Goal: Task Accomplishment & Management: Use online tool/utility

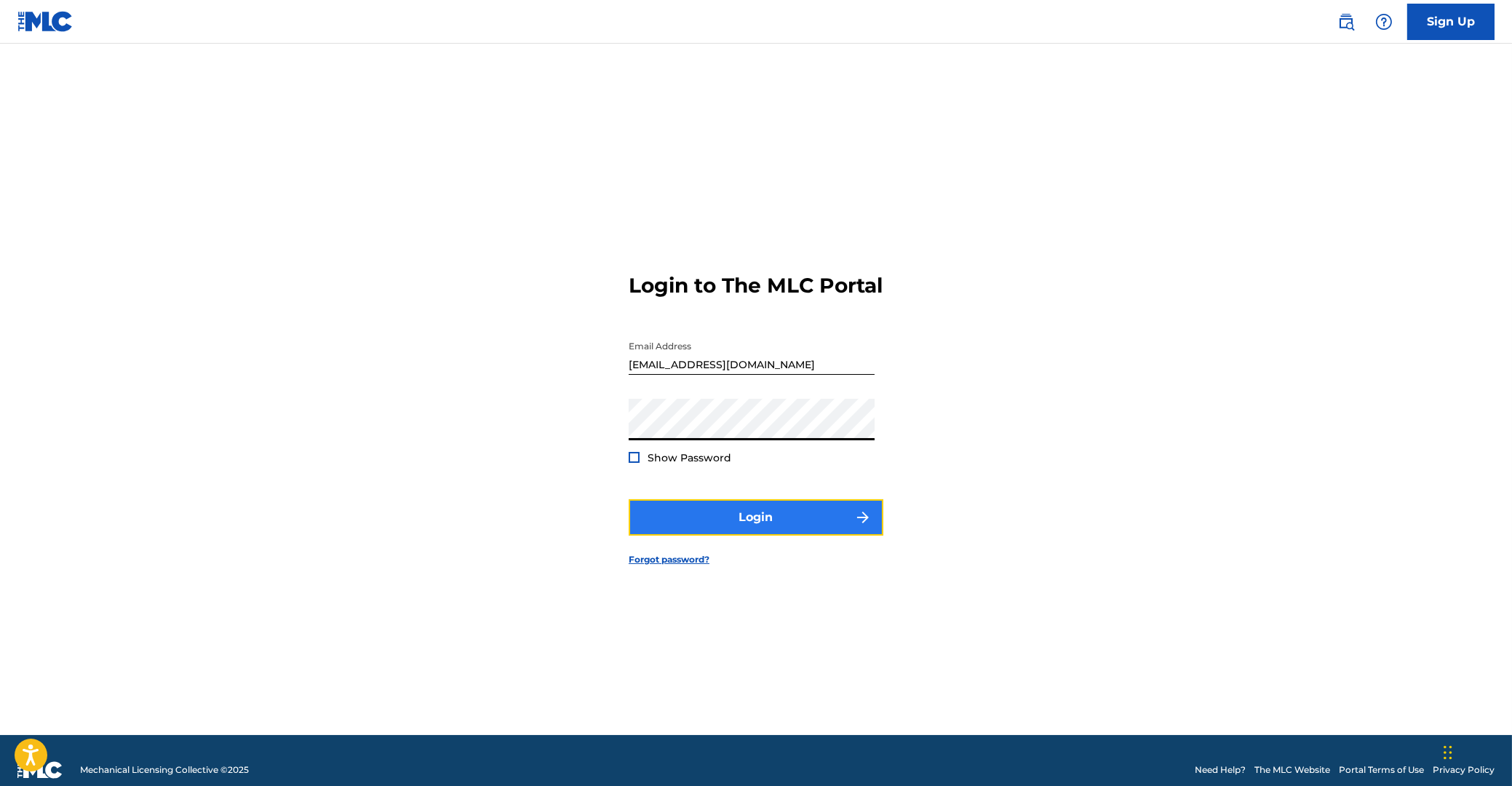
click at [761, 526] on button "Login" at bounding box center [756, 517] width 255 height 36
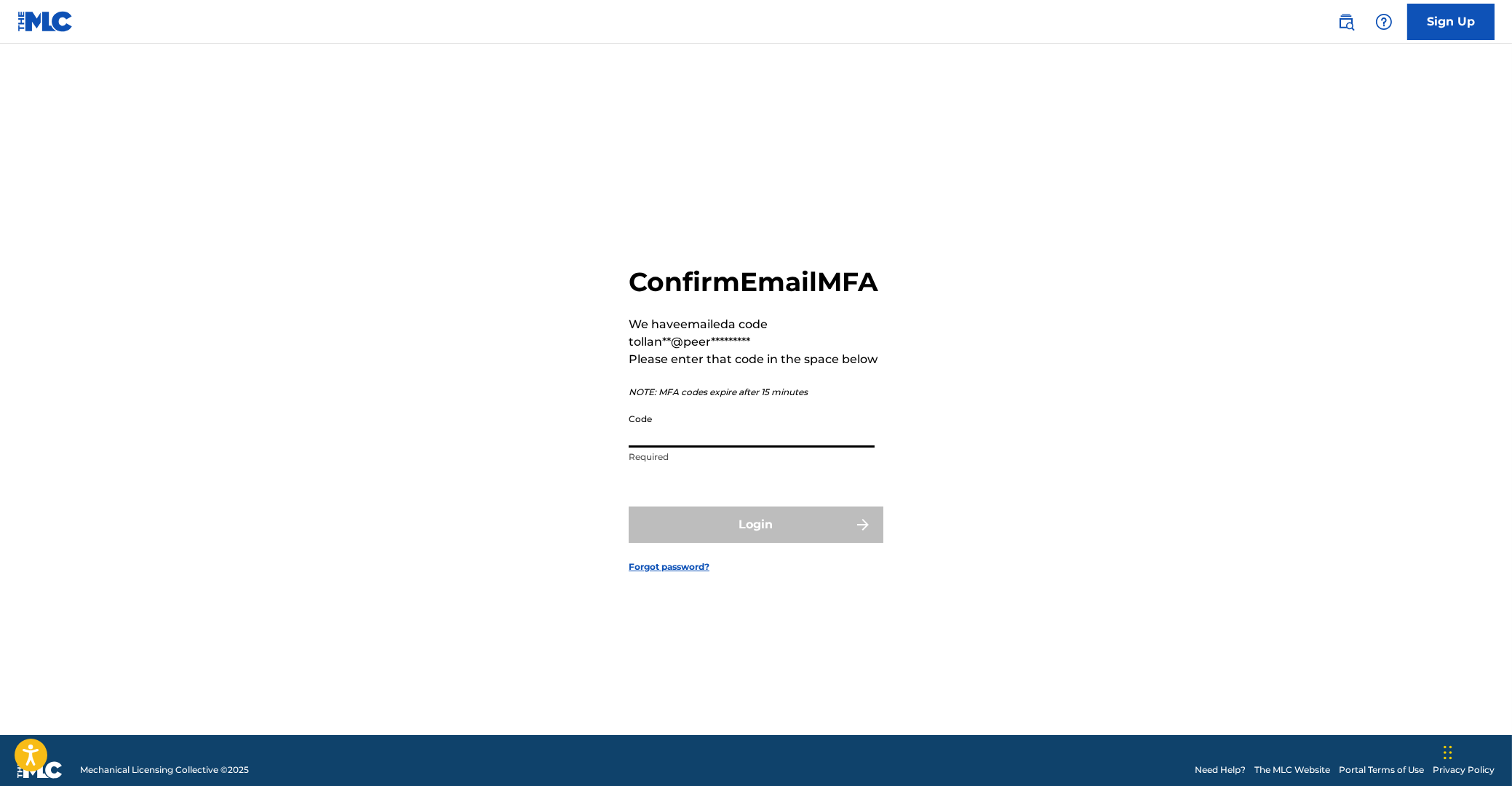
click at [718, 447] on input "Code" at bounding box center [751, 427] width 246 height 42
click at [715, 447] on input "Code" at bounding box center [751, 427] width 246 height 42
paste input "502997"
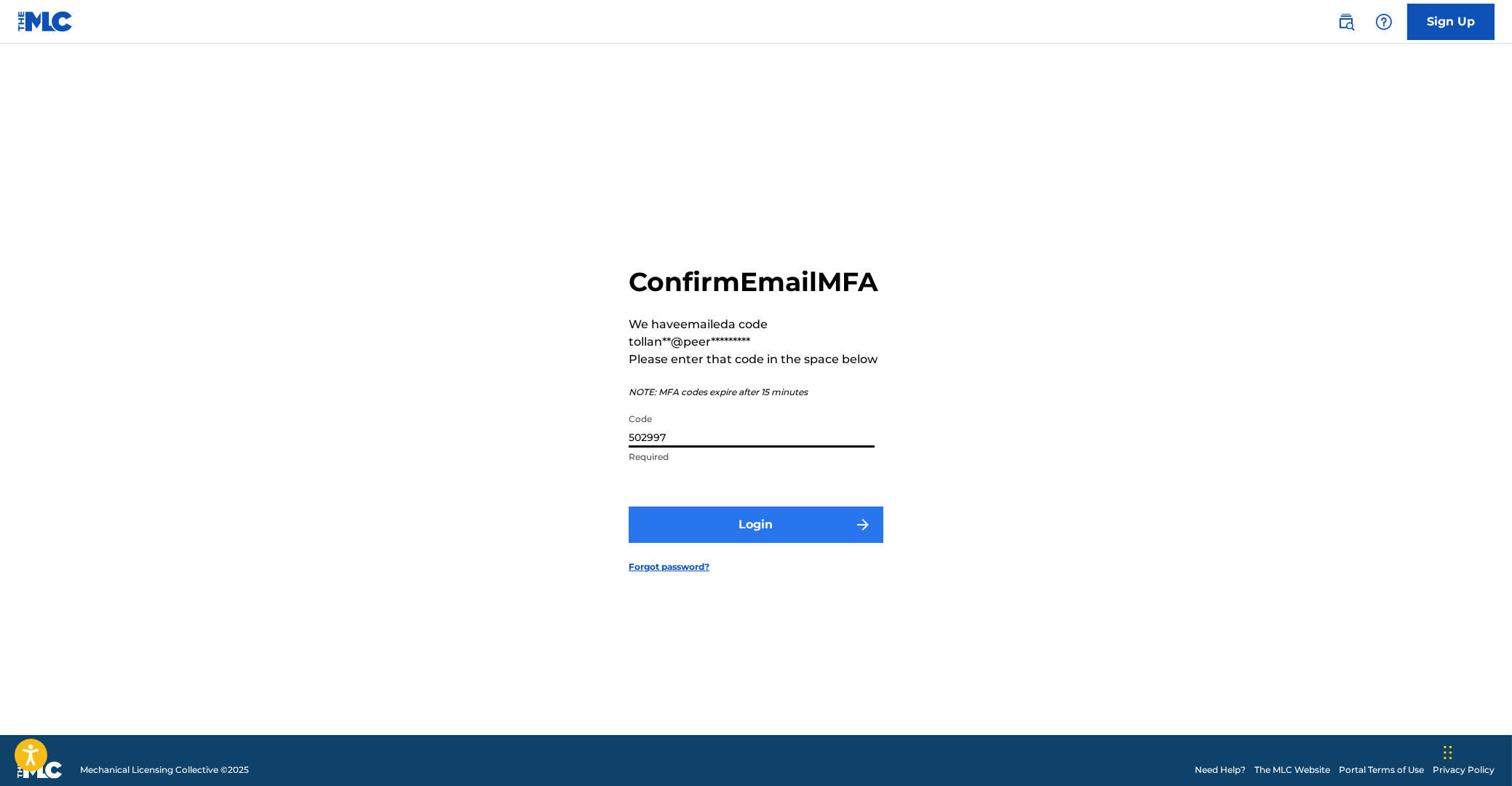
type input "502997"
click at [759, 538] on button "Login" at bounding box center [756, 525] width 255 height 36
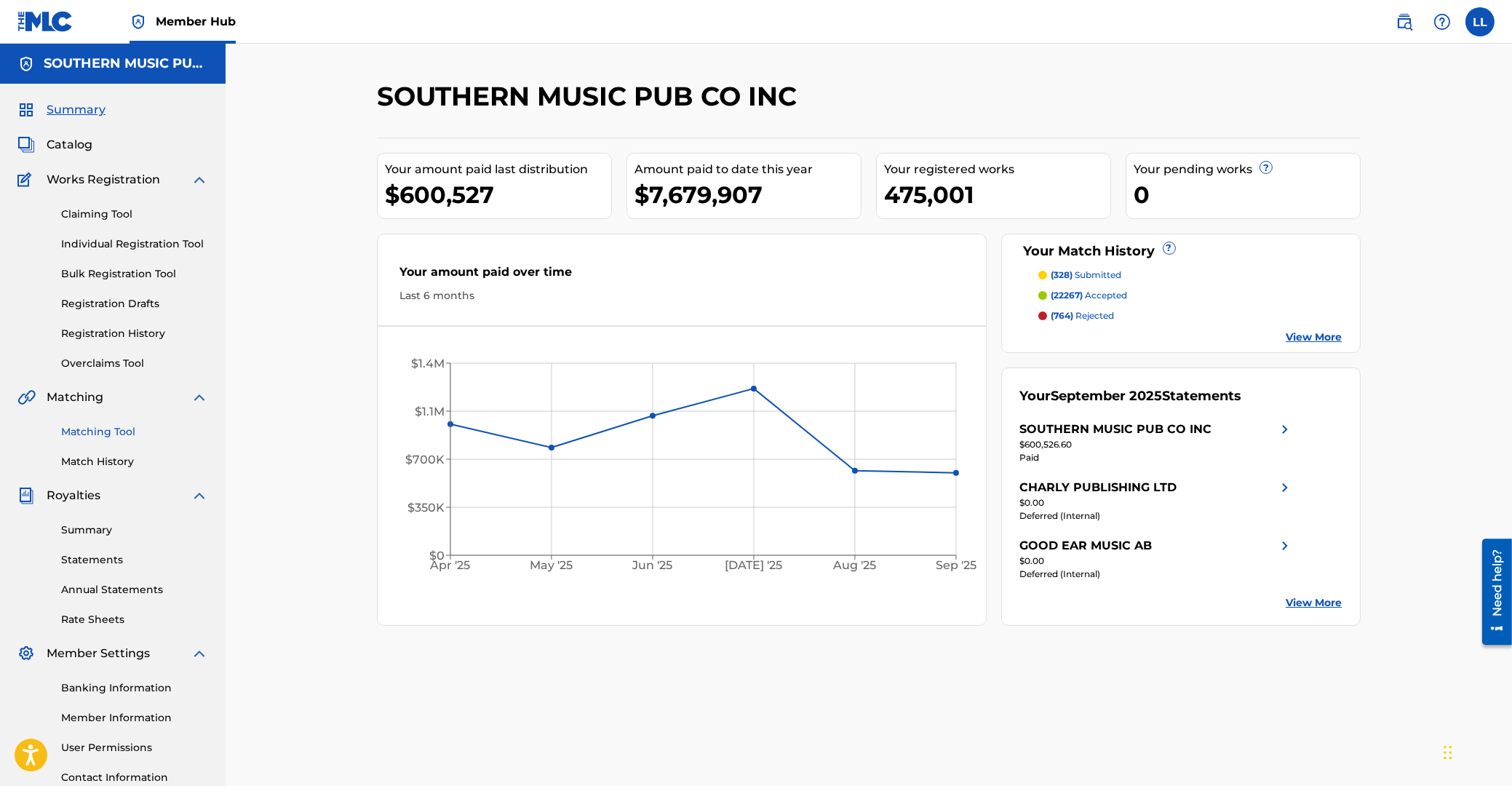
click at [105, 434] on link "Matching Tool" at bounding box center [134, 431] width 147 height 15
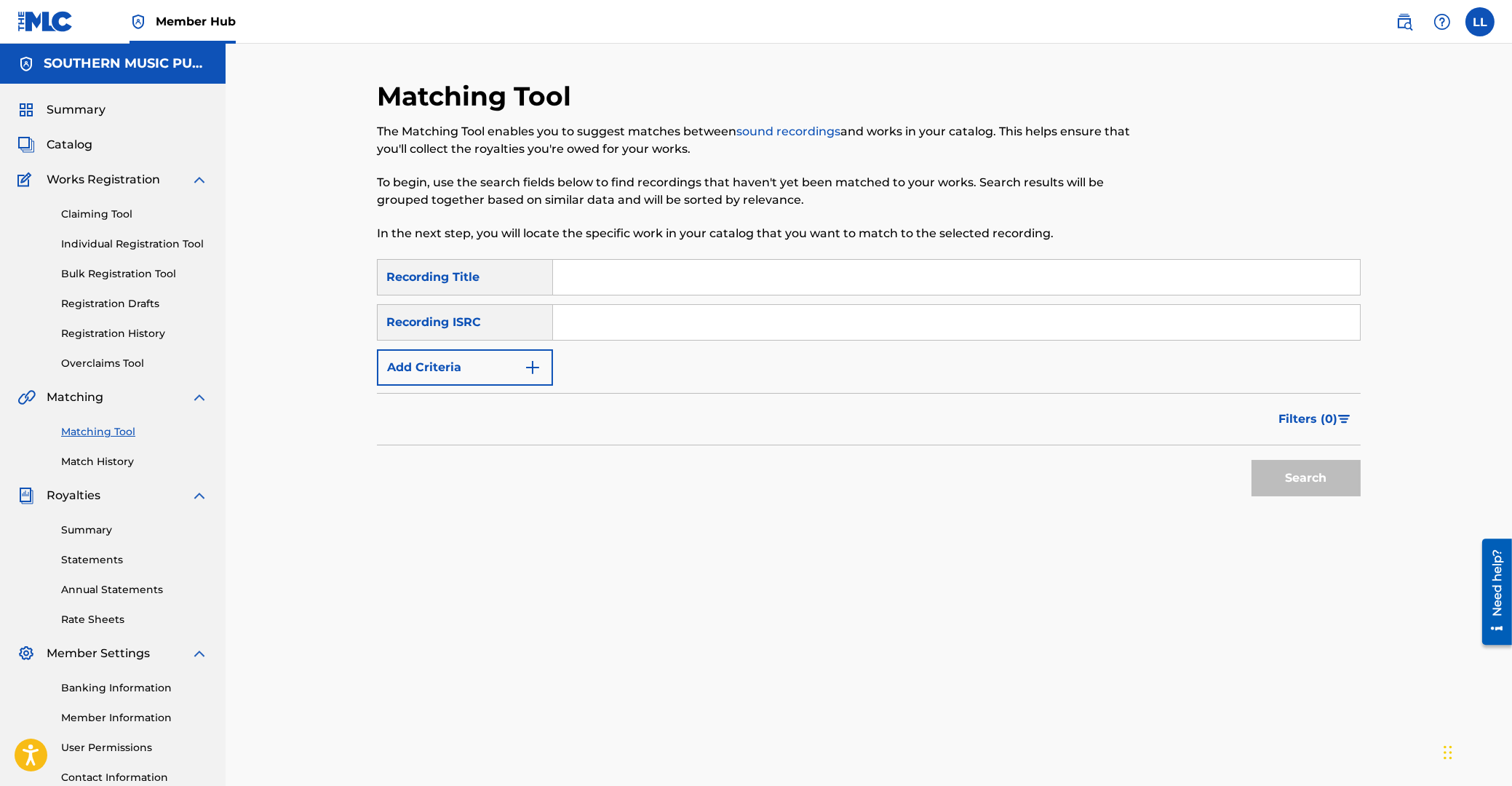
click at [670, 318] on input "Search Form" at bounding box center [956, 322] width 807 height 34
paste input "THG010816282"
type input "THG010816282"
click at [1296, 486] on button "Search" at bounding box center [1306, 478] width 109 height 36
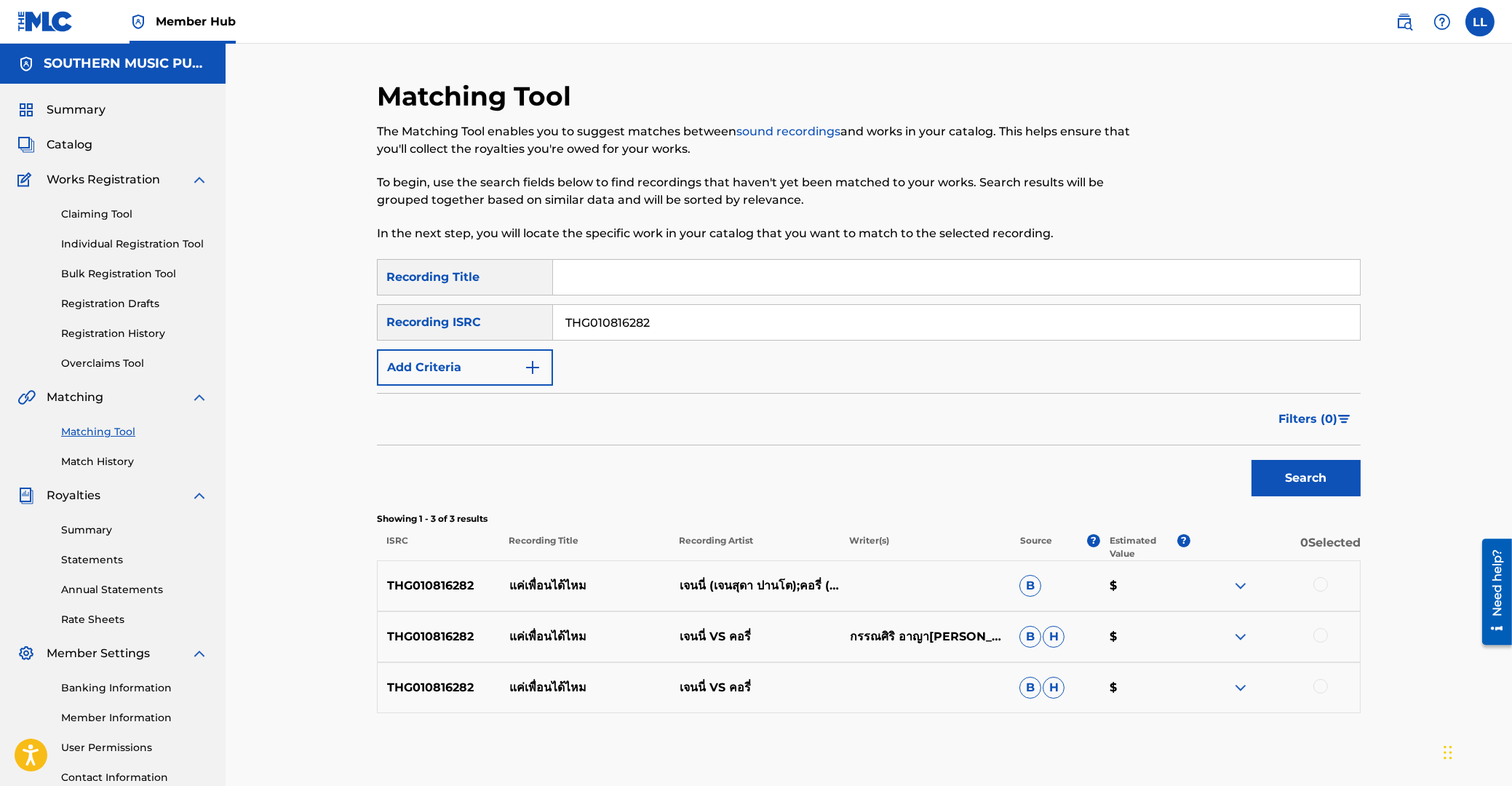
click at [1321, 584] on div at bounding box center [1321, 585] width 15 height 15
click at [1323, 638] on div at bounding box center [1321, 635] width 15 height 15
drag, startPoint x: 1321, startPoint y: 687, endPoint x: 943, endPoint y: 661, distance: 378.9
click at [1318, 687] on div at bounding box center [1321, 686] width 15 height 15
click at [1006, 666] on button "Match 3 Groups" at bounding box center [1022, 667] width 161 height 36
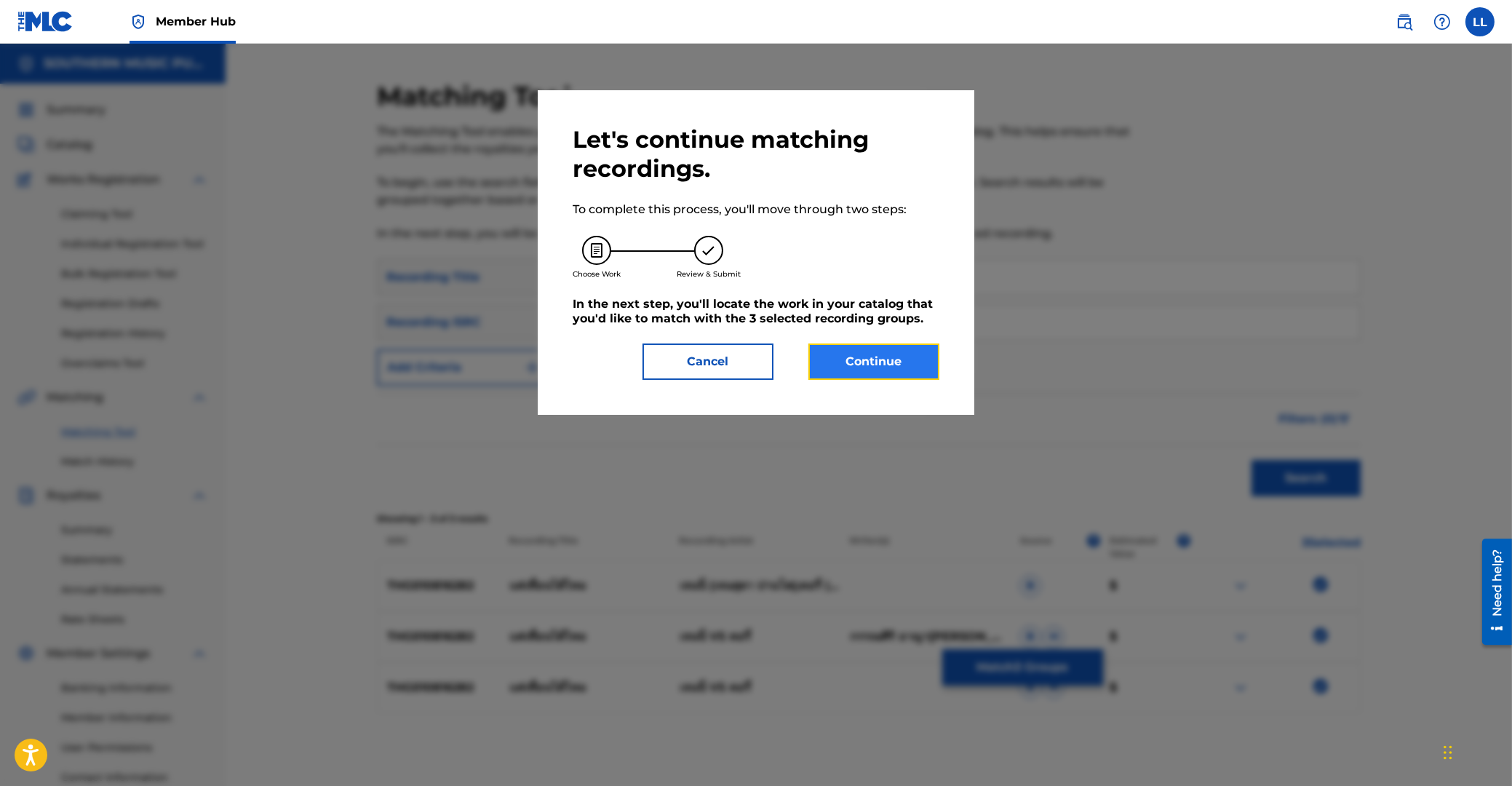
click at [870, 354] on button "Continue" at bounding box center [874, 361] width 131 height 36
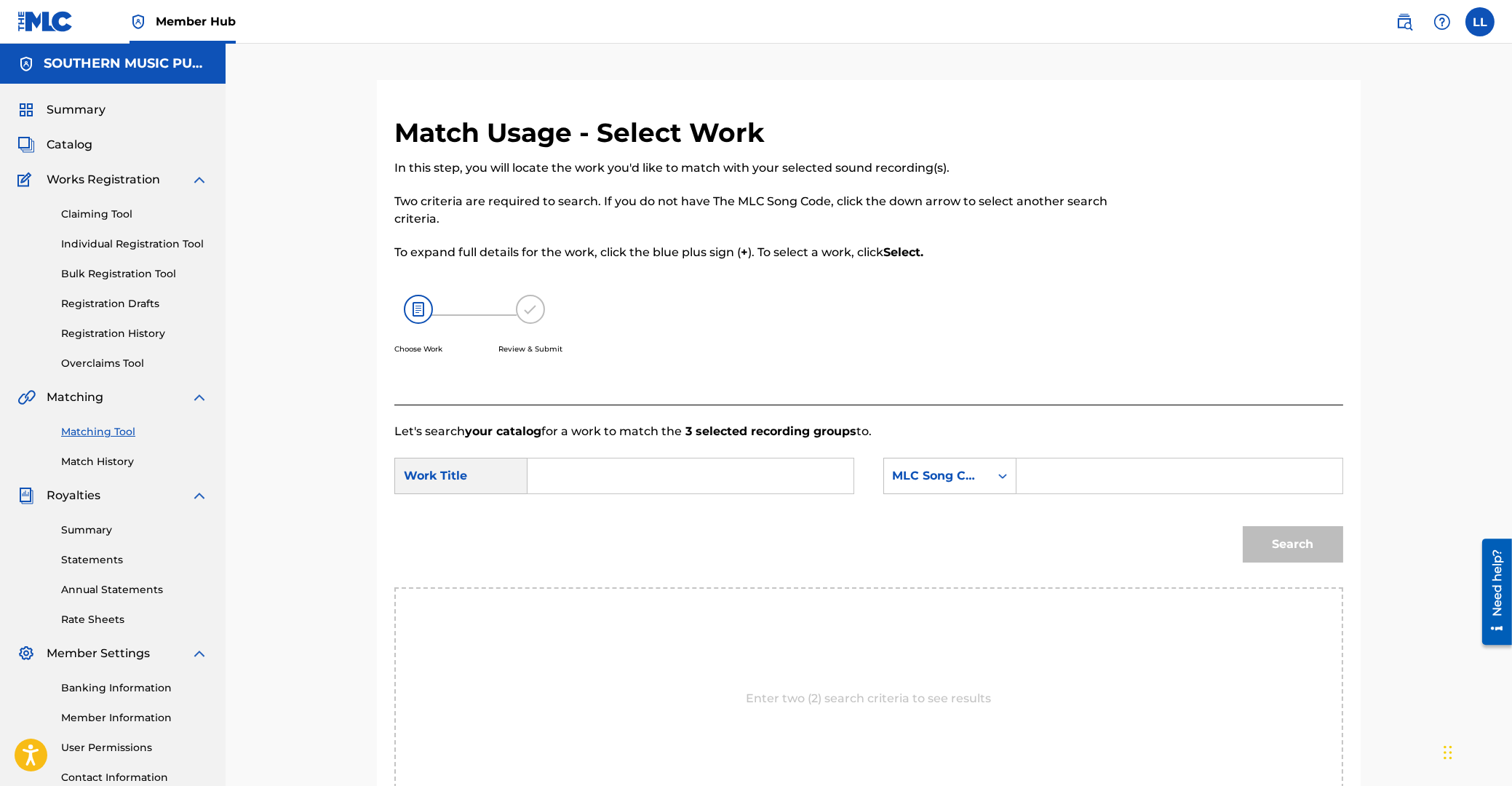
click at [633, 476] on input "Search Form" at bounding box center [691, 476] width 301 height 34
paste input "KAE PURN DAI MAI"
type input "KAE PURN DAI MAI"
click at [1134, 468] on input "Search Form" at bounding box center [1180, 476] width 301 height 34
paste input "KE9FSI"
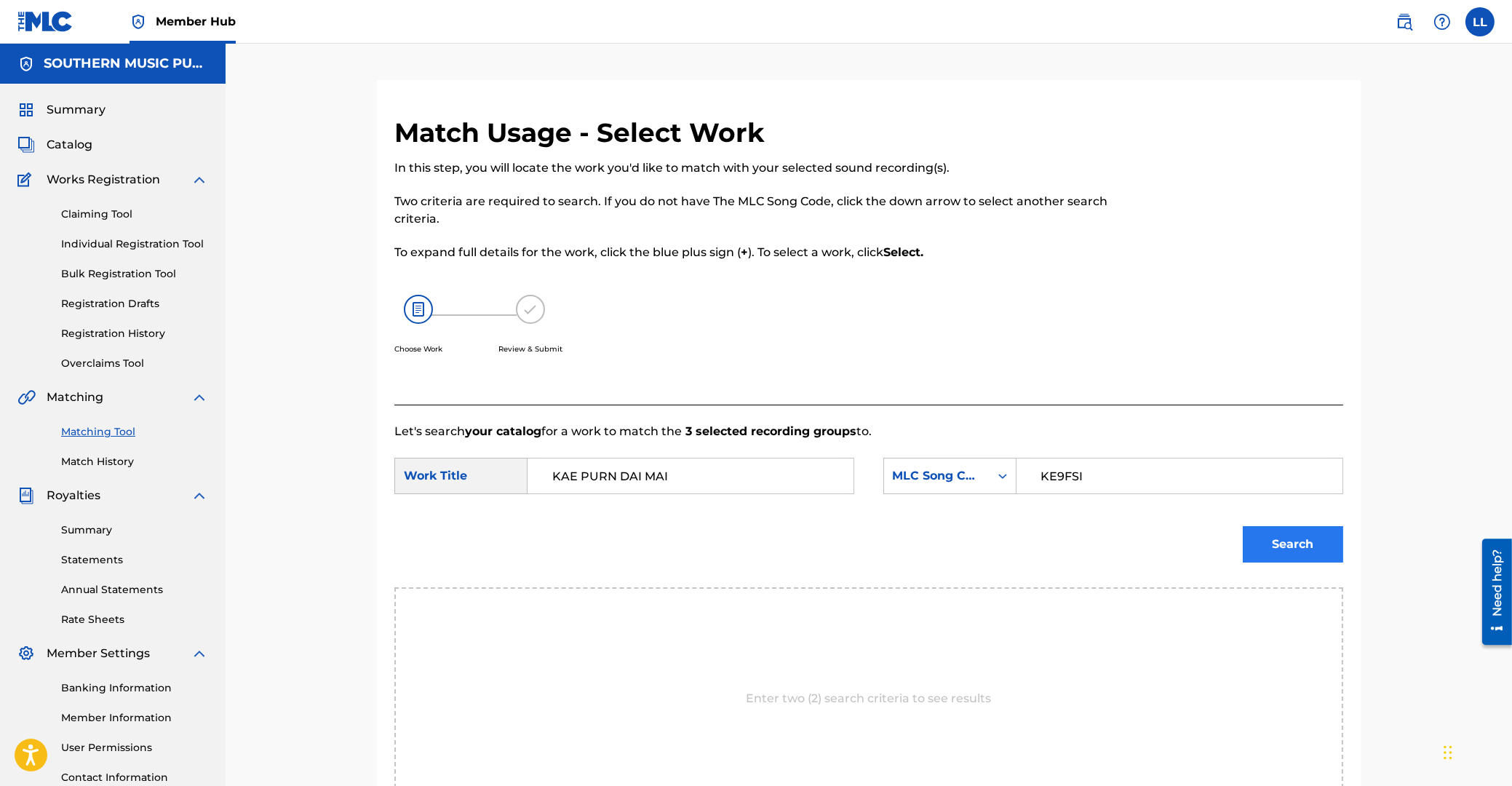
type input "KE9FSI"
click at [1297, 543] on button "Search" at bounding box center [1292, 545] width 101 height 36
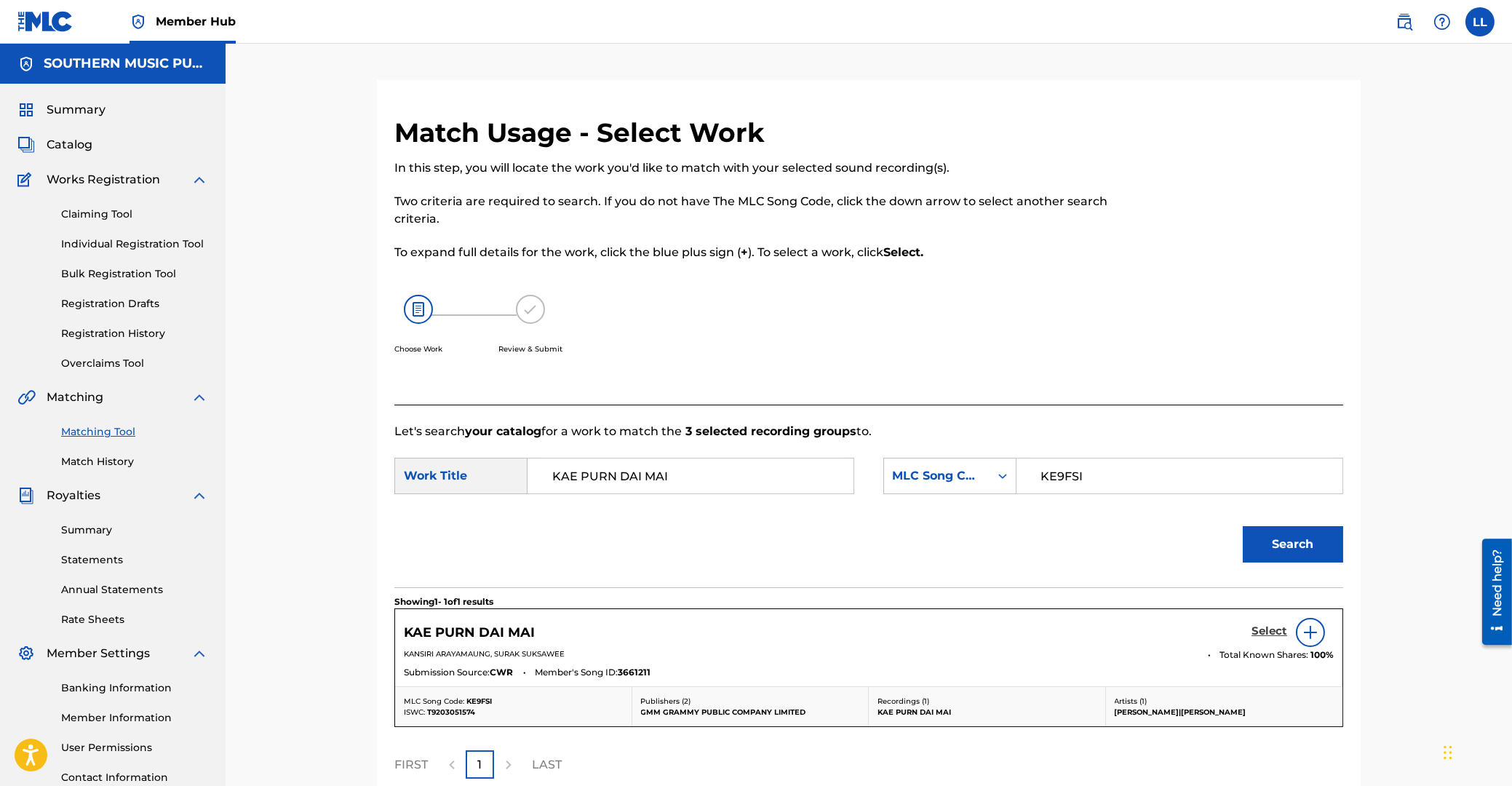
click at [1273, 629] on h5 "Select" at bounding box center [1269, 631] width 35 height 14
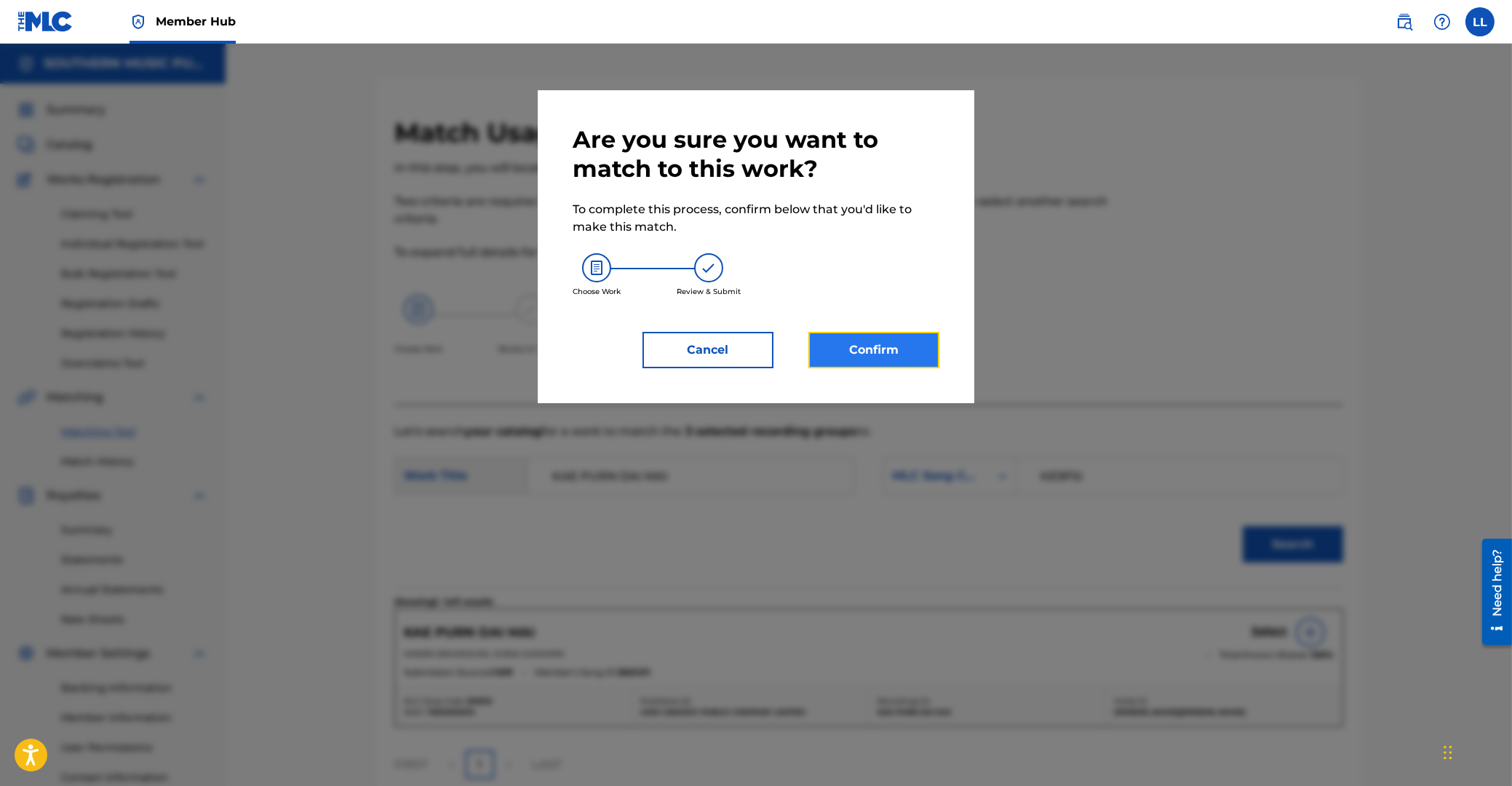
click at [894, 343] on button "Confirm" at bounding box center [874, 350] width 131 height 36
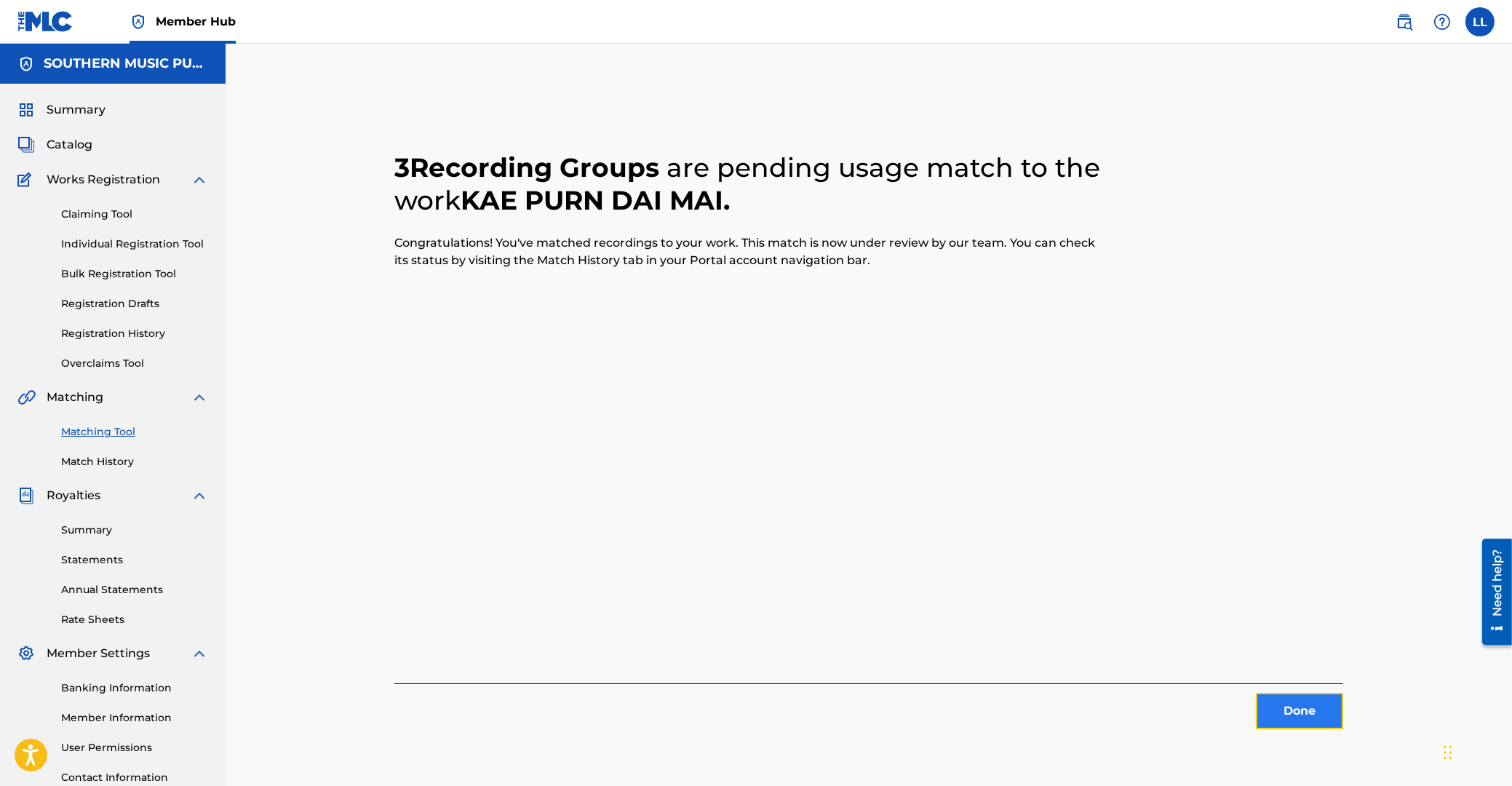
click at [1301, 709] on button "Done" at bounding box center [1300, 711] width 87 height 36
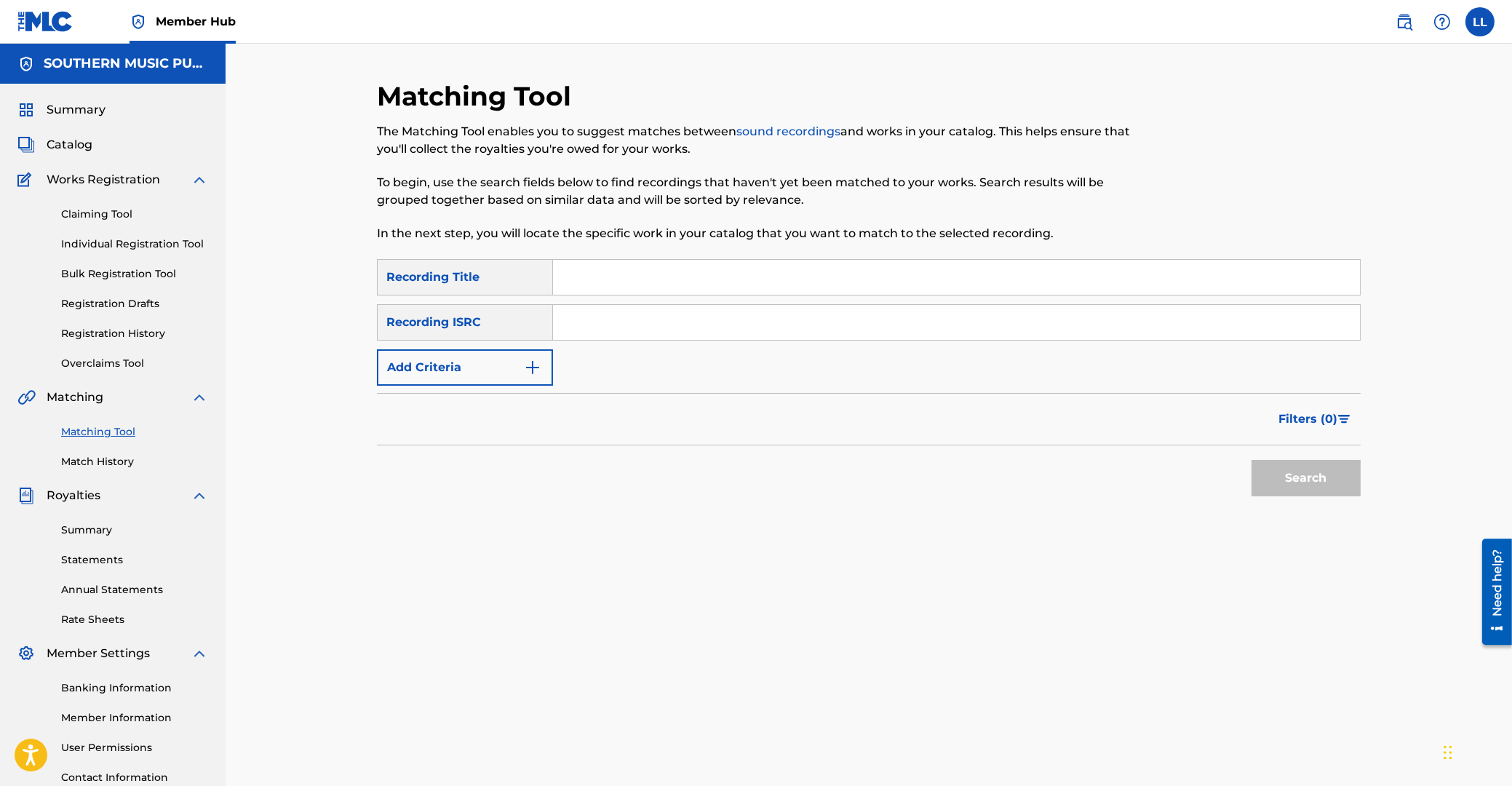
click at [631, 314] on input "Search Form" at bounding box center [956, 322] width 807 height 34
paste input "THG010815634"
type input "THG010815634"
click at [1324, 476] on button "Search" at bounding box center [1306, 478] width 109 height 36
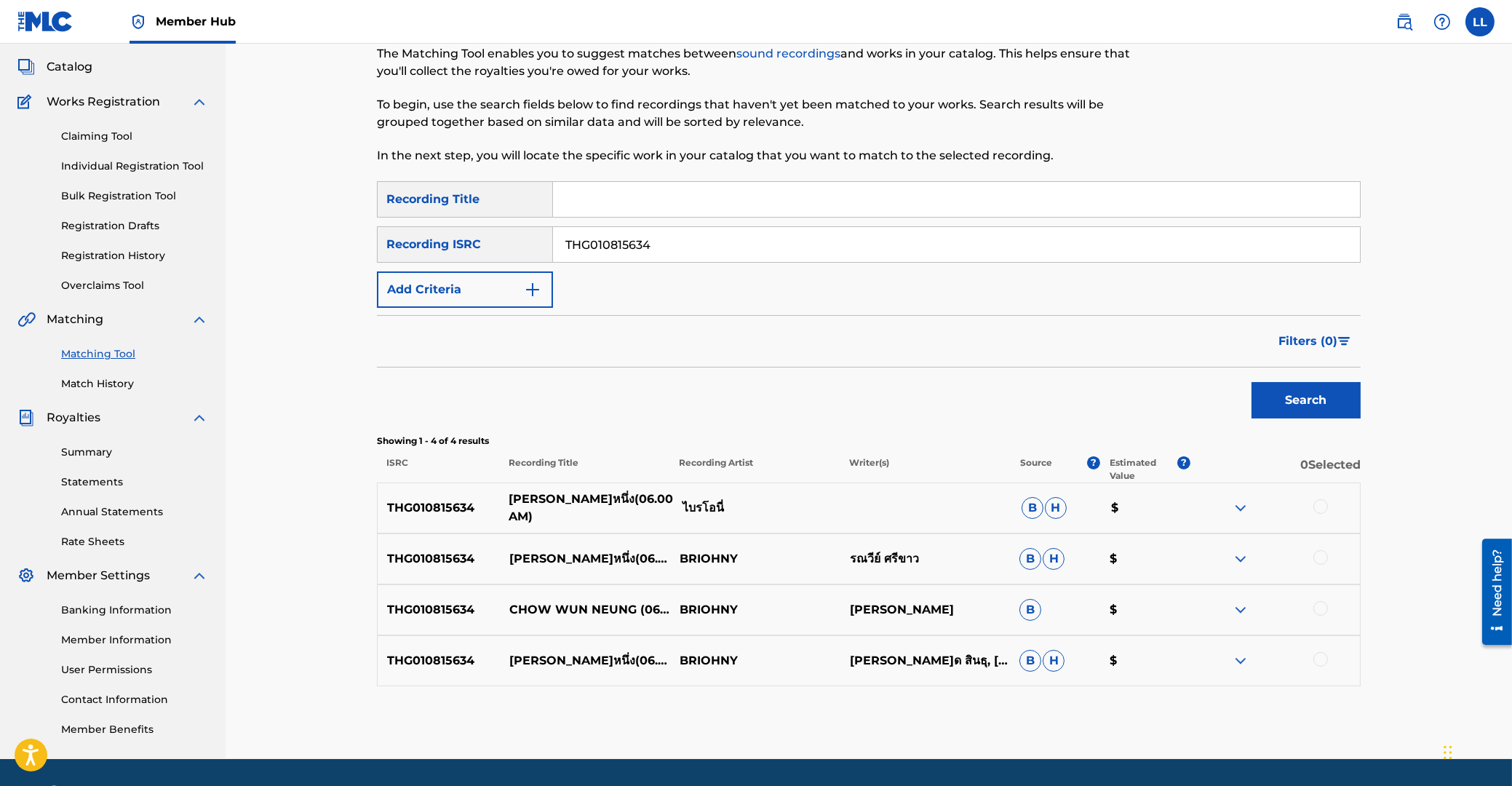
scroll to position [121, 0]
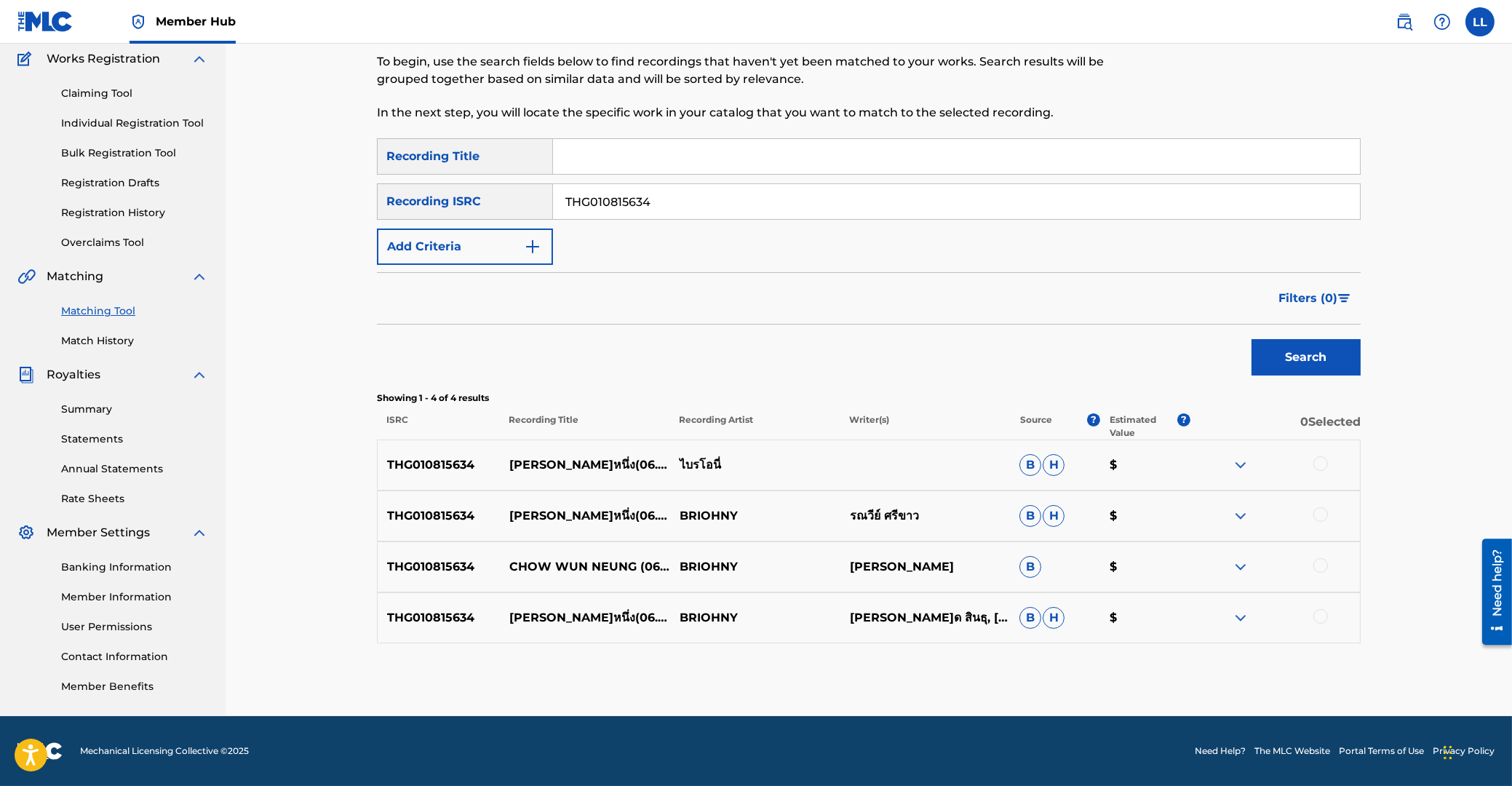
click at [1321, 461] on div at bounding box center [1321, 464] width 15 height 15
click at [1322, 512] on div at bounding box center [1321, 515] width 15 height 15
click at [1320, 568] on div at bounding box center [1321, 565] width 15 height 15
click at [1322, 617] on div at bounding box center [1321, 616] width 15 height 15
click at [1011, 659] on button "Match 4 Groups" at bounding box center [1022, 667] width 161 height 36
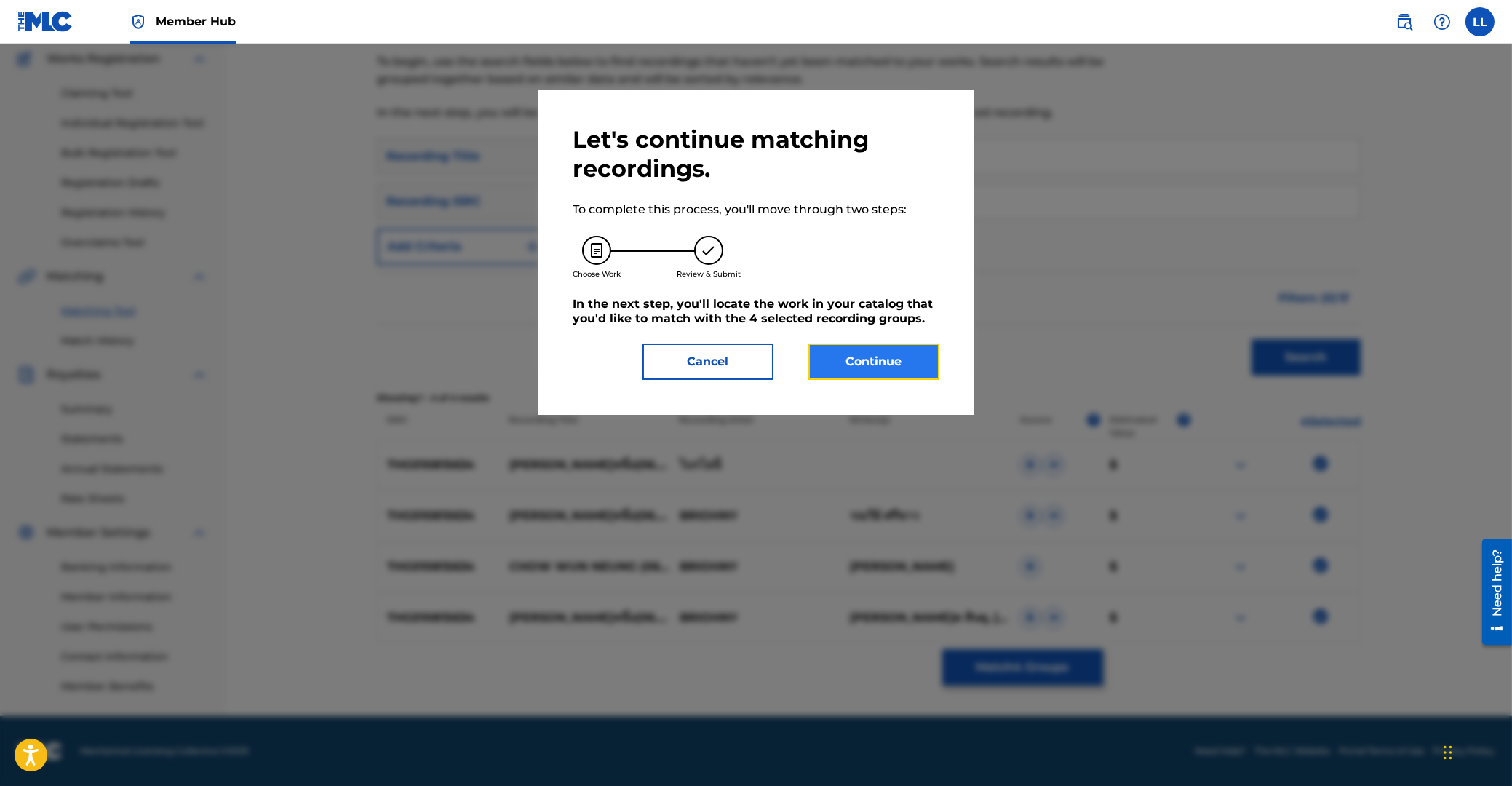
click at [885, 361] on button "Continue" at bounding box center [874, 361] width 131 height 36
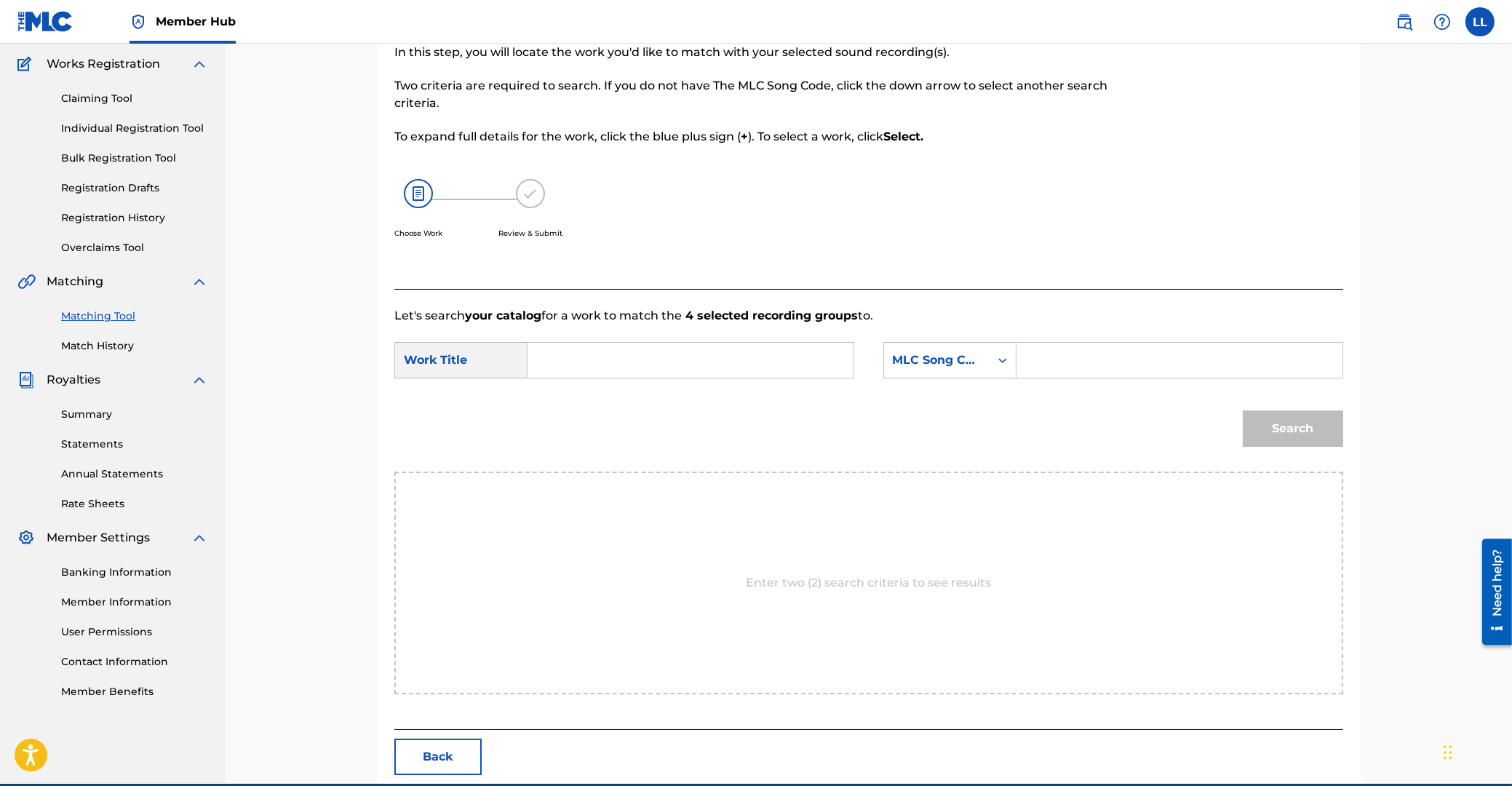
drag, startPoint x: 637, startPoint y: 349, endPoint x: 695, endPoint y: 368, distance: 61.0
click at [635, 349] on input "Search Form" at bounding box center [691, 360] width 301 height 34
paste input "CHOW WUN NEUNG 06 00 AM"
type input "CHOW WUN NEUNG 06 00 AM"
click at [1128, 347] on input "Search Form" at bounding box center [1180, 360] width 301 height 34
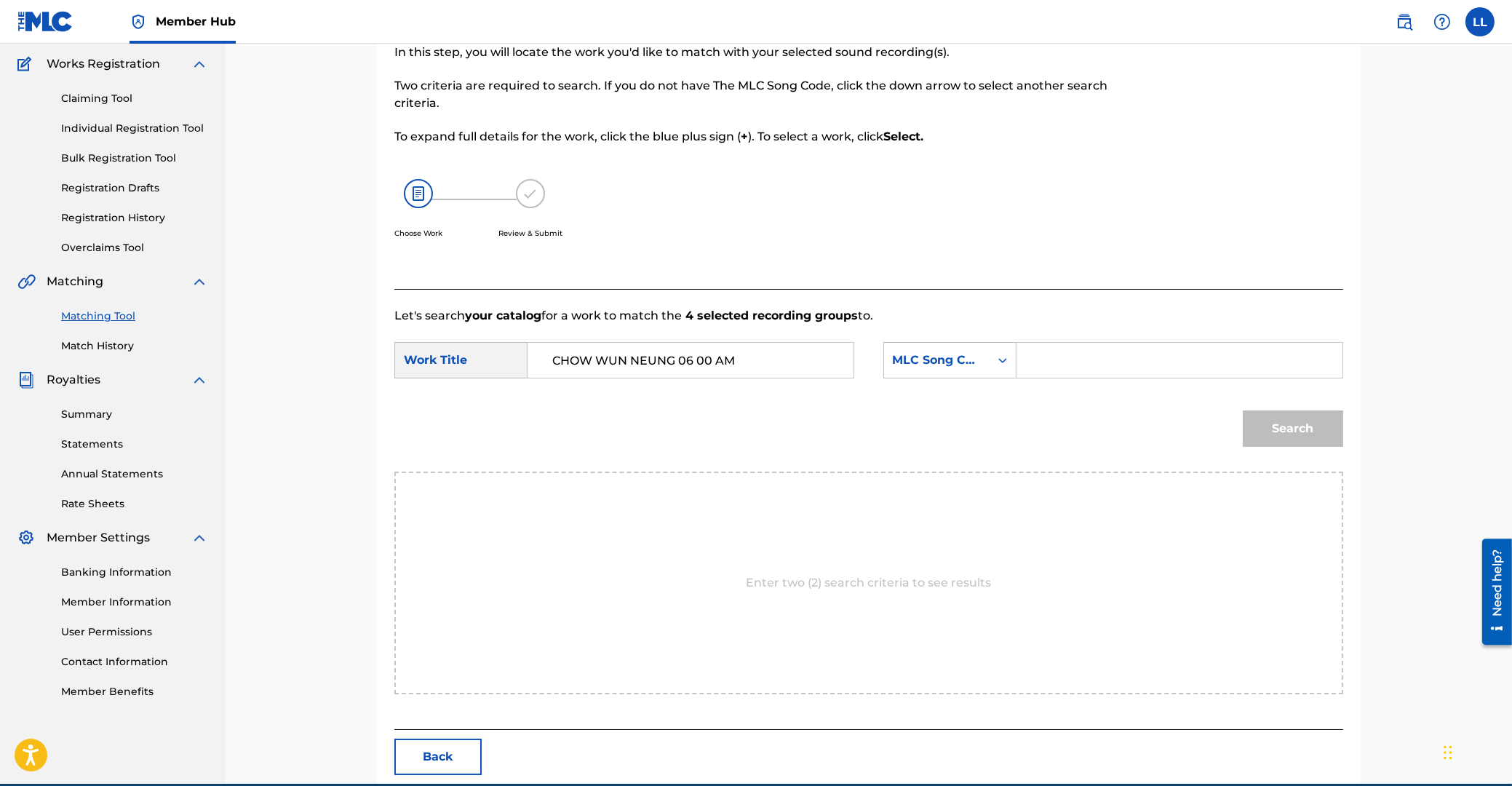
paste input "CB8ZS9"
type input "CB8ZS9"
click at [1280, 429] on button "Search" at bounding box center [1292, 428] width 101 height 36
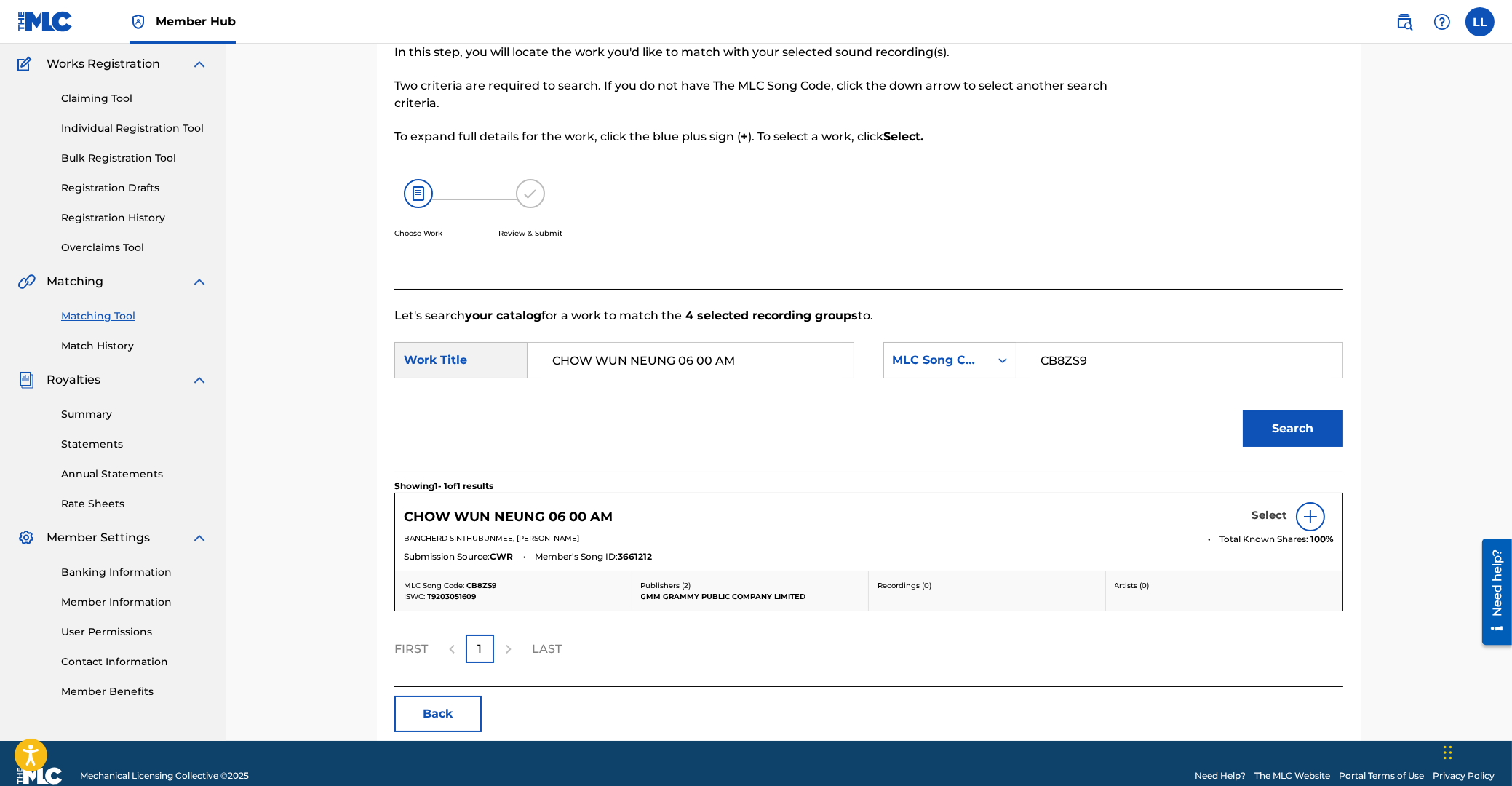
click at [1271, 516] on h5 "Select" at bounding box center [1269, 515] width 35 height 14
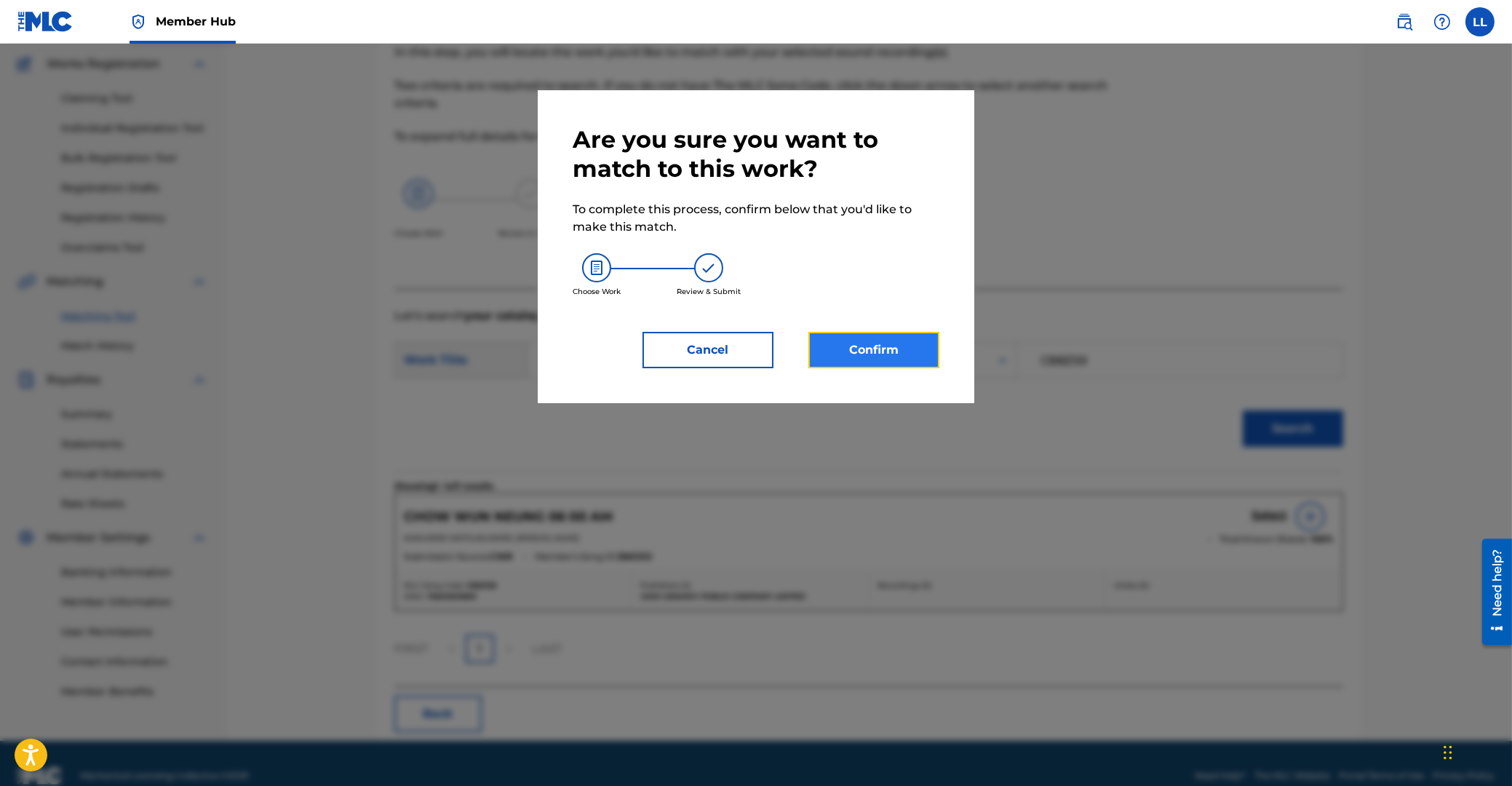
click at [889, 359] on button "Confirm" at bounding box center [874, 350] width 131 height 36
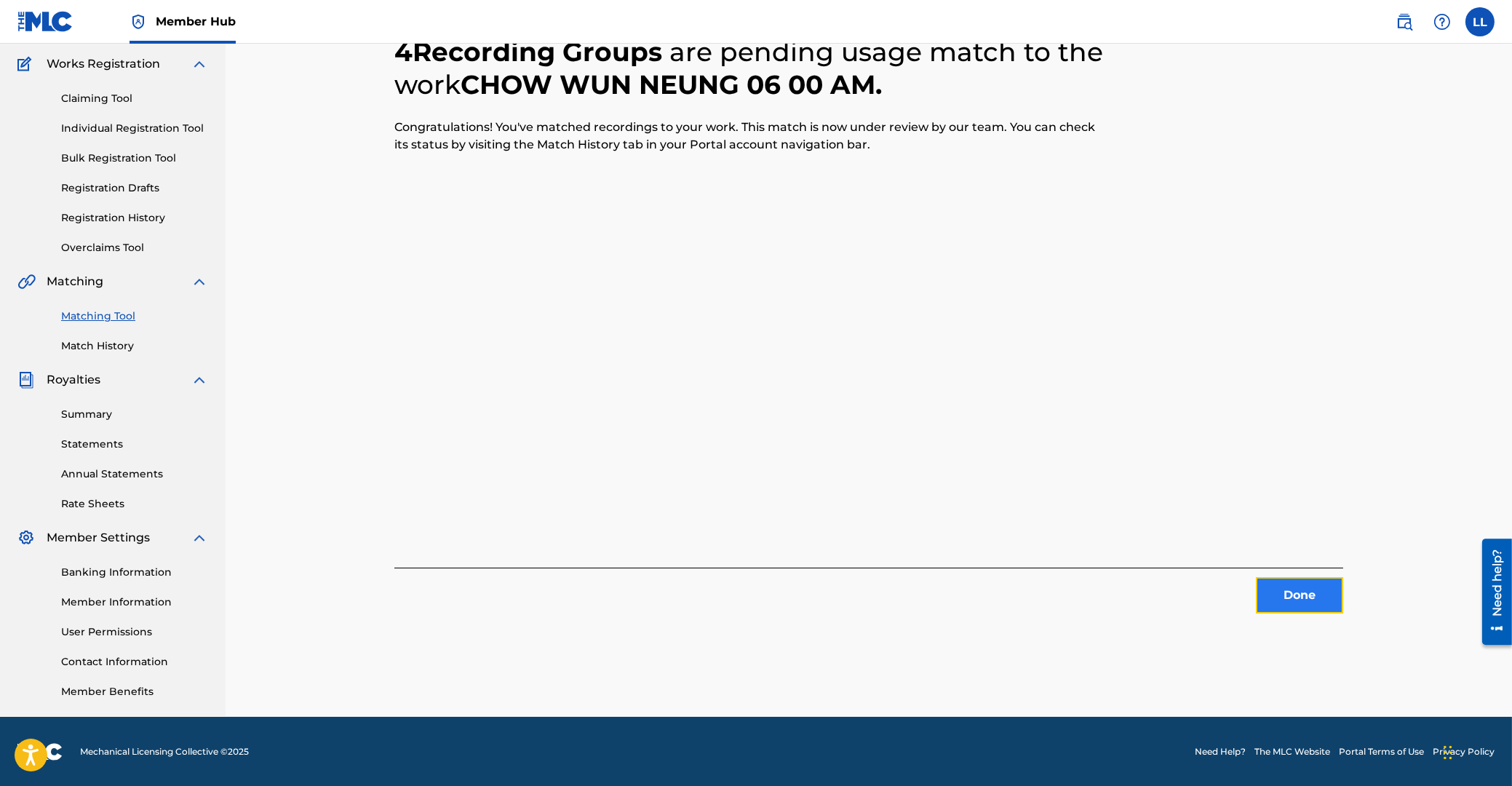
click at [1310, 579] on button "Done" at bounding box center [1300, 595] width 87 height 36
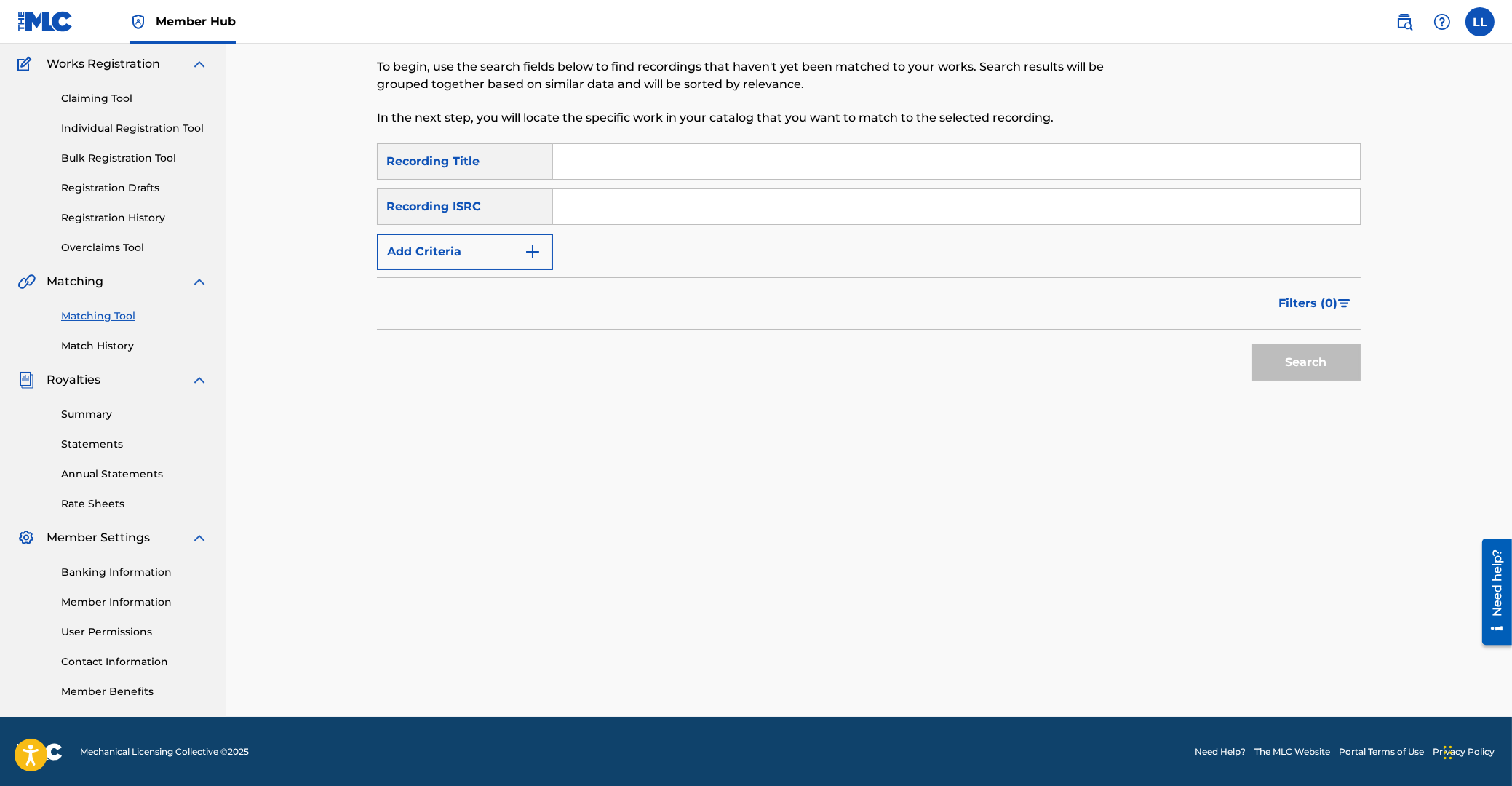
click at [629, 202] on input "Search Form" at bounding box center [956, 206] width 807 height 34
paste input "THG011200233"
type input "THG011200233"
click at [1328, 362] on button "Search" at bounding box center [1306, 362] width 109 height 36
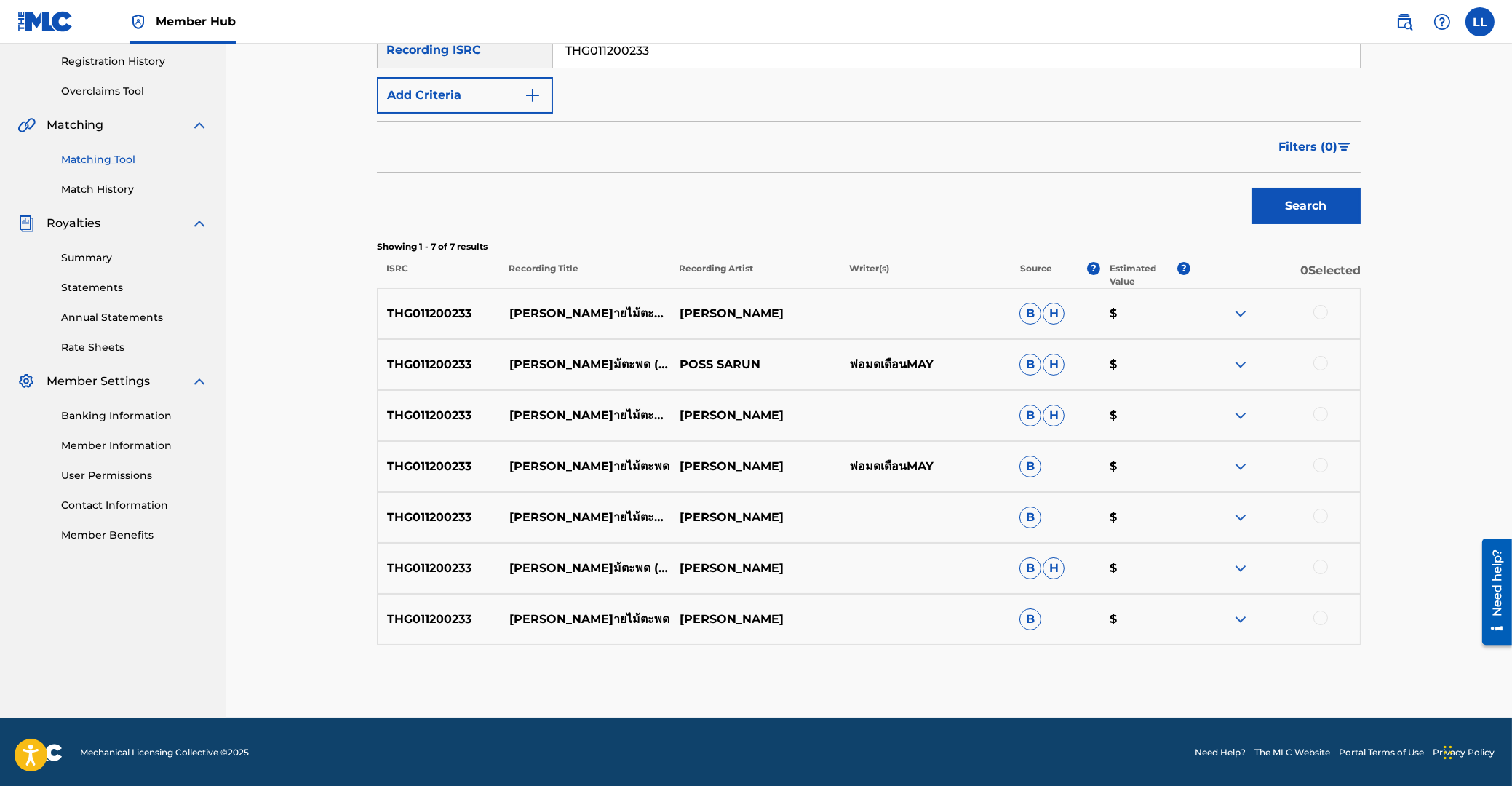
scroll to position [273, 0]
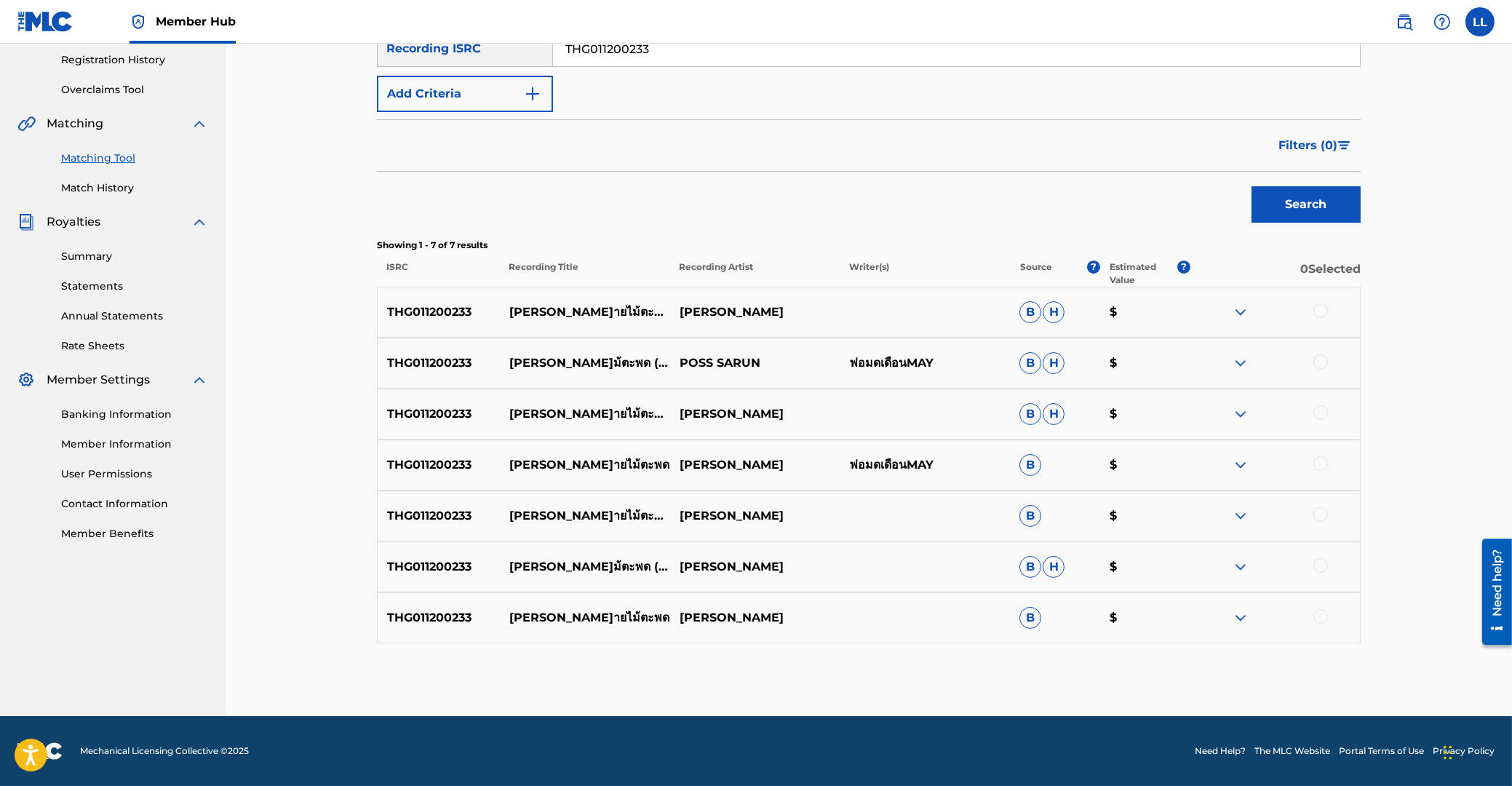
click at [1321, 313] on div at bounding box center [1321, 310] width 15 height 15
click at [1324, 361] on div at bounding box center [1321, 361] width 15 height 15
drag, startPoint x: 1321, startPoint y: 416, endPoint x: 1316, endPoint y: 431, distance: 15.8
click at [1321, 417] on div at bounding box center [1321, 413] width 15 height 15
click at [1318, 464] on div at bounding box center [1321, 464] width 15 height 15
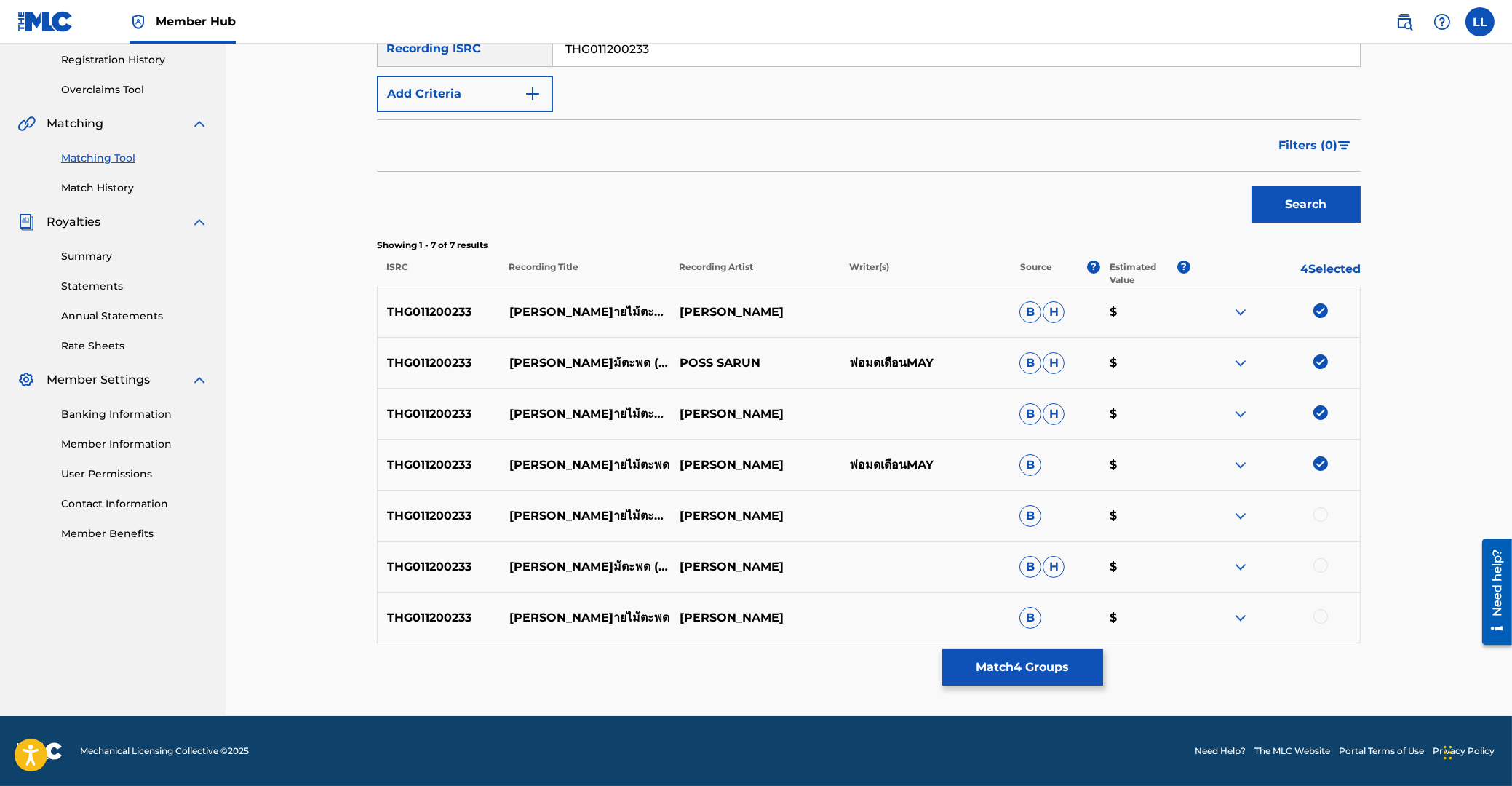
click at [1323, 516] on div at bounding box center [1321, 515] width 15 height 15
click at [1321, 566] on div at bounding box center [1321, 565] width 15 height 15
click at [1319, 618] on div at bounding box center [1321, 616] width 15 height 15
click at [992, 664] on button "Match 7 Groups" at bounding box center [1022, 667] width 161 height 36
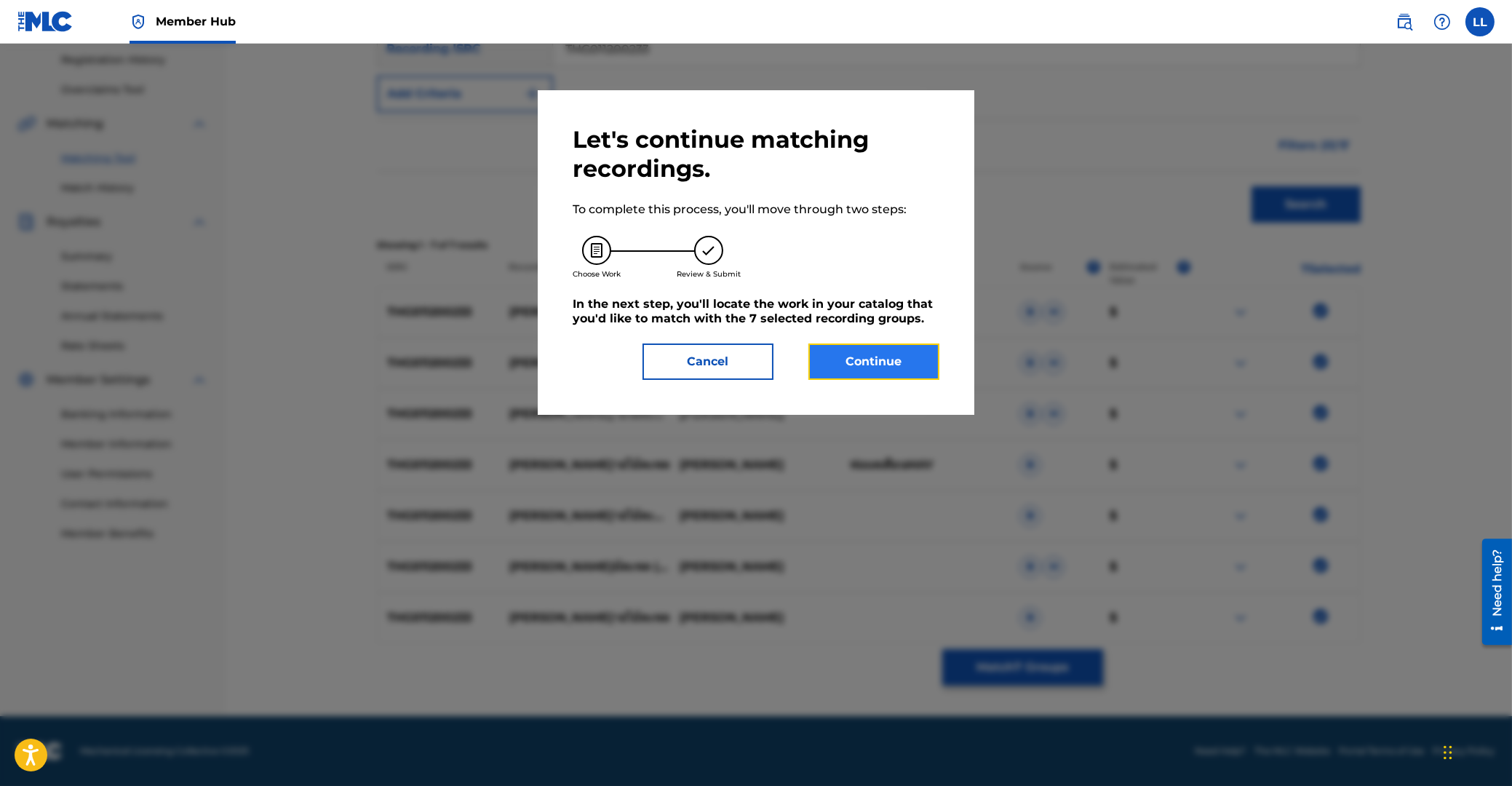
click at [868, 361] on button "Continue" at bounding box center [874, 361] width 131 height 36
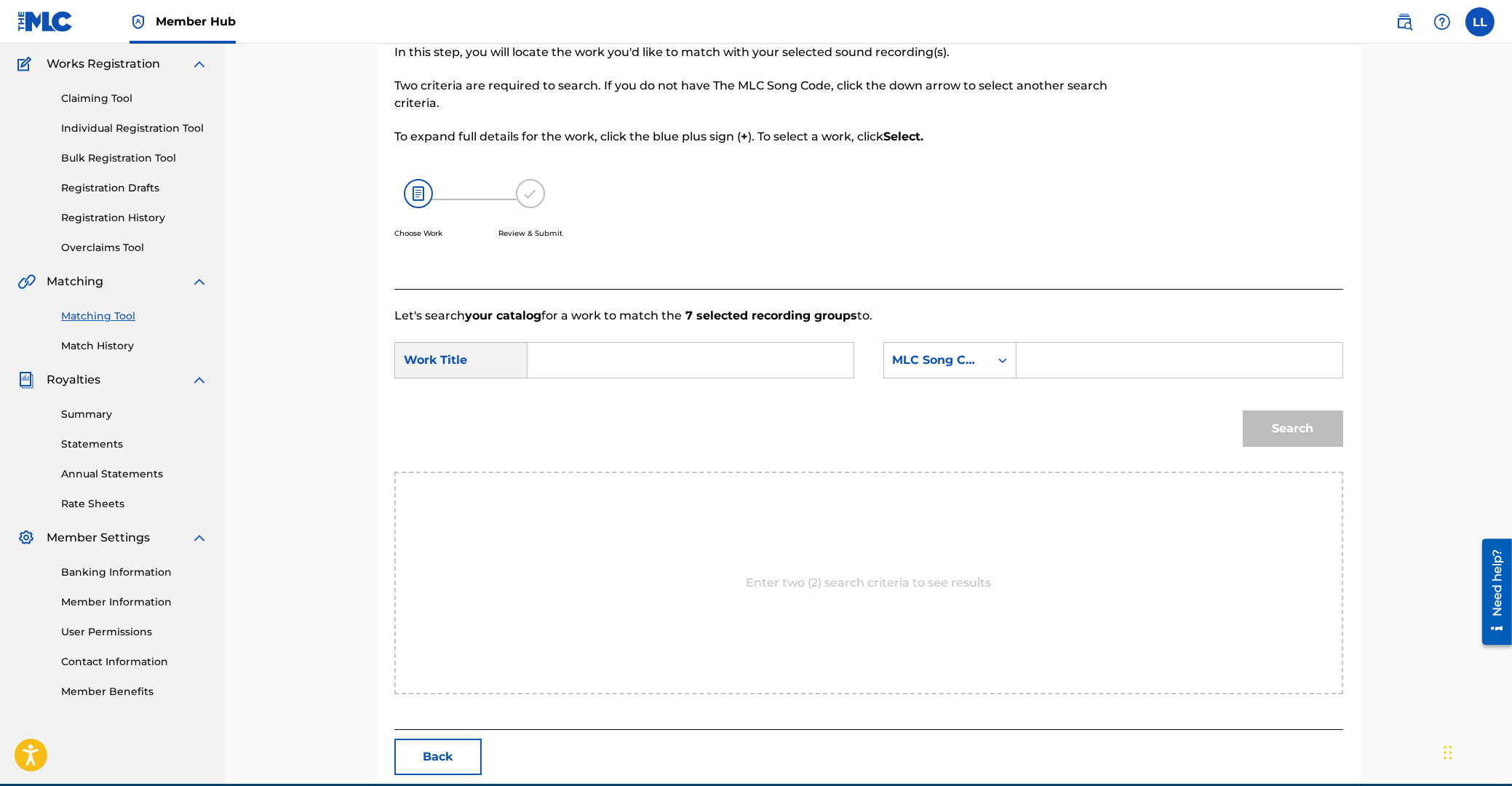
click at [661, 368] on input "Search Form" at bounding box center [691, 360] width 301 height 34
paste input "LOOK POO CHAI MAI TA POD"
type input "LOOK POO CHAI MAI TA POD"
click at [1093, 354] on input "Search Form" at bounding box center [1180, 360] width 301 height 34
paste input "LB0X75"
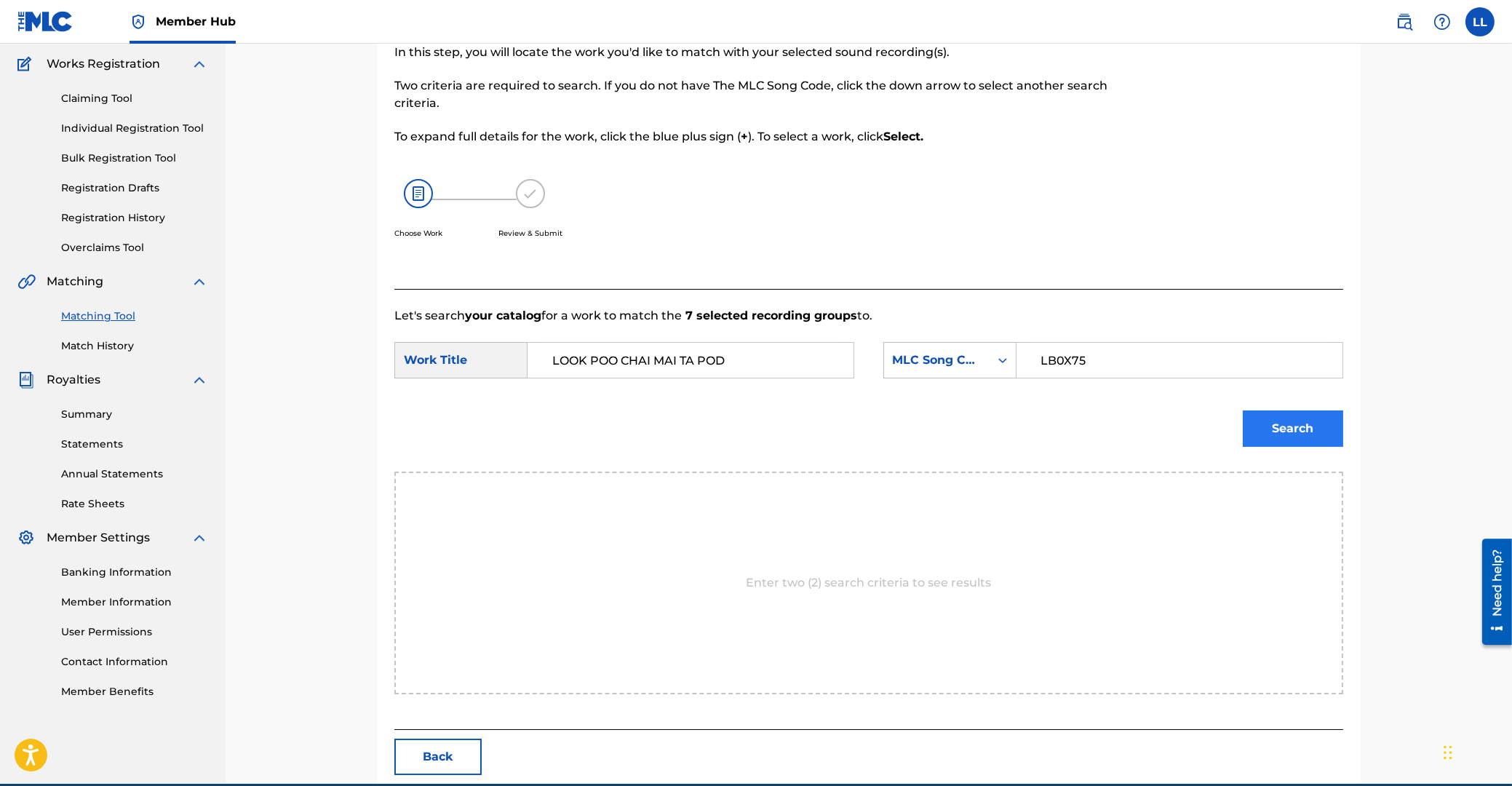
type input "LB0X75"
click at [1307, 424] on button "Search" at bounding box center [1292, 428] width 101 height 36
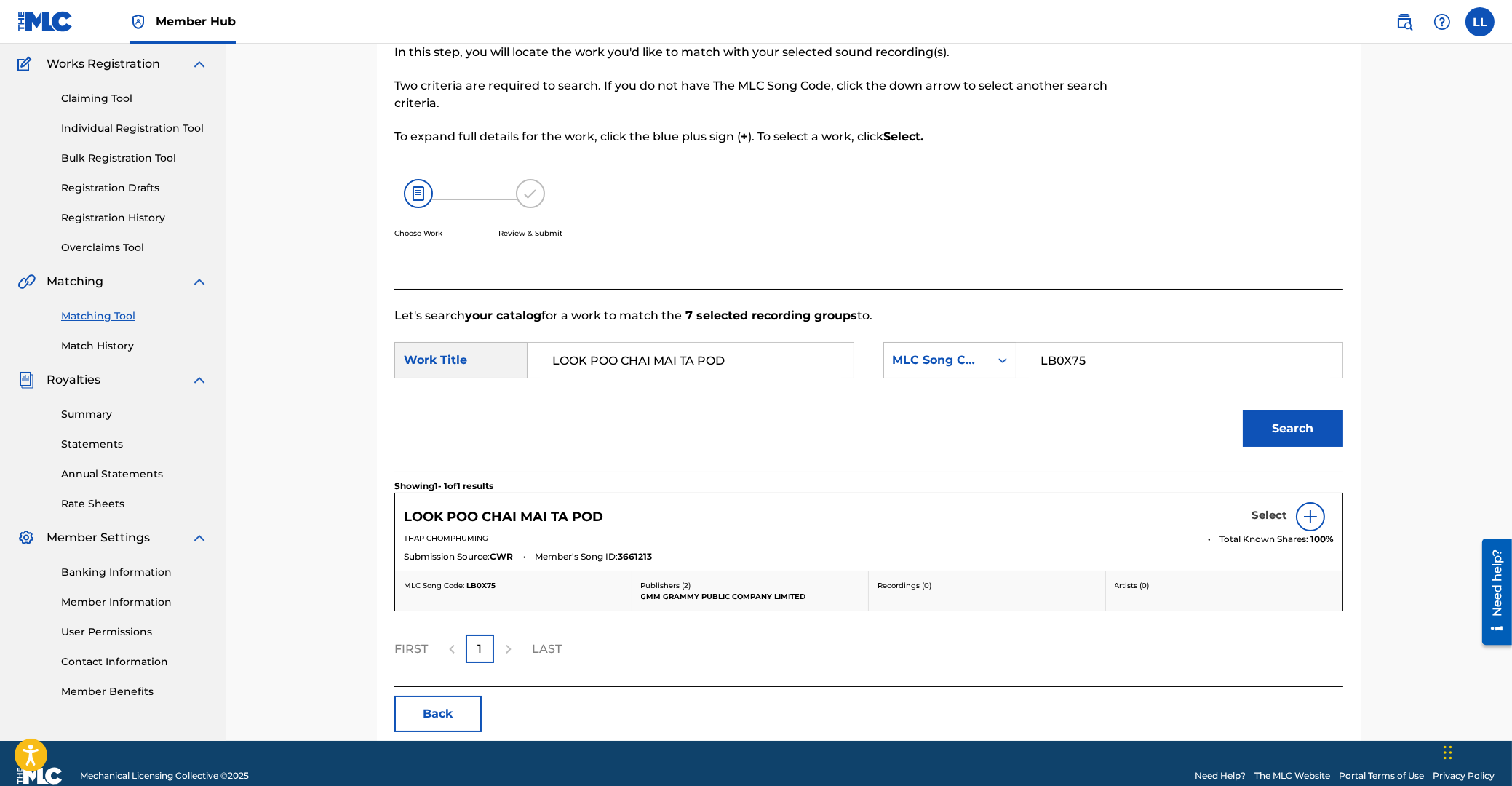
click at [1268, 514] on h5 "Select" at bounding box center [1269, 515] width 35 height 14
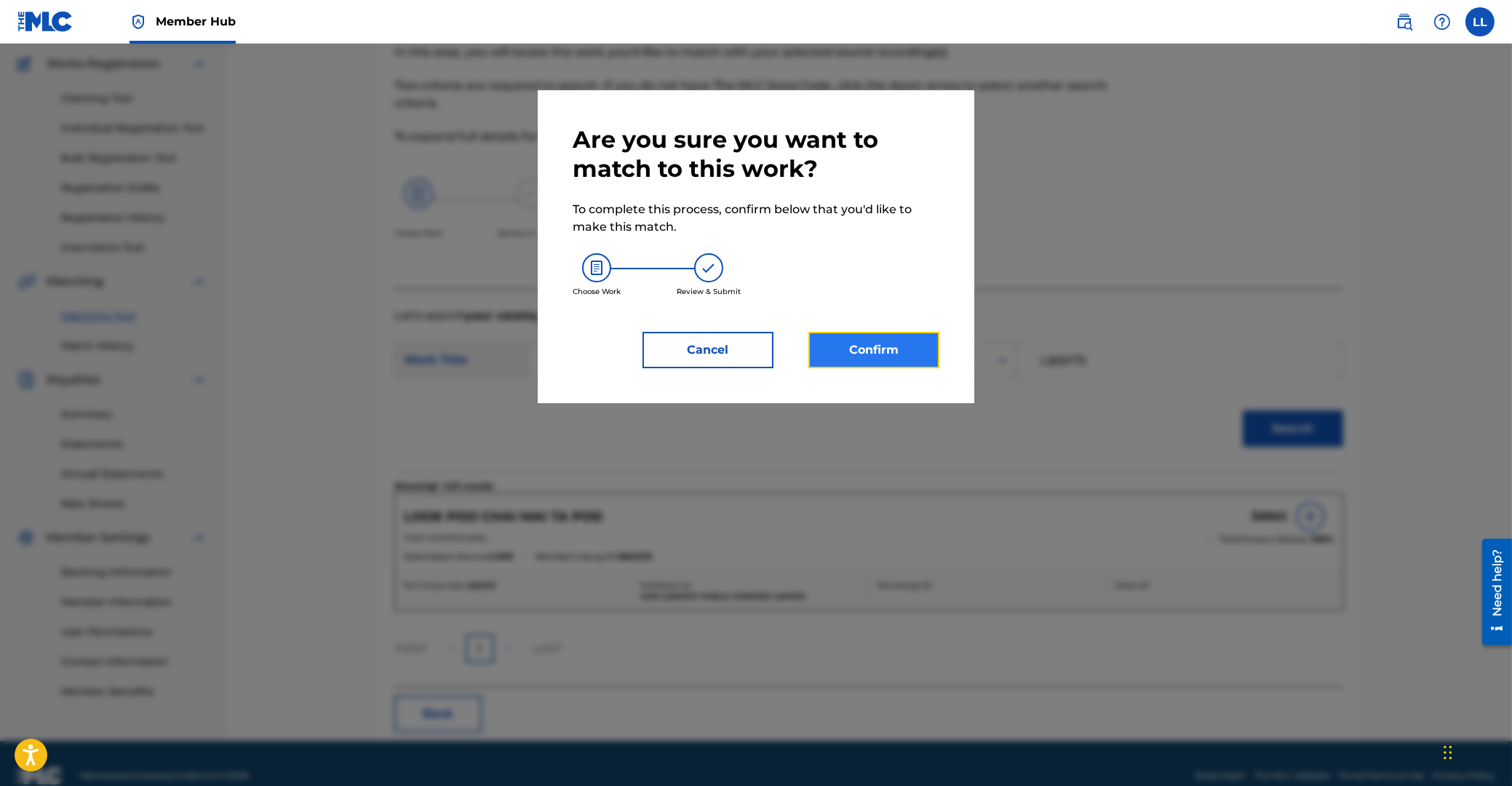
click at [870, 348] on button "Confirm" at bounding box center [874, 350] width 131 height 36
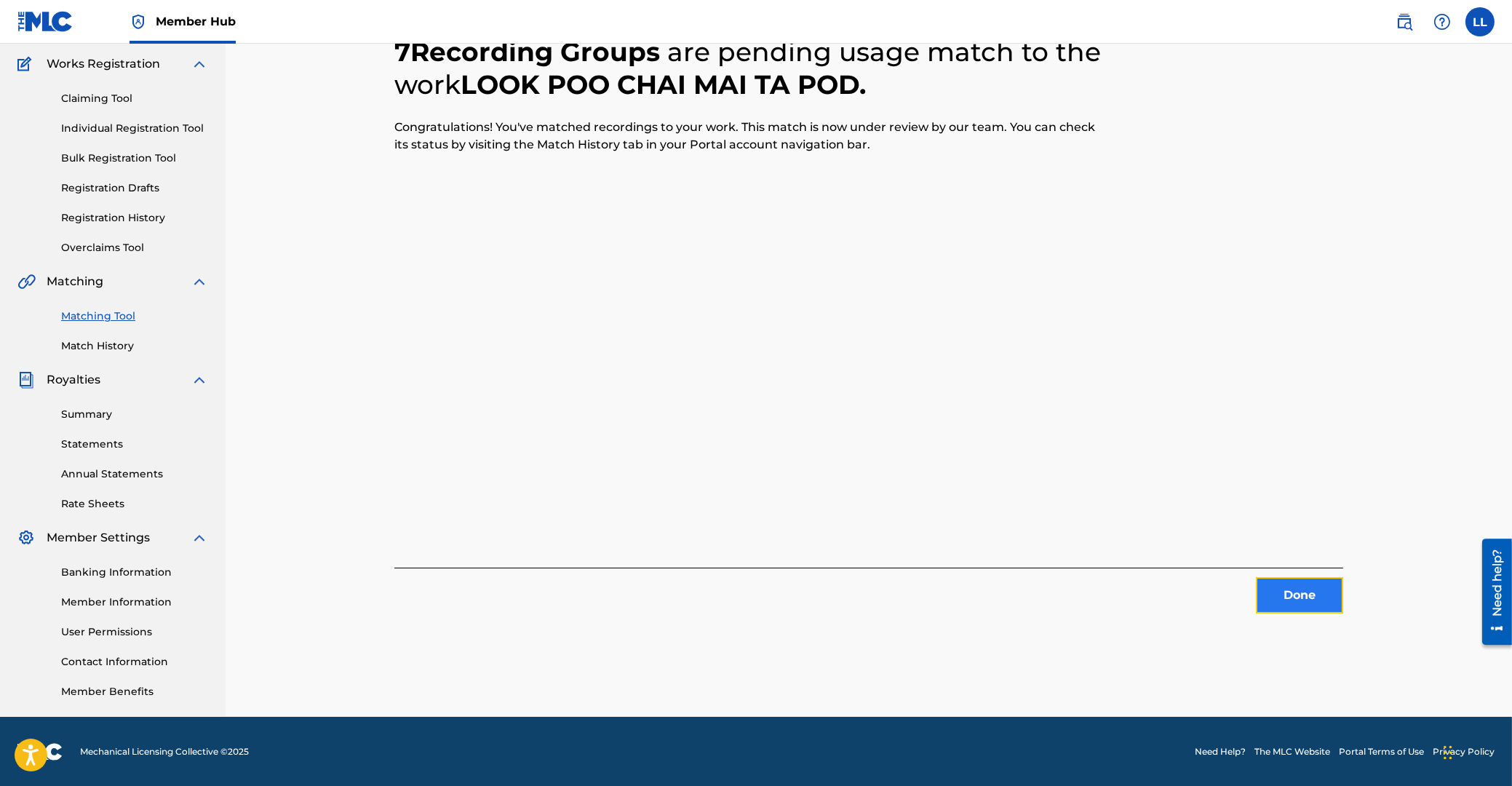
click at [1313, 593] on button "Done" at bounding box center [1300, 595] width 87 height 36
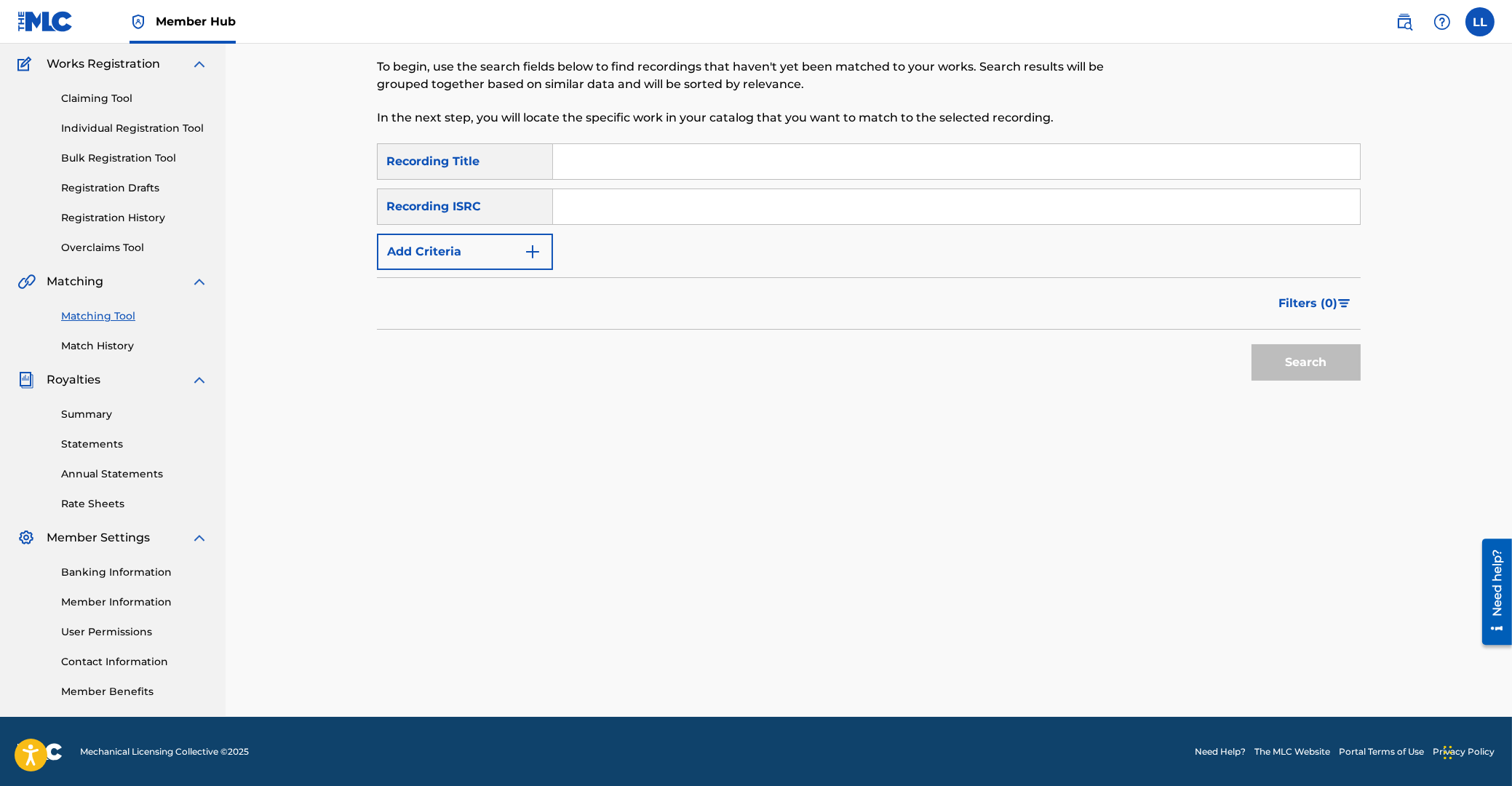
click at [680, 209] on input "Search Form" at bounding box center [956, 206] width 807 height 34
paste input "THG010804926"
type input "THG010804926"
click at [1290, 355] on button "Search" at bounding box center [1306, 362] width 109 height 36
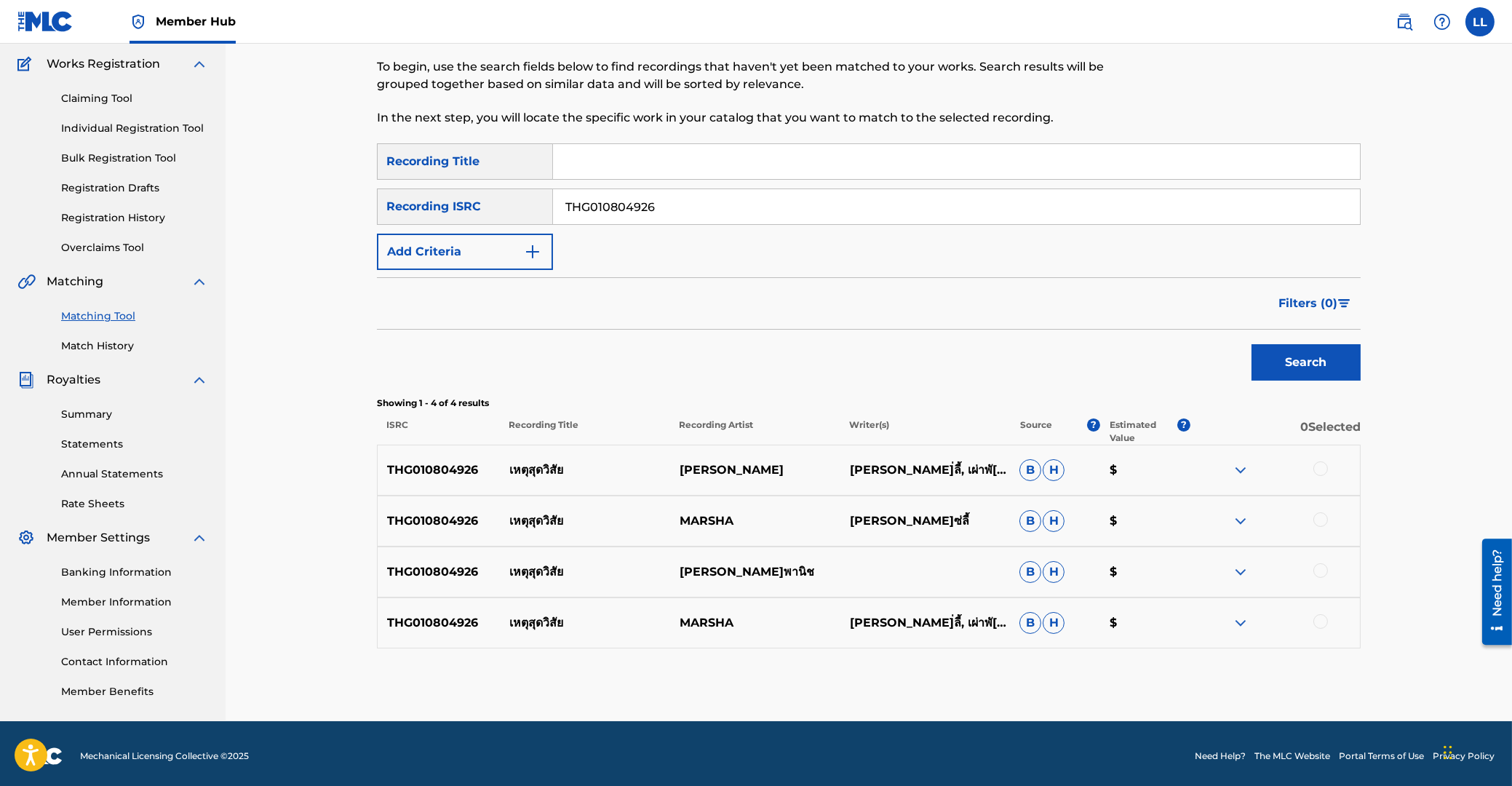
scroll to position [121, 0]
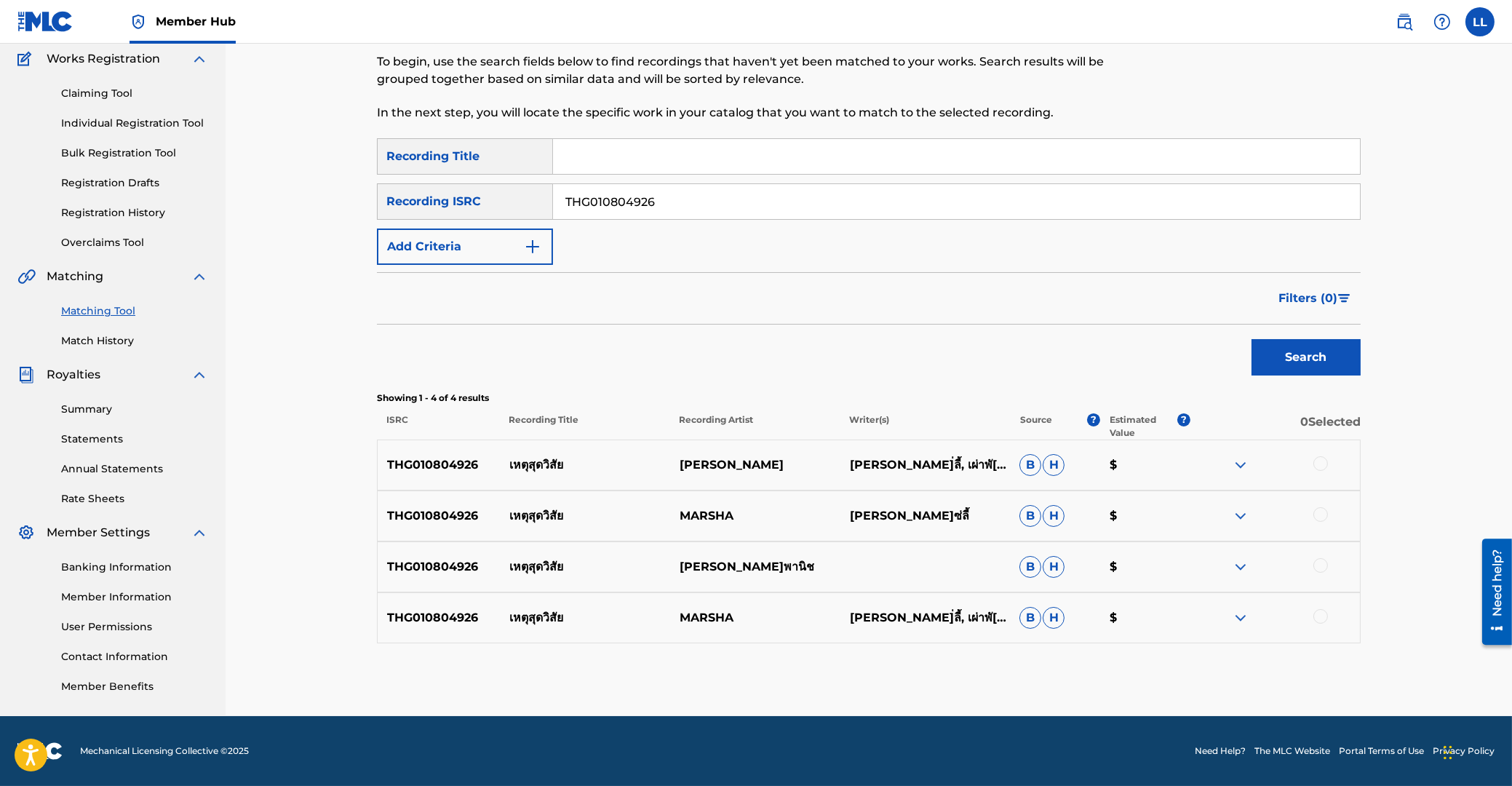
click at [1323, 465] on div at bounding box center [1321, 464] width 15 height 15
click at [1321, 516] on div at bounding box center [1321, 515] width 15 height 15
drag, startPoint x: 1322, startPoint y: 565, endPoint x: 1322, endPoint y: 588, distance: 23.0
click at [1322, 565] on div at bounding box center [1321, 565] width 15 height 15
click at [1321, 612] on div at bounding box center [1321, 616] width 15 height 15
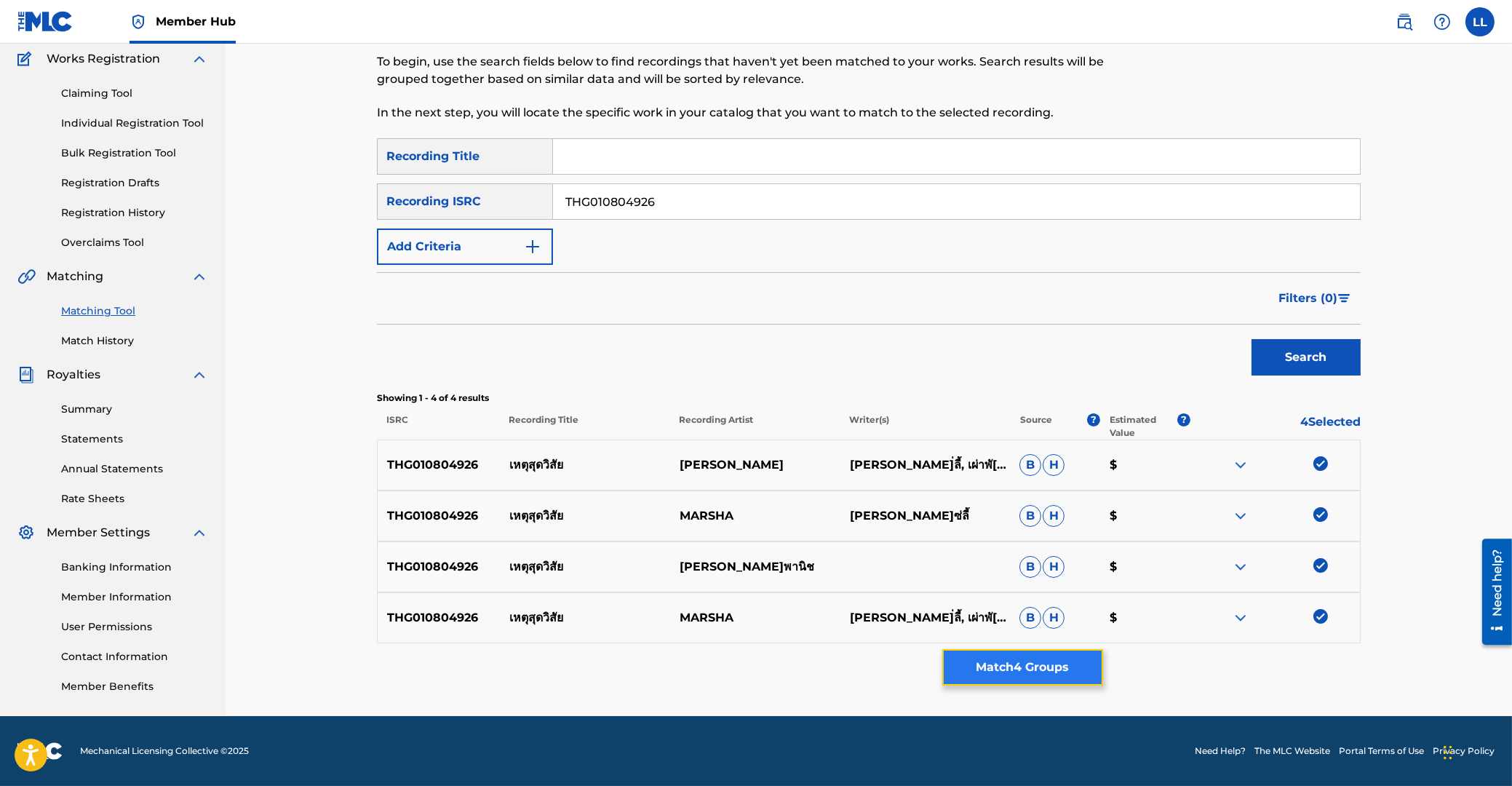
click at [1003, 661] on button "Match 4 Groups" at bounding box center [1022, 667] width 161 height 36
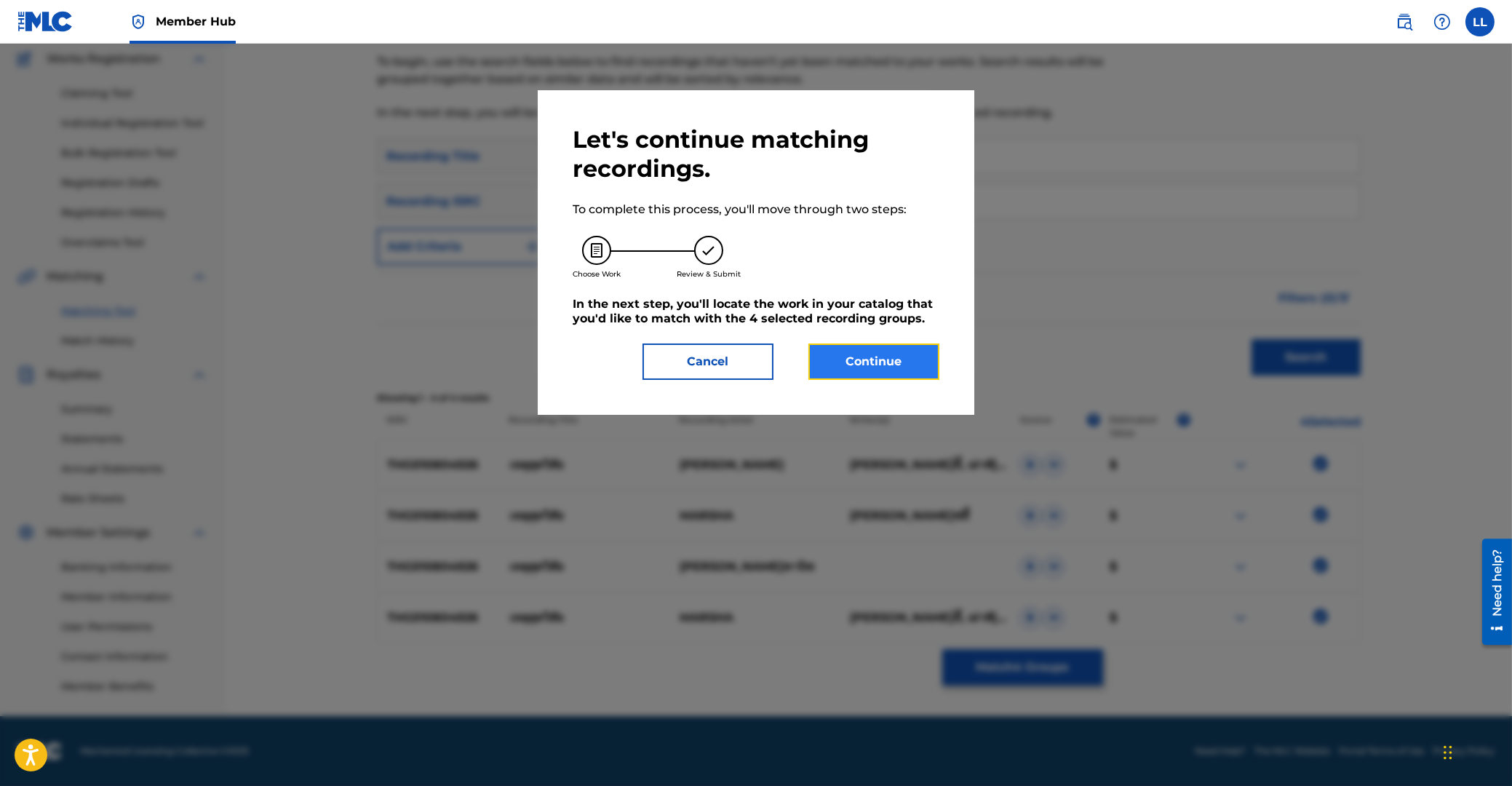
click at [870, 353] on button "Continue" at bounding box center [874, 361] width 131 height 36
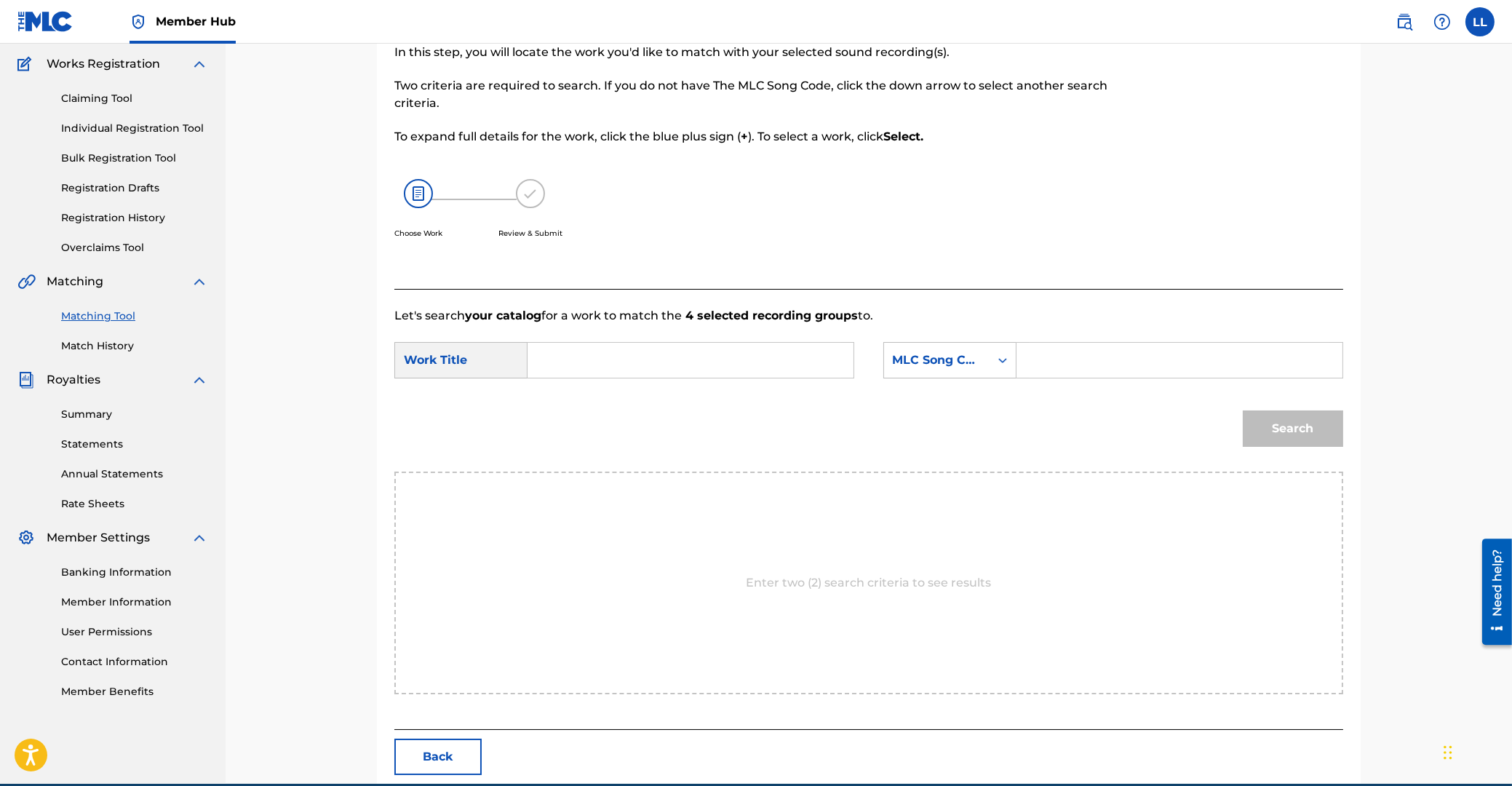
click at [715, 354] on input "Search Form" at bounding box center [691, 360] width 301 height 34
paste input "HET SOOT WI SAI"
type input "HET SOOT WI SAI"
click at [1094, 362] on input "Search Form" at bounding box center [1180, 360] width 301 height 34
paste input "HB56ZE"
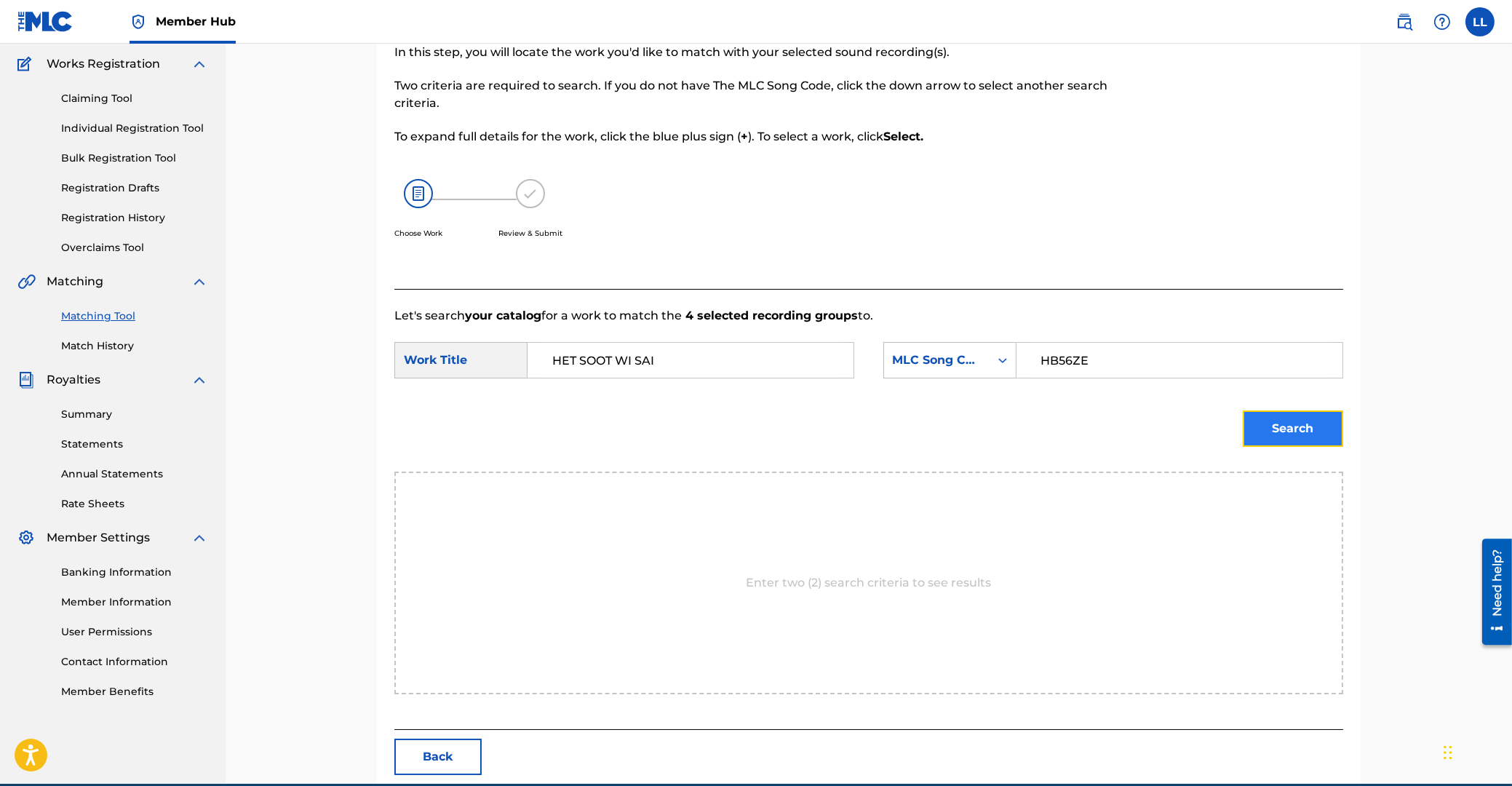
click at [1307, 429] on button "Search" at bounding box center [1292, 428] width 101 height 36
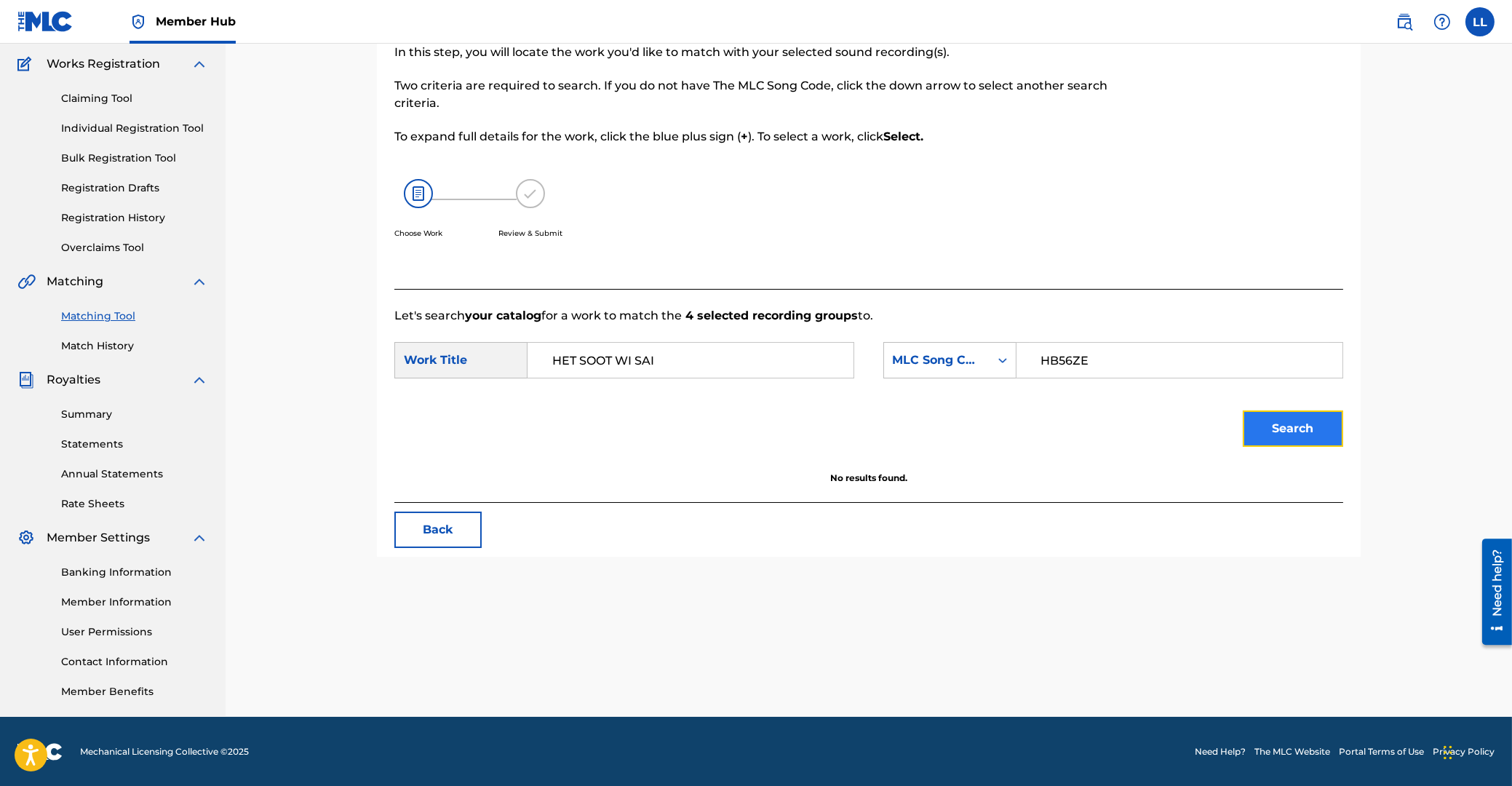
click at [1290, 427] on button "Search" at bounding box center [1292, 428] width 101 height 36
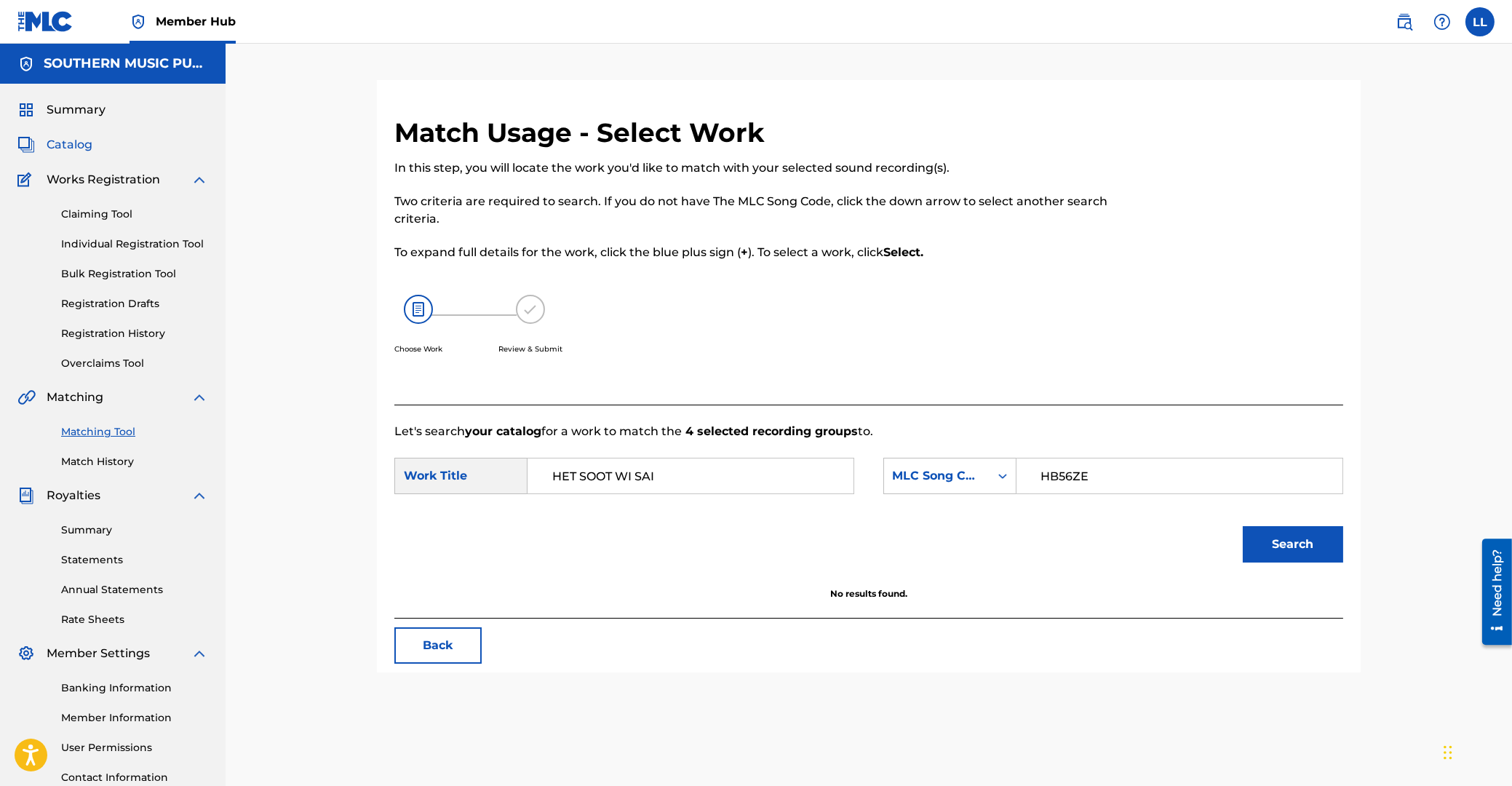
click at [61, 143] on span "Catalog" at bounding box center [69, 144] width 46 height 17
drag, startPoint x: 1140, startPoint y: 479, endPoint x: 741, endPoint y: 415, distance: 404.1
click at [1029, 478] on input "HB56ZE" at bounding box center [1180, 476] width 301 height 34
paste input "2Z"
type input "HB562Z"
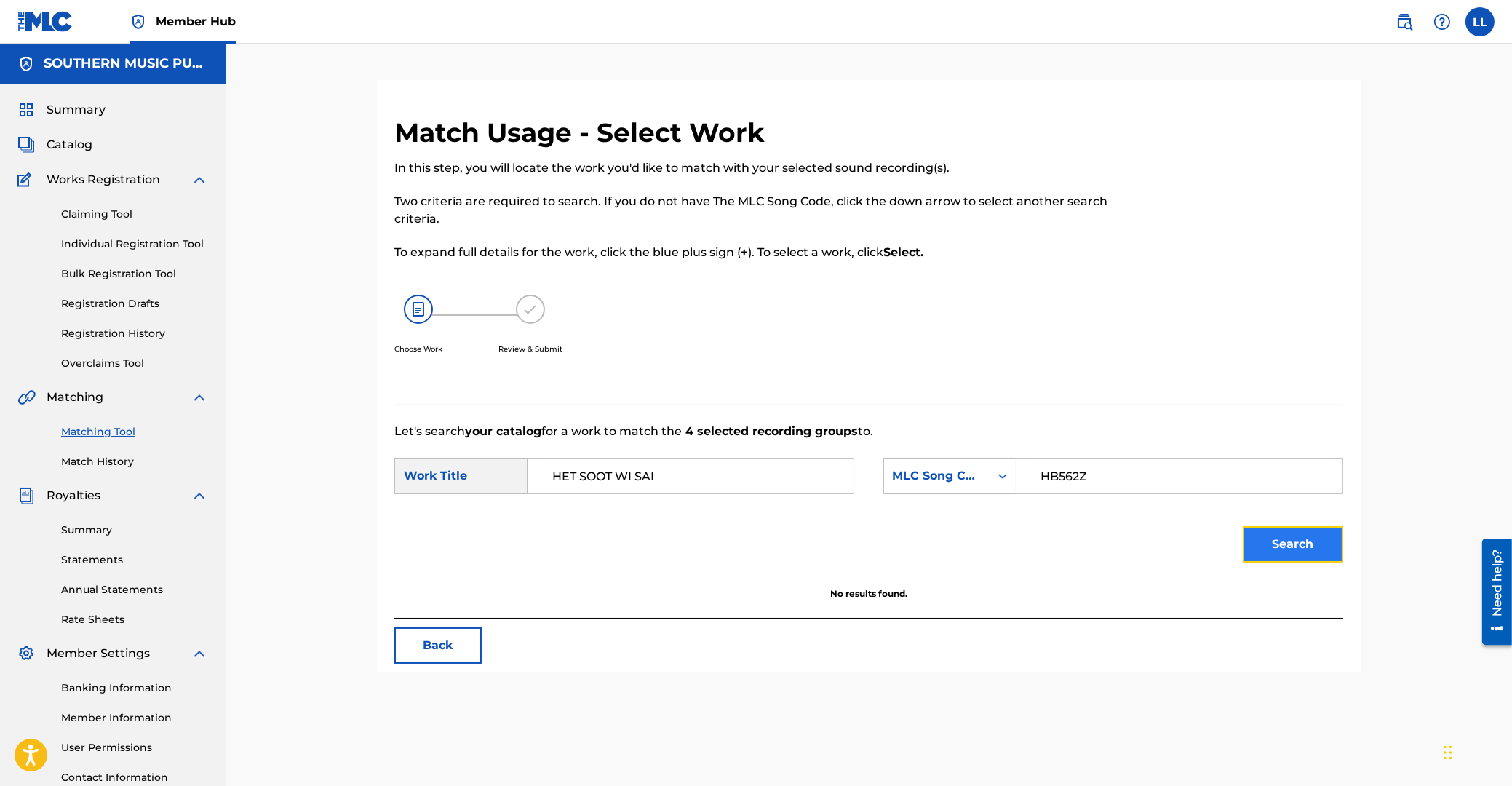
click at [1291, 541] on button "Search" at bounding box center [1292, 545] width 101 height 36
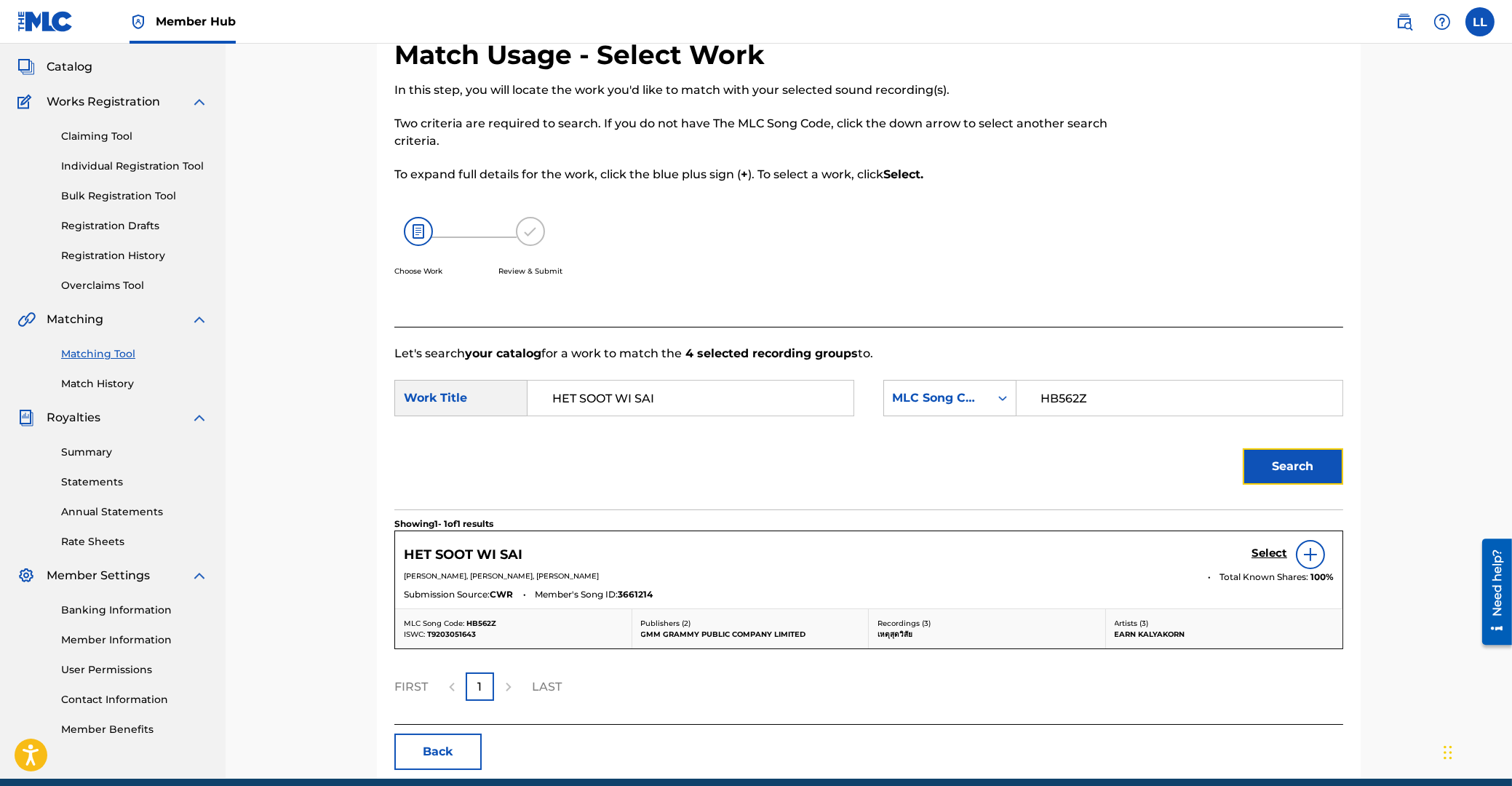
scroll to position [142, 0]
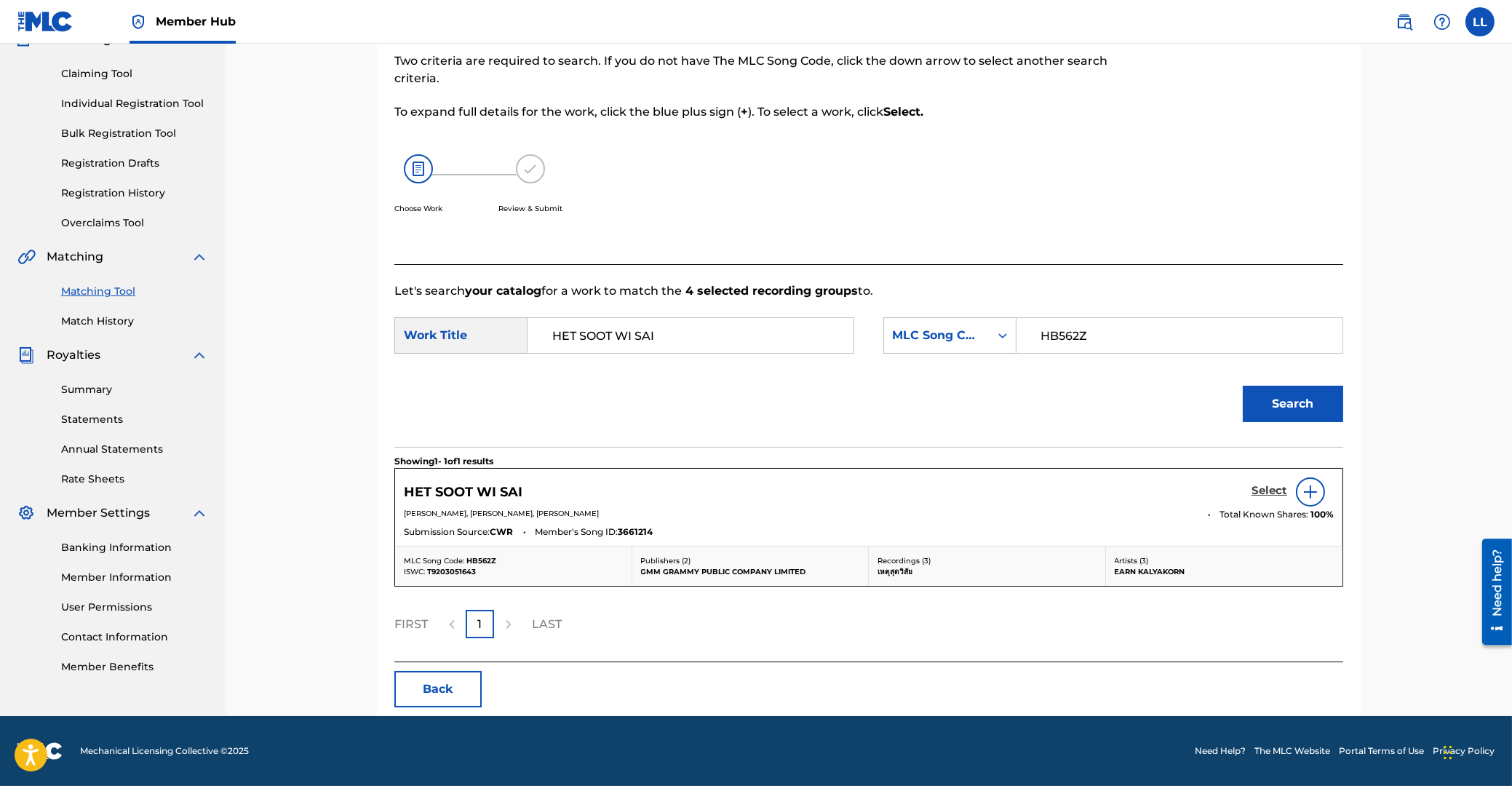
click at [1268, 490] on h5 "Select" at bounding box center [1269, 490] width 35 height 14
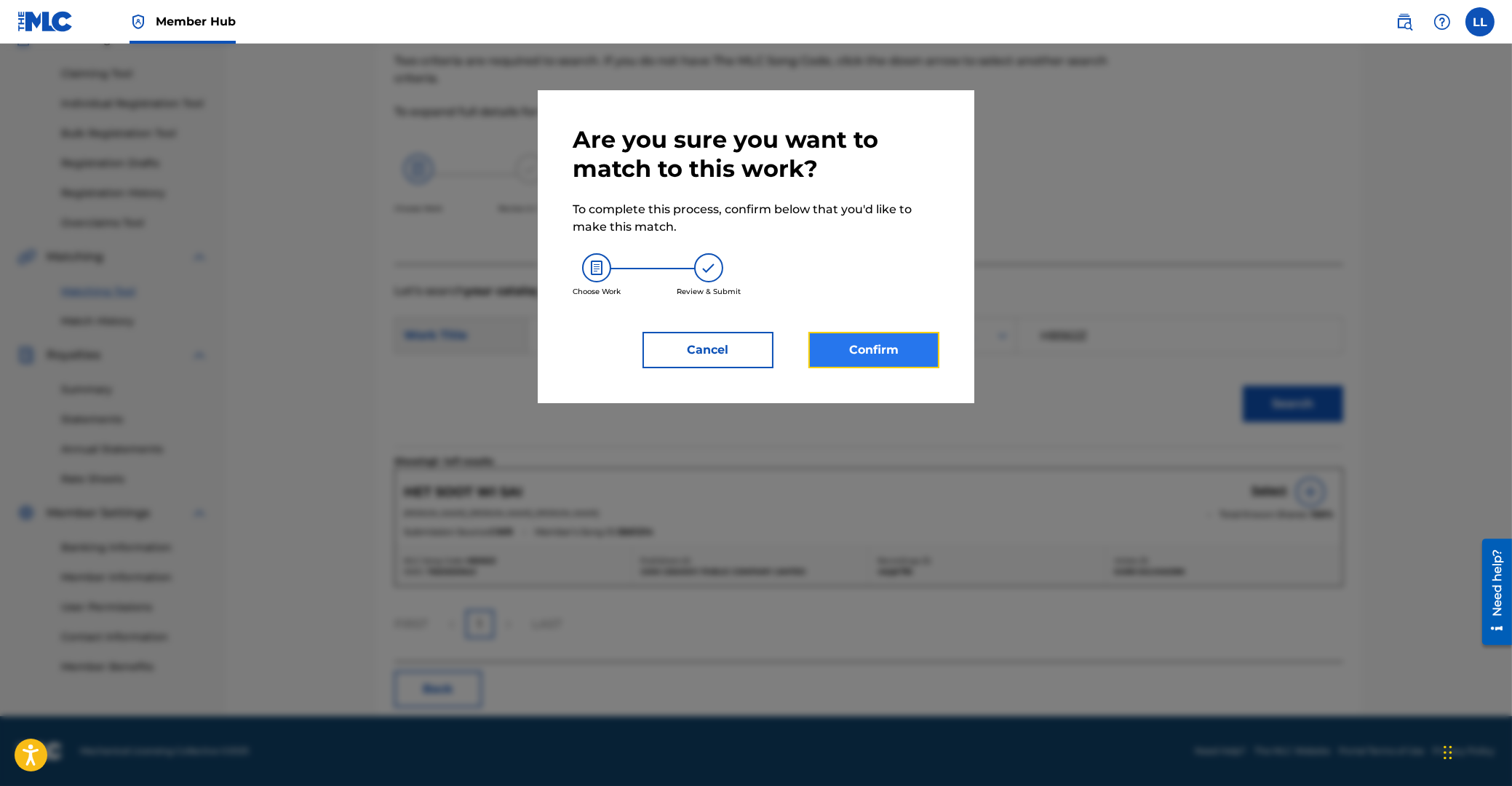
click at [869, 342] on button "Confirm" at bounding box center [874, 350] width 131 height 36
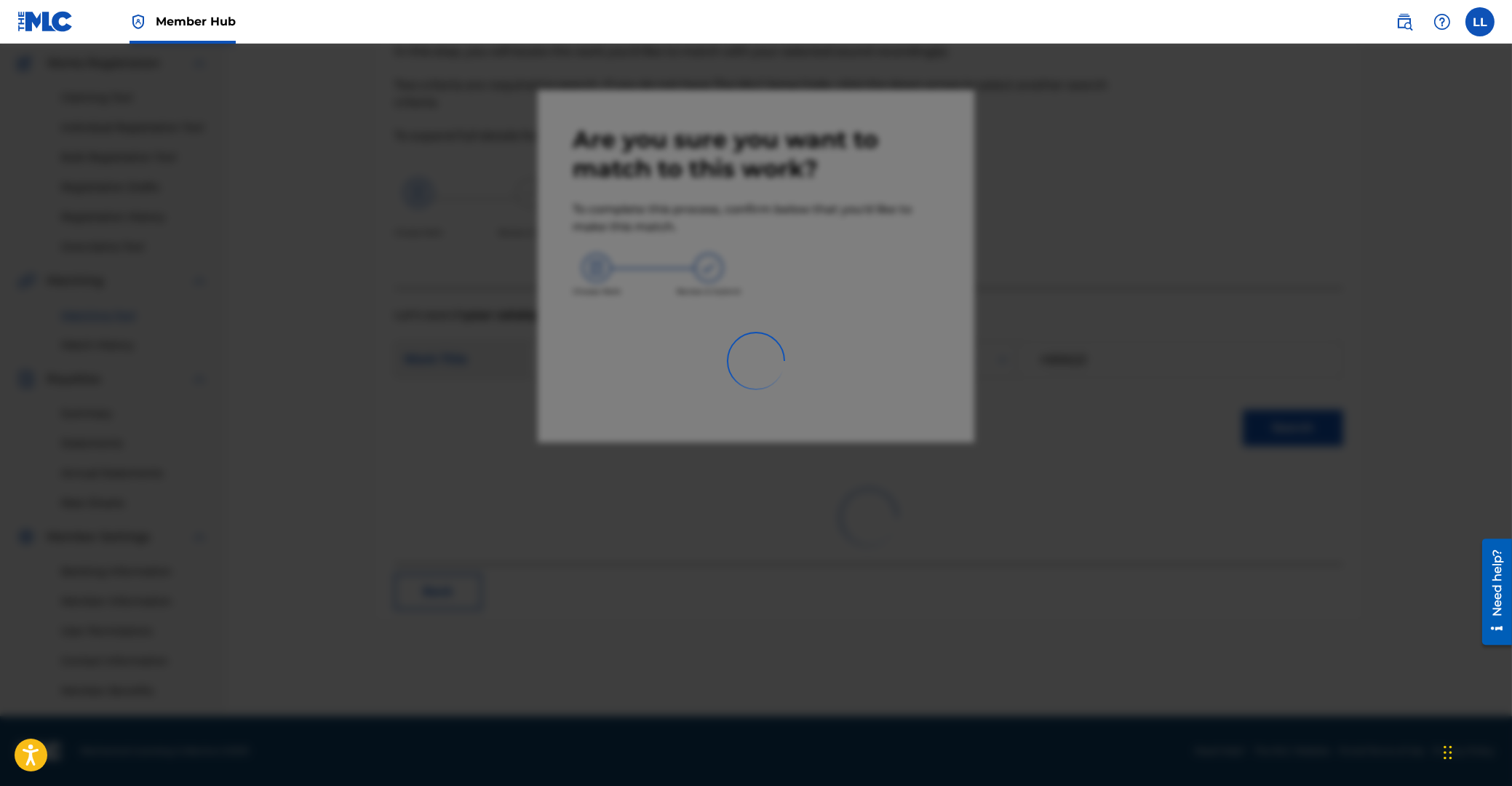
scroll to position [115, 0]
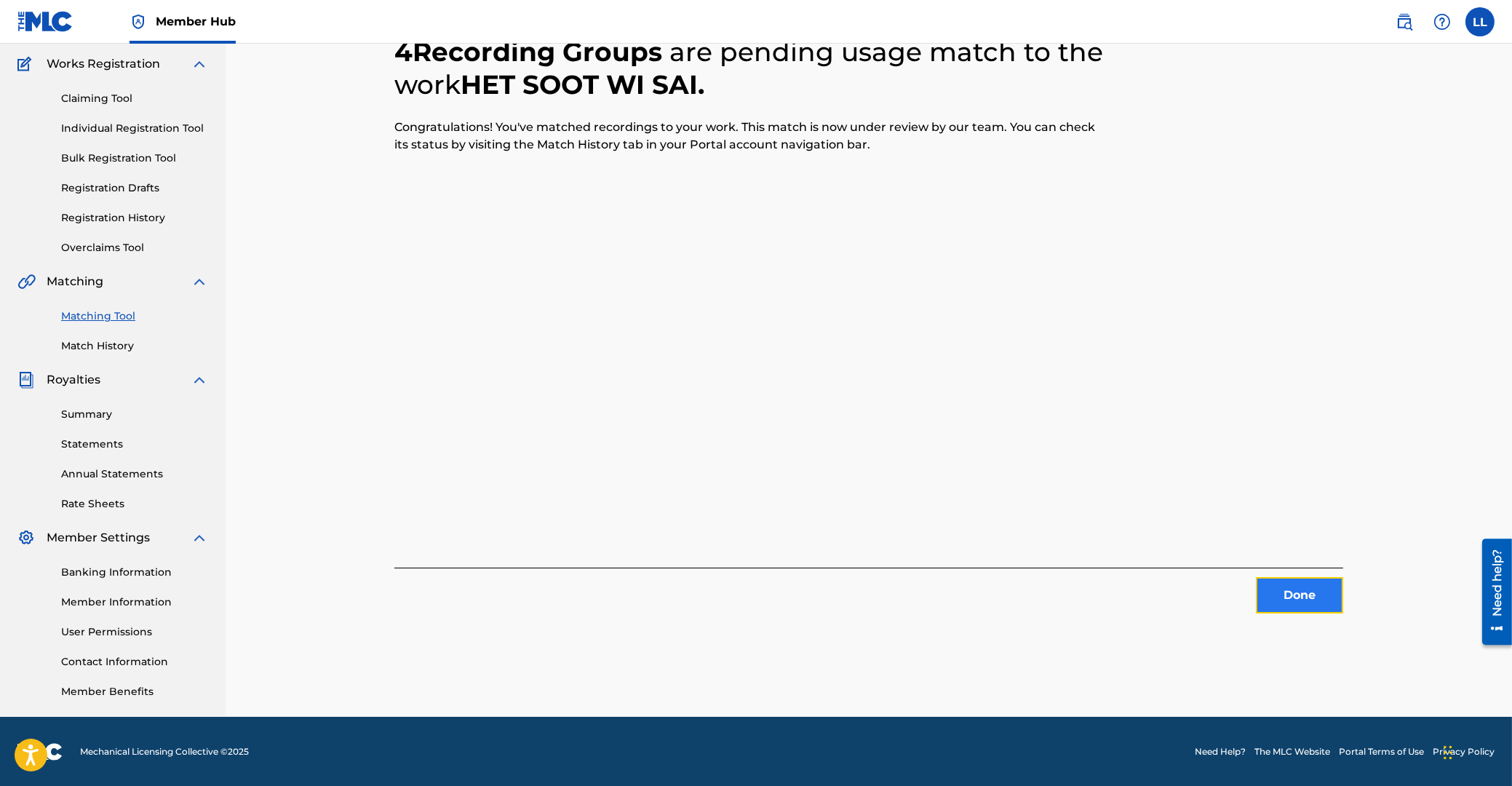
click at [1311, 597] on button "Done" at bounding box center [1300, 595] width 87 height 36
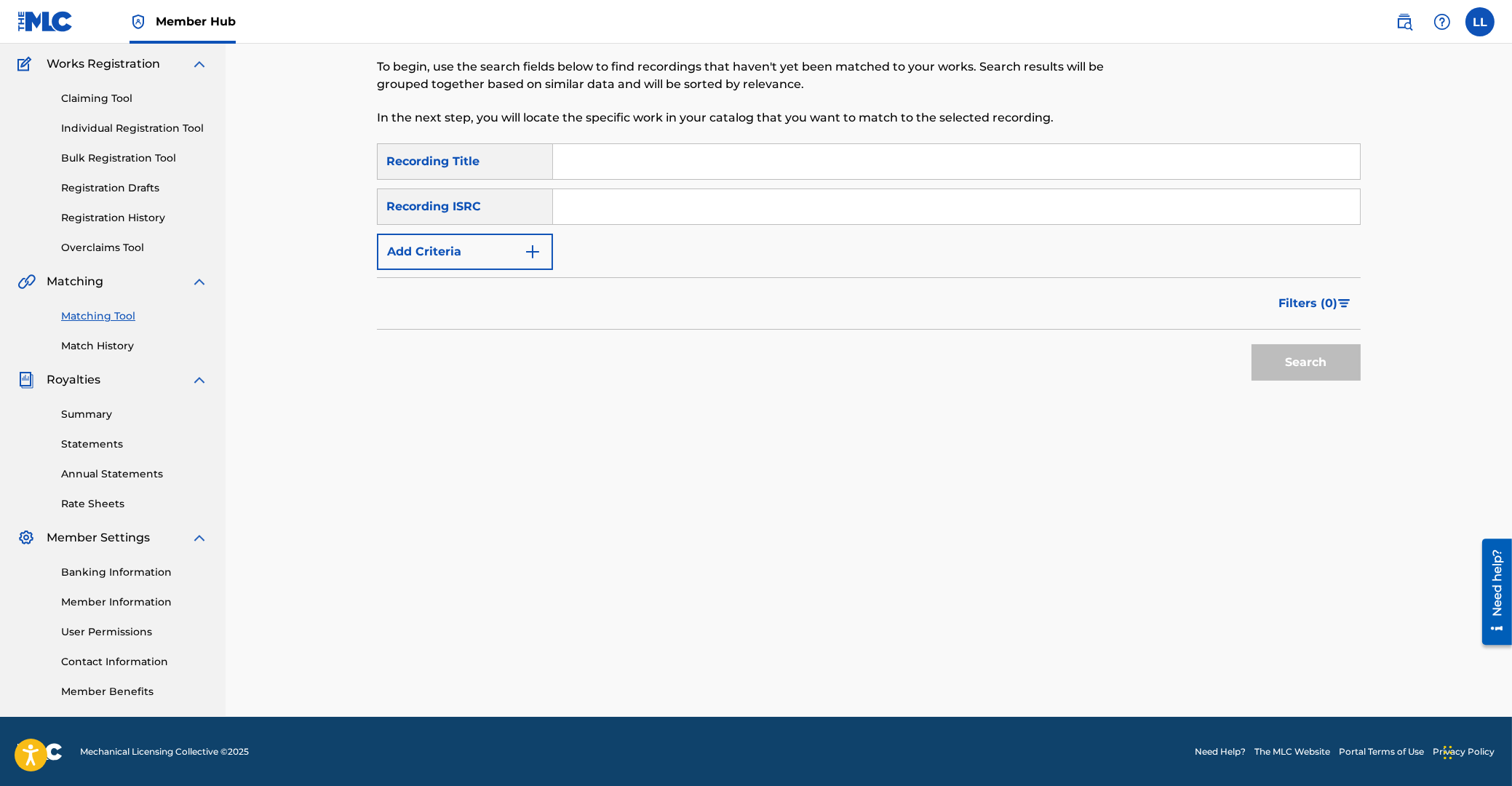
click at [799, 219] on input "Search Form" at bounding box center [956, 206] width 807 height 34
paste input "THG010816727"
type input "THG010816727"
click at [1330, 376] on button "Search" at bounding box center [1306, 362] width 109 height 36
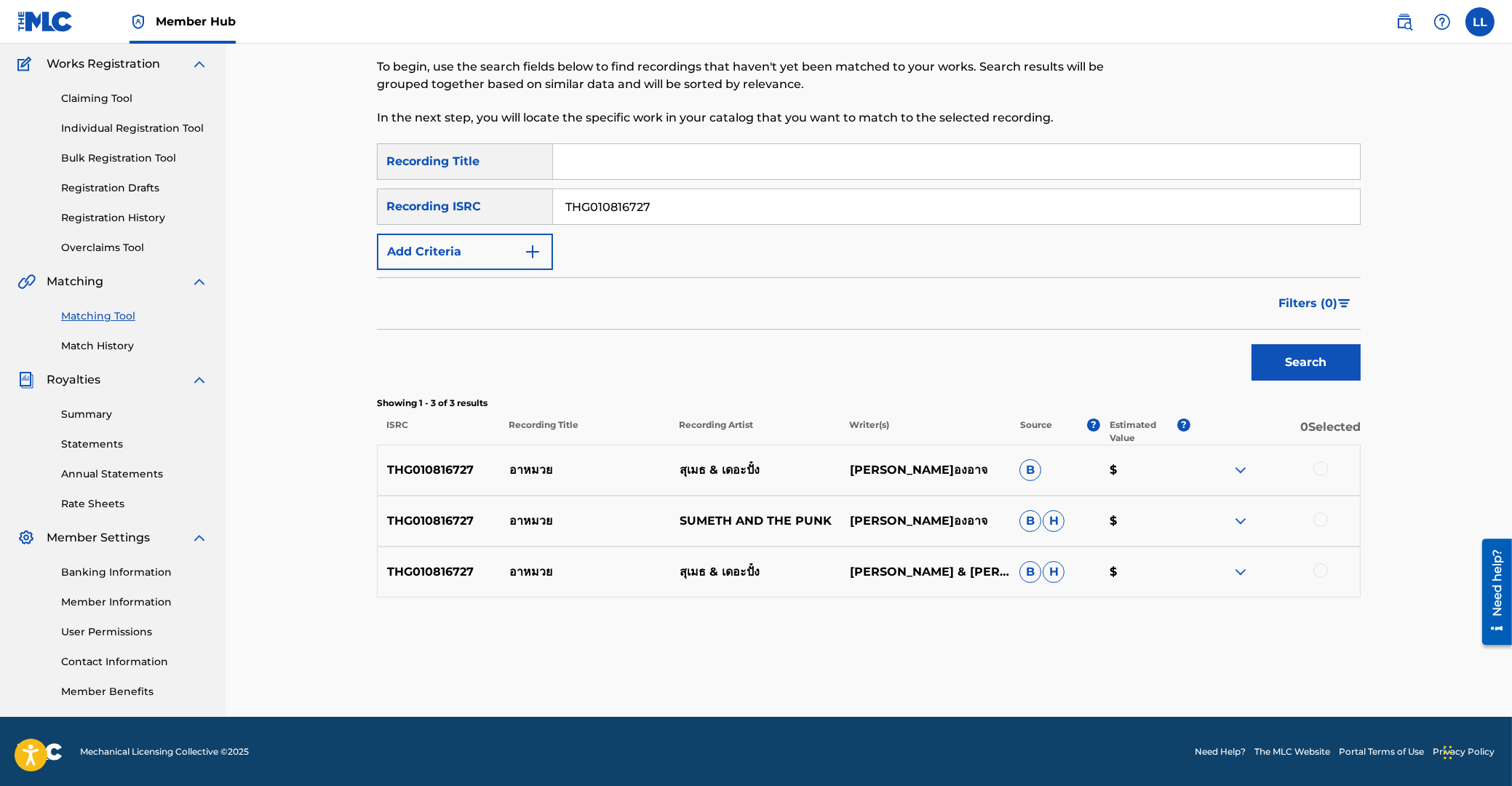
click at [1318, 468] on div at bounding box center [1321, 468] width 15 height 15
click at [1319, 517] on div at bounding box center [1321, 519] width 15 height 15
click at [1321, 567] on div at bounding box center [1321, 571] width 15 height 15
click at [990, 668] on button "Match 3 Groups" at bounding box center [1022, 667] width 161 height 36
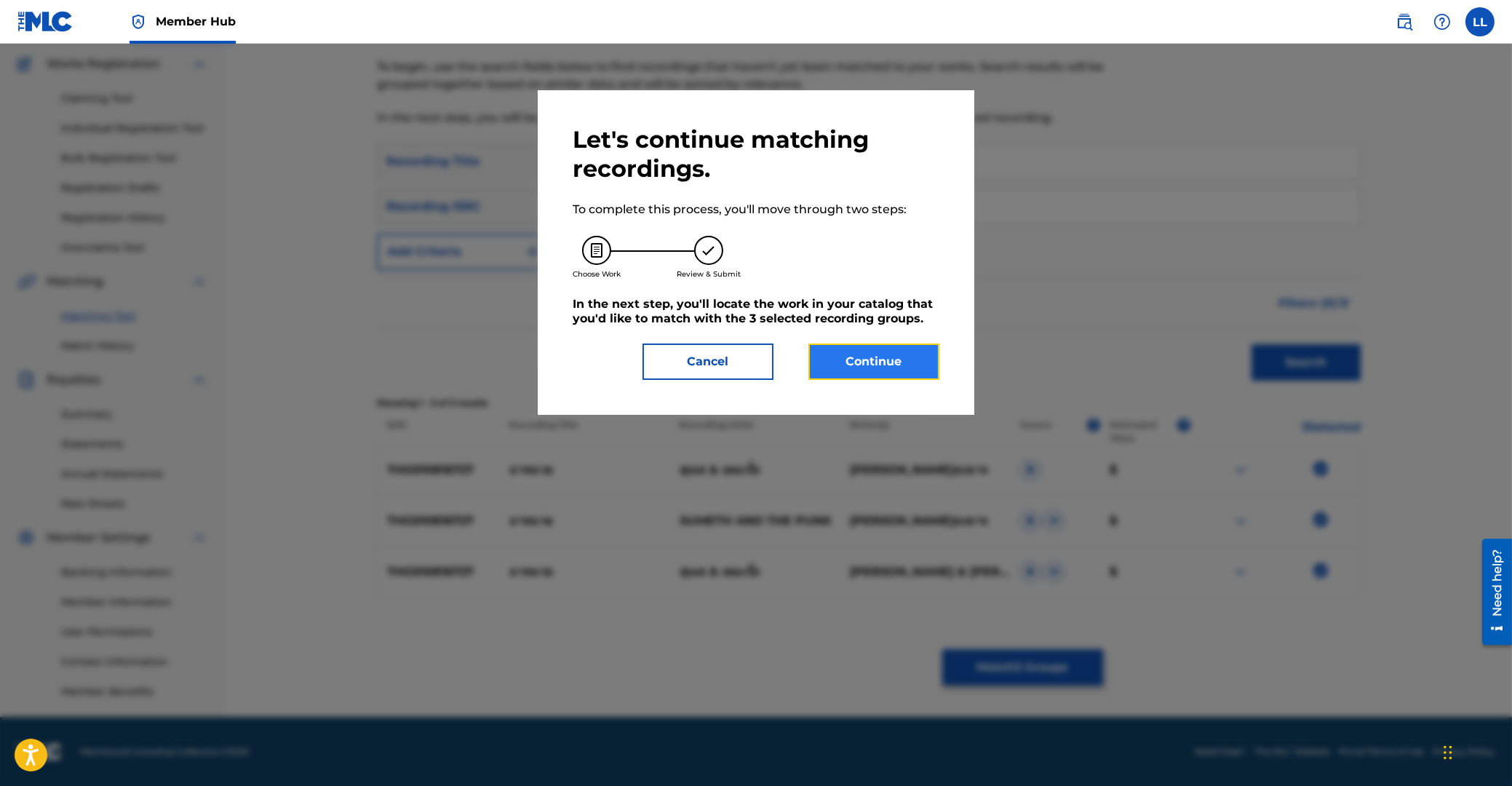
click at [870, 357] on button "Continue" at bounding box center [874, 361] width 131 height 36
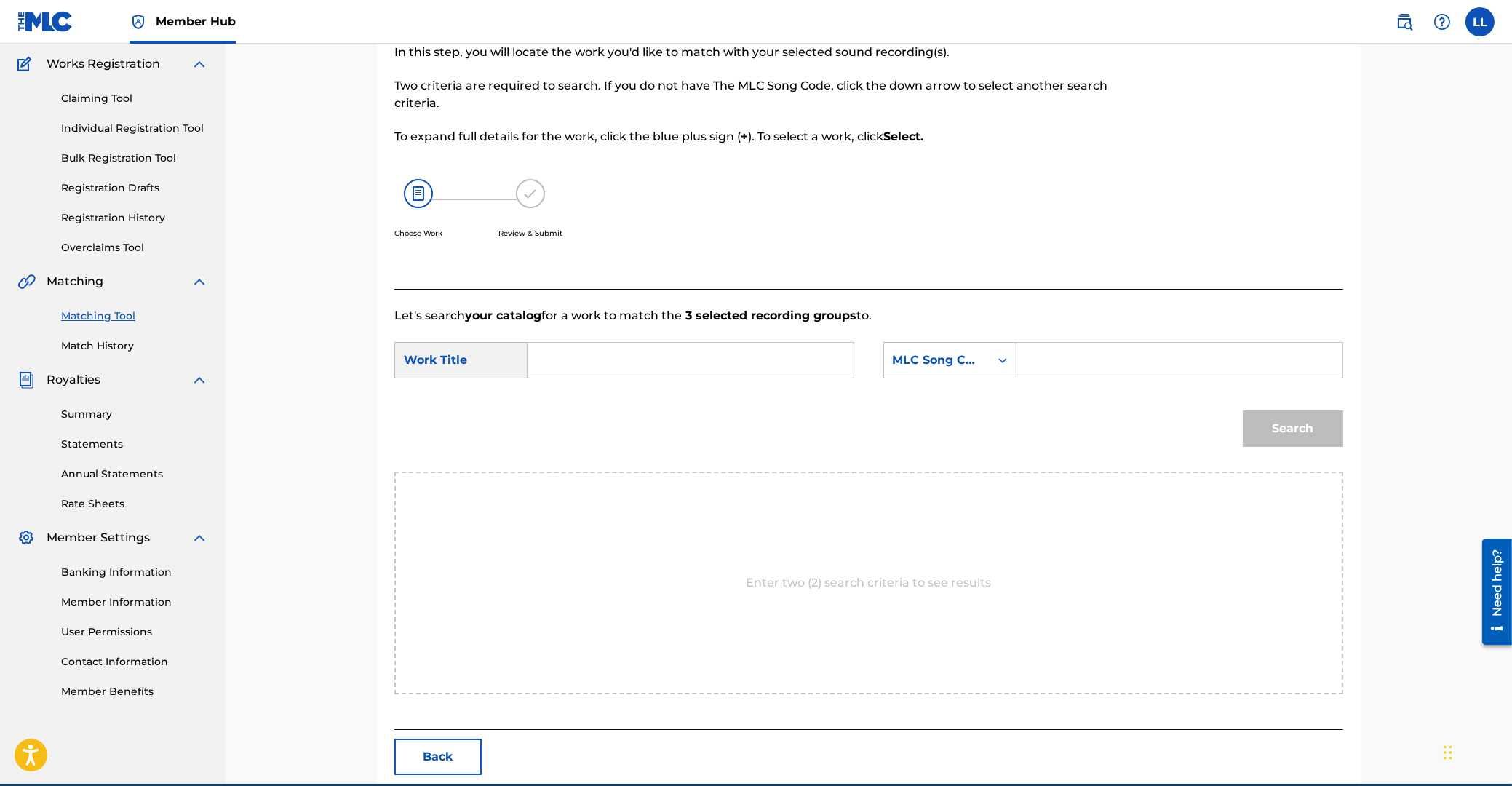
click at [676, 357] on input "Search Form" at bounding box center [691, 360] width 301 height 34
paste input "AH MUAI"
type input "AH MUAI"
click at [1137, 357] on input "Search Form" at bounding box center [1180, 360] width 301 height 34
paste input "AB3LOF"
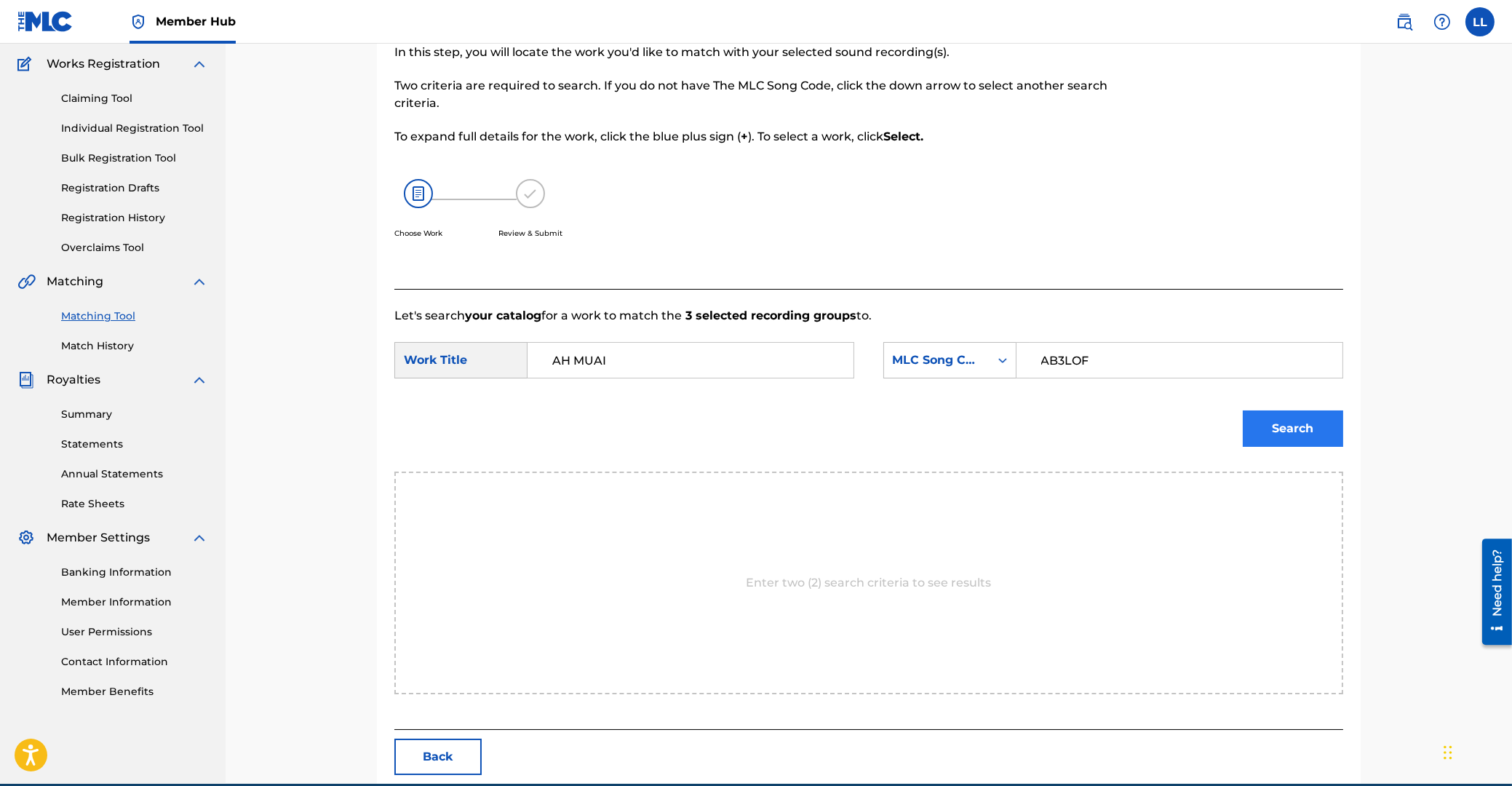
type input "AB3LOF"
click at [1293, 422] on button "Search" at bounding box center [1292, 428] width 101 height 36
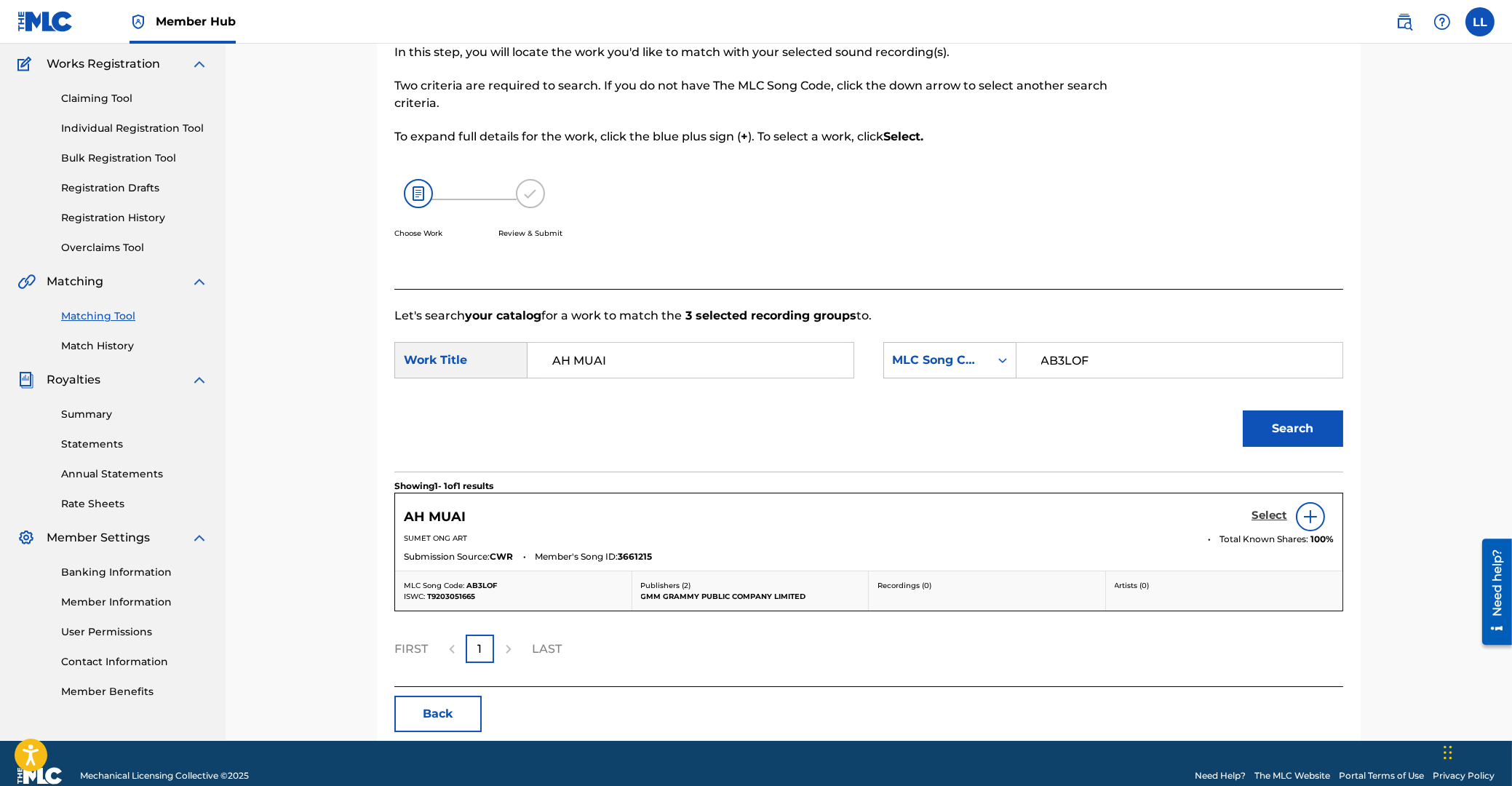
click at [1261, 514] on h5 "Select" at bounding box center [1269, 515] width 35 height 14
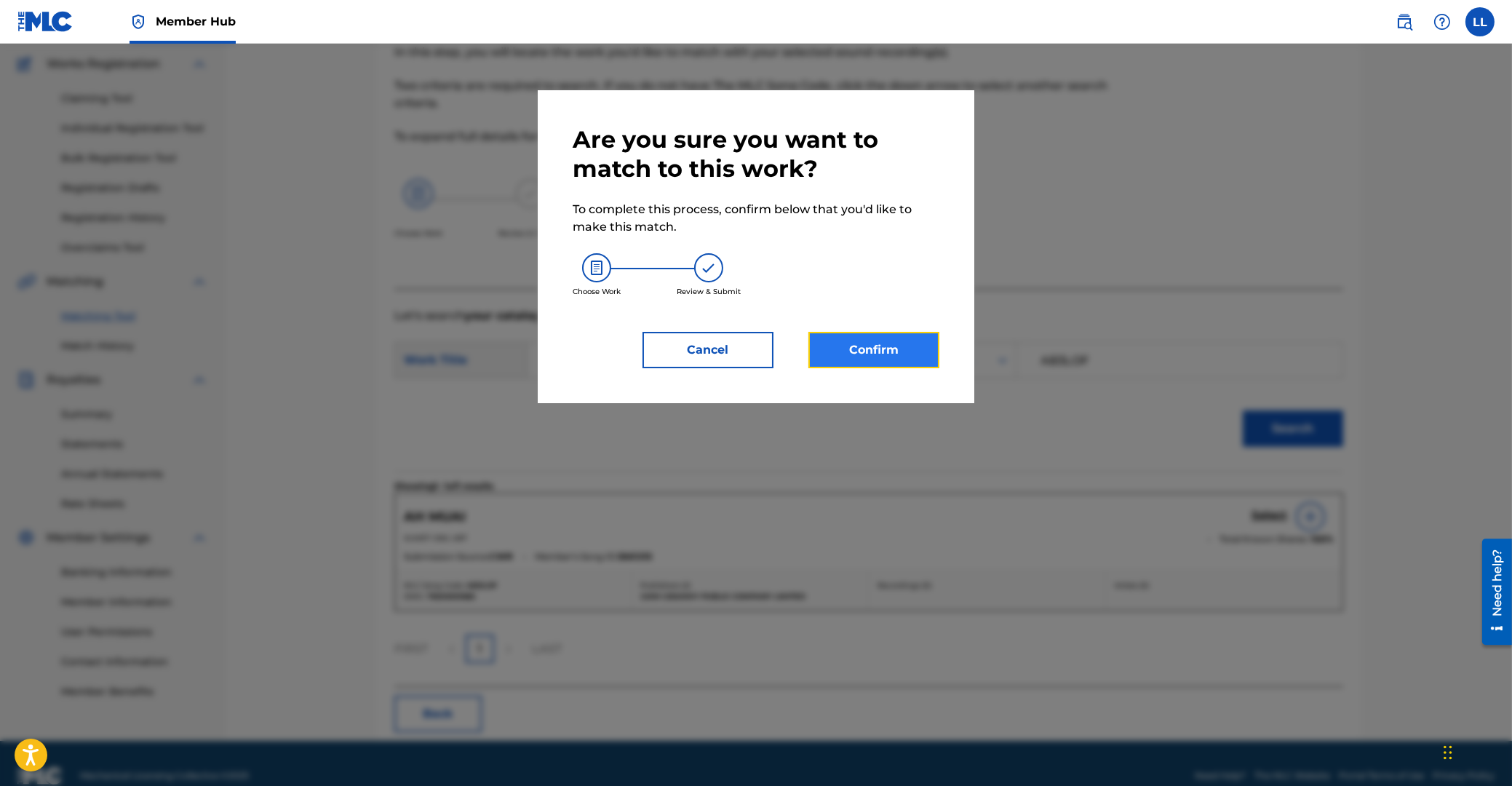
click at [894, 350] on button "Confirm" at bounding box center [874, 350] width 131 height 36
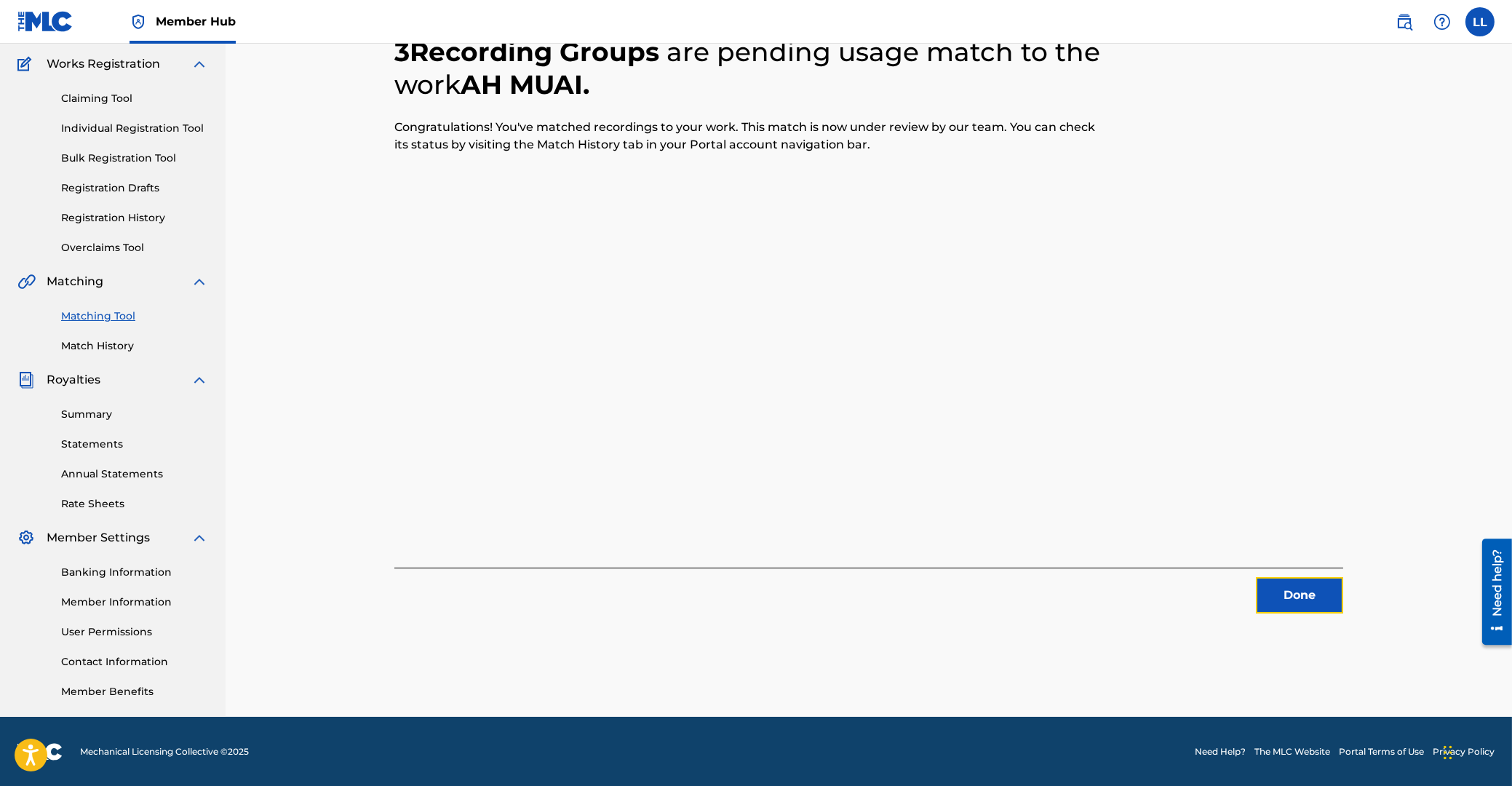
drag, startPoint x: 1282, startPoint y: 585, endPoint x: 905, endPoint y: 538, distance: 379.9
click at [1255, 586] on div "Done" at bounding box center [869, 590] width 948 height 46
click at [1305, 592] on button "Done" at bounding box center [1300, 595] width 87 height 36
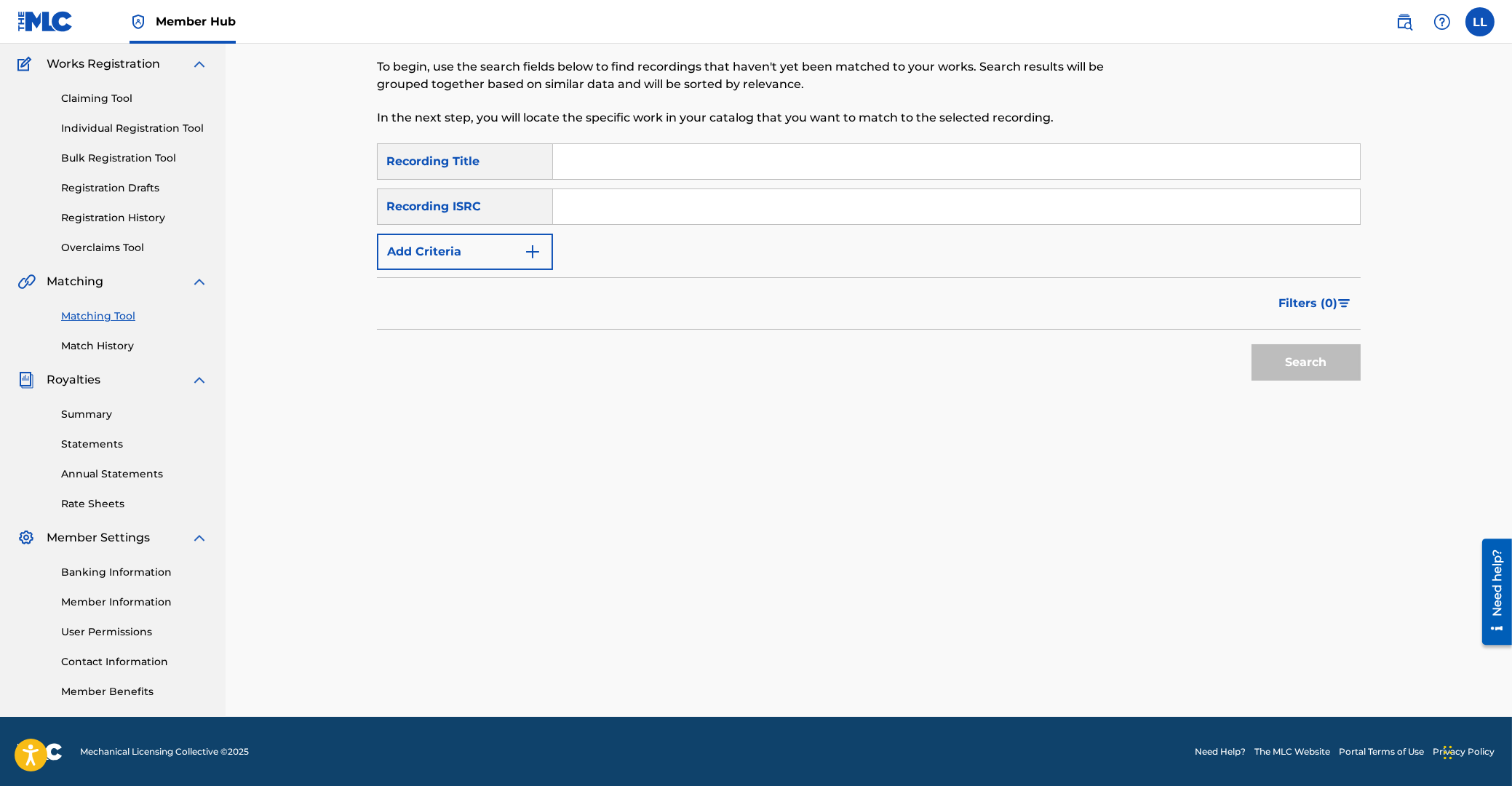
click at [693, 203] on input "Search Form" at bounding box center [956, 206] width 807 height 34
paste input "THG010816050"
type input "THG010816050"
click at [1305, 363] on button "Search" at bounding box center [1306, 362] width 109 height 36
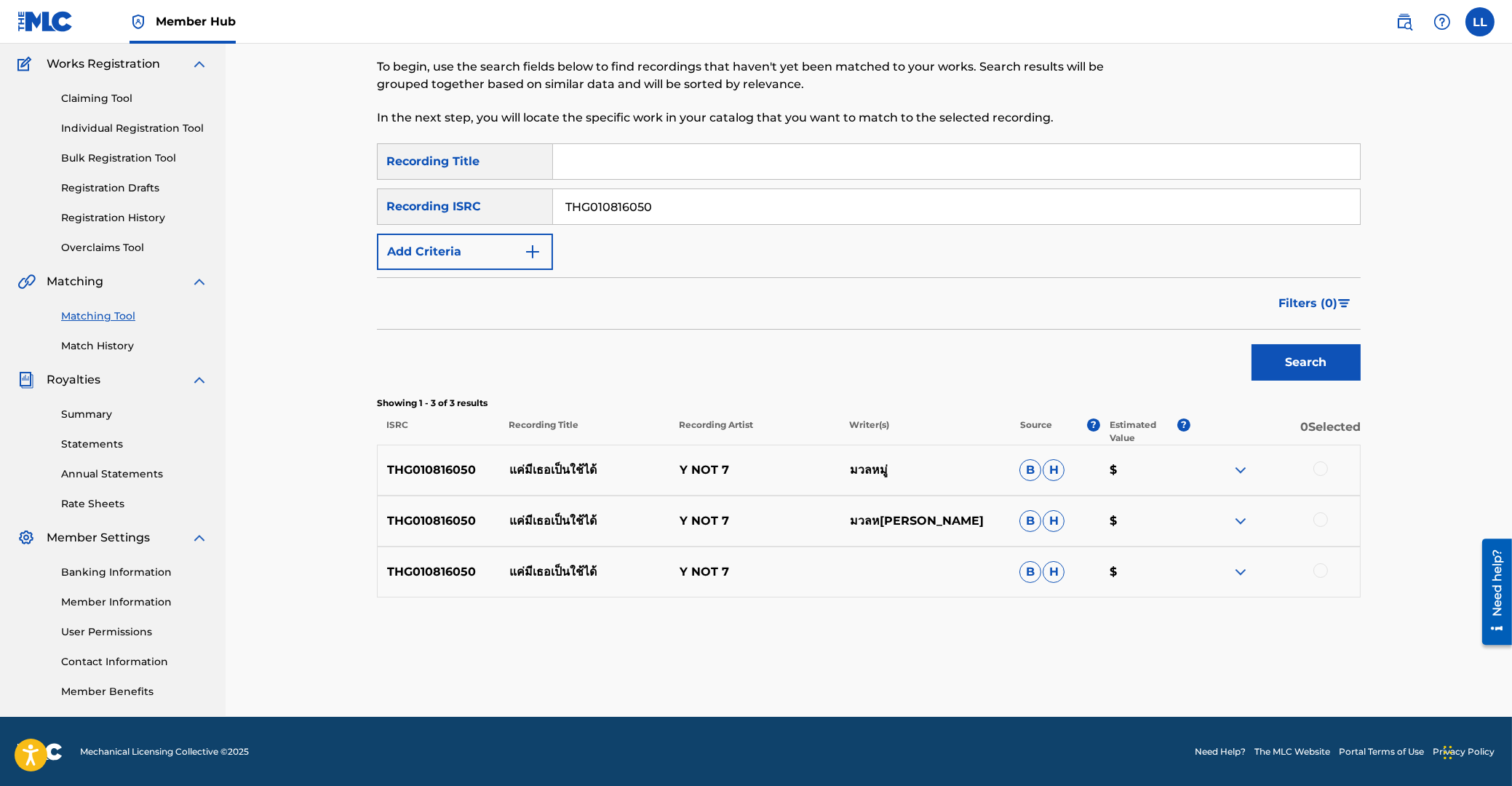
click at [1319, 466] on div at bounding box center [1321, 468] width 15 height 15
click at [1319, 518] on div at bounding box center [1321, 519] width 15 height 15
drag, startPoint x: 1322, startPoint y: 570, endPoint x: 949, endPoint y: 626, distance: 377.2
click at [1321, 570] on div at bounding box center [1321, 571] width 15 height 15
click at [1037, 666] on button "Match 3 Groups" at bounding box center [1022, 667] width 161 height 36
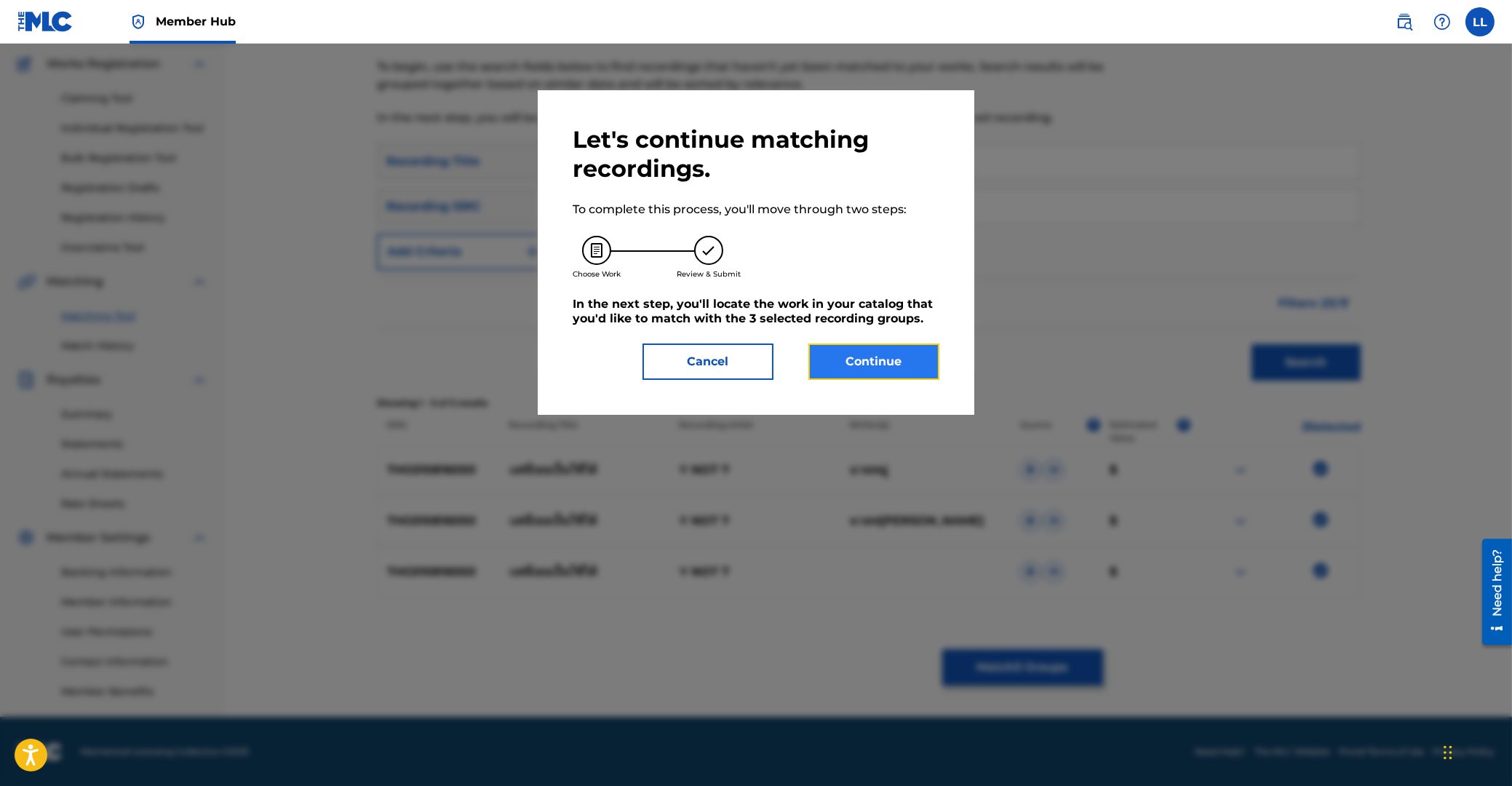
click at [859, 364] on button "Continue" at bounding box center [874, 361] width 131 height 36
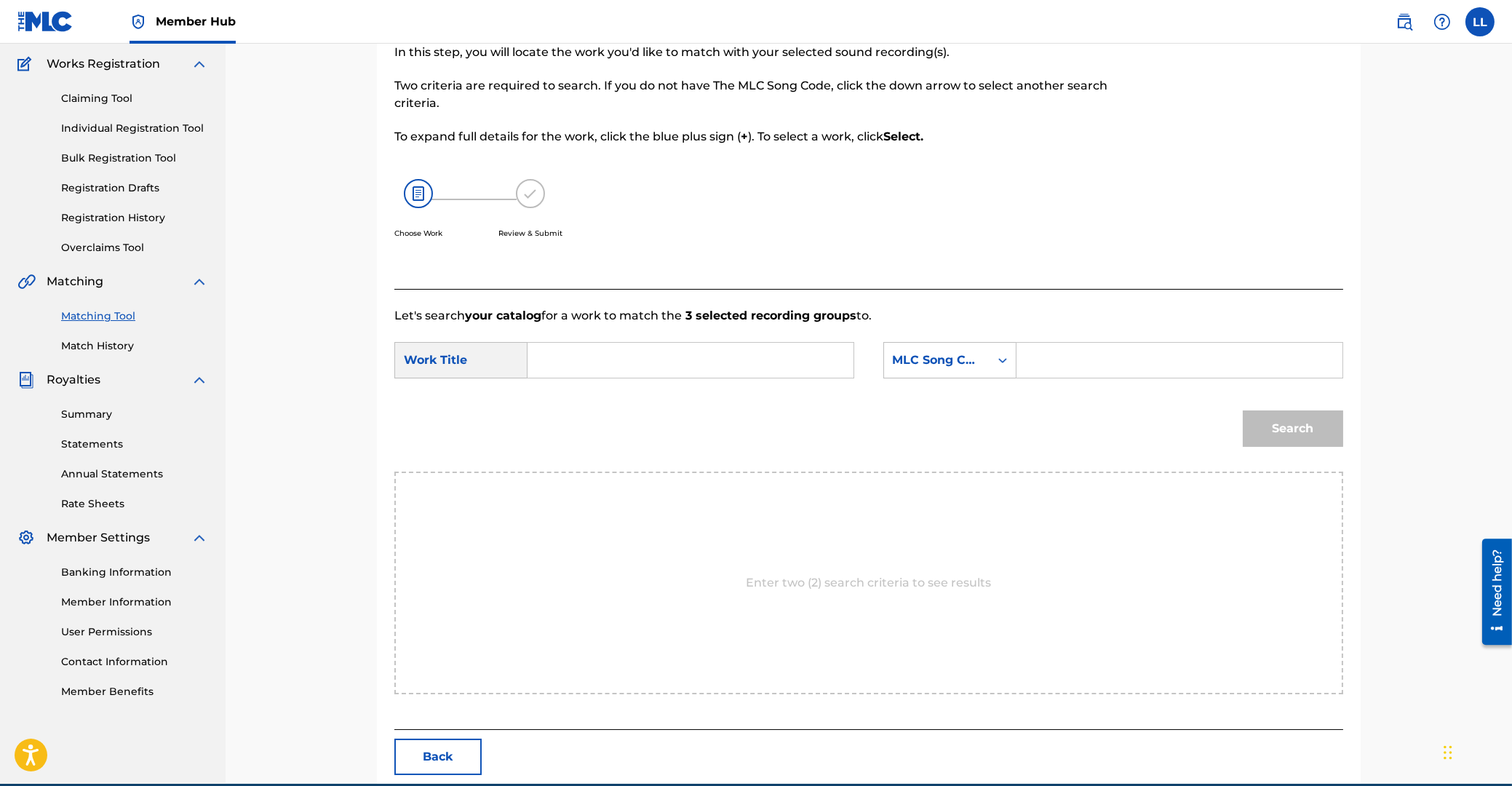
click at [663, 366] on input "Search Form" at bounding box center [691, 360] width 301 height 34
paste input "KAE MEE TUR PEN CHAI DAI"
type input "KAE MEE TUR PEN CHAI DAI"
drag, startPoint x: 1032, startPoint y: 352, endPoint x: 1085, endPoint y: 369, distance: 55.7
click at [1055, 362] on input "Search Form" at bounding box center [1180, 360] width 301 height 34
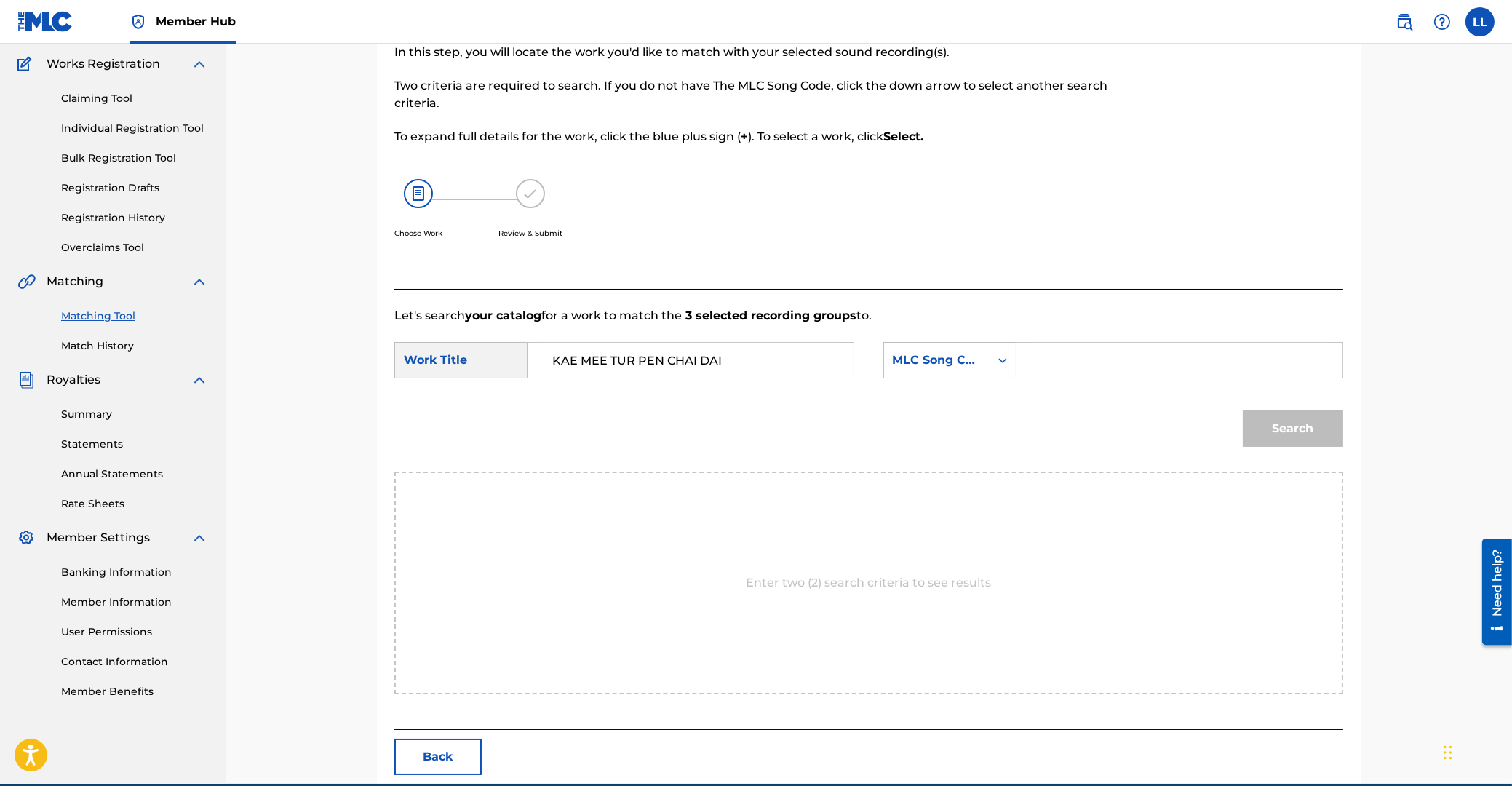
paste input "KE9FXW"
type input "KE9FXW"
click at [1297, 417] on button "Search" at bounding box center [1292, 428] width 101 height 36
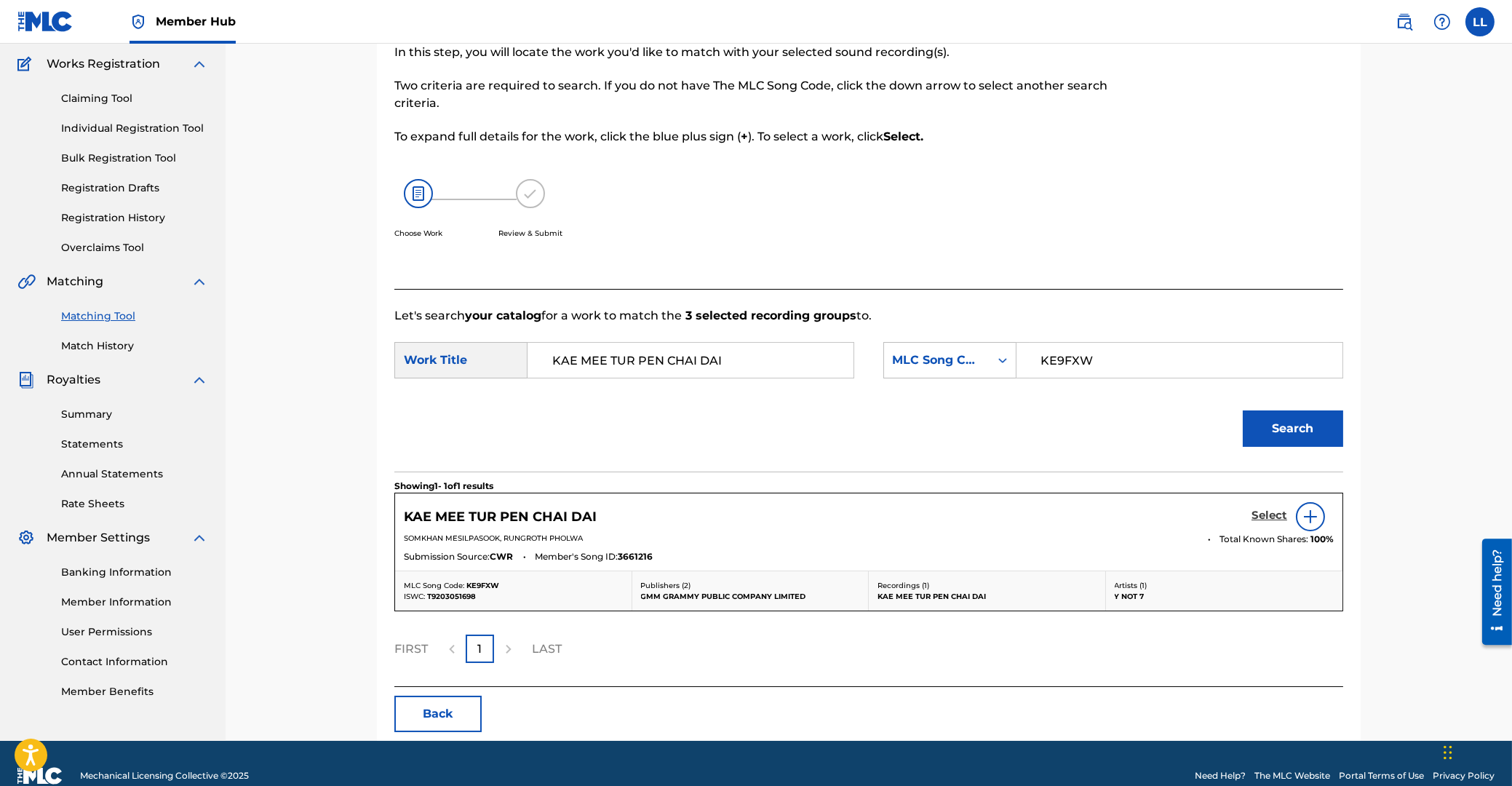
click at [1268, 514] on h5 "Select" at bounding box center [1269, 515] width 35 height 14
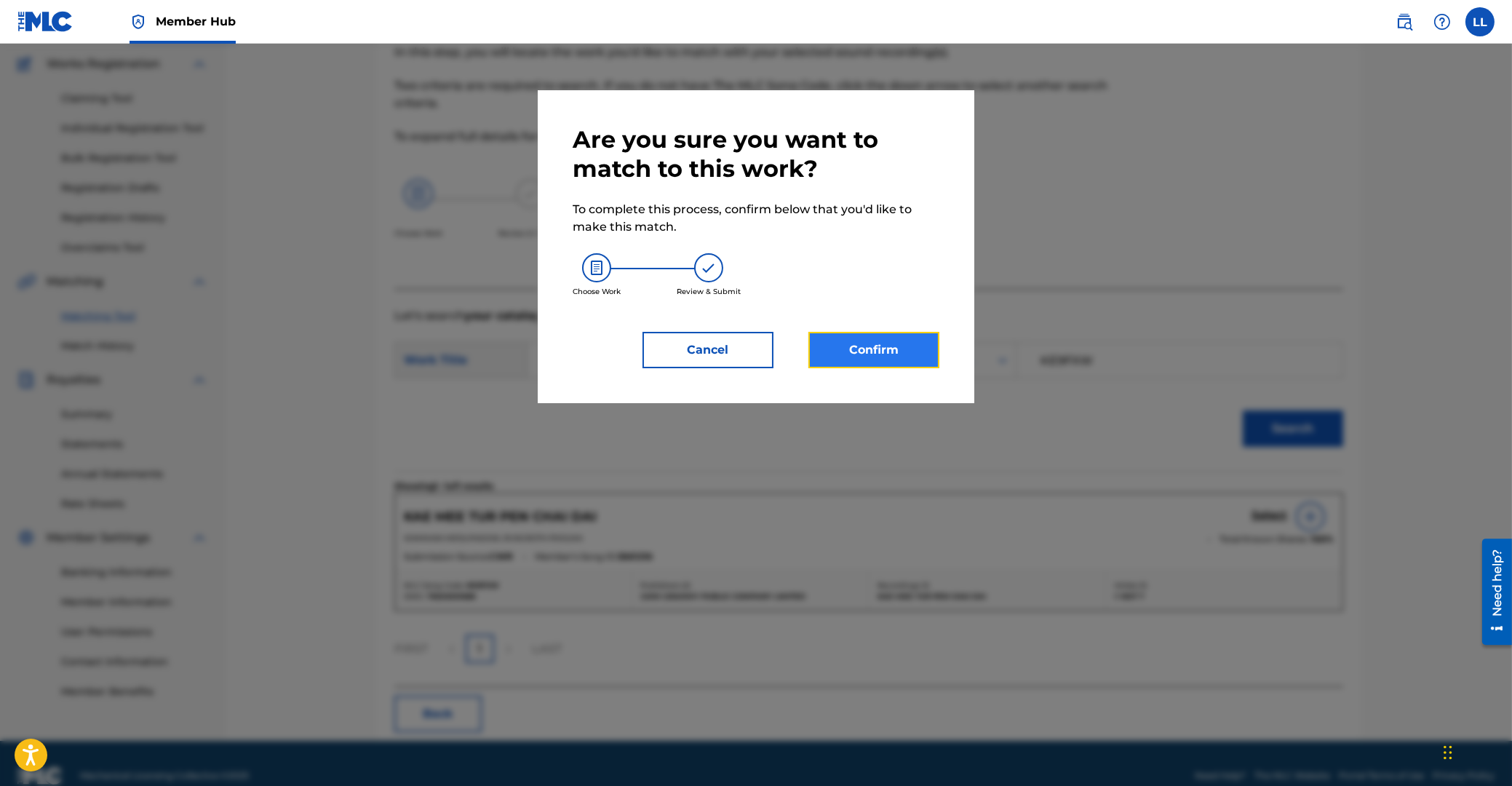
click at [867, 339] on button "Confirm" at bounding box center [874, 350] width 131 height 36
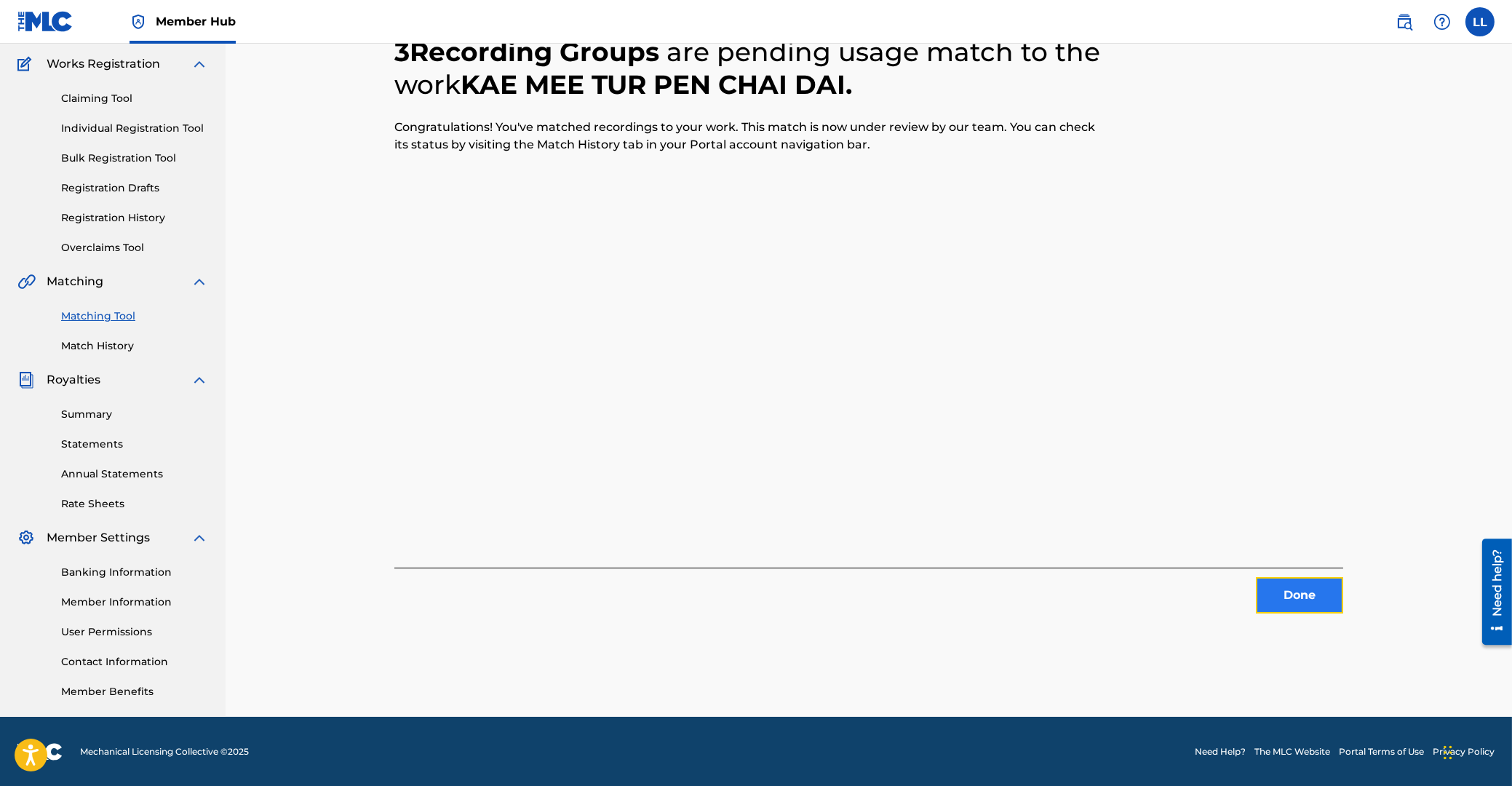
click at [1296, 597] on button "Done" at bounding box center [1300, 595] width 87 height 36
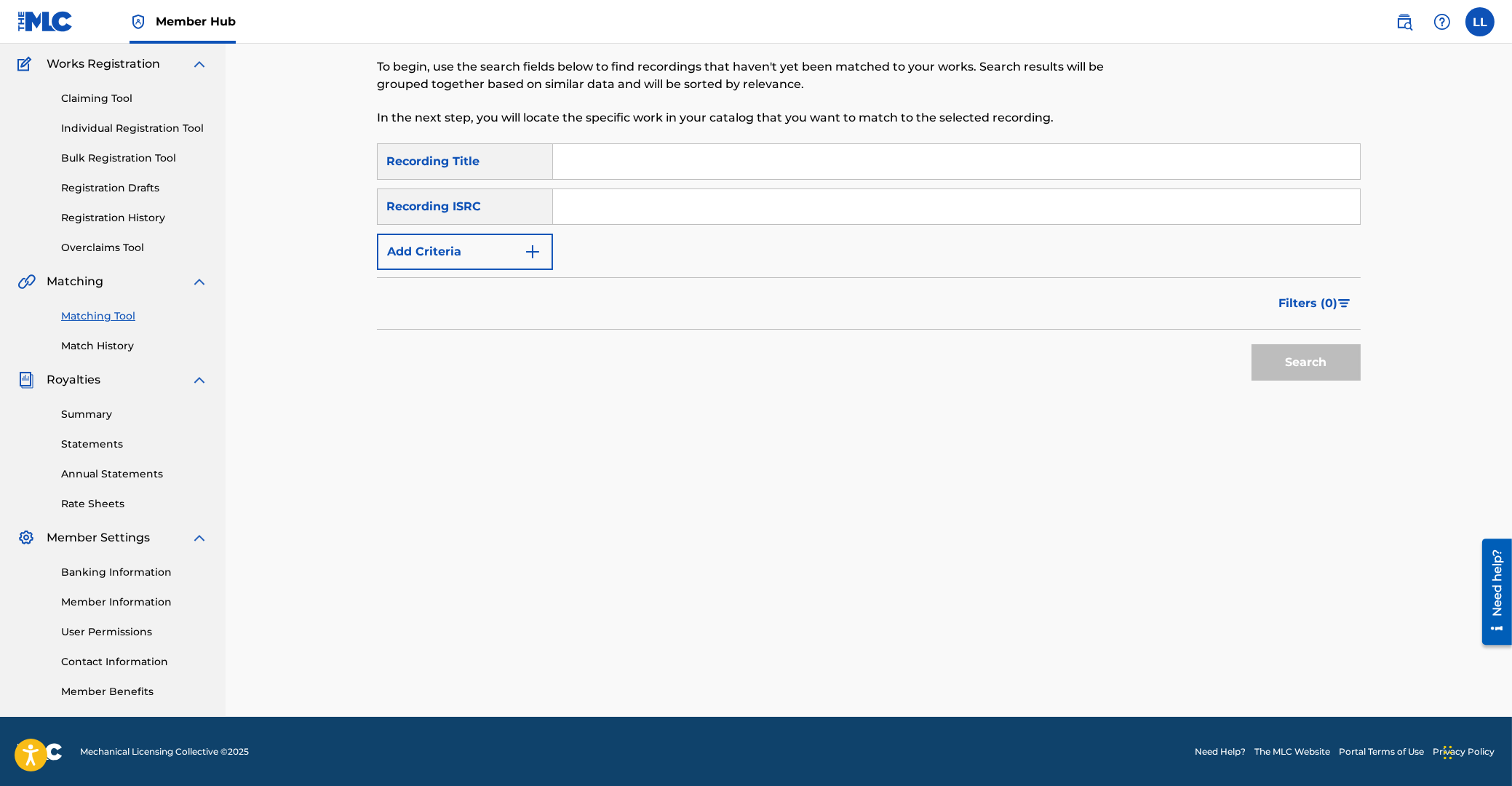
click at [851, 218] on input "Search Form" at bounding box center [956, 206] width 807 height 34
paste input "THG010804968"
type input "THG010804968"
click at [1316, 375] on button "Search" at bounding box center [1306, 362] width 109 height 36
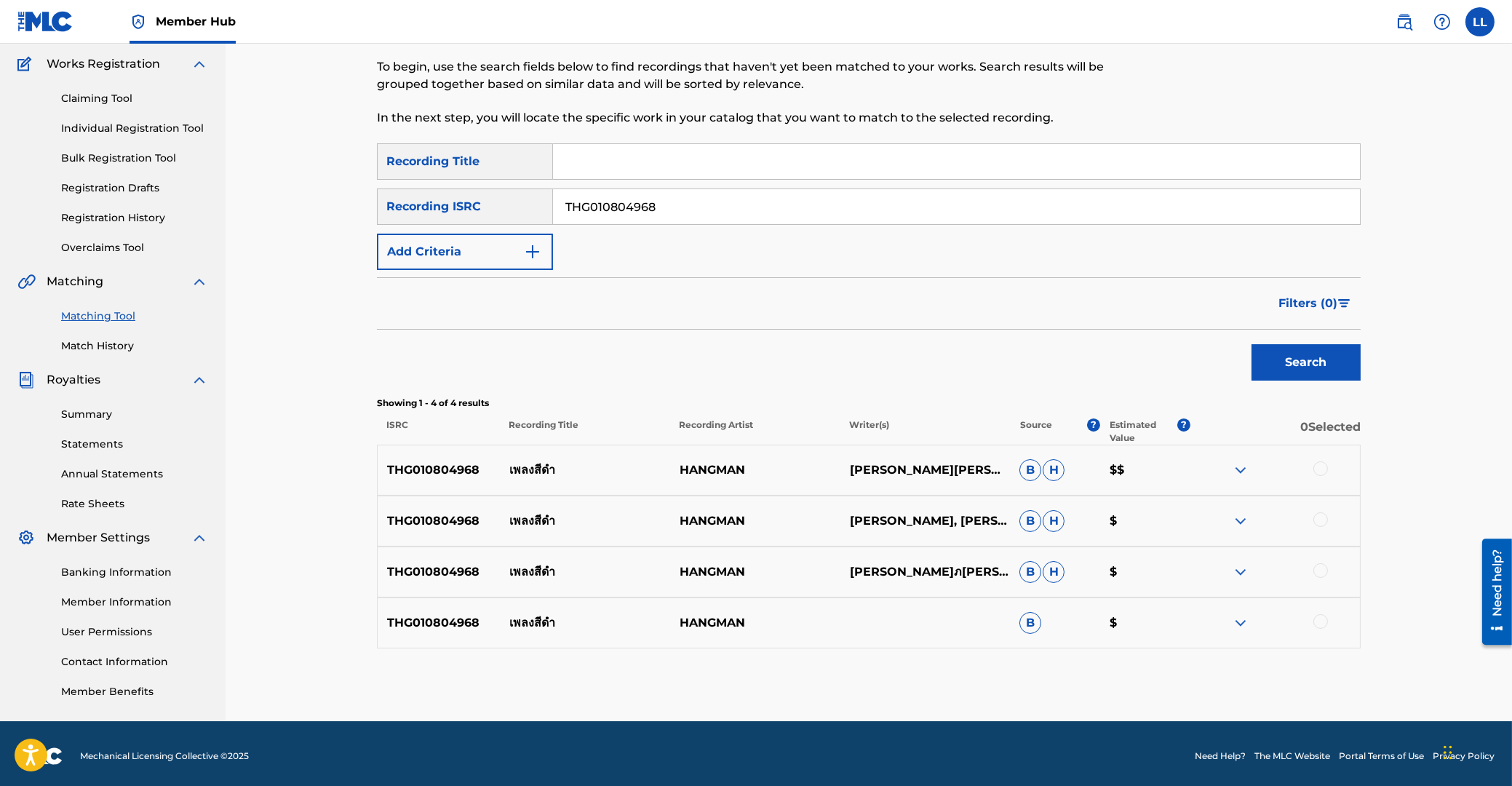
click at [1322, 465] on div at bounding box center [1321, 468] width 15 height 15
click at [1321, 522] on div at bounding box center [1321, 519] width 15 height 15
drag, startPoint x: 1323, startPoint y: 567, endPoint x: 1323, endPoint y: 596, distance: 29.0
click at [1323, 570] on div at bounding box center [1321, 571] width 15 height 15
click at [1321, 619] on div at bounding box center [1321, 622] width 15 height 15
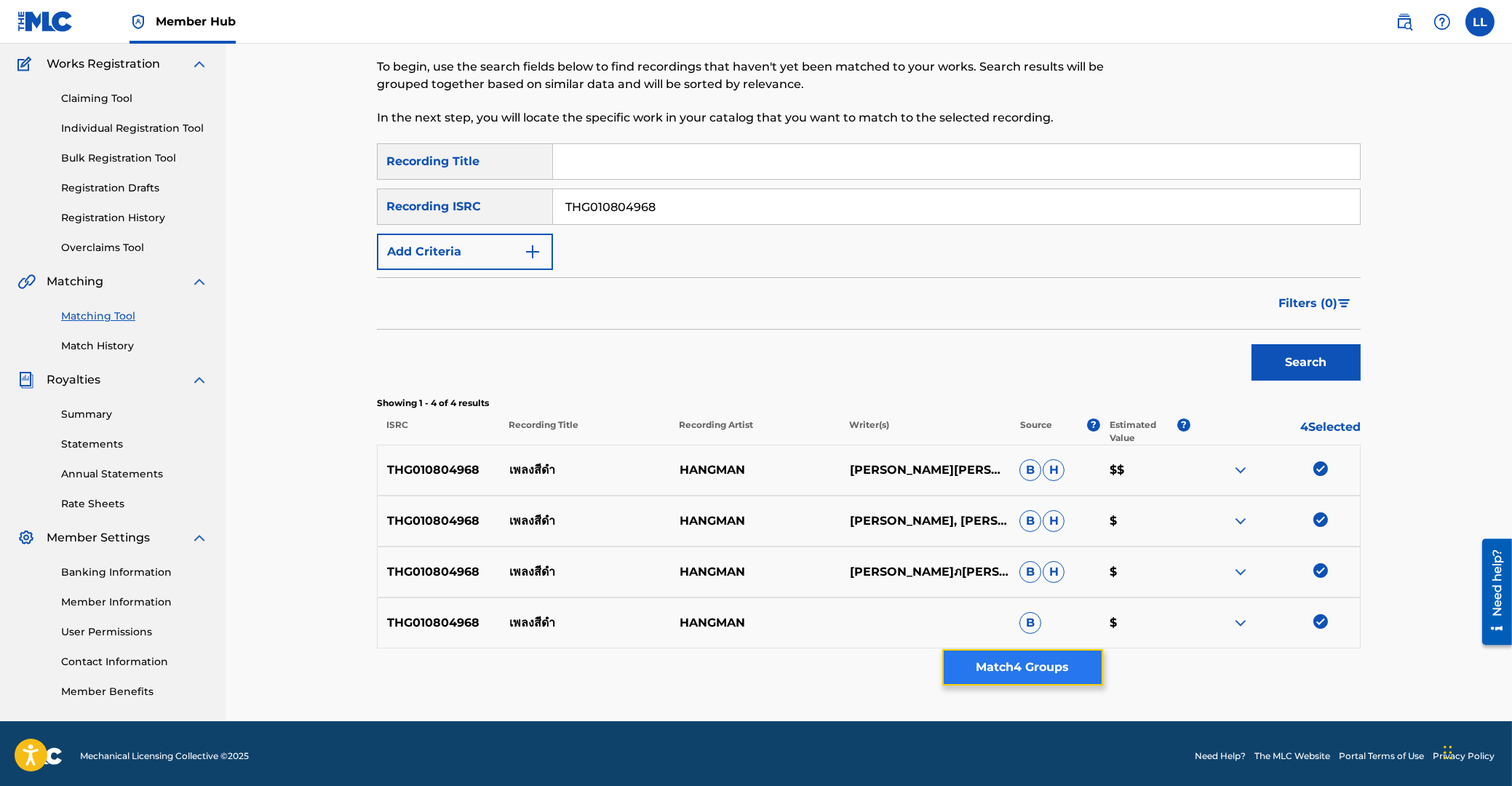
click at [1024, 657] on button "Match 4 Groups" at bounding box center [1022, 667] width 161 height 36
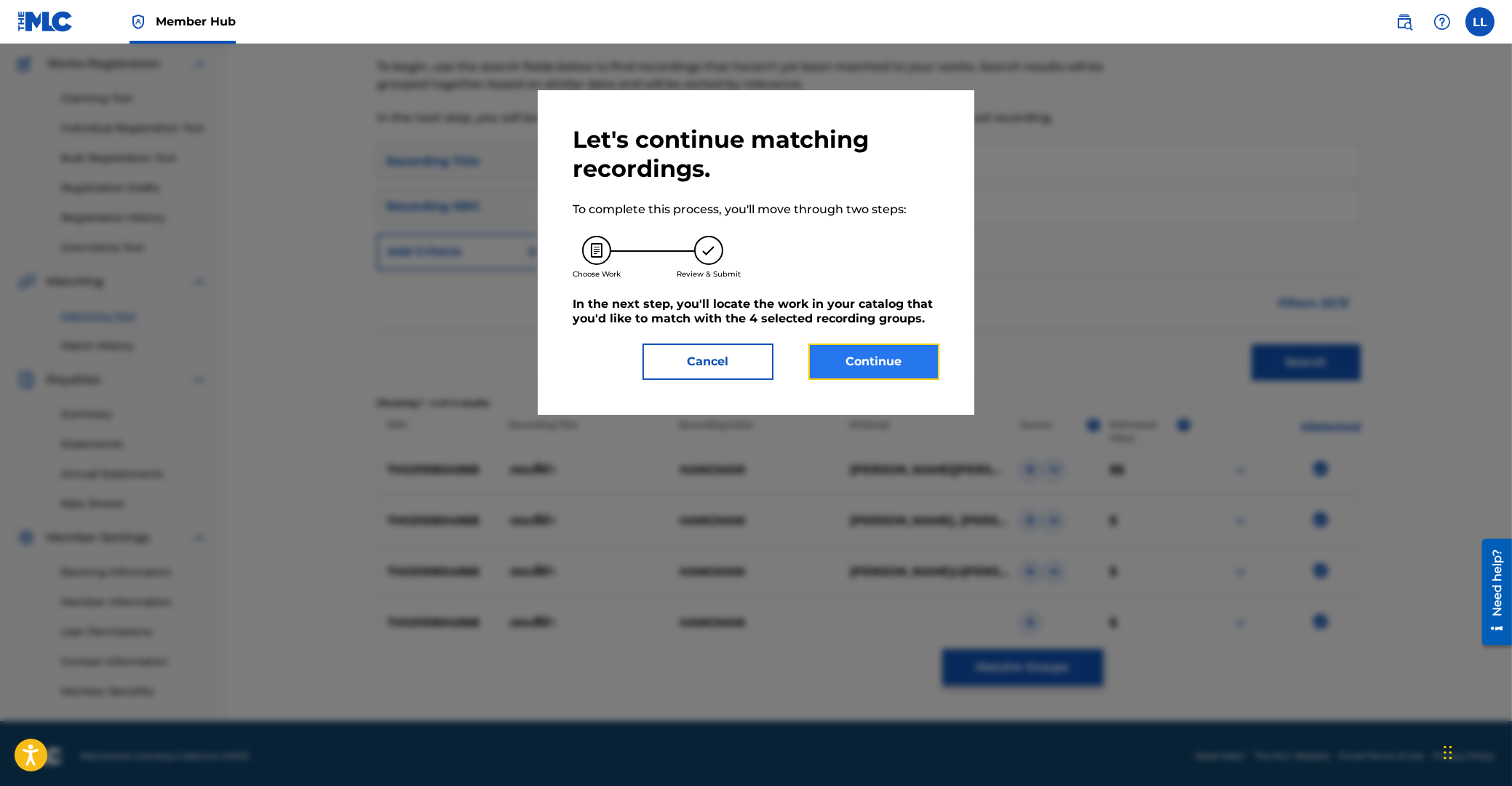
click at [904, 358] on button "Continue" at bounding box center [874, 361] width 131 height 36
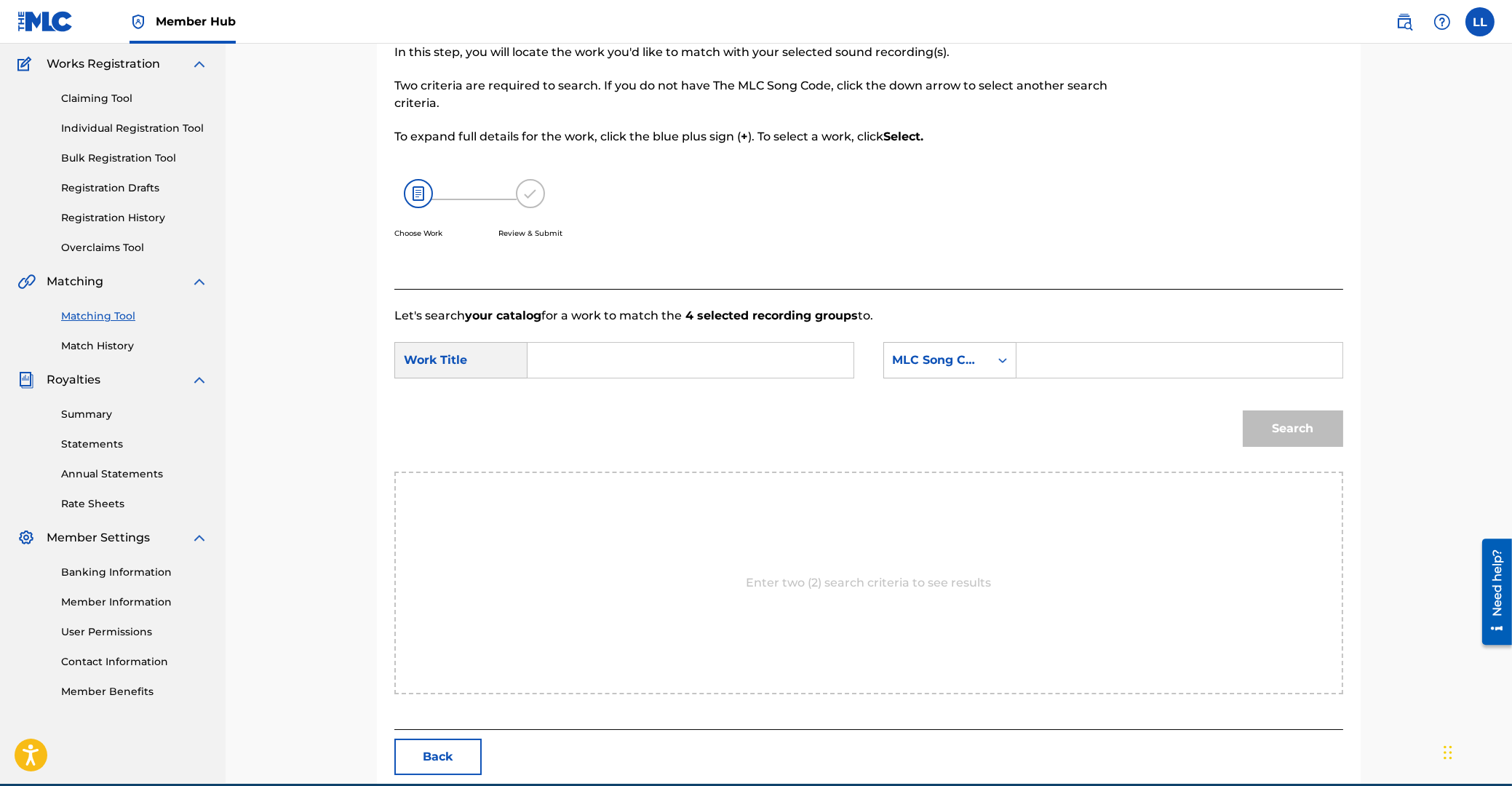
click at [675, 355] on input "Search Form" at bounding box center [691, 360] width 301 height 34
paste input "PLENG SEE DUM"
type input "PLENG SEE DUM"
drag, startPoint x: 1165, startPoint y: 359, endPoint x: 1282, endPoint y: 419, distance: 131.5
click at [1165, 361] on input "Search Form" at bounding box center [1180, 360] width 301 height 34
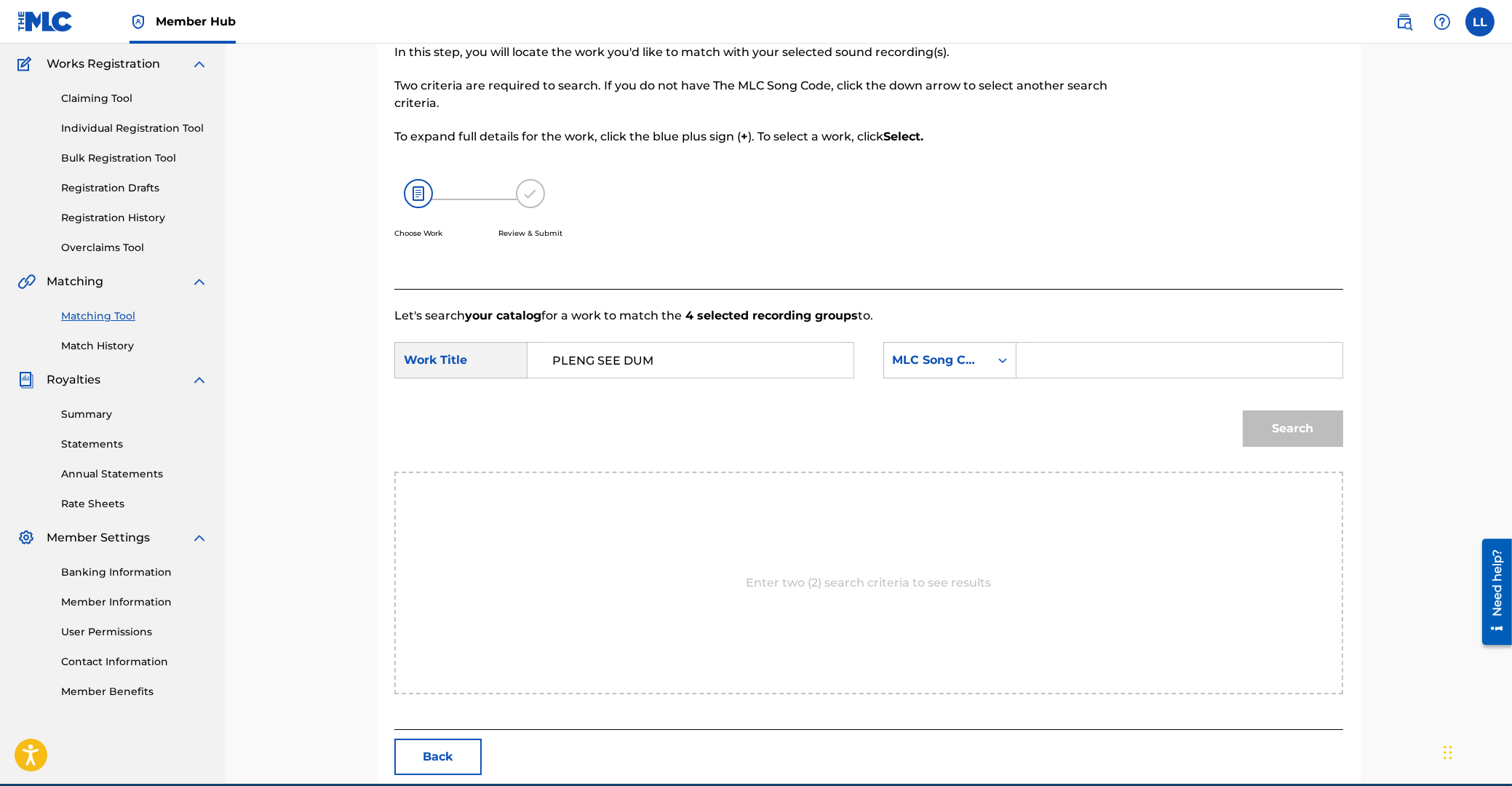
paste input "PF7ZLZ"
type input "PF7ZLZ"
click at [1301, 440] on button "Search" at bounding box center [1292, 428] width 101 height 36
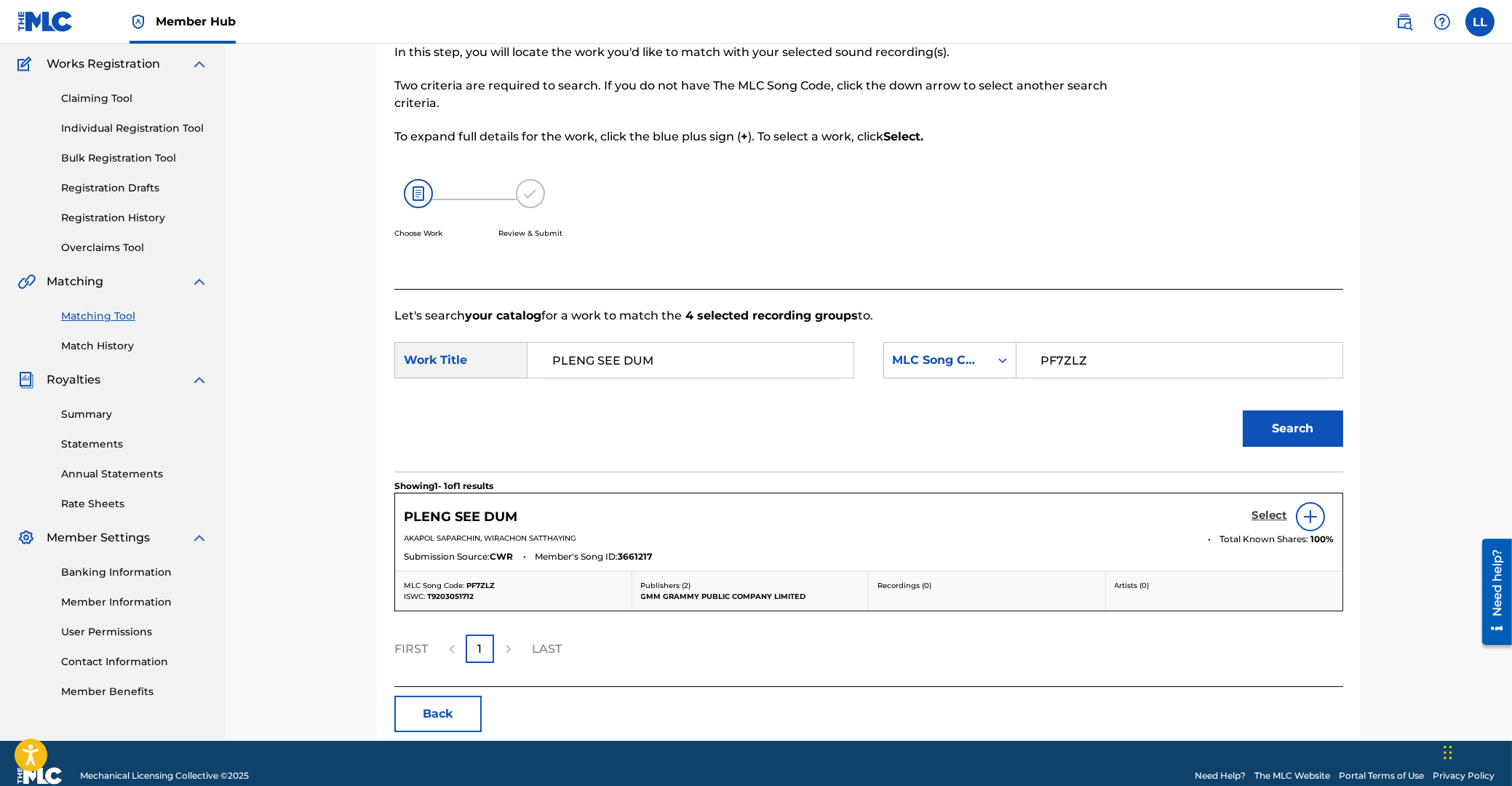
click at [1262, 517] on h5 "Select" at bounding box center [1269, 515] width 35 height 14
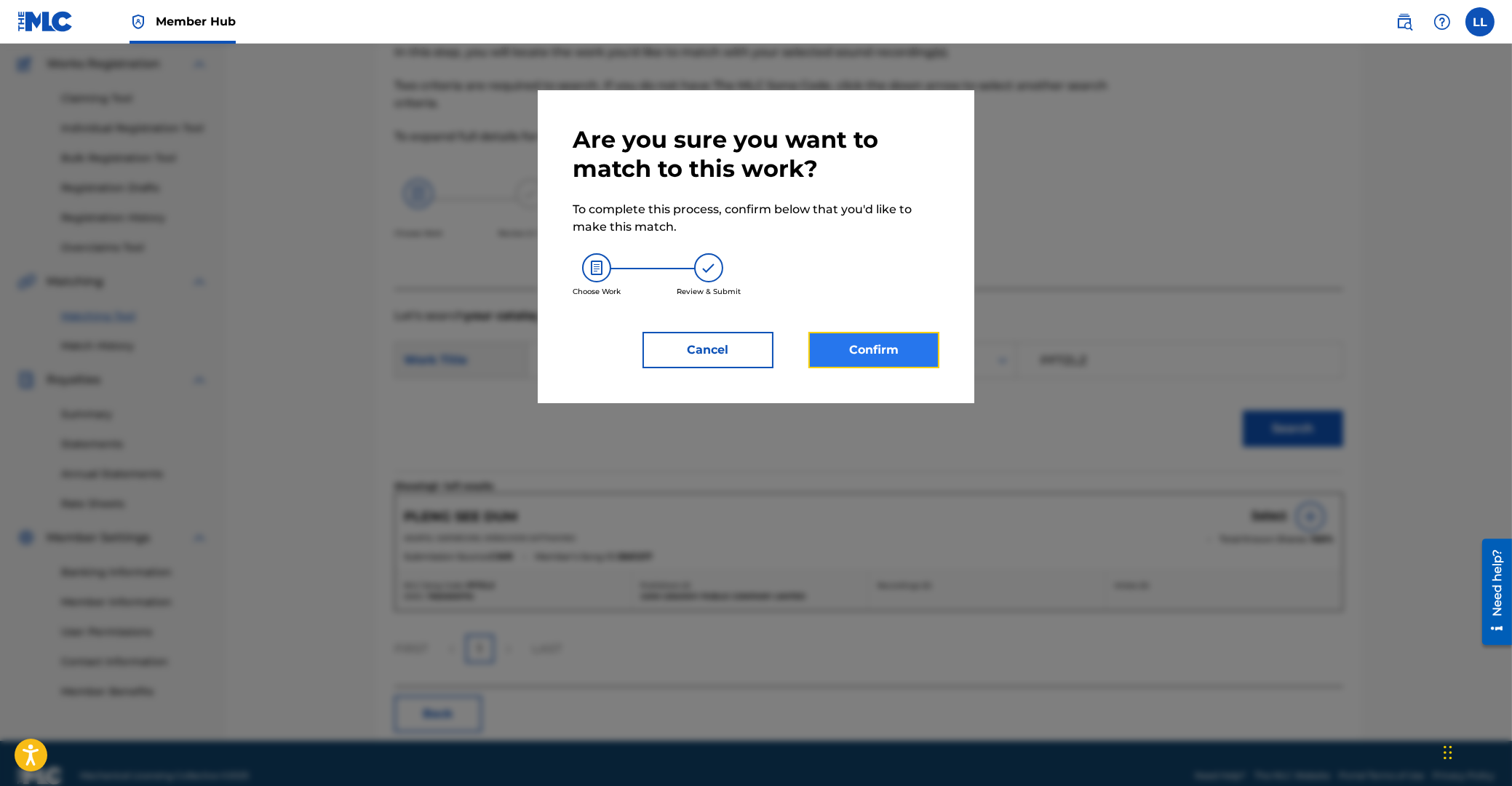
click at [883, 350] on button "Confirm" at bounding box center [874, 350] width 131 height 36
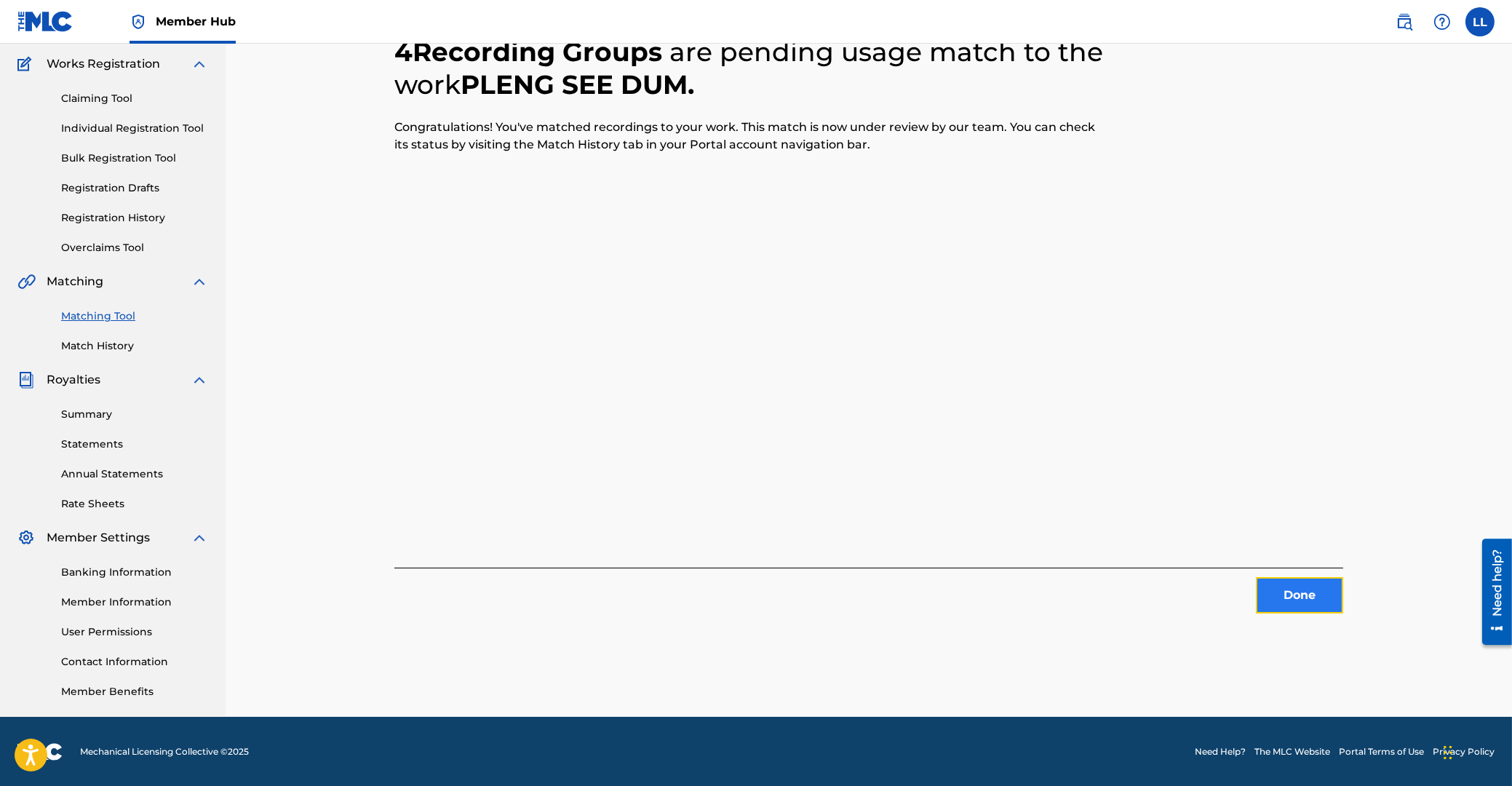
drag, startPoint x: 1298, startPoint y: 599, endPoint x: 1282, endPoint y: 594, distance: 16.8
click at [1282, 594] on button "Done" at bounding box center [1300, 595] width 87 height 36
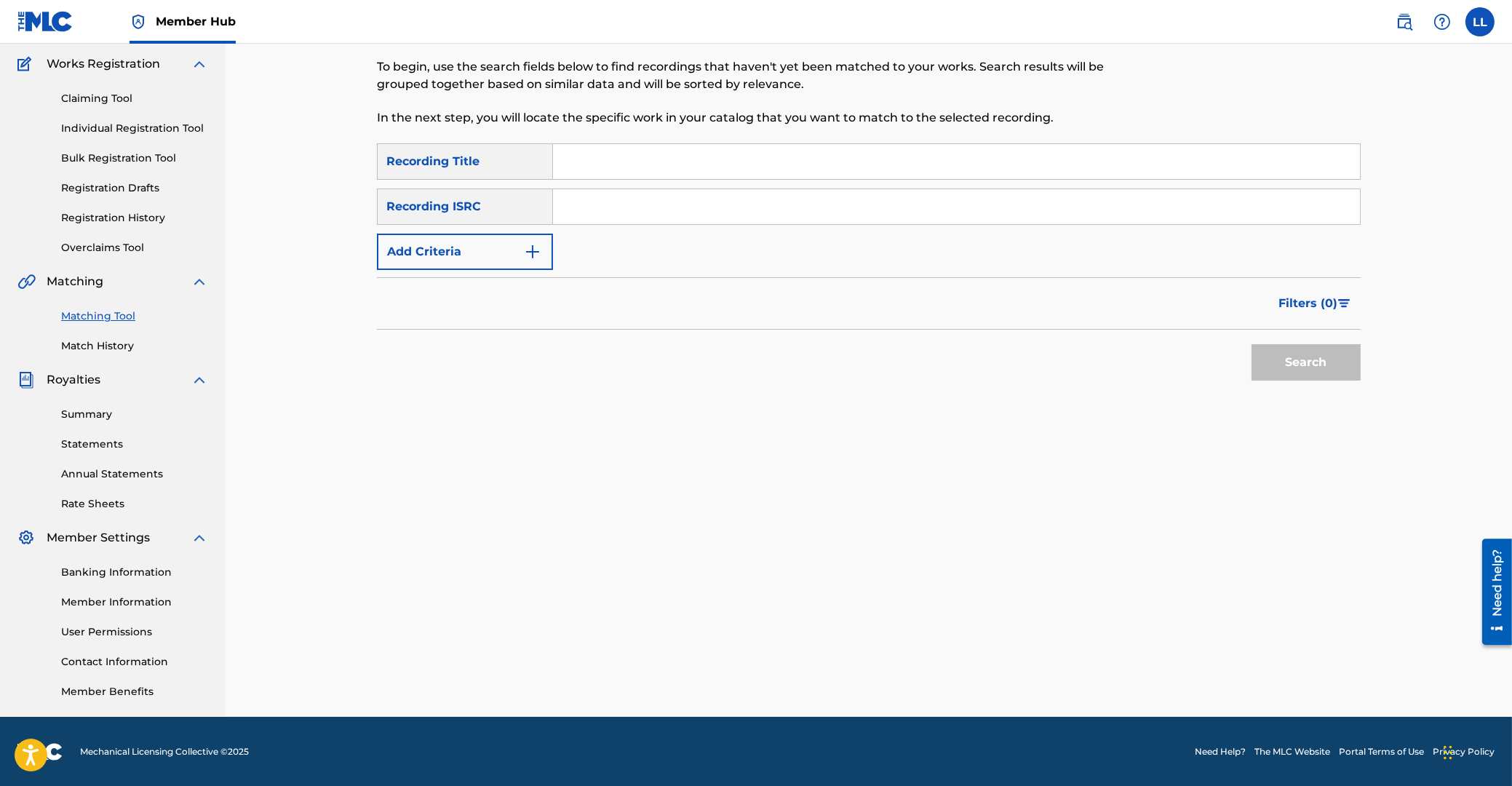
drag, startPoint x: 585, startPoint y: 214, endPoint x: 607, endPoint y: 211, distance: 22.2
click at [587, 214] on input "Search Form" at bounding box center [956, 206] width 807 height 34
paste input "THG010804934"
type input "THG010804934"
click at [1287, 365] on button "Search" at bounding box center [1306, 362] width 109 height 36
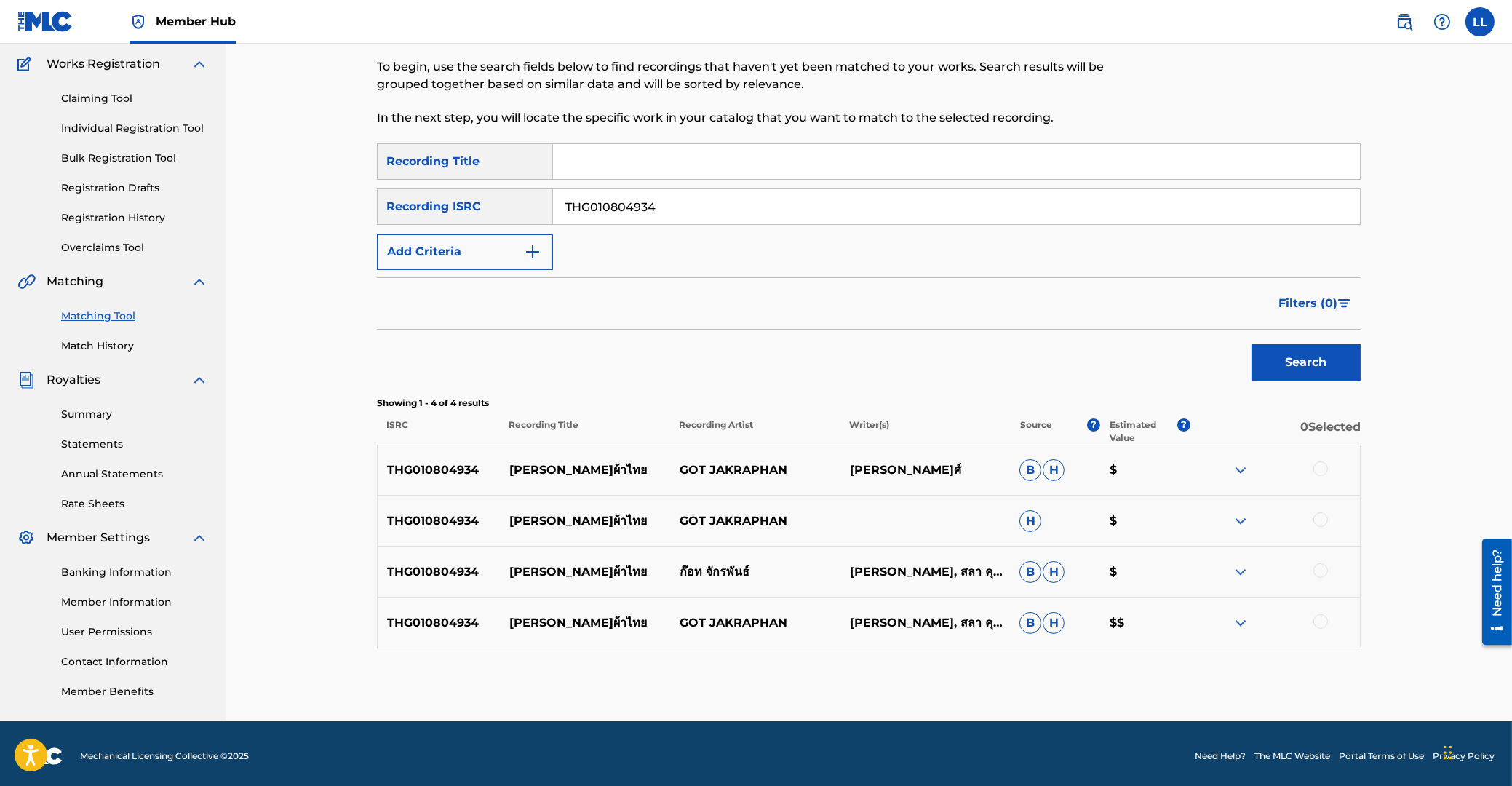
scroll to position [121, 0]
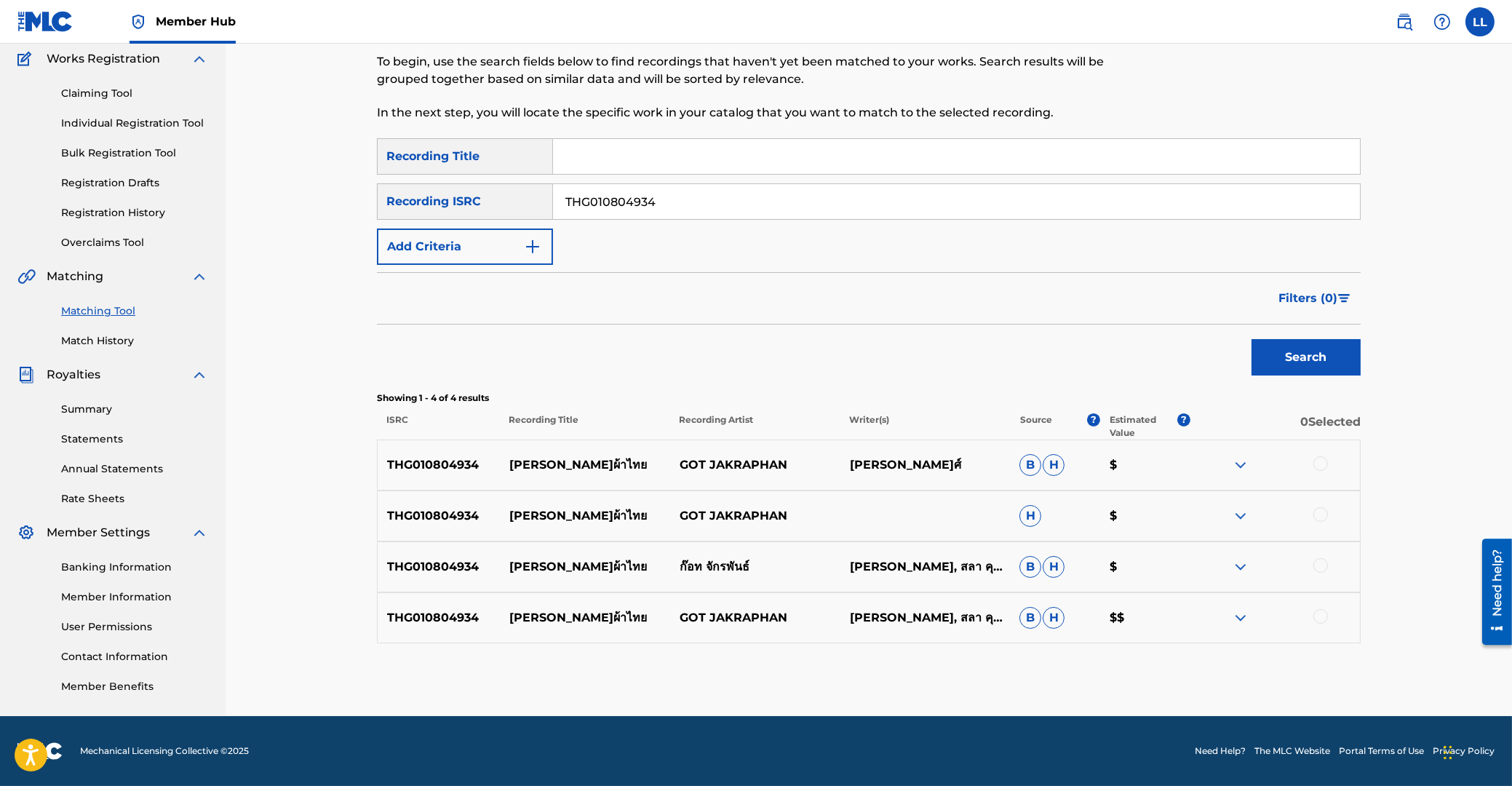
click at [1320, 466] on div at bounding box center [1321, 464] width 15 height 15
click at [1321, 512] on div at bounding box center [1321, 515] width 15 height 15
click at [1321, 564] on div at bounding box center [1321, 565] width 15 height 15
click at [1321, 614] on div at bounding box center [1321, 616] width 15 height 15
click at [1016, 668] on button "Match 4 Groups" at bounding box center [1022, 667] width 161 height 36
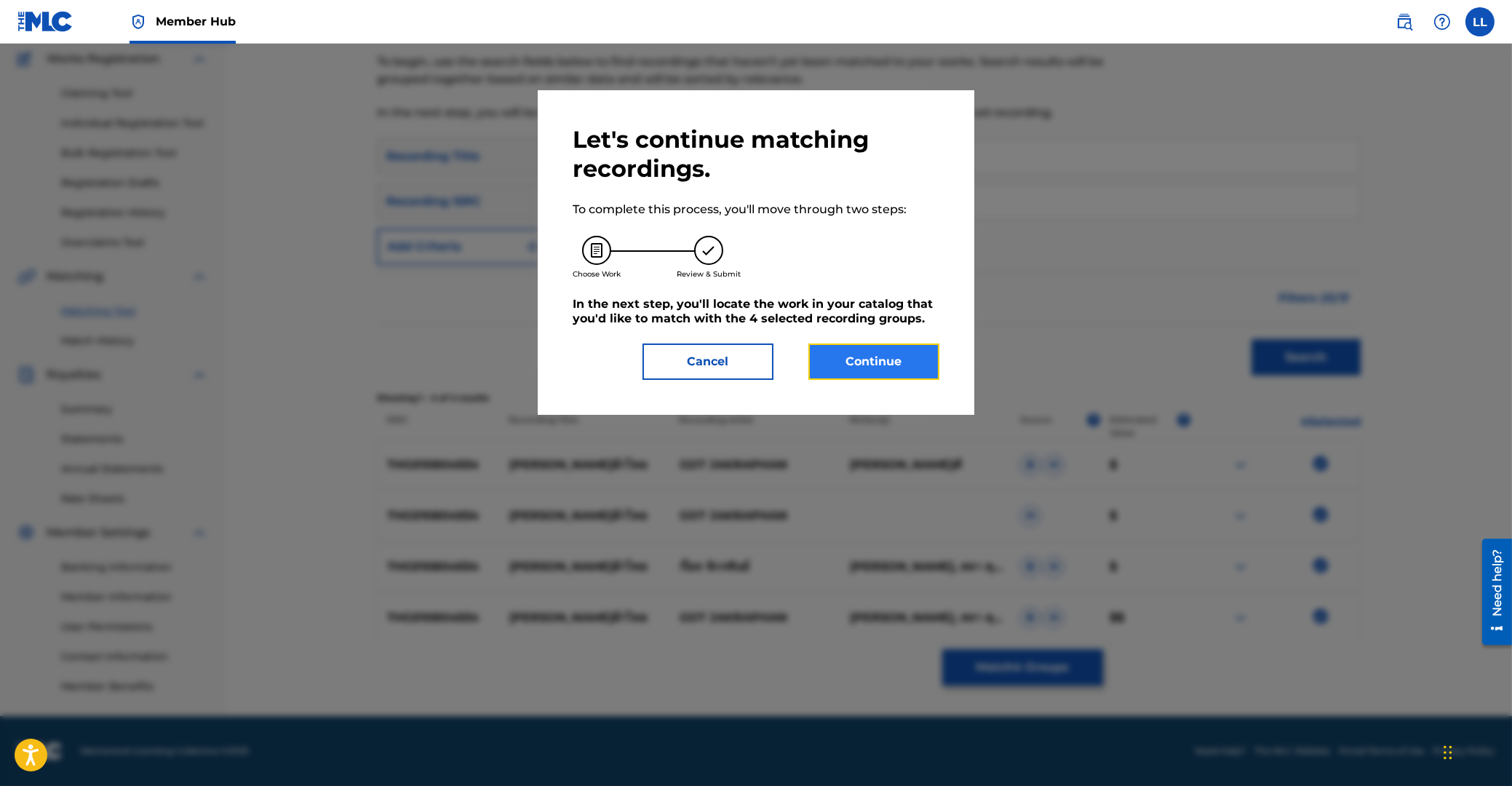
drag, startPoint x: 899, startPoint y: 361, endPoint x: 884, endPoint y: 361, distance: 15.0
click at [884, 361] on button "Continue" at bounding box center [874, 361] width 131 height 36
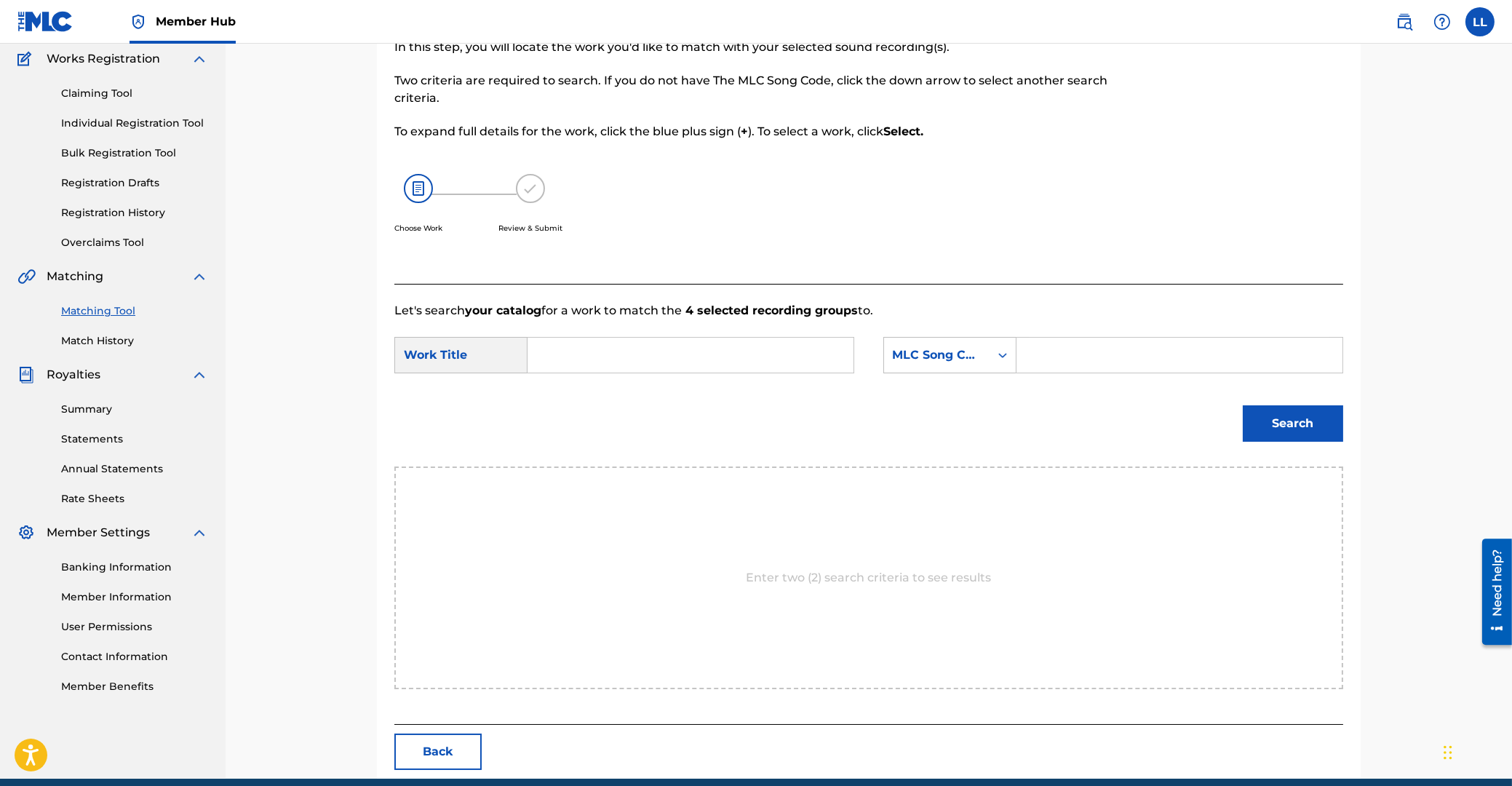
scroll to position [115, 0]
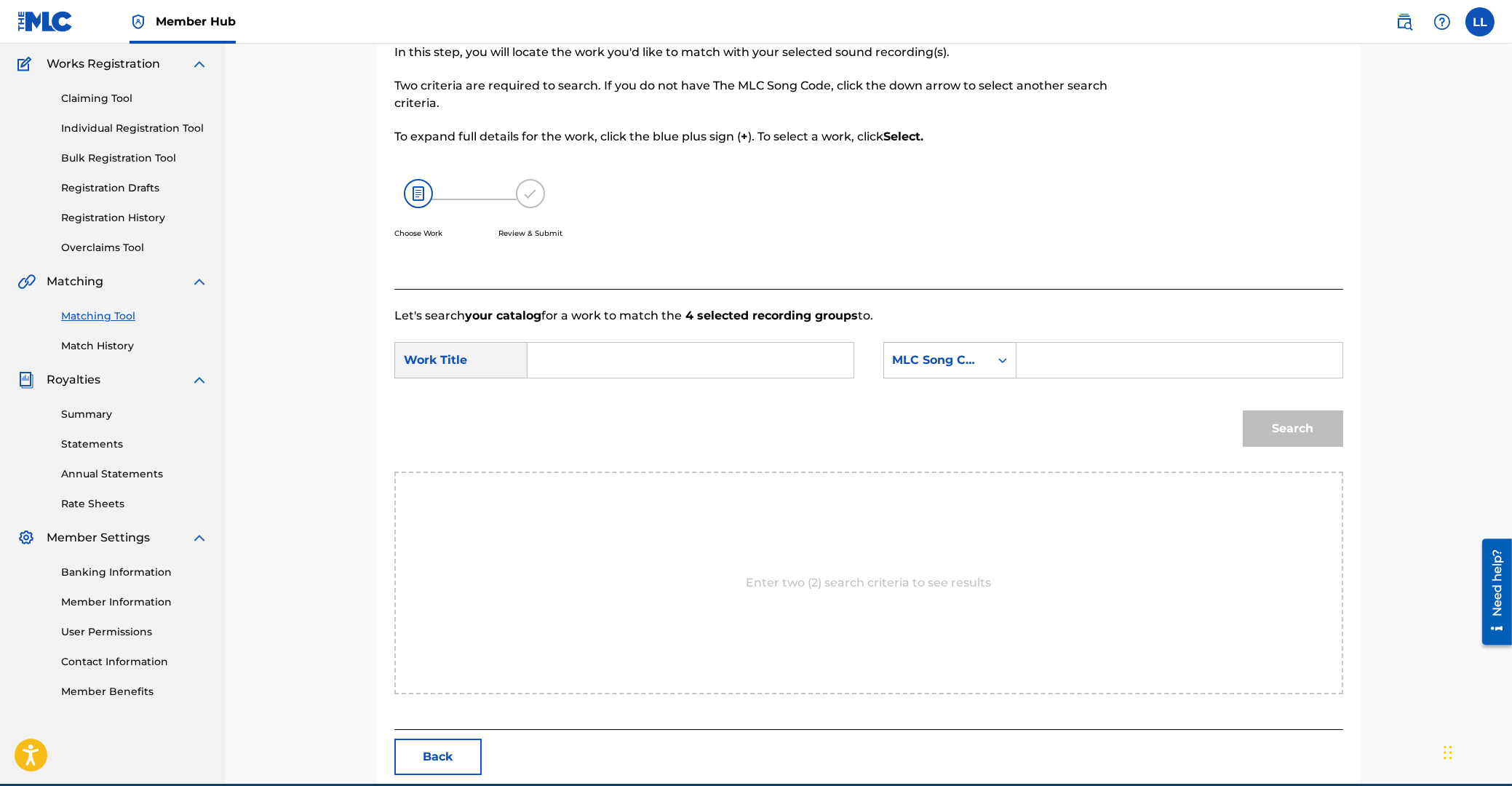
click at [656, 359] on input "Search Form" at bounding box center [691, 360] width 301 height 34
paste input "TI DA PAA TAI"
type input "TI DA PAA TAI"
click at [1120, 358] on input "Search Form" at bounding box center [1180, 360] width 301 height 34
paste input "TE7BCD"
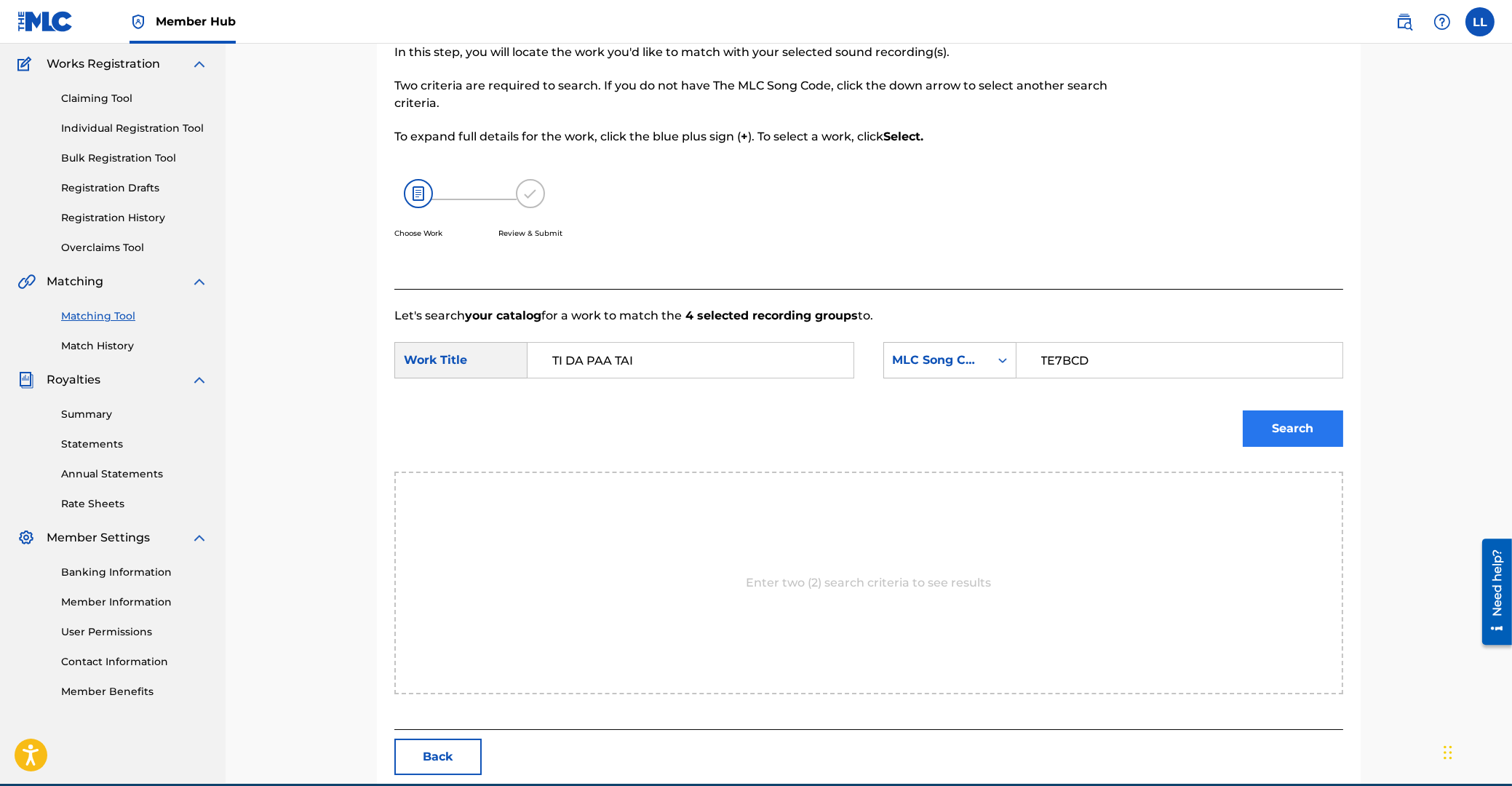
type input "TE7BCD"
click at [1317, 423] on button "Search" at bounding box center [1292, 428] width 101 height 36
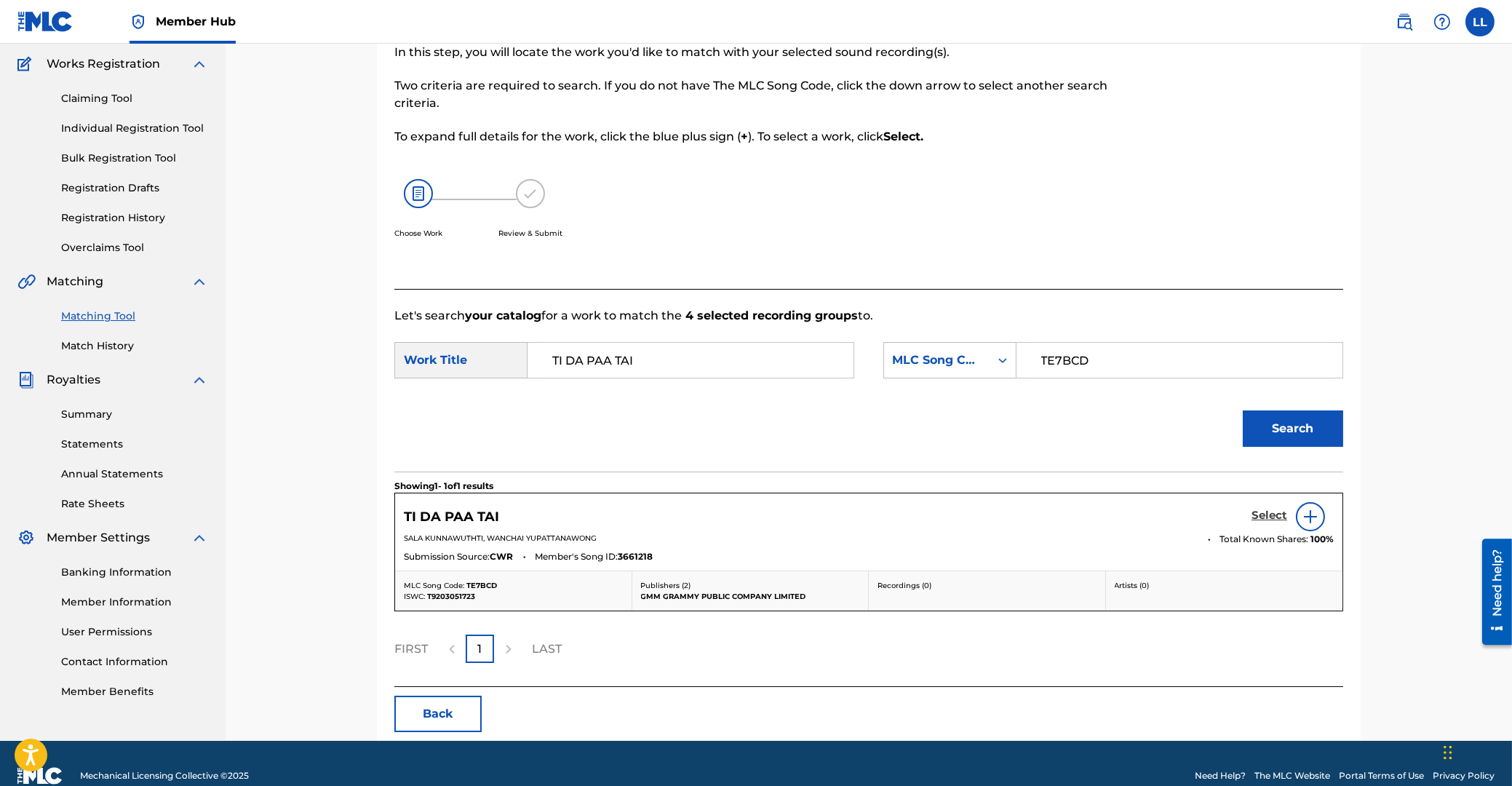
click at [1263, 514] on h5 "Select" at bounding box center [1269, 515] width 35 height 14
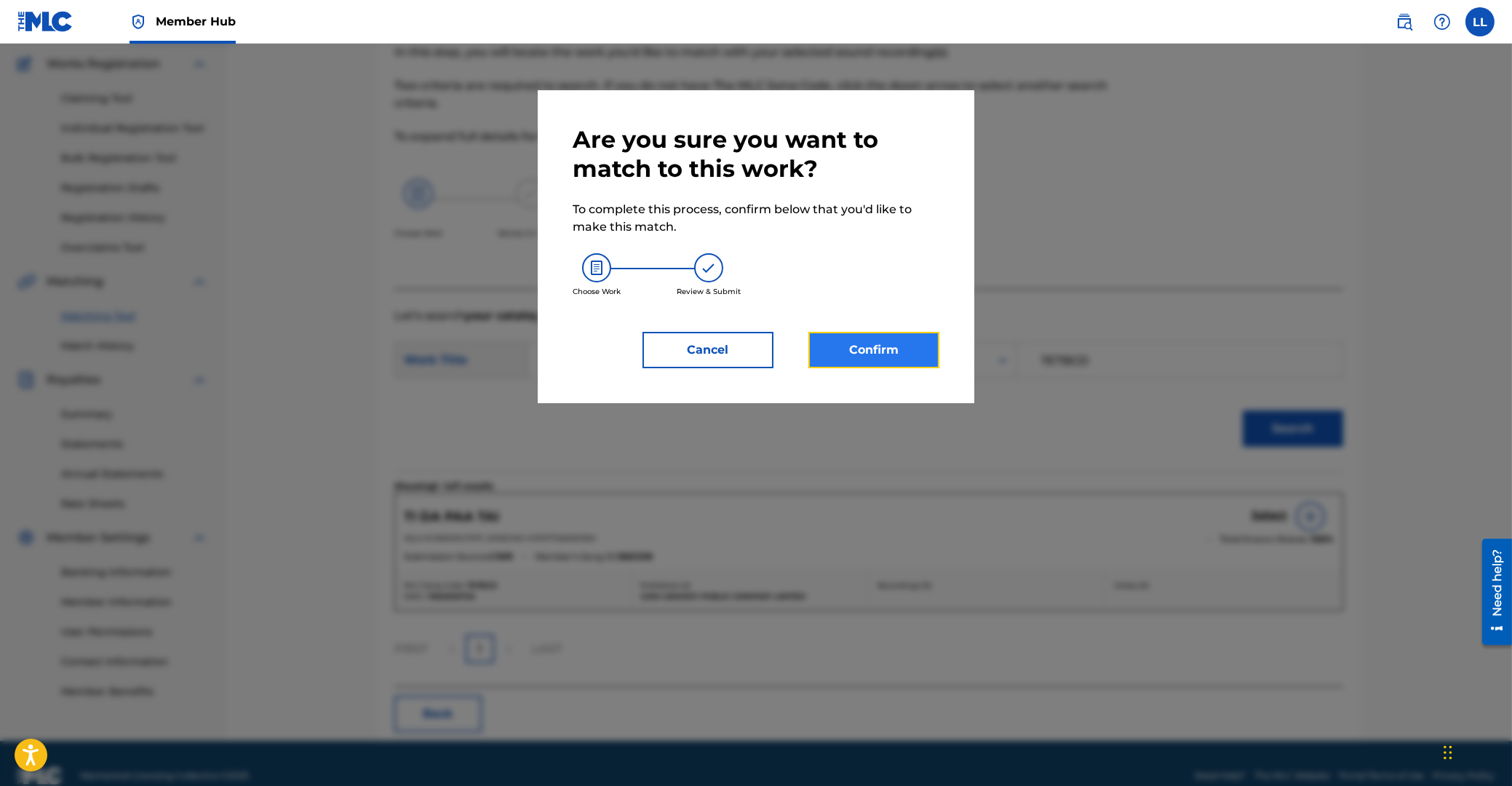
click at [820, 340] on button "Confirm" at bounding box center [874, 350] width 131 height 36
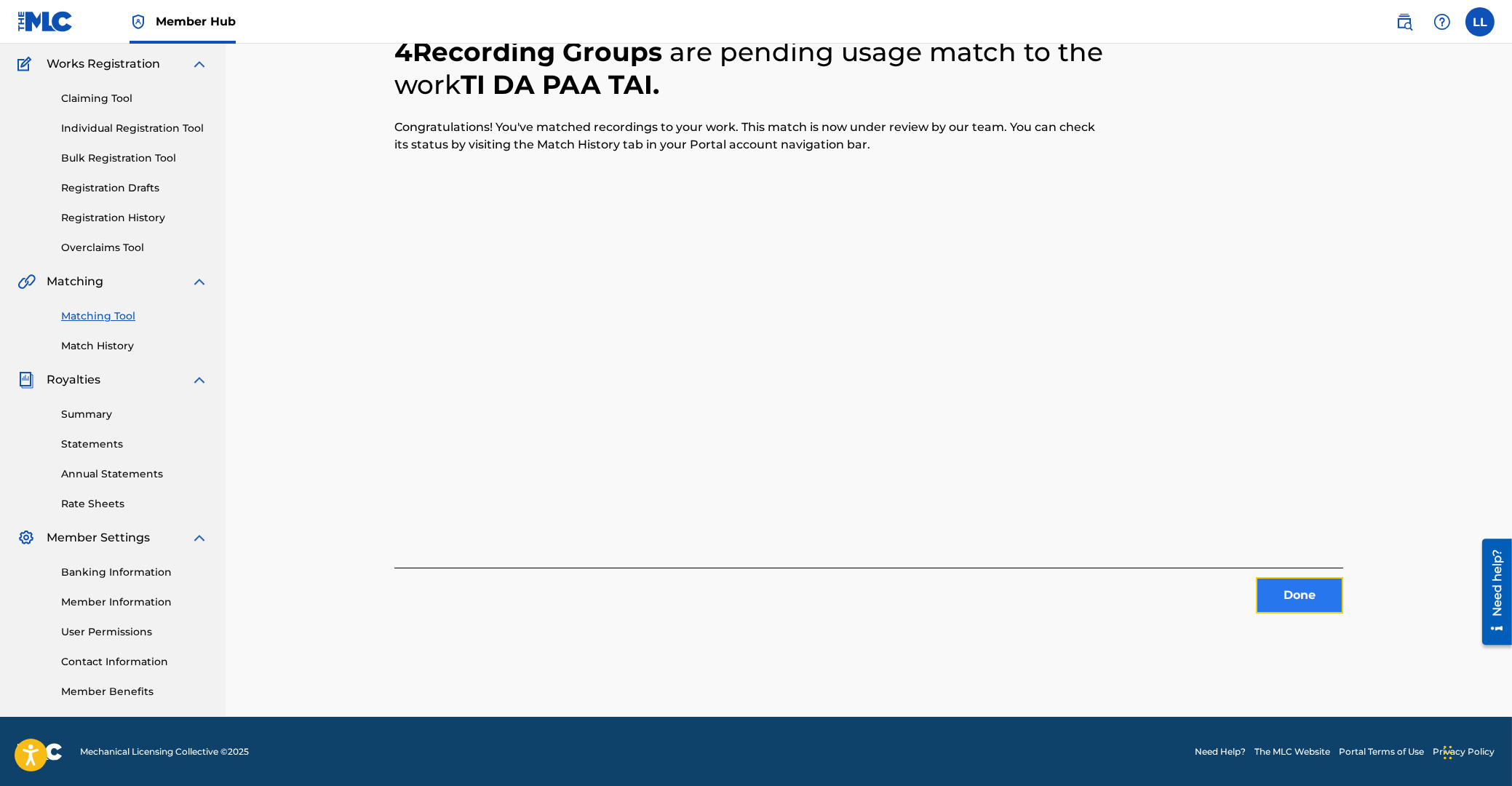
click at [1293, 600] on button "Done" at bounding box center [1300, 595] width 87 height 36
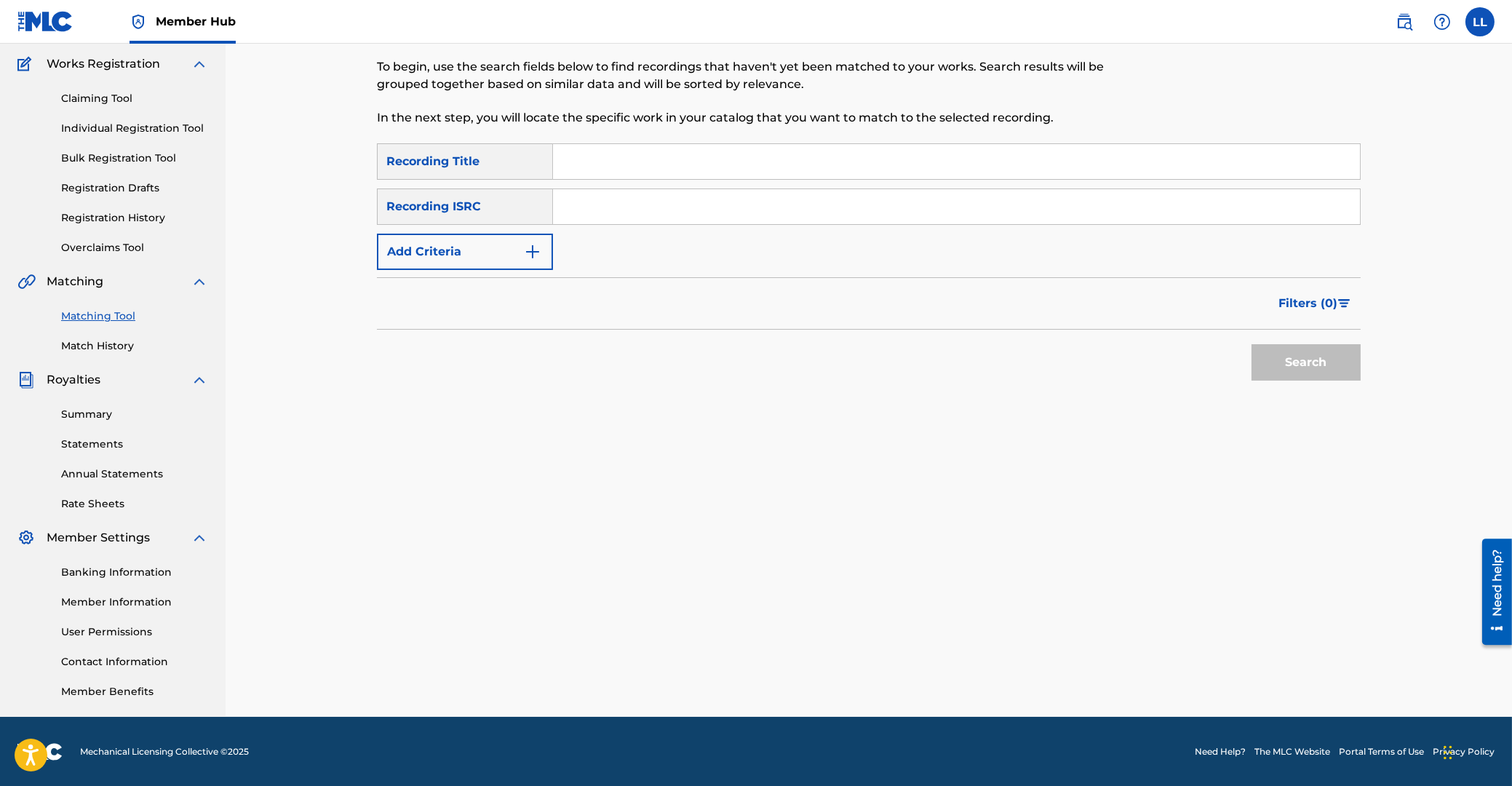
click at [614, 211] on input "Search Form" at bounding box center [956, 206] width 807 height 34
paste input "THG010805460"
type input "THG010805460"
click at [1317, 373] on button "Search" at bounding box center [1306, 362] width 109 height 36
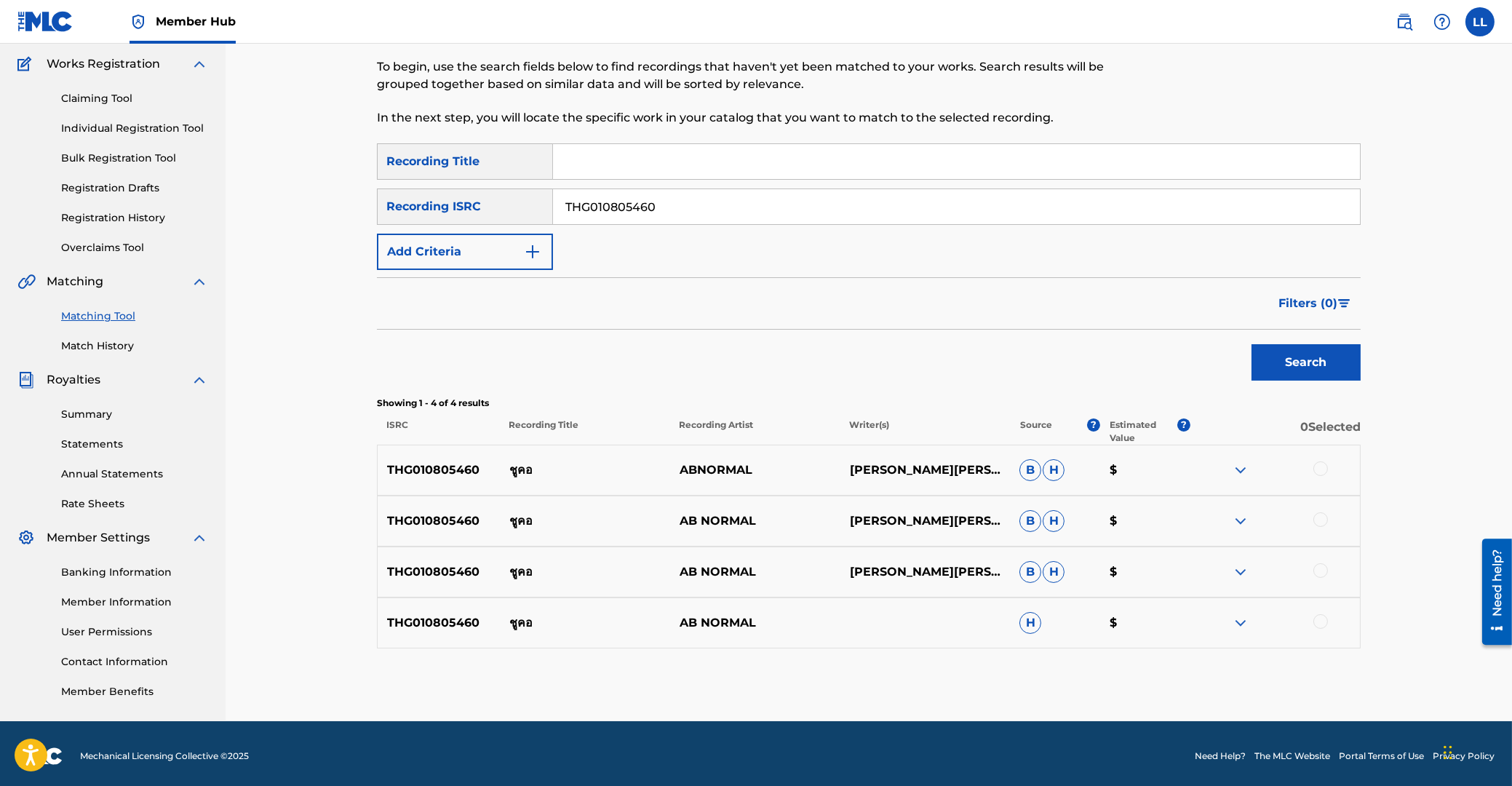
click at [1318, 467] on div at bounding box center [1321, 468] width 15 height 15
click at [1324, 520] on div at bounding box center [1321, 519] width 15 height 15
click at [1322, 572] on div at bounding box center [1321, 571] width 15 height 15
click at [1321, 620] on div at bounding box center [1321, 622] width 15 height 15
click at [1031, 680] on button "Match 4 Groups" at bounding box center [1022, 667] width 161 height 36
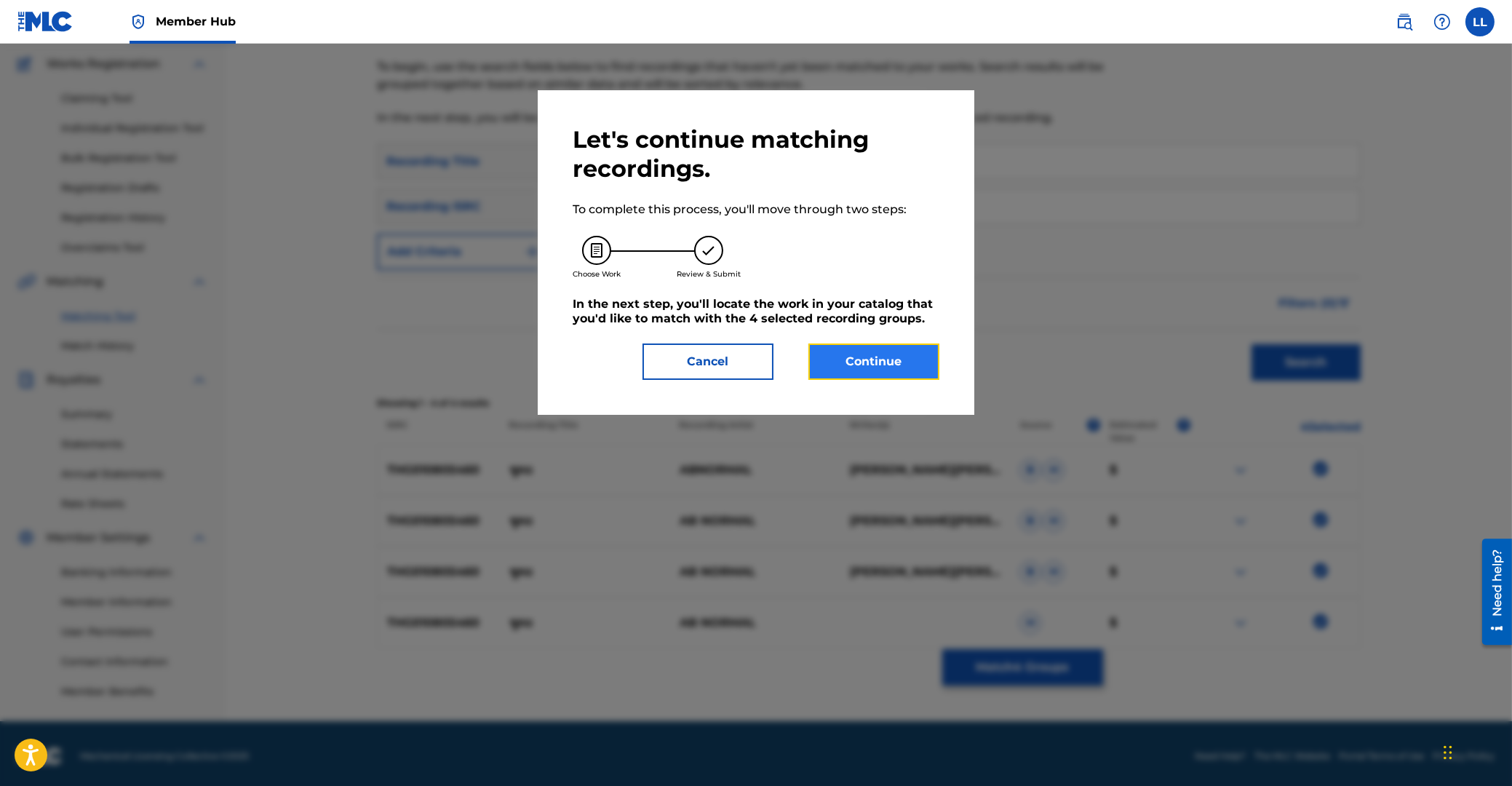
click at [887, 368] on button "Continue" at bounding box center [874, 361] width 131 height 36
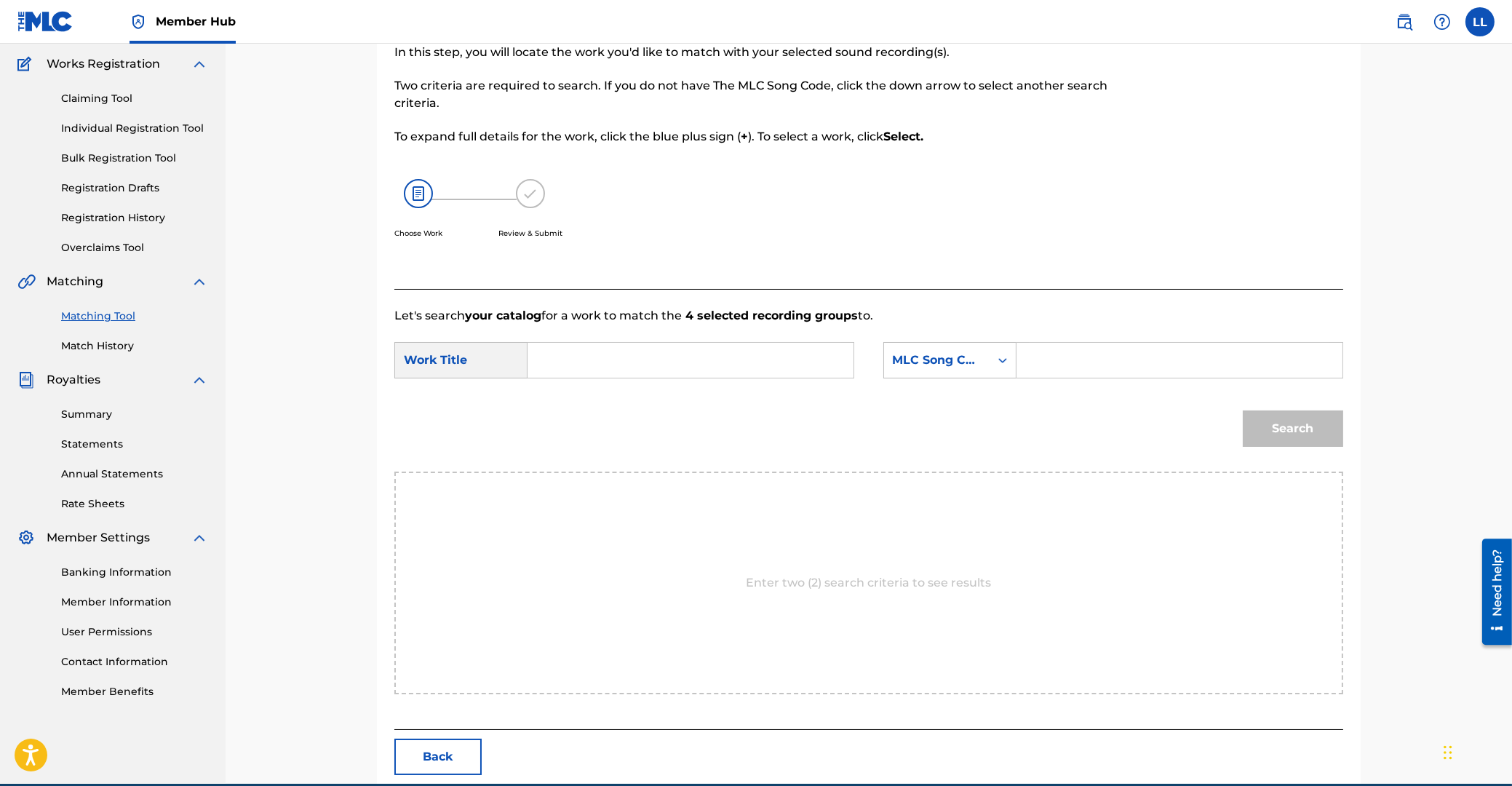
click at [660, 361] on input "Search Form" at bounding box center [691, 360] width 301 height 34
paste input "CHOO KAU"
type input "CHOO KAU"
drag, startPoint x: 1115, startPoint y: 350, endPoint x: 1212, endPoint y: 377, distance: 100.7
click at [1119, 350] on input "Search Form" at bounding box center [1180, 360] width 301 height 34
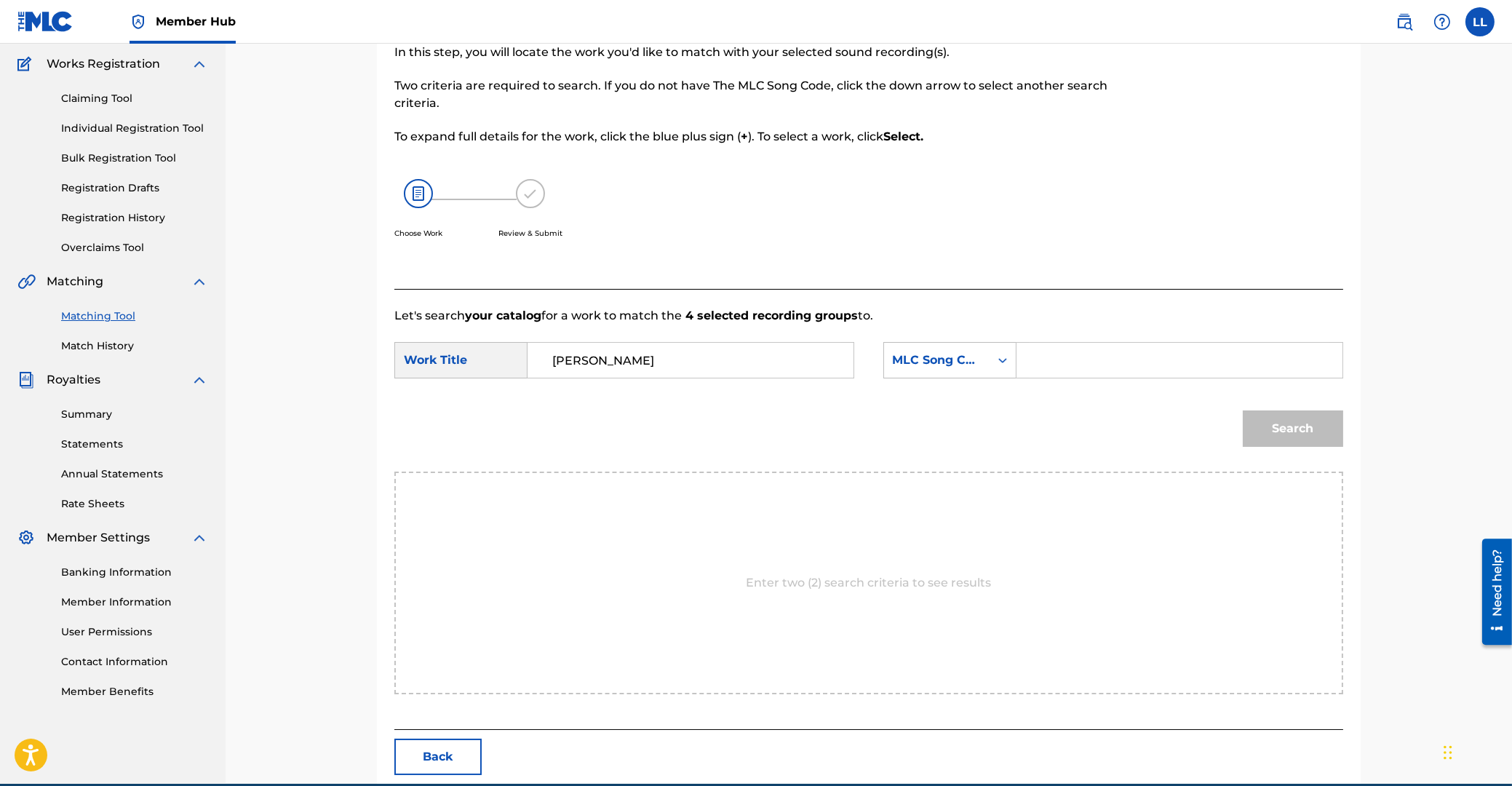
paste input "CB8ZRV"
type input "CB8ZRV"
click at [1275, 424] on button "Search" at bounding box center [1292, 428] width 101 height 36
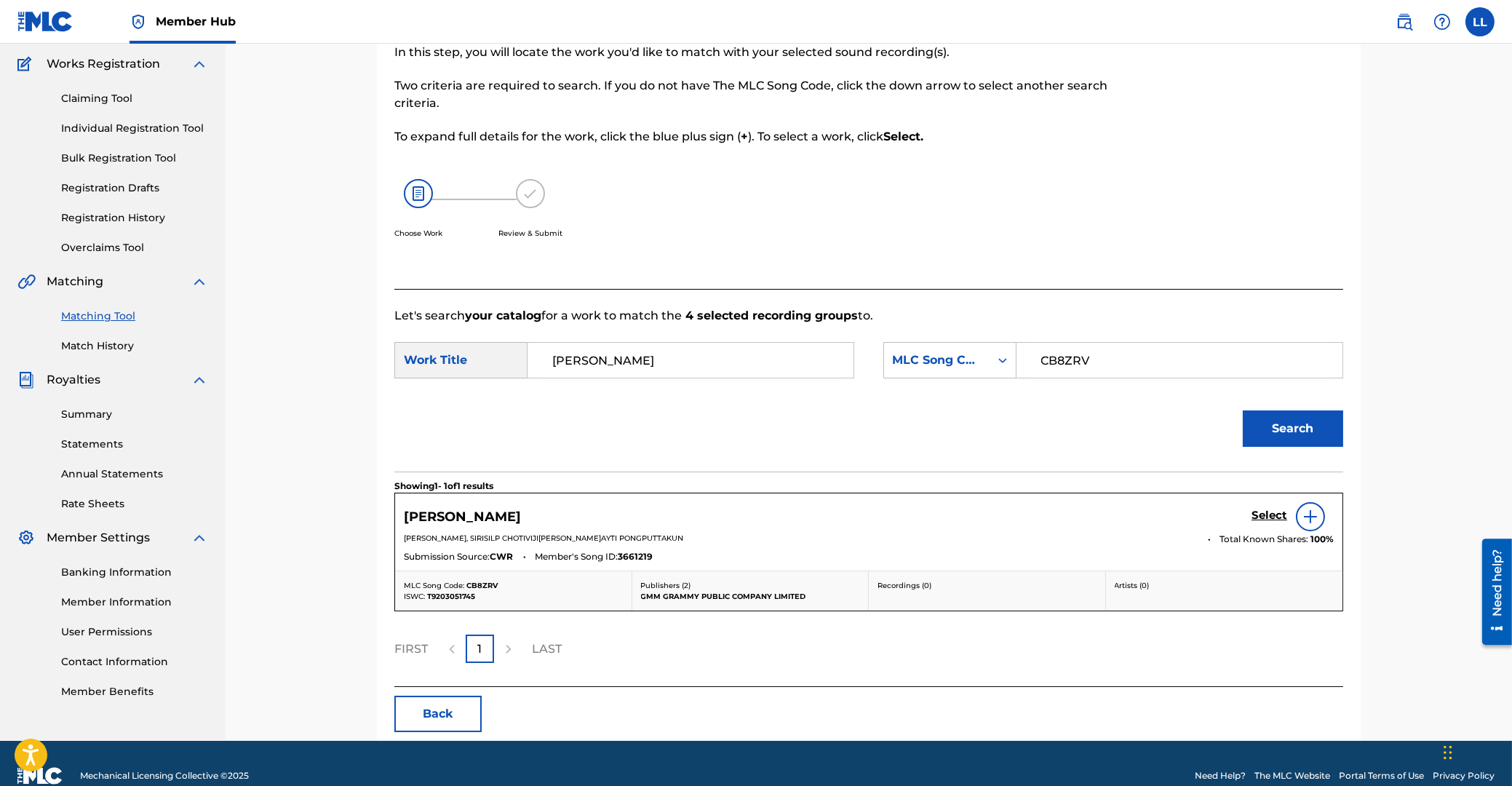
click at [1260, 508] on div "Select" at bounding box center [1292, 516] width 83 height 29
drag, startPoint x: 1268, startPoint y: 518, endPoint x: 1254, endPoint y: 512, distance: 15.2
click at [1264, 517] on h5 "Select" at bounding box center [1269, 515] width 35 height 14
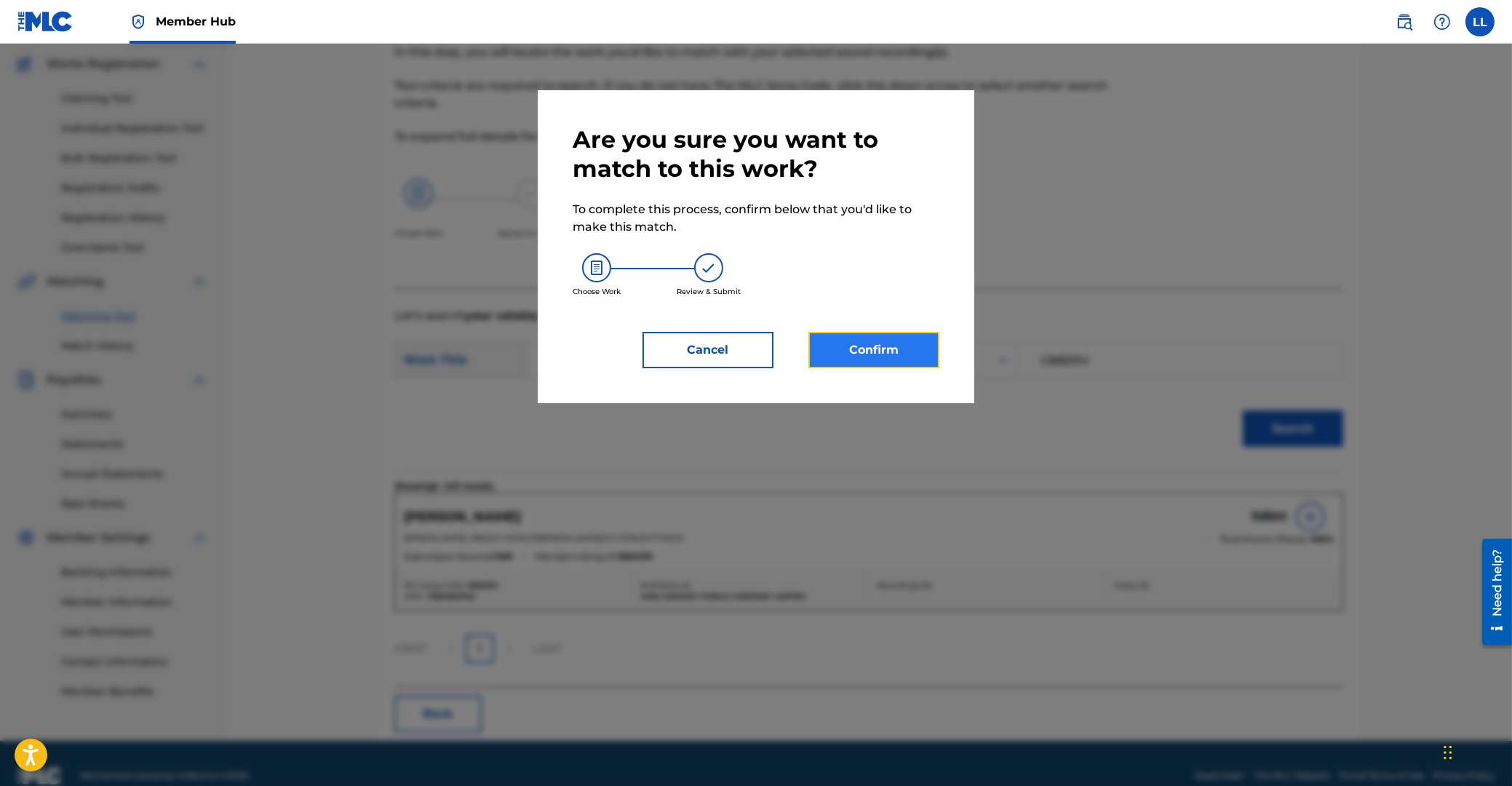
click at [908, 347] on button "Confirm" at bounding box center [874, 350] width 131 height 36
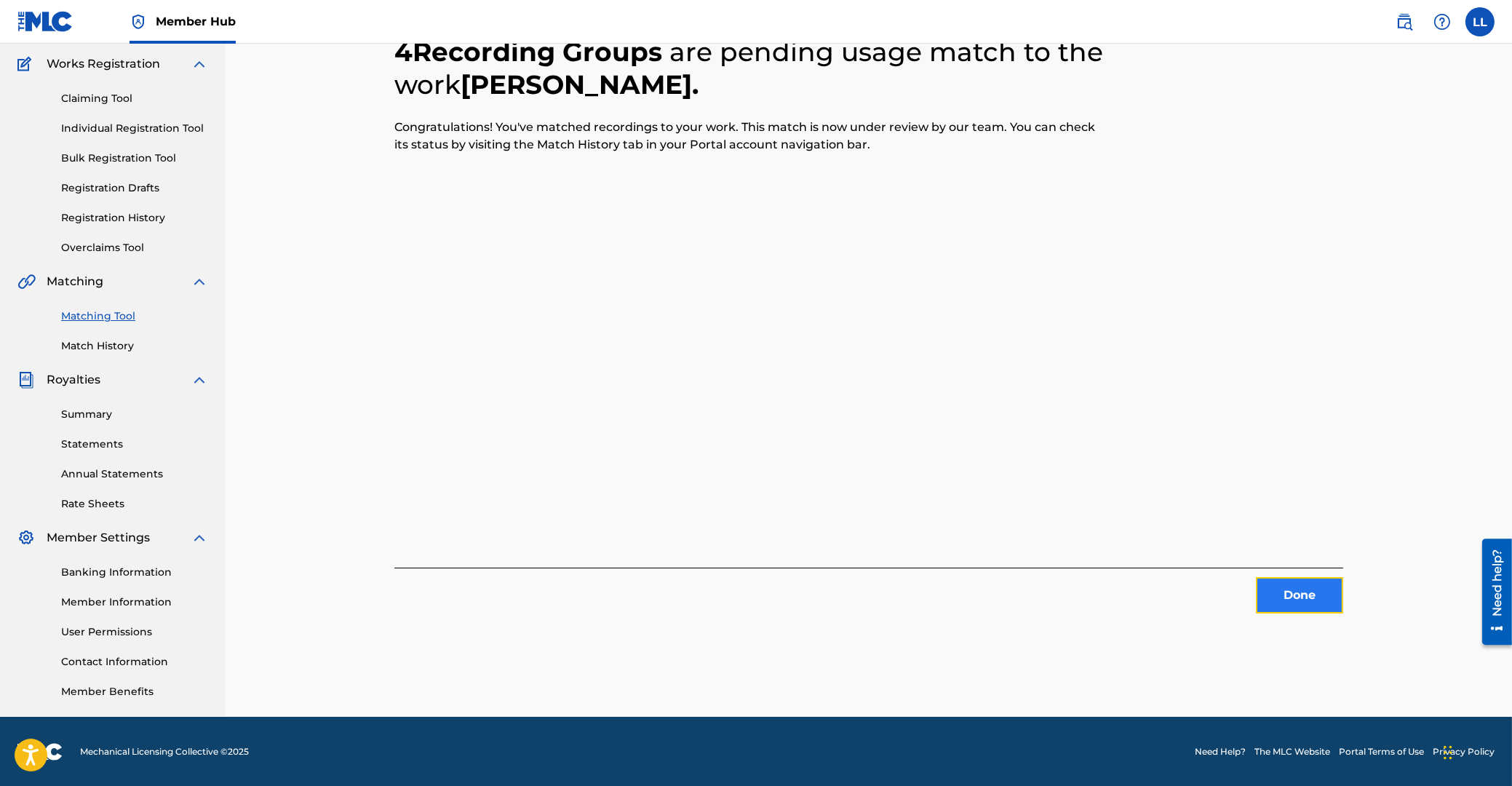
click at [1307, 596] on button "Done" at bounding box center [1300, 595] width 87 height 36
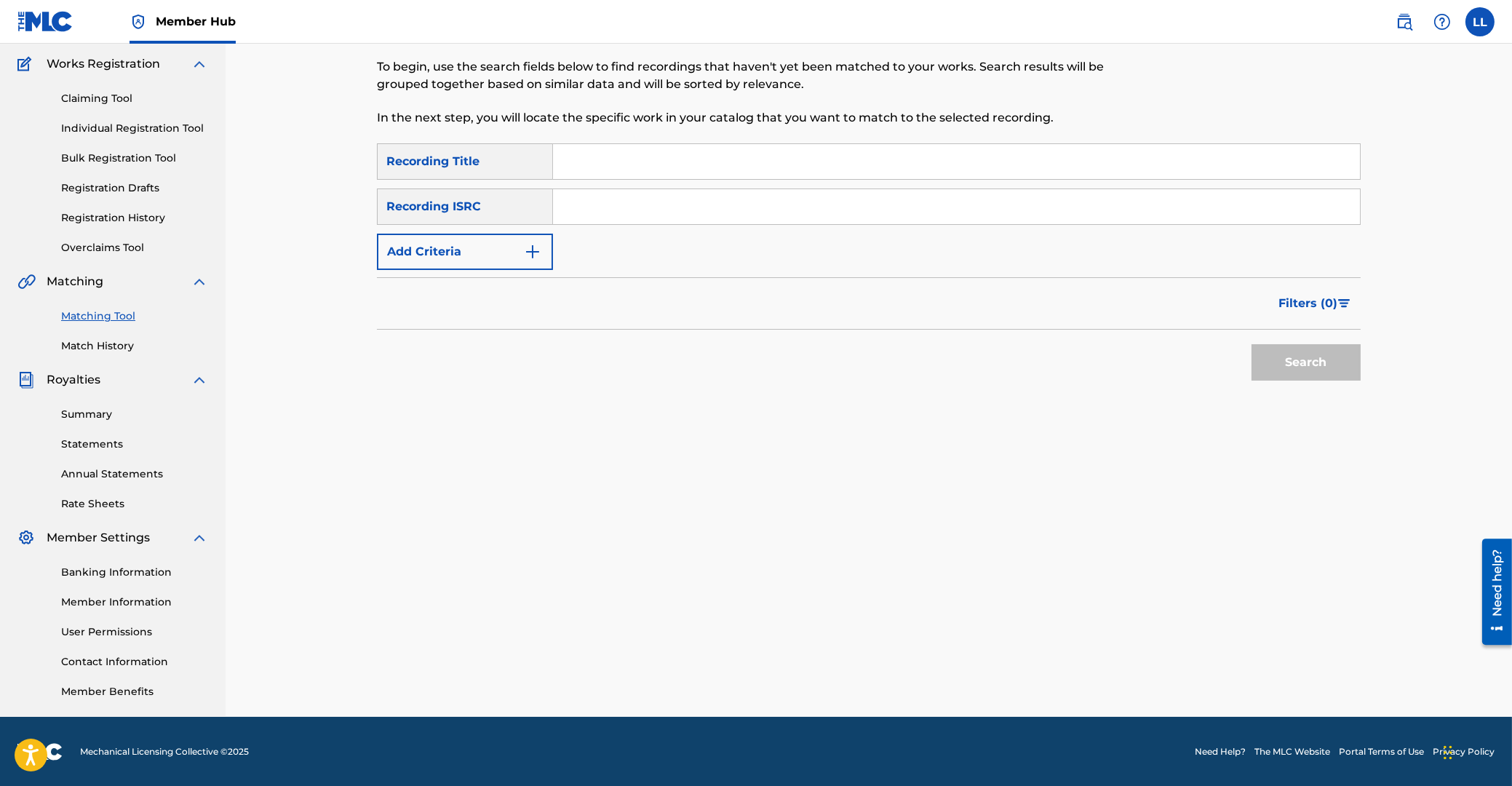
drag, startPoint x: 754, startPoint y: 191, endPoint x: 753, endPoint y: 203, distance: 12.0
click at [753, 196] on input "Search Form" at bounding box center [956, 206] width 807 height 34
click at [752, 204] on input "Search Form" at bounding box center [956, 206] width 807 height 34
paste input "THG010814638"
click at [1296, 359] on button "Search" at bounding box center [1306, 362] width 109 height 36
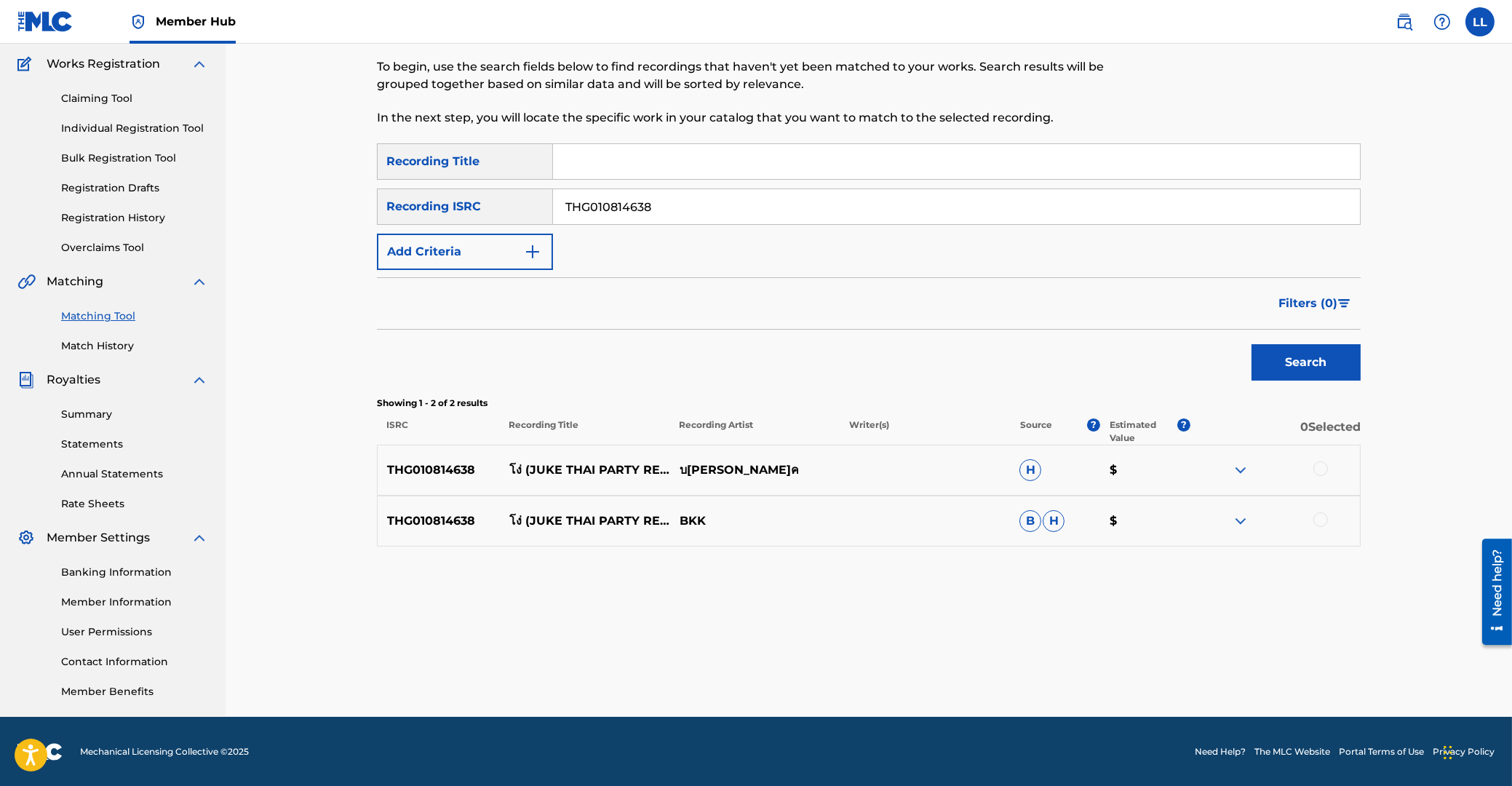
click at [1321, 468] on div at bounding box center [1321, 468] width 15 height 15
click at [1321, 516] on div at bounding box center [1321, 519] width 15 height 15
drag, startPoint x: 707, startPoint y: 208, endPoint x: 718, endPoint y: 251, distance: 44.4
click at [553, 208] on input "THG010814638" at bounding box center [956, 206] width 807 height 34
paste input "5614"
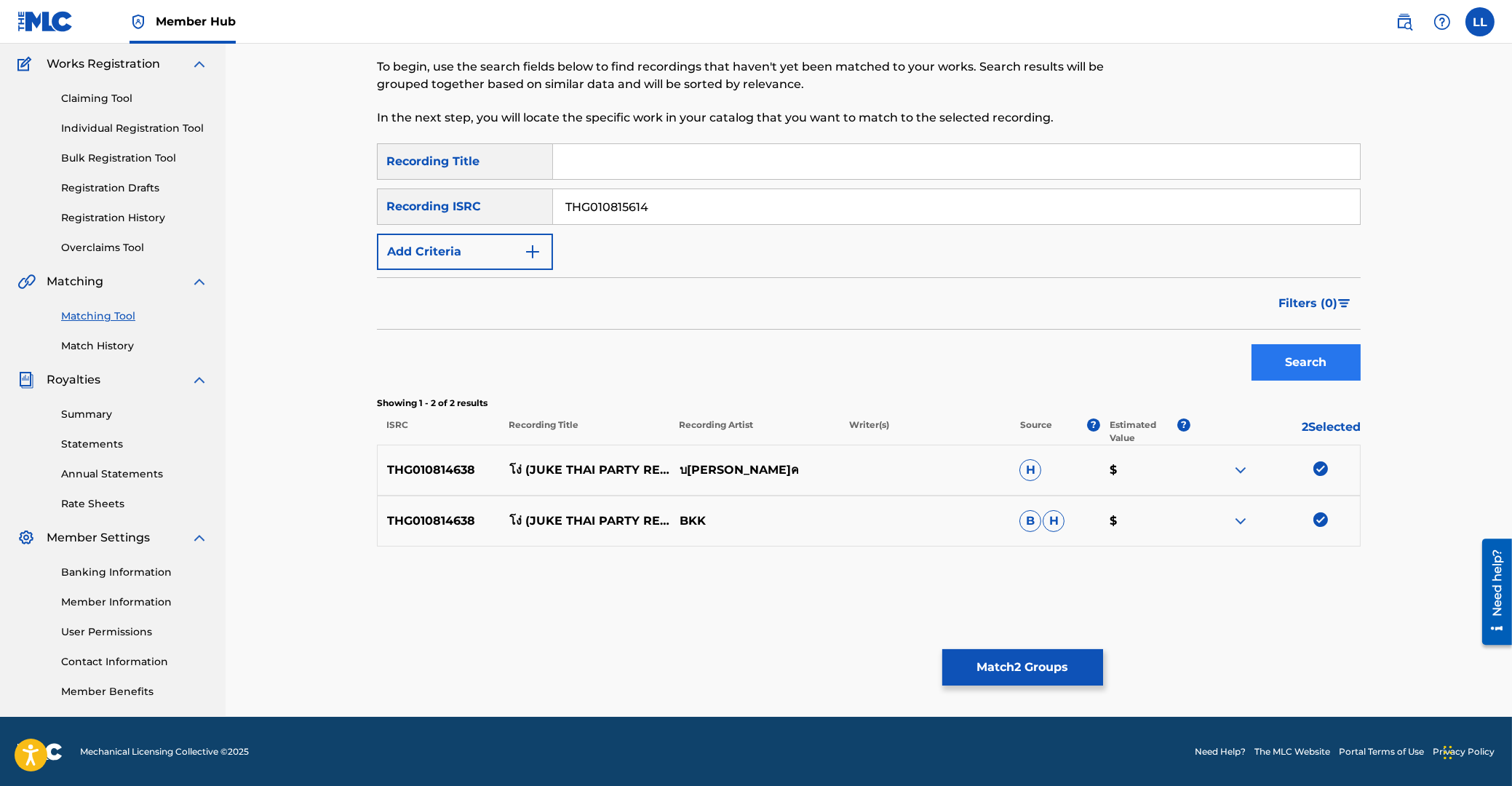
type input "THG010815614"
drag, startPoint x: 1301, startPoint y: 354, endPoint x: 1253, endPoint y: 339, distance: 50.3
click at [1301, 354] on button "Search" at bounding box center [1306, 362] width 109 height 36
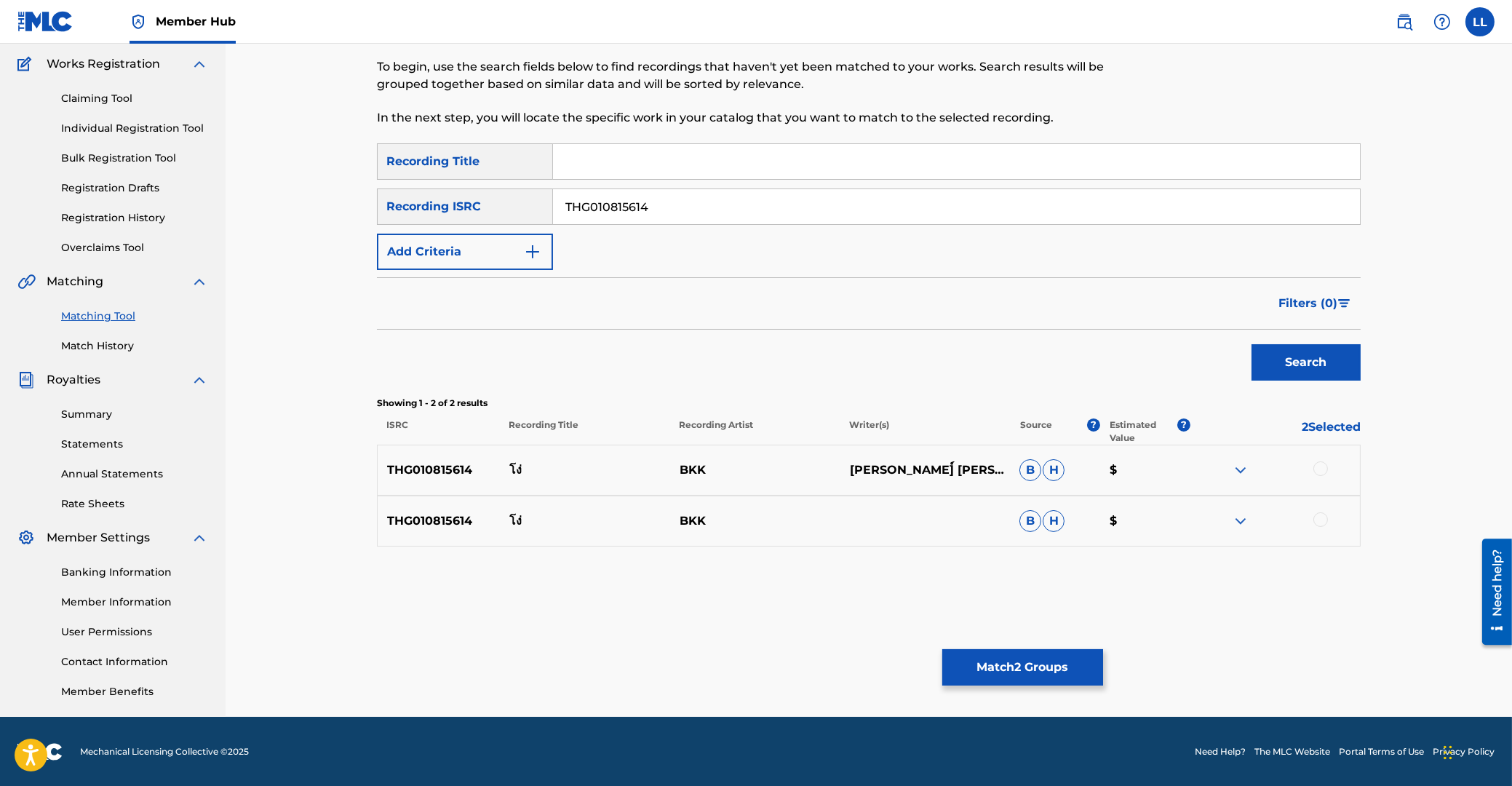
click at [1320, 465] on div at bounding box center [1321, 468] width 15 height 15
click at [1321, 521] on div at bounding box center [1321, 519] width 15 height 15
click at [1015, 670] on button "Match 4 Groups" at bounding box center [1022, 667] width 161 height 36
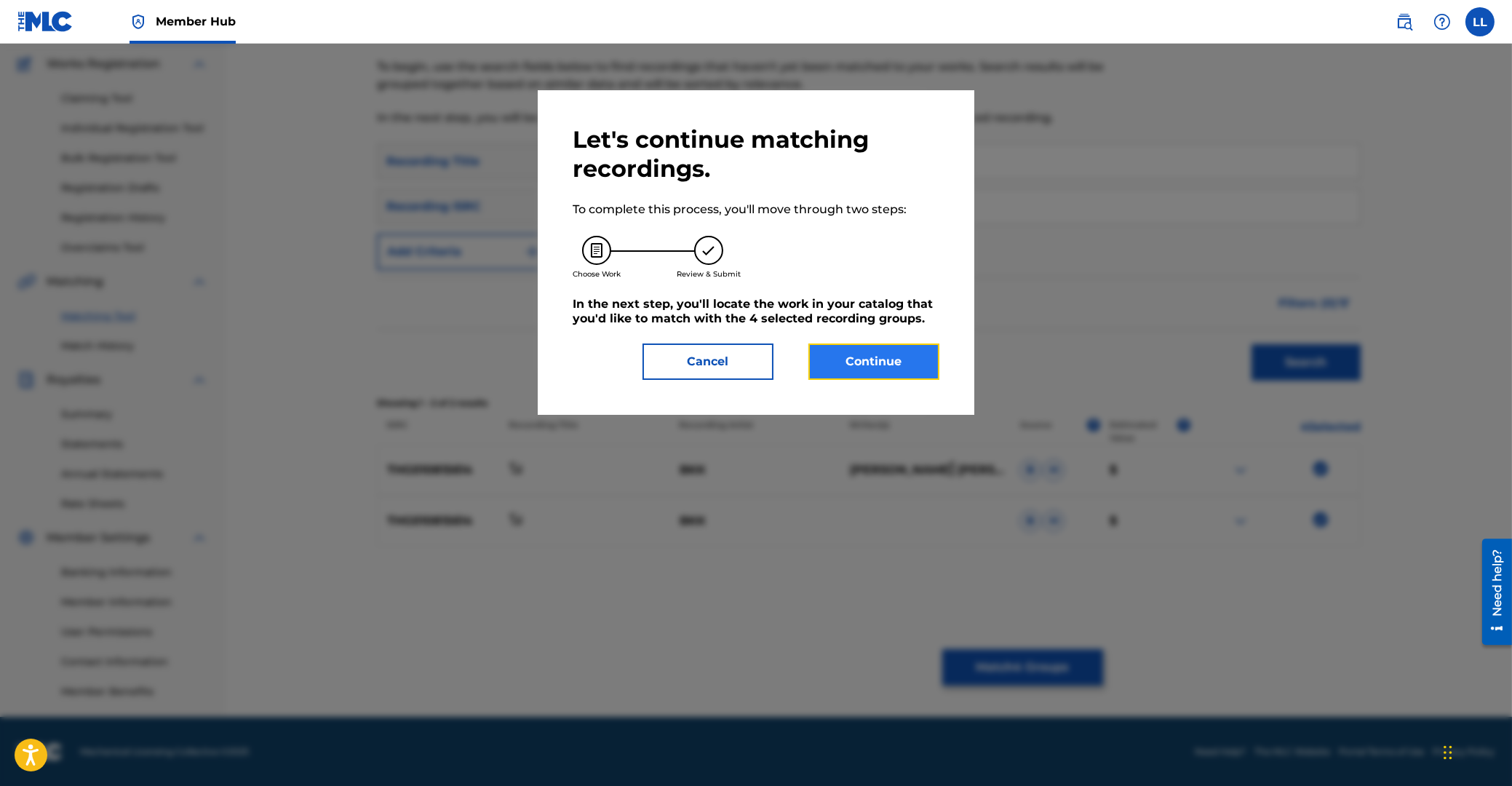
click at [884, 369] on button "Continue" at bounding box center [874, 361] width 131 height 36
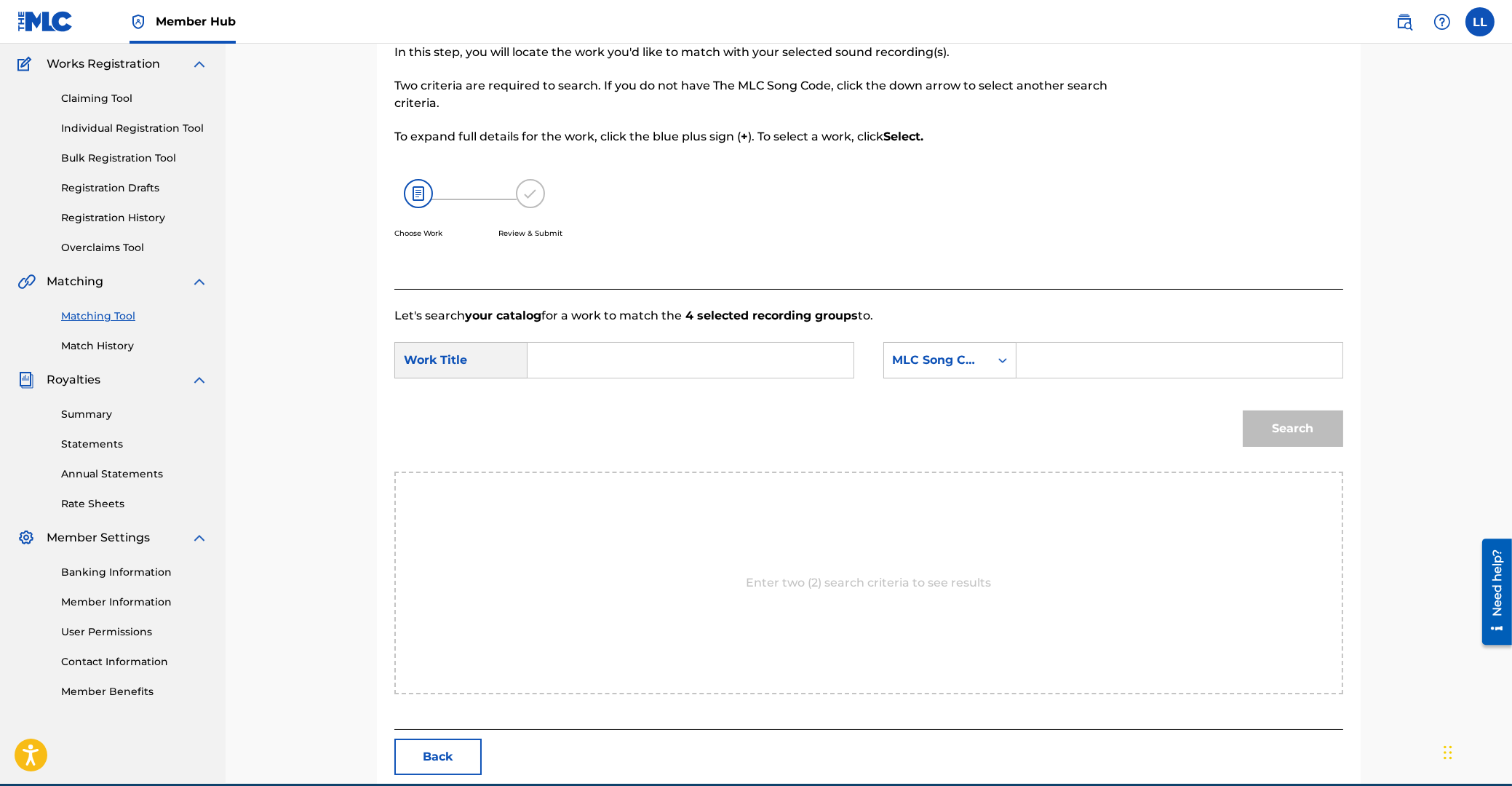
click at [724, 368] on input "Search Form" at bounding box center [691, 360] width 301 height 34
paste input "NGOH"
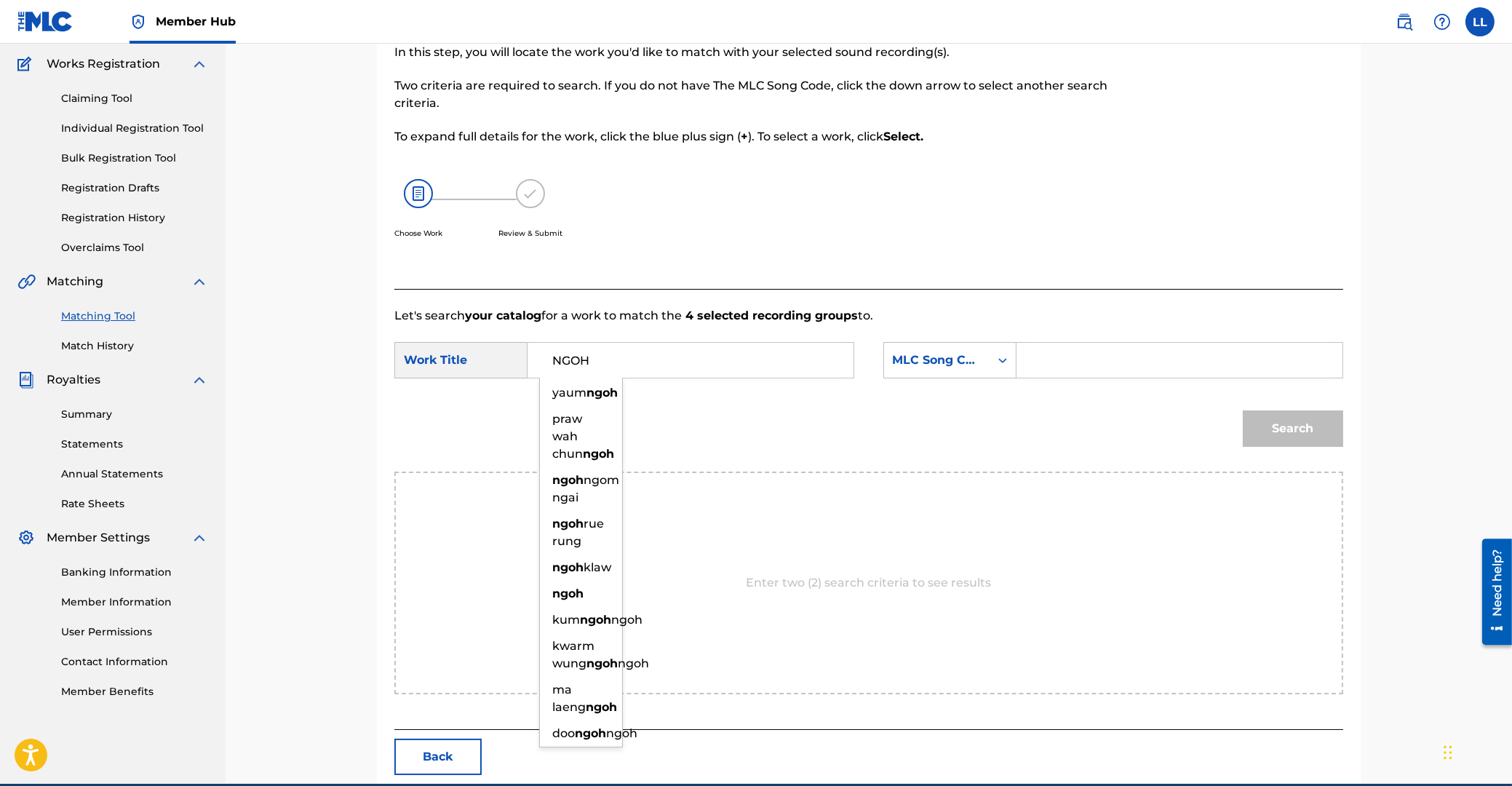
type input "NGOH"
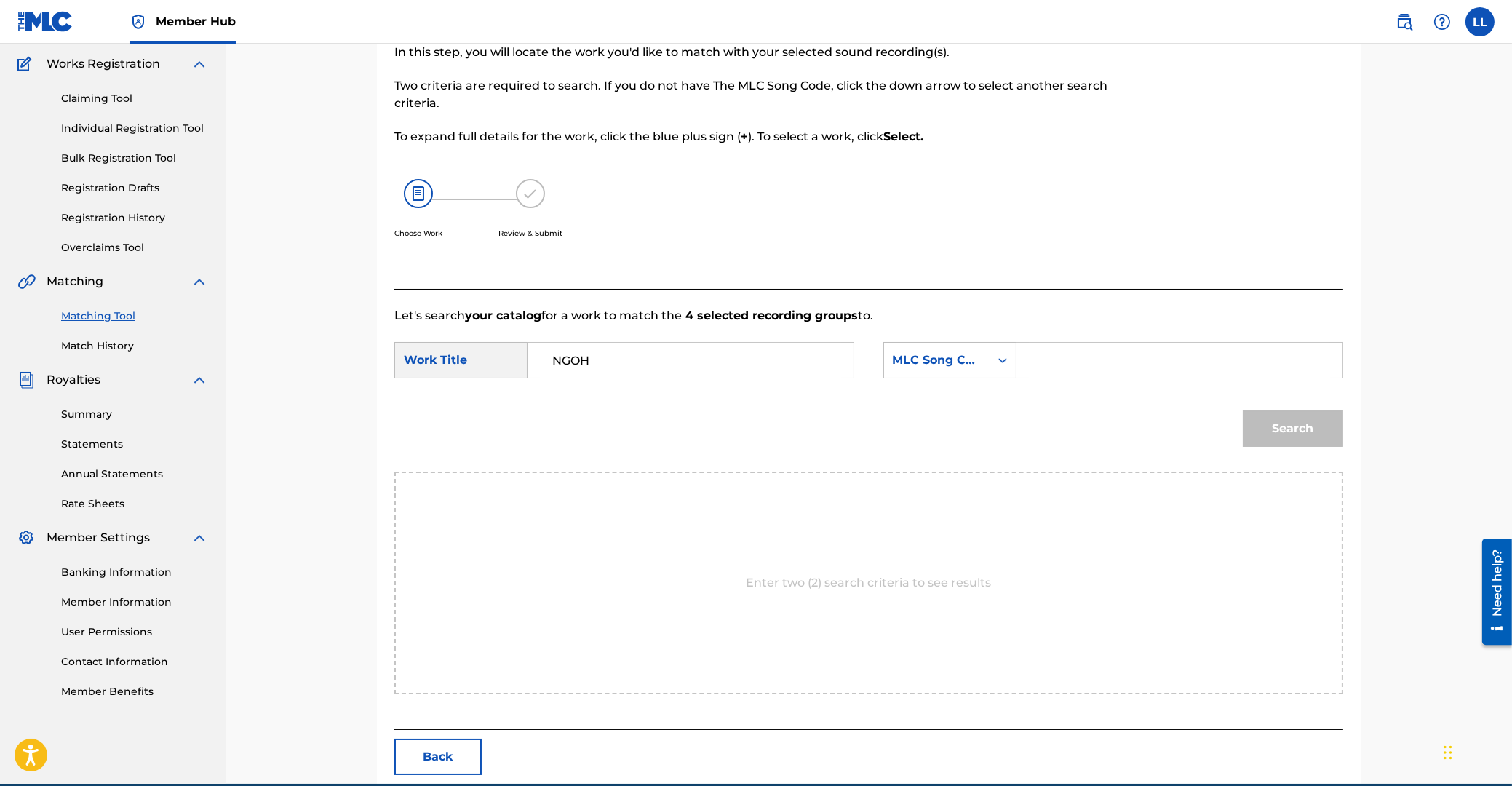
drag, startPoint x: 1039, startPoint y: 368, endPoint x: 1061, endPoint y: 368, distance: 22.0
click at [1046, 368] on input "Search Form" at bounding box center [1180, 360] width 301 height 34
paste input "NC97BL"
type input "NC97BL"
click at [1294, 425] on button "Search" at bounding box center [1292, 428] width 101 height 36
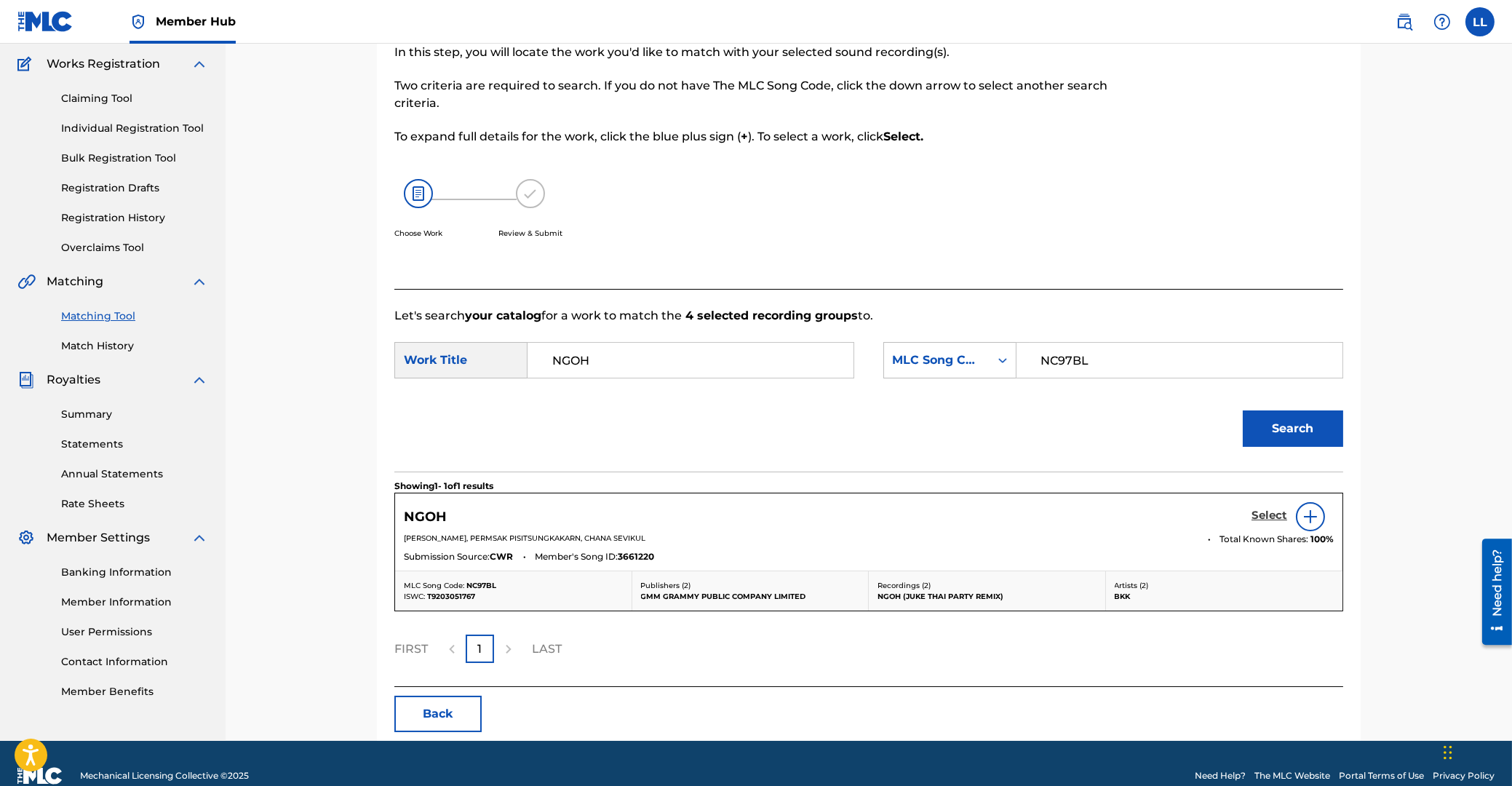
click at [1265, 516] on h5 "Select" at bounding box center [1269, 515] width 35 height 14
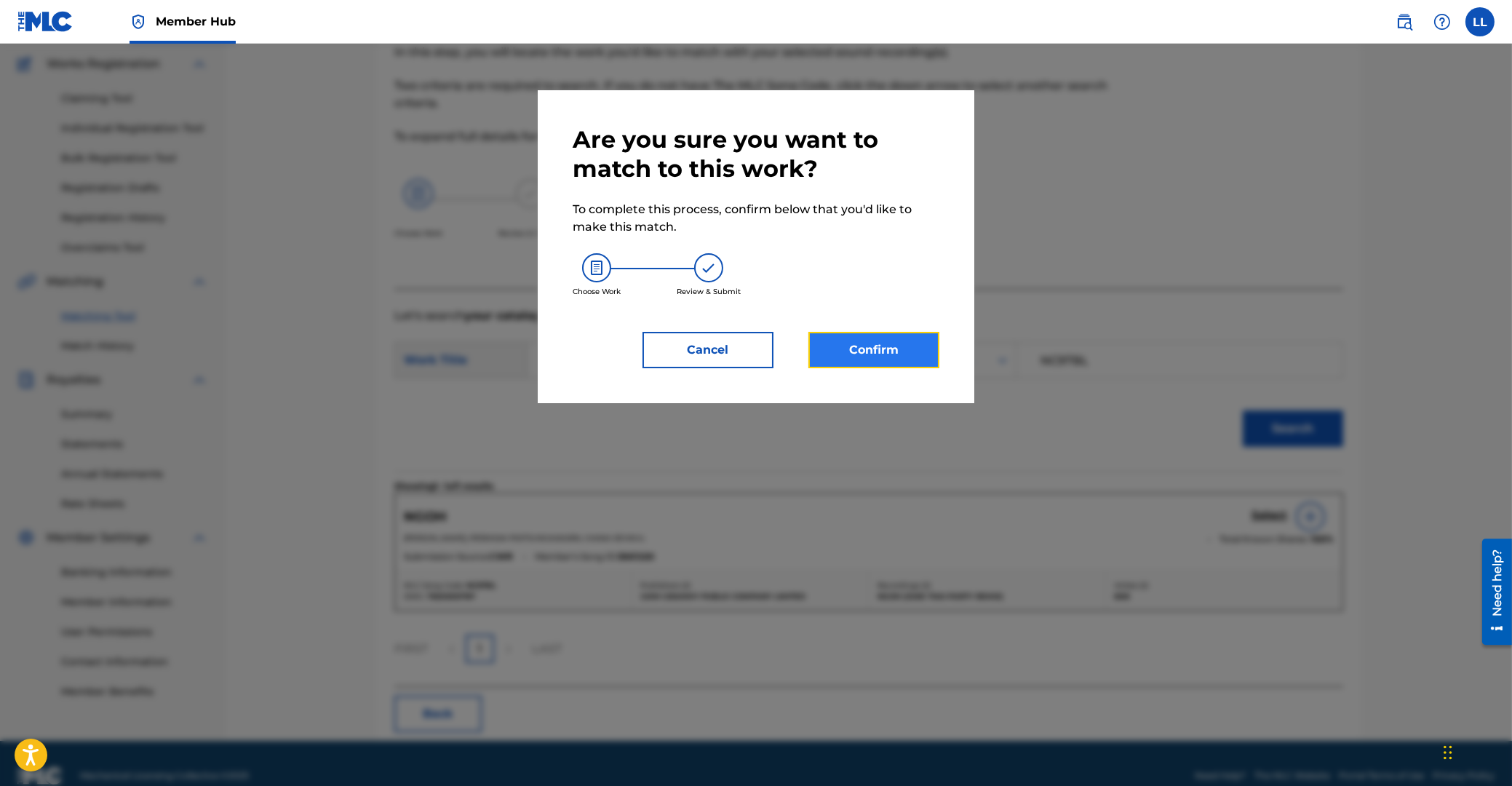
click at [859, 344] on button "Confirm" at bounding box center [874, 350] width 131 height 36
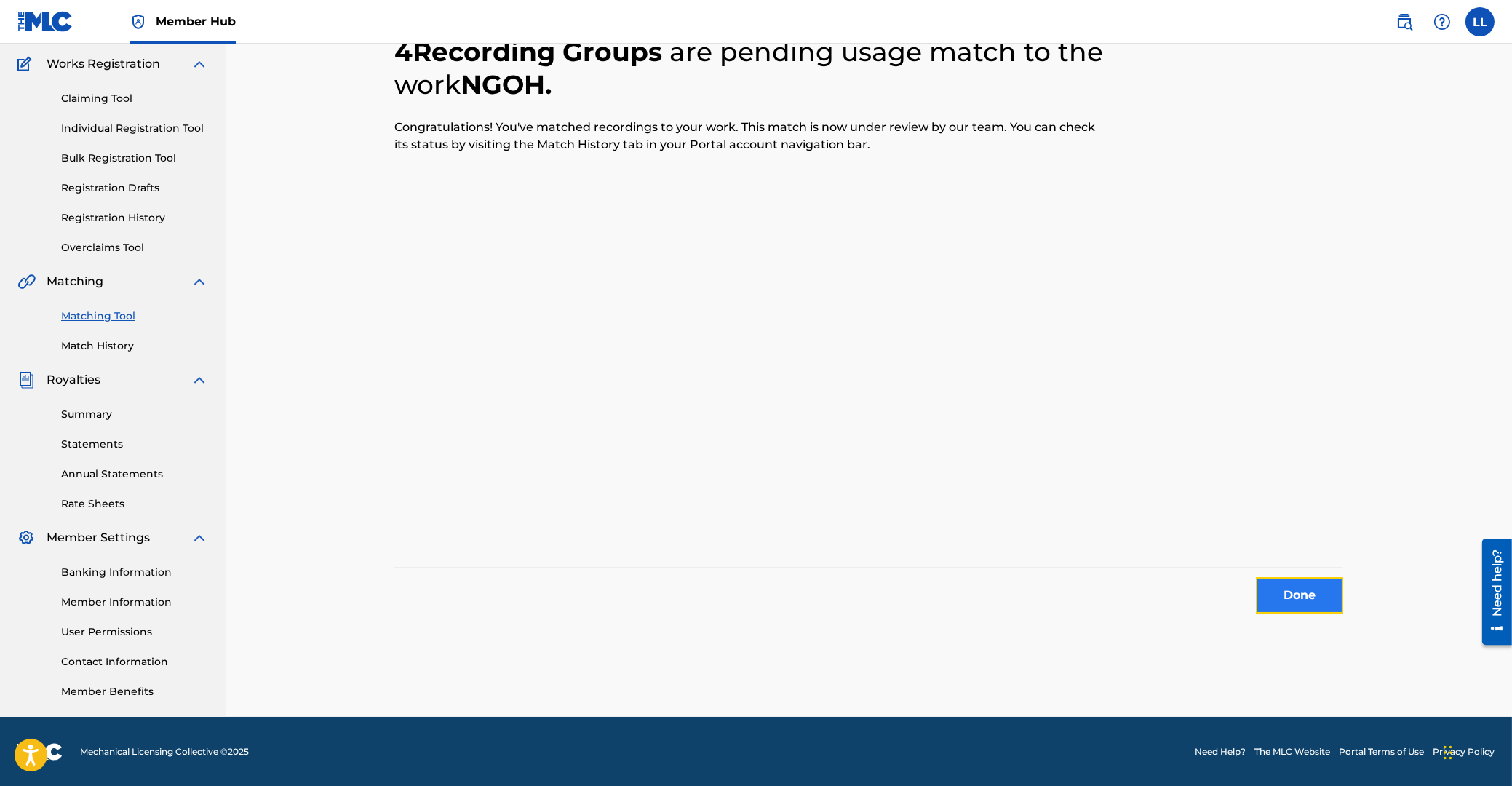
click at [1301, 600] on button "Done" at bounding box center [1300, 595] width 87 height 36
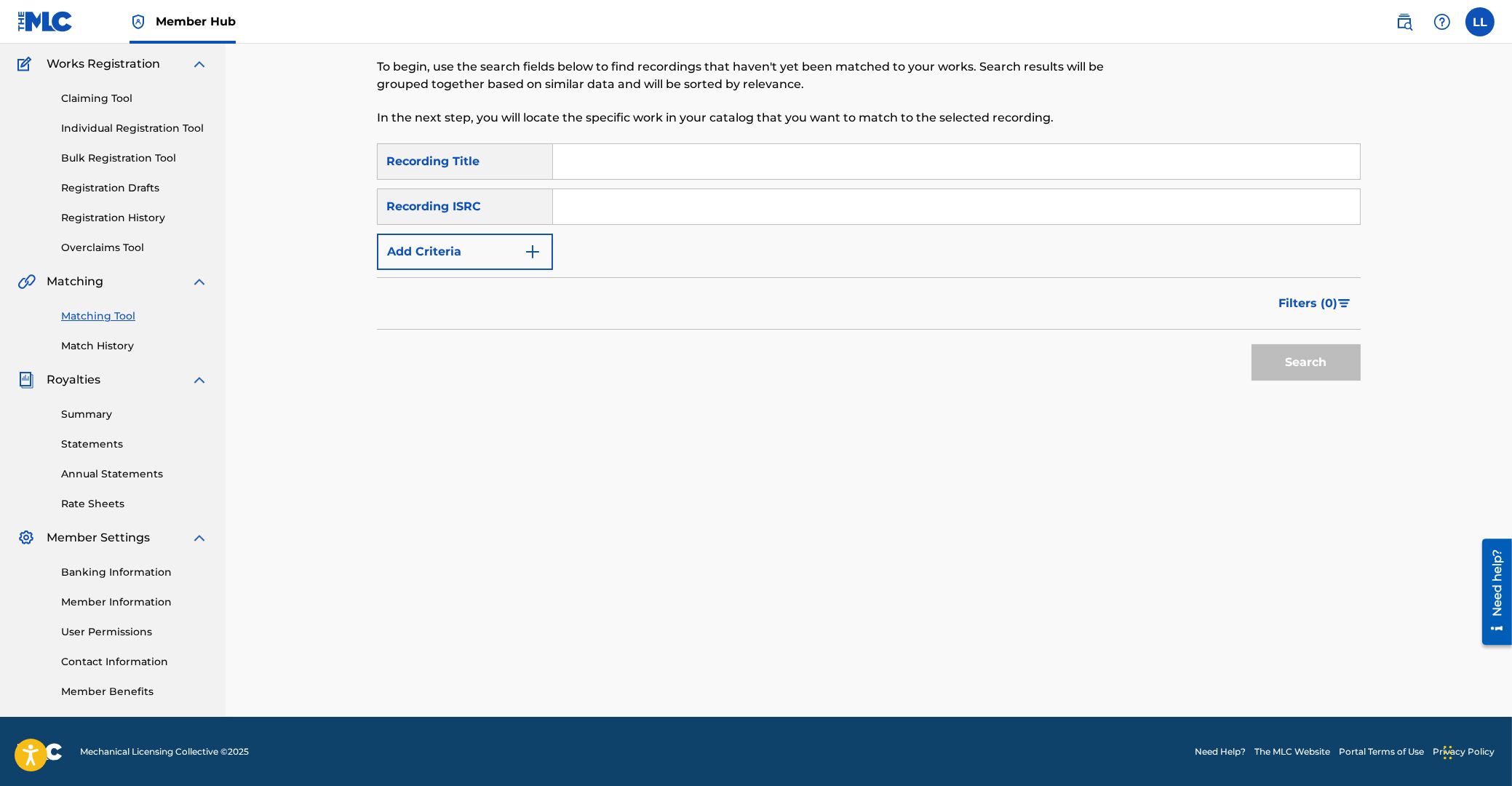
click at [761, 214] on input "Search Form" at bounding box center [956, 206] width 807 height 34
paste input "THG010816697"
type input "THG010816697"
click at [1286, 358] on button "Search" at bounding box center [1306, 362] width 109 height 36
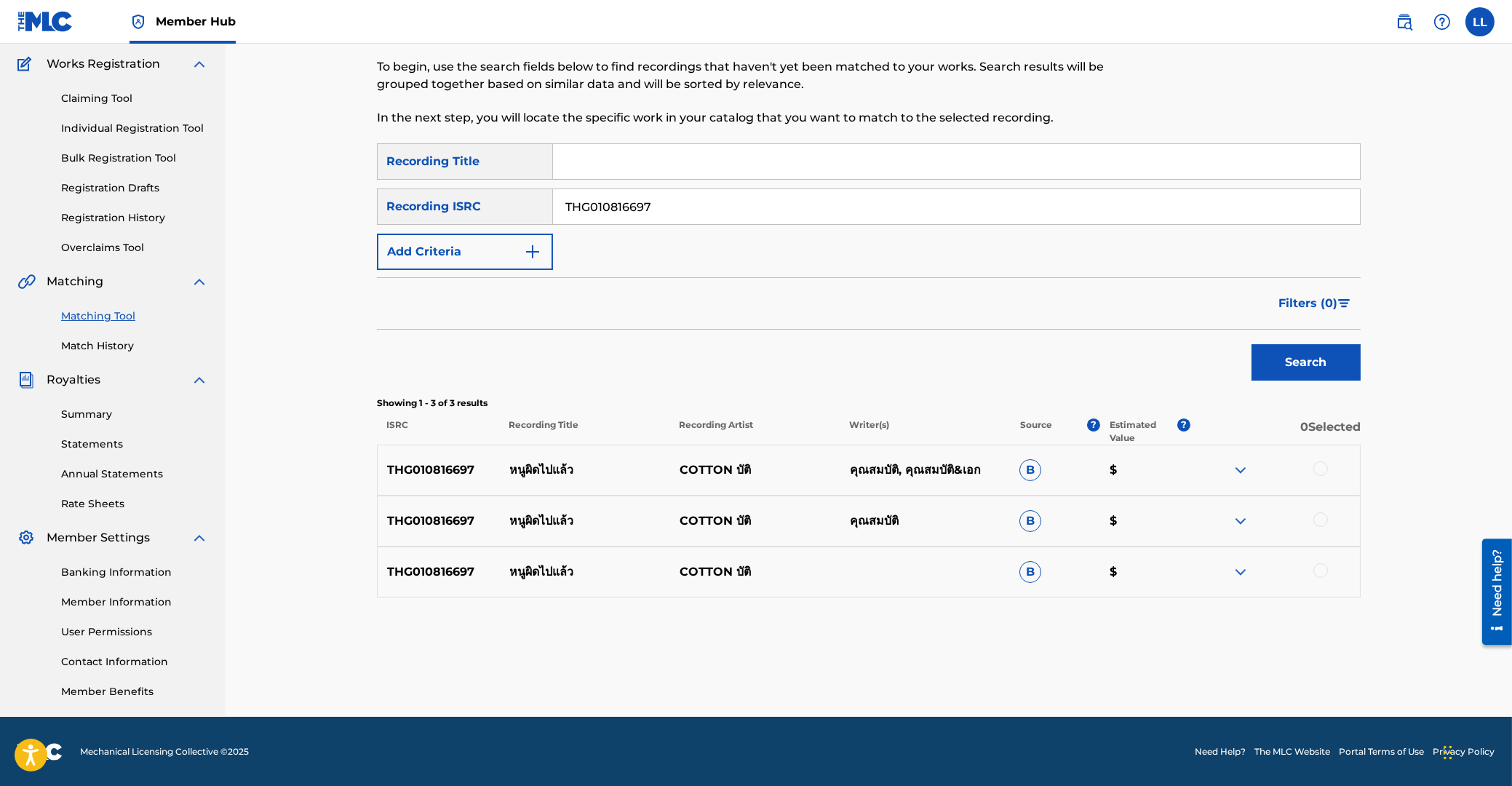
click at [1317, 468] on div at bounding box center [1321, 468] width 15 height 15
click at [1321, 516] on div at bounding box center [1321, 519] width 15 height 15
click at [1318, 571] on div at bounding box center [1321, 571] width 15 height 15
click at [1016, 660] on button "Match 3 Groups" at bounding box center [1022, 667] width 161 height 36
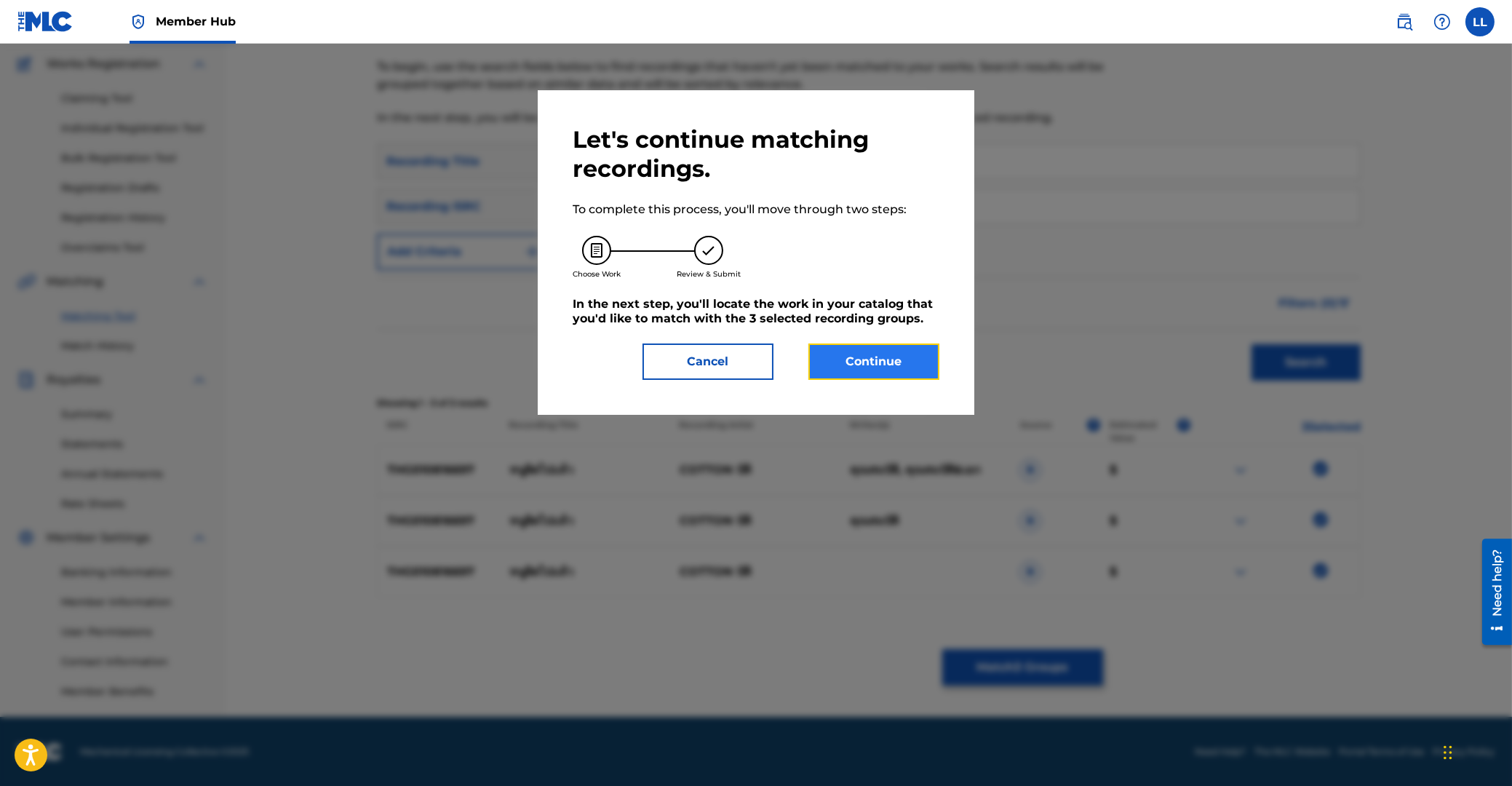
click at [898, 368] on button "Continue" at bounding box center [874, 361] width 131 height 36
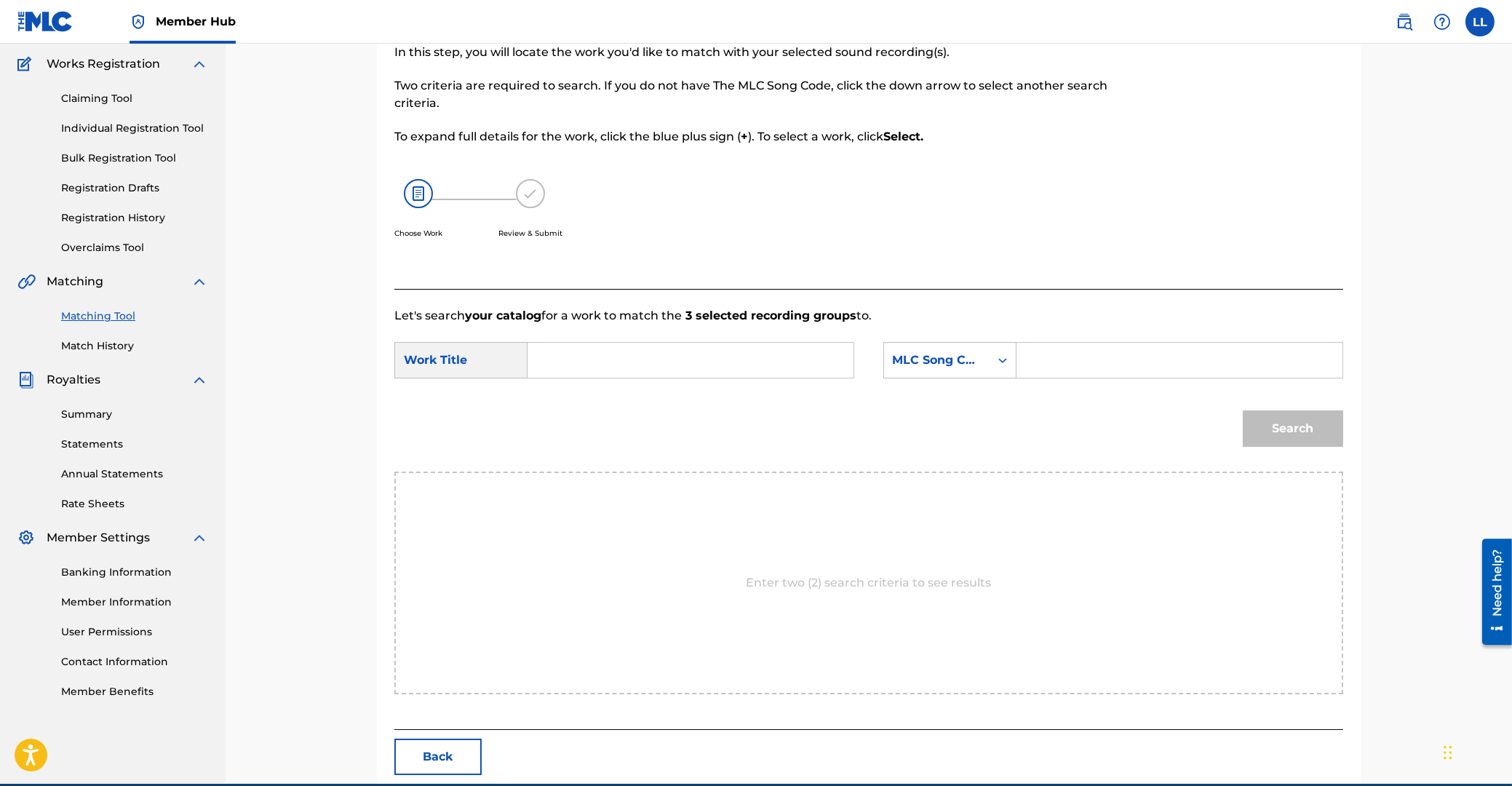
click at [673, 373] on input "Search Form" at bounding box center [691, 360] width 301 height 34
paste input "NOO PID PAI LAAW"
type input "NOO PID PAI LAAW"
click at [1086, 361] on input "Search Form" at bounding box center [1180, 360] width 301 height 34
paste input "NC97CU"
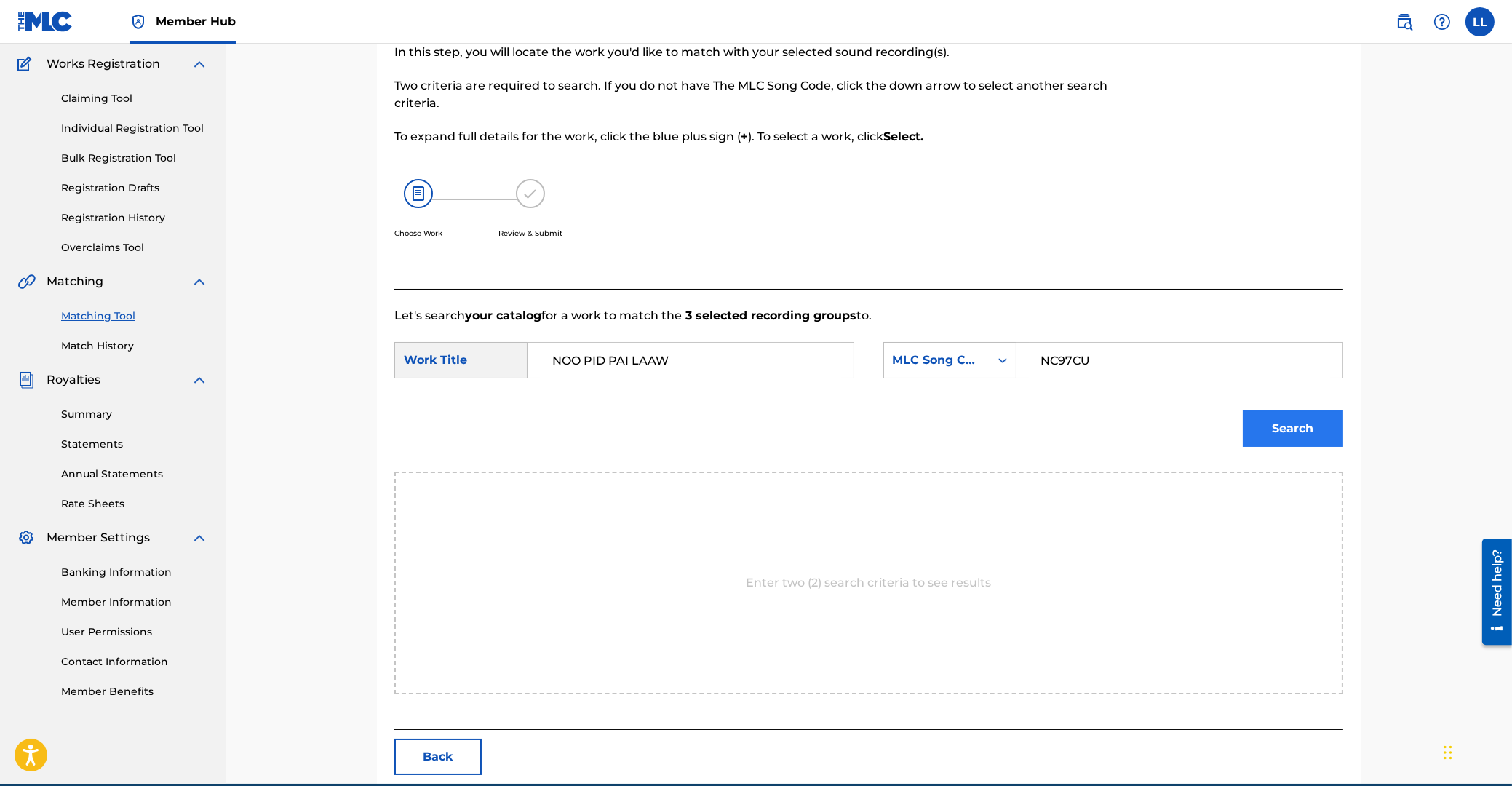
type input "NC97CU"
click at [1288, 436] on button "Search" at bounding box center [1292, 428] width 101 height 36
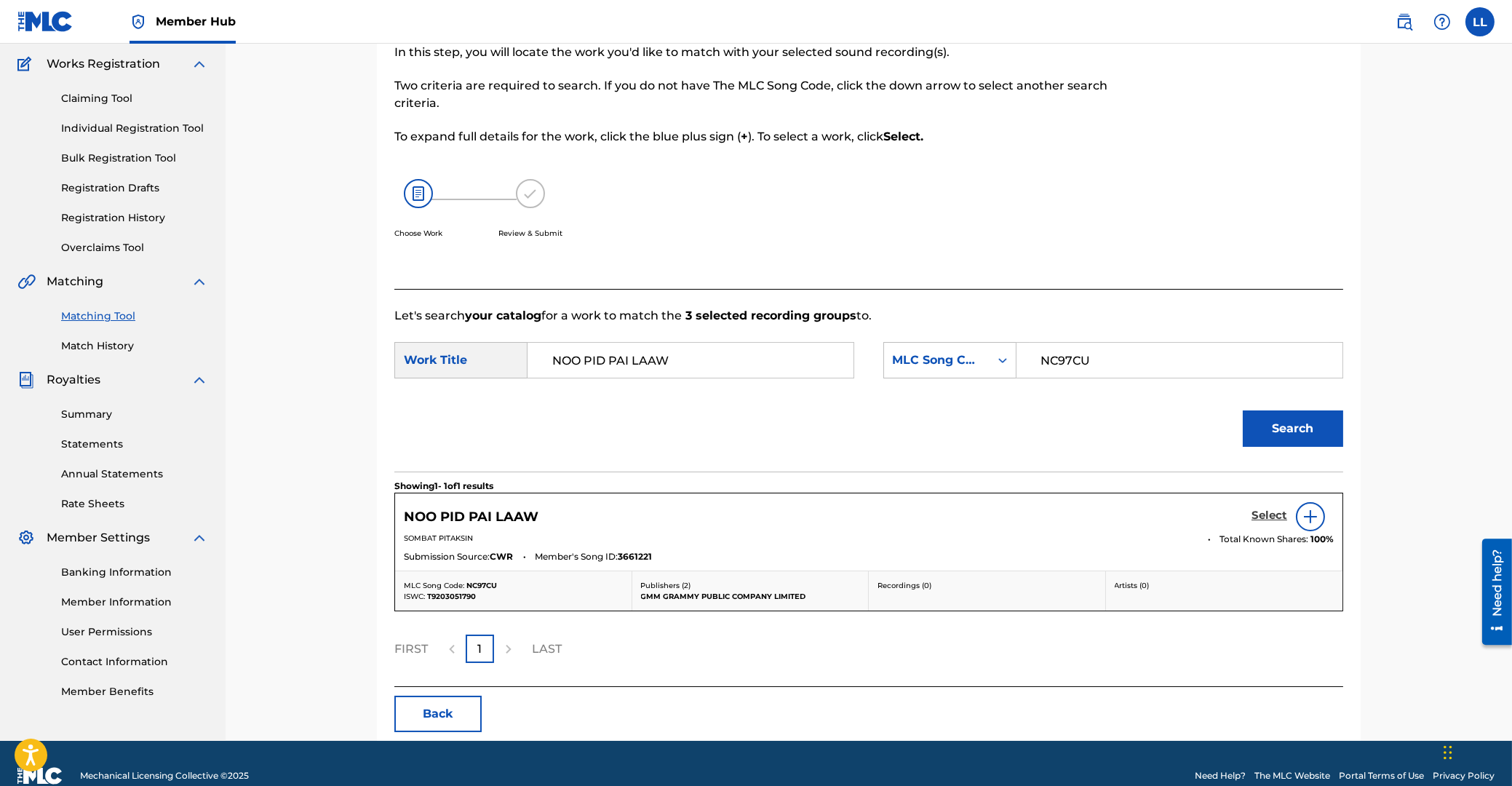
click at [1271, 516] on h5 "Select" at bounding box center [1269, 515] width 35 height 14
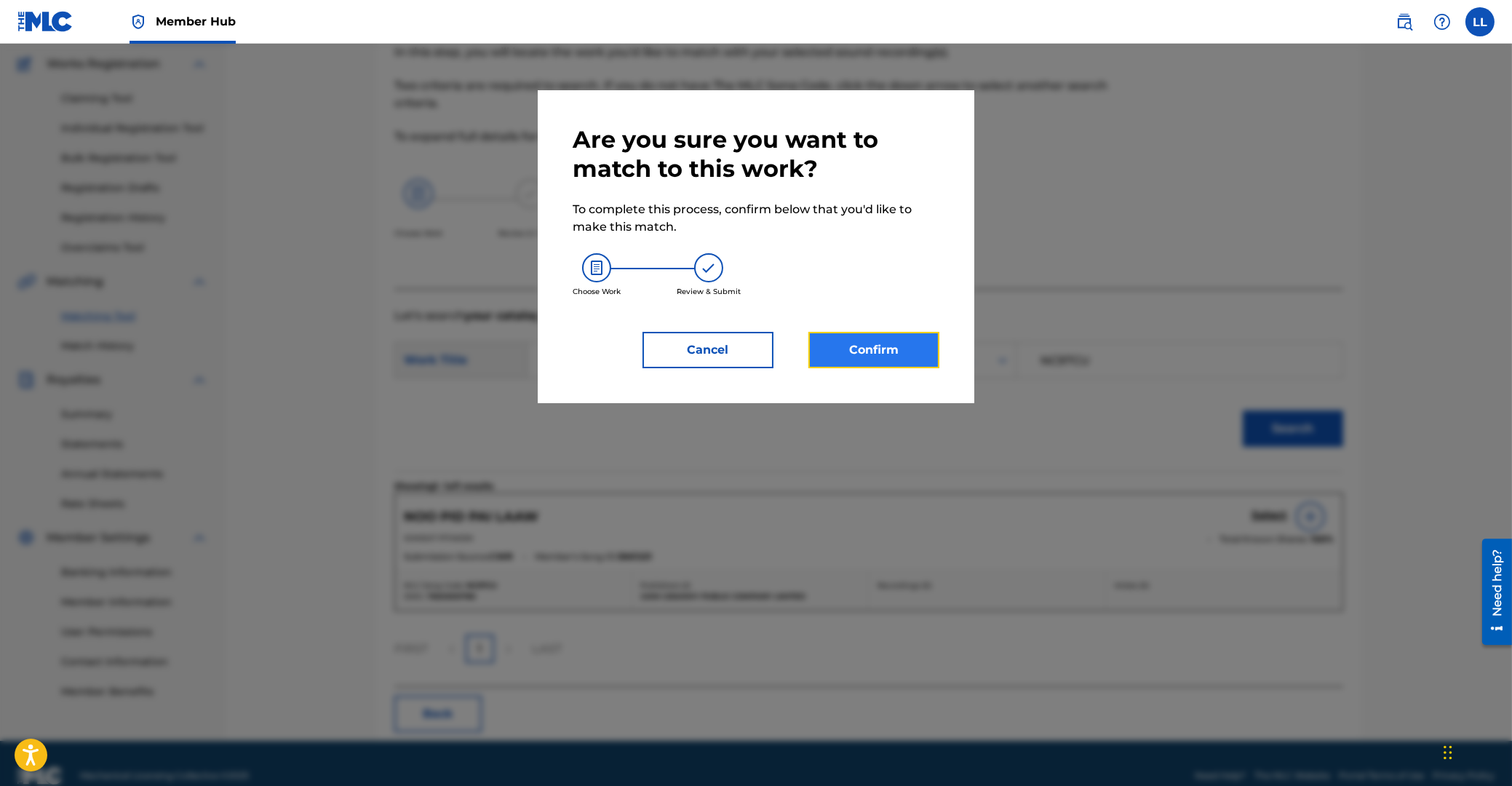
click at [905, 358] on button "Confirm" at bounding box center [874, 350] width 131 height 36
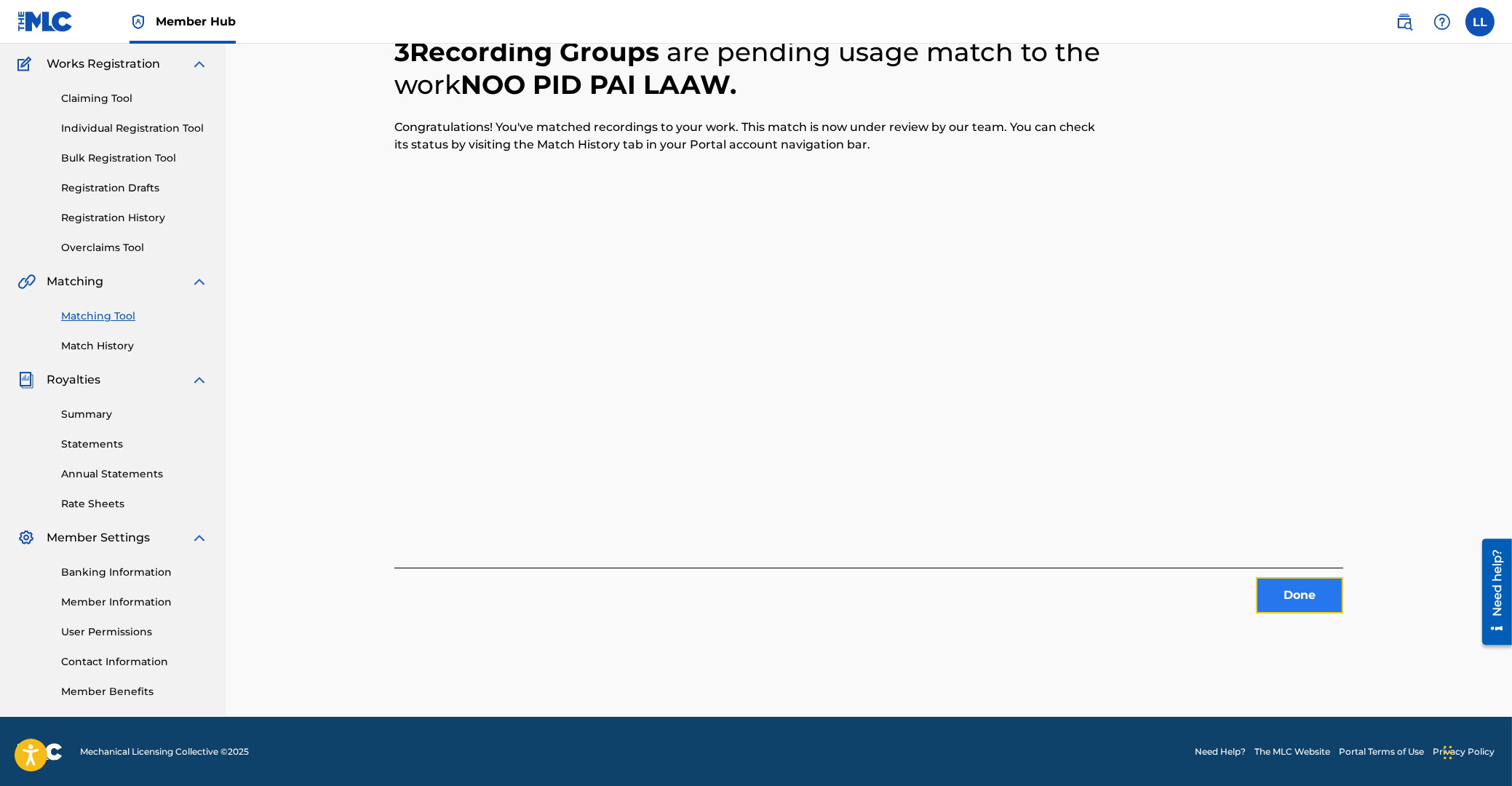
click at [1308, 604] on button "Done" at bounding box center [1300, 595] width 87 height 36
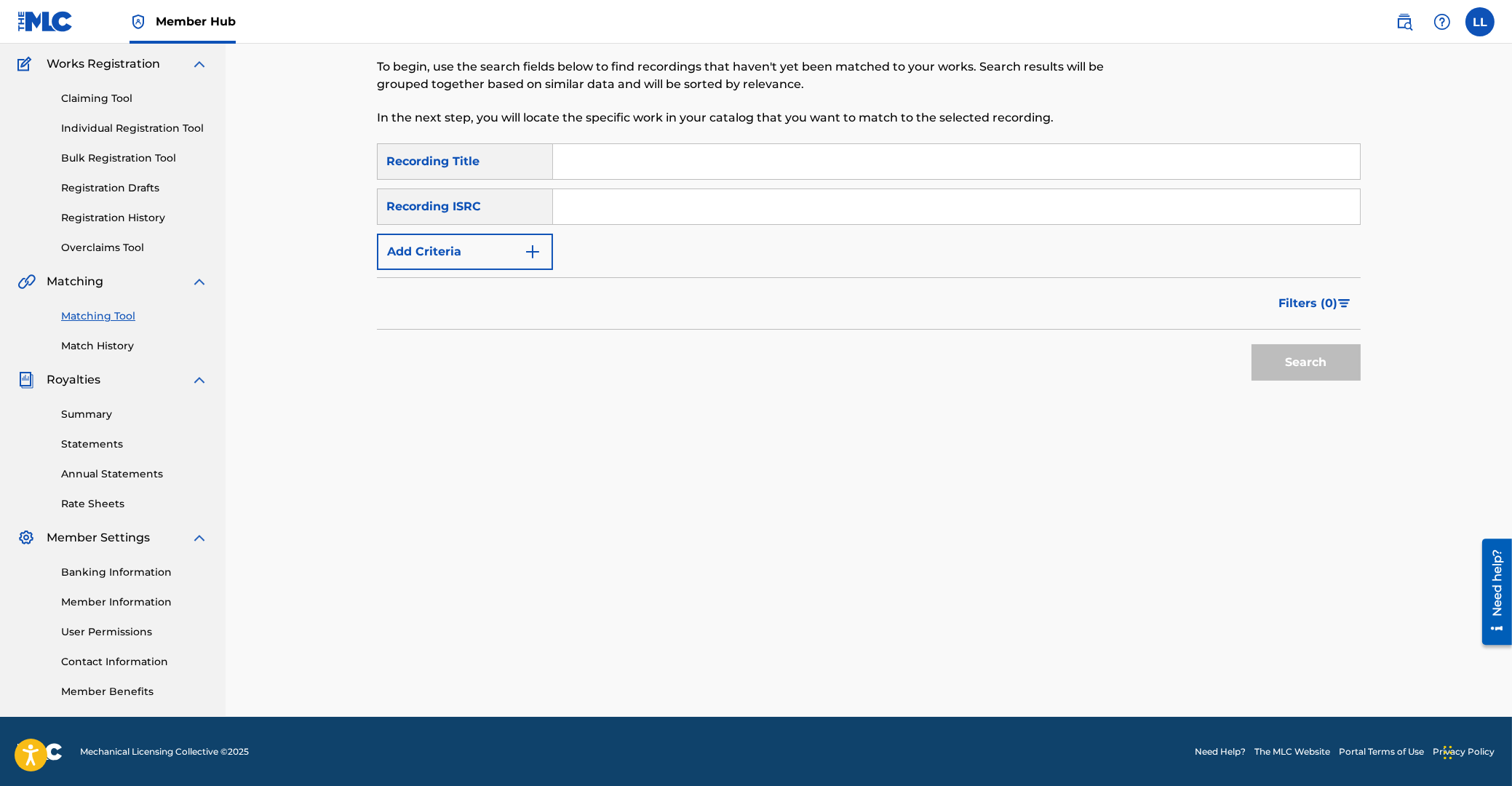
click at [593, 208] on input "Search Form" at bounding box center [956, 206] width 807 height 34
paste input "THG010816470"
type input "THG010816470"
click at [1293, 355] on button "Search" at bounding box center [1306, 362] width 109 height 36
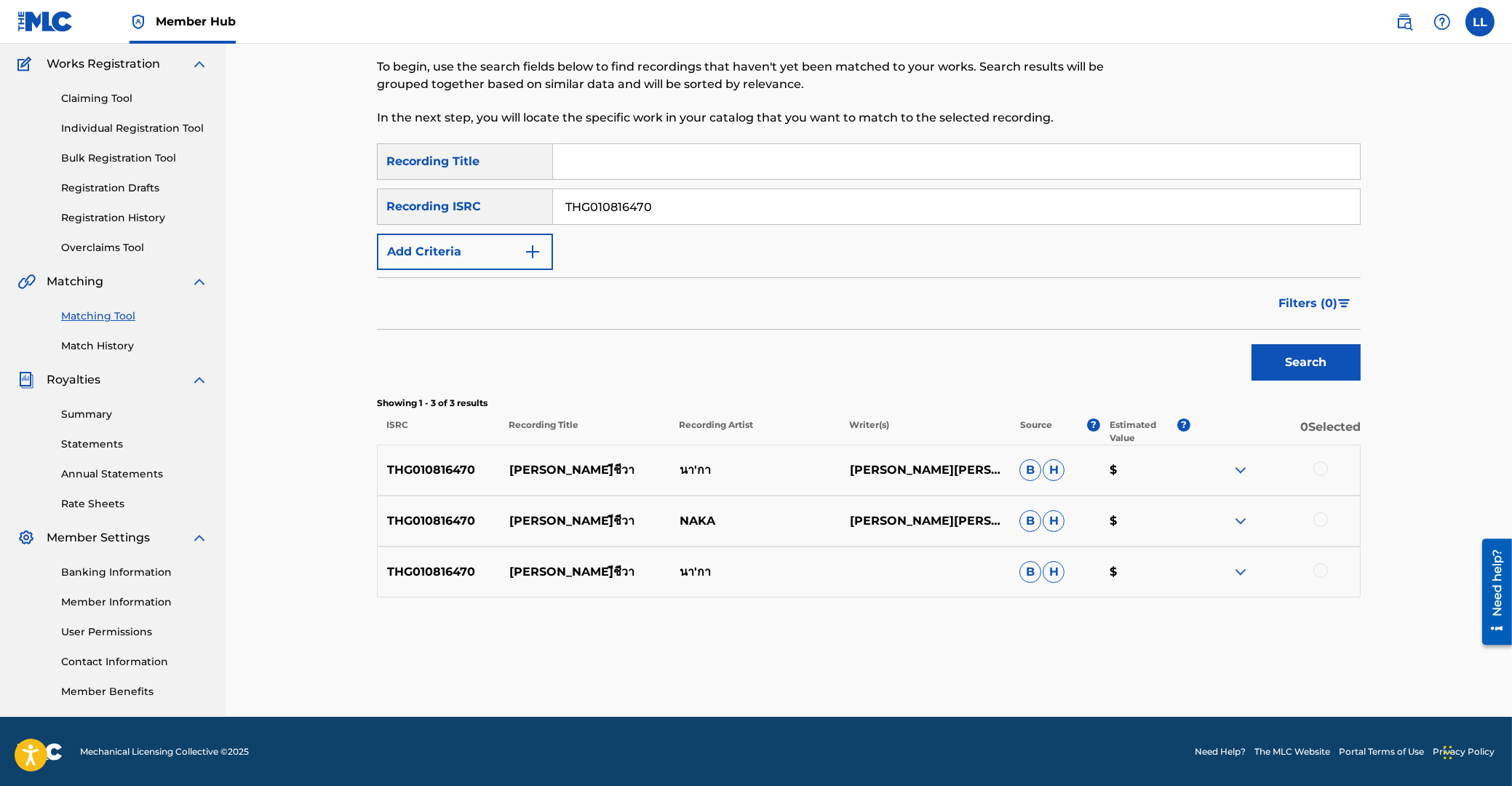
click at [1325, 469] on div at bounding box center [1321, 468] width 15 height 15
click at [1323, 516] on div at bounding box center [1321, 519] width 15 height 15
click at [1322, 565] on div at bounding box center [1321, 571] width 15 height 15
click at [1003, 671] on button "Match 3 Groups" at bounding box center [1022, 667] width 161 height 36
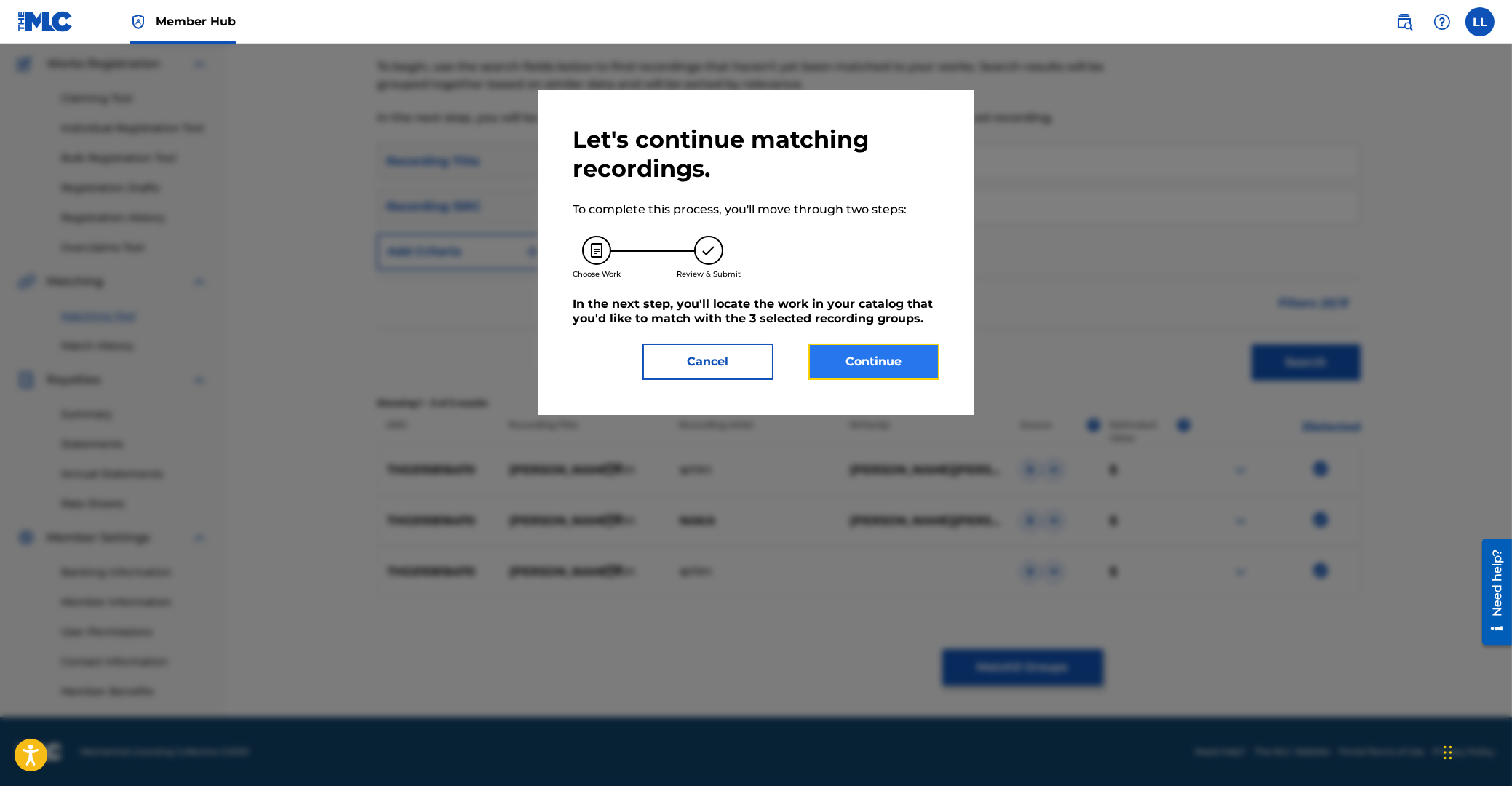
click at [879, 368] on button "Continue" at bounding box center [874, 361] width 131 height 36
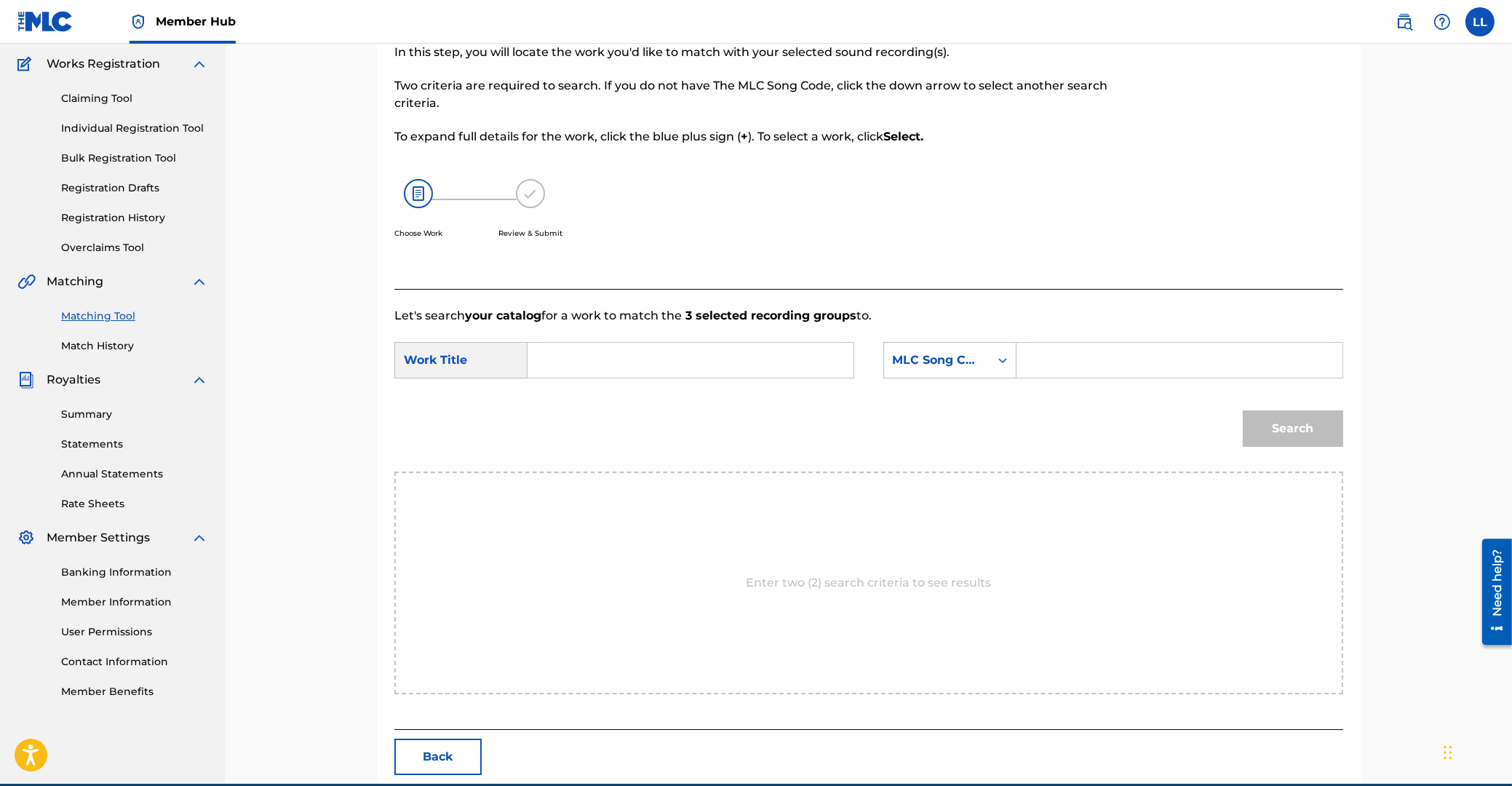
click at [722, 362] on input "Search Form" at bounding box center [691, 360] width 301 height 34
paste input "DON TREE CHEE WAH"
type input "DON TREE CHEE WAH"
click at [1140, 368] on input "Search Form" at bounding box center [1180, 360] width 301 height 34
paste input "DA56DO"
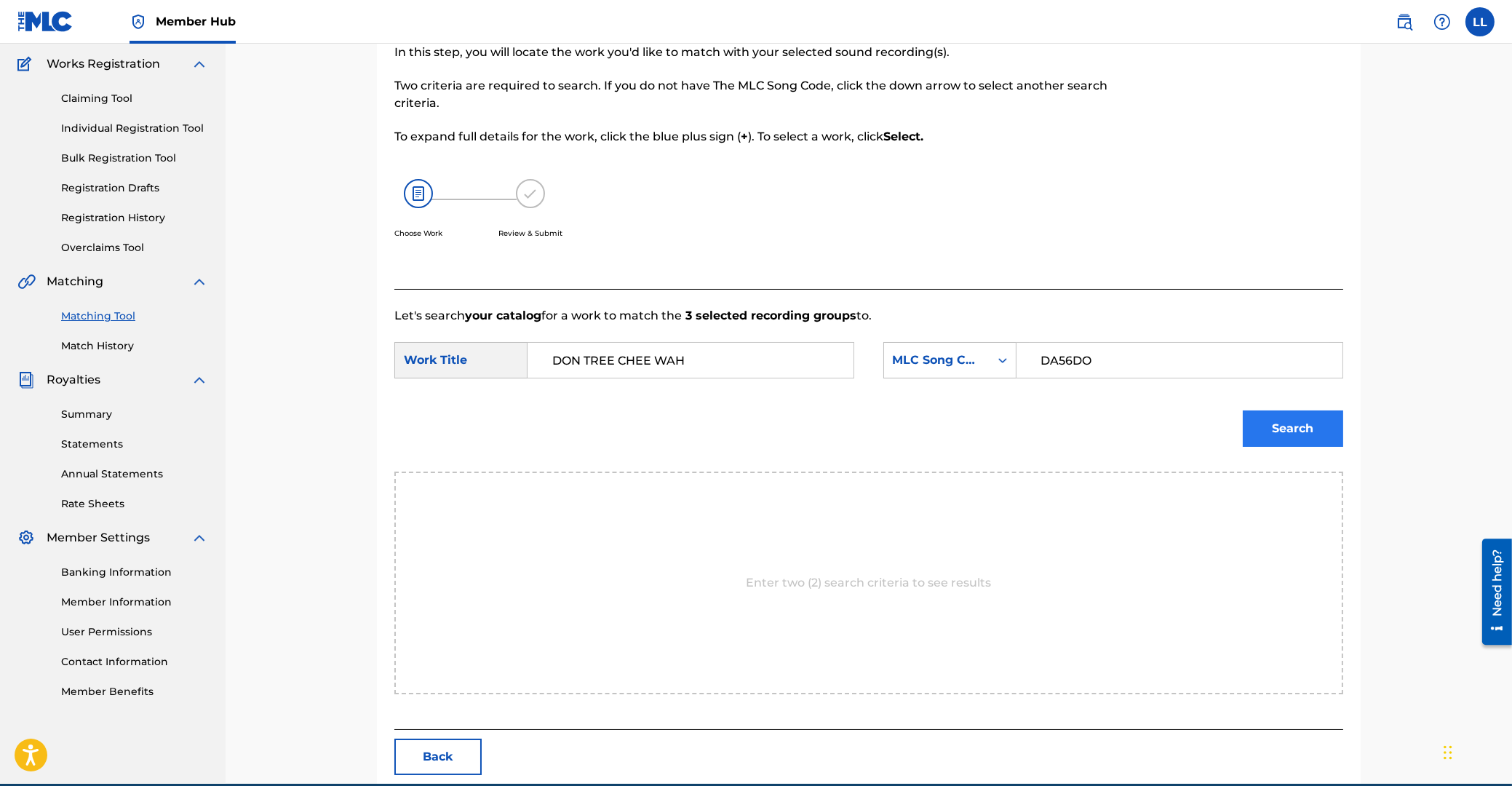
type input "DA56DO"
click at [1275, 427] on button "Search" at bounding box center [1292, 428] width 101 height 36
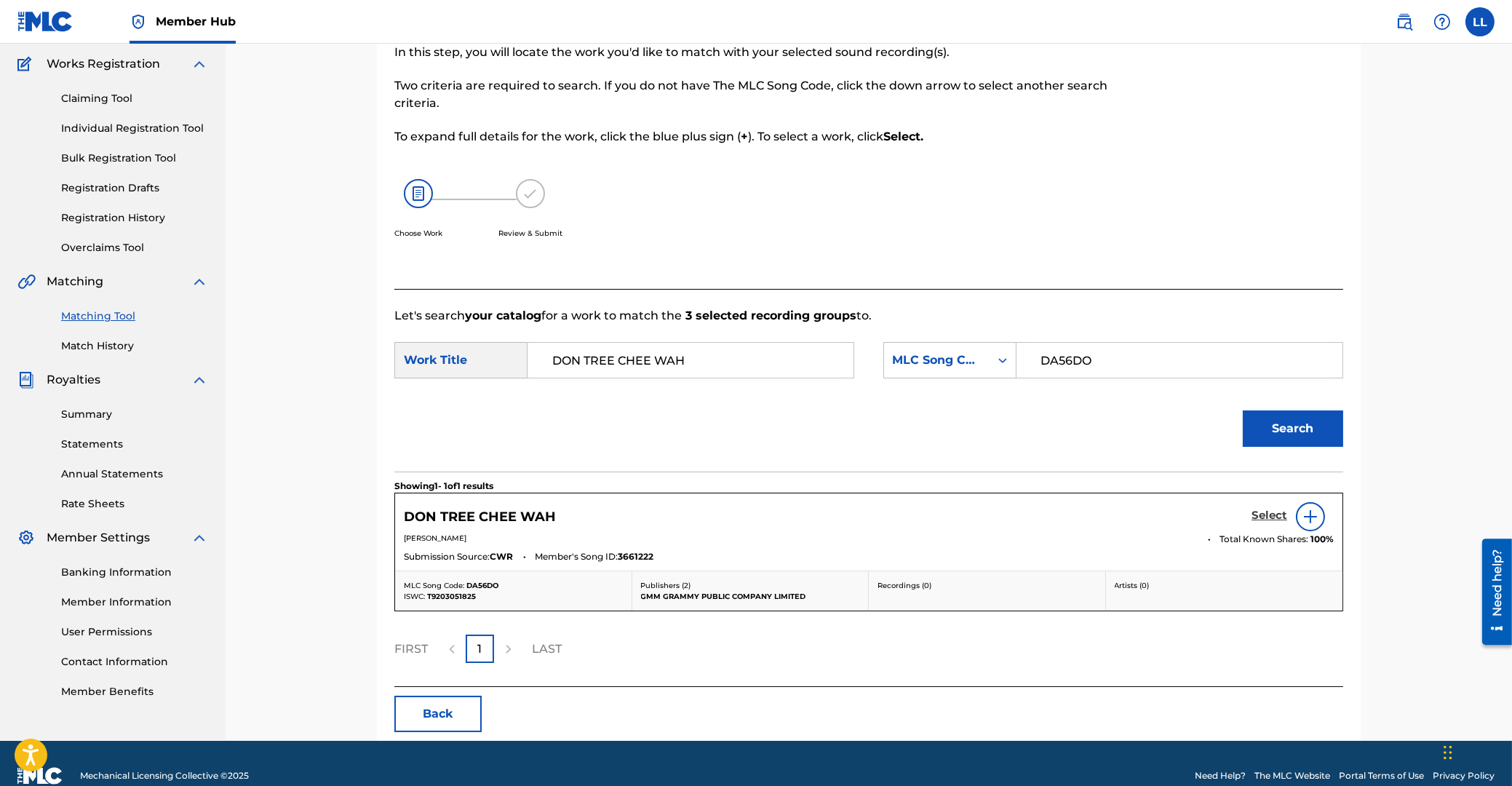
click at [1265, 516] on h5 "Select" at bounding box center [1269, 515] width 35 height 14
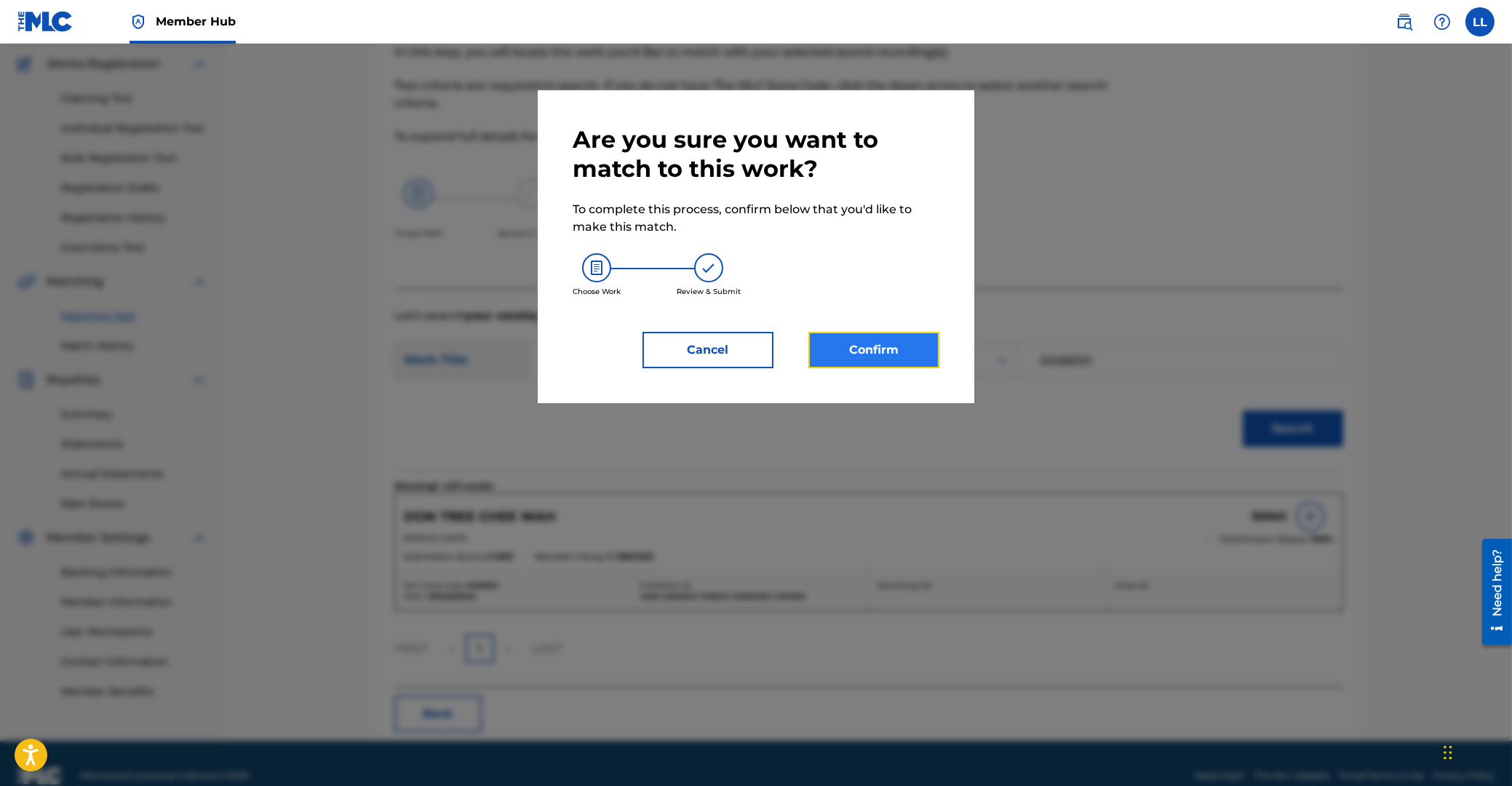
click at [870, 343] on button "Confirm" at bounding box center [874, 350] width 131 height 36
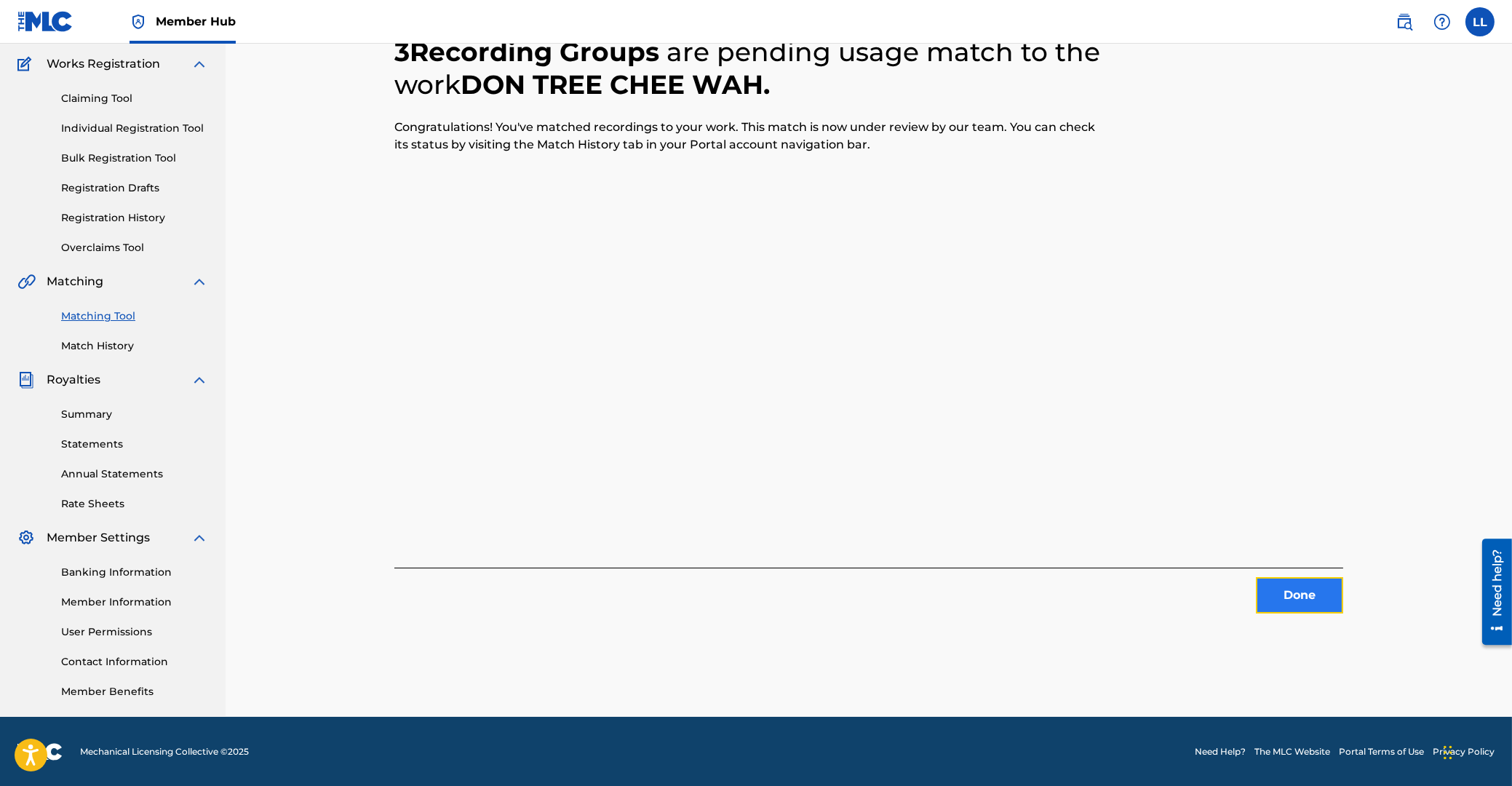
click at [1286, 593] on button "Done" at bounding box center [1300, 595] width 87 height 36
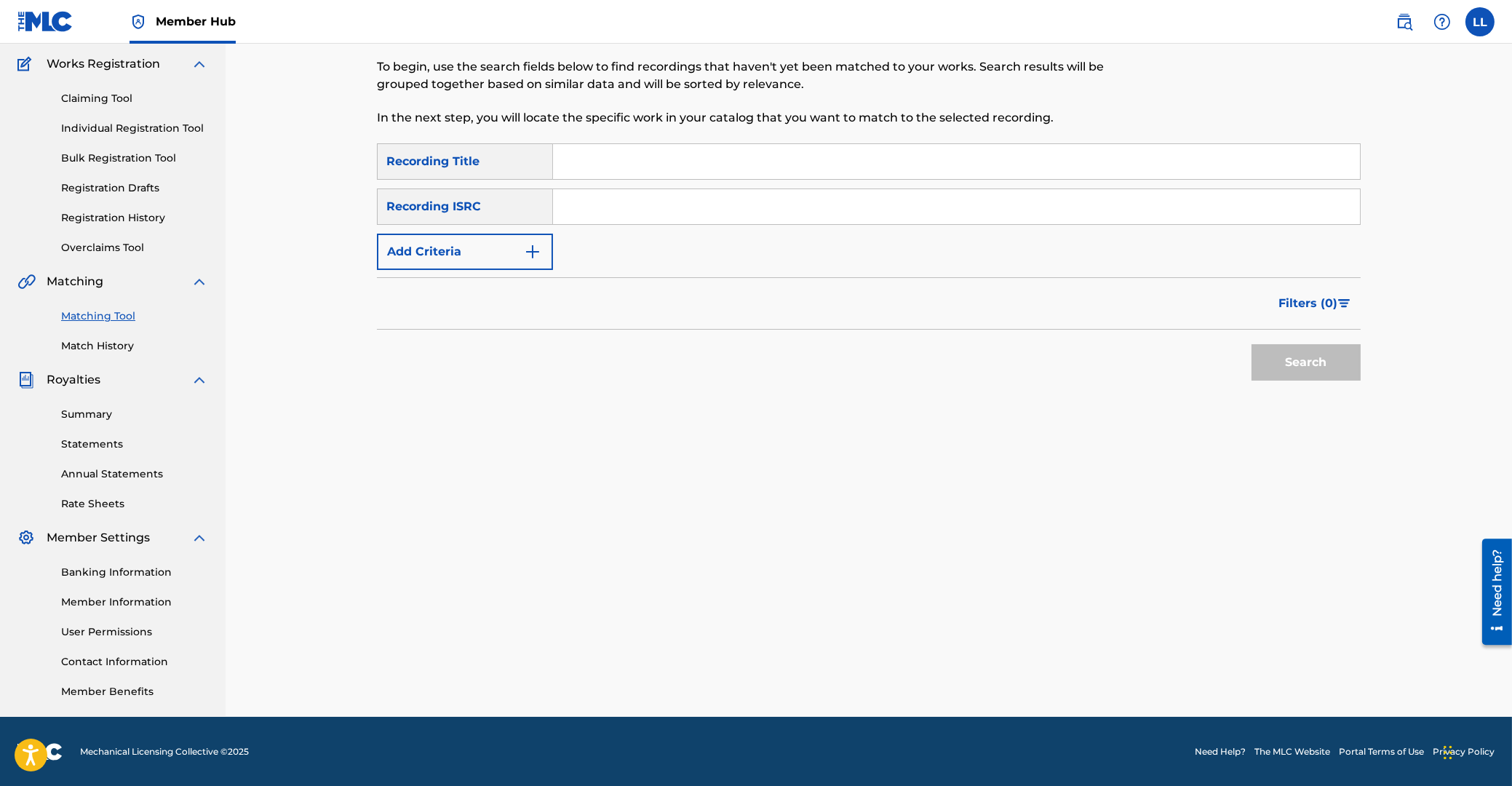
click at [663, 208] on input "Search Form" at bounding box center [956, 206] width 807 height 34
paste input "THG010823288"
type input "THG010823288"
click at [1330, 357] on button "Search" at bounding box center [1306, 362] width 109 height 36
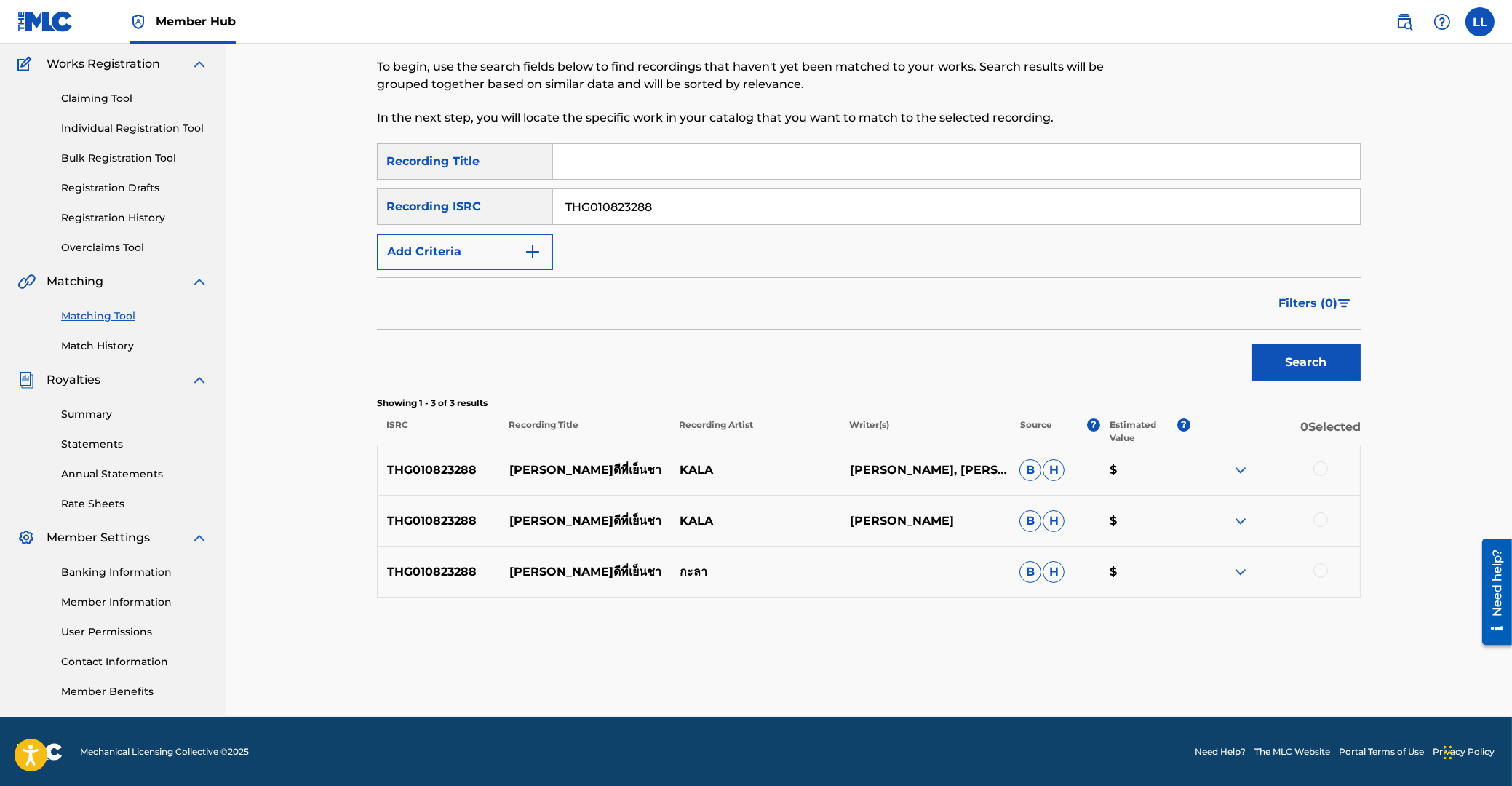
click at [1316, 469] on div at bounding box center [1321, 468] width 15 height 15
click at [1322, 517] on div at bounding box center [1321, 519] width 15 height 15
click at [1321, 568] on div at bounding box center [1321, 571] width 15 height 15
click at [1019, 666] on button "Match 3 Groups" at bounding box center [1022, 667] width 161 height 36
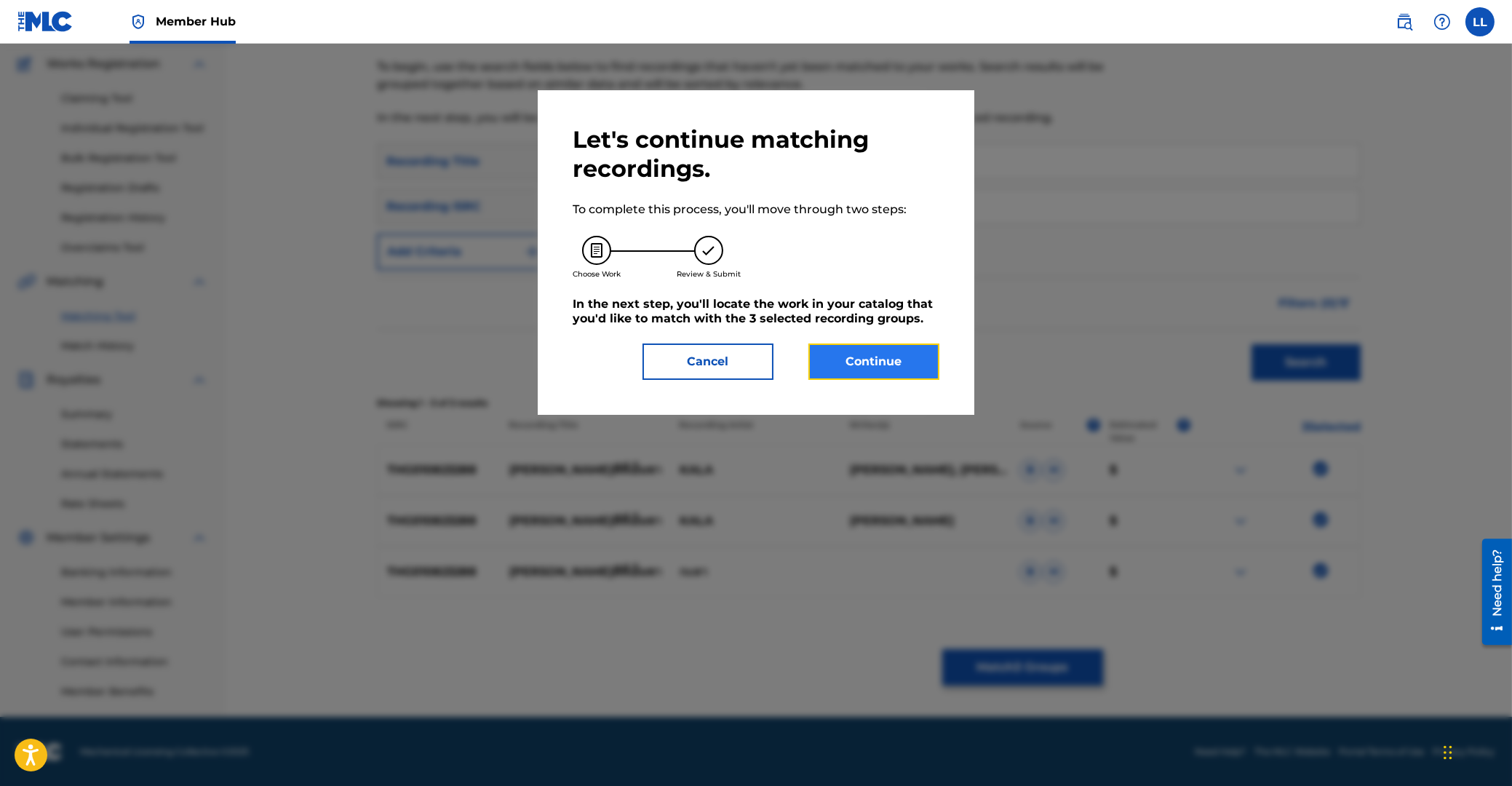
click at [869, 364] on button "Continue" at bounding box center [874, 361] width 131 height 36
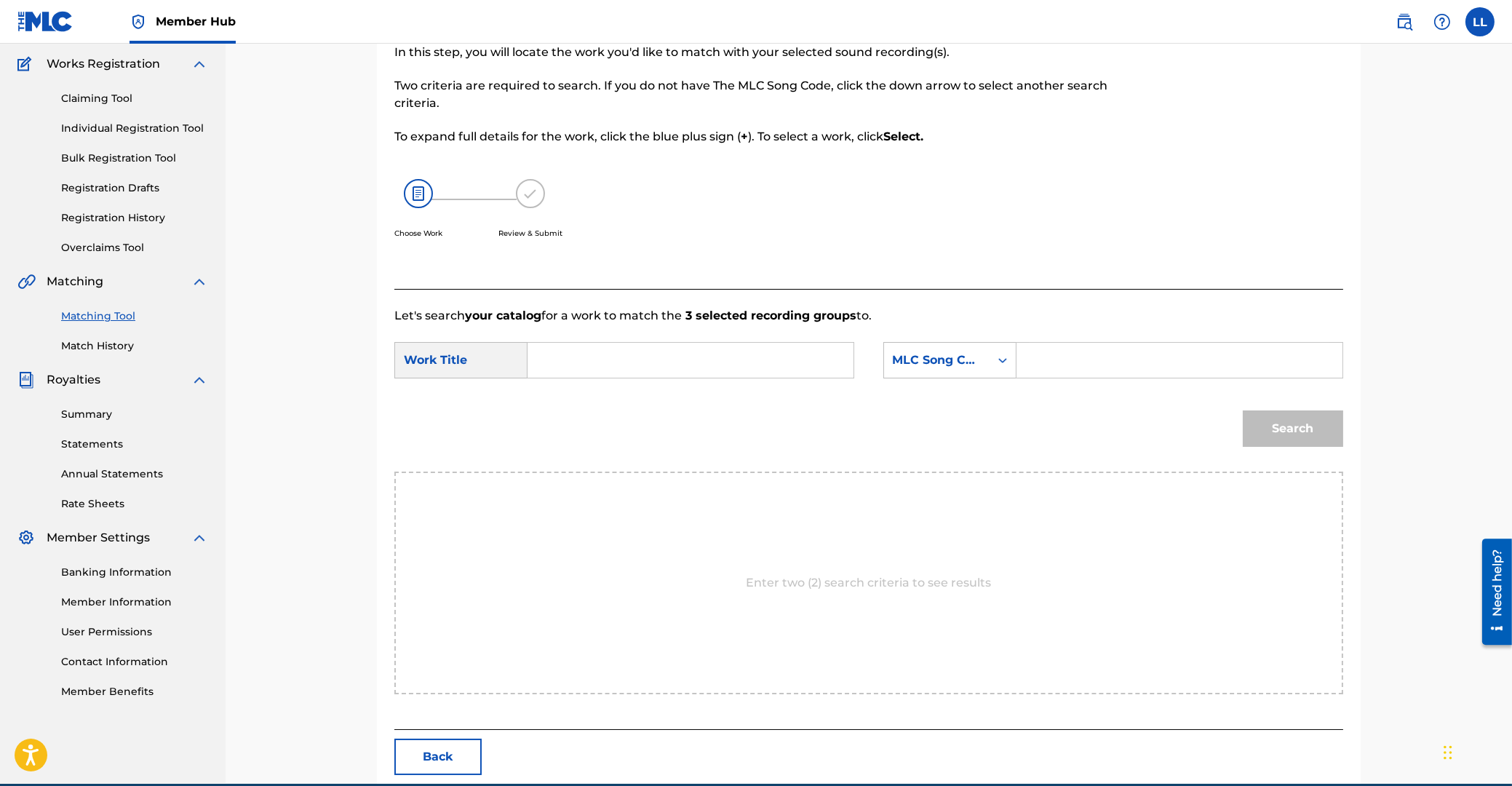
drag, startPoint x: 640, startPoint y: 347, endPoint x: 717, endPoint y: 366, distance: 79.3
click at [639, 350] on input "Search Form" at bounding box center [691, 360] width 301 height 34
paste input "KON DEE TEE YEN CHAH"
type input "KON DEE TEE YEN CHAH"
click at [1118, 368] on input "Search Form" at bounding box center [1180, 360] width 301 height 34
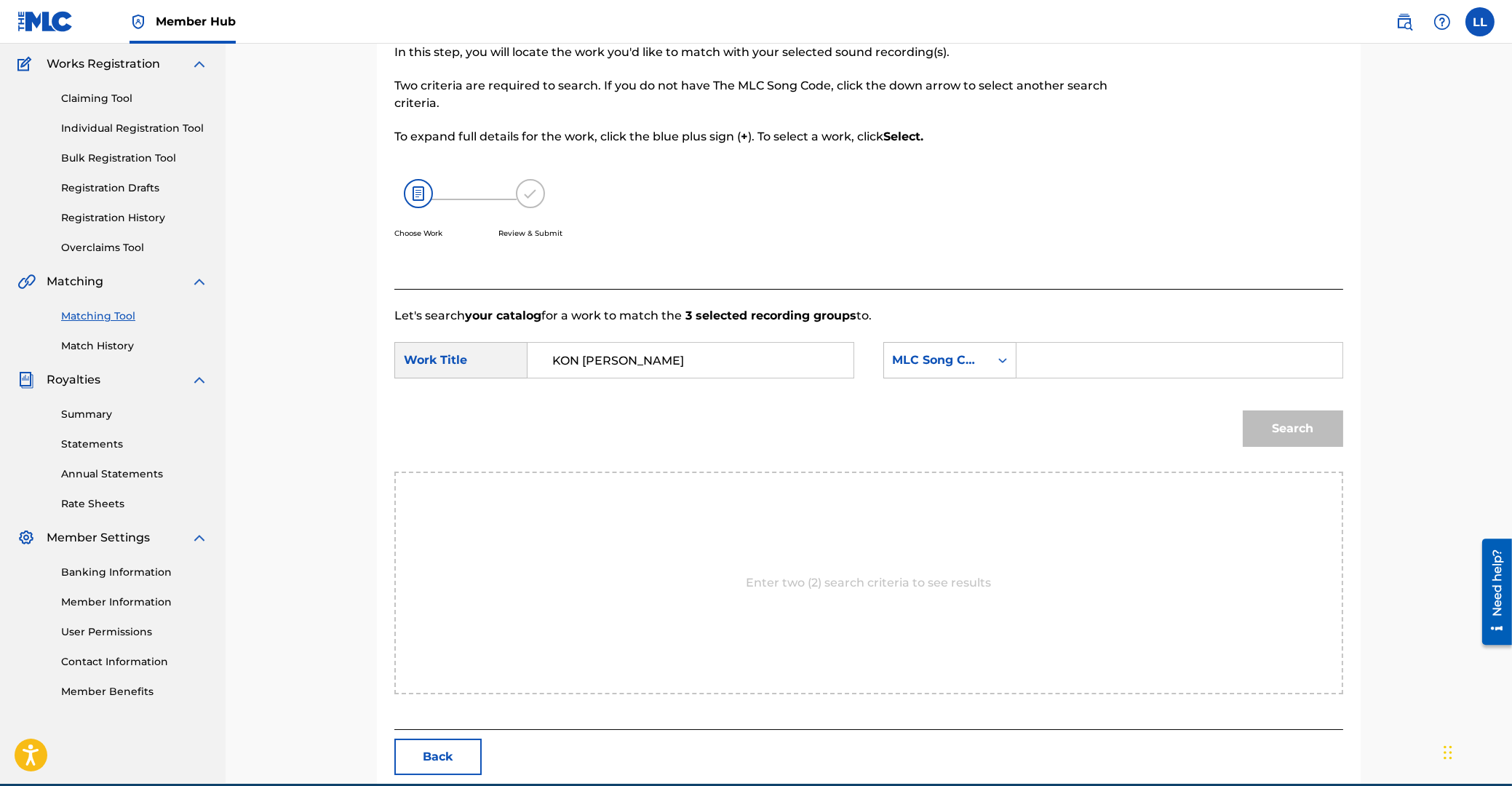
paste input "KE88QY"
type input "KE88QY"
click at [1301, 433] on button "Search" at bounding box center [1292, 428] width 101 height 36
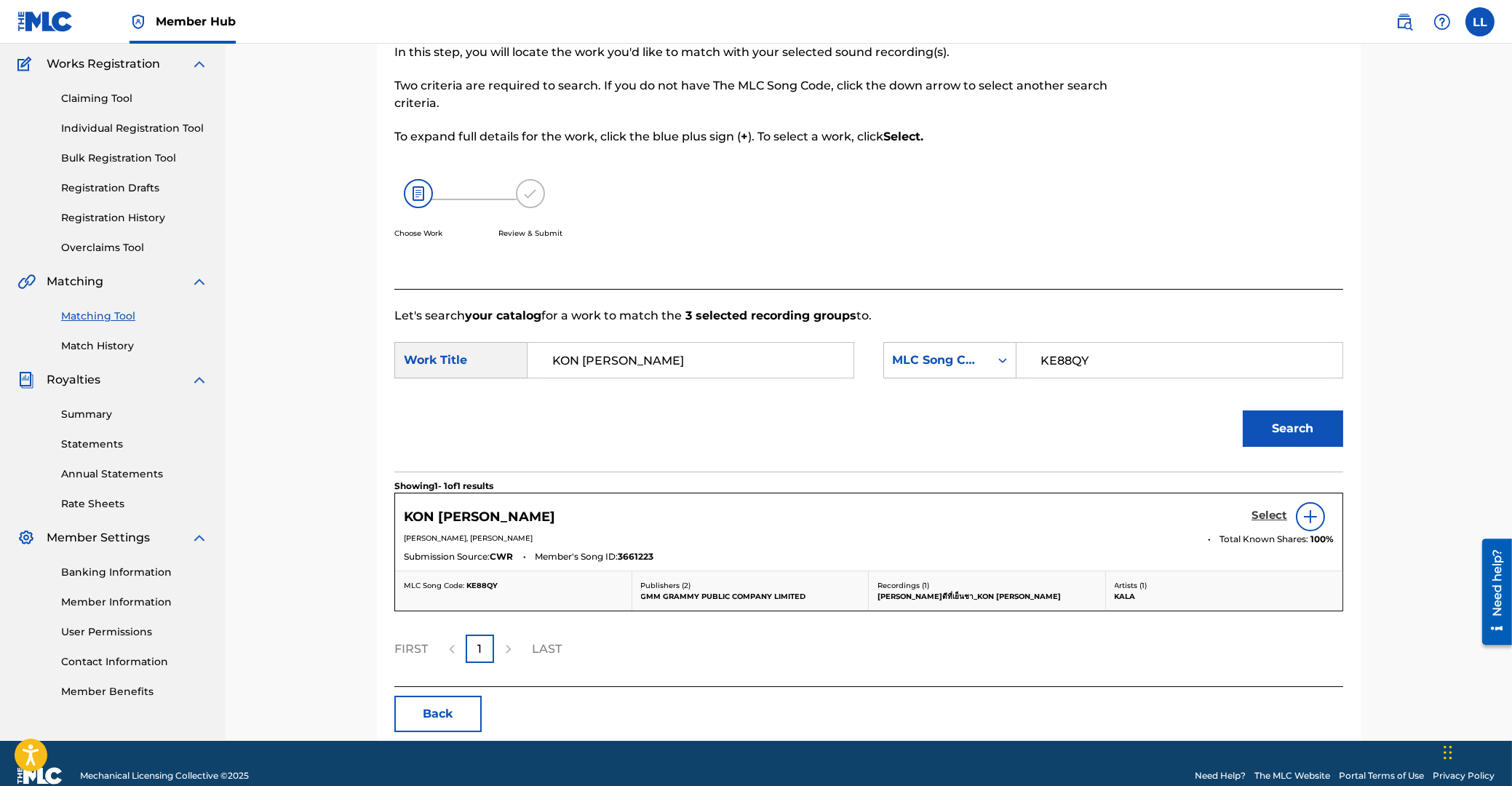
click at [1267, 513] on h5 "Select" at bounding box center [1269, 515] width 35 height 14
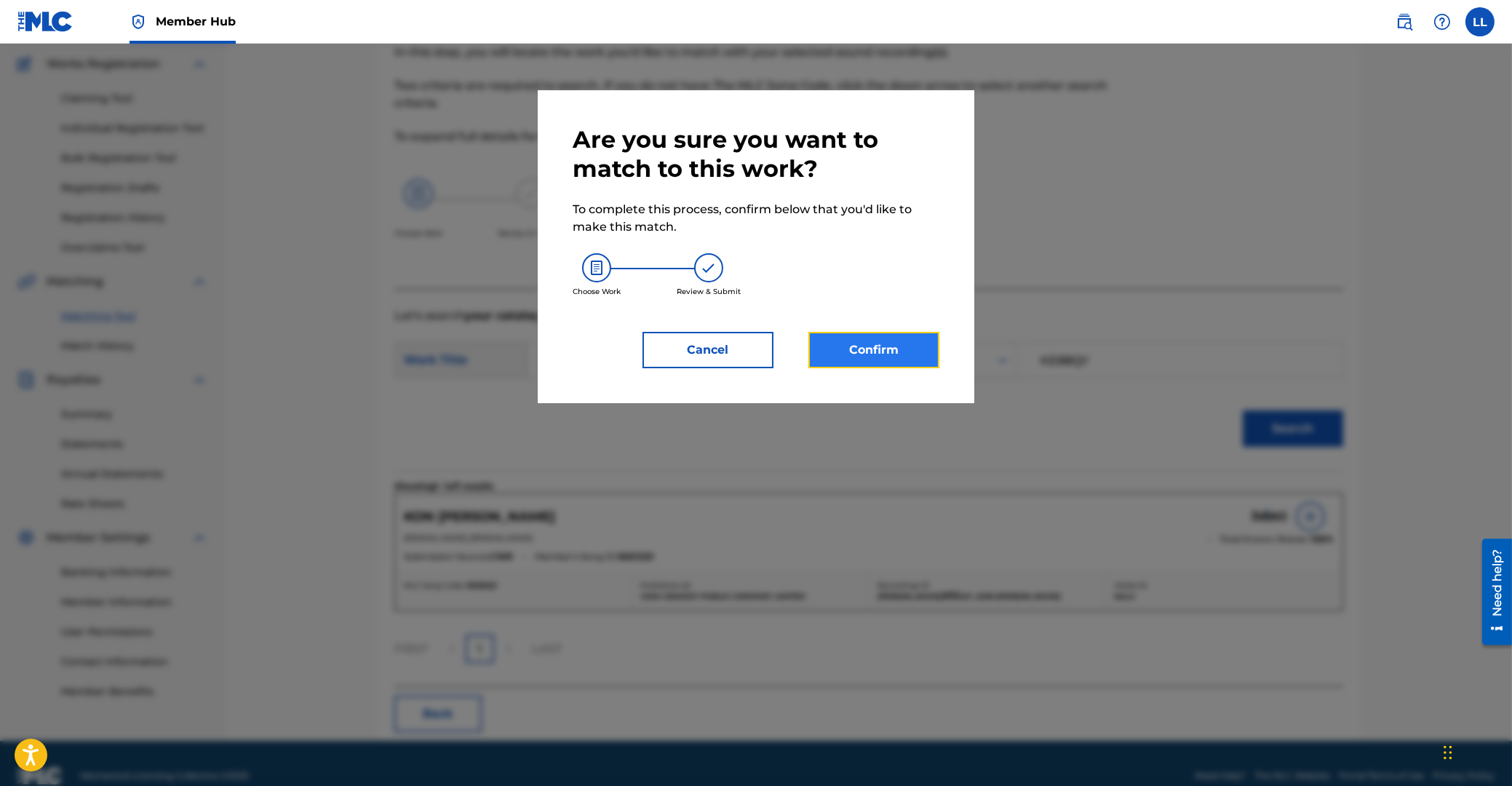
click at [887, 357] on button "Confirm" at bounding box center [874, 350] width 131 height 36
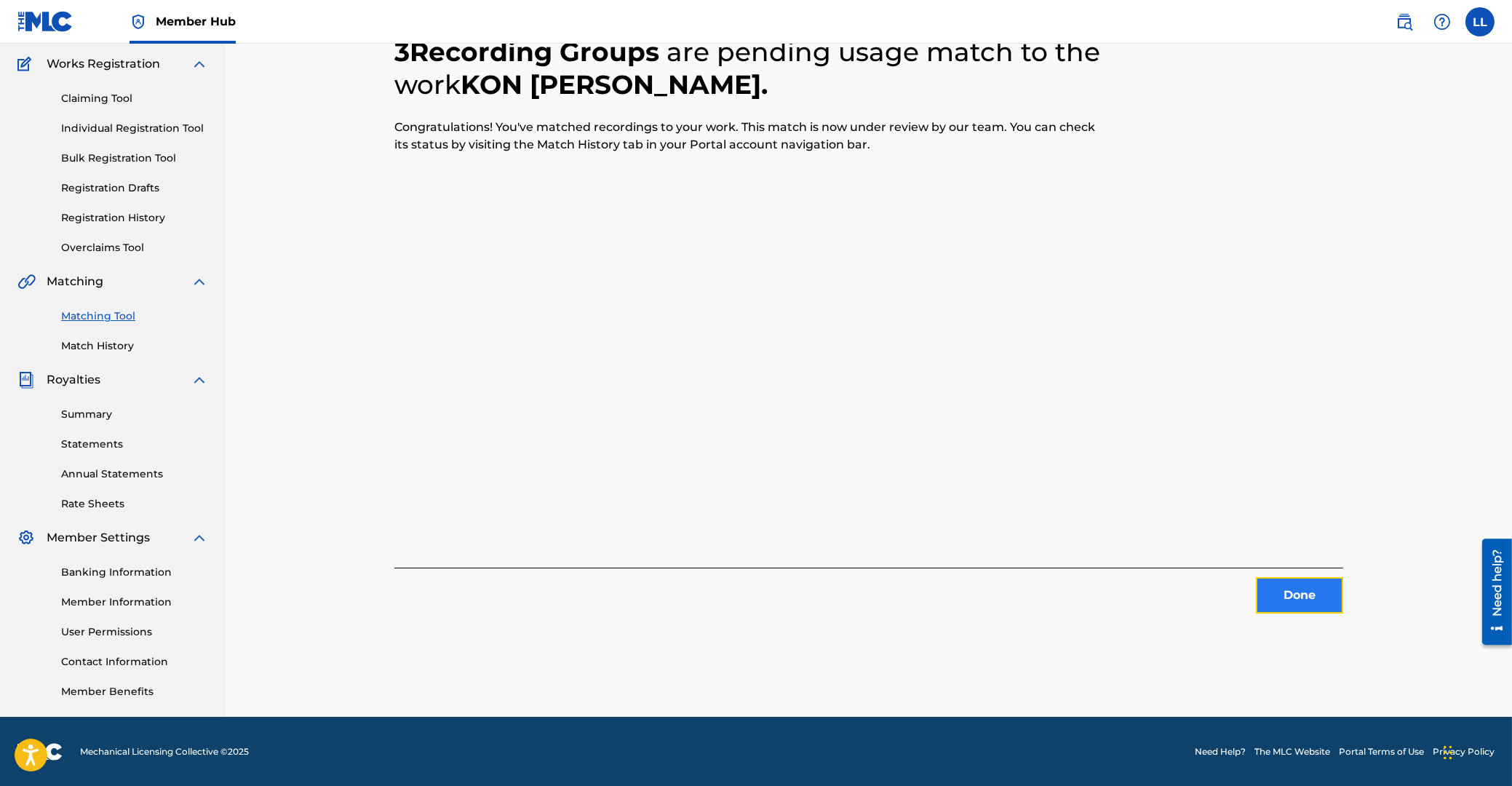
click at [1312, 601] on button "Done" at bounding box center [1300, 595] width 87 height 36
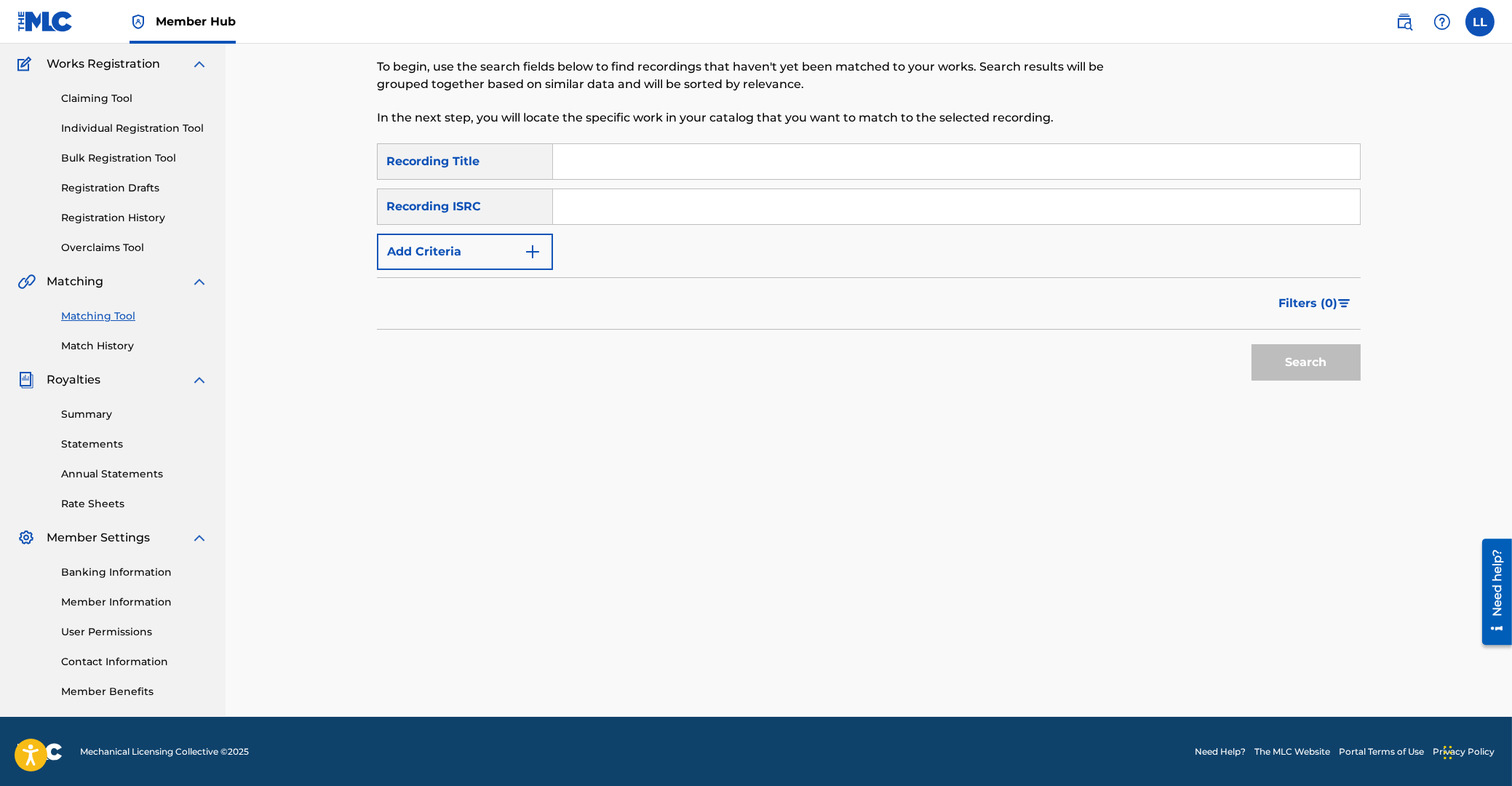
click at [764, 207] on input "Search Form" at bounding box center [956, 206] width 807 height 34
paste input "THG010700534"
click at [1305, 360] on button "Search" at bounding box center [1306, 362] width 109 height 36
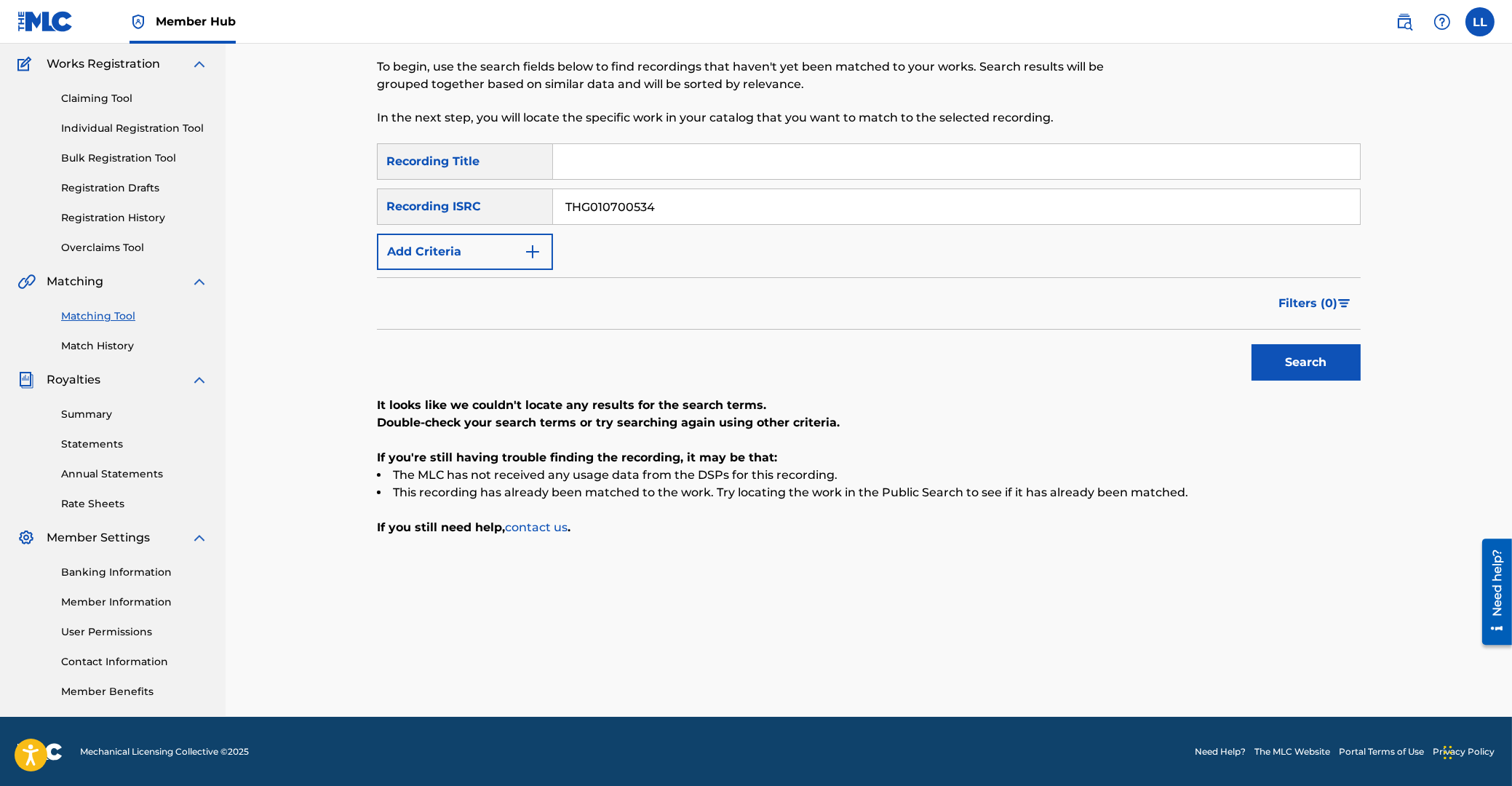
drag, startPoint x: 591, startPoint y: 206, endPoint x: 399, endPoint y: 211, distance: 192.1
click at [553, 210] on input "THG010700534" at bounding box center [956, 206] width 807 height 34
paste input "811816"
click at [1275, 354] on button "Search" at bounding box center [1306, 362] width 109 height 36
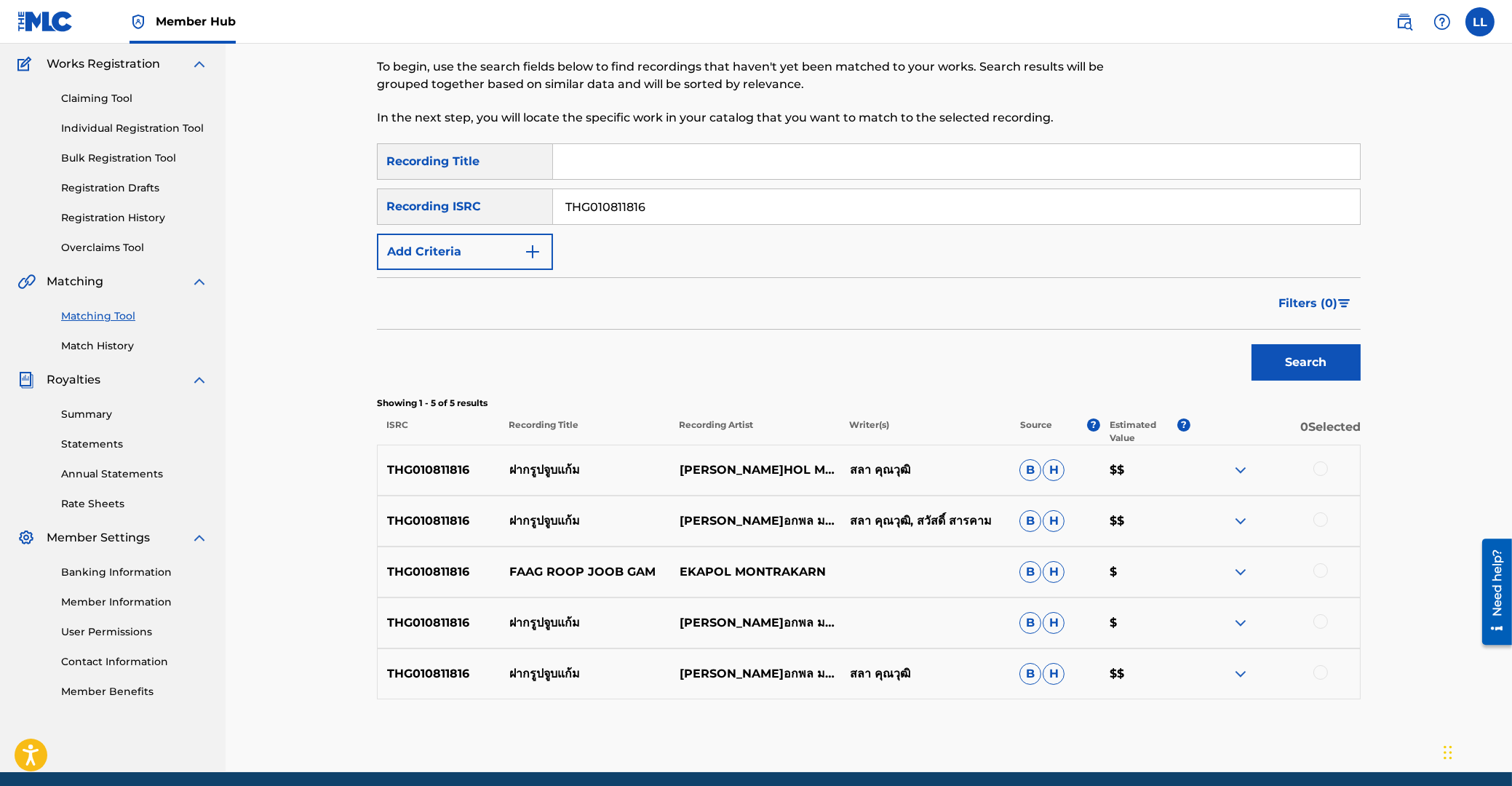
scroll to position [172, 0]
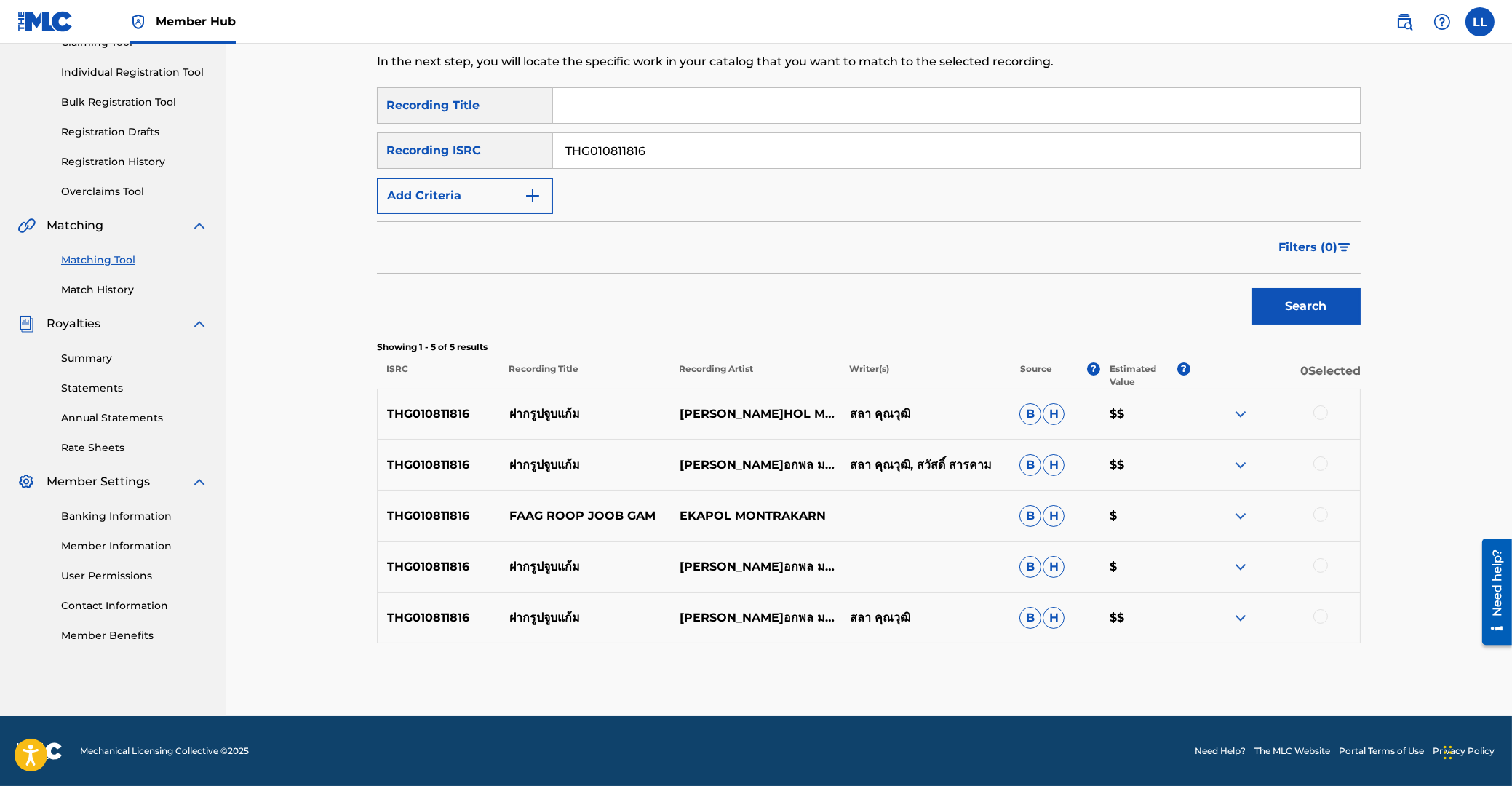
click at [1320, 413] on div at bounding box center [1321, 413] width 15 height 15
click at [1323, 465] on div at bounding box center [1321, 464] width 15 height 15
click at [1321, 512] on div at bounding box center [1321, 515] width 15 height 15
click at [1323, 562] on div at bounding box center [1321, 565] width 15 height 15
click at [1317, 618] on div at bounding box center [1321, 616] width 15 height 15
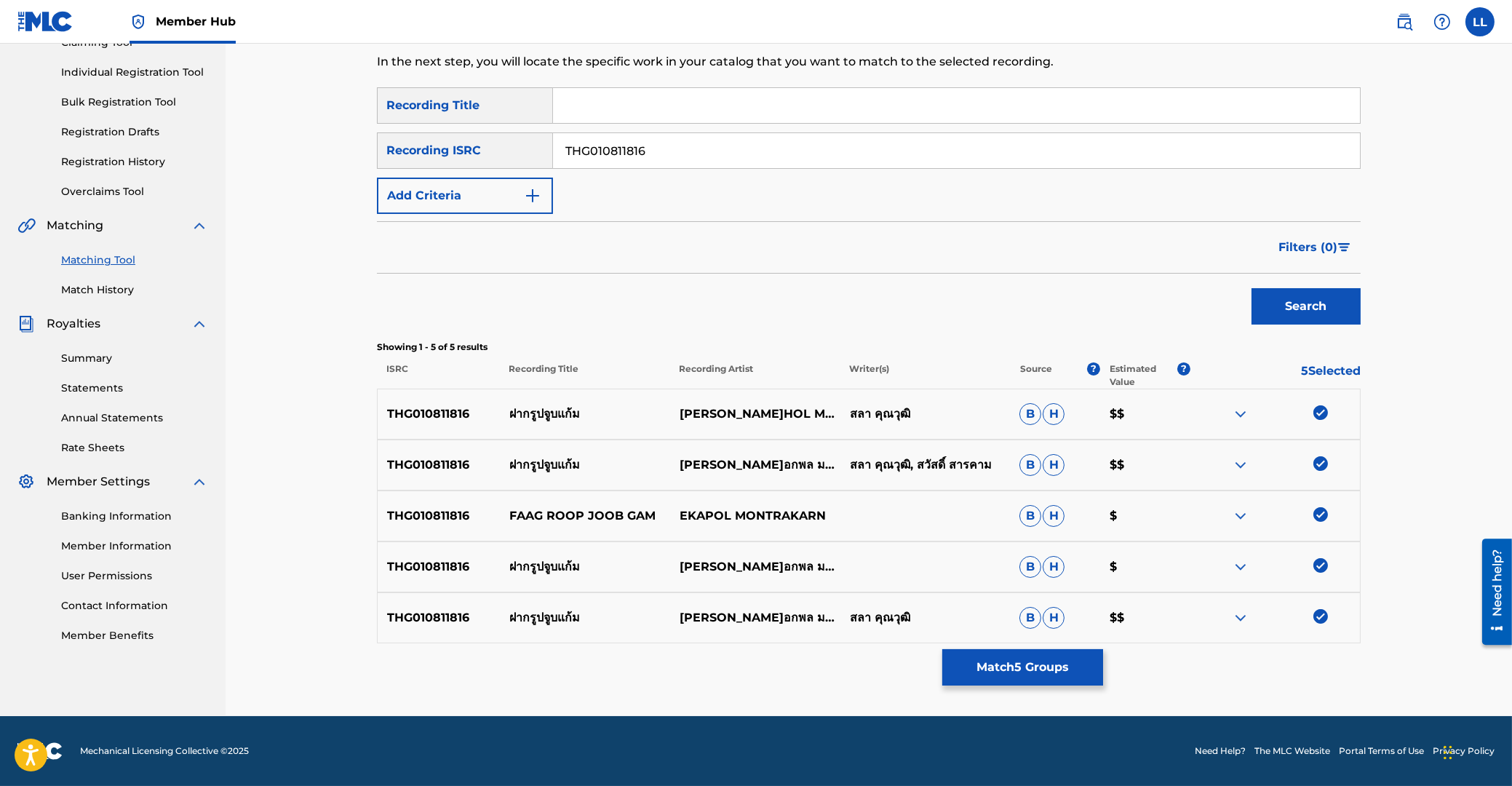
scroll to position [93, 0]
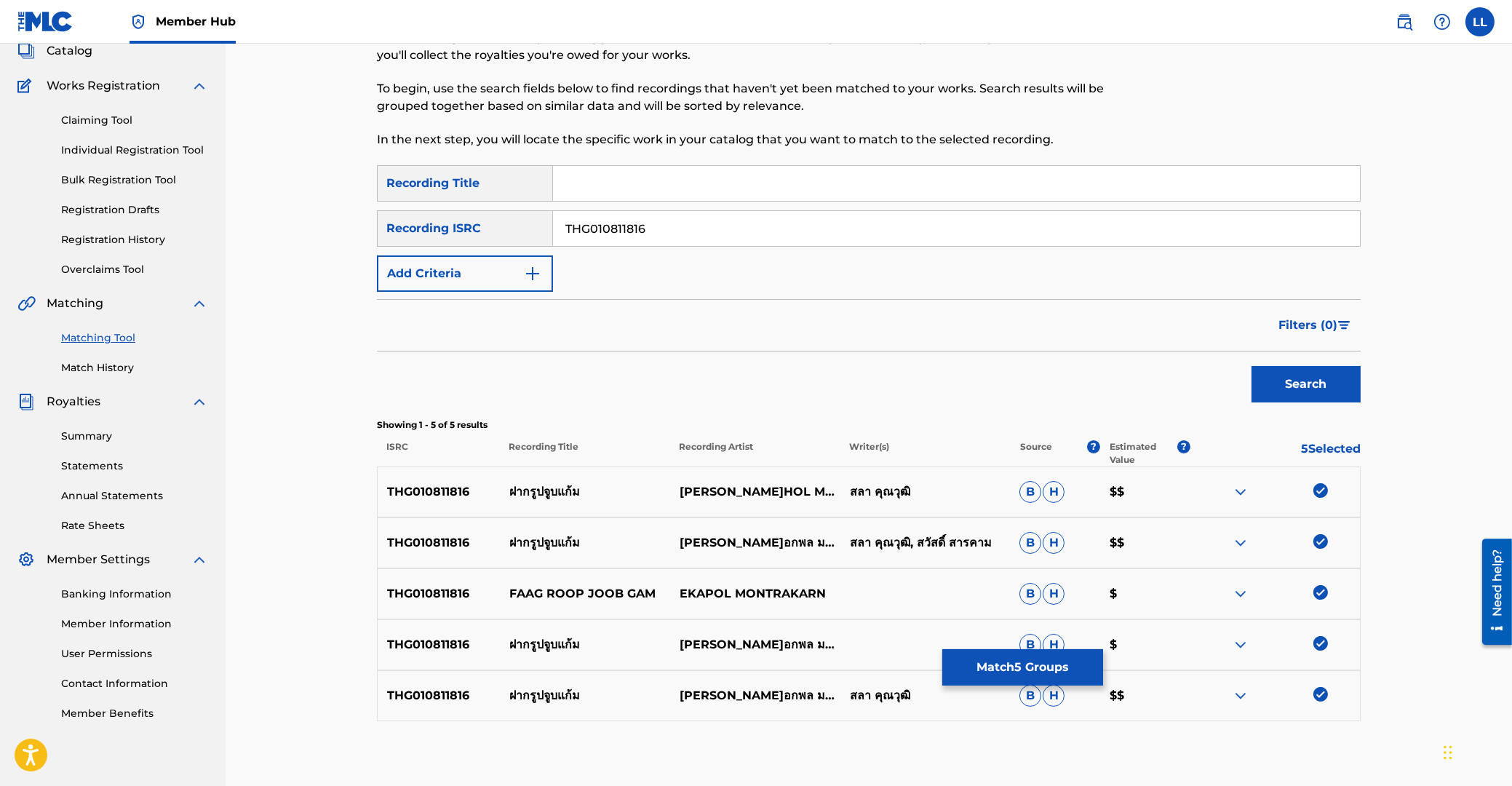
drag, startPoint x: 415, startPoint y: 225, endPoint x: 466, endPoint y: 235, distance: 52.0
click at [553, 223] on input "THG010811816" at bounding box center [956, 229] width 807 height 34
paste input "700112"
type input "THG010700112"
click at [1328, 388] on button "Search" at bounding box center [1306, 384] width 109 height 36
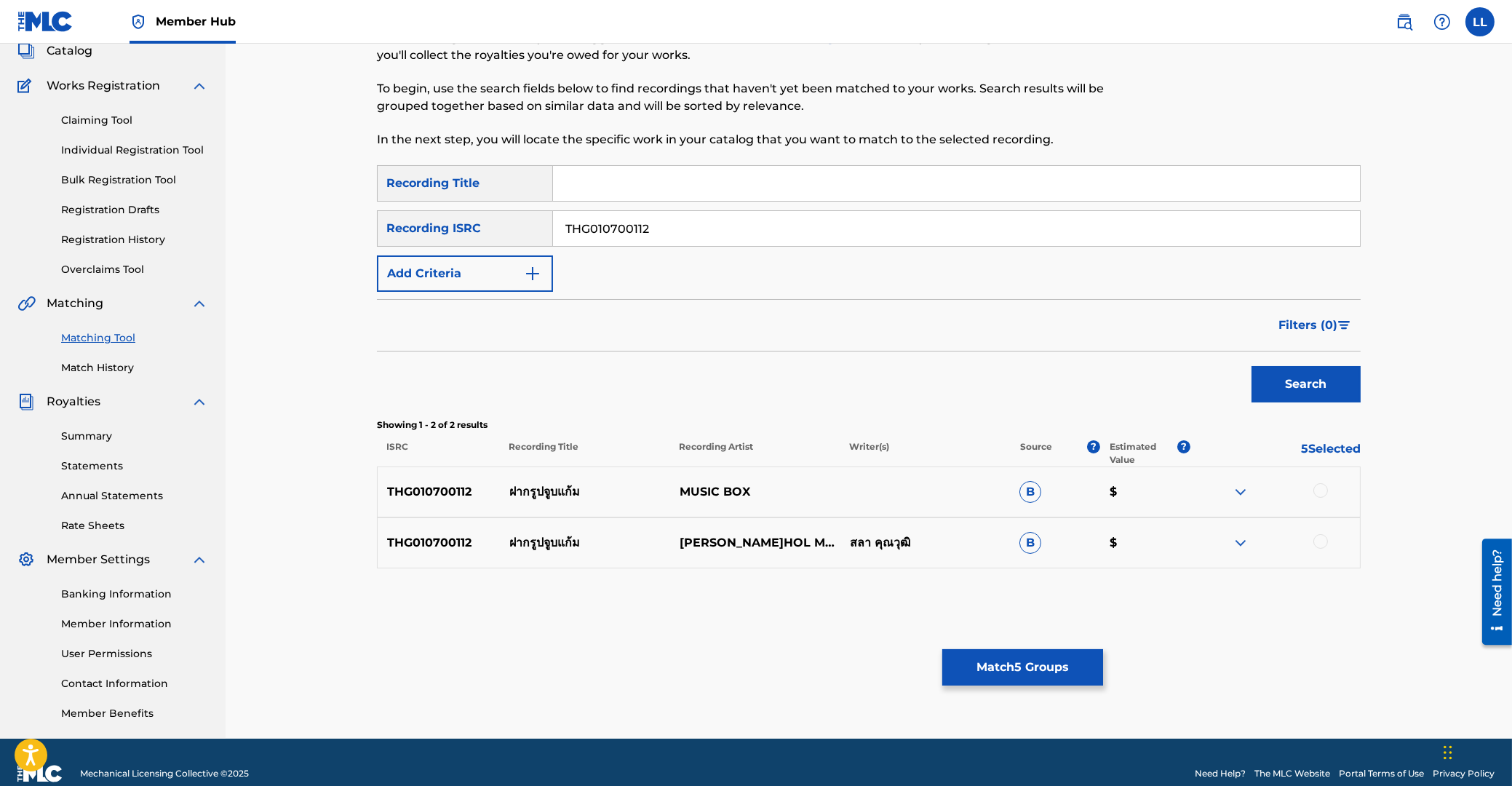
click at [1318, 486] on div at bounding box center [1321, 490] width 15 height 15
drag, startPoint x: 1323, startPoint y: 543, endPoint x: 1173, endPoint y: 571, distance: 152.6
click at [1323, 545] on div at bounding box center [1321, 541] width 15 height 15
click at [1052, 671] on button "Match 7 Groups" at bounding box center [1022, 667] width 161 height 36
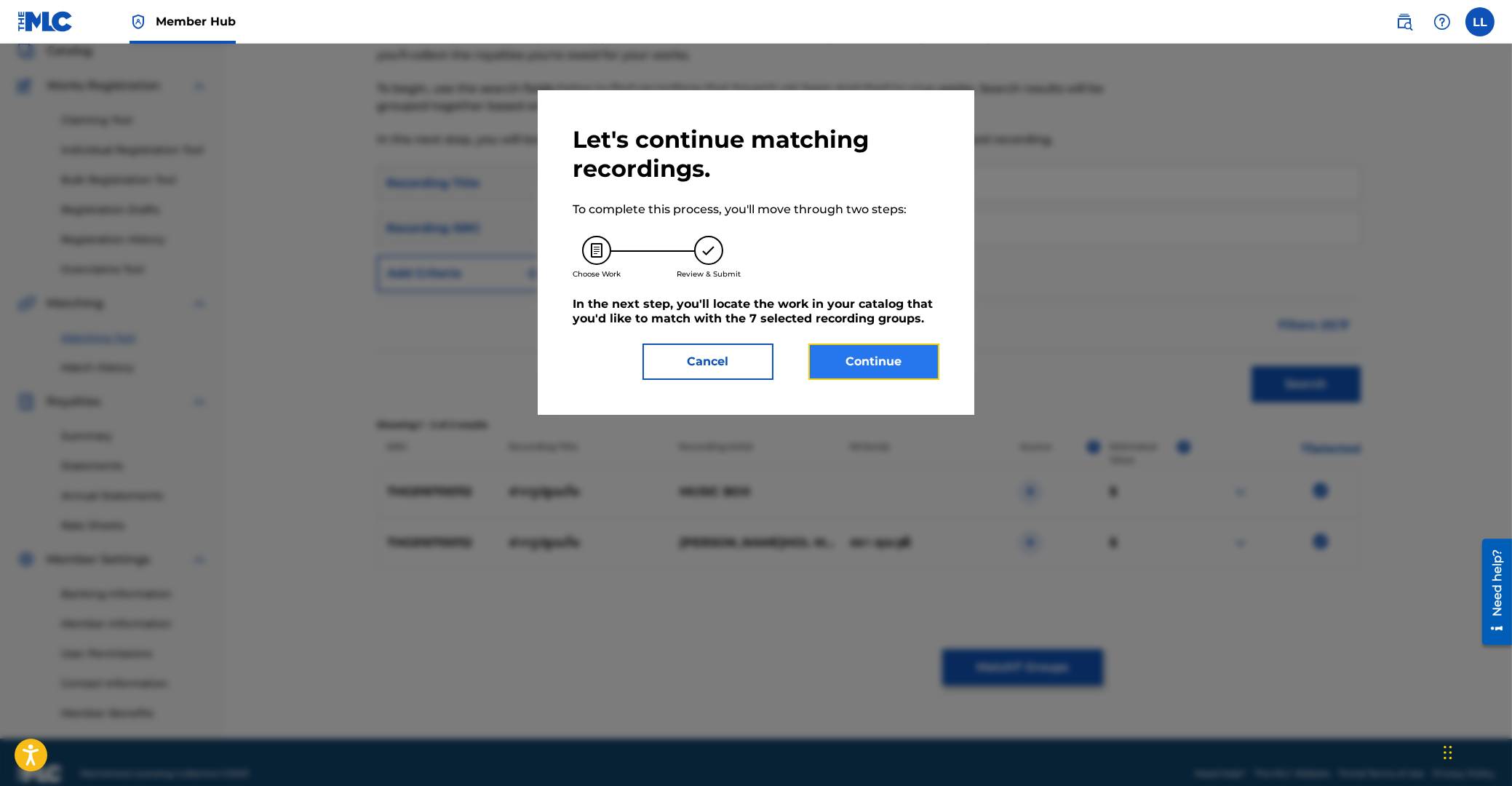
click at [879, 347] on button "Continue" at bounding box center [874, 361] width 131 height 36
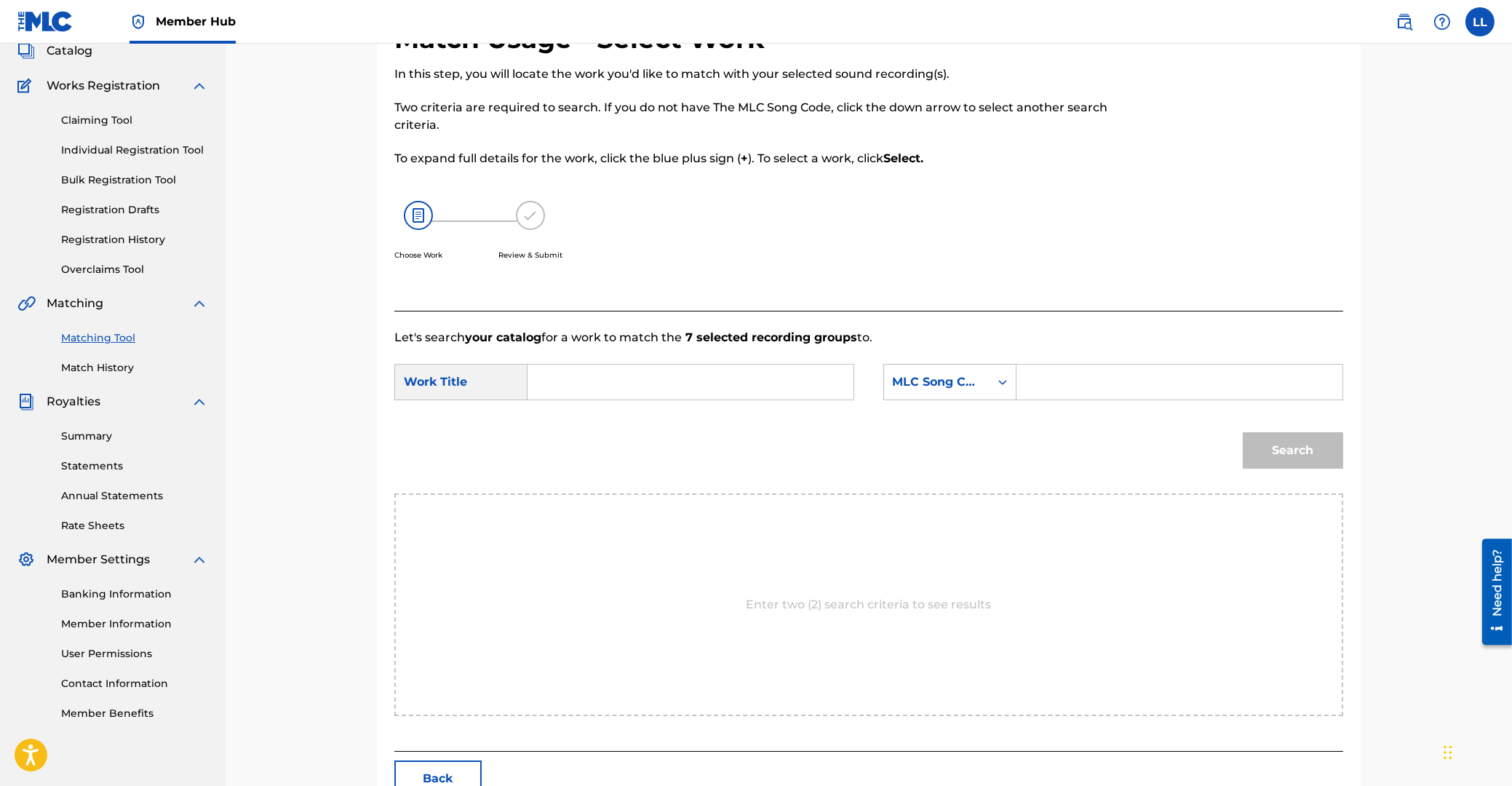
click at [641, 382] on input "Search Form" at bounding box center [691, 382] width 301 height 34
paste input "FAAG ROOP JOOB GAM"
type input "FAAG ROOP JOOB GAM"
click at [1085, 388] on input "Search Form" at bounding box center [1180, 382] width 301 height 34
paste input "FE25Q6"
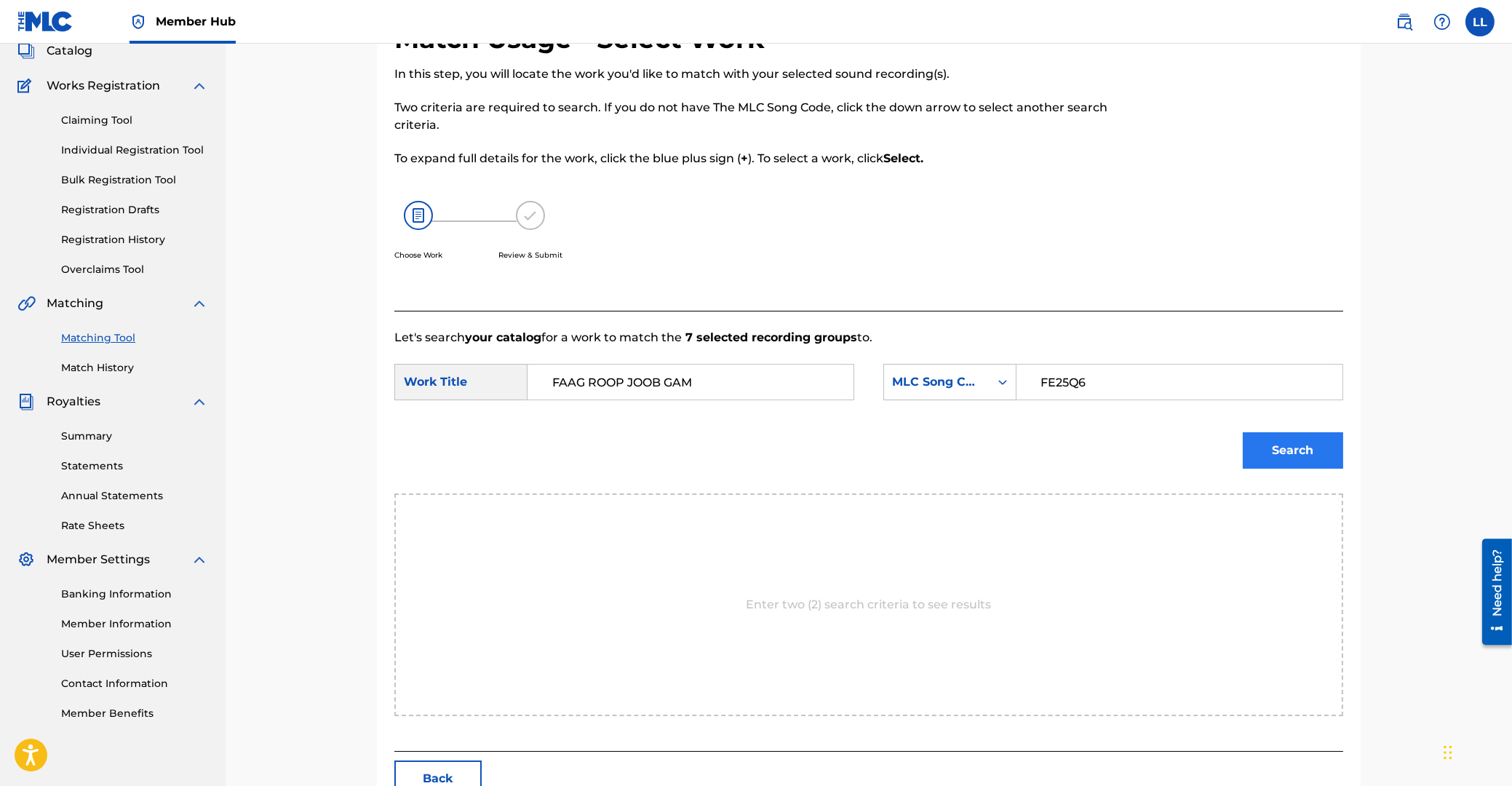
type input "FE25Q6"
drag, startPoint x: 1279, startPoint y: 446, endPoint x: 1246, endPoint y: 406, distance: 51.9
click at [1280, 446] on button "Search" at bounding box center [1292, 450] width 101 height 36
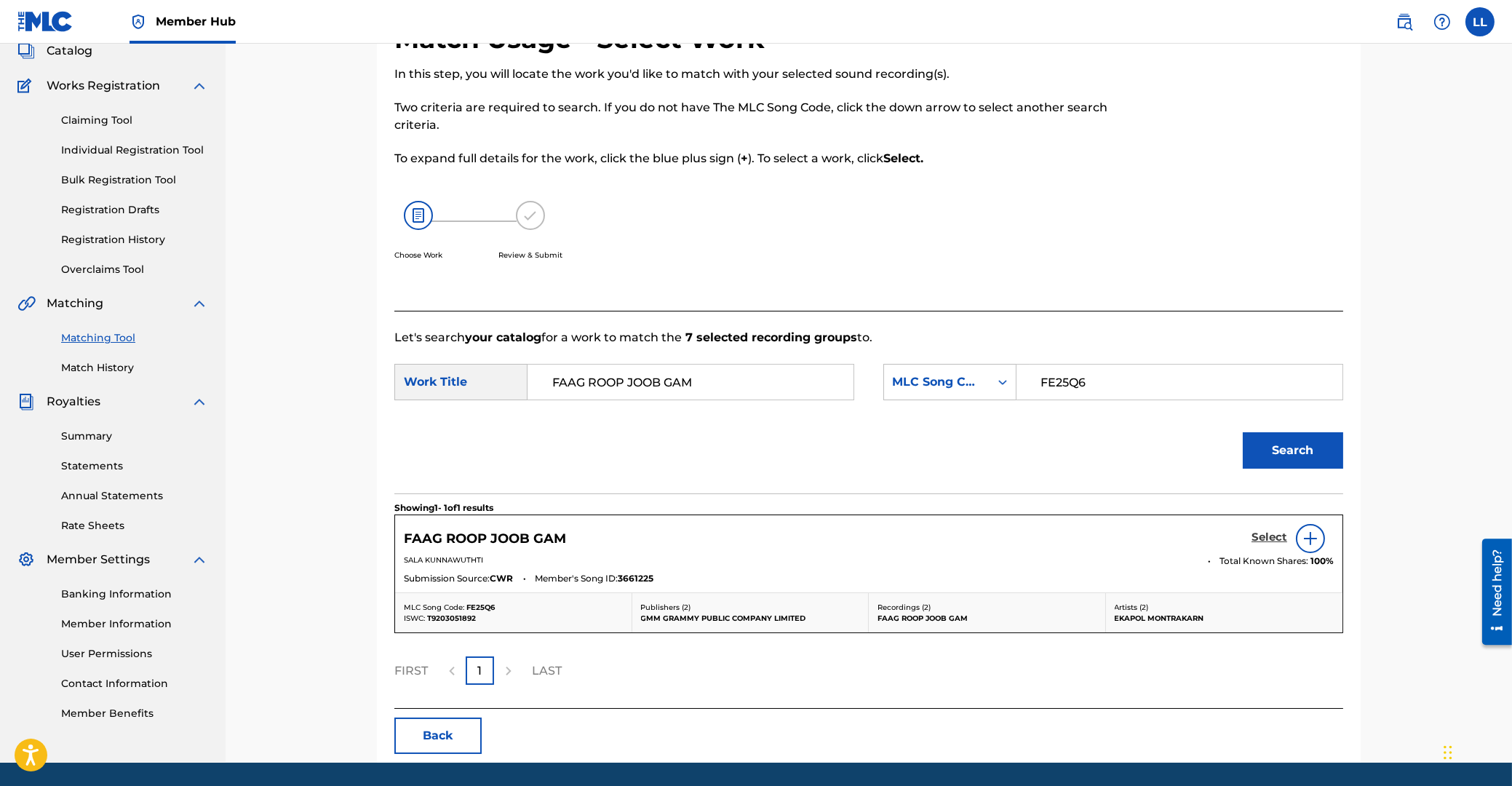
click at [1262, 537] on h5 "Select" at bounding box center [1269, 536] width 35 height 14
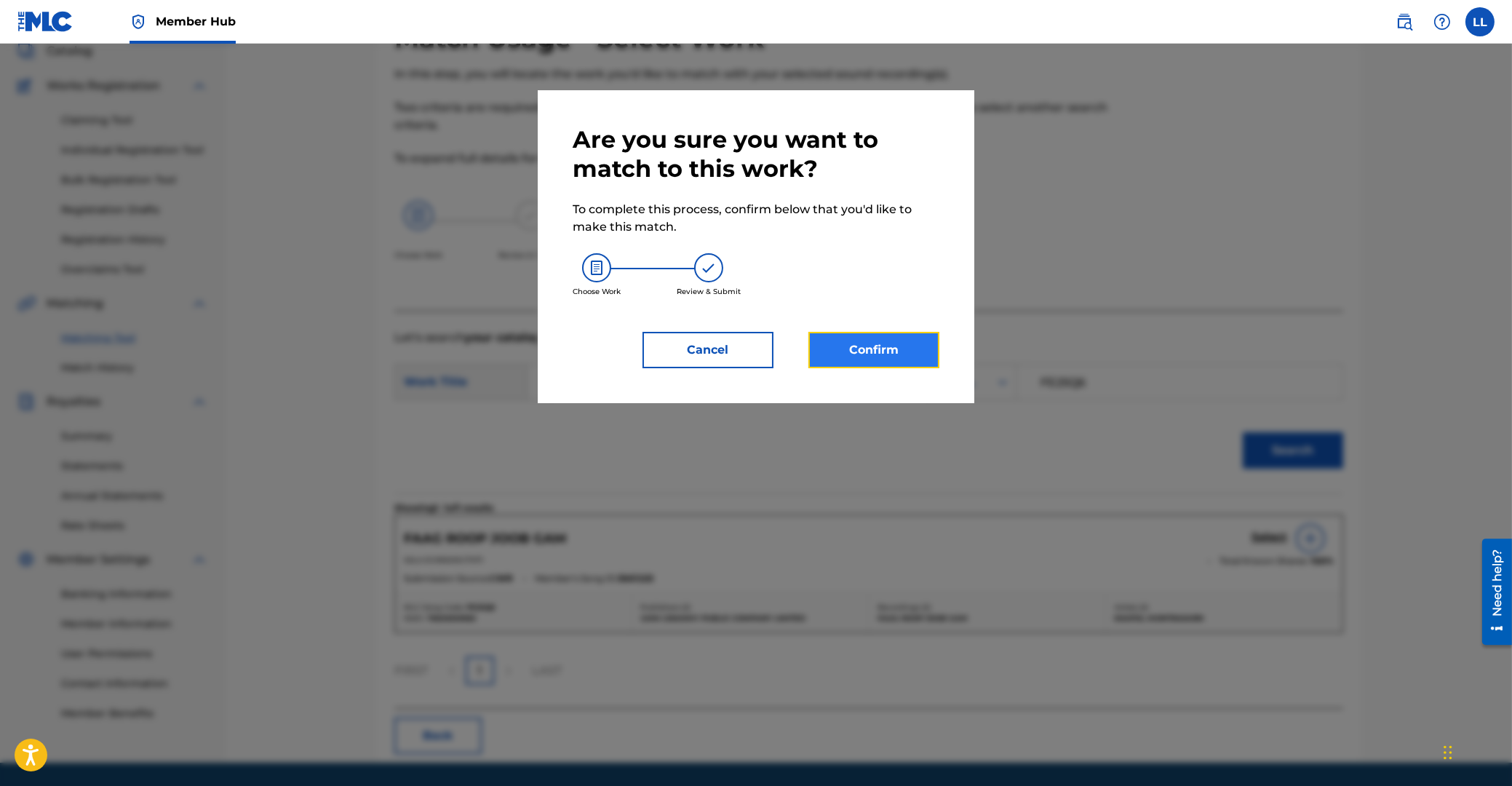
click at [883, 339] on button "Confirm" at bounding box center [874, 350] width 131 height 36
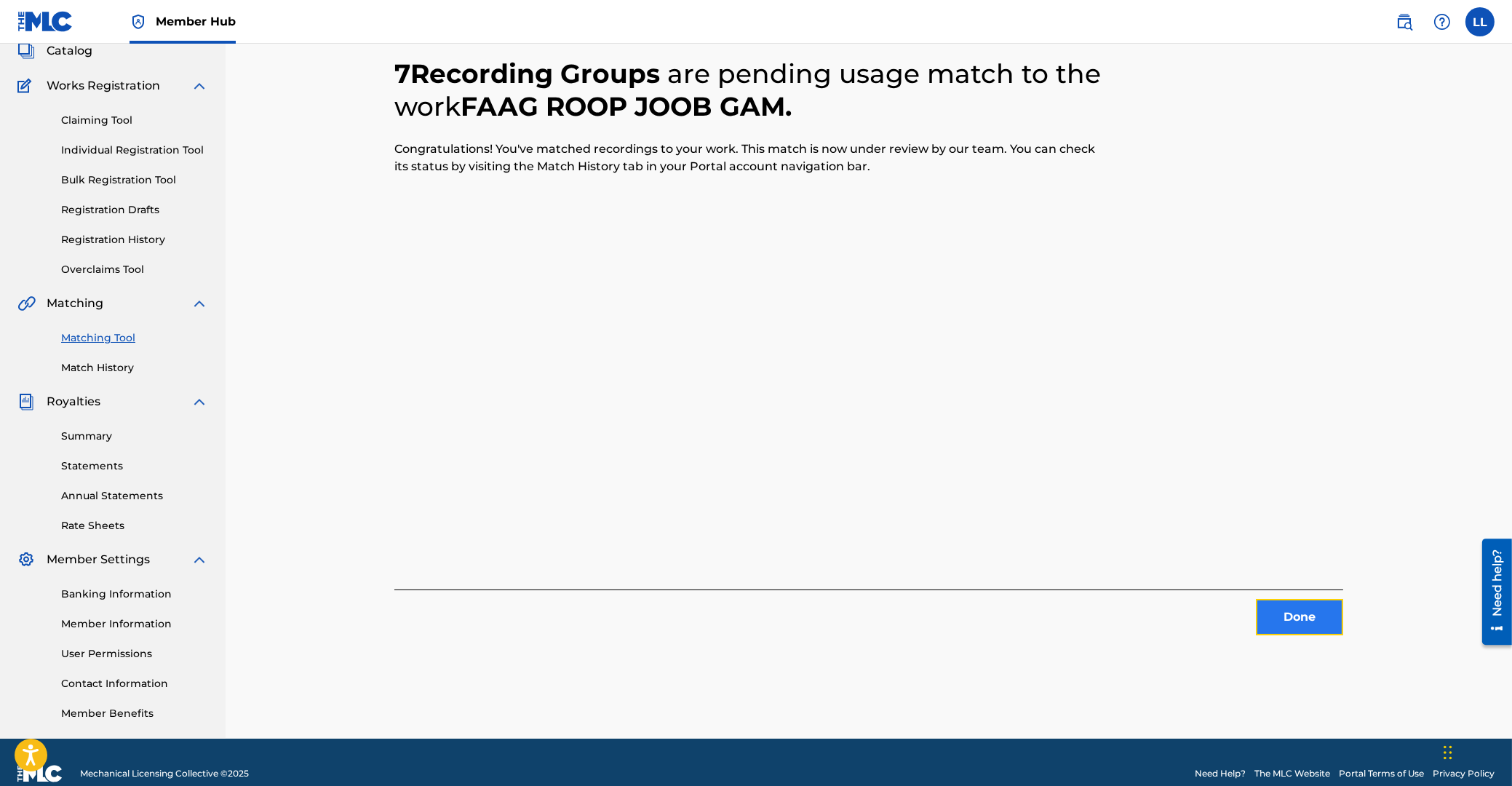
click at [1276, 618] on button "Done" at bounding box center [1300, 617] width 87 height 36
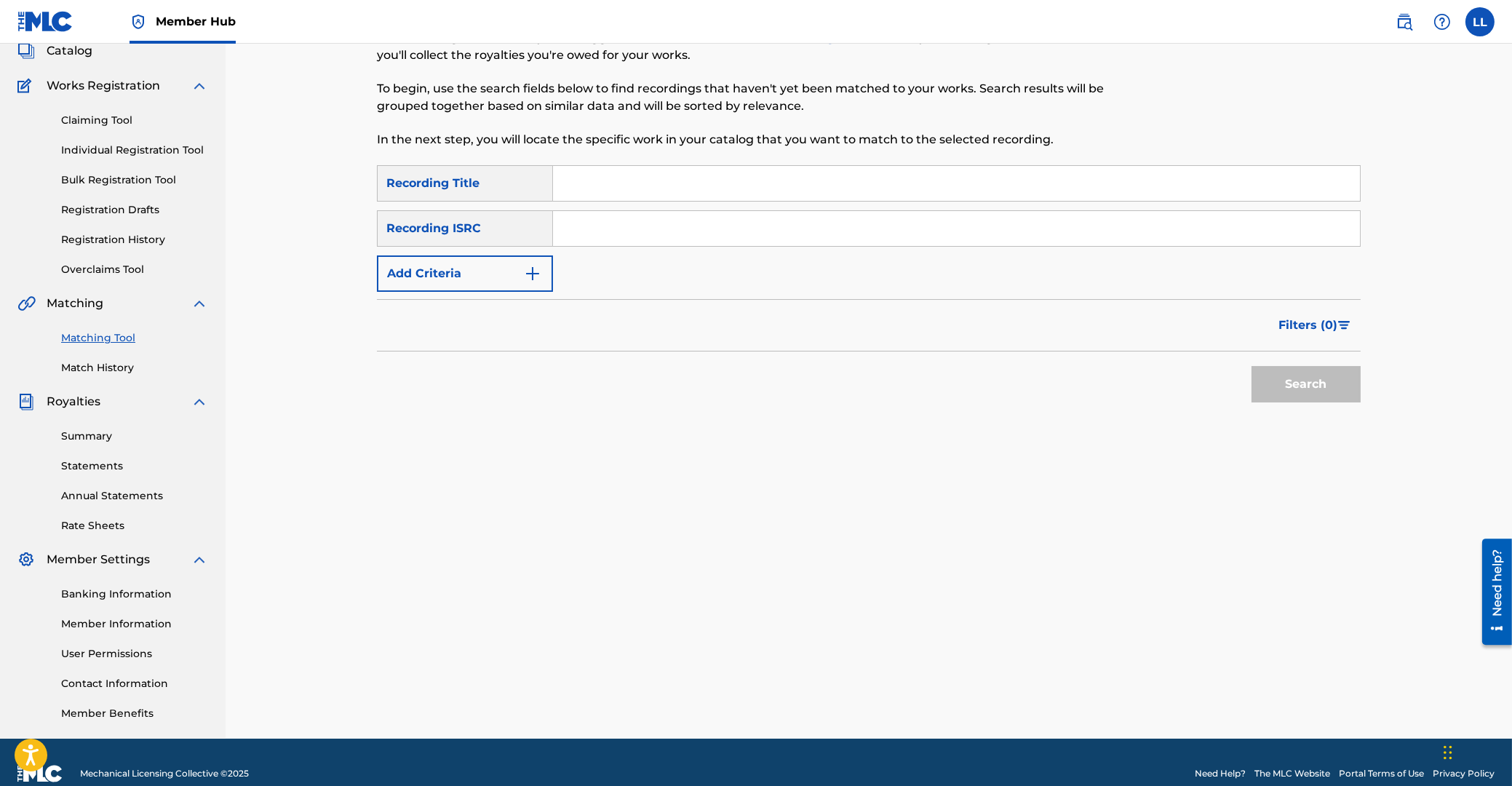
drag, startPoint x: 765, startPoint y: 230, endPoint x: 782, endPoint y: 226, distance: 17.5
click at [765, 230] on input "Search Form" at bounding box center [956, 229] width 807 height 34
paste input "THG010730731"
click at [1304, 384] on button "Search" at bounding box center [1306, 384] width 109 height 36
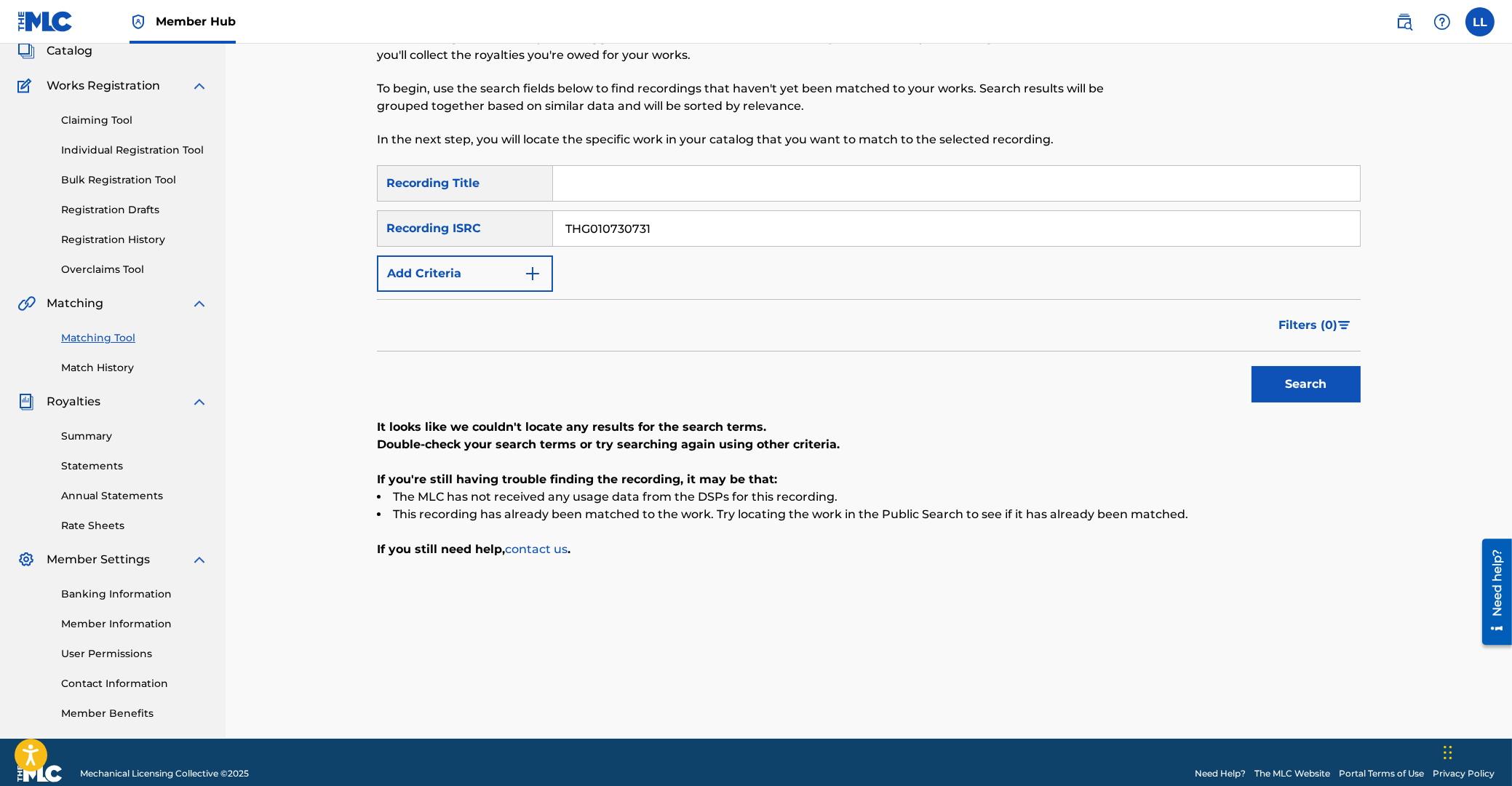
drag, startPoint x: 738, startPoint y: 227, endPoint x: 388, endPoint y: 234, distance: 350.1
click at [553, 233] on input "THG010730731" at bounding box center [956, 229] width 807 height 34
paste input "00538"
click at [1291, 372] on button "Search" at bounding box center [1306, 384] width 109 height 36
drag, startPoint x: 698, startPoint y: 225, endPoint x: 398, endPoint y: 225, distance: 300.0
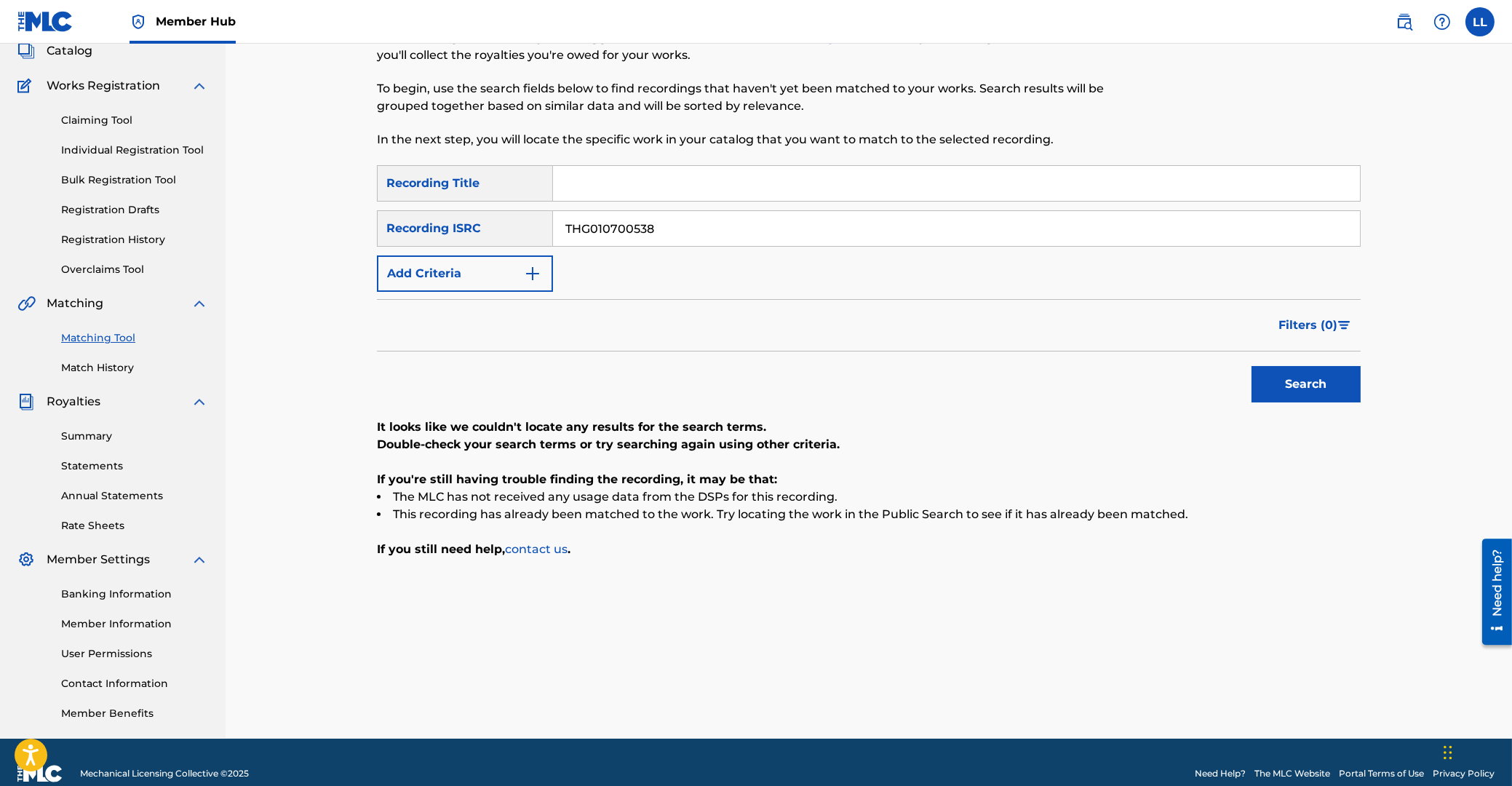
click at [553, 225] on input "THG010700538" at bounding box center [956, 229] width 807 height 34
paste input "804663"
type input "THG010804663"
click at [1313, 374] on button "Search" at bounding box center [1306, 384] width 109 height 36
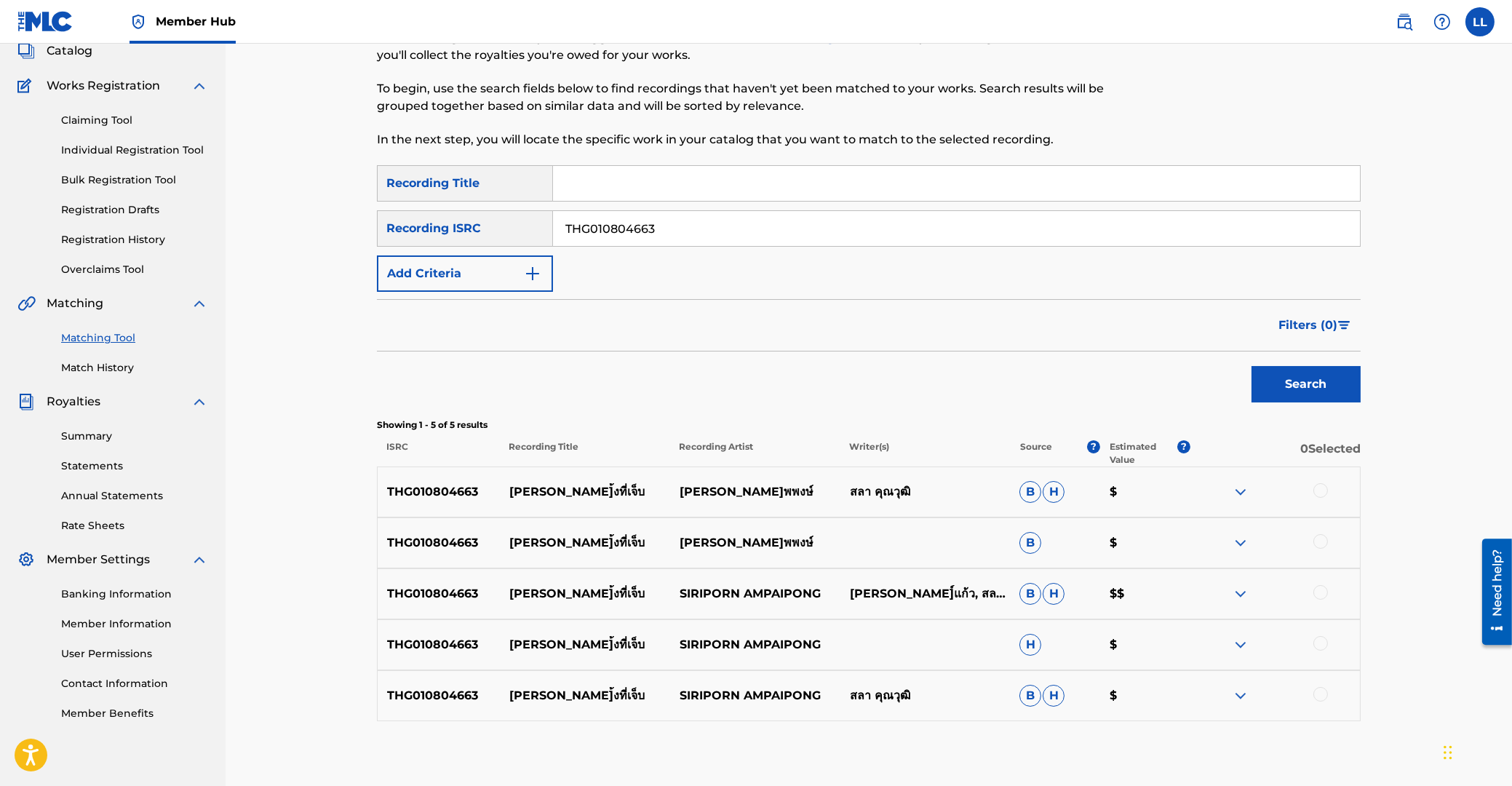
click at [1317, 489] on div at bounding box center [1321, 490] width 15 height 15
click at [1324, 541] on div at bounding box center [1321, 541] width 15 height 15
click at [1322, 596] on div at bounding box center [1321, 593] width 15 height 15
click at [1322, 644] on div at bounding box center [1321, 644] width 15 height 15
drag, startPoint x: 1322, startPoint y: 695, endPoint x: 1146, endPoint y: 688, distance: 176.1
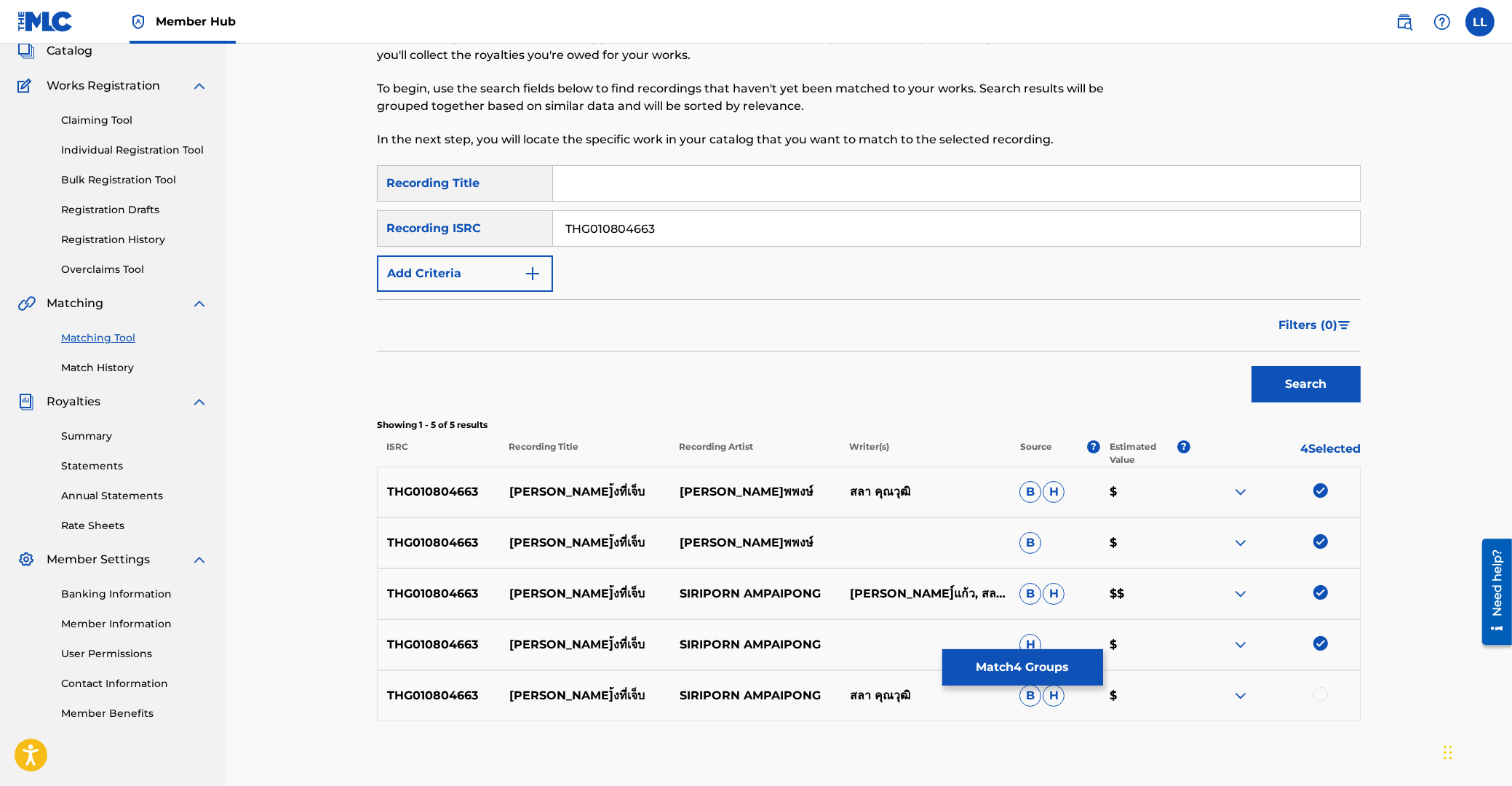
click at [1321, 695] on div at bounding box center [1321, 694] width 15 height 15
click at [1017, 666] on button "Match 5 Groups" at bounding box center [1022, 667] width 161 height 36
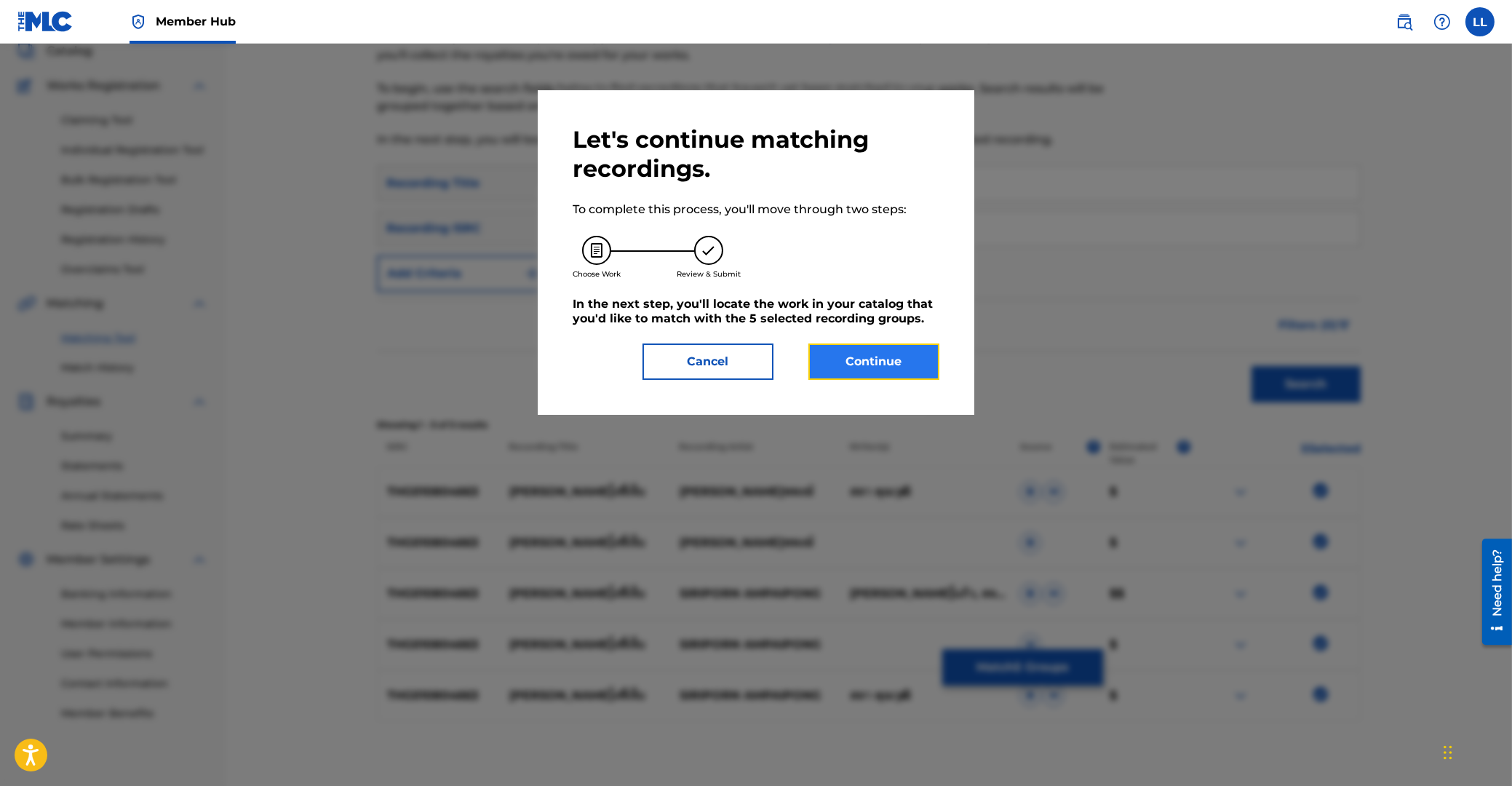
click at [869, 368] on button "Continue" at bounding box center [874, 361] width 131 height 36
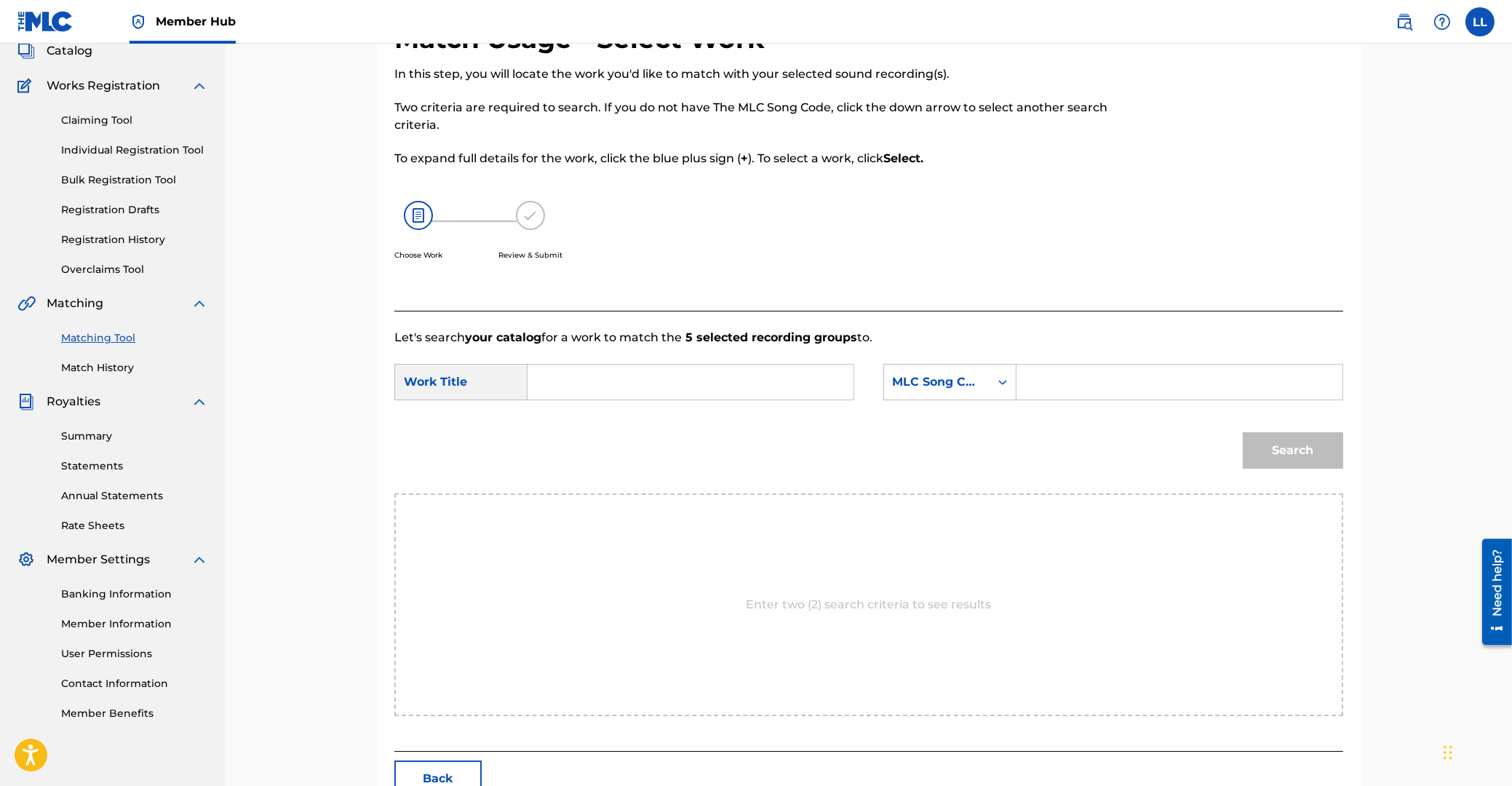
drag, startPoint x: 649, startPoint y: 365, endPoint x: 685, endPoint y: 359, distance: 36.5
click at [647, 368] on div "Search Form" at bounding box center [691, 382] width 327 height 36
drag, startPoint x: 624, startPoint y: 382, endPoint x: 612, endPoint y: 381, distance: 12.0
click at [622, 382] on input "Search Form" at bounding box center [691, 382] width 301 height 34
paste input "JARK TUNG TEE JEB"
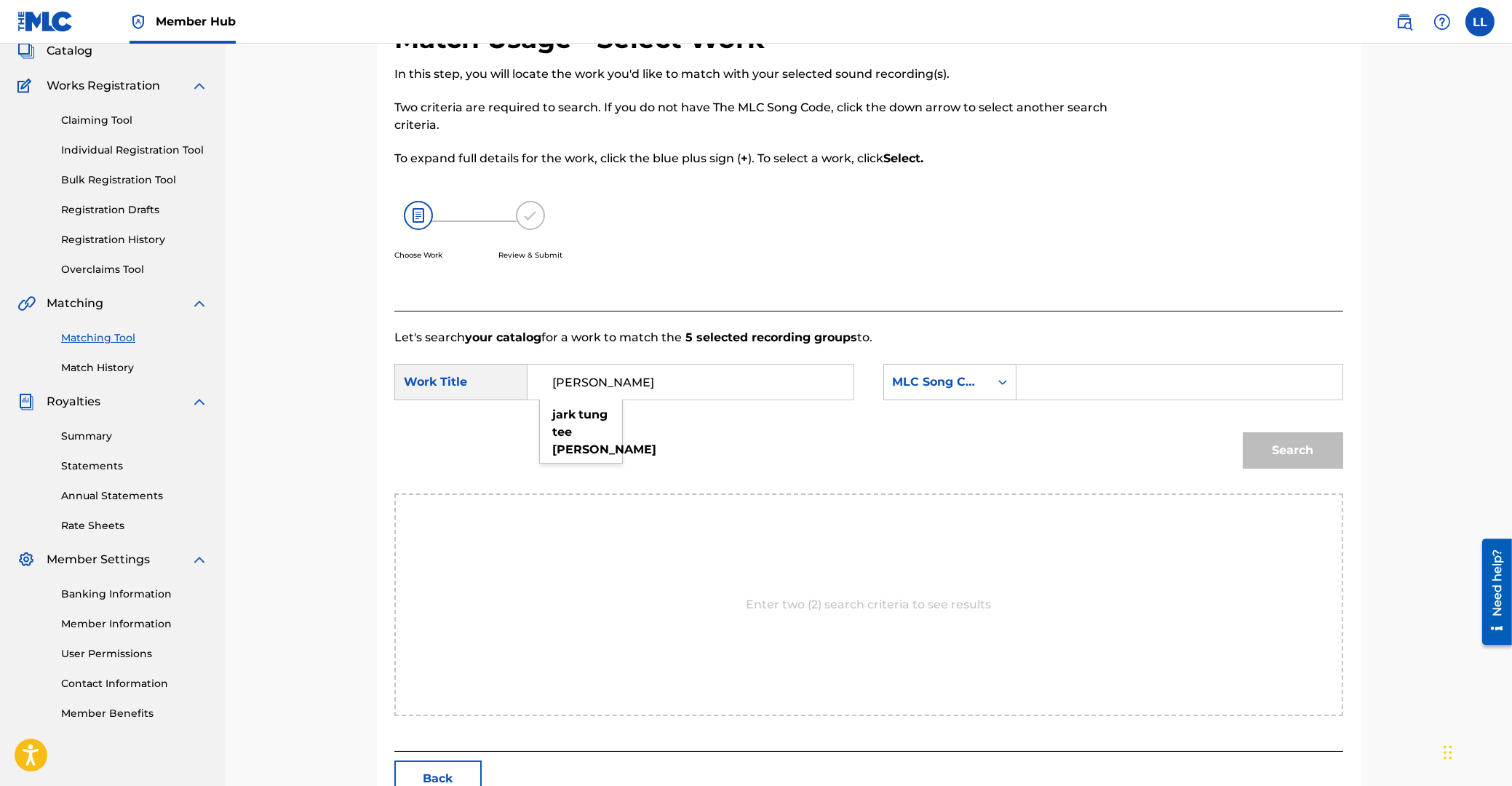
type input "JARK TUNG TEE JEB"
click at [1135, 371] on input "Search Form" at bounding box center [1180, 382] width 301 height 34
paste input "JC9E6Q"
type input "JC9E6Q"
click at [1280, 460] on button "Search" at bounding box center [1292, 450] width 101 height 36
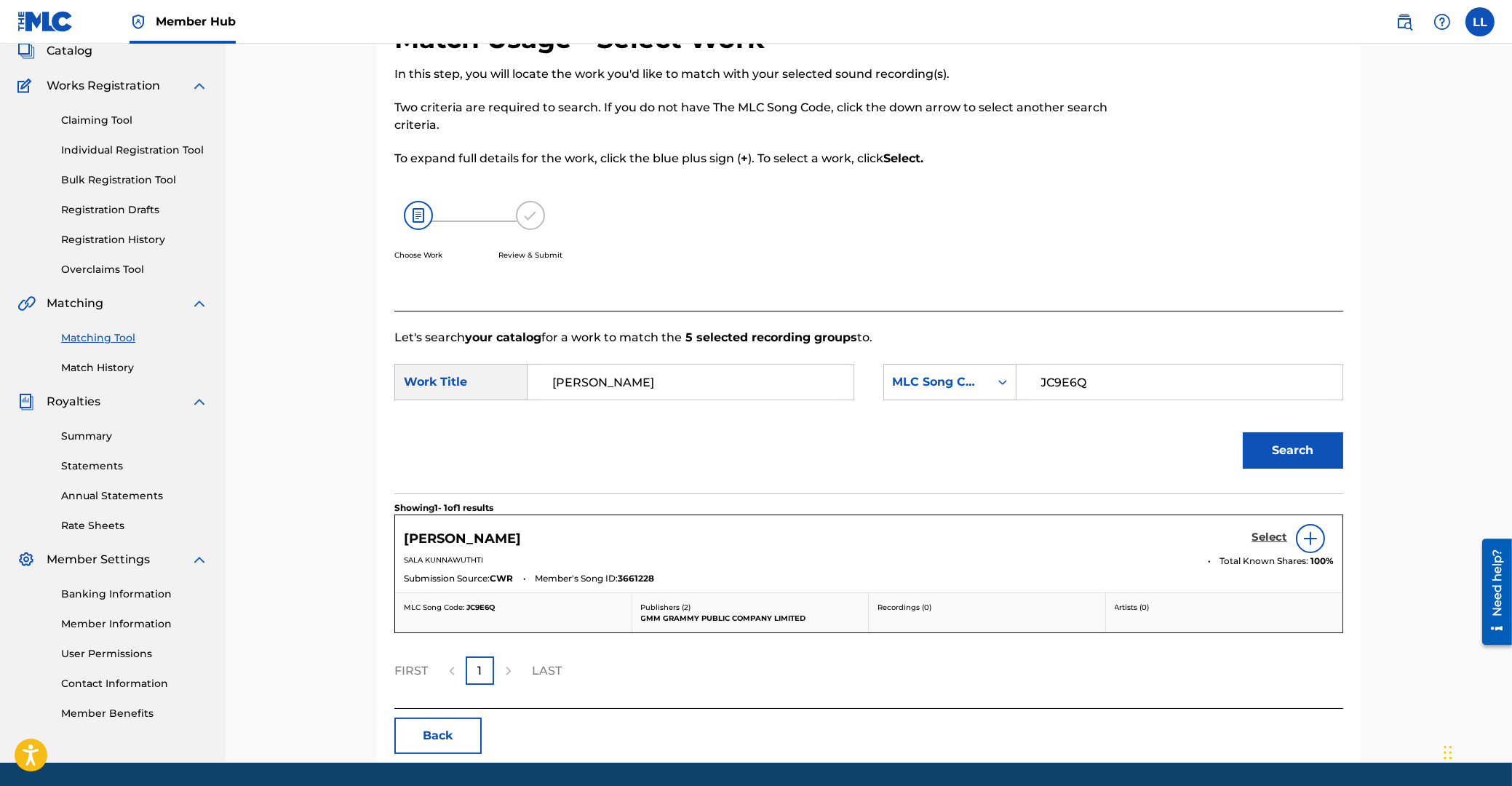
click at [1274, 541] on h5 "Select" at bounding box center [1269, 536] width 35 height 14
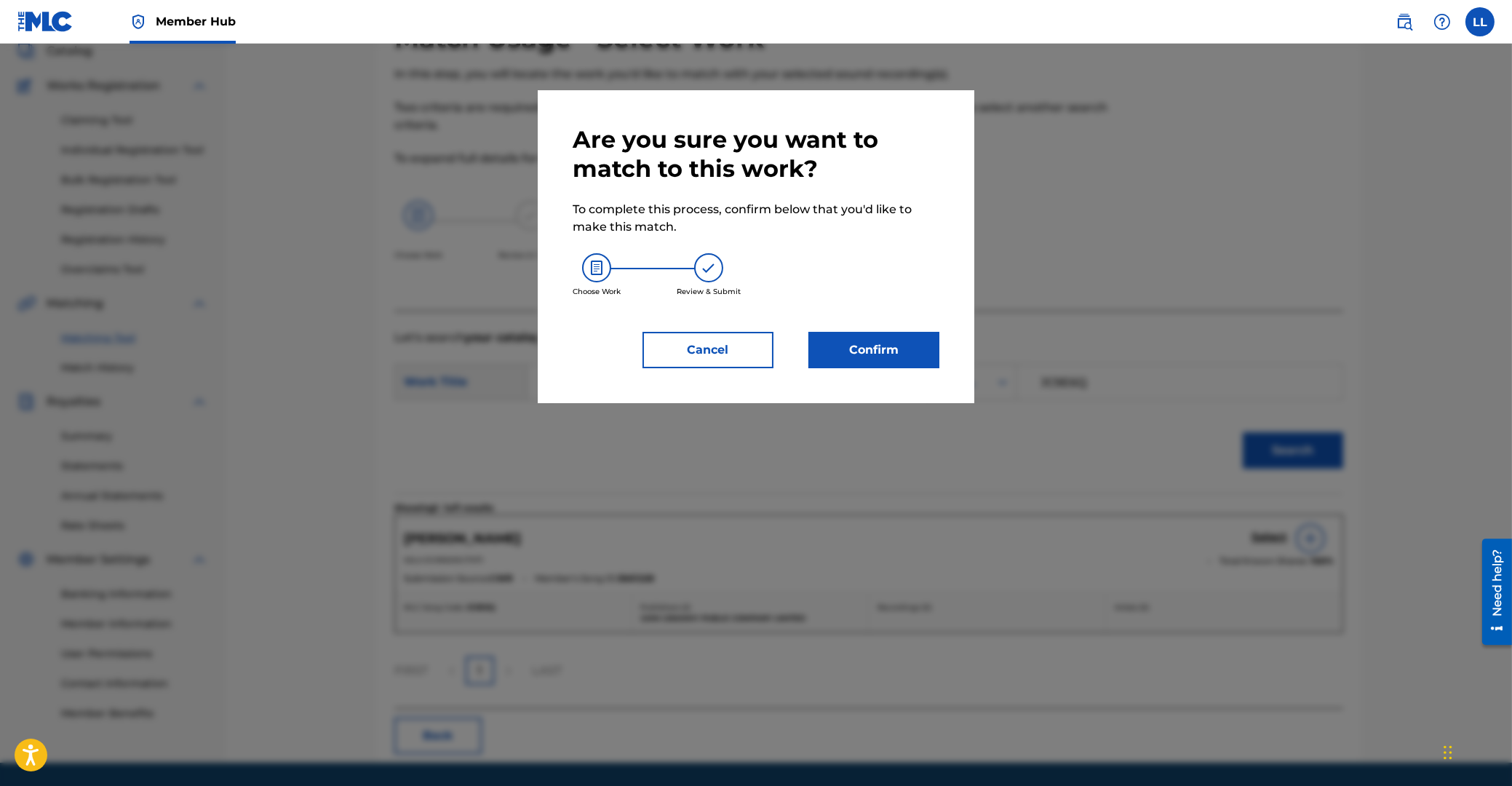
click at [842, 329] on div "Are you sure you want to match to this work? To complete this process, confirm …" at bounding box center [756, 247] width 367 height 243
click at [864, 350] on button "Confirm" at bounding box center [874, 350] width 131 height 36
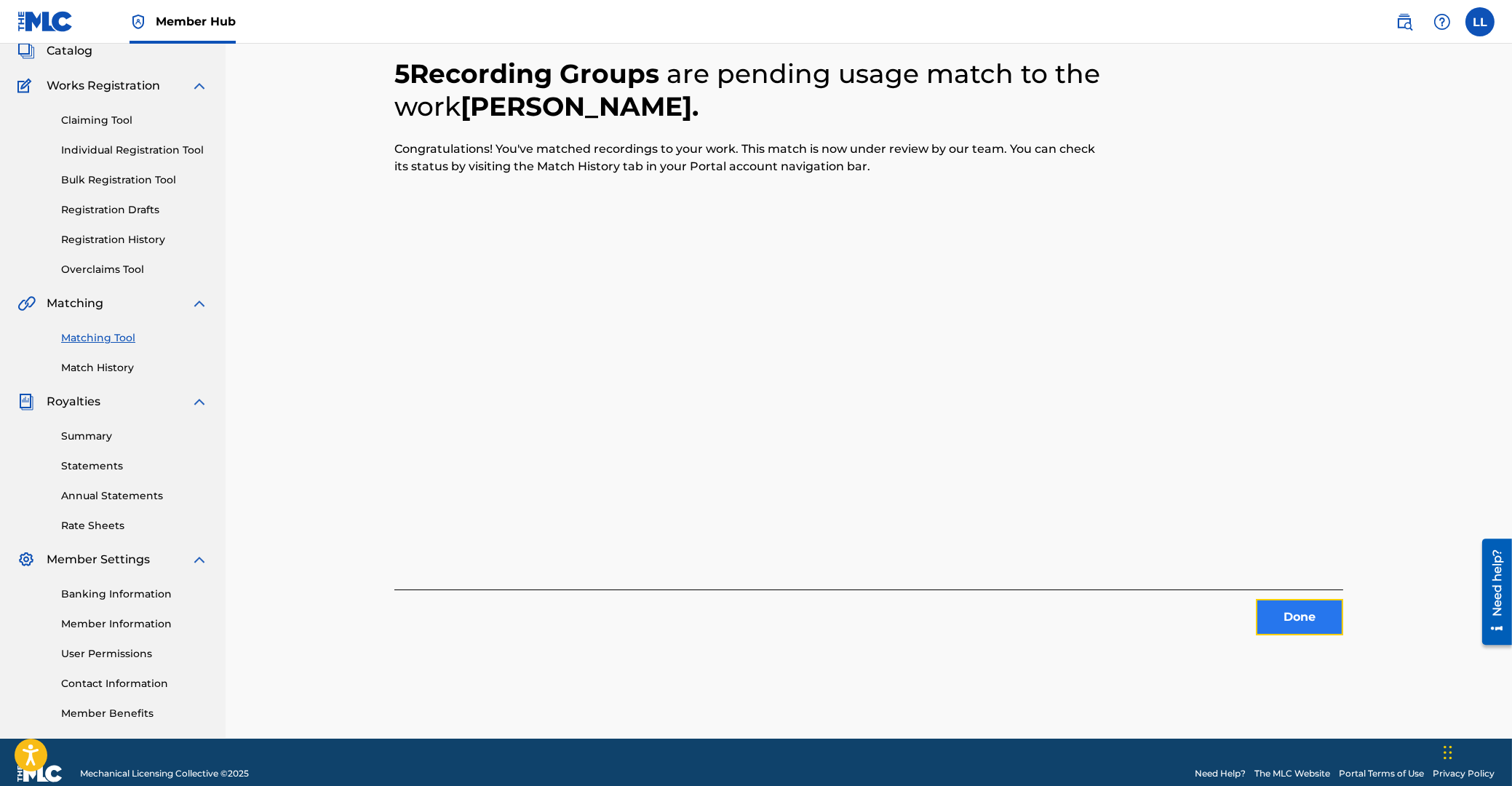
click at [1298, 608] on button "Done" at bounding box center [1300, 617] width 87 height 36
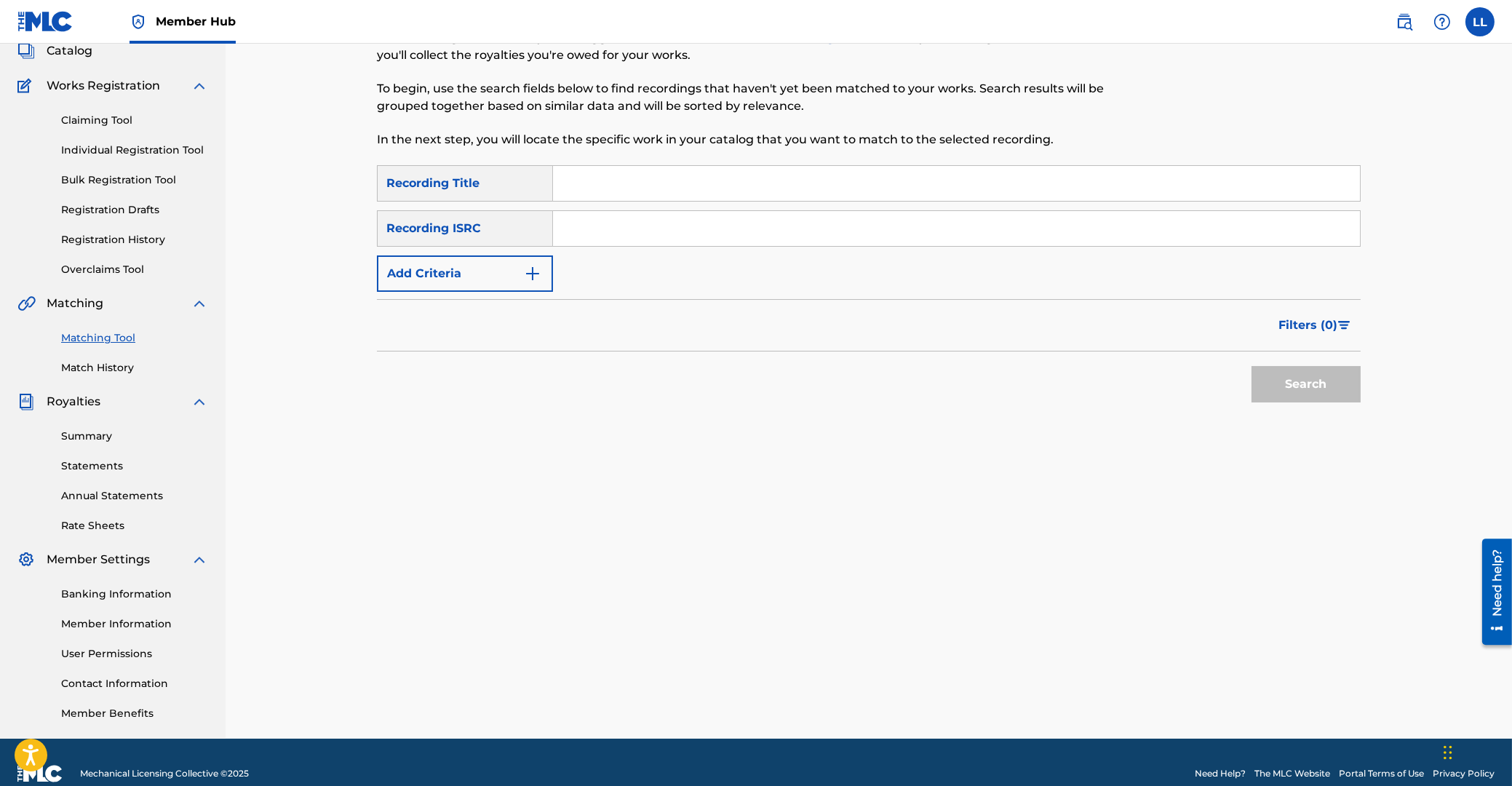
click at [664, 230] on input "Search Form" at bounding box center [956, 229] width 807 height 34
paste input "THG010730765"
type input "THG010730765"
click at [1291, 373] on button "Search" at bounding box center [1306, 384] width 109 height 36
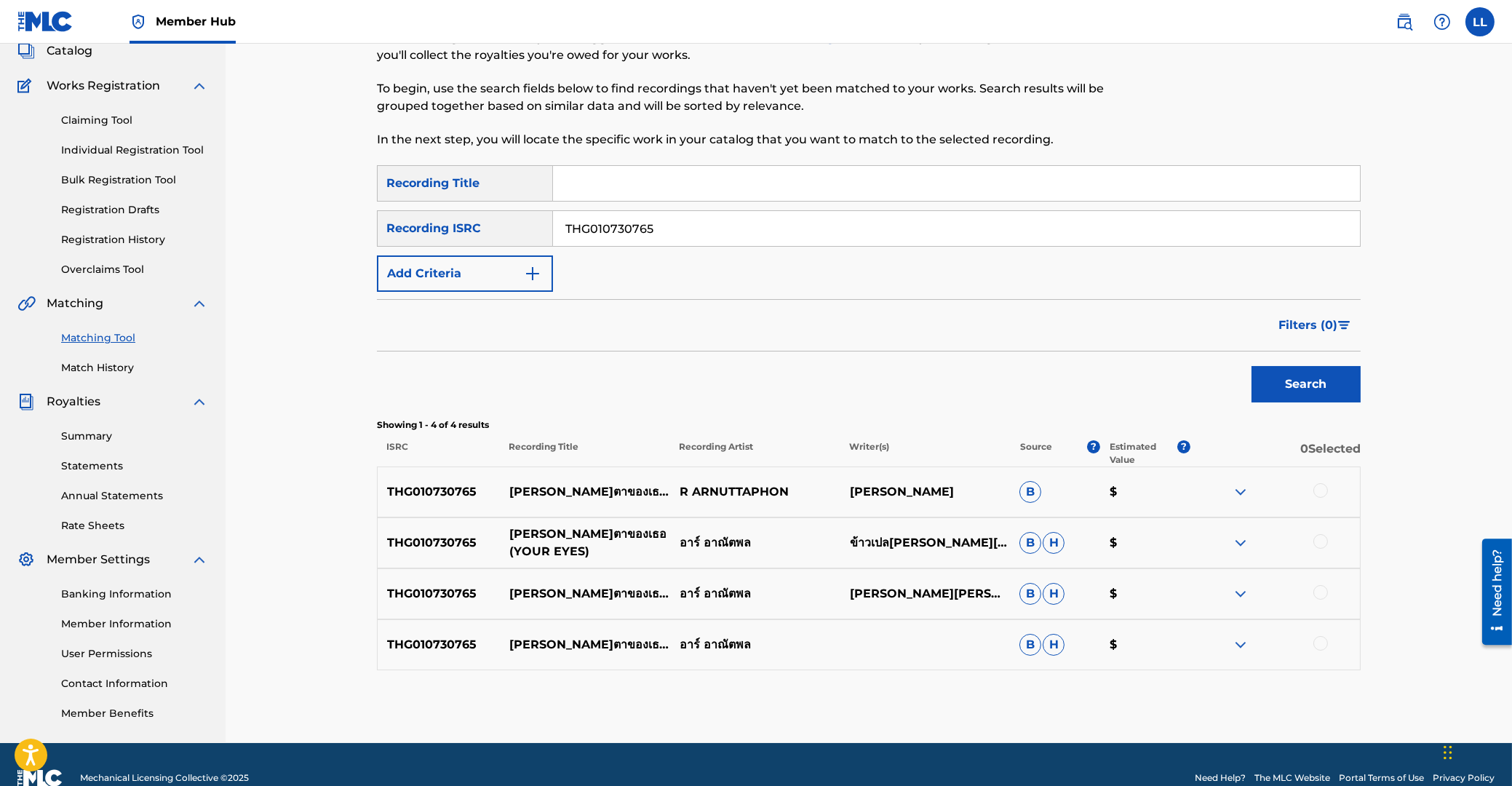
scroll to position [121, 0]
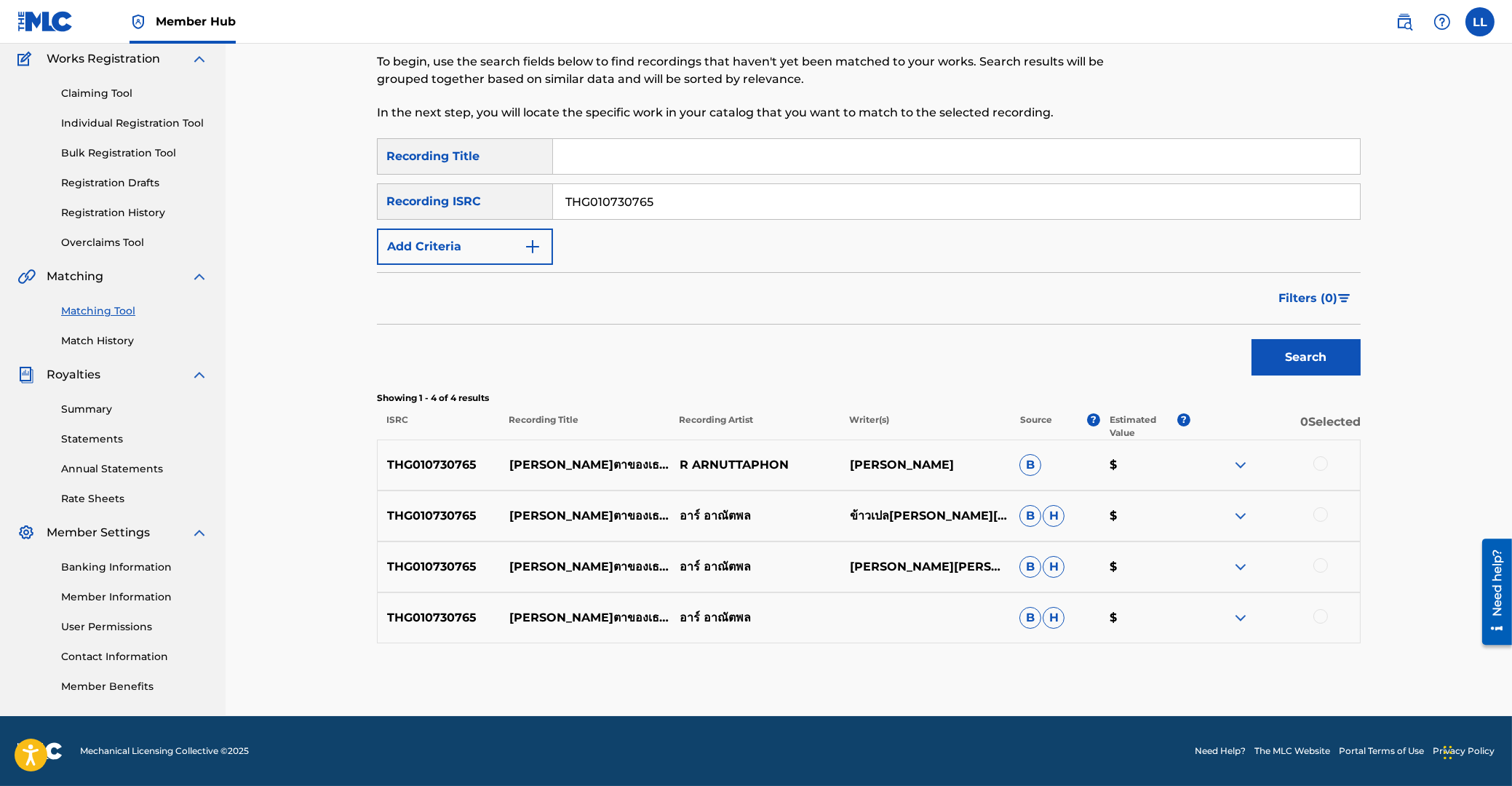
click at [1318, 460] on div at bounding box center [1321, 464] width 15 height 15
click at [1323, 516] on div at bounding box center [1321, 515] width 15 height 15
click at [1321, 565] on div at bounding box center [1321, 565] width 15 height 15
click at [1323, 619] on div at bounding box center [1321, 616] width 15 height 15
click at [1001, 663] on button "Match 4 Groups" at bounding box center [1022, 667] width 161 height 36
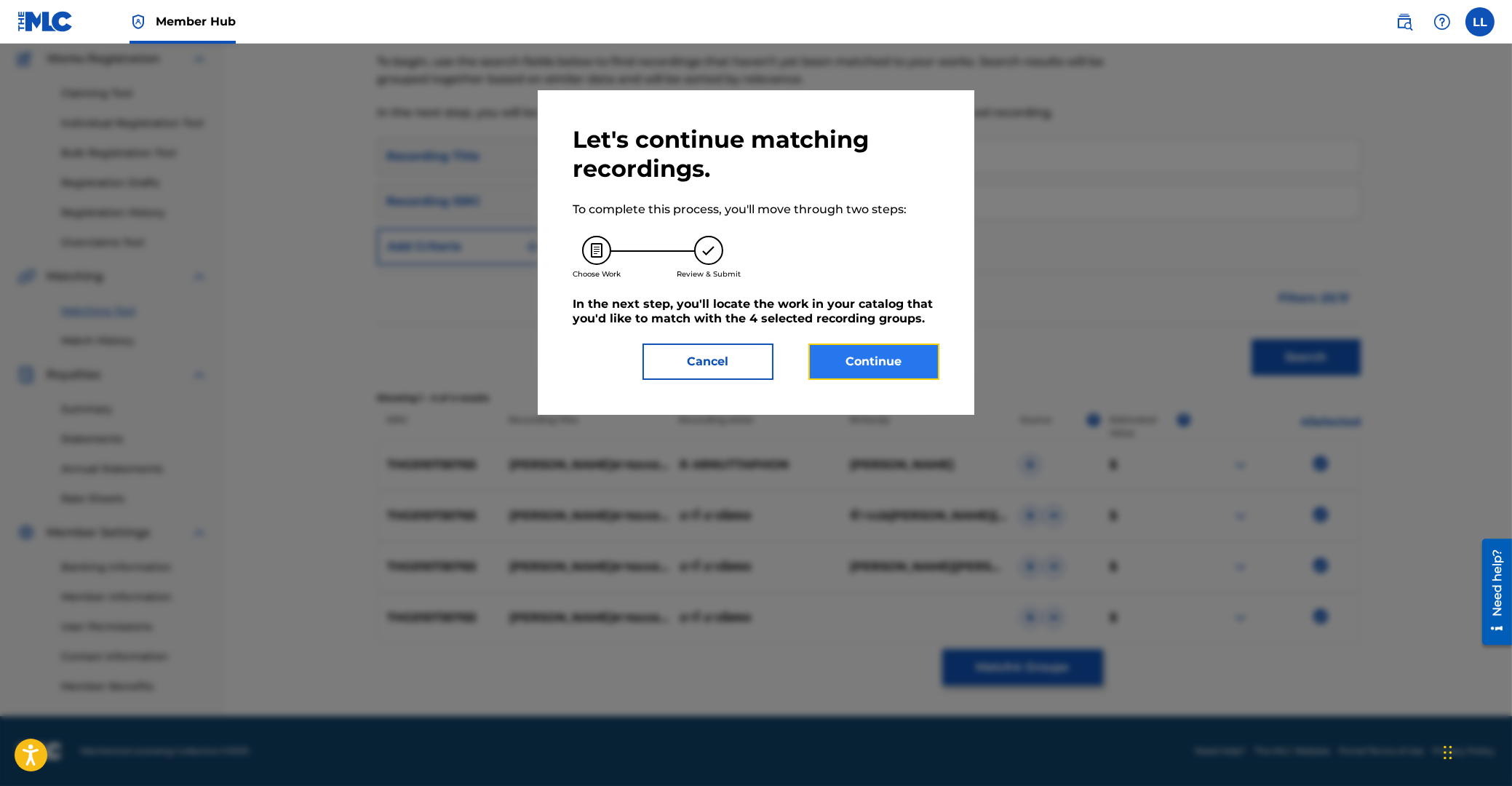
click at [880, 366] on button "Continue" at bounding box center [874, 361] width 131 height 36
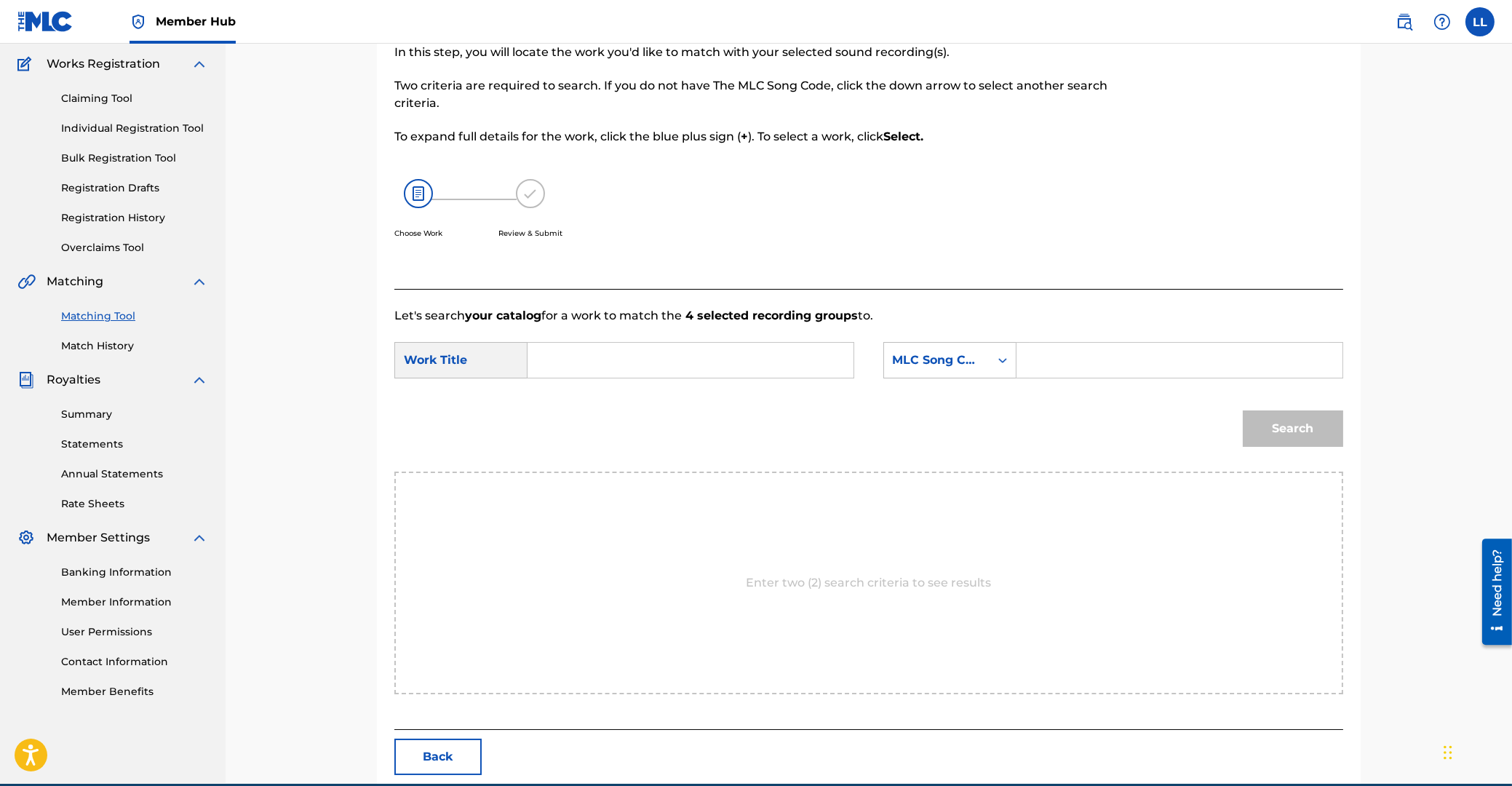
click at [754, 369] on input "Search Form" at bounding box center [691, 360] width 301 height 34
paste input "DUANG TAH KAUNG TUR YOUR EYES"
type input "DUANG TAH KAUNG TUR YOUR EYES"
click at [1064, 366] on input "Search Form" at bounding box center [1180, 360] width 301 height 34
paste input "DA5RAO"
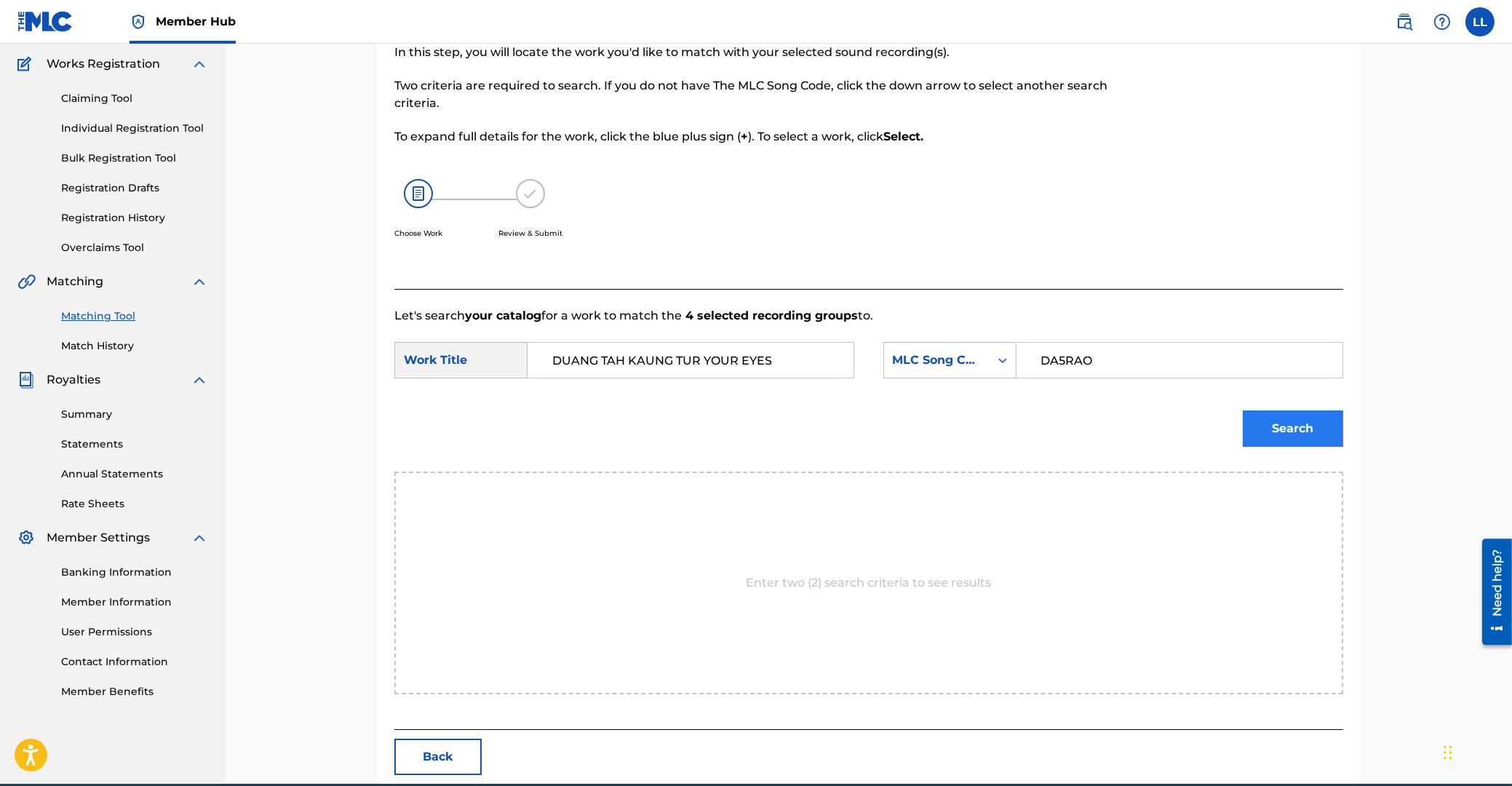
type input "DA5RAO"
click at [1292, 427] on button "Search" at bounding box center [1292, 428] width 101 height 36
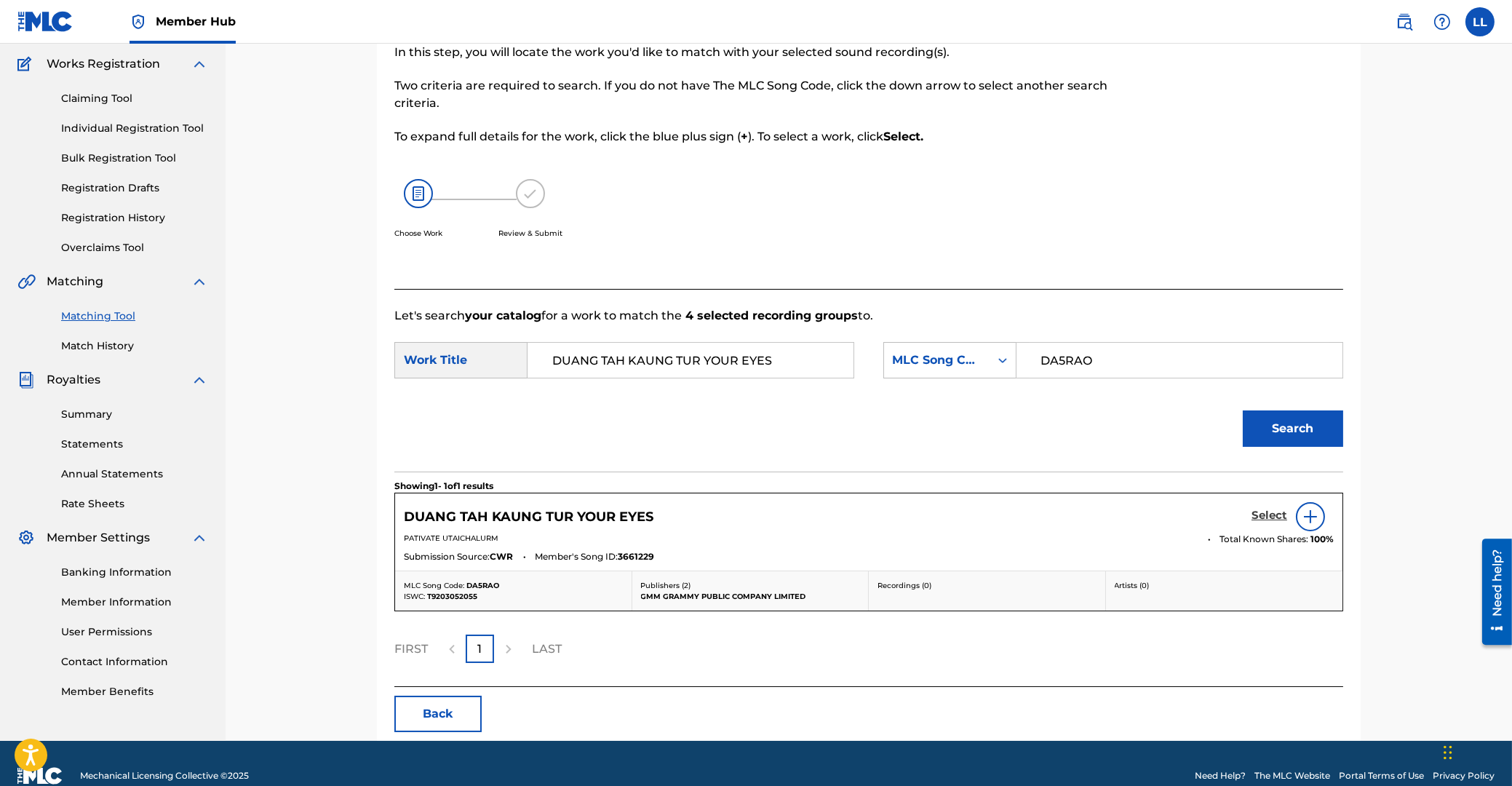
click at [1266, 514] on h5 "Select" at bounding box center [1269, 515] width 35 height 14
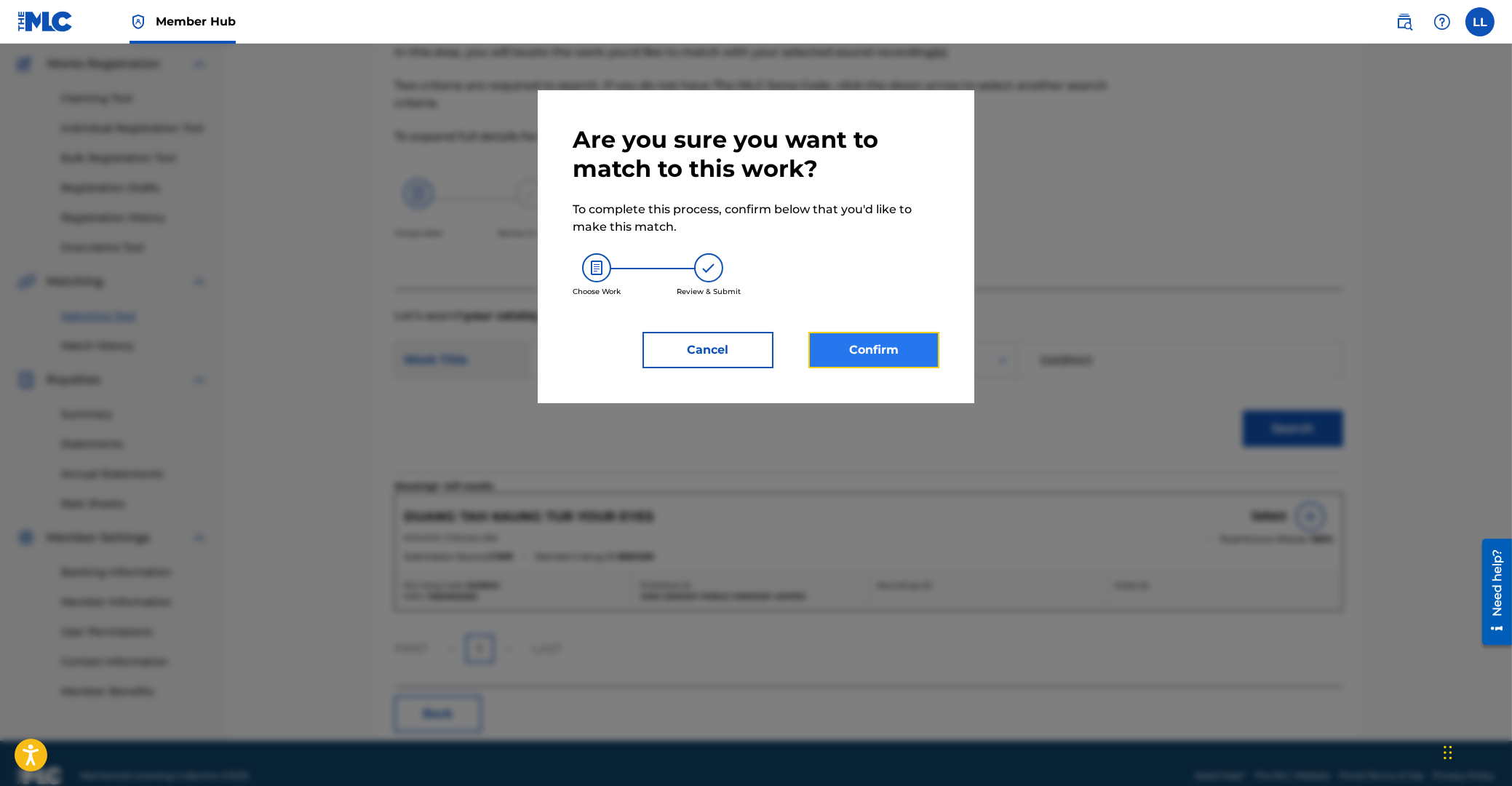
click at [894, 358] on button "Confirm" at bounding box center [874, 350] width 131 height 36
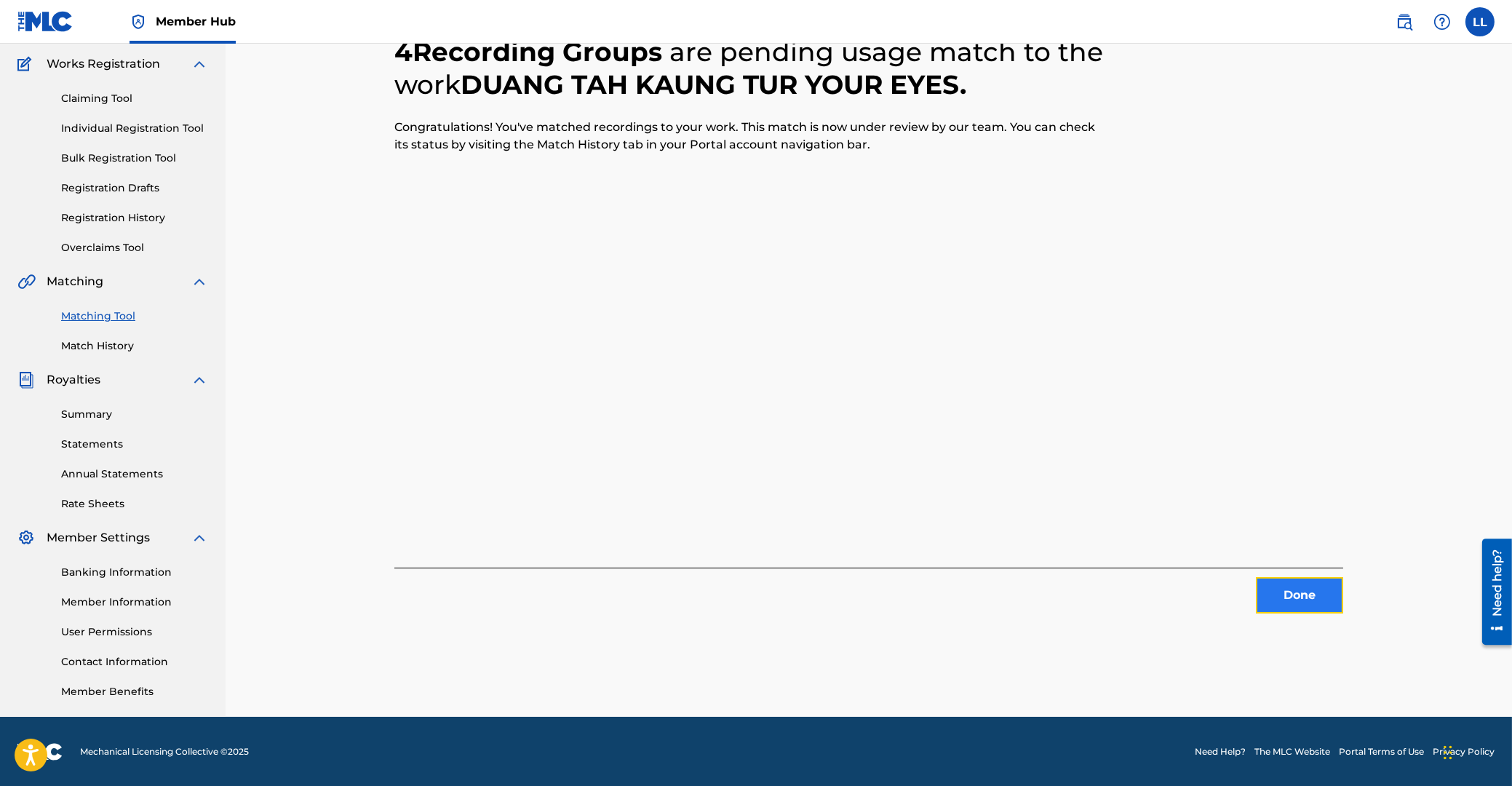
click at [1301, 593] on button "Done" at bounding box center [1300, 595] width 87 height 36
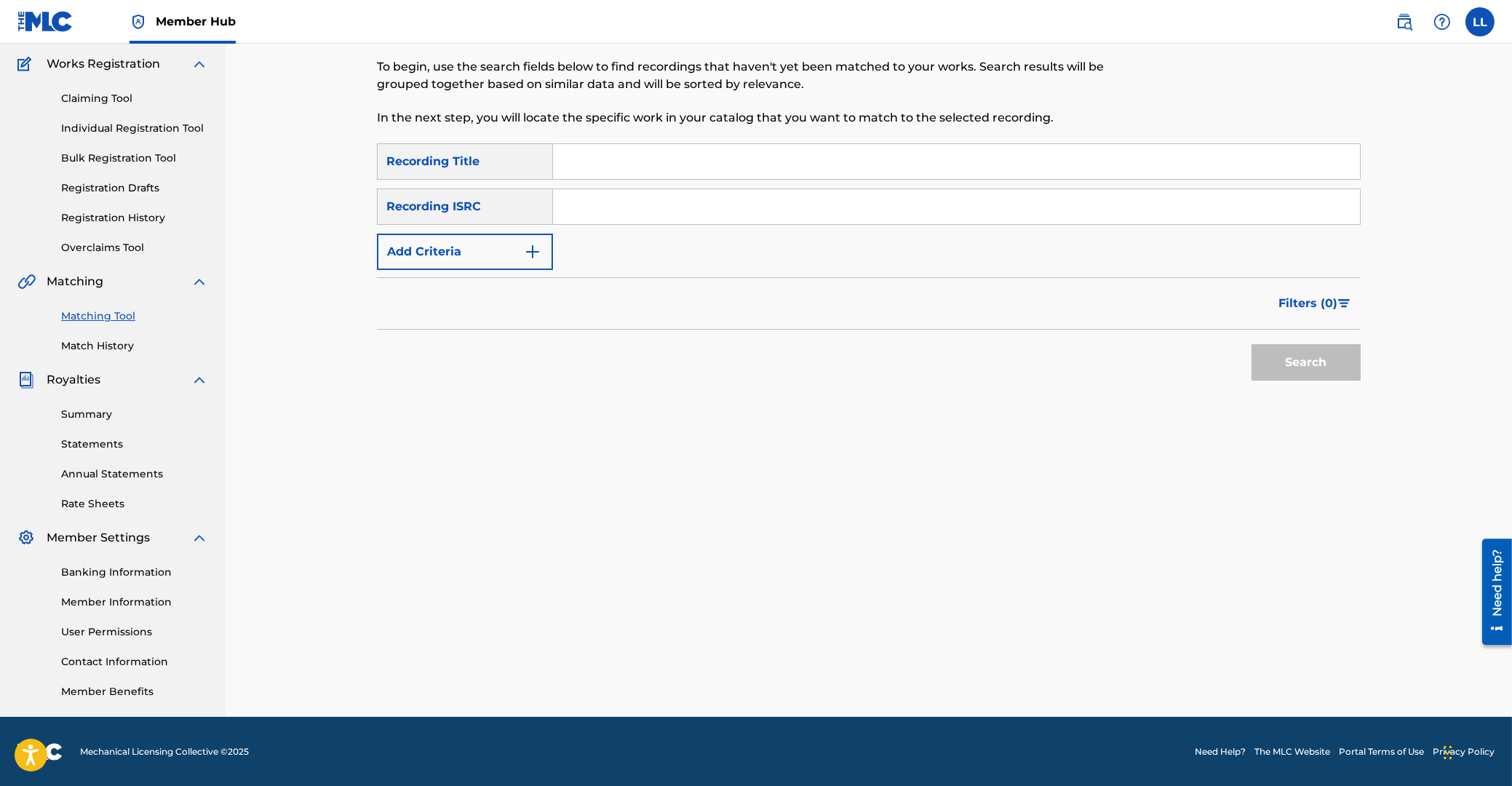
click at [640, 213] on input "Search Form" at bounding box center [956, 206] width 807 height 34
paste input "THG010804844"
type input "THG010804844"
click at [1314, 359] on button "Search" at bounding box center [1306, 362] width 109 height 36
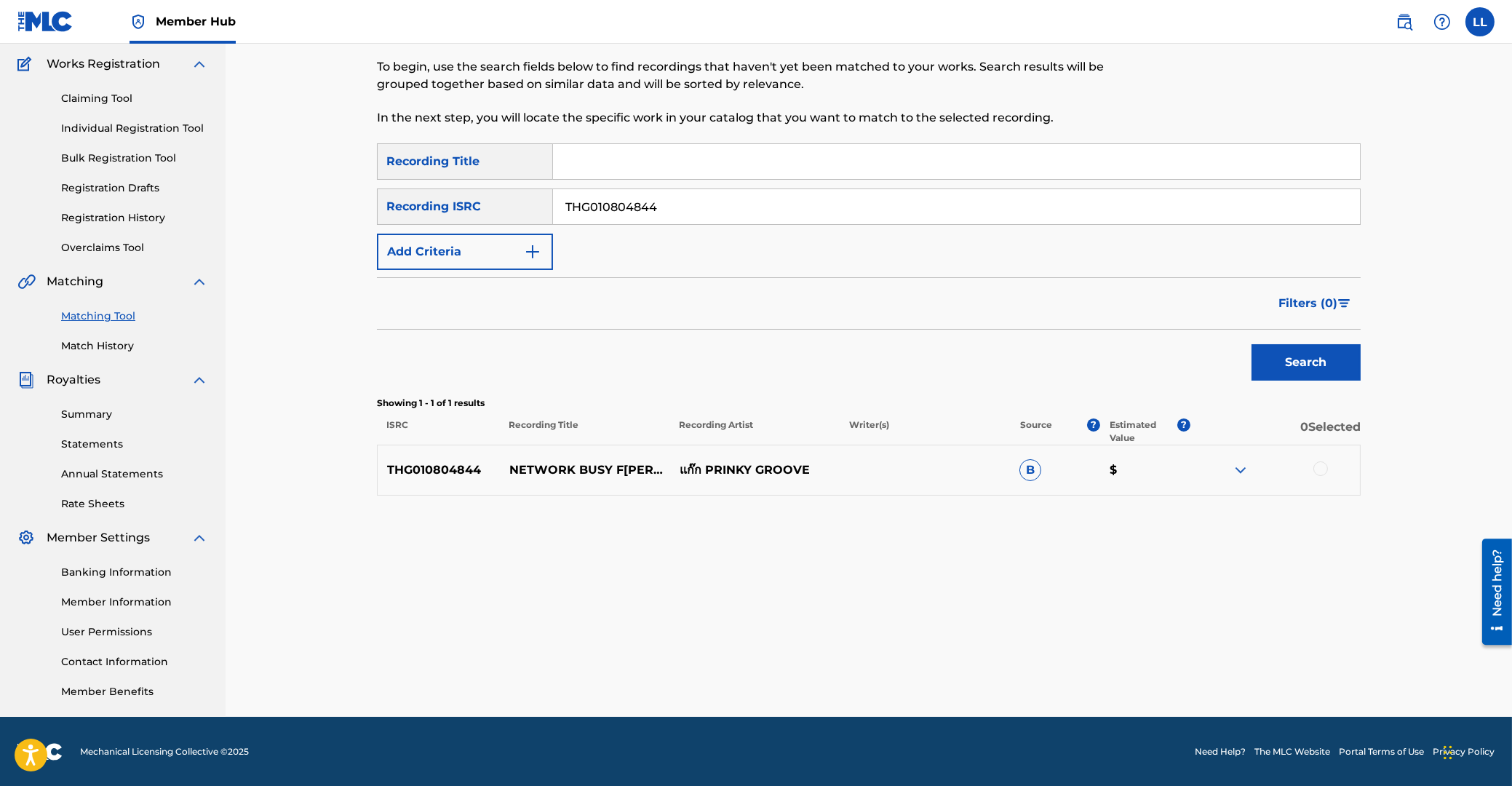
click at [1318, 471] on div at bounding box center [1321, 468] width 15 height 15
click at [1019, 662] on button "Match 1 Group" at bounding box center [1022, 667] width 161 height 36
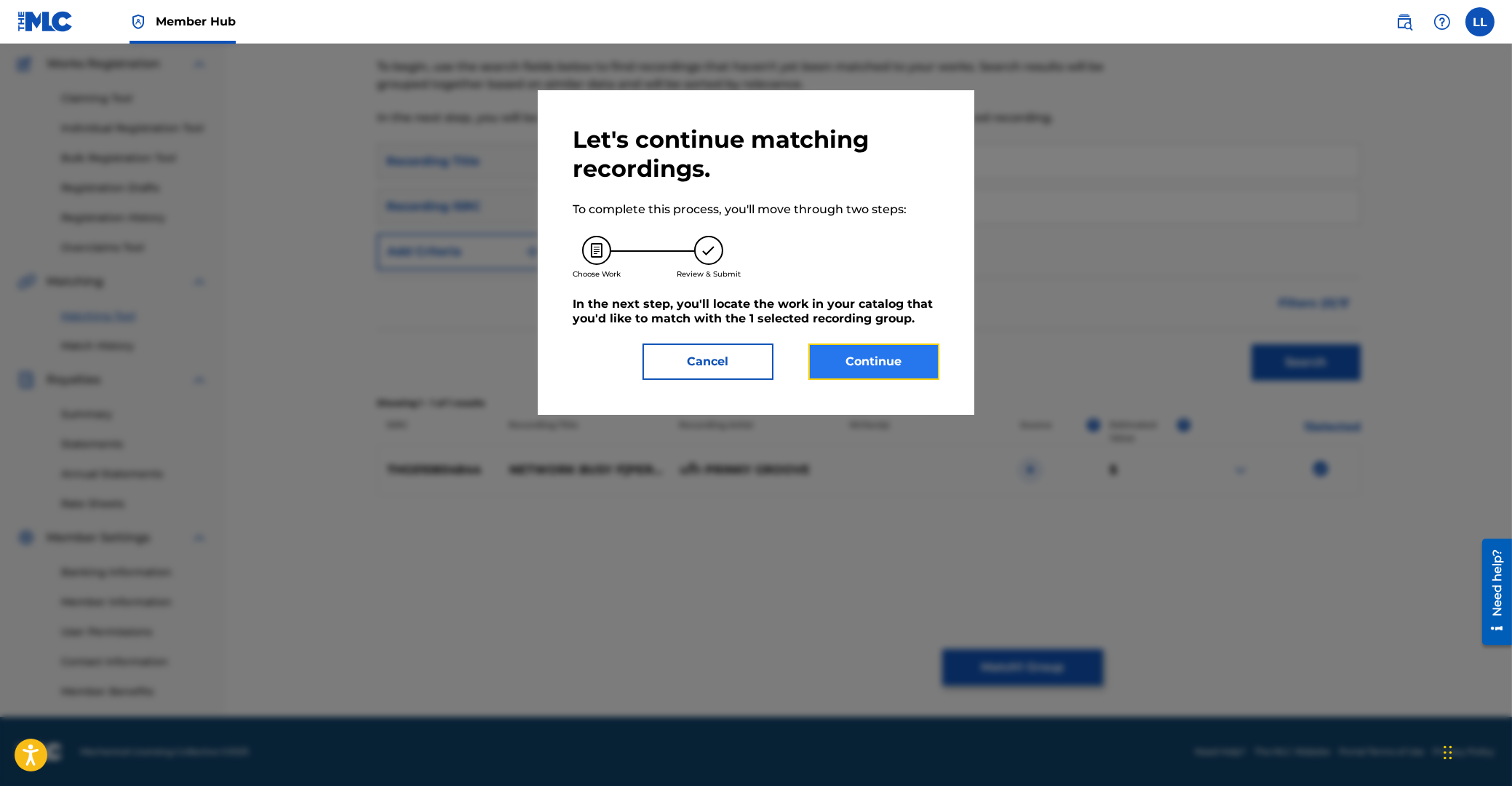
click at [859, 358] on button "Continue" at bounding box center [874, 361] width 131 height 36
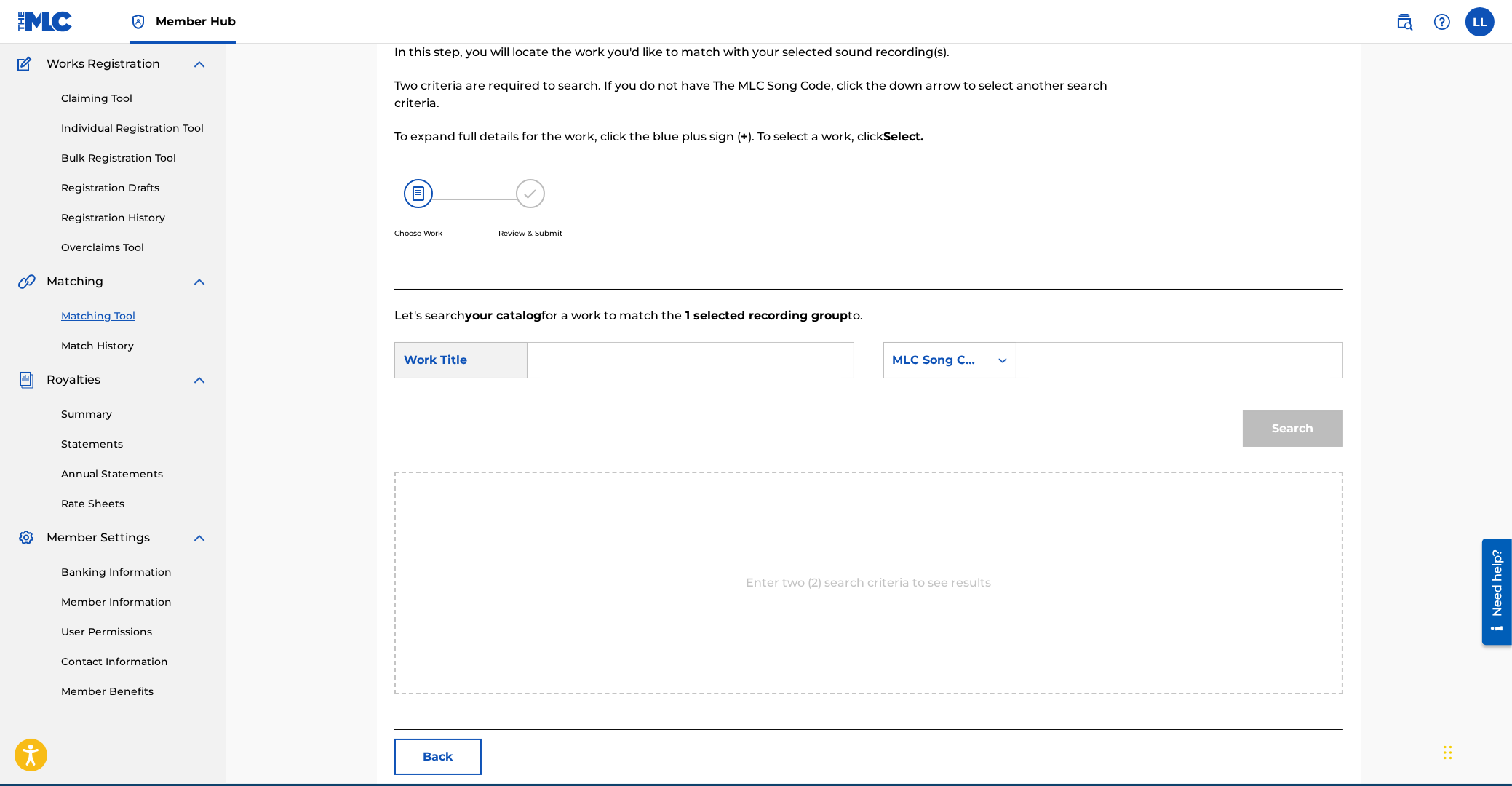
click at [711, 362] on input "Search Form" at bounding box center [691, 360] width 301 height 34
paste input "NETWORK BUSY"
type input "NETWORK BUSY"
click at [1172, 368] on input "Search Form" at bounding box center [1180, 360] width 301 height 34
paste input "NC97EN"
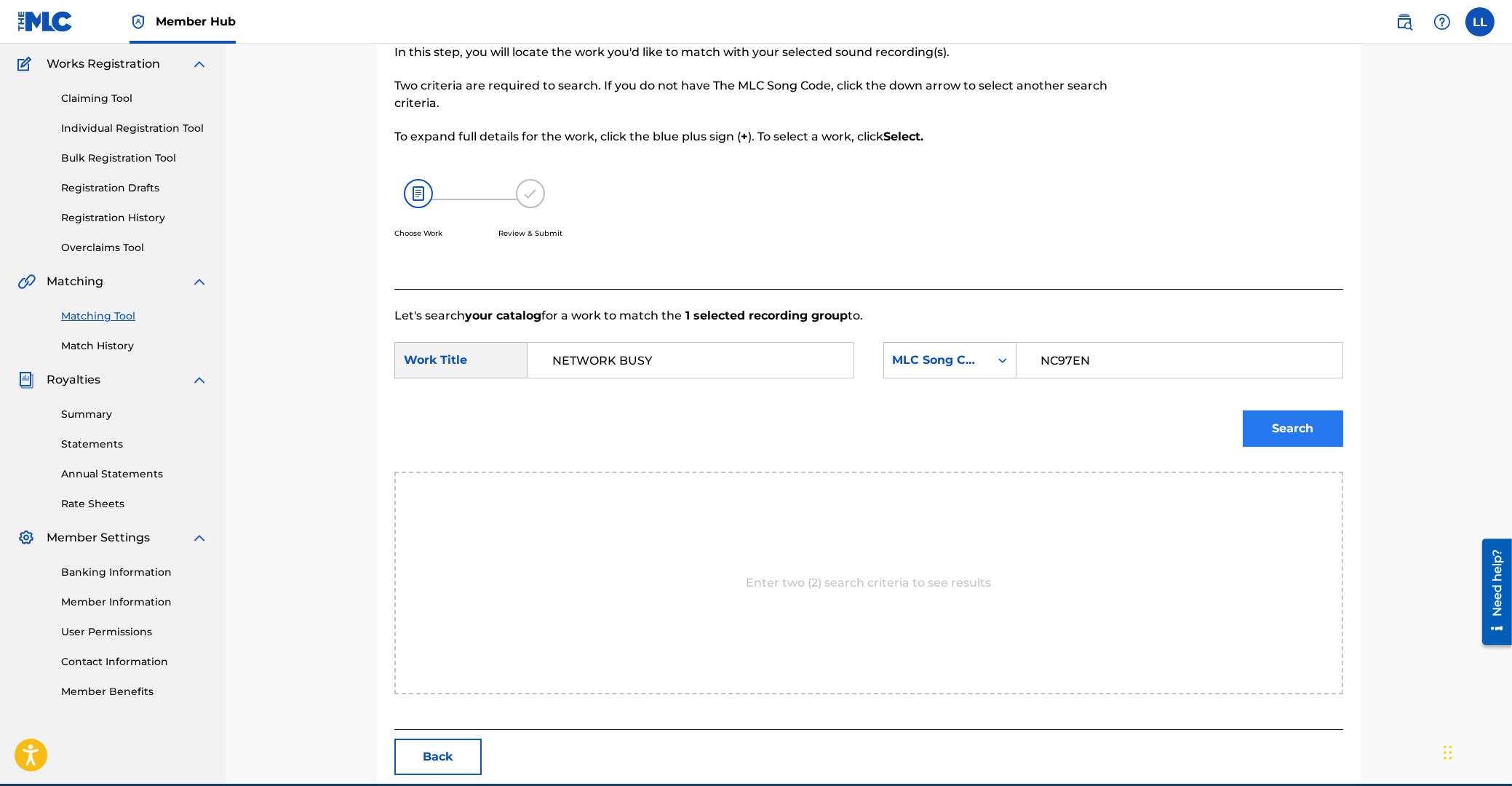
type input "NC97EN"
click at [1276, 429] on button "Search" at bounding box center [1292, 428] width 101 height 36
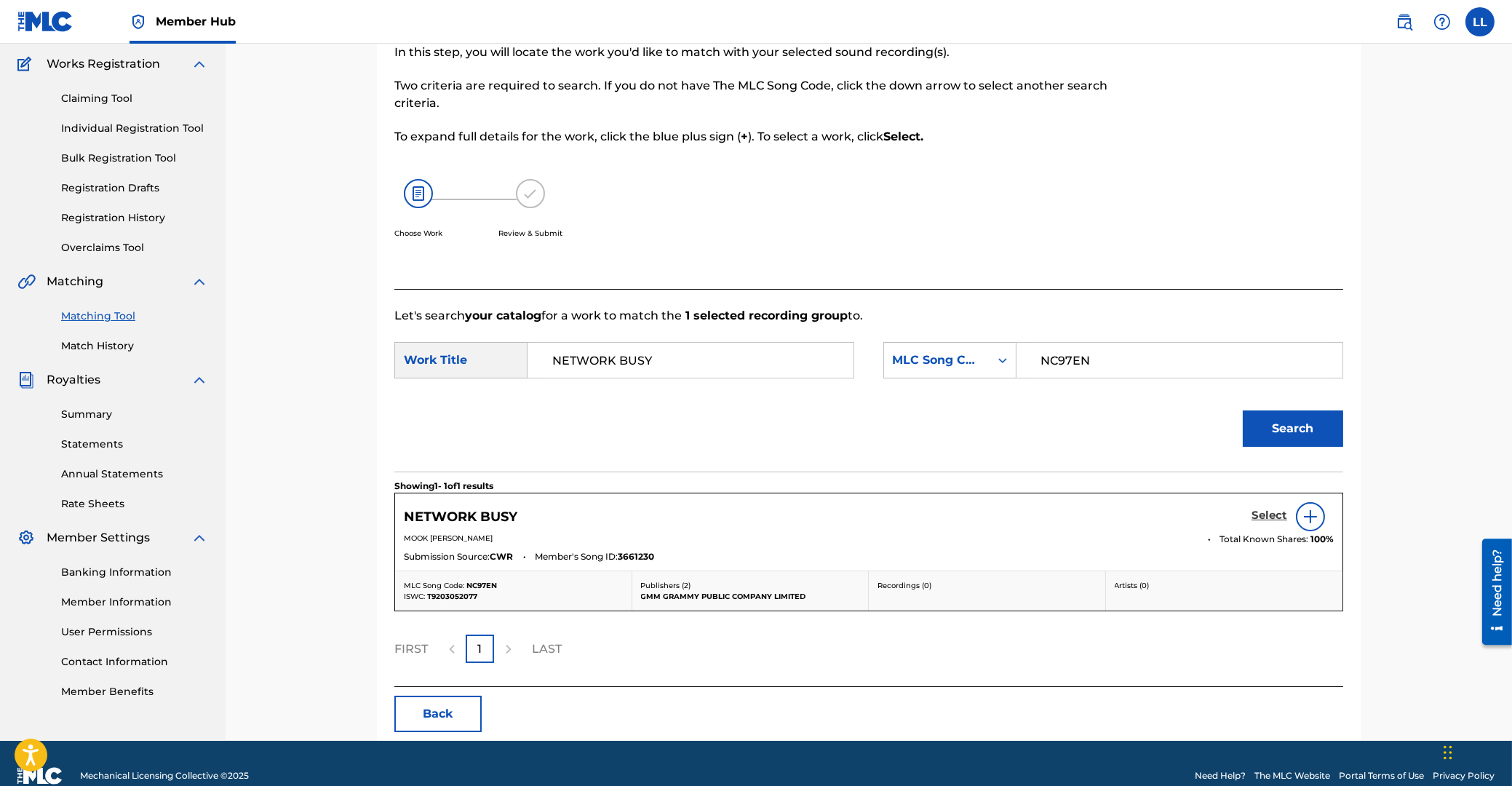
click at [1267, 517] on h5 "Select" at bounding box center [1269, 515] width 35 height 14
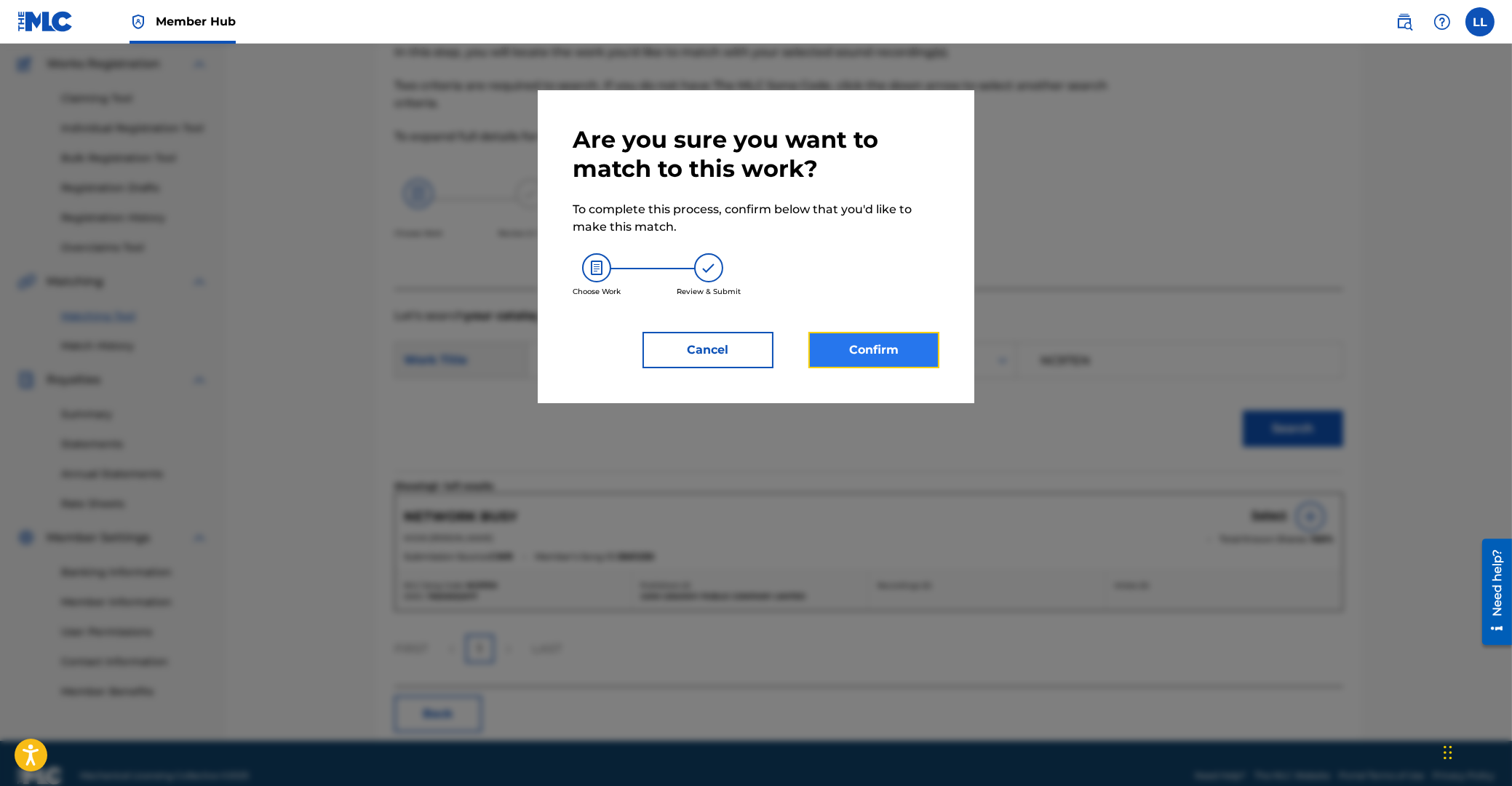
click at [864, 340] on button "Confirm" at bounding box center [874, 350] width 131 height 36
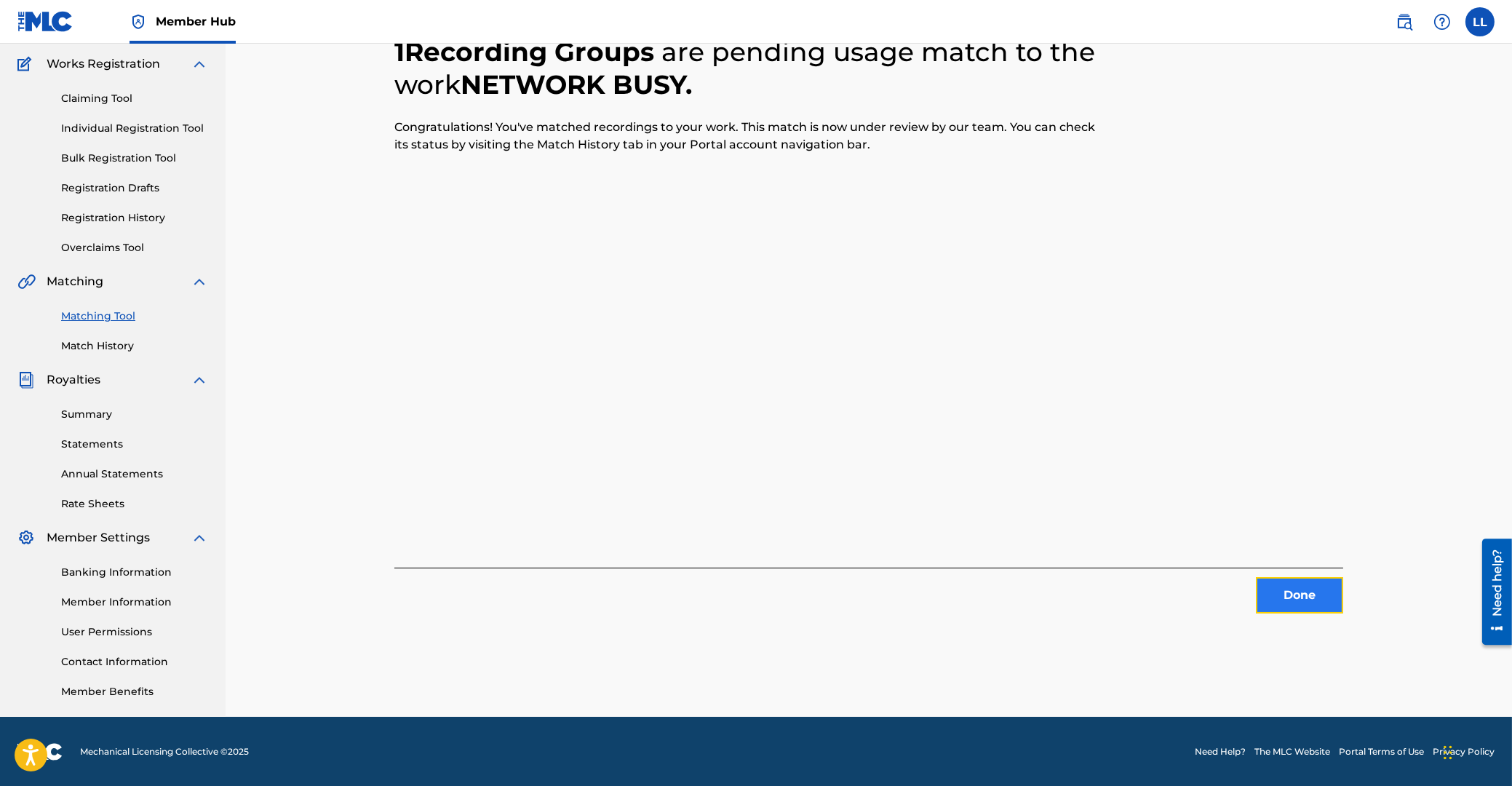
click at [1298, 589] on button "Done" at bounding box center [1300, 595] width 87 height 36
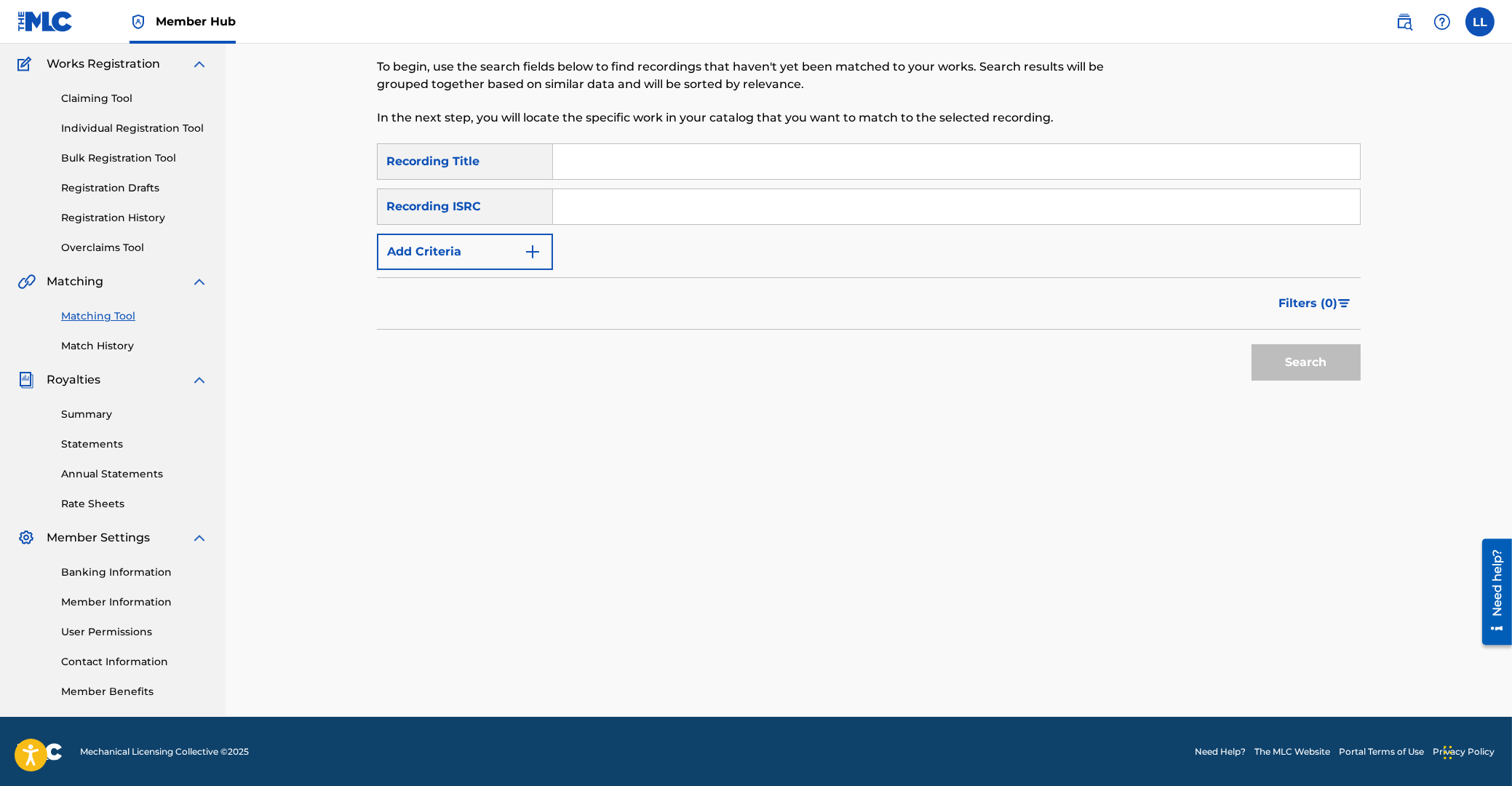
click at [653, 203] on input "Search Form" at bounding box center [956, 206] width 807 height 34
paste input "THG010730612"
type input "THG010730612"
click at [1315, 362] on button "Search" at bounding box center [1306, 362] width 109 height 36
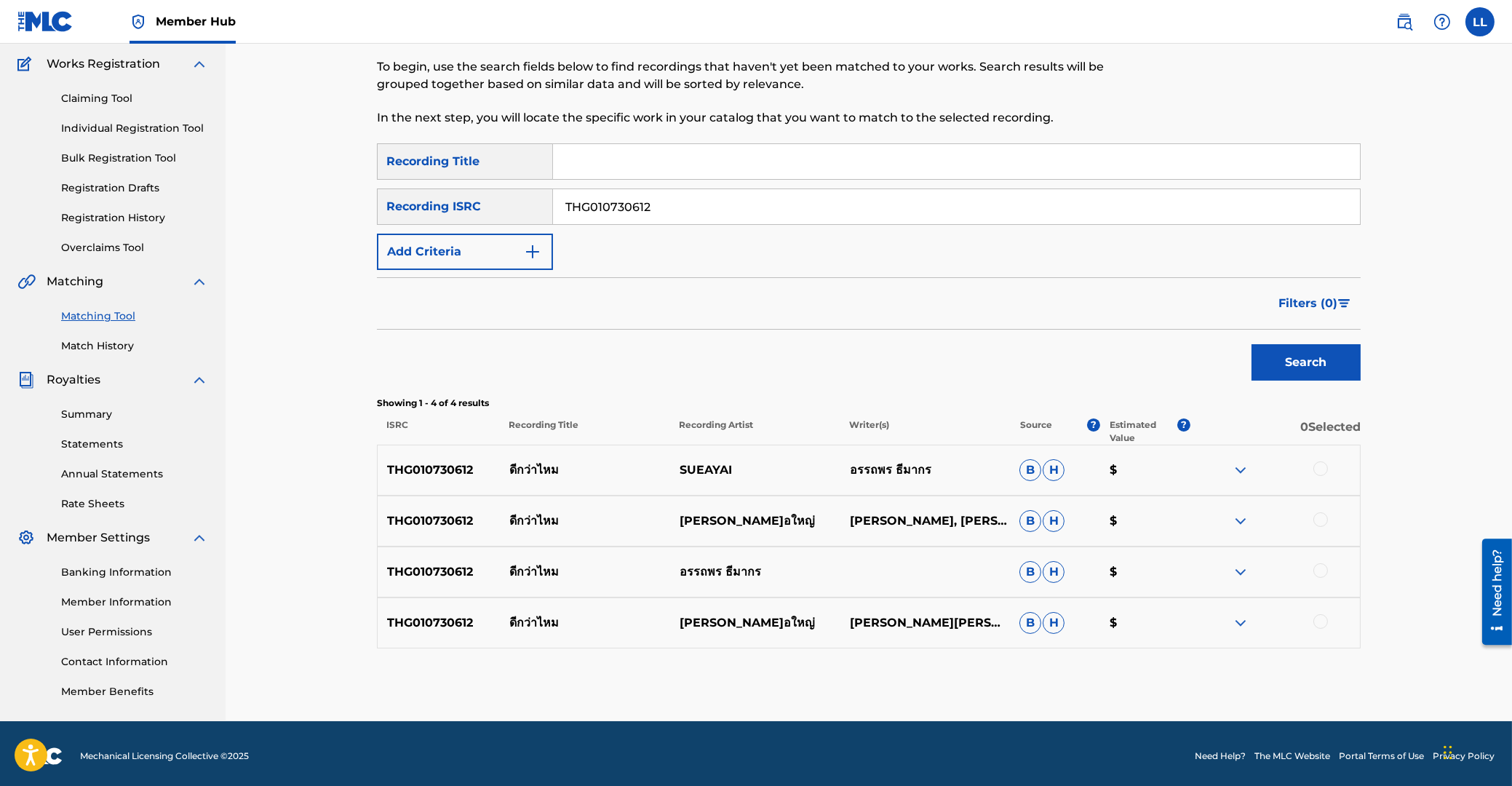
click at [1318, 472] on div at bounding box center [1321, 468] width 15 height 15
click at [1321, 519] on div at bounding box center [1321, 519] width 15 height 15
click at [1321, 571] on div at bounding box center [1321, 571] width 15 height 15
click at [1319, 618] on div at bounding box center [1321, 622] width 15 height 15
click at [1017, 660] on button "Match 4 Groups" at bounding box center [1022, 667] width 161 height 36
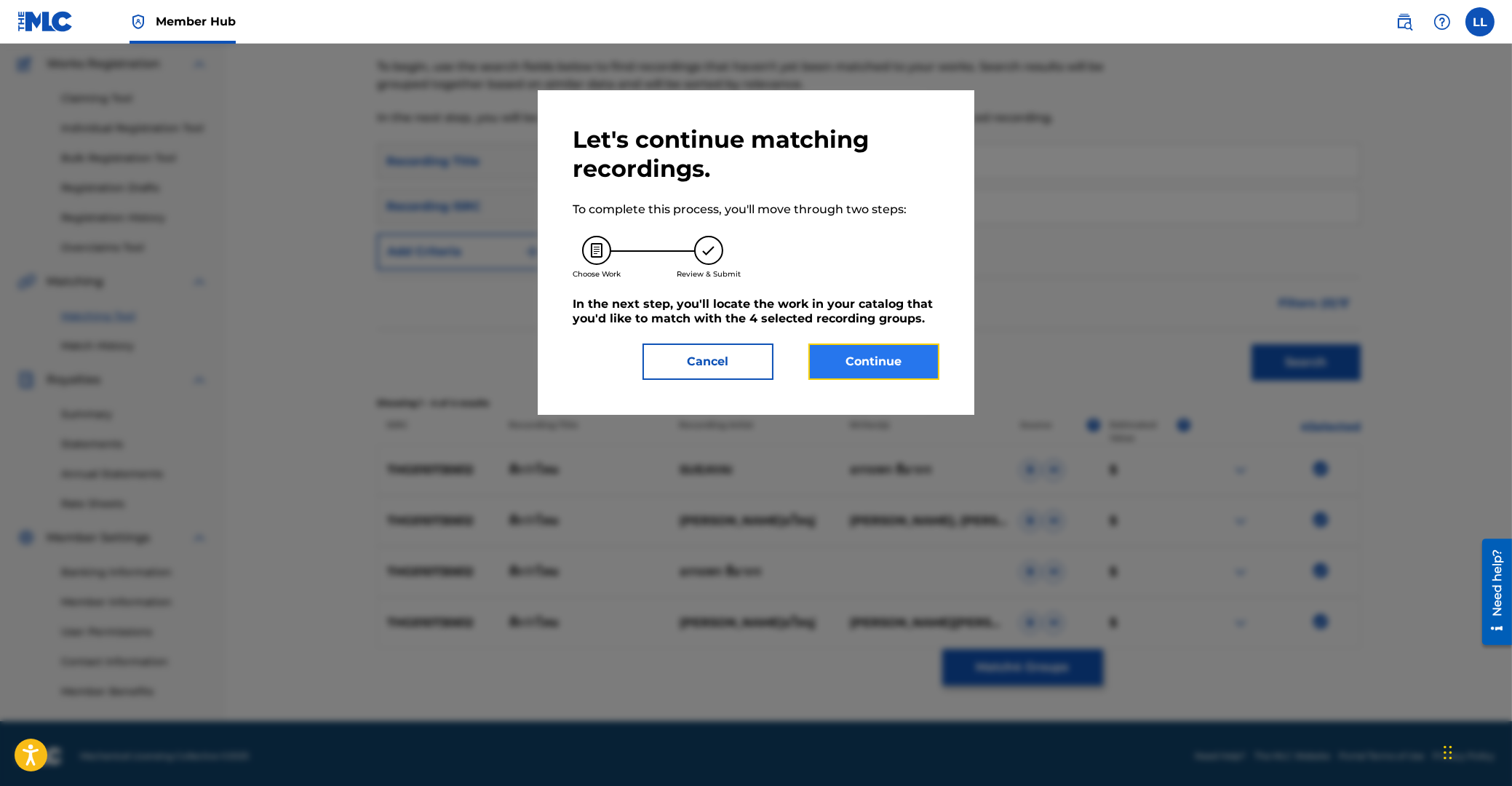
click at [898, 355] on button "Continue" at bounding box center [874, 361] width 131 height 36
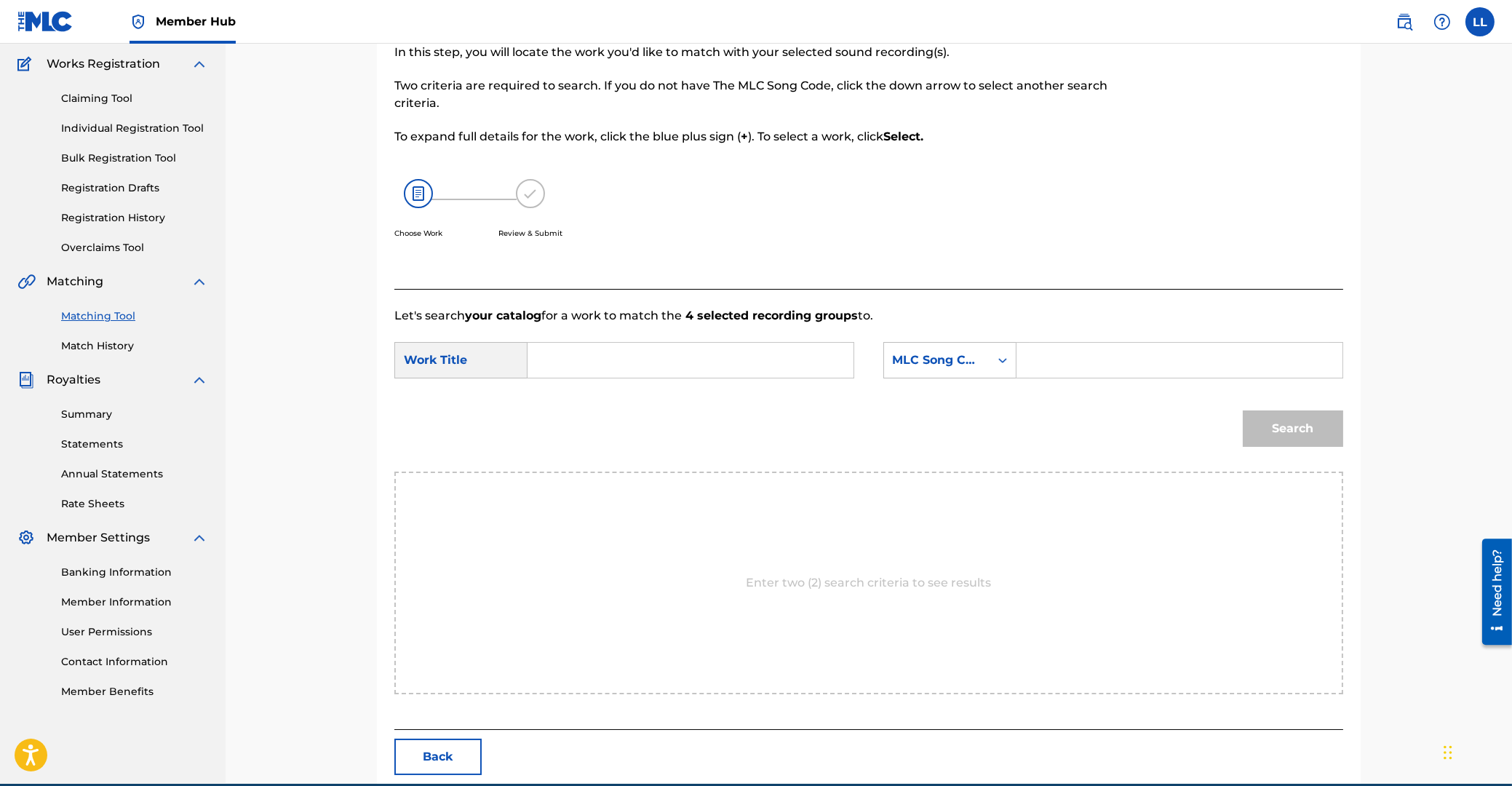
click at [744, 364] on input "Search Form" at bounding box center [691, 360] width 301 height 34
paste input "DEE GWAH MAI"
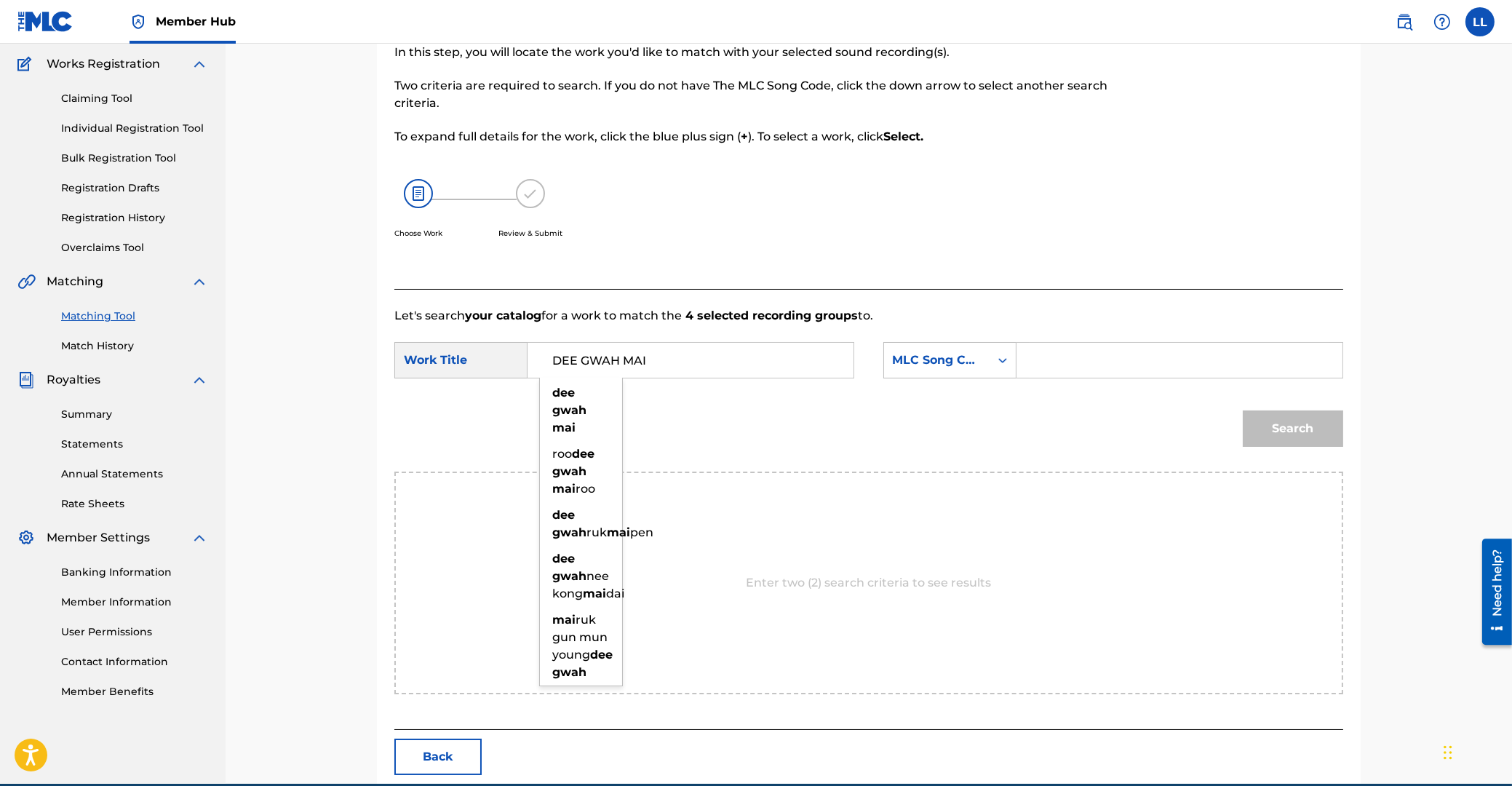
type input "DEE GWAH MAI"
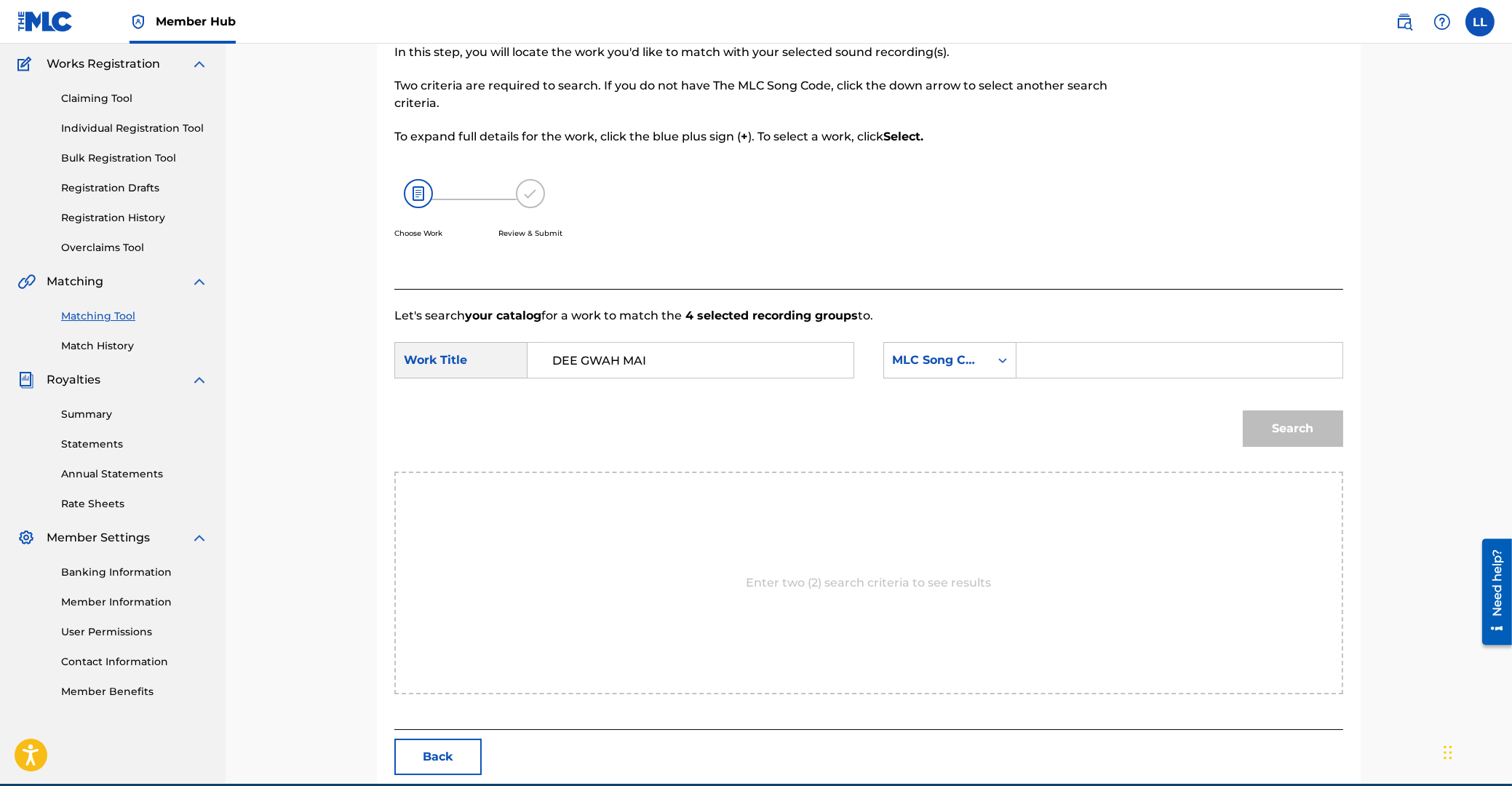
click at [1066, 370] on input "Search Form" at bounding box center [1180, 360] width 301 height 34
paste input "DA56GZ"
type input "DA56GZ"
click at [1301, 420] on button "Search" at bounding box center [1292, 428] width 101 height 36
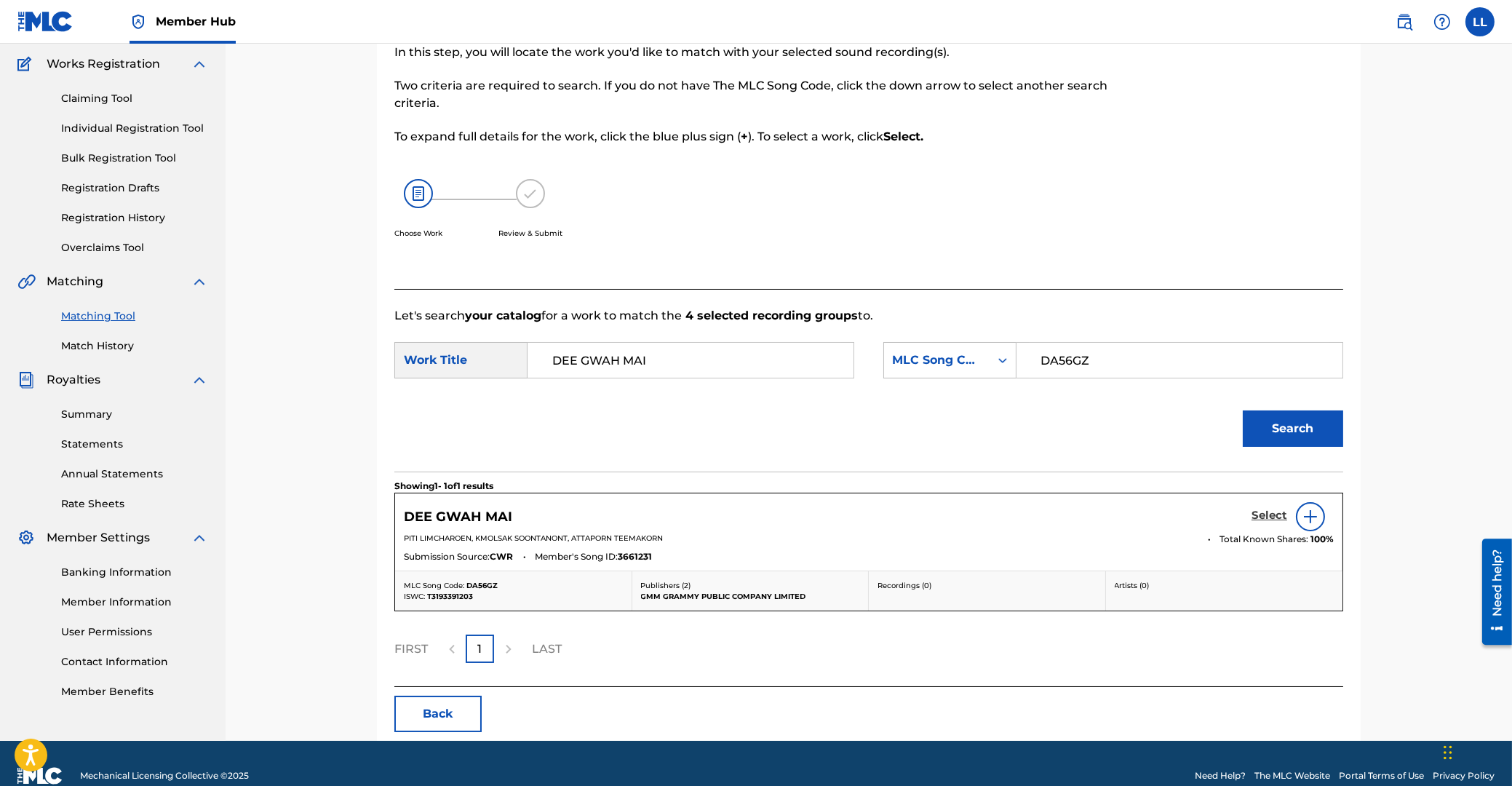
click at [1266, 514] on h5 "Select" at bounding box center [1269, 515] width 35 height 14
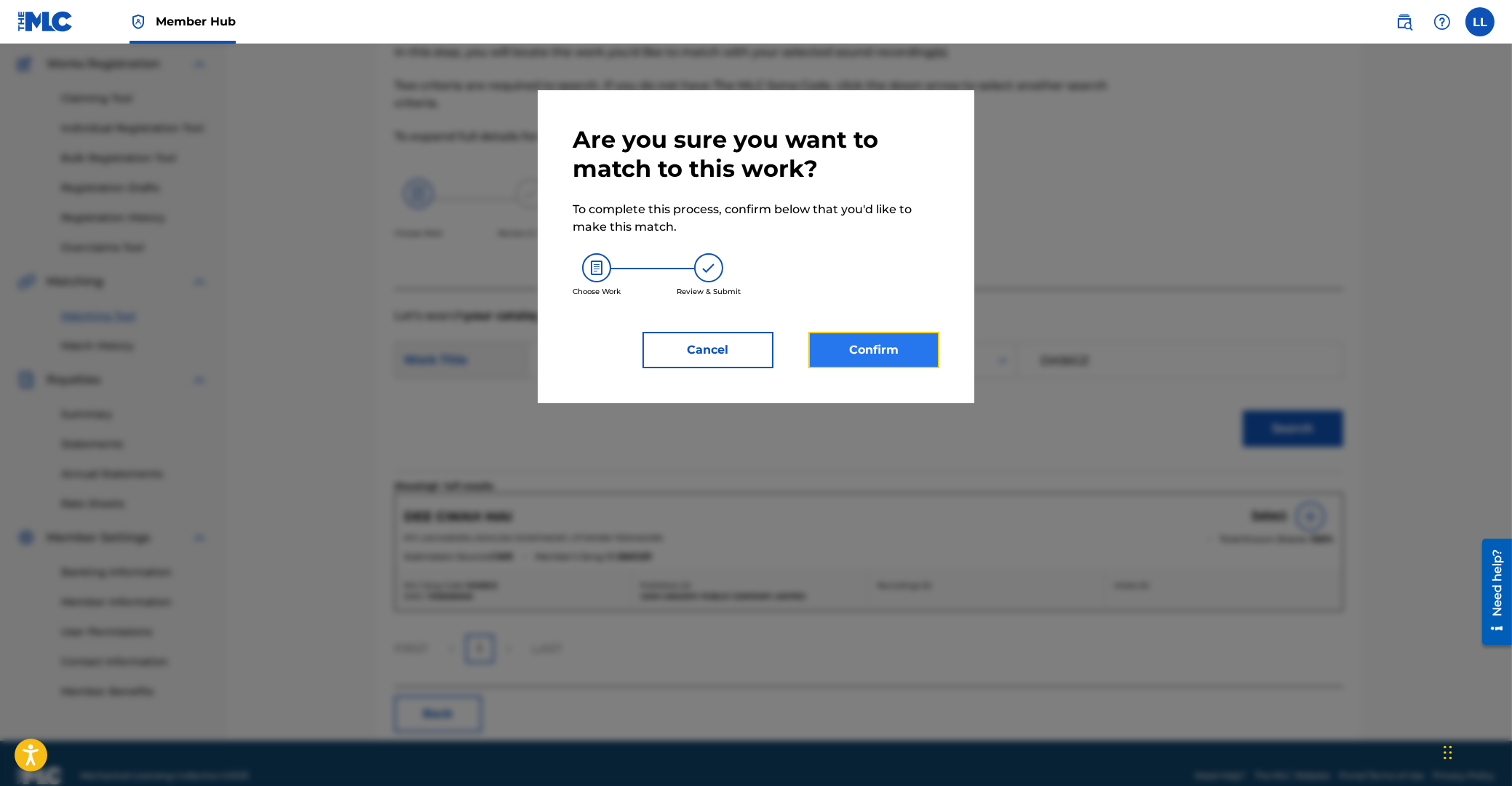
click at [887, 353] on button "Confirm" at bounding box center [874, 350] width 131 height 36
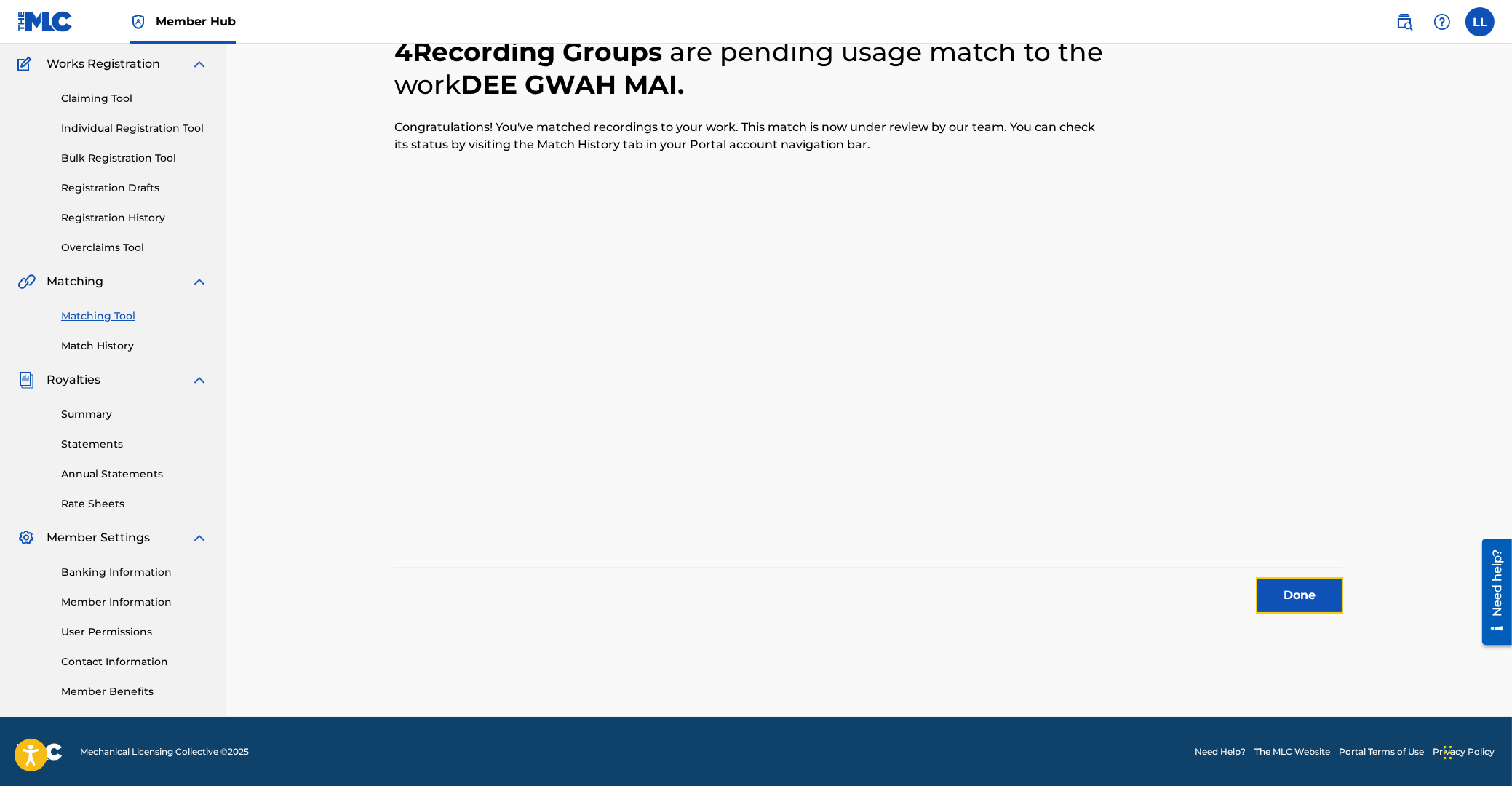
drag, startPoint x: 1301, startPoint y: 599, endPoint x: 25, endPoint y: 413, distance: 1289.5
click at [1301, 597] on button "Done" at bounding box center [1300, 595] width 87 height 36
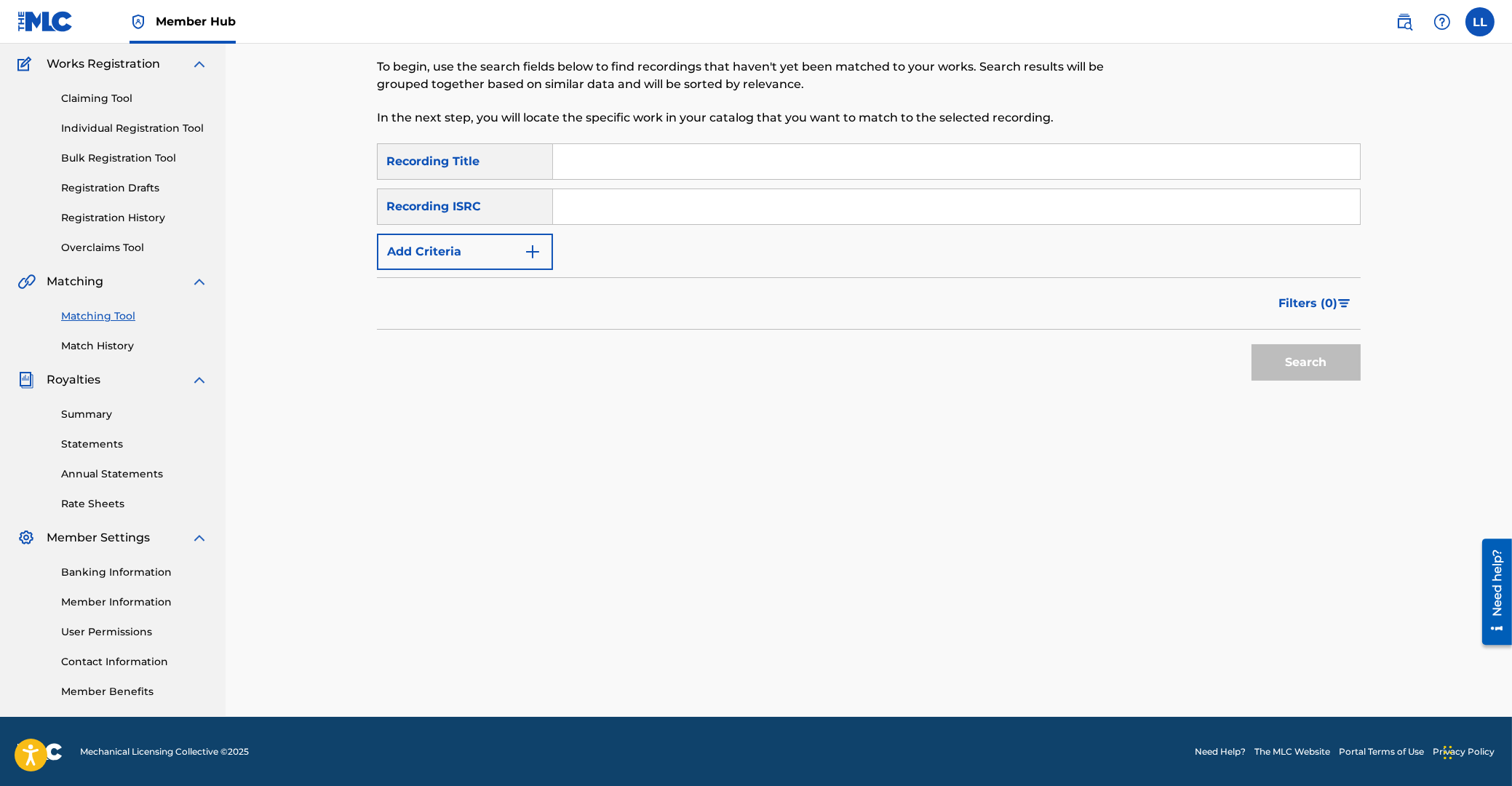
click at [717, 210] on input "Search Form" at bounding box center [956, 206] width 807 height 34
paste input "THG010804668"
type input "THG010804668"
click at [1311, 377] on button "Search" at bounding box center [1306, 362] width 109 height 36
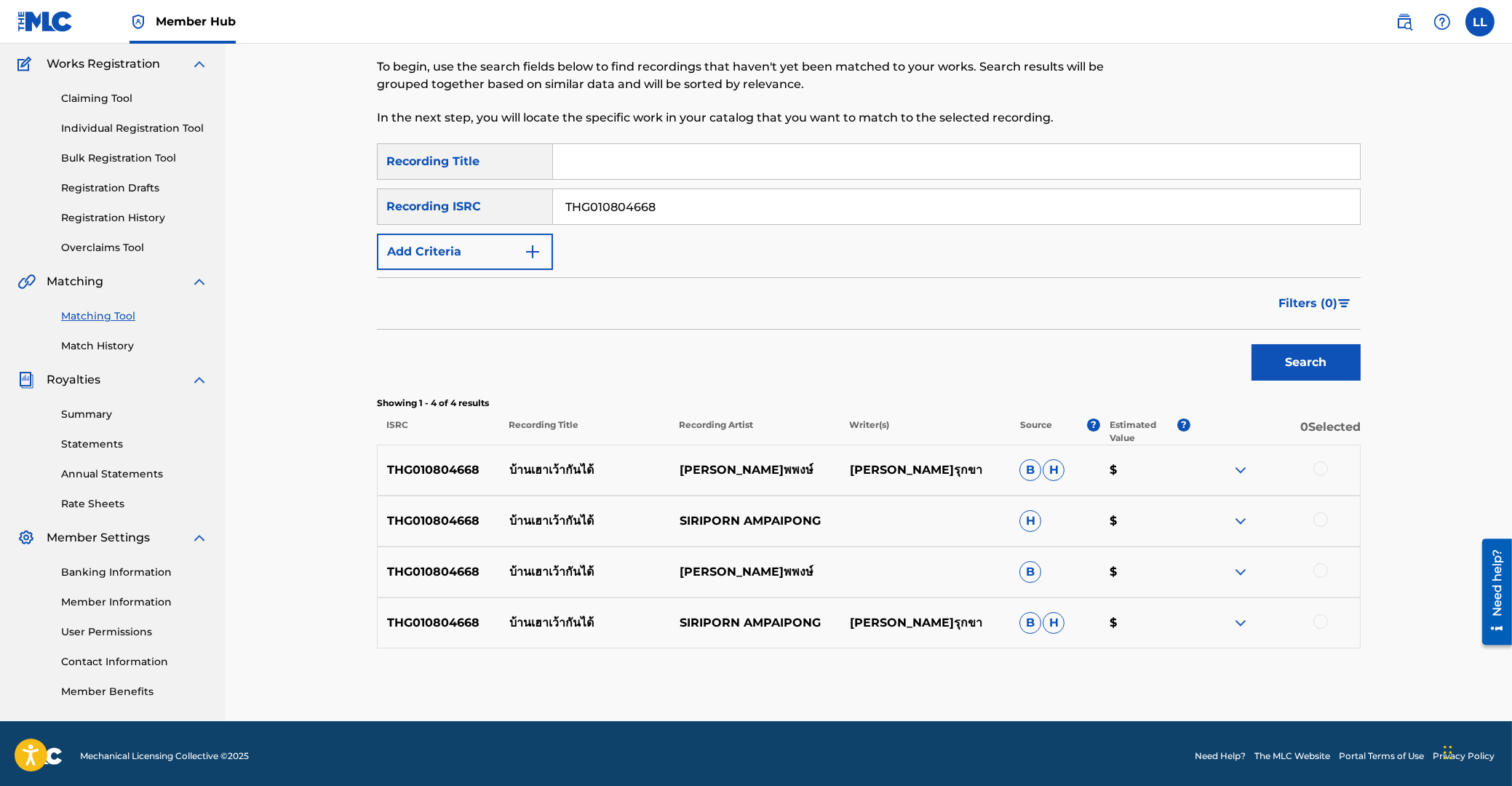
click at [1322, 466] on div at bounding box center [1321, 468] width 15 height 15
click at [1318, 520] on div at bounding box center [1321, 519] width 15 height 15
click at [1320, 572] on div at bounding box center [1321, 571] width 15 height 15
click at [1322, 623] on div at bounding box center [1321, 622] width 15 height 15
click at [991, 673] on button "Match 4 Groups" at bounding box center [1022, 667] width 161 height 36
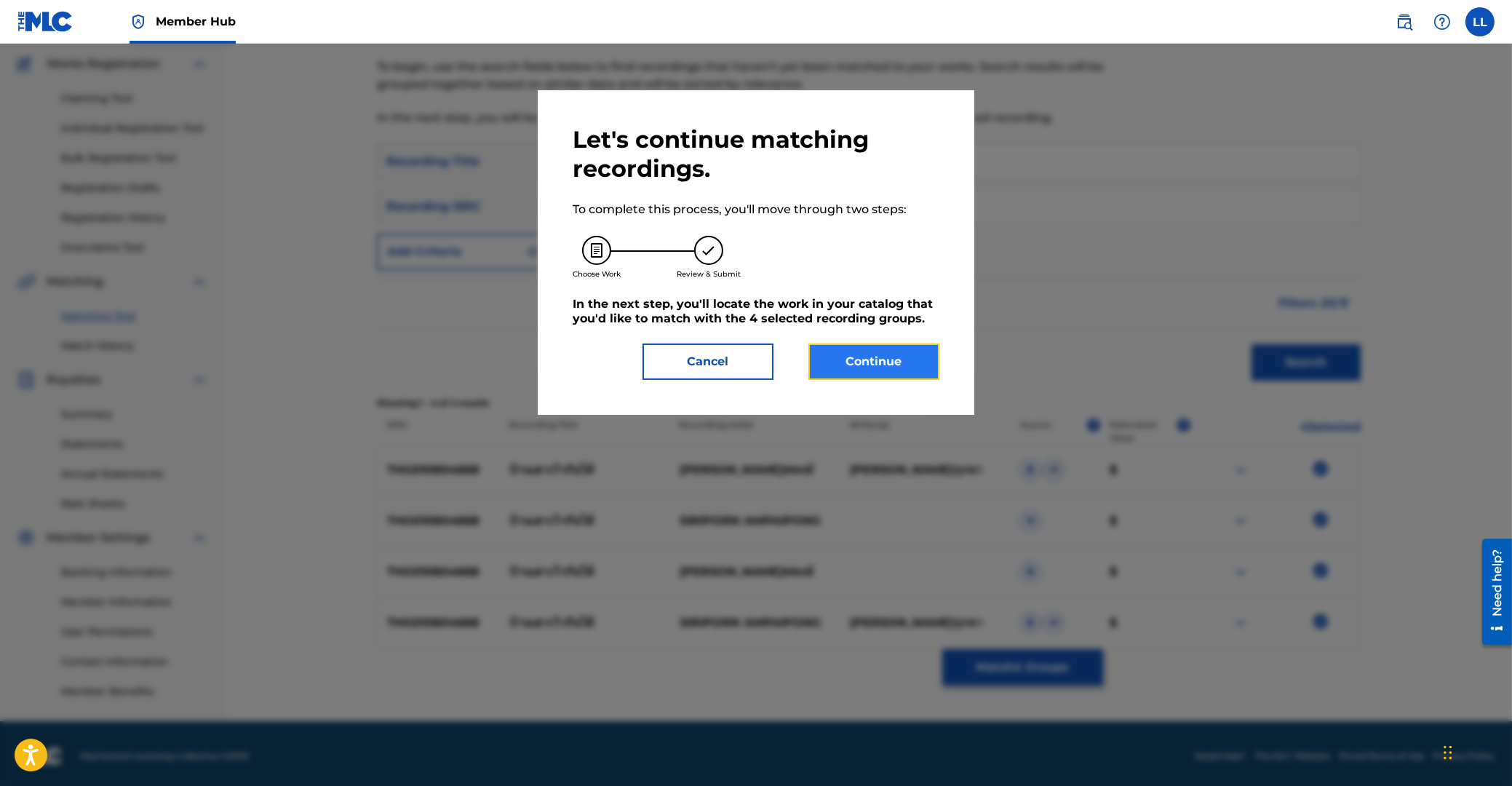
click at [879, 358] on button "Continue" at bounding box center [874, 361] width 131 height 36
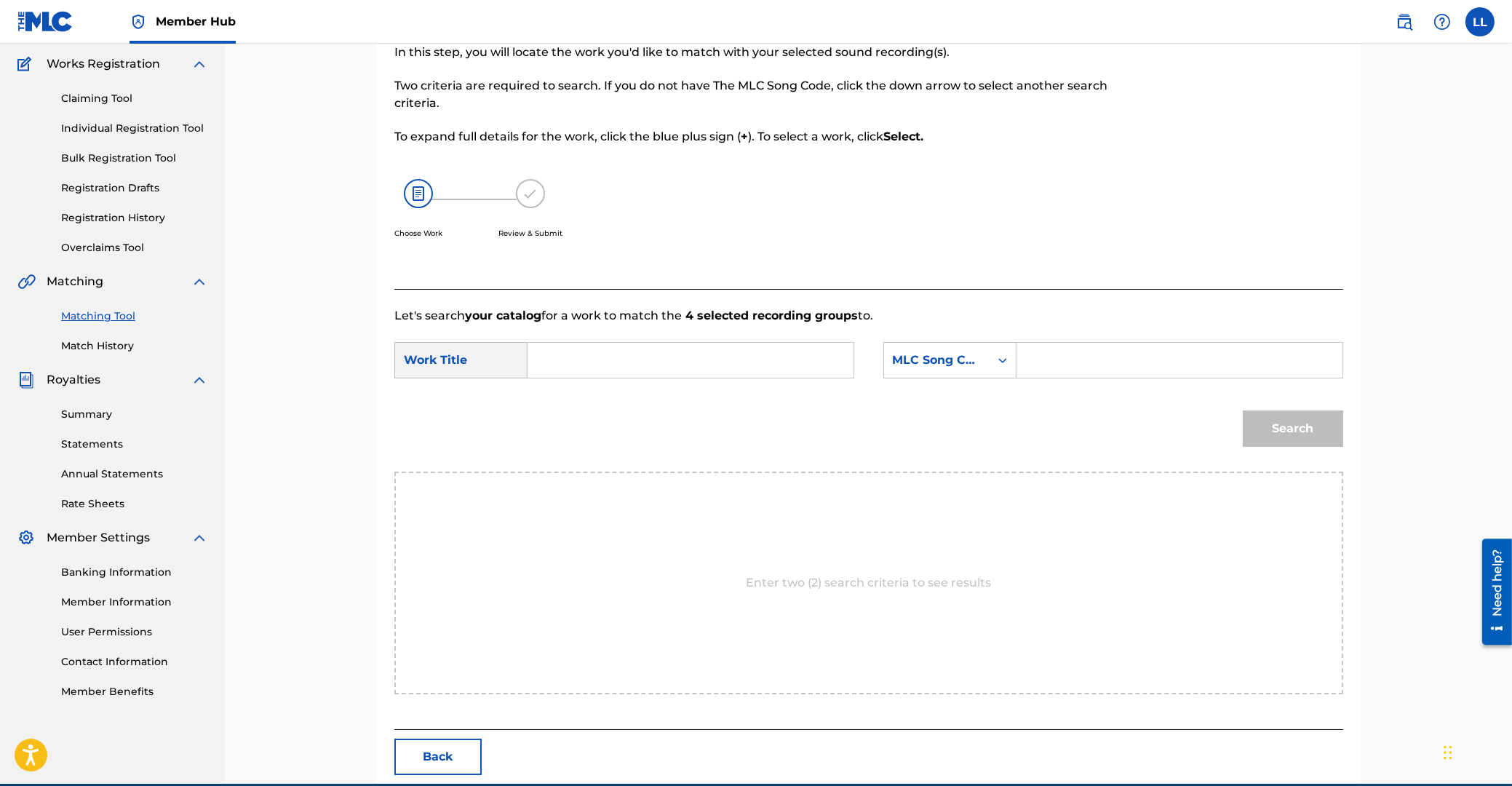
click at [712, 374] on input "Search Form" at bounding box center [691, 360] width 301 height 34
paste input "BAHN HOW WOW GUN DAI"
type input "BAHN HOW WOW GUN DAI"
click at [1048, 361] on input "Search Form" at bounding box center [1180, 360] width 301 height 34
paste input "BB03DR"
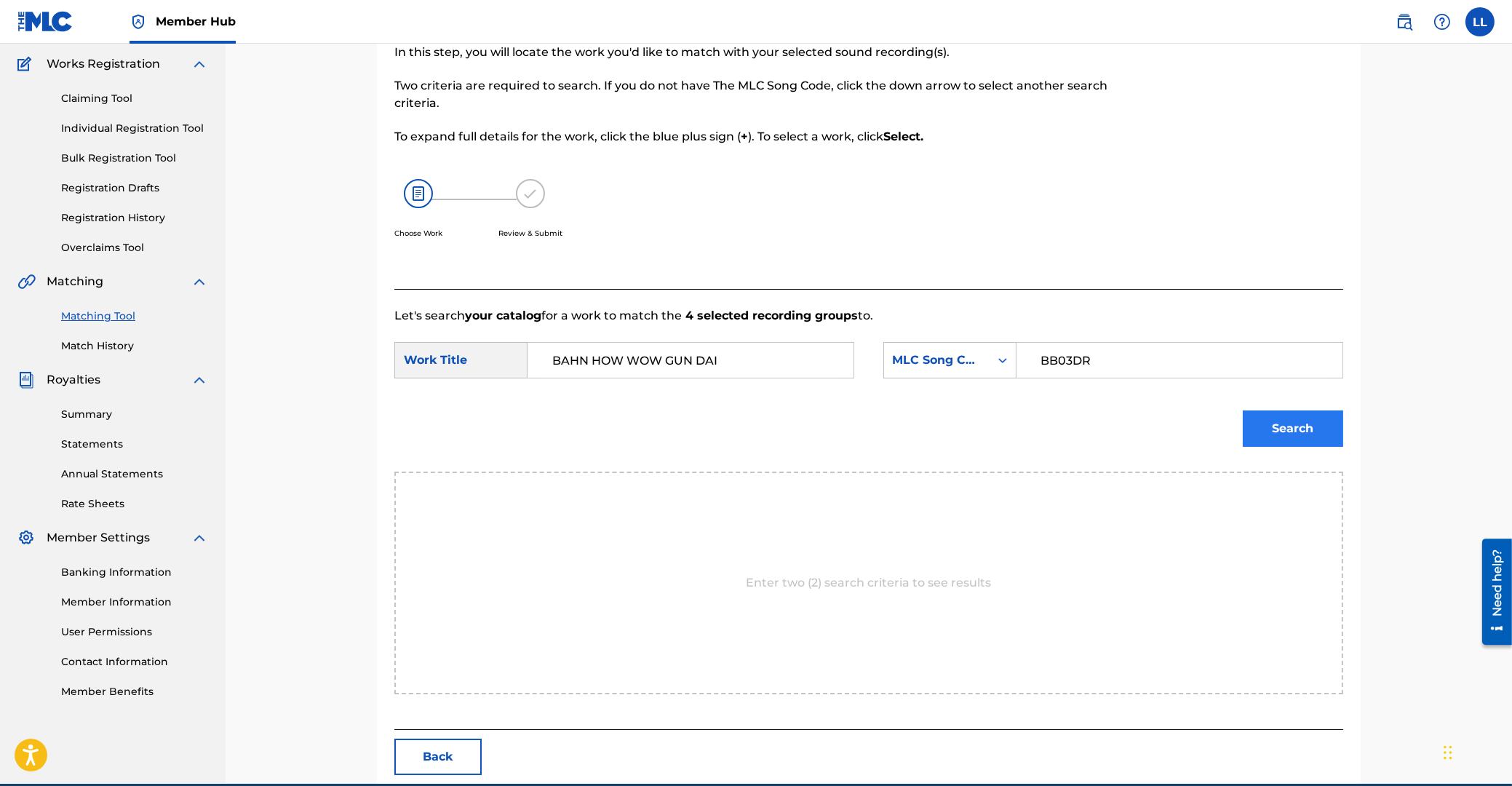
type input "BB03DR"
click at [1288, 427] on button "Search" at bounding box center [1292, 428] width 101 height 36
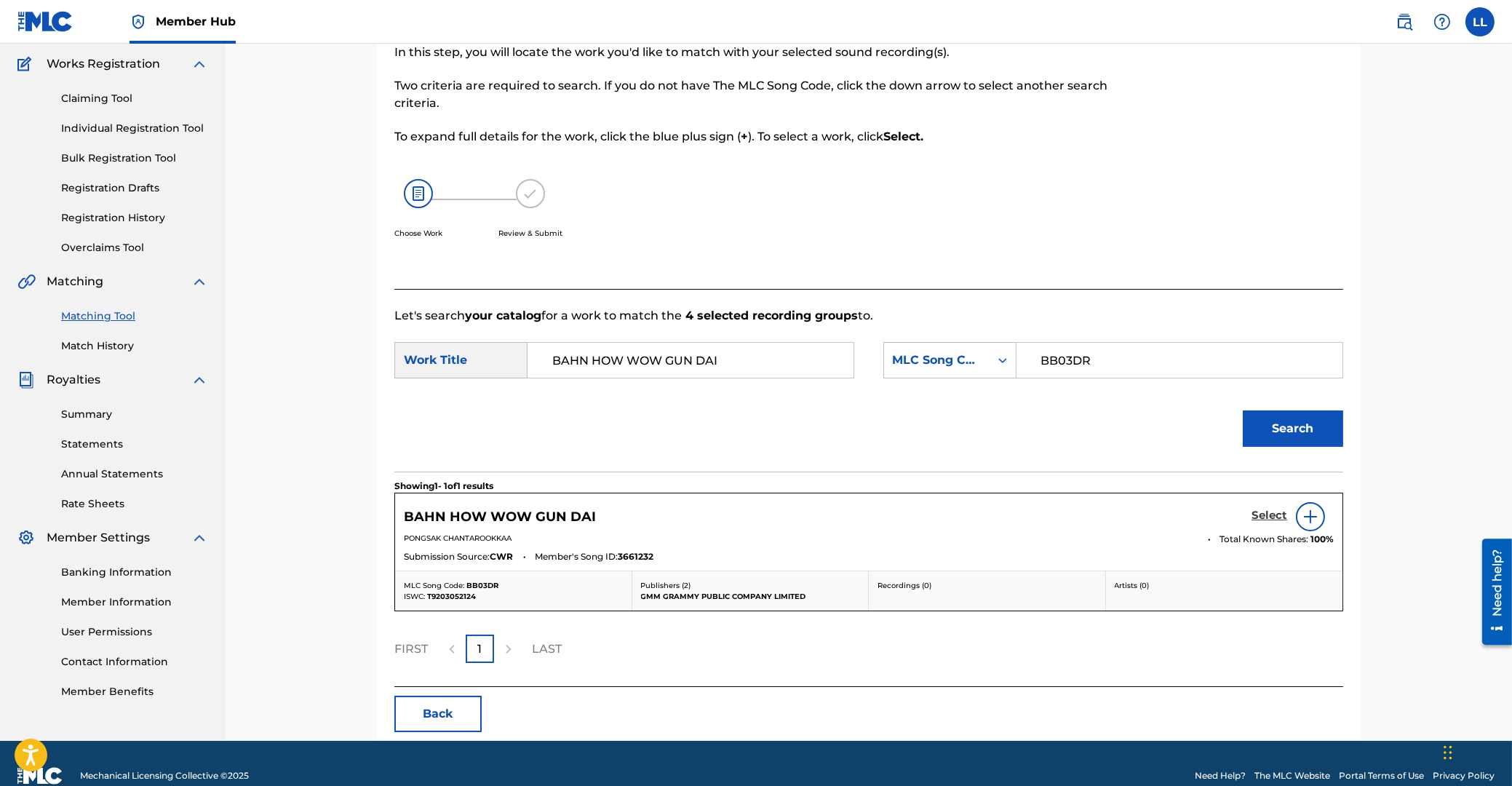
click at [1262, 508] on h5 "Select" at bounding box center [1269, 515] width 35 height 14
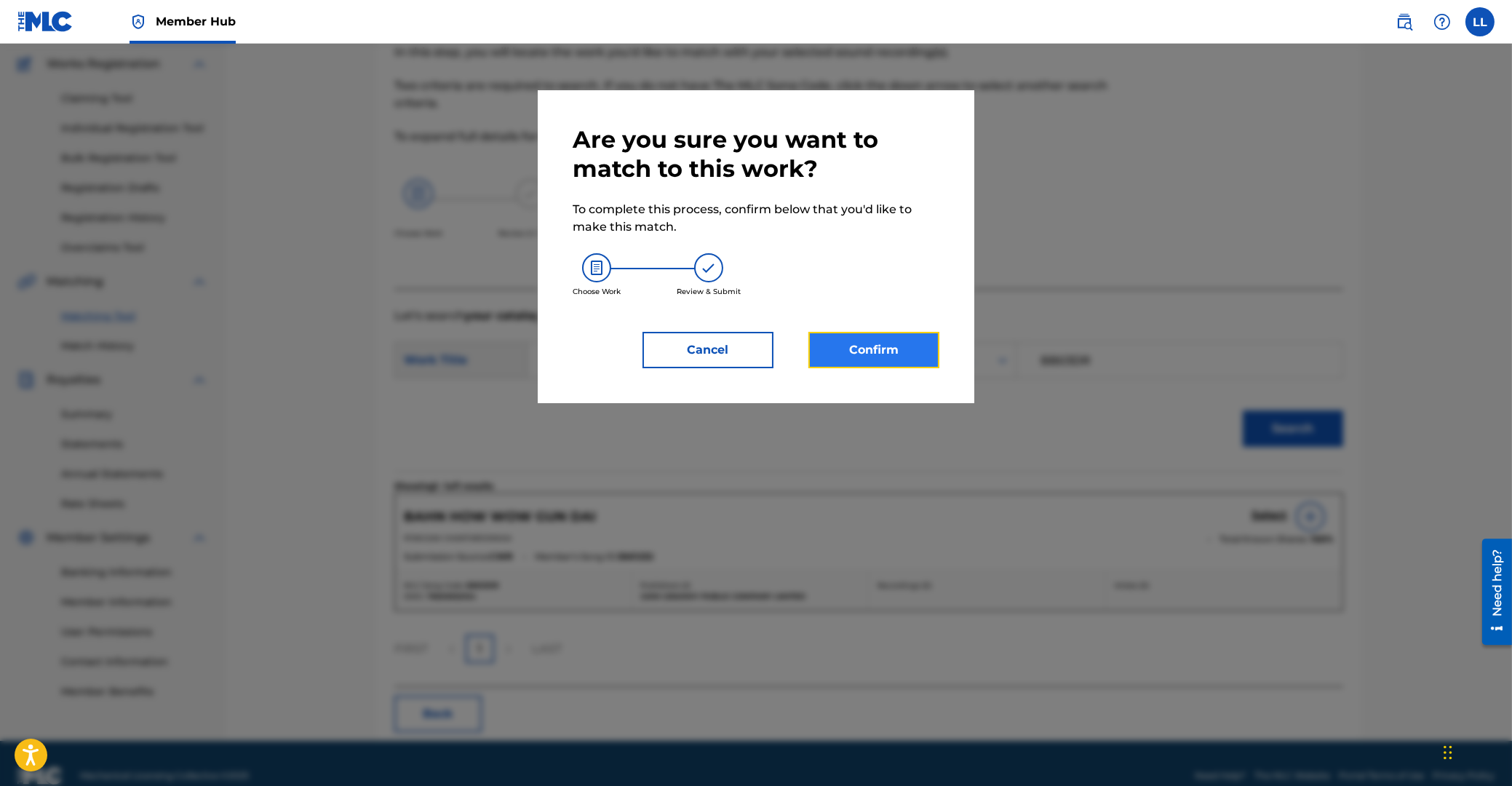
click at [865, 360] on button "Confirm" at bounding box center [874, 350] width 131 height 36
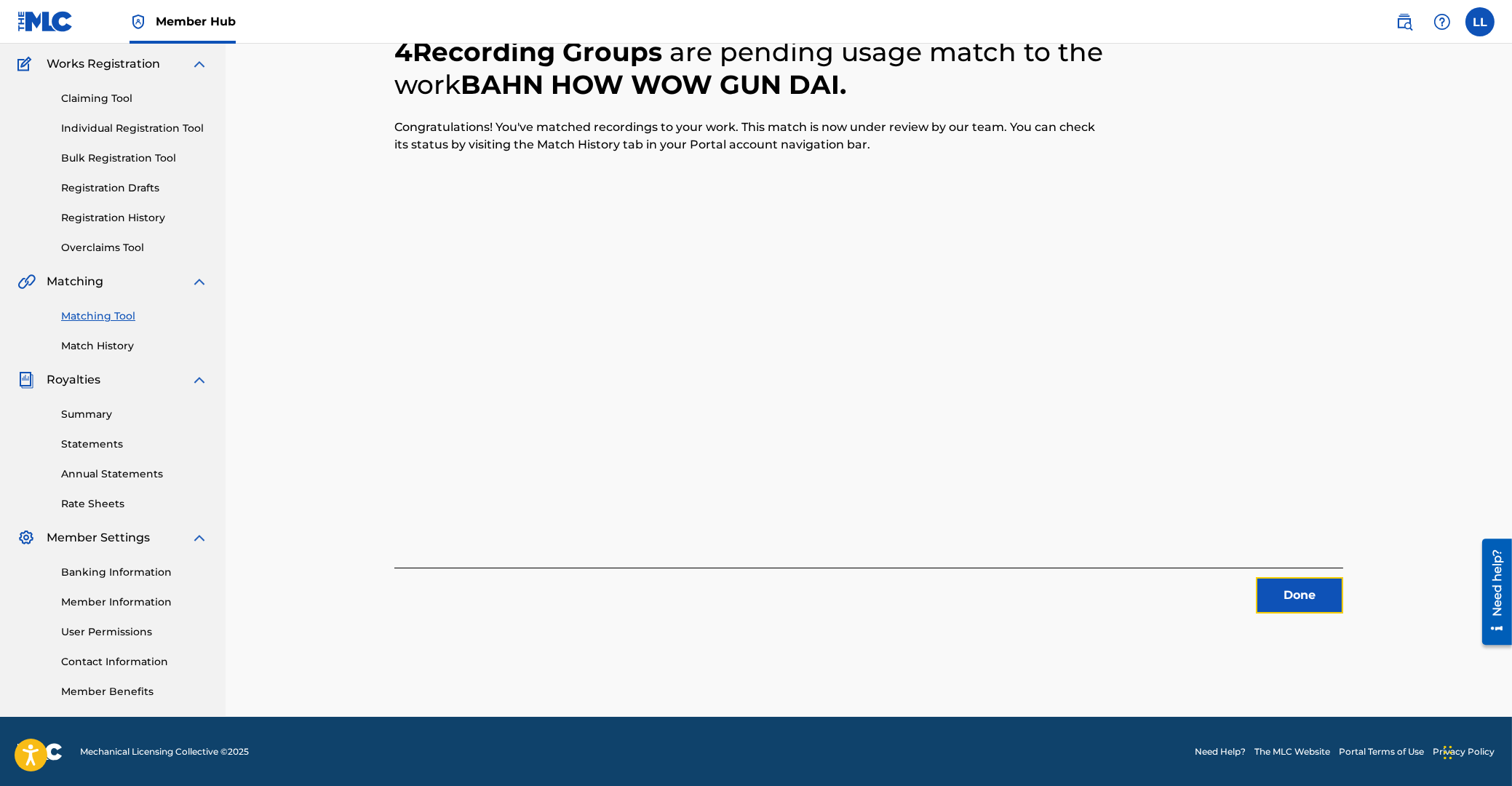
drag, startPoint x: 1292, startPoint y: 593, endPoint x: 32, endPoint y: 392, distance: 1275.9
click at [1279, 589] on button "Done" at bounding box center [1300, 595] width 87 height 36
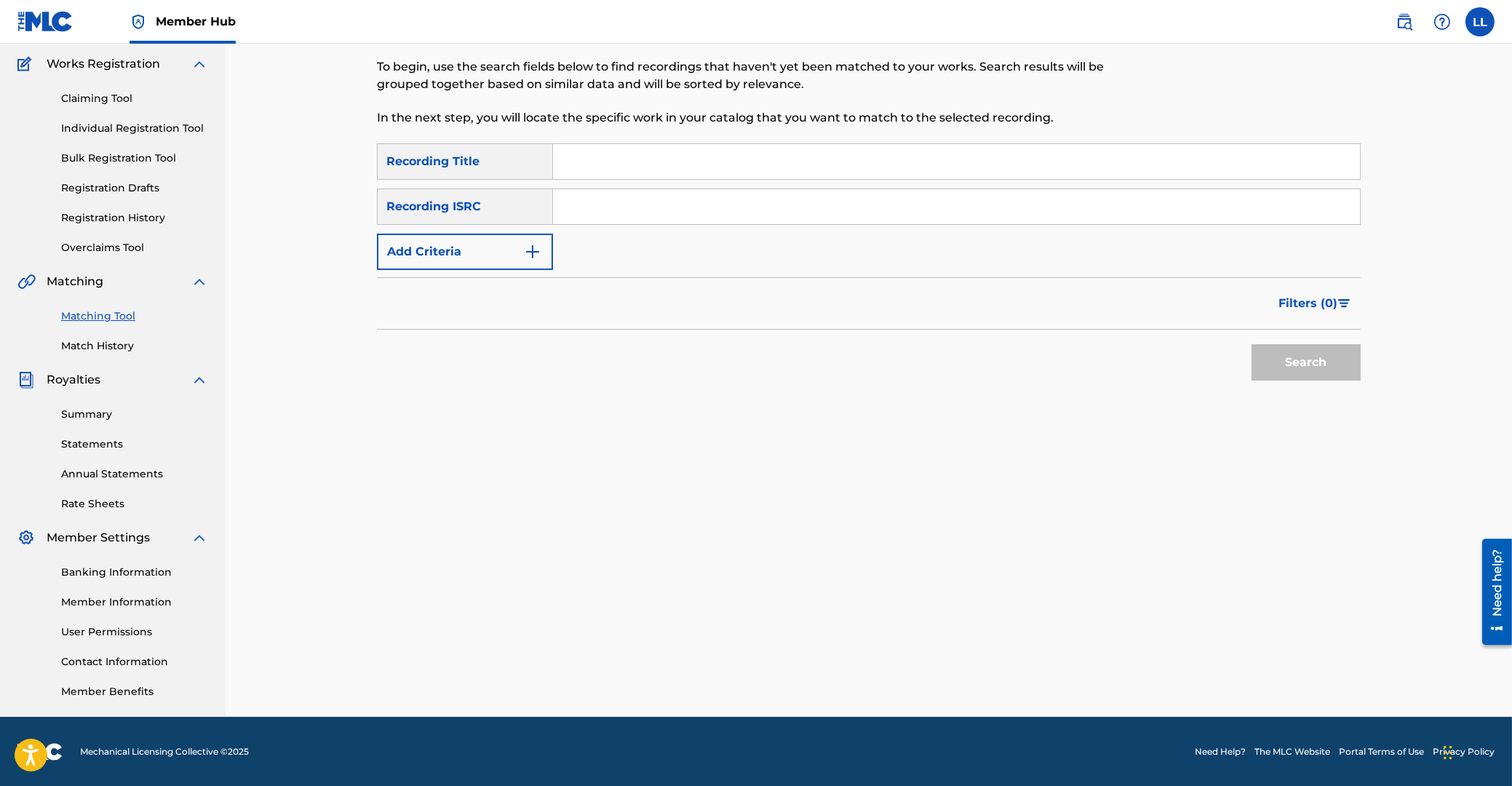
click at [737, 198] on input "Search Form" at bounding box center [956, 206] width 807 height 34
paste input "THG010822077"
type input "THG010822077"
click at [1315, 357] on button "Search" at bounding box center [1306, 362] width 109 height 36
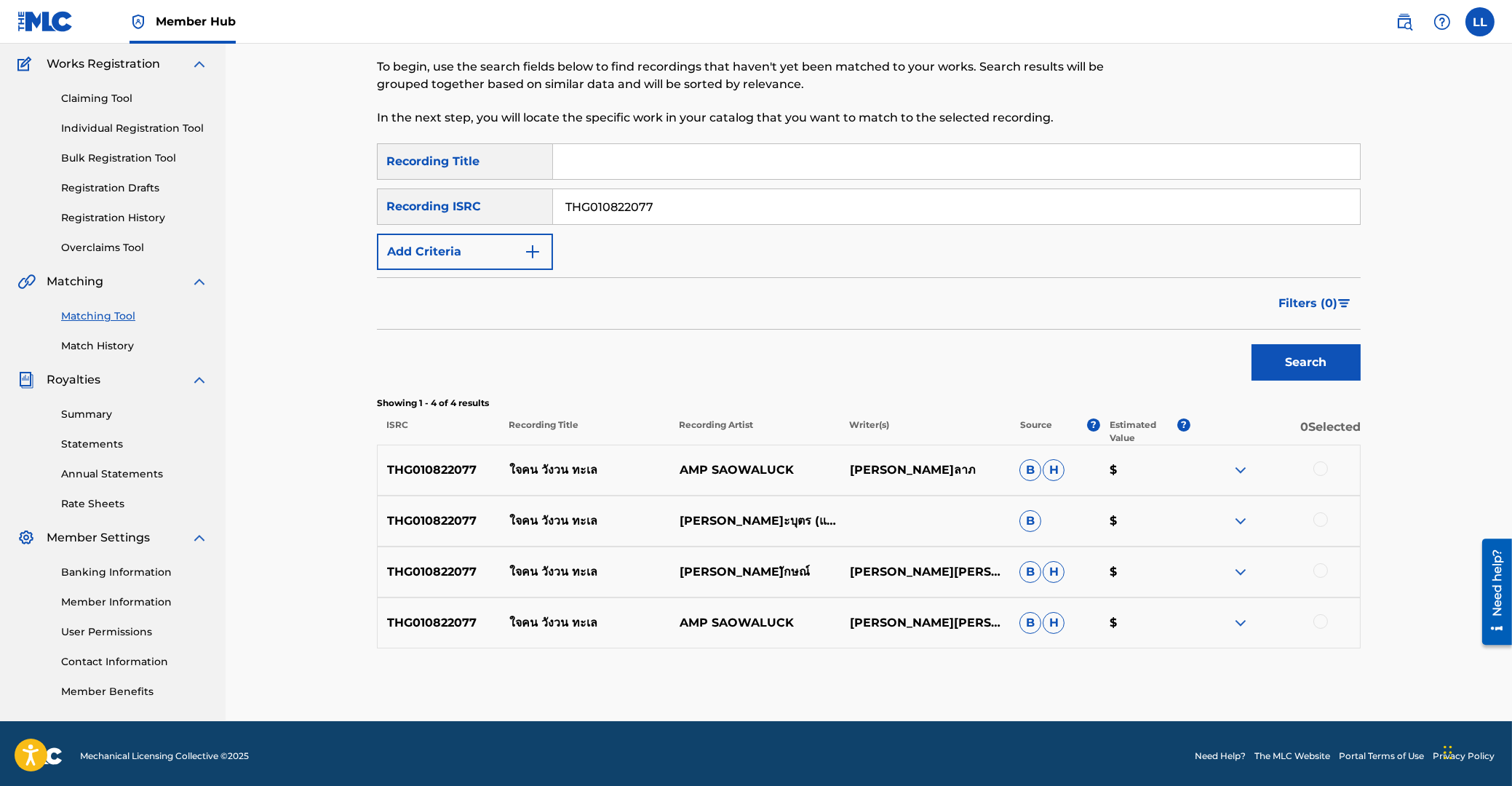
click at [1321, 465] on div at bounding box center [1321, 468] width 15 height 15
drag, startPoint x: 1324, startPoint y: 516, endPoint x: 1327, endPoint y: 555, distance: 39.1
click at [1325, 519] on div at bounding box center [1321, 519] width 15 height 15
drag, startPoint x: 1321, startPoint y: 570, endPoint x: 1321, endPoint y: 598, distance: 28.0
click at [1321, 571] on div at bounding box center [1321, 571] width 15 height 15
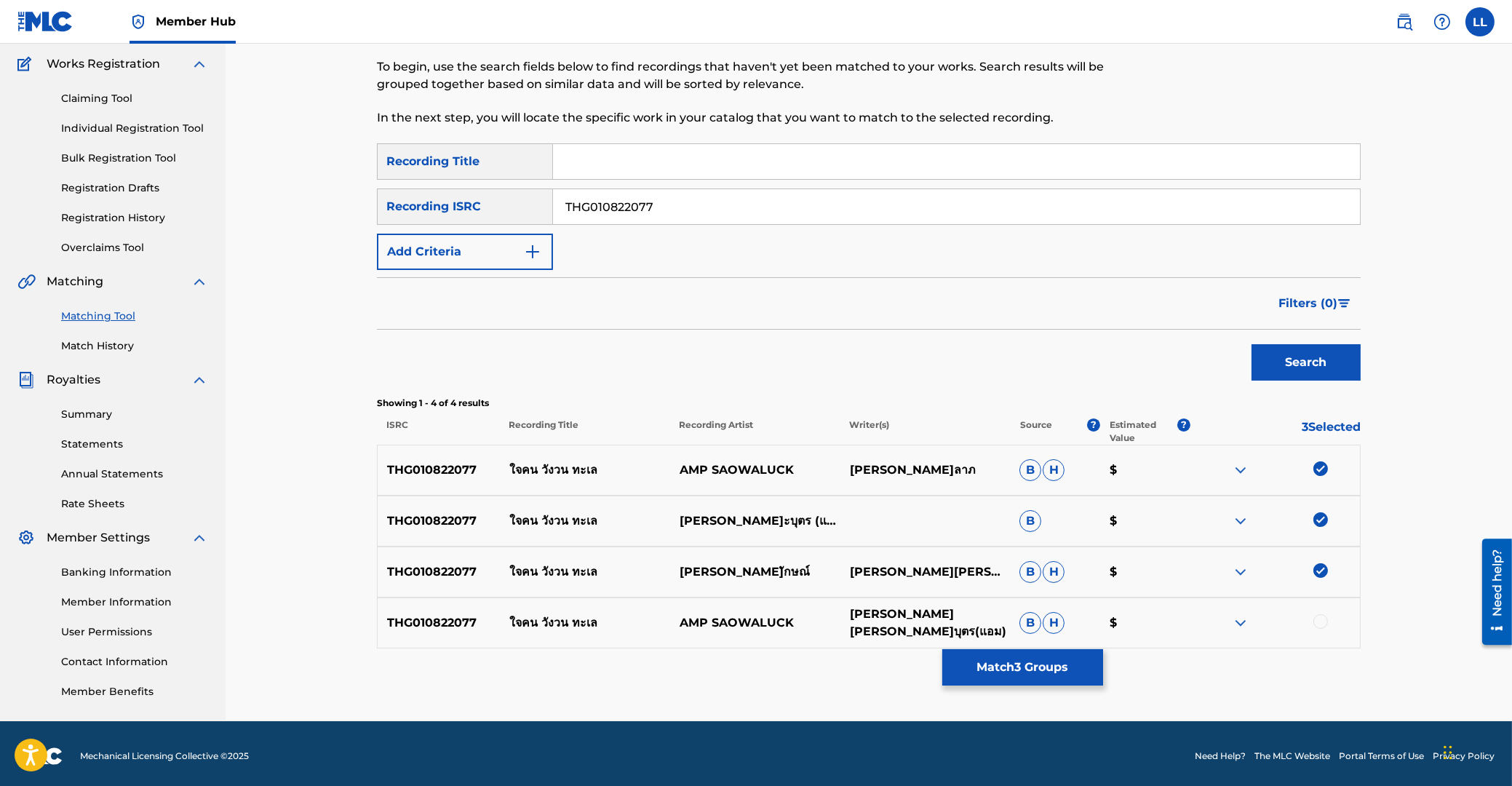
drag, startPoint x: 1321, startPoint y: 619, endPoint x: 953, endPoint y: 620, distance: 368.0
click at [1321, 620] on div at bounding box center [1321, 622] width 15 height 15
click at [1045, 661] on button "Match 4 Groups" at bounding box center [1022, 667] width 161 height 36
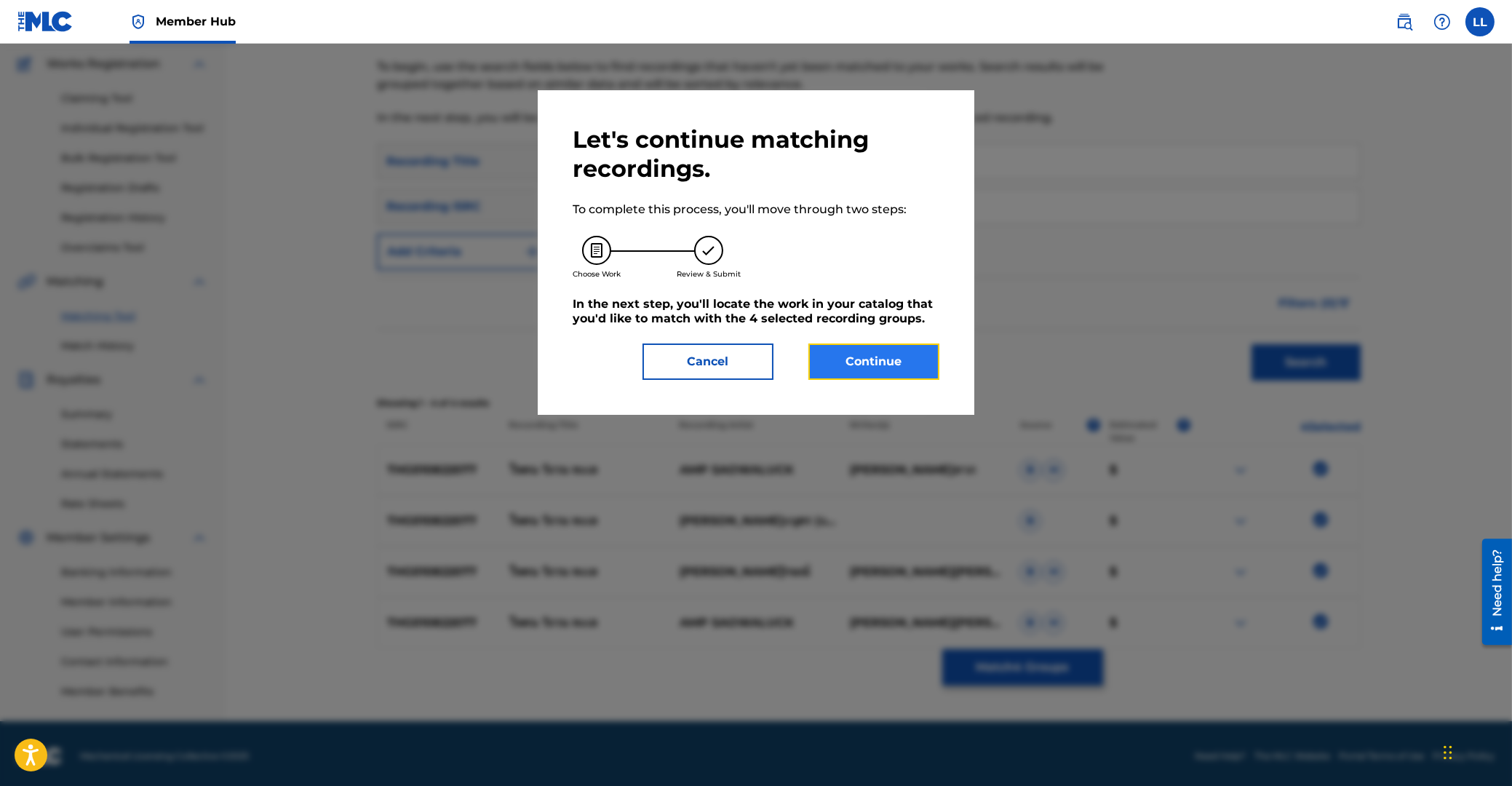
click at [887, 364] on button "Continue" at bounding box center [874, 361] width 131 height 36
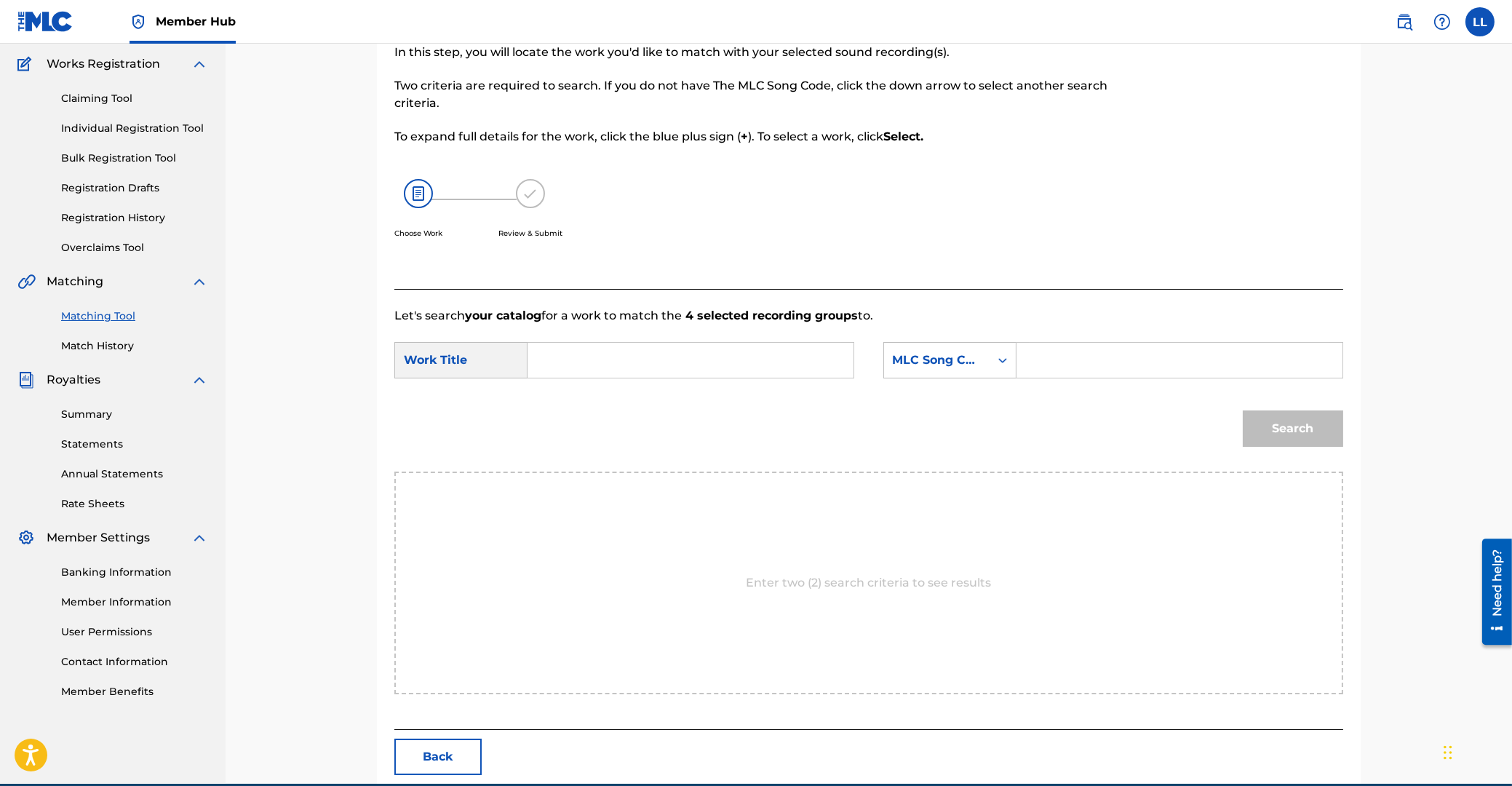
click at [655, 363] on input "Search Form" at bounding box center [691, 360] width 301 height 34
paste input "JAI KON WUNG WON TA LAY"
type input "JAI KON WUNG WON TA LAY"
drag, startPoint x: 1070, startPoint y: 350, endPoint x: 1168, endPoint y: 388, distance: 105.1
click at [1072, 352] on input "Search Form" at bounding box center [1180, 360] width 301 height 34
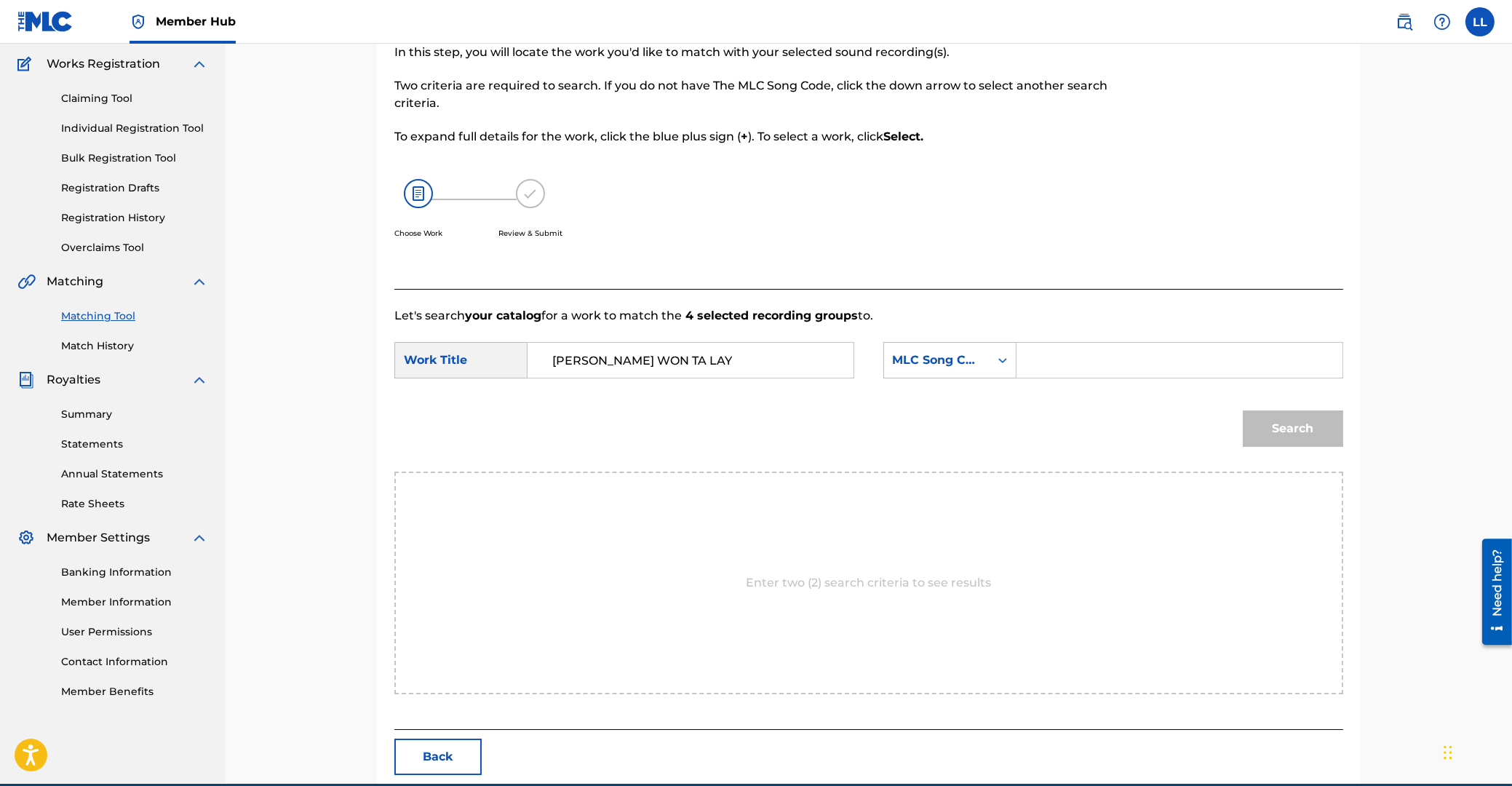
paste input "JC9FAU"
type input "JC9FAU"
click at [1282, 436] on button "Search" at bounding box center [1292, 428] width 101 height 36
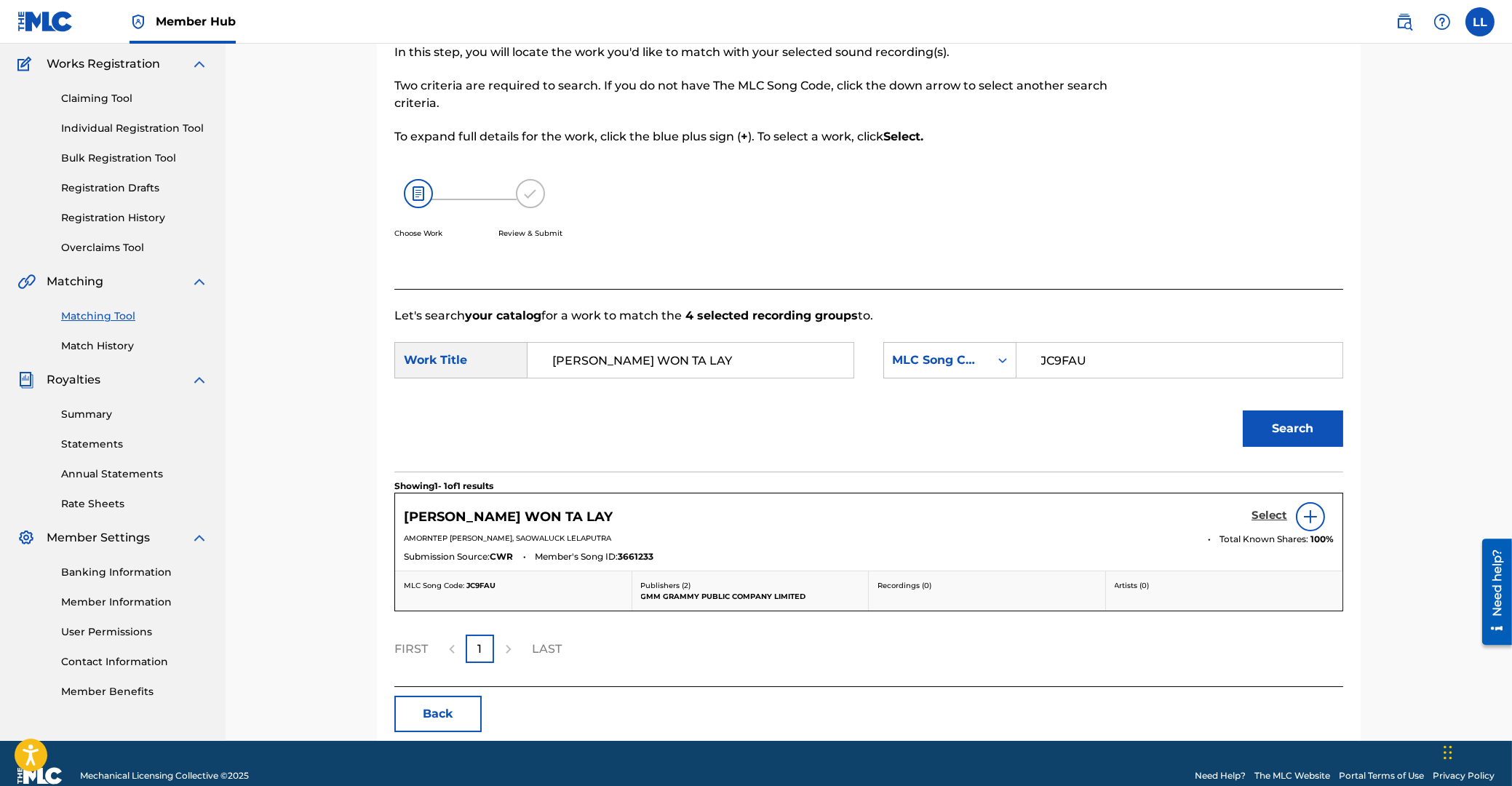
click at [1269, 517] on h5 "Select" at bounding box center [1269, 515] width 35 height 14
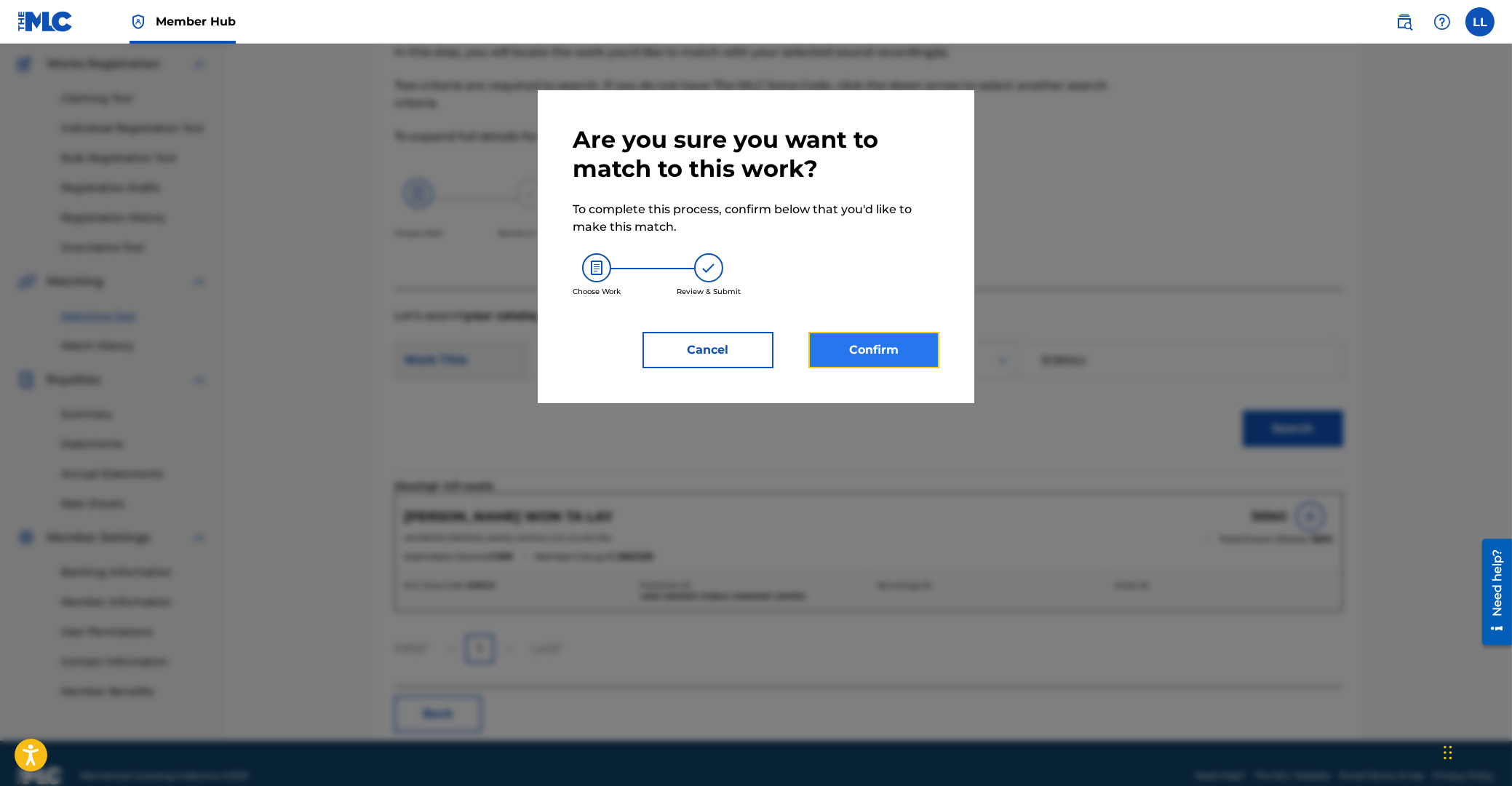
click at [836, 339] on button "Confirm" at bounding box center [874, 350] width 131 height 36
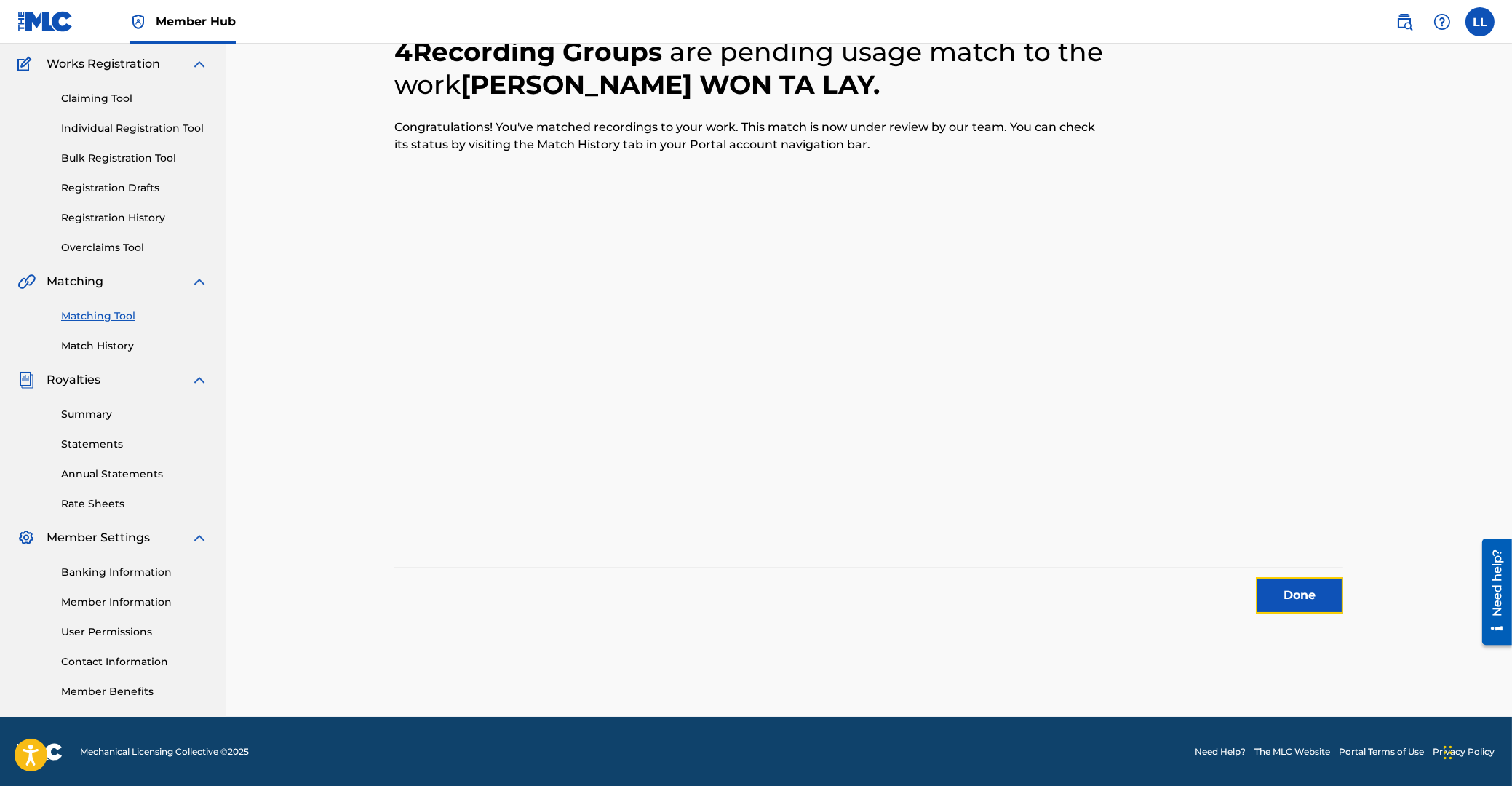
drag, startPoint x: 1291, startPoint y: 596, endPoint x: 50, endPoint y: 444, distance: 1250.3
click at [1218, 585] on div "Done" at bounding box center [869, 590] width 948 height 46
click at [1315, 596] on button "Done" at bounding box center [1300, 595] width 87 height 36
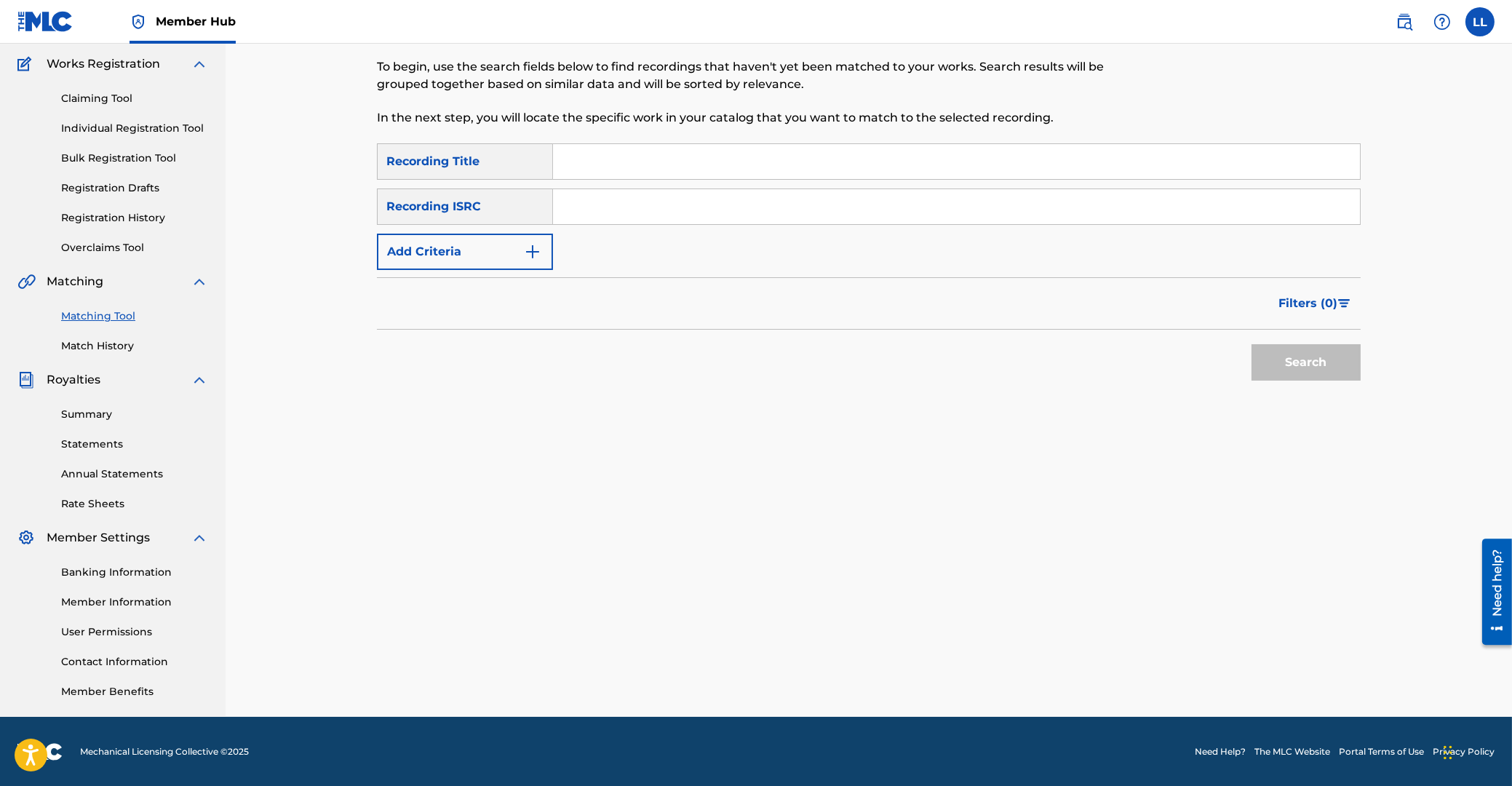
drag, startPoint x: 718, startPoint y: 211, endPoint x: 729, endPoint y: 211, distance: 11.0
click at [718, 211] on input "Search Form" at bounding box center [956, 206] width 807 height 34
paste input "THG010823289"
type input "THG010823289"
click at [1301, 365] on button "Search" at bounding box center [1306, 362] width 109 height 36
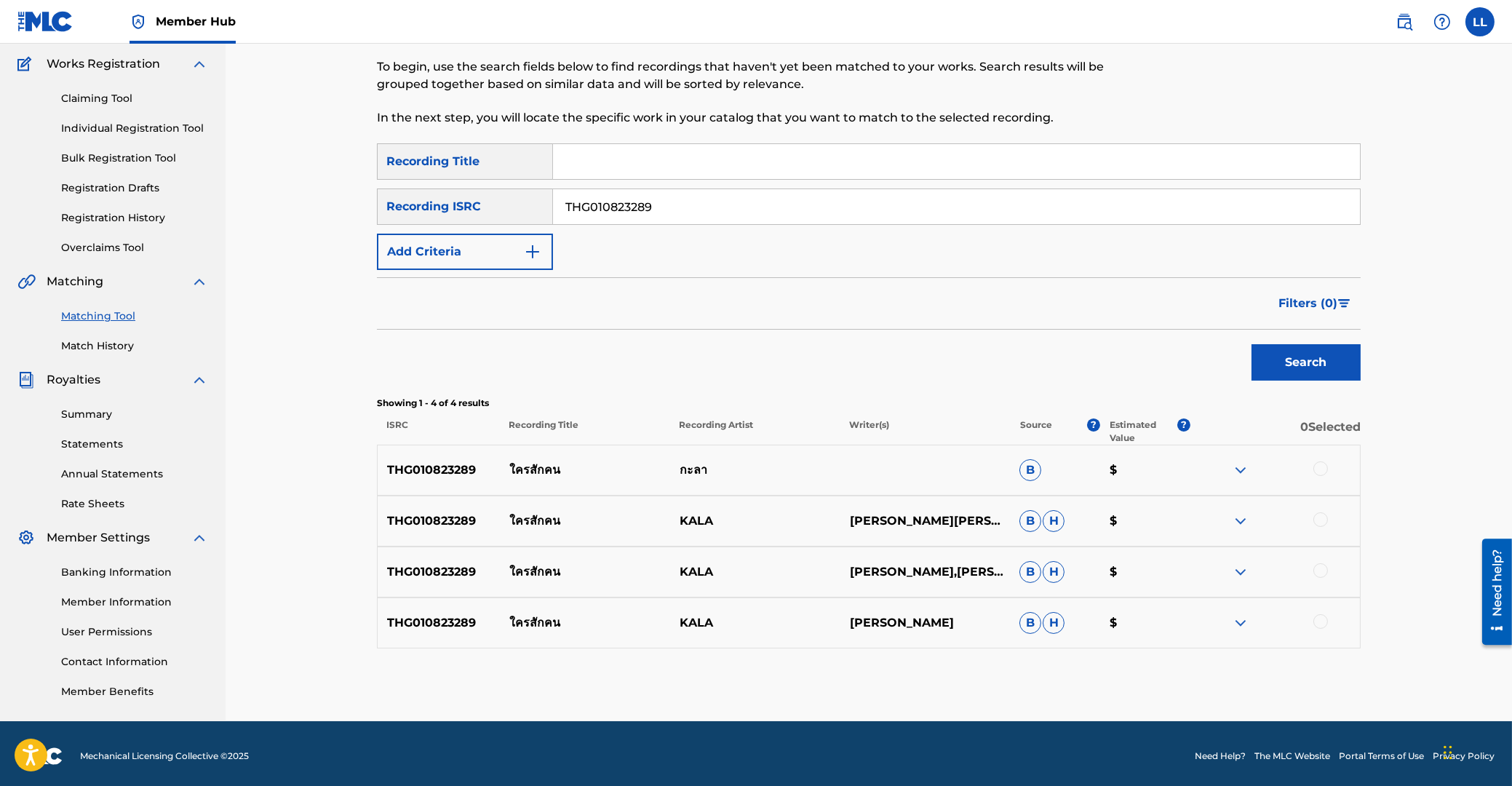
click at [1321, 469] on div at bounding box center [1321, 468] width 15 height 15
drag, startPoint x: 1320, startPoint y: 520, endPoint x: 1321, endPoint y: 555, distance: 35.0
click at [1320, 522] on div at bounding box center [1321, 519] width 15 height 15
click at [1319, 569] on div at bounding box center [1321, 571] width 15 height 15
click at [1321, 622] on div at bounding box center [1321, 622] width 15 height 15
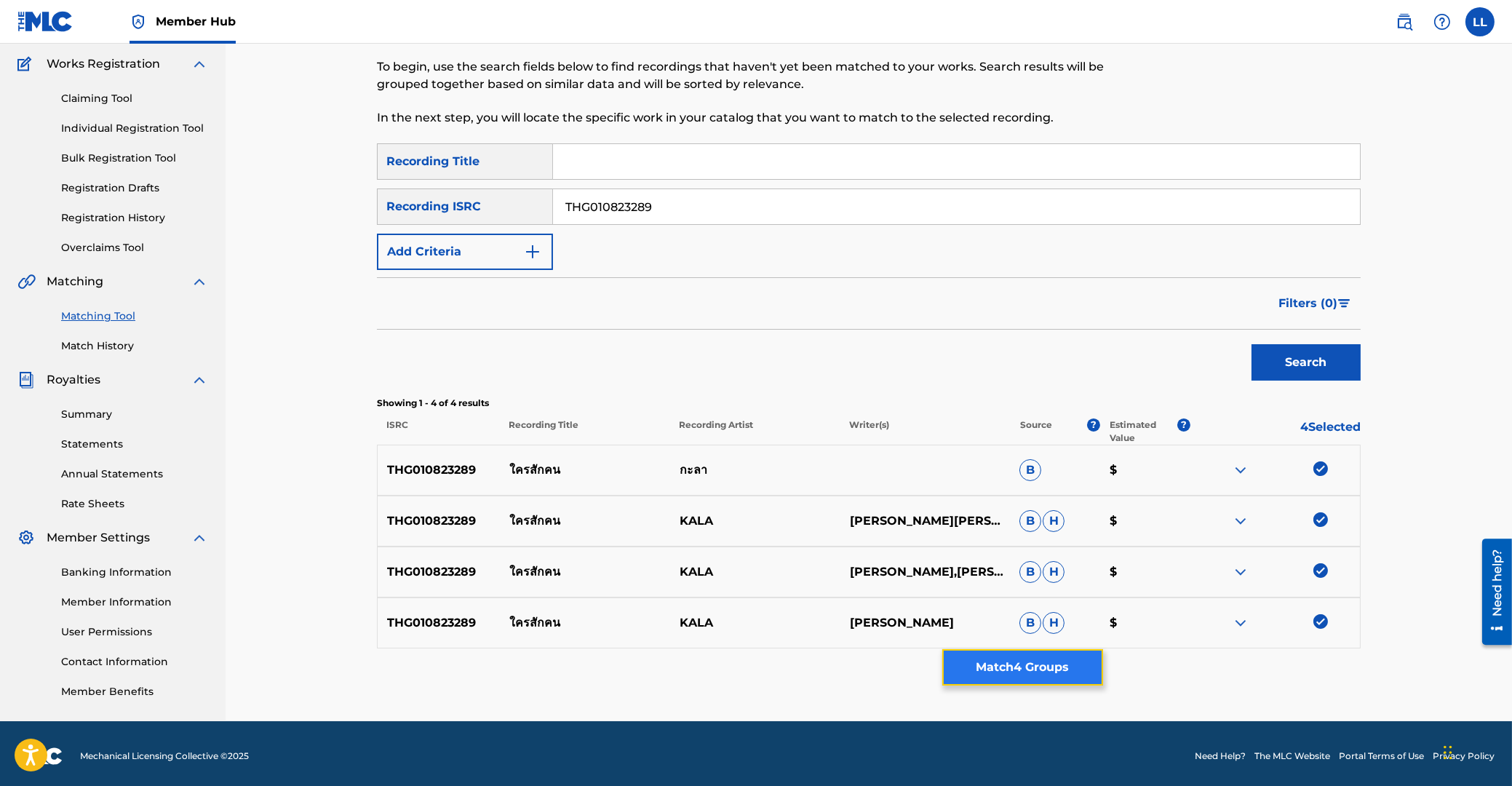
click at [1007, 671] on button "Match 4 Groups" at bounding box center [1022, 667] width 161 height 36
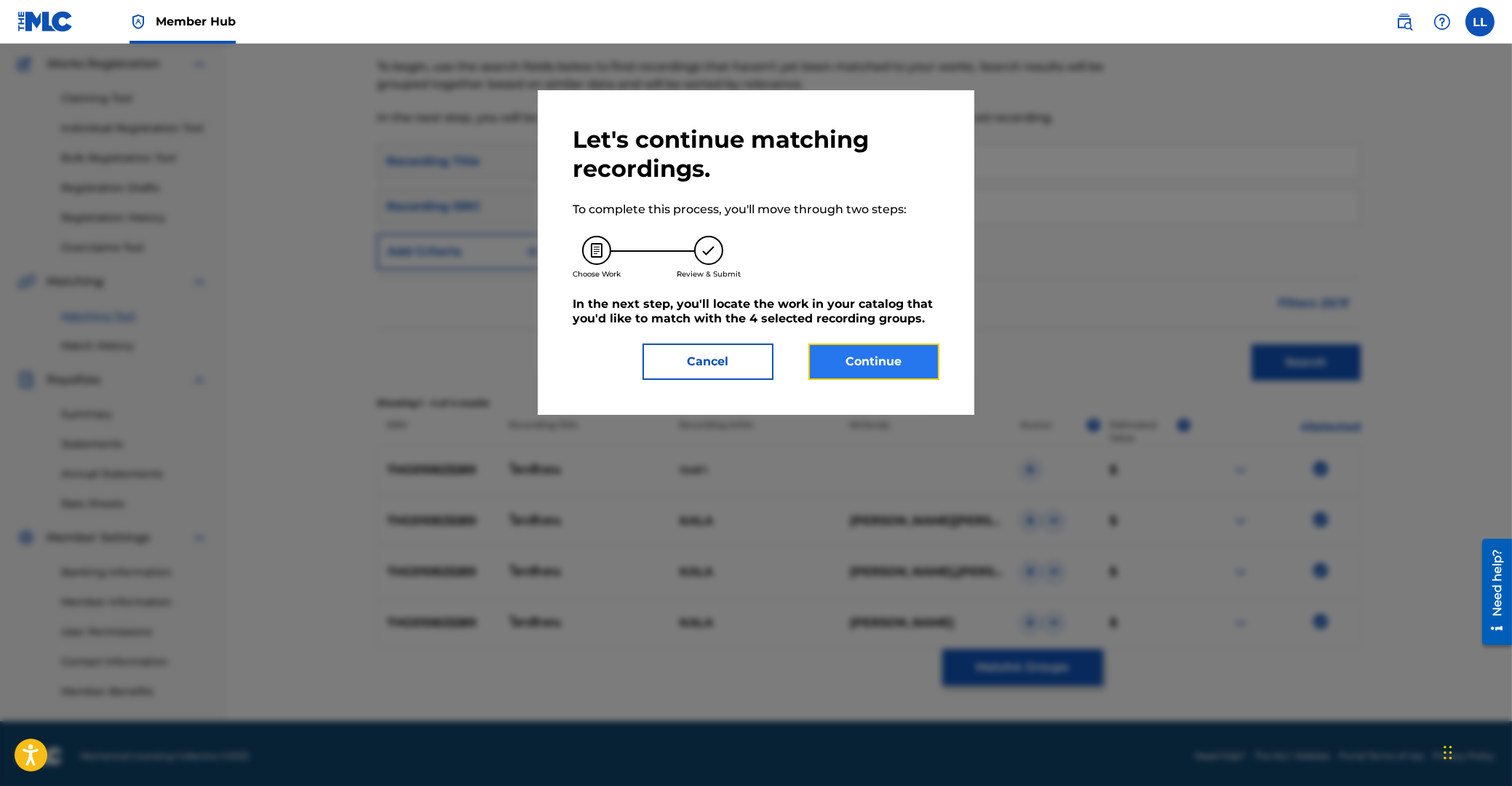
click at [902, 347] on button "Continue" at bounding box center [874, 361] width 131 height 36
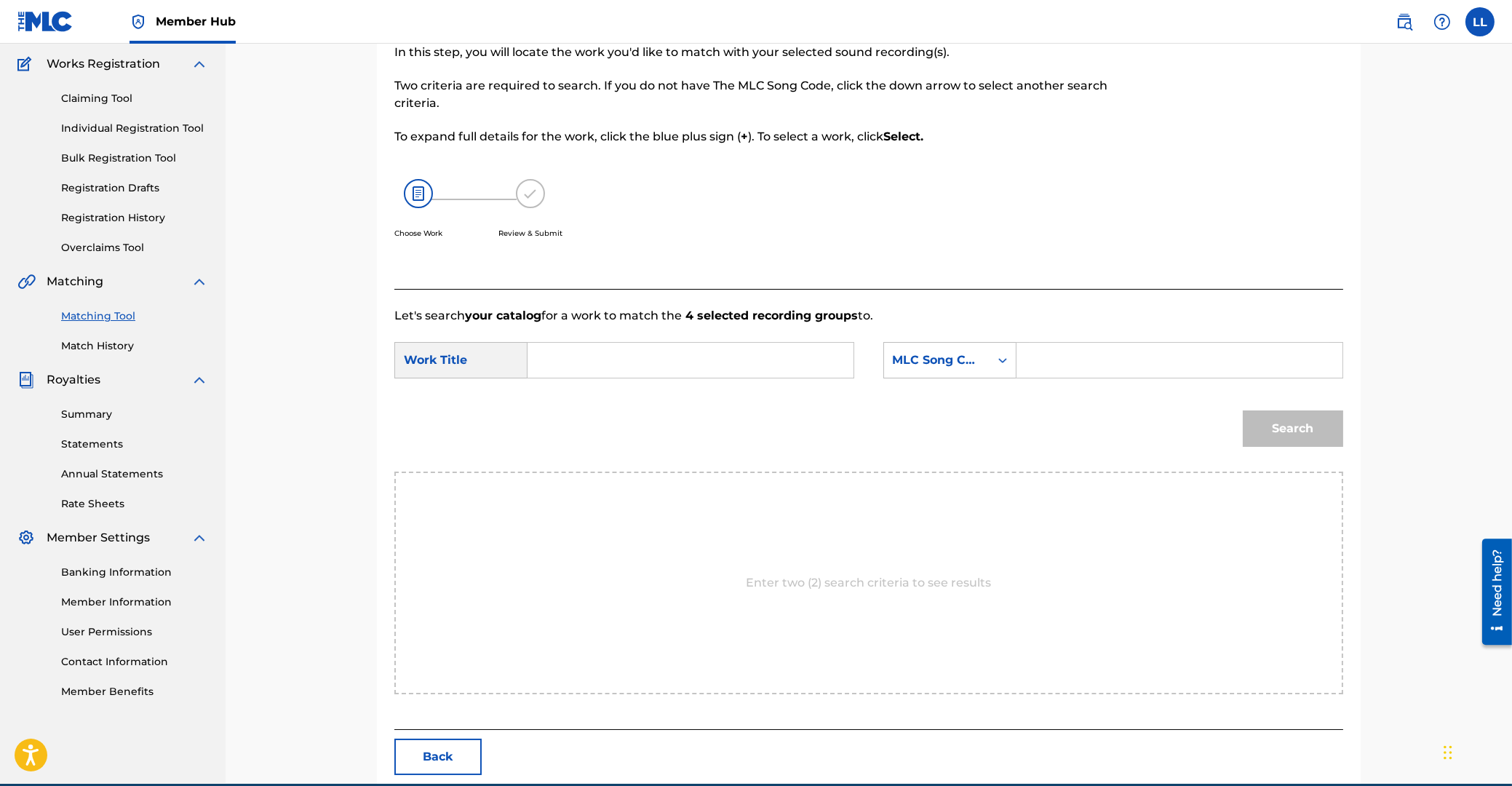
click at [715, 353] on input "Search Form" at bounding box center [691, 360] width 301 height 34
paste input "KRAI SUK KON"
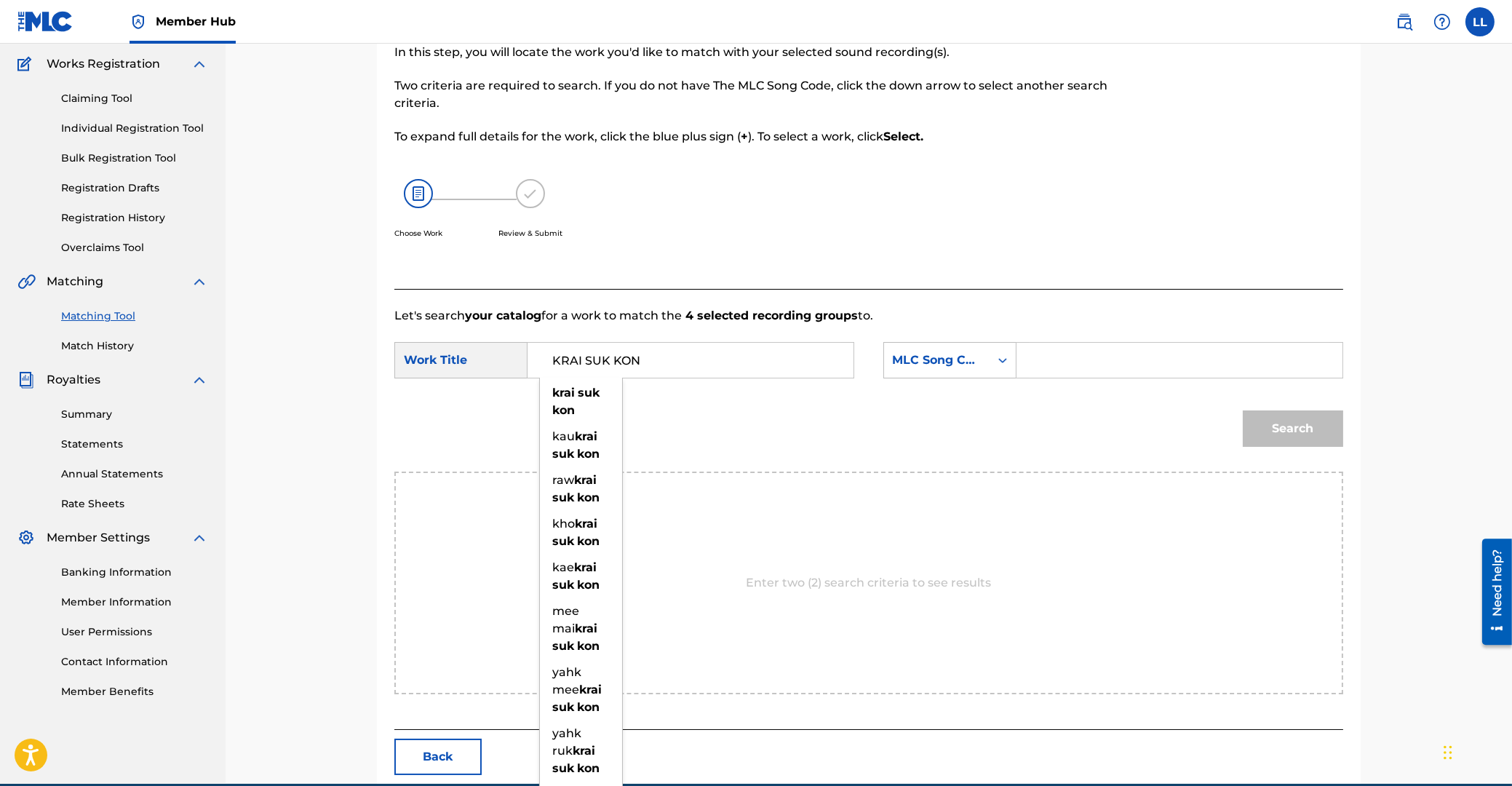
type input "KRAI SUK KON"
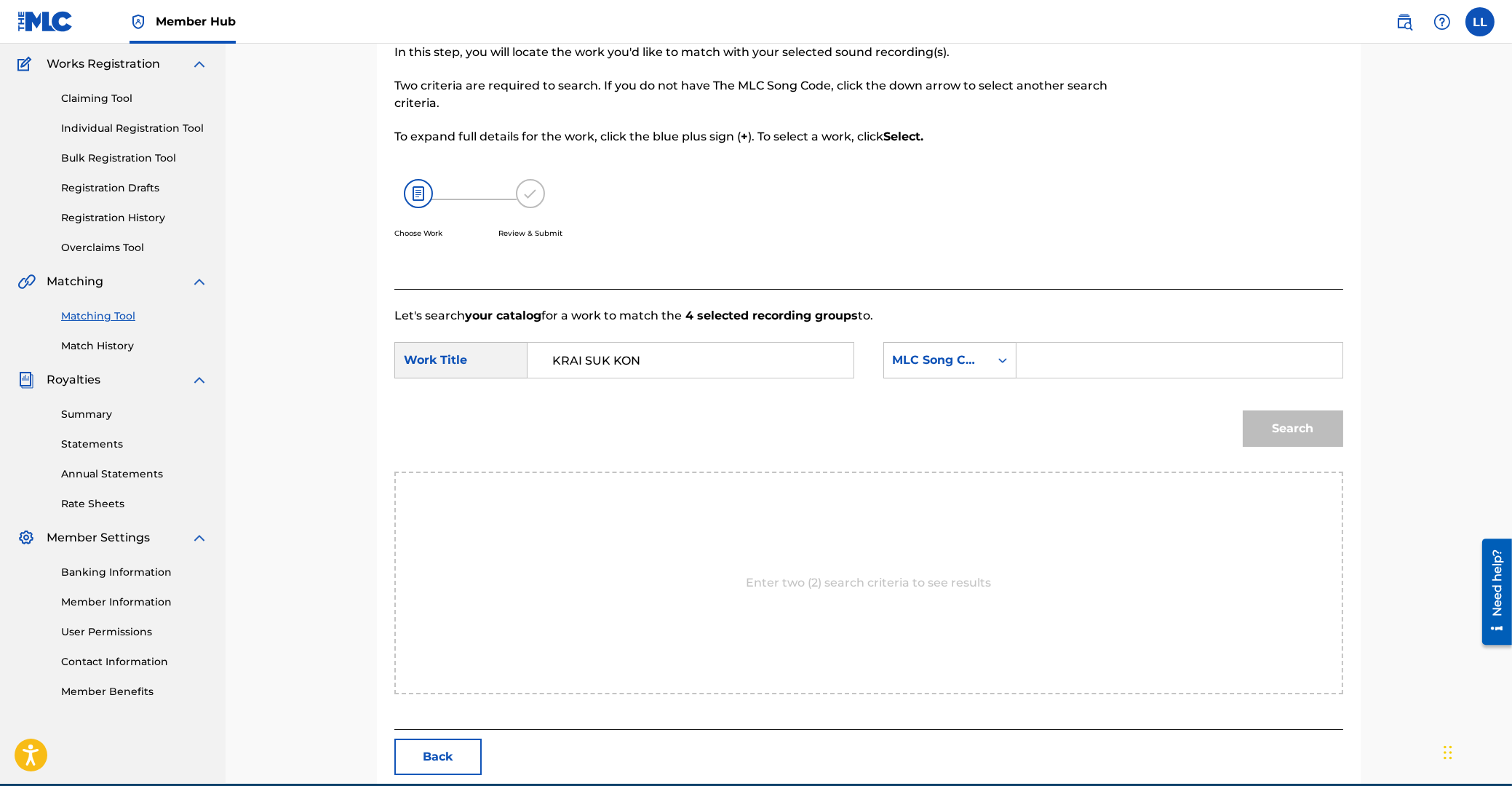
click at [1071, 355] on input "Search Form" at bounding box center [1180, 360] width 301 height 34
paste input "KE9FXS"
type input "KE9FXS"
drag, startPoint x: 1293, startPoint y: 424, endPoint x: 1270, endPoint y: 401, distance: 32.5
click at [1293, 424] on button "Search" at bounding box center [1292, 428] width 101 height 36
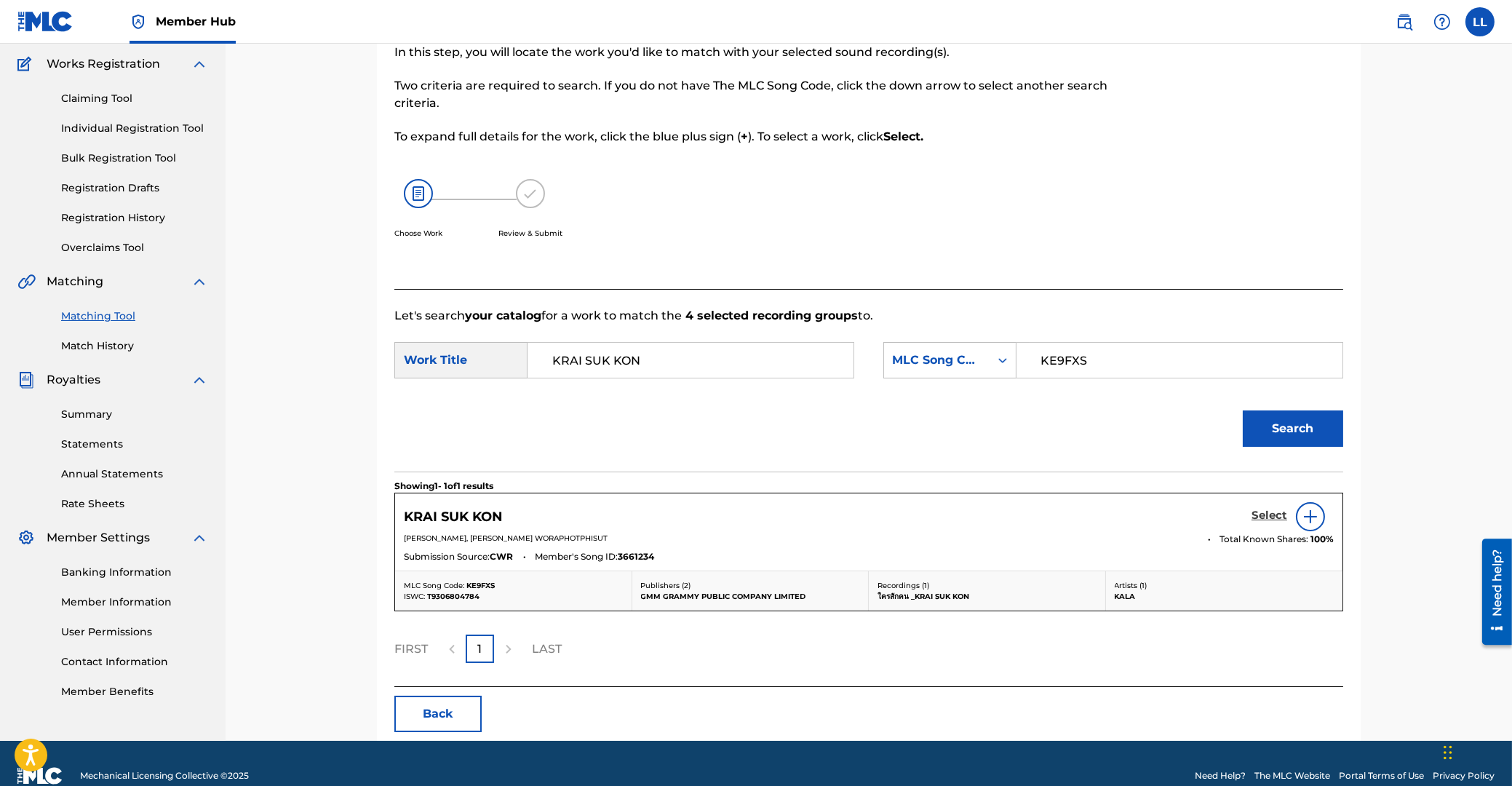
click at [1267, 519] on h5 "Select" at bounding box center [1269, 515] width 35 height 14
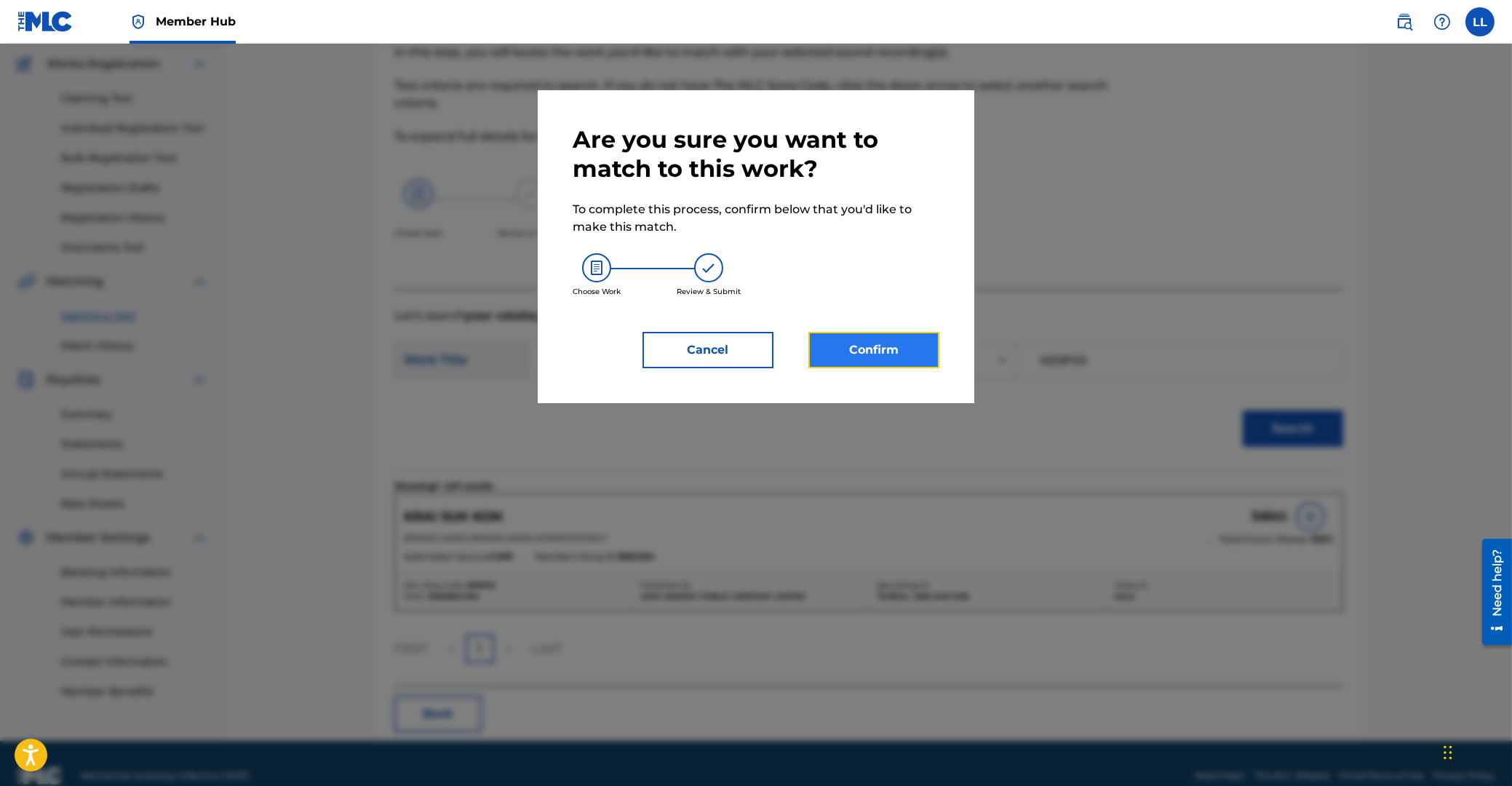
click at [893, 344] on button "Confirm" at bounding box center [874, 350] width 131 height 36
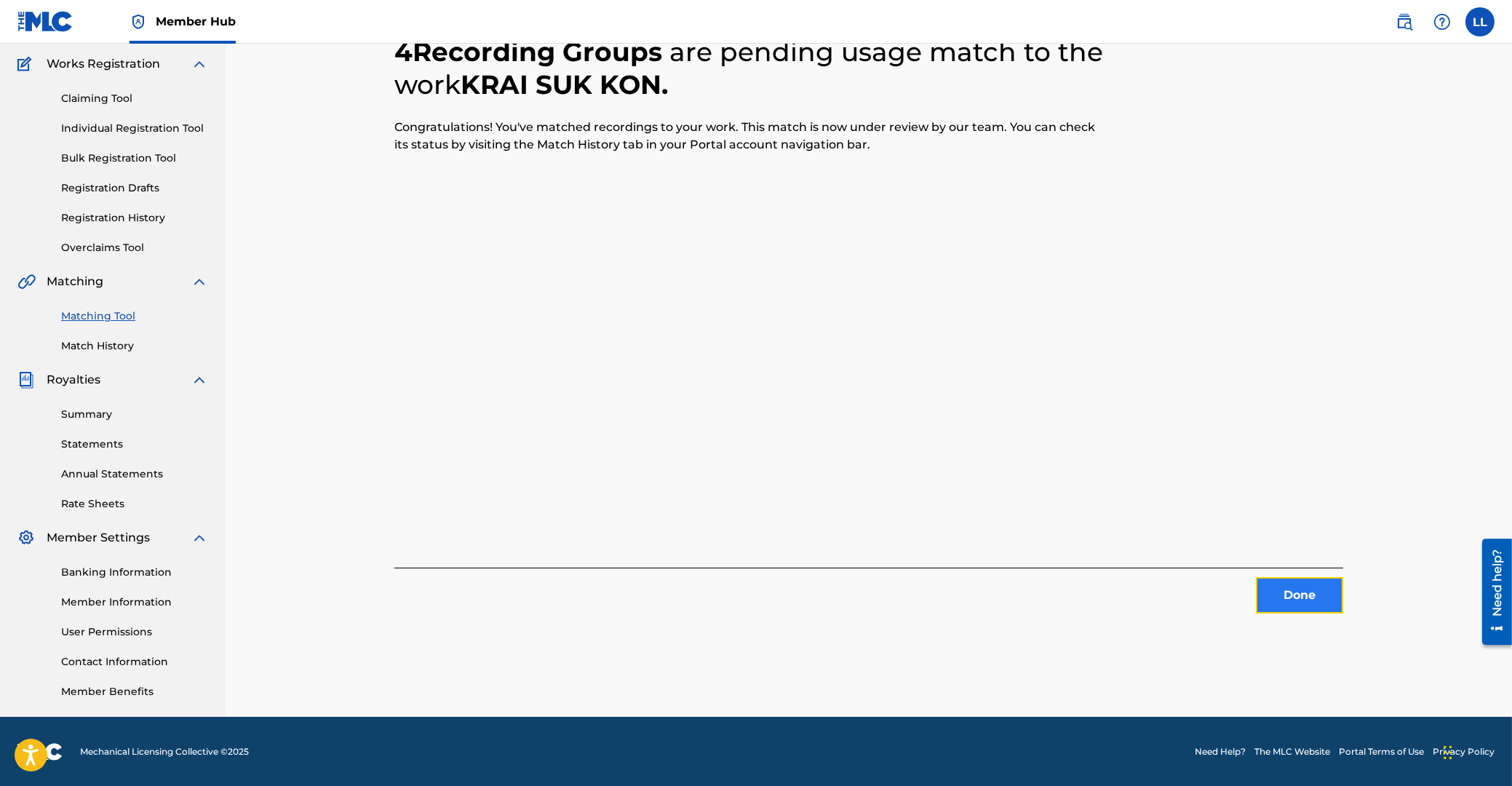
click at [1319, 600] on button "Done" at bounding box center [1300, 595] width 87 height 36
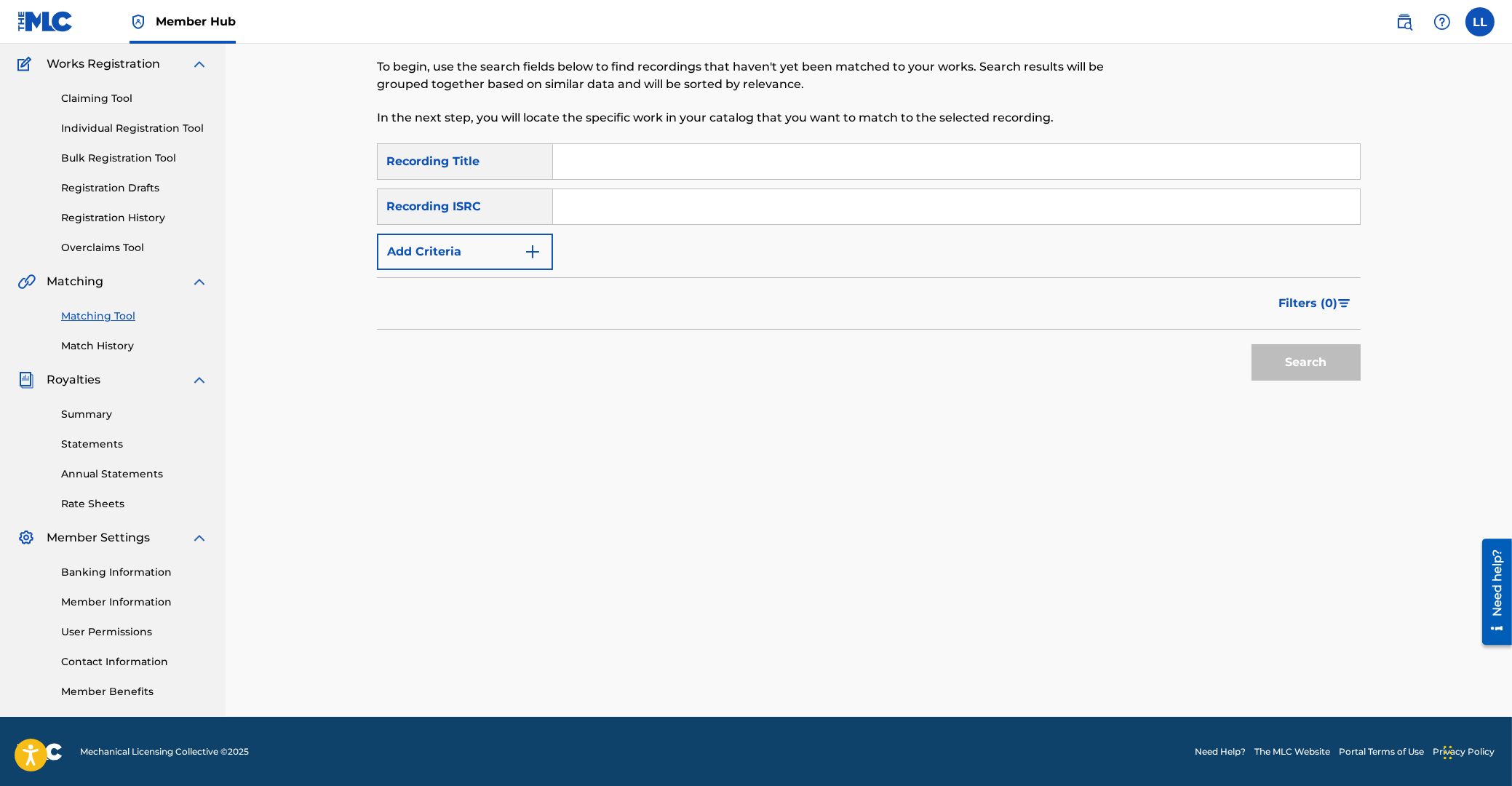
click at [733, 196] on input "Search Form" at bounding box center [956, 206] width 807 height 34
paste input "THG010804778"
type input "THG010804778"
click at [1352, 367] on button "Search" at bounding box center [1306, 362] width 109 height 36
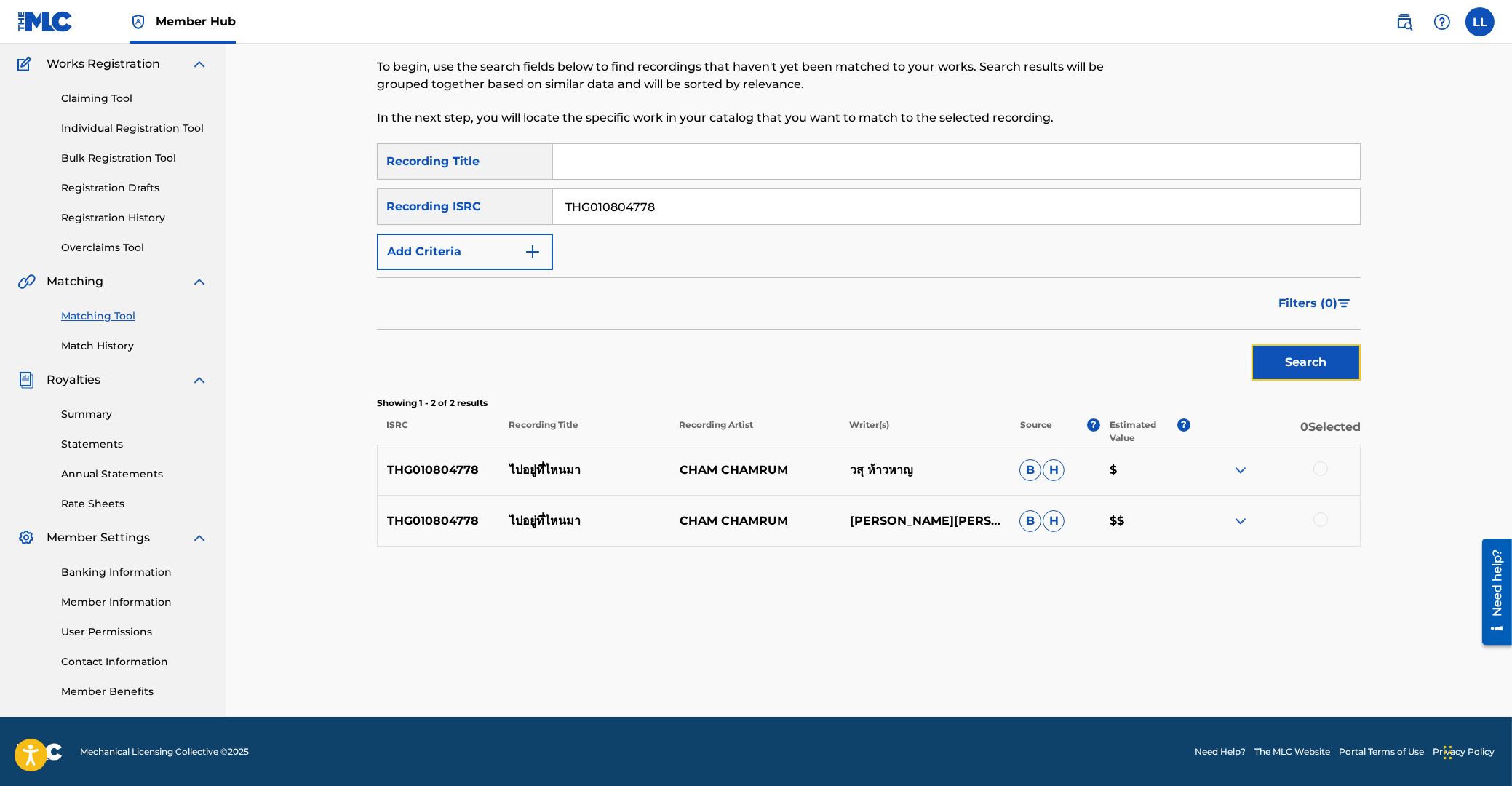
click at [1316, 471] on div at bounding box center [1321, 468] width 15 height 15
click at [1320, 522] on div at bounding box center [1321, 519] width 15 height 15
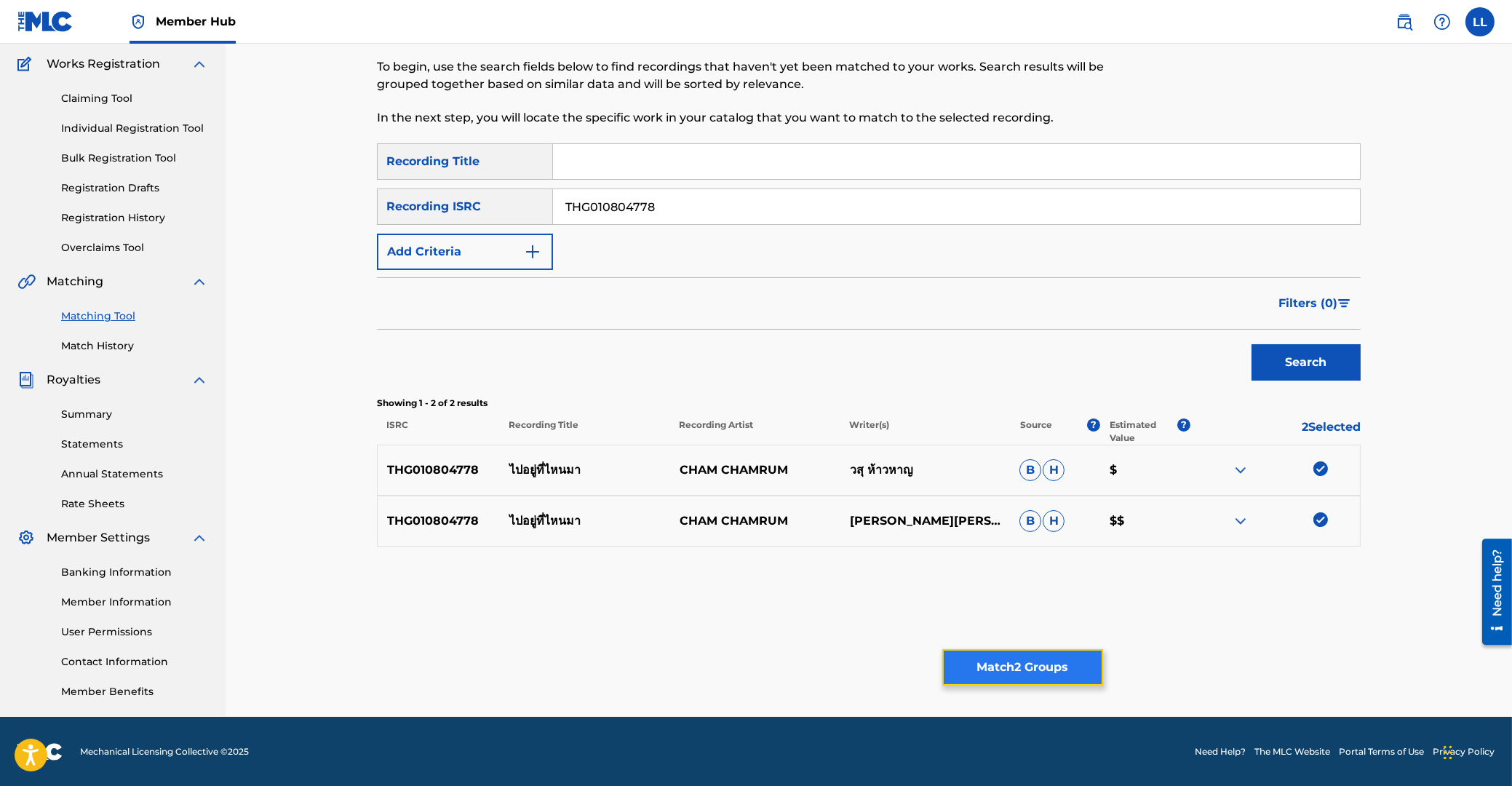
click at [1026, 666] on button "Match 2 Groups" at bounding box center [1022, 667] width 161 height 36
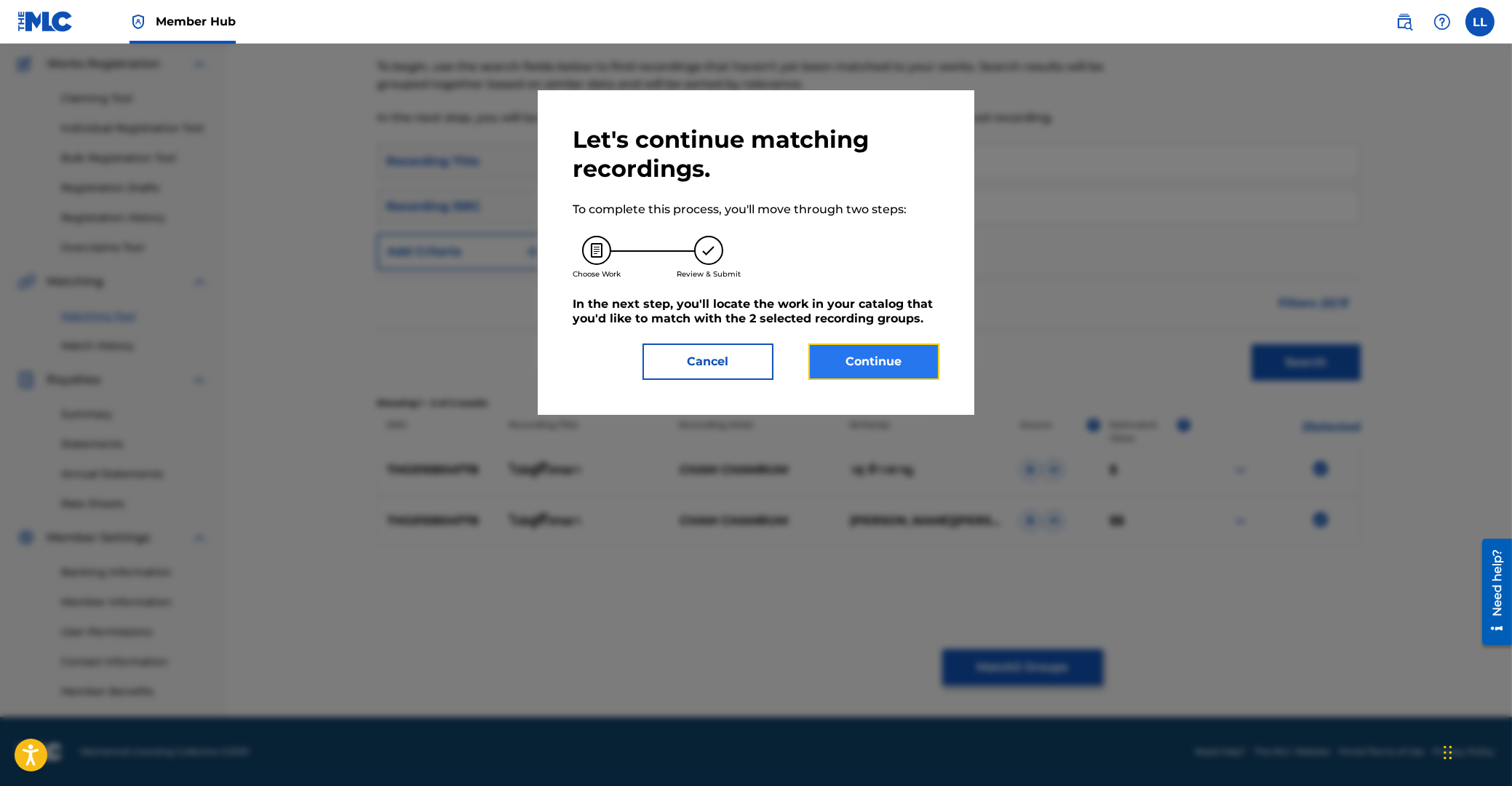
click at [883, 355] on button "Continue" at bounding box center [874, 361] width 131 height 36
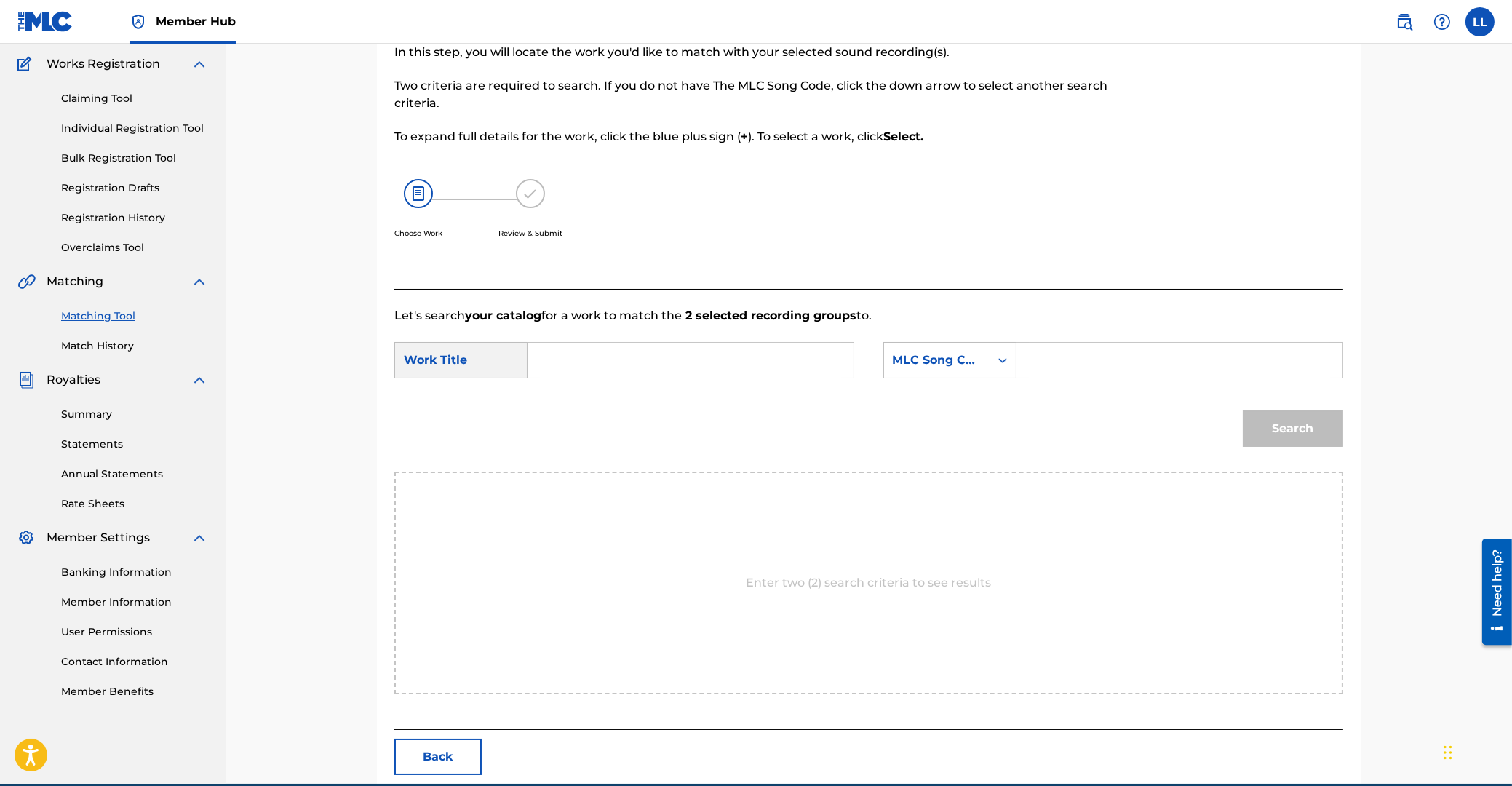
click at [647, 355] on input "Search Form" at bounding box center [691, 360] width 301 height 34
paste input "PAI YOO TEE NAI MAH"
type input "PAI YOO TEE NAI MAH"
click at [1087, 358] on input "Search Form" at bounding box center [1180, 360] width 301 height 34
paste input "PF76SD"
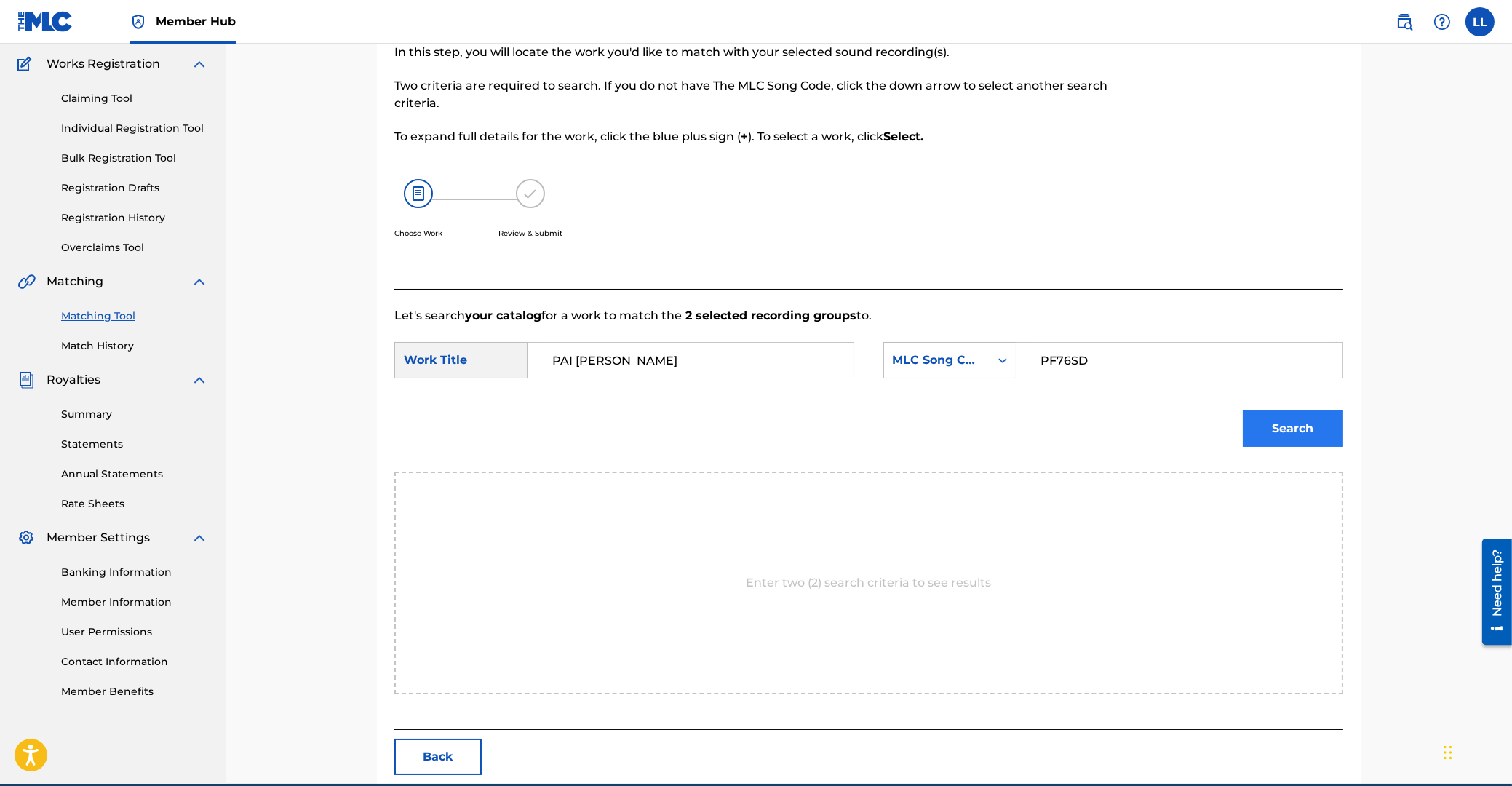
type input "PF76SD"
click at [1300, 426] on button "Search" at bounding box center [1292, 428] width 101 height 36
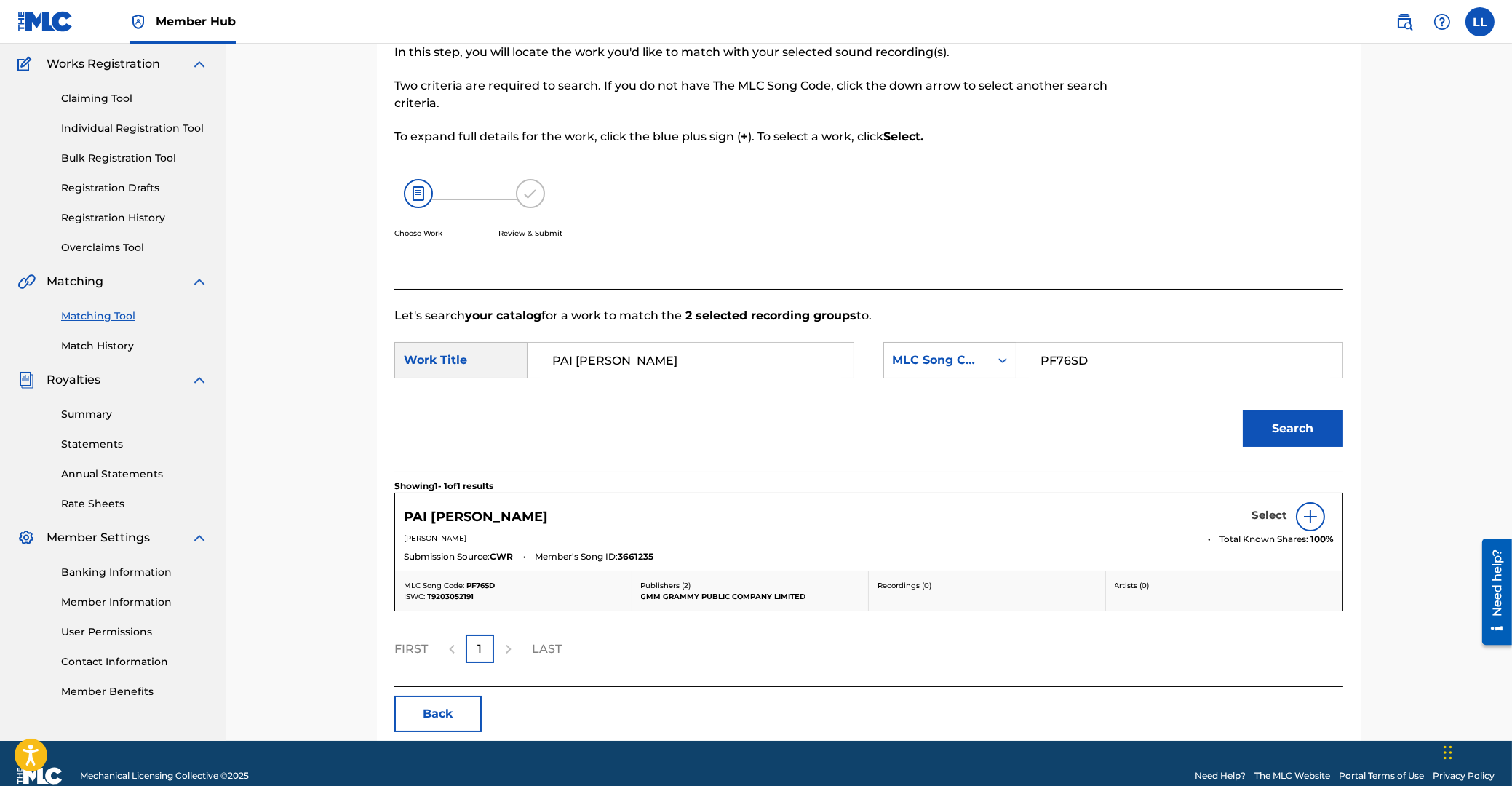
drag, startPoint x: 1271, startPoint y: 516, endPoint x: 1253, endPoint y: 516, distance: 18.0
click at [1268, 516] on h5 "Select" at bounding box center [1269, 515] width 35 height 14
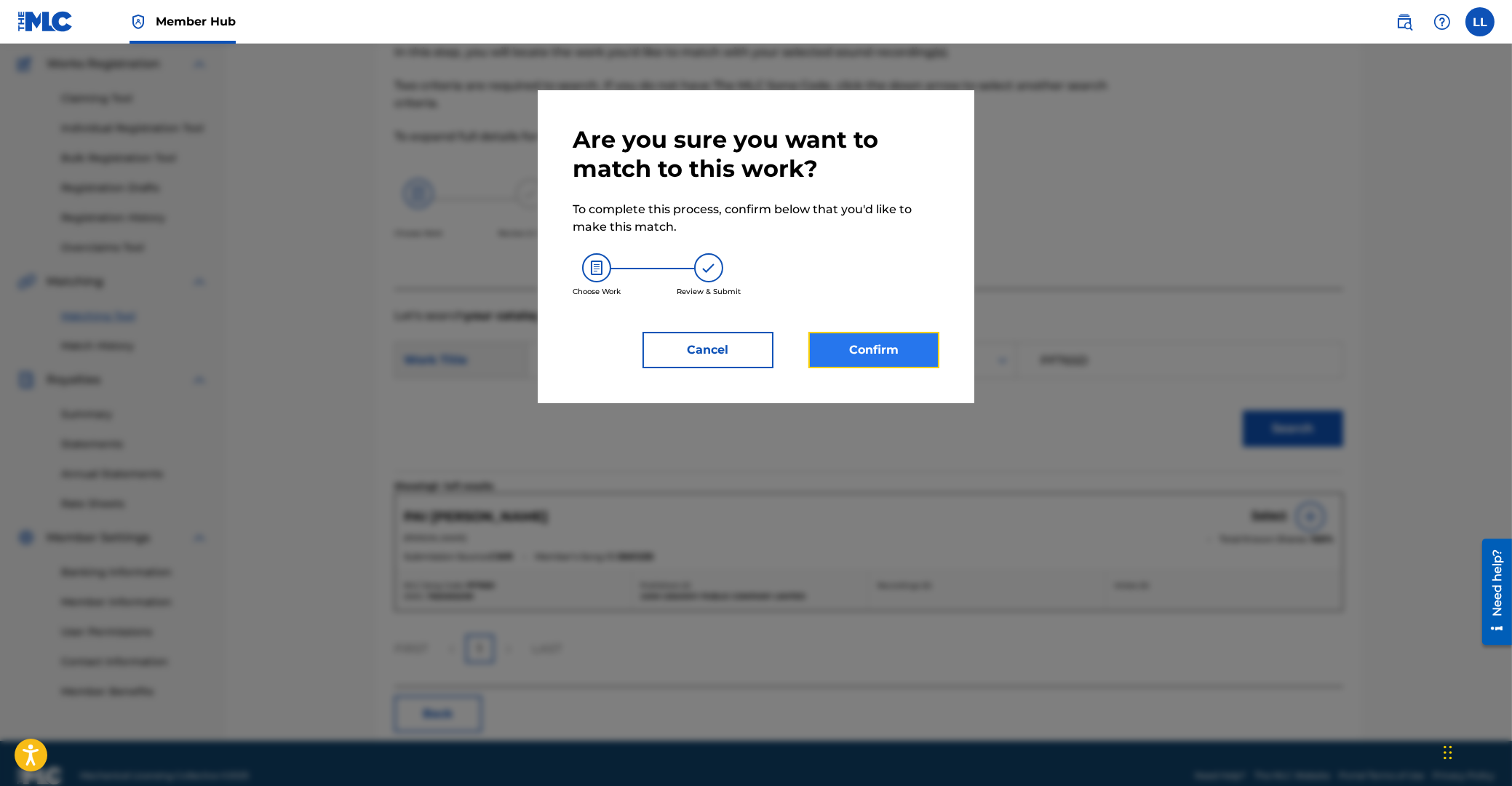
click at [882, 352] on button "Confirm" at bounding box center [874, 350] width 131 height 36
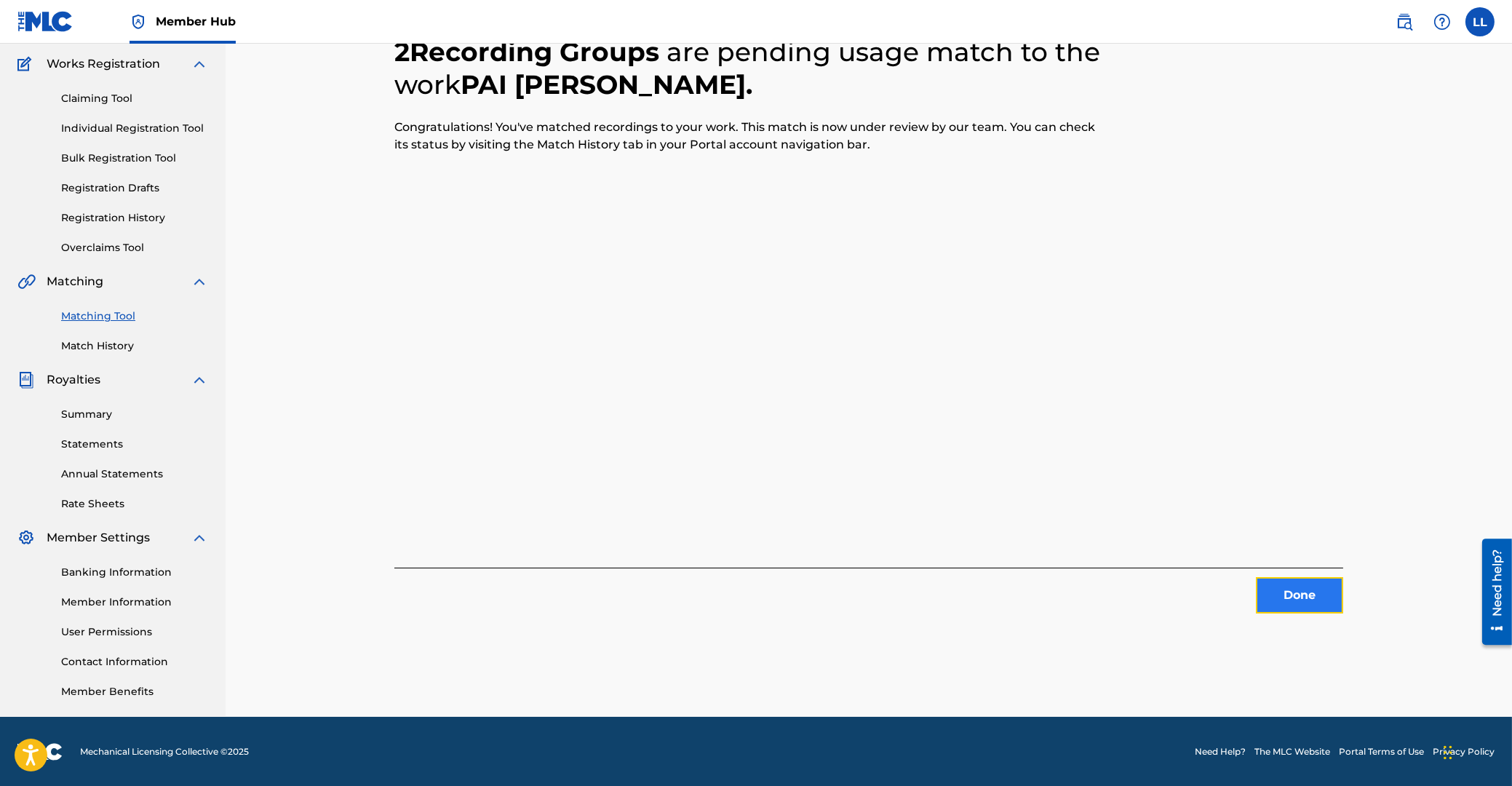
click at [1283, 594] on button "Done" at bounding box center [1300, 595] width 87 height 36
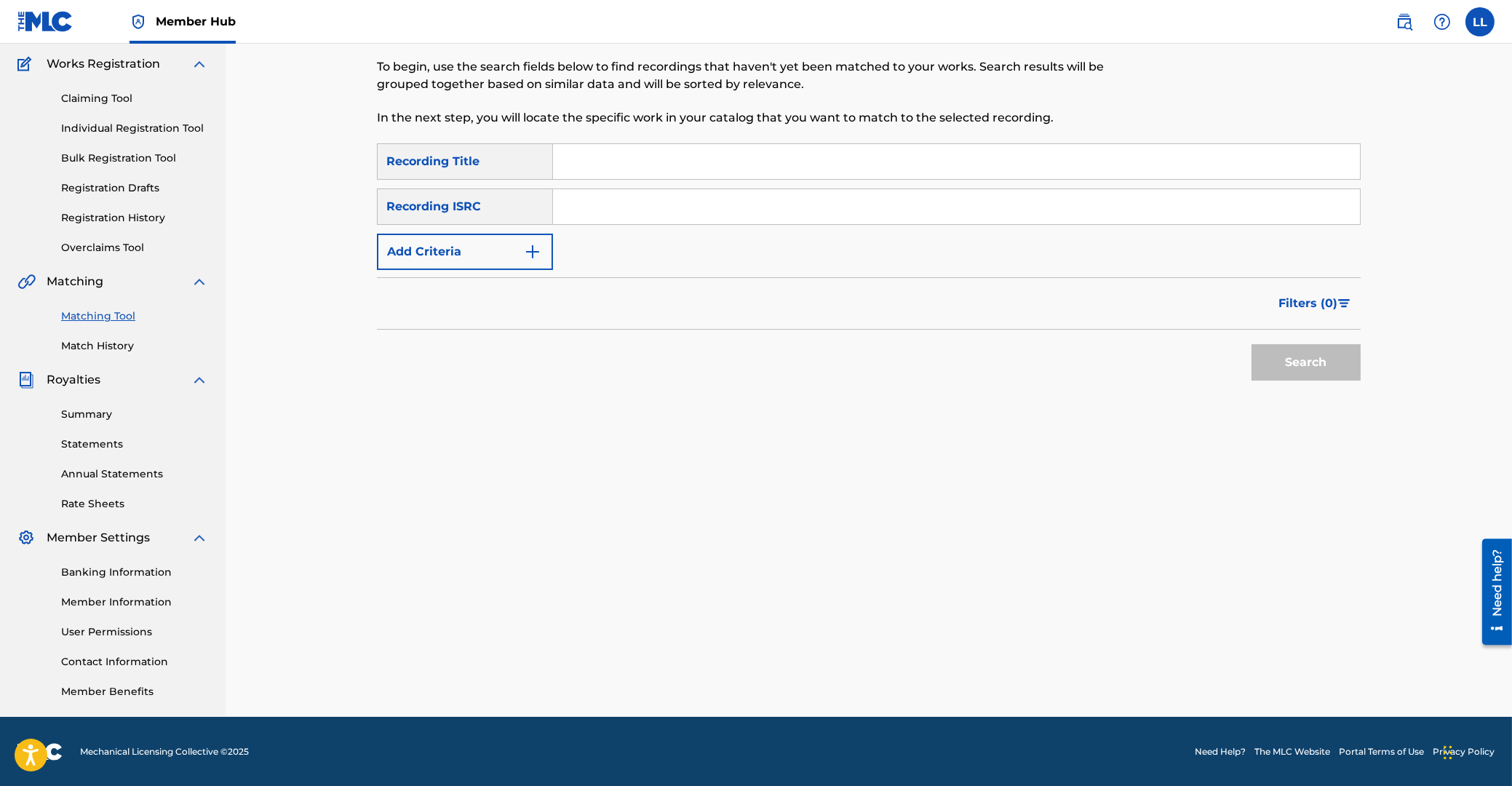
click at [637, 211] on input "Search Form" at bounding box center [956, 206] width 807 height 34
paste input "THG010730460"
type input "THG010730460"
click at [1337, 364] on button "Search" at bounding box center [1306, 362] width 109 height 36
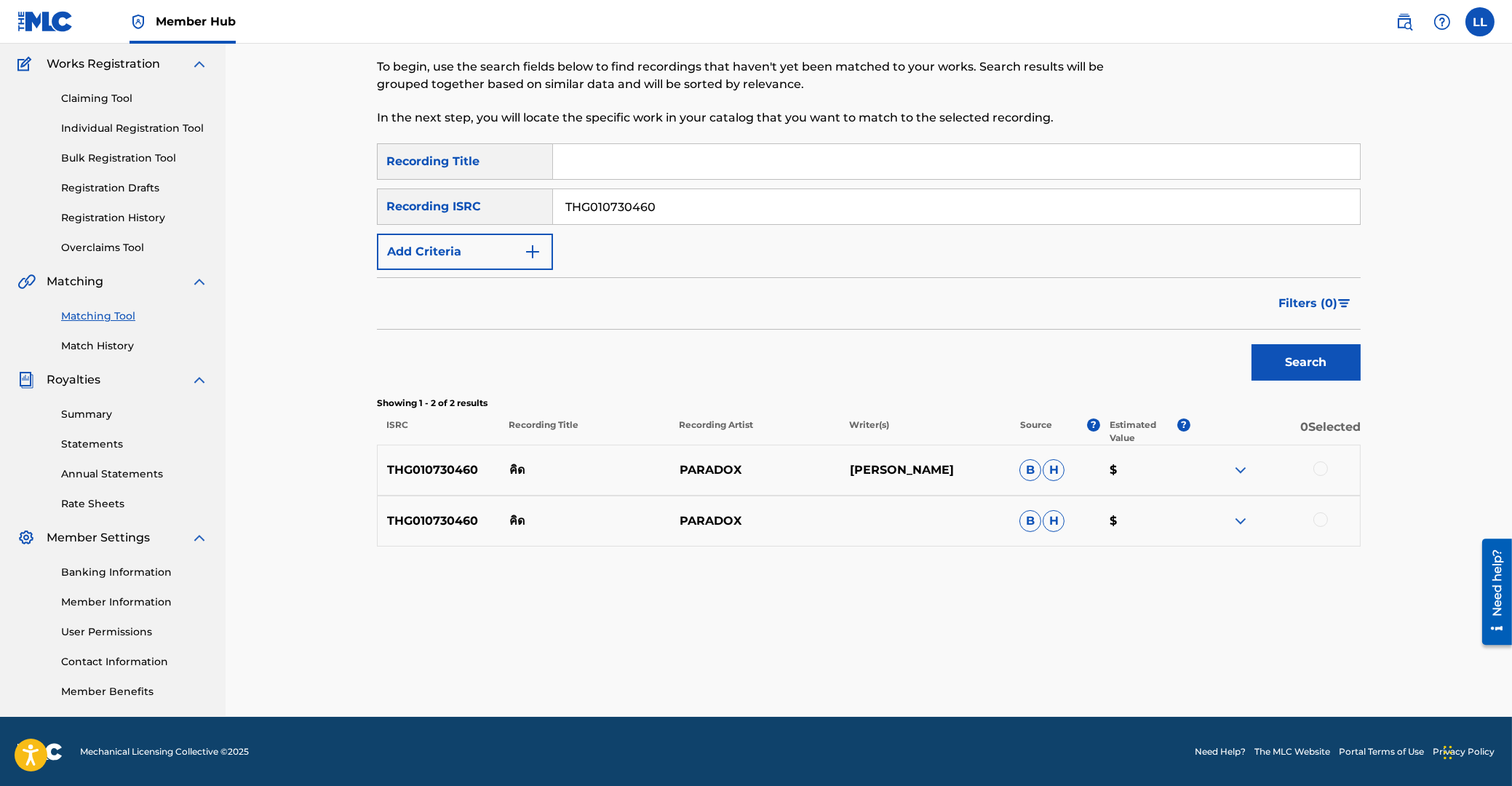
drag, startPoint x: 1318, startPoint y: 468, endPoint x: 1324, endPoint y: 501, distance: 33.5
click at [1319, 468] on div at bounding box center [1321, 468] width 15 height 15
click at [1321, 519] on div at bounding box center [1321, 519] width 15 height 15
click at [1007, 661] on button "Match 2 Groups" at bounding box center [1022, 667] width 161 height 36
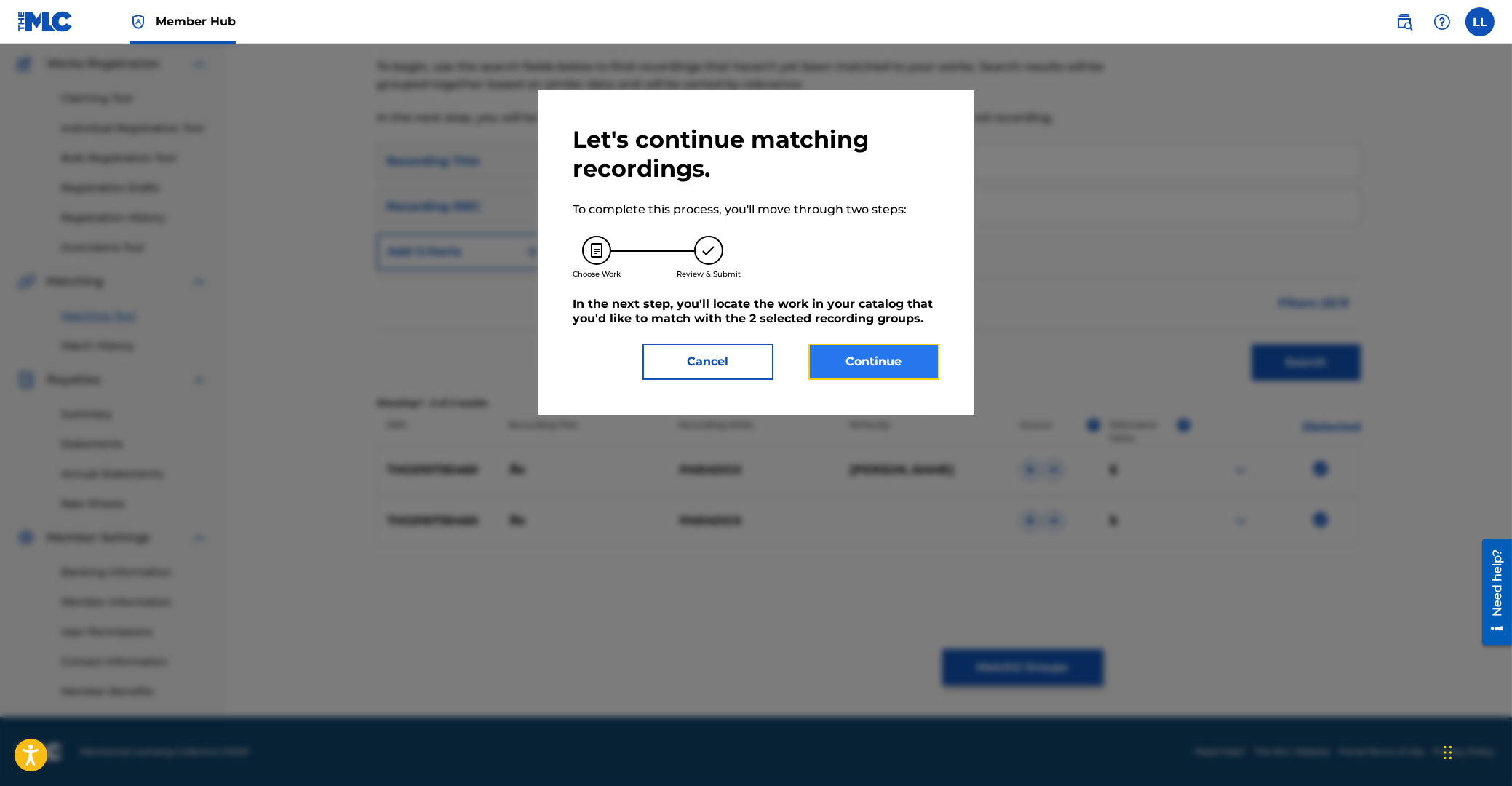
click at [904, 371] on button "Continue" at bounding box center [874, 361] width 131 height 36
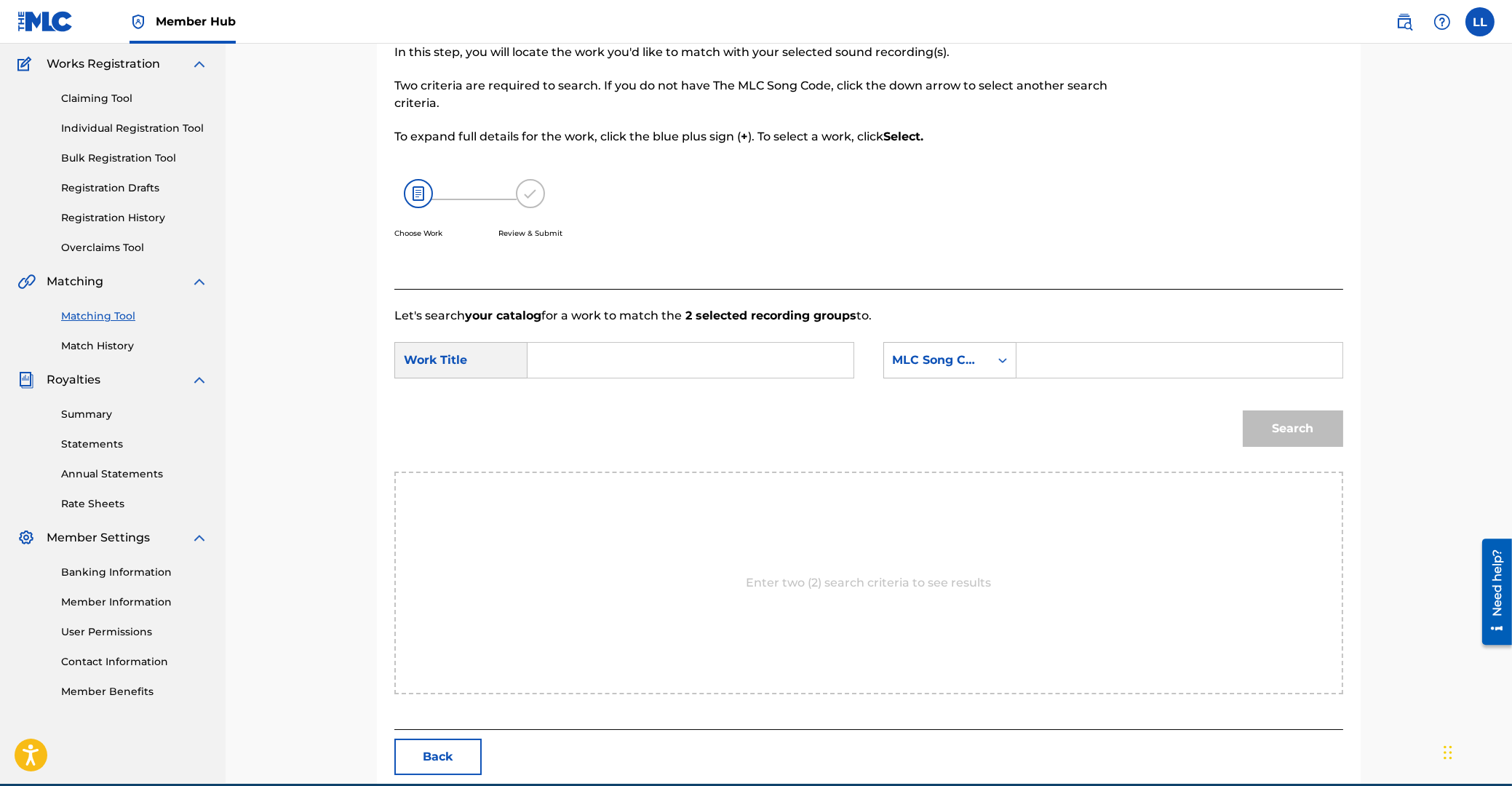
click at [692, 361] on input "Search Form" at bounding box center [691, 360] width 301 height 34
paste input "KID"
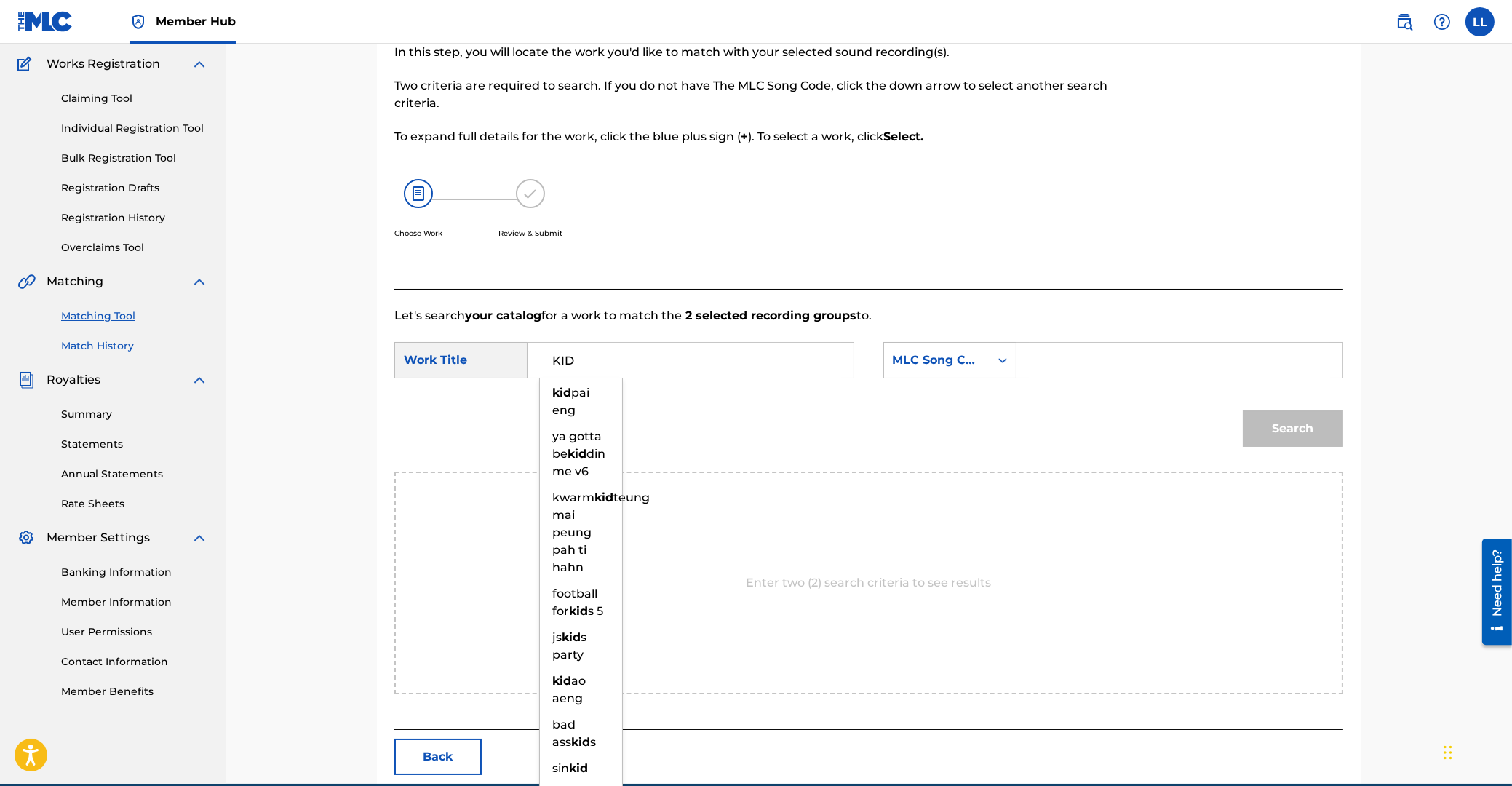
type input "KID"
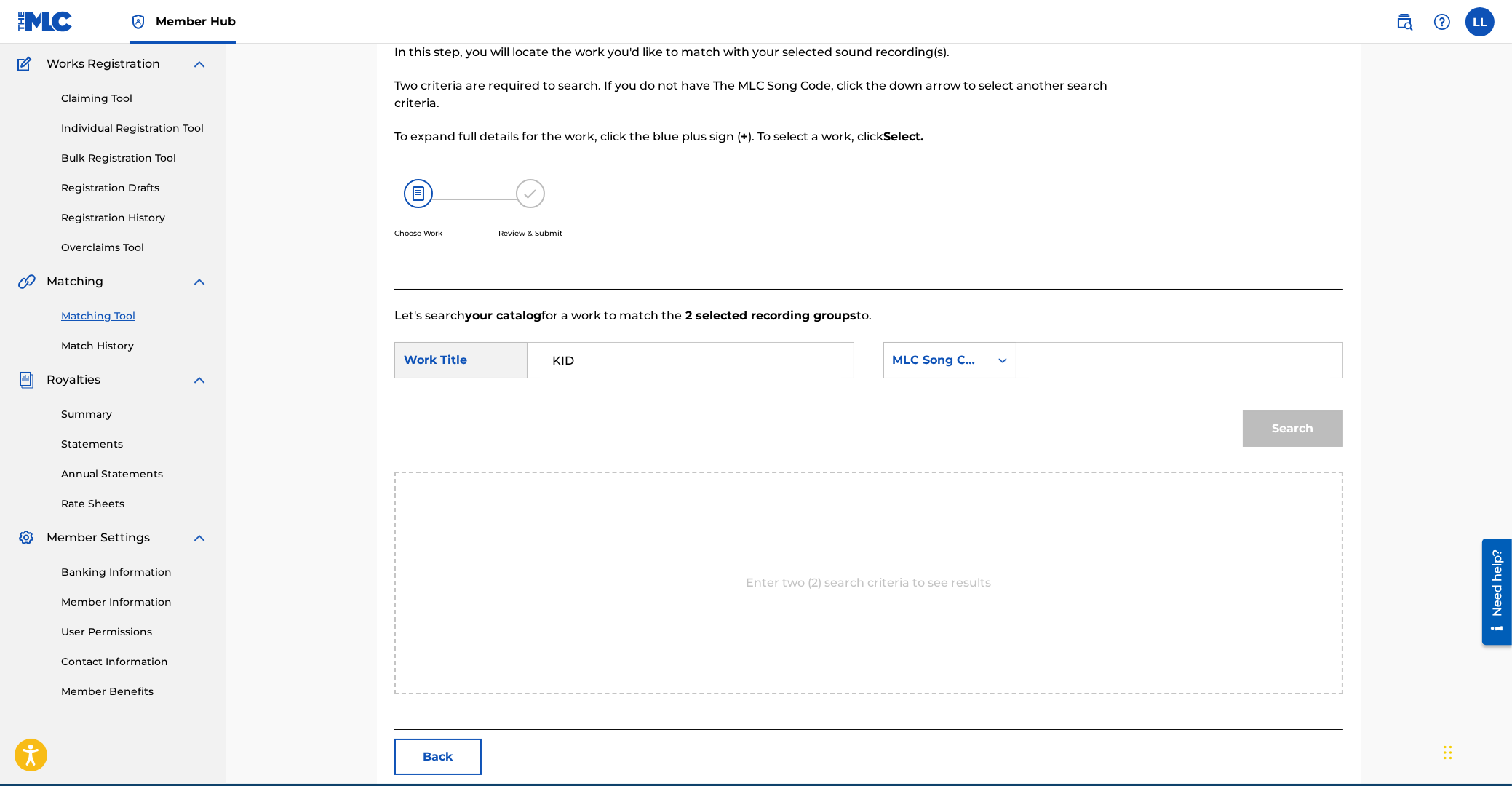
click at [1183, 372] on input "Search Form" at bounding box center [1180, 360] width 301 height 34
paste input "KE9FTF"
type input "KE9FTF"
click at [1286, 429] on button "Search" at bounding box center [1292, 428] width 101 height 36
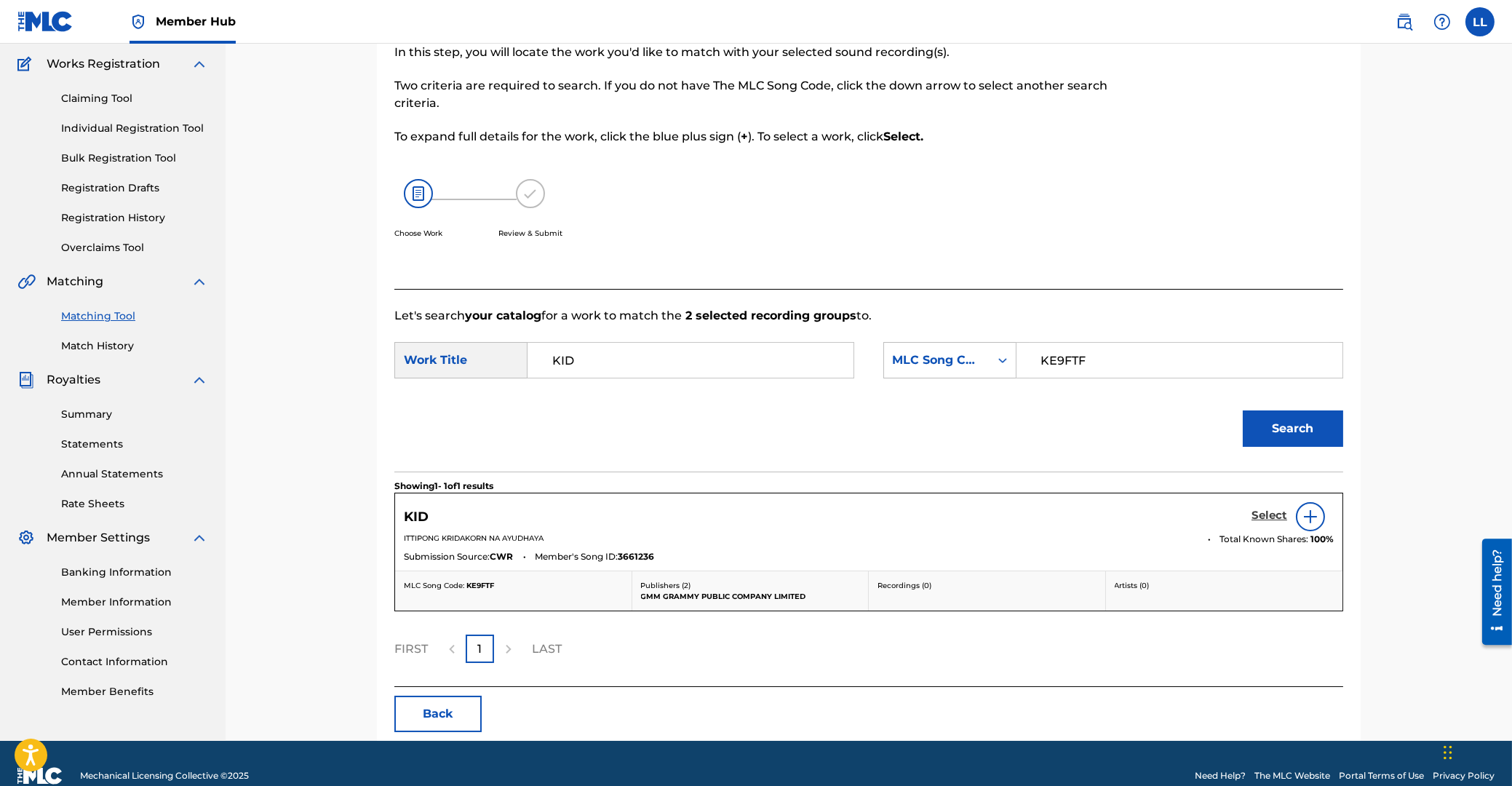
click at [1274, 516] on h5 "Select" at bounding box center [1269, 515] width 35 height 14
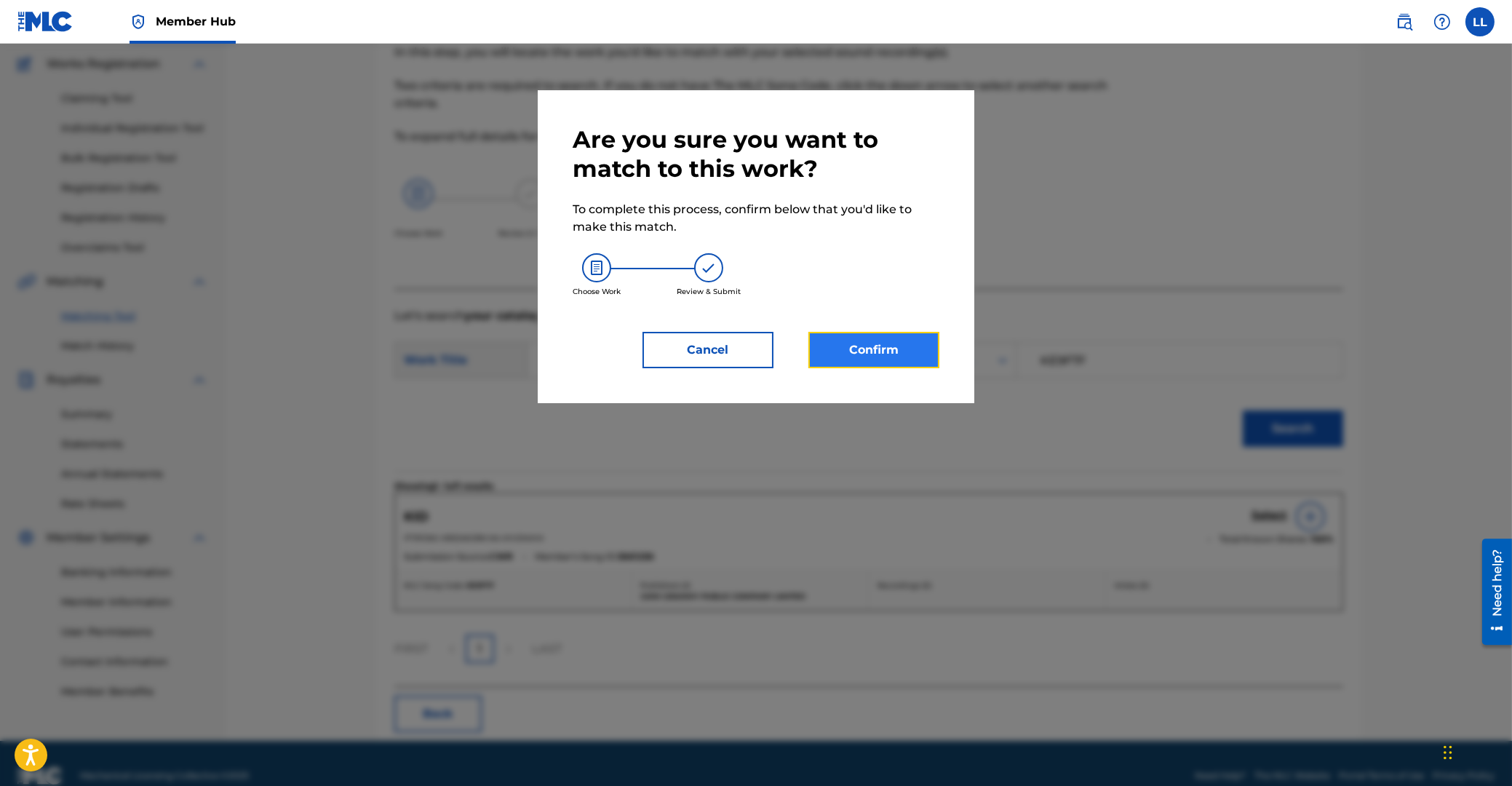
click at [887, 363] on button "Confirm" at bounding box center [874, 350] width 131 height 36
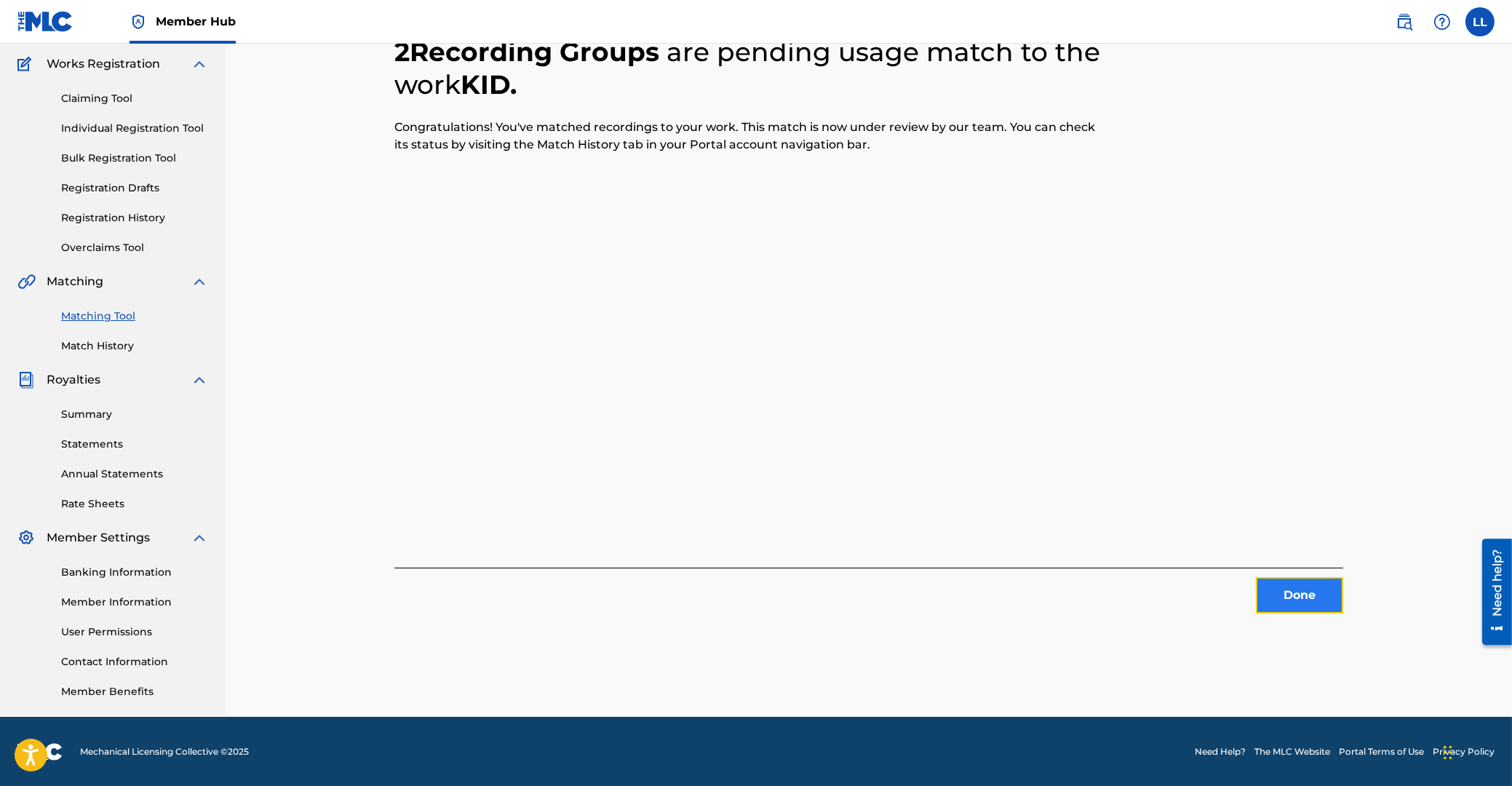
click at [1295, 594] on button "Done" at bounding box center [1300, 595] width 87 height 36
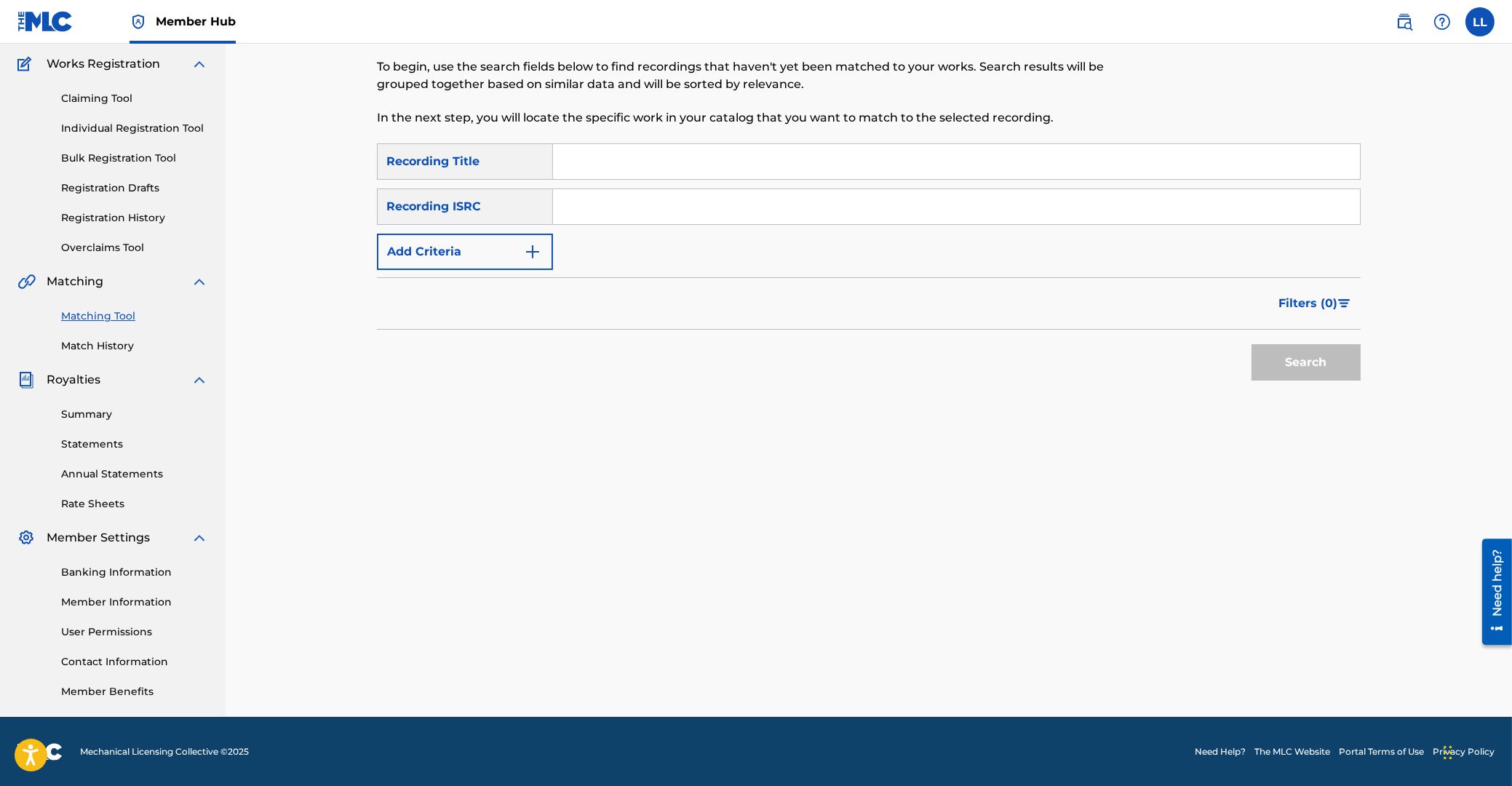
drag, startPoint x: 583, startPoint y: 216, endPoint x: 565, endPoint y: 194, distance: 28.4
click at [586, 215] on input "Search Form" at bounding box center [956, 206] width 807 height 34
paste input "THG010804879"
type input "THG010804879"
click at [1329, 368] on button "Search" at bounding box center [1306, 362] width 109 height 36
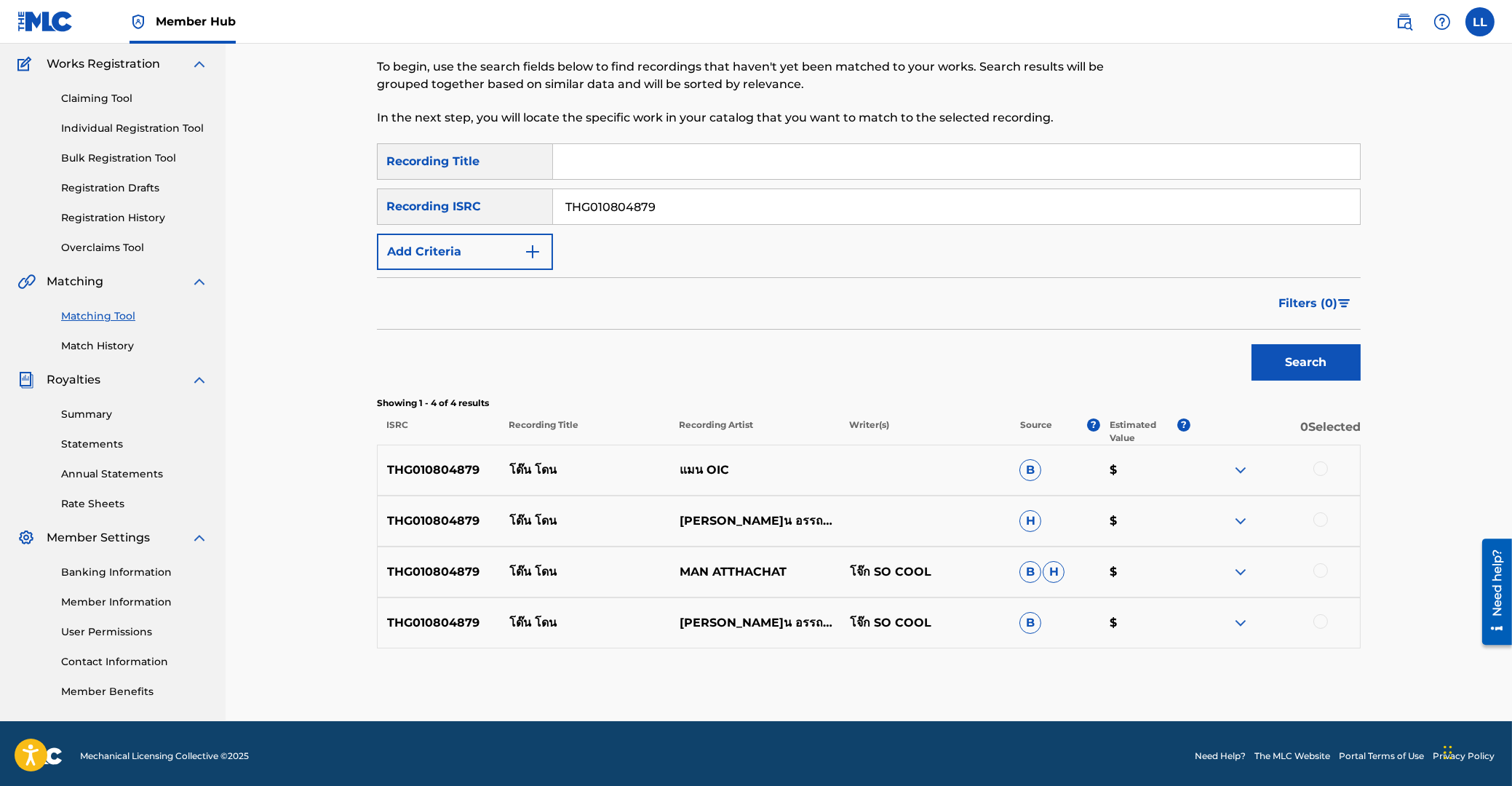
scroll to position [121, 0]
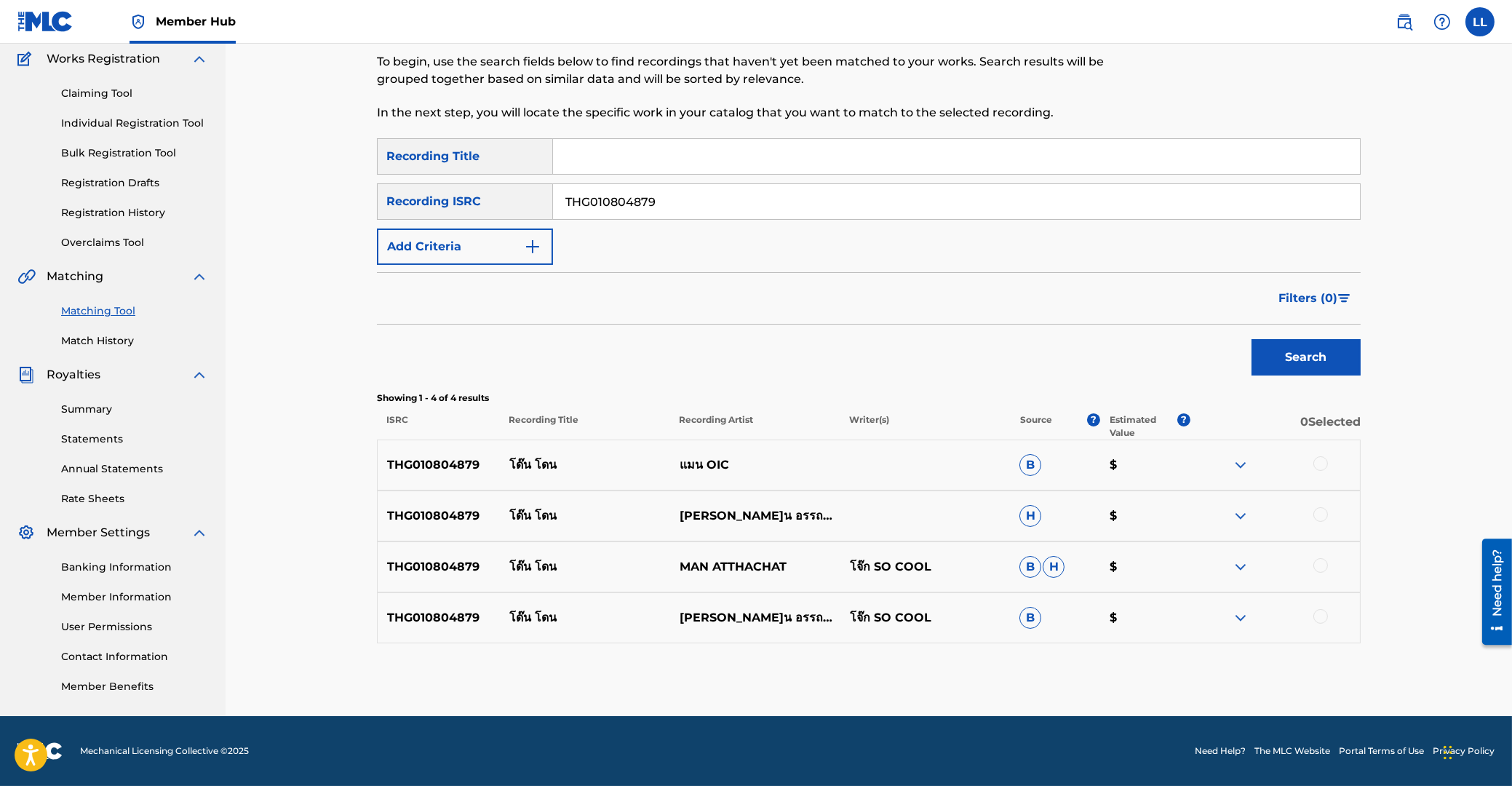
click at [1320, 462] on div at bounding box center [1321, 464] width 15 height 15
click at [1315, 516] on div at bounding box center [1321, 515] width 15 height 15
click at [1321, 565] on div at bounding box center [1321, 565] width 15 height 15
click at [1323, 614] on div at bounding box center [1321, 616] width 15 height 15
click at [1003, 663] on button "Match 4 Groups" at bounding box center [1022, 667] width 161 height 36
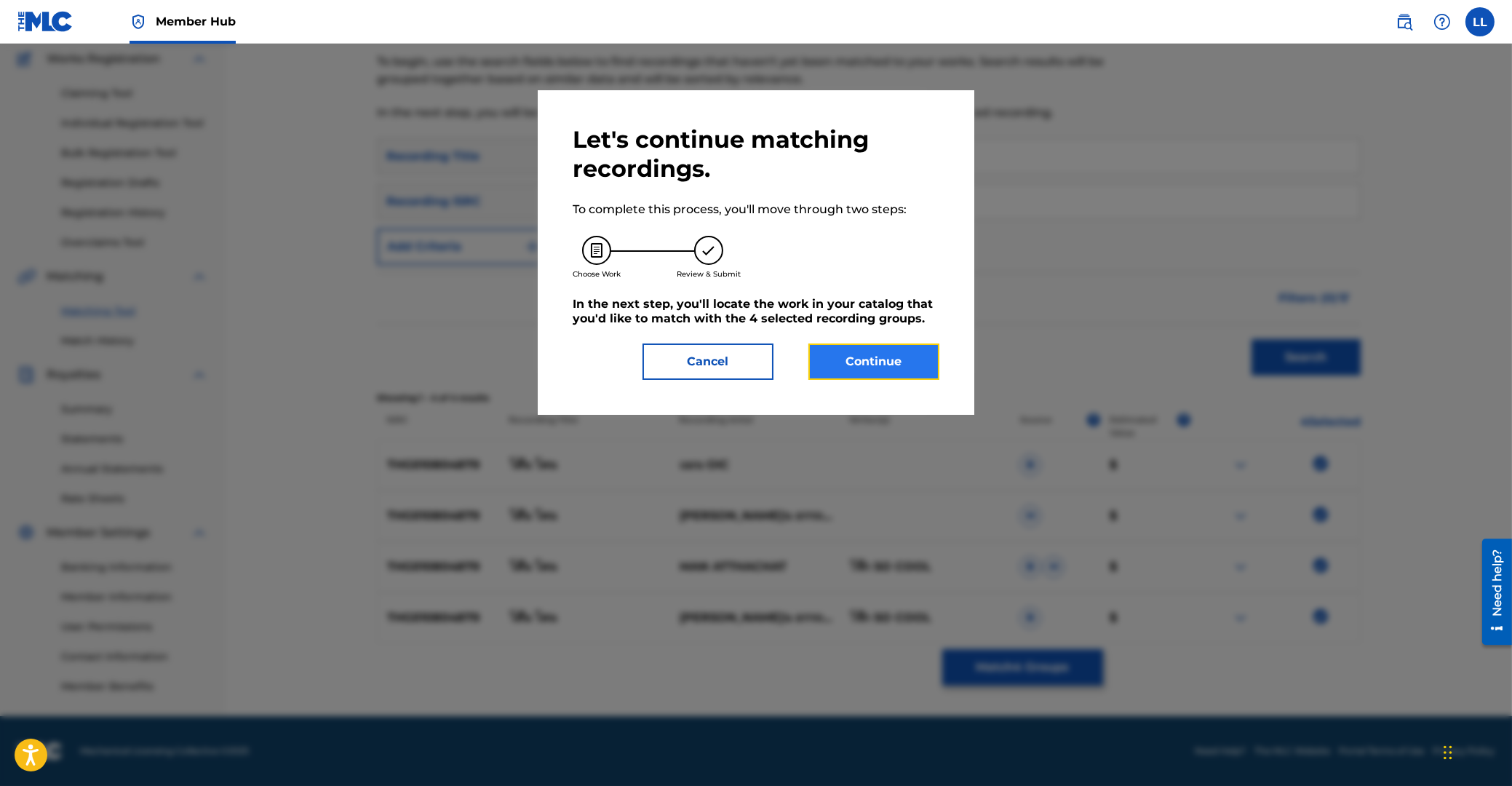
click at [882, 368] on button "Continue" at bounding box center [874, 361] width 131 height 36
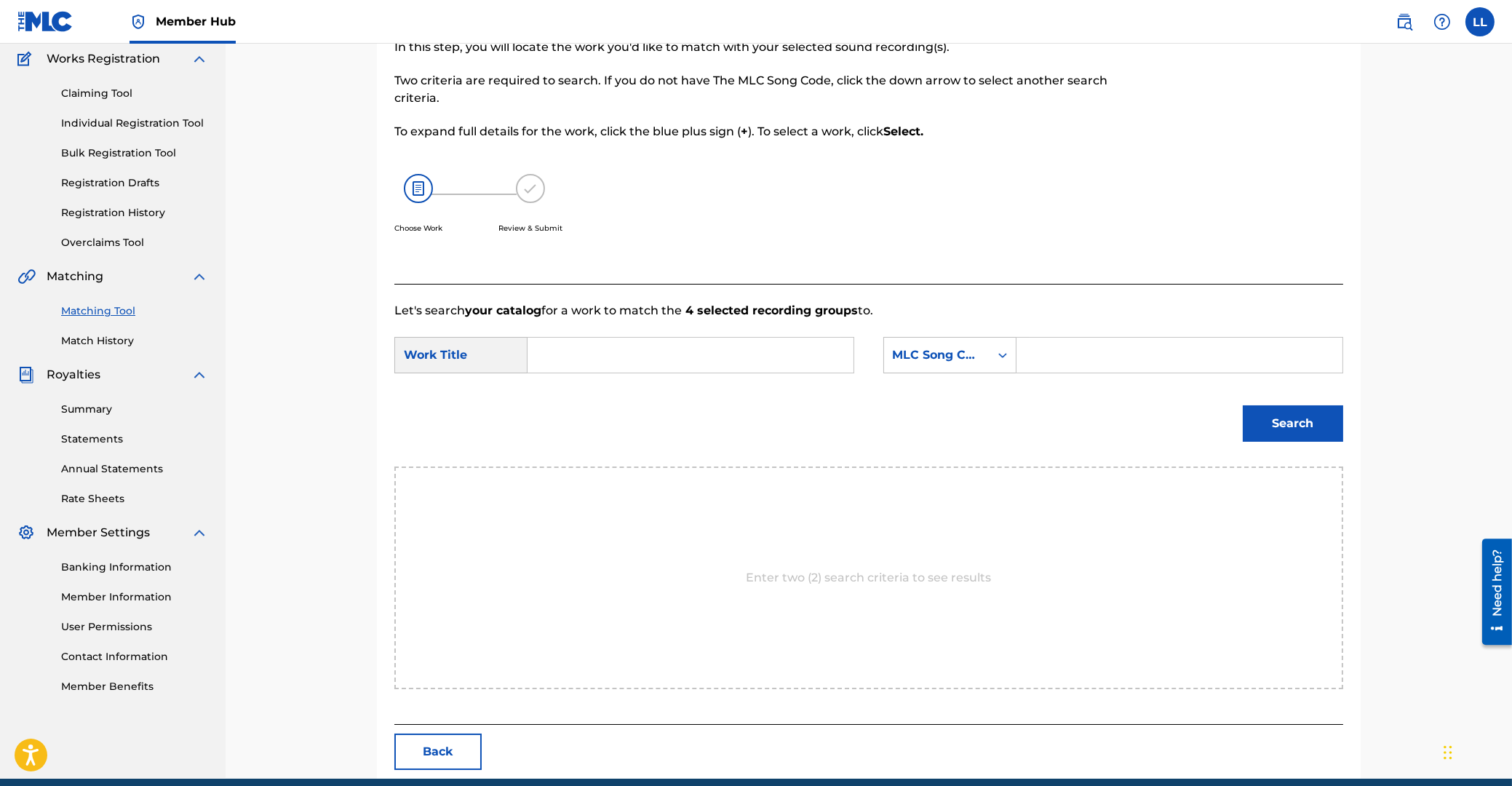
scroll to position [115, 0]
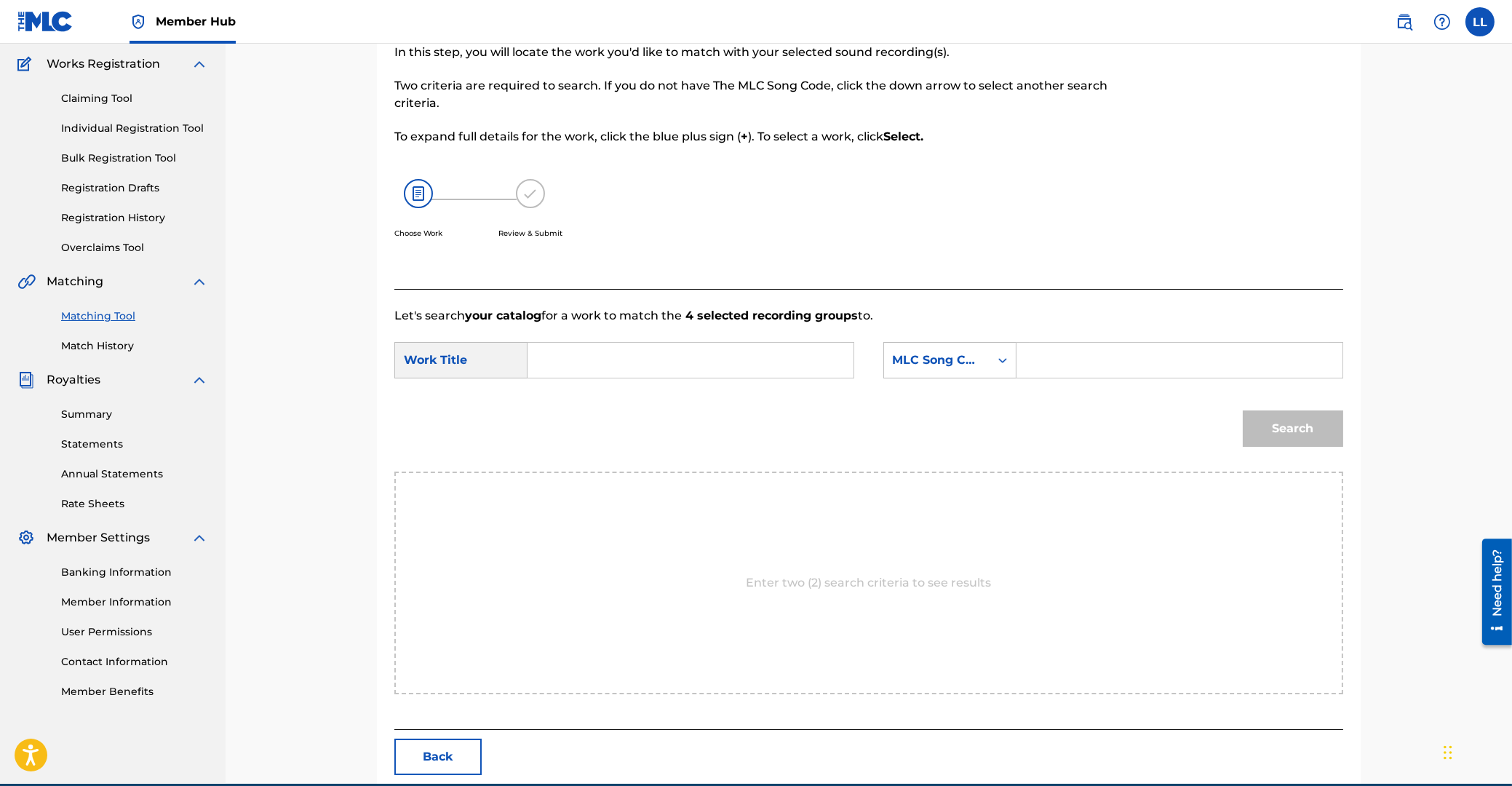
click at [703, 360] on input "Search Form" at bounding box center [691, 360] width 301 height 34
paste input "DON DON"
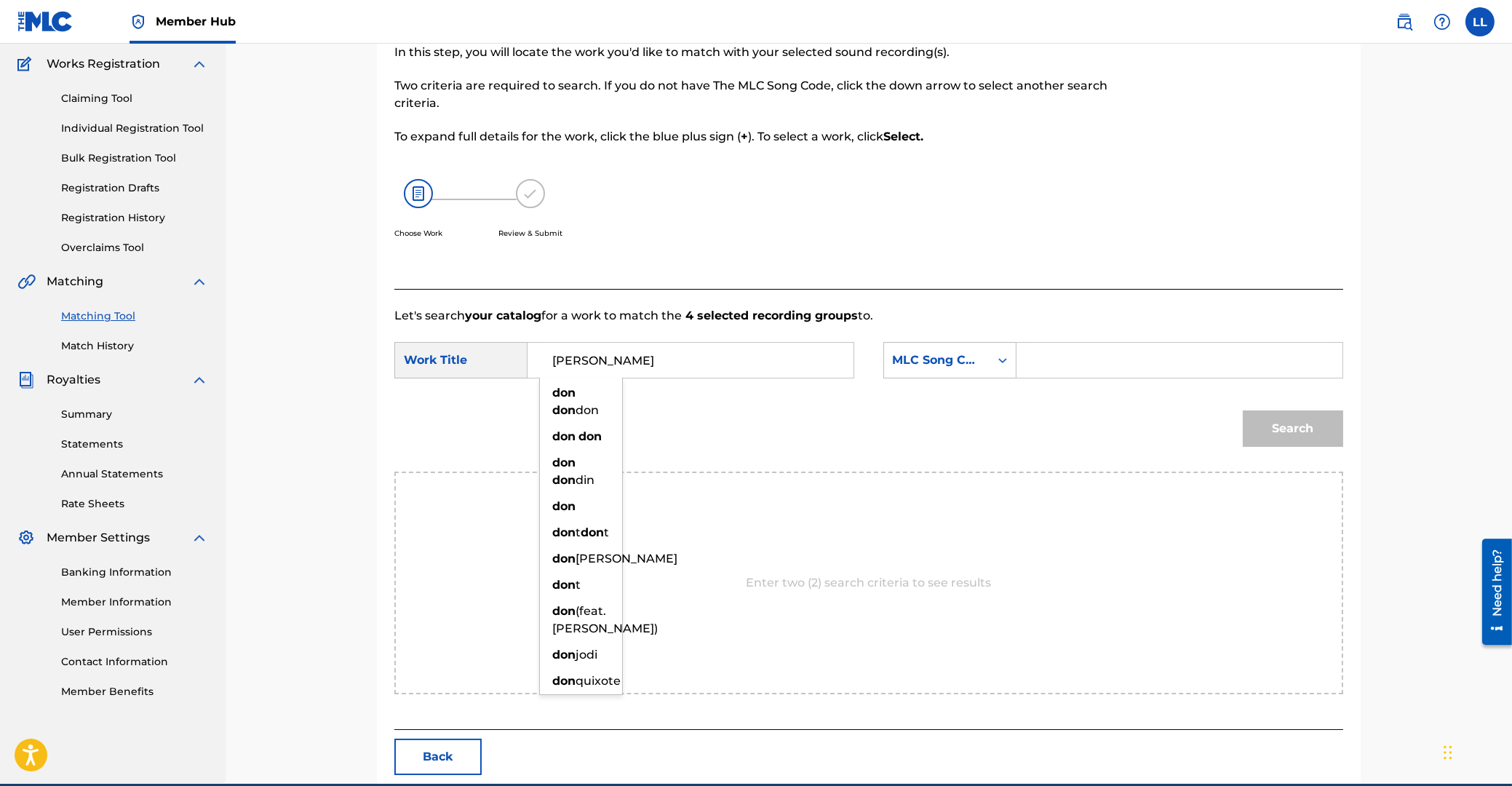
type input "DON DON"
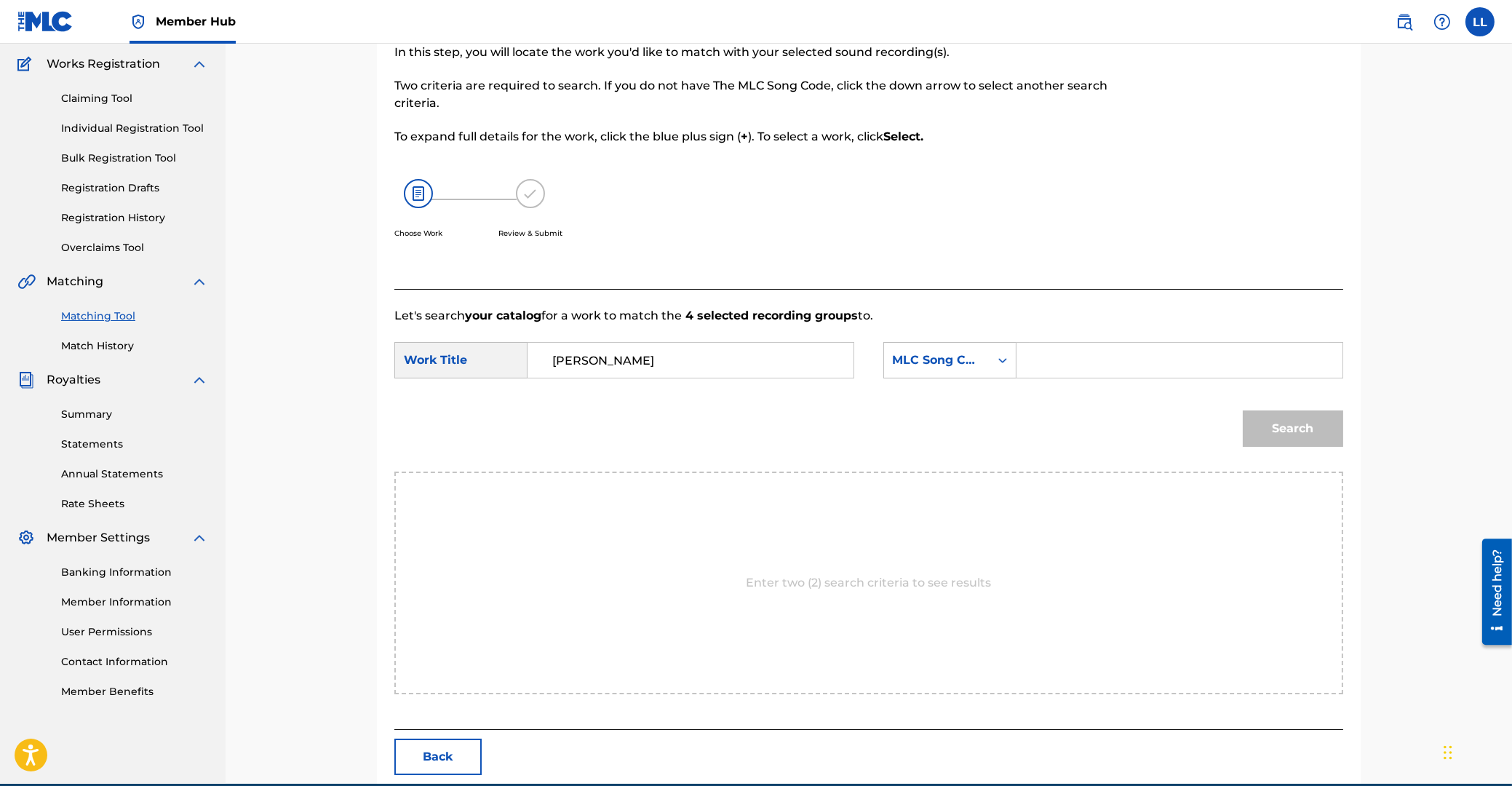
drag, startPoint x: 1107, startPoint y: 369, endPoint x: 1141, endPoint y: 378, distance: 35.2
click at [1108, 368] on input "Search Form" at bounding box center [1180, 360] width 301 height 34
paste input "DA5RDP"
type input "DA5RDP"
click at [1279, 425] on button "Search" at bounding box center [1292, 428] width 101 height 36
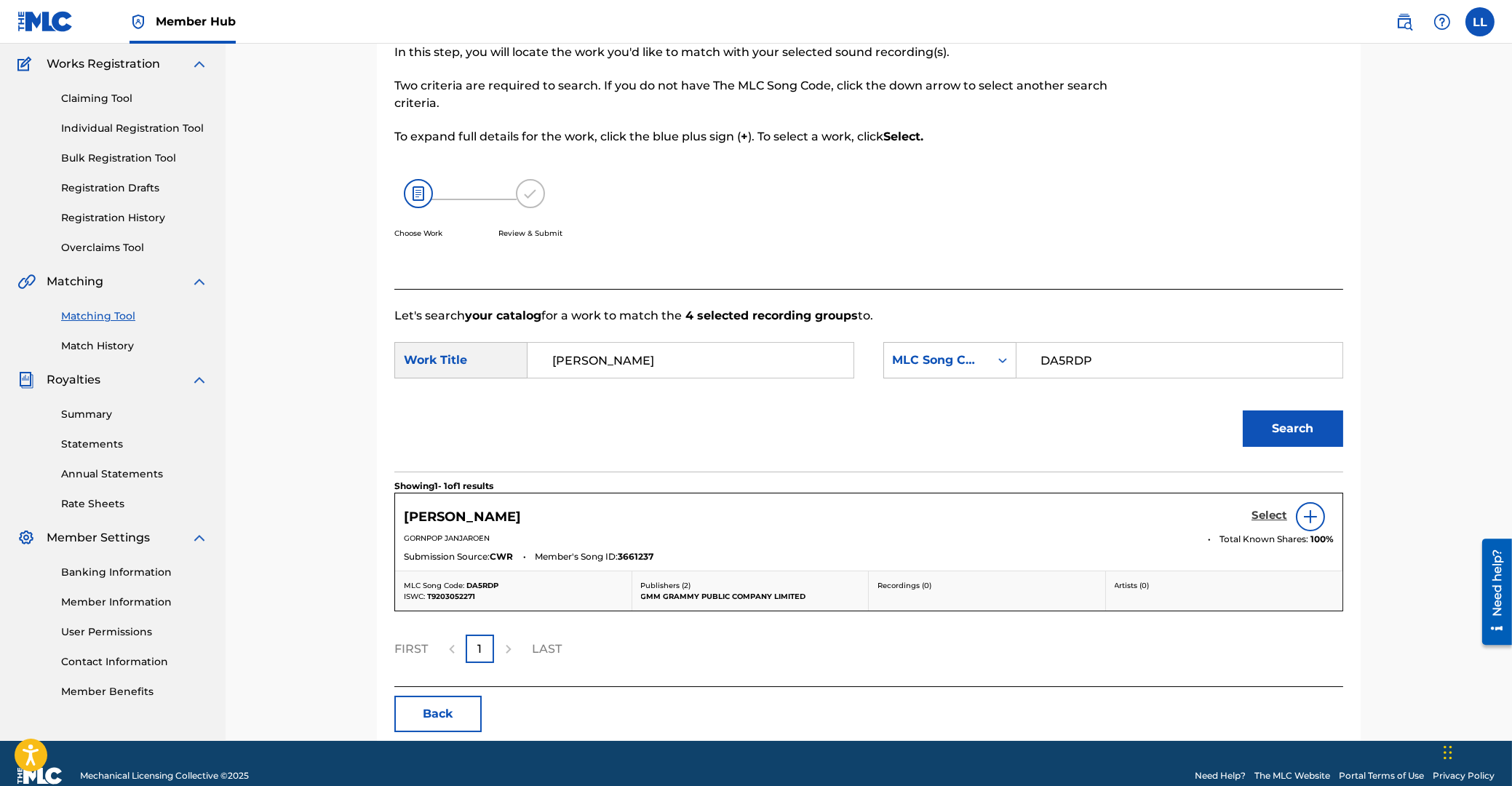
click at [1261, 512] on h5 "Select" at bounding box center [1269, 515] width 35 height 14
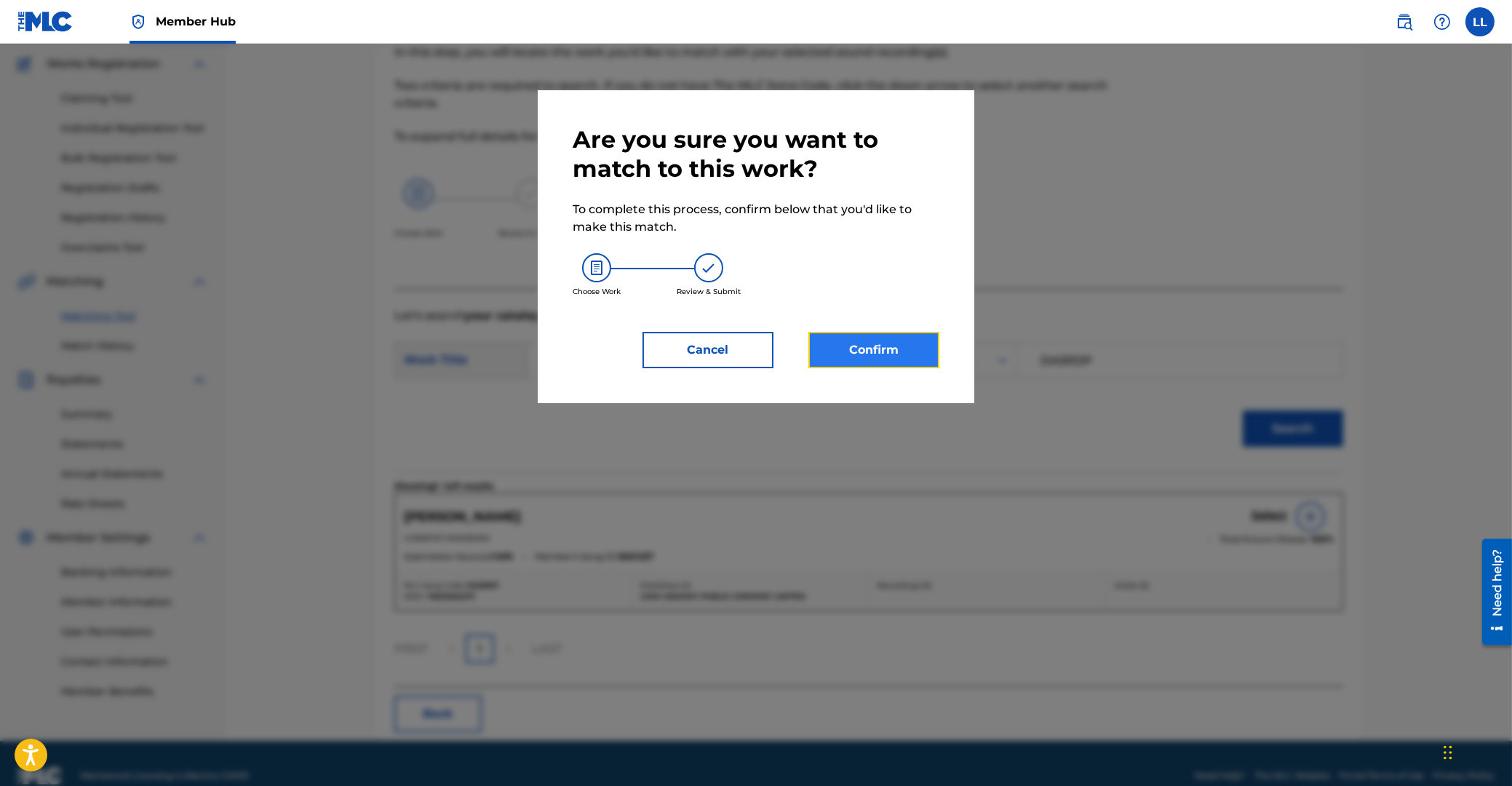
click at [869, 357] on button "Confirm" at bounding box center [874, 350] width 131 height 36
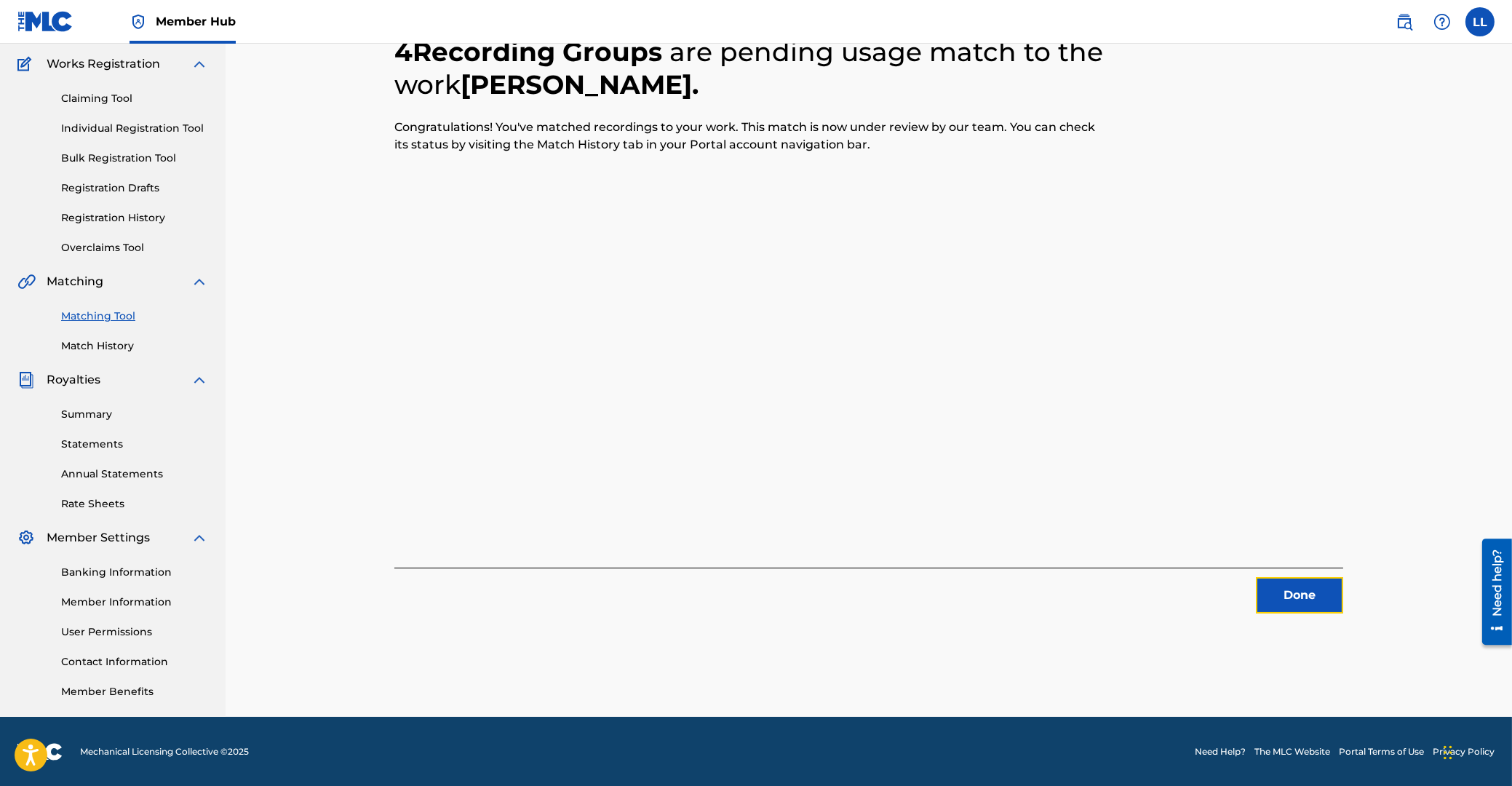
drag, startPoint x: 1284, startPoint y: 588, endPoint x: 13, endPoint y: 442, distance: 1279.4
click at [1272, 588] on button "Done" at bounding box center [1300, 595] width 87 height 36
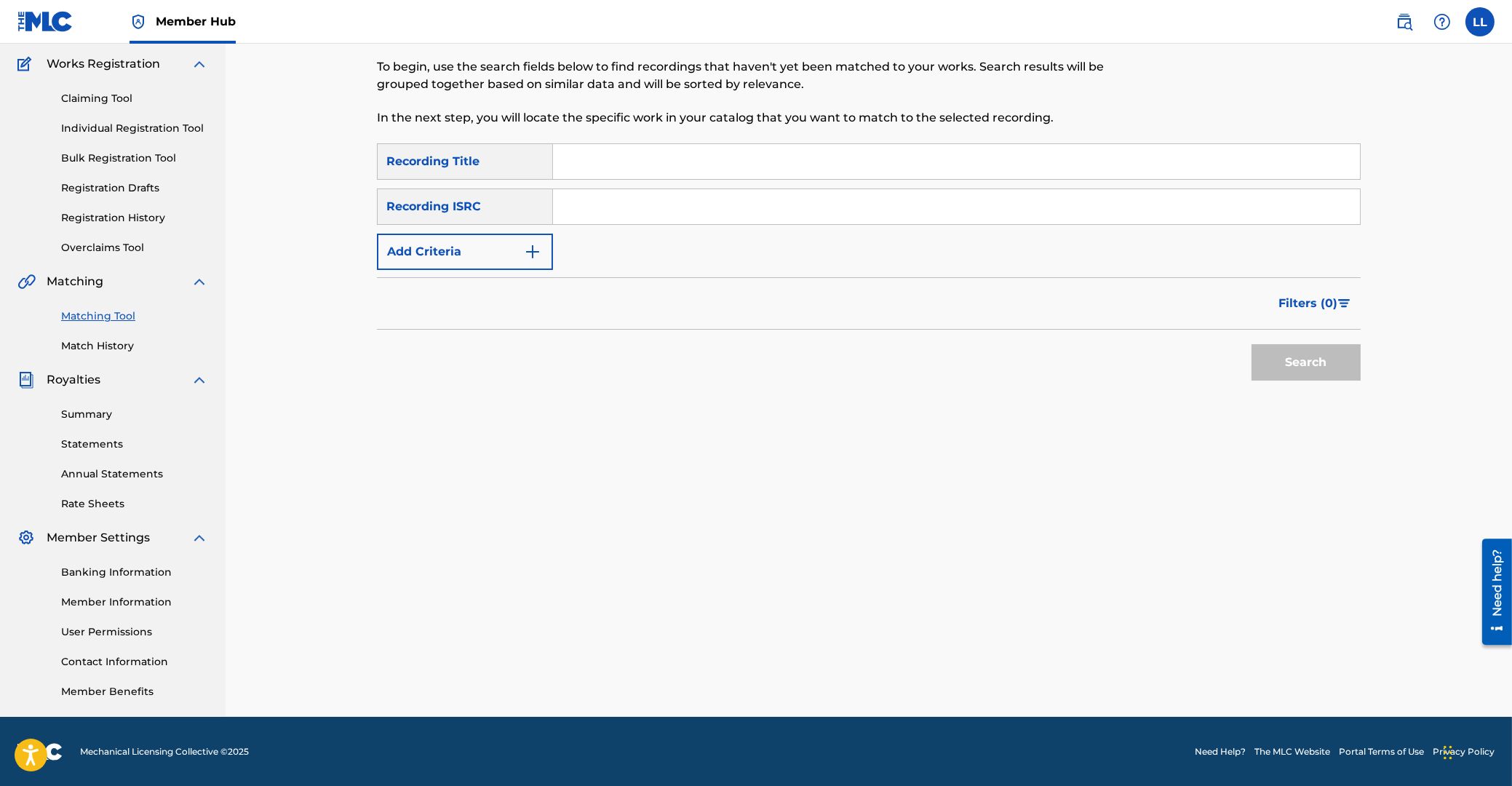
click at [642, 215] on input "Search Form" at bounding box center [956, 206] width 807 height 34
paste input "THG010805183"
type input "THG010805183"
drag, startPoint x: 1307, startPoint y: 358, endPoint x: 1185, endPoint y: 318, distance: 128.4
click at [1307, 359] on button "Search" at bounding box center [1306, 362] width 109 height 36
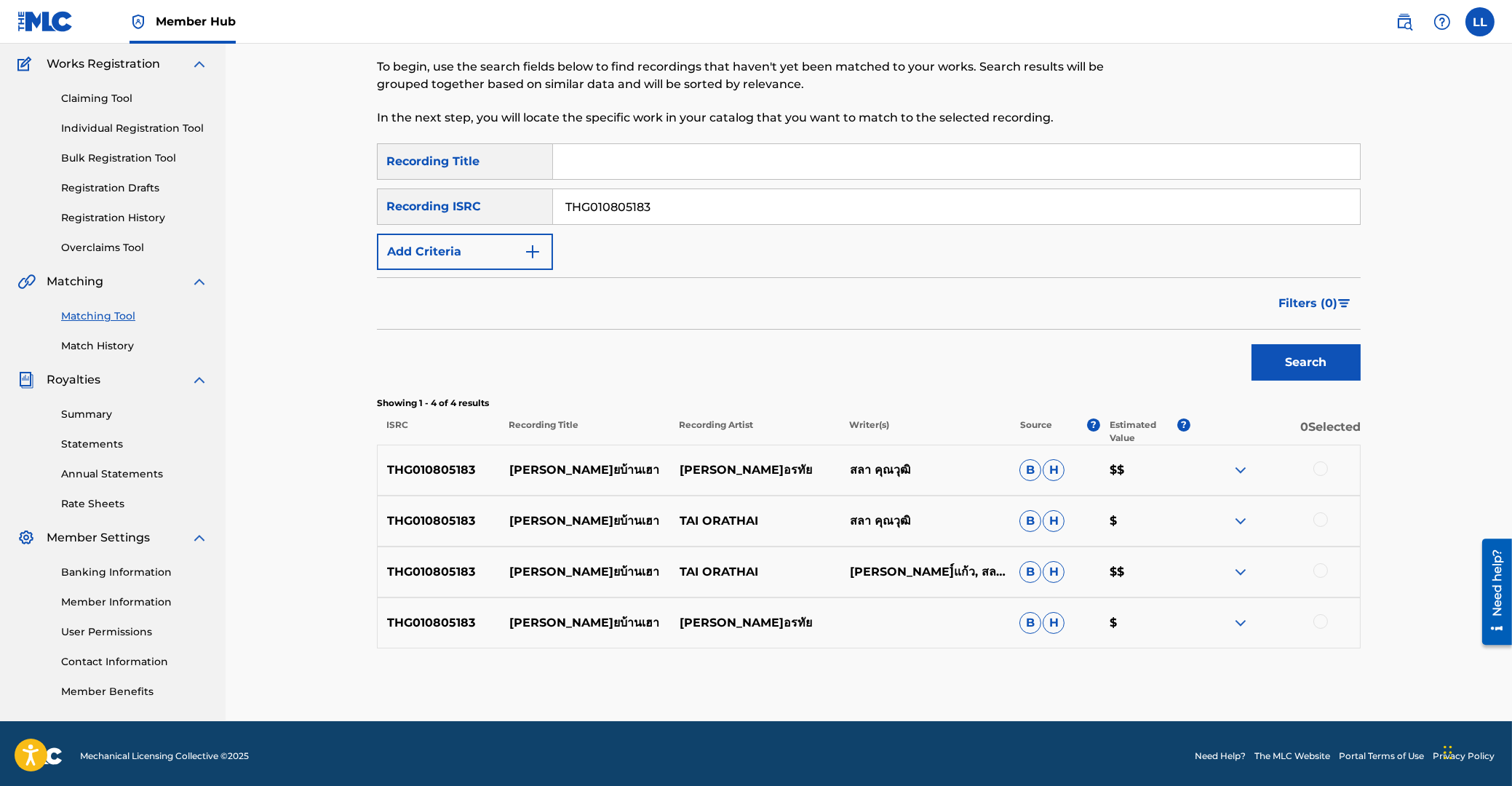
click at [1320, 466] on div at bounding box center [1321, 468] width 15 height 15
click at [1321, 518] on div at bounding box center [1321, 519] width 15 height 15
click at [1323, 569] on div at bounding box center [1321, 571] width 15 height 15
click at [1321, 622] on div at bounding box center [1321, 622] width 15 height 15
click at [1075, 671] on button "Match 4 Groups" at bounding box center [1022, 667] width 161 height 36
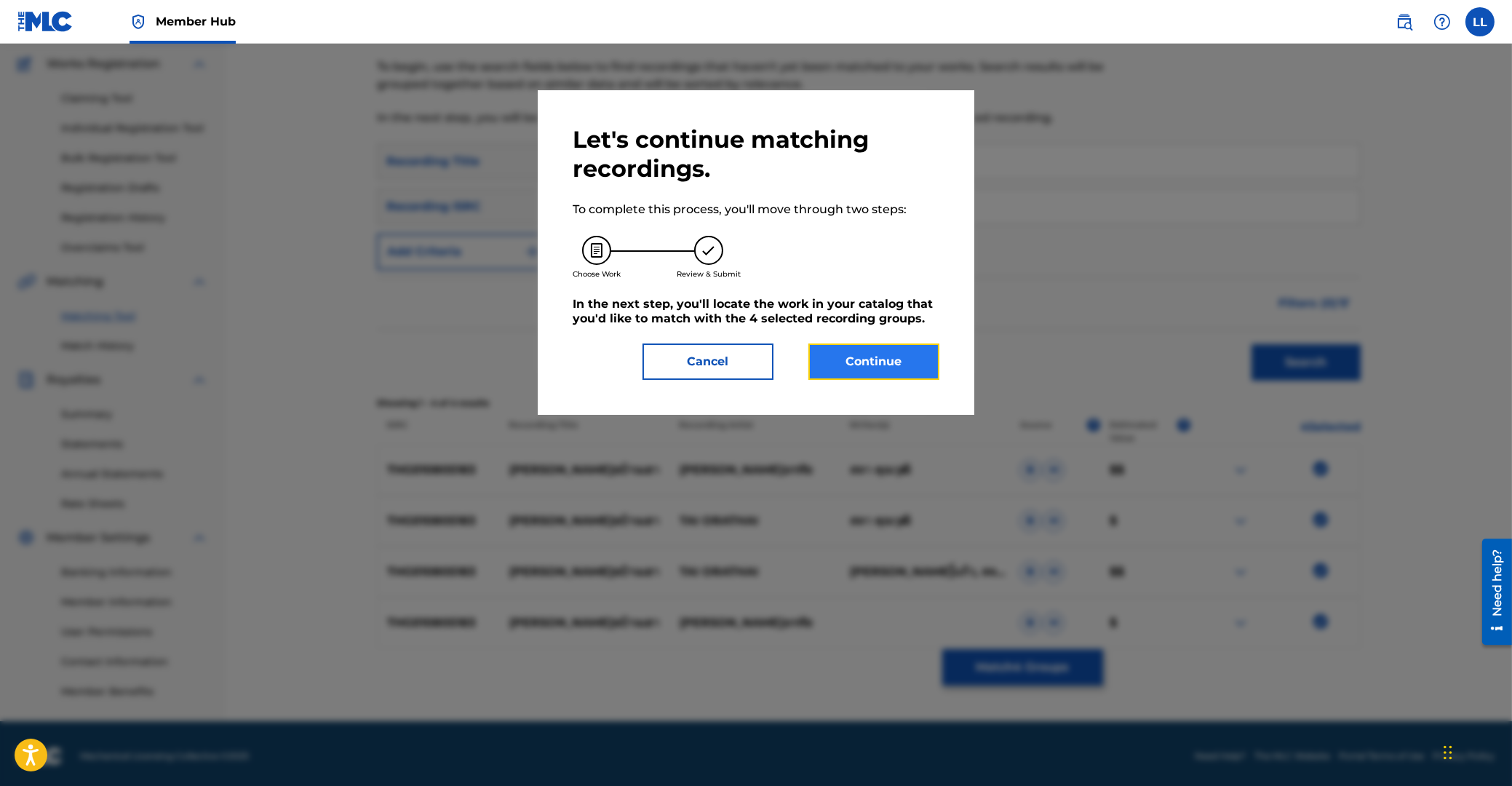
click at [858, 364] on button "Continue" at bounding box center [874, 361] width 131 height 36
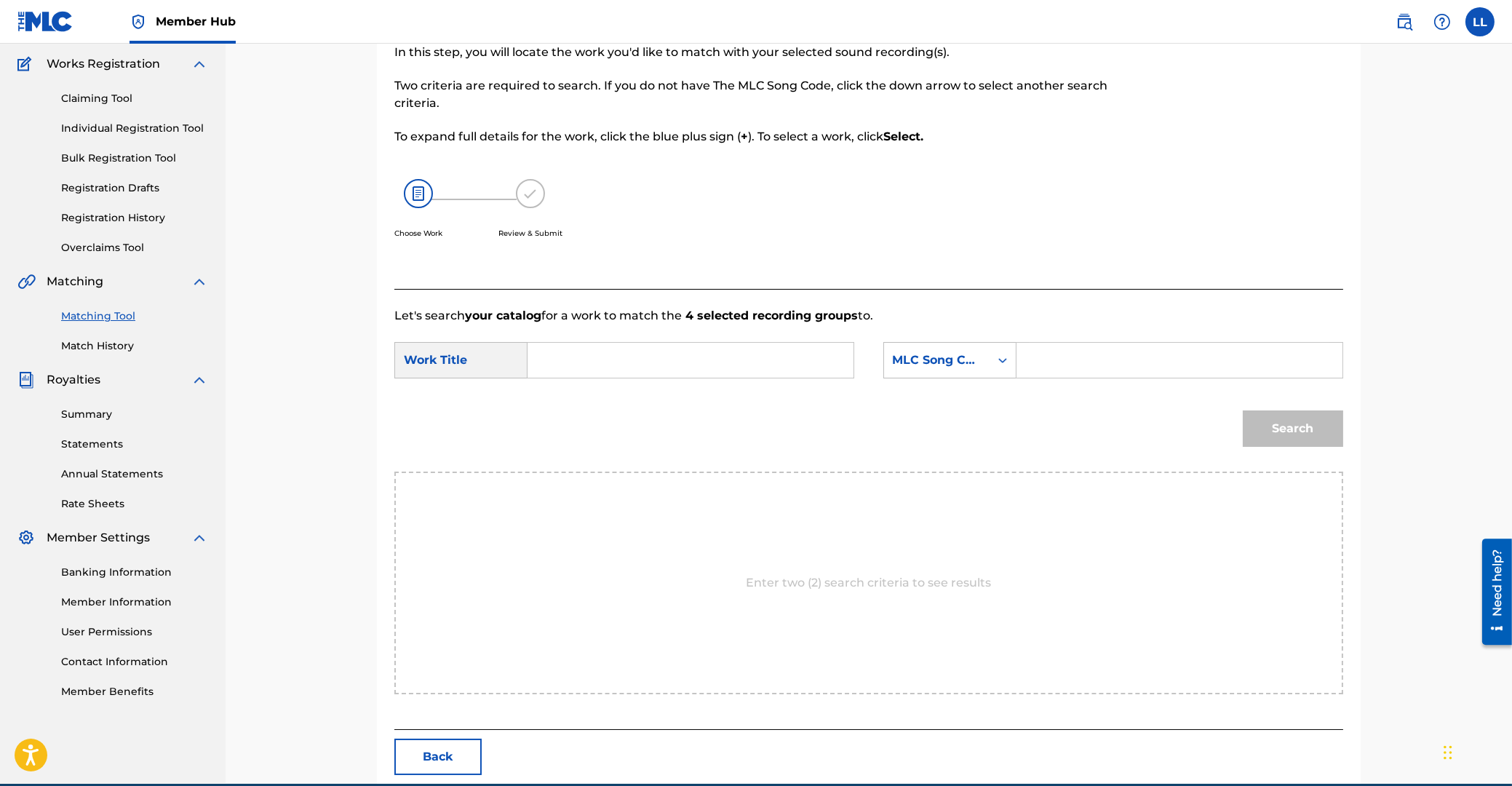
click at [612, 366] on input "Search Form" at bounding box center [691, 360] width 301 height 34
paste input "NAH JA LUAI BAHN HOW"
type input "NAH JA LUAI BAHN HOW"
click at [1119, 354] on input "Search Form" at bounding box center [1180, 360] width 301 height 34
paste input "NC97CT"
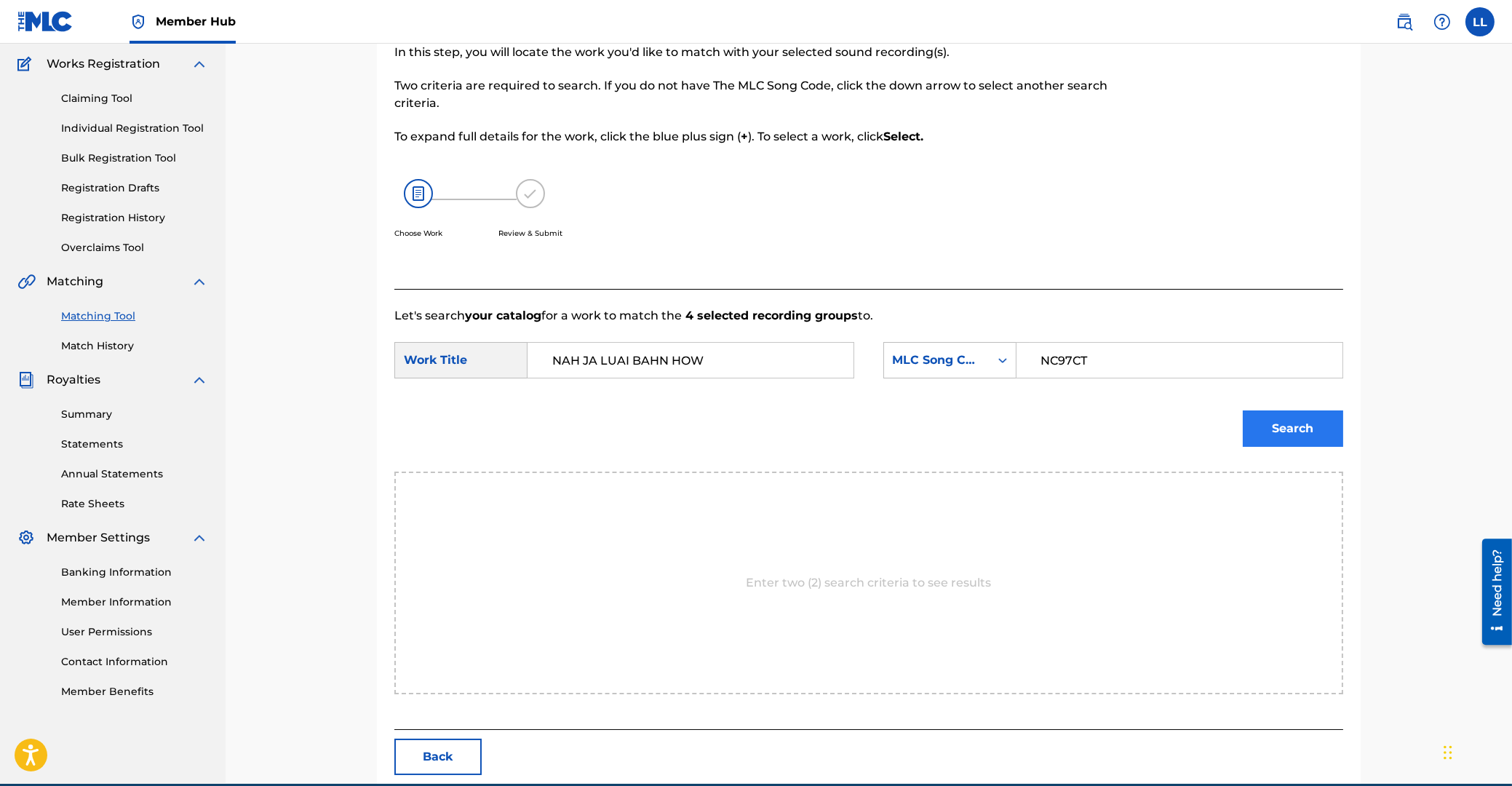
type input "NC97CT"
click at [1272, 412] on button "Search" at bounding box center [1292, 428] width 101 height 36
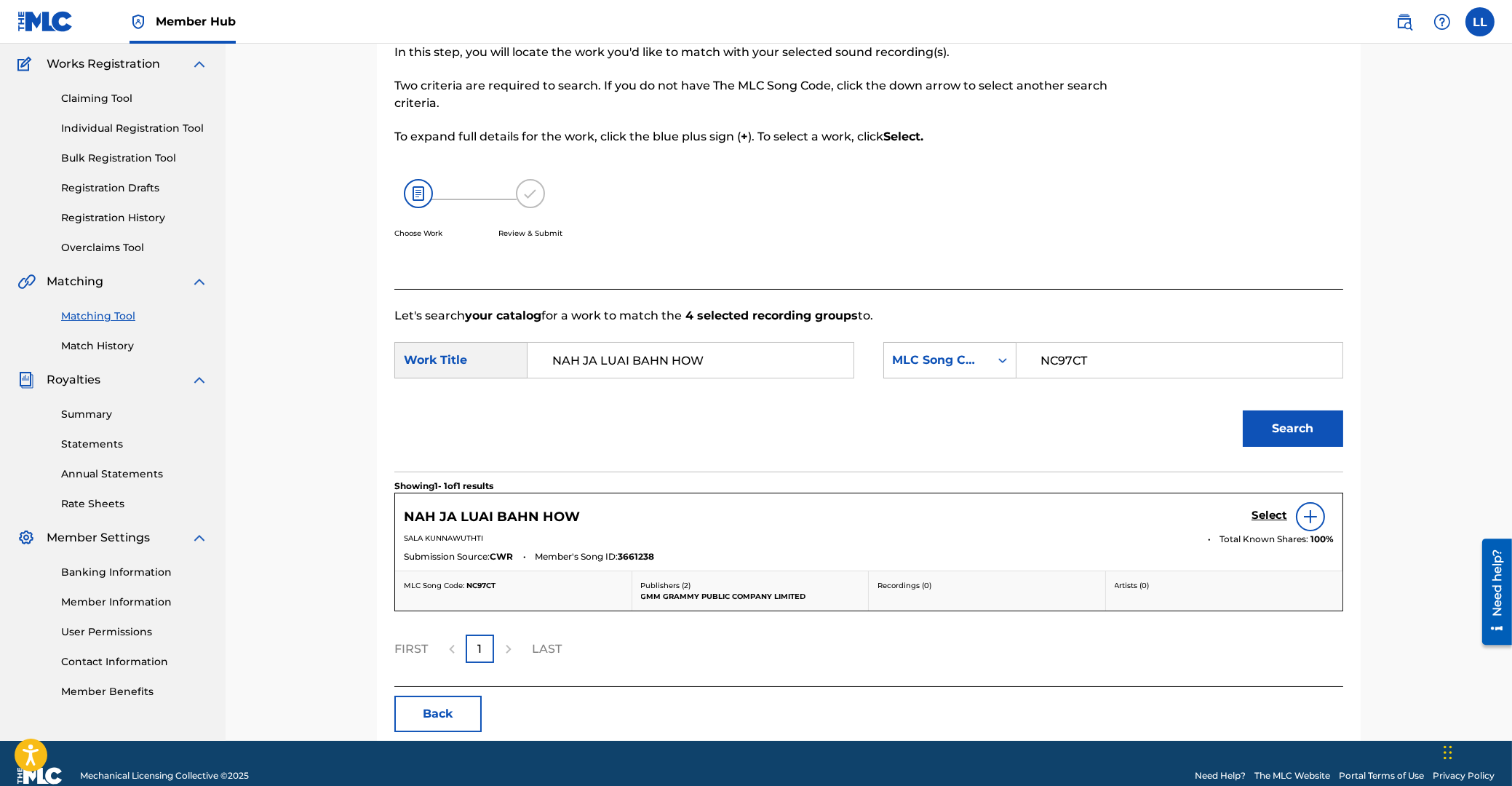
drag, startPoint x: 1262, startPoint y: 516, endPoint x: 1248, endPoint y: 516, distance: 14.0
click at [1258, 516] on h5 "Select" at bounding box center [1269, 515] width 35 height 14
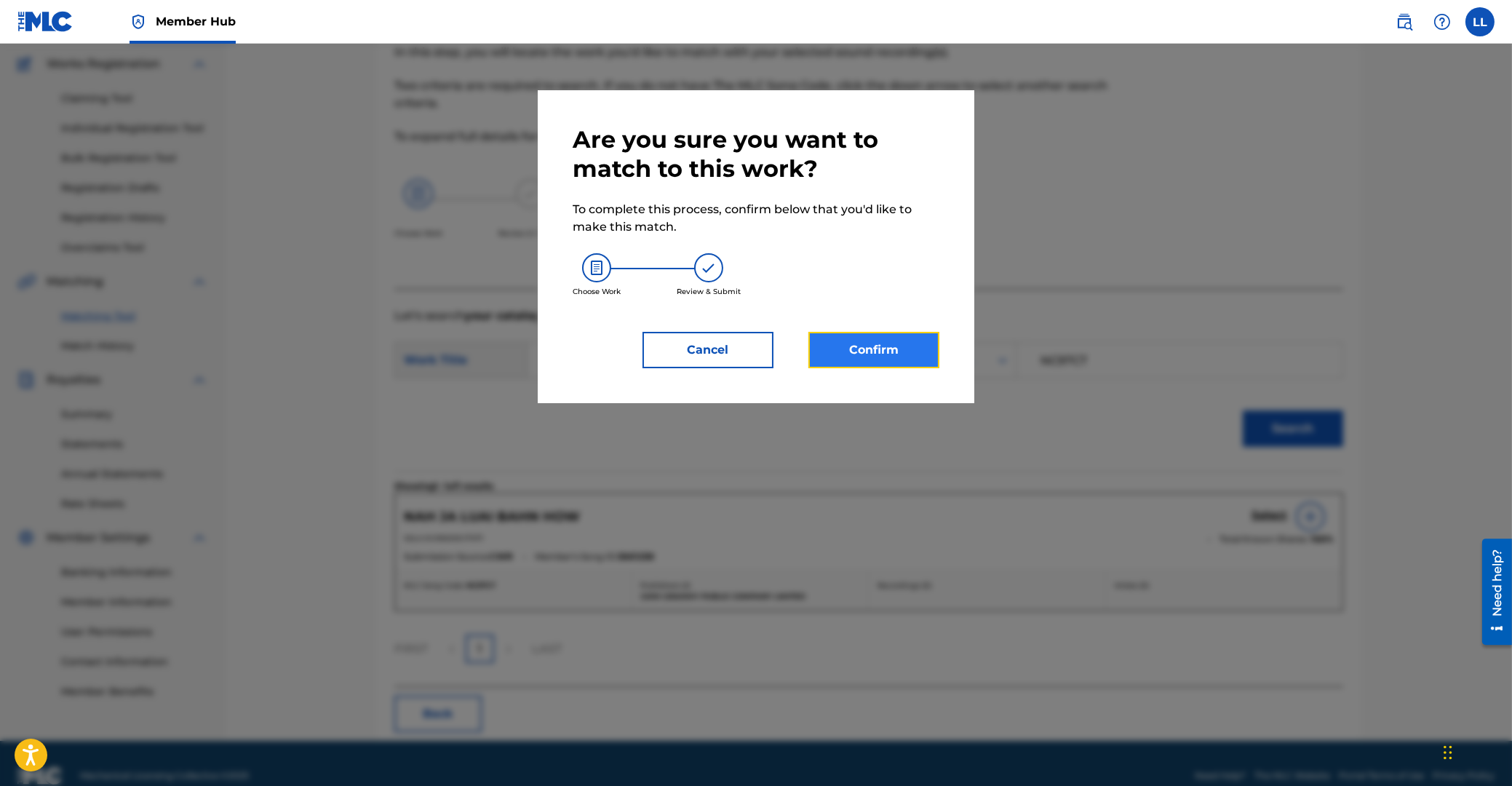
click at [879, 355] on button "Confirm" at bounding box center [874, 350] width 131 height 36
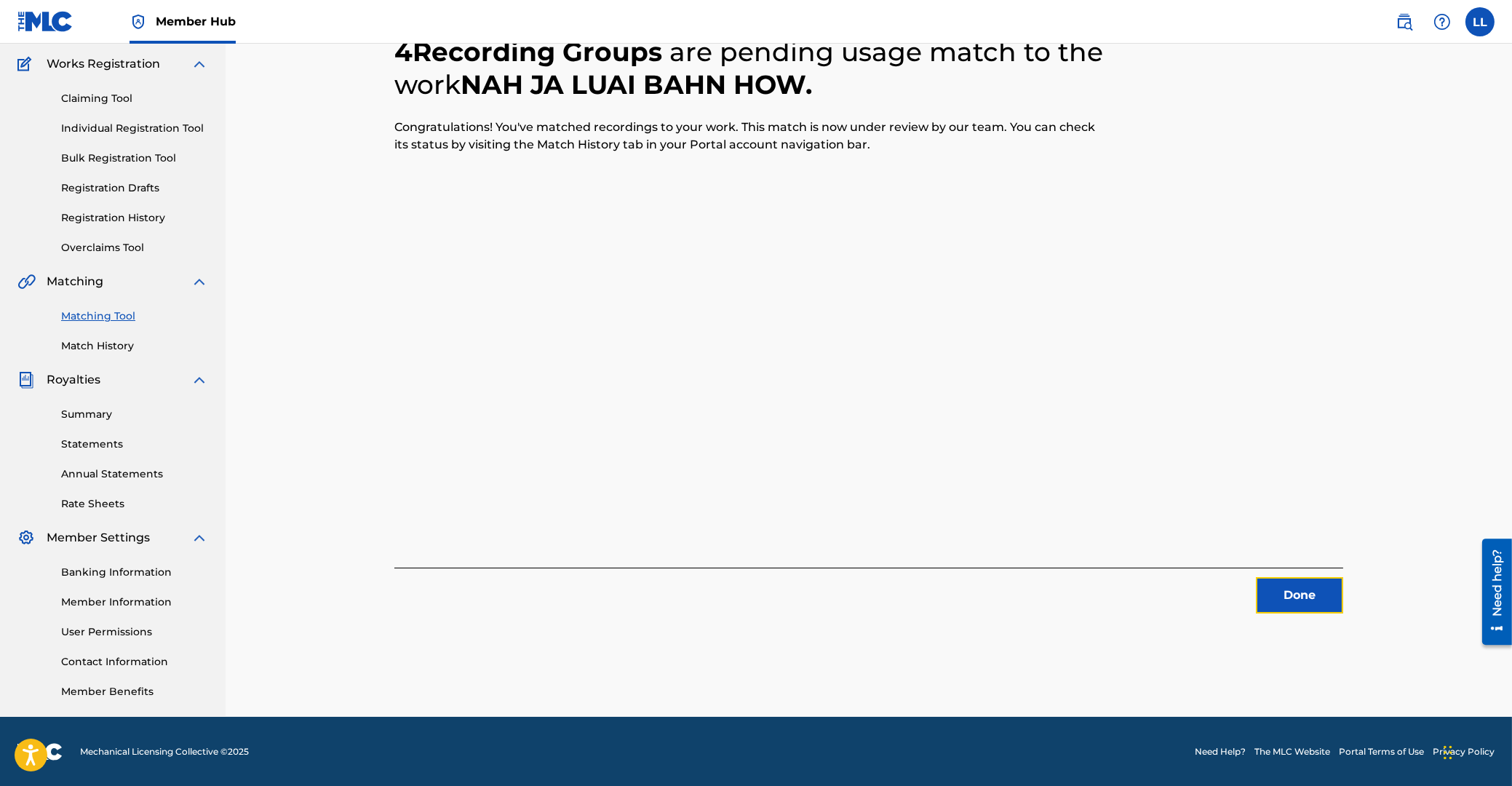
drag, startPoint x: 1293, startPoint y: 588, endPoint x: 34, endPoint y: 422, distance: 1269.9
click at [1208, 588] on div "Done" at bounding box center [869, 590] width 948 height 46
click at [1279, 585] on button "Done" at bounding box center [1300, 595] width 87 height 36
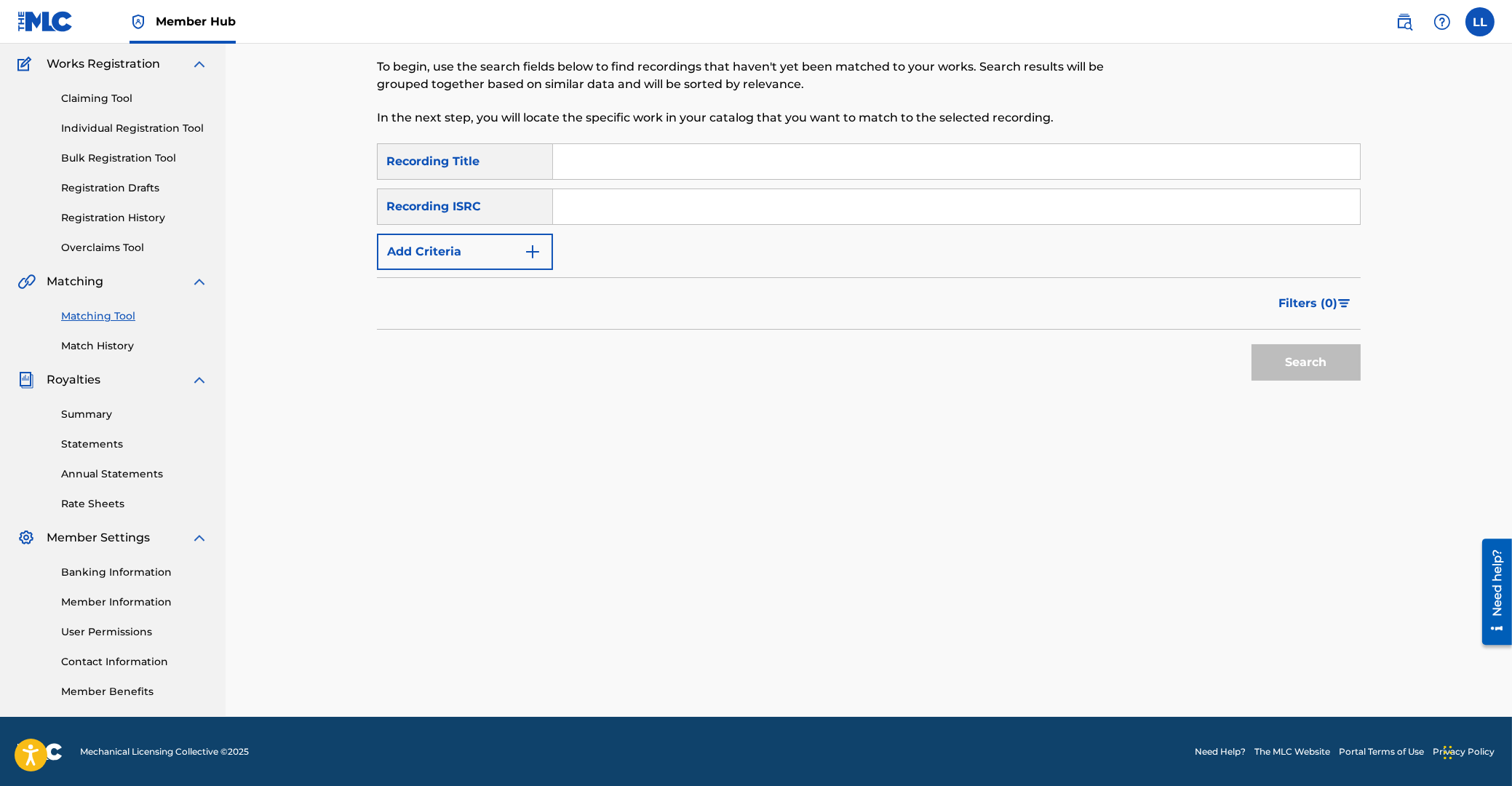
click at [701, 209] on input "Search Form" at bounding box center [956, 206] width 807 height 34
paste input "THG010805533"
type input "THG010805533"
click at [1288, 356] on button "Search" at bounding box center [1306, 362] width 109 height 36
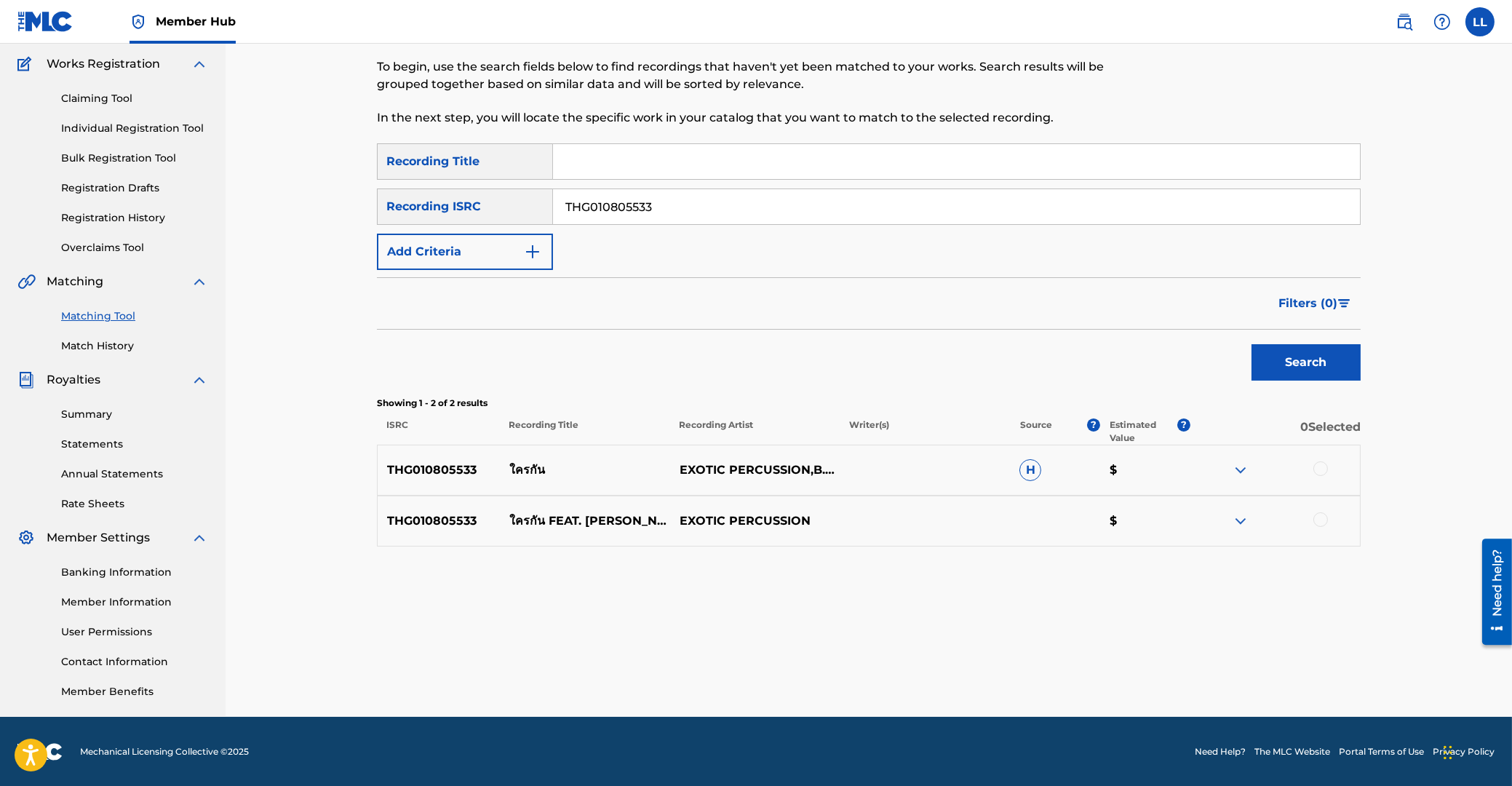
click at [1319, 471] on div at bounding box center [1321, 468] width 15 height 15
click at [1322, 519] on div at bounding box center [1321, 519] width 15 height 15
click at [1025, 670] on button "Match 2 Groups" at bounding box center [1022, 667] width 161 height 36
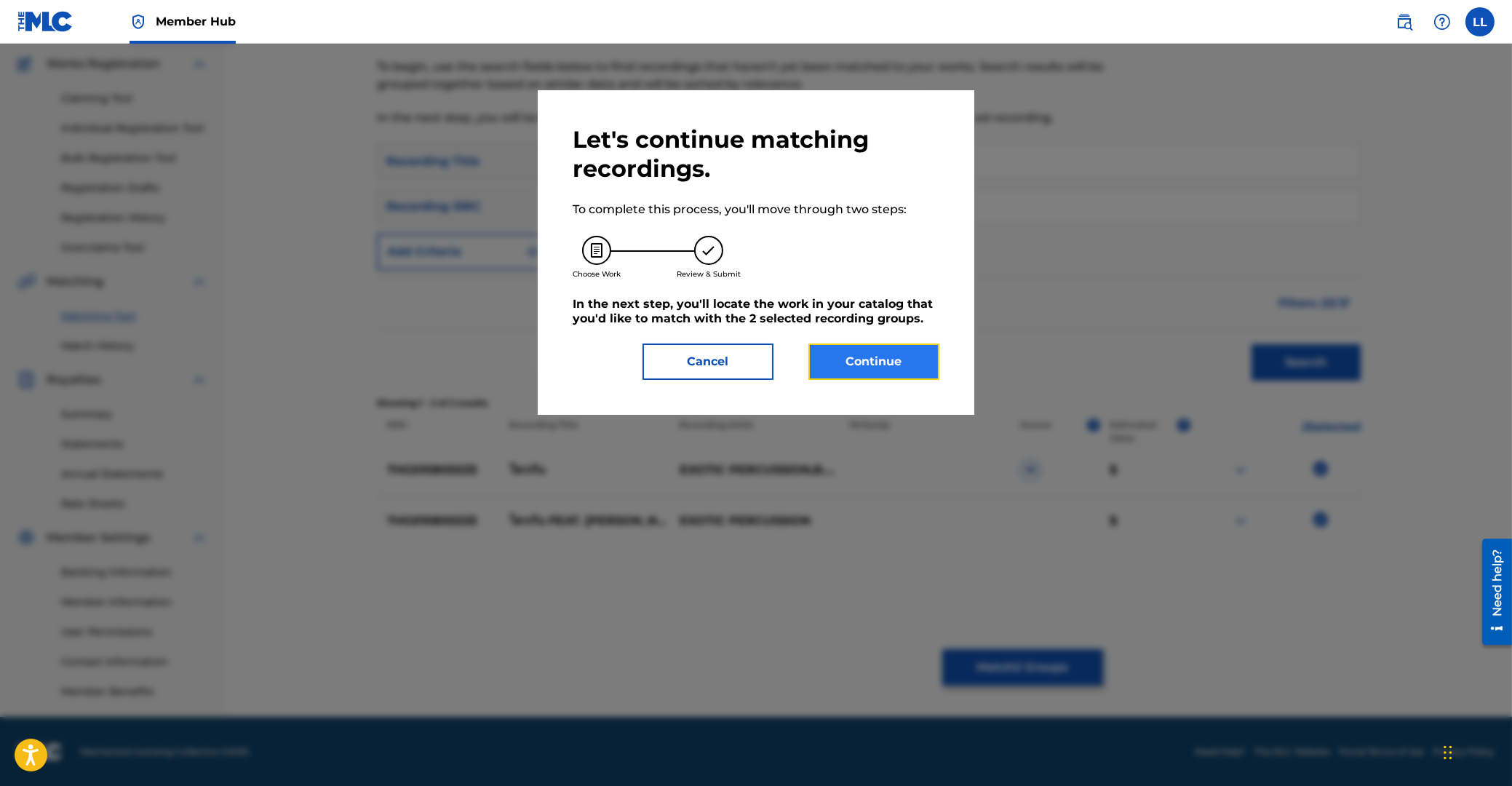
click at [866, 358] on button "Continue" at bounding box center [874, 361] width 131 height 36
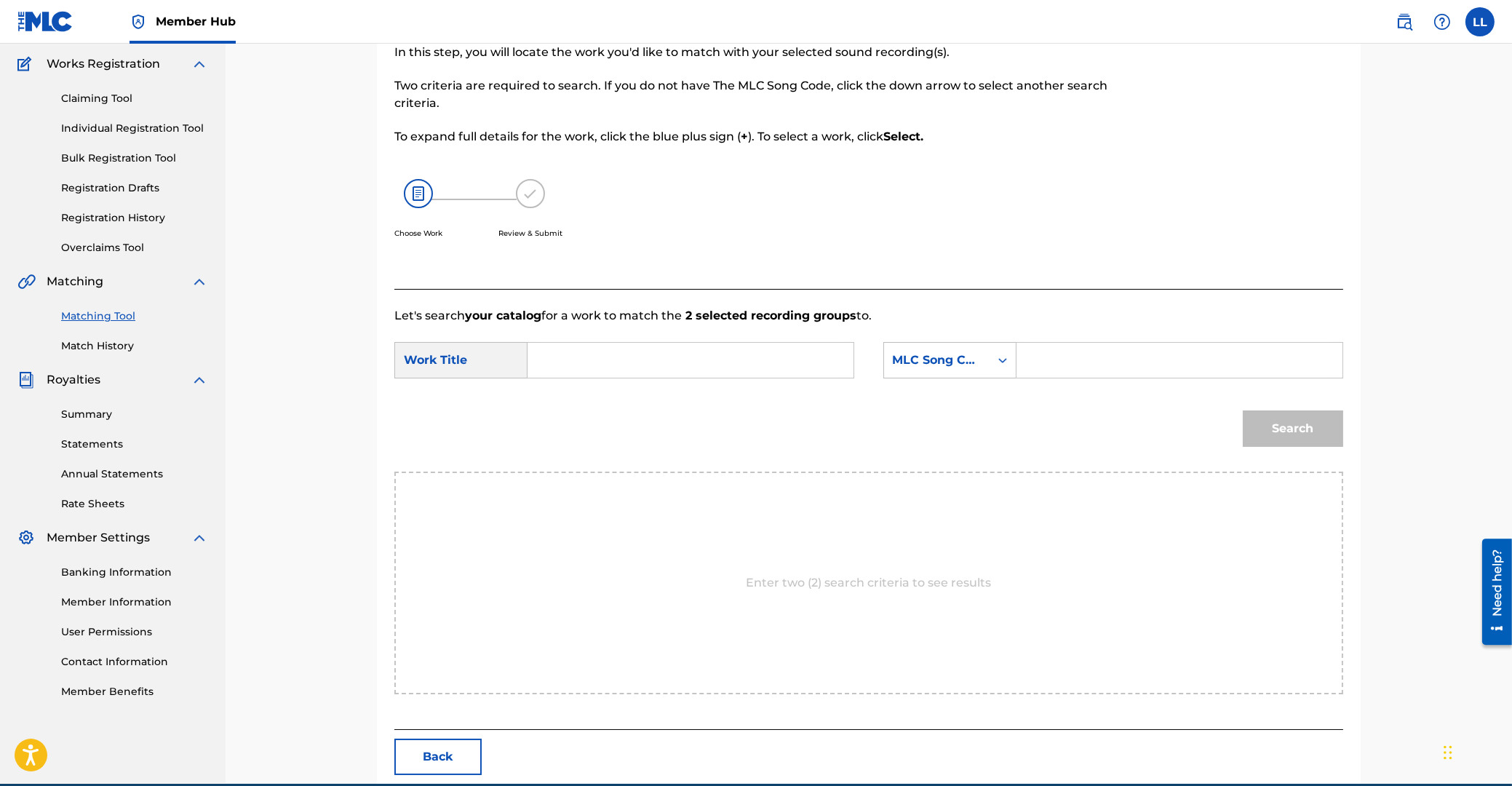
drag, startPoint x: 623, startPoint y: 362, endPoint x: 796, endPoint y: 379, distance: 173.8
click at [623, 365] on input "Search Form" at bounding box center [691, 360] width 301 height 34
paste input "KRAI GUN"
type input "KRAI GUN"
click at [1126, 365] on input "Search Form" at bounding box center [1180, 360] width 301 height 34
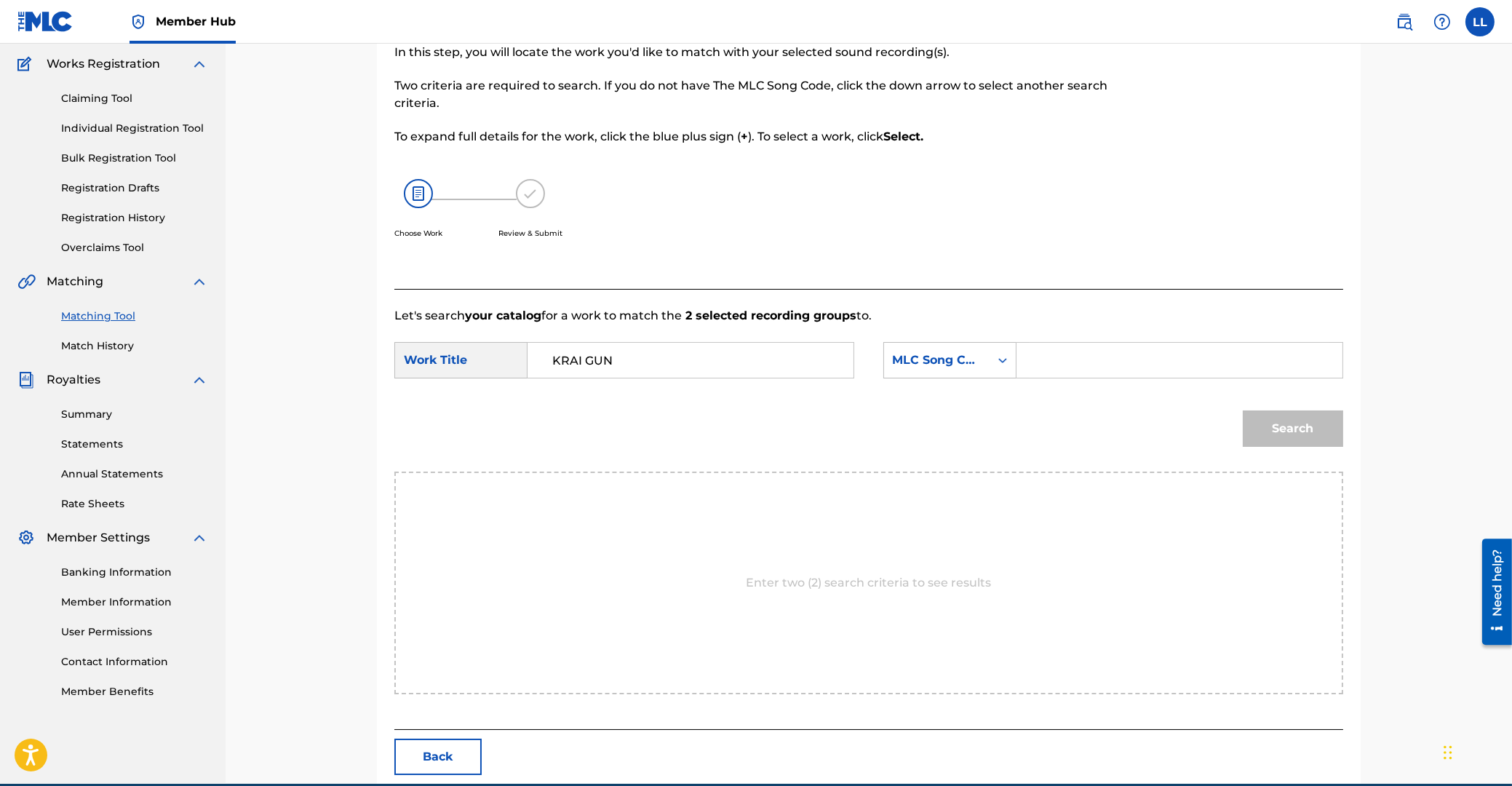
paste input "KE808R"
type input "KE808R"
click at [1275, 425] on button "Search" at bounding box center [1292, 428] width 101 height 36
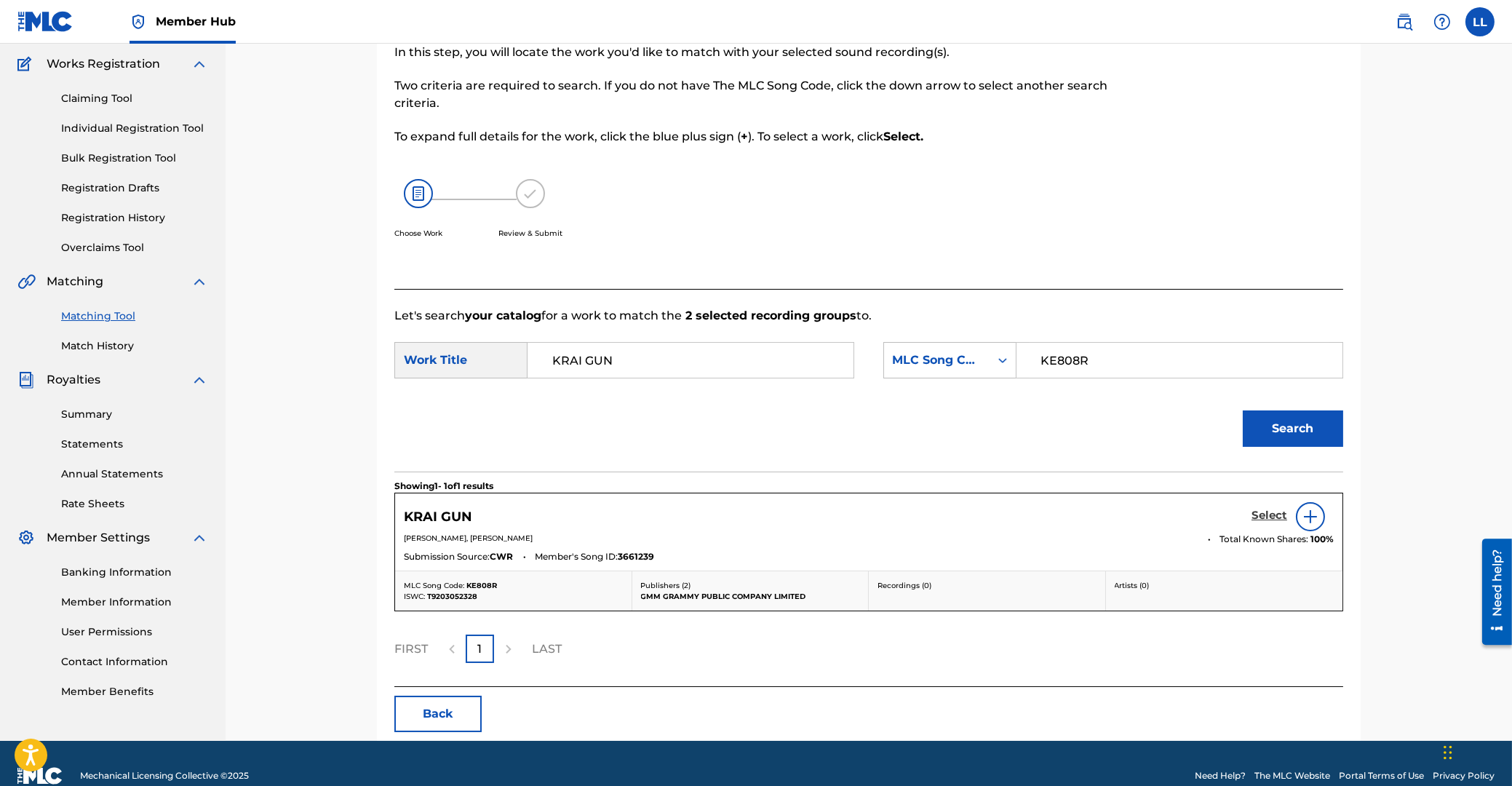
click at [1261, 516] on h5 "Select" at bounding box center [1269, 515] width 35 height 14
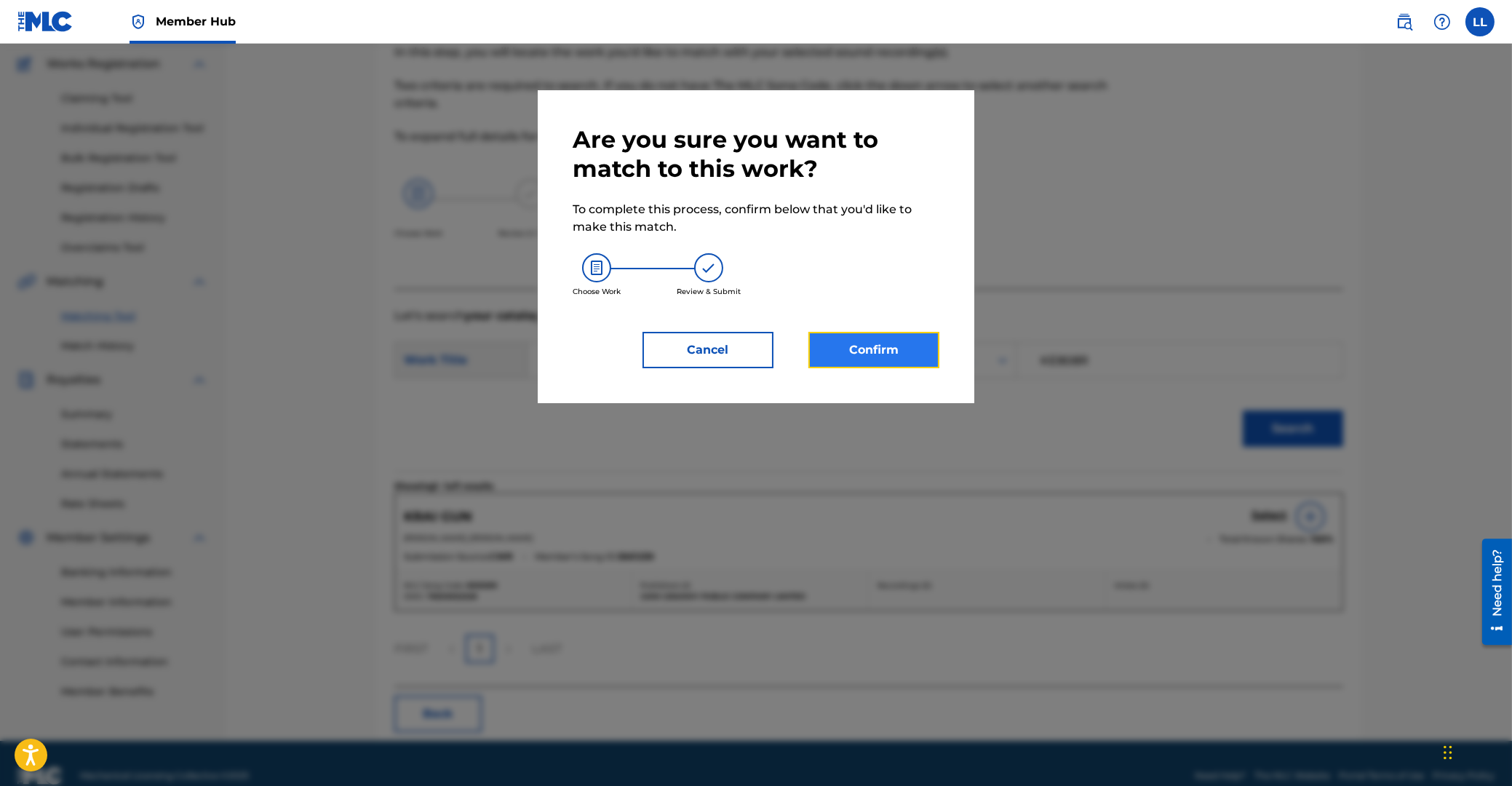
click at [849, 344] on button "Confirm" at bounding box center [874, 350] width 131 height 36
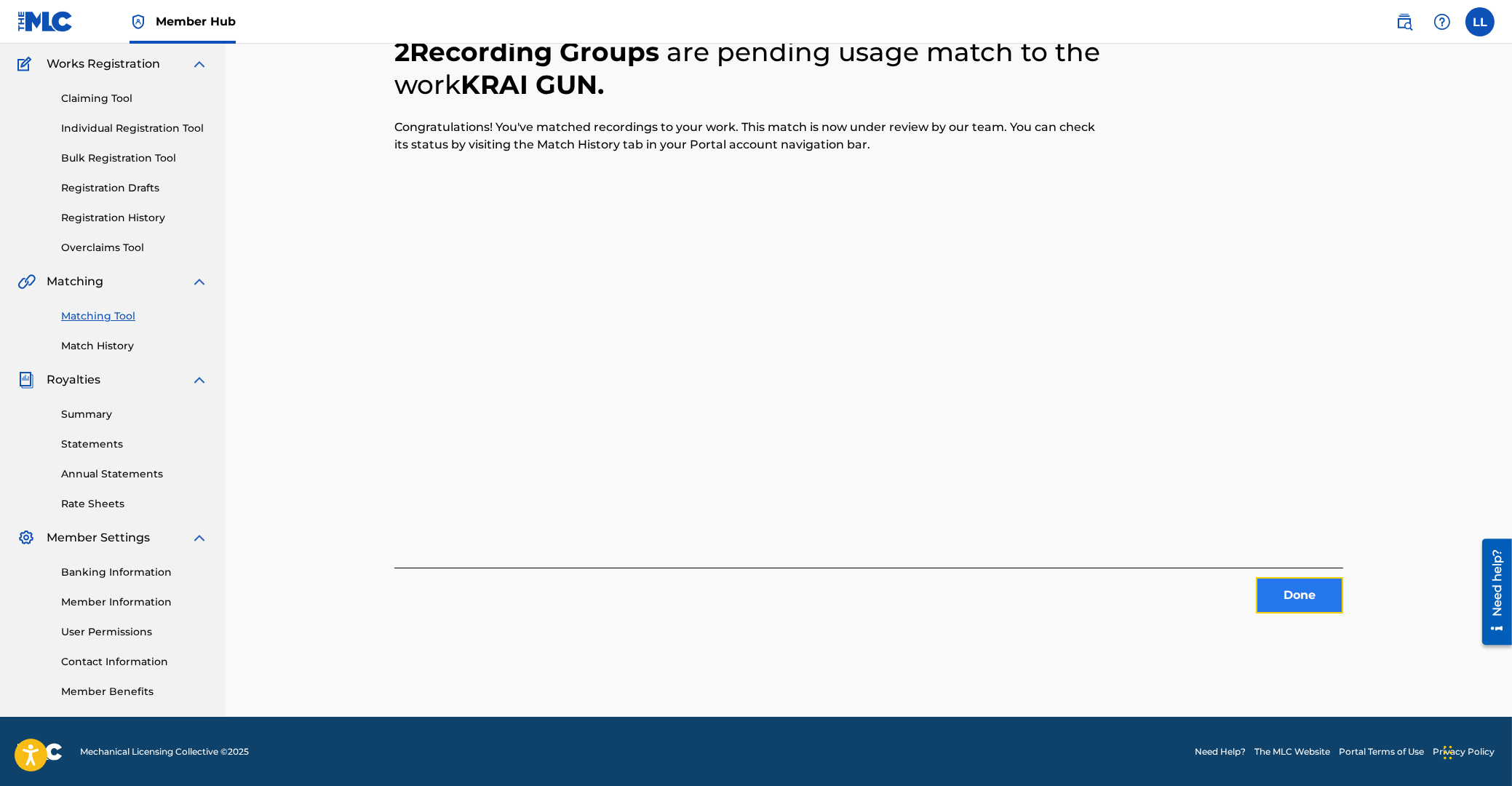
click at [1309, 598] on button "Done" at bounding box center [1300, 595] width 87 height 36
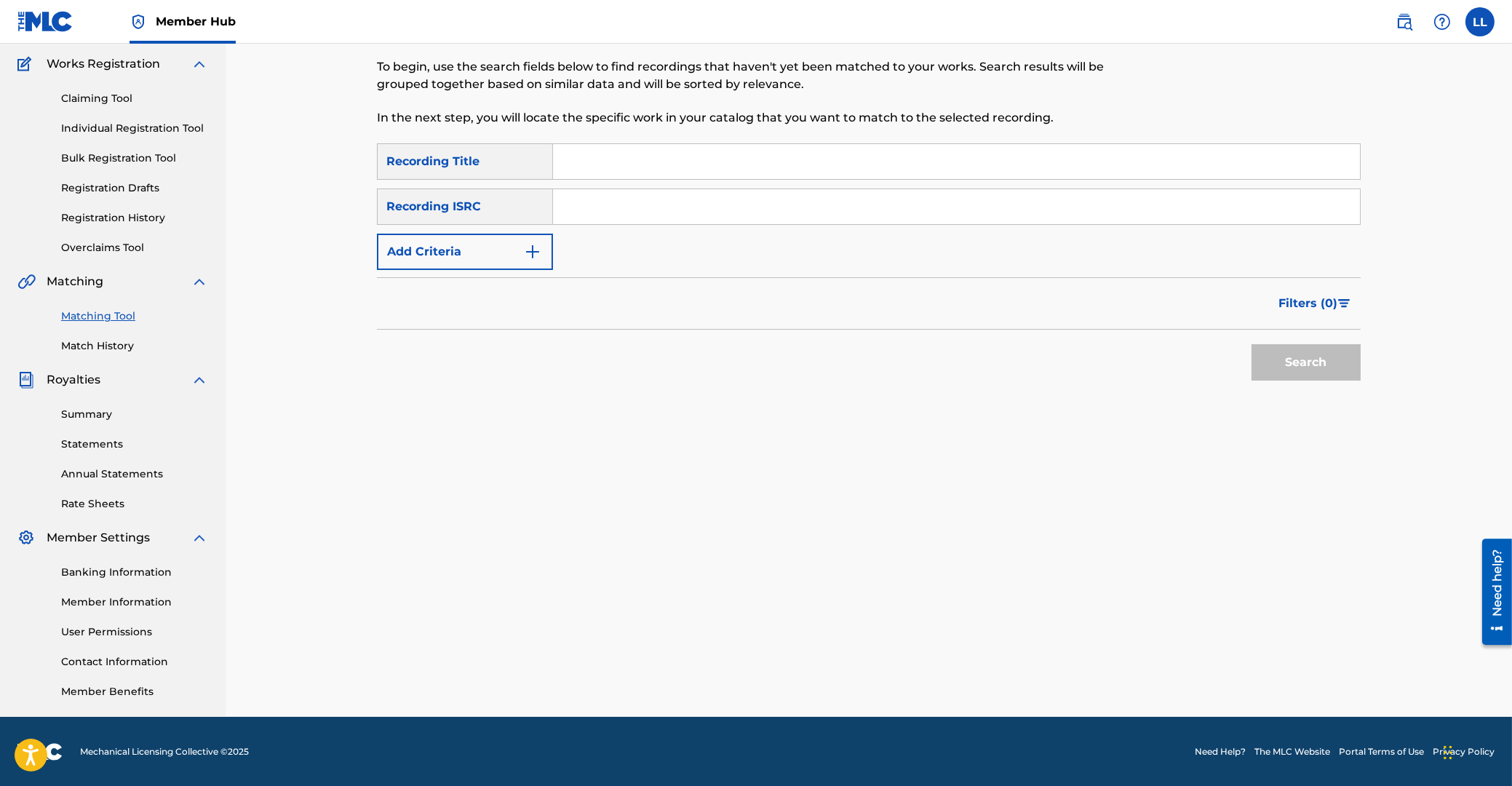
drag, startPoint x: 650, startPoint y: 217, endPoint x: 682, endPoint y: 218, distance: 32.0
click at [654, 216] on input "Search Form" at bounding box center [956, 206] width 807 height 34
paste input "THG010817330"
type input "THG010817330"
click at [1275, 359] on button "Search" at bounding box center [1306, 362] width 109 height 36
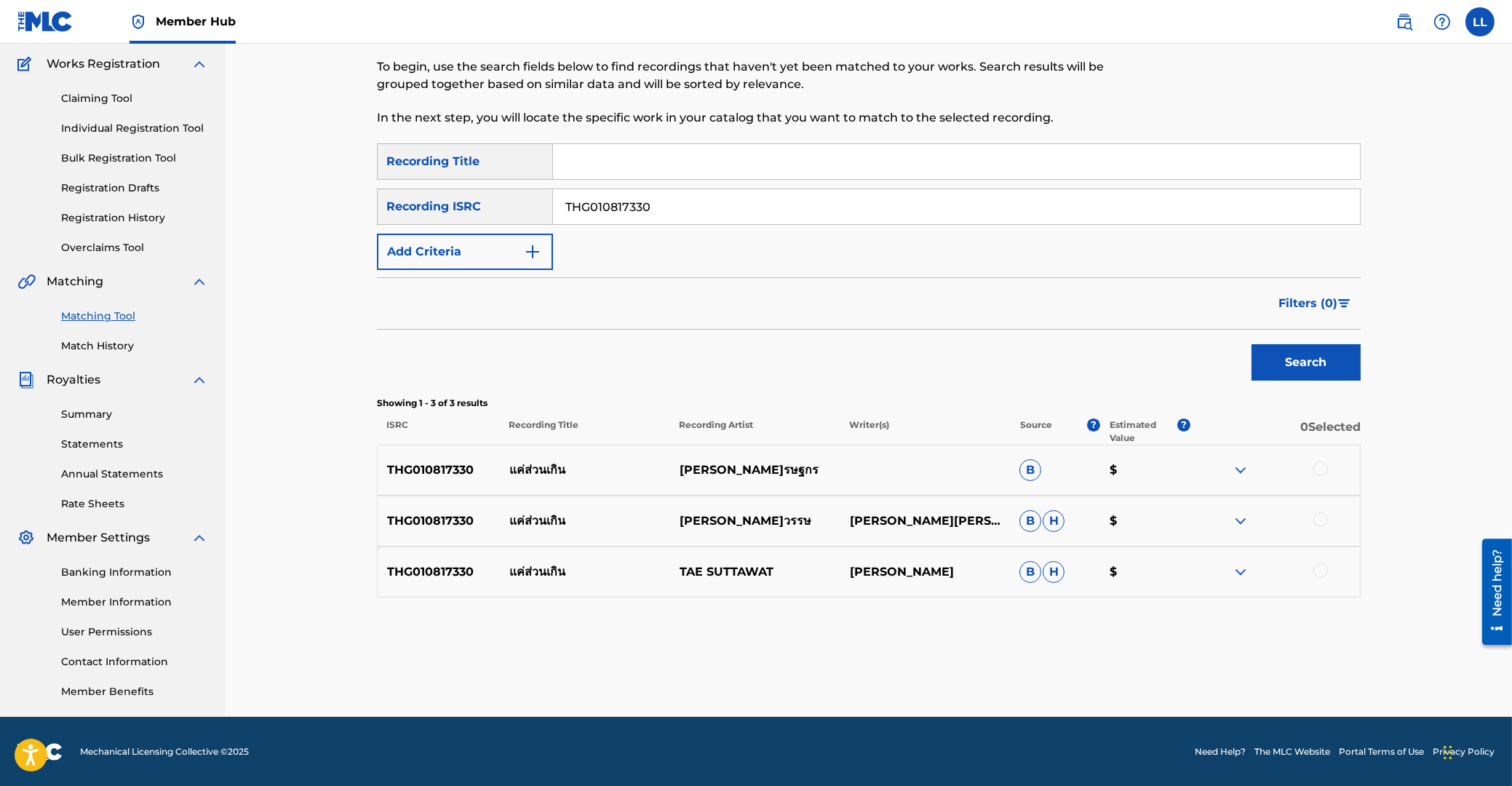
click at [1320, 472] on div at bounding box center [1321, 468] width 15 height 15
click at [1322, 520] on div at bounding box center [1321, 519] width 15 height 15
click at [1320, 573] on div at bounding box center [1321, 571] width 15 height 15
click at [1018, 675] on button "Match 3 Groups" at bounding box center [1022, 667] width 161 height 36
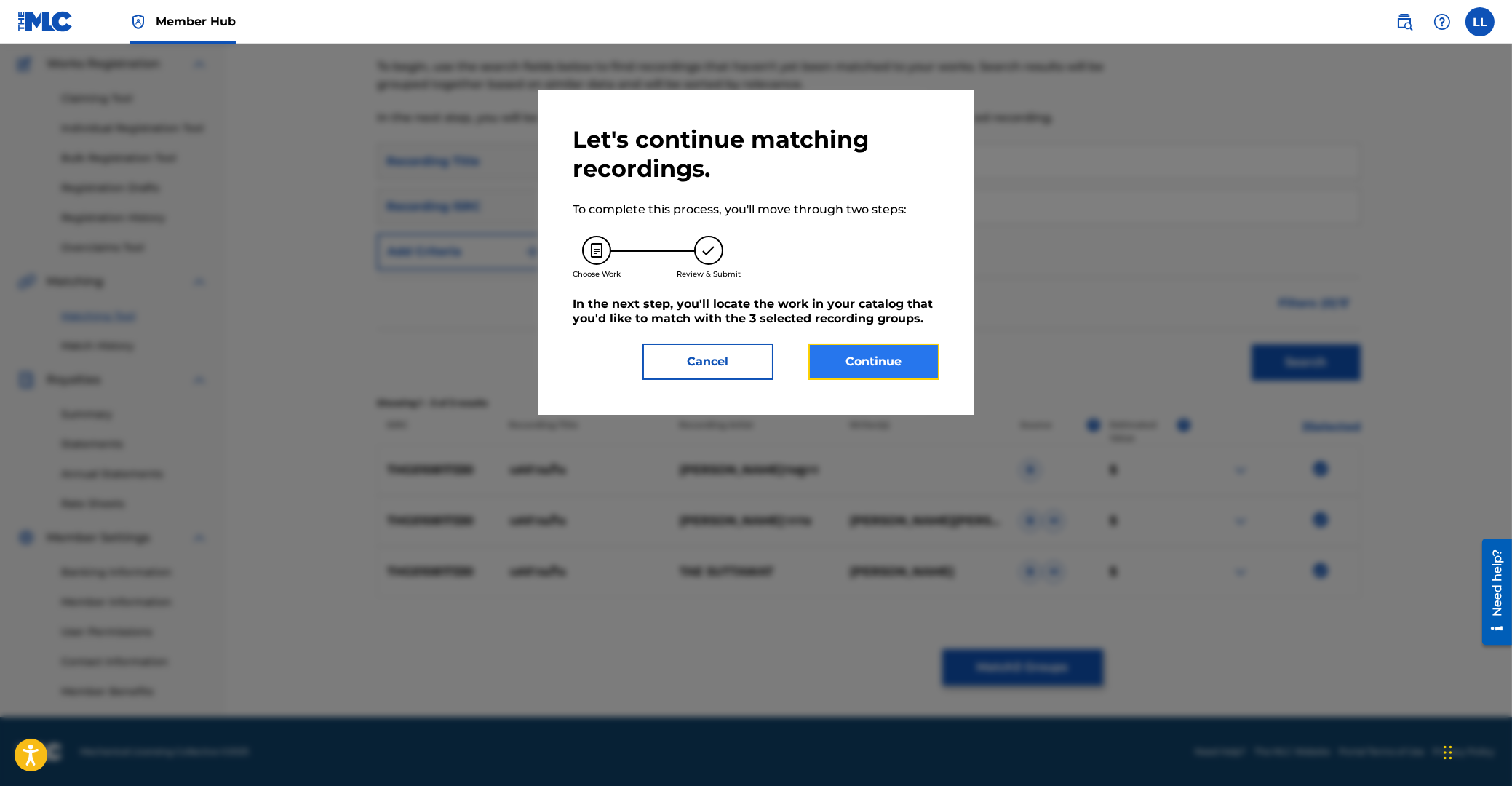
click at [883, 354] on button "Continue" at bounding box center [874, 361] width 131 height 36
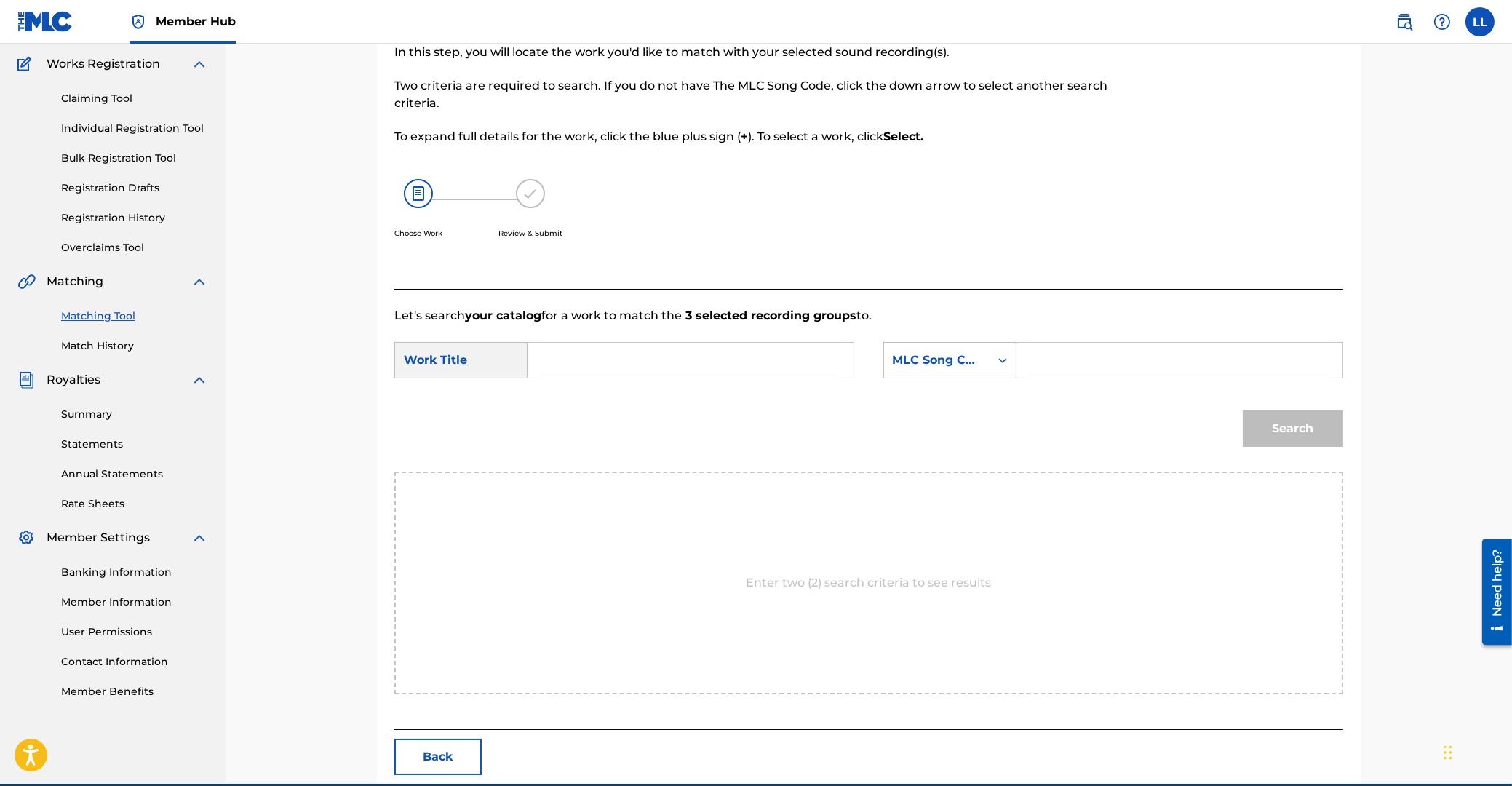
drag, startPoint x: 684, startPoint y: 358, endPoint x: 761, endPoint y: 368, distance: 77.6
click at [683, 359] on input "Search Form" at bounding box center [691, 360] width 301 height 34
paste input "KAE SUAN GURN"
type input "KAE SUAN GURN"
drag, startPoint x: 1095, startPoint y: 358, endPoint x: 1109, endPoint y: 362, distance: 14.6
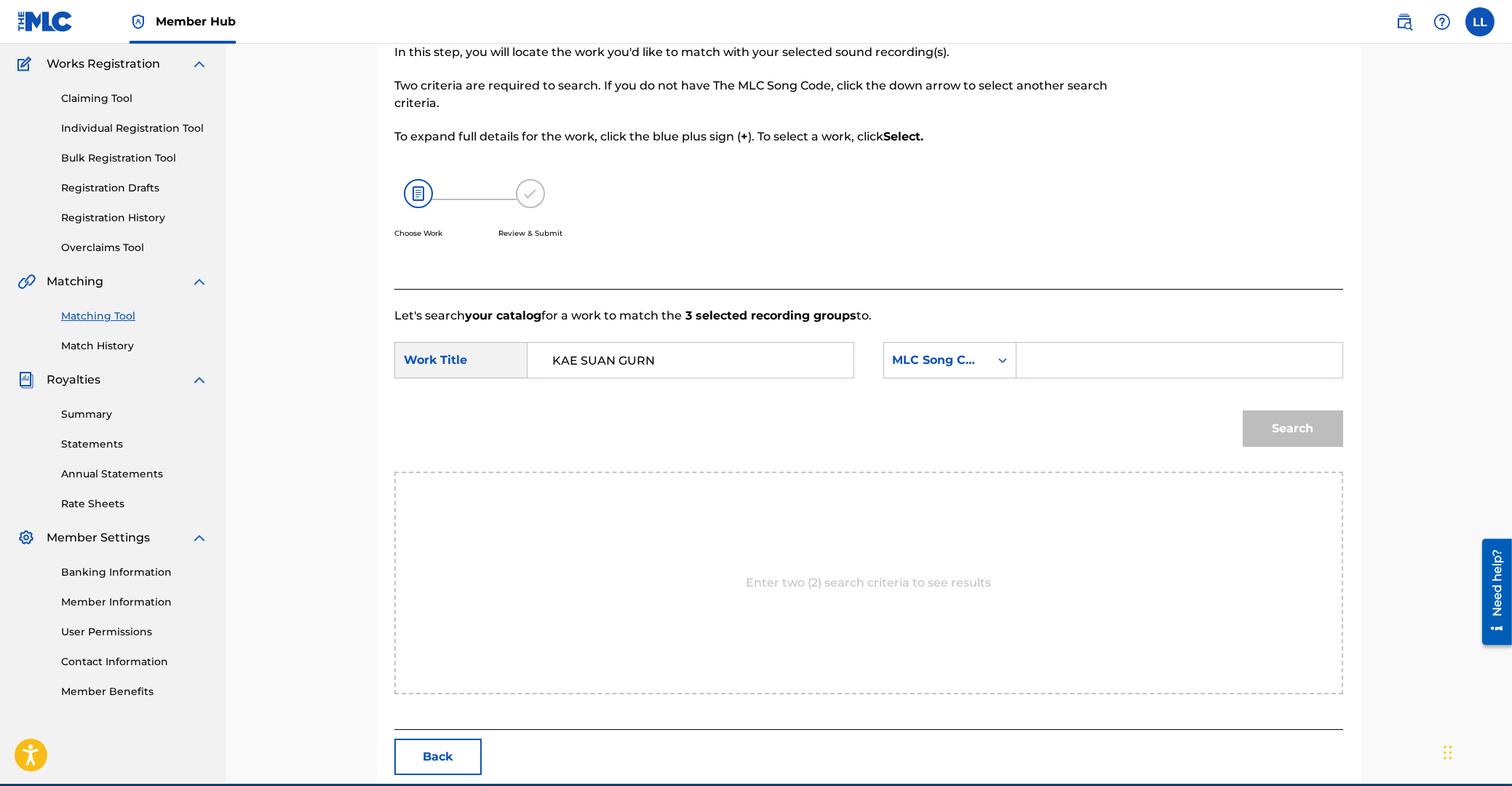
click at [1095, 358] on input "Search Form" at bounding box center [1180, 360] width 301 height 34
paste input "KE8TSS"
type input "KE8TSS"
click at [1315, 433] on button "Search" at bounding box center [1292, 428] width 101 height 36
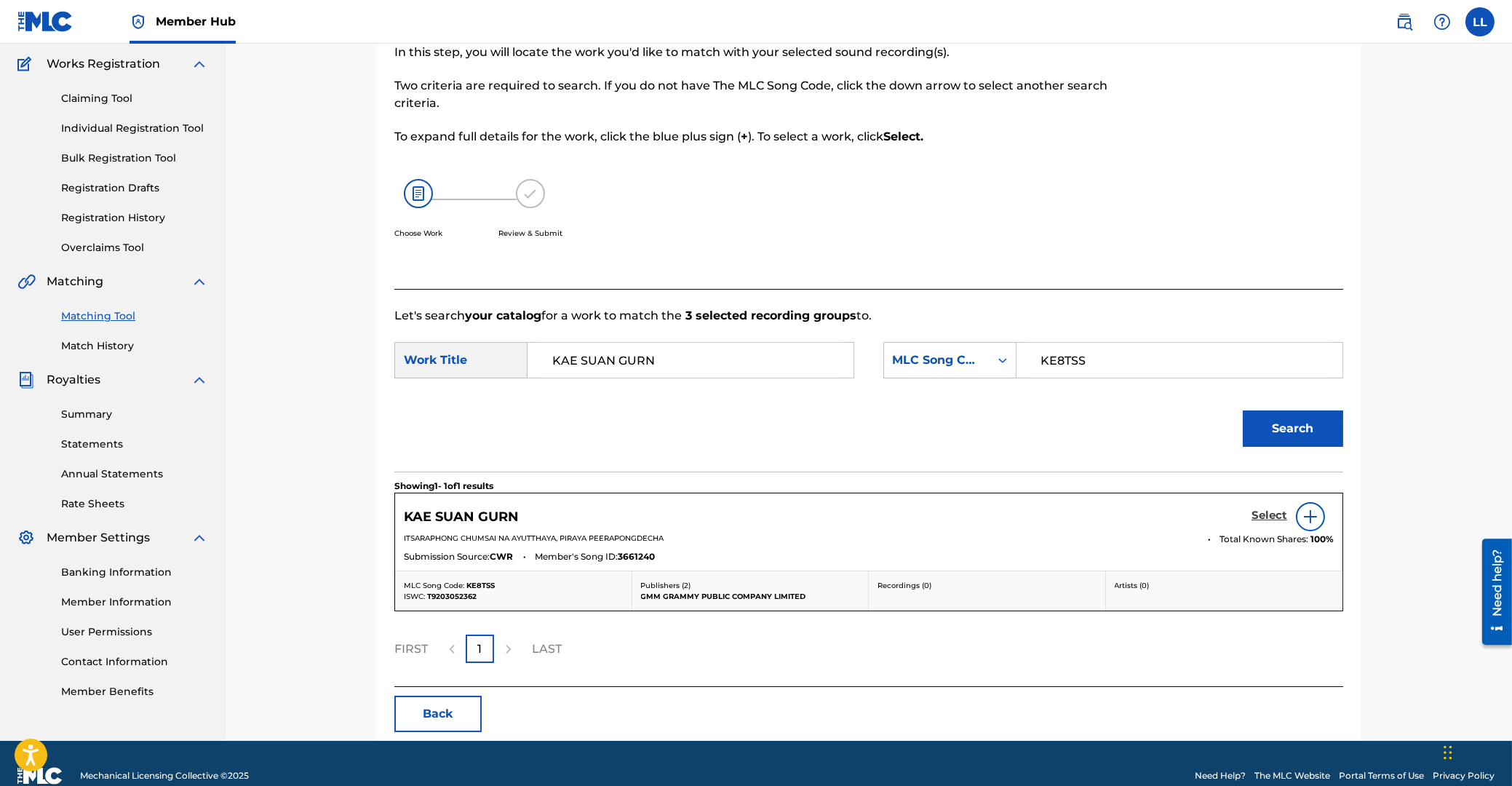
click at [1263, 518] on h5 "Select" at bounding box center [1269, 515] width 35 height 14
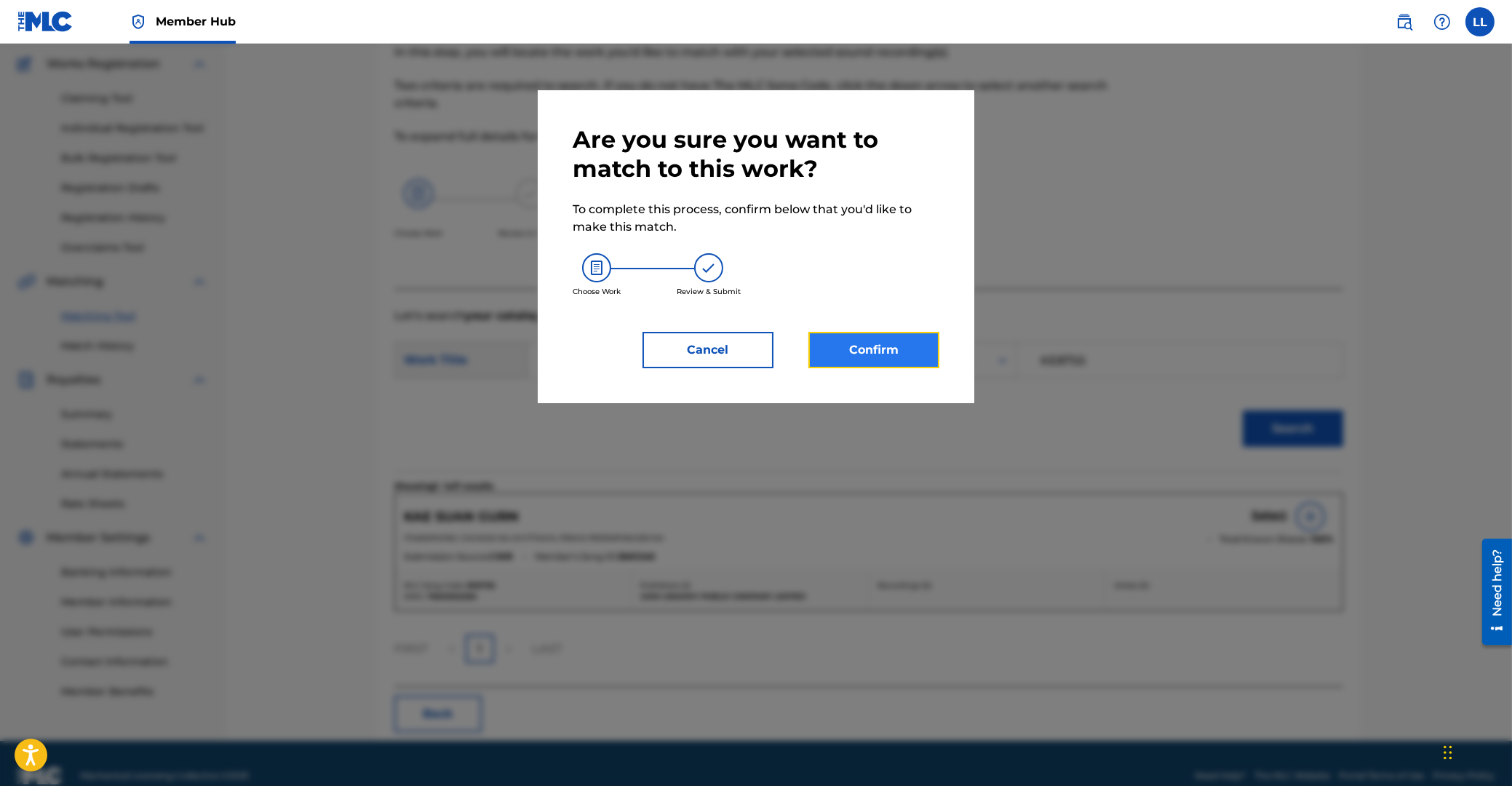
click at [884, 353] on button "Confirm" at bounding box center [874, 350] width 131 height 36
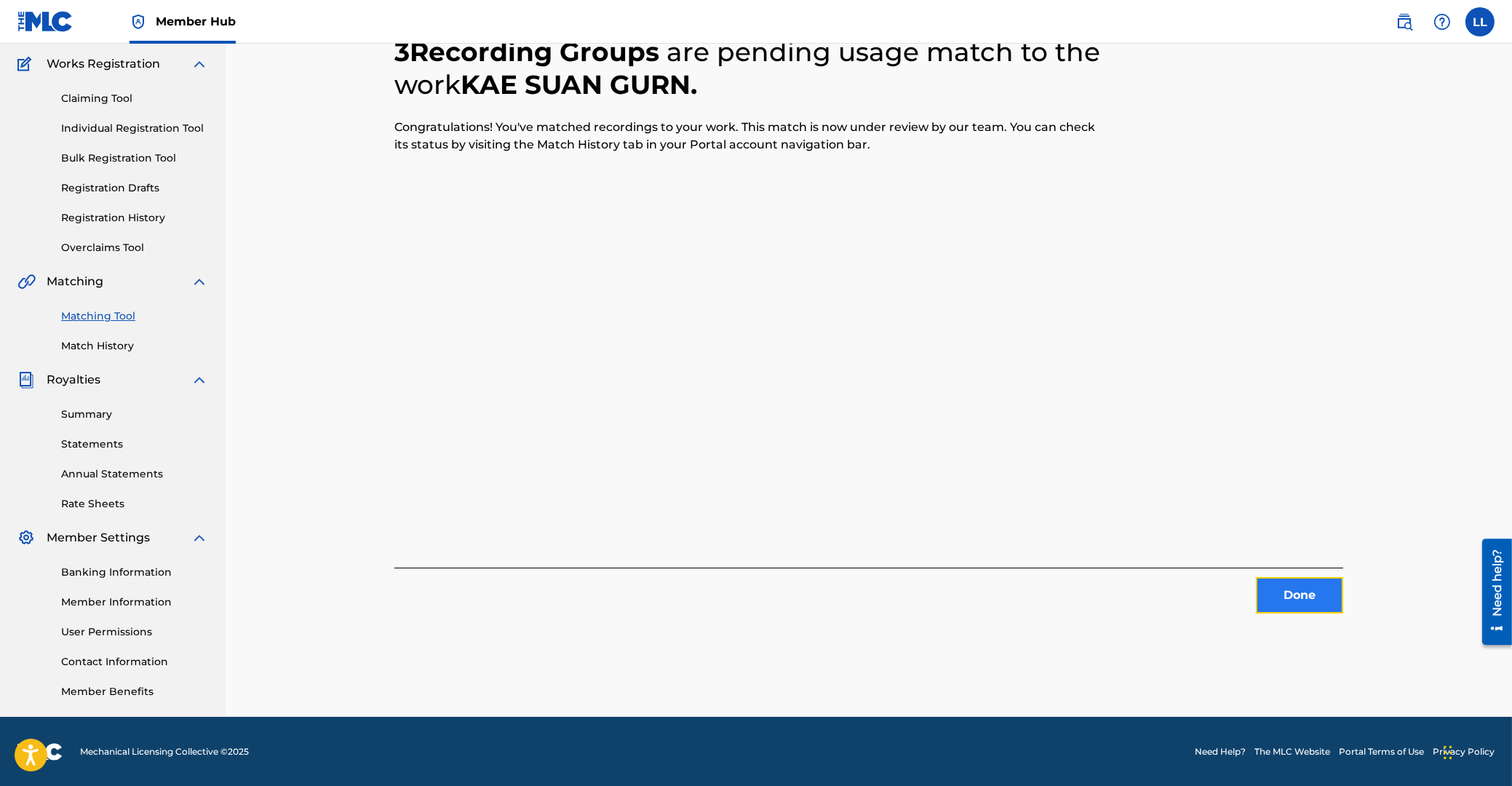
drag, startPoint x: 1305, startPoint y: 599, endPoint x: 1294, endPoint y: 599, distance: 11.0
click at [1294, 599] on button "Done" at bounding box center [1300, 595] width 87 height 36
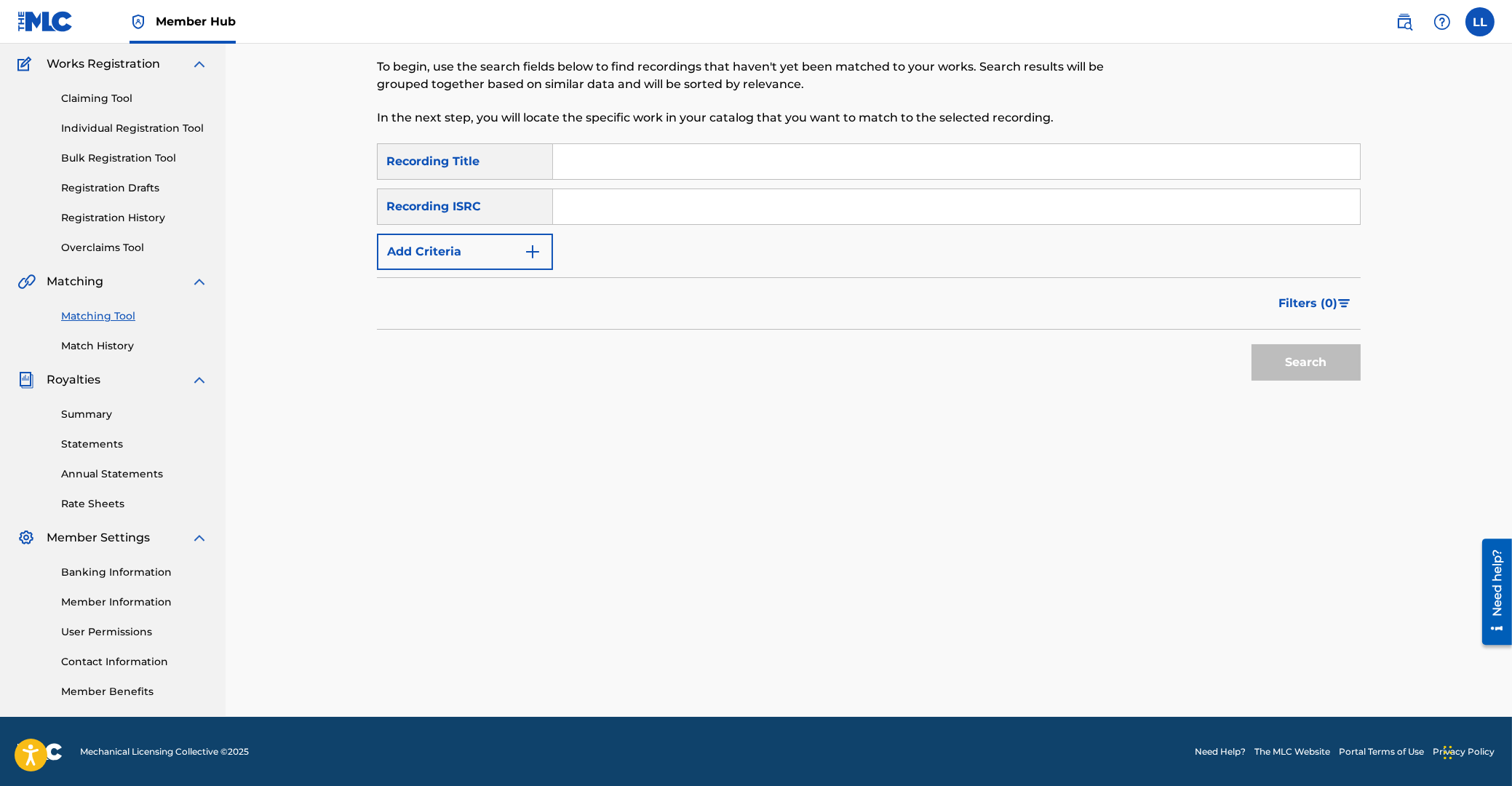
drag, startPoint x: 878, startPoint y: 195, endPoint x: 966, endPoint y: 237, distance: 97.5
click at [877, 196] on input "Search Form" at bounding box center [956, 206] width 807 height 34
paste input "THG010812162"
type input "THG010812162"
click at [1298, 357] on button "Search" at bounding box center [1306, 362] width 109 height 36
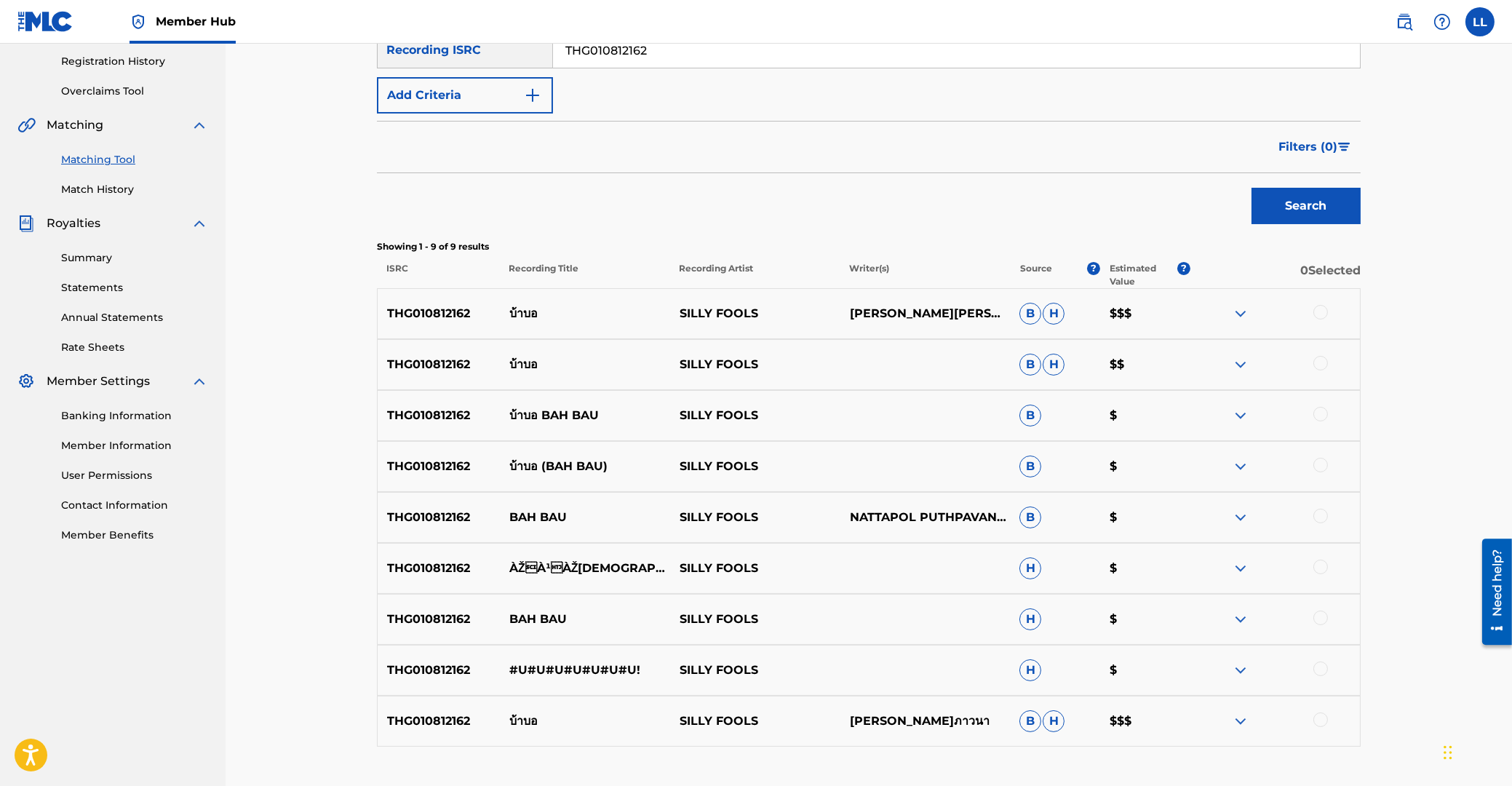
scroll to position [350, 0]
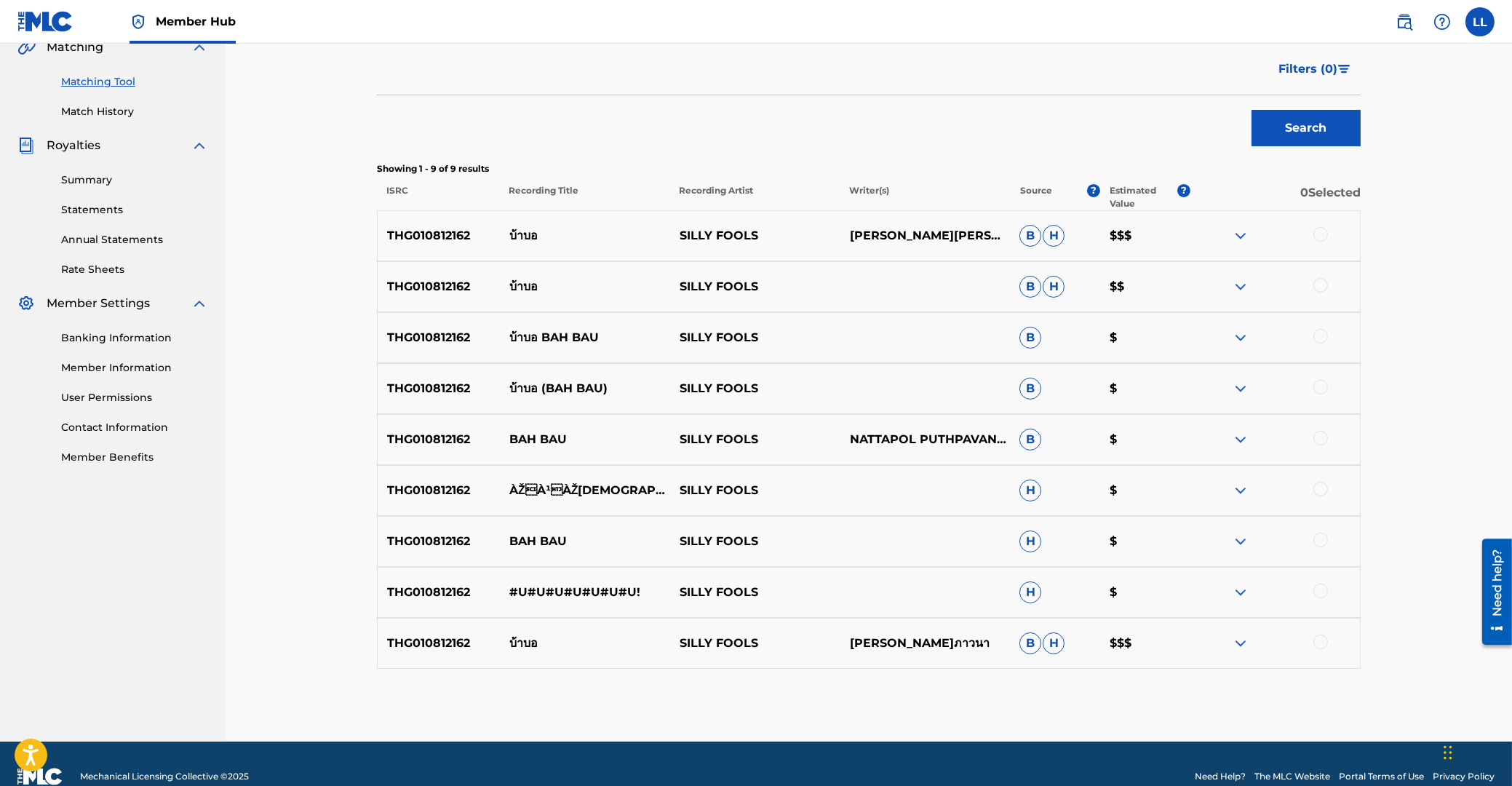
drag, startPoint x: 1321, startPoint y: 235, endPoint x: 1314, endPoint y: 270, distance: 35.7
click at [1320, 235] on div at bounding box center [1321, 234] width 15 height 15
drag, startPoint x: 1320, startPoint y: 284, endPoint x: 1324, endPoint y: 325, distance: 41.2
click at [1320, 285] on div at bounding box center [1321, 285] width 15 height 15
click at [1322, 336] on div at bounding box center [1321, 336] width 15 height 15
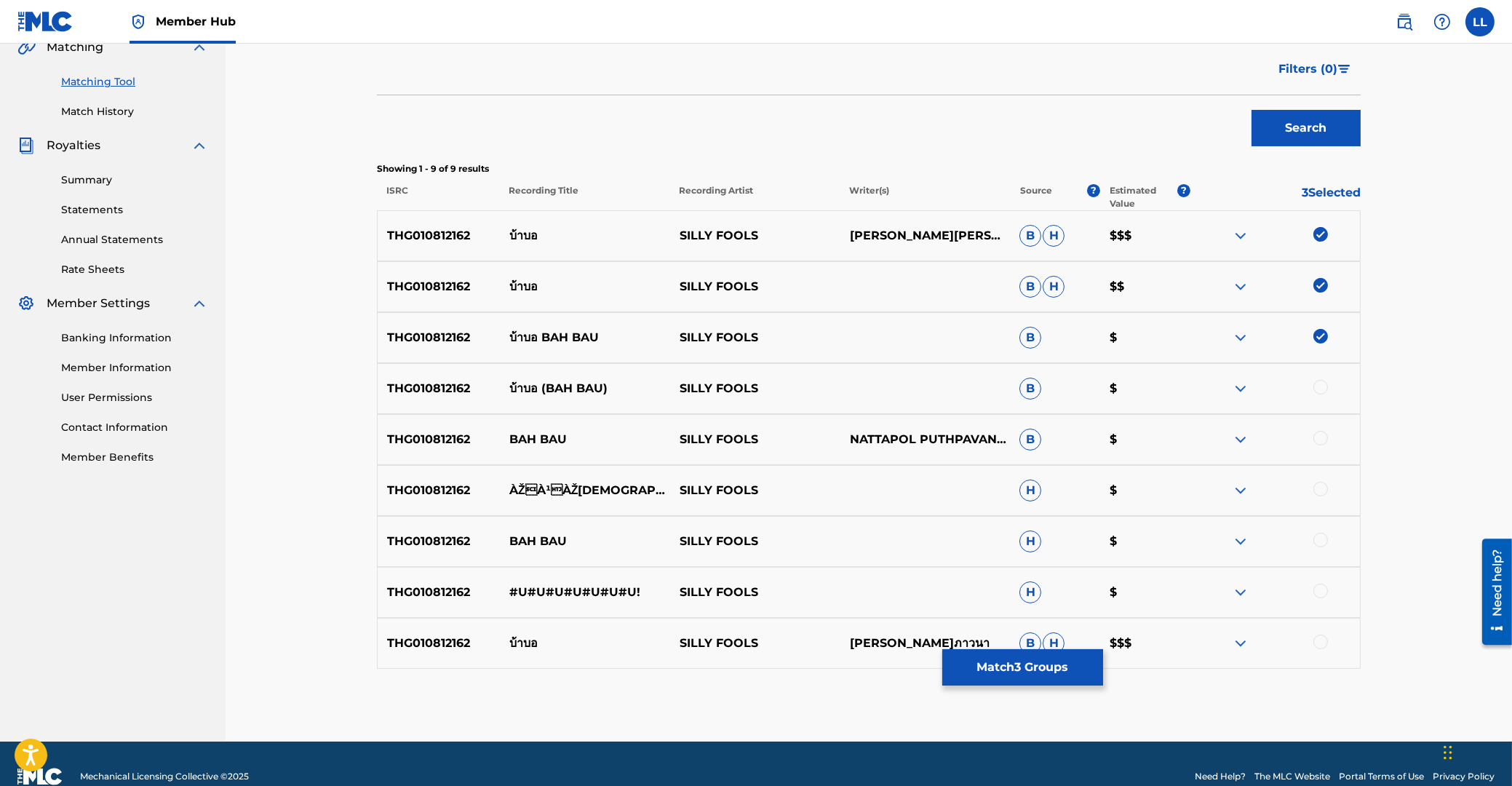
click at [1320, 389] on div at bounding box center [1321, 388] width 15 height 15
drag, startPoint x: 1320, startPoint y: 438, endPoint x: 1320, endPoint y: 475, distance: 37.0
click at [1320, 439] on div at bounding box center [1321, 438] width 15 height 15
click at [1321, 490] on div at bounding box center [1321, 489] width 15 height 15
click at [1323, 543] on div at bounding box center [1321, 540] width 15 height 15
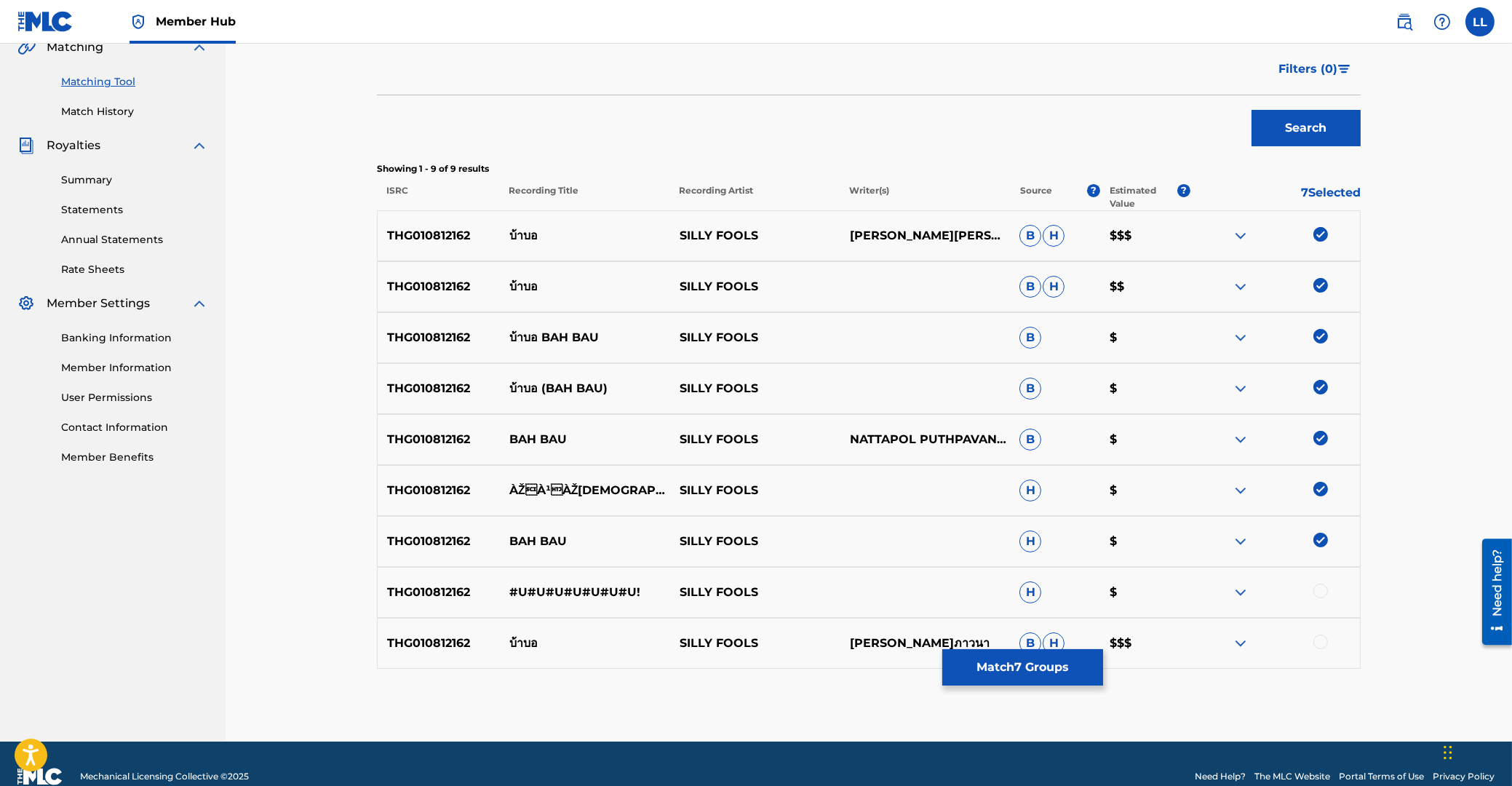
click at [1322, 585] on div at bounding box center [1321, 591] width 15 height 15
click at [1321, 642] on div at bounding box center [1321, 642] width 15 height 15
click at [1015, 663] on button "Match 9 Groups" at bounding box center [1022, 667] width 161 height 36
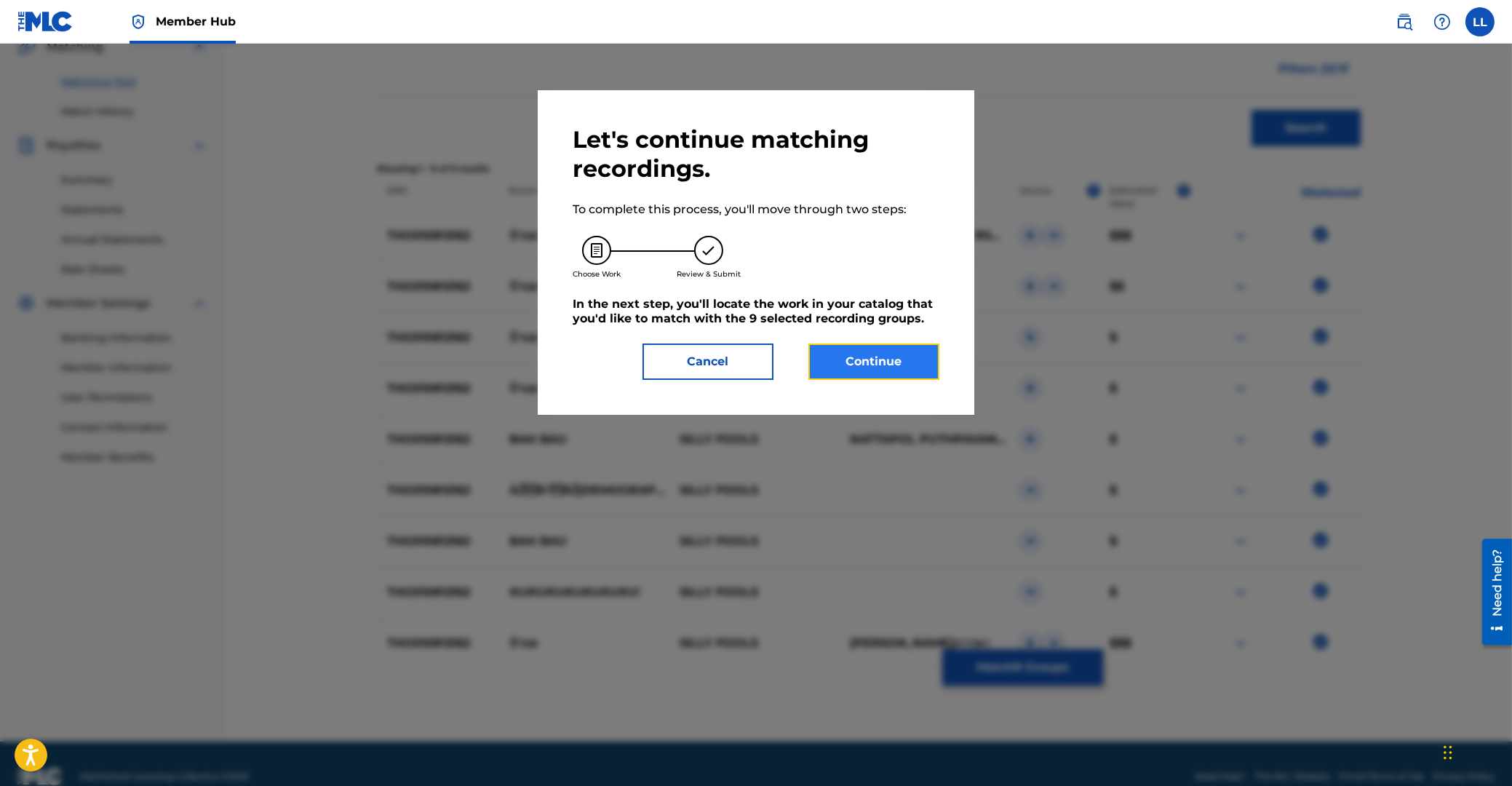
click at [864, 364] on button "Continue" at bounding box center [874, 361] width 131 height 36
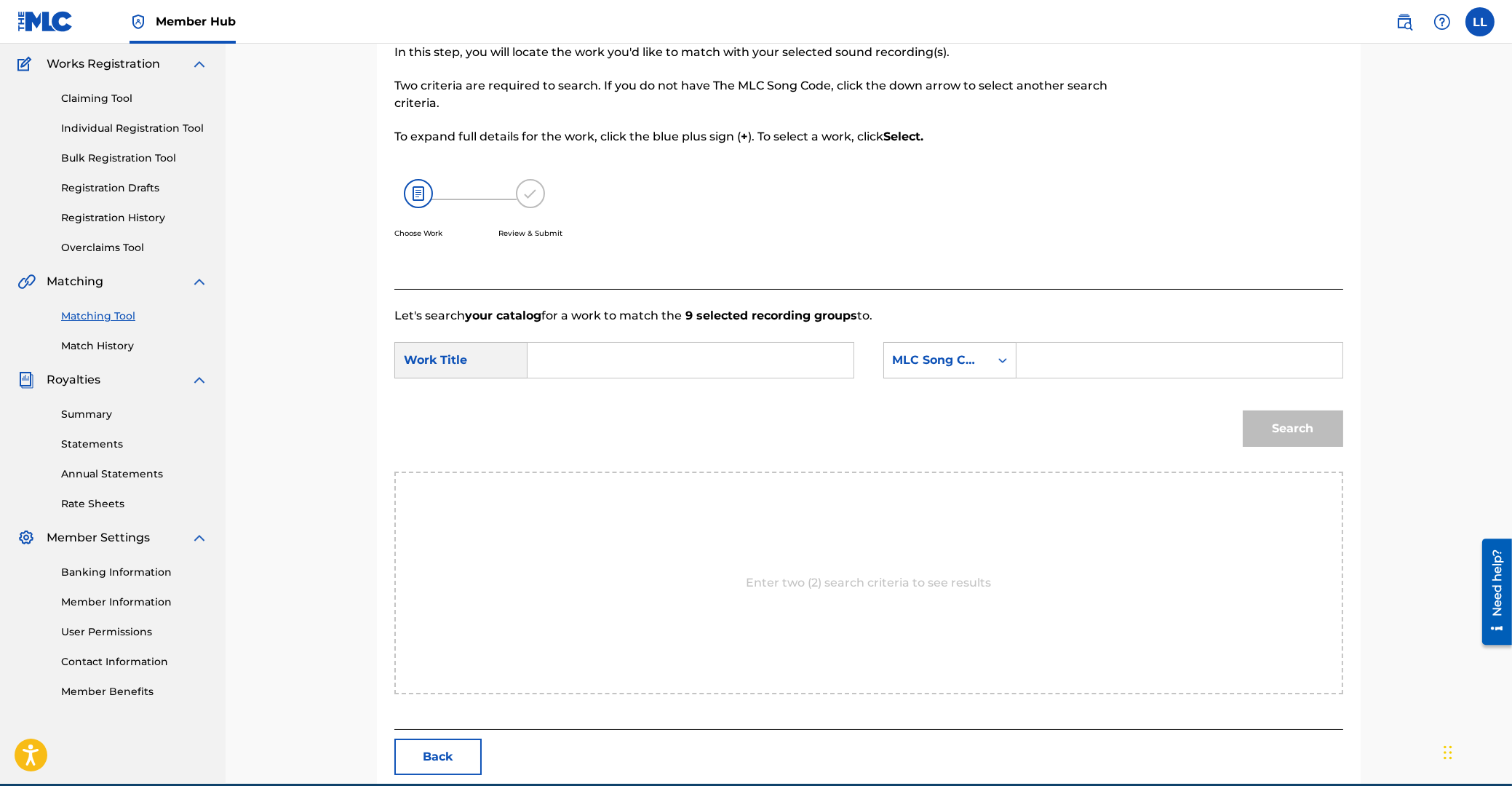
click at [715, 371] on input "Search Form" at bounding box center [691, 360] width 301 height 34
paste input "BAH BAU"
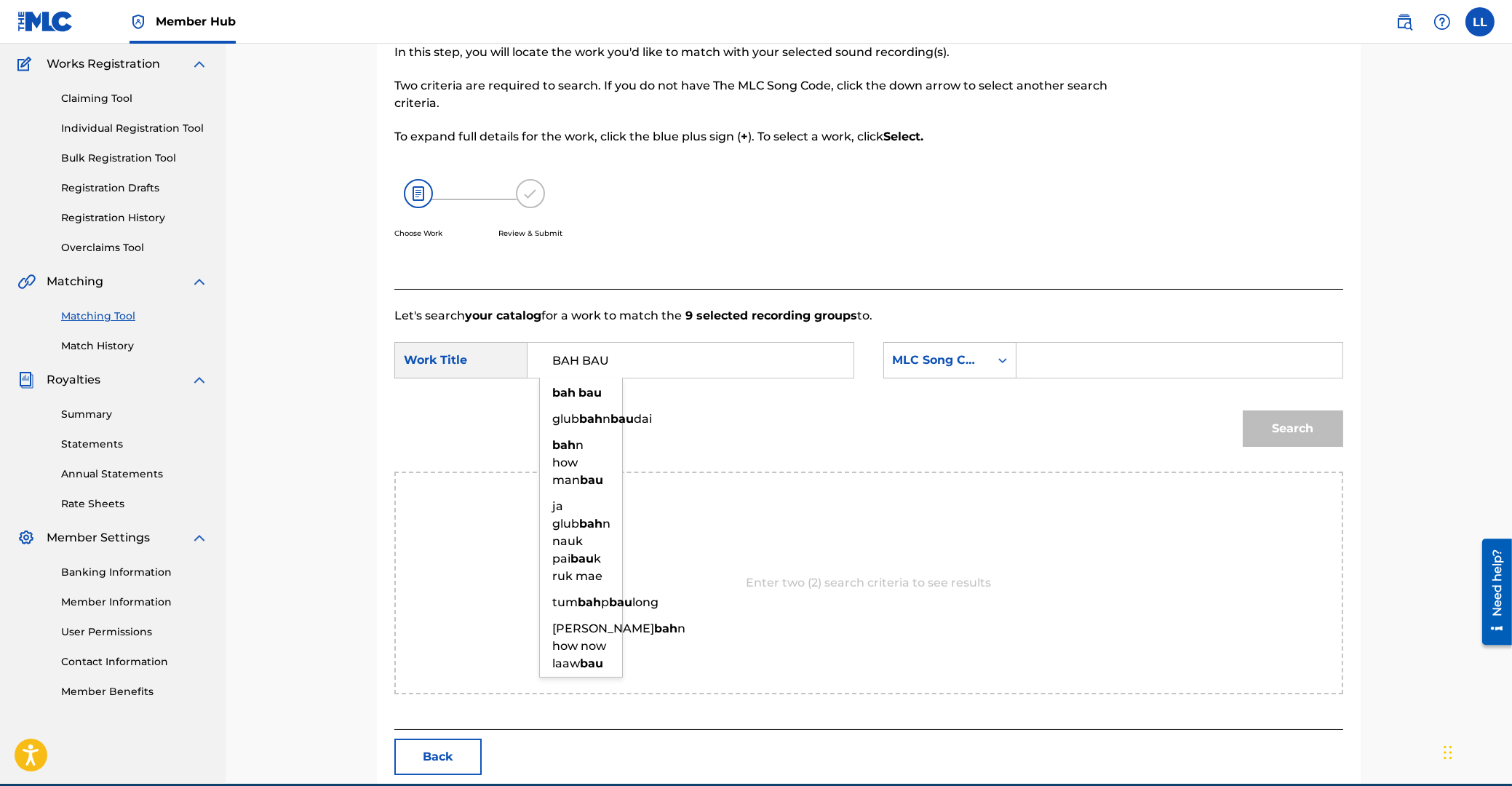
type input "BAH BAU"
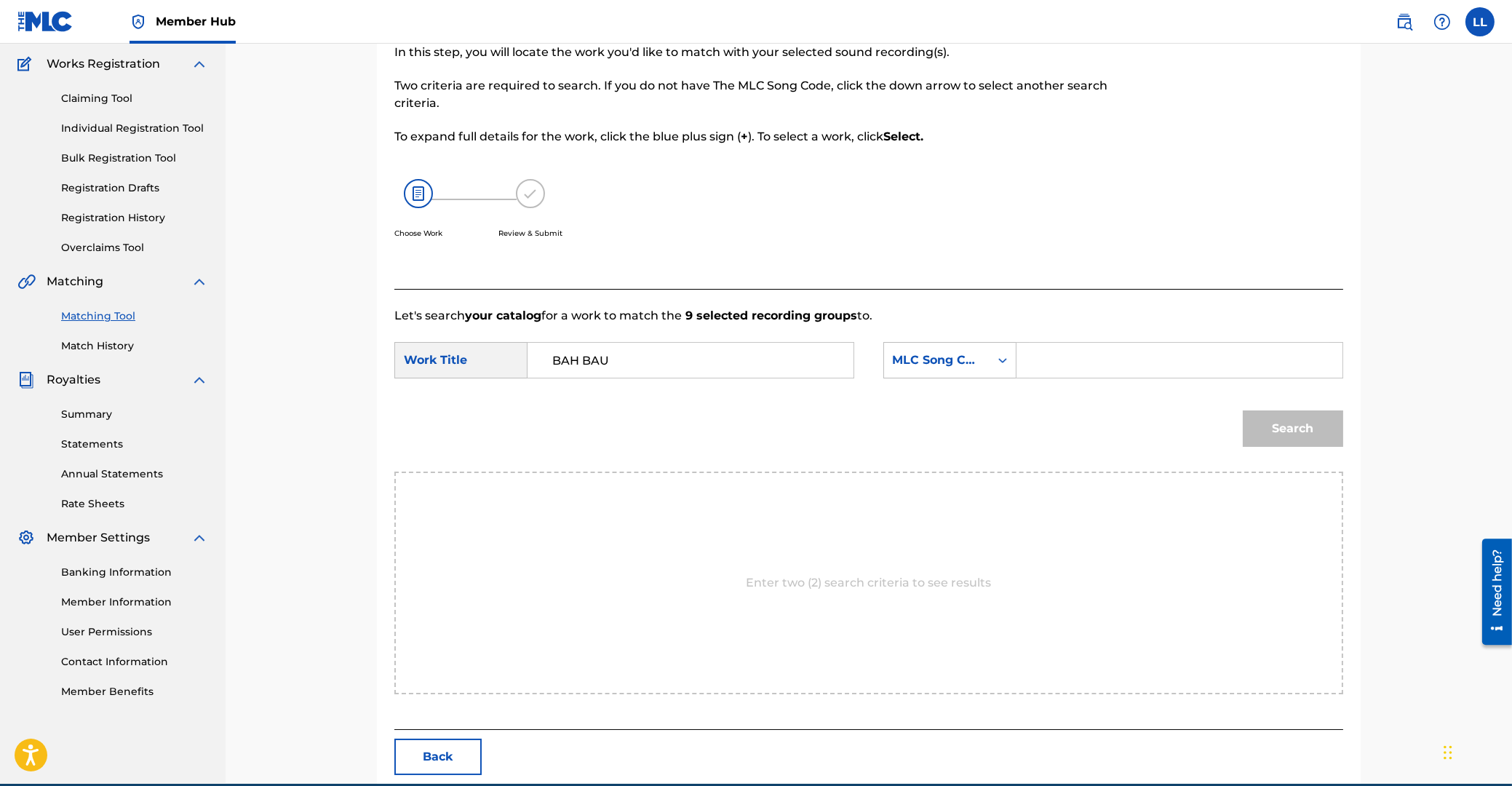
click at [1124, 354] on input "Search Form" at bounding box center [1180, 360] width 301 height 34
paste input "BB03EE"
type input "BB03EE"
click at [1268, 427] on button "Search" at bounding box center [1292, 428] width 101 height 36
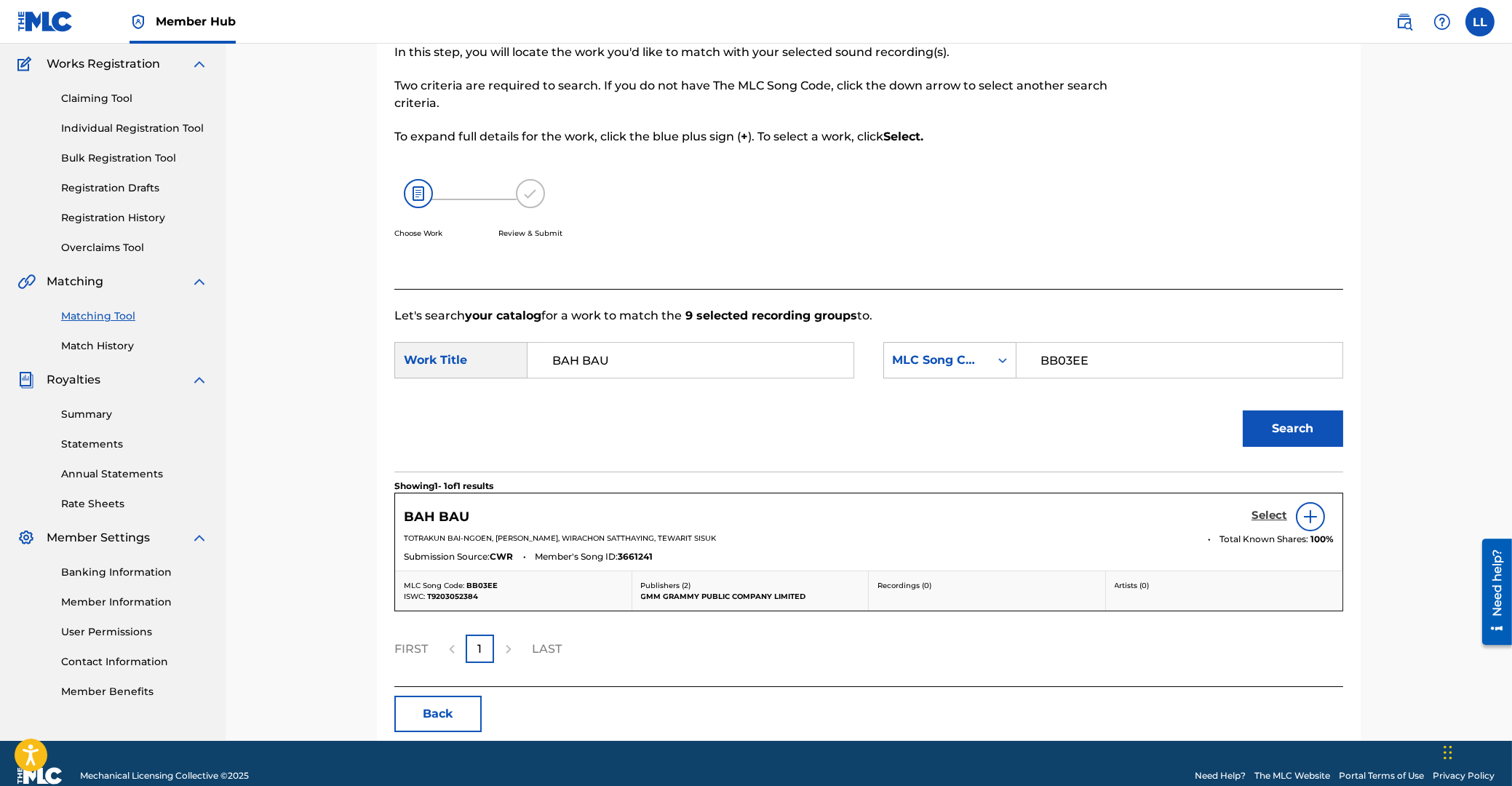
click at [1268, 520] on h5 "Select" at bounding box center [1269, 515] width 35 height 14
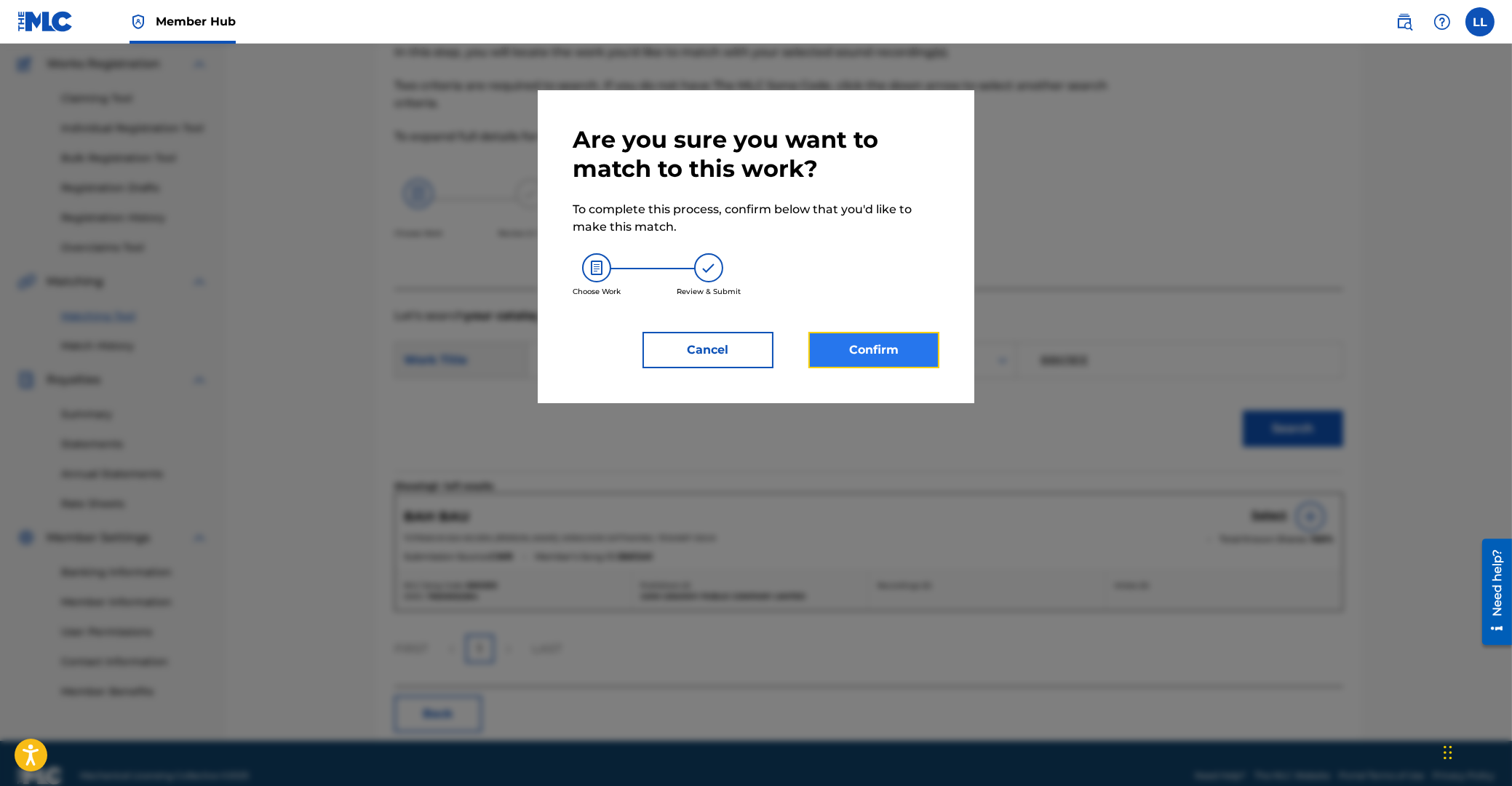
click at [872, 354] on button "Confirm" at bounding box center [874, 350] width 131 height 36
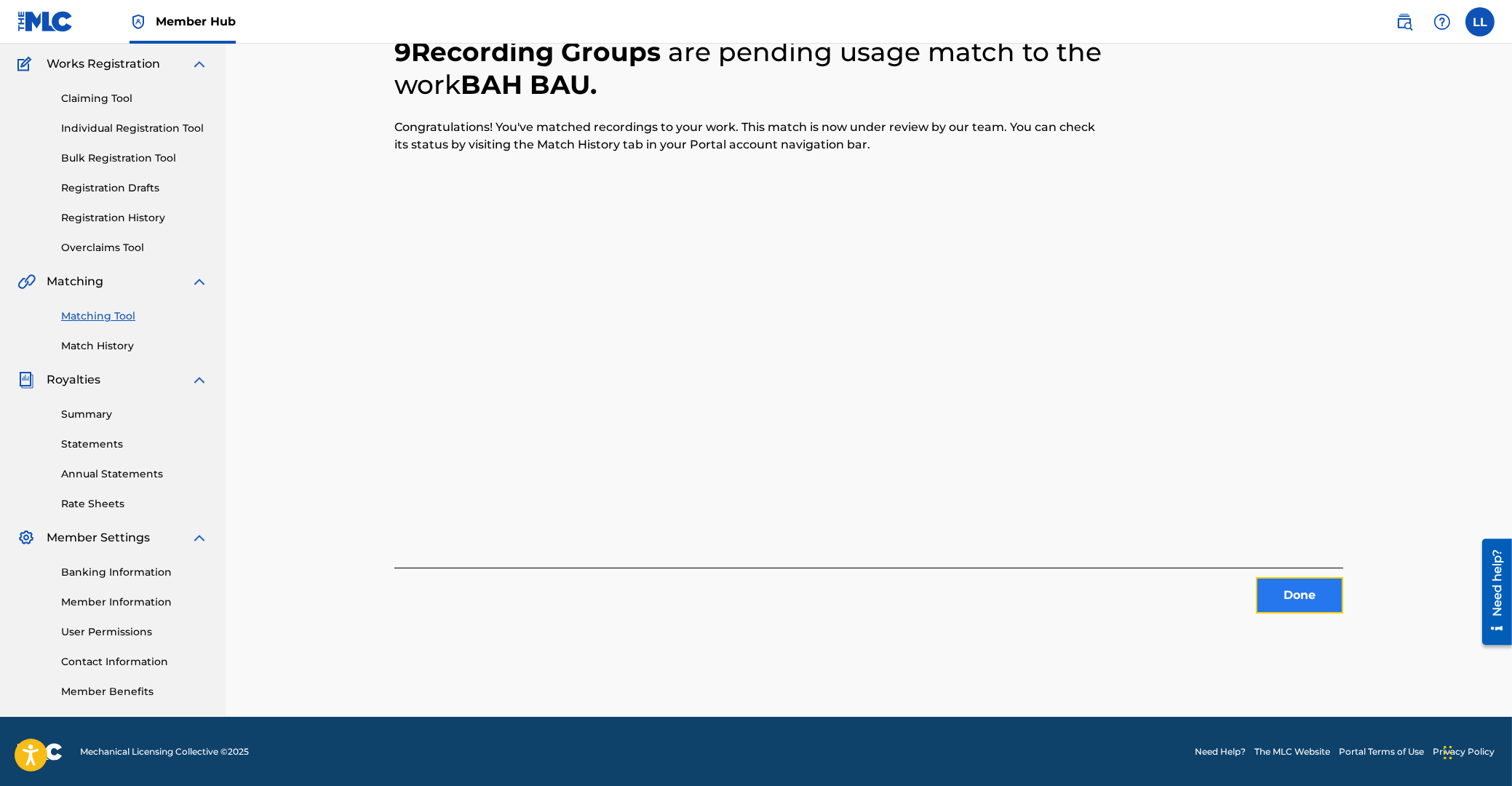
drag, startPoint x: 1328, startPoint y: 602, endPoint x: 1313, endPoint y: 604, distance: 15.1
click at [1313, 604] on button "Done" at bounding box center [1300, 595] width 87 height 36
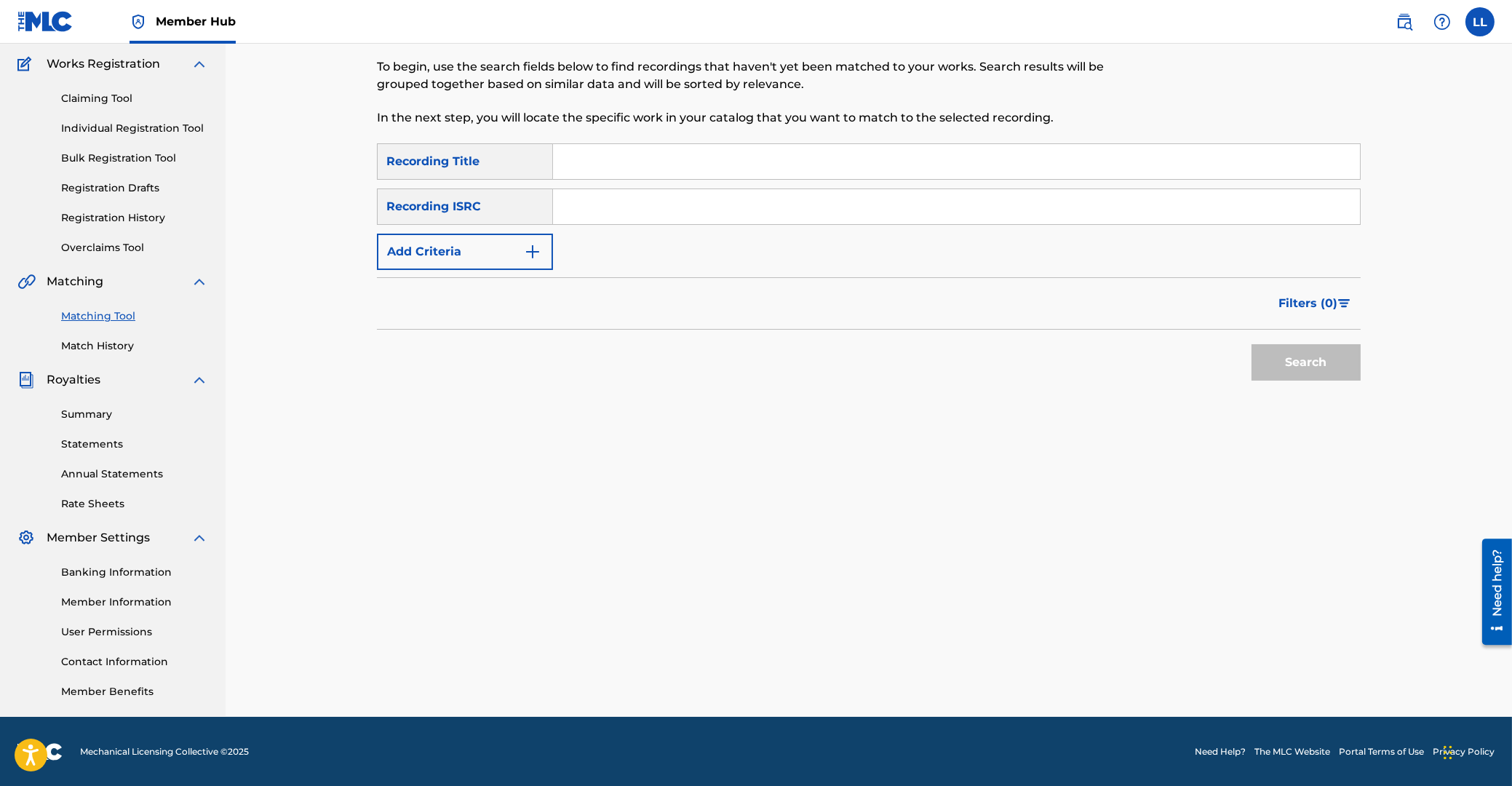
click at [663, 201] on input "Search Form" at bounding box center [956, 206] width 807 height 34
paste input "THG010812926"
type input "THG010812926"
click at [1298, 361] on button "Search" at bounding box center [1306, 362] width 109 height 36
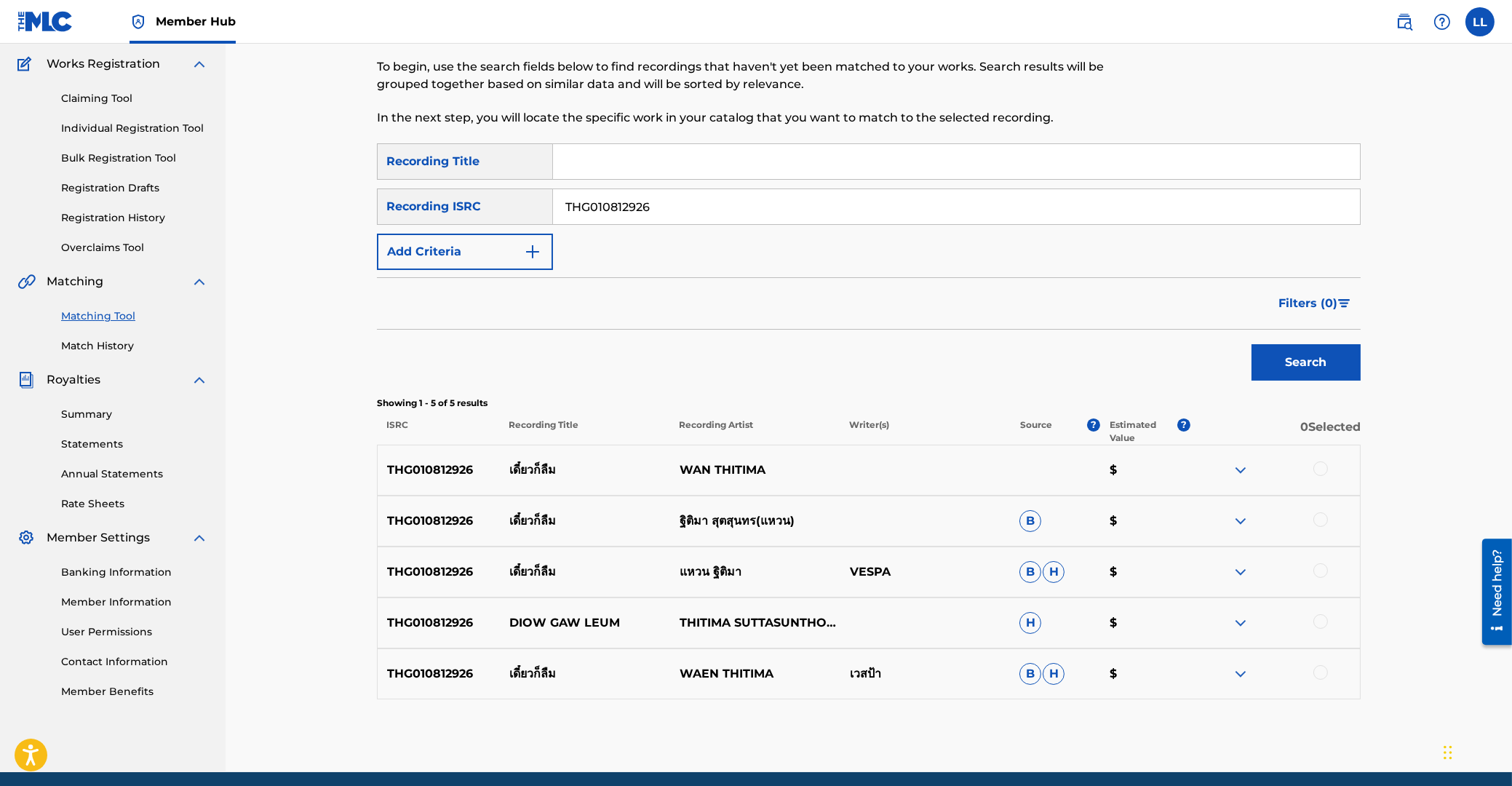
scroll to position [172, 0]
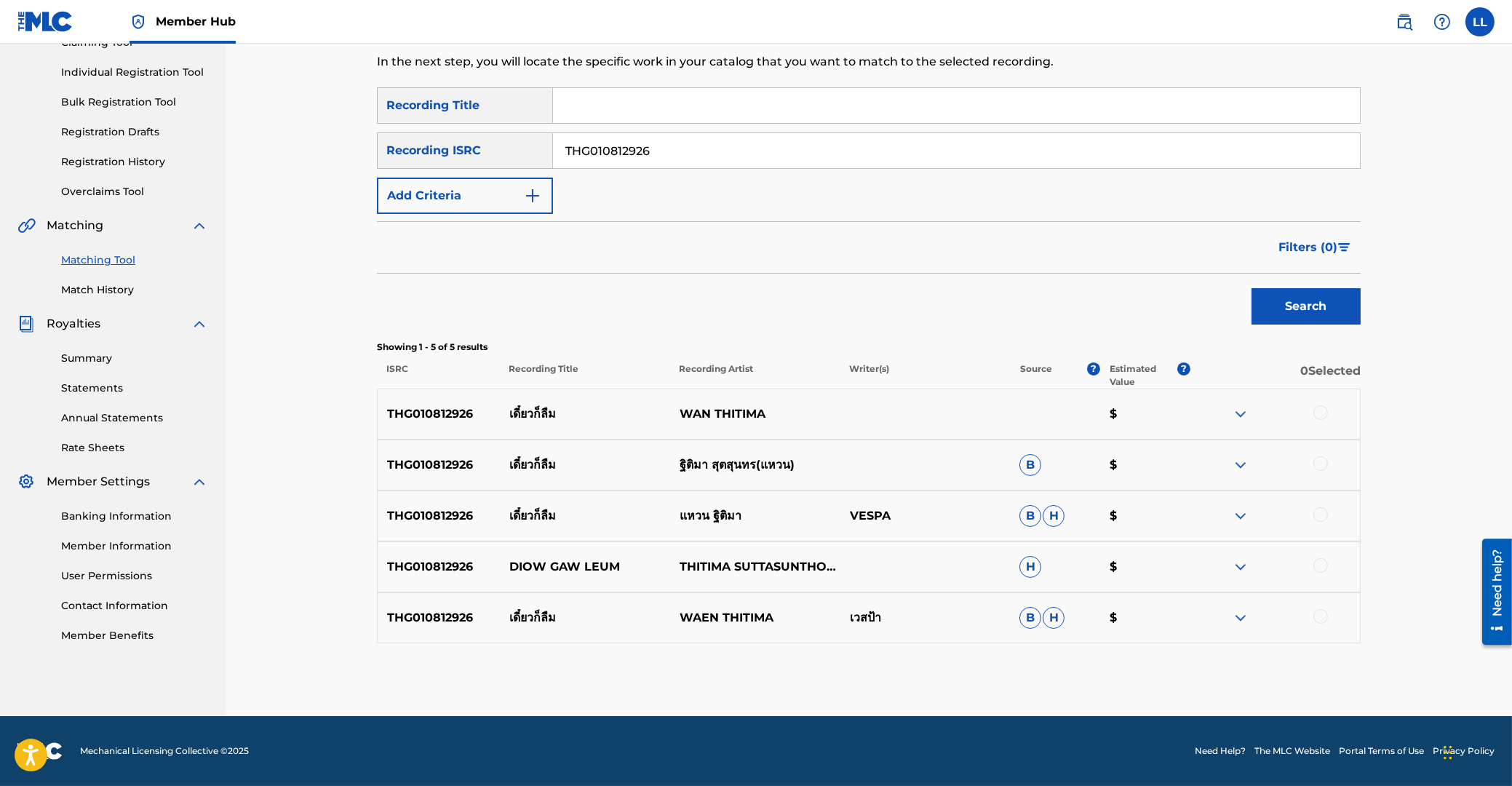
click at [1320, 413] on div at bounding box center [1321, 413] width 15 height 15
click at [1320, 462] on div at bounding box center [1321, 464] width 15 height 15
click at [1320, 514] on div at bounding box center [1321, 515] width 15 height 15
drag, startPoint x: 1322, startPoint y: 564, endPoint x: 1322, endPoint y: 601, distance: 37.0
click at [1322, 565] on div at bounding box center [1321, 565] width 15 height 15
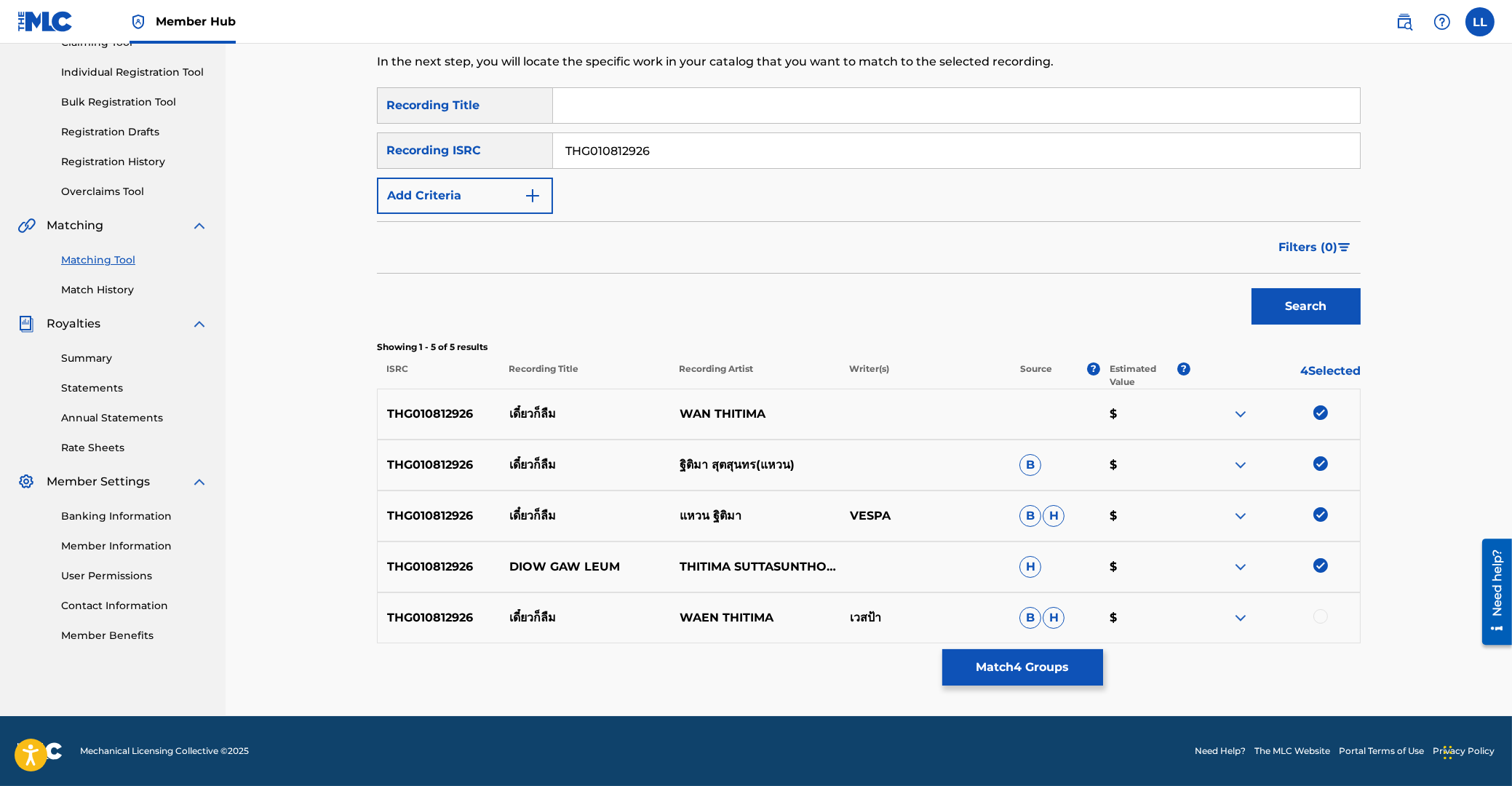
drag, startPoint x: 1321, startPoint y: 614, endPoint x: 501, endPoint y: 522, distance: 825.1
click at [1321, 614] on div at bounding box center [1321, 616] width 15 height 15
click at [1029, 666] on button "Match 5 Groups" at bounding box center [1022, 667] width 161 height 36
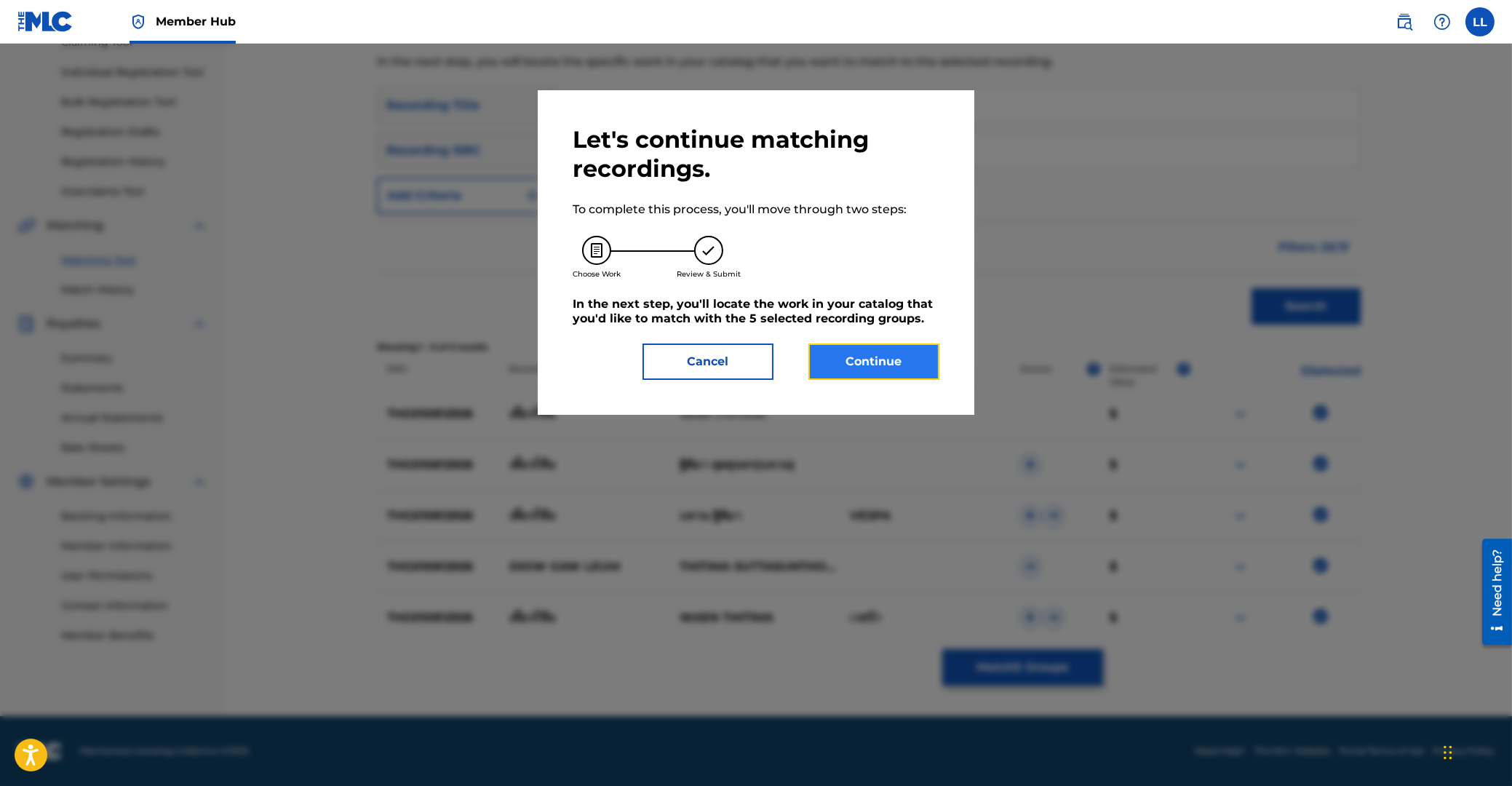
click at [894, 348] on button "Continue" at bounding box center [874, 361] width 131 height 36
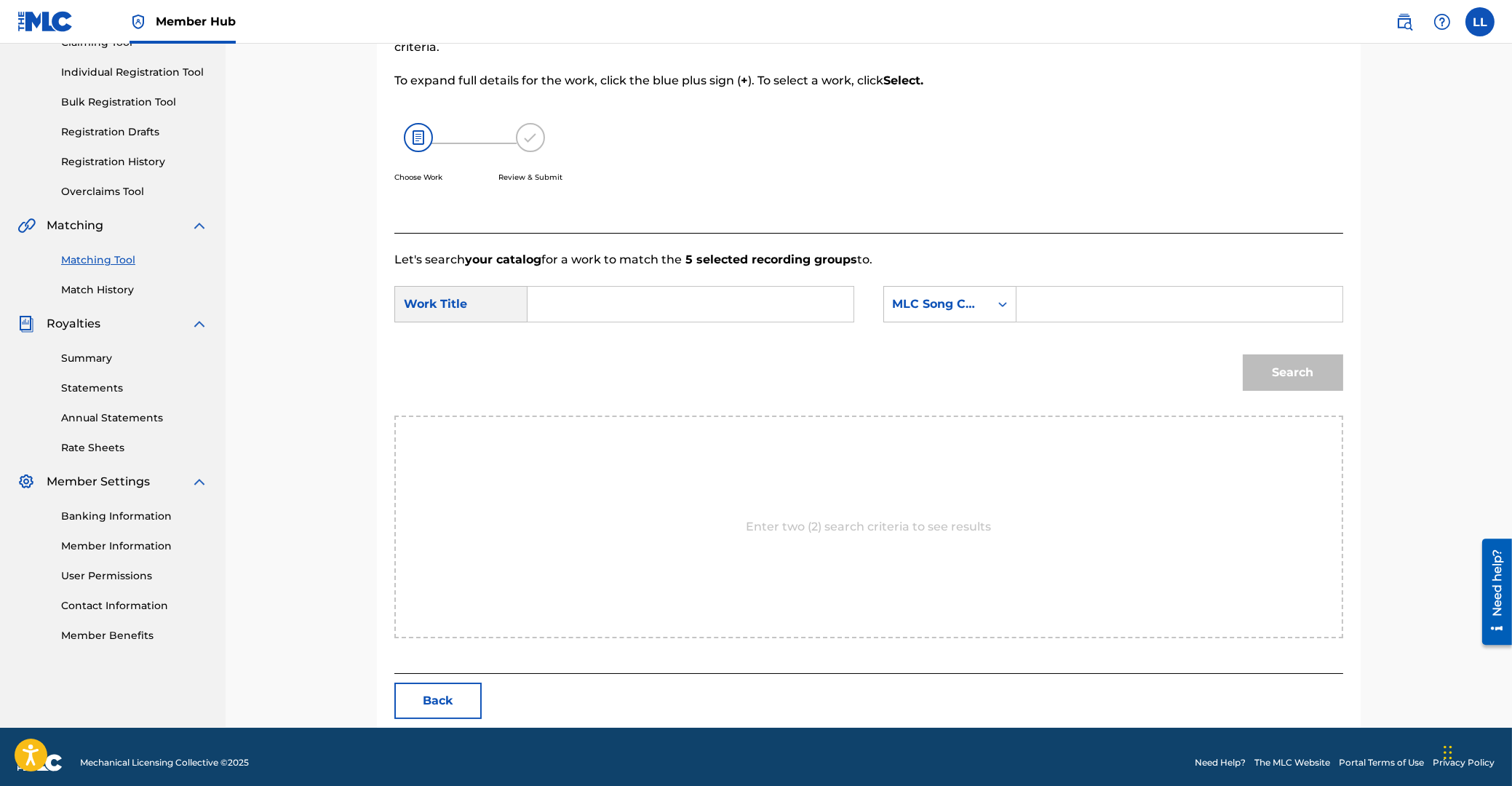
scroll to position [115, 0]
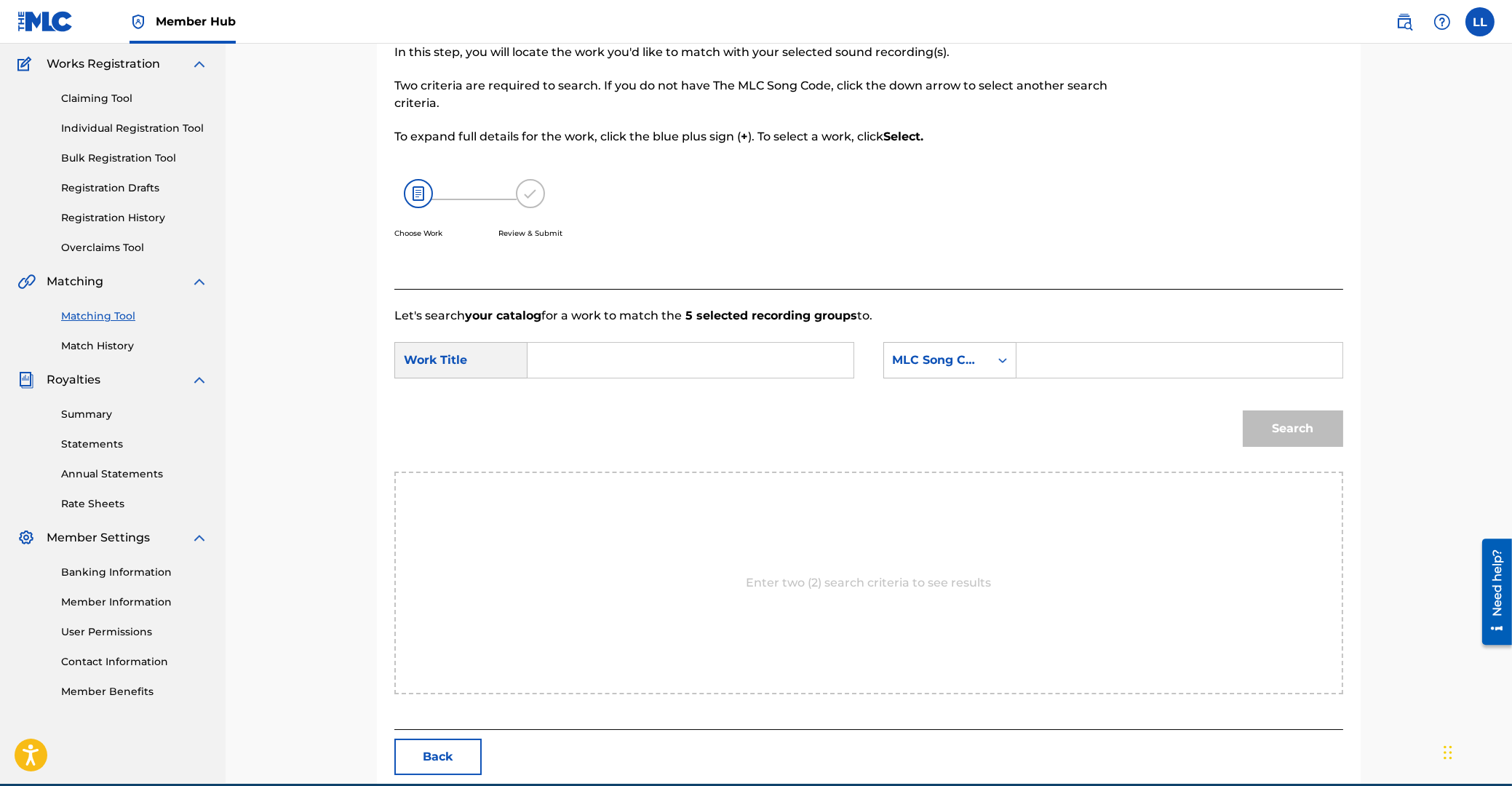
click at [720, 366] on input "Search Form" at bounding box center [691, 360] width 301 height 34
paste input "DIOW GAW LEUM"
type input "DIOW GAW LEUM"
click at [1054, 365] on input "Search Form" at bounding box center [1180, 360] width 301 height 34
paste input "DA56K1"
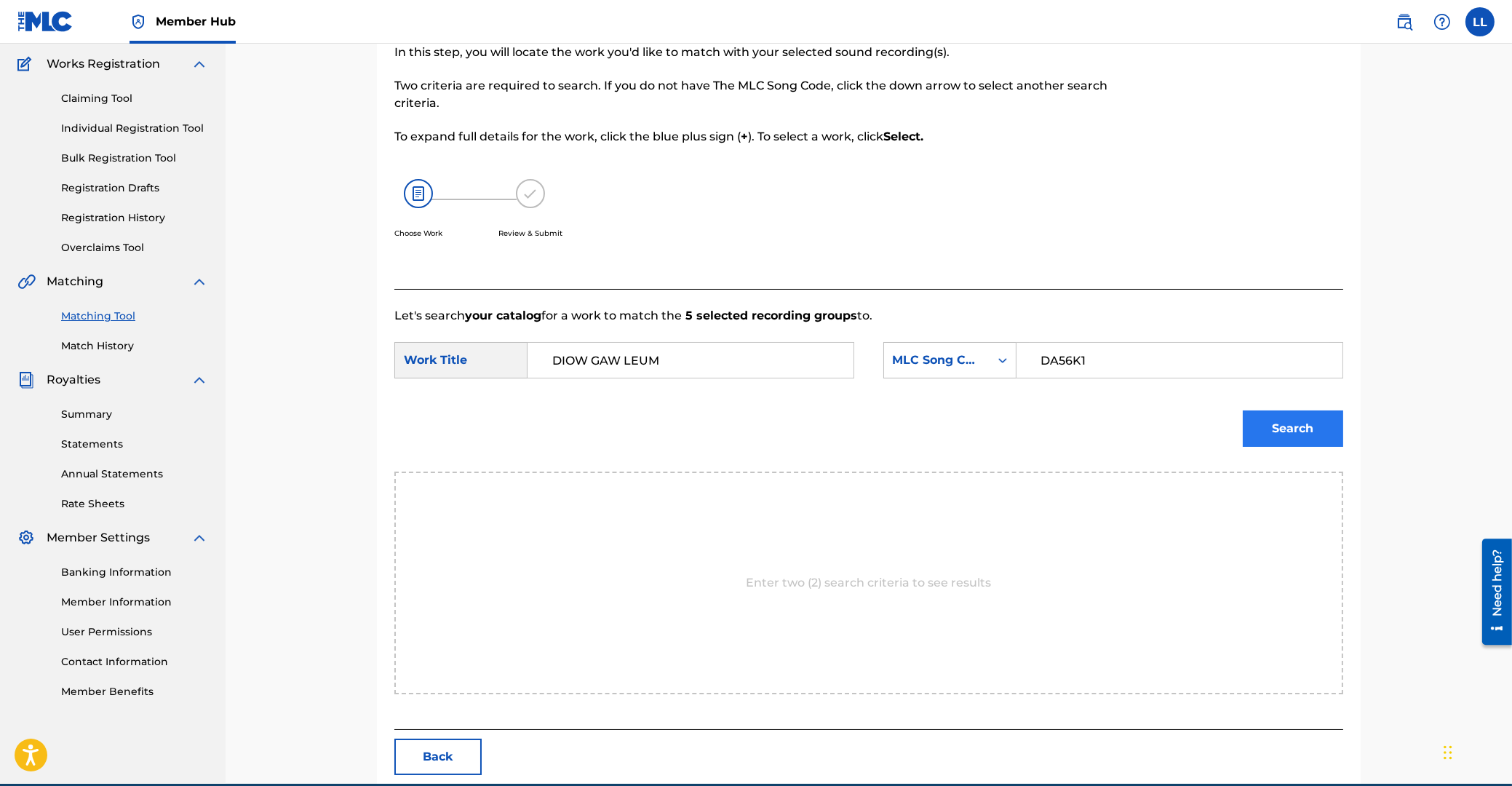
type input "DA56K1"
click at [1311, 427] on button "Search" at bounding box center [1292, 428] width 101 height 36
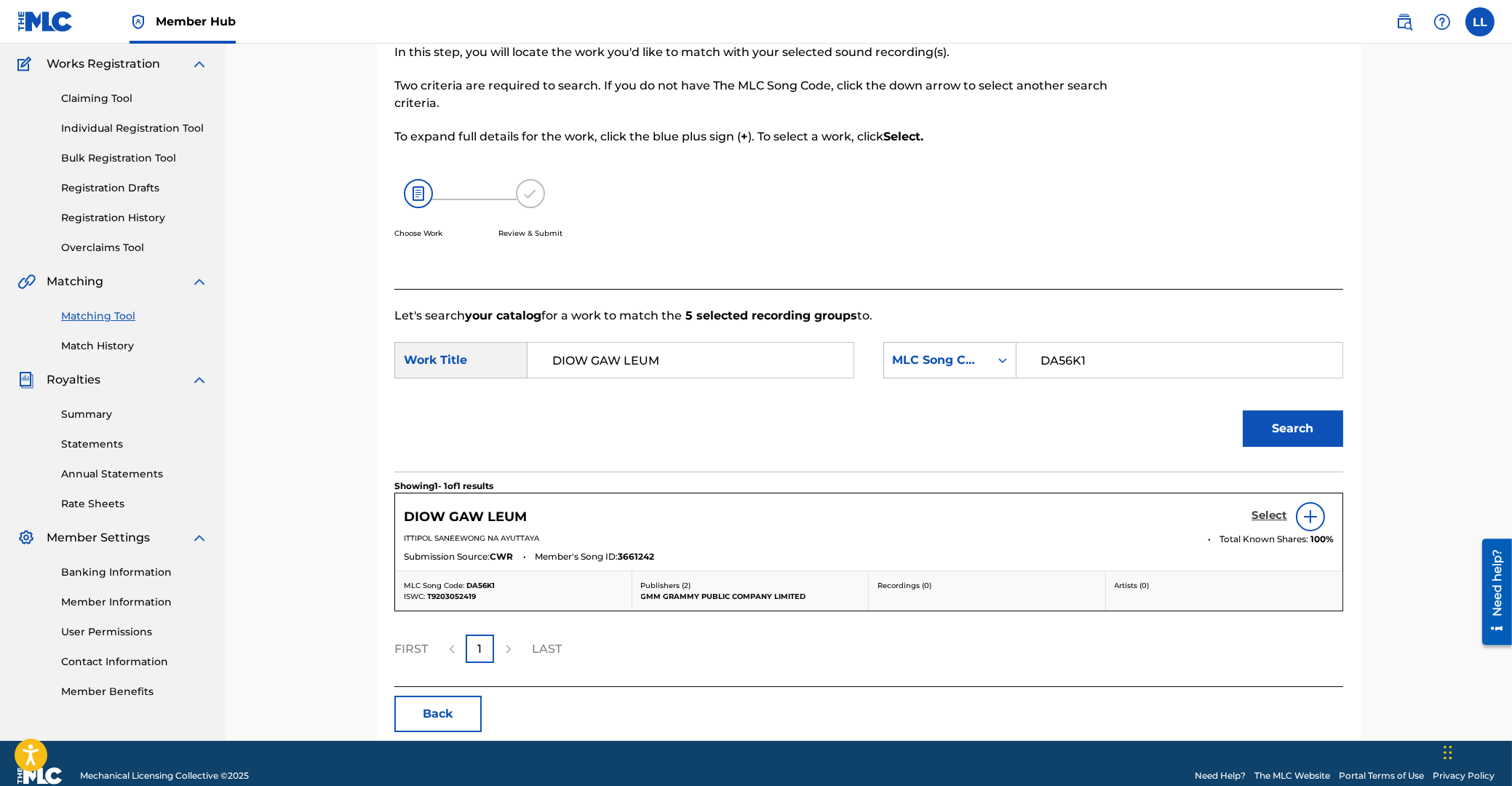
drag, startPoint x: 1262, startPoint y: 514, endPoint x: 1253, endPoint y: 514, distance: 9.0
click at [1262, 514] on h5 "Select" at bounding box center [1269, 515] width 35 height 14
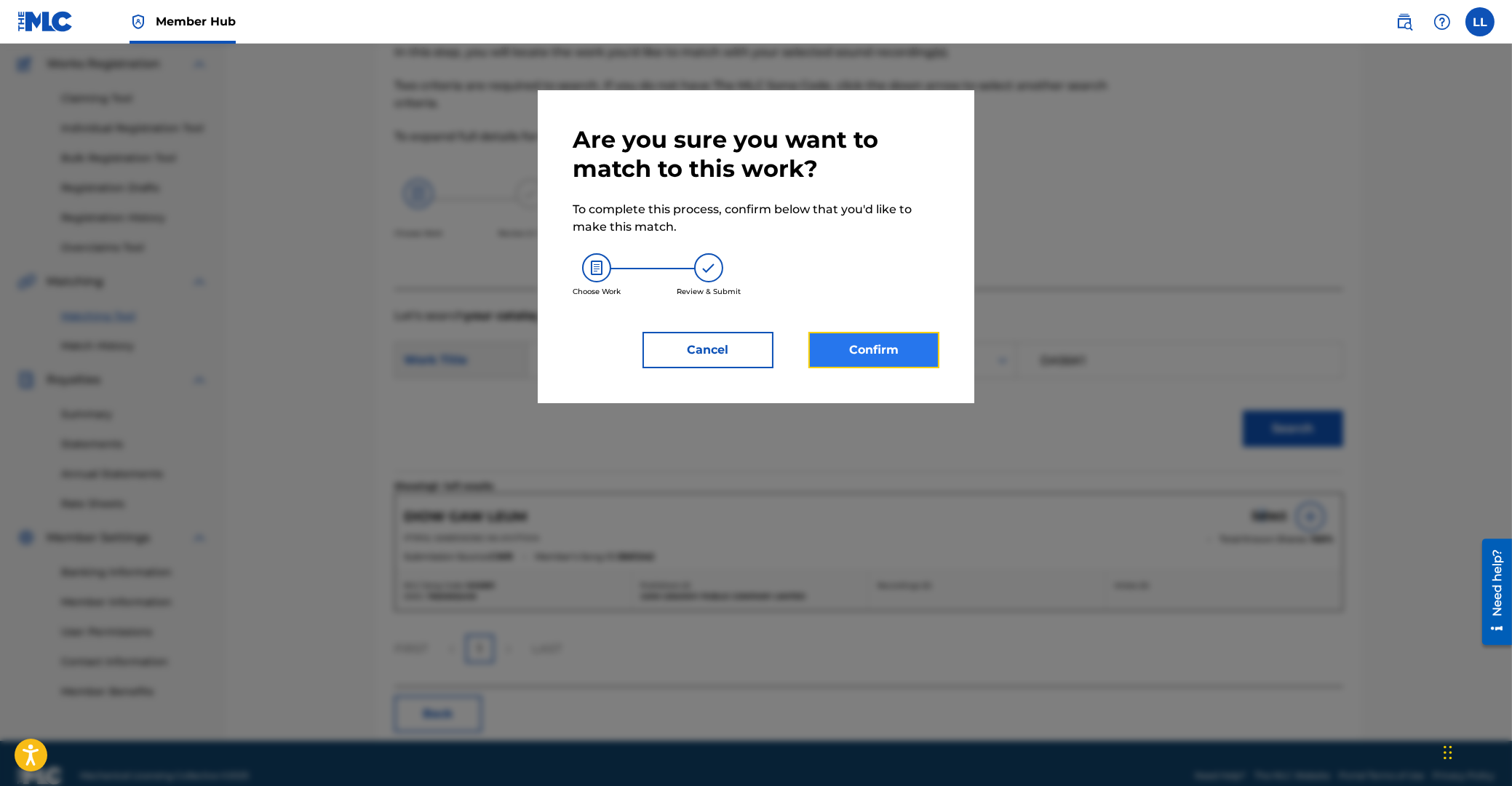
click at [893, 343] on button "Confirm" at bounding box center [874, 350] width 131 height 36
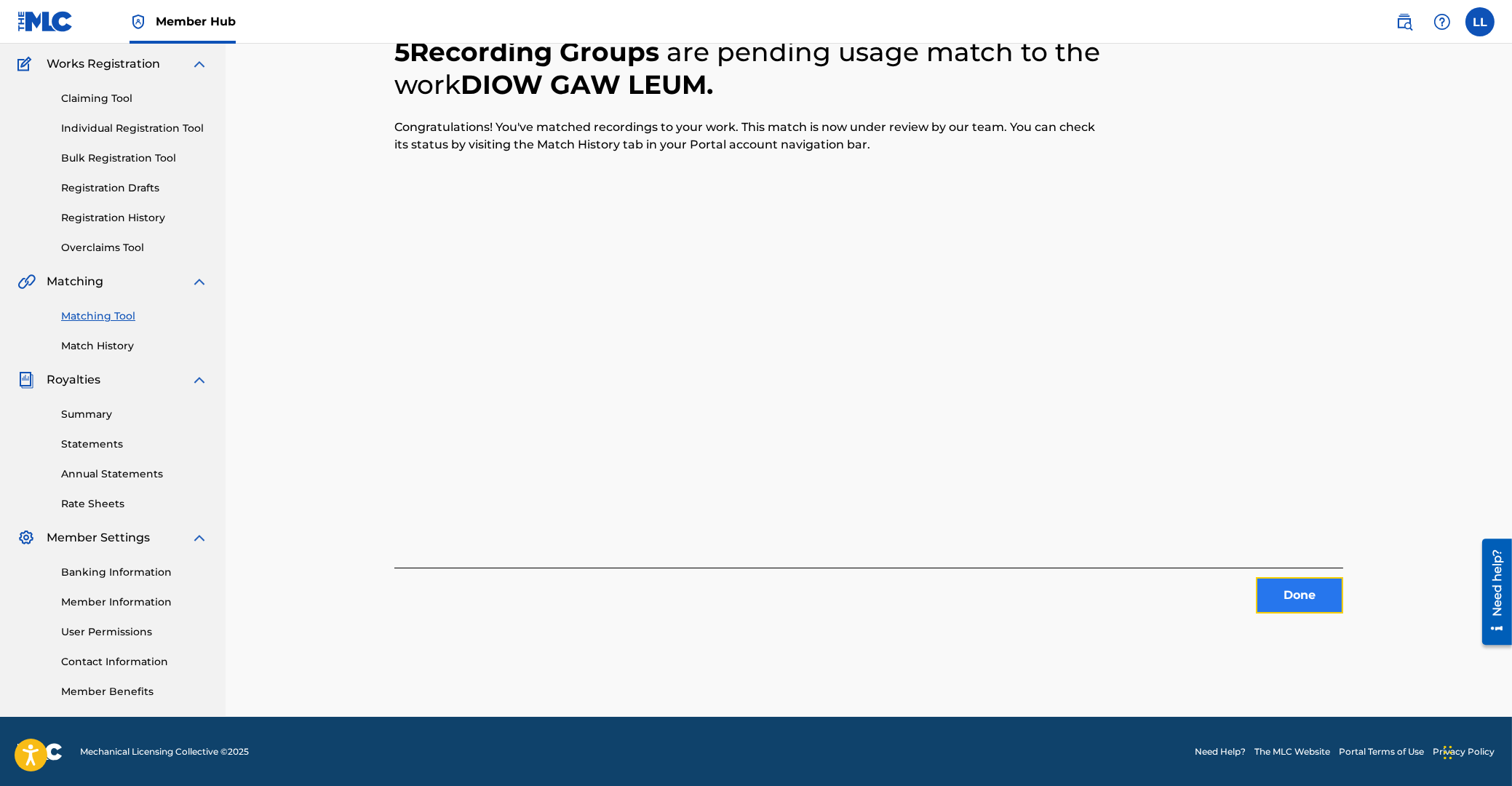
click at [1268, 596] on button "Done" at bounding box center [1300, 595] width 87 height 36
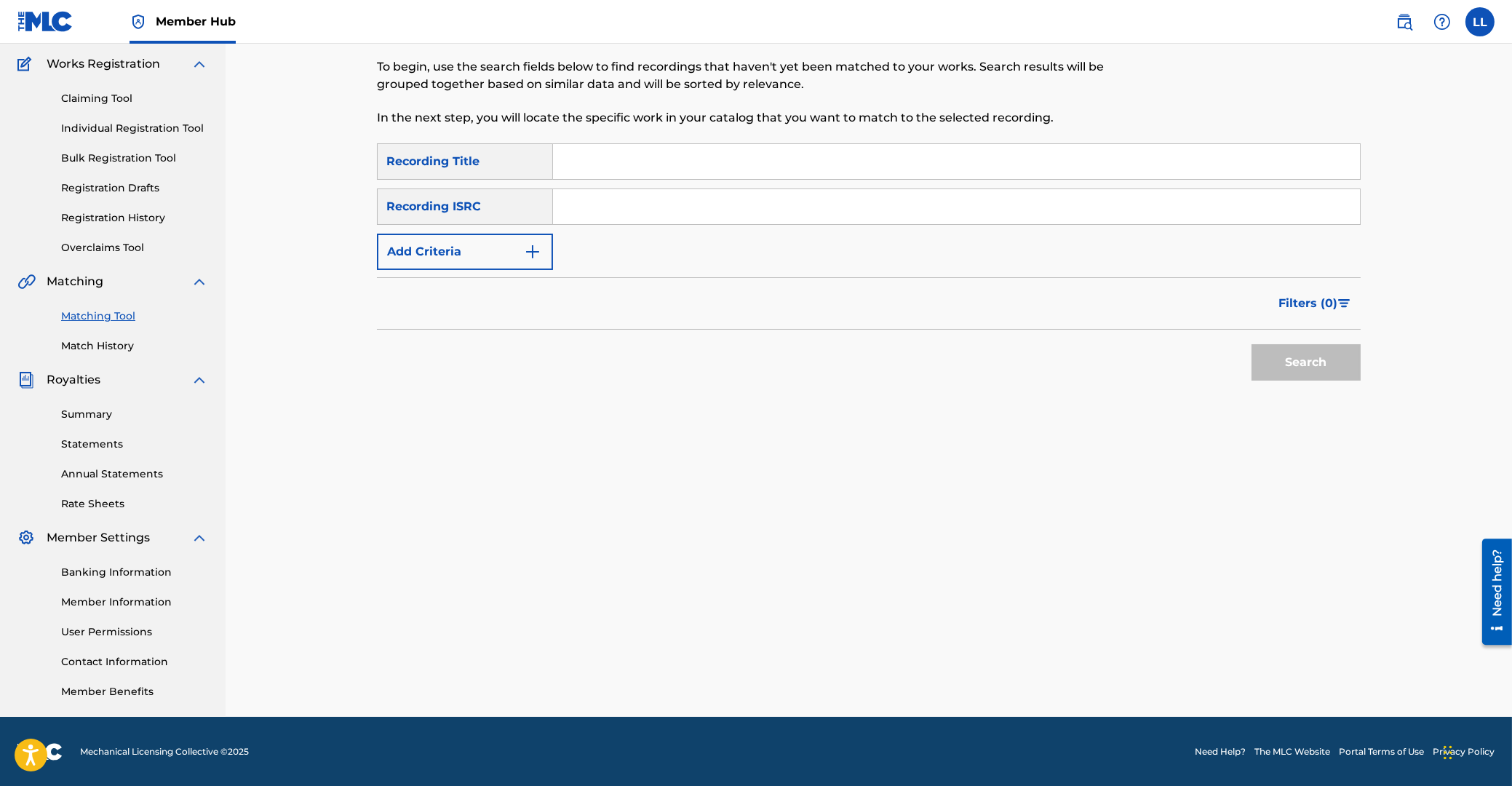
click at [795, 207] on input "Search Form" at bounding box center [956, 206] width 807 height 34
paste input "THG010901883"
click at [1300, 362] on button "Search" at bounding box center [1306, 362] width 109 height 36
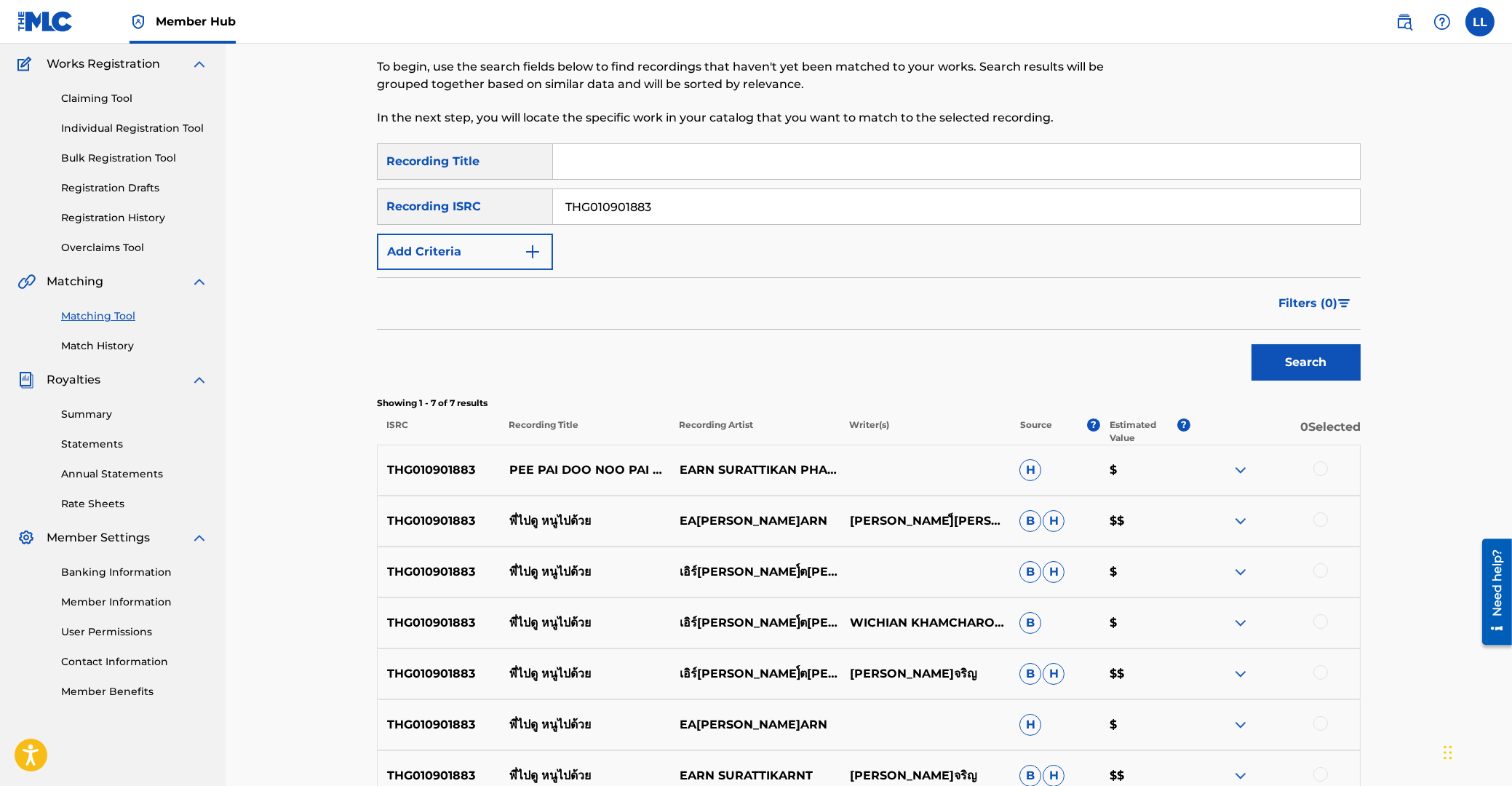
scroll to position [272, 0]
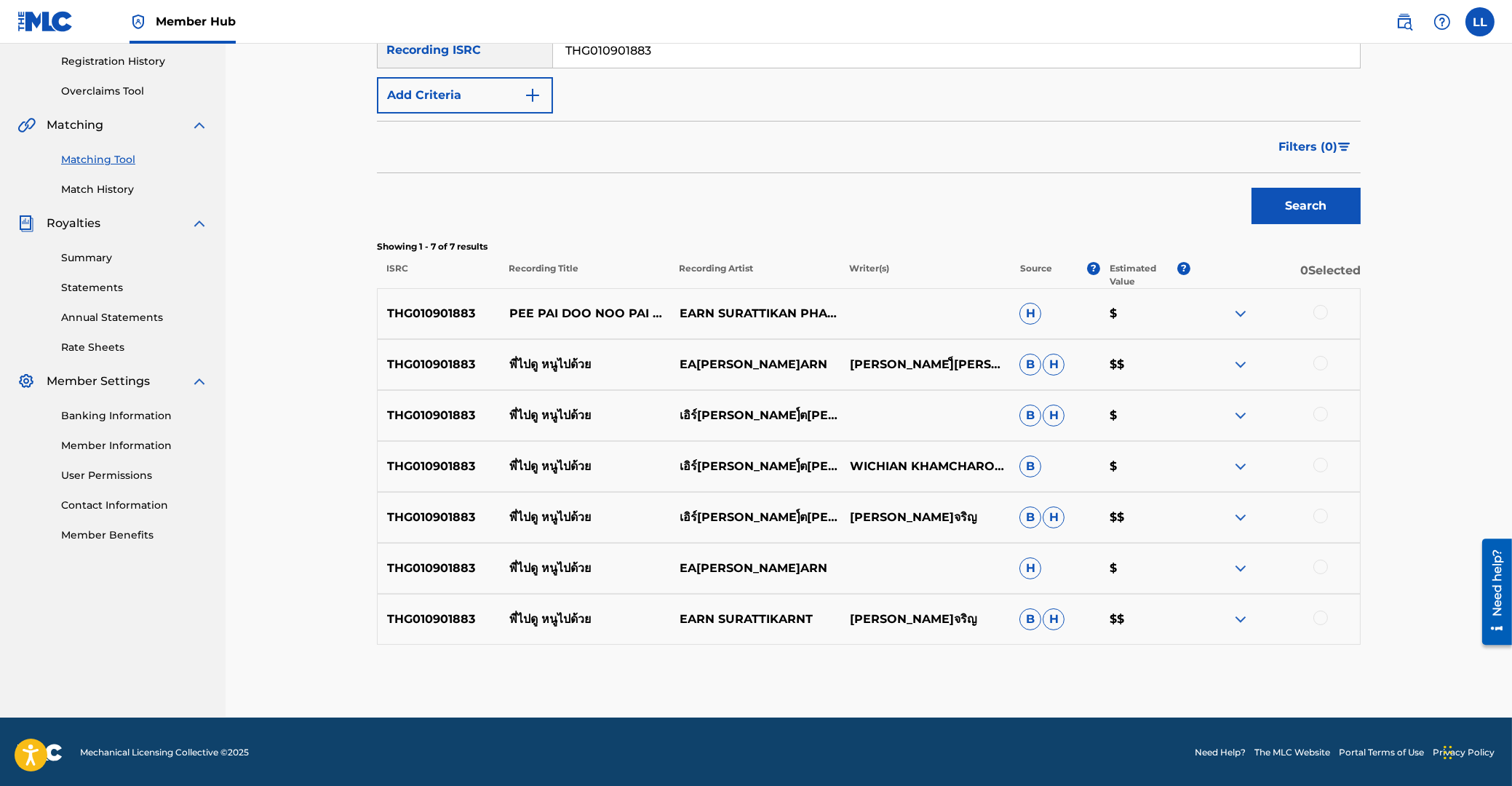
drag, startPoint x: 1323, startPoint y: 311, endPoint x: 1320, endPoint y: 322, distance: 11.4
click at [1323, 314] on div at bounding box center [1321, 312] width 15 height 15
drag, startPoint x: 1319, startPoint y: 364, endPoint x: 1324, endPoint y: 410, distance: 46.3
click at [1320, 368] on div at bounding box center [1321, 363] width 15 height 15
click at [1323, 422] on div at bounding box center [1275, 415] width 171 height 17
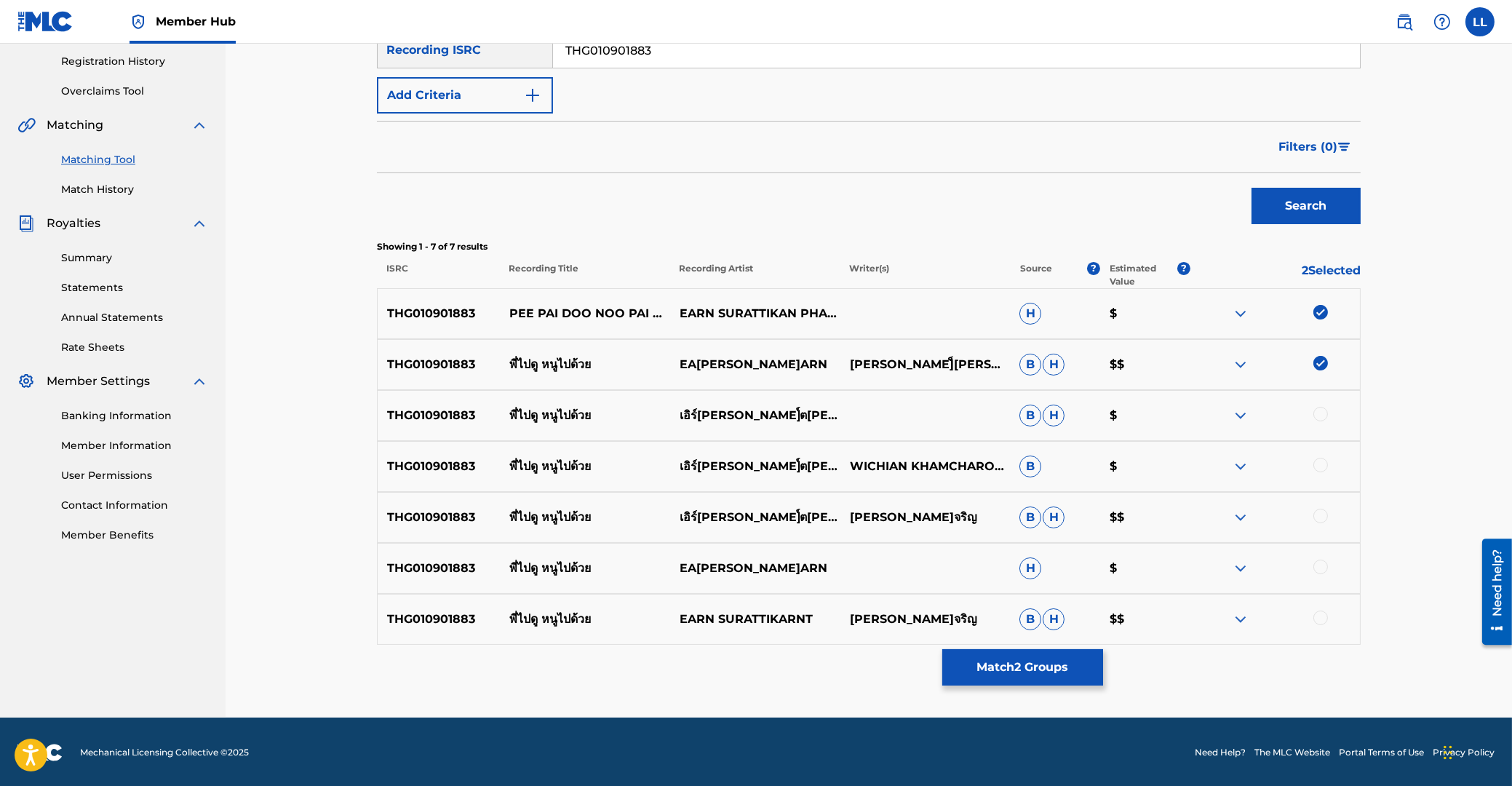
click at [1321, 416] on div at bounding box center [1321, 414] width 15 height 15
click at [1317, 467] on div at bounding box center [1321, 465] width 15 height 15
click at [1321, 516] on div at bounding box center [1321, 516] width 15 height 15
click at [1320, 571] on div at bounding box center [1321, 567] width 15 height 15
click at [1317, 619] on div at bounding box center [1321, 618] width 15 height 15
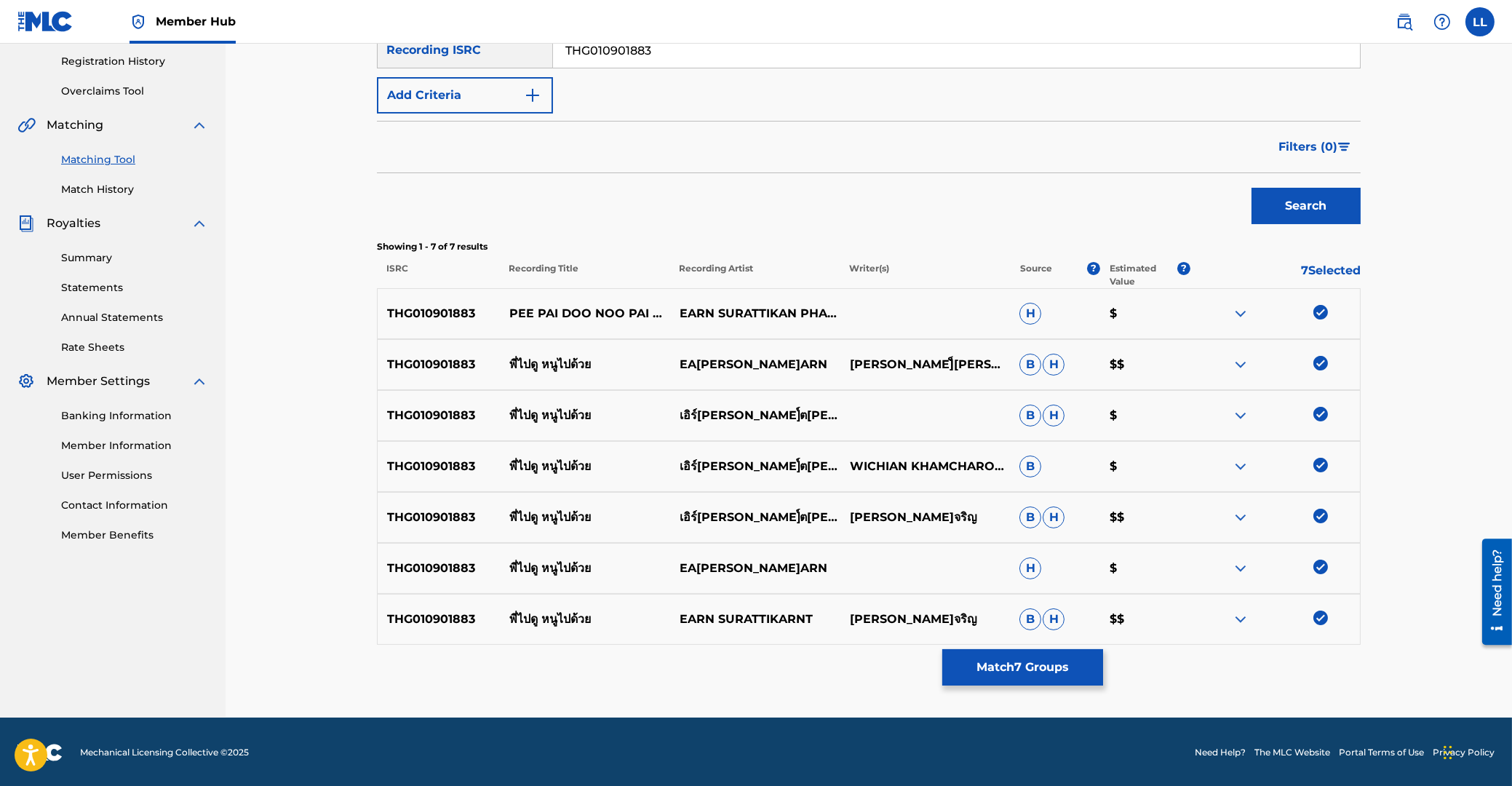
scroll to position [193, 0]
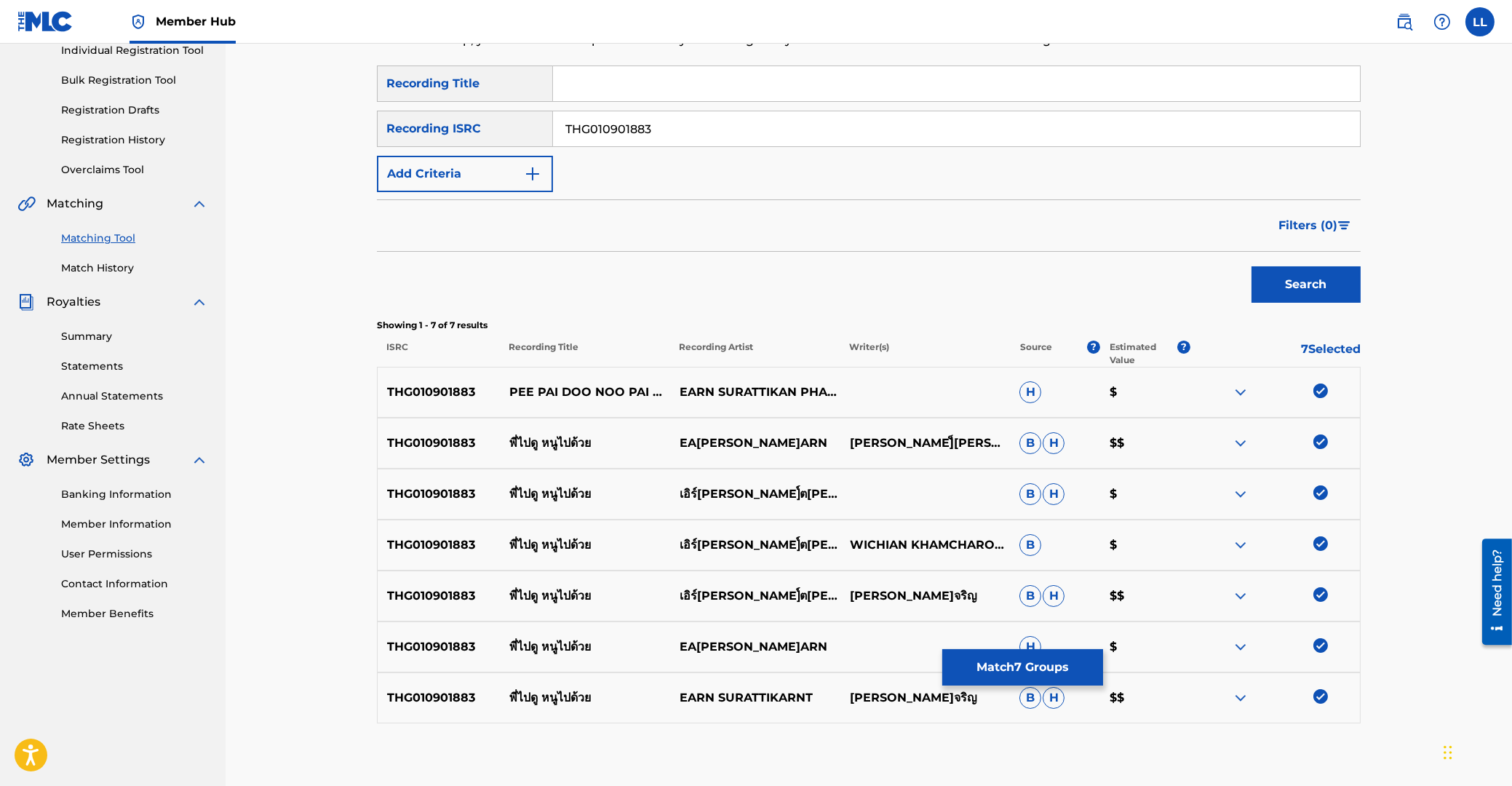
drag, startPoint x: 682, startPoint y: 131, endPoint x: 1086, endPoint y: 197, distance: 409.4
click at [553, 130] on input "THG010901883" at bounding box center [956, 129] width 807 height 34
paste input "5"
drag, startPoint x: 1318, startPoint y: 280, endPoint x: 962, endPoint y: 270, distance: 356.1
click at [1313, 283] on button "Search" at bounding box center [1306, 284] width 109 height 36
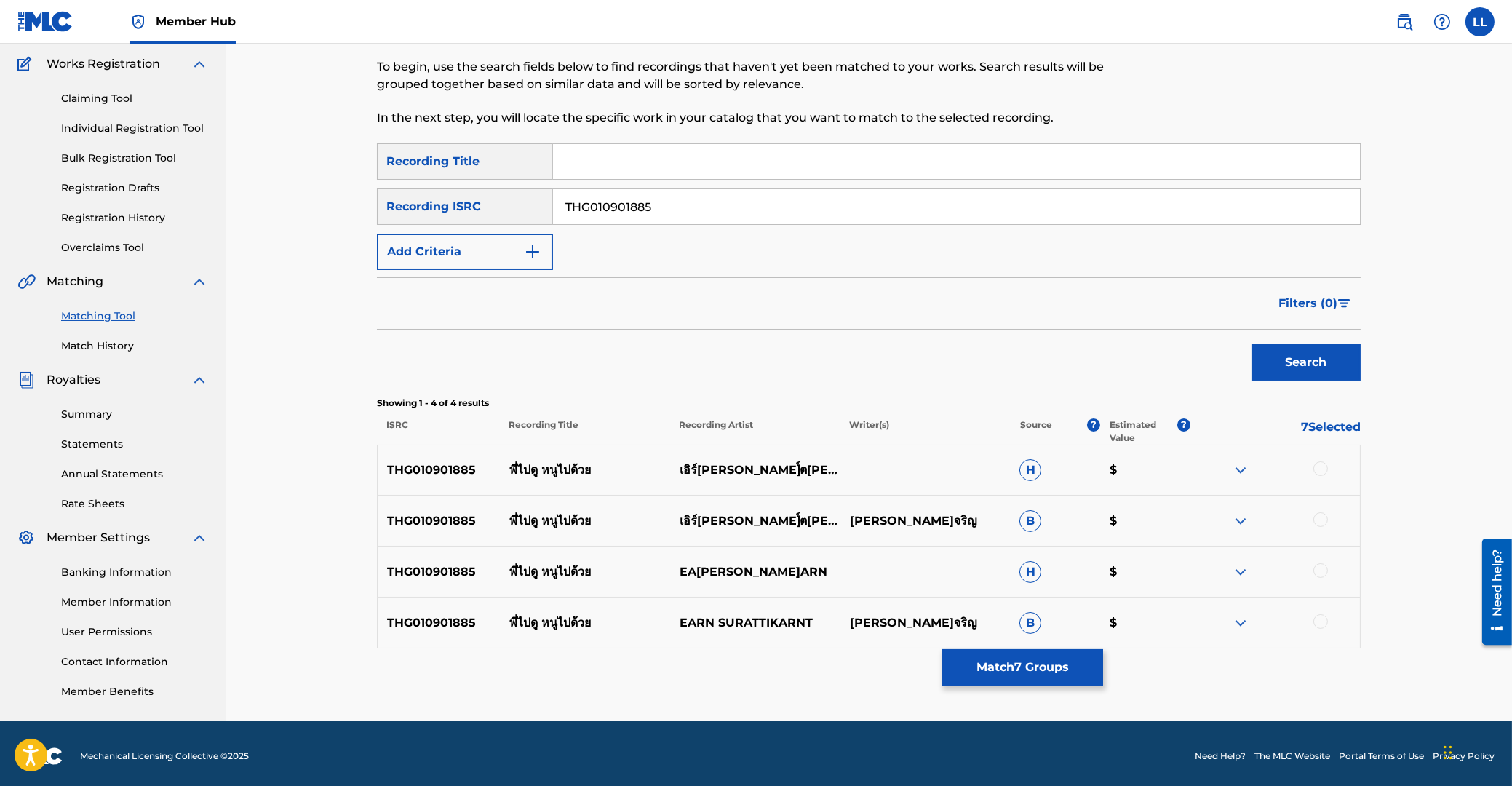
scroll to position [121, 0]
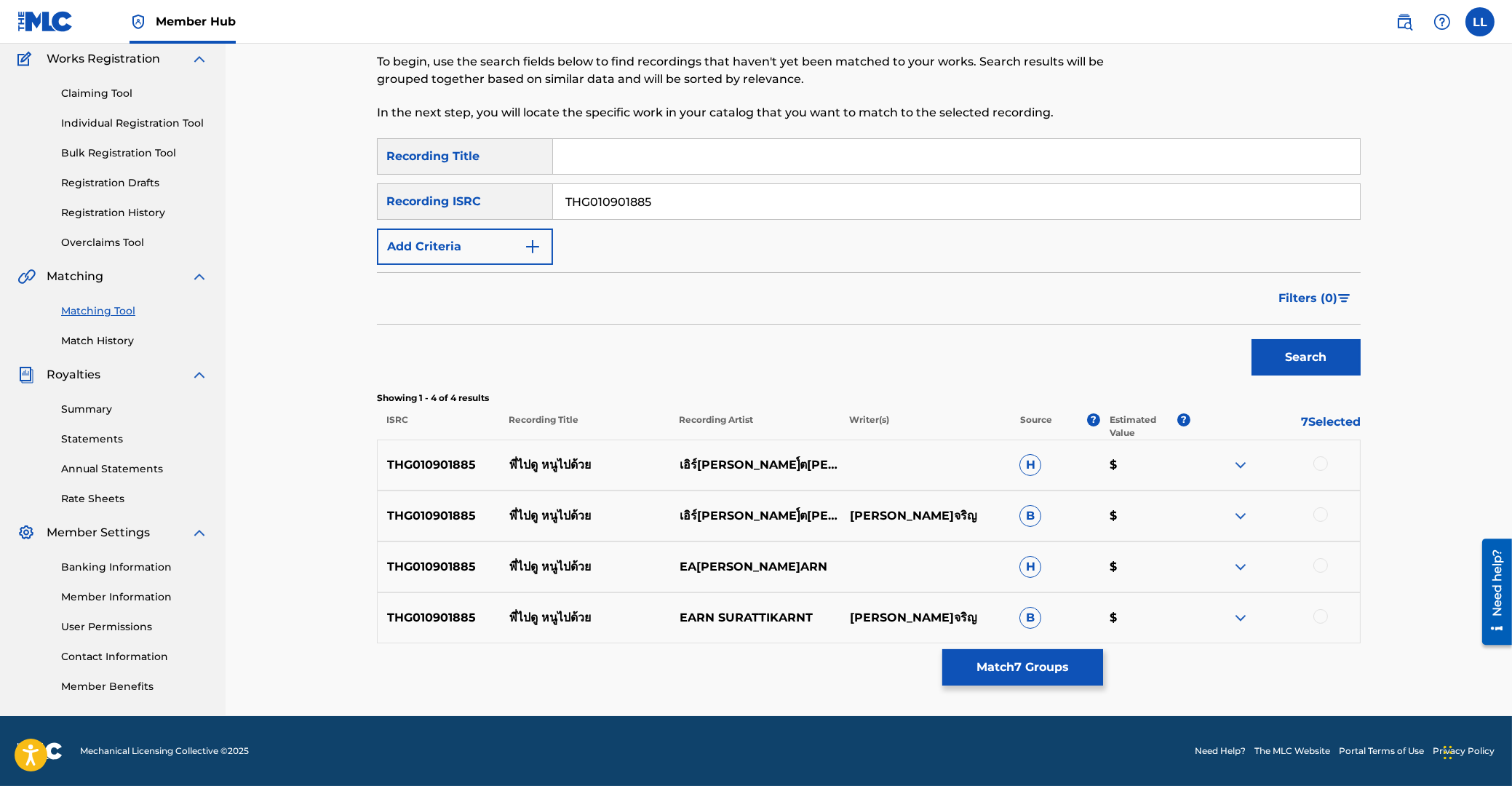
drag, startPoint x: 1323, startPoint y: 461, endPoint x: 1323, endPoint y: 503, distance: 42.0
click at [1323, 467] on div at bounding box center [1321, 464] width 15 height 15
click at [1321, 517] on div at bounding box center [1321, 515] width 15 height 15
drag, startPoint x: 1321, startPoint y: 566, endPoint x: 1321, endPoint y: 612, distance: 46.0
click at [1321, 571] on div at bounding box center [1321, 565] width 15 height 15
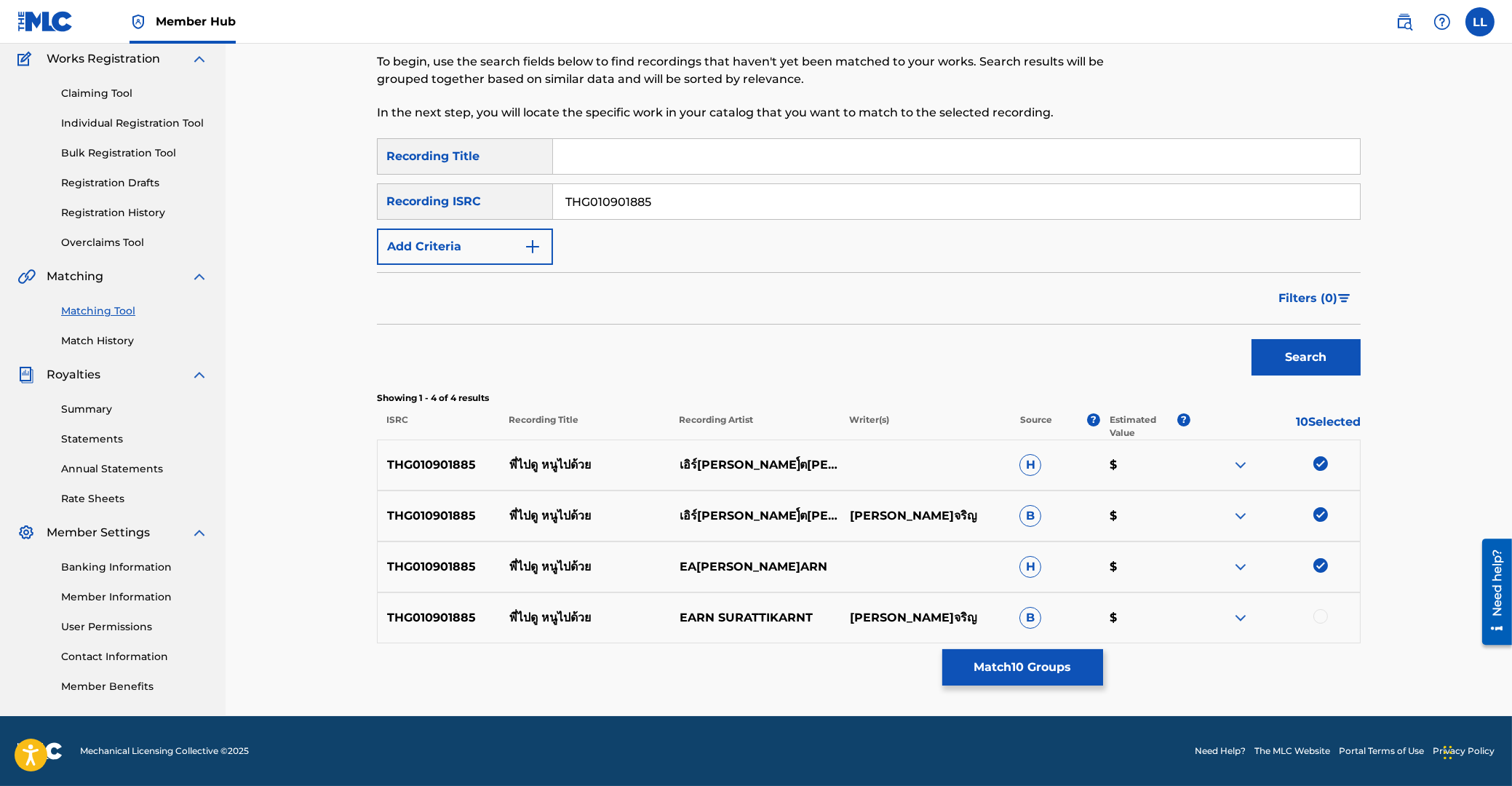
drag, startPoint x: 1320, startPoint y: 618, endPoint x: 1176, endPoint y: 618, distance: 144.0
click at [1320, 618] on div at bounding box center [1321, 616] width 15 height 15
drag, startPoint x: 571, startPoint y: 197, endPoint x: 309, endPoint y: 193, distance: 262.0
click at [553, 196] on input "THG010901885" at bounding box center [956, 201] width 807 height 34
paste input "814938"
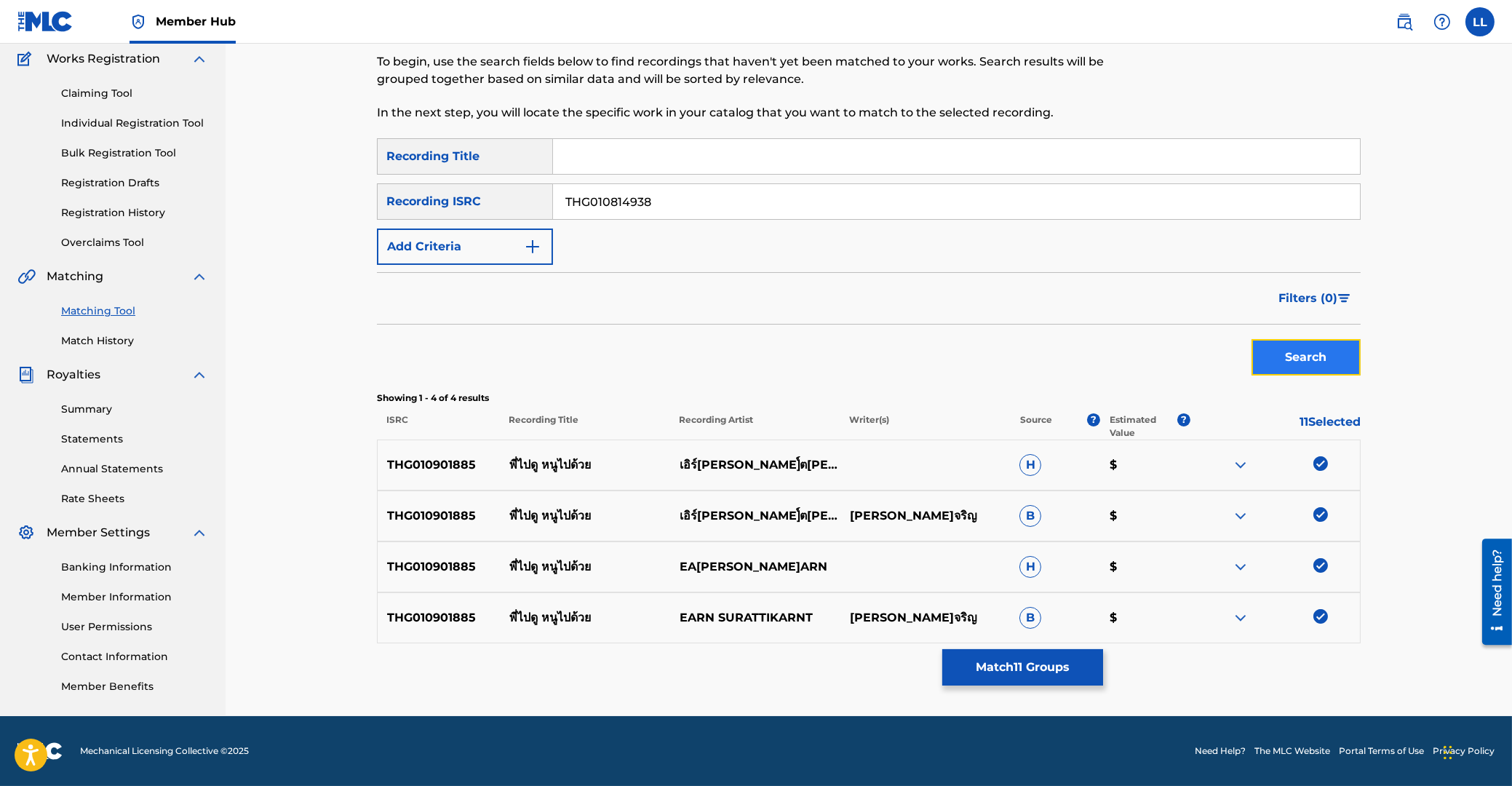
click at [1296, 352] on button "Search" at bounding box center [1306, 358] width 109 height 36
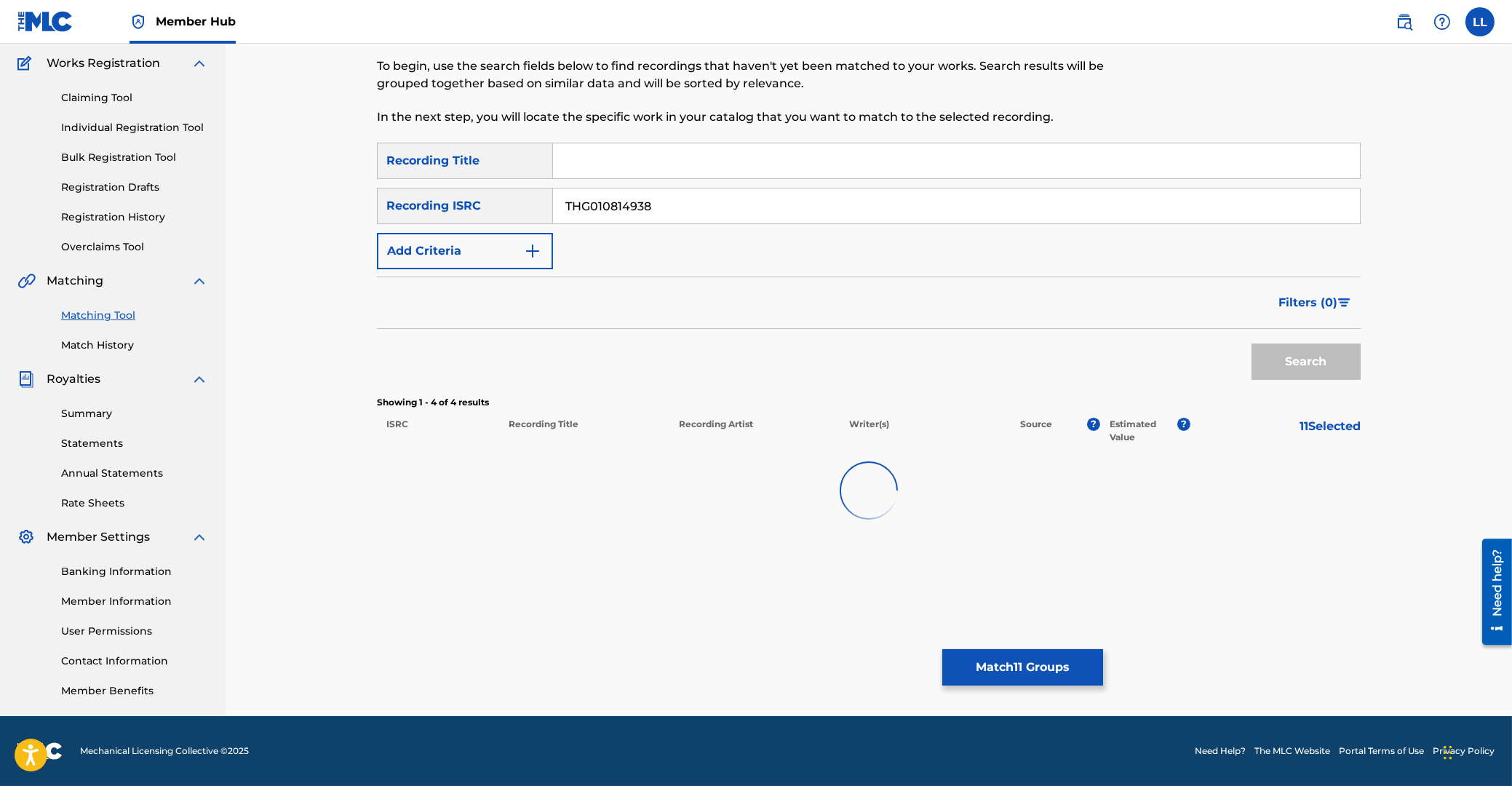
scroll to position [115, 0]
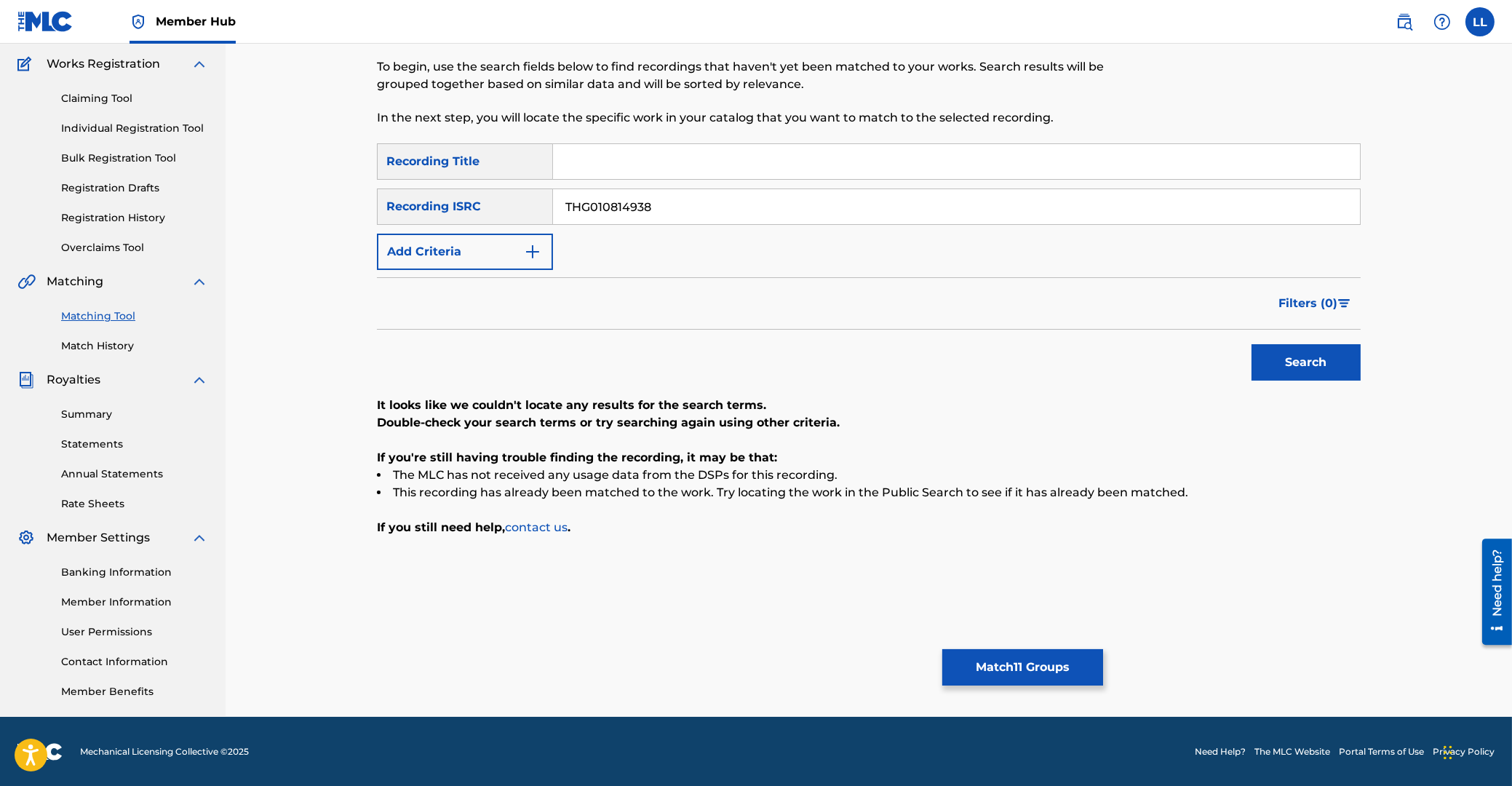
drag, startPoint x: 688, startPoint y: 213, endPoint x: 1082, endPoint y: 252, distance: 395.9
click at [553, 209] on input "THG010814938" at bounding box center [956, 206] width 807 height 34
paste input "6714"
click at [1310, 358] on button "Search" at bounding box center [1306, 362] width 109 height 36
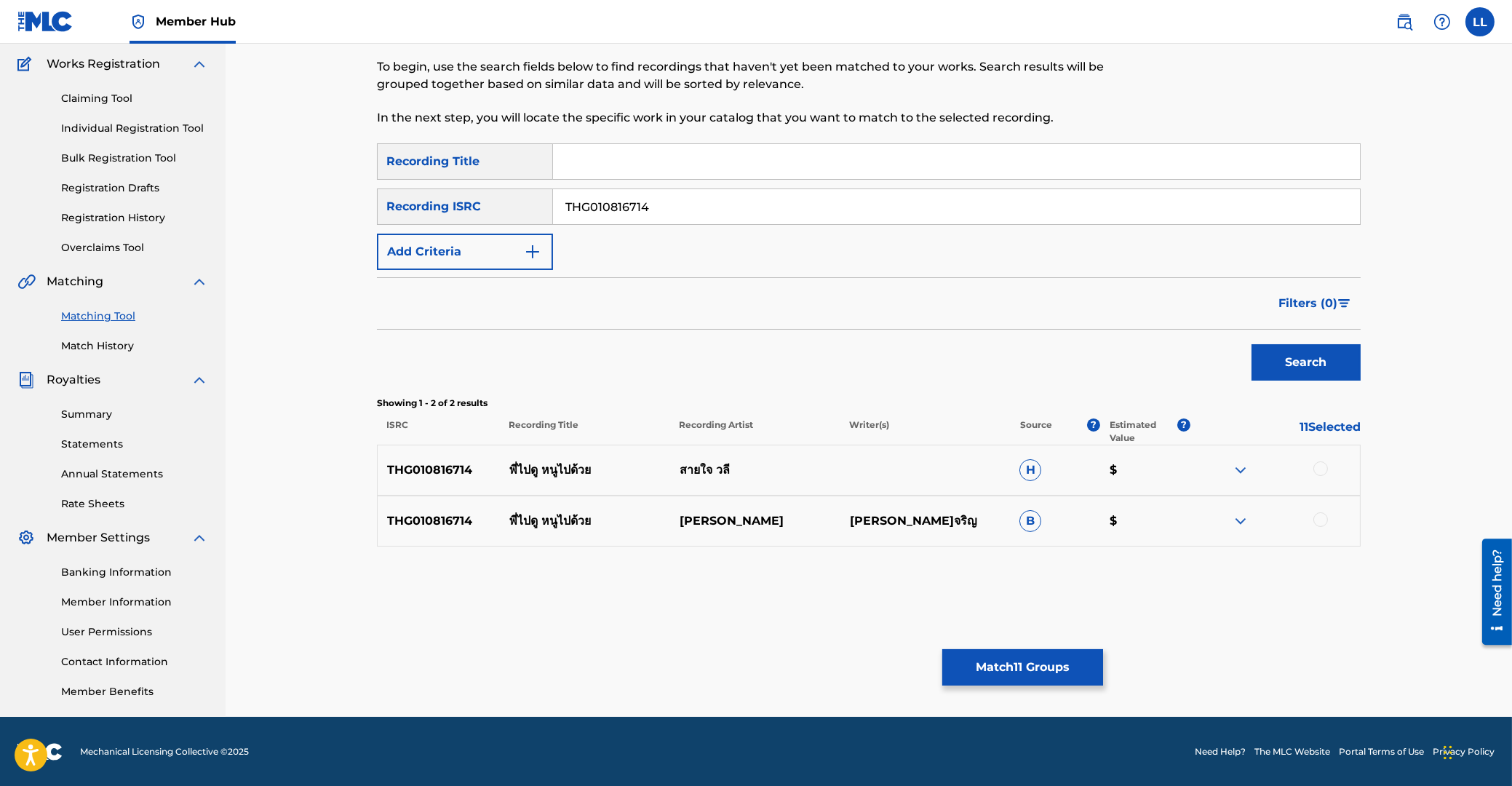
click at [1321, 466] on div at bounding box center [1321, 468] width 15 height 15
click at [1317, 518] on div at bounding box center [1321, 519] width 15 height 15
drag, startPoint x: 576, startPoint y: 206, endPoint x: 410, endPoint y: 211, distance: 166.1
click at [553, 211] on input "THG010816714" at bounding box center [956, 206] width 807 height 34
paste input "735312"
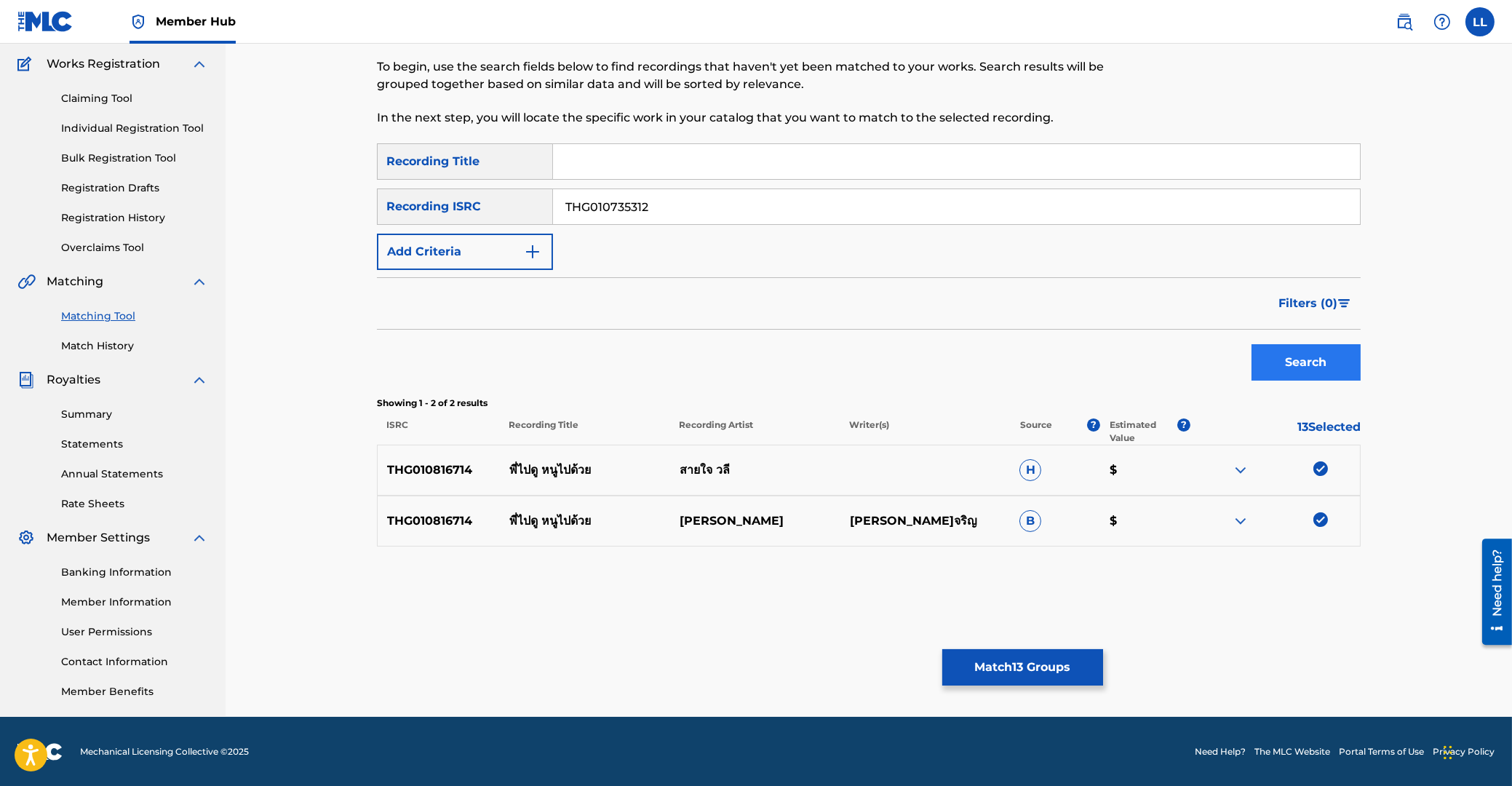
type input "THG010735312"
click at [1298, 368] on button "Search" at bounding box center [1306, 362] width 109 height 36
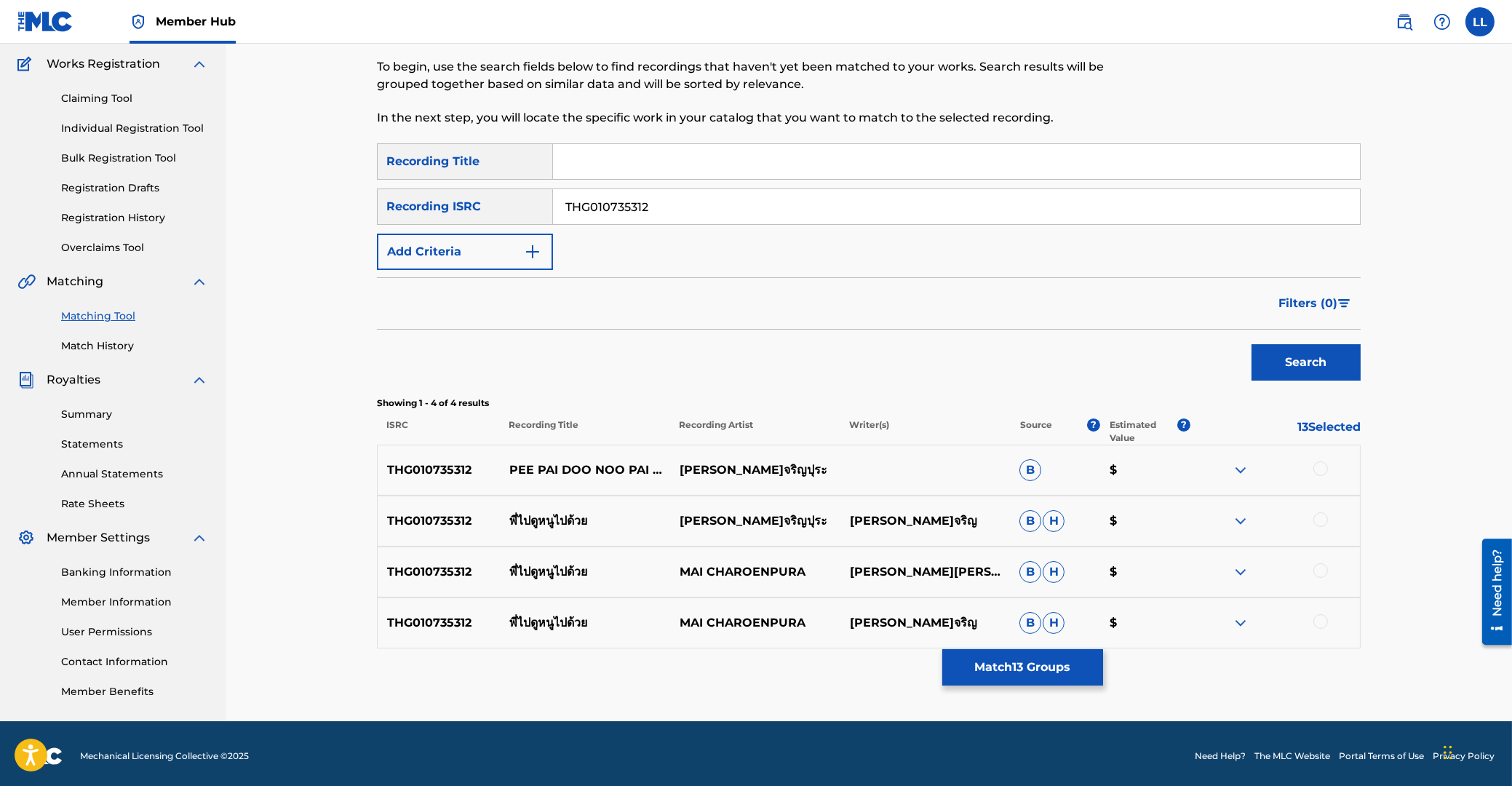
click at [1321, 468] on div at bounding box center [1321, 468] width 15 height 15
click at [1316, 520] on div at bounding box center [1321, 519] width 15 height 15
click at [1319, 570] on div at bounding box center [1321, 571] width 15 height 15
click at [1320, 623] on div at bounding box center [1321, 622] width 15 height 15
click at [1010, 669] on button "Match 17 Groups" at bounding box center [1022, 667] width 161 height 36
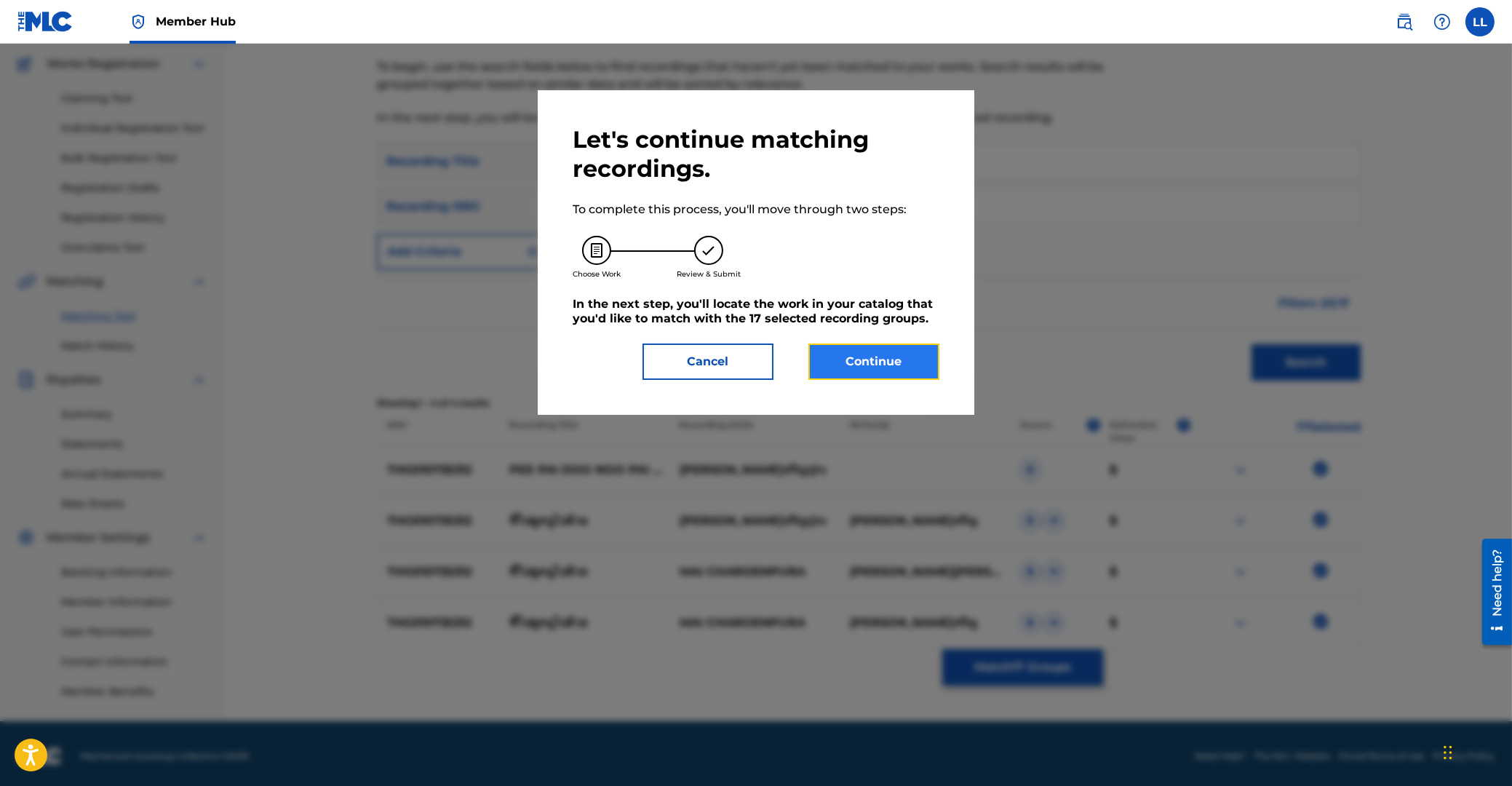
click at [886, 356] on button "Continue" at bounding box center [874, 361] width 131 height 36
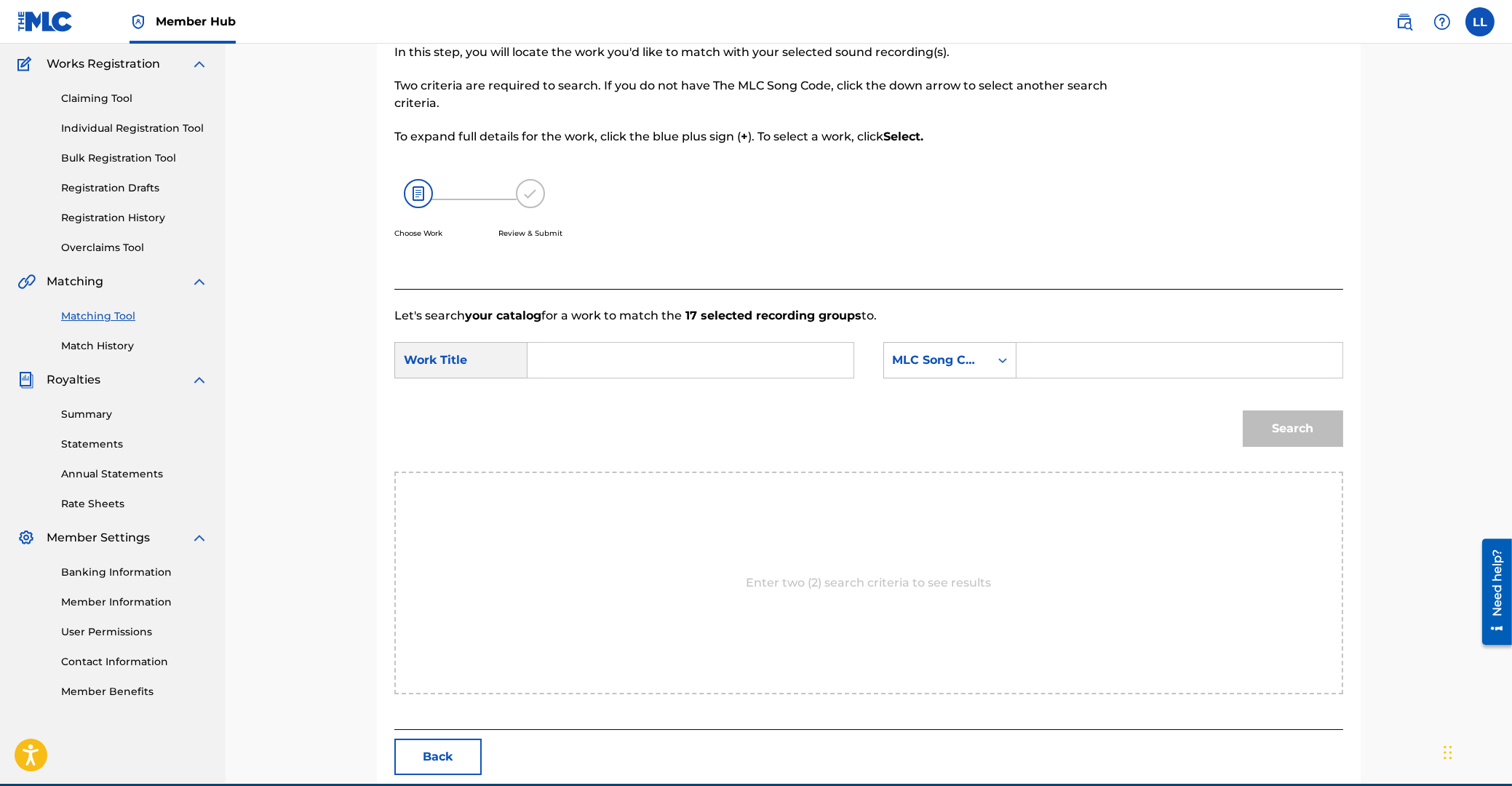
click at [576, 356] on input "Search Form" at bounding box center [691, 360] width 301 height 34
paste input "PEE PAI DOO NOO PAI DUI"
type input "PEE PAI DOO NOO PAI DUI"
click at [1036, 352] on input "Search Form" at bounding box center [1180, 360] width 301 height 34
paste
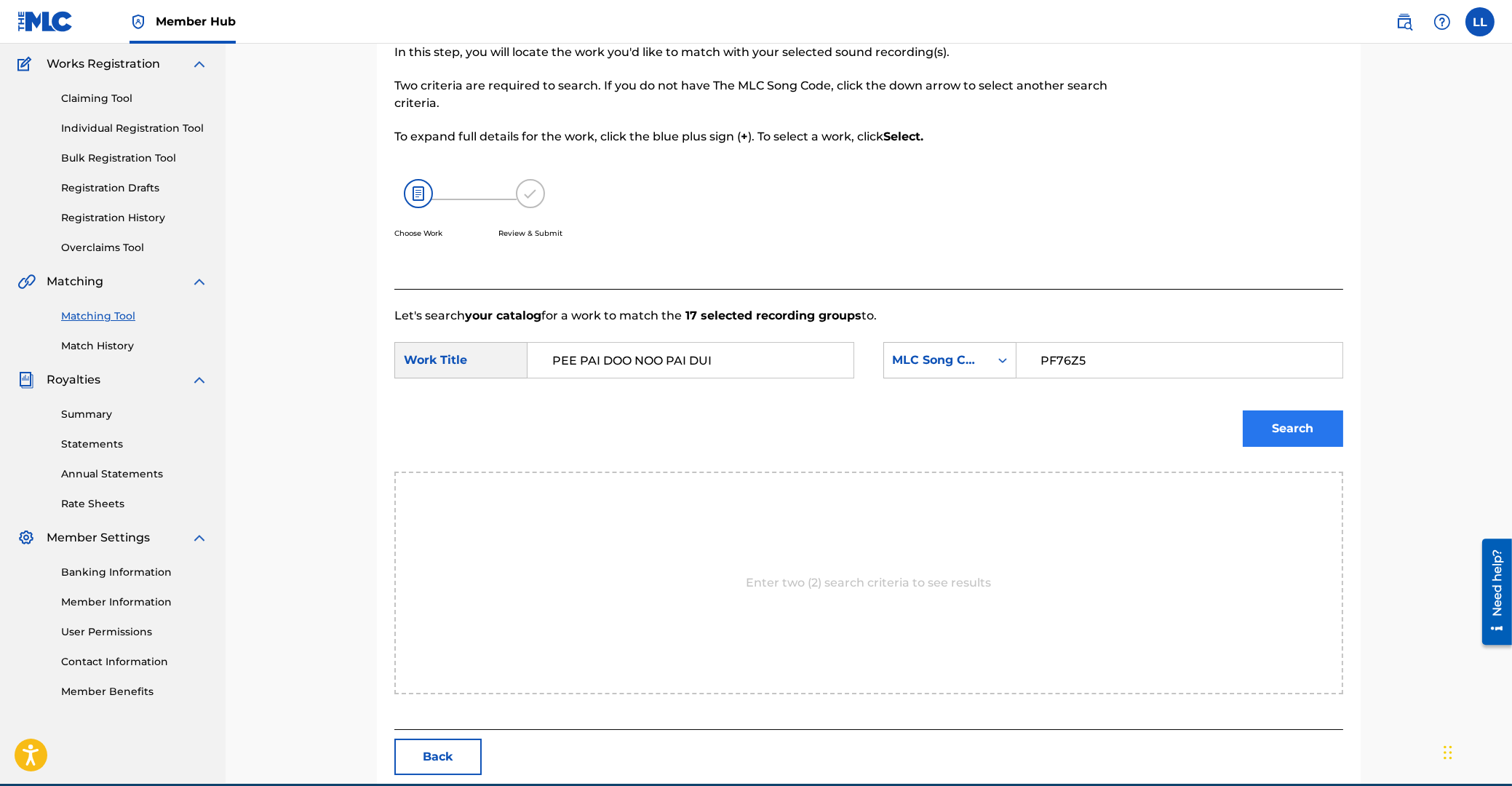
type input "PF76Z5"
click at [1314, 424] on button "Search" at bounding box center [1292, 428] width 101 height 36
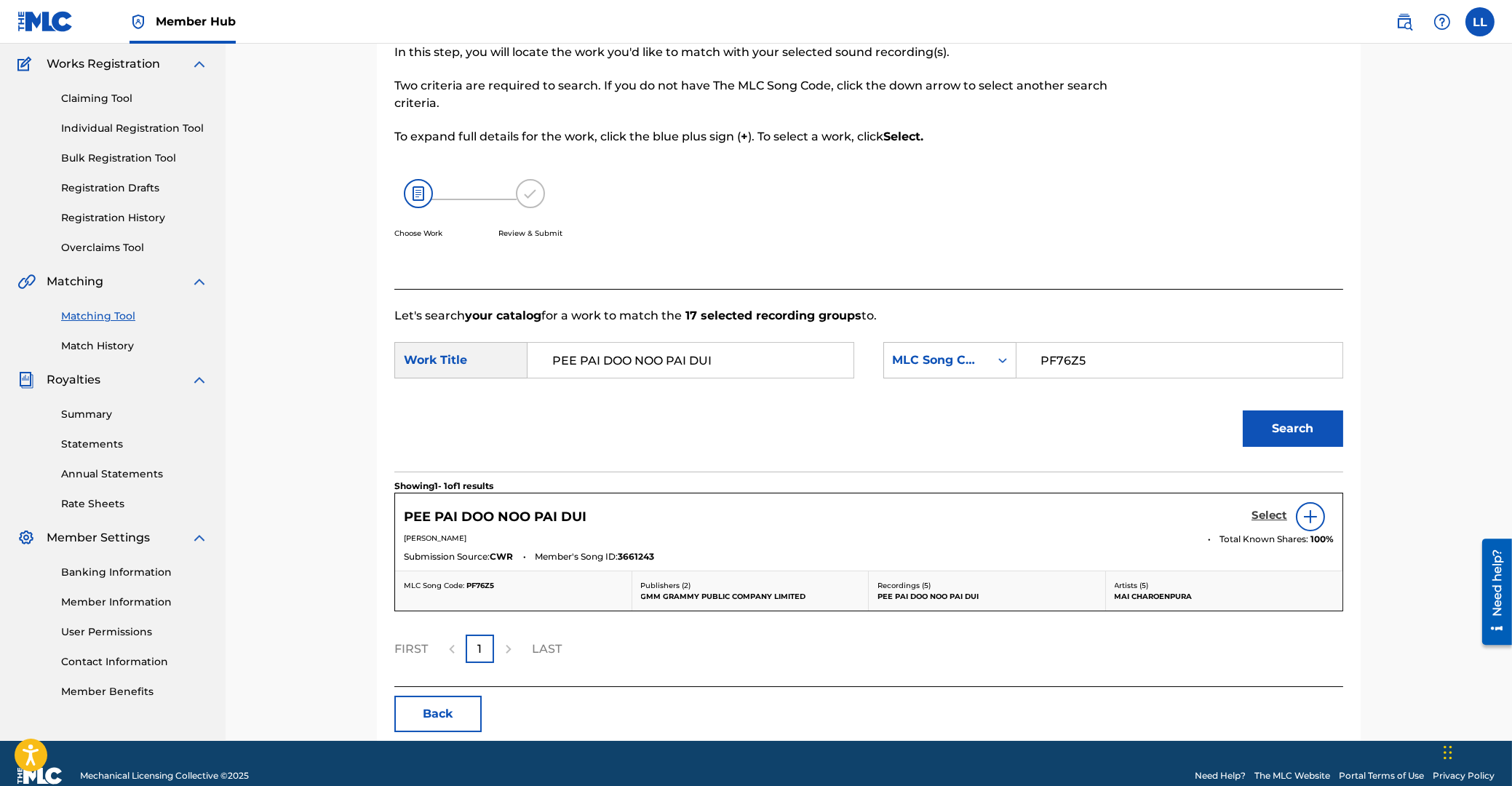
click at [1266, 508] on h5 "Select" at bounding box center [1269, 515] width 35 height 14
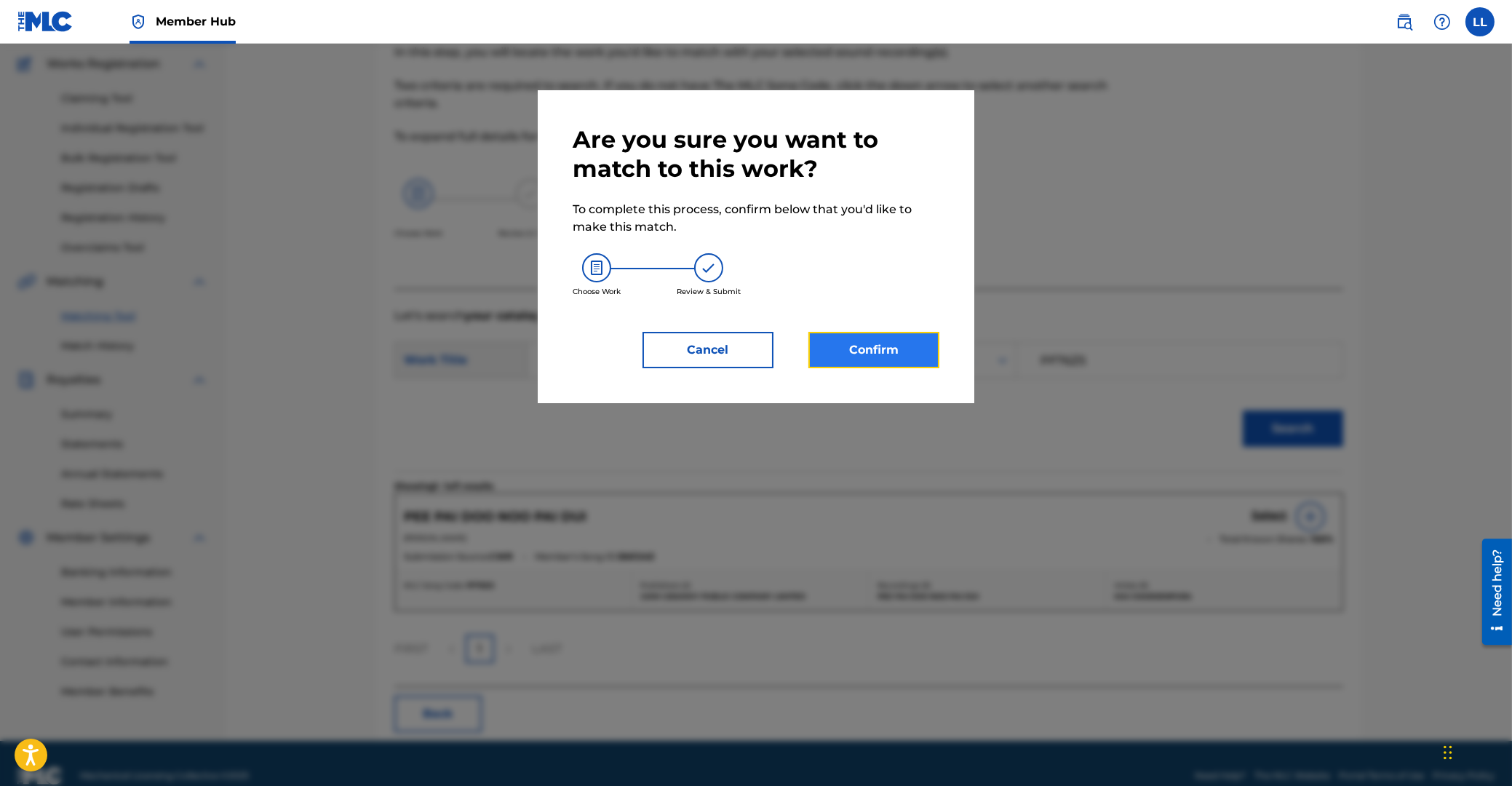
click at [892, 355] on button "Confirm" at bounding box center [874, 350] width 131 height 36
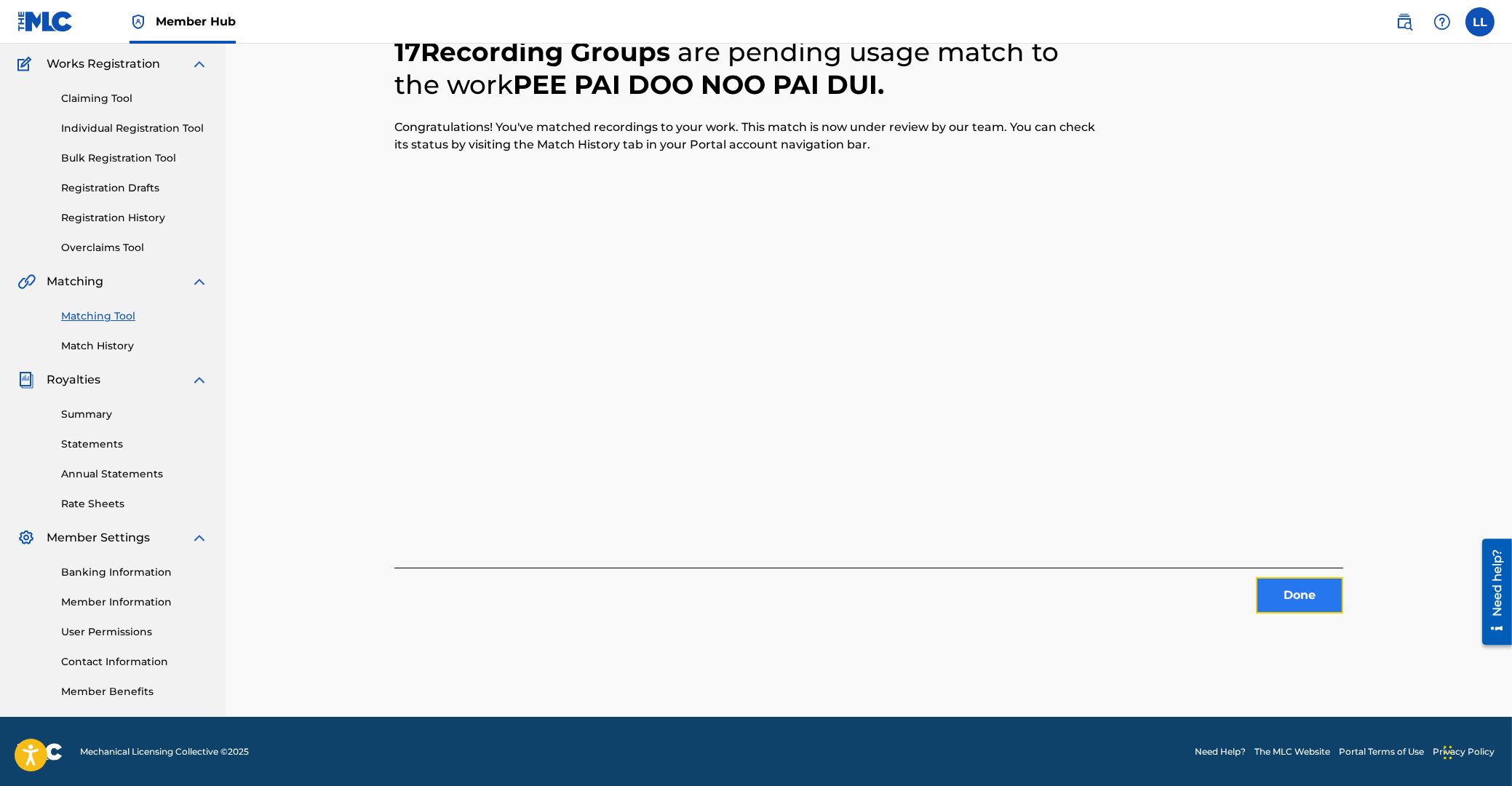
click at [1276, 586] on button "Done" at bounding box center [1300, 595] width 87 height 36
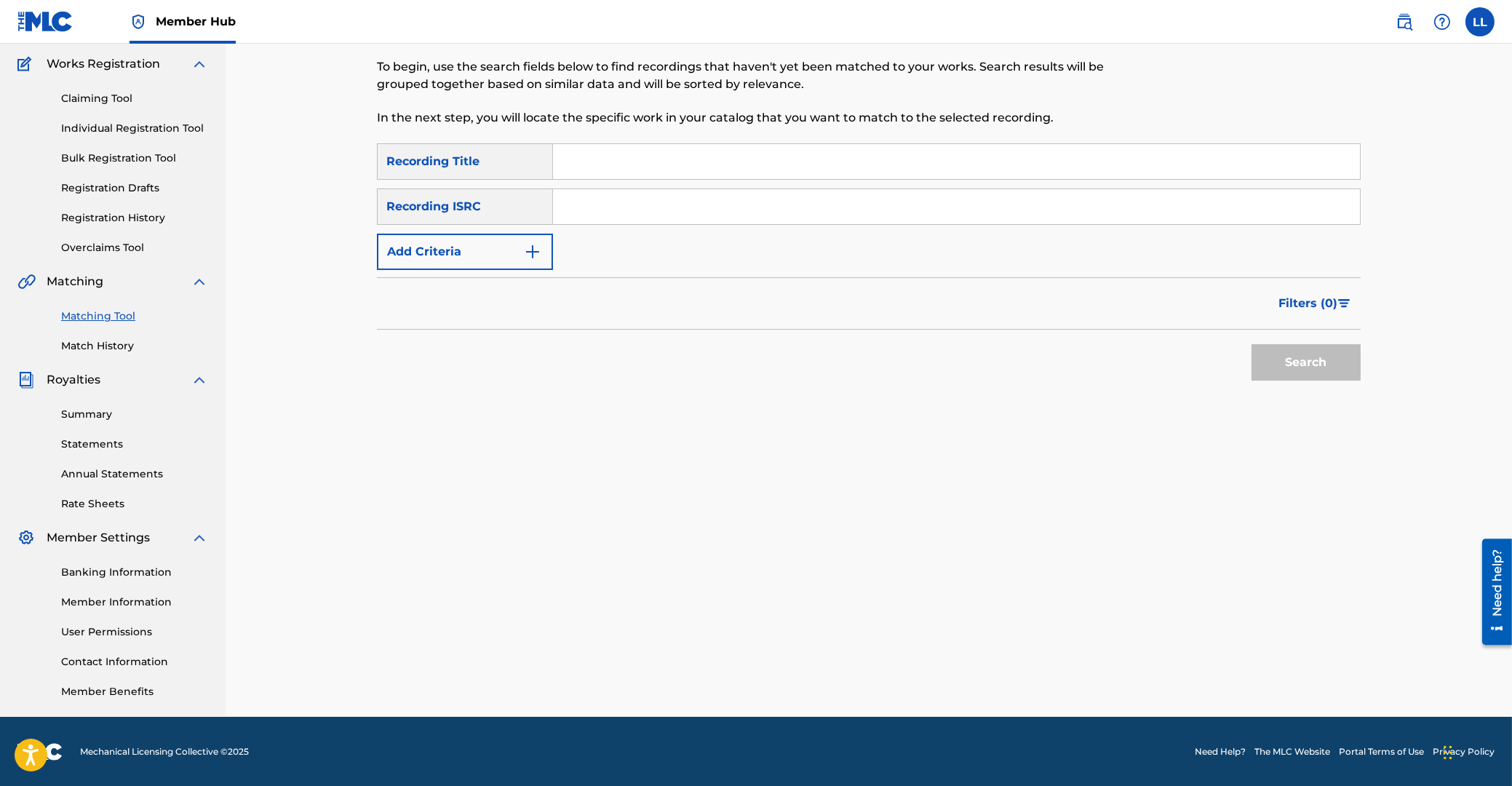
click at [670, 195] on input "Search Form" at bounding box center [956, 206] width 807 height 34
type input "THG010700041"
click at [1274, 363] on button "Search" at bounding box center [1306, 362] width 109 height 36
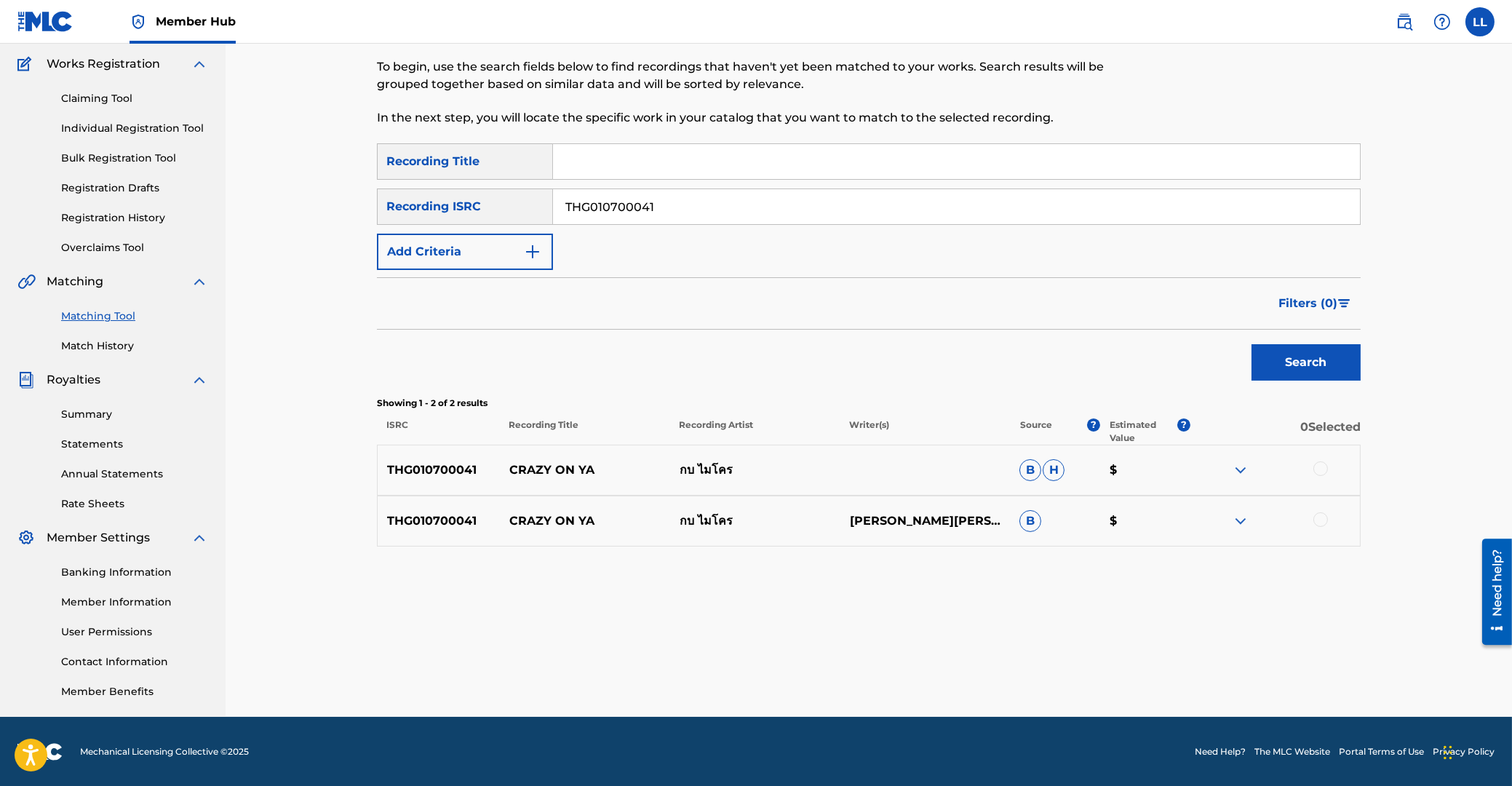
click at [1323, 472] on div at bounding box center [1321, 468] width 15 height 15
click at [1321, 518] on div at bounding box center [1321, 519] width 15 height 15
click at [1012, 666] on button "Match 2 Groups" at bounding box center [1022, 667] width 161 height 36
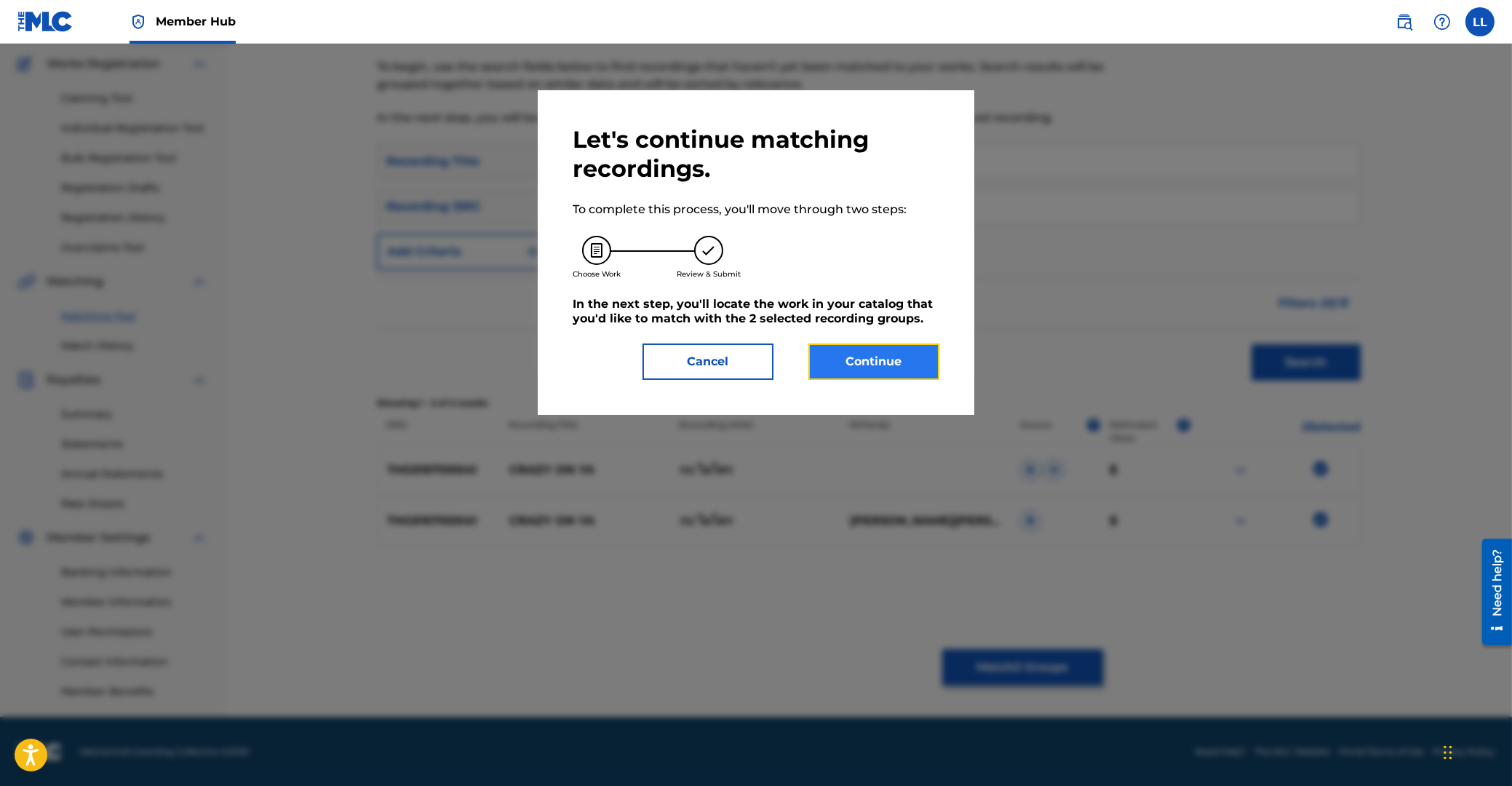
click at [882, 363] on button "Continue" at bounding box center [874, 361] width 131 height 36
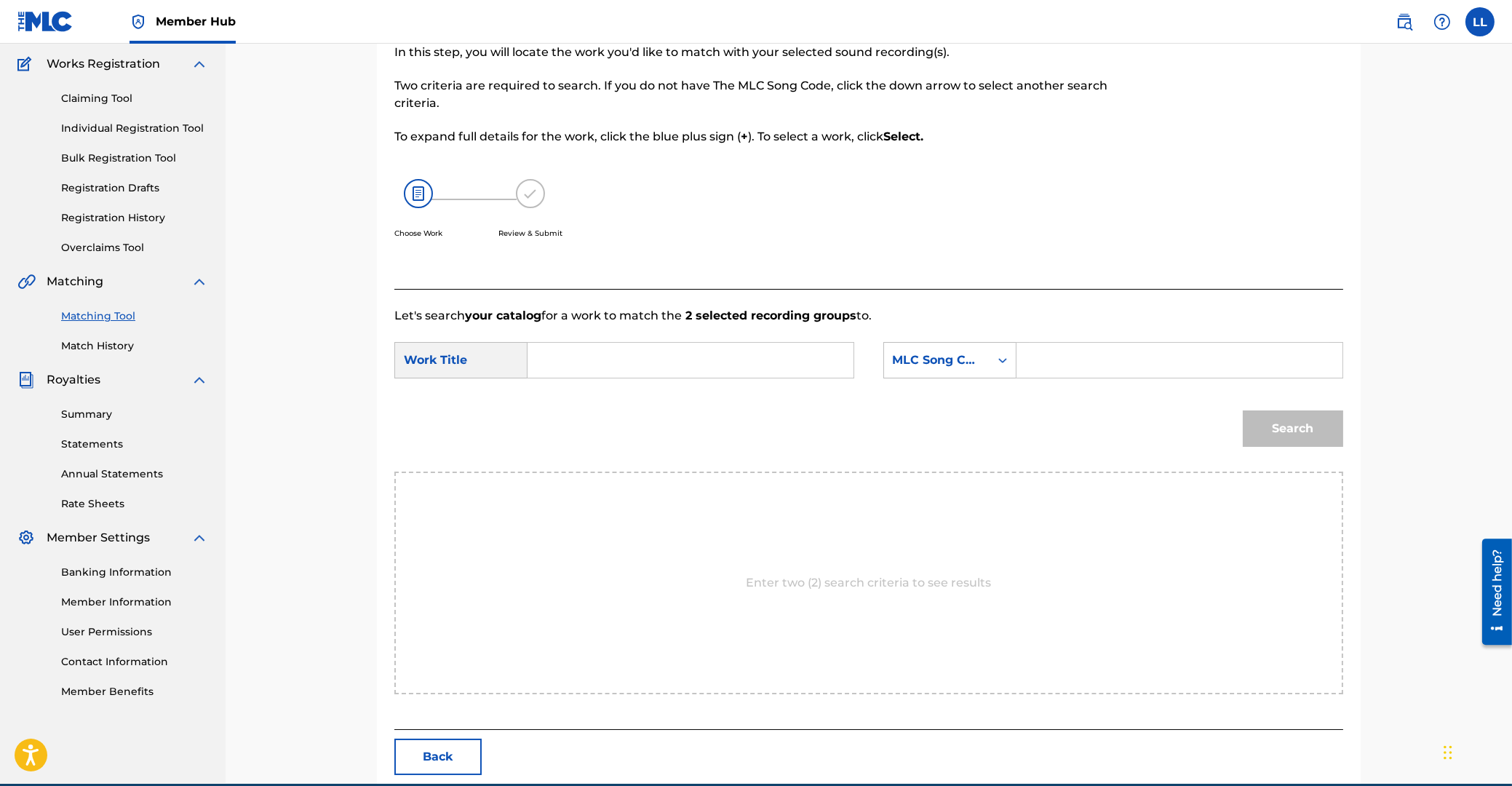
click at [729, 358] on input "Search Form" at bounding box center [691, 360] width 301 height 34
type input "CRAZY ON YA"
click at [1099, 361] on input "Search Form" at bounding box center [1180, 360] width 301 height 34
type input "CB8SD5"
click at [1298, 424] on button "Search" at bounding box center [1292, 428] width 101 height 36
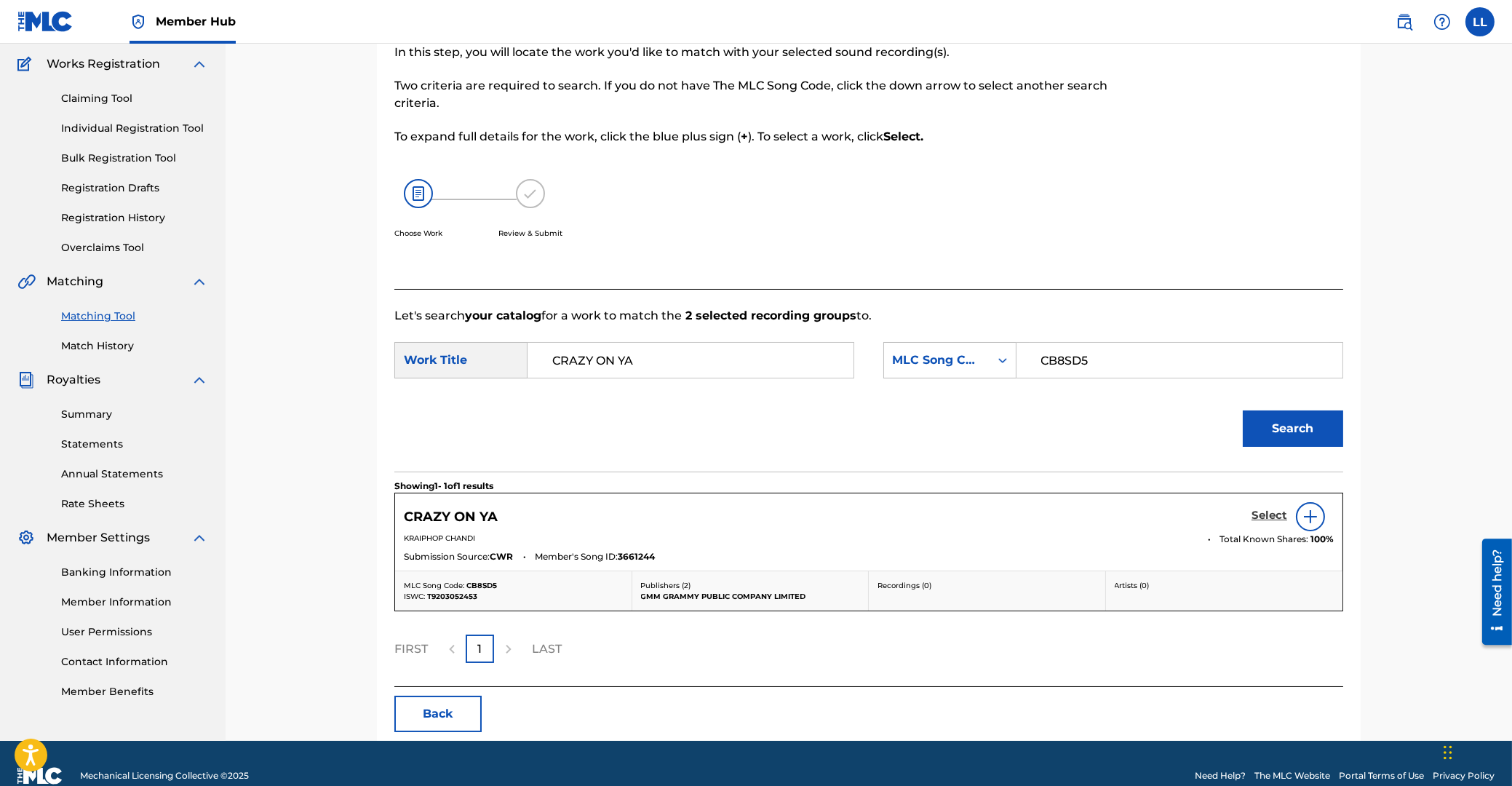
click at [1265, 516] on h5 "Select" at bounding box center [1269, 515] width 35 height 14
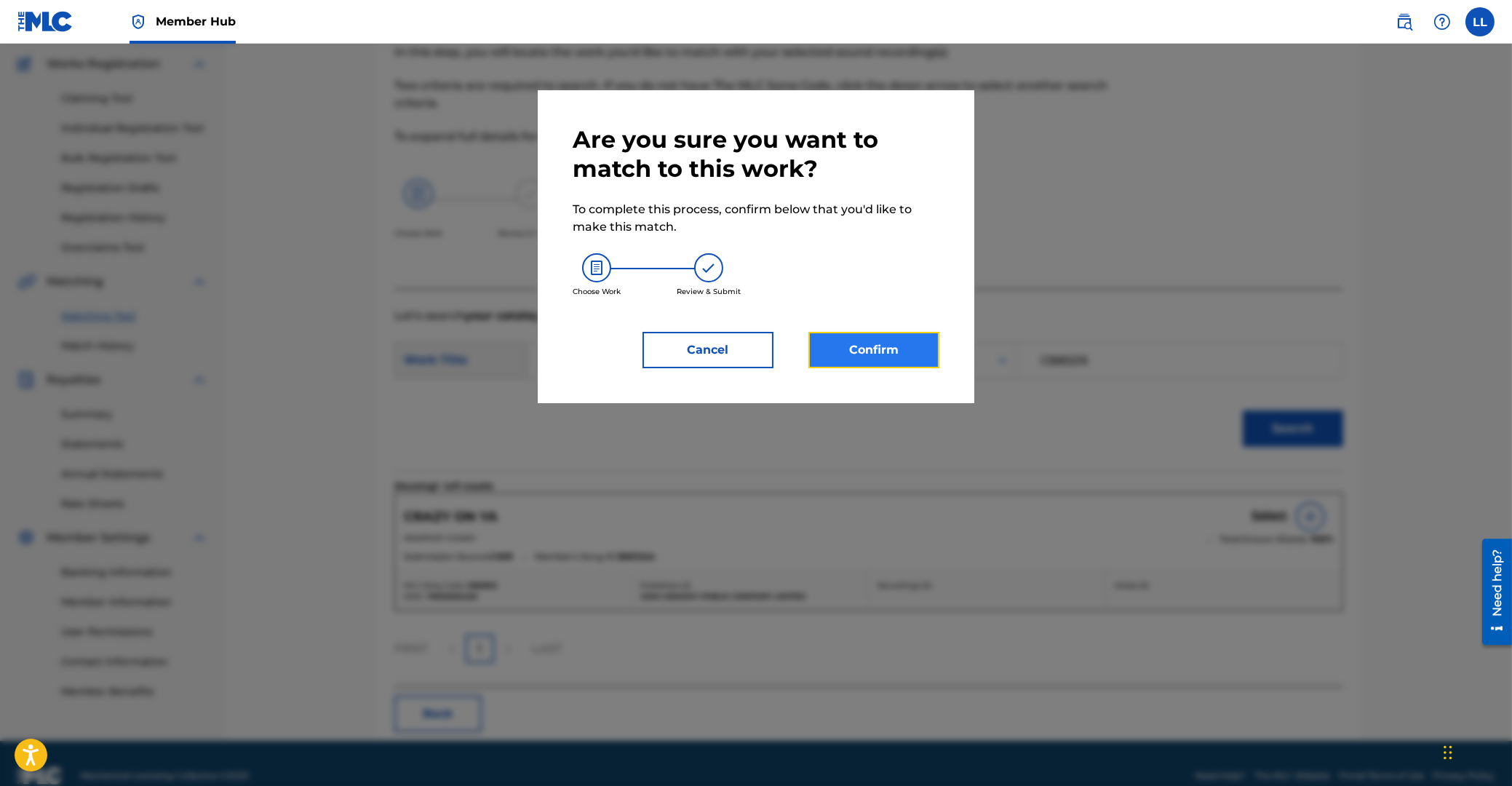
click at [889, 352] on button "Confirm" at bounding box center [874, 350] width 131 height 36
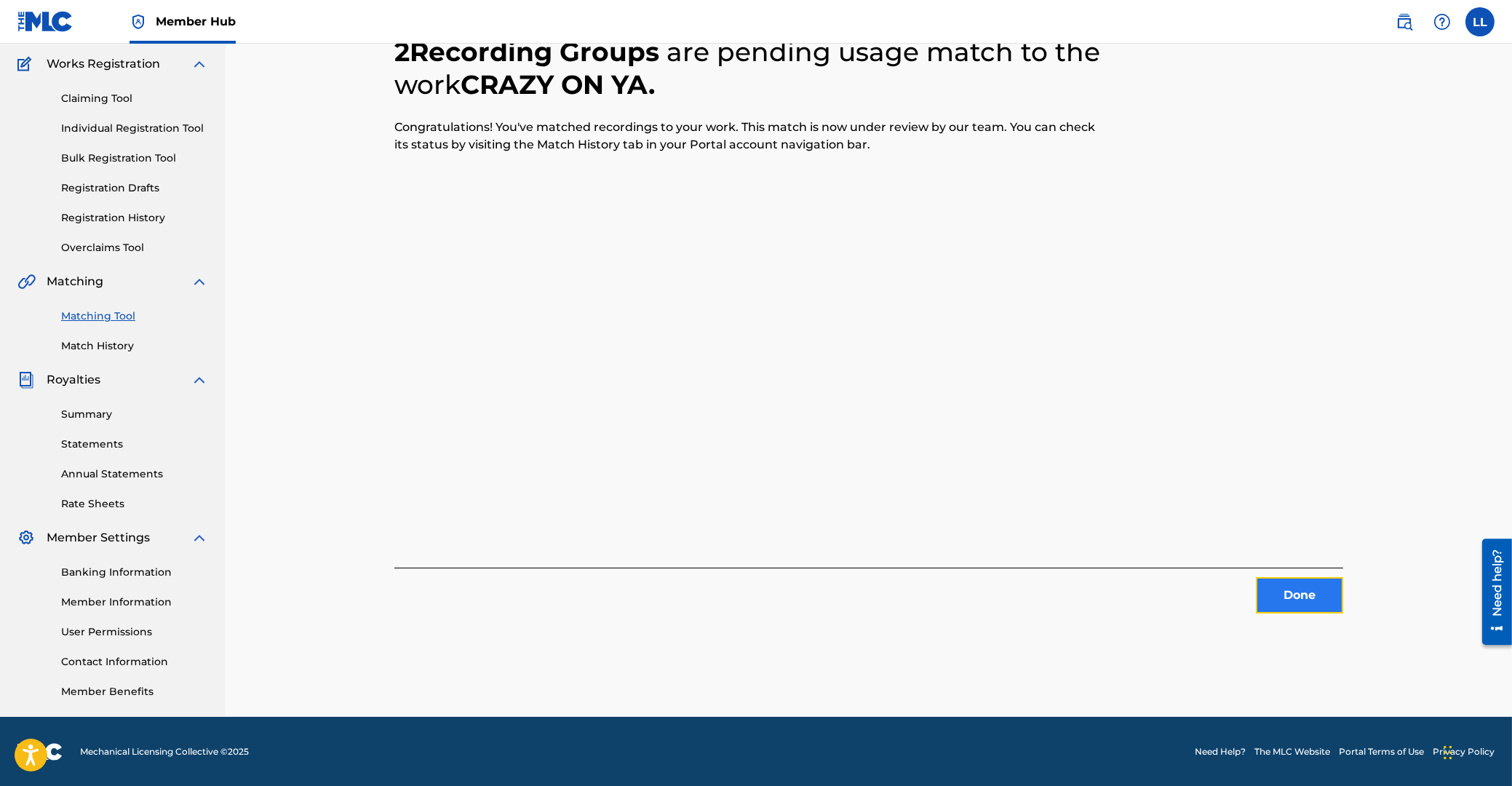
click at [1287, 599] on button "Done" at bounding box center [1300, 595] width 87 height 36
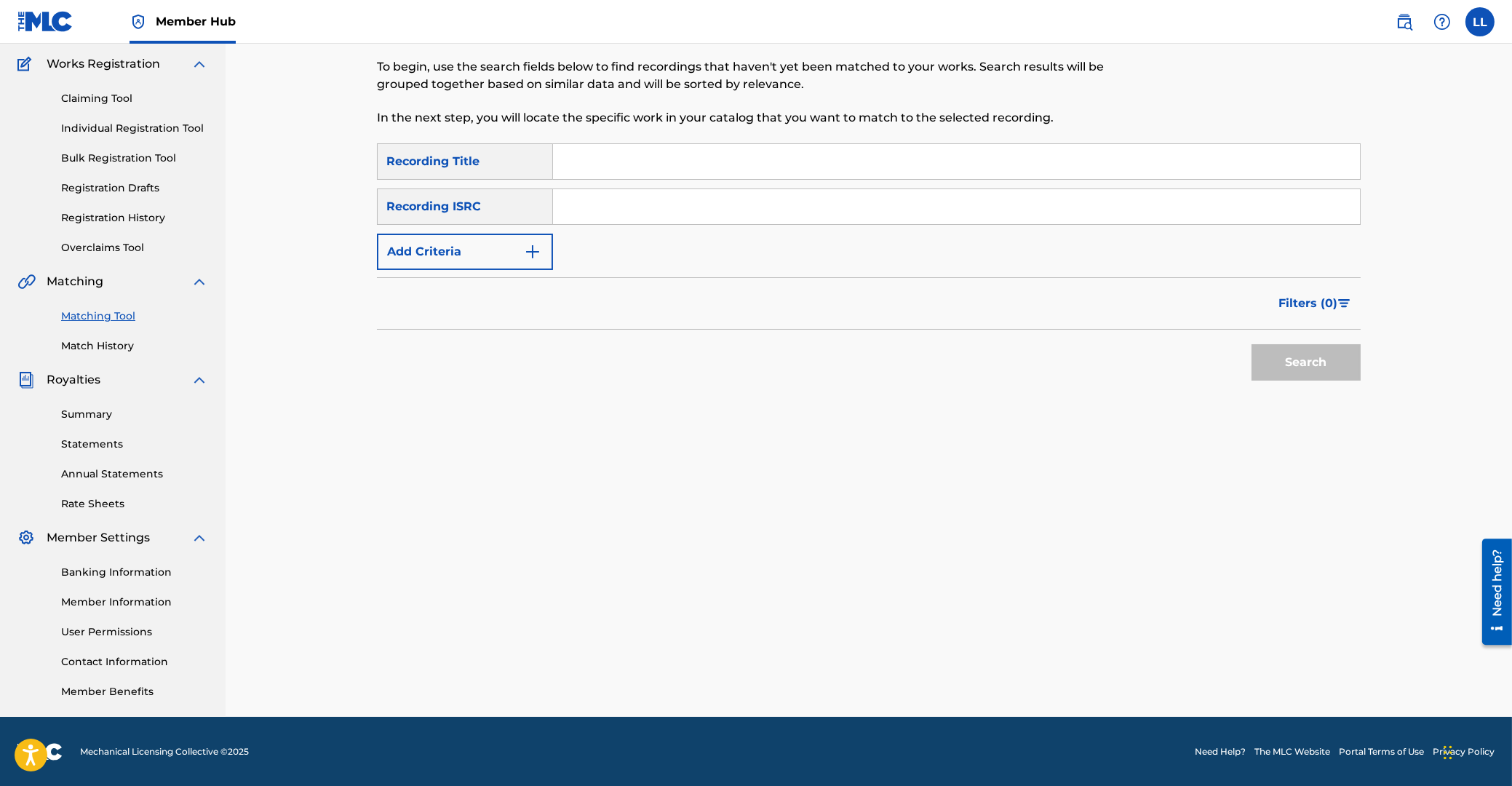
click at [710, 211] on input "Search Form" at bounding box center [956, 206] width 807 height 34
type input "THG010730134"
click at [1305, 363] on button "Search" at bounding box center [1306, 362] width 109 height 36
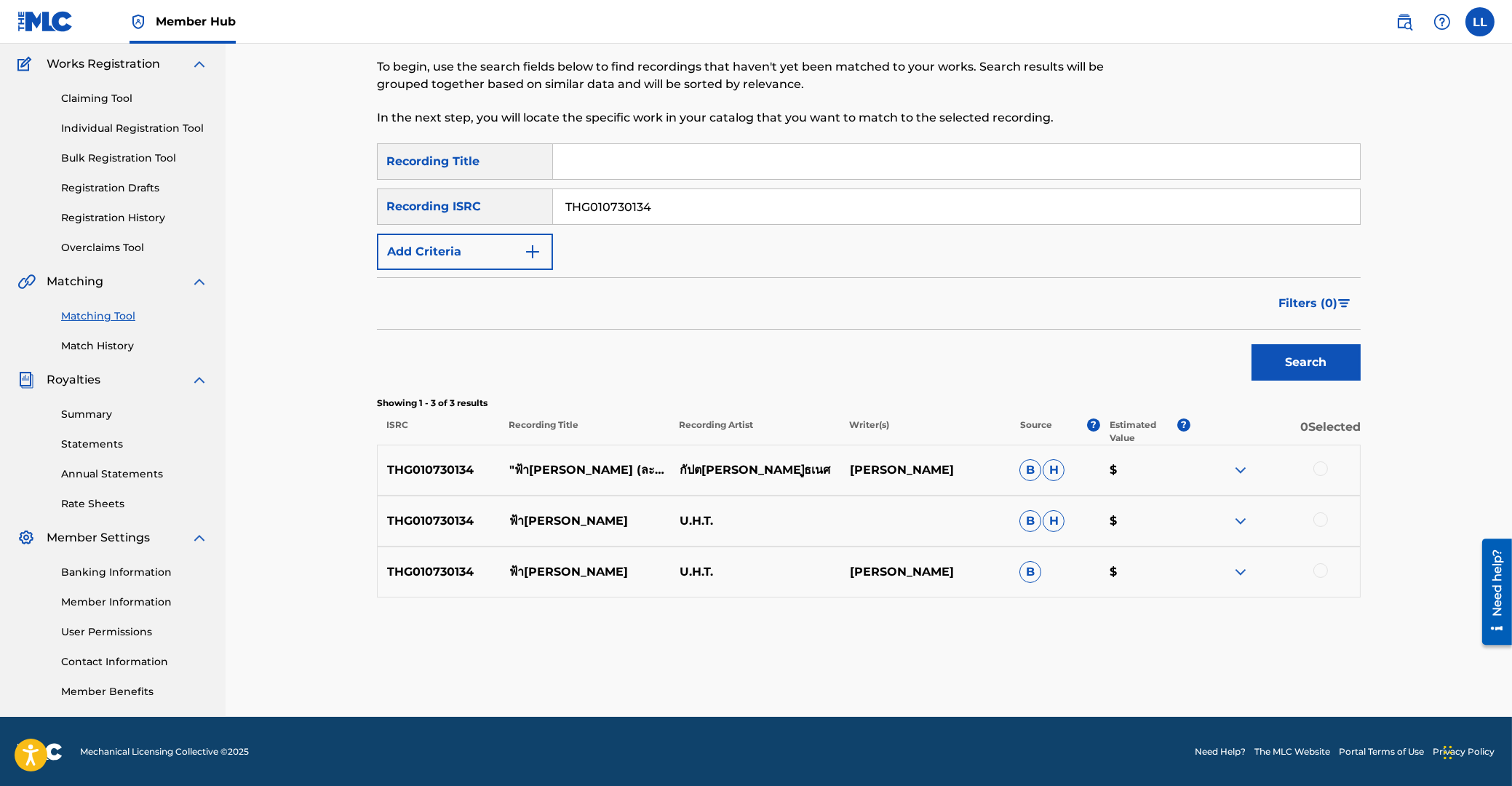
click at [1318, 469] on div at bounding box center [1321, 468] width 15 height 15
click at [1322, 523] on div at bounding box center [1321, 519] width 15 height 15
drag, startPoint x: 1323, startPoint y: 568, endPoint x: 1291, endPoint y: 585, distance: 36.2
click at [1315, 572] on div at bounding box center [1321, 571] width 15 height 15
click at [1012, 670] on button "Match 3 Groups" at bounding box center [1022, 667] width 161 height 36
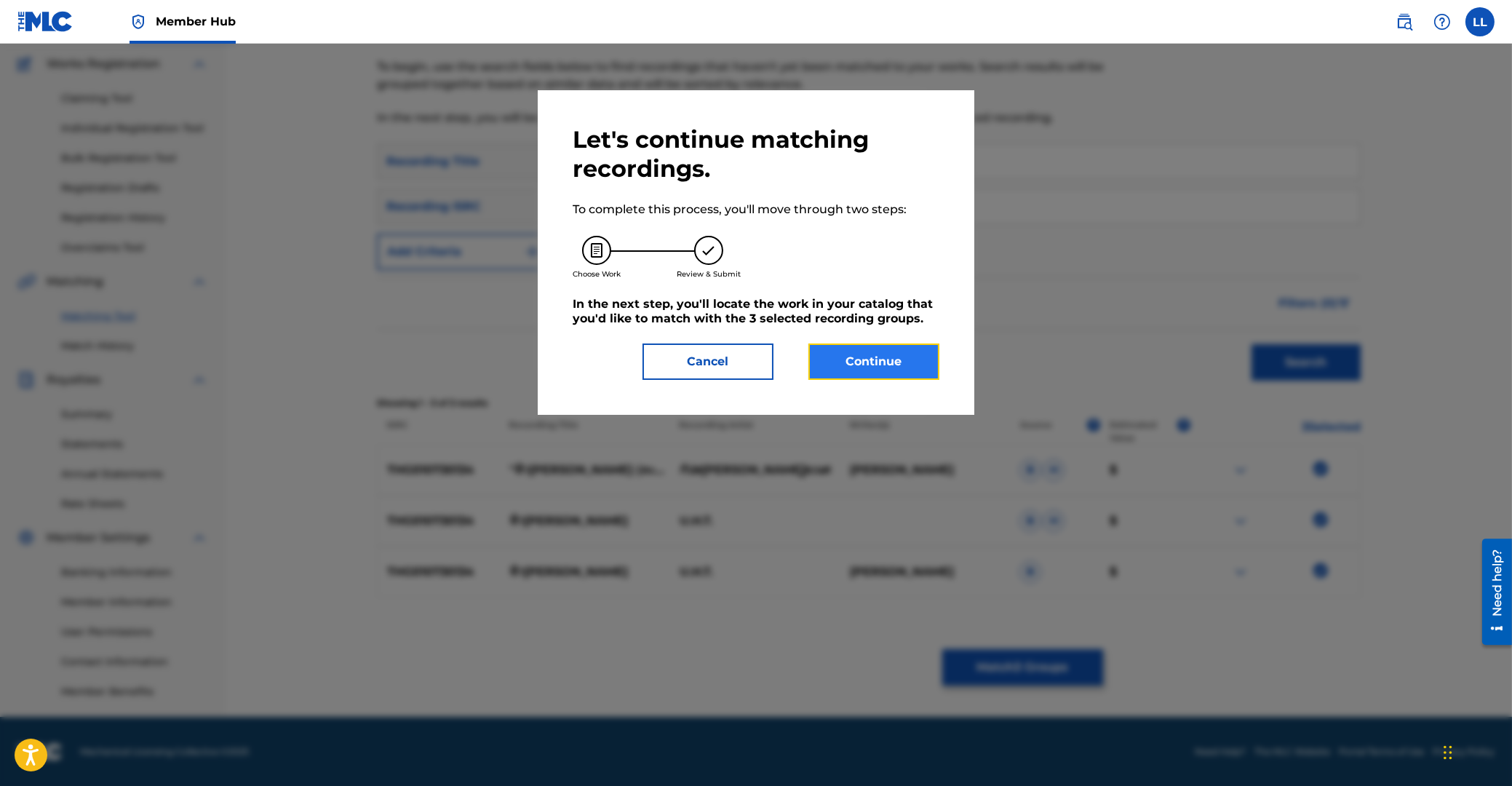
click at [879, 367] on button "Continue" at bounding box center [874, 361] width 131 height 36
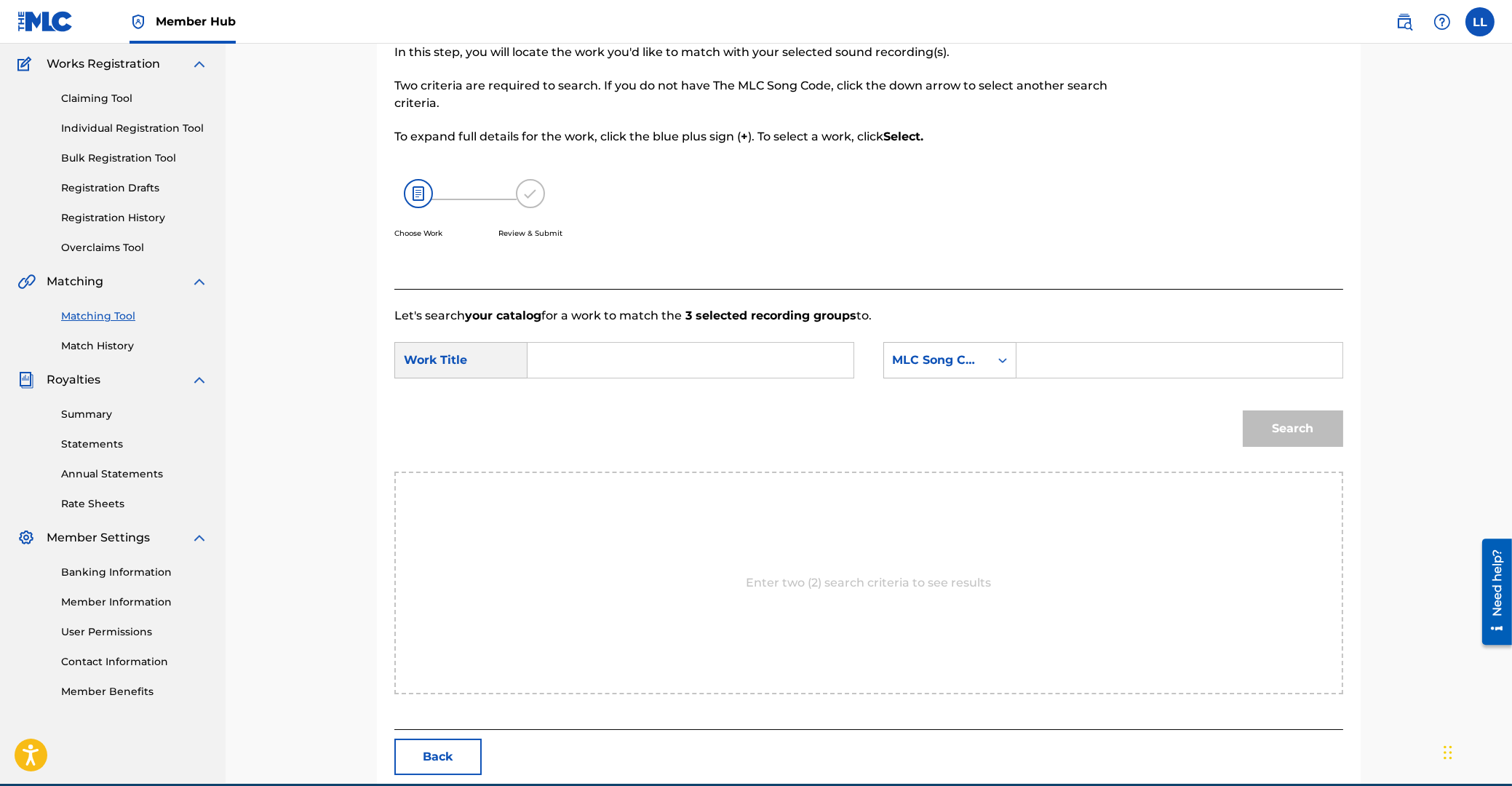
drag, startPoint x: 635, startPoint y: 361, endPoint x: 736, endPoint y: 380, distance: 102.8
click at [634, 361] on input "Search Form" at bounding box center [691, 360] width 301 height 34
type input "FAR LI KIT"
click at [1061, 365] on input "Search Form" at bounding box center [1180, 360] width 301 height 34
type input "FE25XJ"
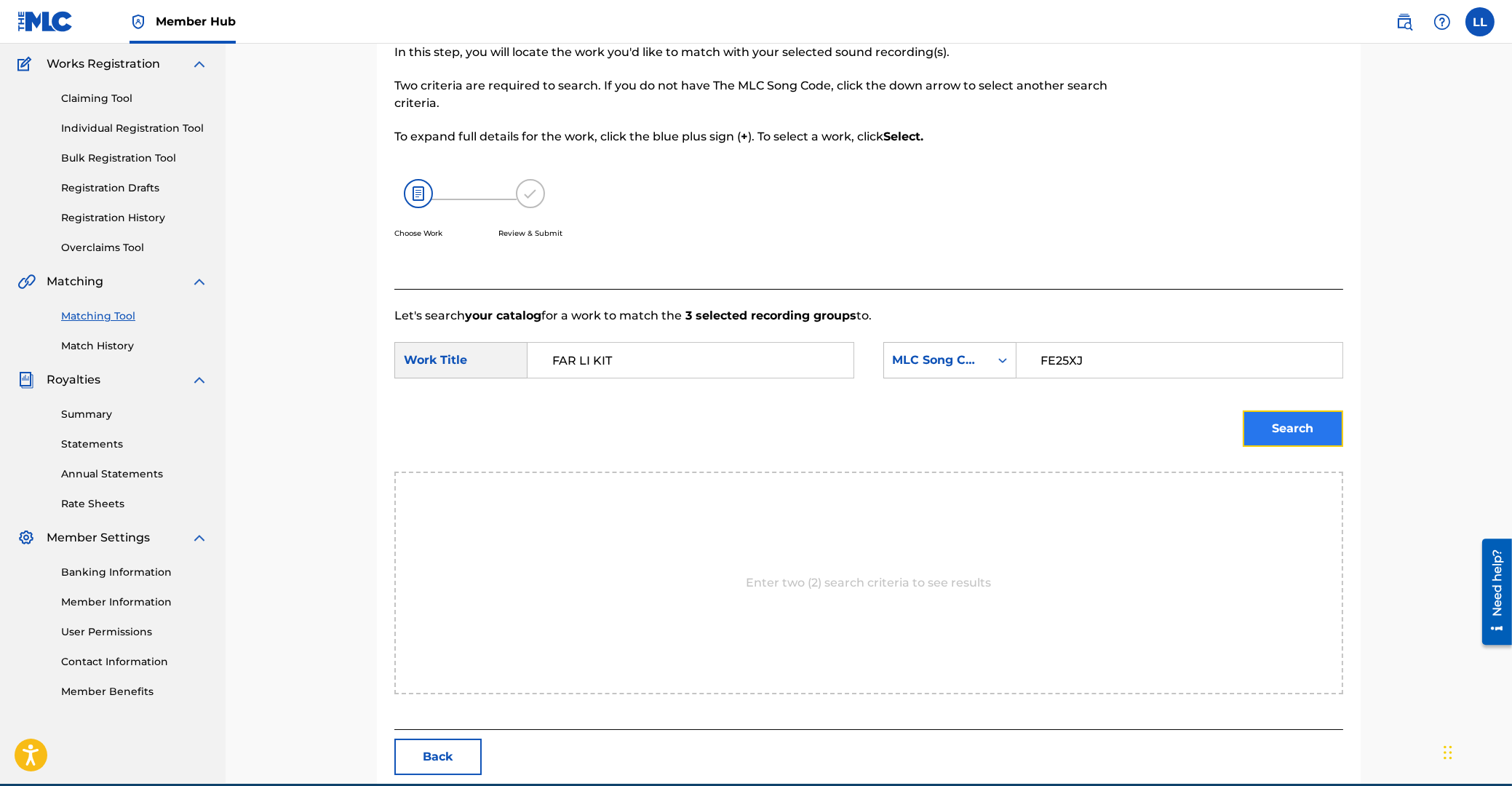
click at [1281, 429] on button "Search" at bounding box center [1292, 428] width 101 height 36
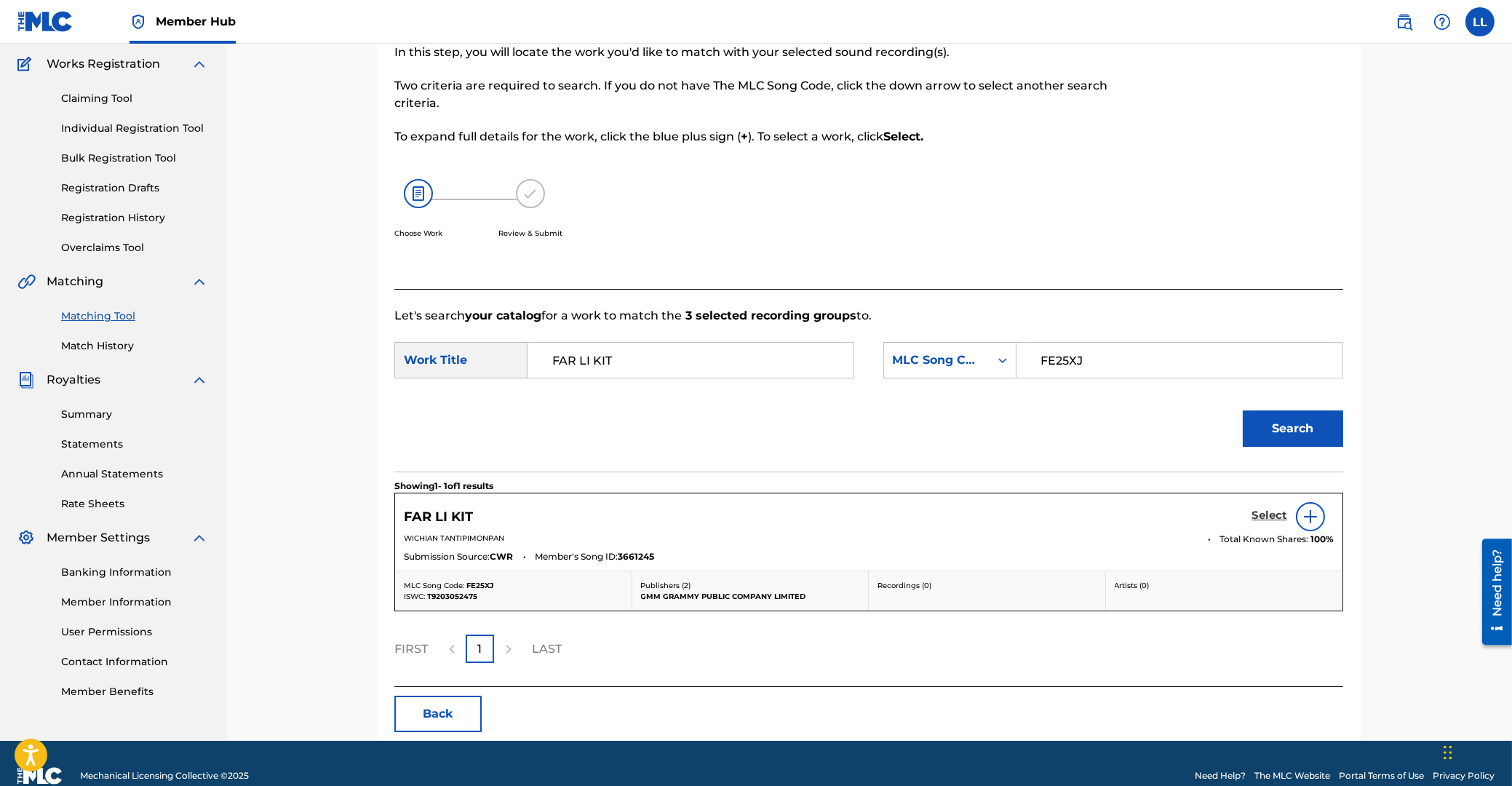
click at [1267, 517] on h5 "Select" at bounding box center [1269, 515] width 35 height 14
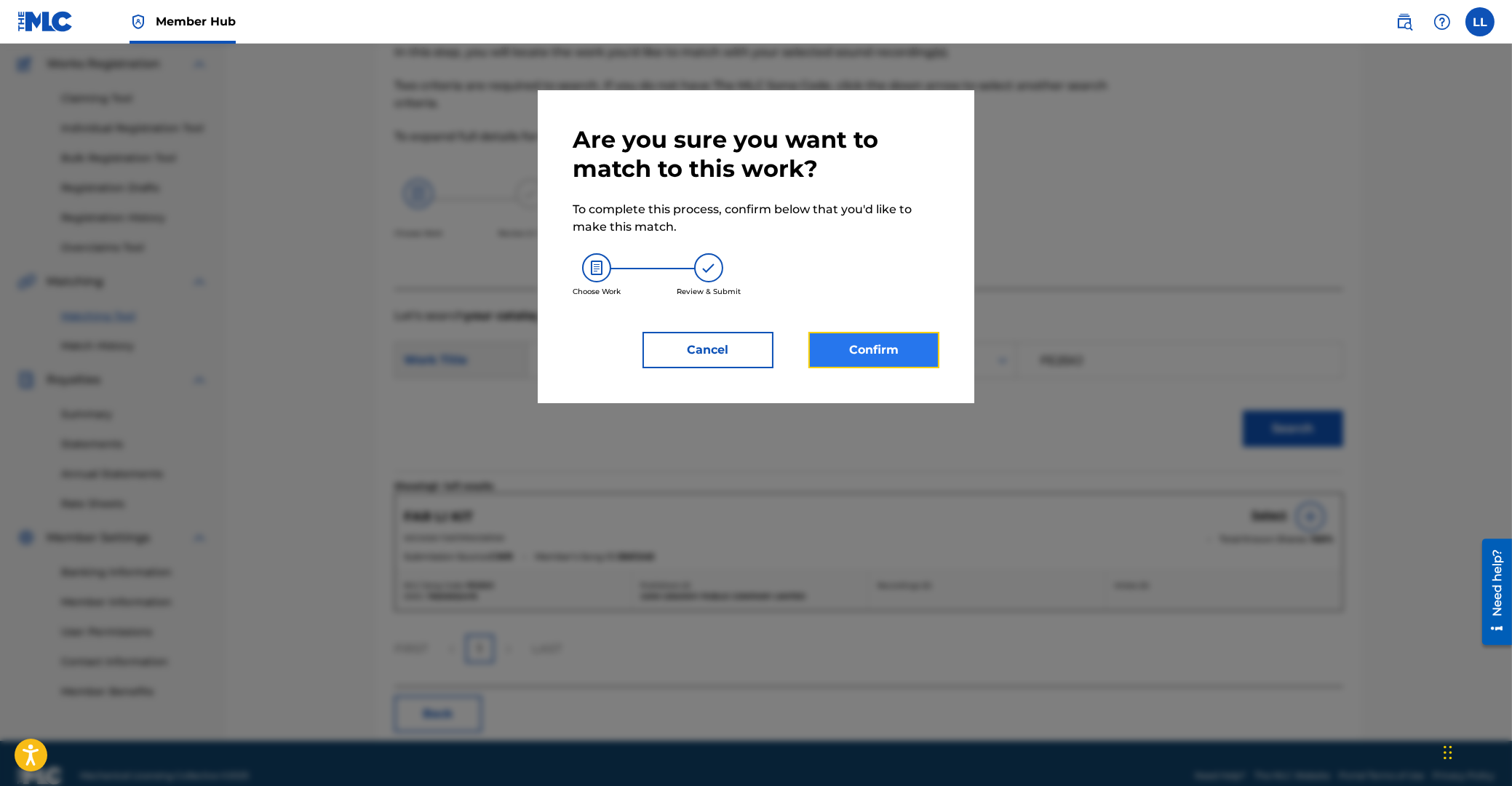
click at [872, 355] on button "Confirm" at bounding box center [874, 350] width 131 height 36
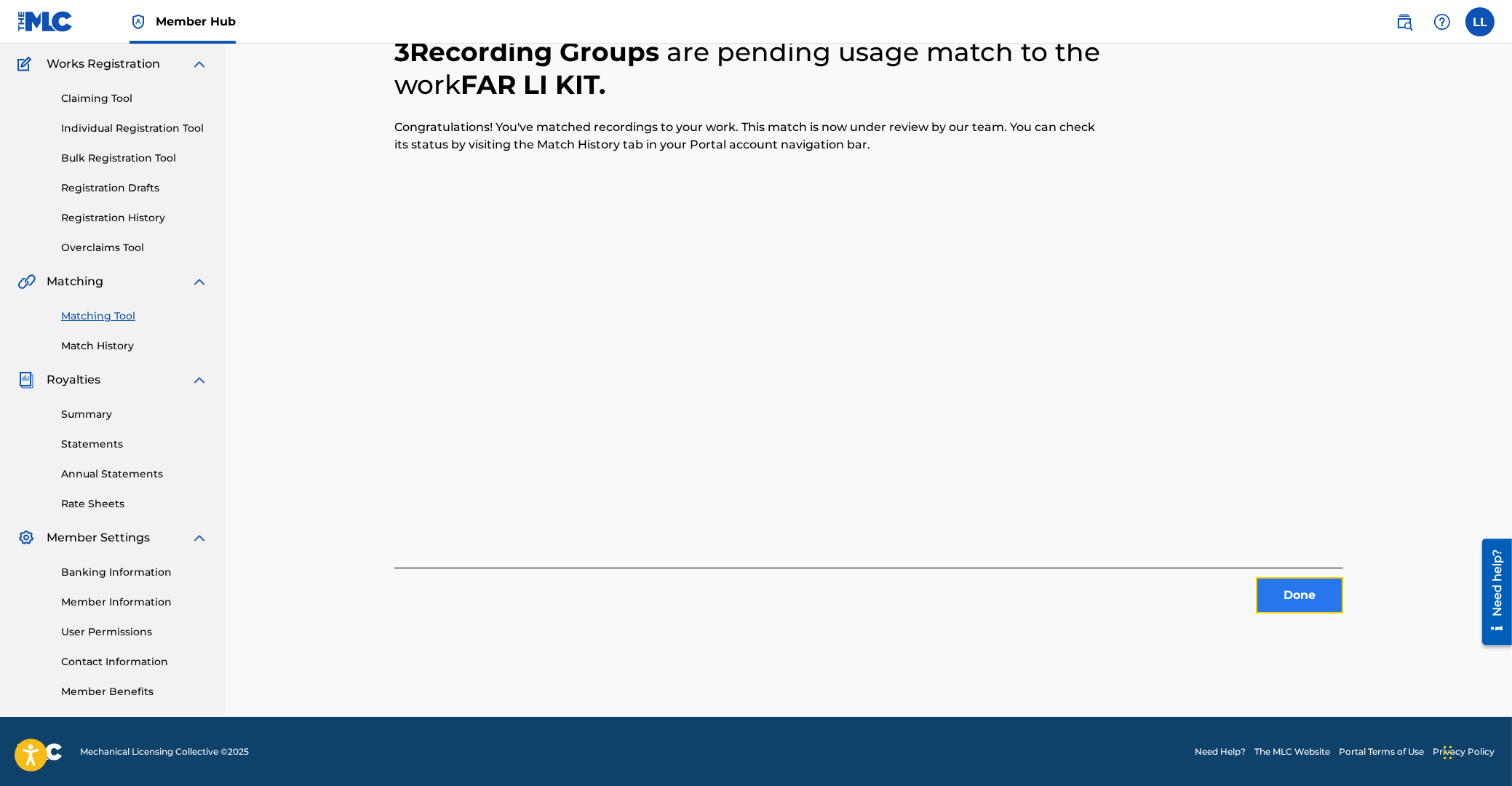
click at [1301, 594] on button "Done" at bounding box center [1300, 595] width 87 height 36
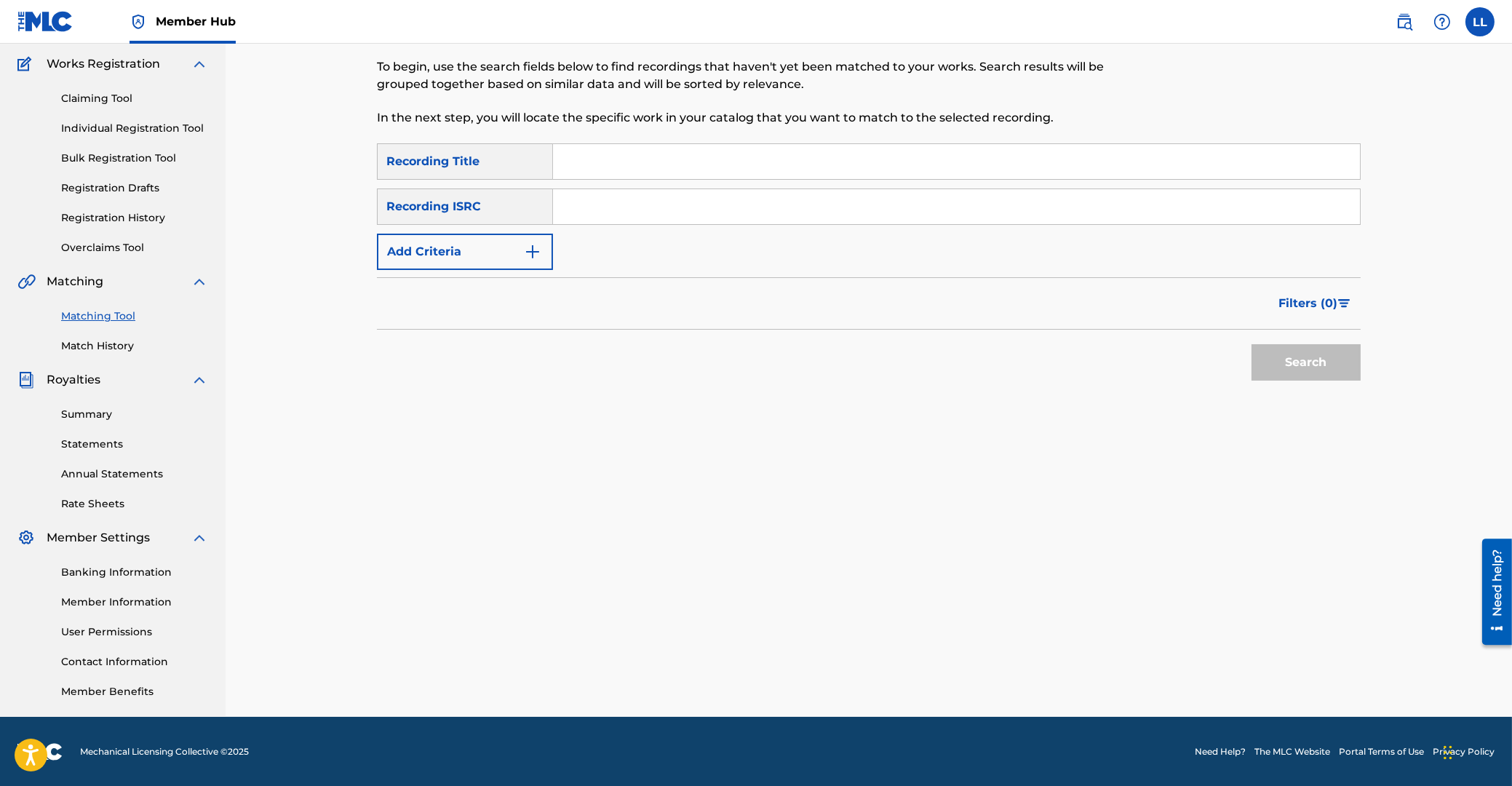
click at [660, 219] on input "Search Form" at bounding box center [956, 206] width 807 height 34
type input "THG010700036"
click at [1293, 370] on button "Search" at bounding box center [1306, 362] width 109 height 36
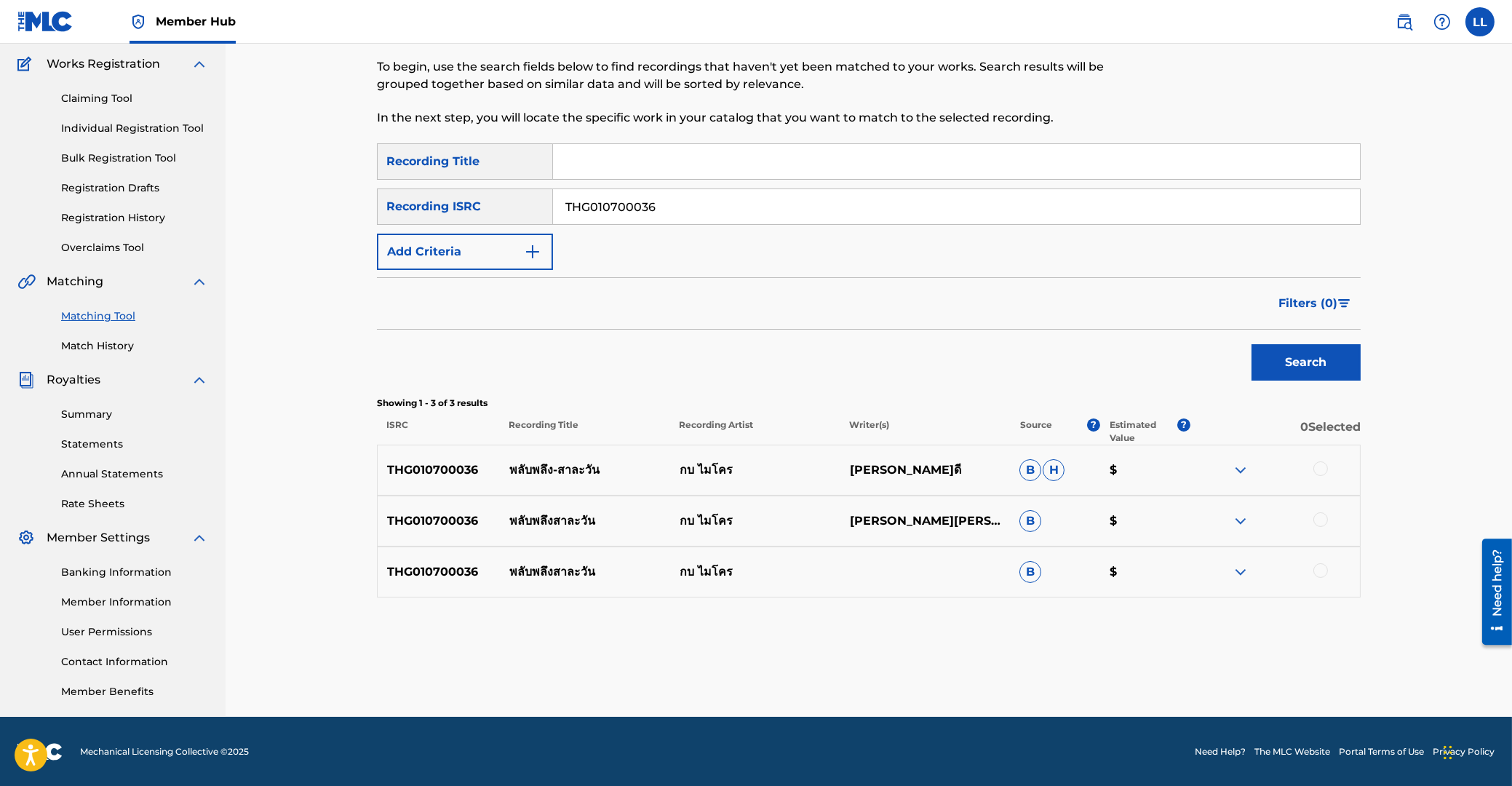
click at [1320, 466] on div at bounding box center [1321, 468] width 15 height 15
click at [1322, 517] on div at bounding box center [1321, 519] width 15 height 15
click at [1321, 569] on div at bounding box center [1321, 571] width 15 height 15
click at [1064, 660] on button "Match 3 Groups" at bounding box center [1022, 667] width 161 height 36
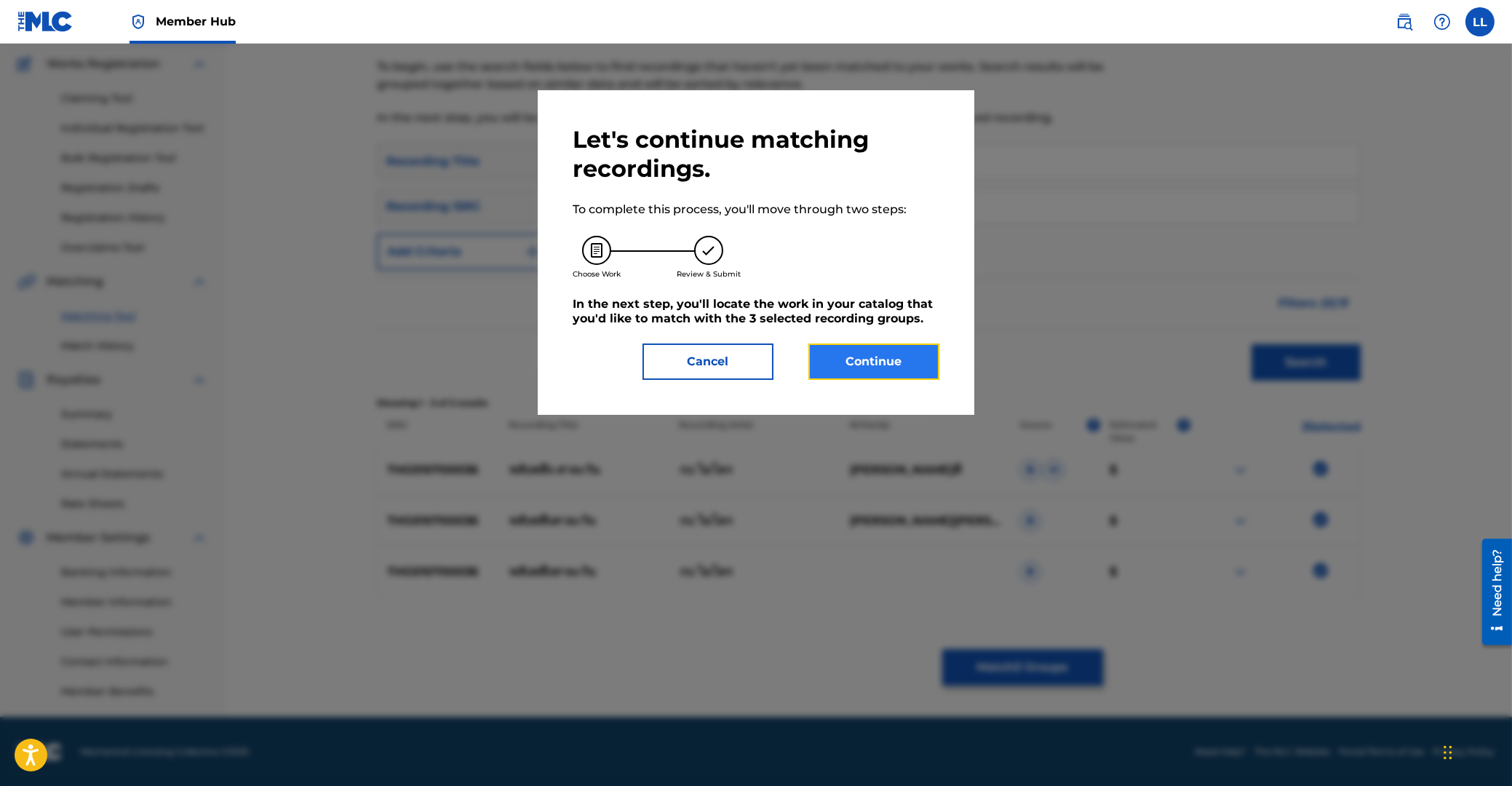
click at [884, 365] on button "Continue" at bounding box center [874, 361] width 131 height 36
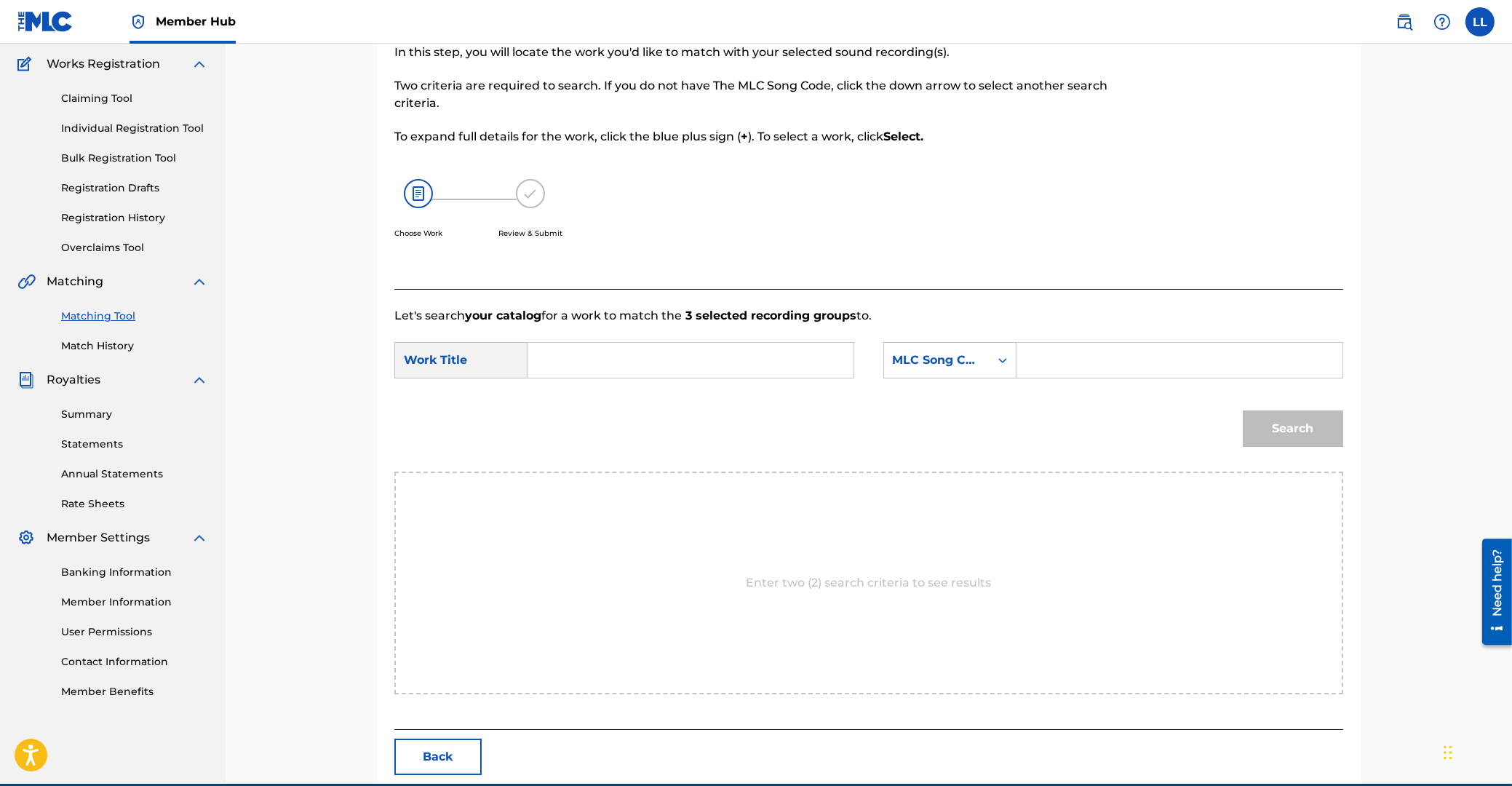
drag, startPoint x: 701, startPoint y: 359, endPoint x: 761, endPoint y: 373, distance: 61.6
click at [699, 359] on input "Search Form" at bounding box center [691, 360] width 301 height 34
type input "PLAP PLUENG SAH LA WUN"
click at [1066, 355] on input "Search Form" at bounding box center [1180, 360] width 301 height 34
type input "PF7ZD6"
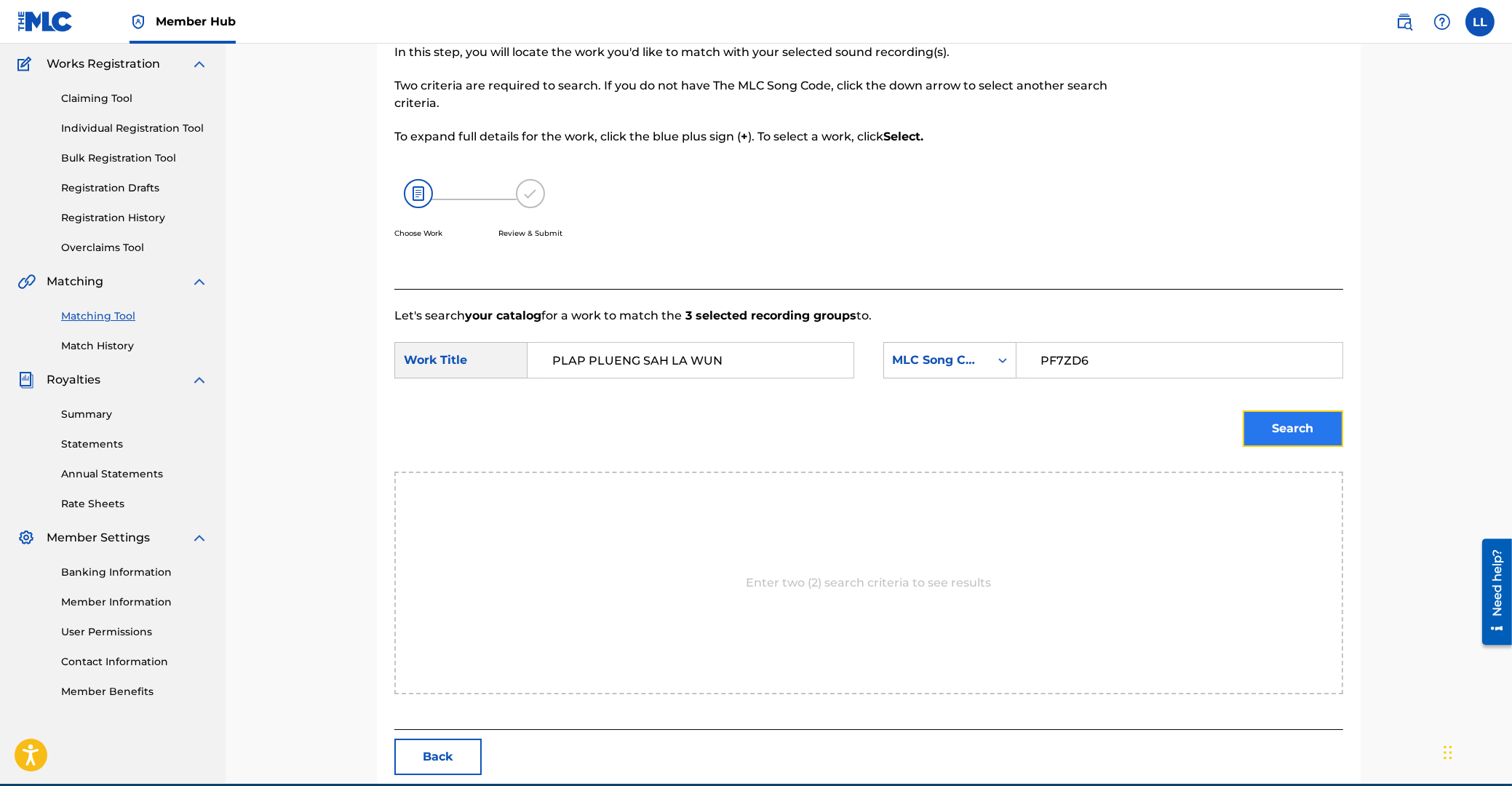
click at [1302, 431] on button "Search" at bounding box center [1292, 428] width 101 height 36
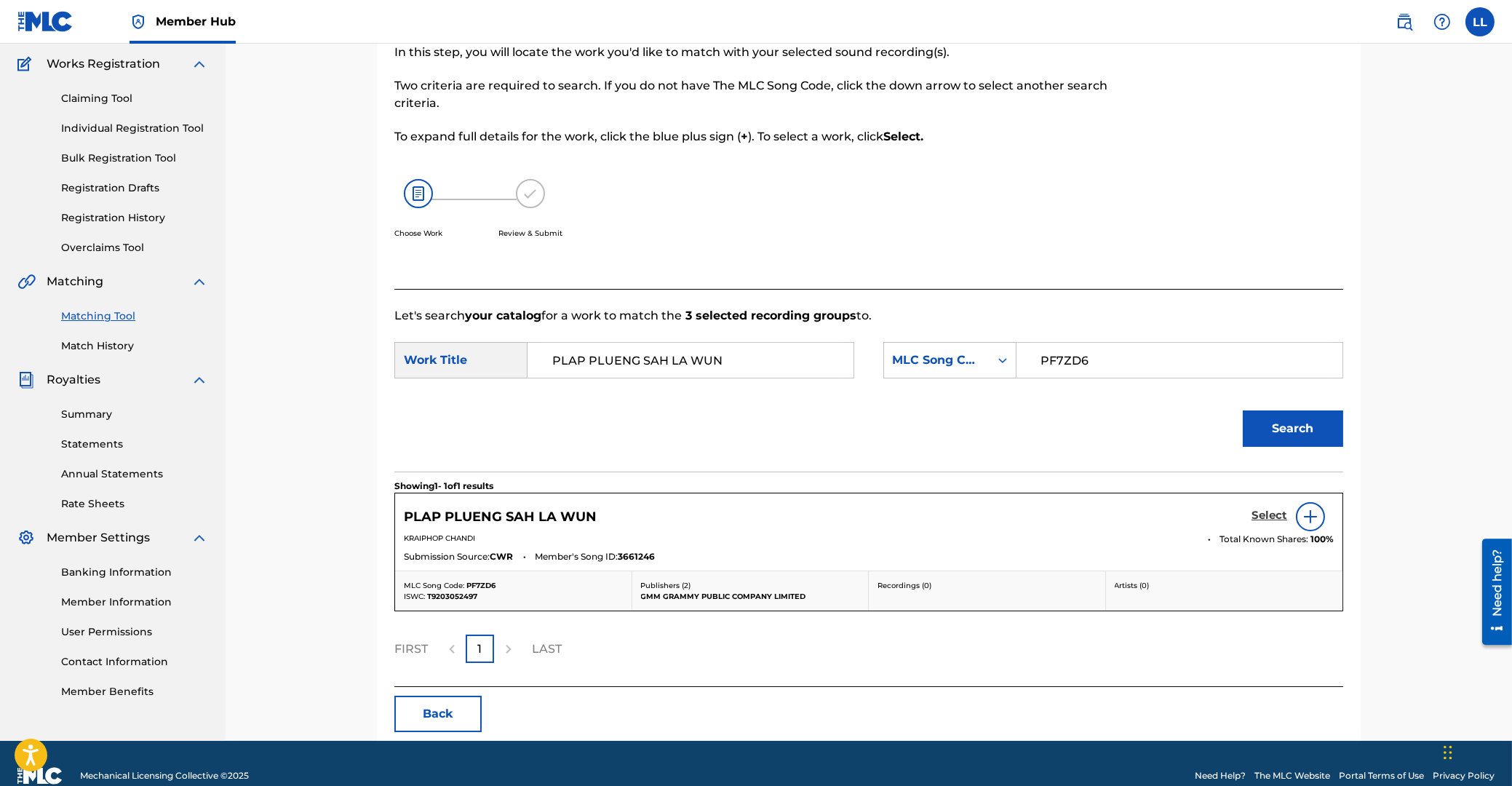
click at [1267, 518] on h5 "Select" at bounding box center [1269, 515] width 35 height 14
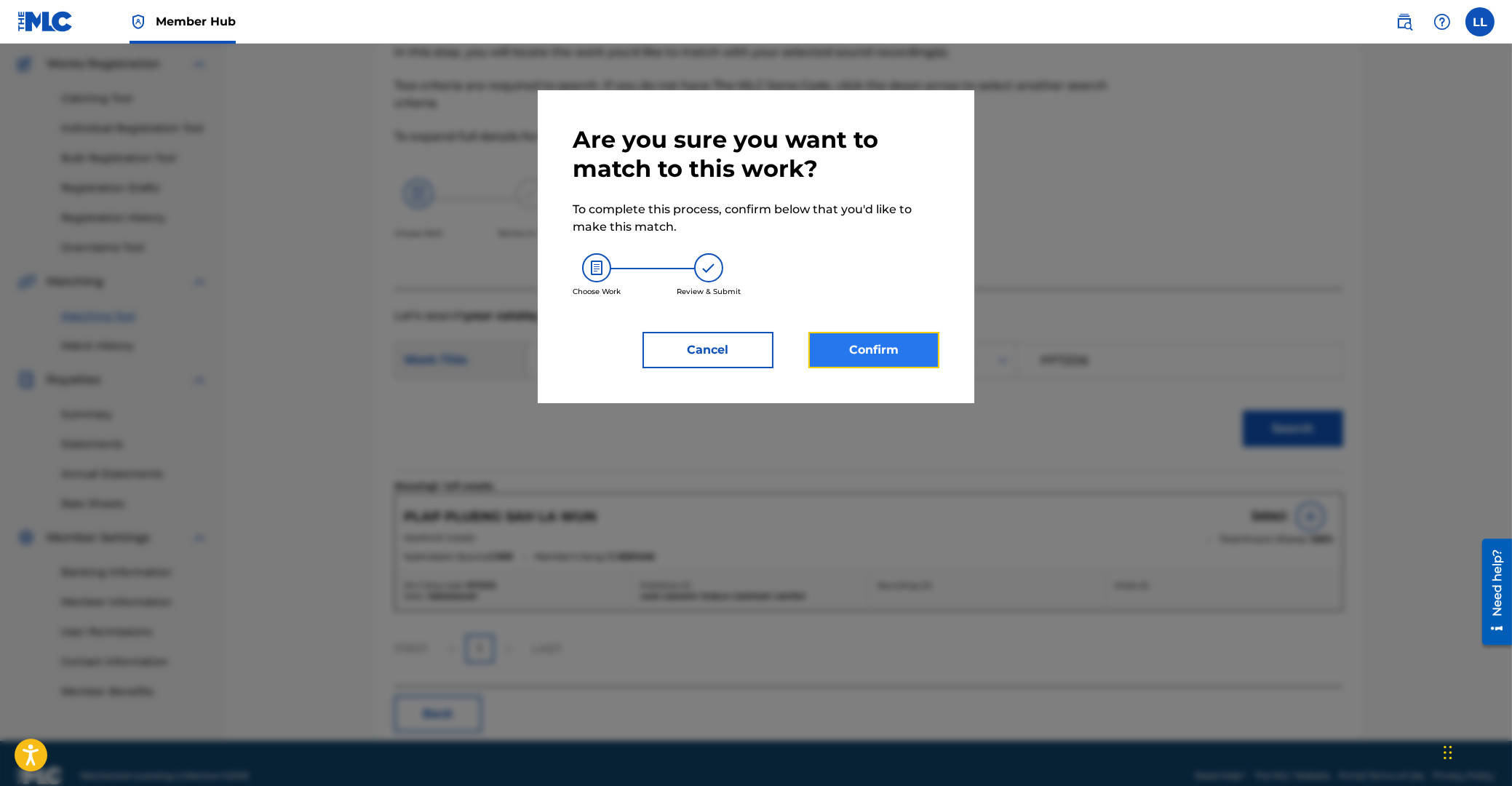
click at [875, 347] on button "Confirm" at bounding box center [874, 350] width 131 height 36
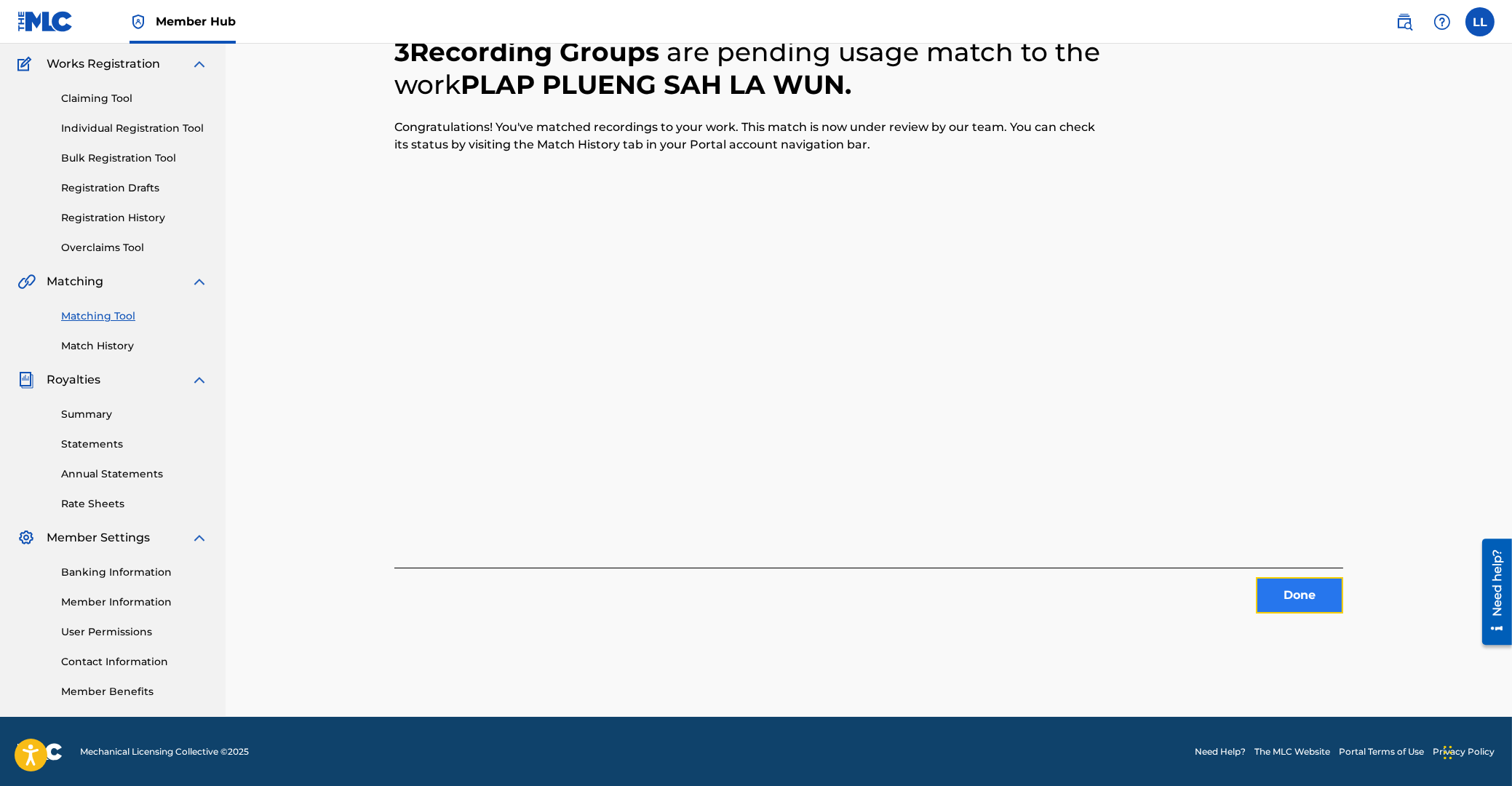
drag, startPoint x: 1305, startPoint y: 602, endPoint x: 1290, endPoint y: 598, distance: 15.5
click at [1290, 598] on button "Done" at bounding box center [1300, 595] width 87 height 36
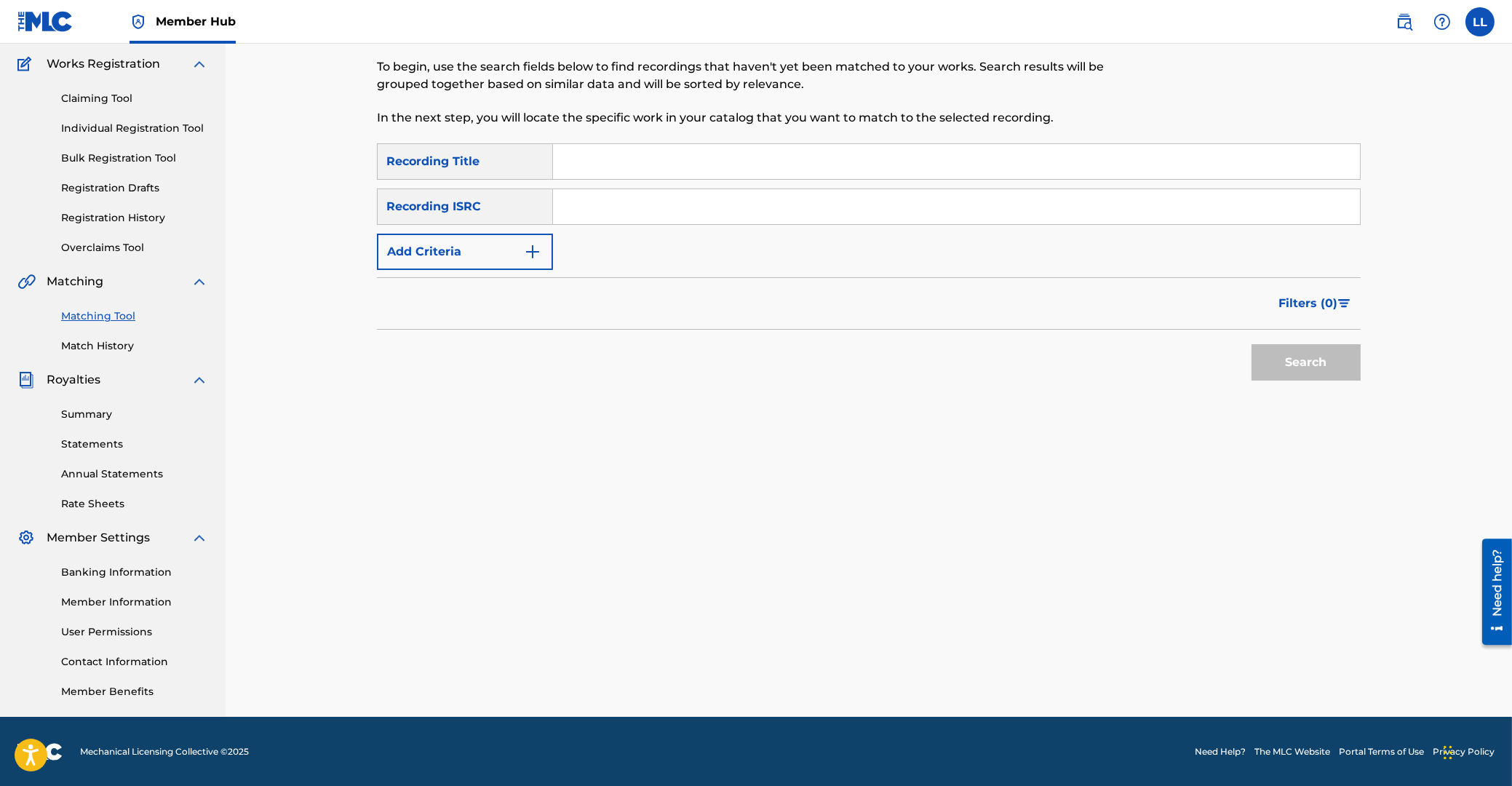
click at [707, 215] on input "Search Form" at bounding box center [956, 206] width 807 height 34
type input "THG010815641"
click at [1301, 362] on button "Search" at bounding box center [1306, 362] width 109 height 36
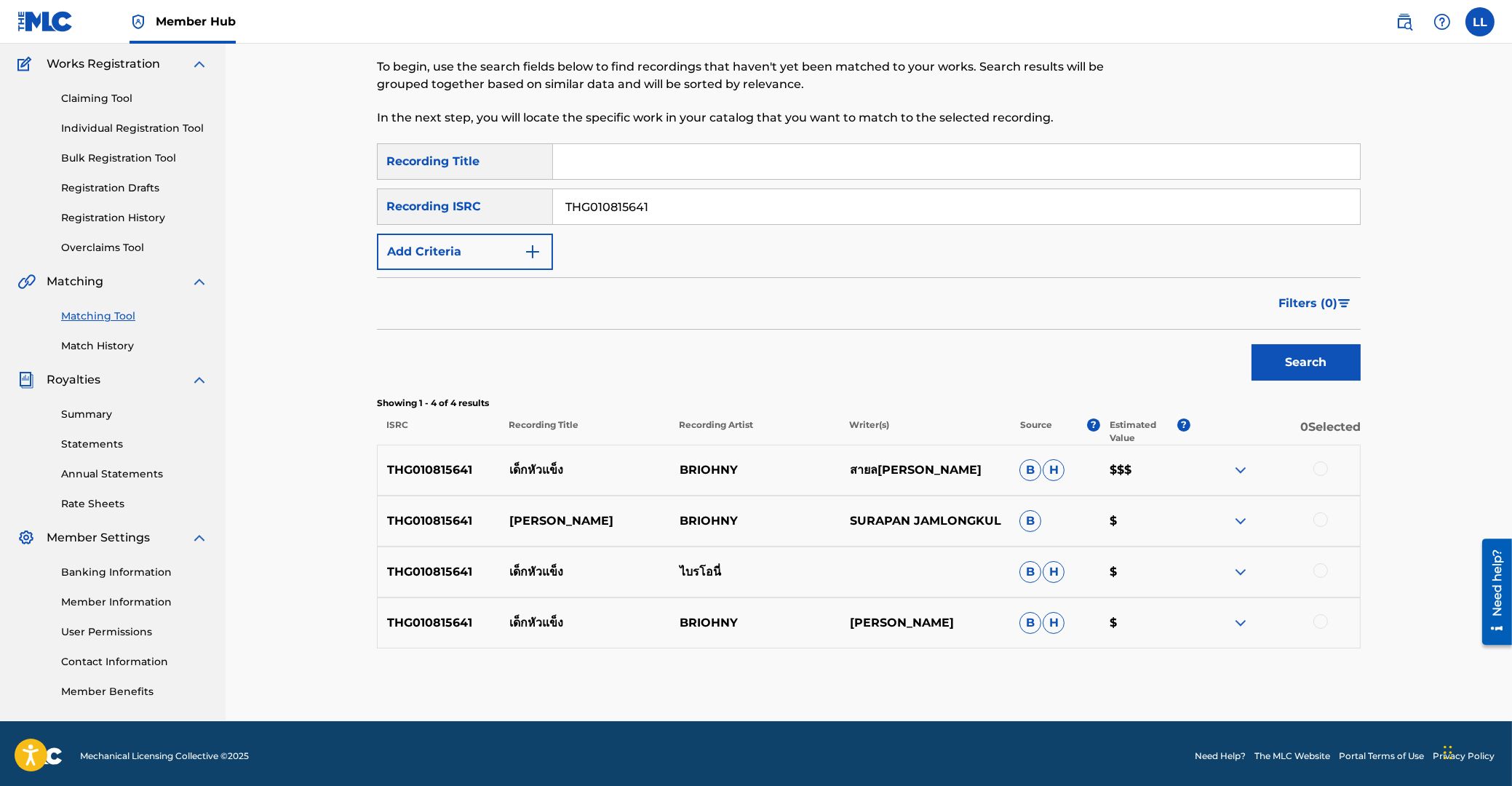
click at [1320, 466] on div at bounding box center [1321, 468] width 15 height 15
click at [1316, 518] on div at bounding box center [1321, 519] width 15 height 15
drag, startPoint x: 1321, startPoint y: 570, endPoint x: 1320, endPoint y: 605, distance: 35.0
click at [1320, 572] on div at bounding box center [1321, 571] width 15 height 15
drag, startPoint x: 1321, startPoint y: 619, endPoint x: 1238, endPoint y: 634, distance: 84.3
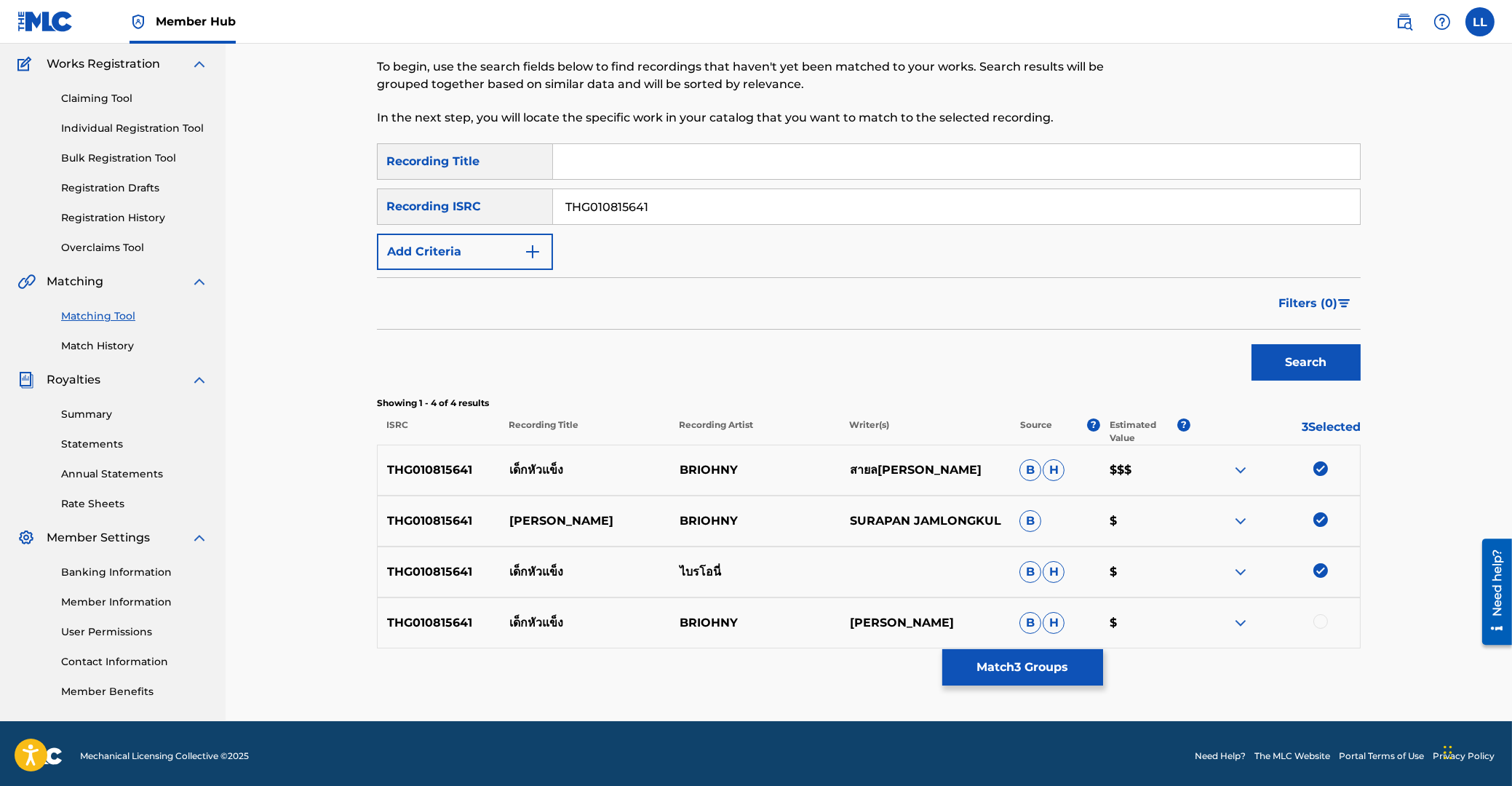
click at [1319, 622] on div at bounding box center [1321, 622] width 15 height 15
click at [1019, 654] on button "Match 4 Groups" at bounding box center [1022, 667] width 161 height 36
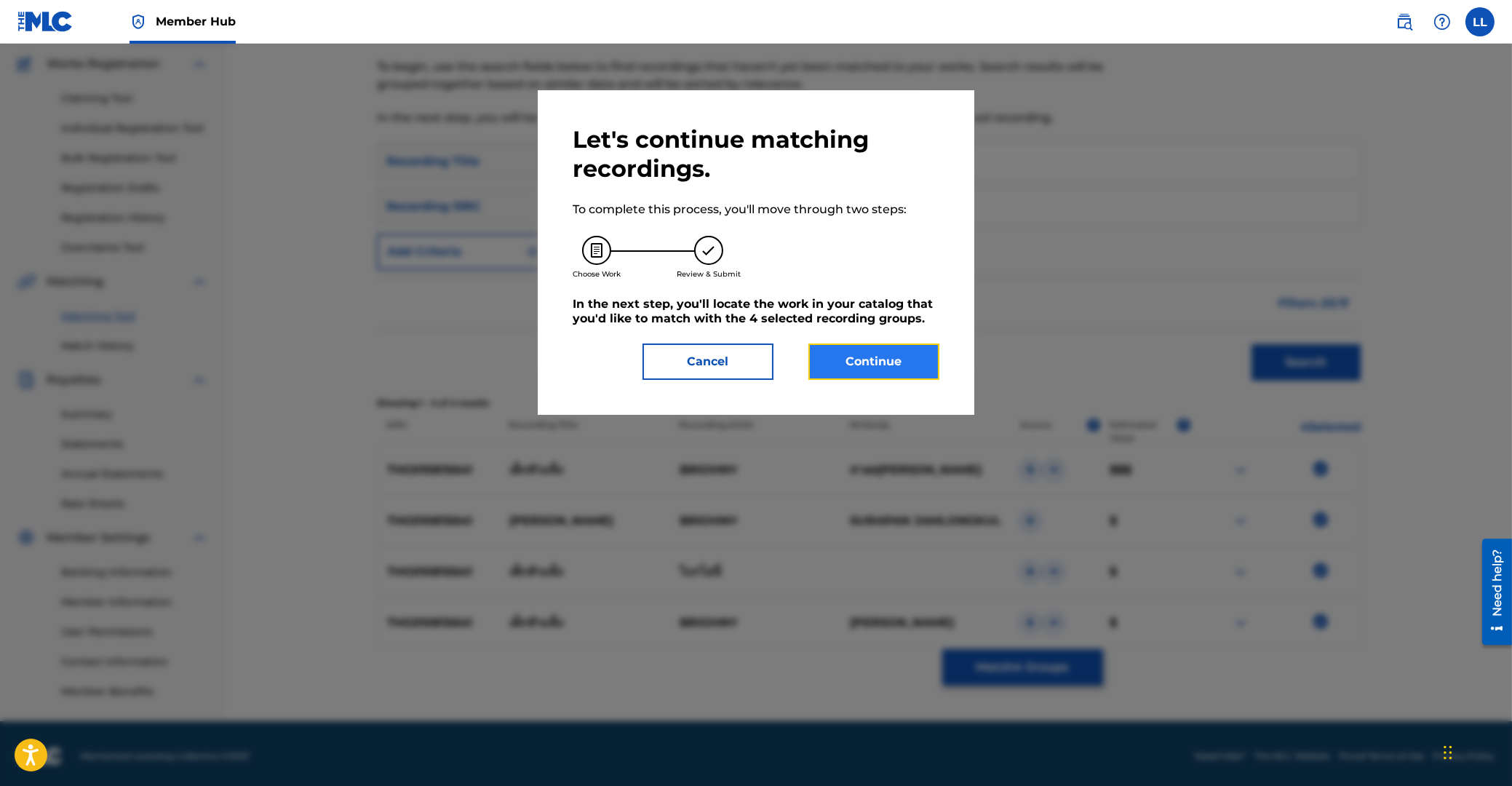
click at [884, 366] on button "Continue" at bounding box center [874, 361] width 131 height 36
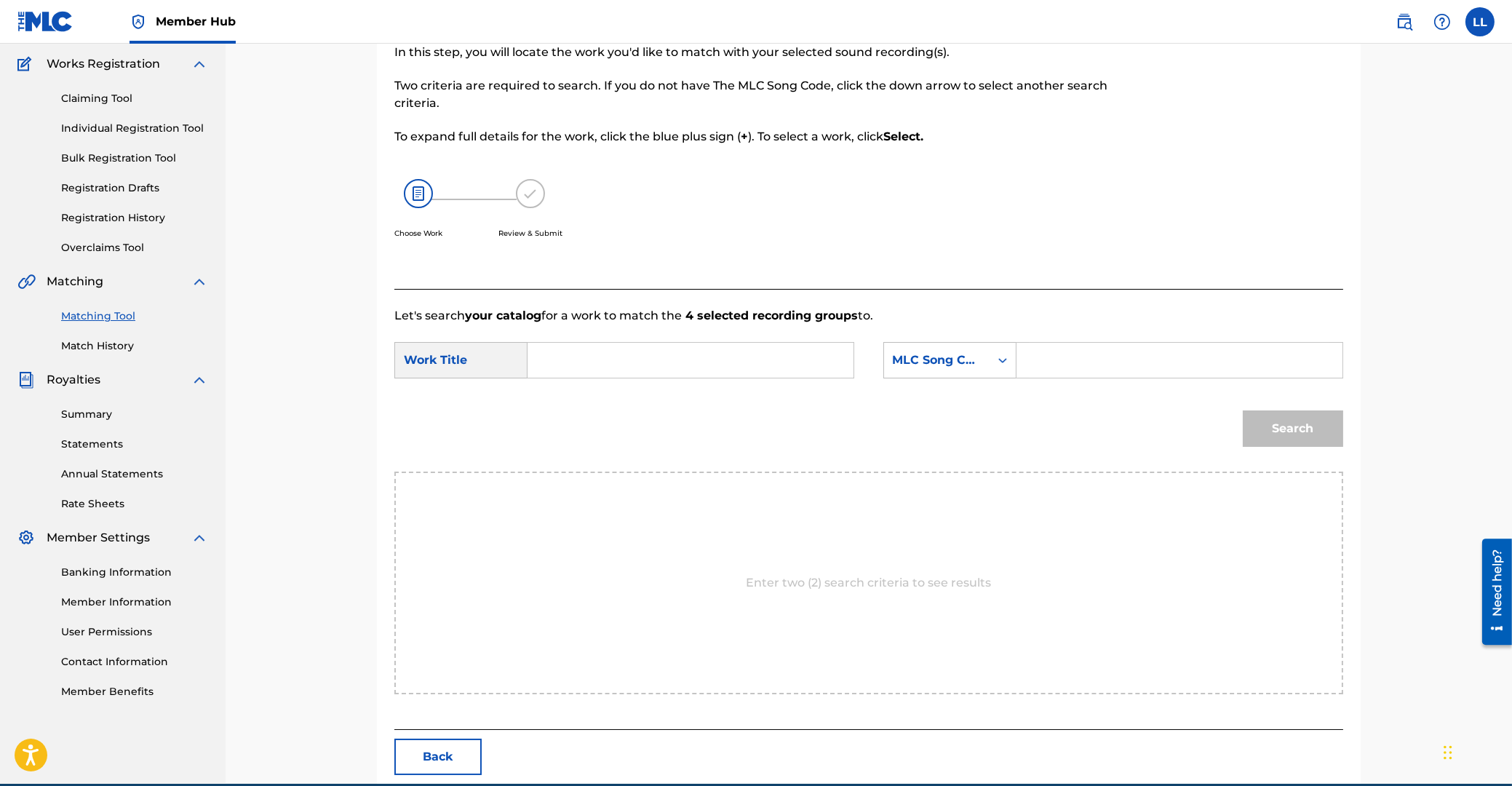
drag, startPoint x: 723, startPoint y: 364, endPoint x: 883, endPoint y: 395, distance: 163.0
click at [722, 364] on input "Search Form" at bounding box center [691, 360] width 301 height 34
type input "DEK HUA KANG"
click at [1059, 352] on input "Search Form" at bounding box center [1180, 360] width 301 height 34
type input "DA56EH"
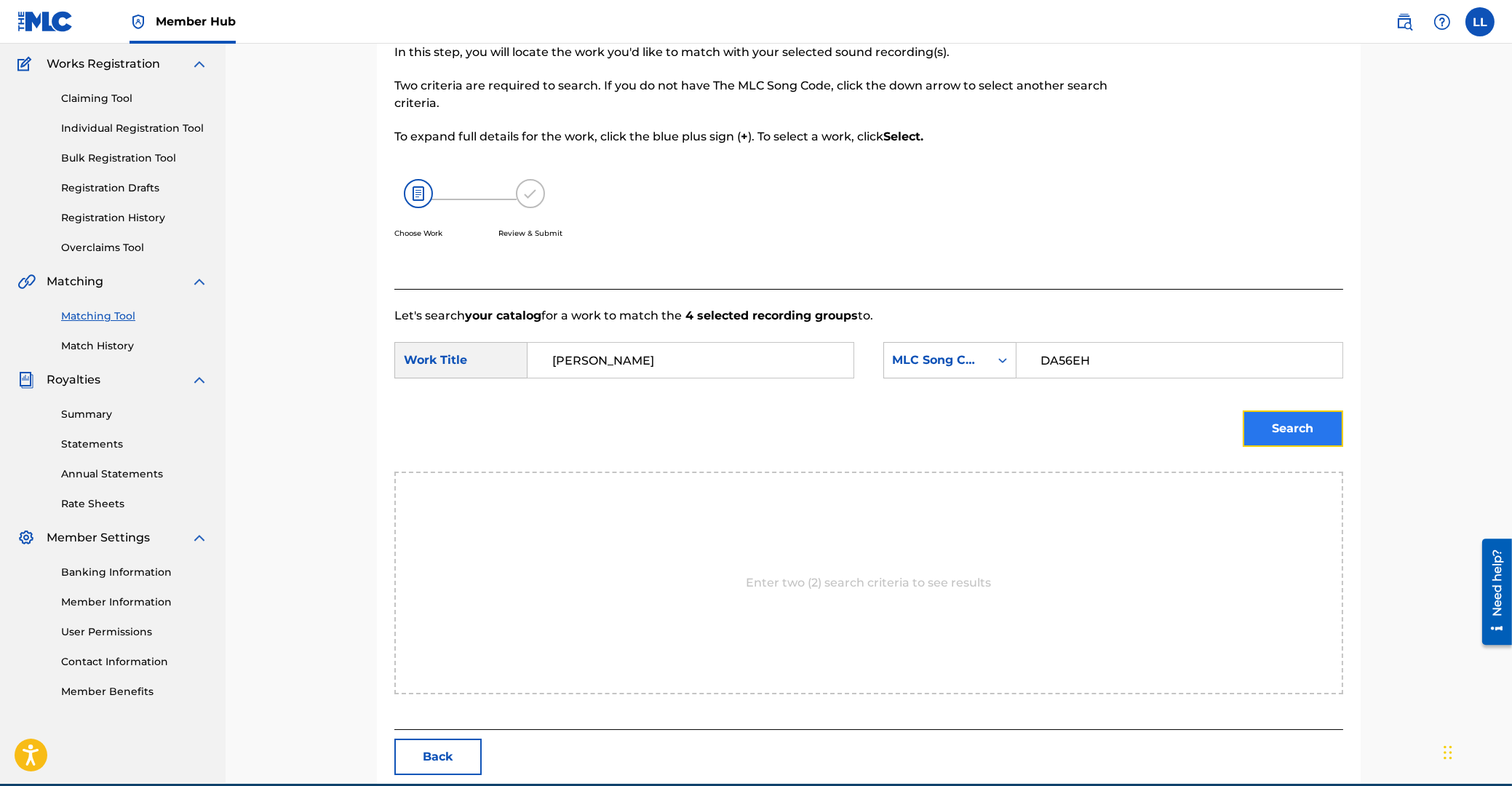
click at [1307, 423] on button "Search" at bounding box center [1292, 428] width 101 height 36
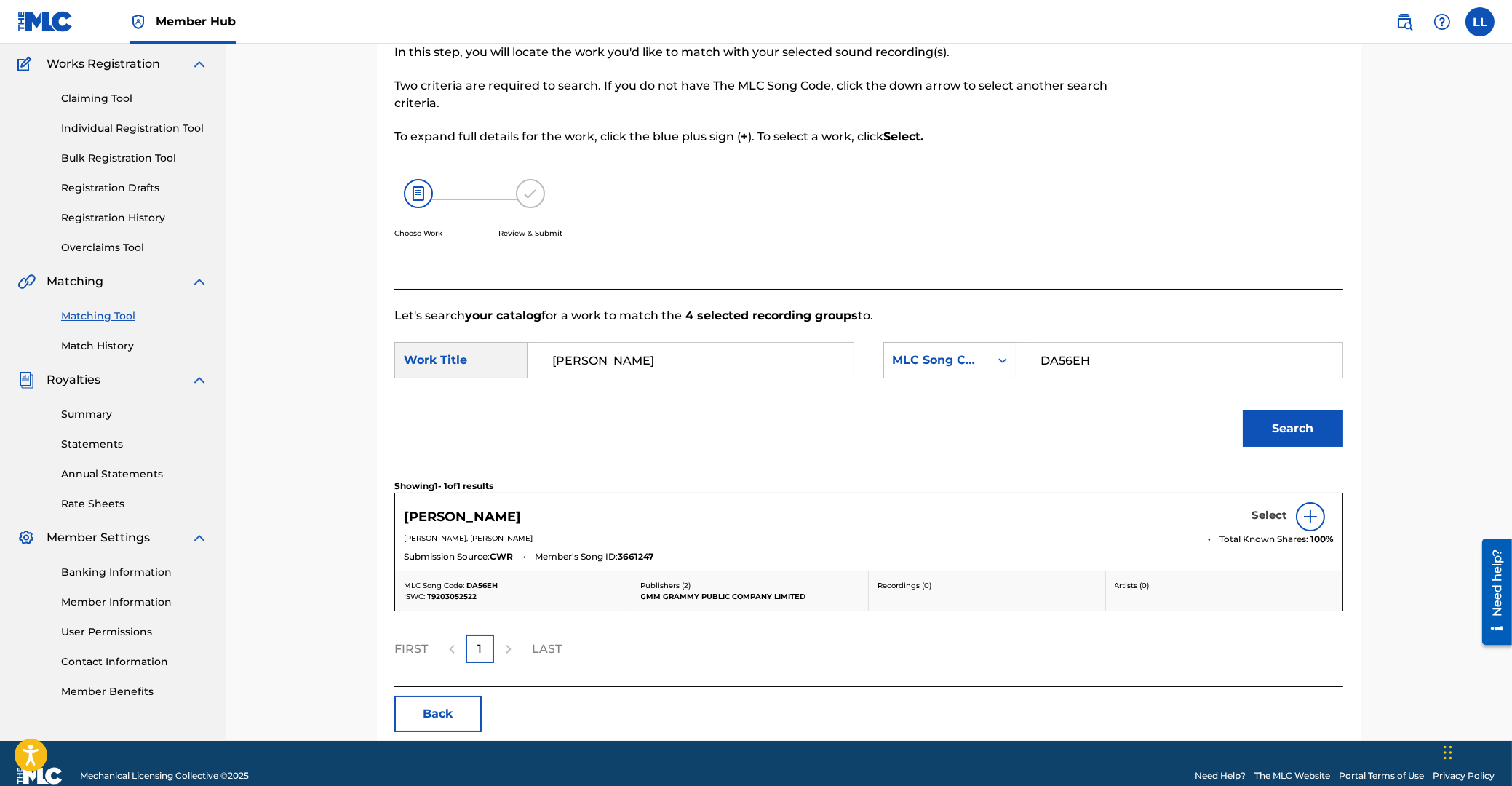
click at [1270, 511] on h5 "Select" at bounding box center [1269, 515] width 35 height 14
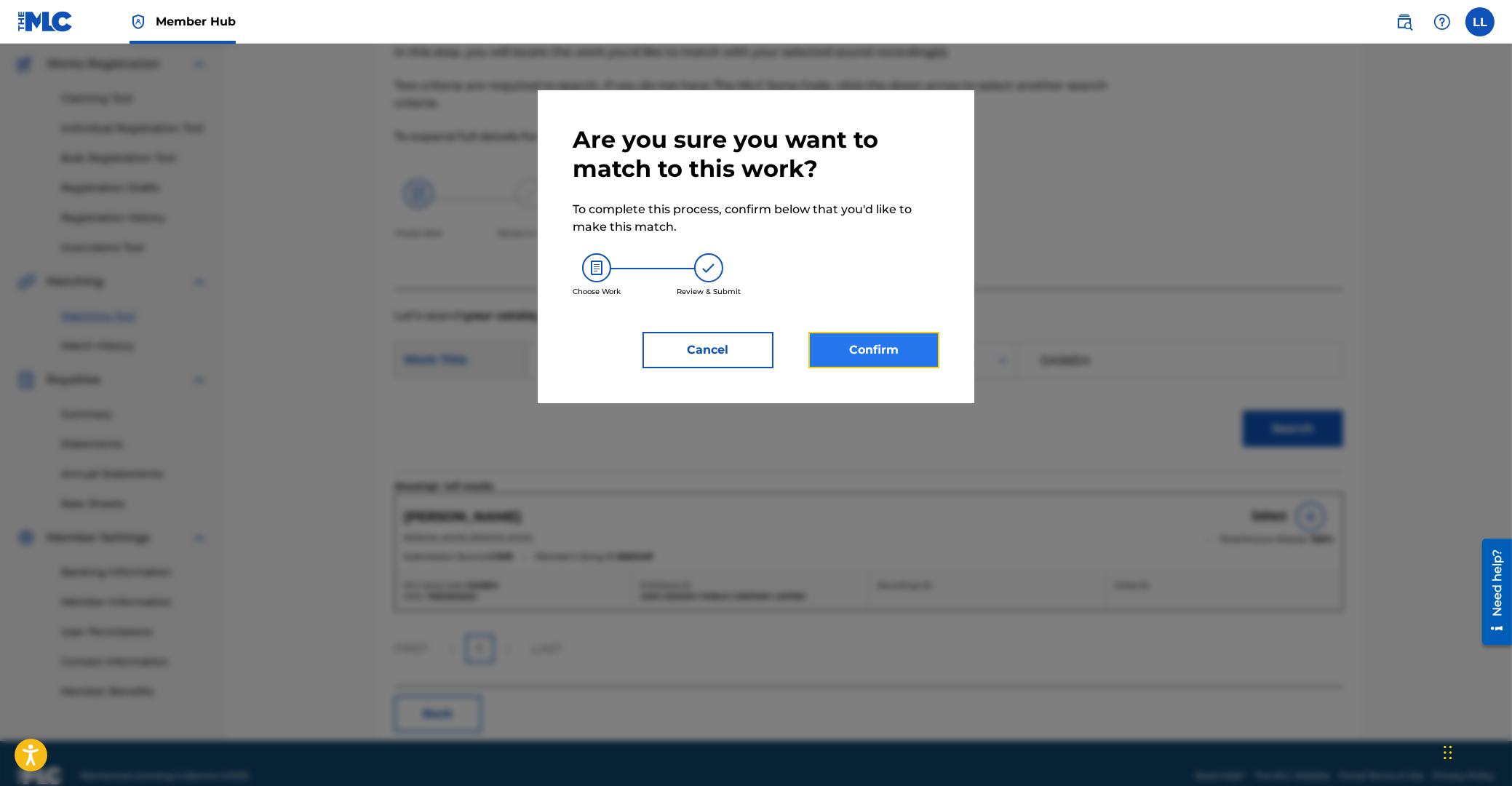
click at [907, 357] on button "Confirm" at bounding box center [874, 350] width 131 height 36
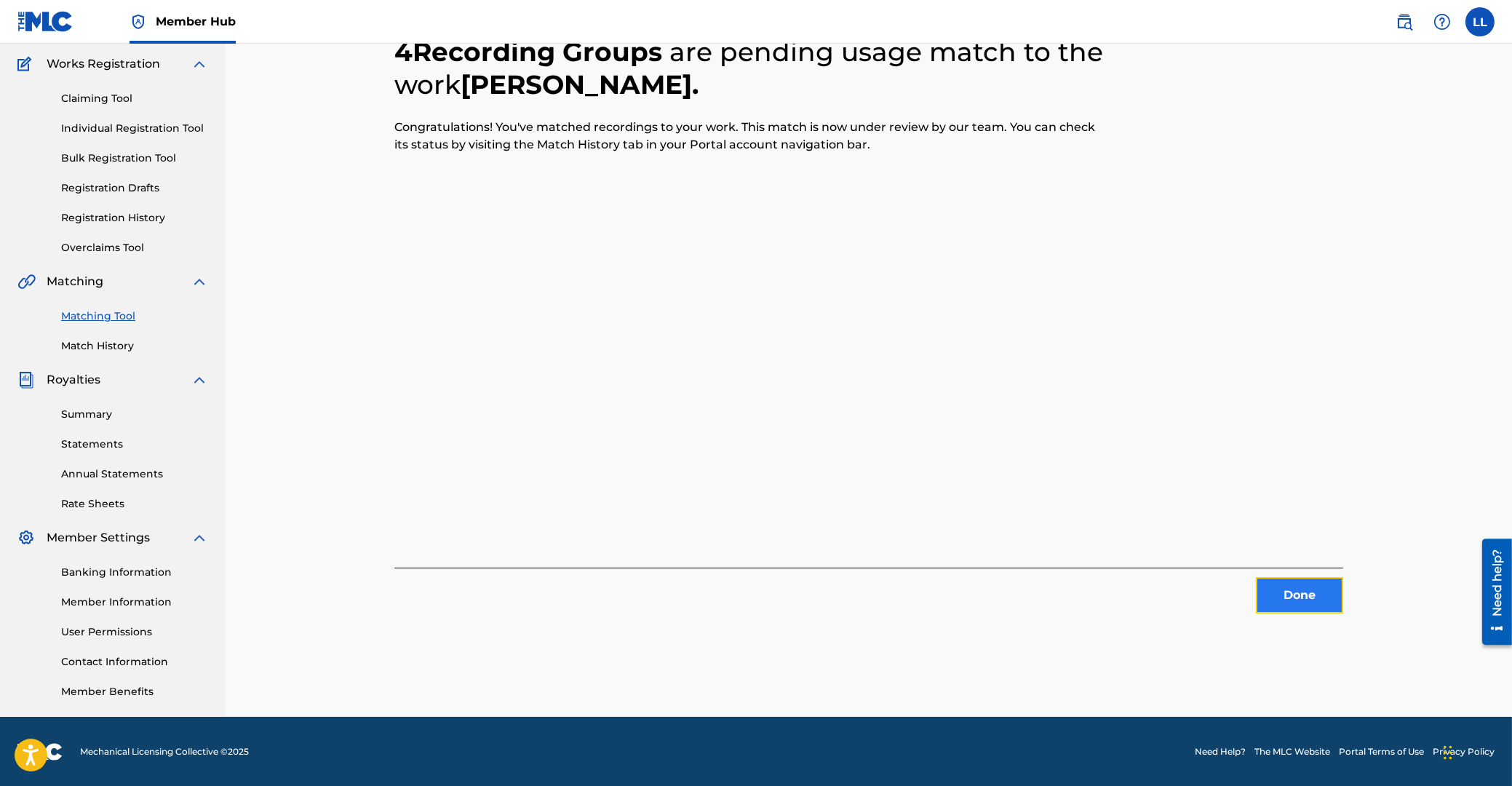
click at [1290, 596] on button "Done" at bounding box center [1300, 595] width 87 height 36
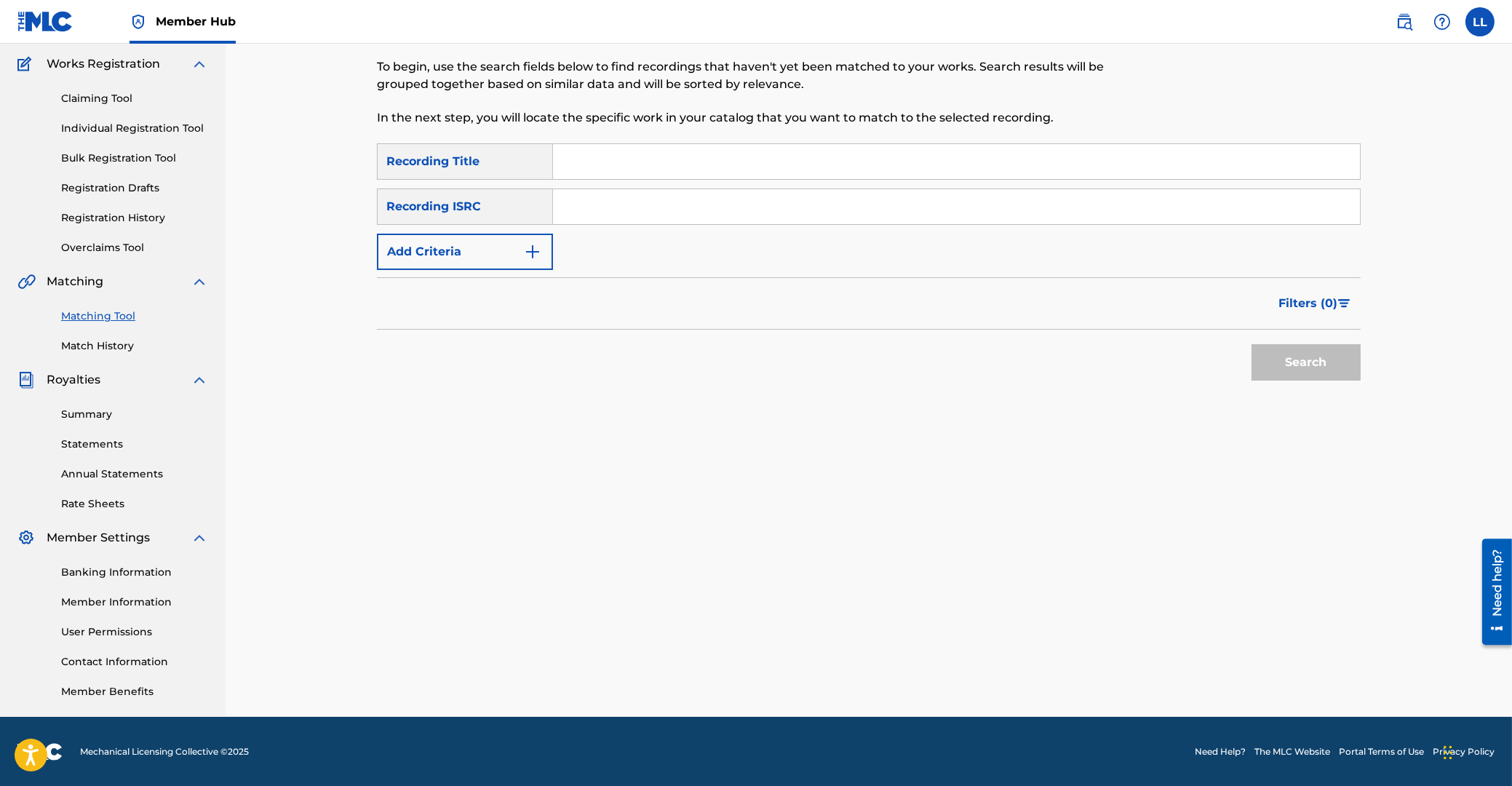
click at [666, 211] on input "Search Form" at bounding box center [956, 206] width 807 height 34
type input "THG010730465"
click at [1314, 368] on button "Search" at bounding box center [1306, 362] width 109 height 36
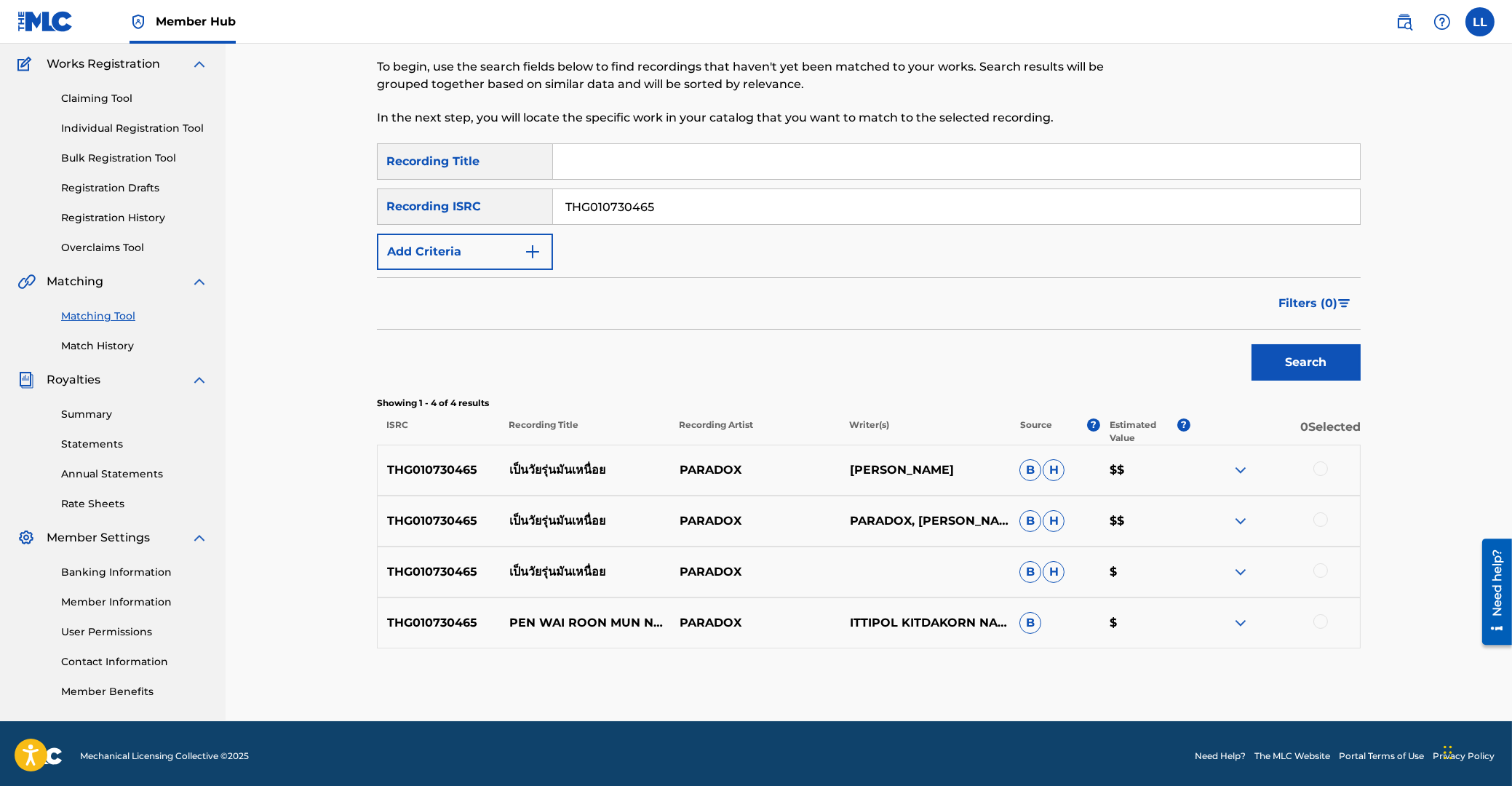
click at [1323, 471] on div at bounding box center [1321, 468] width 15 height 15
click at [1320, 520] on div at bounding box center [1321, 519] width 15 height 15
drag, startPoint x: 1322, startPoint y: 574, endPoint x: 1319, endPoint y: 612, distance: 38.1
click at [1322, 575] on div at bounding box center [1321, 571] width 15 height 15
click at [1320, 622] on div at bounding box center [1321, 622] width 15 height 15
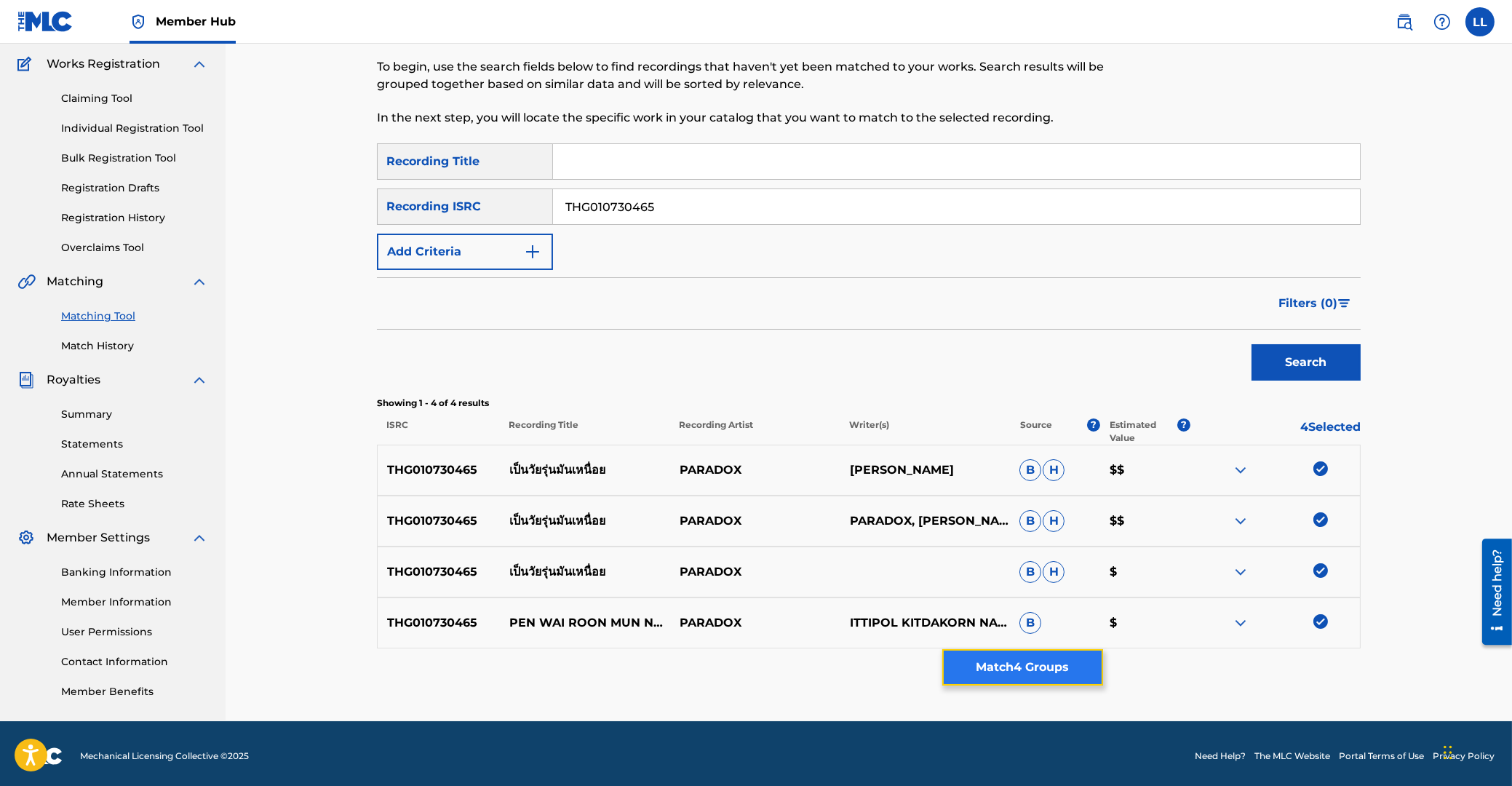
click at [1052, 668] on button "Match 4 Groups" at bounding box center [1022, 667] width 161 height 36
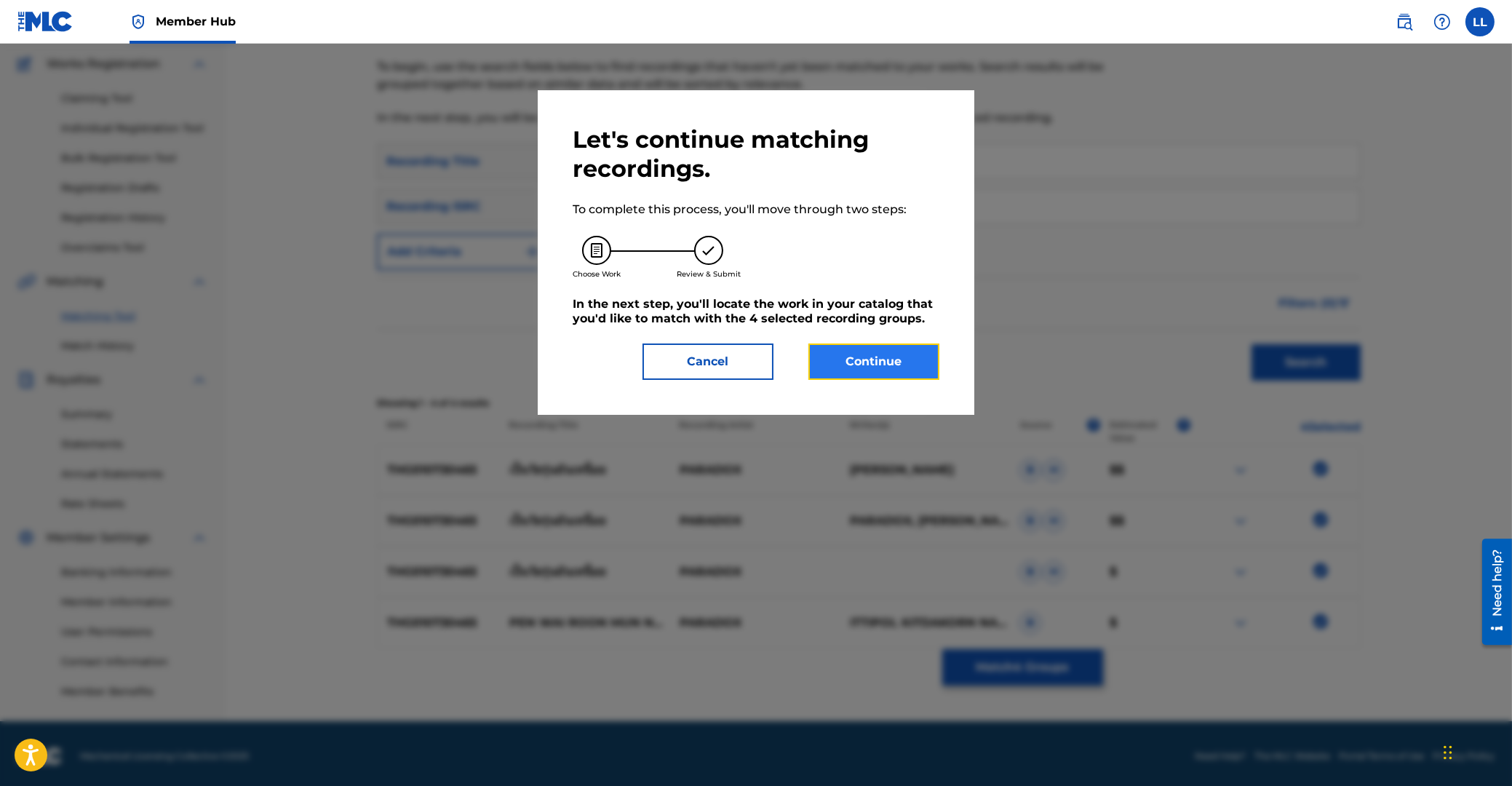
click at [883, 364] on button "Continue" at bounding box center [874, 361] width 131 height 36
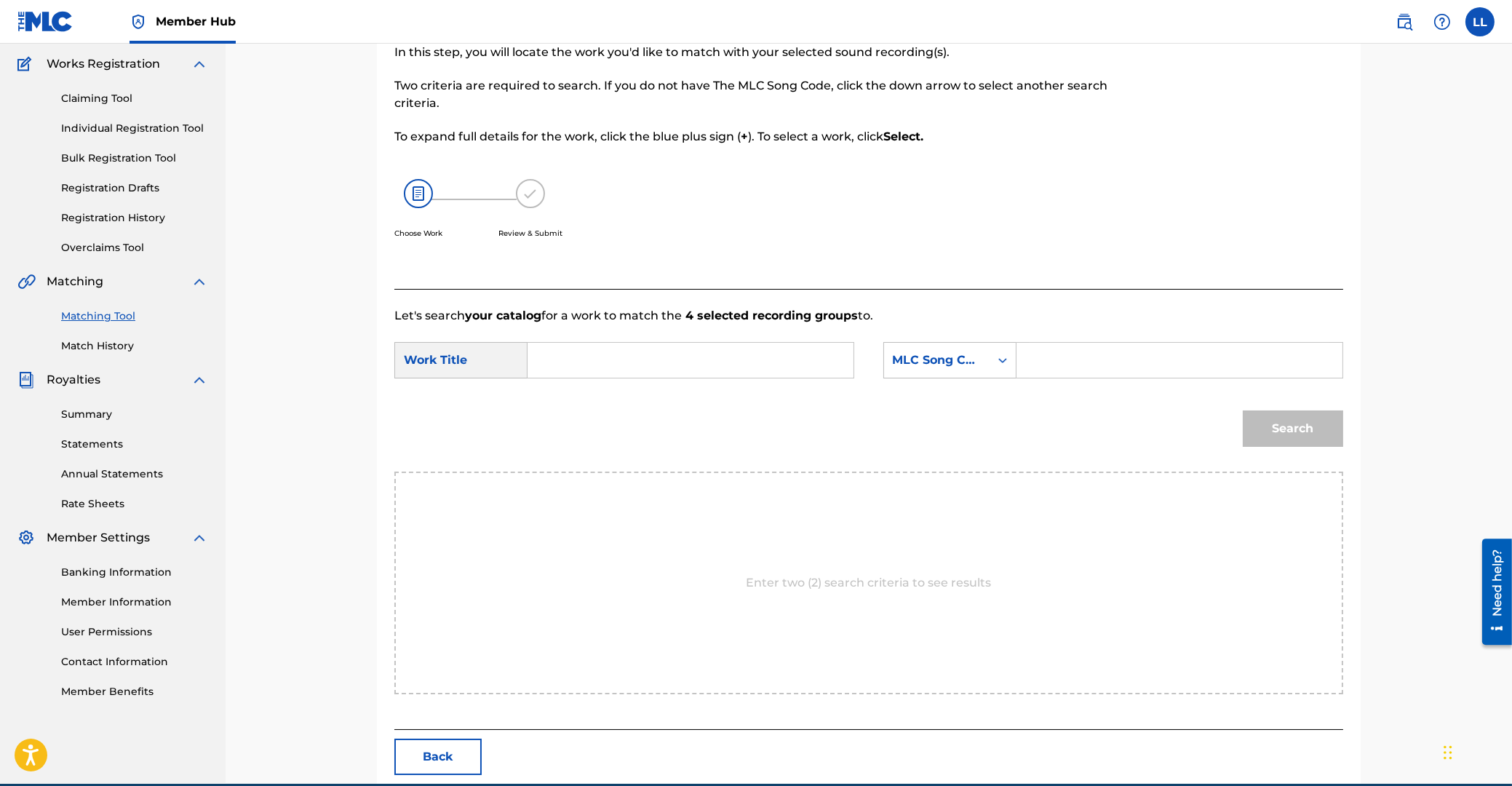
click at [671, 377] on input "Search Form" at bounding box center [691, 360] width 301 height 34
type input "PEN WAI ROON MUN NUAI"
click at [1214, 362] on input "Search Form" at bounding box center [1180, 360] width 301 height 34
type input "PF7RLU"
click at [1284, 420] on button "Search" at bounding box center [1292, 428] width 101 height 36
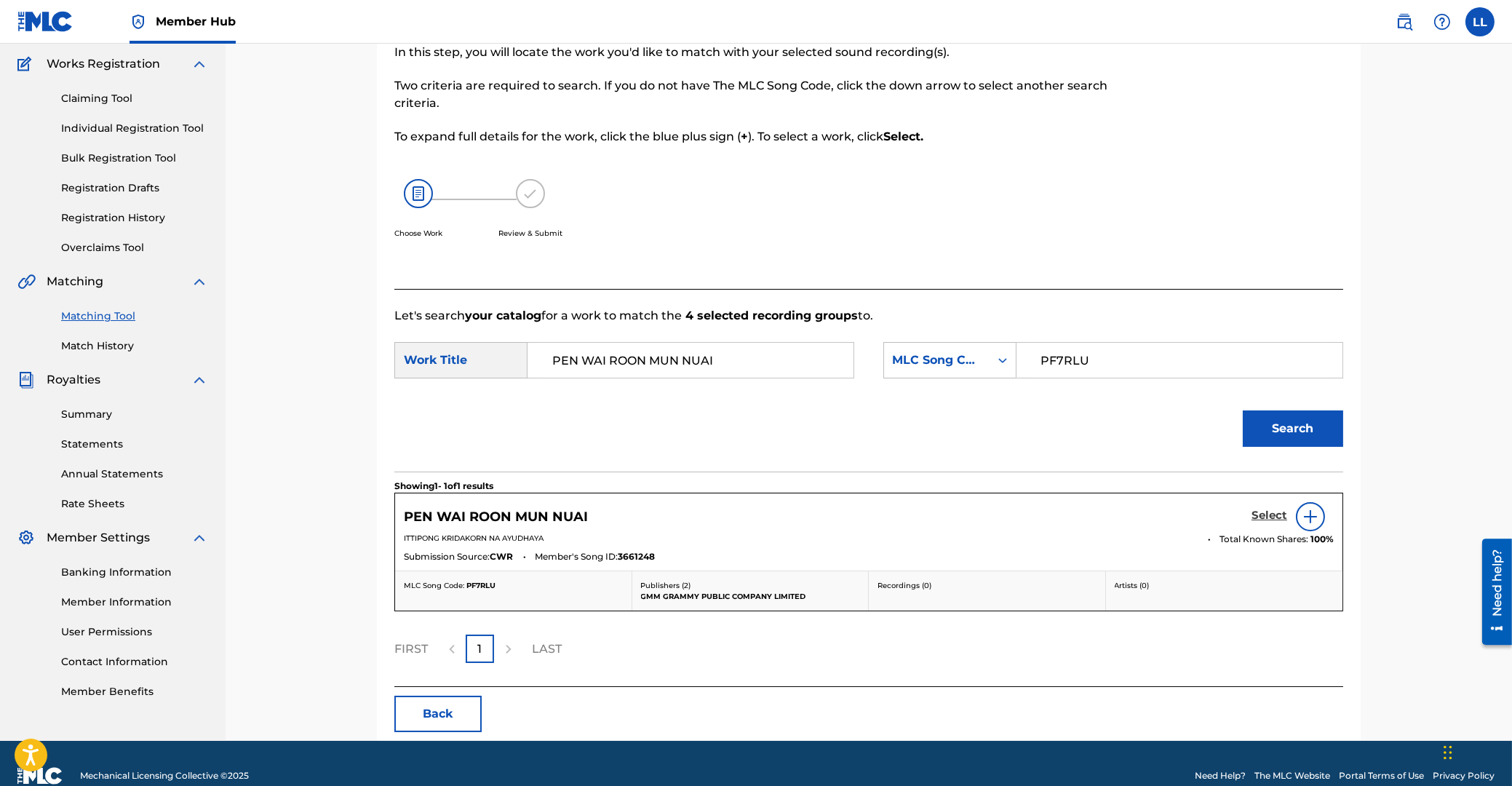
click at [1266, 515] on h5 "Select" at bounding box center [1269, 515] width 35 height 14
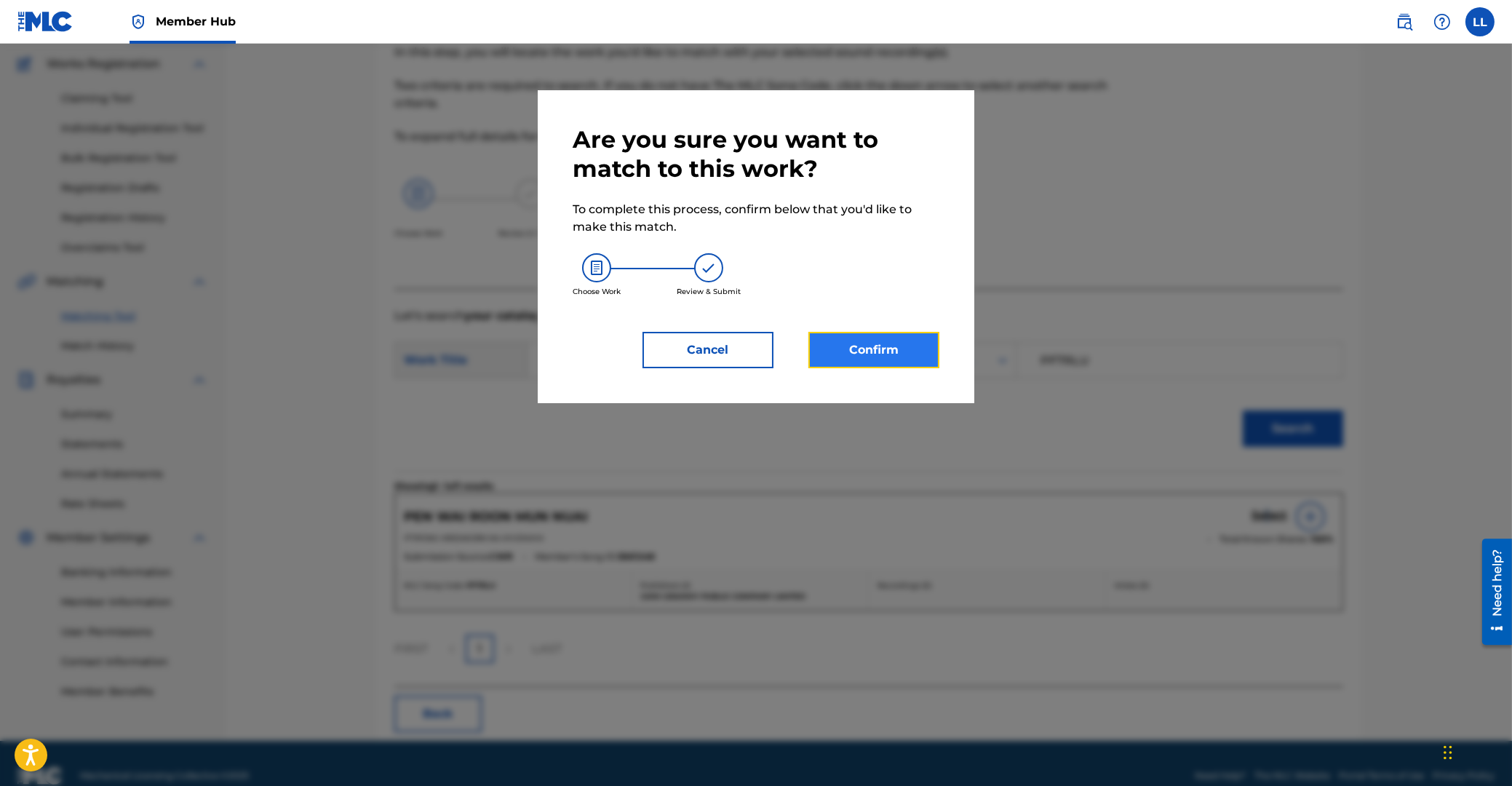
click at [886, 348] on button "Confirm" at bounding box center [874, 350] width 131 height 36
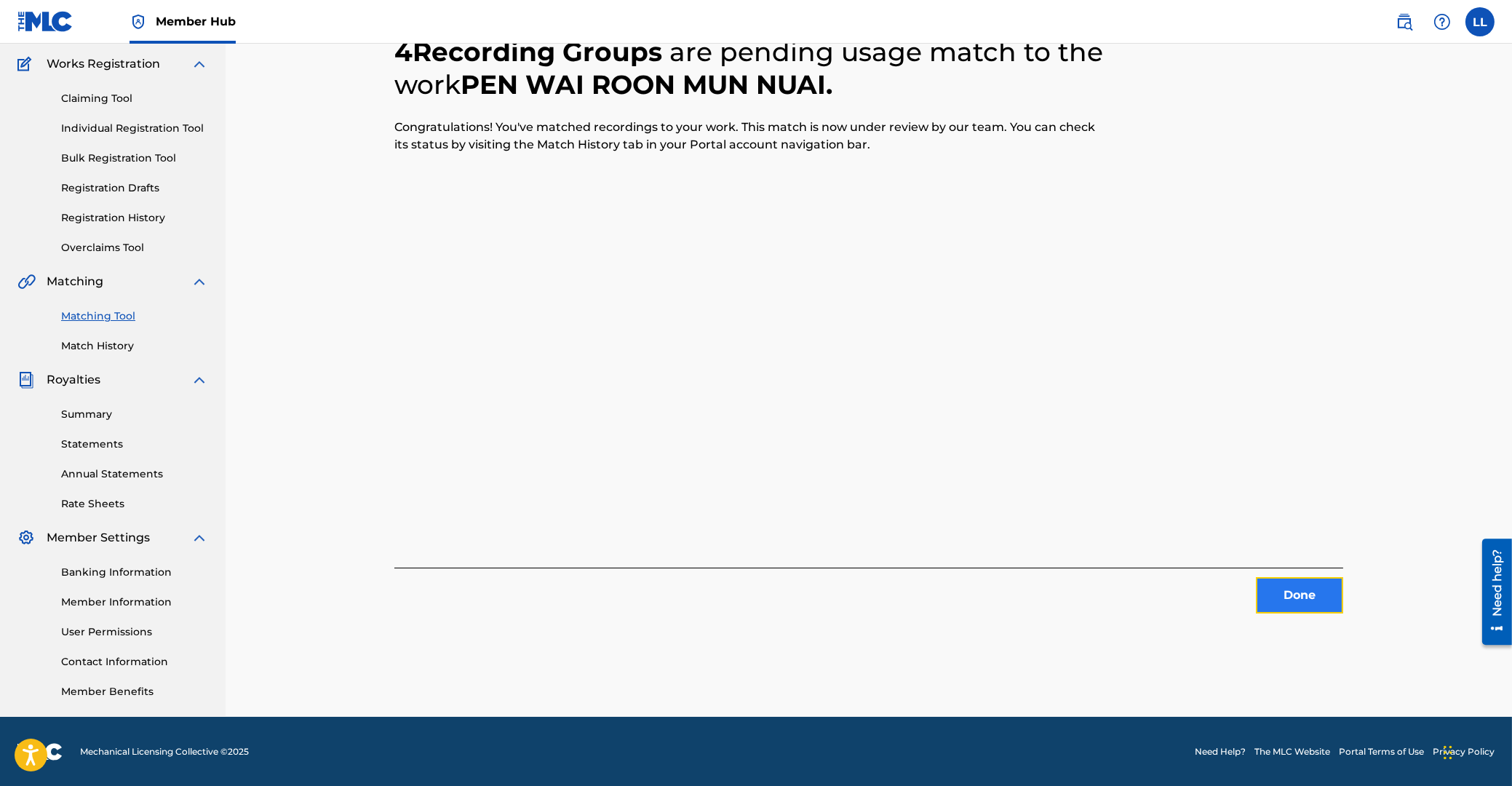
click at [1282, 594] on button "Done" at bounding box center [1300, 595] width 87 height 36
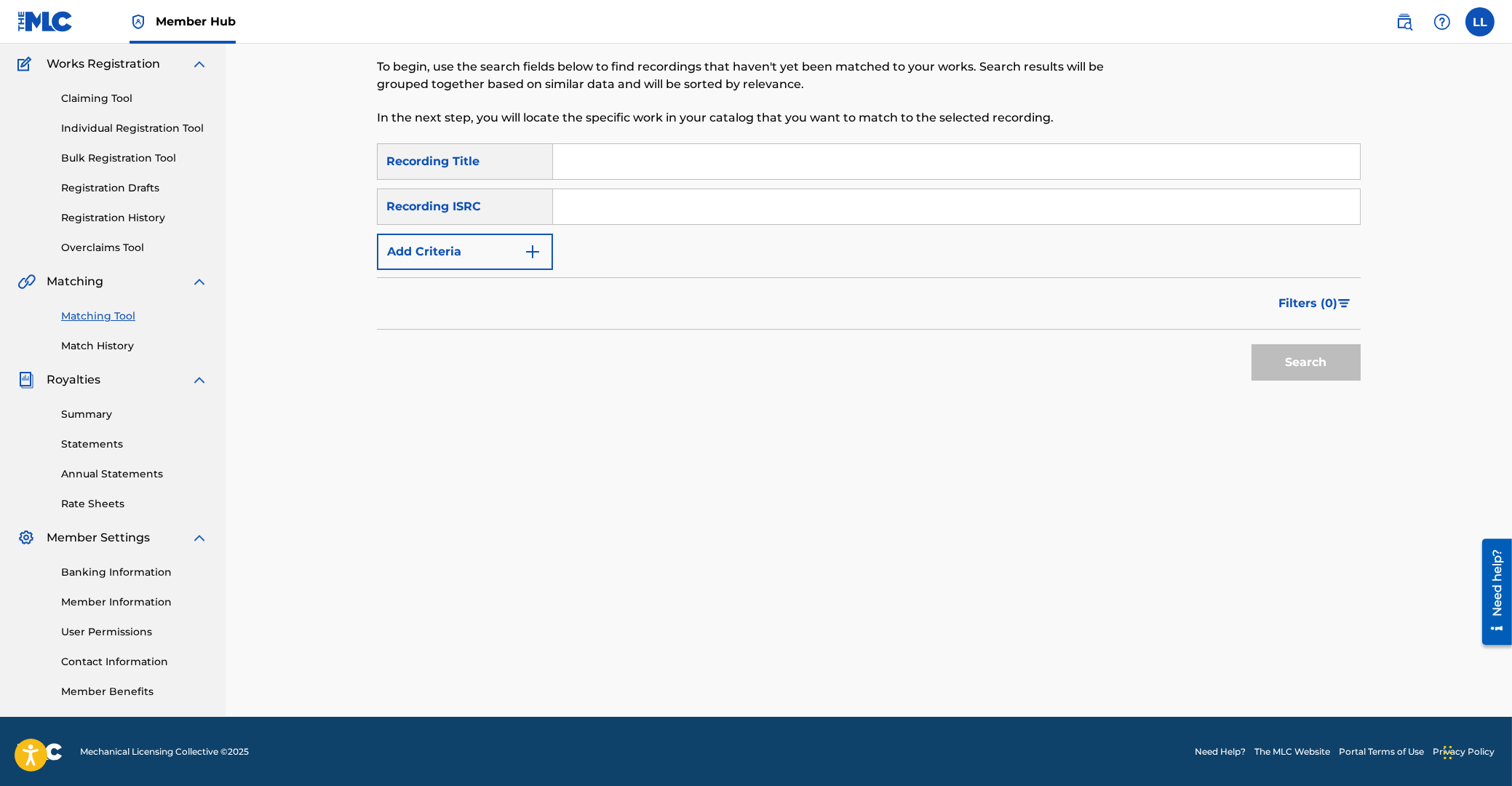
click at [640, 213] on input "Search Form" at bounding box center [956, 206] width 807 height 34
type input "THG011200730"
click at [1307, 377] on button "Search" at bounding box center [1306, 362] width 109 height 36
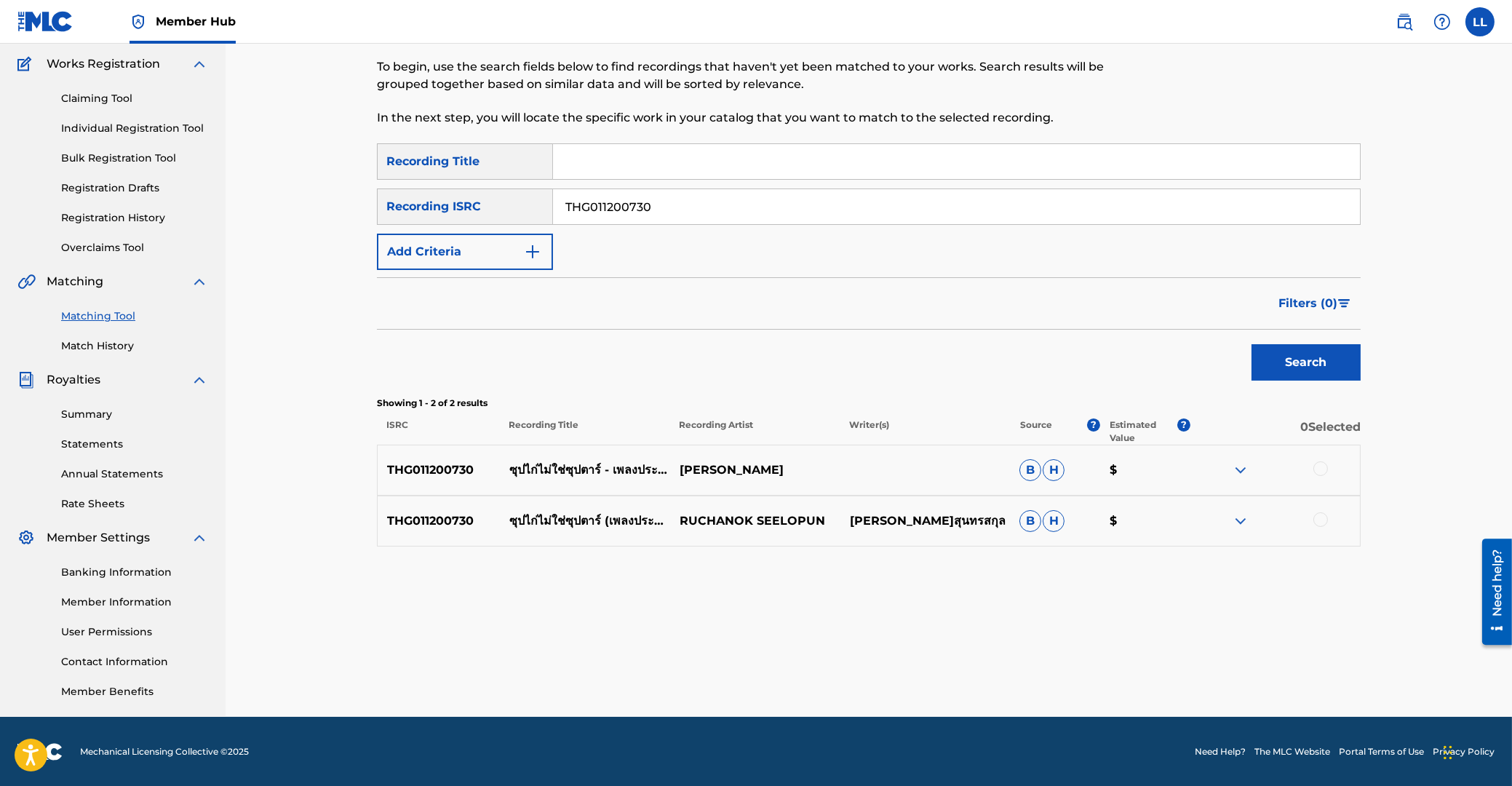
click at [1317, 465] on div at bounding box center [1321, 468] width 15 height 15
click at [1321, 518] on div at bounding box center [1321, 519] width 15 height 15
click at [996, 662] on button "Match 2 Groups" at bounding box center [1022, 667] width 161 height 36
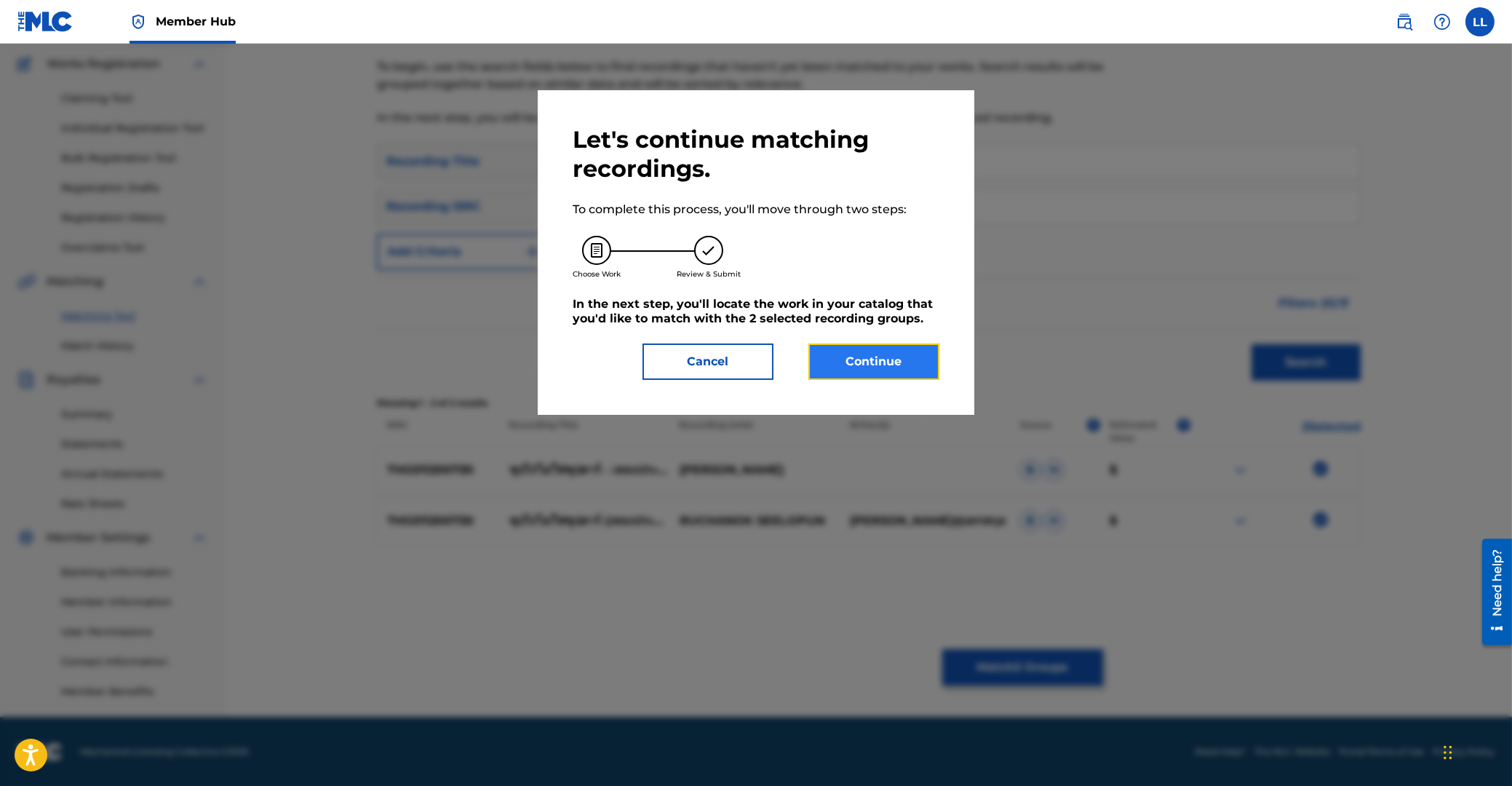
click at [871, 365] on button "Continue" at bounding box center [874, 361] width 131 height 36
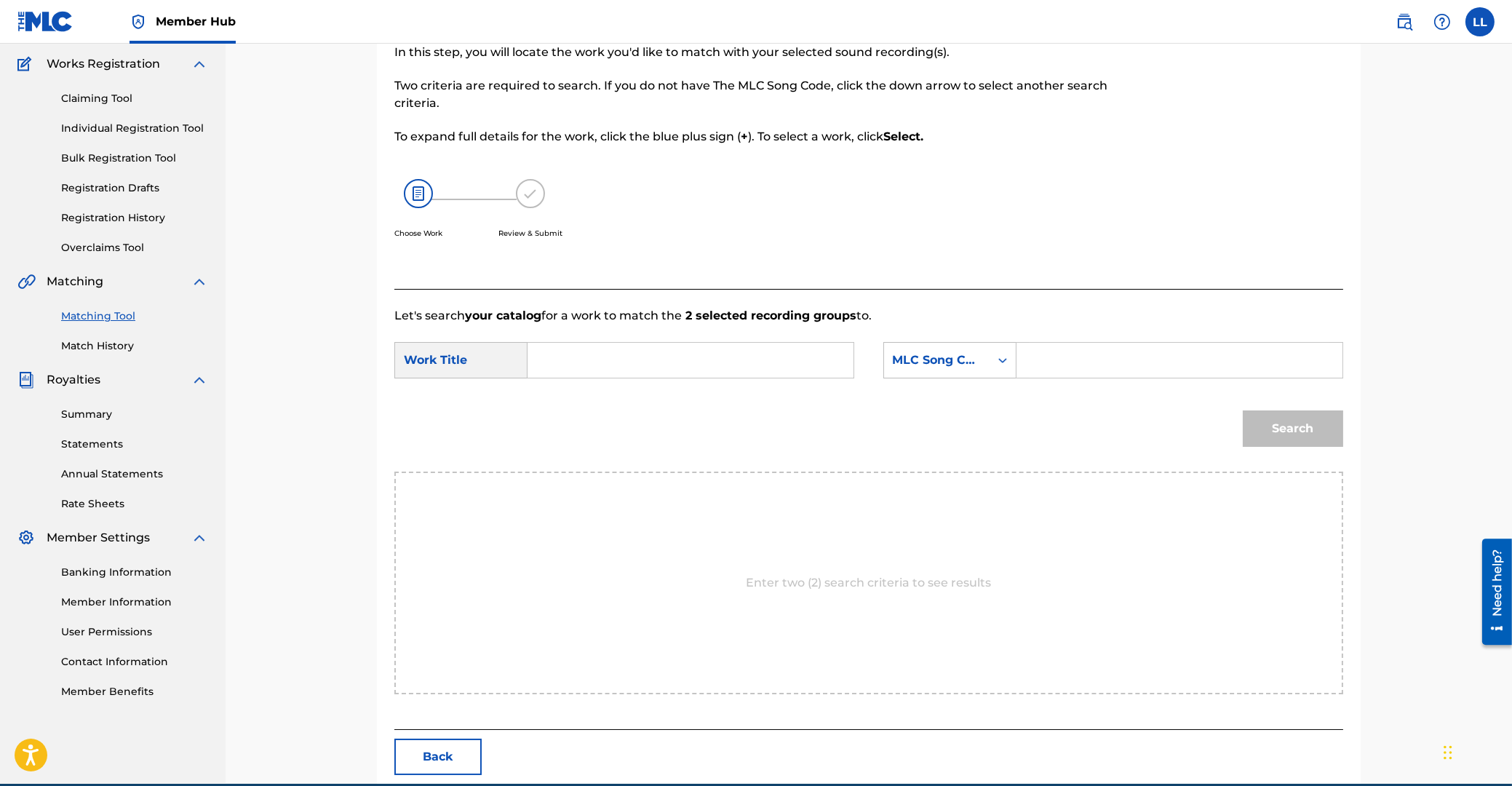
drag, startPoint x: 672, startPoint y: 370, endPoint x: 680, endPoint y: 373, distance: 8.5
click at [671, 370] on input "Search Form" at bounding box center [691, 360] width 301 height 34
type input "SOUP KAI MAI CHAI SOUP TAR"
click at [1085, 365] on input "Search Form" at bounding box center [1180, 360] width 301 height 34
type input "SH56K0"
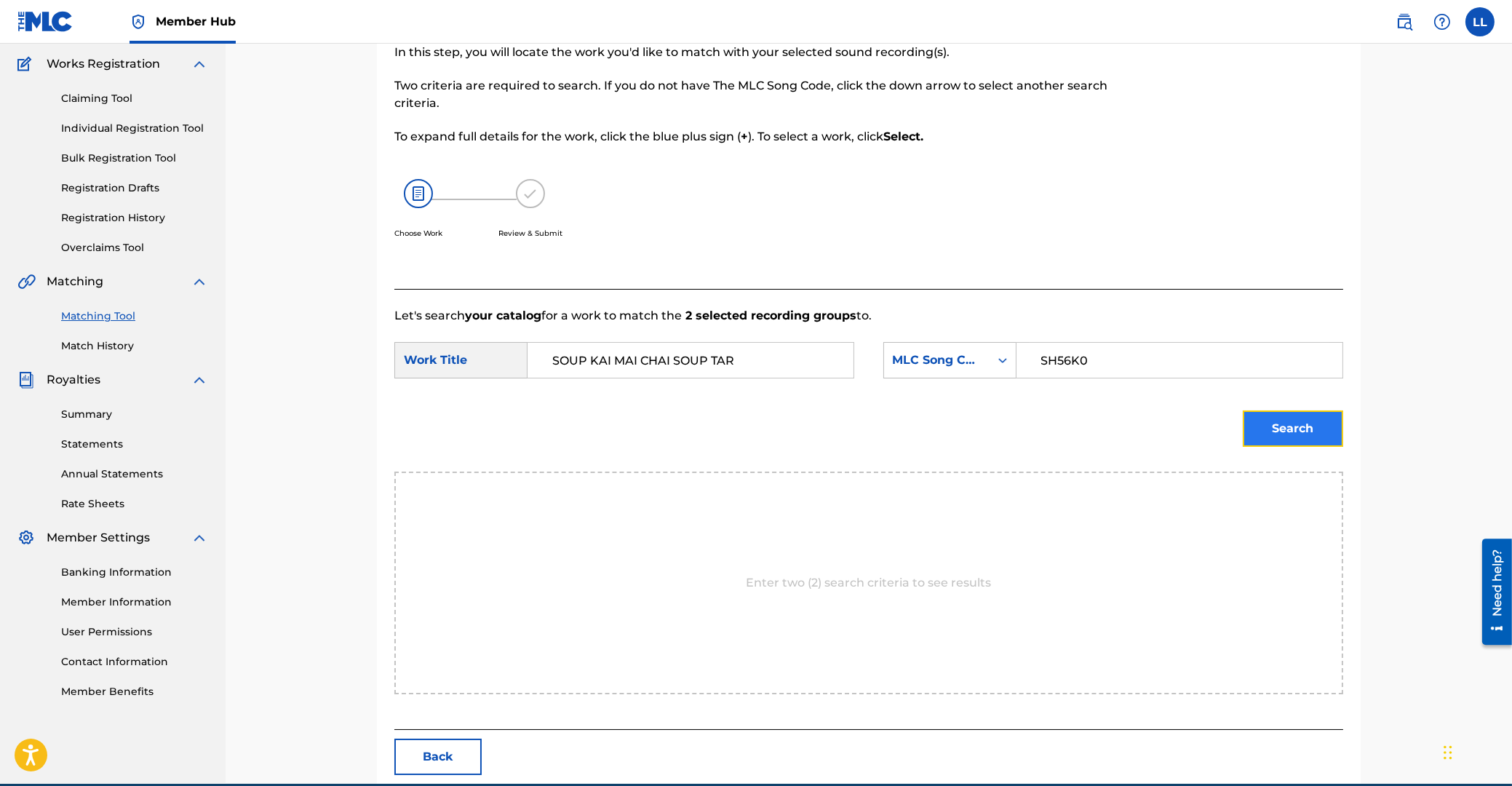
click at [1276, 426] on button "Search" at bounding box center [1292, 428] width 101 height 36
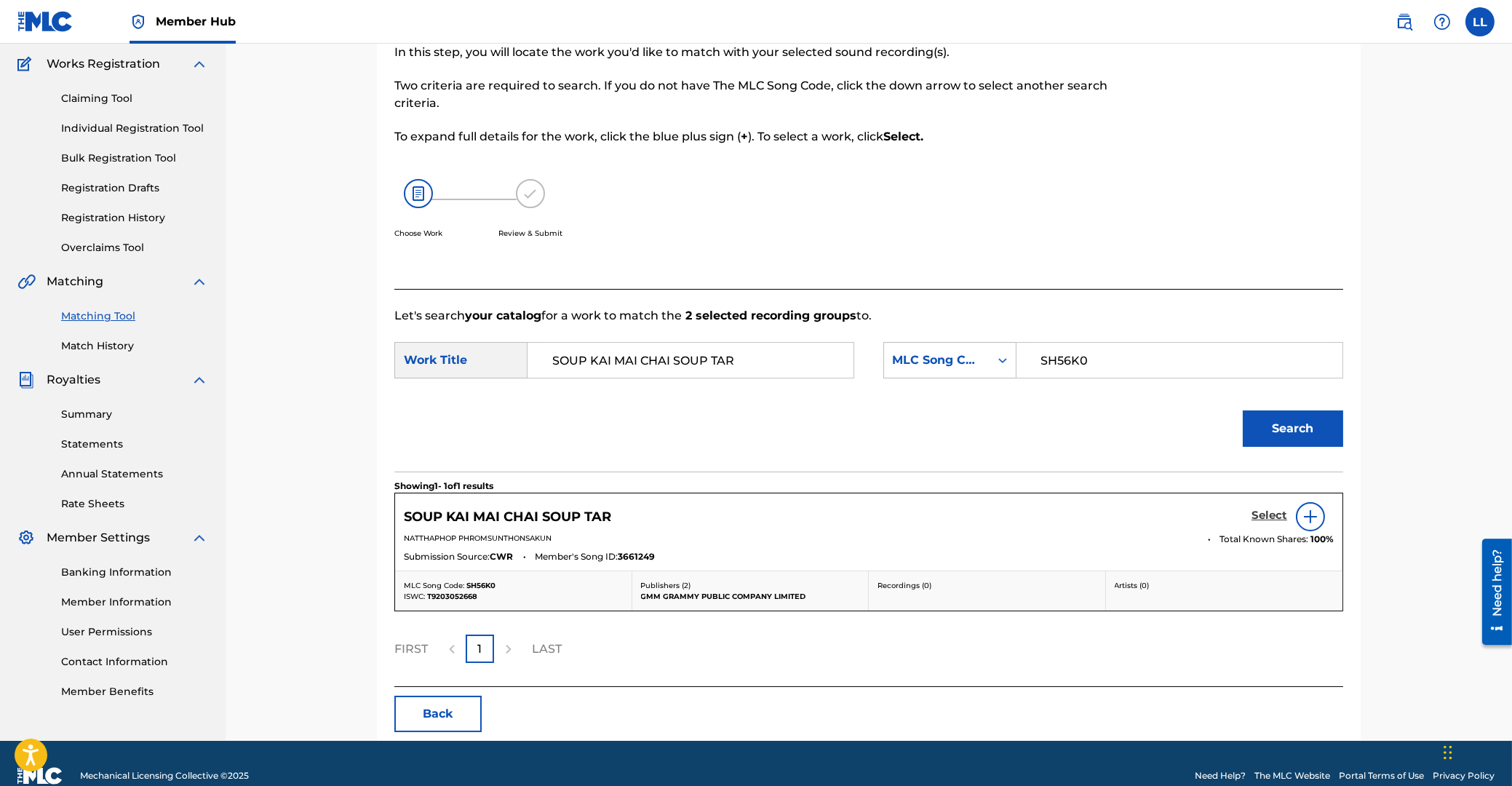
click at [1271, 517] on h5 "Select" at bounding box center [1269, 515] width 35 height 14
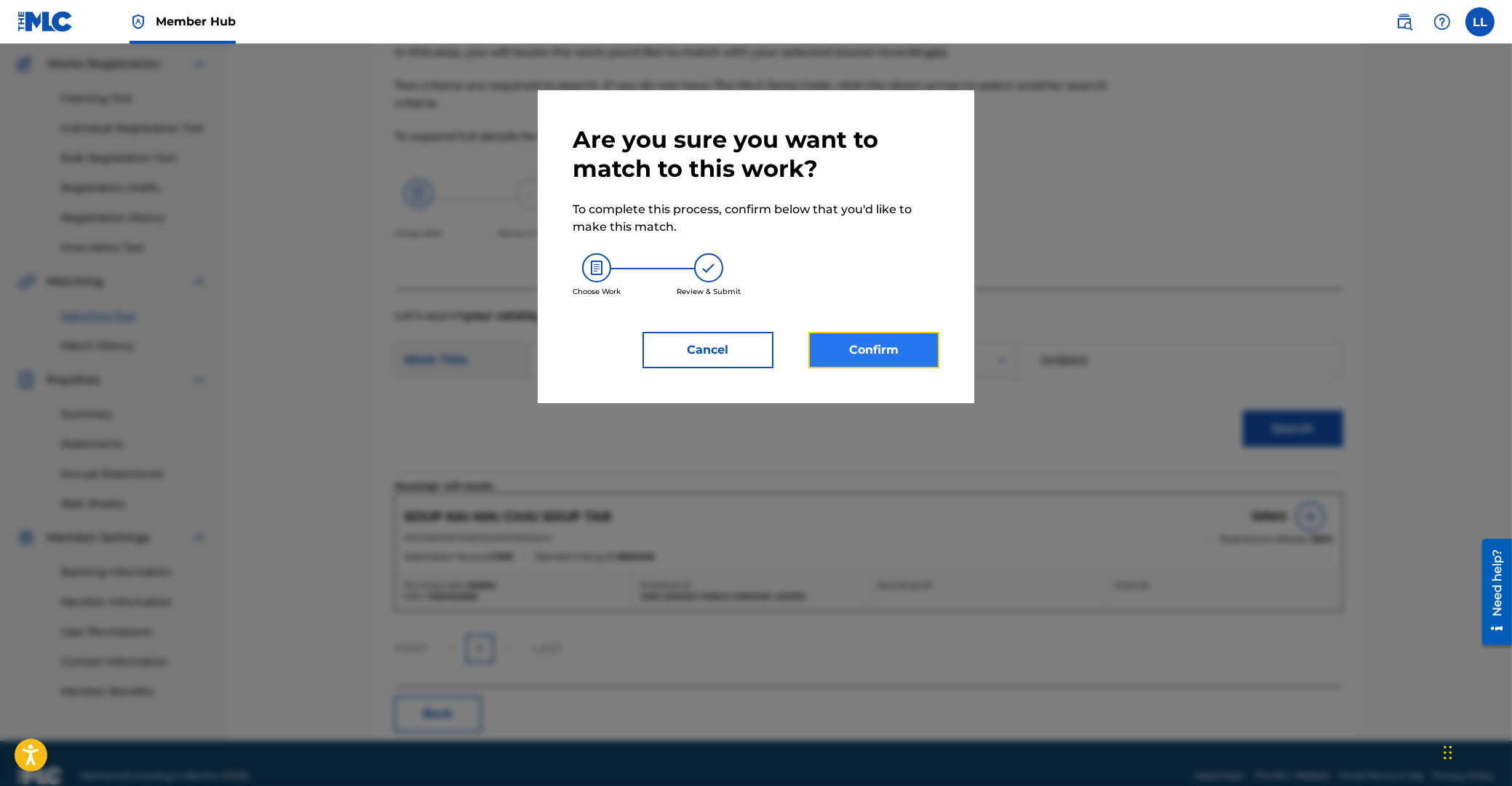
click at [933, 362] on button "Confirm" at bounding box center [874, 350] width 131 height 36
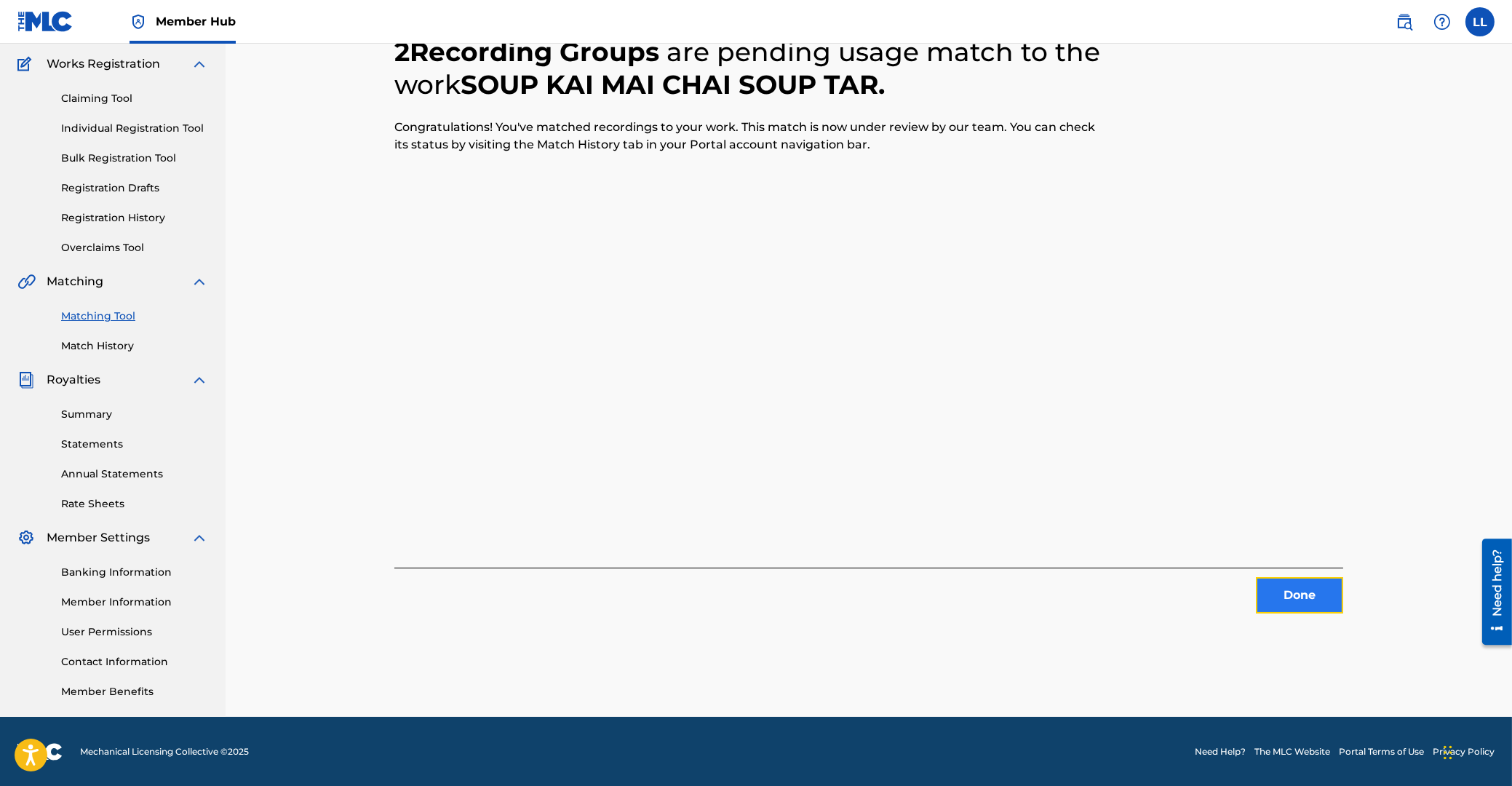
click at [1290, 586] on button "Done" at bounding box center [1300, 595] width 87 height 36
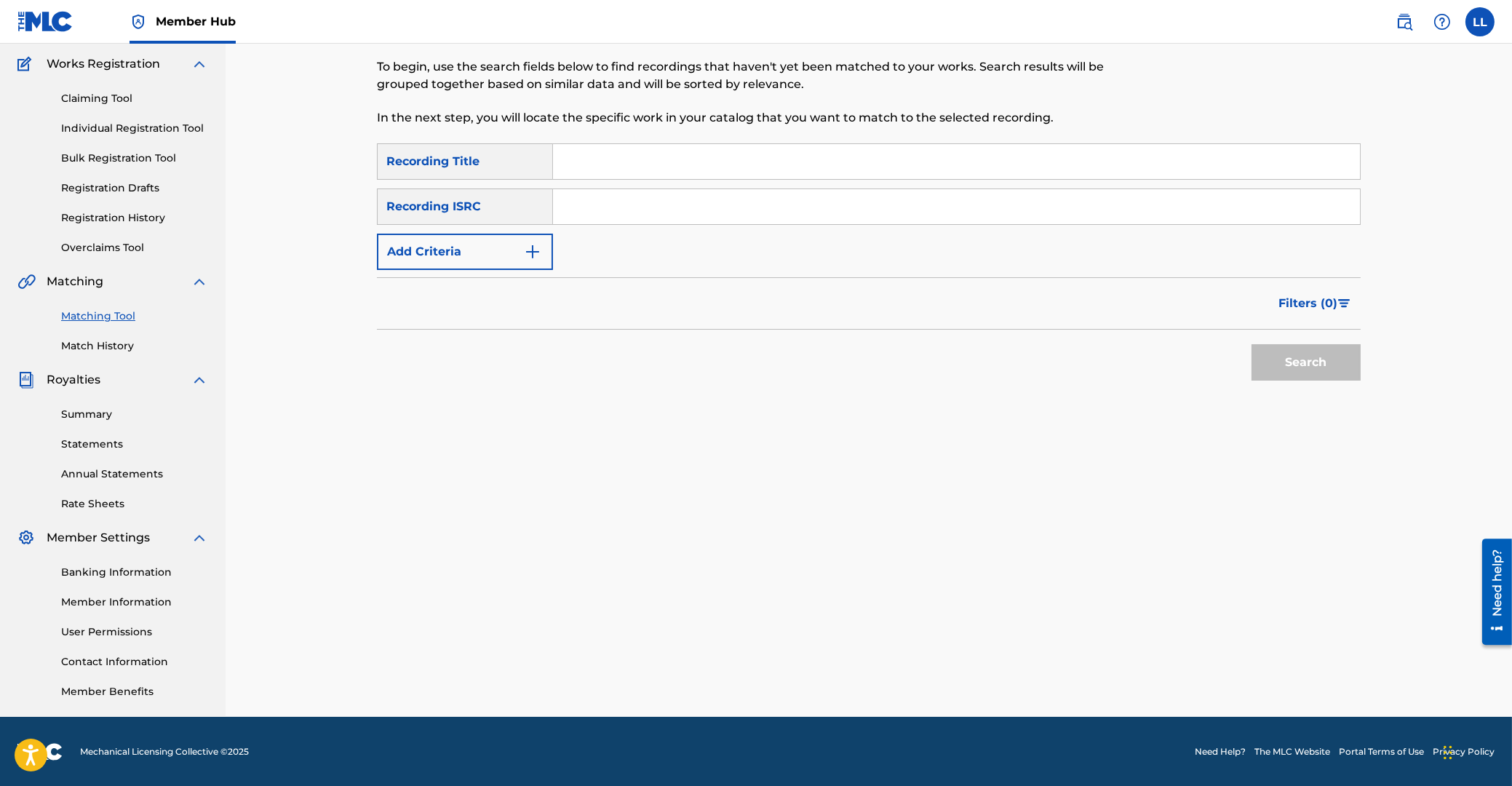
click at [730, 214] on input "Search Form" at bounding box center [956, 206] width 807 height 34
click at [1294, 354] on button "Search" at bounding box center [1306, 362] width 109 height 36
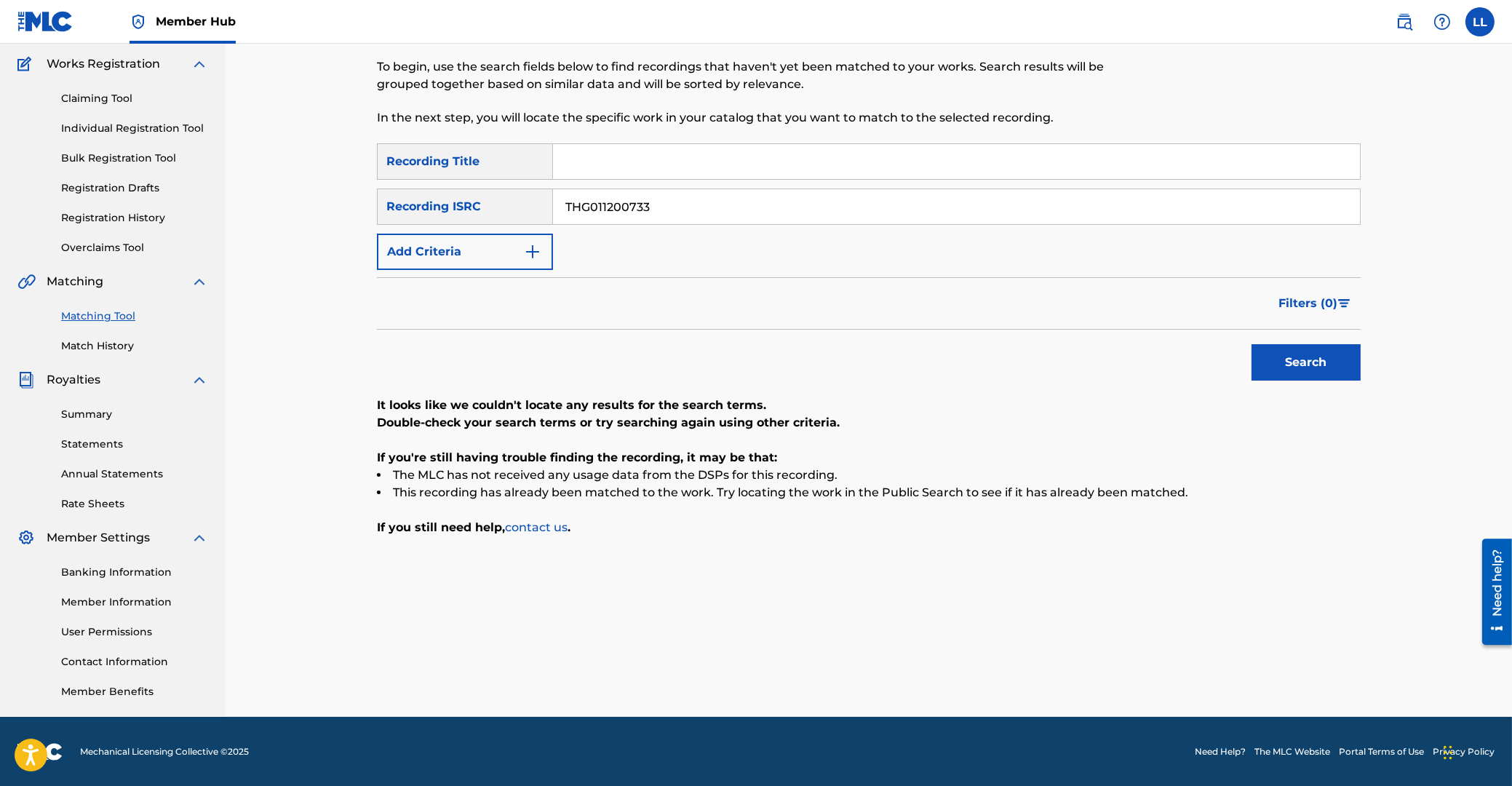
drag, startPoint x: 795, startPoint y: 208, endPoint x: 335, endPoint y: 180, distance: 460.9
click at [553, 189] on input "THG011200733" at bounding box center [956, 206] width 807 height 34
type input "THG010730415"
click at [1281, 366] on button "Search" at bounding box center [1306, 362] width 109 height 36
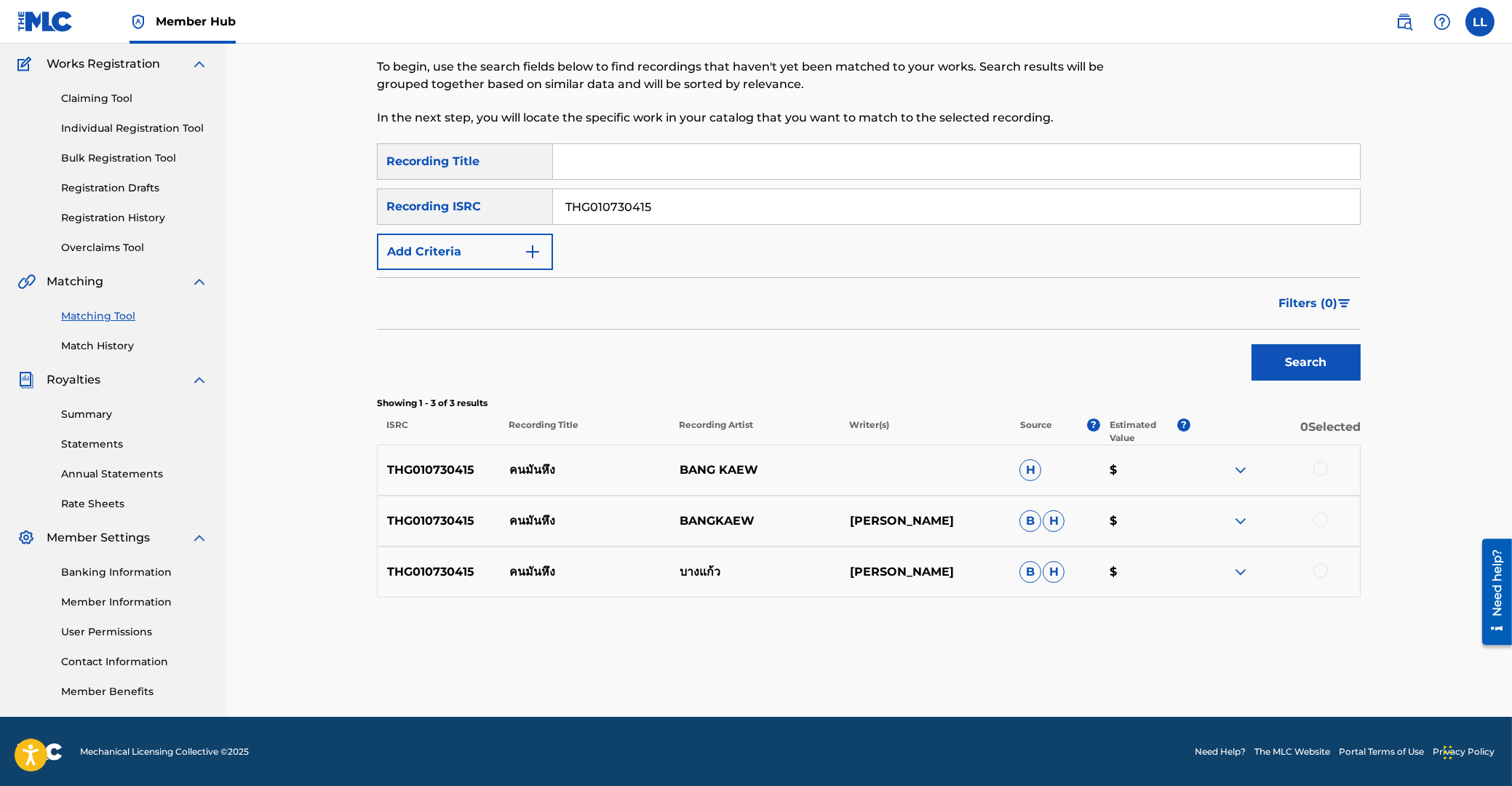
click at [1319, 471] on div at bounding box center [1321, 468] width 15 height 15
drag, startPoint x: 1318, startPoint y: 521, endPoint x: 1320, endPoint y: 541, distance: 20.1
click at [1318, 522] on div at bounding box center [1321, 519] width 15 height 15
click at [1319, 571] on div at bounding box center [1321, 571] width 15 height 15
click at [1007, 664] on button "Match 3 Groups" at bounding box center [1022, 667] width 161 height 36
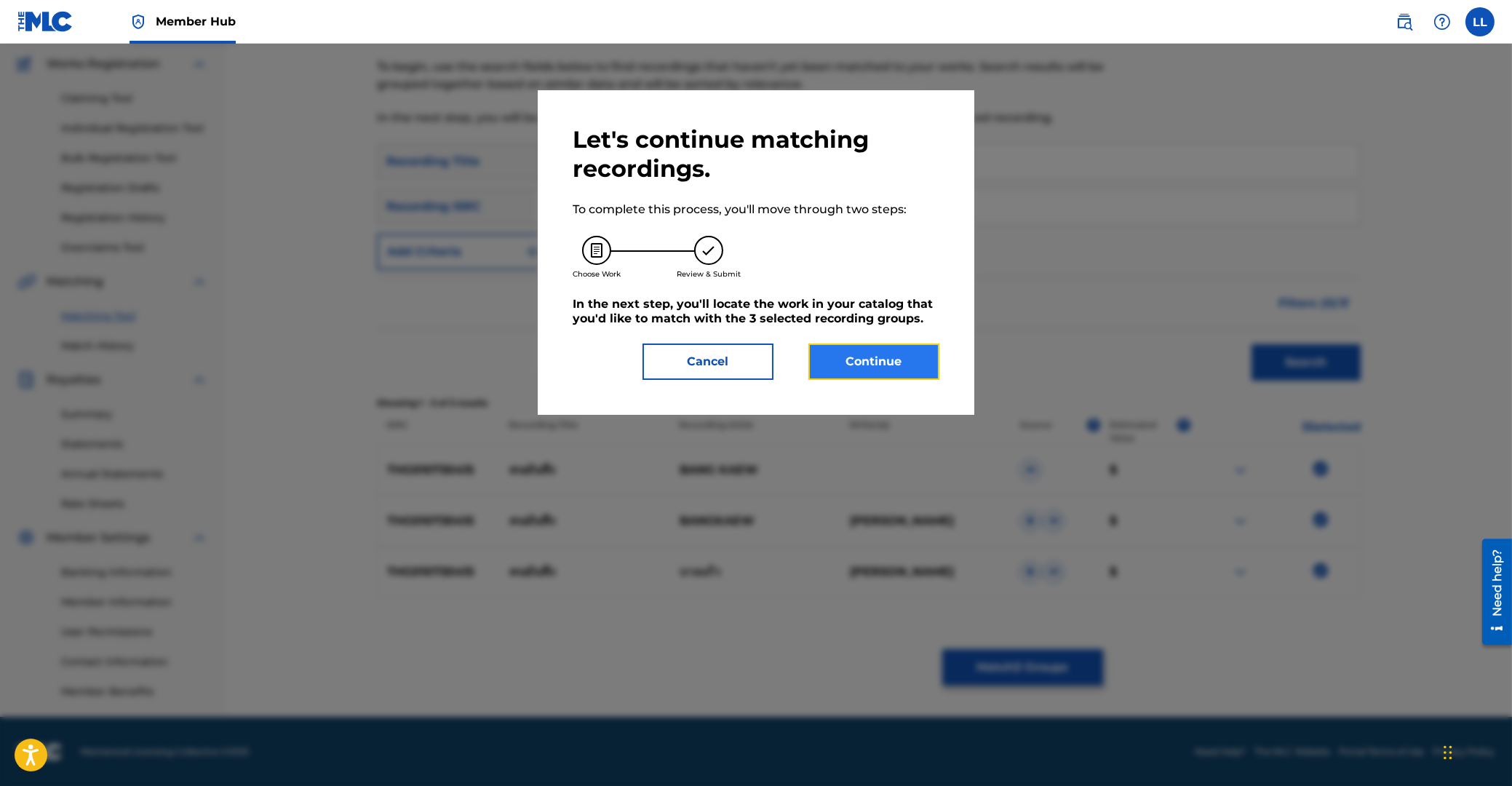
click at [869, 350] on button "Continue" at bounding box center [874, 361] width 131 height 36
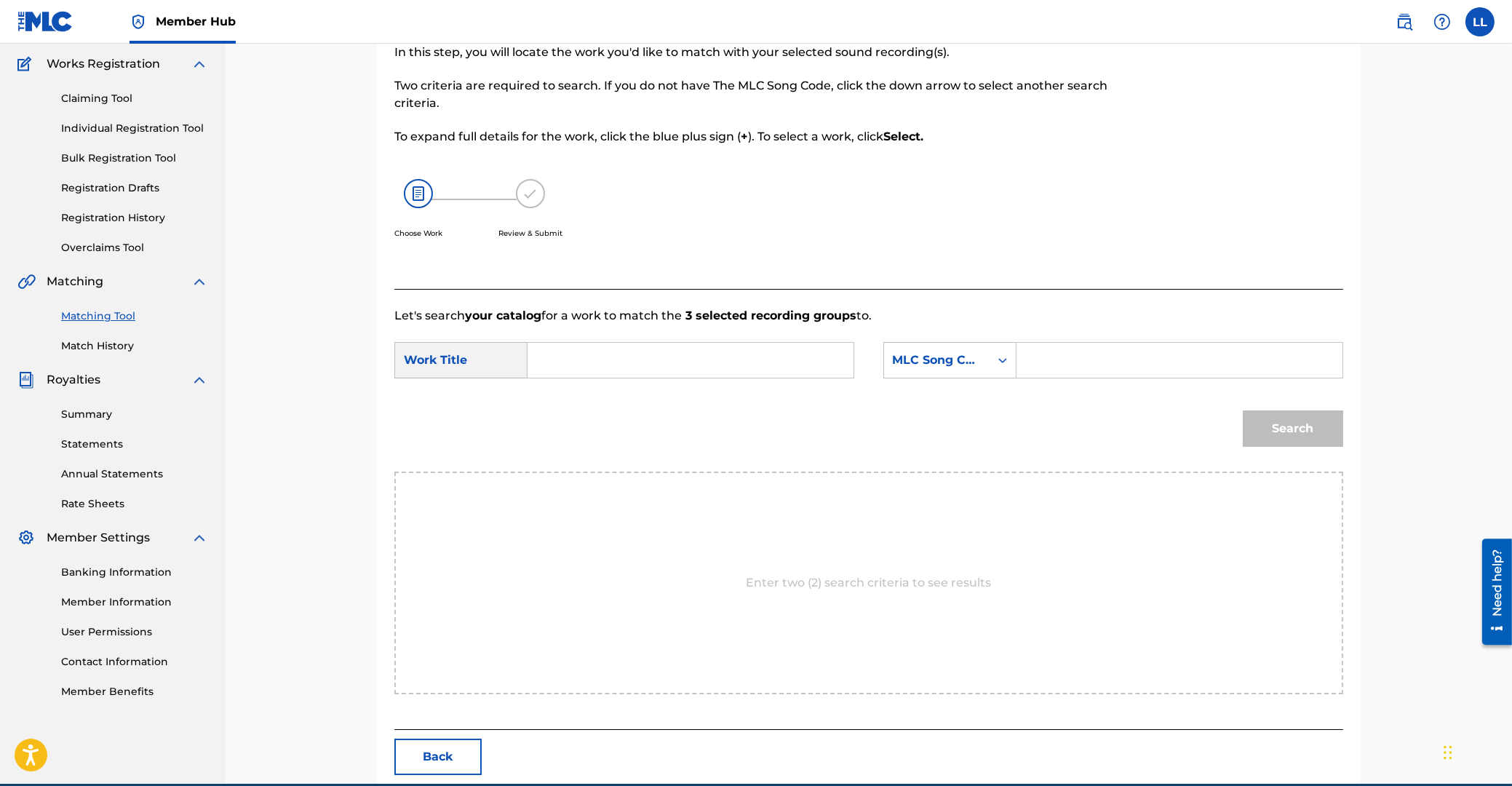
drag, startPoint x: 702, startPoint y: 368, endPoint x: 743, endPoint y: 374, distance: 41.4
click at [702, 368] on input "Search Form" at bounding box center [691, 360] width 301 height 34
type input "KON MUN HEUNG"
click at [1101, 356] on input "Search Form" at bounding box center [1180, 360] width 301 height 34
type input "KE8TND"
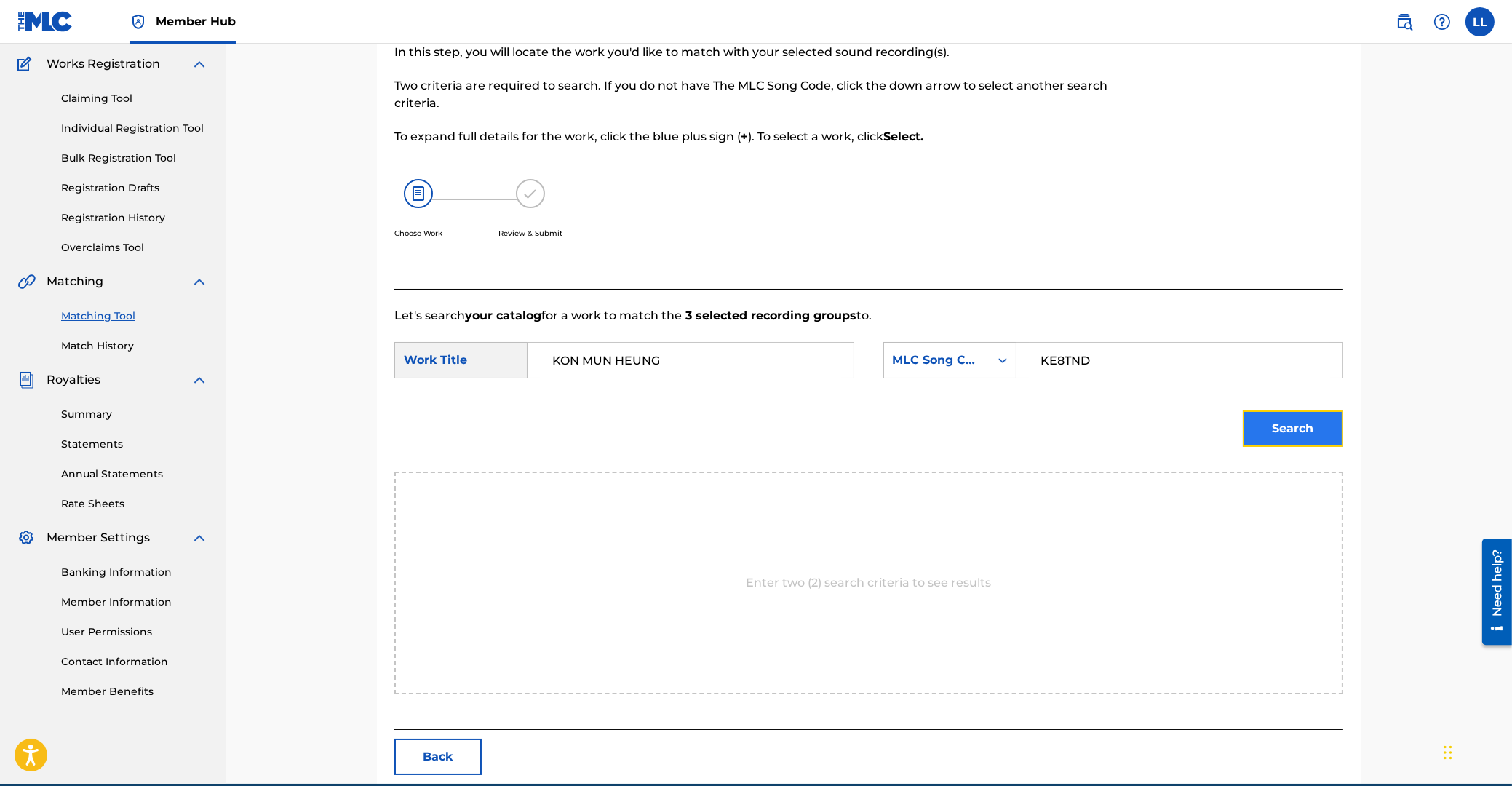
click at [1301, 438] on button "Search" at bounding box center [1292, 428] width 101 height 36
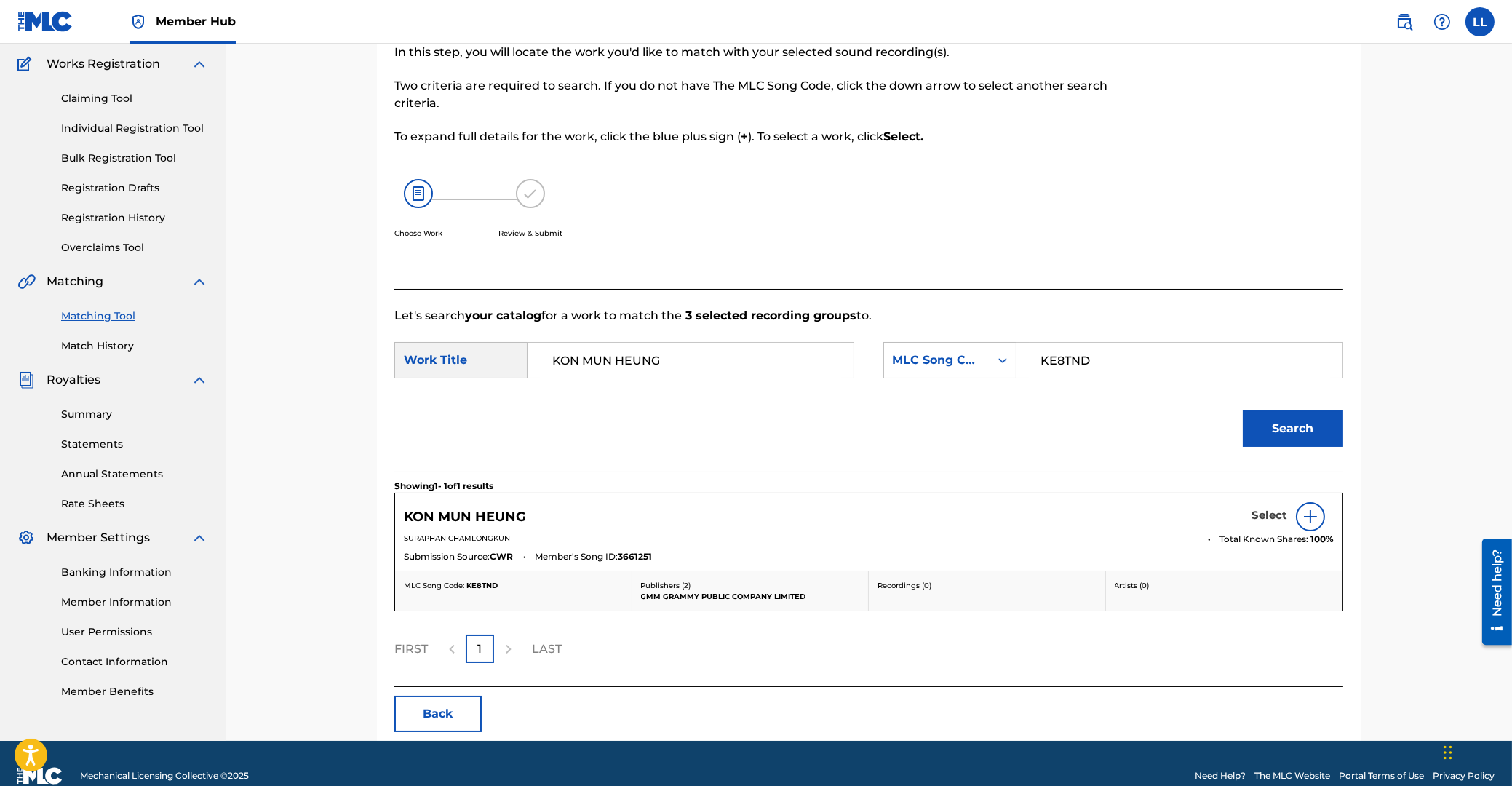
click at [1274, 516] on h5 "Select" at bounding box center [1269, 515] width 35 height 14
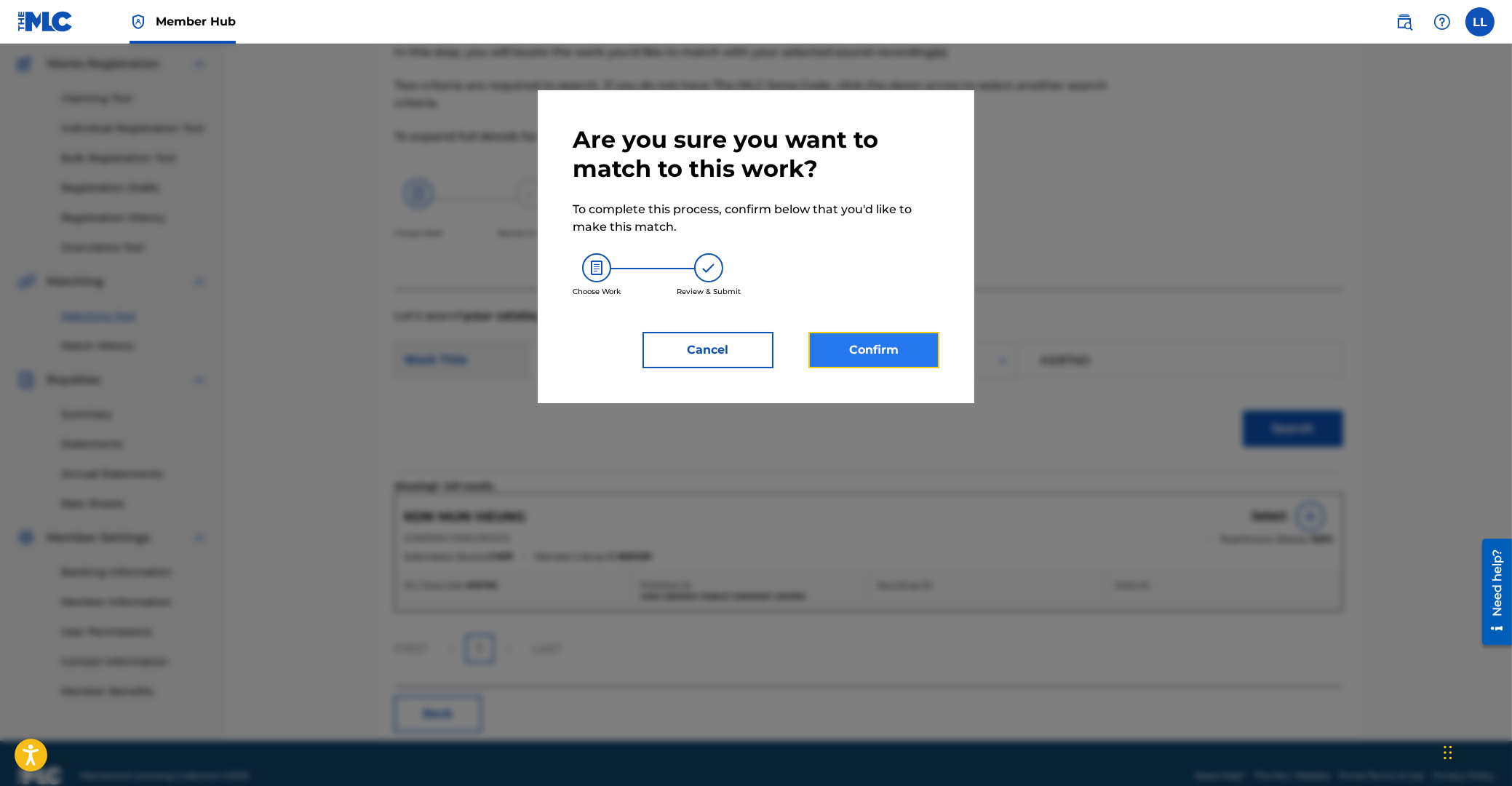
click at [870, 350] on button "Confirm" at bounding box center [874, 350] width 131 height 36
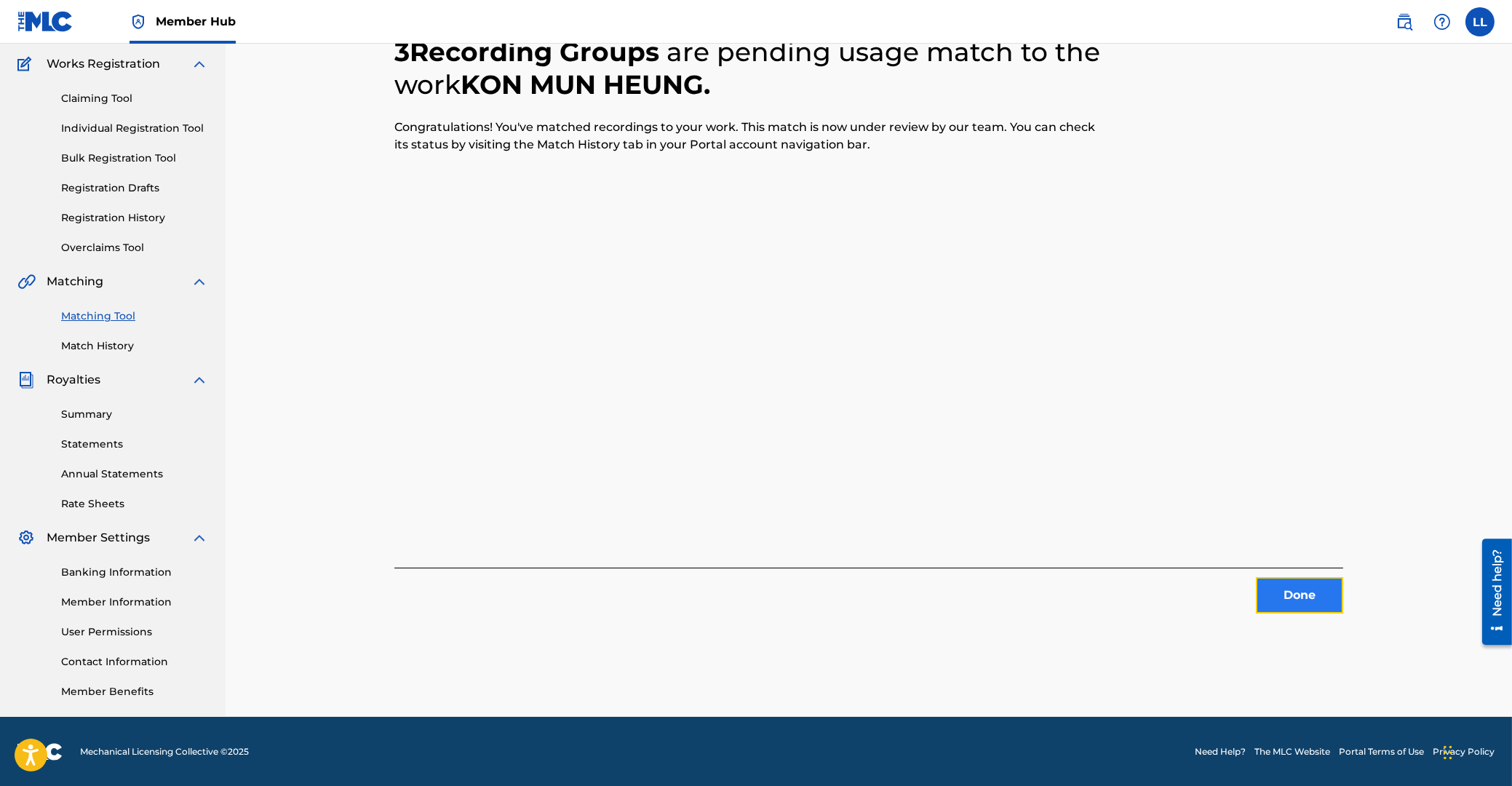
click at [1300, 596] on button "Done" at bounding box center [1300, 595] width 87 height 36
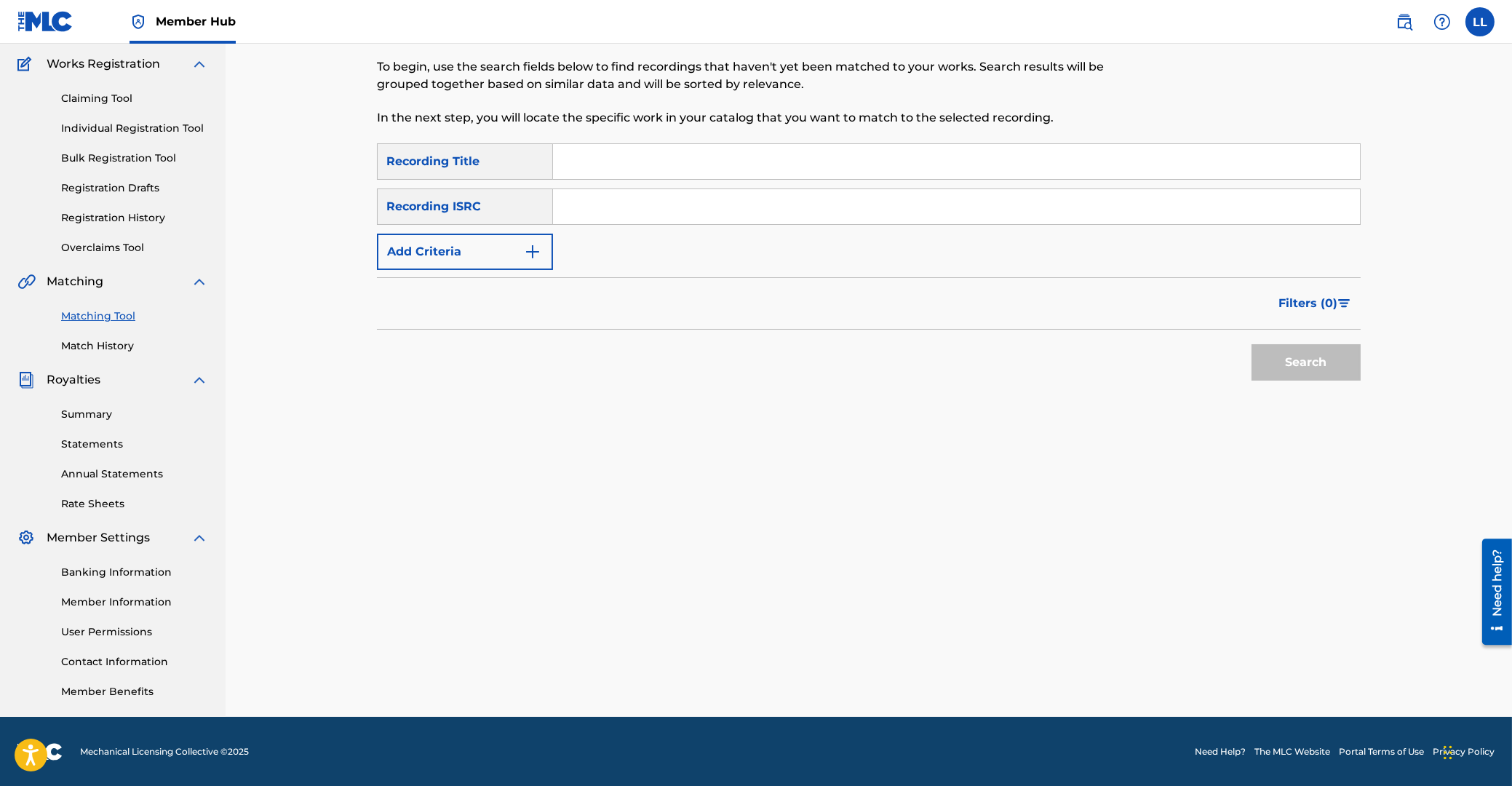
click at [683, 203] on input "Search Form" at bounding box center [956, 206] width 807 height 34
type input "THG010700535"
click at [1295, 357] on button "Search" at bounding box center [1306, 362] width 109 height 36
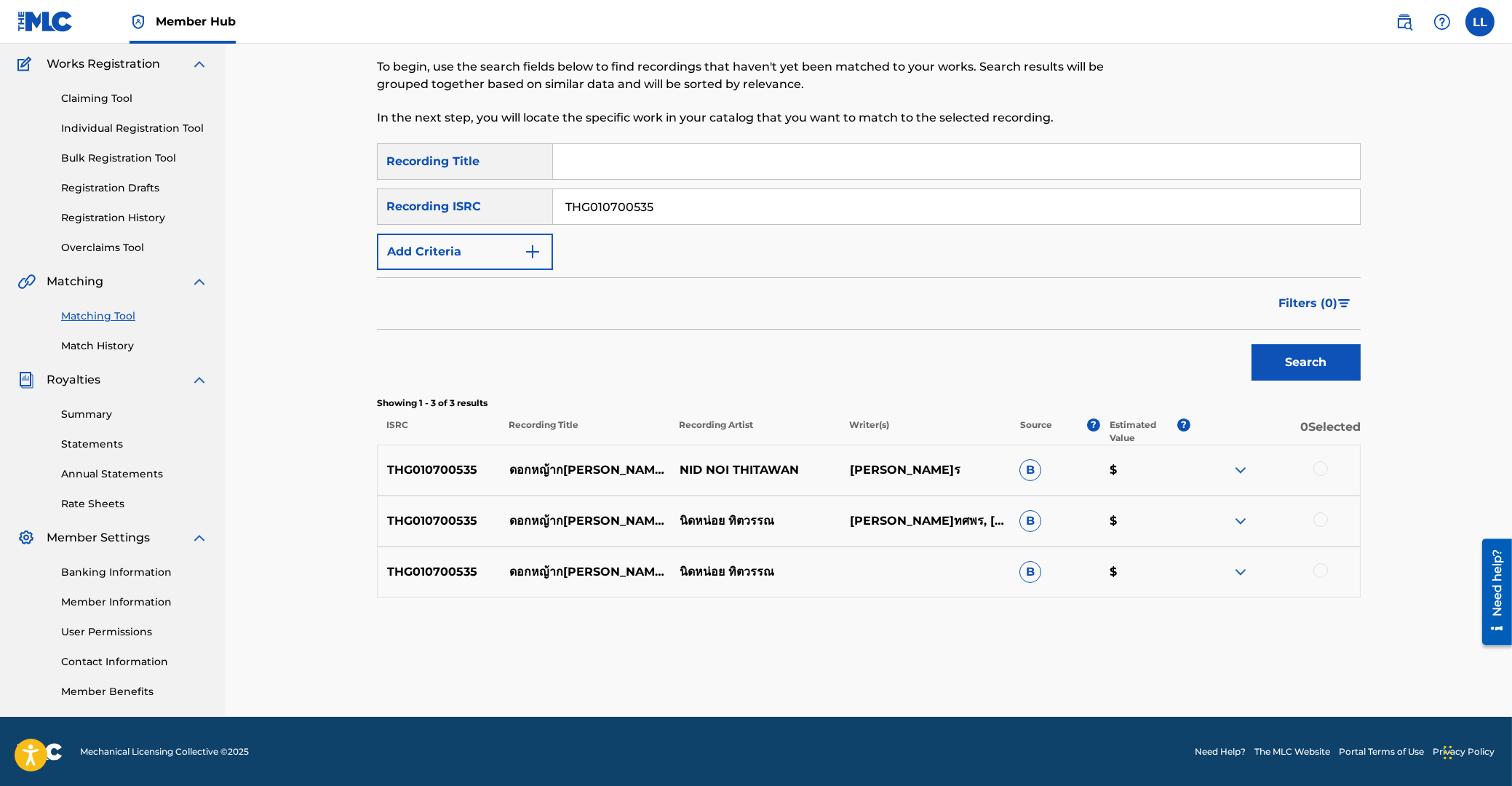
drag, startPoint x: 1323, startPoint y: 469, endPoint x: 1323, endPoint y: 508, distance: 39.0
click at [1323, 472] on div at bounding box center [1321, 468] width 15 height 15
click at [1323, 521] on div at bounding box center [1321, 519] width 15 height 15
click at [1323, 568] on div at bounding box center [1321, 571] width 15 height 15
click at [1054, 672] on button "Match 3 Groups" at bounding box center [1022, 667] width 161 height 36
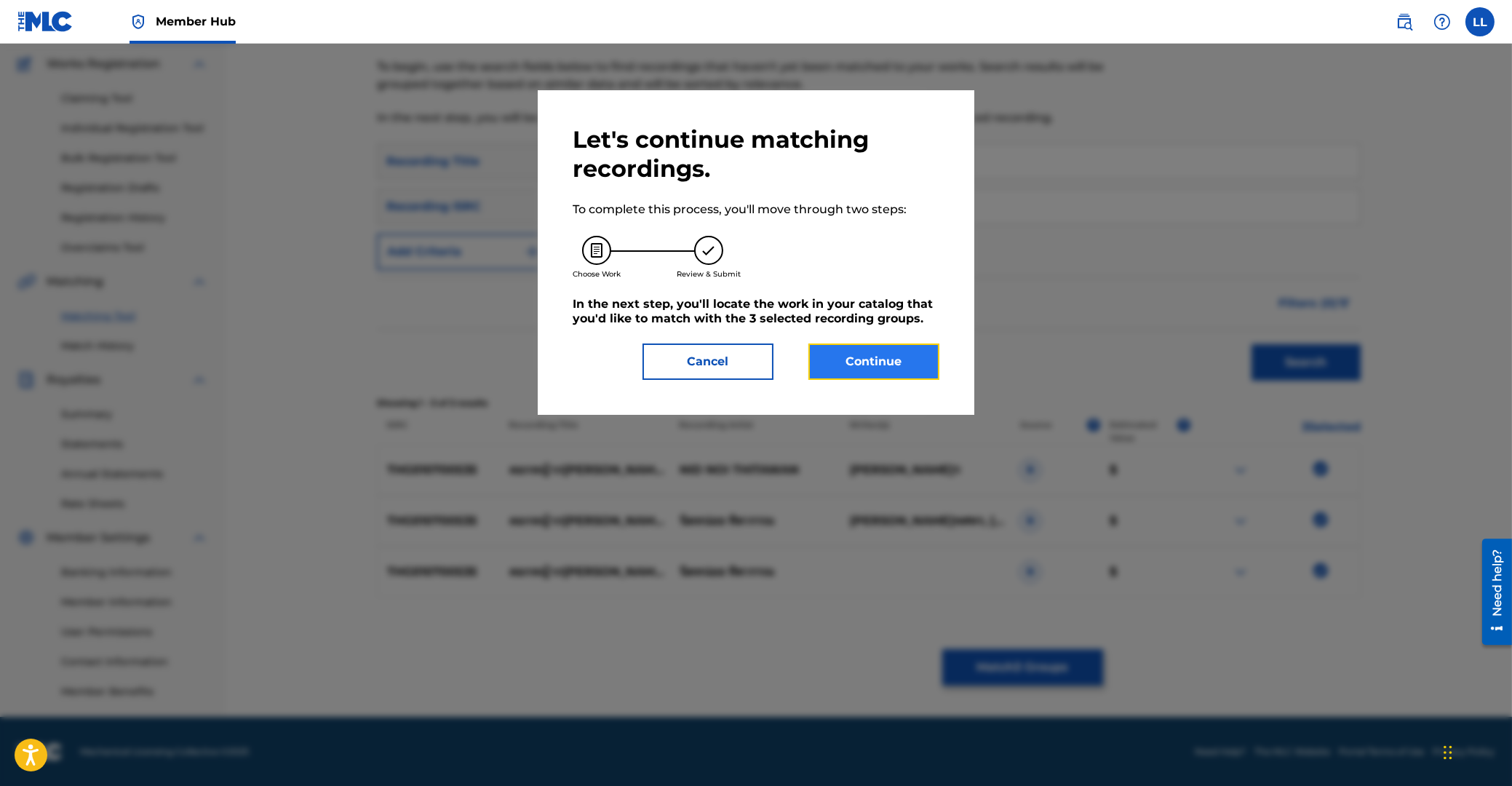
click at [897, 371] on button "Continue" at bounding box center [874, 361] width 131 height 36
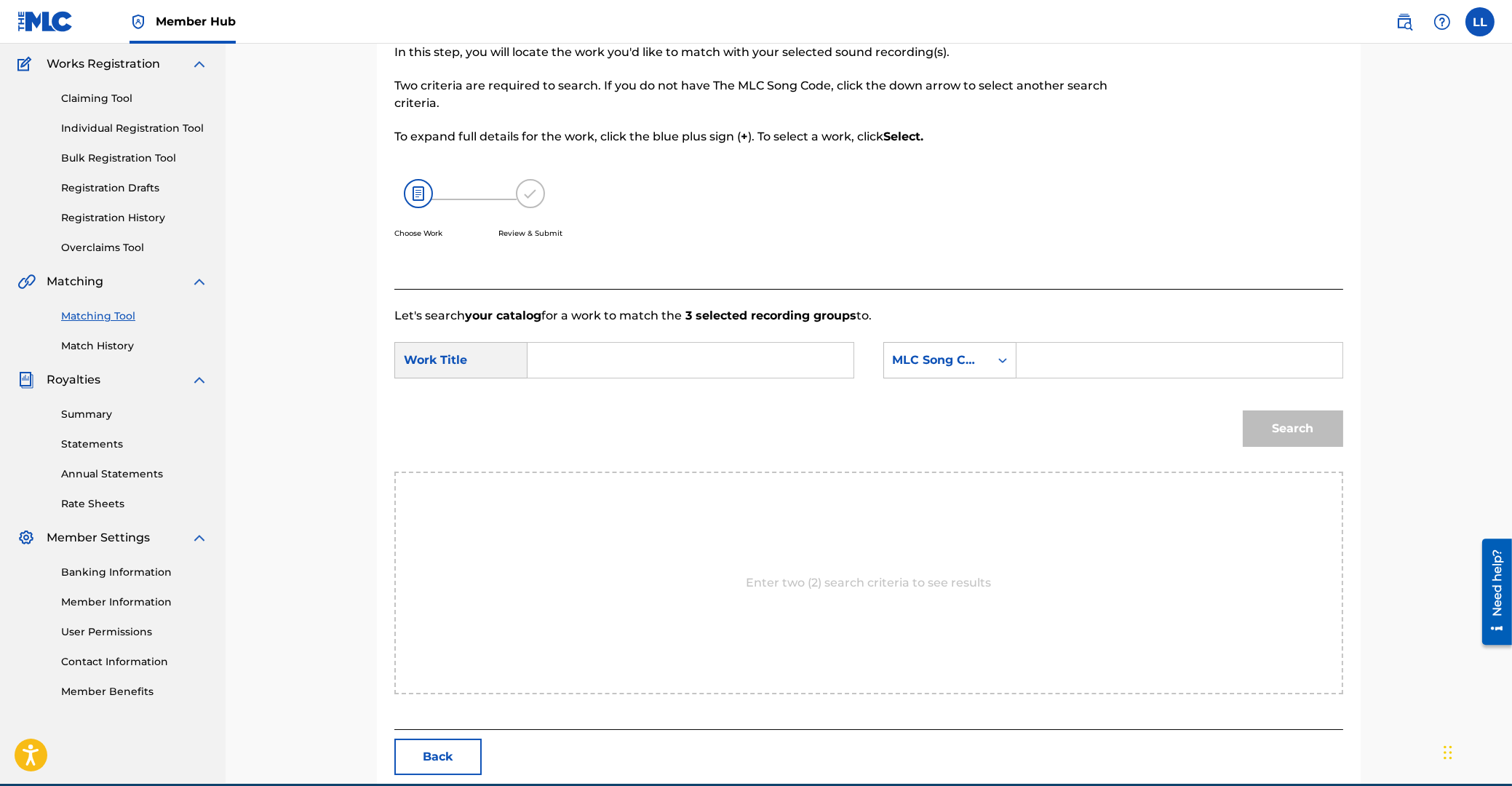
click at [621, 363] on input "Search Form" at bounding box center [691, 360] width 301 height 34
type input "DUAK YAH GUB MAH FA RANG"
click at [1084, 365] on input "Search Form" at bounding box center [1180, 360] width 301 height 34
type input "DA5Q7X"
click at [1289, 427] on button "Search" at bounding box center [1292, 428] width 101 height 36
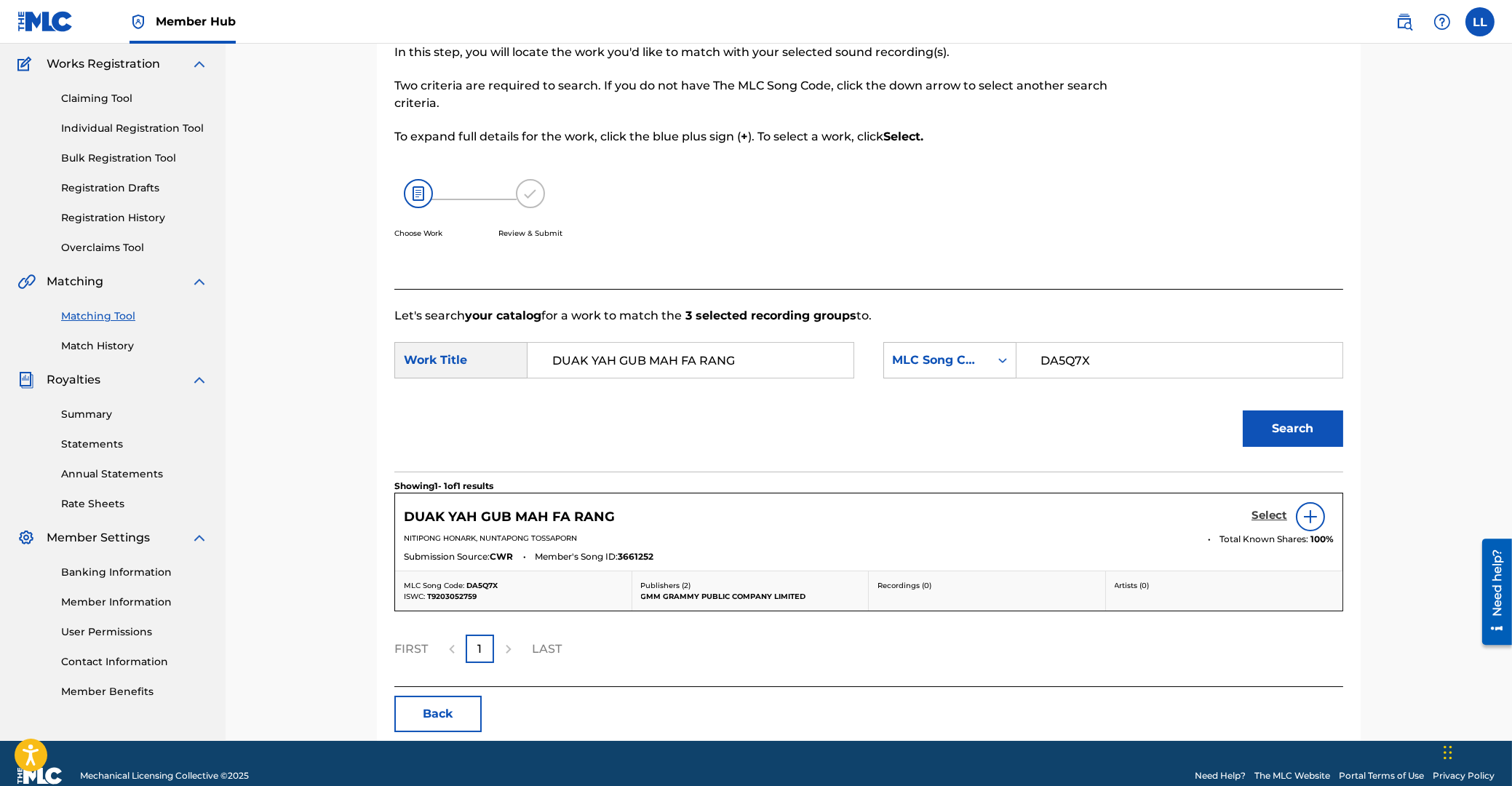
click at [1270, 512] on h5 "Select" at bounding box center [1269, 515] width 35 height 14
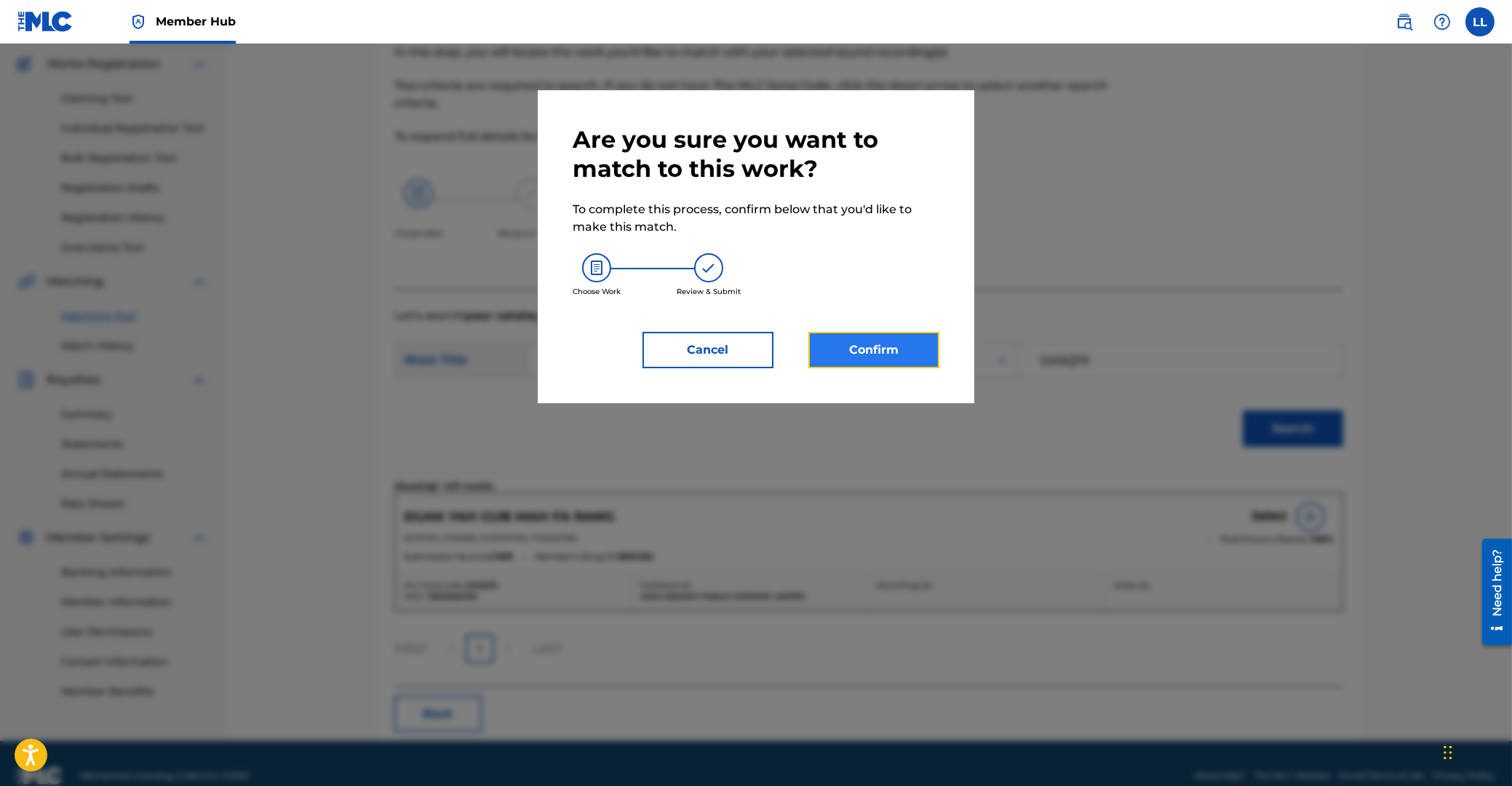
click at [892, 359] on button "Confirm" at bounding box center [874, 350] width 131 height 36
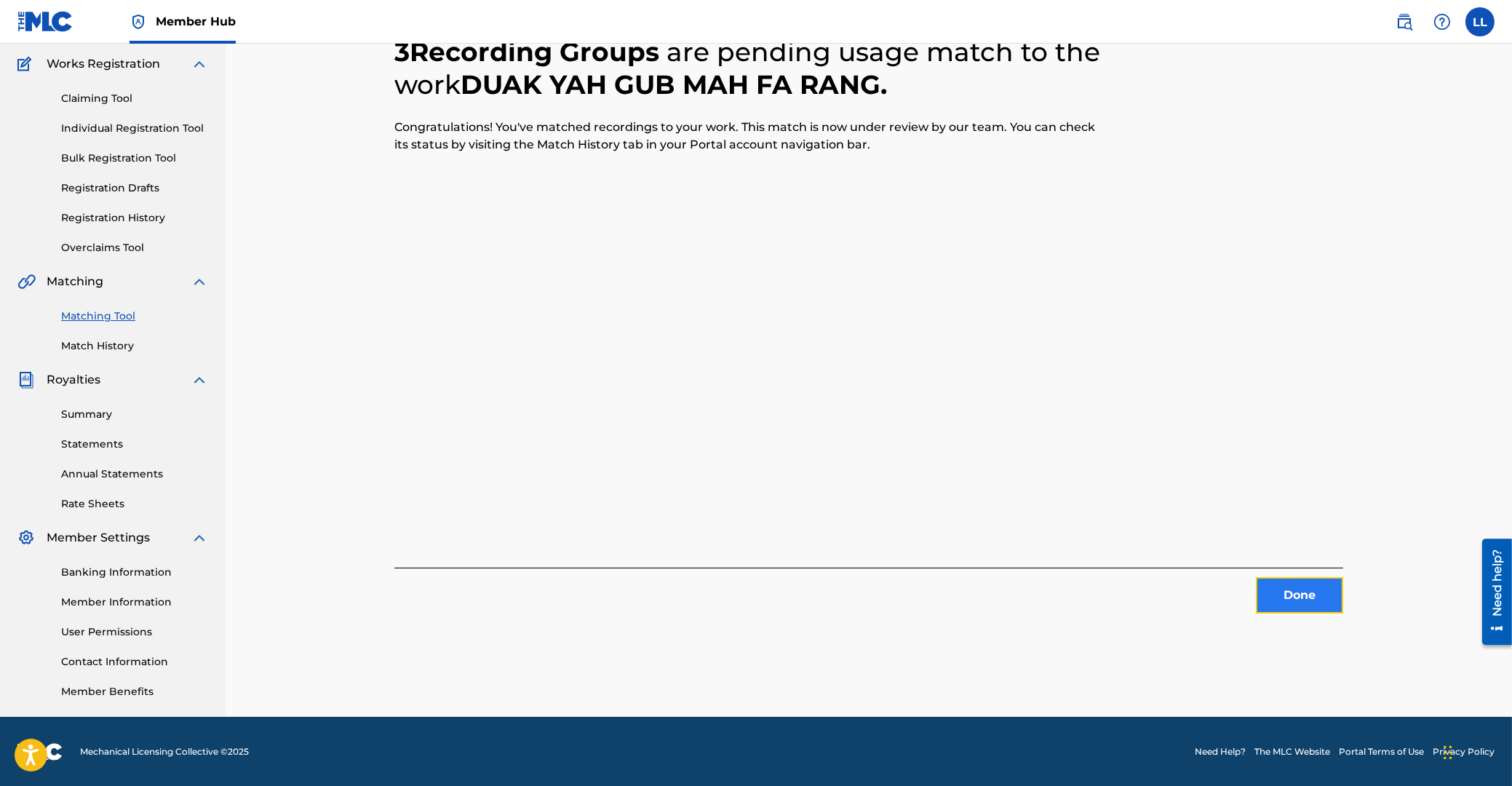
click at [1296, 596] on button "Done" at bounding box center [1300, 595] width 87 height 36
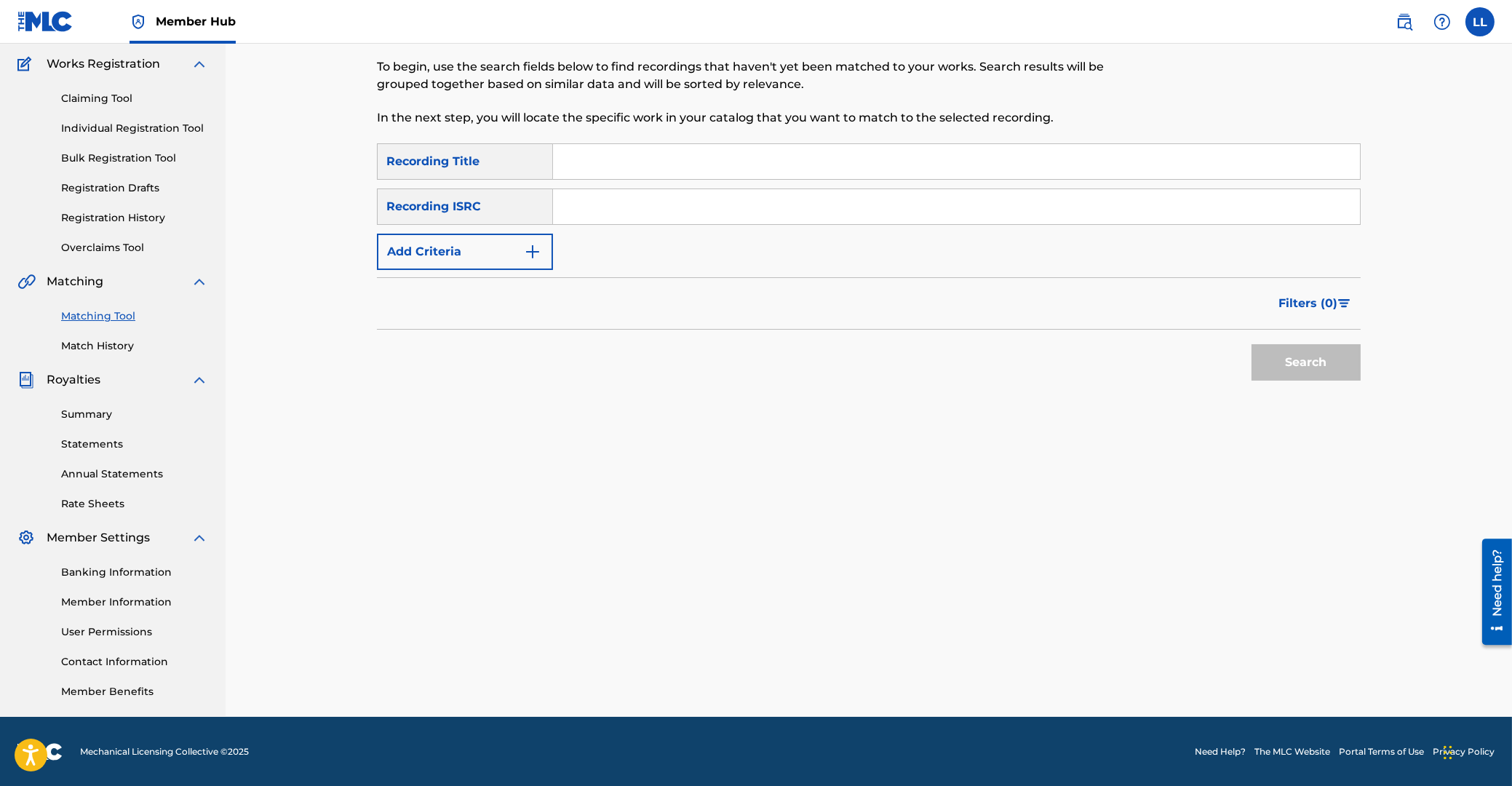
drag, startPoint x: 682, startPoint y: 217, endPoint x: 666, endPoint y: 215, distance: 16.1
click at [684, 215] on input "Search Form" at bounding box center [956, 206] width 807 height 34
type input "THG010817765"
click at [1298, 367] on button "Search" at bounding box center [1306, 362] width 109 height 36
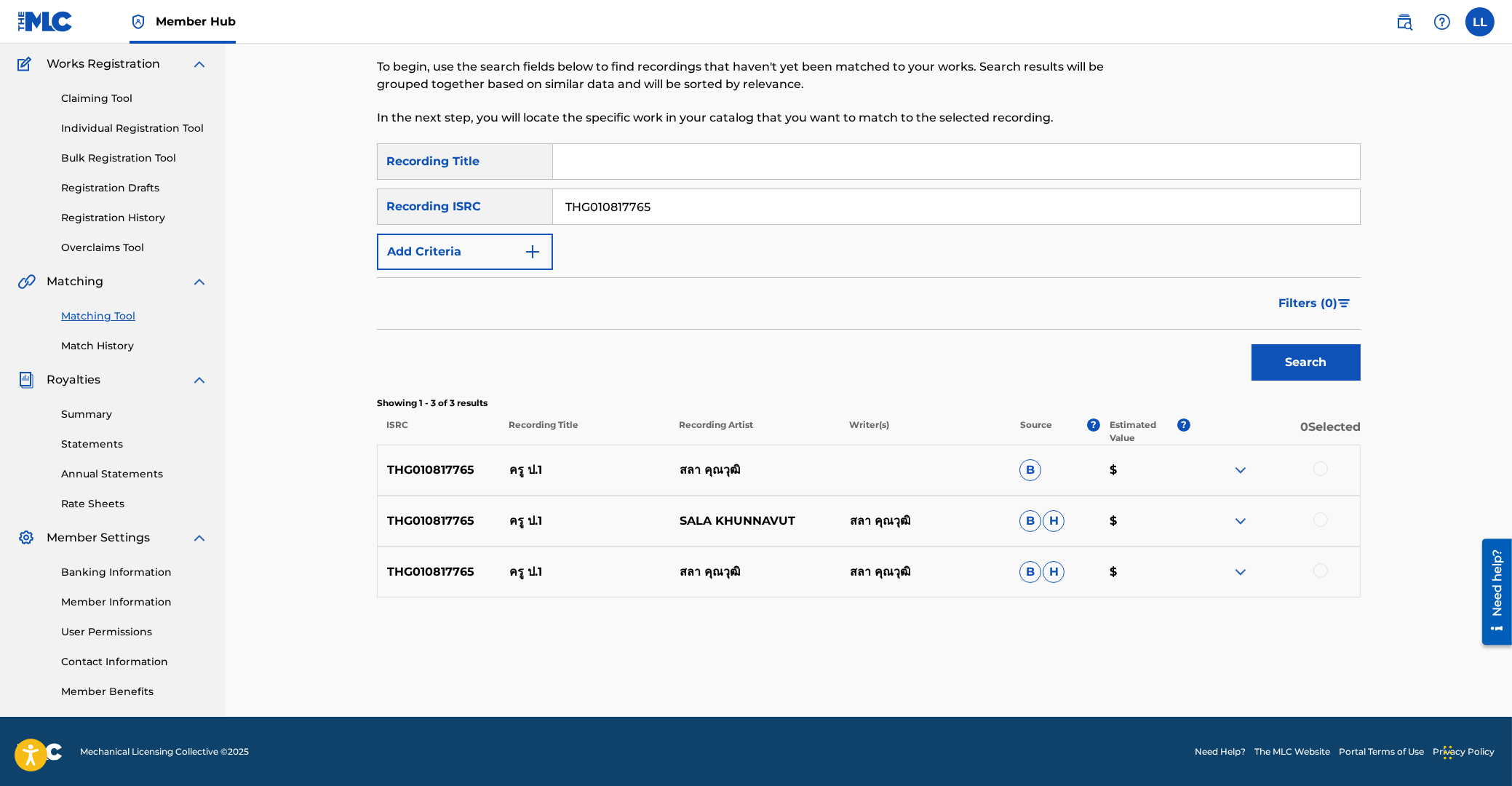
click at [1320, 469] on div at bounding box center [1321, 468] width 15 height 15
click at [1321, 517] on div at bounding box center [1321, 519] width 15 height 15
click at [1318, 567] on div at bounding box center [1321, 571] width 15 height 15
click at [993, 654] on button "Match 3 Groups" at bounding box center [1022, 667] width 161 height 36
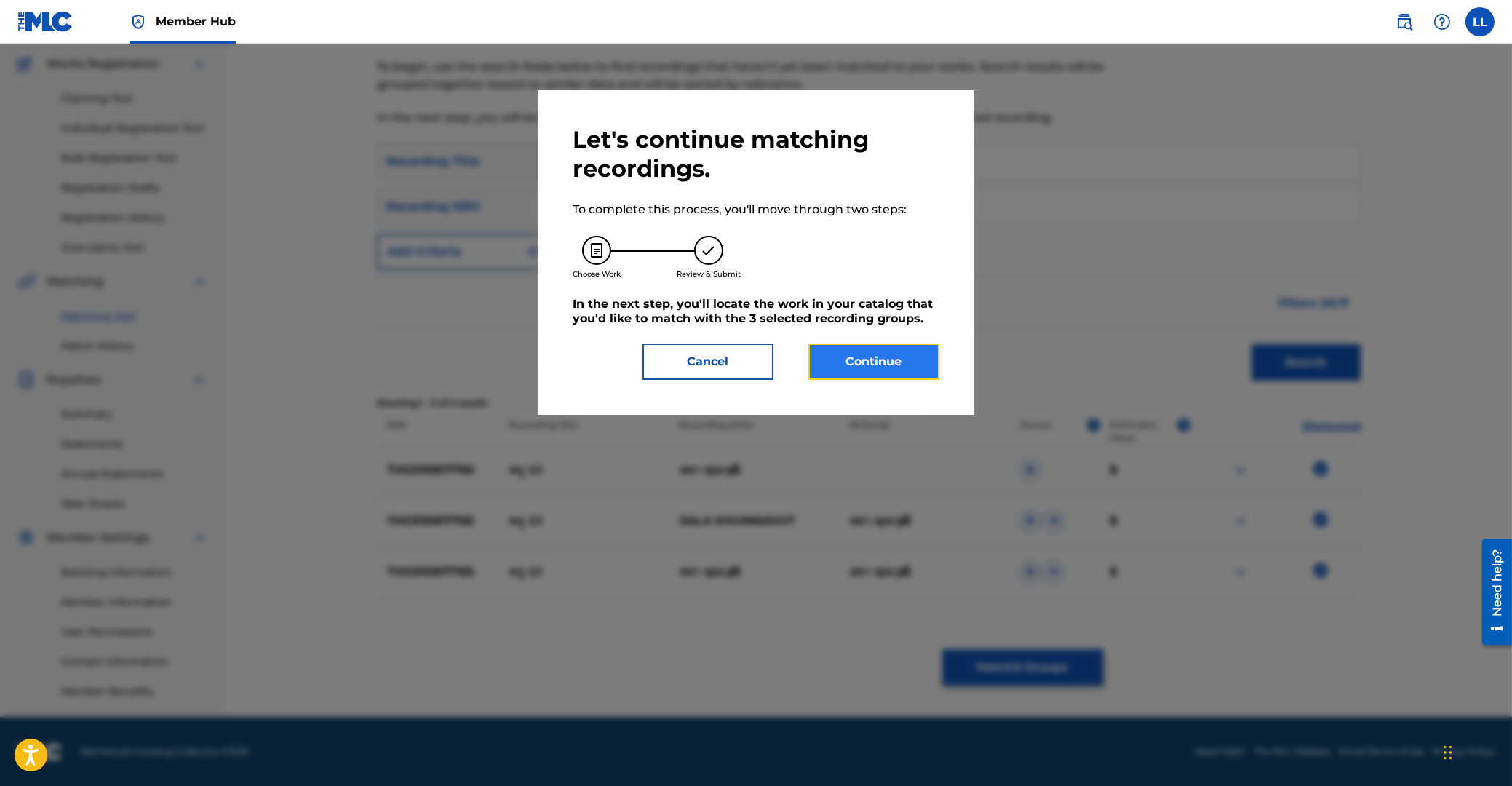
click at [898, 368] on button "Continue" at bounding box center [874, 361] width 131 height 36
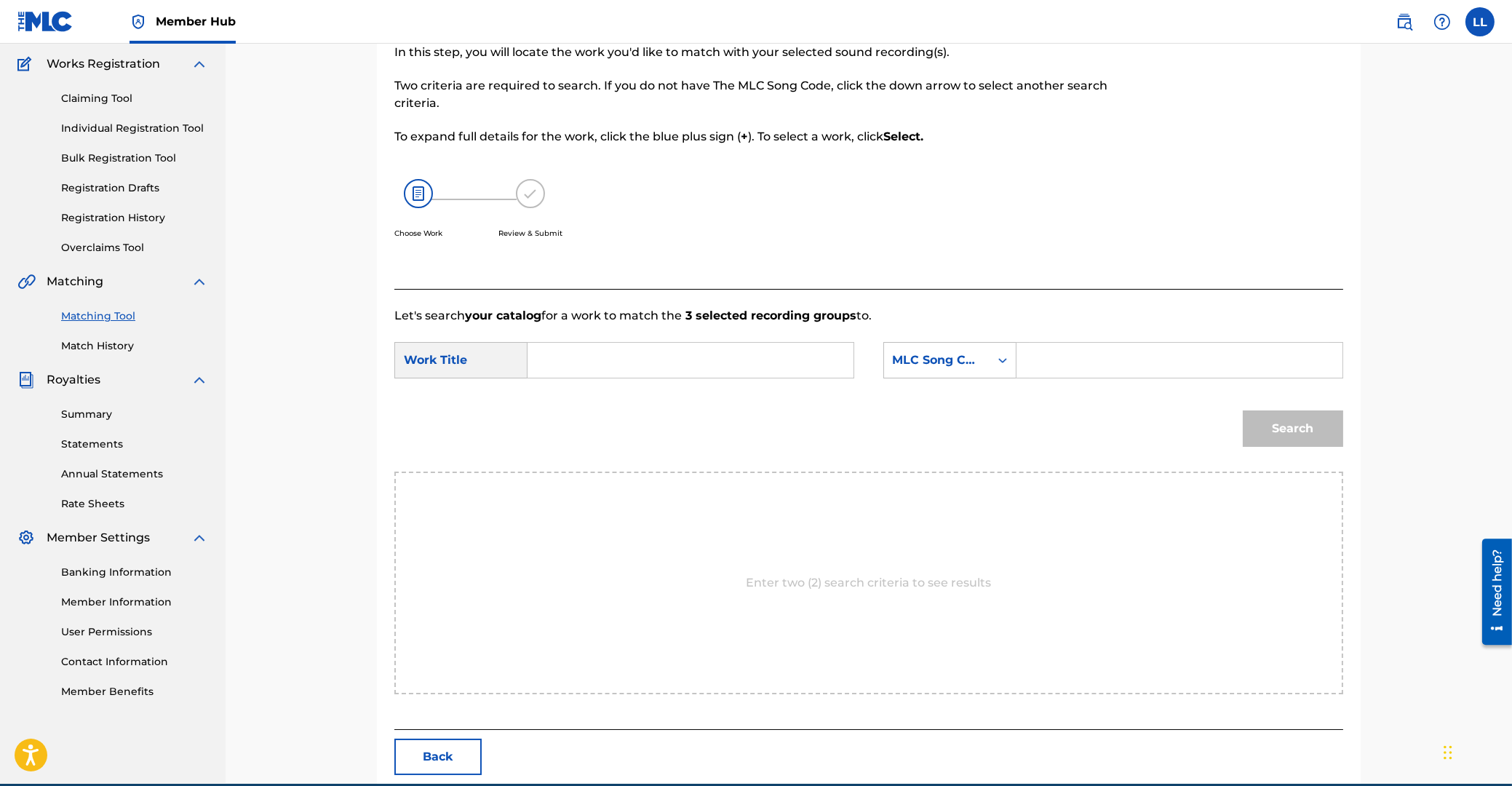
click at [594, 361] on input "Search Form" at bounding box center [691, 360] width 301 height 34
type input "KROO POR NEUNG"
drag, startPoint x: 1156, startPoint y: 377, endPoint x: 1156, endPoint y: 368, distance: 9.0
click at [1156, 375] on input "Search Form" at bounding box center [1180, 360] width 301 height 34
type input "KE801L"
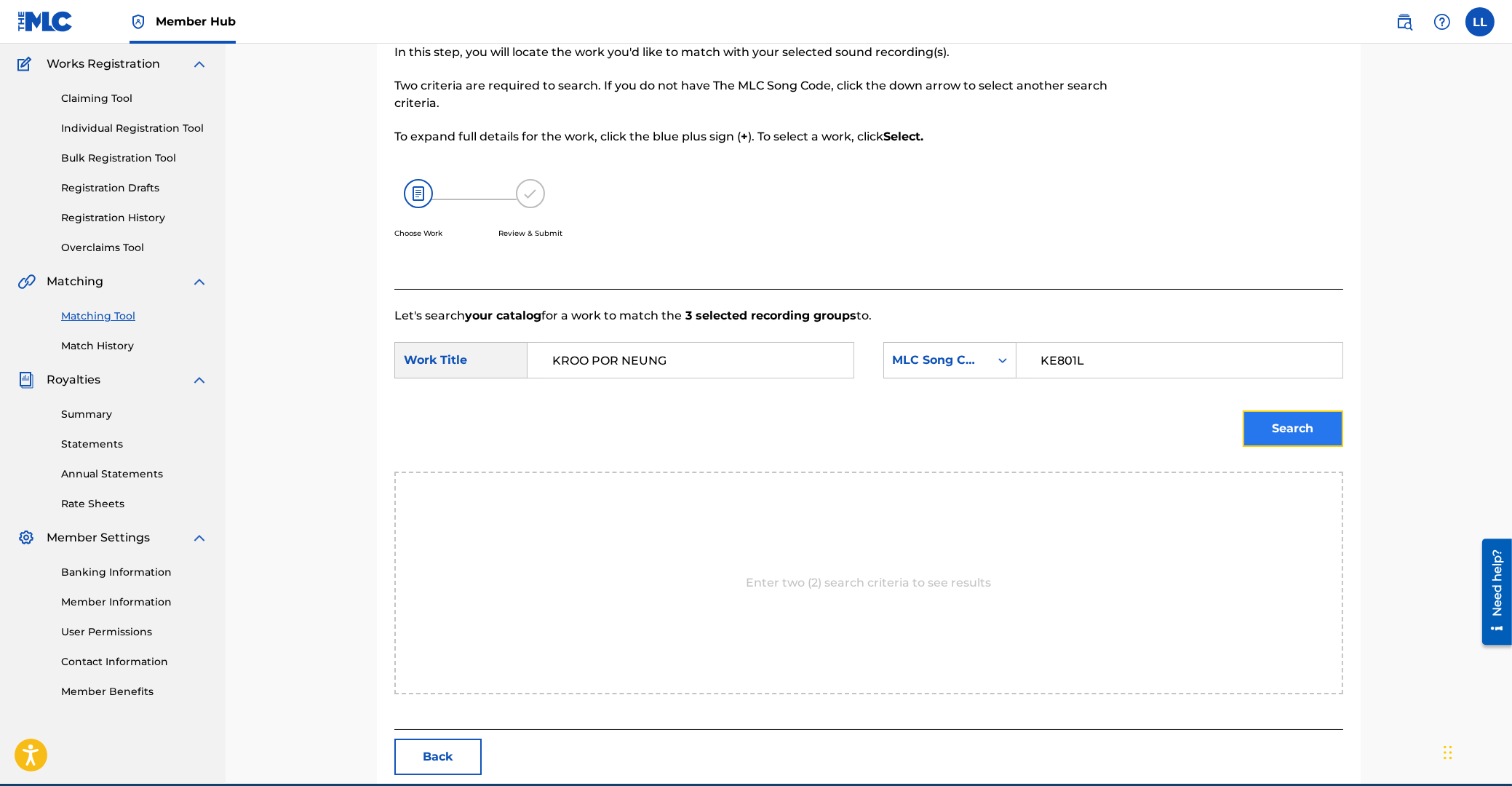
click at [1301, 431] on button "Search" at bounding box center [1292, 428] width 101 height 36
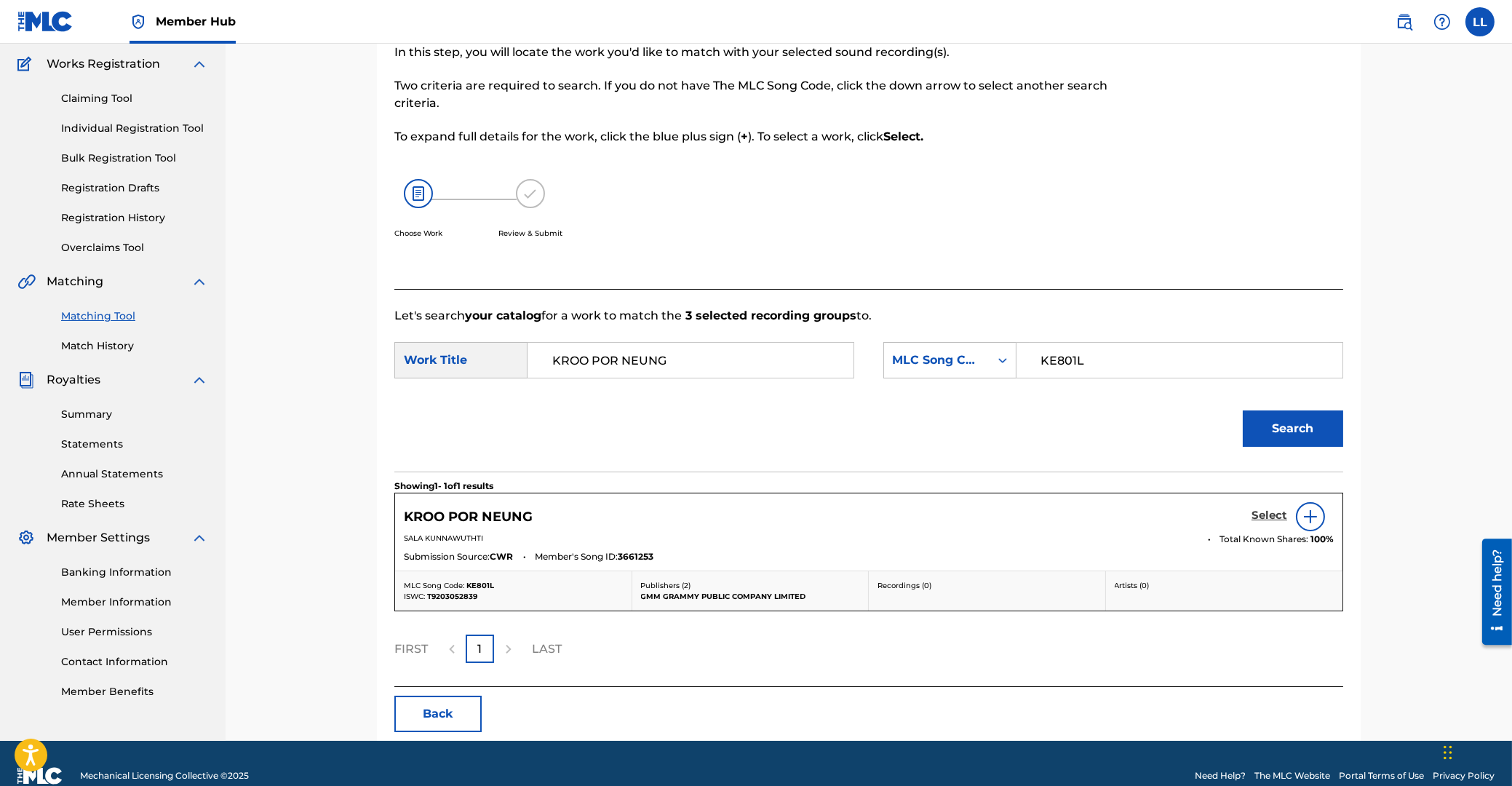
click at [1266, 516] on h5 "Select" at bounding box center [1269, 515] width 35 height 14
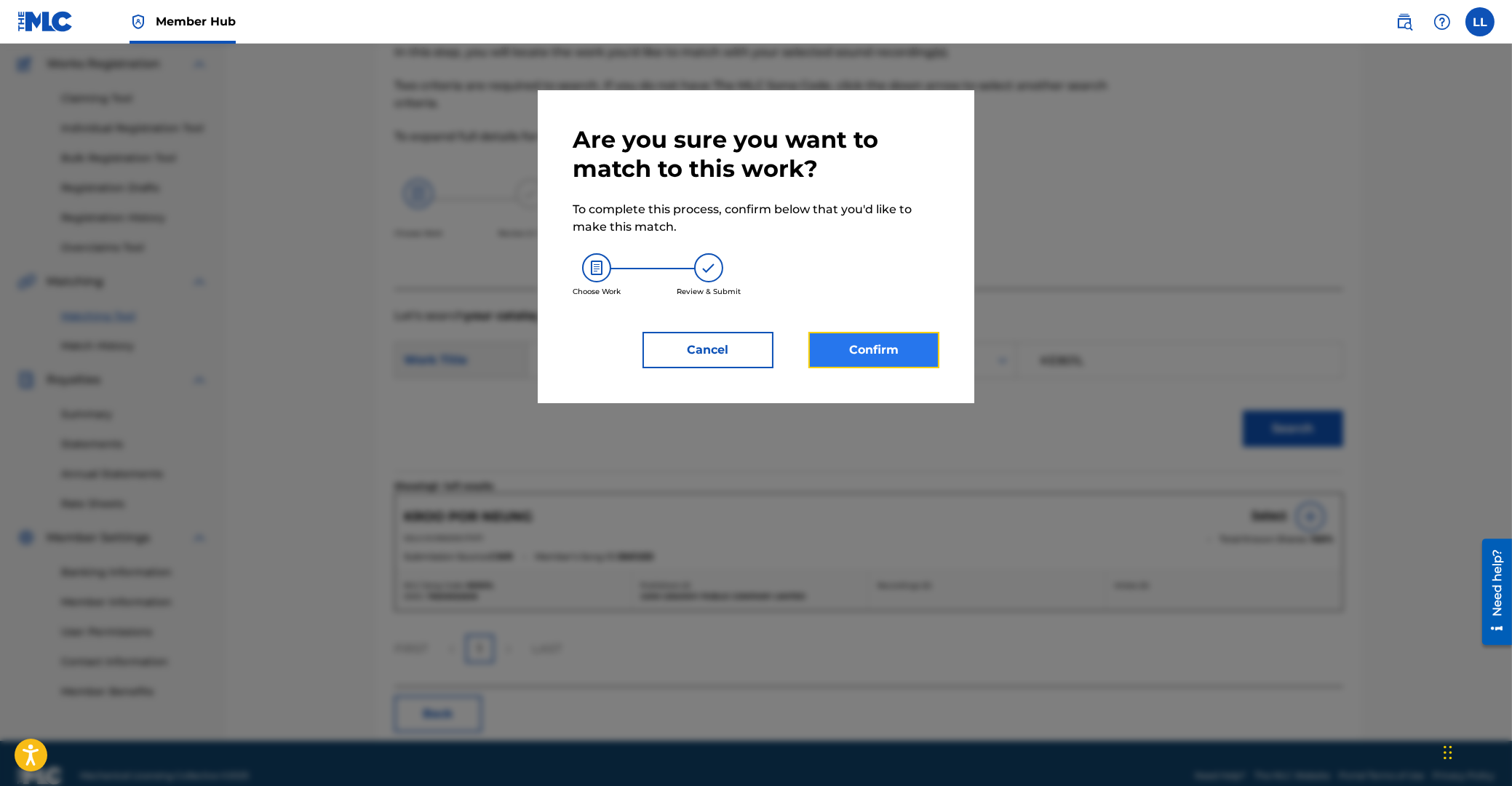
click at [862, 350] on button "Confirm" at bounding box center [874, 350] width 131 height 36
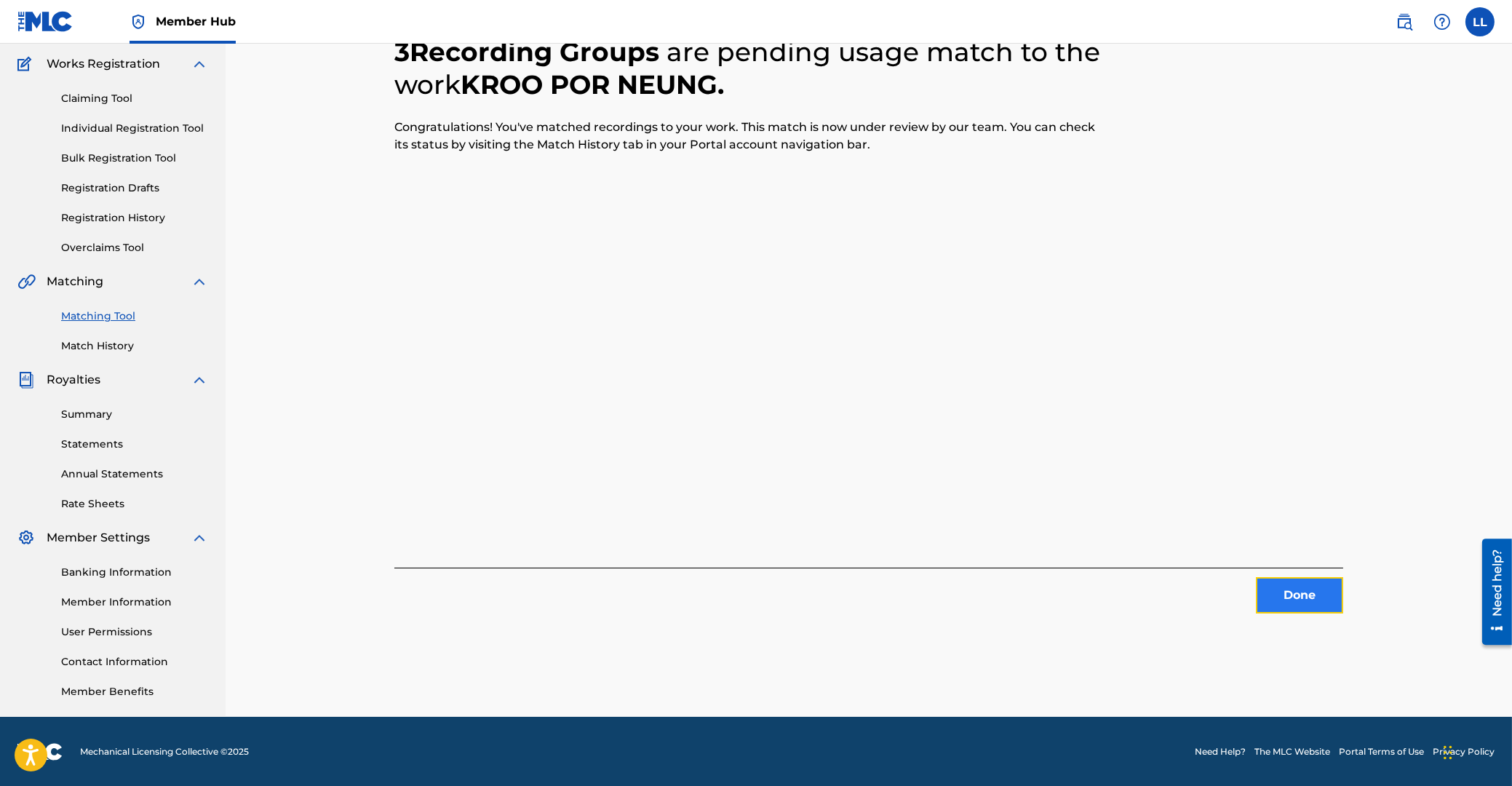
click at [1290, 594] on button "Done" at bounding box center [1300, 595] width 87 height 36
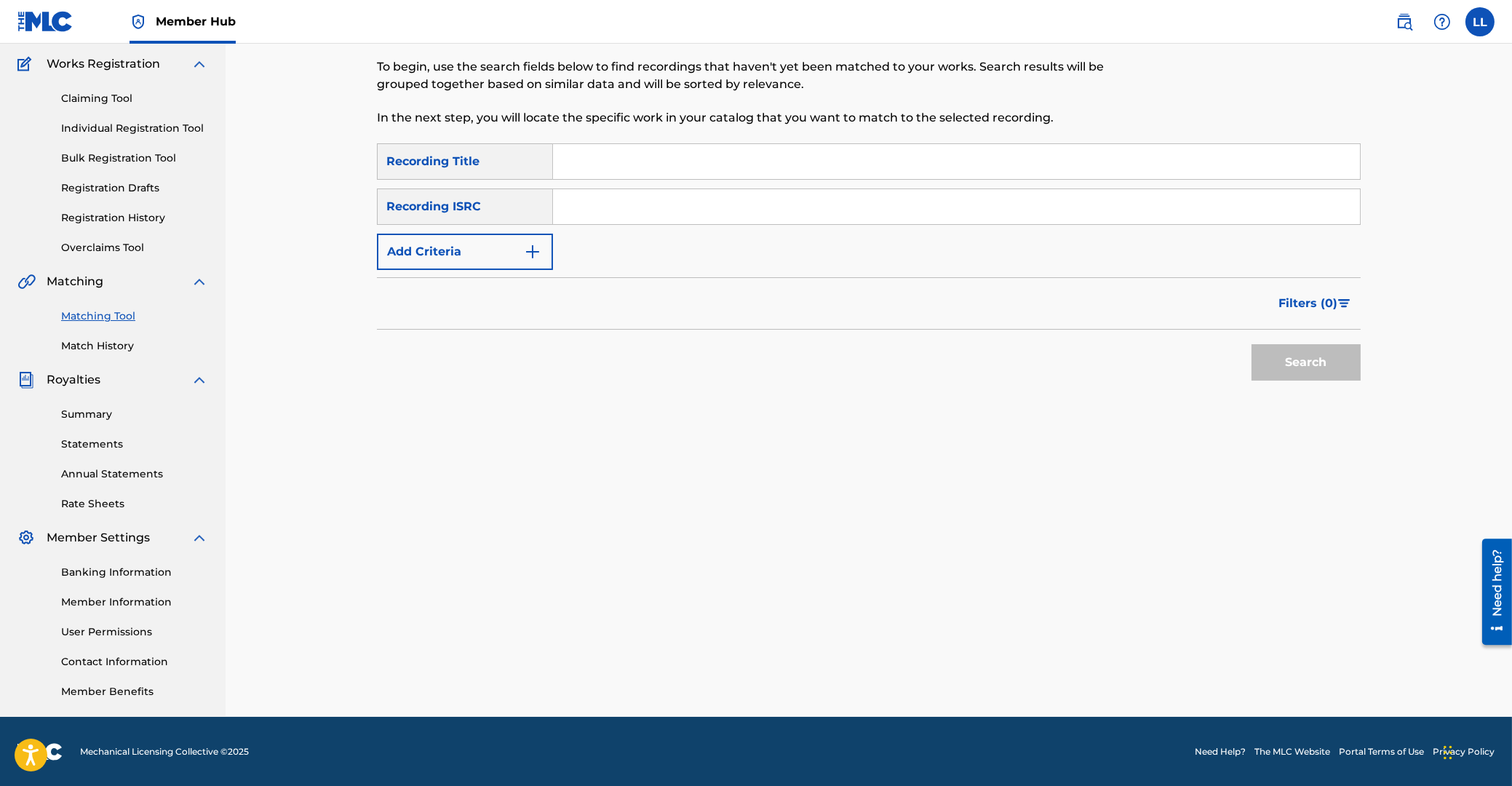
click at [670, 207] on input "Search Form" at bounding box center [956, 206] width 807 height 34
type input "THG010817326"
click at [1314, 368] on button "Search" at bounding box center [1306, 362] width 109 height 36
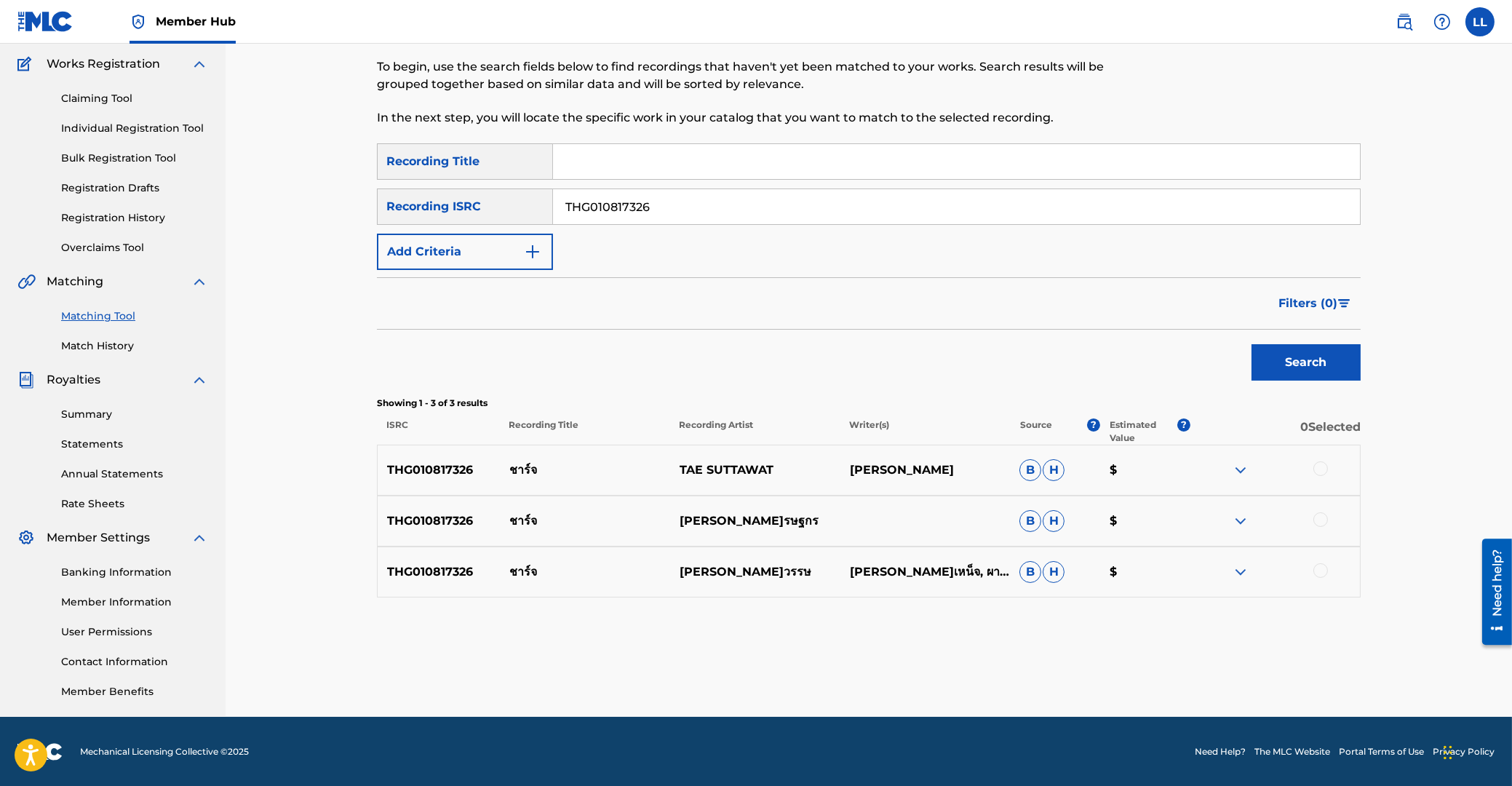
click at [1319, 468] on div at bounding box center [1321, 468] width 15 height 15
click at [1322, 522] on div at bounding box center [1321, 519] width 15 height 15
click at [1320, 570] on div at bounding box center [1321, 571] width 15 height 15
click at [984, 659] on button "Match 3 Groups" at bounding box center [1022, 667] width 161 height 36
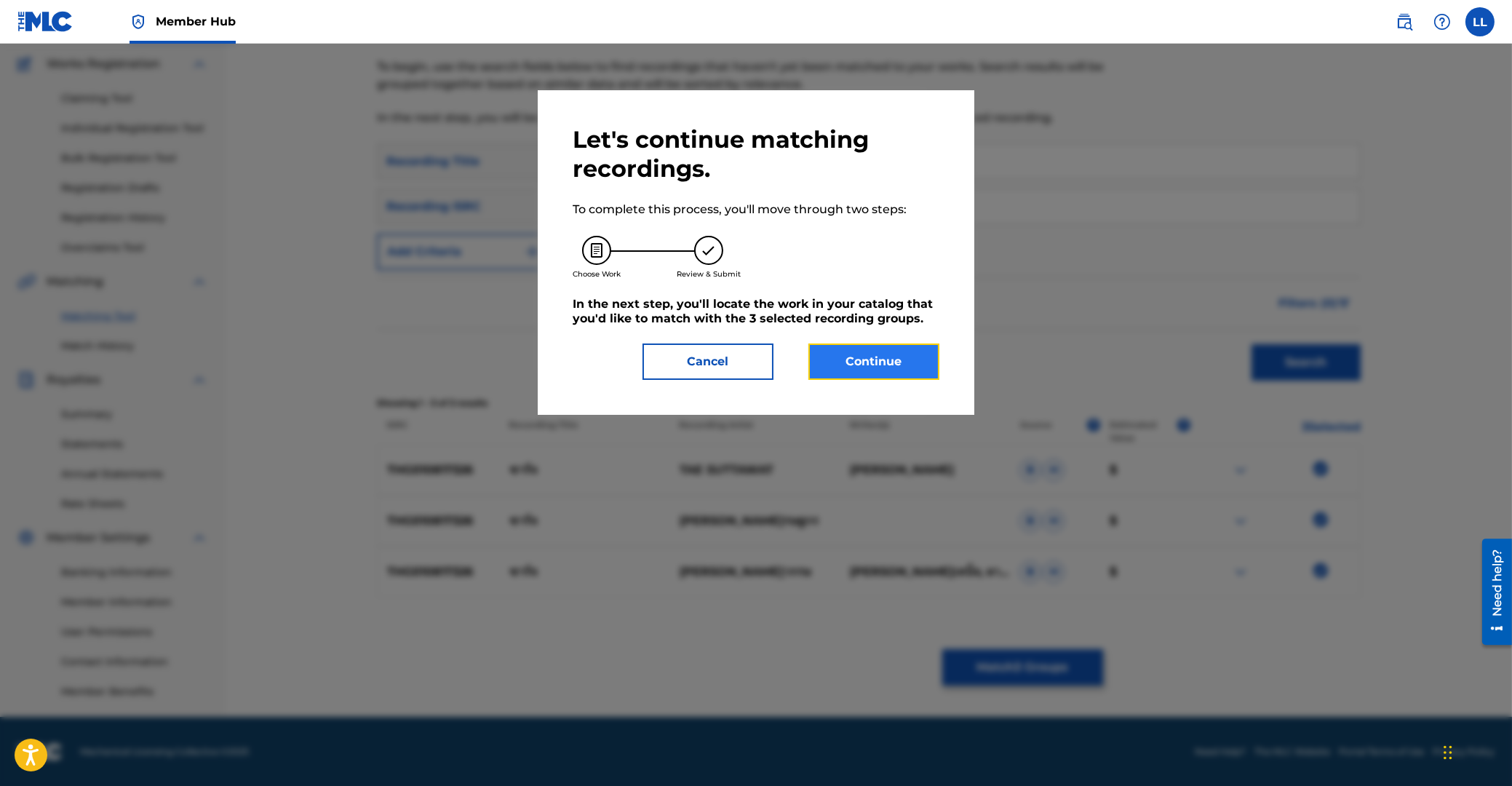
click at [883, 354] on button "Continue" at bounding box center [874, 361] width 131 height 36
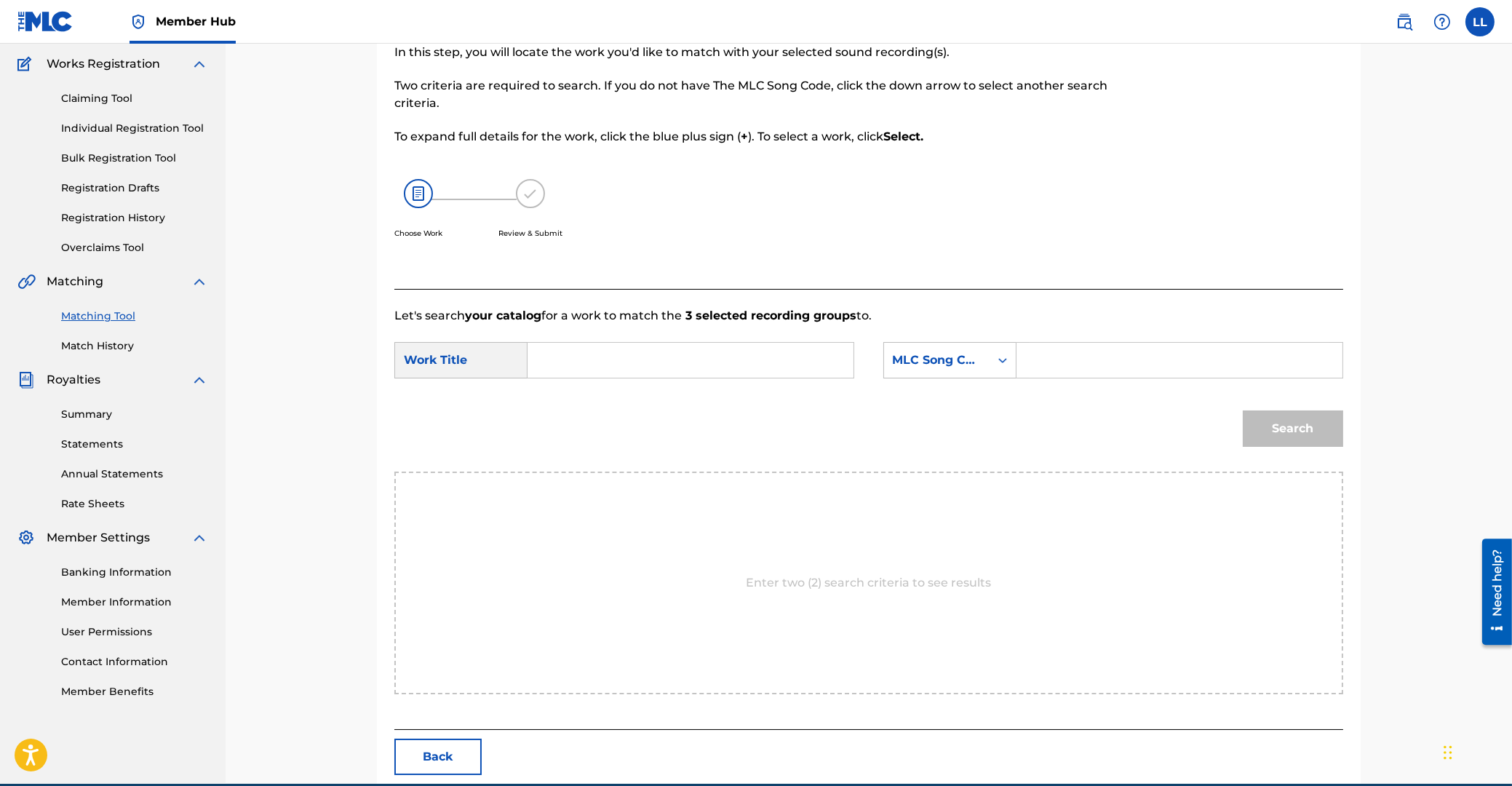
click at [677, 354] on input "Search Form" at bounding box center [691, 360] width 301 height 34
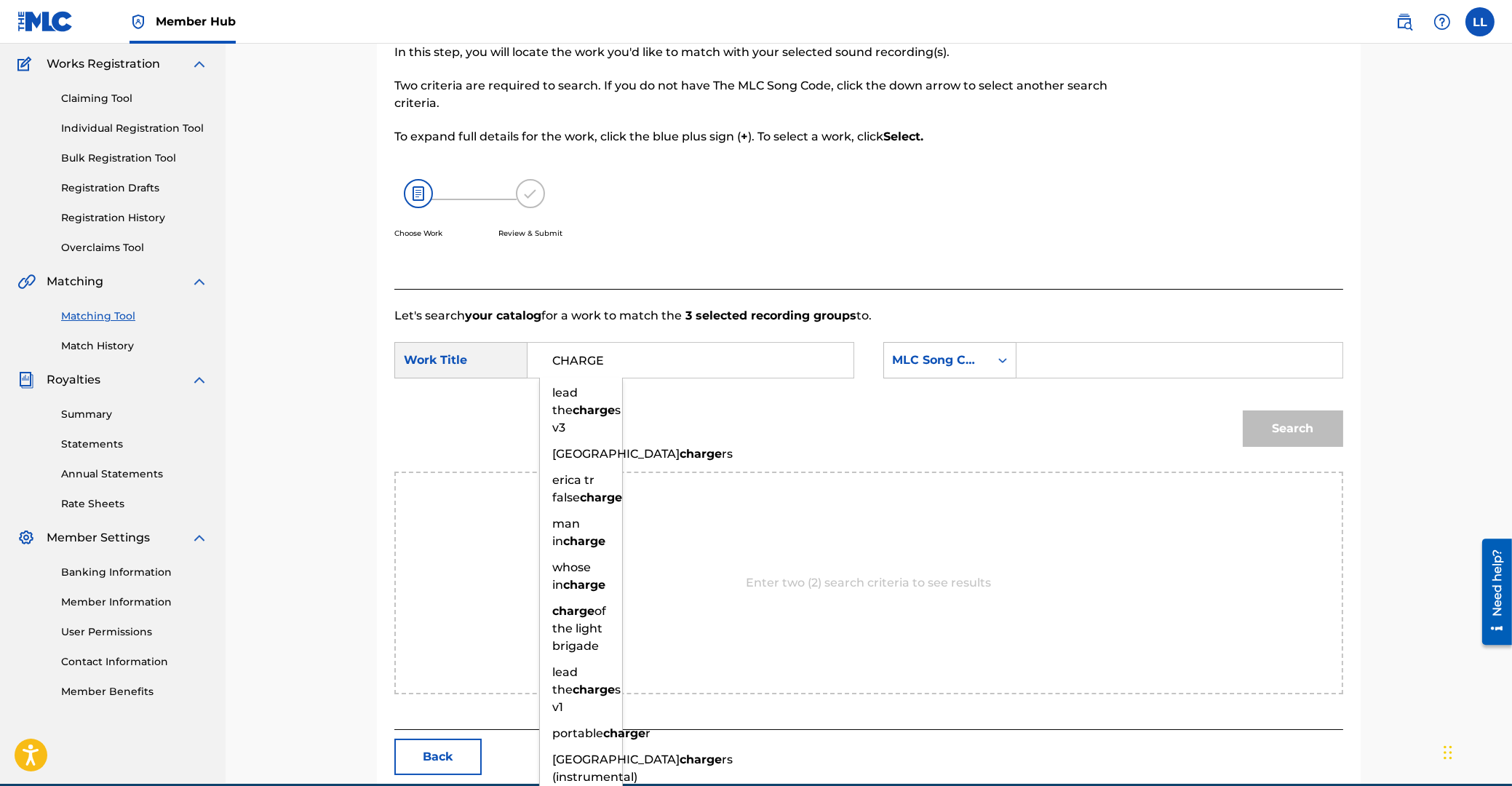
type input "CHARGE"
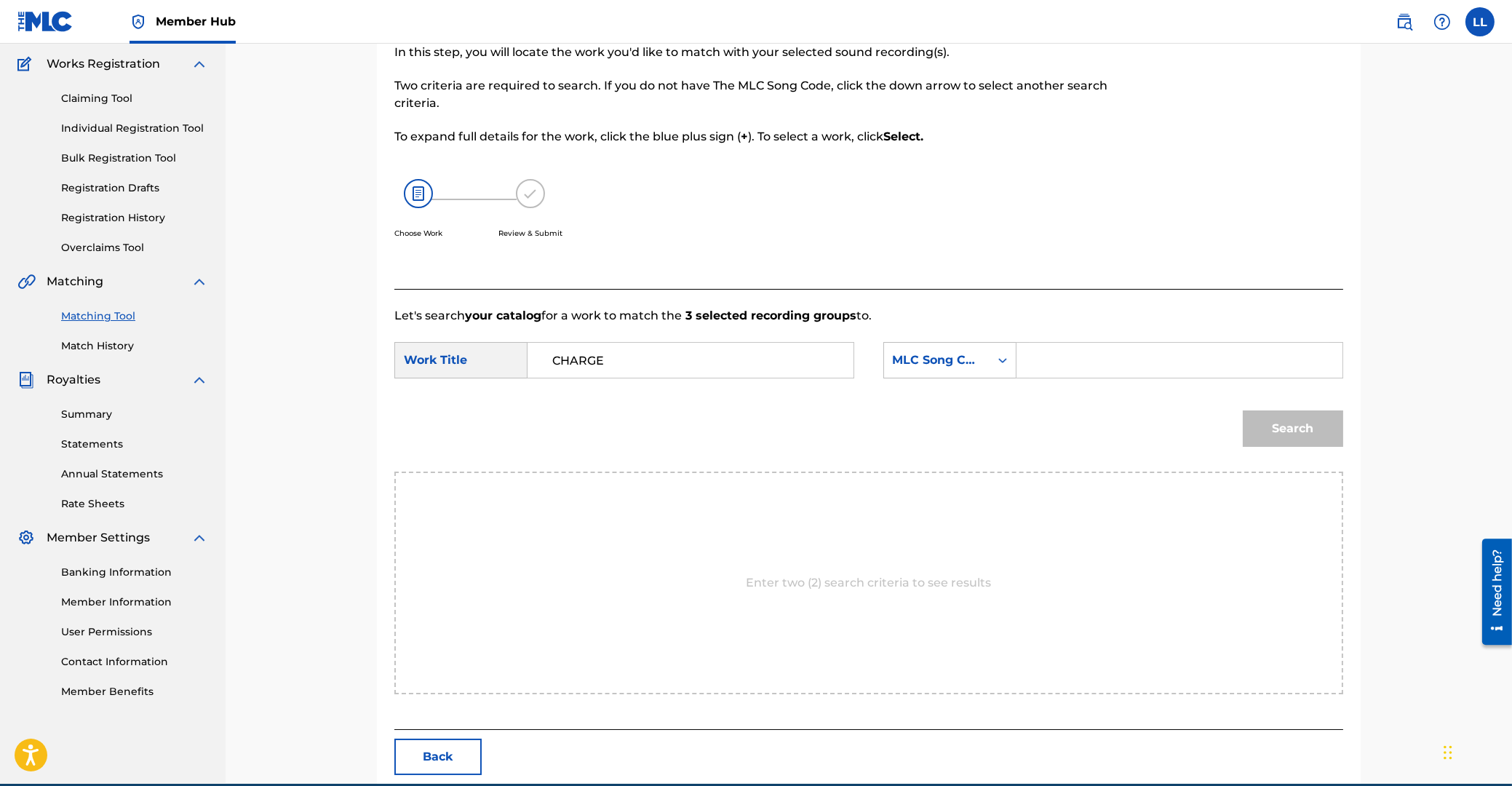
click at [1068, 359] on input "Search Form" at bounding box center [1180, 360] width 301 height 34
type input "CB8ZX9"
click at [1301, 427] on button "Search" at bounding box center [1292, 428] width 101 height 36
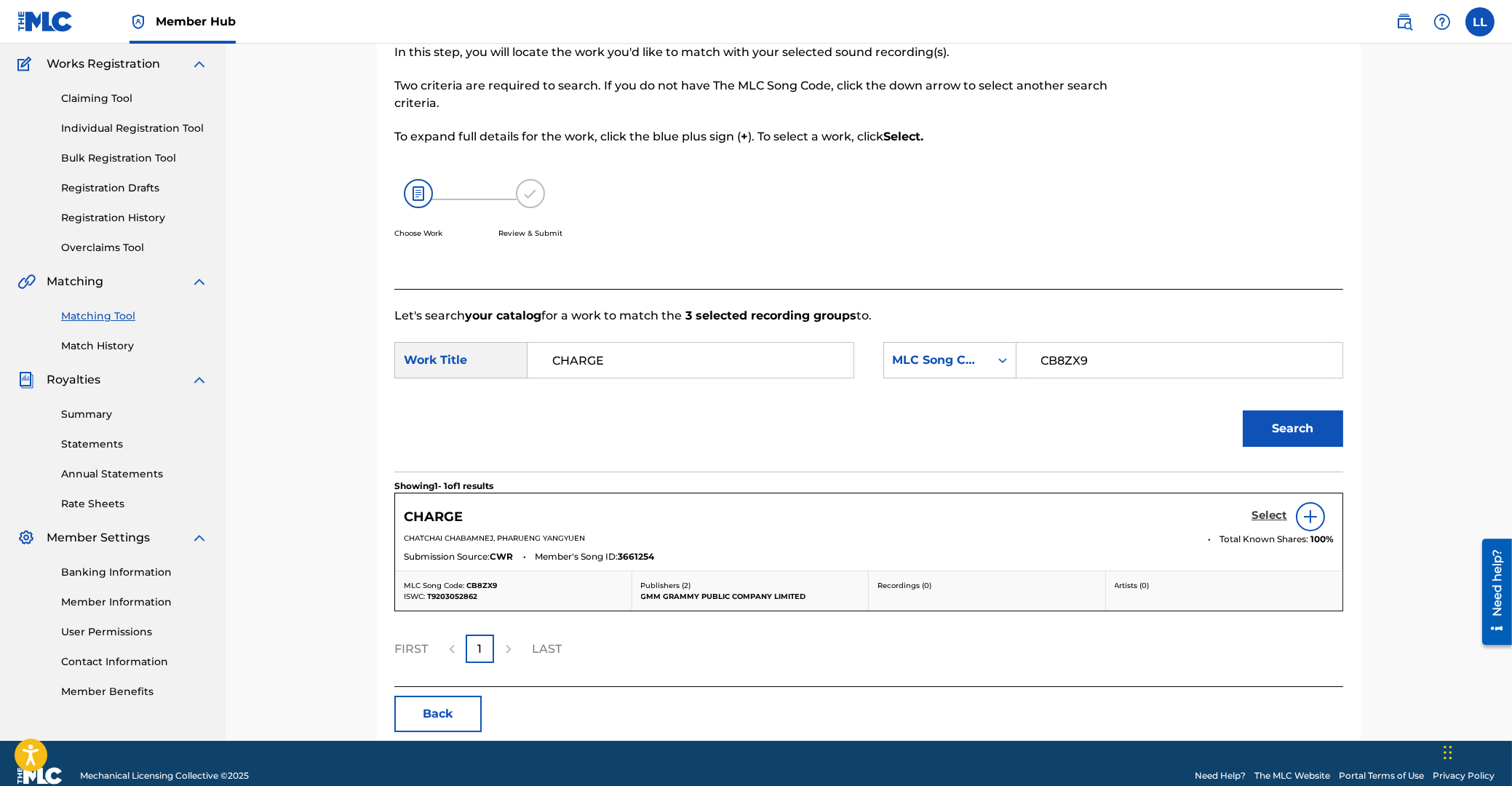
click at [1271, 515] on h5 "Select" at bounding box center [1269, 515] width 35 height 14
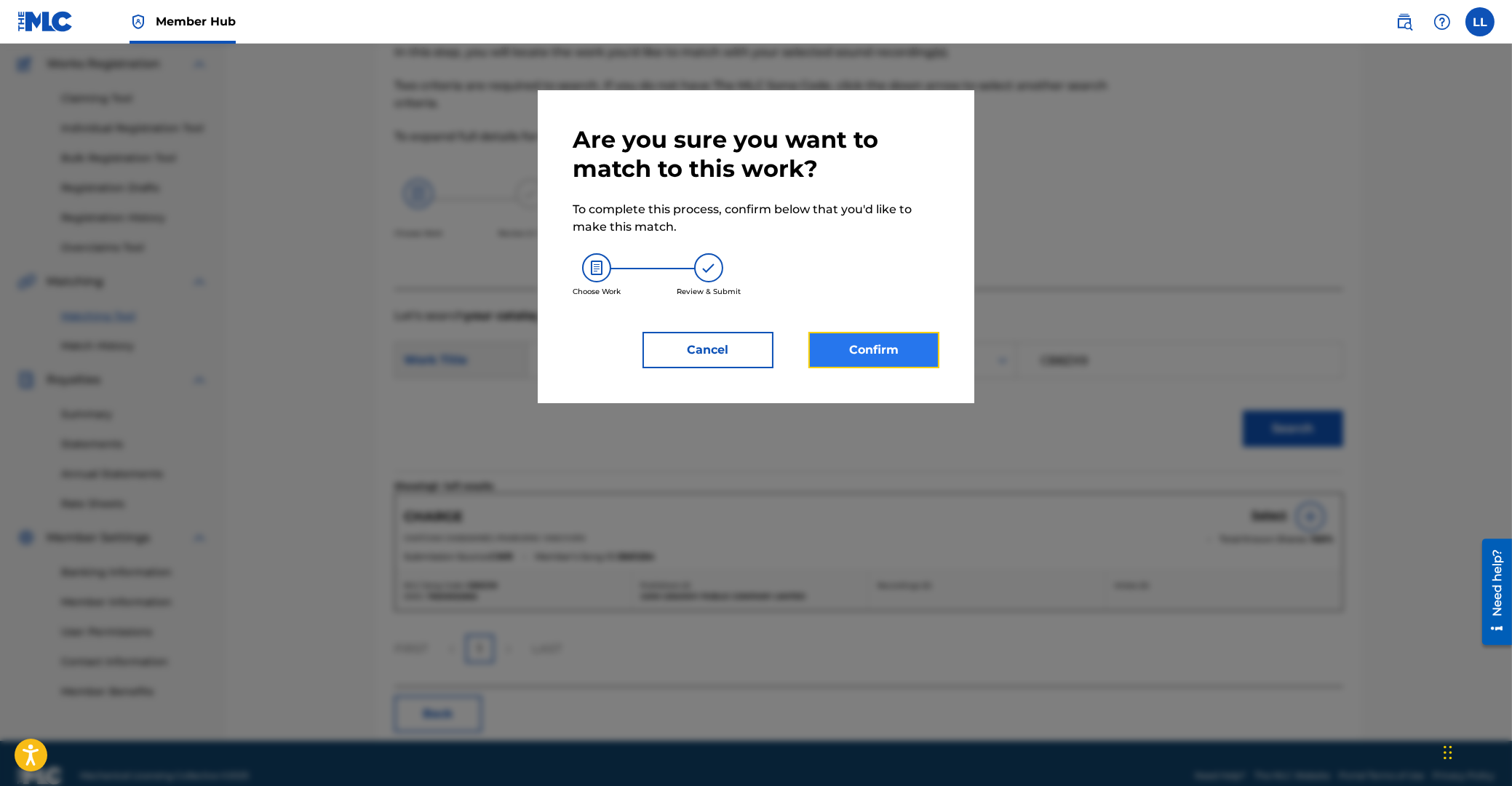
click at [871, 350] on button "Confirm" at bounding box center [874, 350] width 131 height 36
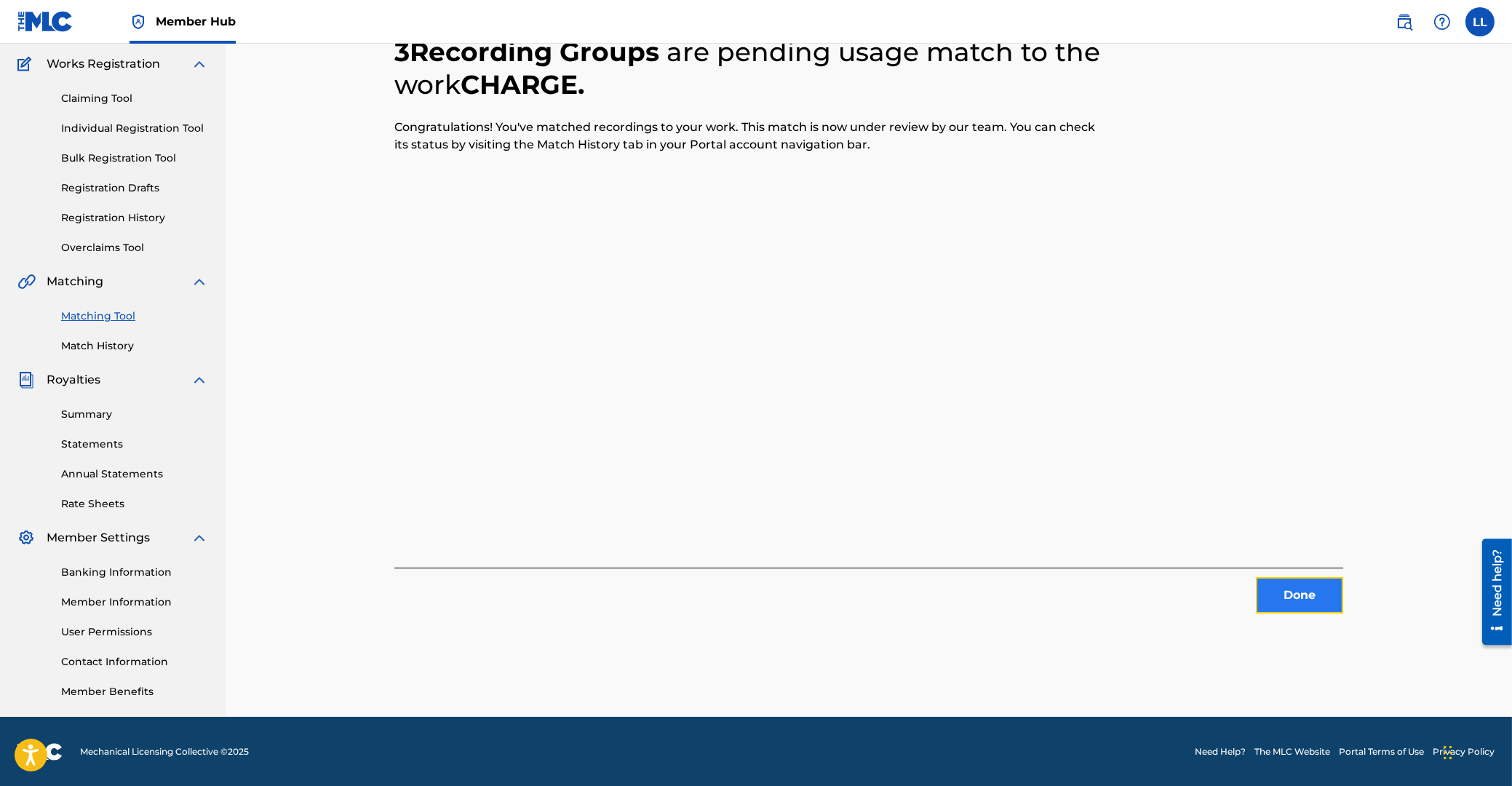
click at [1293, 602] on button "Done" at bounding box center [1300, 595] width 87 height 36
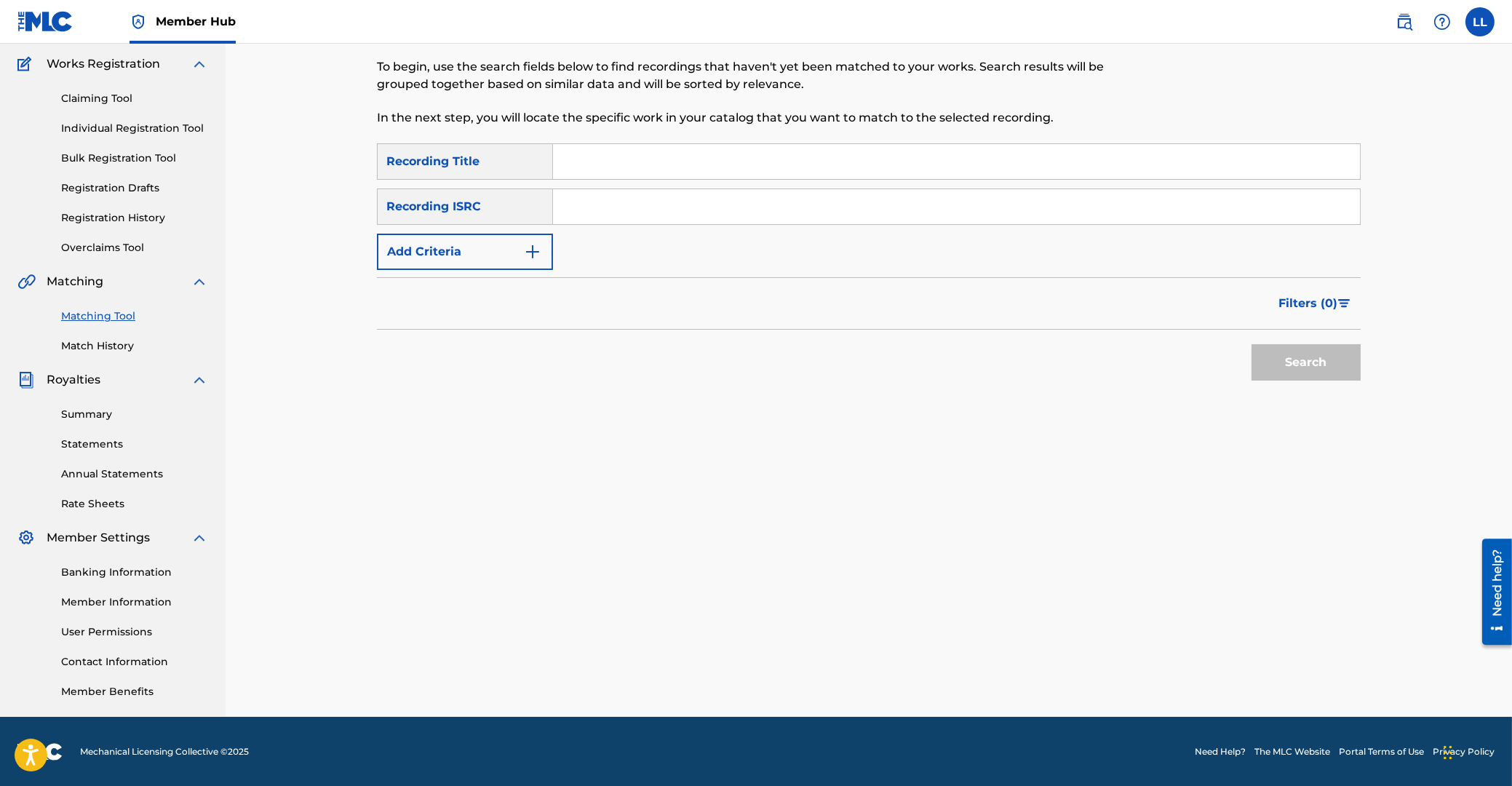
click at [655, 209] on input "Search Form" at bounding box center [956, 206] width 807 height 34
click at [1301, 366] on button "Search" at bounding box center [1306, 362] width 109 height 36
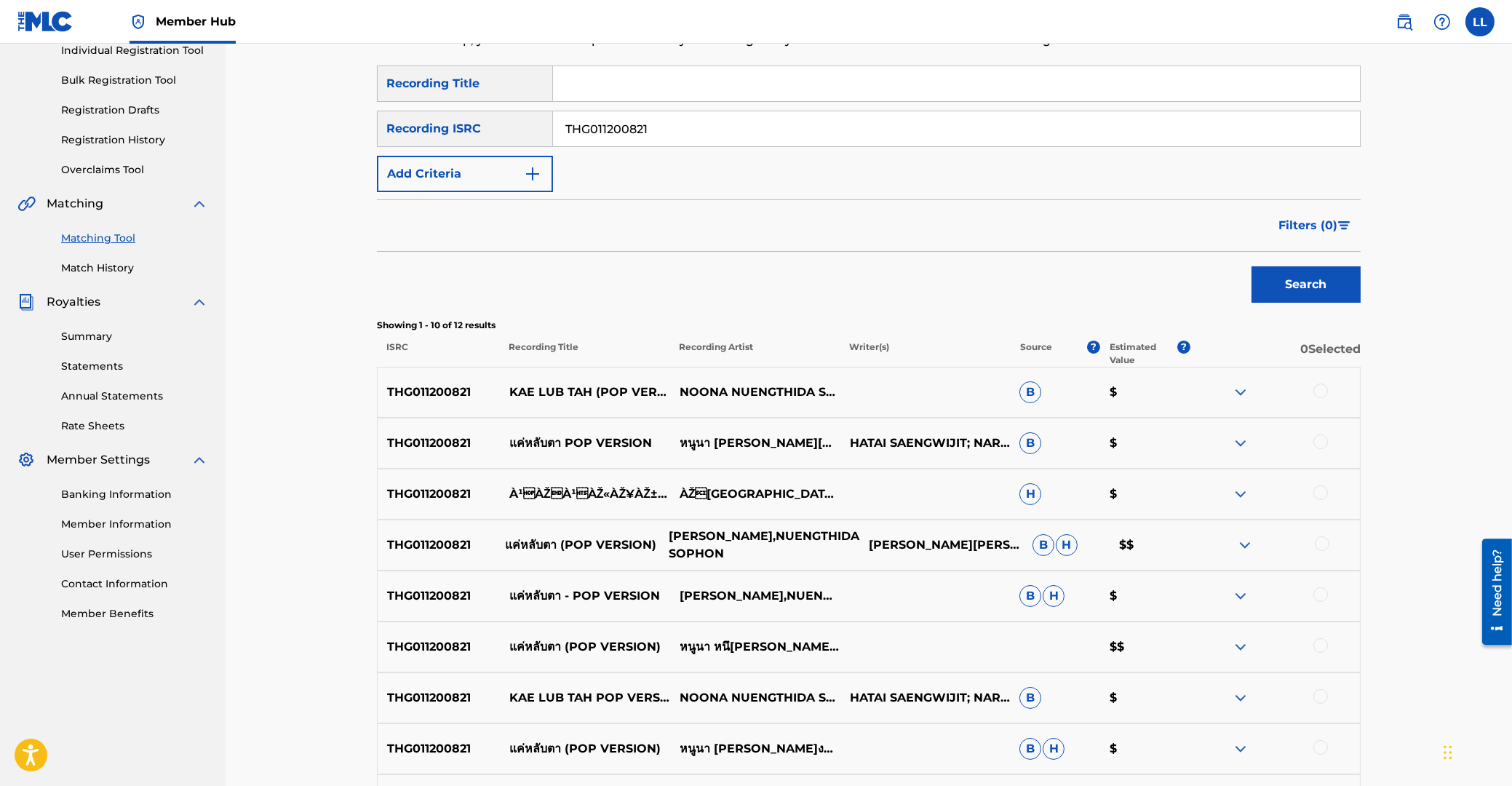
scroll to position [272, 0]
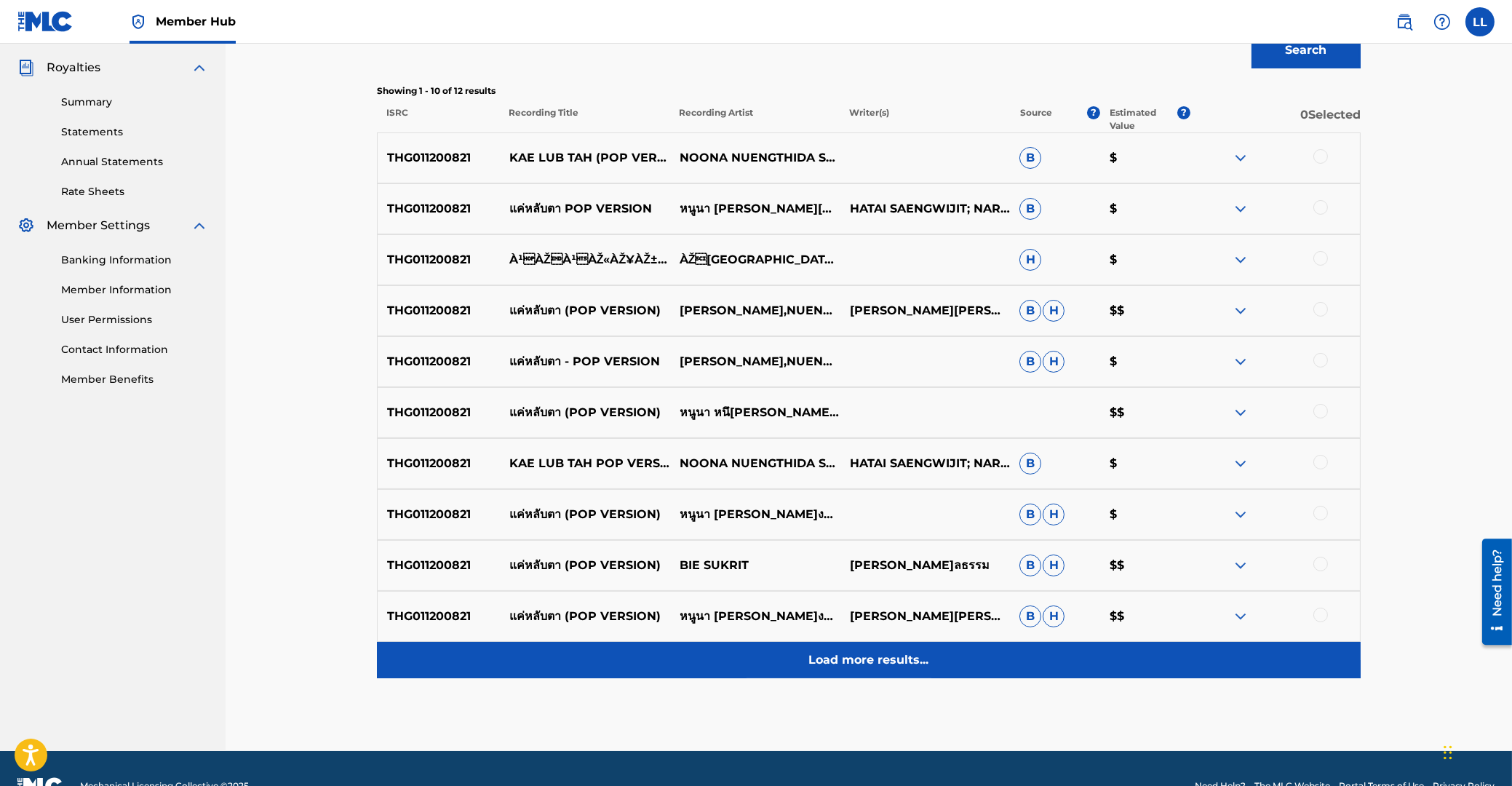
click at [844, 660] on p "Load more results..." at bounding box center [869, 660] width 120 height 17
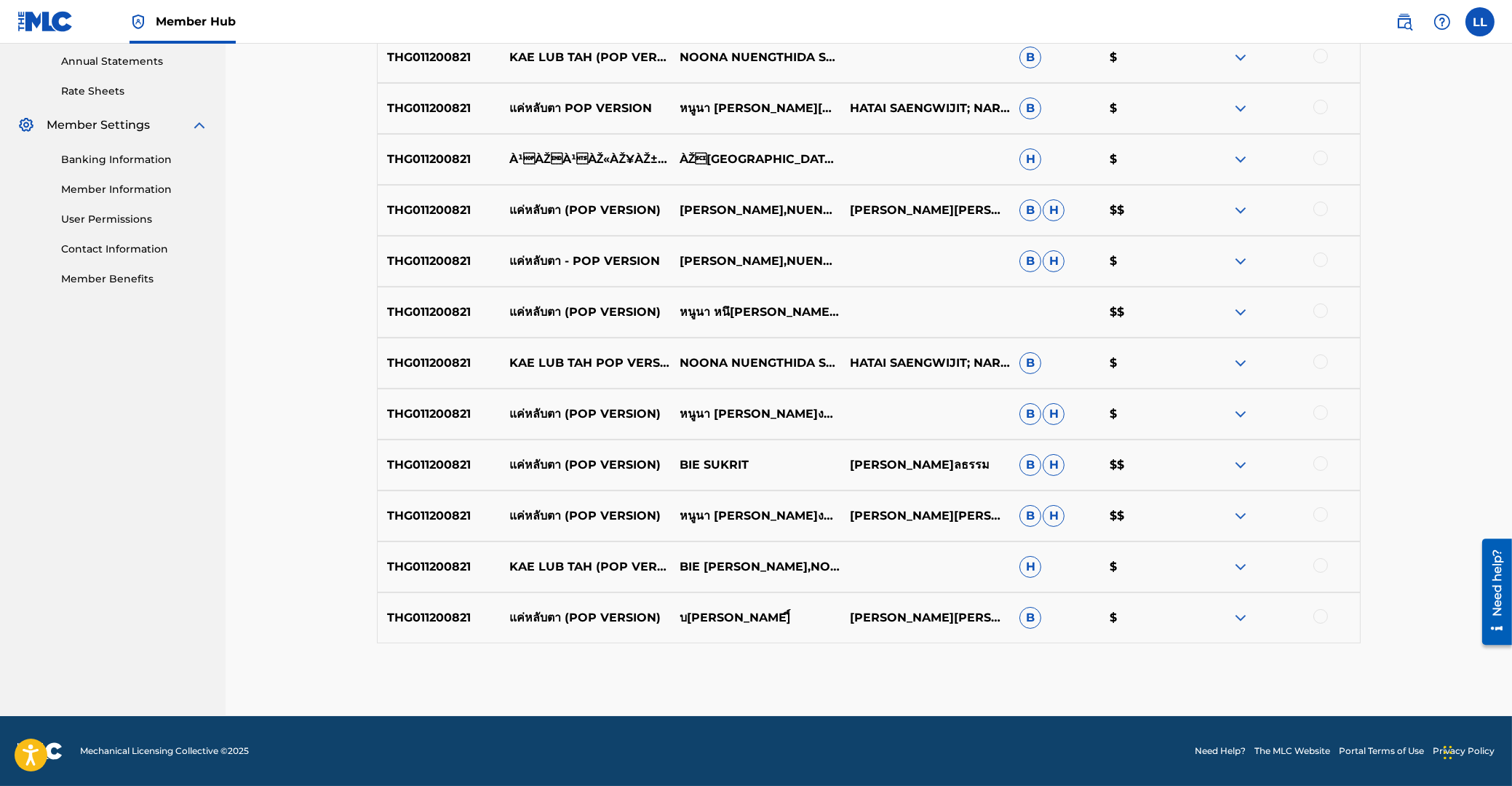
scroll to position [372, 0]
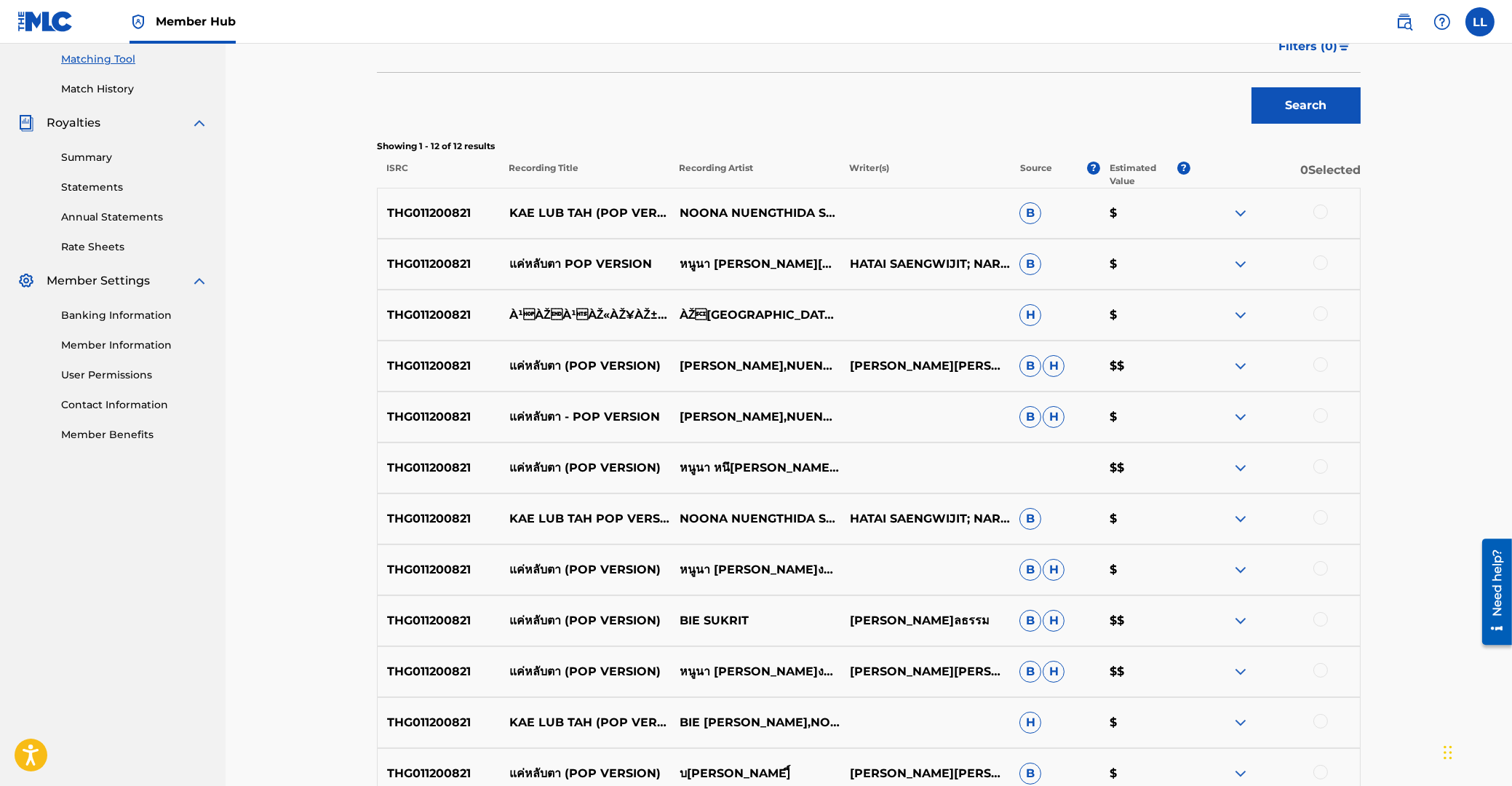
click at [1316, 210] on div at bounding box center [1321, 211] width 15 height 15
click at [1319, 262] on div at bounding box center [1321, 262] width 15 height 15
drag, startPoint x: 1319, startPoint y: 309, endPoint x: 1319, endPoint y: 341, distance: 32.0
click at [1319, 309] on div at bounding box center [1321, 314] width 15 height 15
click at [1318, 368] on div at bounding box center [1321, 365] width 15 height 15
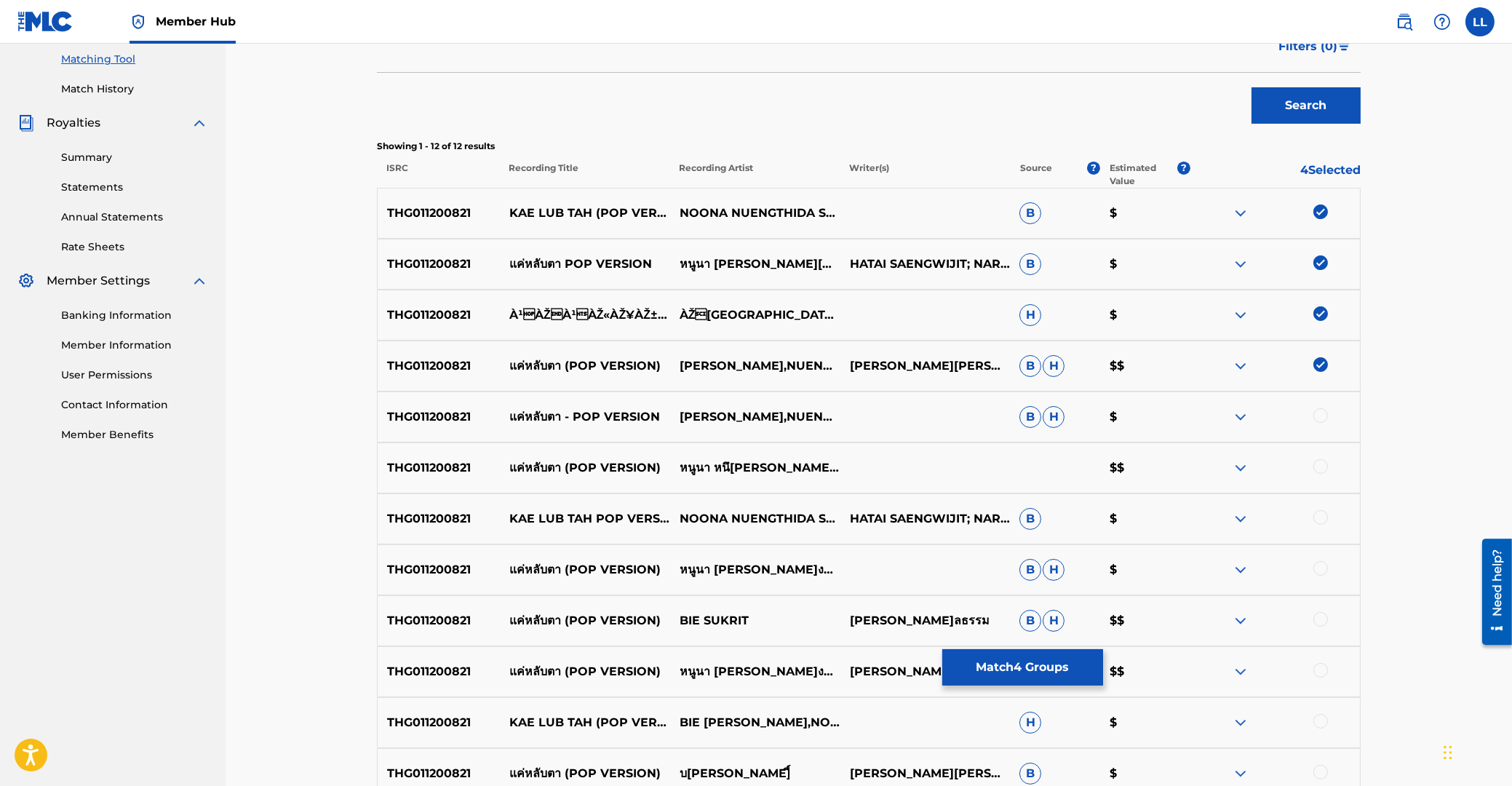
click at [1321, 415] on div at bounding box center [1321, 416] width 15 height 15
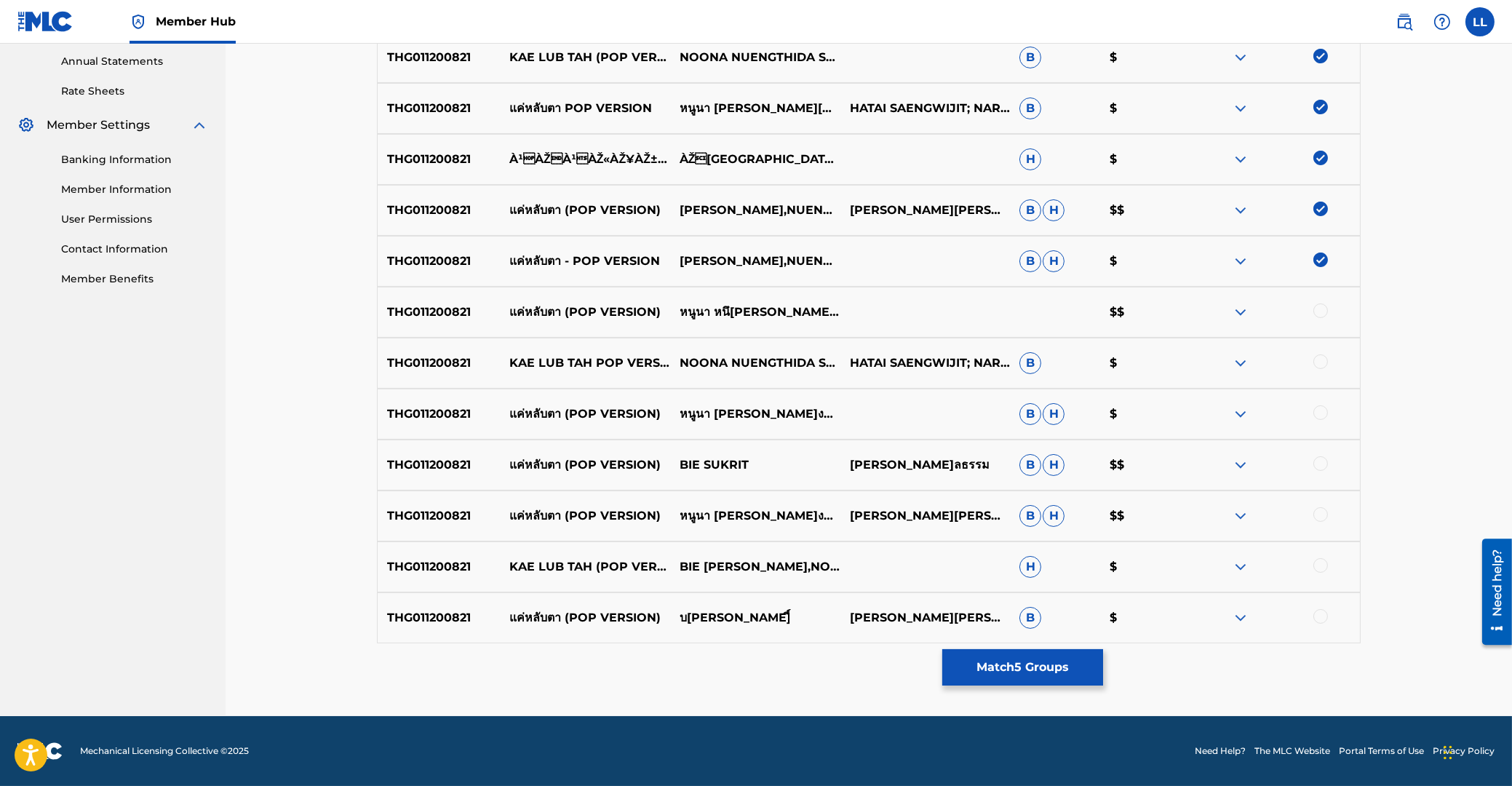
click at [1321, 305] on div at bounding box center [1321, 310] width 15 height 15
drag, startPoint x: 1321, startPoint y: 362, endPoint x: 1323, endPoint y: 373, distance: 11.2
click at [1321, 363] on div at bounding box center [1321, 361] width 15 height 15
click at [1321, 410] on div at bounding box center [1321, 413] width 15 height 15
click at [1323, 461] on div at bounding box center [1321, 464] width 15 height 15
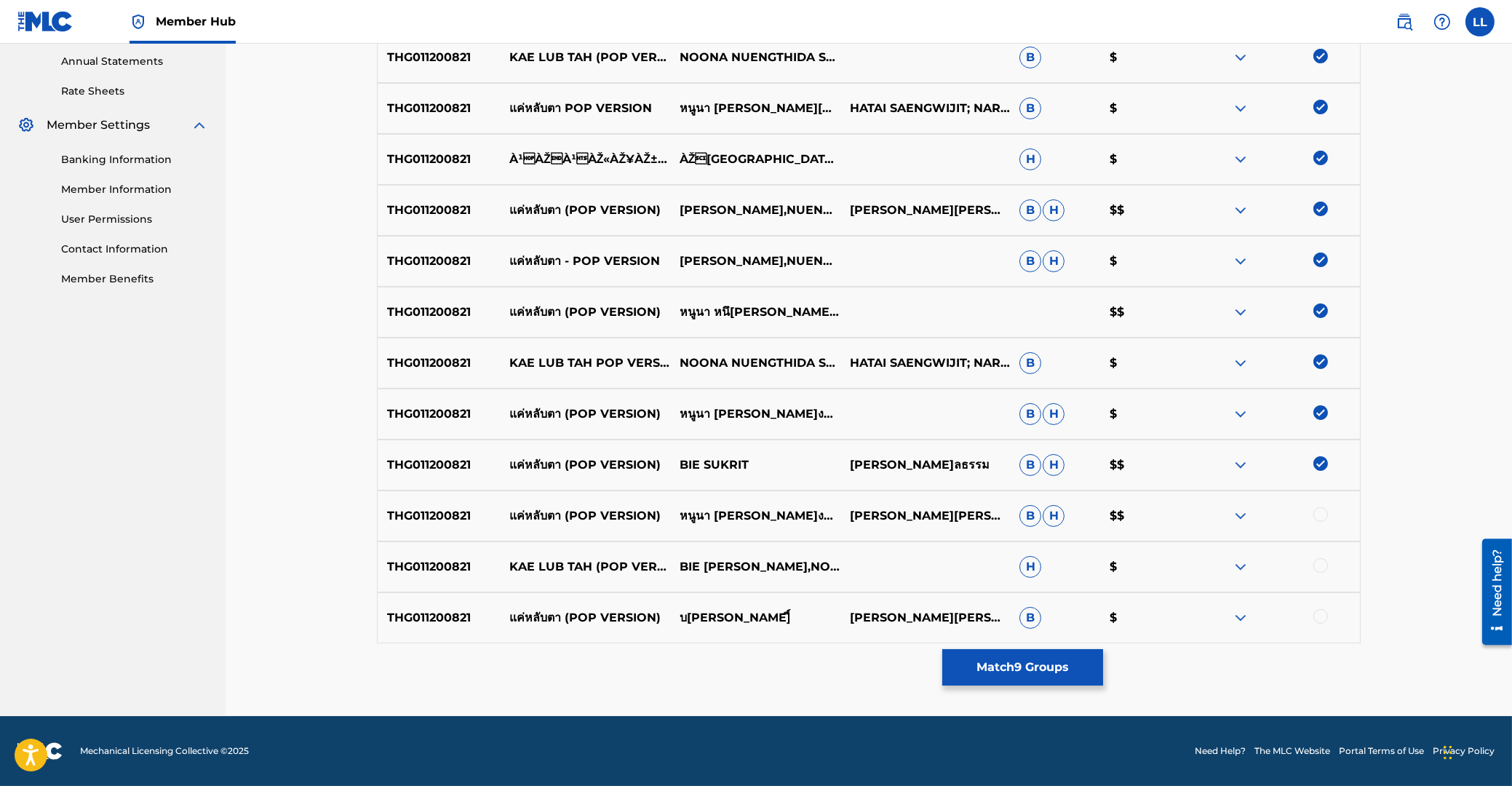
click at [1317, 516] on div at bounding box center [1321, 515] width 15 height 15
click at [1322, 571] on div at bounding box center [1321, 565] width 15 height 15
click at [1323, 614] on div at bounding box center [1321, 616] width 15 height 15
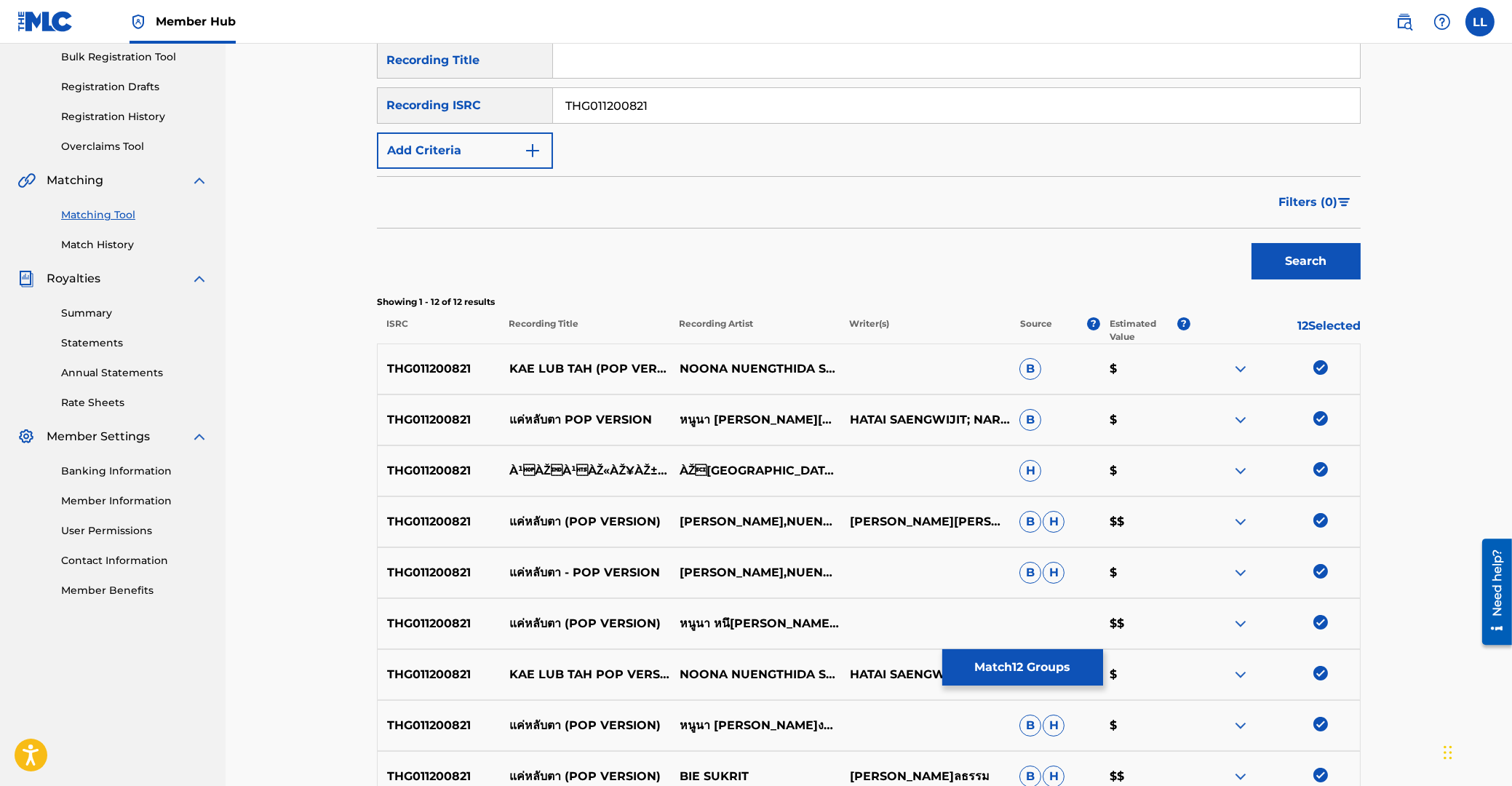
scroll to position [0, 0]
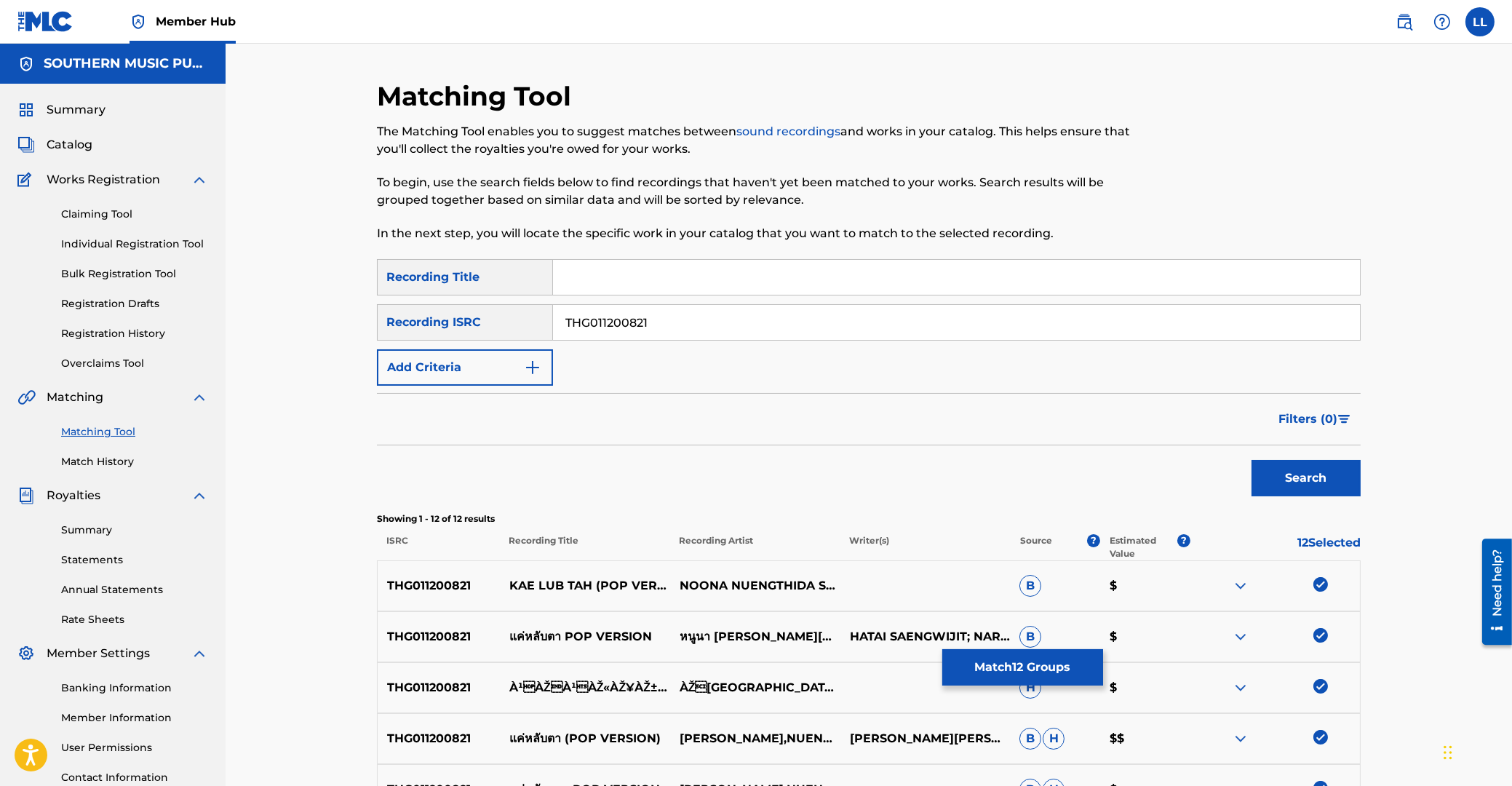
drag, startPoint x: 682, startPoint y: 313, endPoint x: 434, endPoint y: 312, distance: 248.0
click at [553, 312] on input "THG011200821" at bounding box center [956, 322] width 807 height 34
type input "THG011201024"
drag, startPoint x: 1309, startPoint y: 476, endPoint x: 1036, endPoint y: 453, distance: 274.0
click at [1310, 476] on button "Search" at bounding box center [1306, 478] width 109 height 36
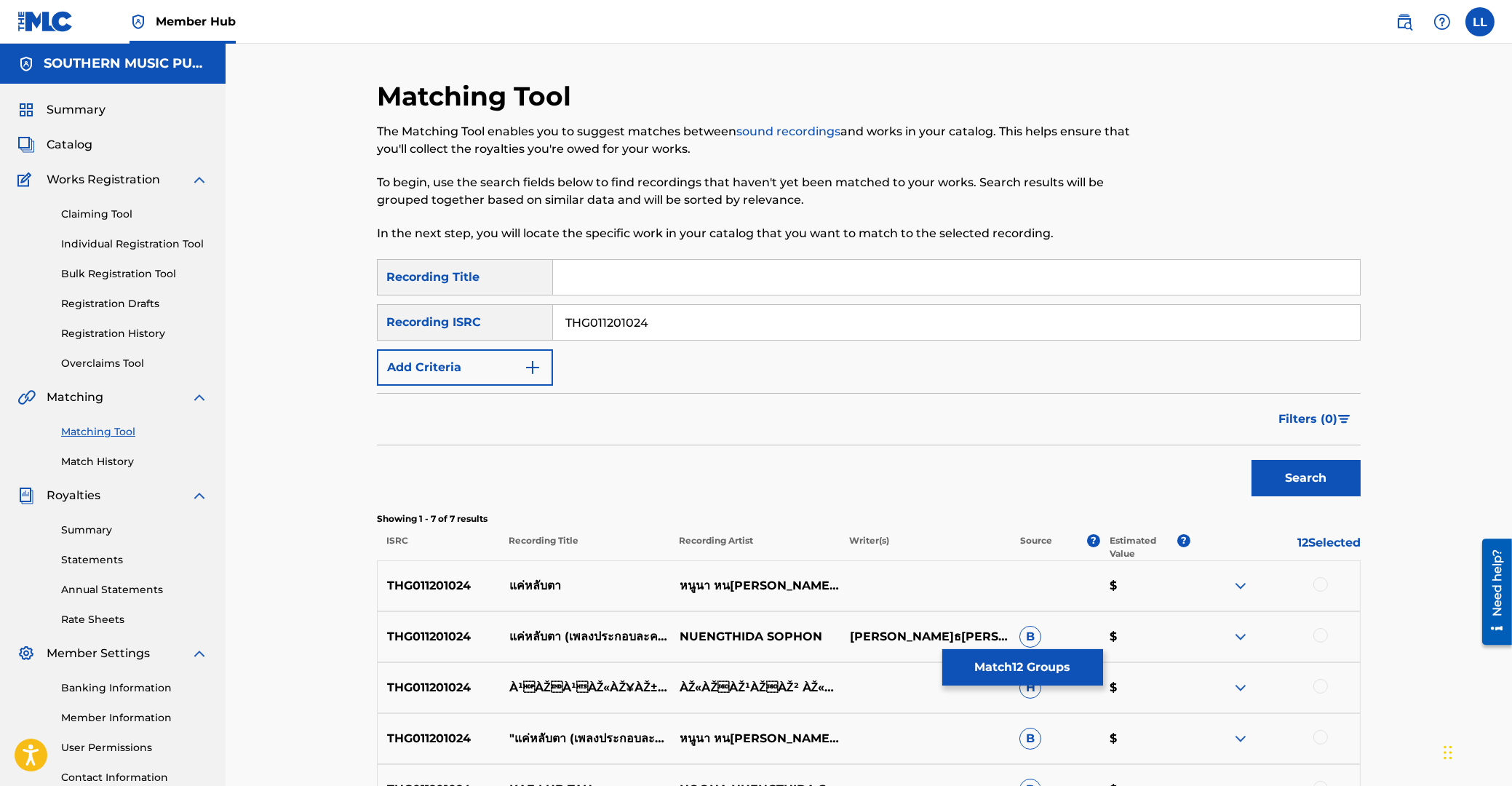
scroll to position [273, 0]
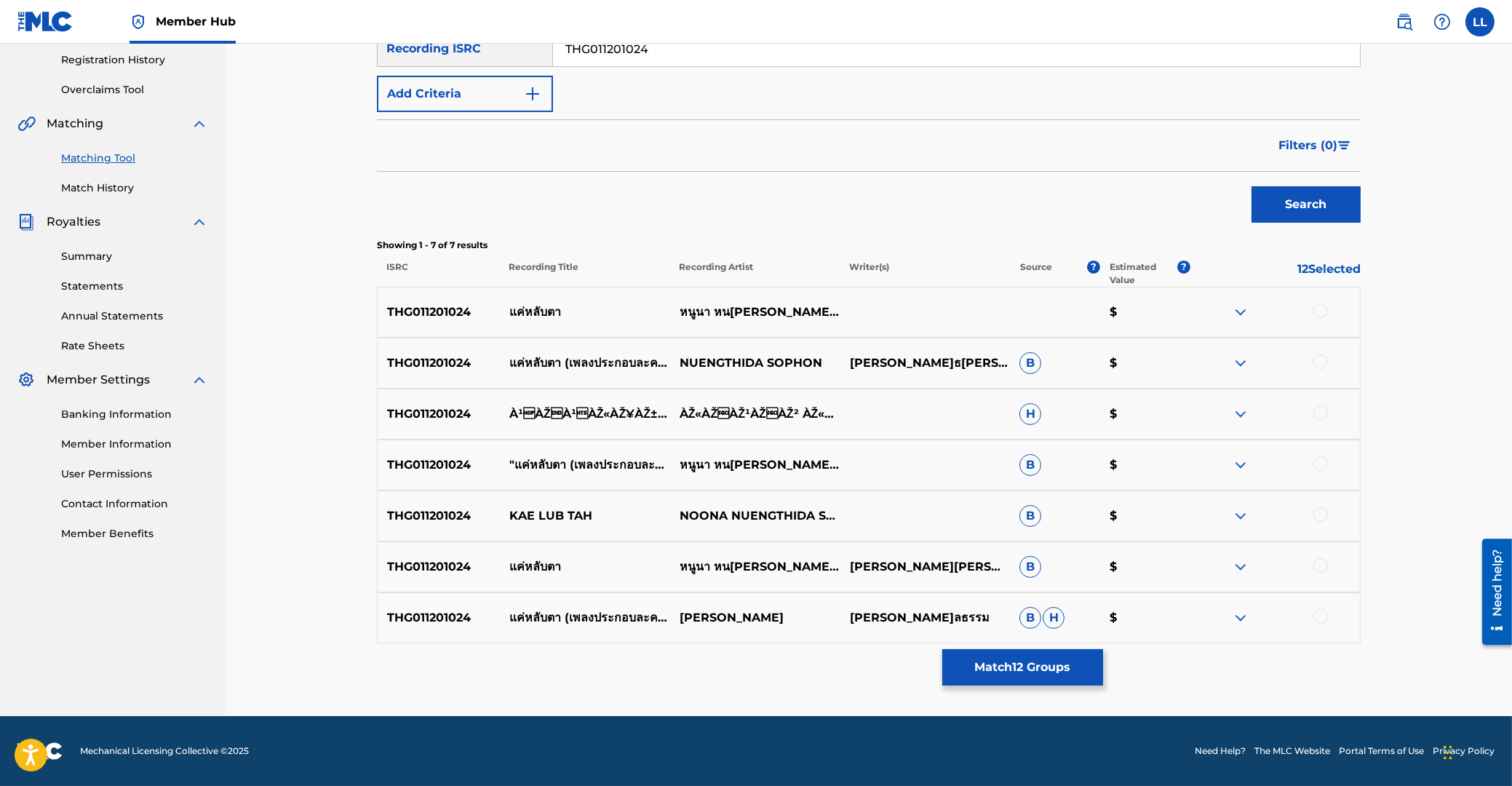
click at [1322, 310] on div at bounding box center [1321, 310] width 15 height 15
click at [1322, 361] on div at bounding box center [1321, 361] width 15 height 15
click at [1322, 417] on div at bounding box center [1275, 414] width 171 height 17
click at [1320, 457] on div at bounding box center [1321, 464] width 15 height 15
click at [1320, 416] on div at bounding box center [1321, 413] width 15 height 15
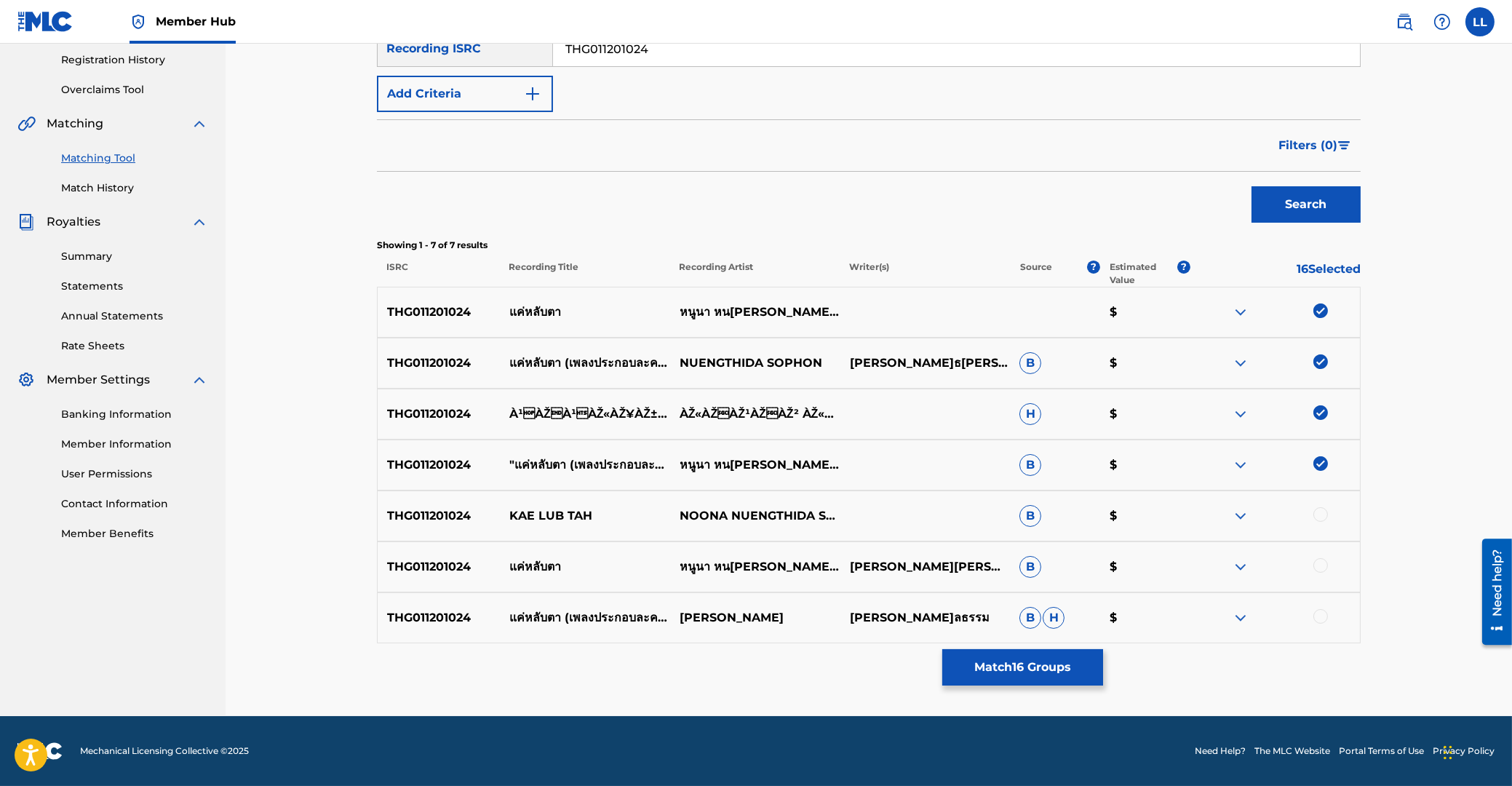
click at [1323, 517] on div at bounding box center [1321, 515] width 15 height 15
click at [1318, 563] on div at bounding box center [1321, 565] width 15 height 15
click at [1321, 618] on div at bounding box center [1321, 616] width 15 height 15
click at [1036, 670] on button "Match 19 Groups" at bounding box center [1022, 667] width 161 height 36
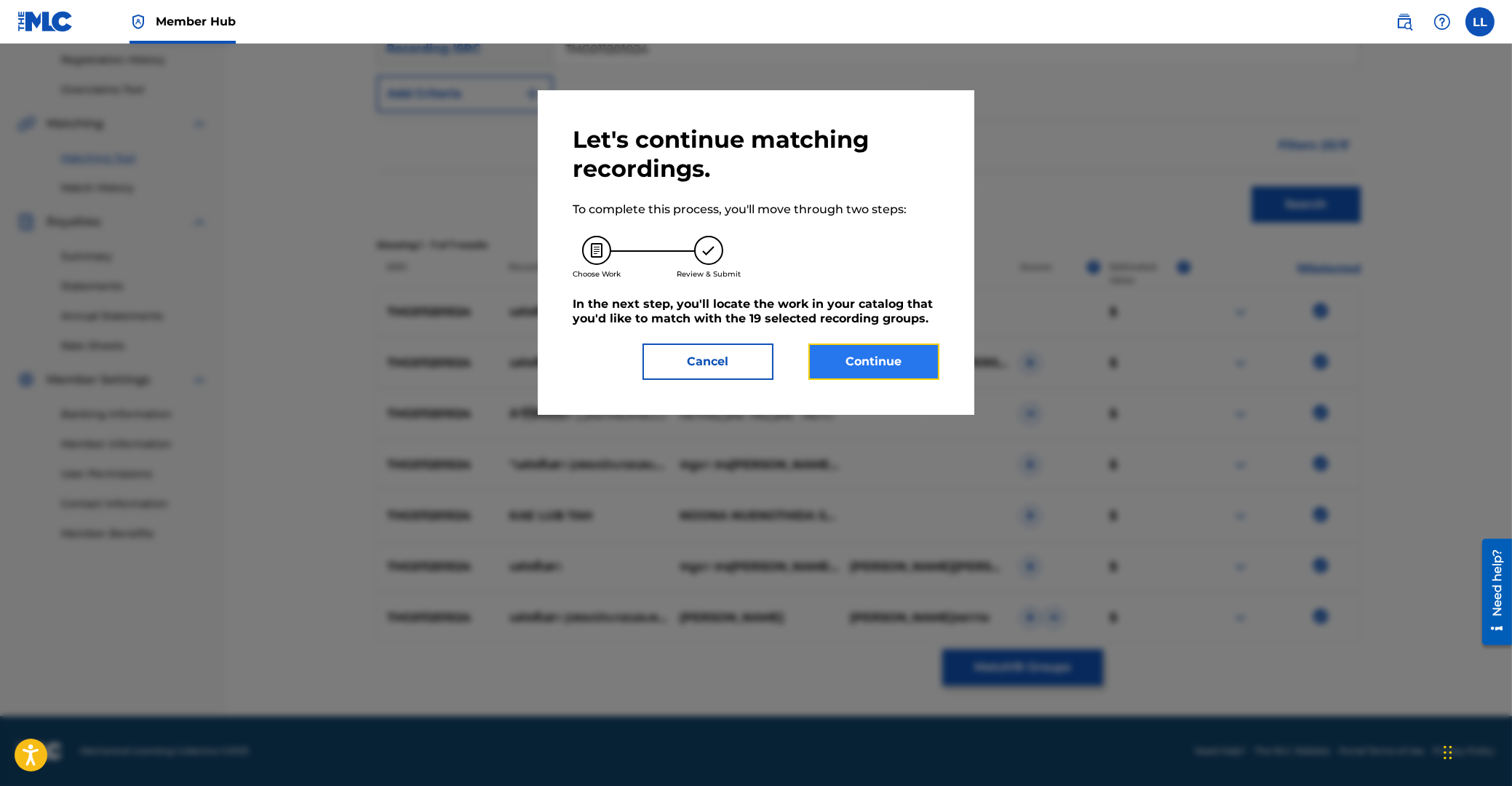
click at [879, 367] on button "Continue" at bounding box center [874, 361] width 131 height 36
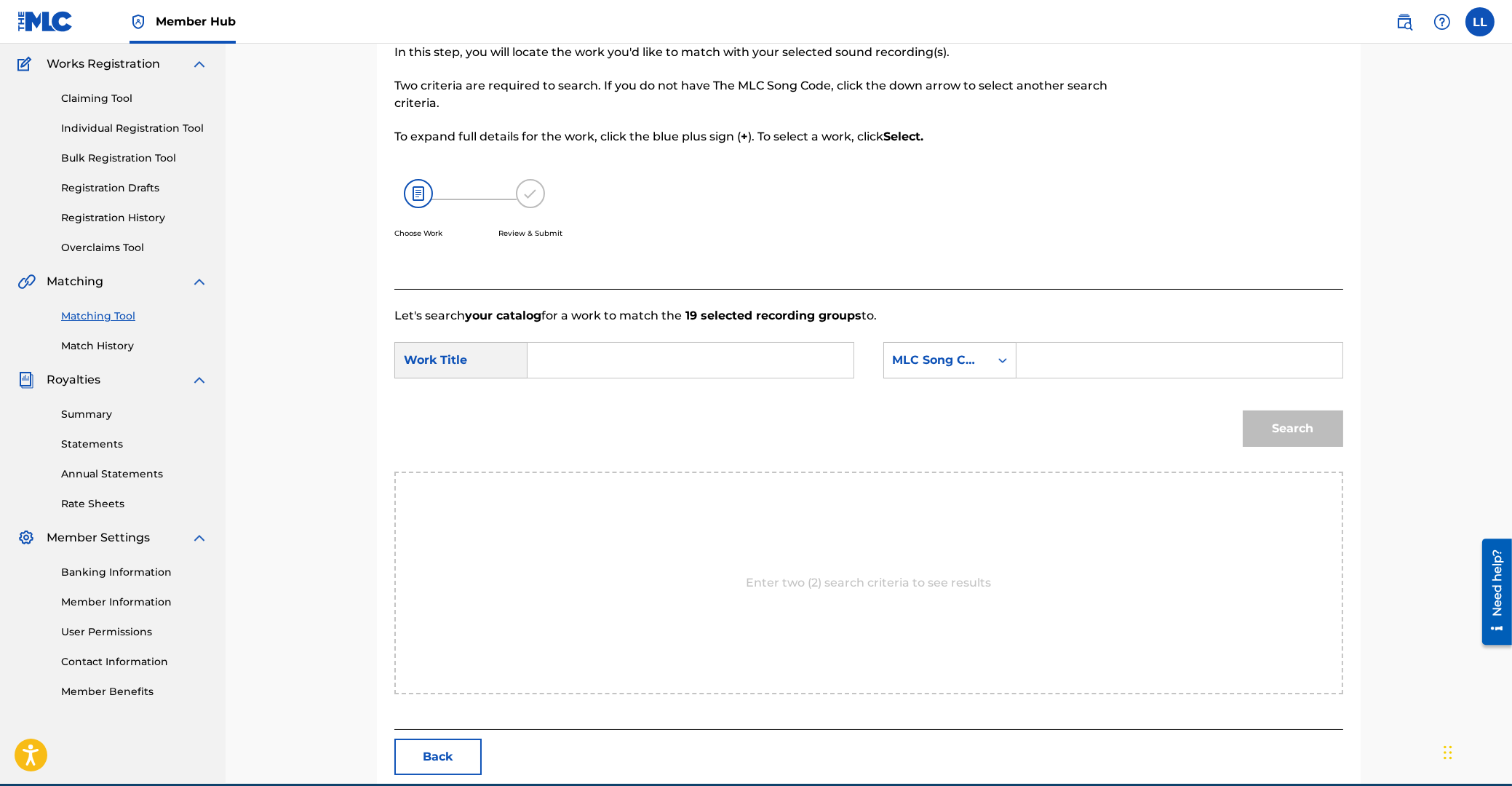
click at [590, 367] on input "Search Form" at bounding box center [691, 360] width 301 height 34
type input "KAE LUB TAH"
click at [1084, 368] on input "Search Form" at bounding box center [1180, 360] width 301 height 34
type input "KE80WU"
click at [1282, 431] on button "Search" at bounding box center [1292, 428] width 101 height 36
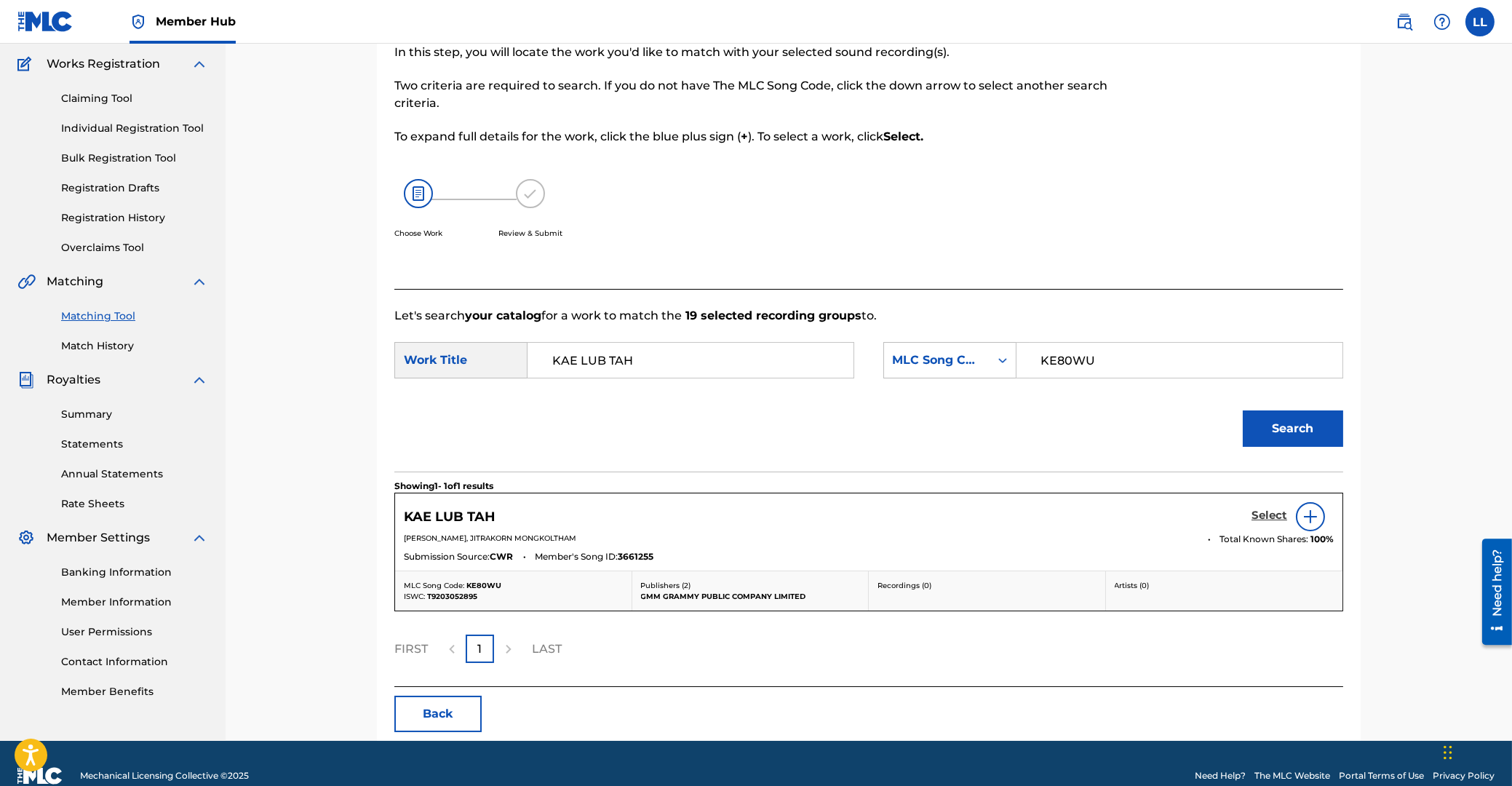
click at [1268, 518] on h5 "Select" at bounding box center [1269, 515] width 35 height 14
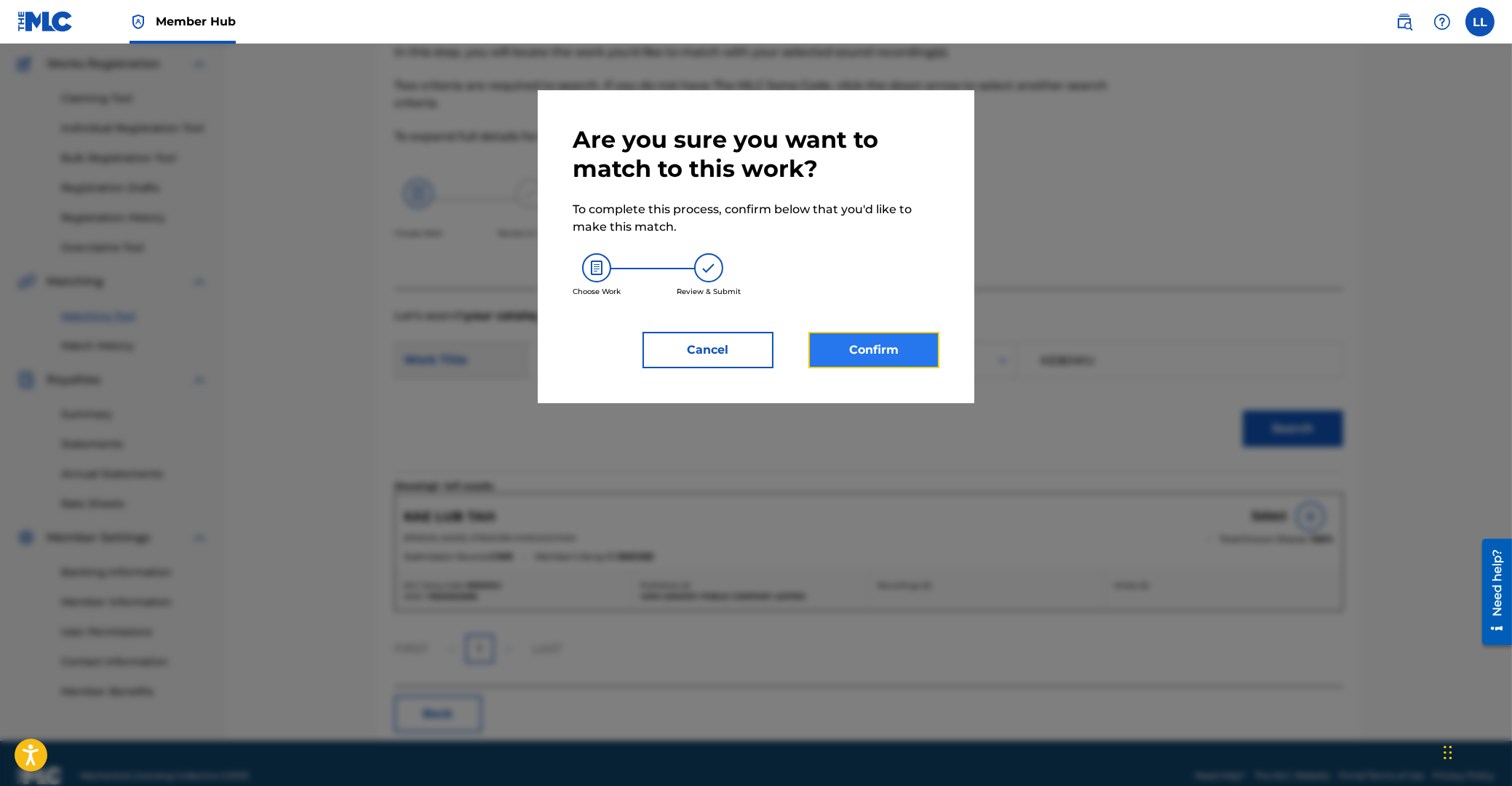
click at [880, 350] on button "Confirm" at bounding box center [874, 350] width 131 height 36
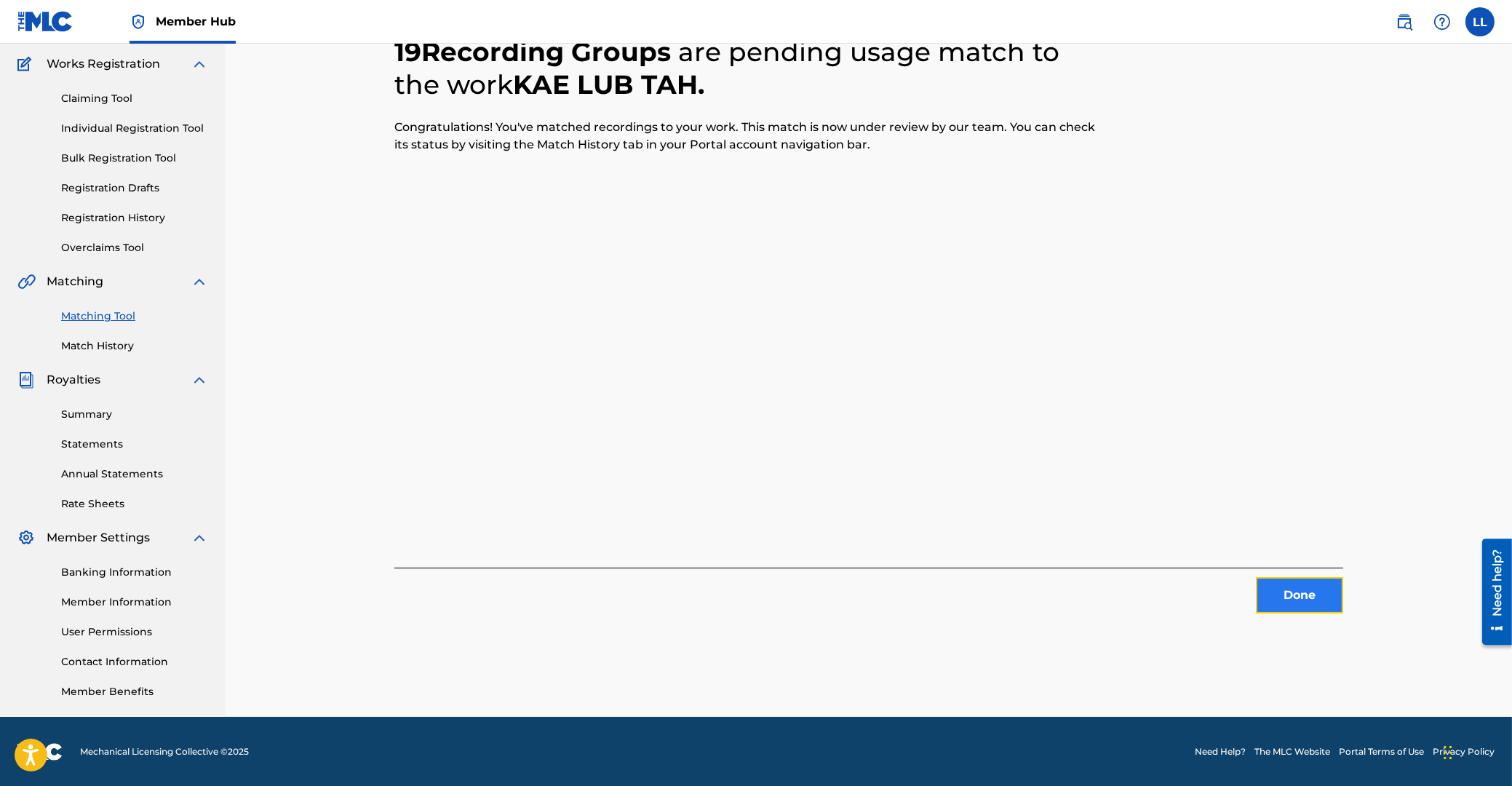
click at [1323, 587] on button "Done" at bounding box center [1300, 595] width 87 height 36
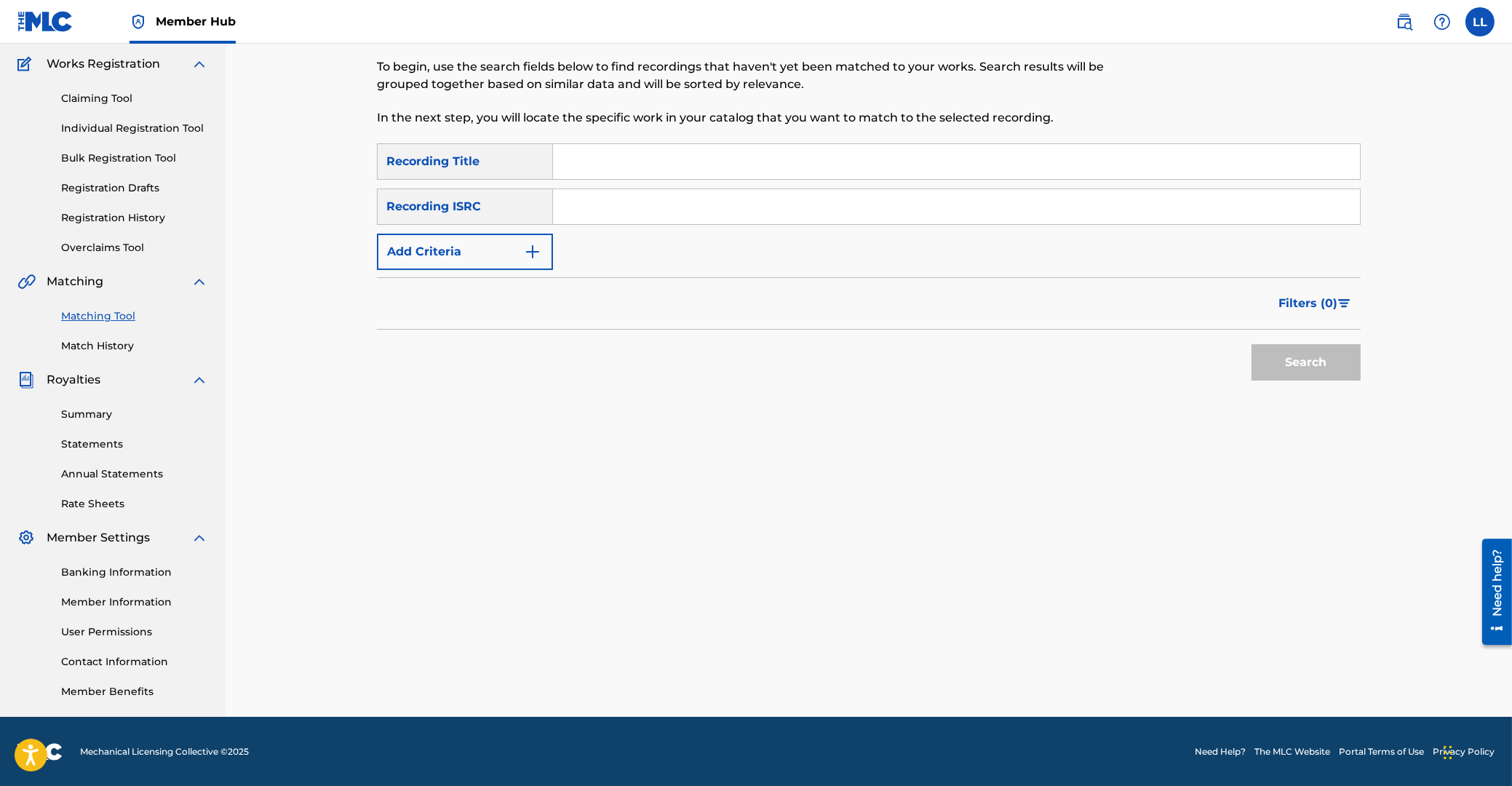
drag, startPoint x: 747, startPoint y: 223, endPoint x: 753, endPoint y: 210, distance: 14.3
click at [748, 222] on input "Search Form" at bounding box center [956, 206] width 807 height 34
type input "THG011200739"
click at [1305, 367] on button "Search" at bounding box center [1306, 362] width 109 height 36
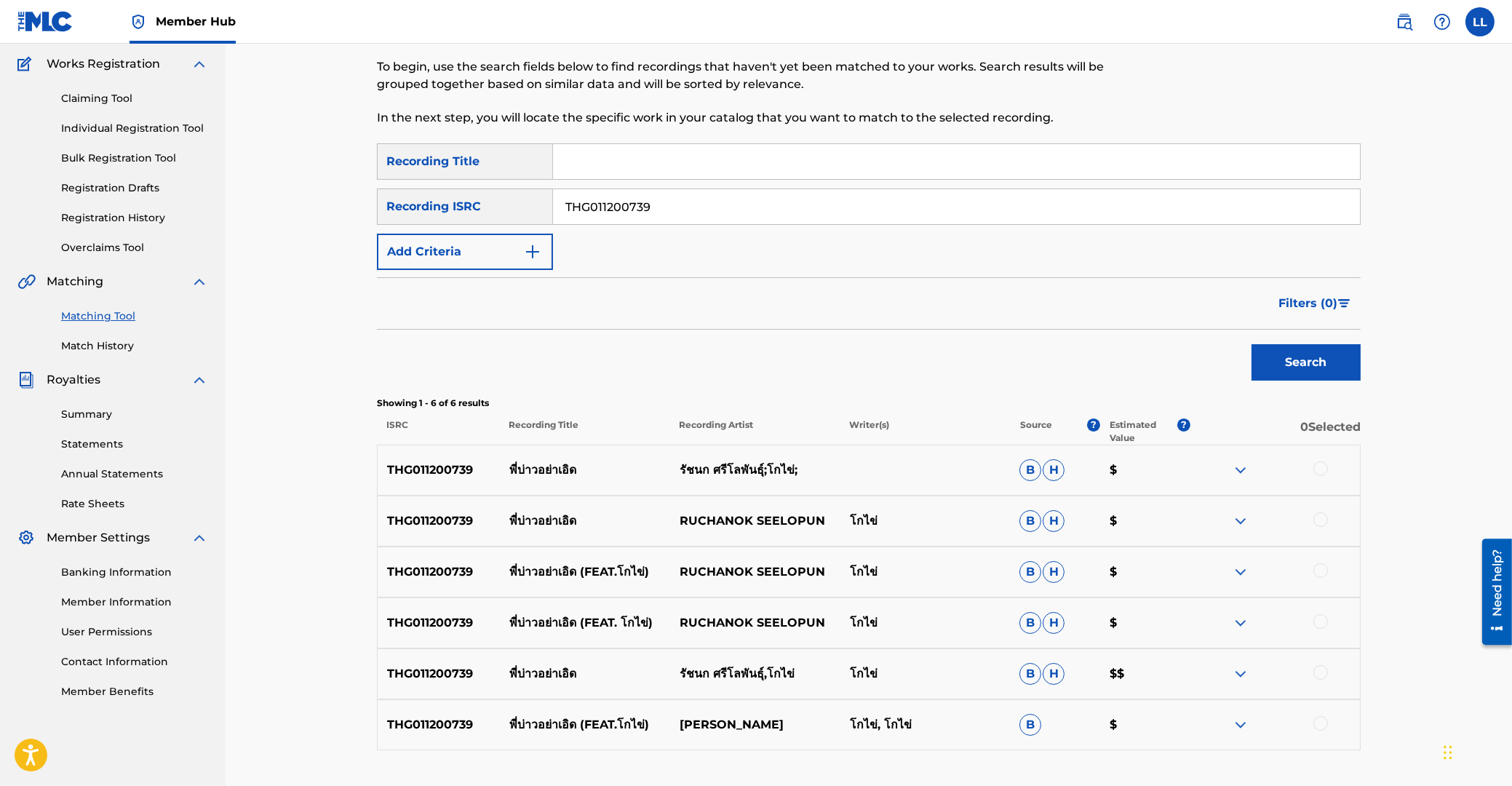
scroll to position [222, 0]
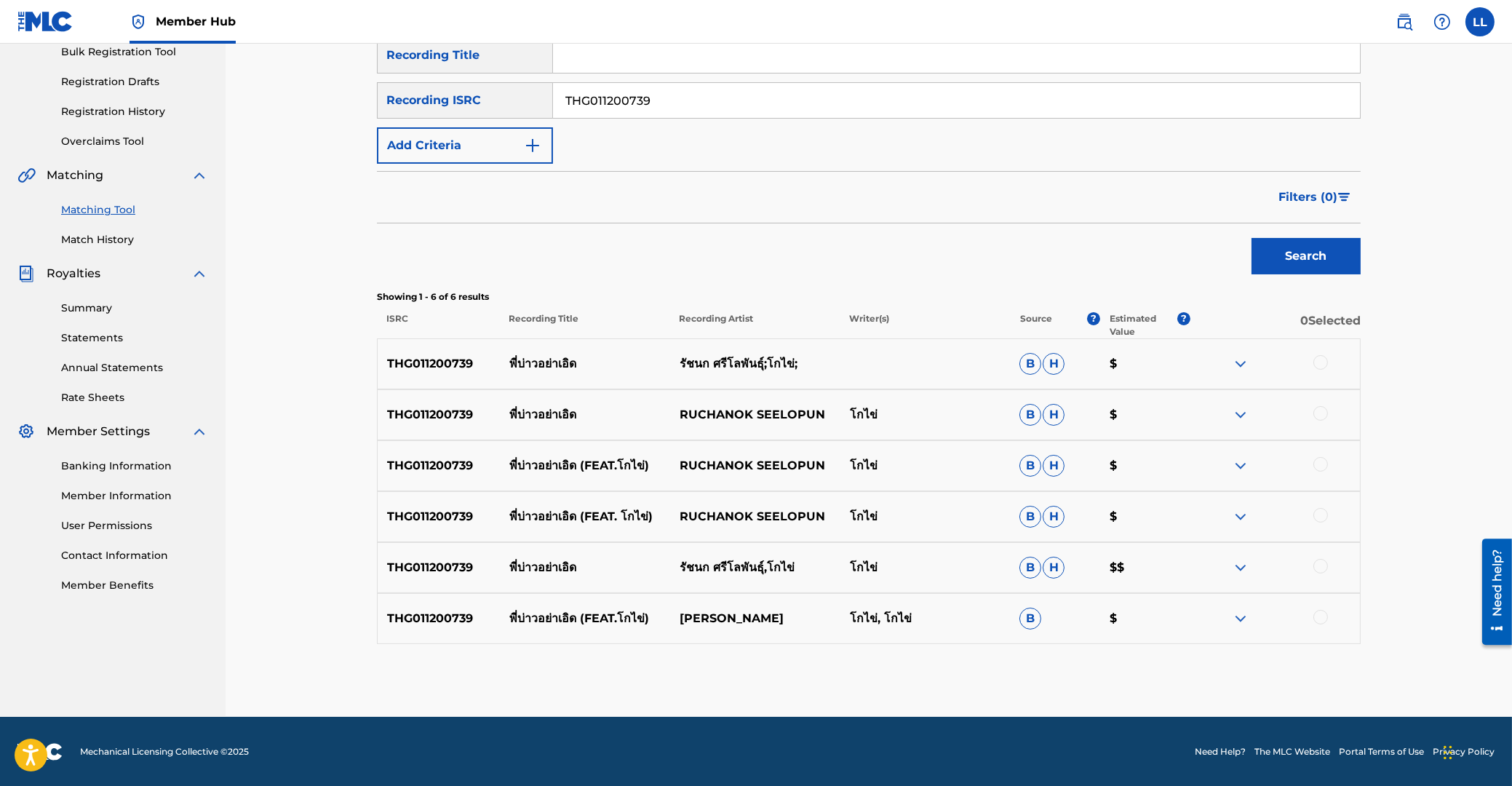
click at [1323, 362] on div at bounding box center [1321, 362] width 15 height 15
click at [1321, 413] on div at bounding box center [1321, 413] width 15 height 15
drag, startPoint x: 1323, startPoint y: 467, endPoint x: 1323, endPoint y: 486, distance: 19.0
click at [1323, 468] on div at bounding box center [1321, 464] width 15 height 15
drag, startPoint x: 1320, startPoint y: 508, endPoint x: 1323, endPoint y: 534, distance: 26.2
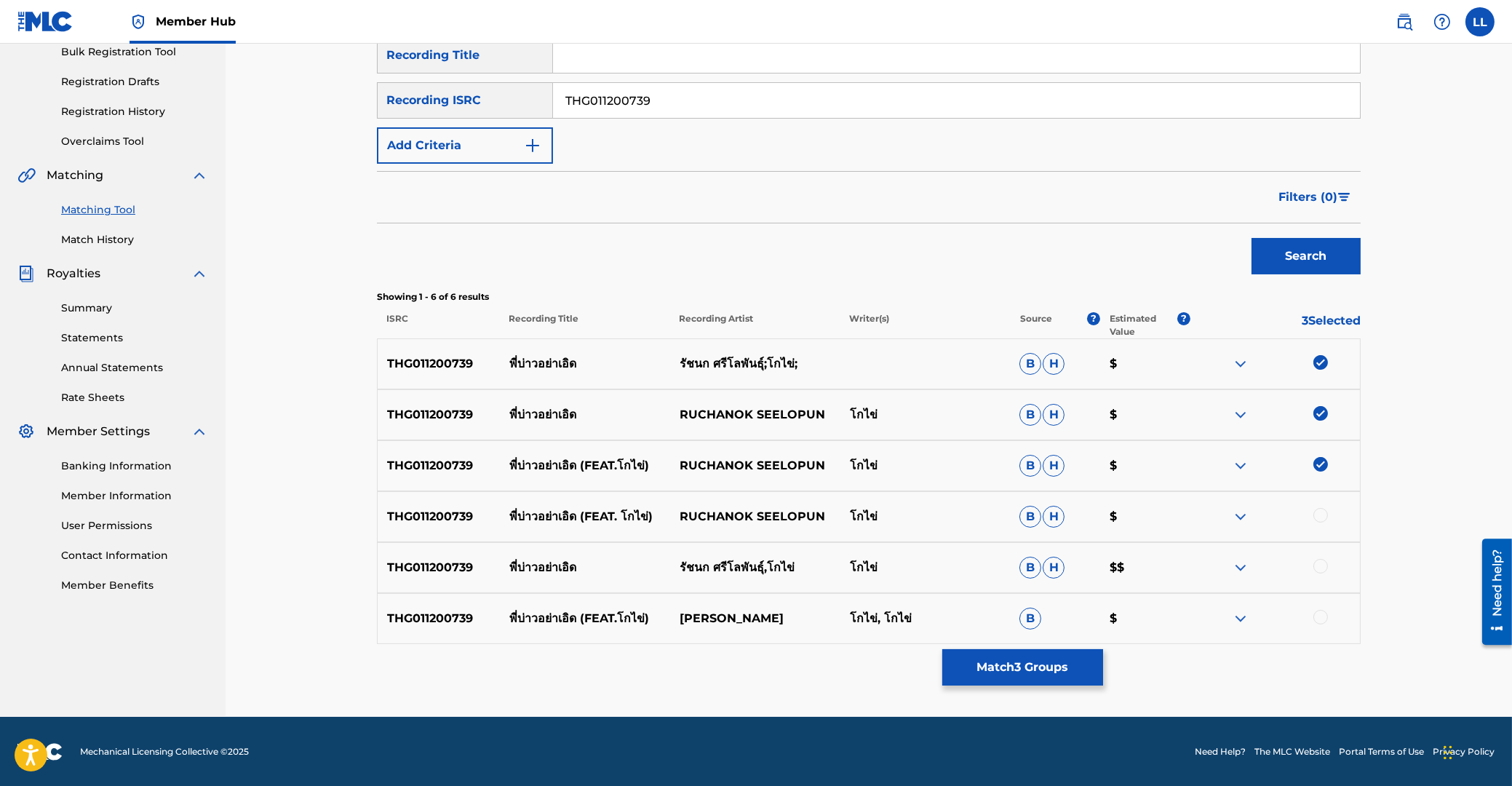
click at [1320, 510] on div at bounding box center [1321, 516] width 15 height 15
click at [1323, 563] on div at bounding box center [1321, 566] width 15 height 15
click at [1322, 618] on div at bounding box center [1321, 617] width 15 height 15
click at [1035, 670] on button "Match 6 Groups" at bounding box center [1022, 667] width 161 height 36
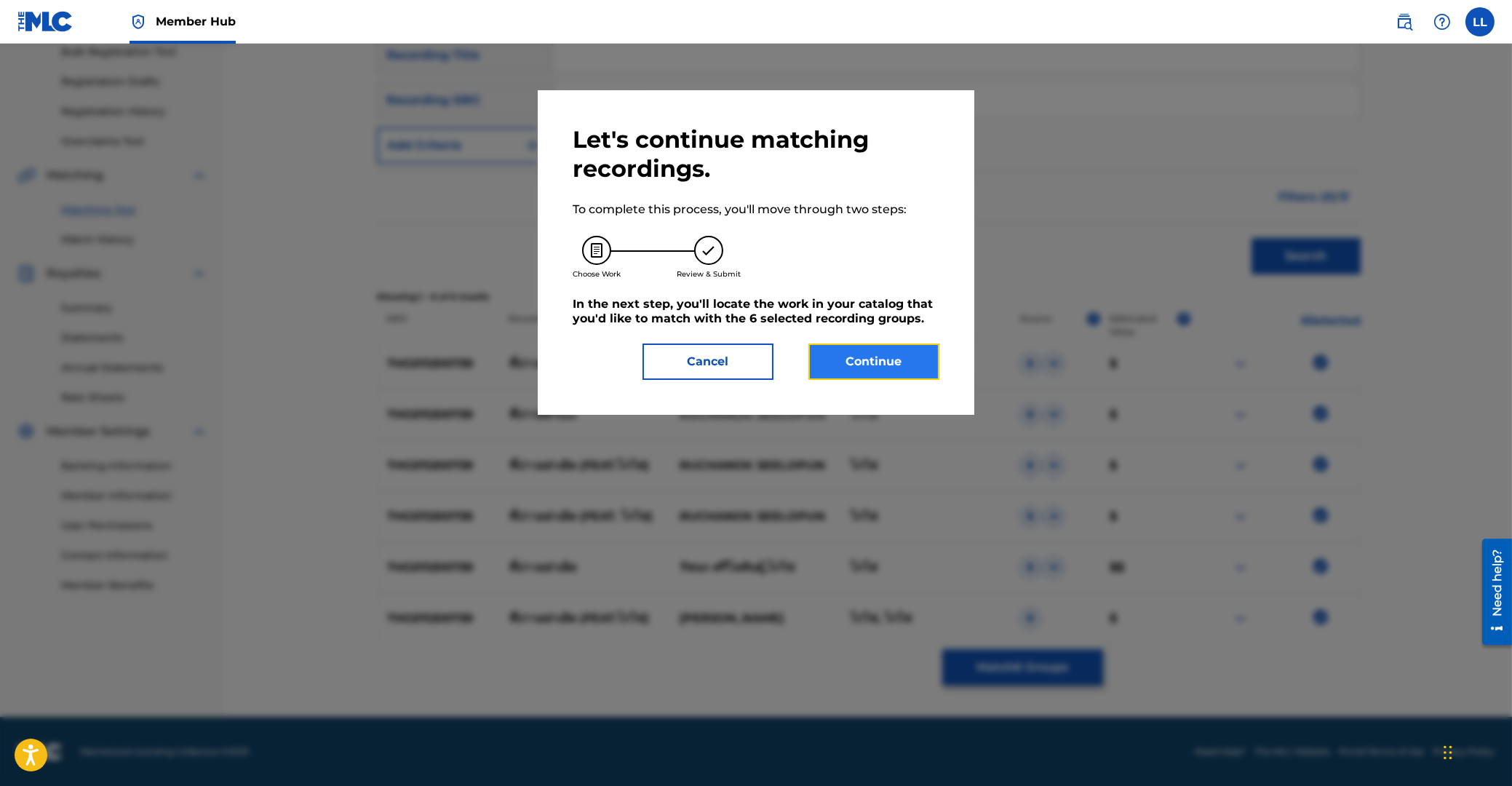
click at [879, 360] on button "Continue" at bounding box center [874, 361] width 131 height 36
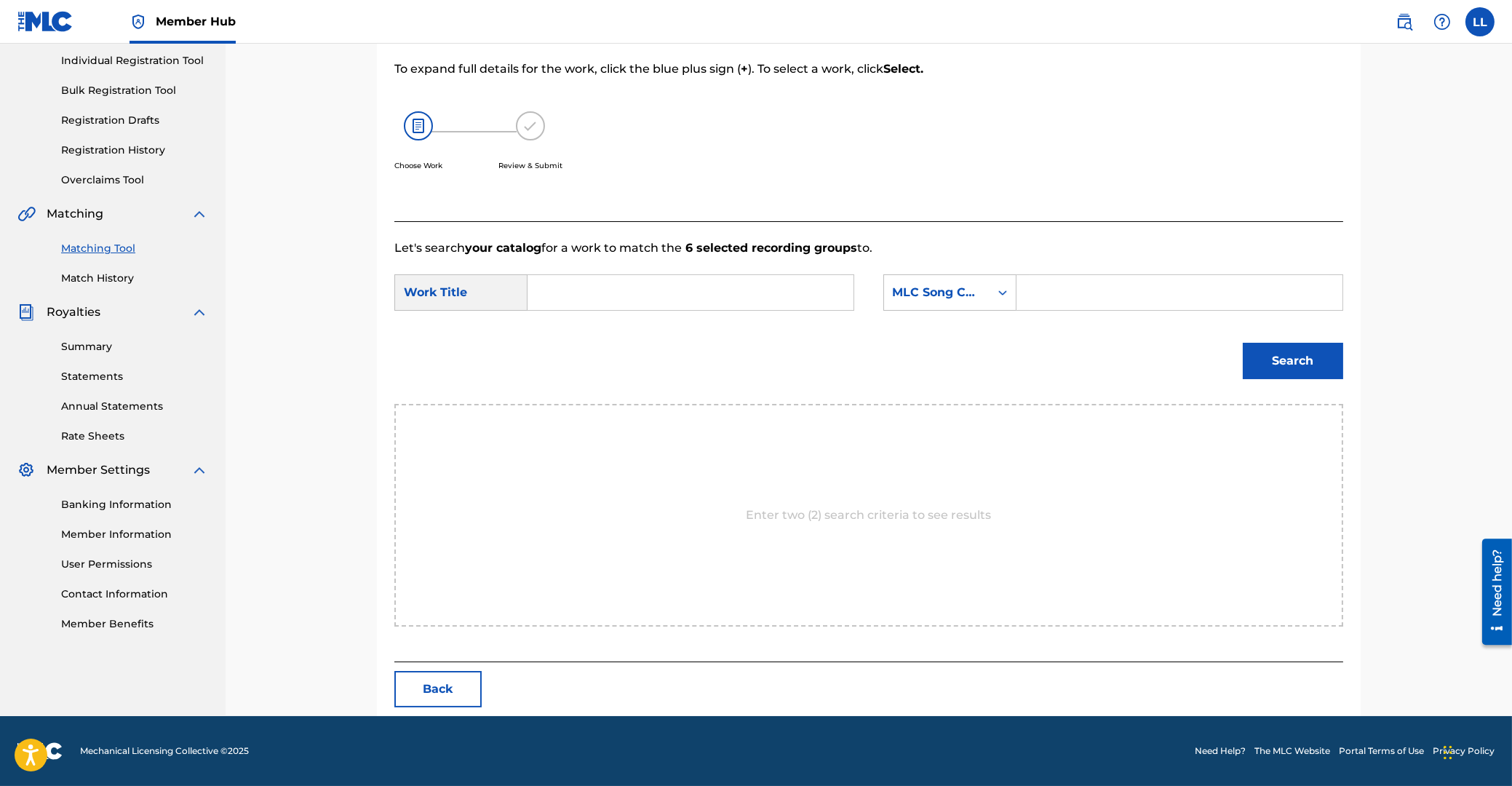
scroll to position [115, 0]
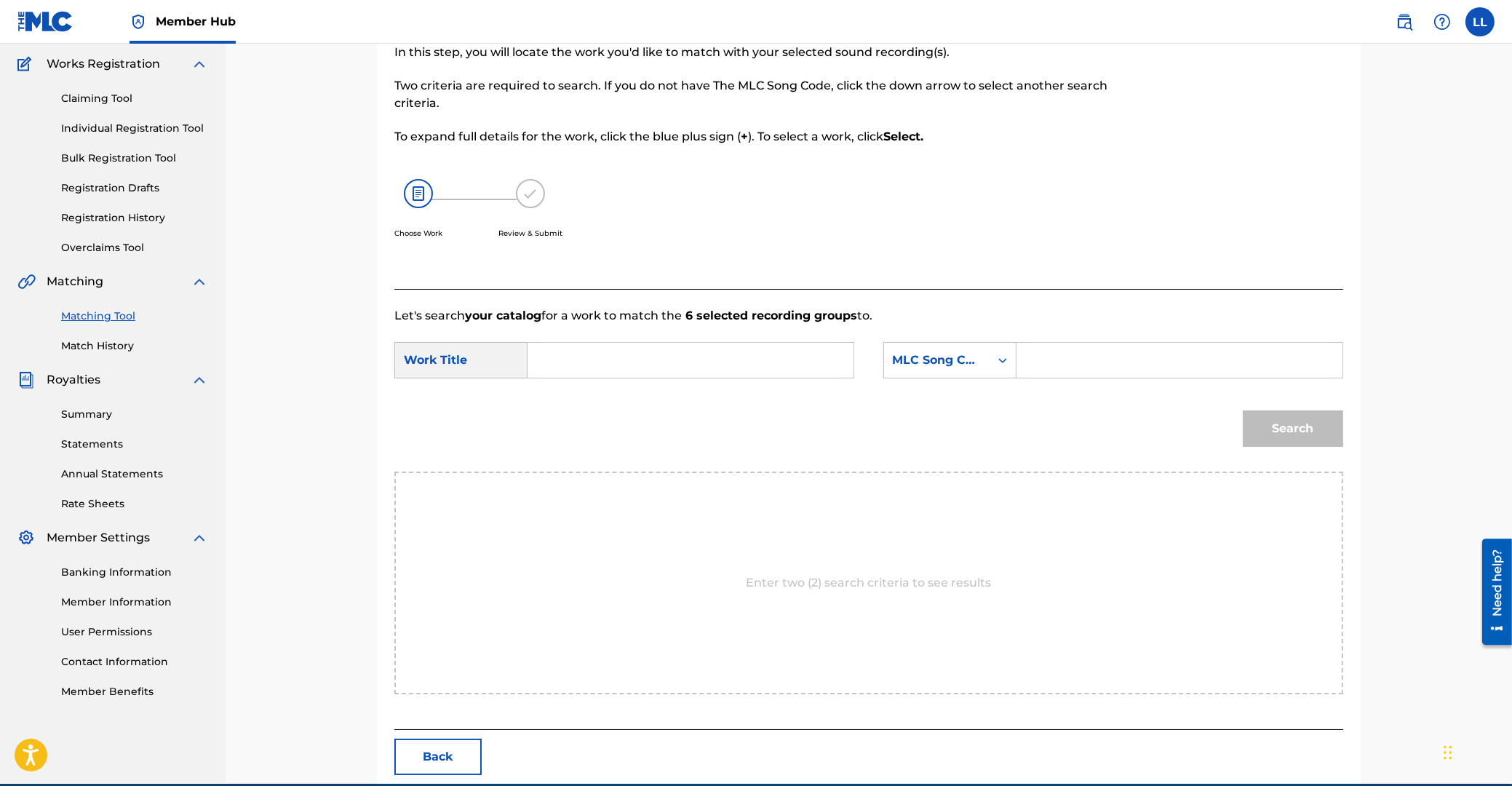
click at [671, 354] on input "Search Form" at bounding box center [691, 360] width 301 height 34
type input "PEE BOW YAH ERT"
click at [1258, 362] on input "Search Form" at bounding box center [1180, 360] width 301 height 34
type input "PF7RM6"
click at [1279, 417] on button "Search" at bounding box center [1292, 428] width 101 height 36
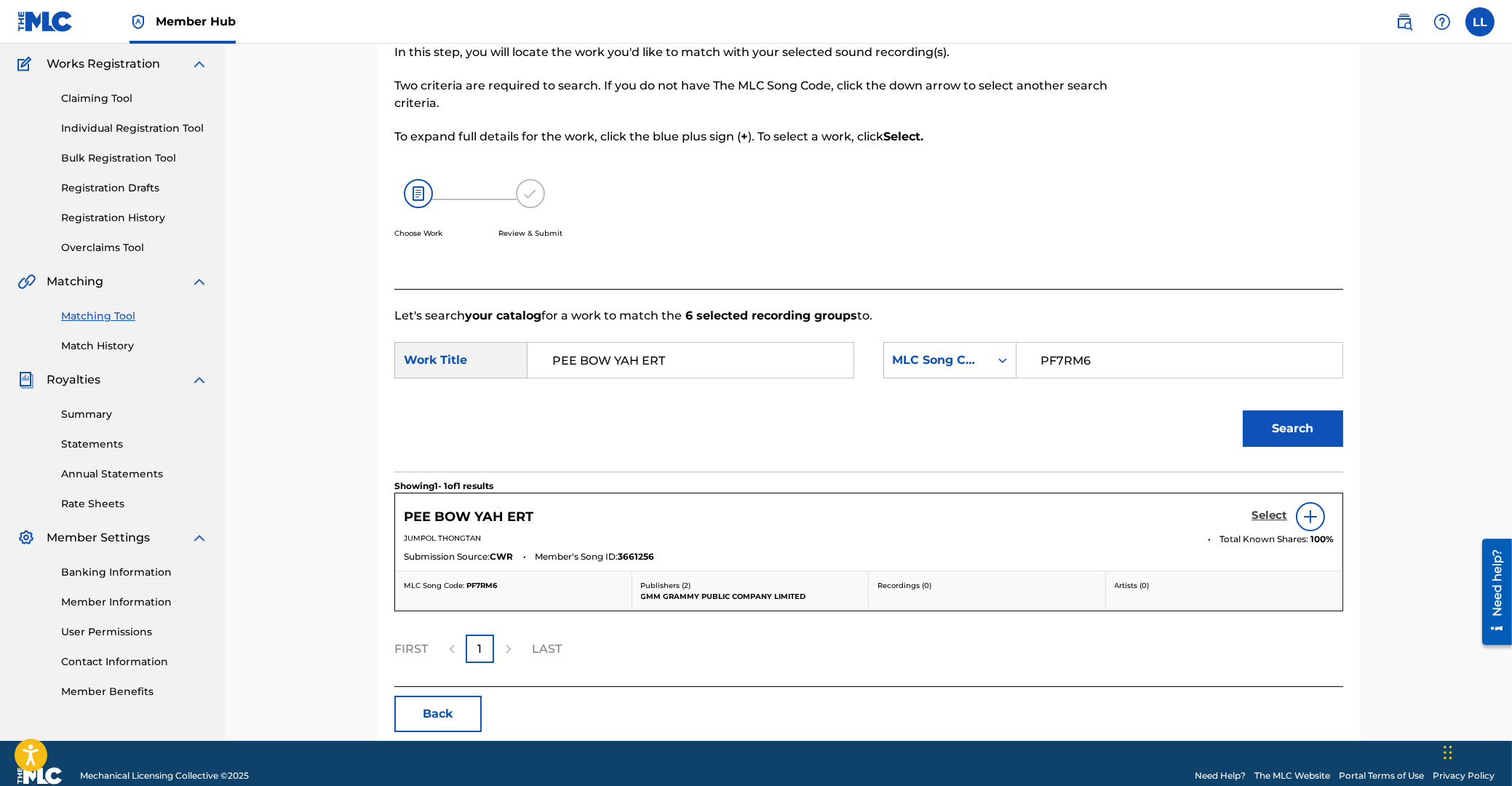
click at [1271, 513] on h5 "Select" at bounding box center [1269, 515] width 35 height 14
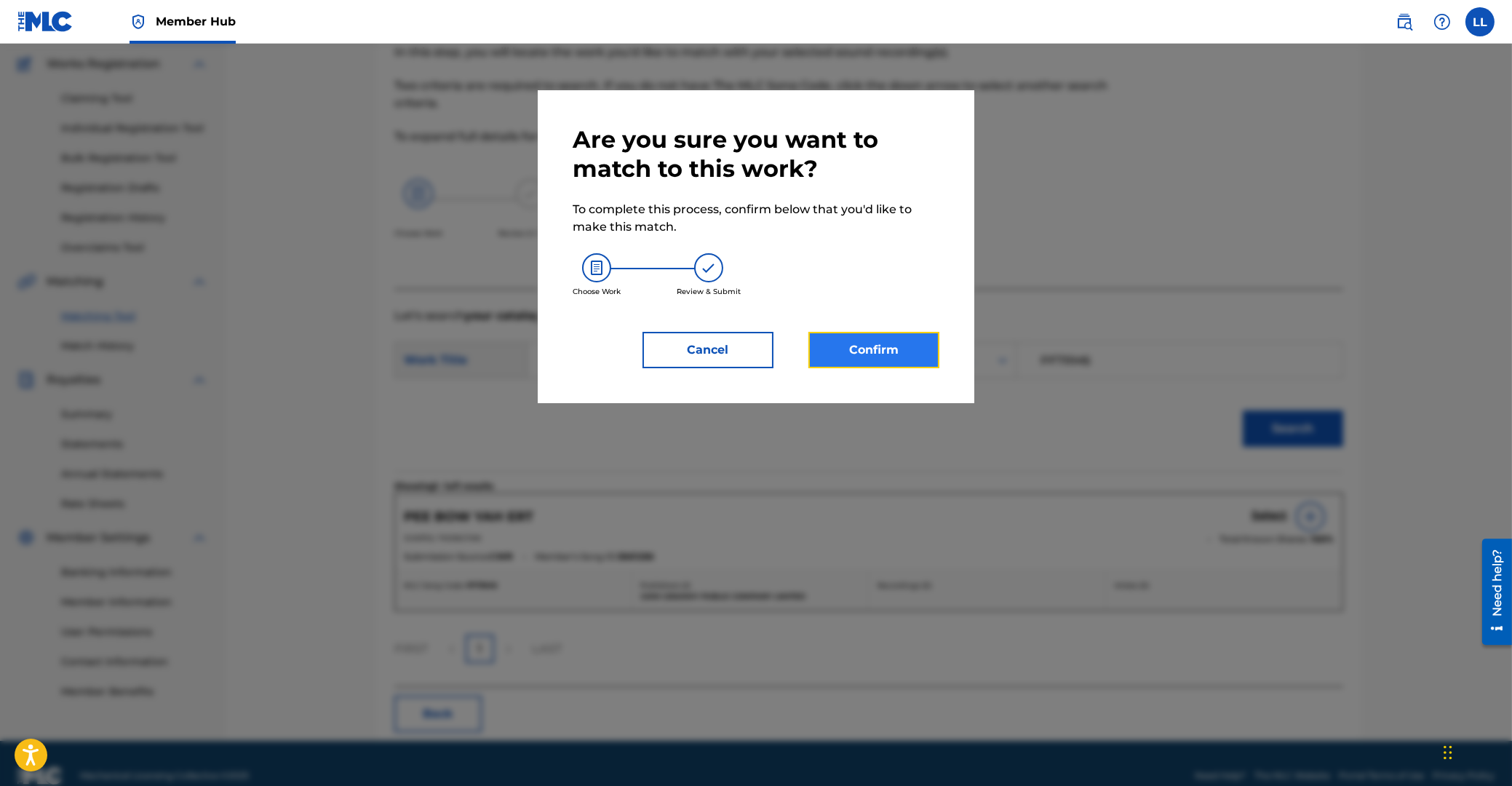
click at [902, 350] on button "Confirm" at bounding box center [874, 350] width 131 height 36
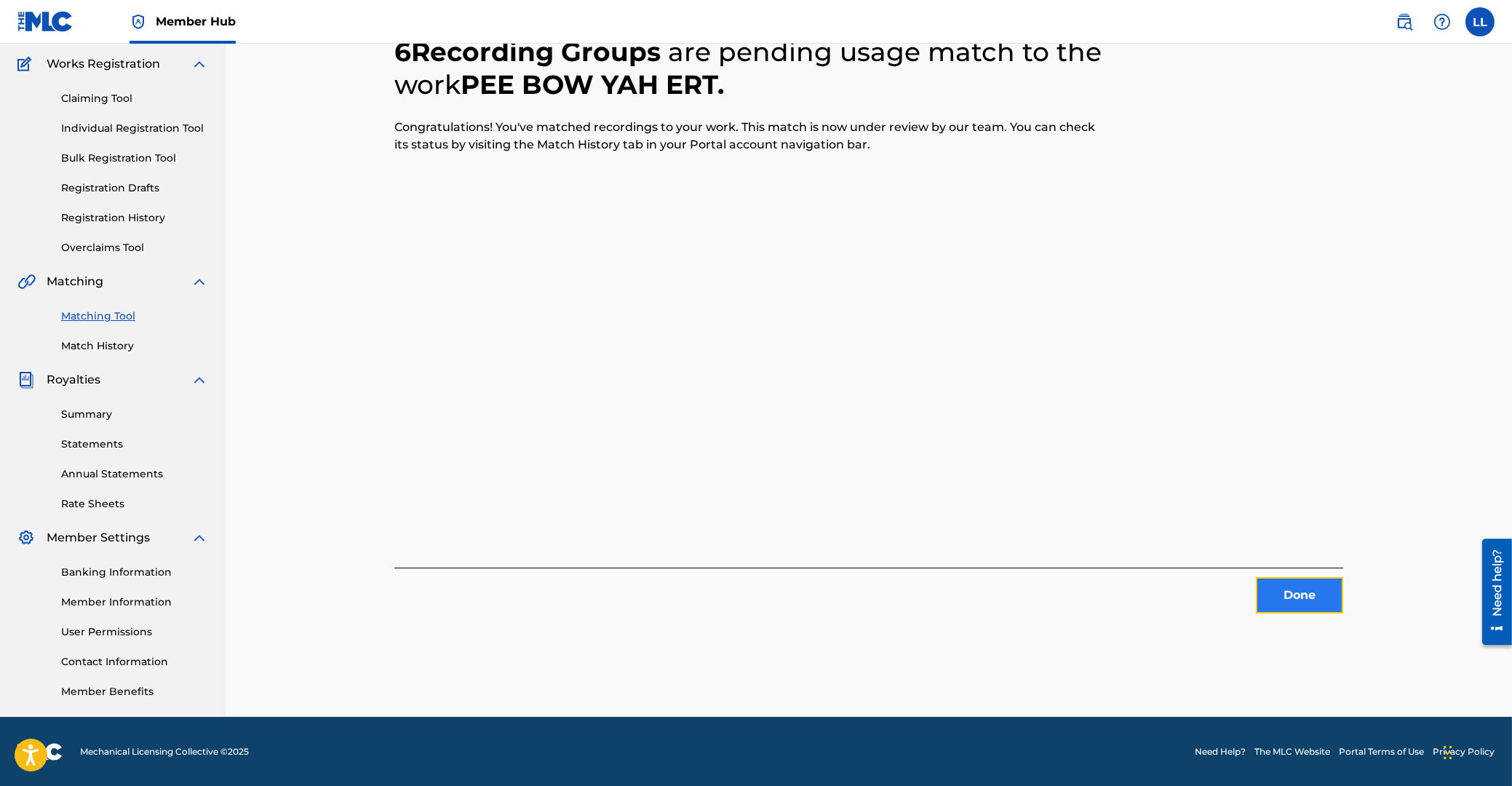
click at [1296, 591] on button "Done" at bounding box center [1300, 595] width 87 height 36
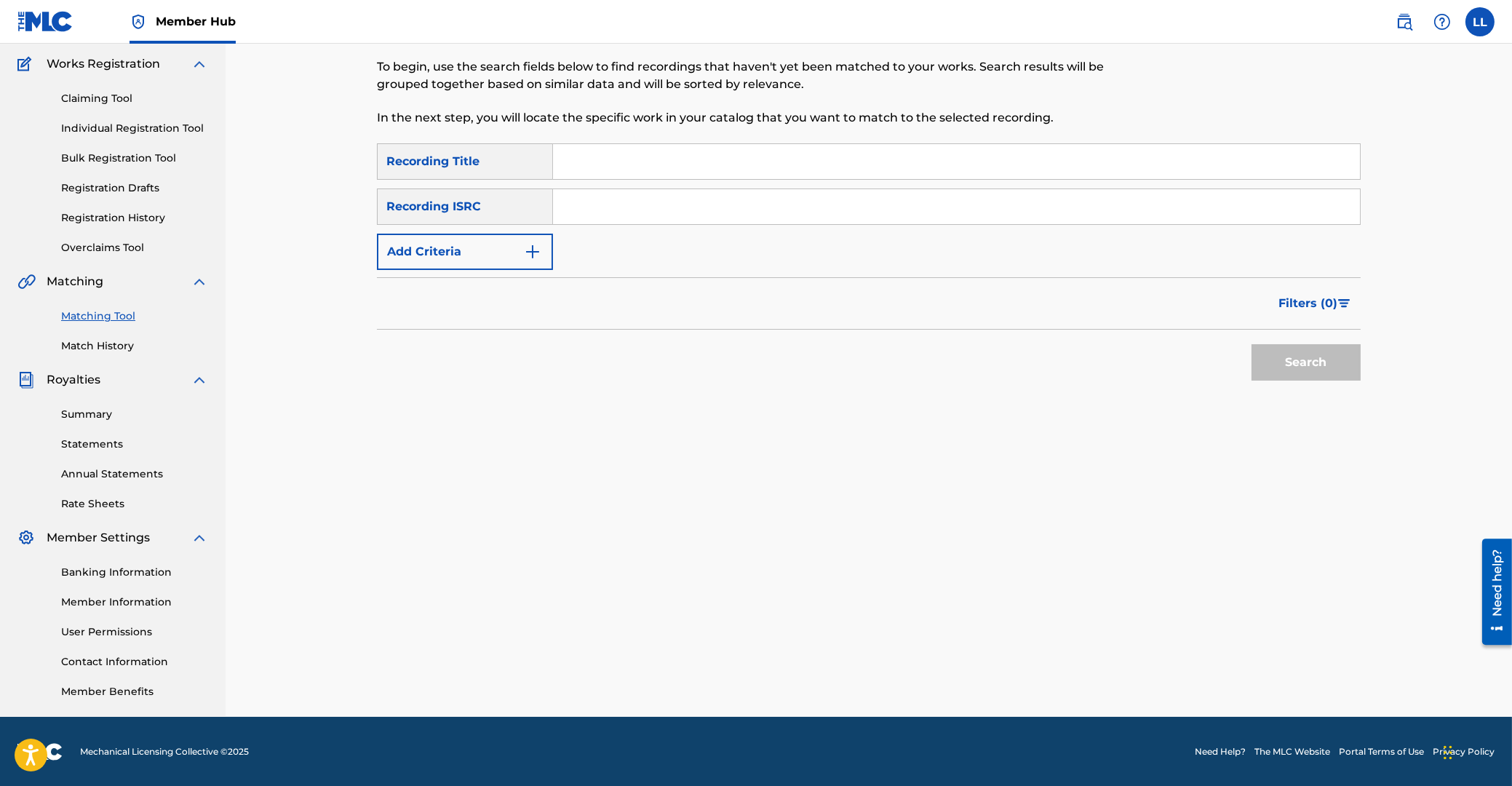
click at [614, 220] on input "Search Form" at bounding box center [956, 206] width 807 height 34
type input "THG010730682"
click at [1301, 370] on button "Search" at bounding box center [1306, 362] width 109 height 36
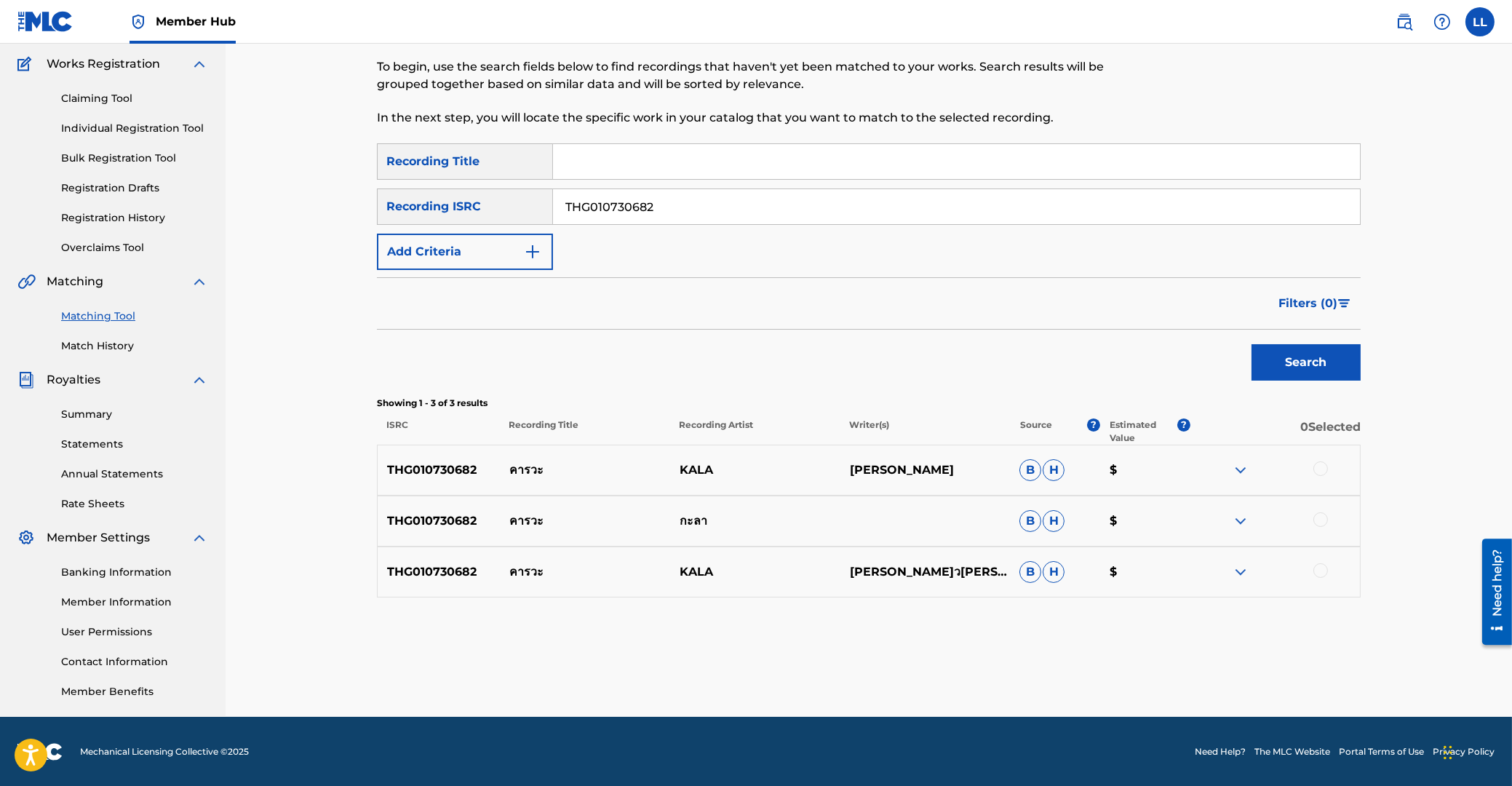
click at [1323, 469] on div at bounding box center [1321, 468] width 15 height 15
click at [1321, 519] on div at bounding box center [1321, 519] width 15 height 15
click at [1321, 571] on div at bounding box center [1321, 571] width 15 height 15
click at [1003, 660] on button "Match 3 Groups" at bounding box center [1022, 667] width 161 height 36
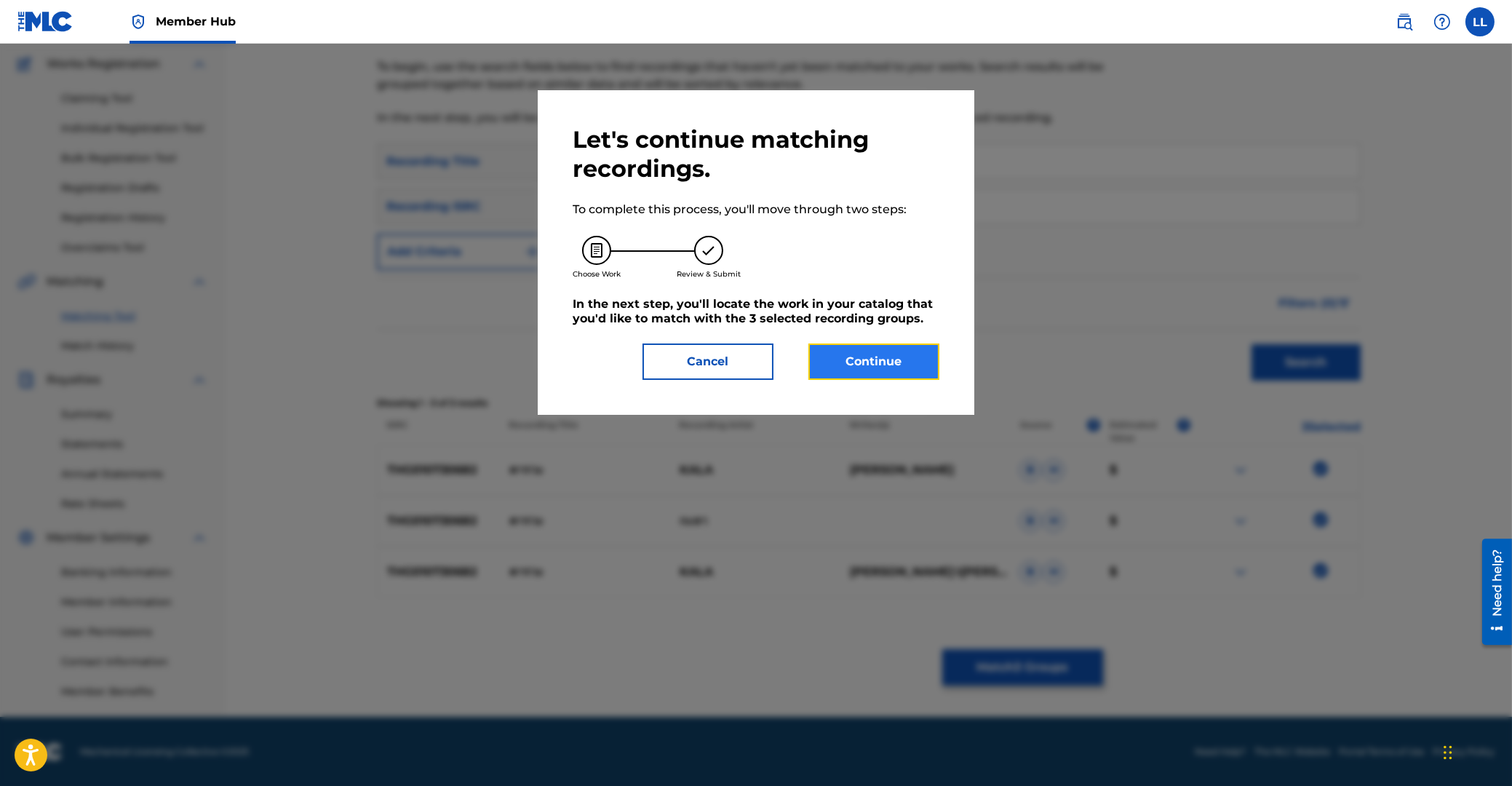
click at [883, 353] on button "Continue" at bounding box center [874, 361] width 131 height 36
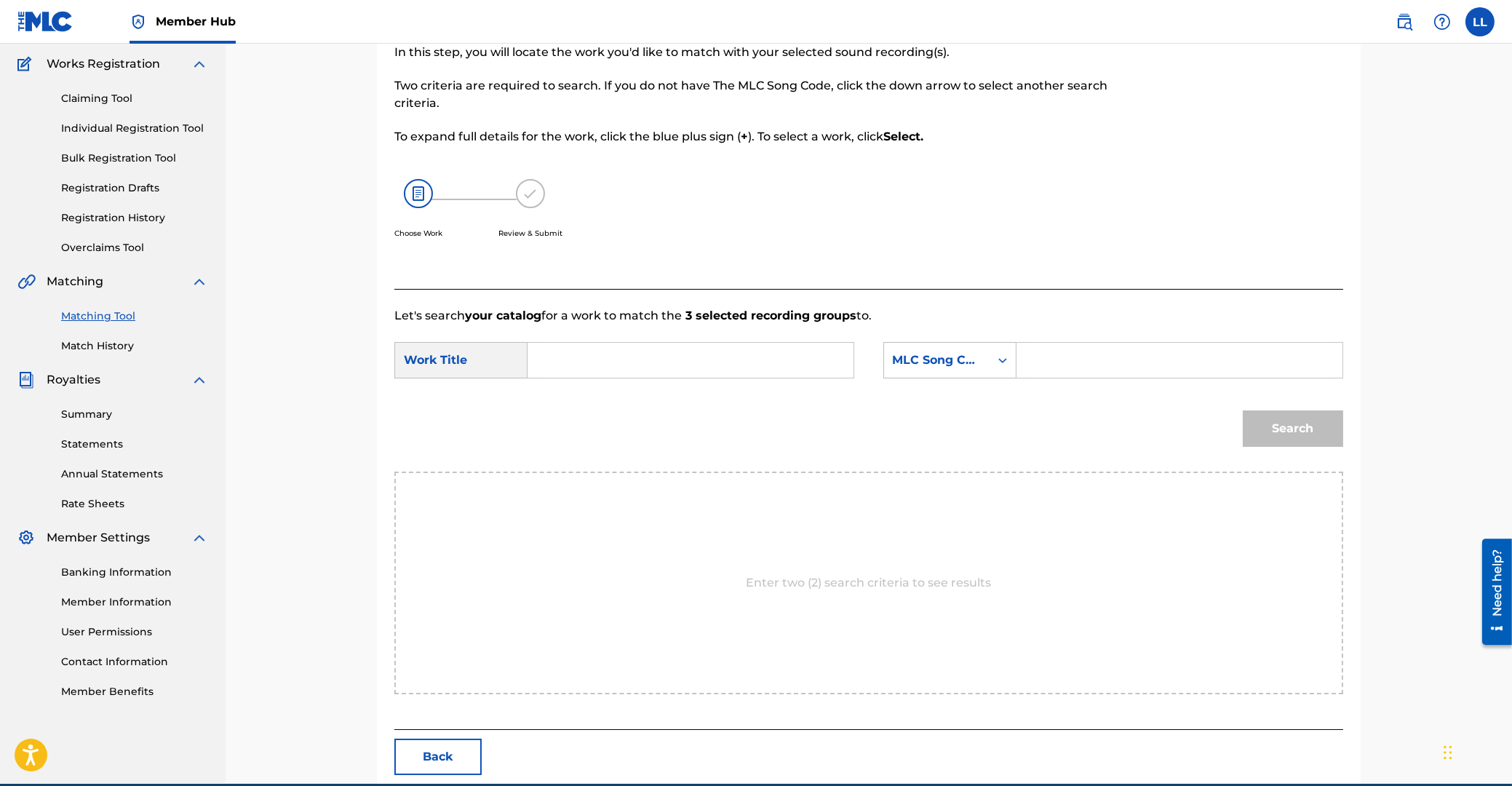
click at [722, 363] on input "Search Form" at bounding box center [691, 360] width 301 height 34
type input "KAH RA WA"
click at [1129, 368] on input "Search Form" at bounding box center [1180, 360] width 301 height 34
type input "KE9FVD"
click at [1282, 424] on button "Search" at bounding box center [1292, 428] width 101 height 36
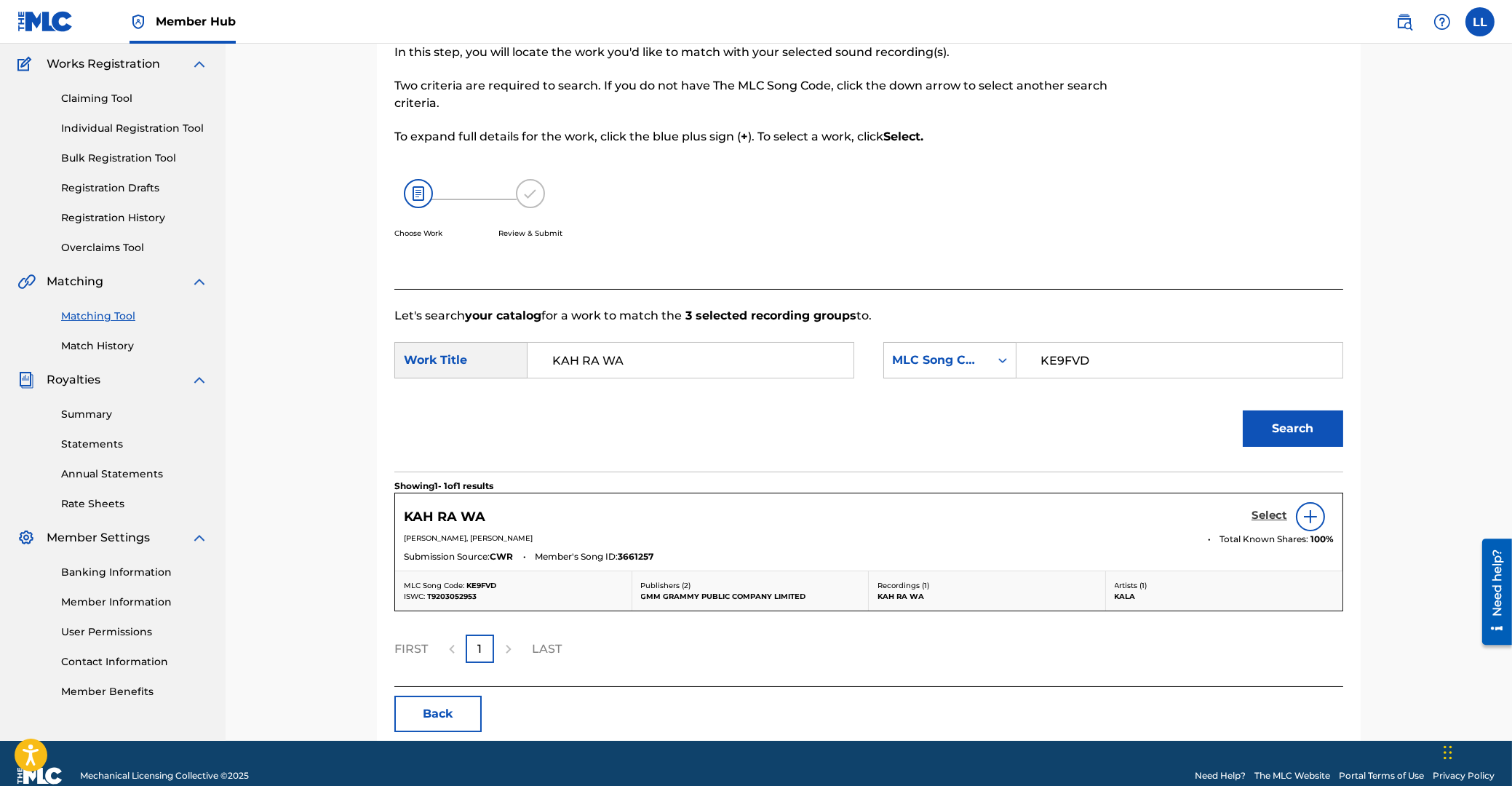
click at [1265, 516] on h5 "Select" at bounding box center [1269, 515] width 35 height 14
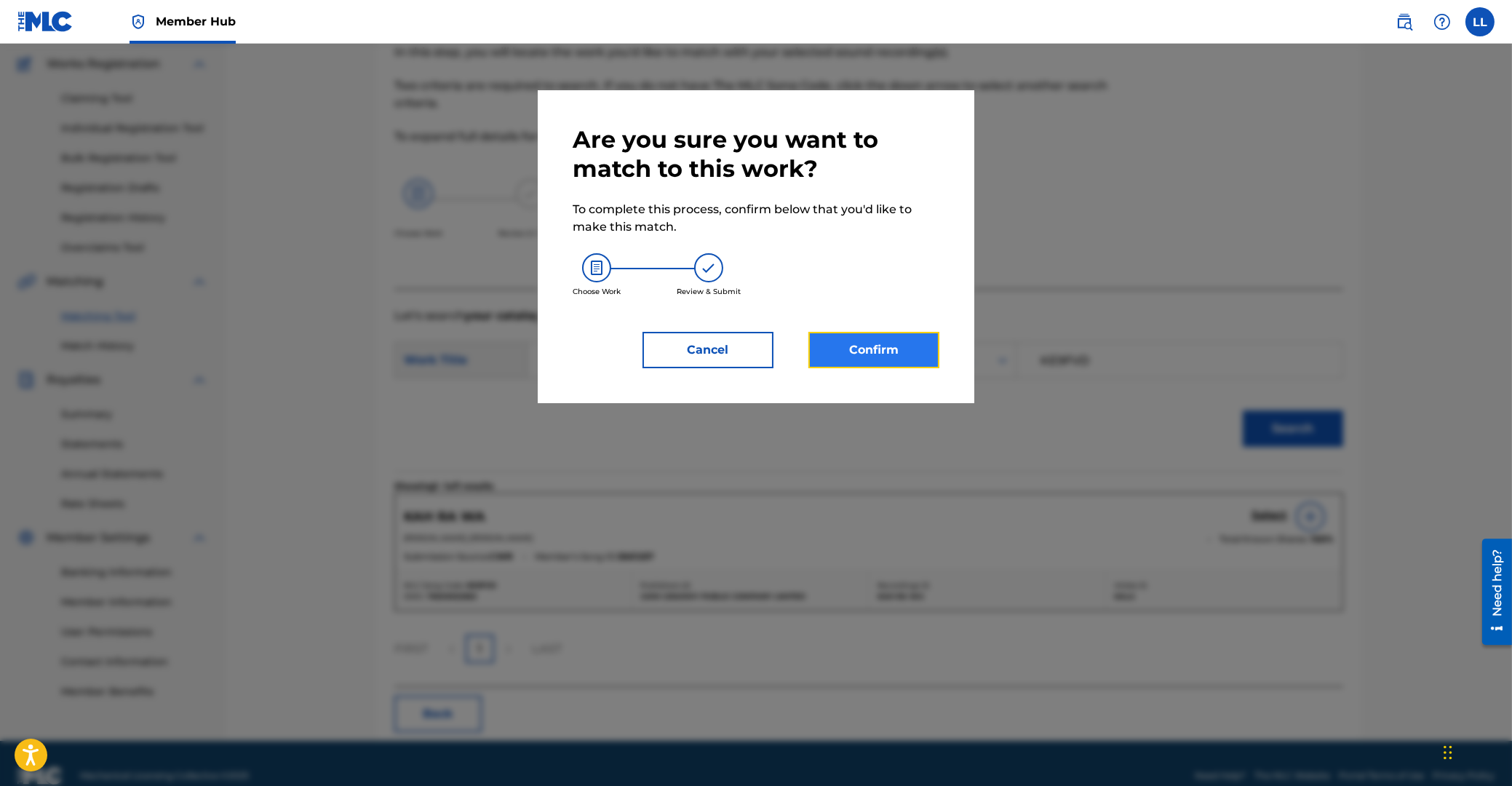
click at [889, 356] on button "Confirm" at bounding box center [874, 350] width 131 height 36
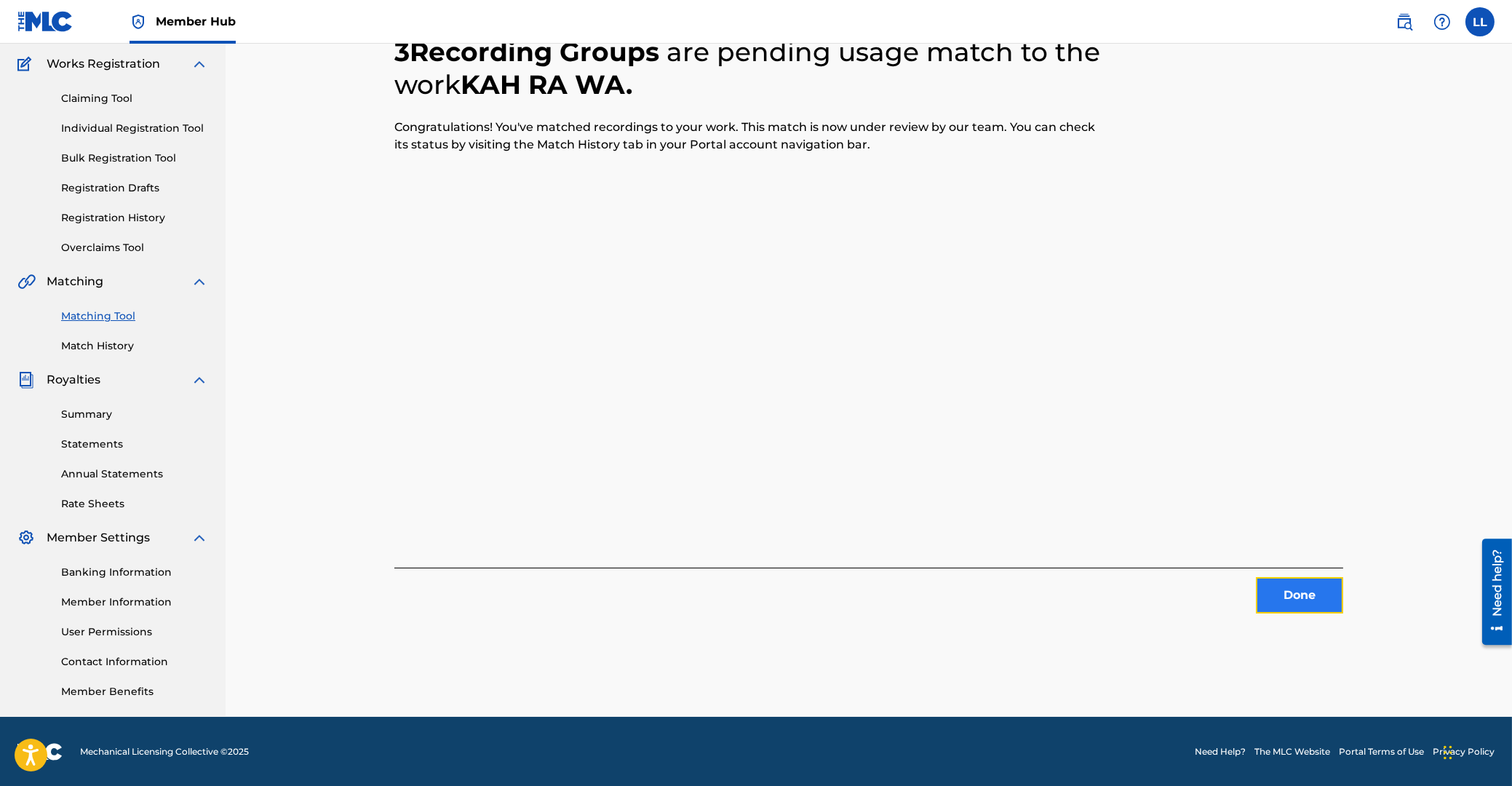
click at [1294, 593] on button "Done" at bounding box center [1300, 595] width 87 height 36
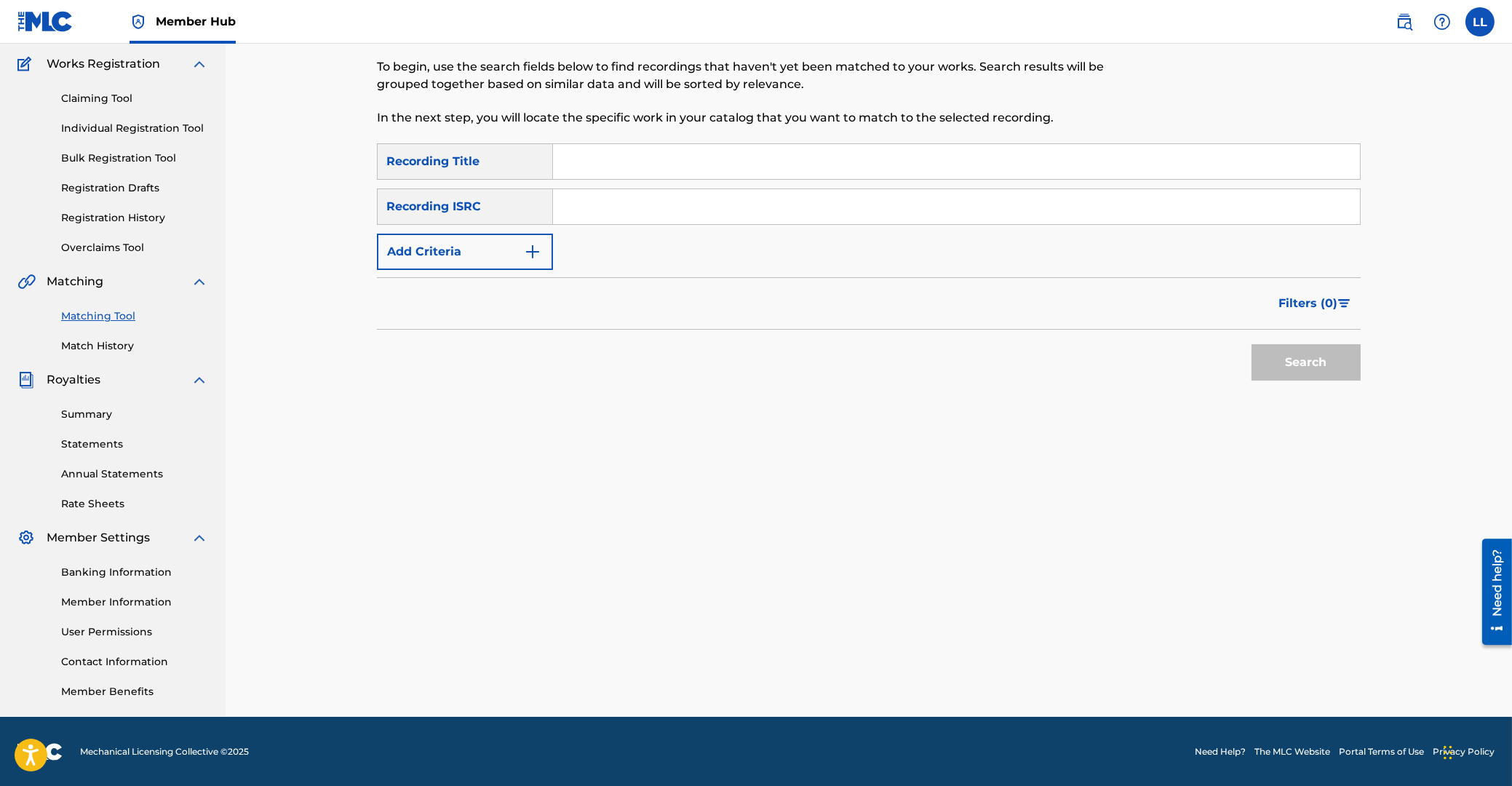
click at [627, 207] on input "Search Form" at bounding box center [956, 206] width 807 height 34
click at [1308, 369] on button "Search" at bounding box center [1306, 362] width 109 height 36
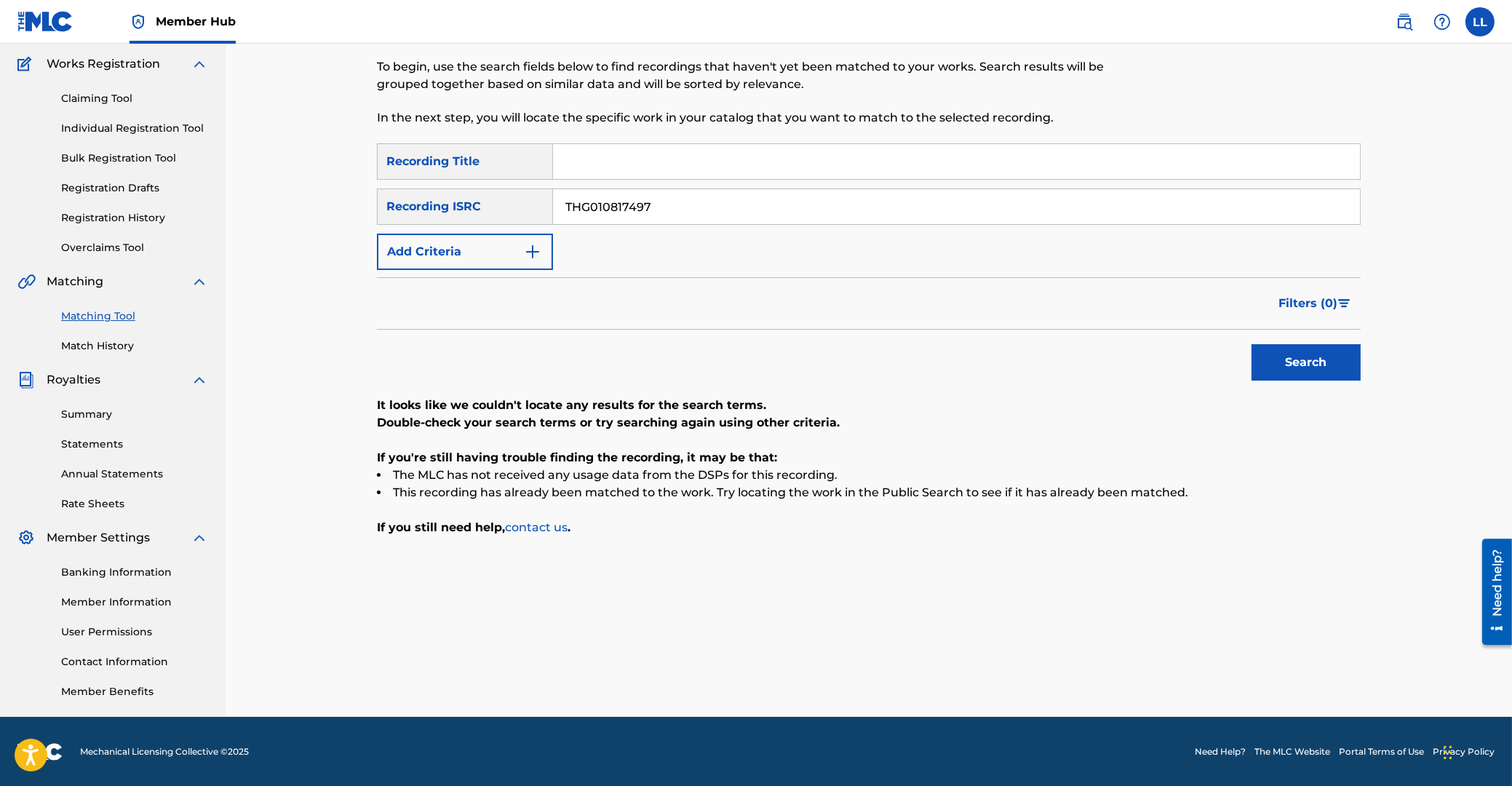
drag, startPoint x: 674, startPoint y: 204, endPoint x: 495, endPoint y: 203, distance: 179.0
click at [553, 198] on input "THG010817497" at bounding box center [956, 206] width 807 height 34
type input "THG011400606"
click at [1309, 358] on button "Search" at bounding box center [1306, 362] width 109 height 36
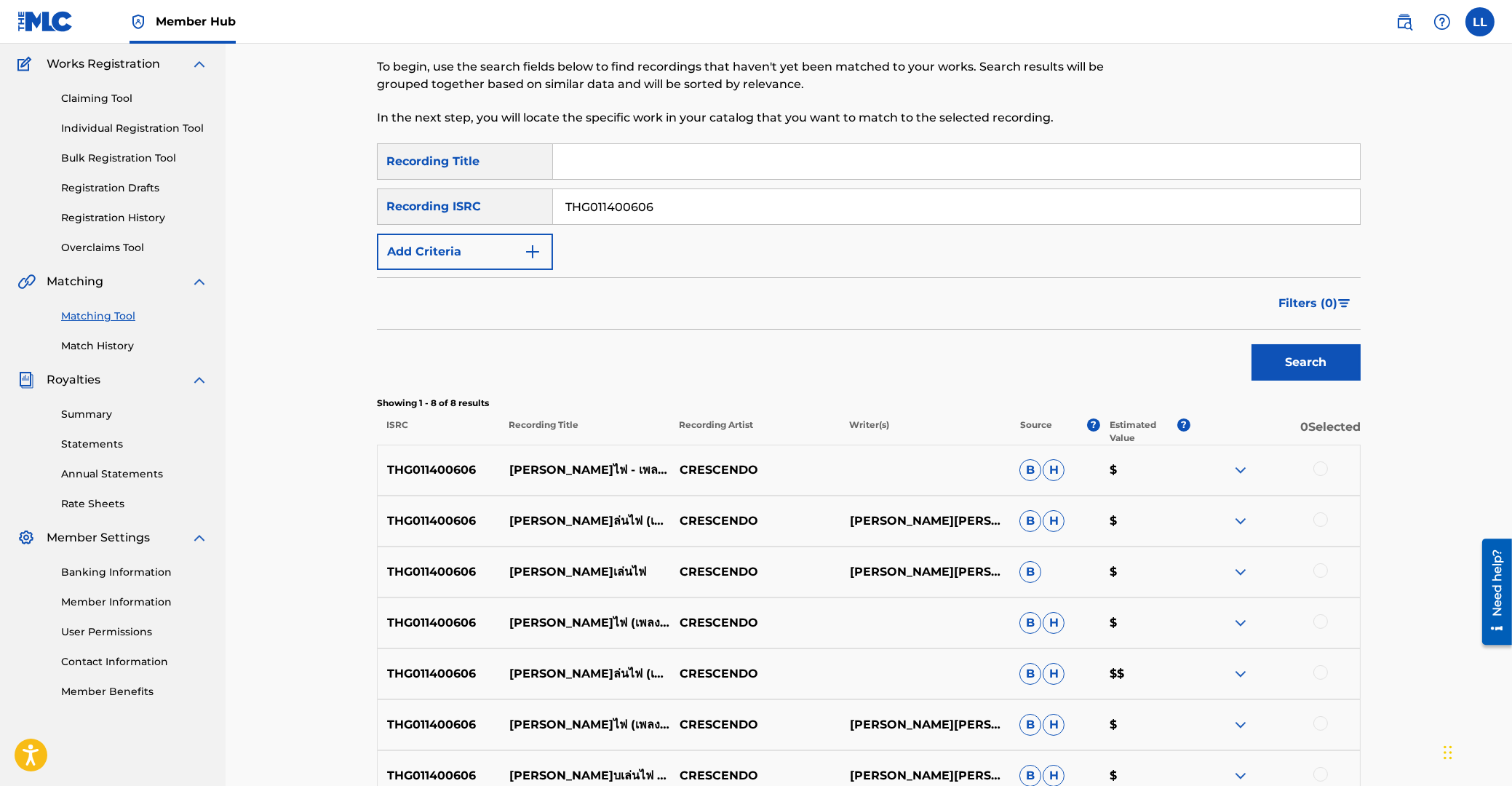
scroll to position [272, 0]
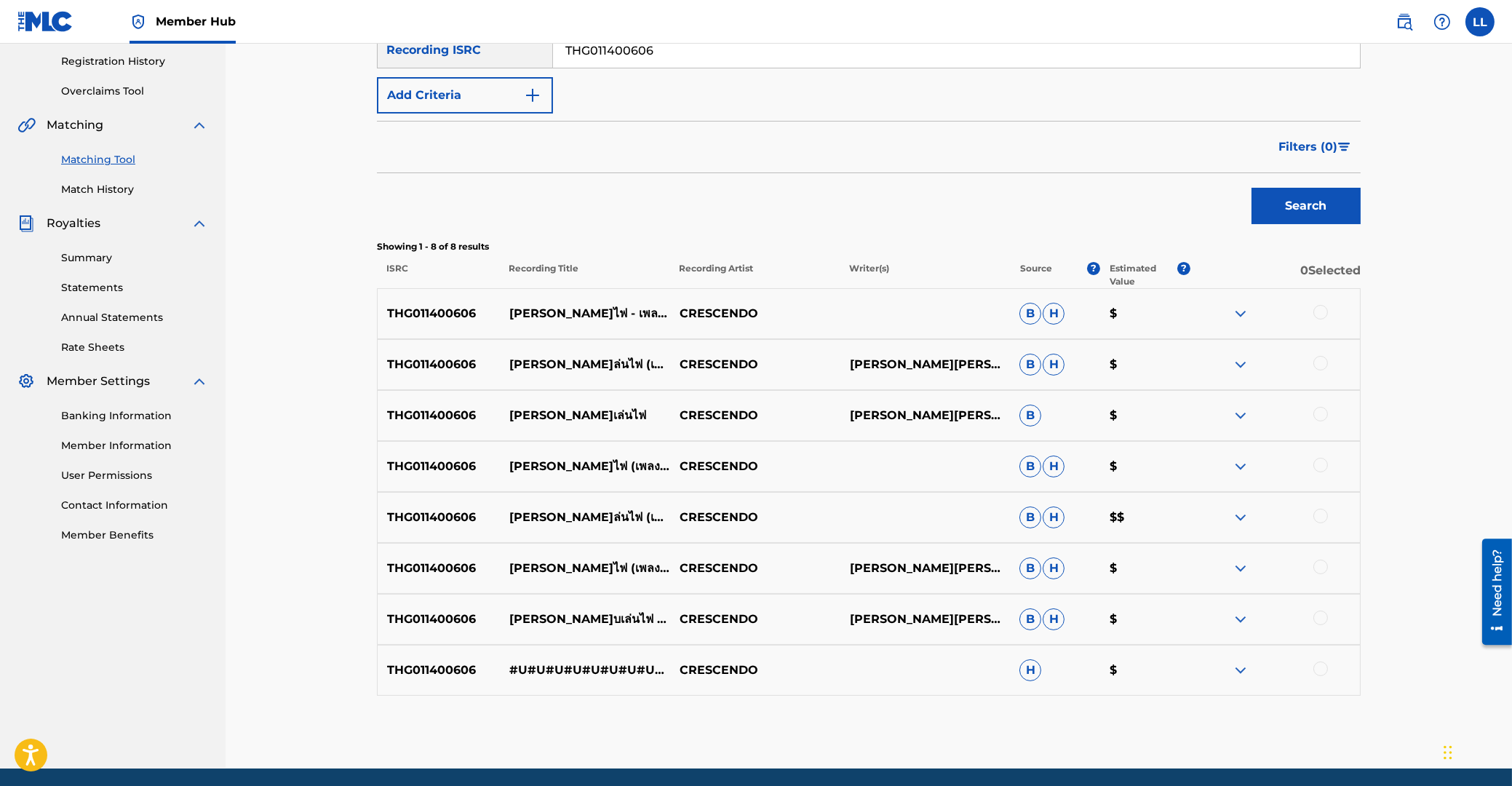
click at [1325, 314] on div at bounding box center [1321, 312] width 15 height 15
click at [1321, 364] on div at bounding box center [1321, 363] width 15 height 15
click at [1317, 410] on div at bounding box center [1321, 414] width 15 height 15
click at [1318, 461] on div at bounding box center [1321, 465] width 15 height 15
drag, startPoint x: 1321, startPoint y: 513, endPoint x: 1321, endPoint y: 525, distance: 12.0
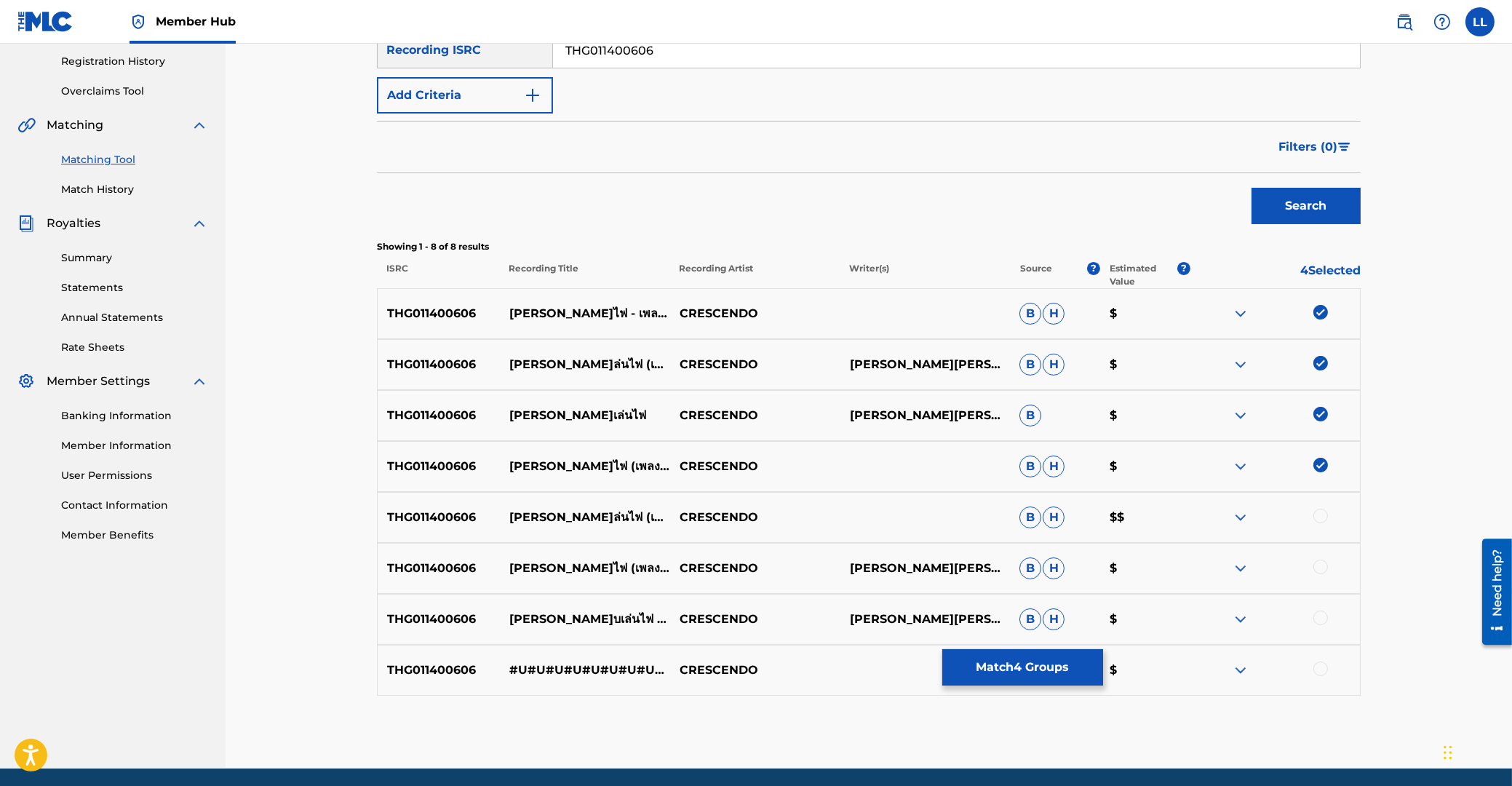
click at [1321, 514] on div at bounding box center [1321, 516] width 15 height 15
drag, startPoint x: 1321, startPoint y: 566, endPoint x: 1322, endPoint y: 579, distance: 13.0
click at [1321, 567] on div at bounding box center [1321, 567] width 15 height 15
drag, startPoint x: 1322, startPoint y: 614, endPoint x: 1322, endPoint y: 634, distance: 20.0
click at [1322, 614] on div at bounding box center [1321, 618] width 15 height 15
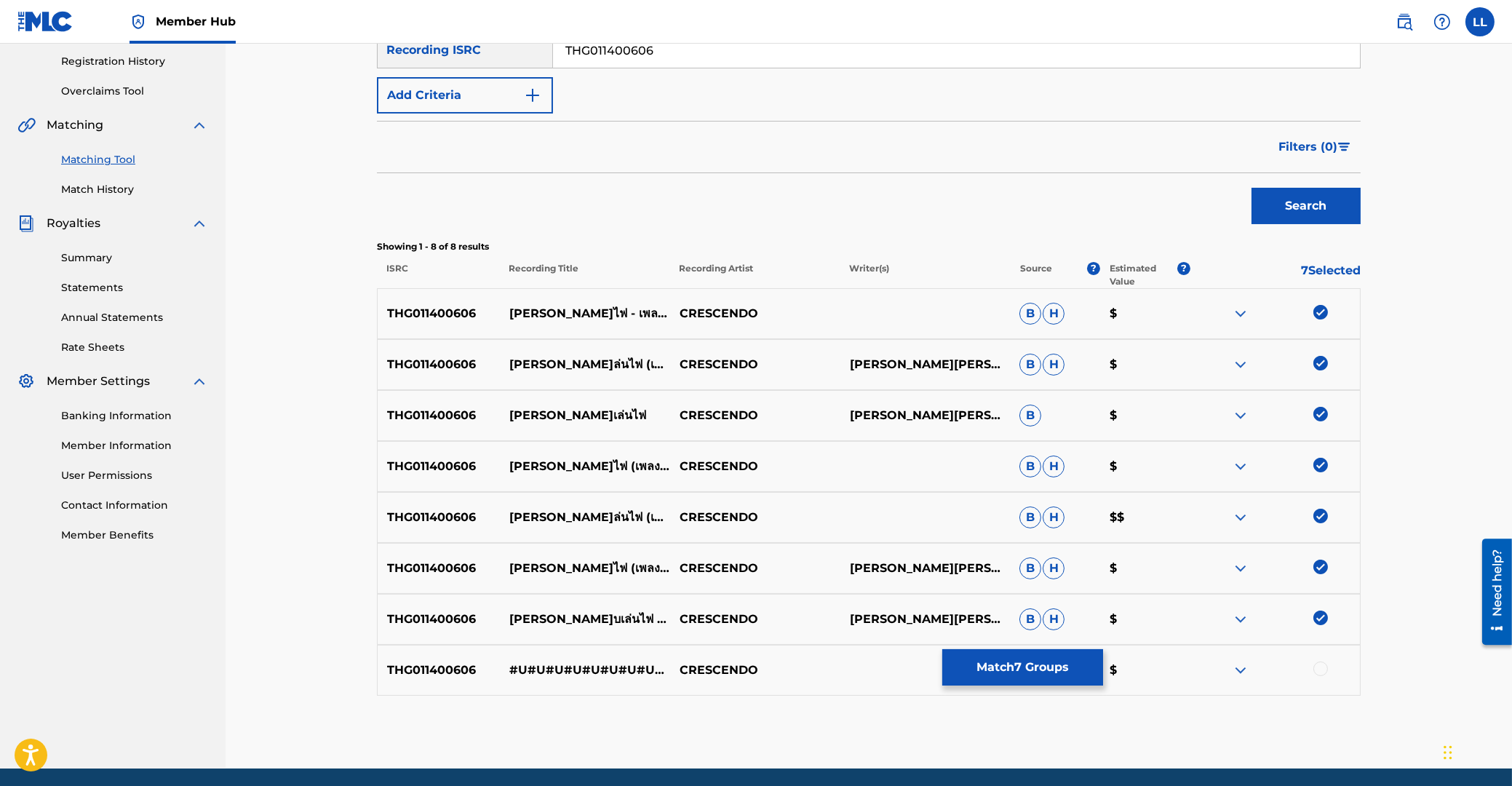
drag, startPoint x: 1322, startPoint y: 666, endPoint x: 1286, endPoint y: 673, distance: 36.7
click at [1322, 667] on div at bounding box center [1321, 669] width 15 height 15
click at [1025, 676] on button "Match 8 Groups" at bounding box center [1022, 667] width 161 height 36
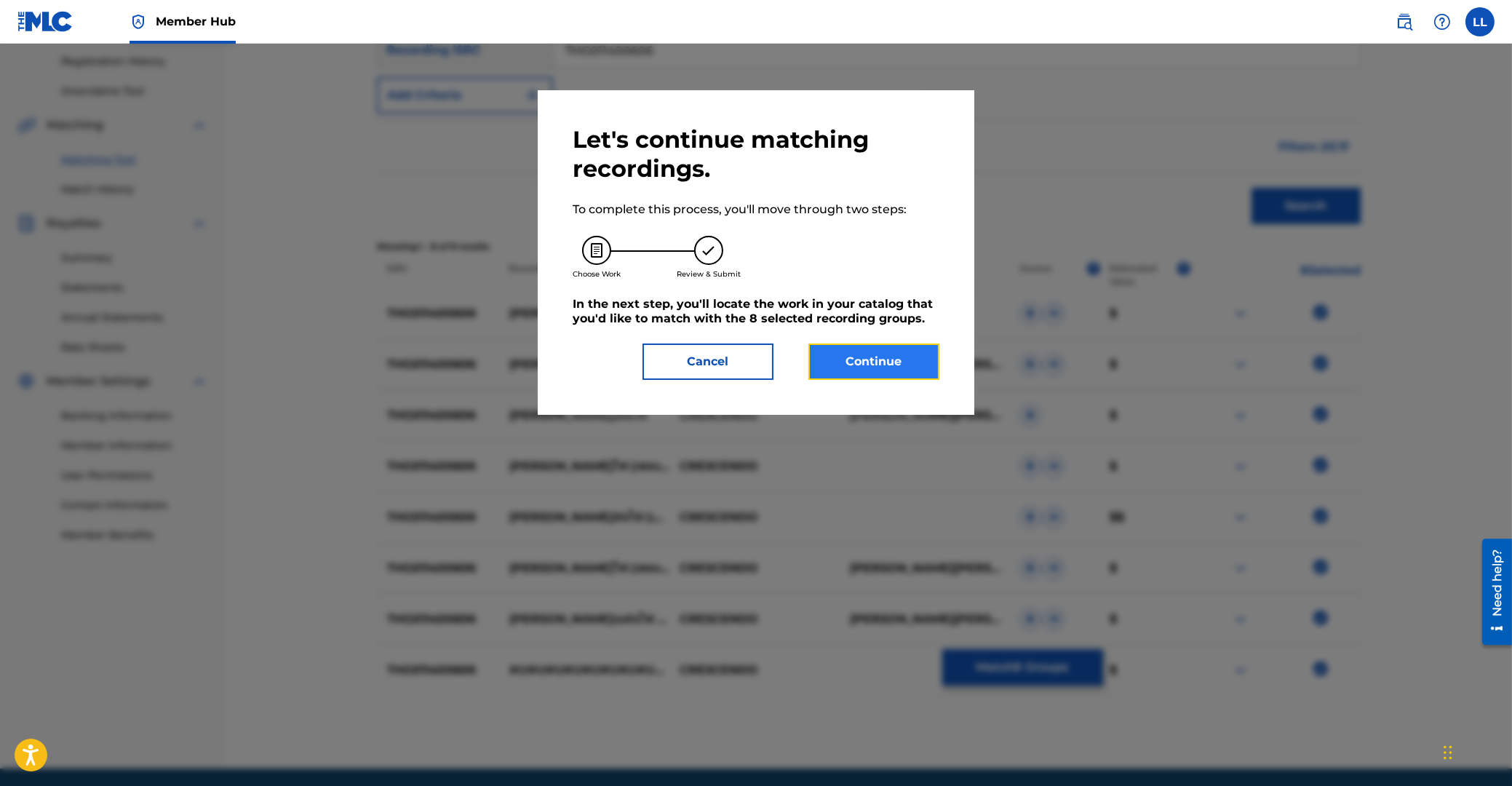
click at [902, 361] on button "Continue" at bounding box center [874, 361] width 131 height 36
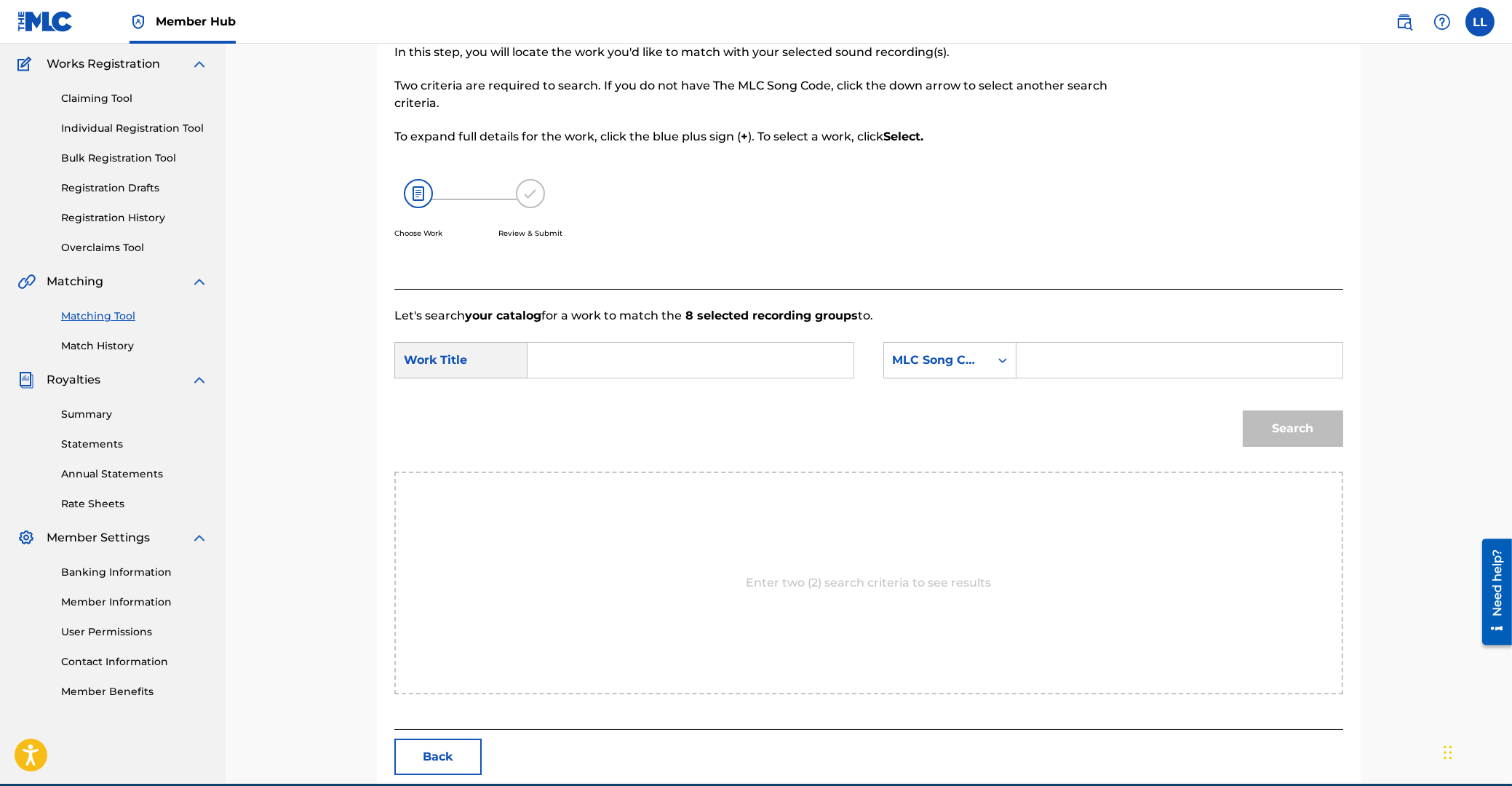
drag, startPoint x: 692, startPoint y: 356, endPoint x: 725, endPoint y: 358, distance: 33.1
click at [692, 356] on input "Search Form" at bounding box center [691, 360] width 301 height 34
type input "GU LARB LEN FAI"
drag, startPoint x: 1112, startPoint y: 362, endPoint x: 1191, endPoint y: 389, distance: 83.5
click at [1113, 363] on input "Search Form" at bounding box center [1180, 360] width 301 height 34
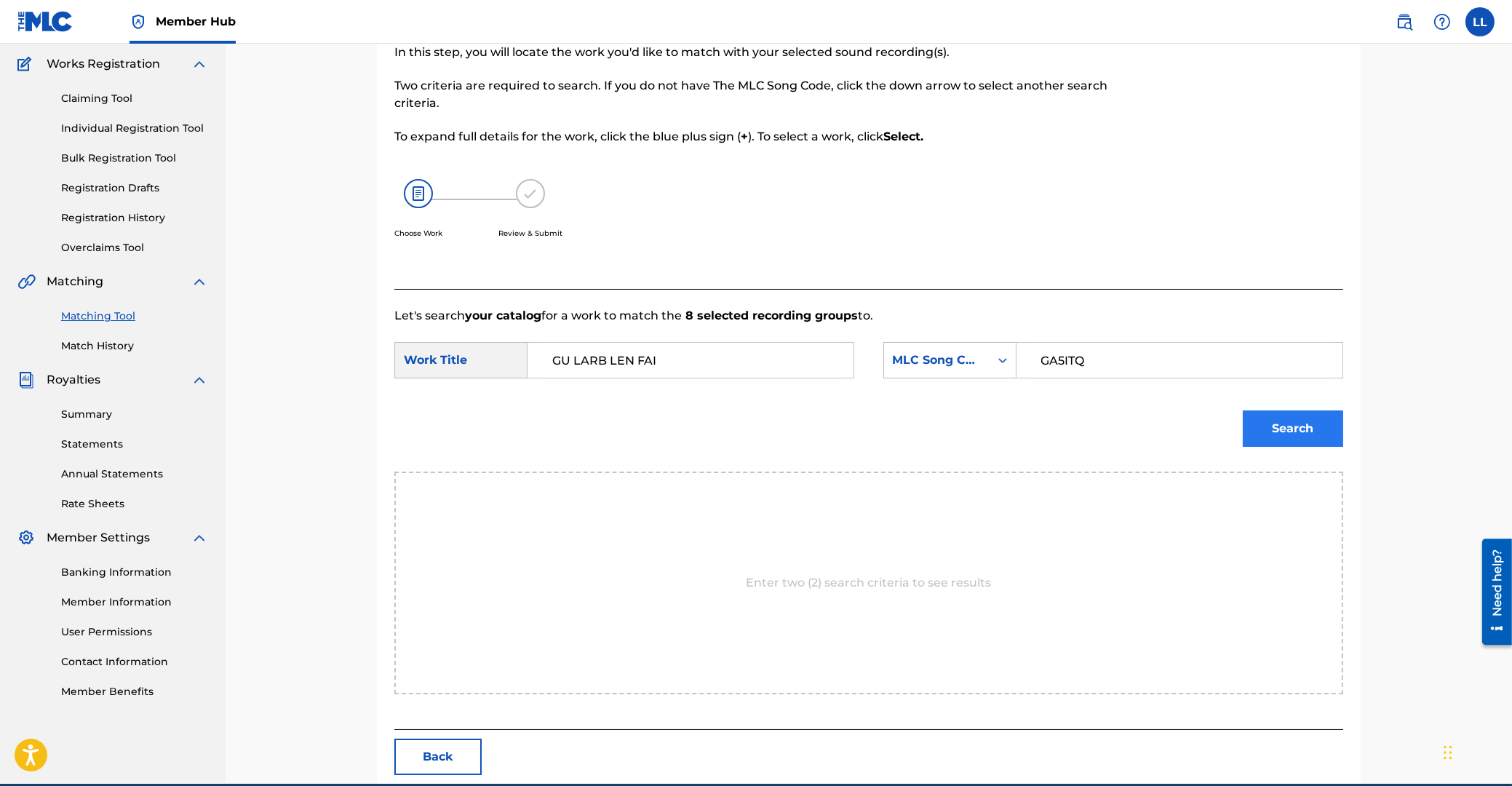
type input "GA5ITQ"
click at [1271, 426] on button "Search" at bounding box center [1292, 428] width 101 height 36
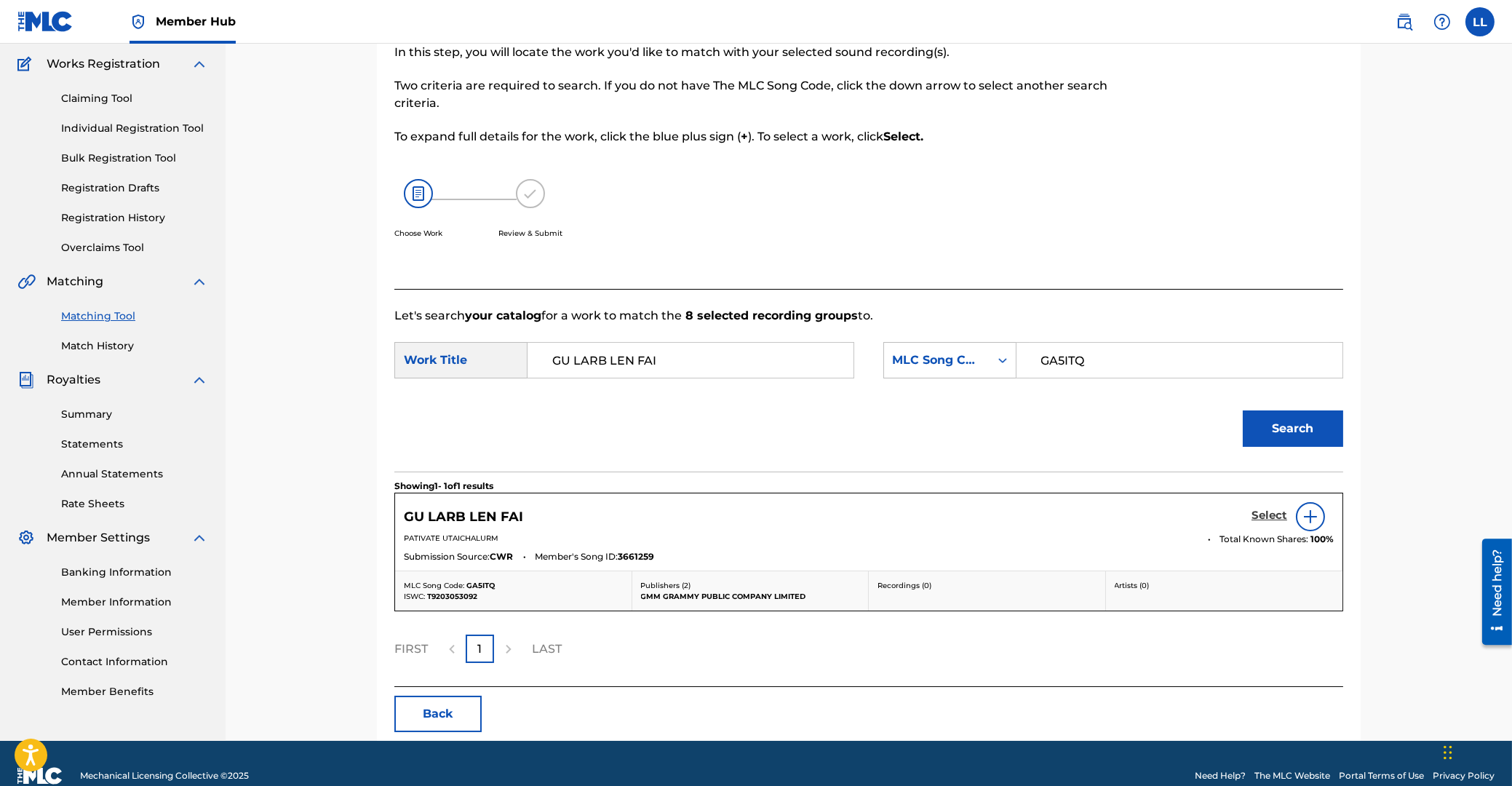
click at [1273, 514] on h5 "Select" at bounding box center [1269, 515] width 35 height 14
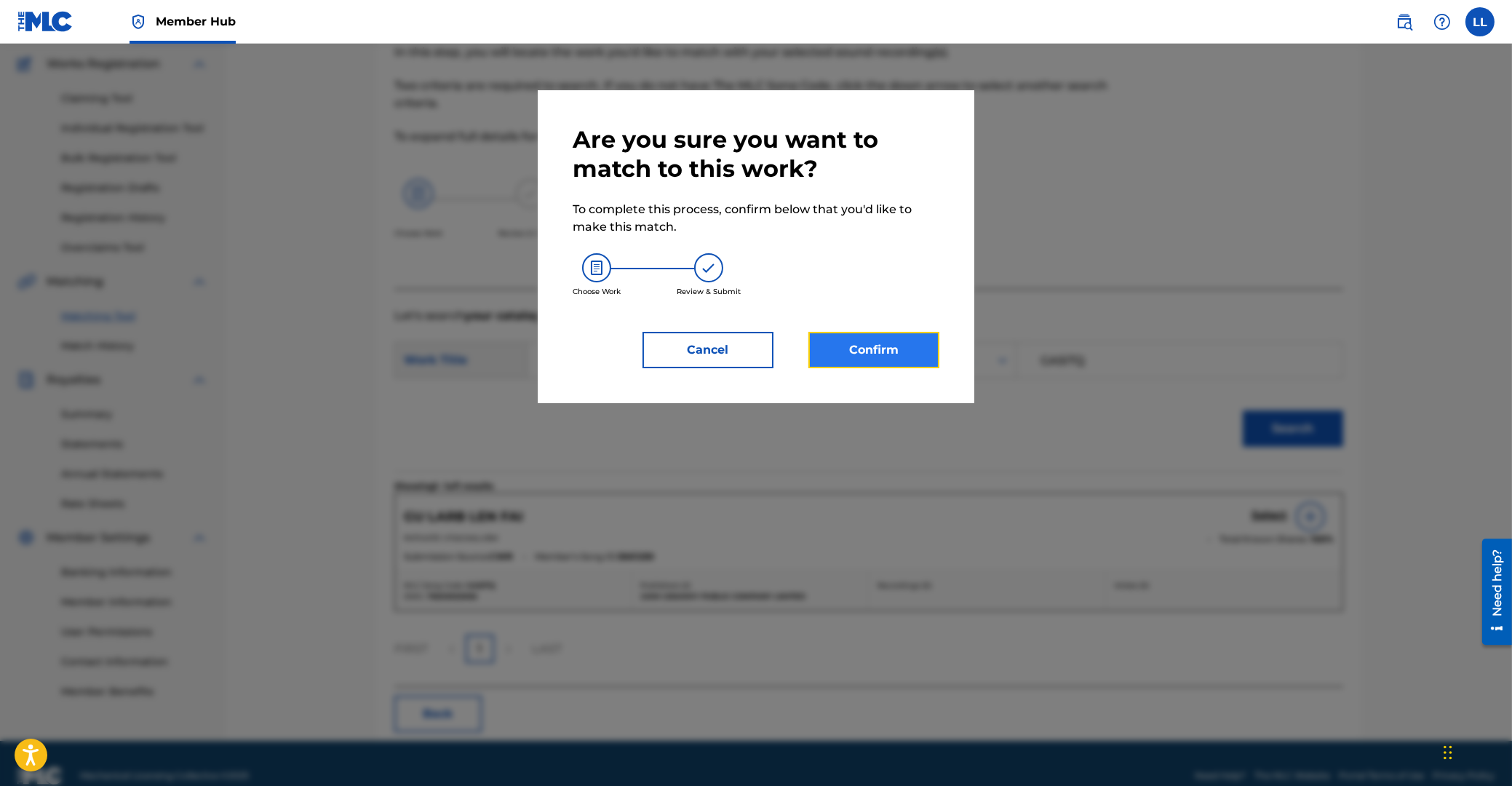
click at [901, 349] on button "Confirm" at bounding box center [874, 350] width 131 height 36
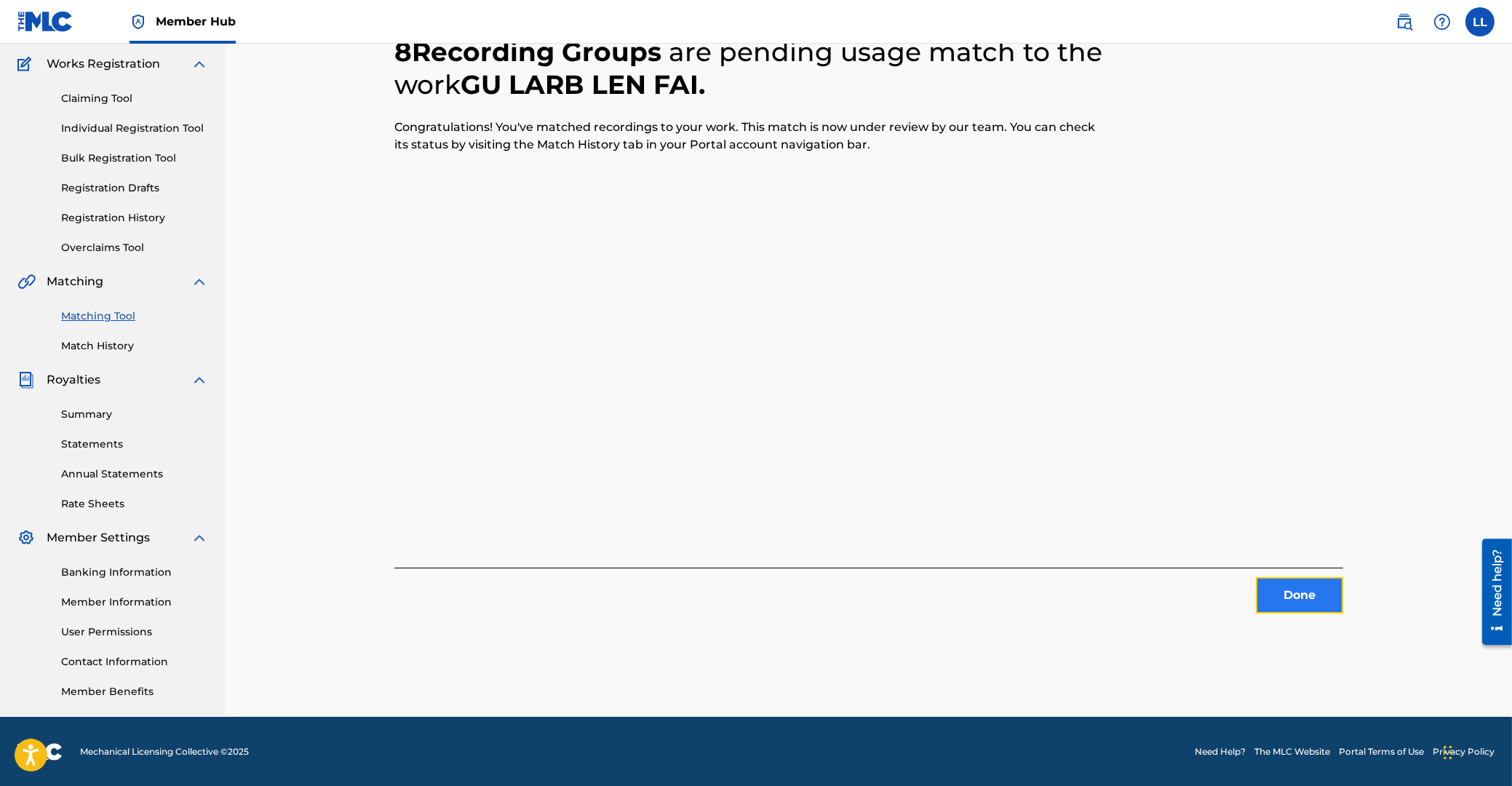
click at [1301, 583] on button "Done" at bounding box center [1300, 595] width 87 height 36
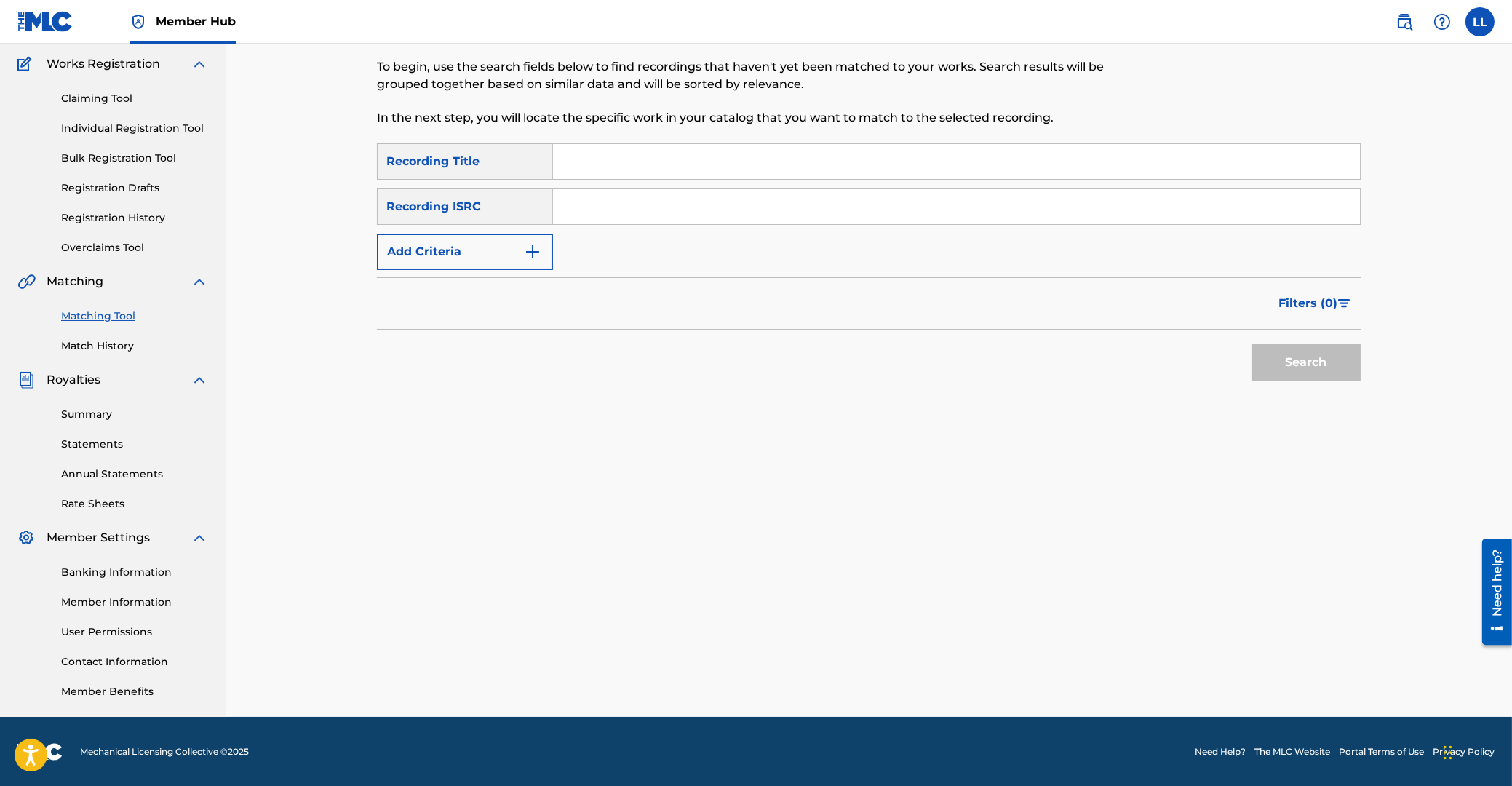
drag, startPoint x: 706, startPoint y: 213, endPoint x: 729, endPoint y: 207, distance: 23.8
click at [708, 213] on input "Search Form" at bounding box center [956, 206] width 807 height 34
click at [1300, 359] on button "Search" at bounding box center [1306, 362] width 109 height 36
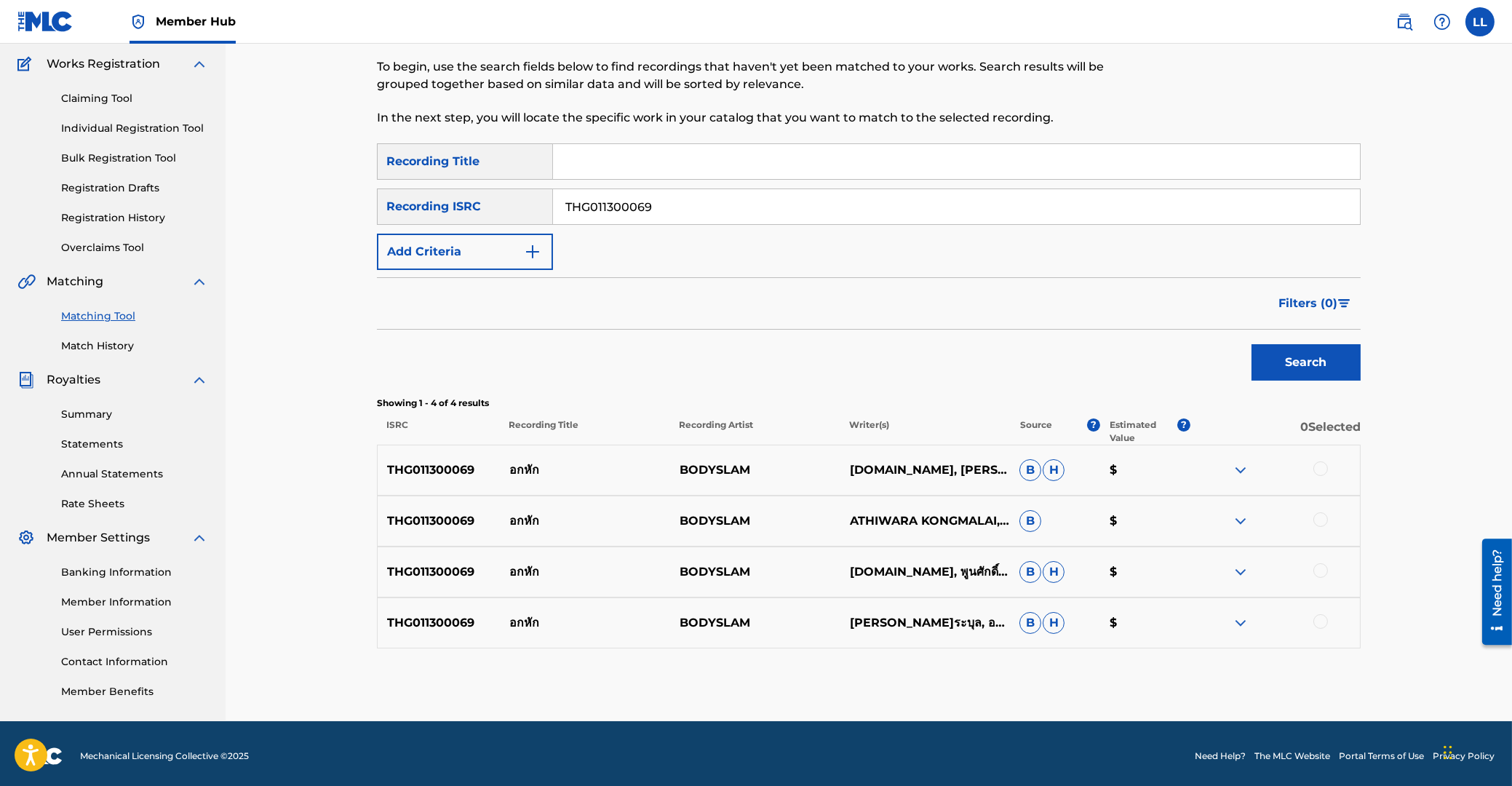
click at [1320, 467] on div at bounding box center [1321, 468] width 15 height 15
click at [1321, 518] on div at bounding box center [1321, 519] width 15 height 15
click at [1323, 569] on div at bounding box center [1321, 571] width 15 height 15
click at [1318, 622] on div at bounding box center [1321, 622] width 15 height 15
drag, startPoint x: 588, startPoint y: 202, endPoint x: 1040, endPoint y: 277, distance: 458.2
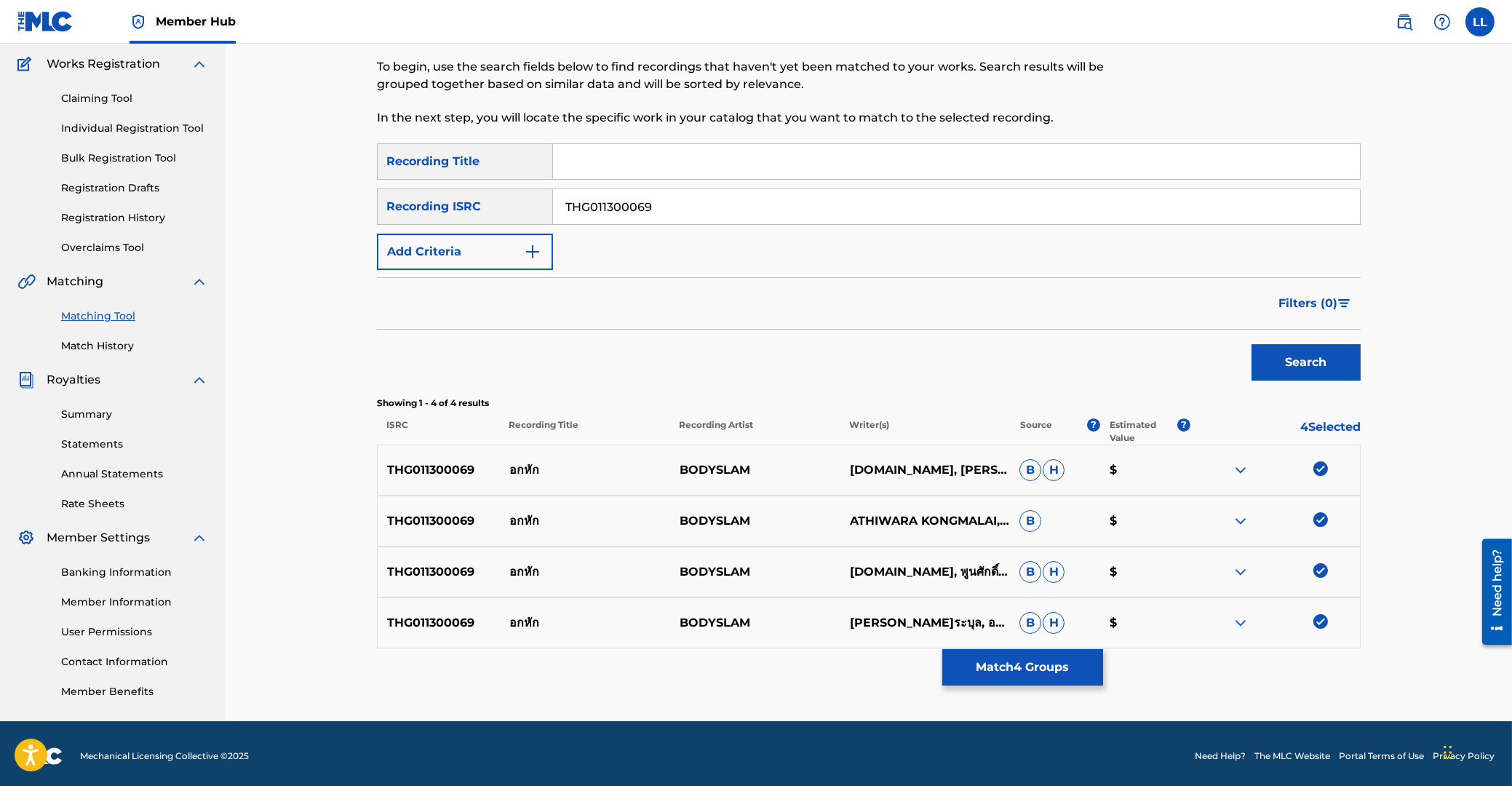
click at [553, 202] on input "THG011300069" at bounding box center [956, 206] width 807 height 34
click at [1305, 364] on button "Search" at bounding box center [1306, 362] width 109 height 36
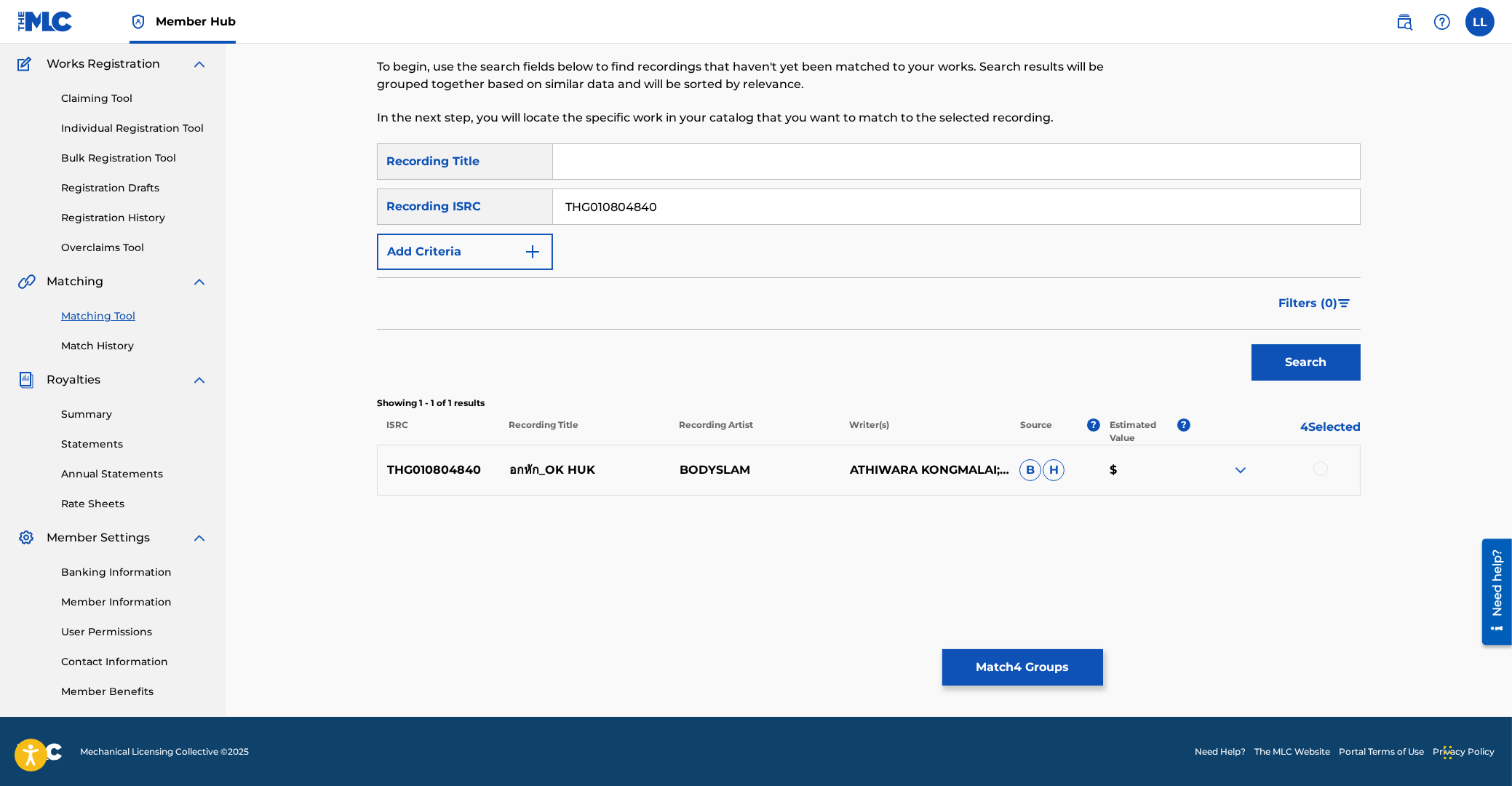
click at [1319, 467] on div at bounding box center [1321, 468] width 15 height 15
drag, startPoint x: 716, startPoint y: 207, endPoint x: 468, endPoint y: 207, distance: 248.0
click at [553, 207] on input "THG010804840" at bounding box center [956, 206] width 807 height 34
click at [1308, 363] on button "Search" at bounding box center [1306, 362] width 109 height 36
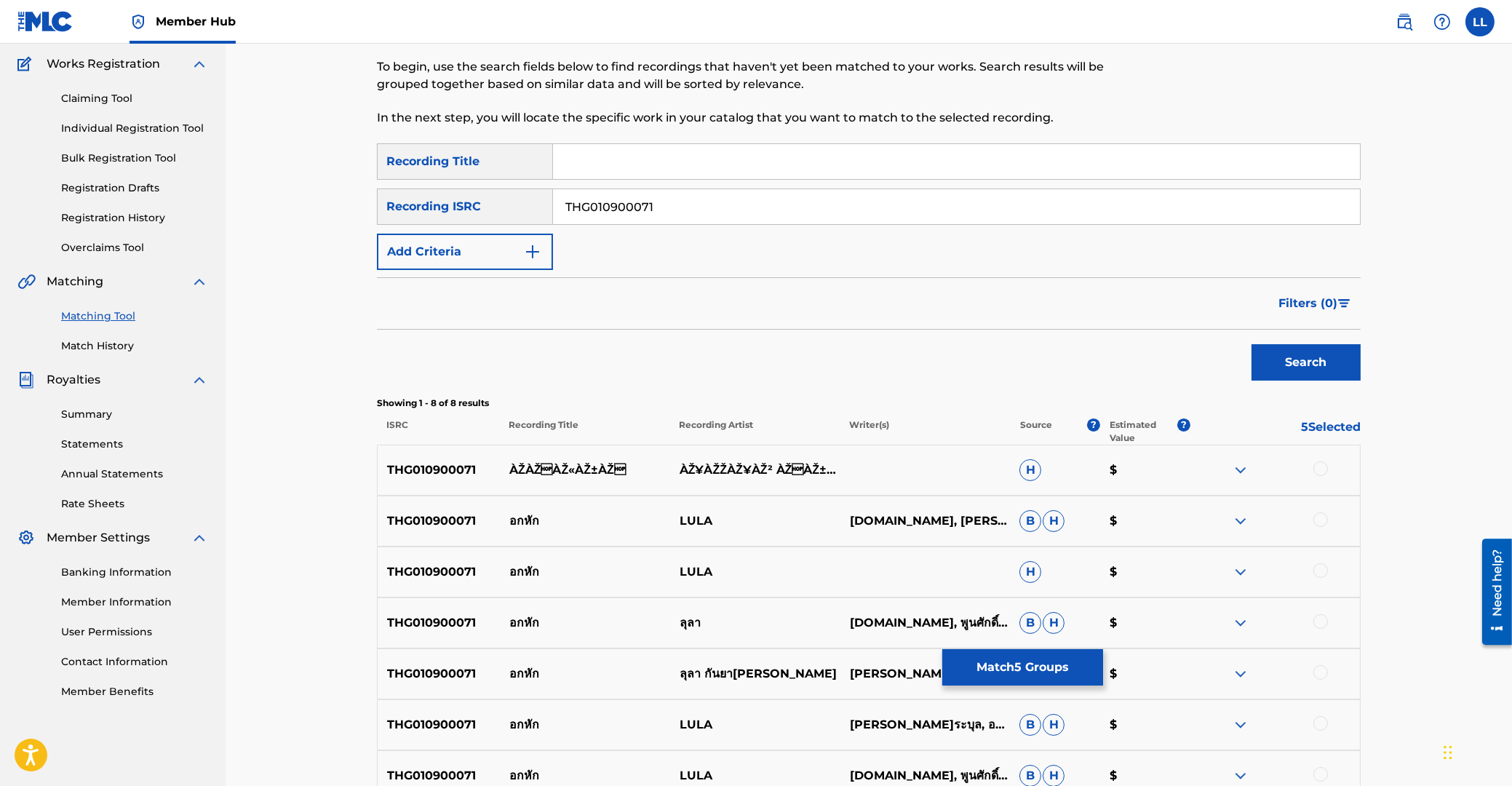
scroll to position [325, 0]
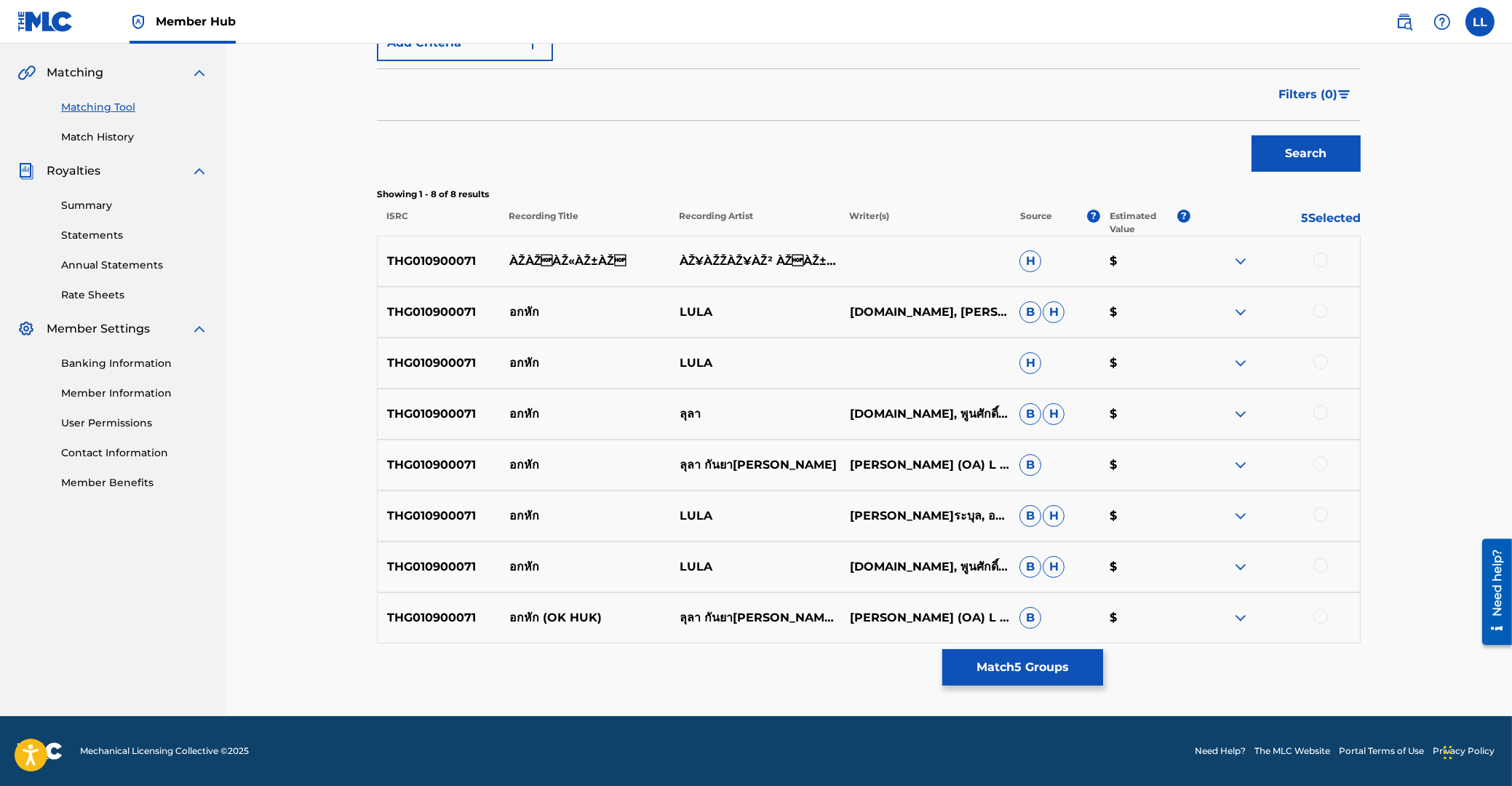
click at [1317, 259] on div at bounding box center [1321, 260] width 15 height 15
click at [1321, 314] on div at bounding box center [1321, 310] width 15 height 15
click at [1321, 361] on div at bounding box center [1321, 361] width 15 height 15
click at [1320, 415] on div at bounding box center [1321, 413] width 15 height 15
click at [1321, 472] on div at bounding box center [1275, 465] width 171 height 17
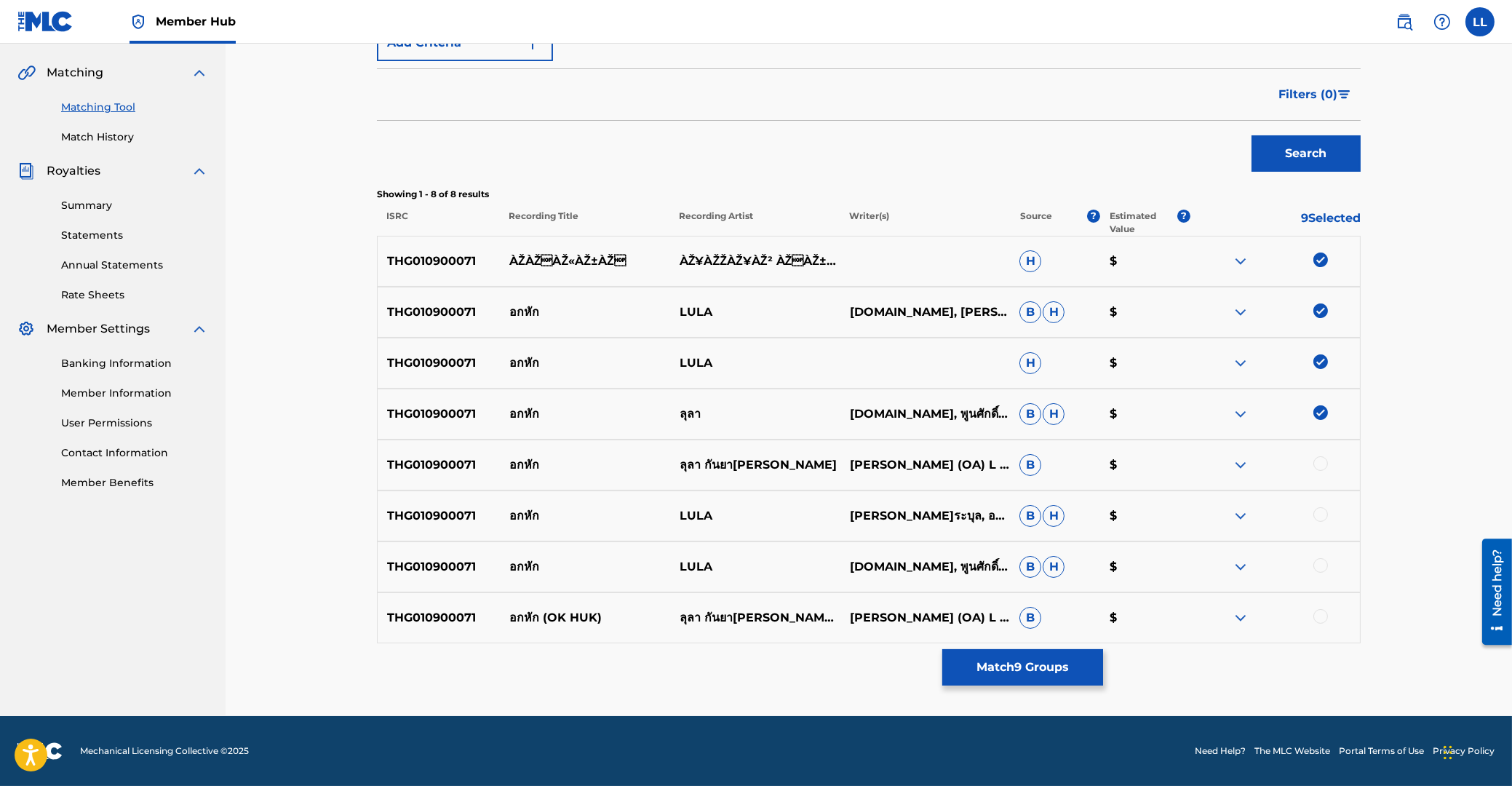
click at [1318, 461] on div at bounding box center [1321, 464] width 15 height 15
click at [1323, 513] on div at bounding box center [1321, 515] width 15 height 15
drag, startPoint x: 1319, startPoint y: 562, endPoint x: 1318, endPoint y: 592, distance: 30.0
click at [1319, 564] on div at bounding box center [1321, 565] width 15 height 15
click at [1323, 617] on div at bounding box center [1321, 616] width 15 height 15
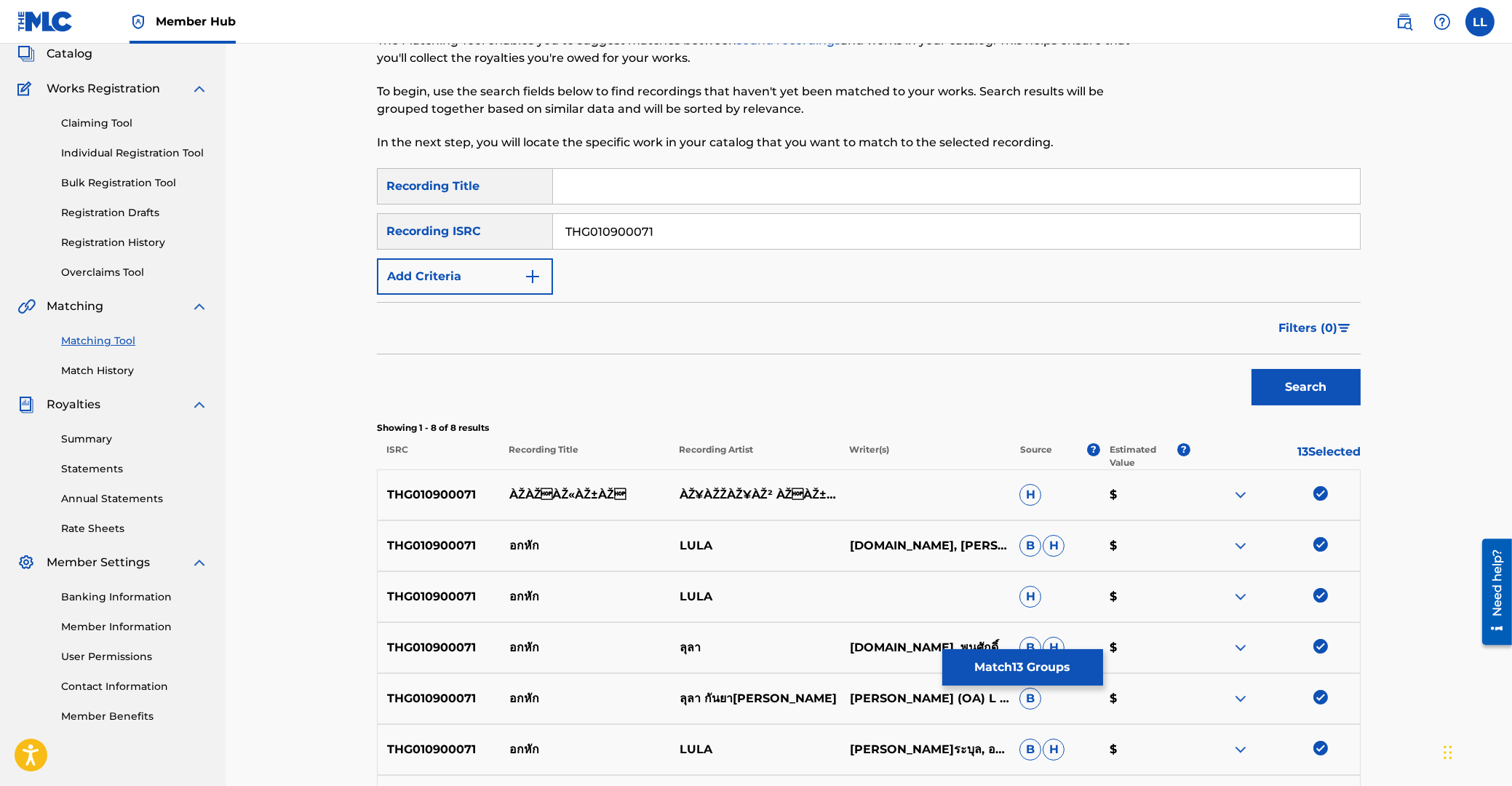
scroll to position [13, 0]
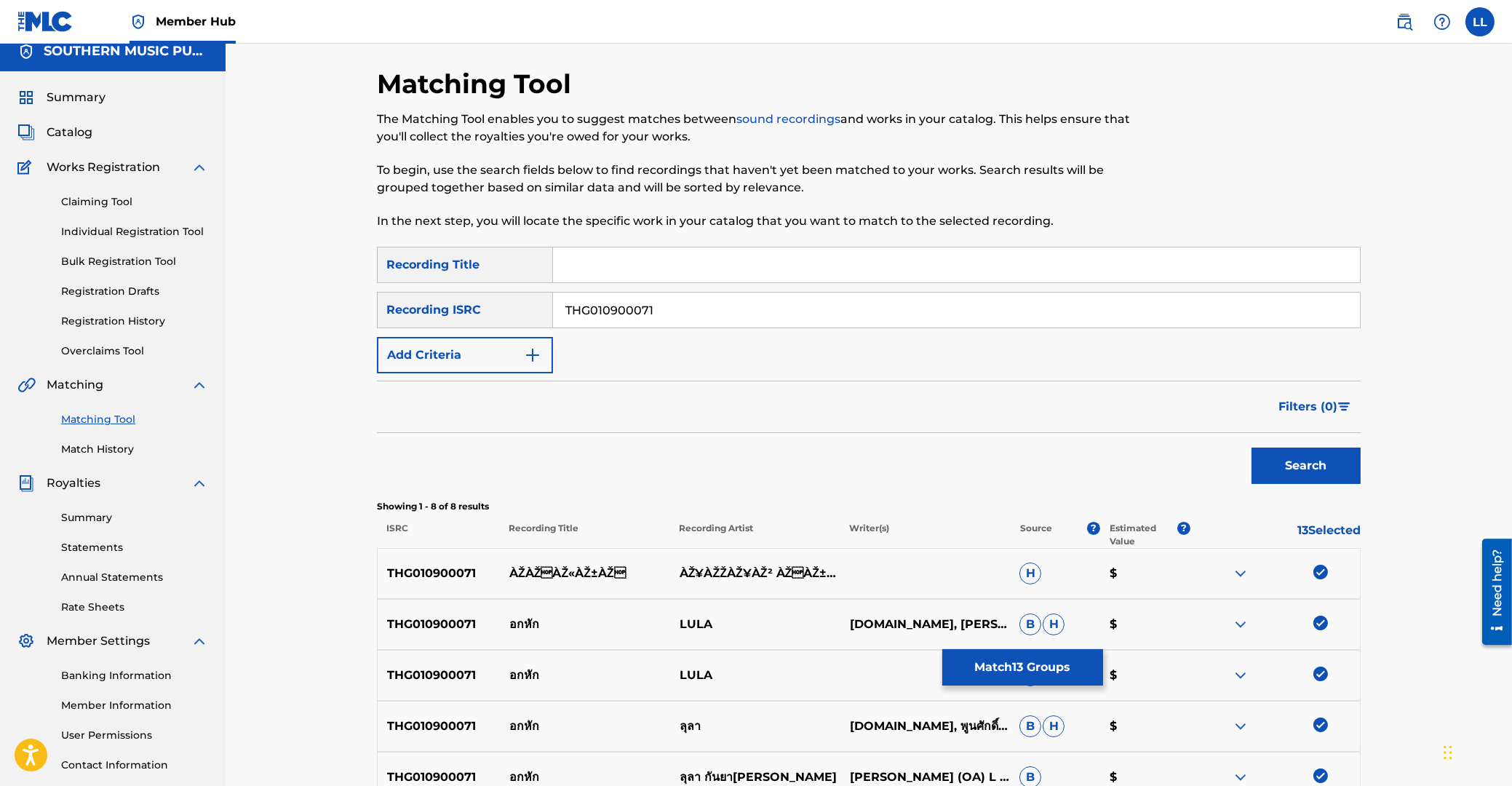
drag, startPoint x: 489, startPoint y: 322, endPoint x: 699, endPoint y: 326, distance: 210.0
click at [553, 322] on input "THG010900071" at bounding box center [956, 309] width 807 height 34
click at [1293, 464] on button "Search" at bounding box center [1306, 466] width 109 height 36
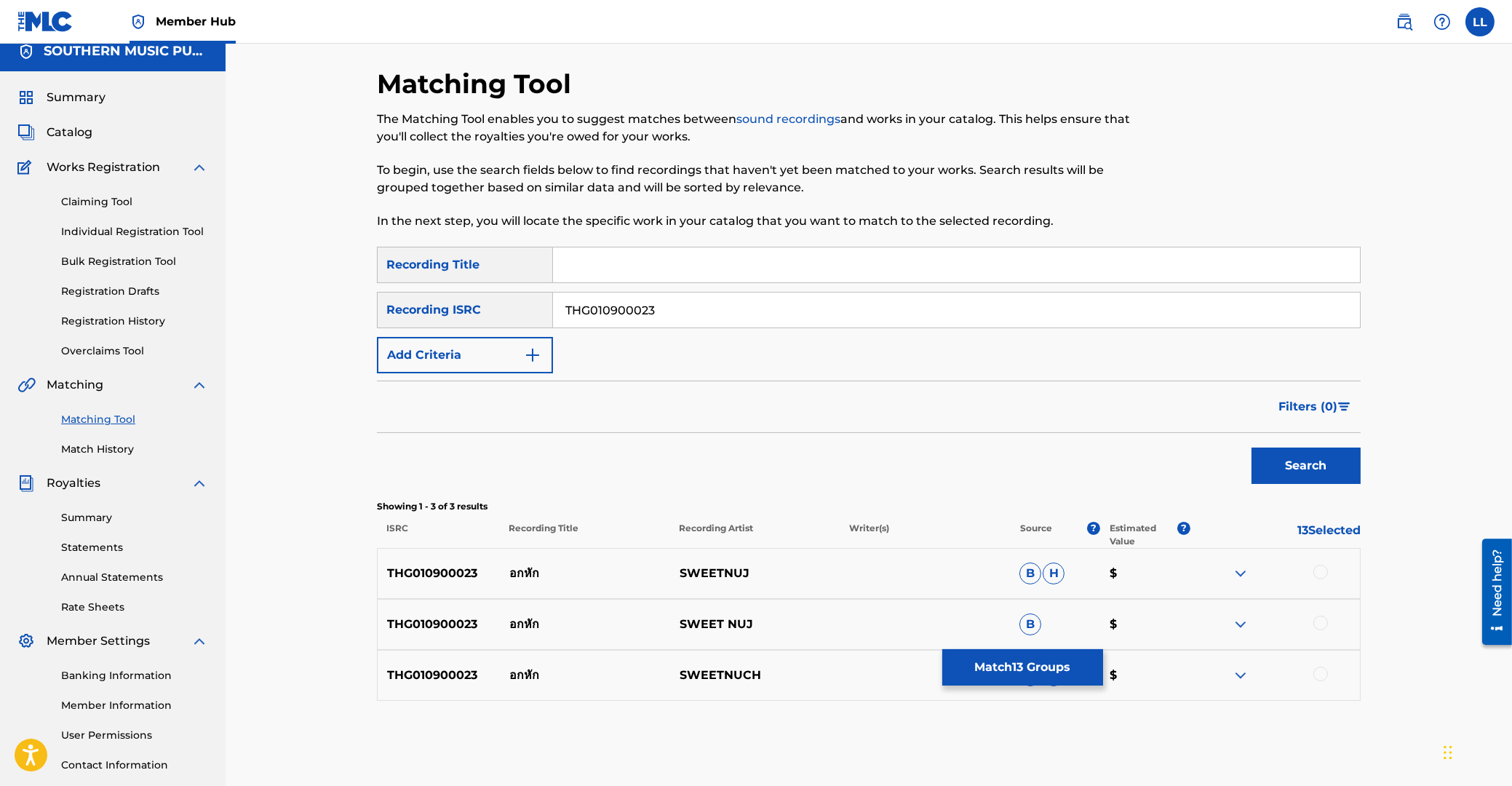
scroll to position [115, 0]
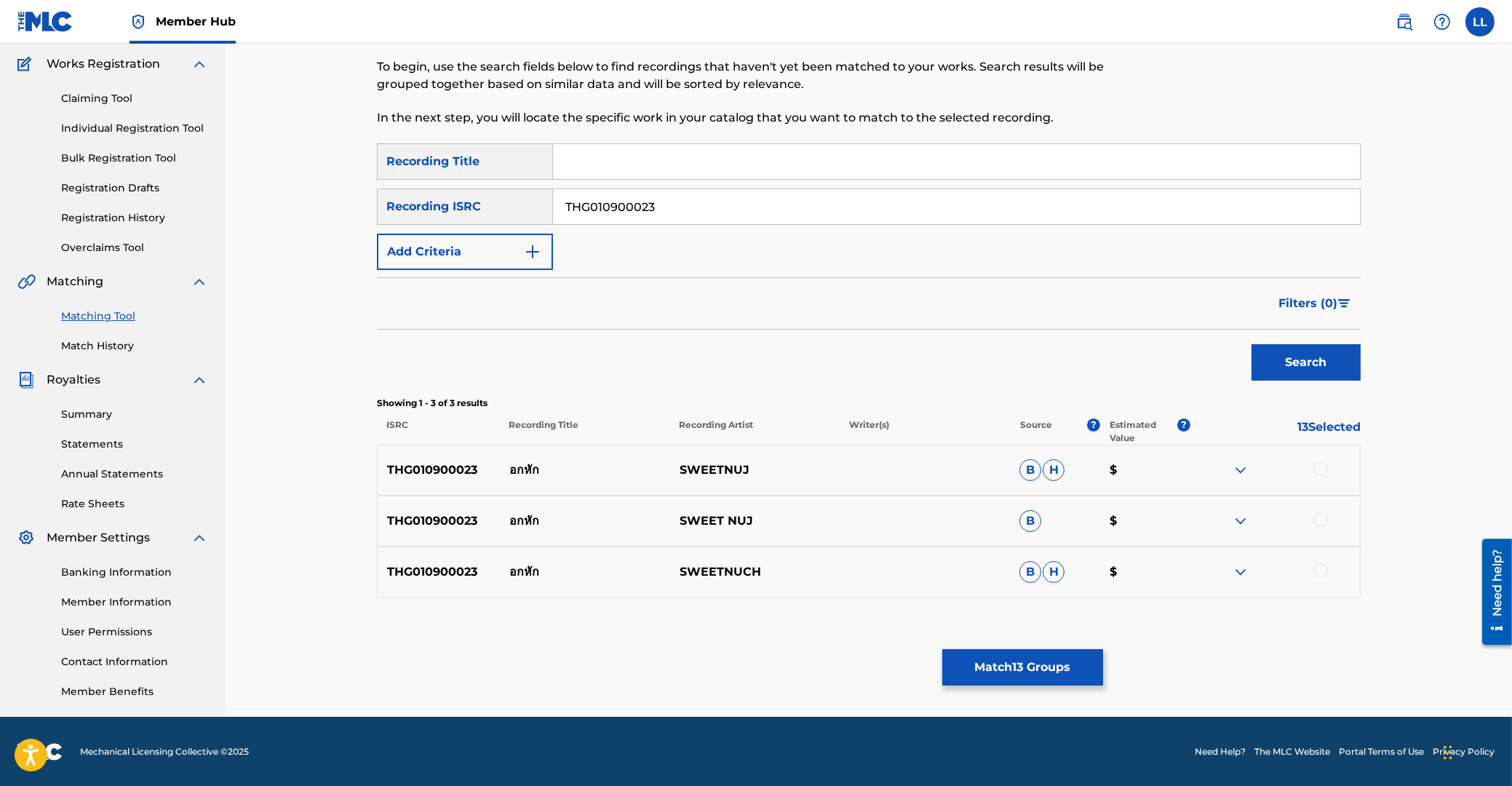
click at [1319, 467] on div at bounding box center [1321, 468] width 15 height 15
click at [1321, 522] on div at bounding box center [1321, 519] width 15 height 15
click at [1321, 574] on div at bounding box center [1321, 571] width 15 height 15
drag, startPoint x: 535, startPoint y: 202, endPoint x: 425, endPoint y: 202, distance: 110.0
click at [553, 202] on input "THG010900023" at bounding box center [956, 206] width 807 height 34
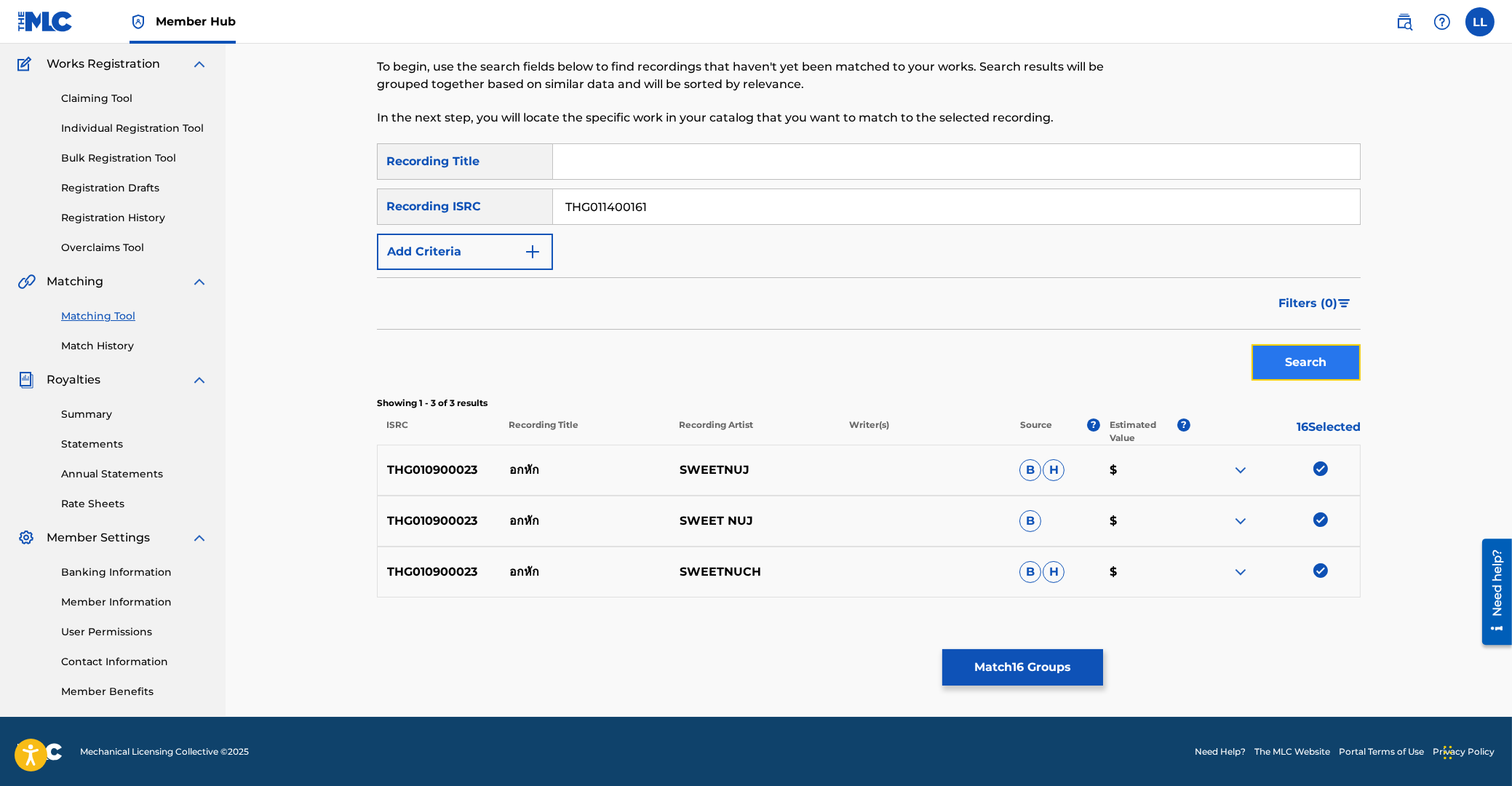
click at [1317, 361] on button "Search" at bounding box center [1306, 362] width 109 height 36
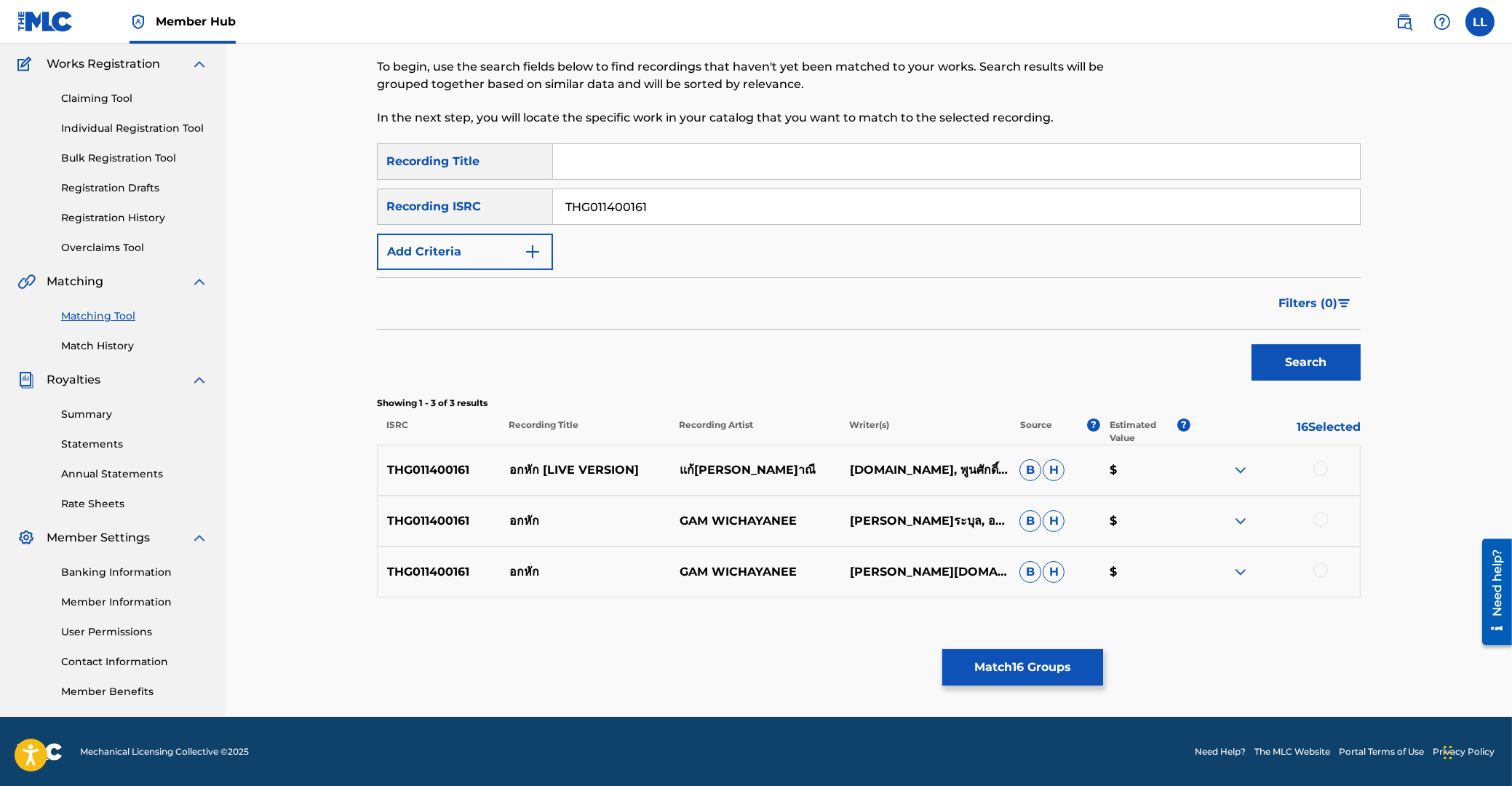
click at [1322, 467] on div at bounding box center [1321, 468] width 15 height 15
drag, startPoint x: 1321, startPoint y: 517, endPoint x: 1324, endPoint y: 564, distance: 47.1
click at [1321, 527] on div at bounding box center [1275, 520] width 171 height 17
click at [1324, 567] on div at bounding box center [1321, 571] width 15 height 15
click at [1322, 521] on div at bounding box center [1321, 519] width 15 height 15
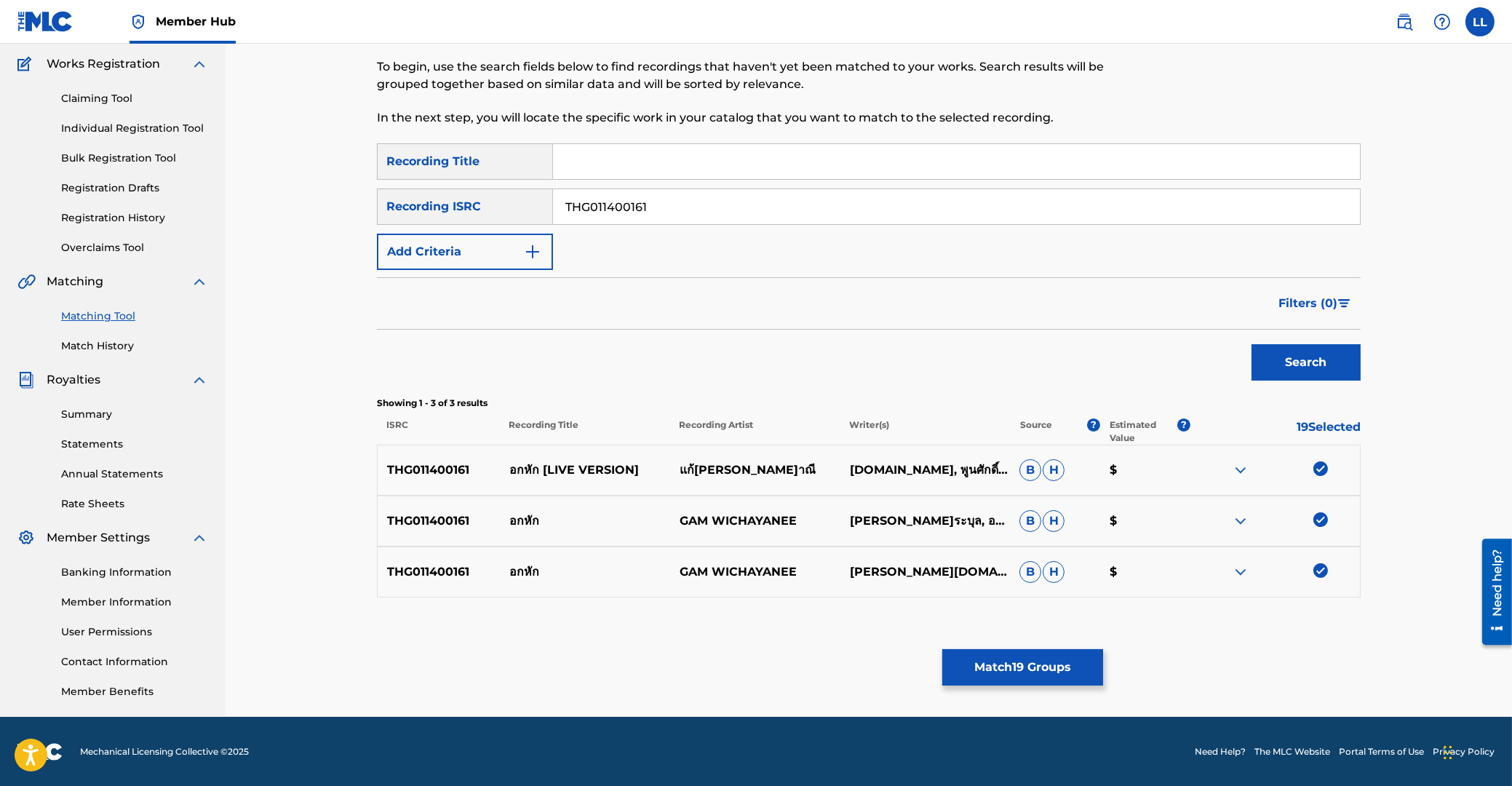
drag, startPoint x: 725, startPoint y: 207, endPoint x: 383, endPoint y: 207, distance: 342.0
click at [553, 207] on input "THG011400161" at bounding box center [956, 206] width 807 height 34
click at [1309, 366] on button "Search" at bounding box center [1306, 362] width 109 height 36
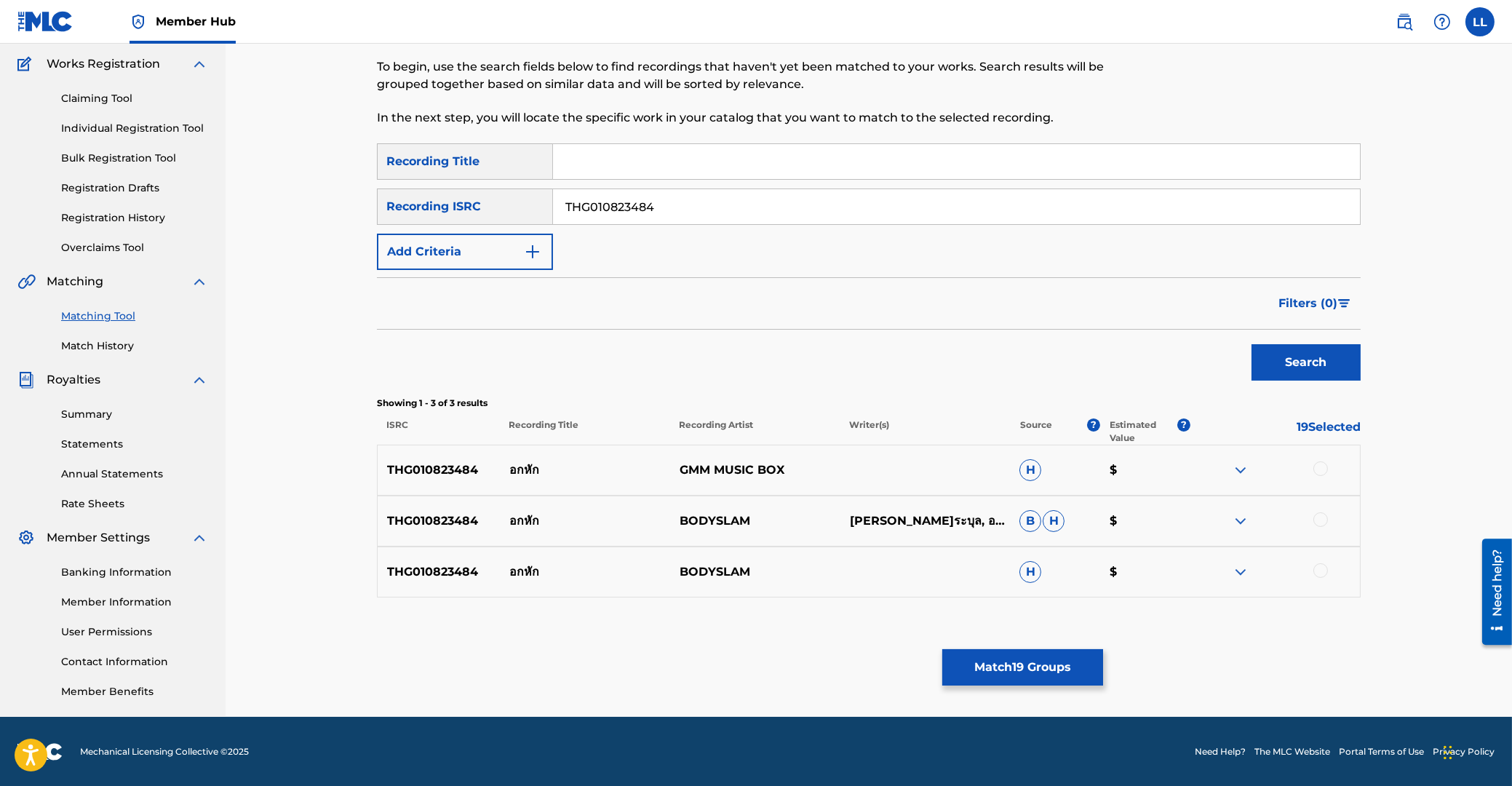
drag, startPoint x: 1316, startPoint y: 466, endPoint x: 1319, endPoint y: 486, distance: 20.2
click at [1317, 468] on div at bounding box center [1321, 468] width 15 height 15
click at [1324, 519] on div at bounding box center [1321, 519] width 15 height 15
click at [1323, 571] on div at bounding box center [1321, 571] width 15 height 15
drag, startPoint x: 568, startPoint y: 208, endPoint x: 889, endPoint y: 247, distance: 323.4
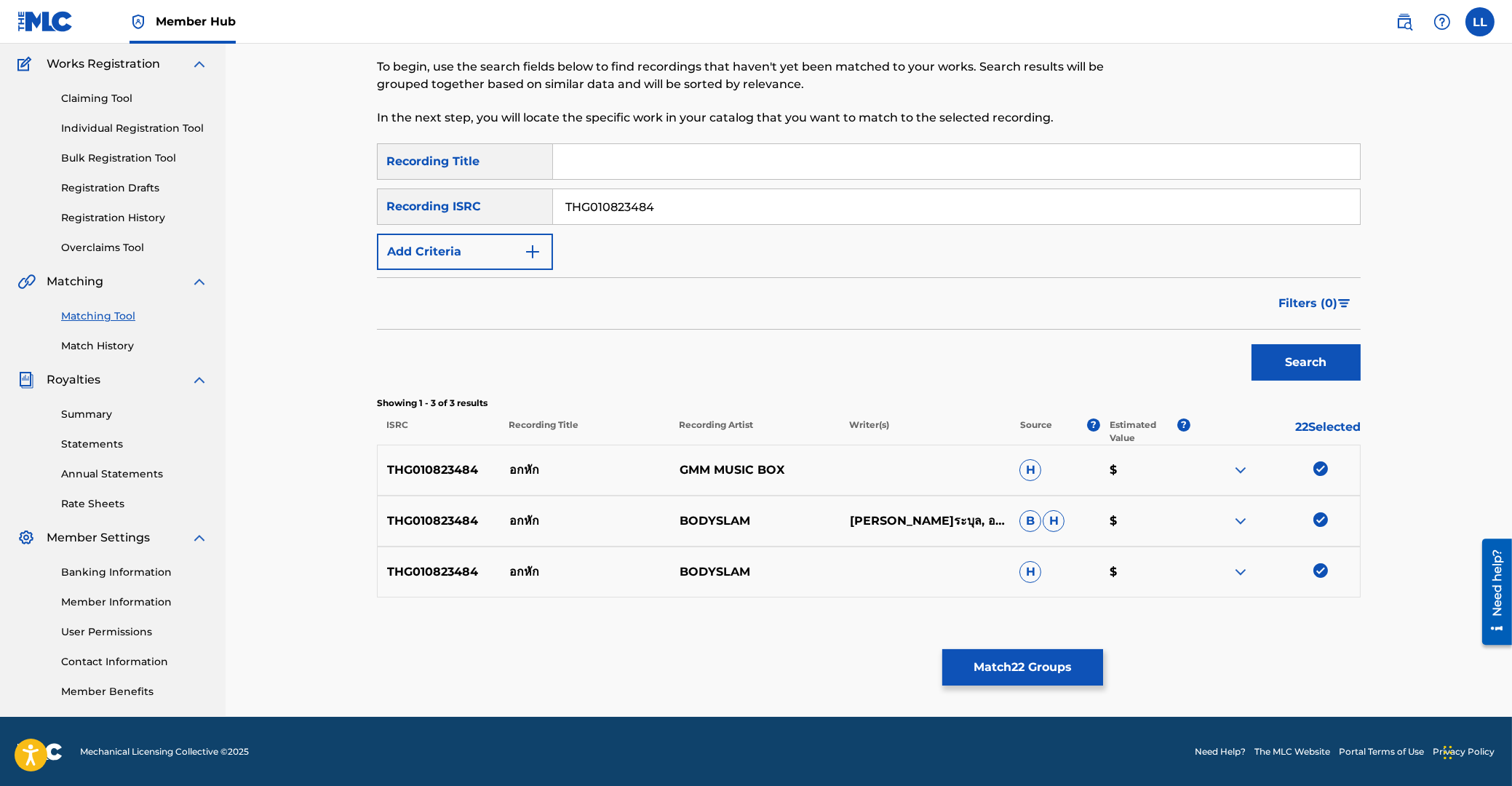
click at [553, 201] on input "THG010823484" at bounding box center [956, 206] width 807 height 34
type input "THG011000269"
click at [1322, 363] on button "Search" at bounding box center [1306, 362] width 109 height 36
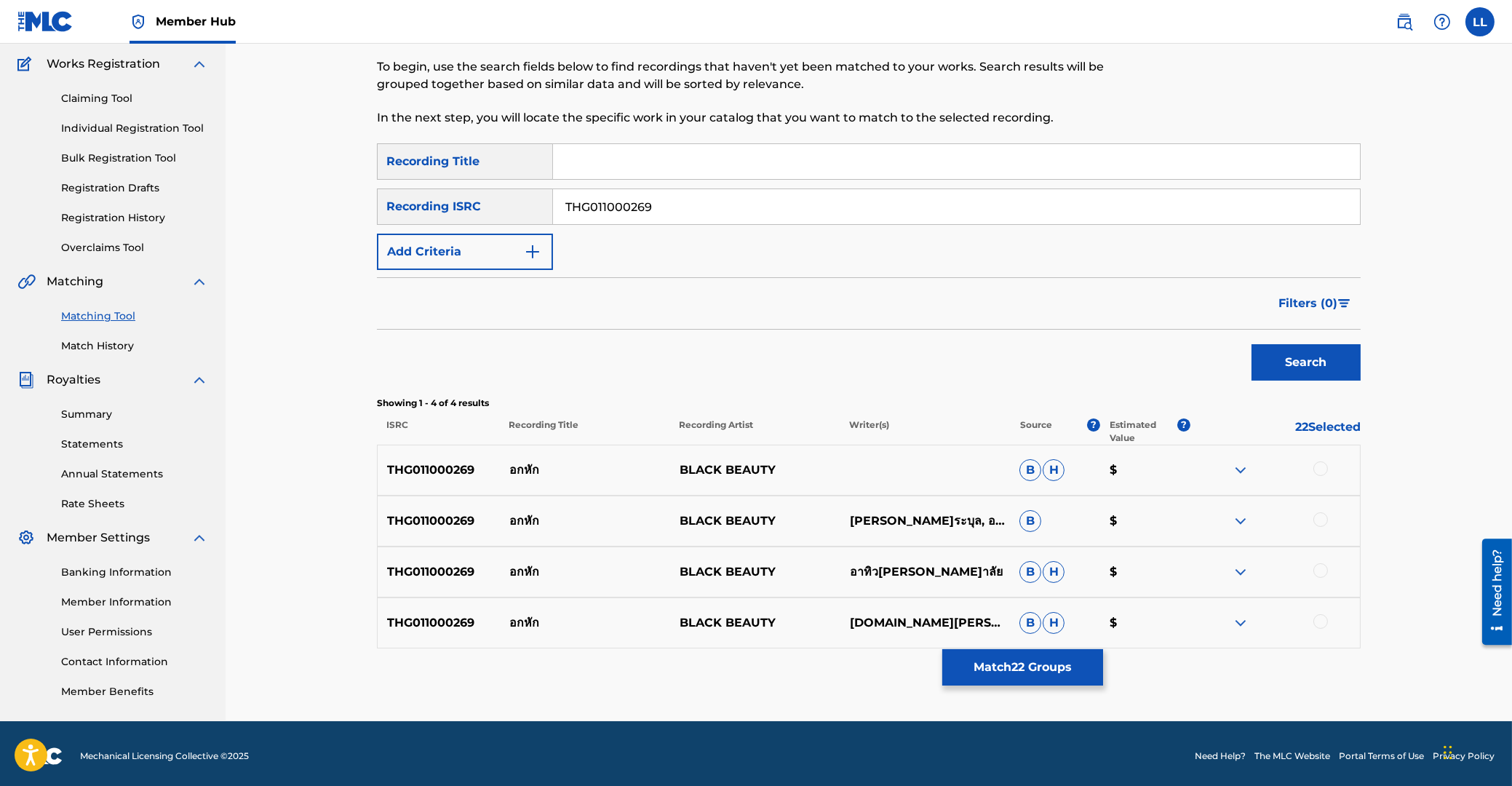
click at [1323, 465] on div at bounding box center [1321, 468] width 15 height 15
click at [1321, 523] on div at bounding box center [1321, 519] width 15 height 15
click at [1321, 575] on div at bounding box center [1321, 571] width 15 height 15
click at [1321, 622] on div at bounding box center [1321, 622] width 15 height 15
click at [1015, 663] on button "Match 26 Groups" at bounding box center [1022, 667] width 161 height 36
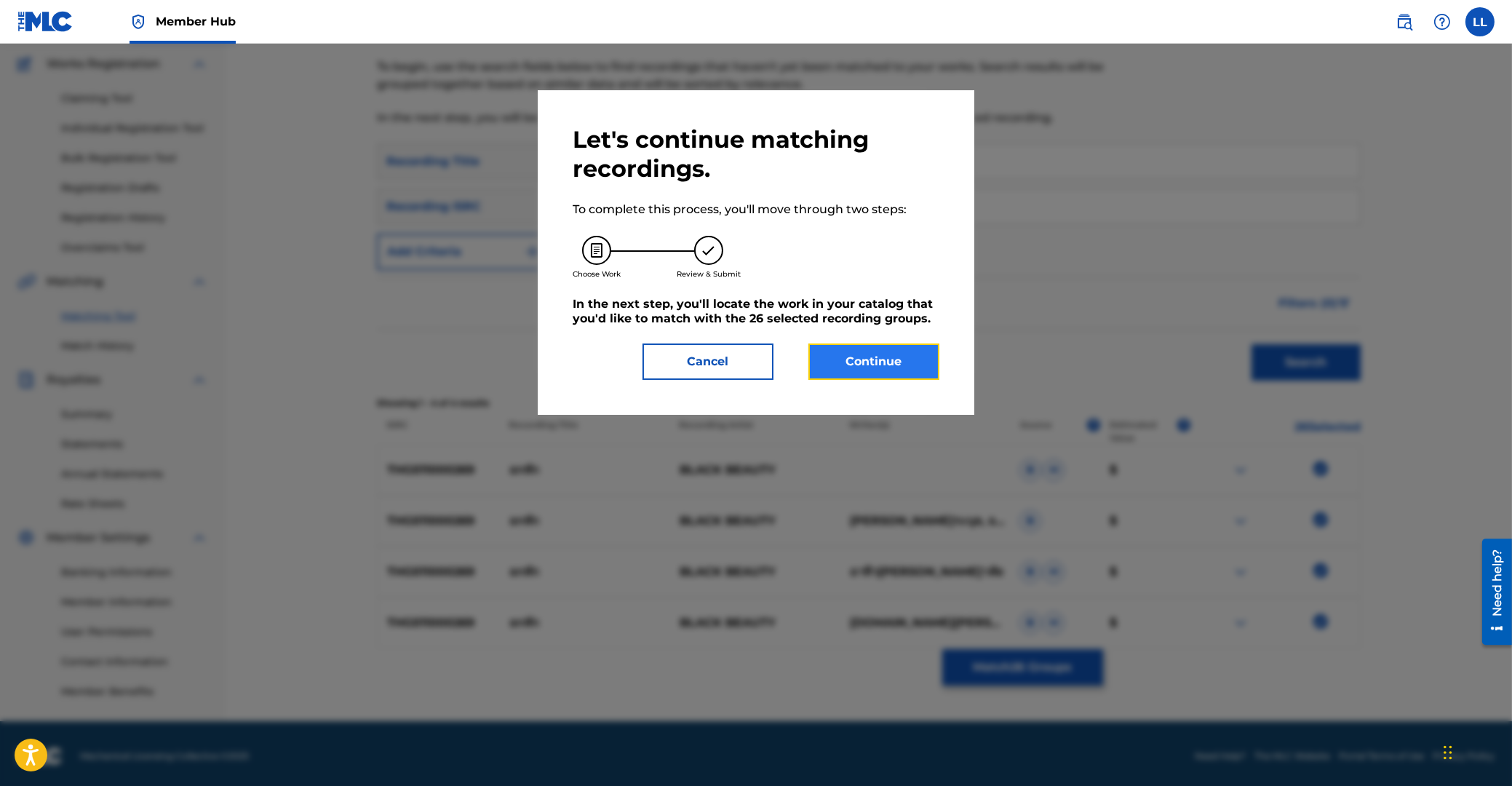
click at [863, 358] on button "Continue" at bounding box center [874, 361] width 131 height 36
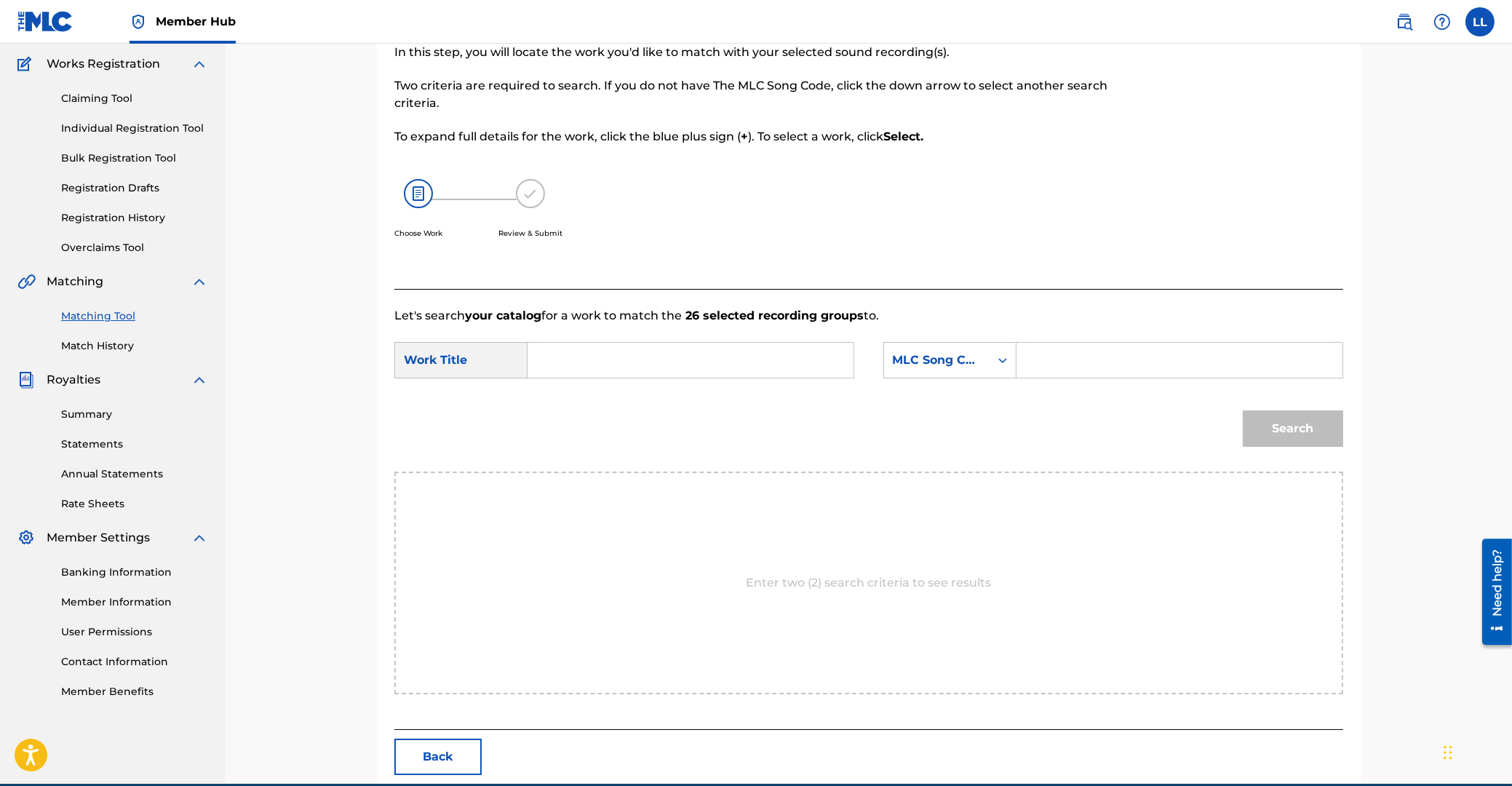
click at [614, 354] on input "Search Form" at bounding box center [691, 360] width 301 height 34
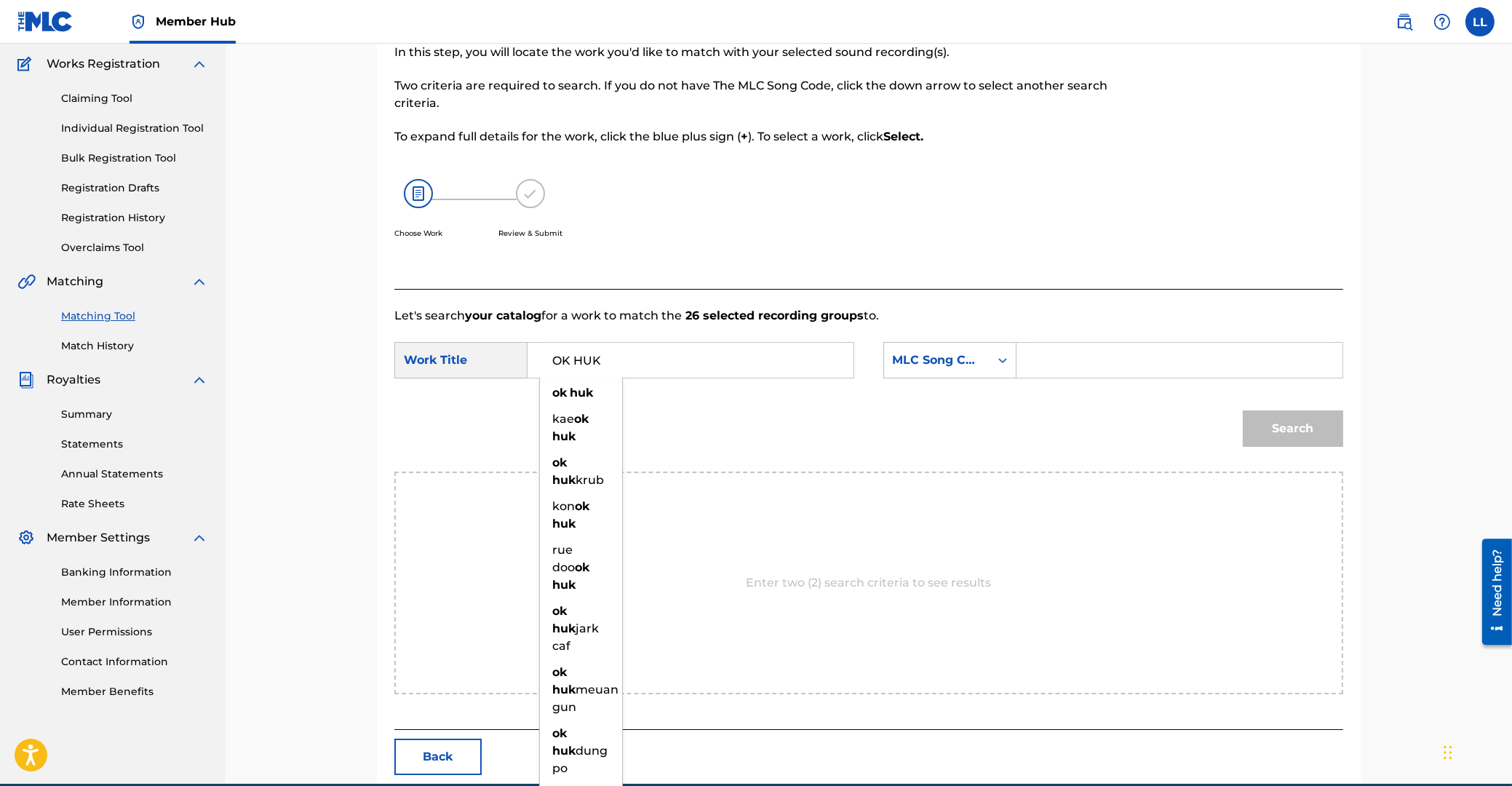
type input "OK HUK"
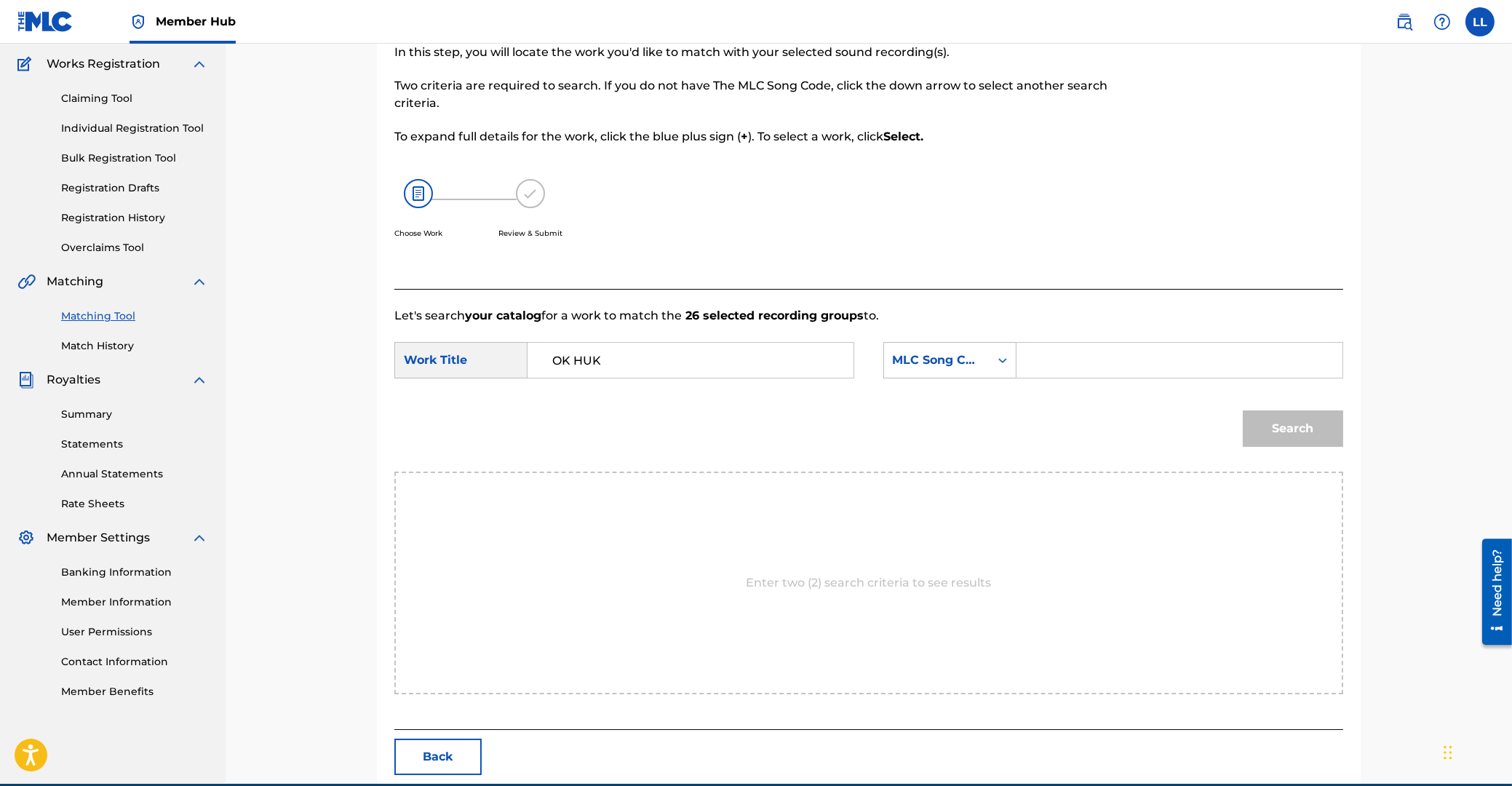
click at [1124, 363] on input "Search Form" at bounding box center [1180, 360] width 301 height 34
type input "OC51AL"
click at [1301, 430] on button "Search" at bounding box center [1292, 428] width 101 height 36
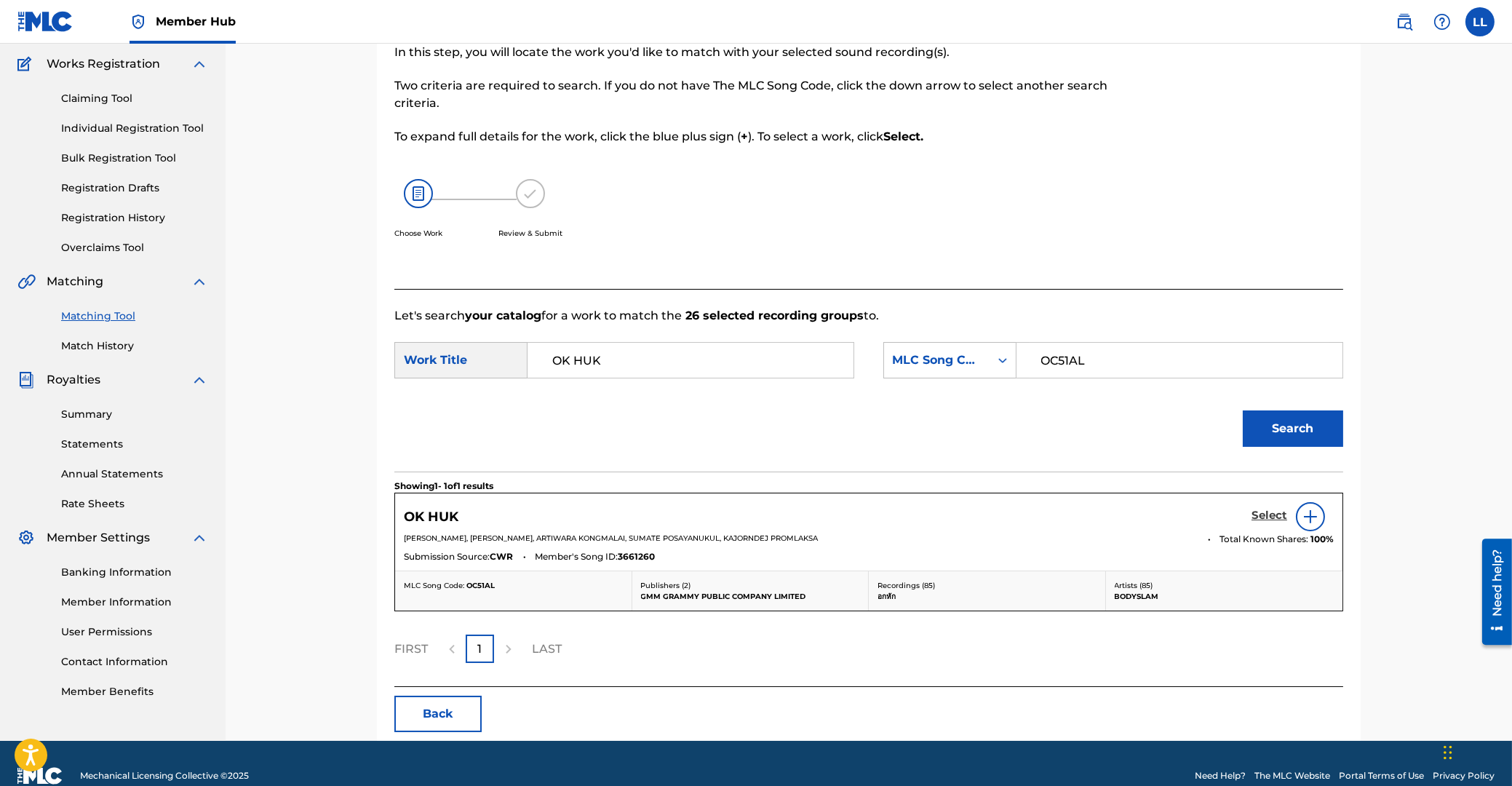
click at [1271, 517] on h5 "Select" at bounding box center [1269, 515] width 35 height 14
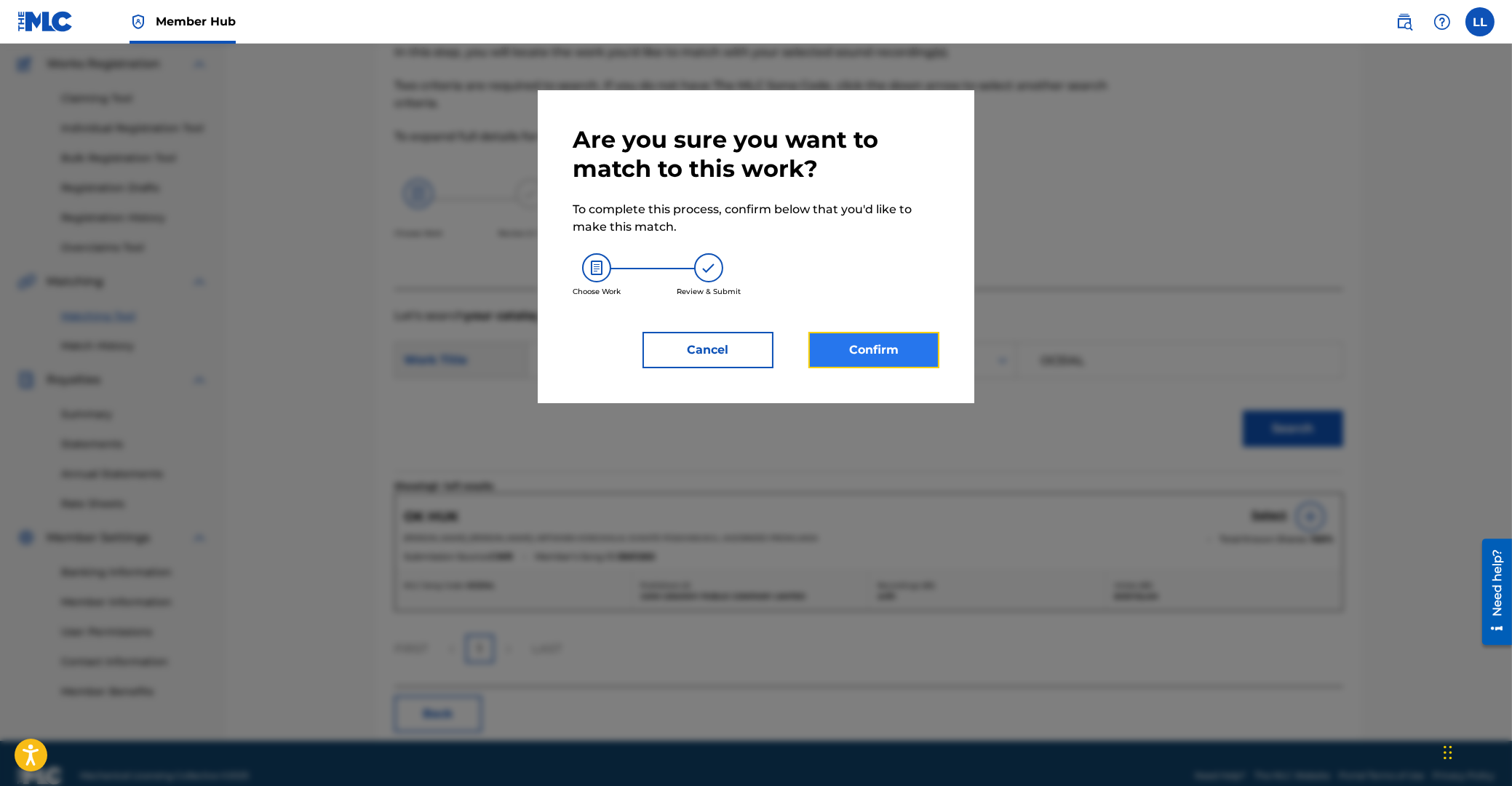
click at [875, 346] on button "Confirm" at bounding box center [874, 350] width 131 height 36
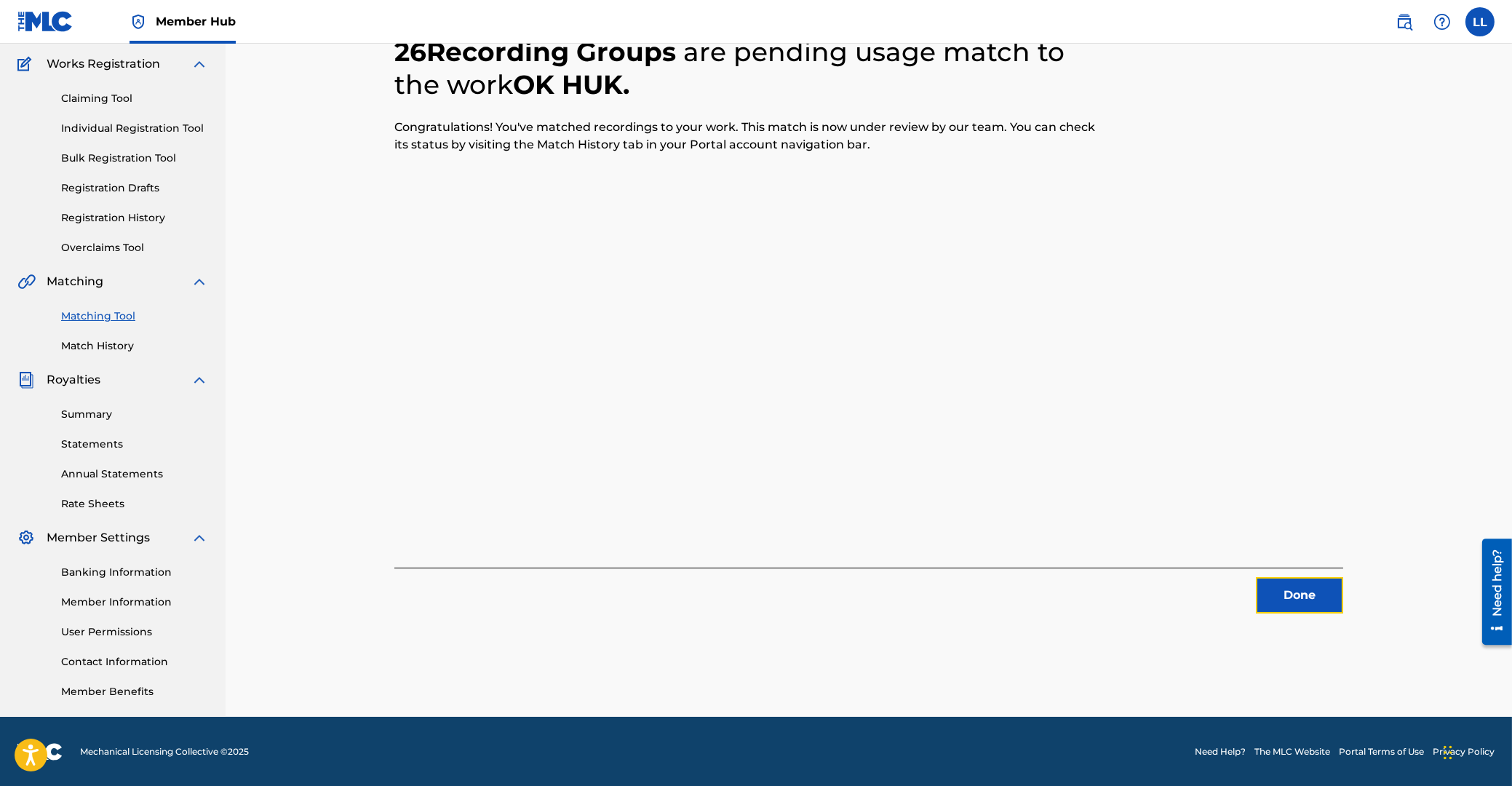
drag, startPoint x: 1291, startPoint y: 593, endPoint x: 1179, endPoint y: 588, distance: 112.1
click at [1239, 593] on div "Done" at bounding box center [869, 590] width 948 height 46
click at [1268, 577] on button "Done" at bounding box center [1300, 595] width 87 height 36
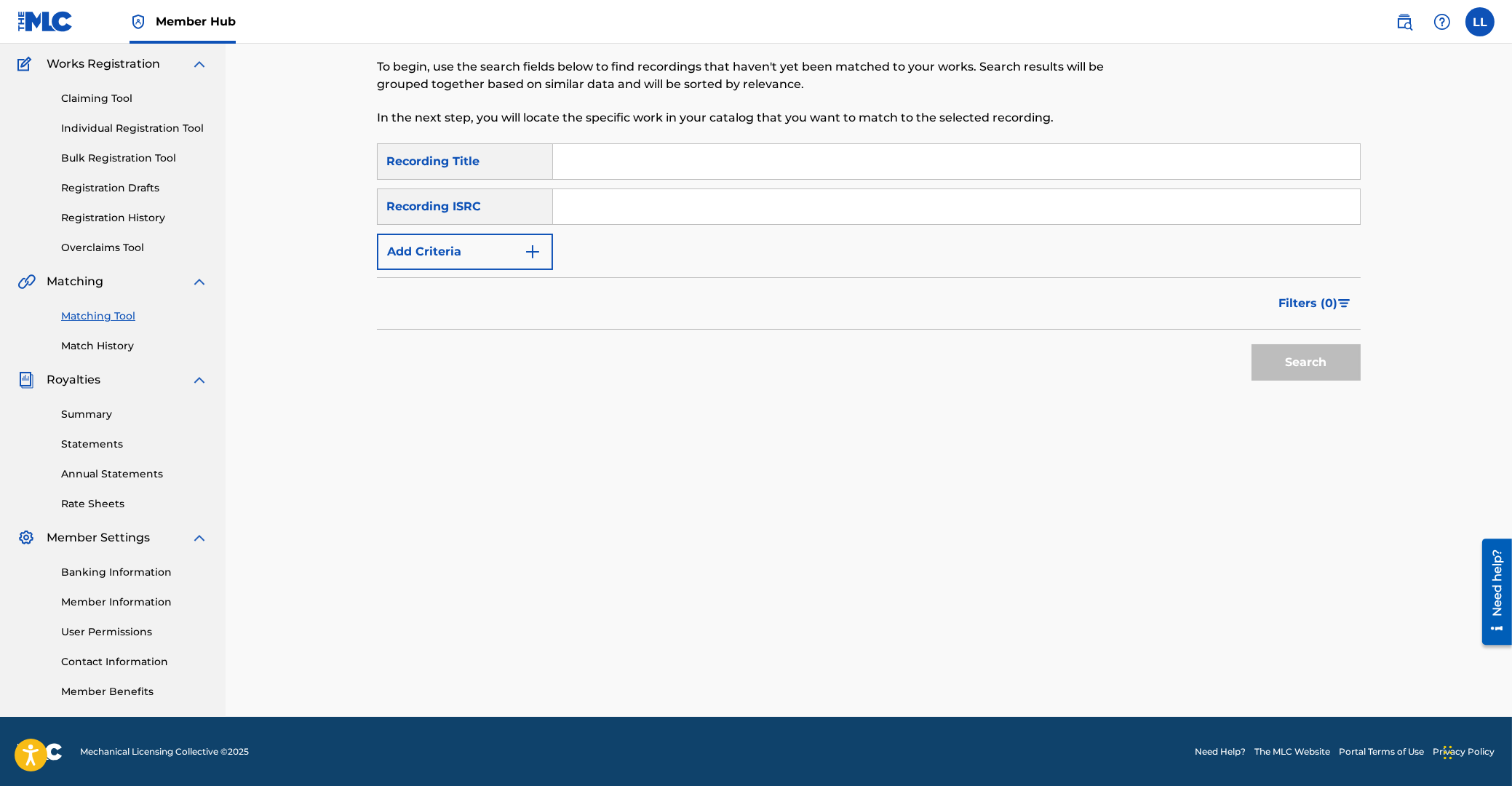
click at [724, 203] on input "Search Form" at bounding box center [956, 206] width 807 height 34
type input "THG011200448"
click at [1322, 365] on button "Search" at bounding box center [1306, 362] width 109 height 36
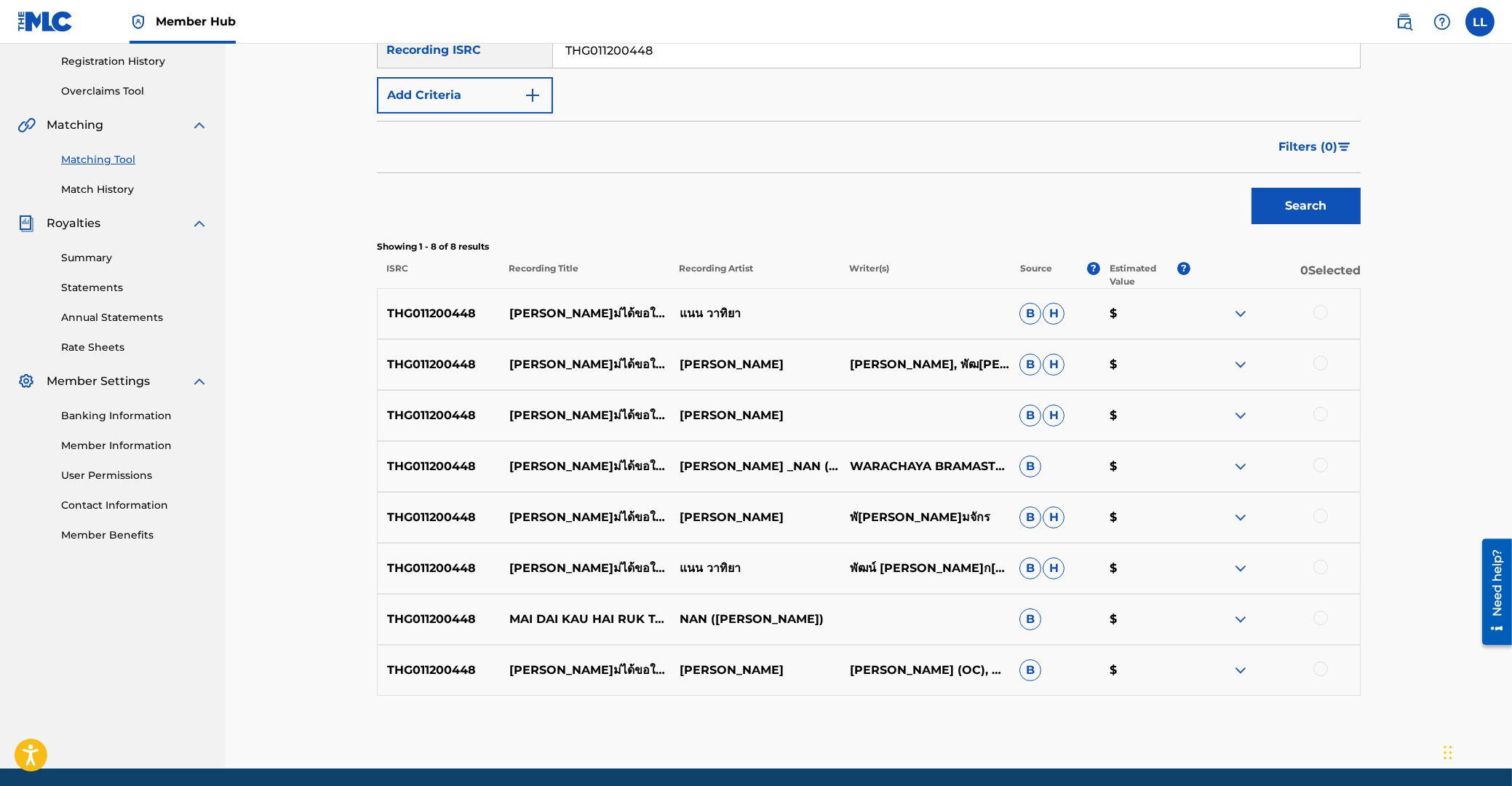
scroll to position [325, 0]
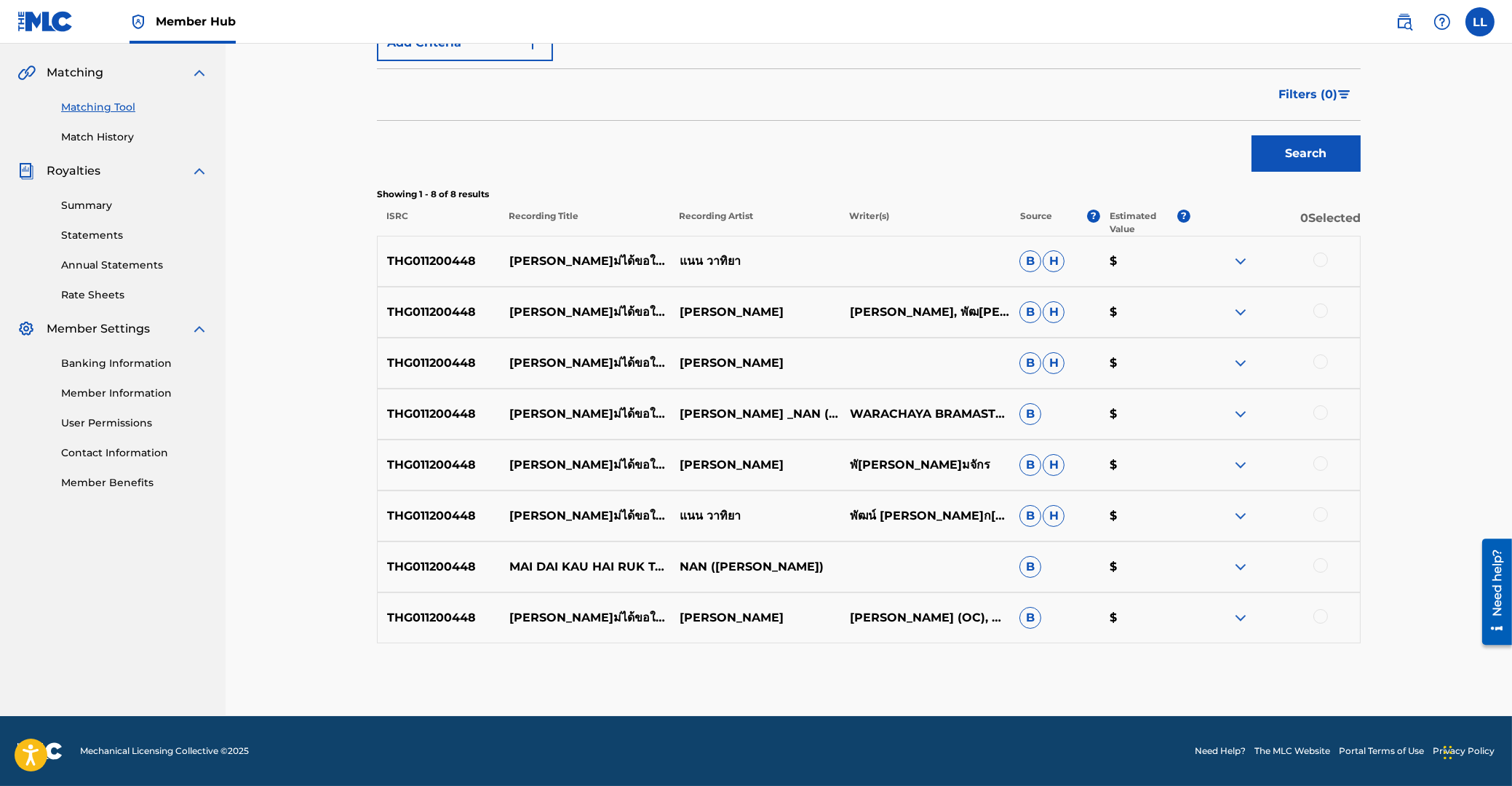
click at [1319, 262] on div at bounding box center [1321, 260] width 15 height 15
click at [1325, 307] on div at bounding box center [1321, 310] width 15 height 15
click at [1323, 366] on div at bounding box center [1321, 361] width 15 height 15
drag, startPoint x: 1319, startPoint y: 409, endPoint x: 1322, endPoint y: 424, distance: 15.3
click at [1319, 412] on div at bounding box center [1321, 413] width 15 height 15
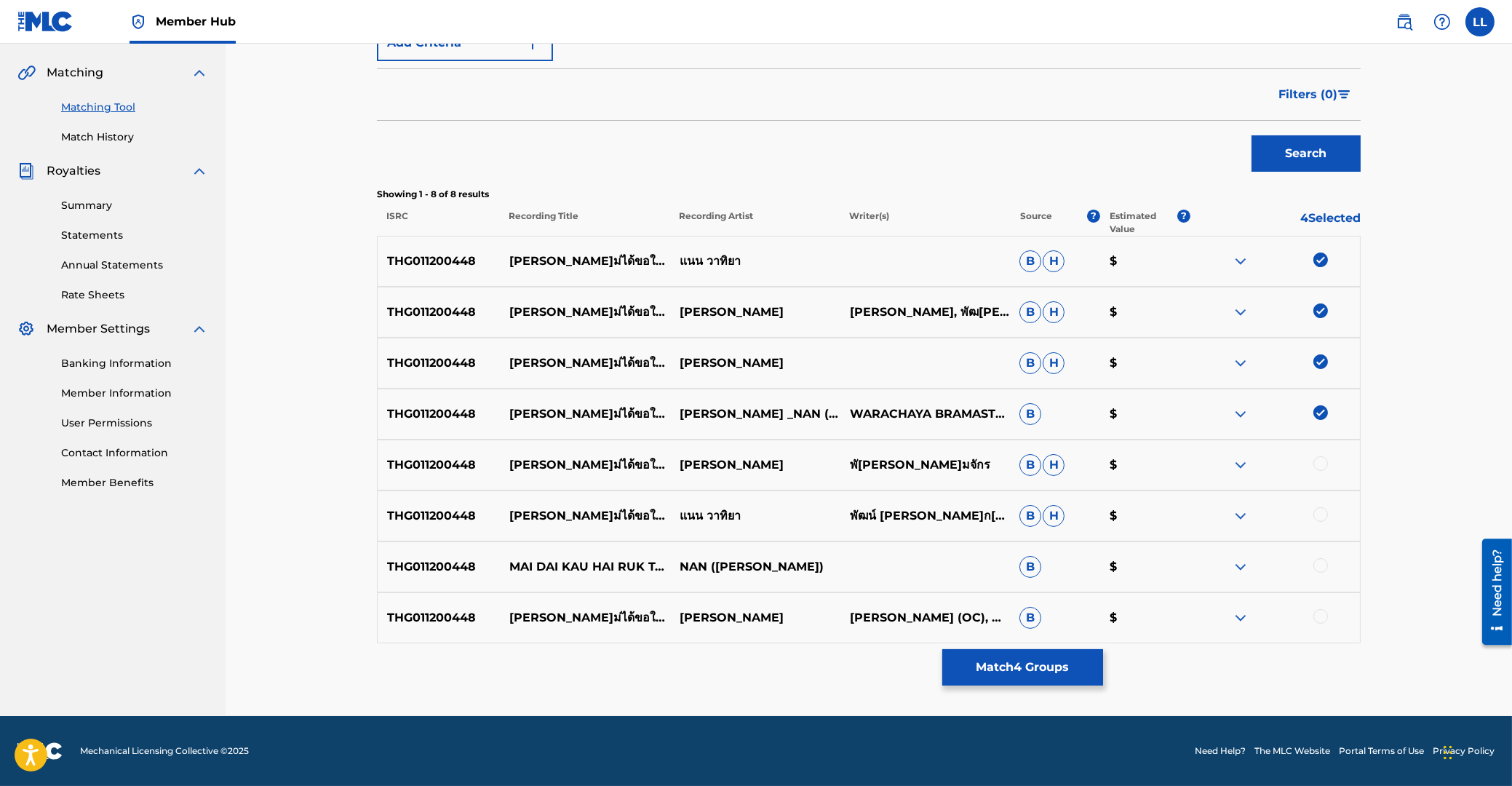
drag, startPoint x: 1323, startPoint y: 464, endPoint x: 1321, endPoint y: 503, distance: 39.1
click at [1323, 468] on div at bounding box center [1321, 464] width 15 height 15
click at [1321, 517] on div at bounding box center [1321, 515] width 15 height 15
drag, startPoint x: 1322, startPoint y: 563, endPoint x: 1321, endPoint y: 596, distance: 33.0
click at [1322, 568] on div at bounding box center [1321, 565] width 15 height 15
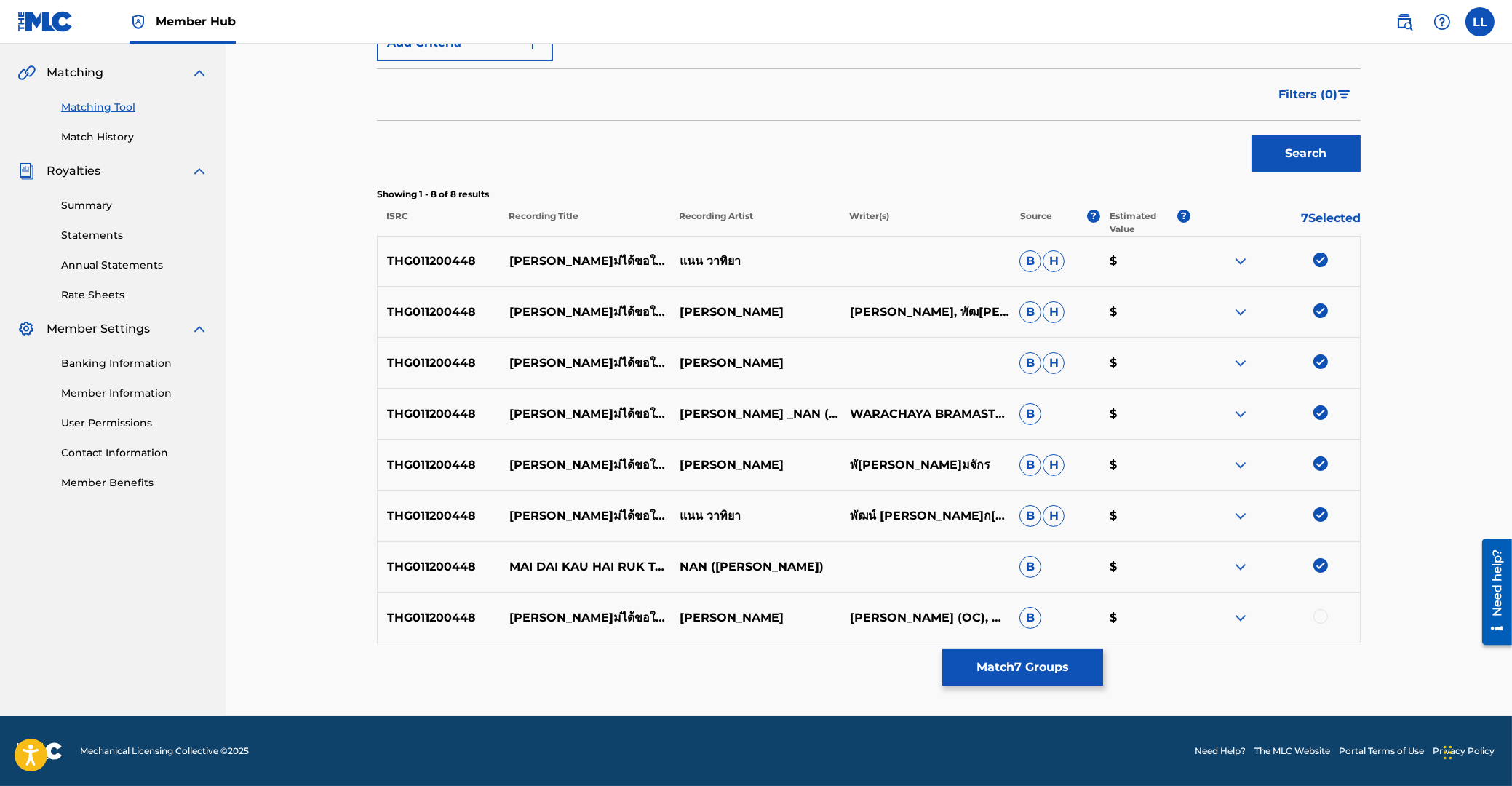
click at [1319, 619] on div at bounding box center [1321, 616] width 15 height 15
click at [1017, 663] on button "Match 8 Groups" at bounding box center [1022, 667] width 161 height 36
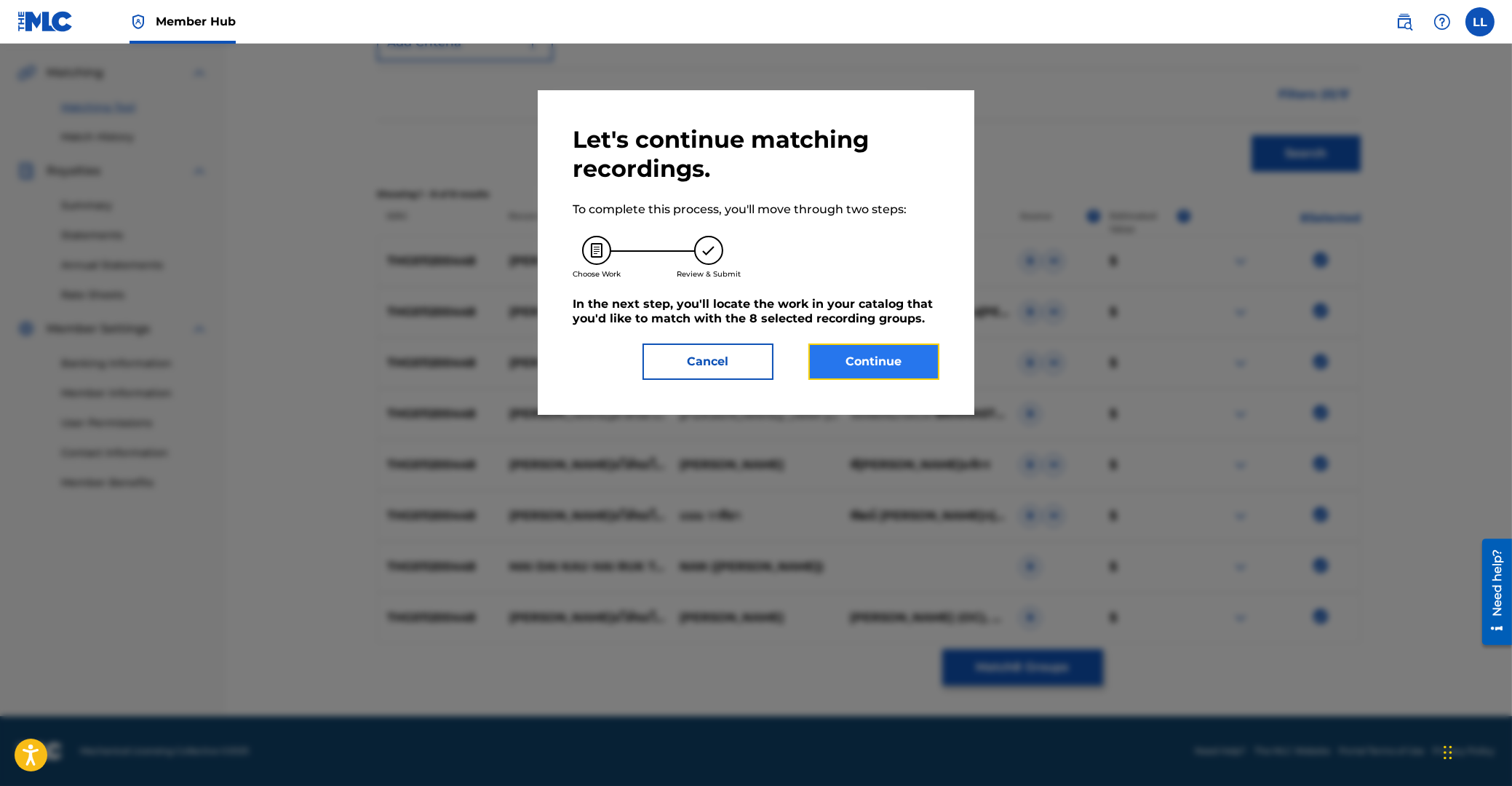
click at [894, 368] on button "Continue" at bounding box center [874, 361] width 131 height 36
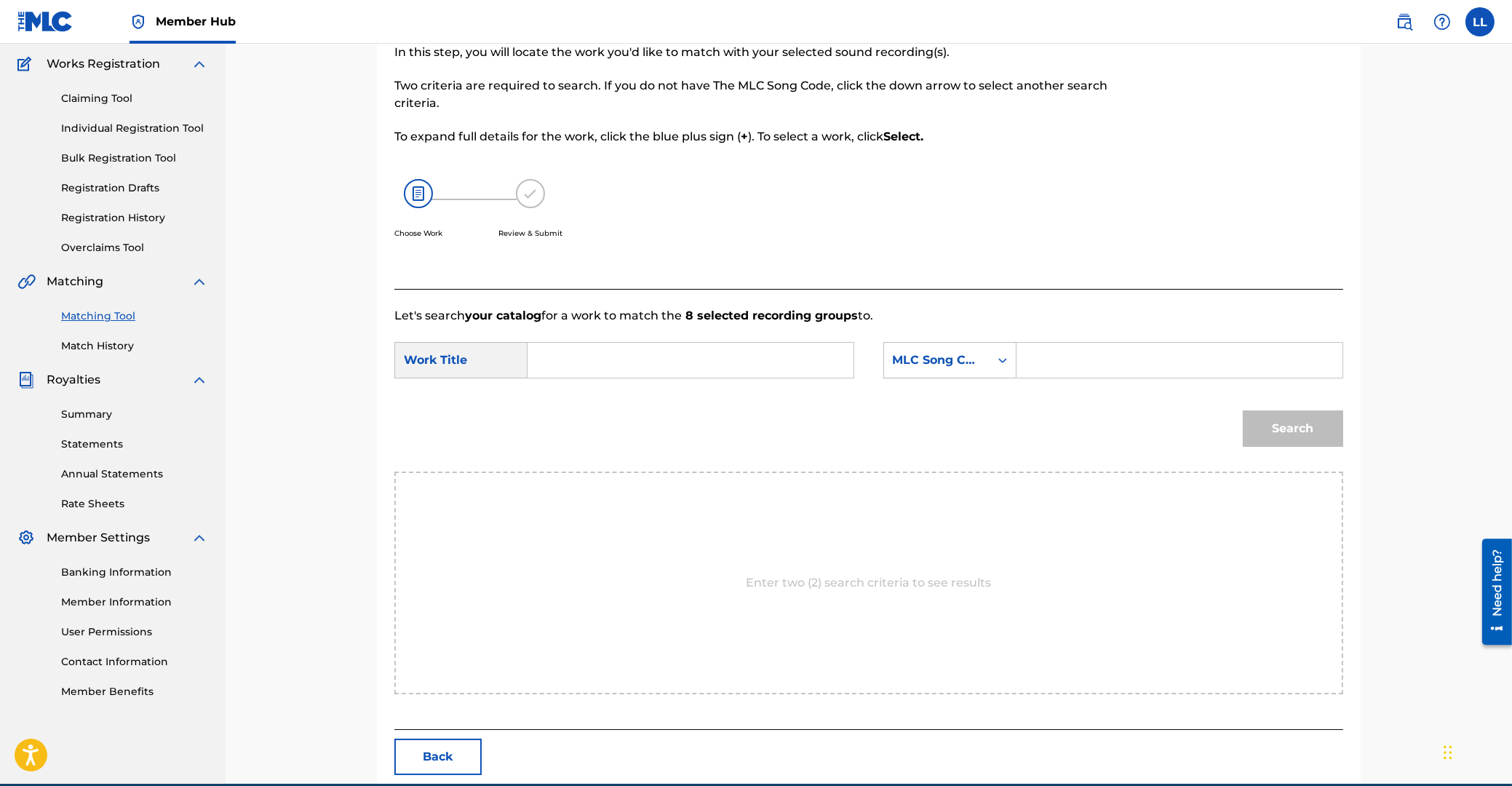
click at [643, 366] on input "Search Form" at bounding box center [691, 360] width 301 height 34
type input "MAI DAI KAU HAI RUK TAE MAI YAHK HAI LEUM"
click at [1128, 355] on input "Search Form" at bounding box center [1180, 360] width 301 height 34
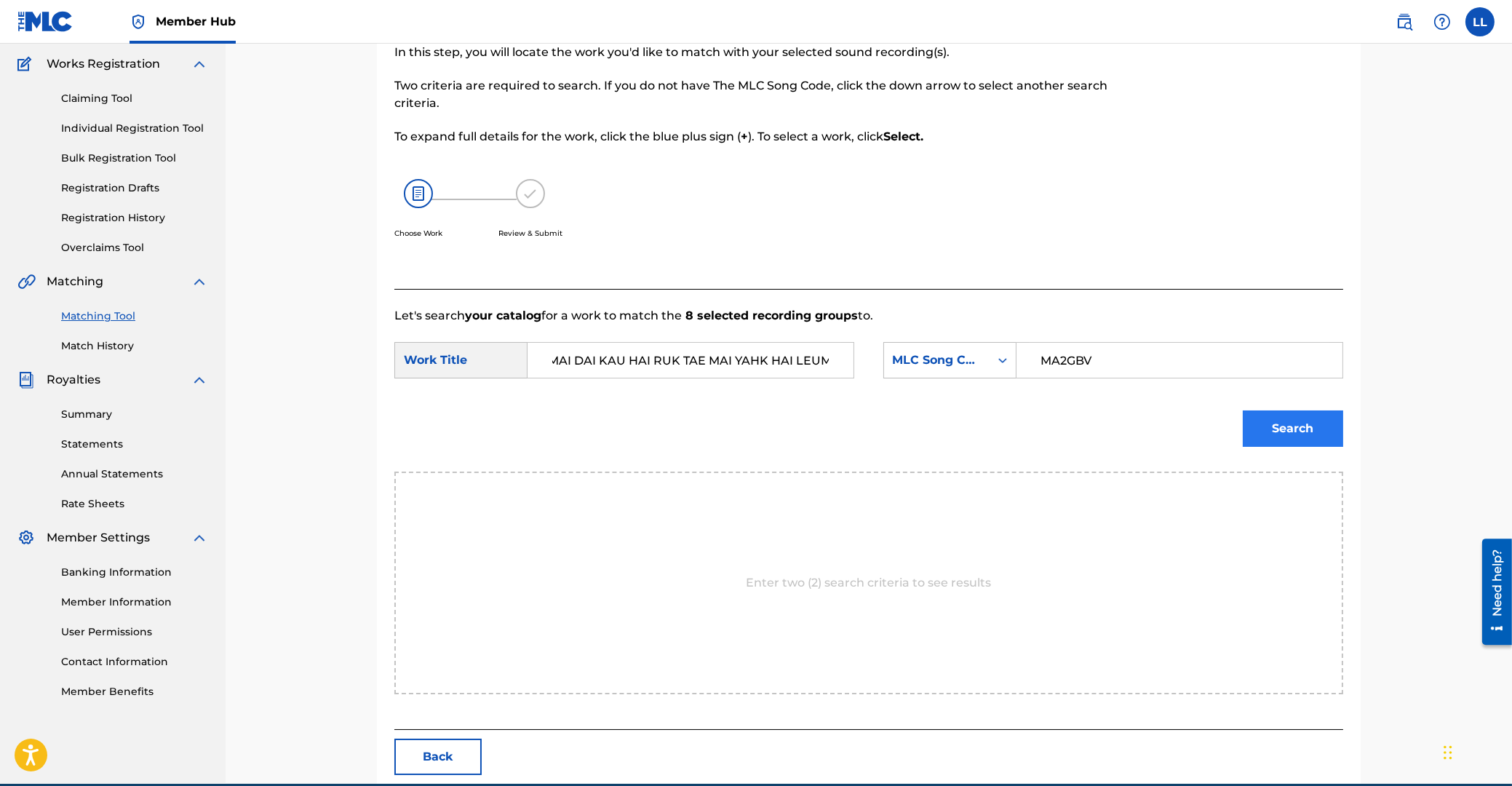
type input "MA2GBV"
click at [1301, 435] on button "Search" at bounding box center [1292, 428] width 101 height 36
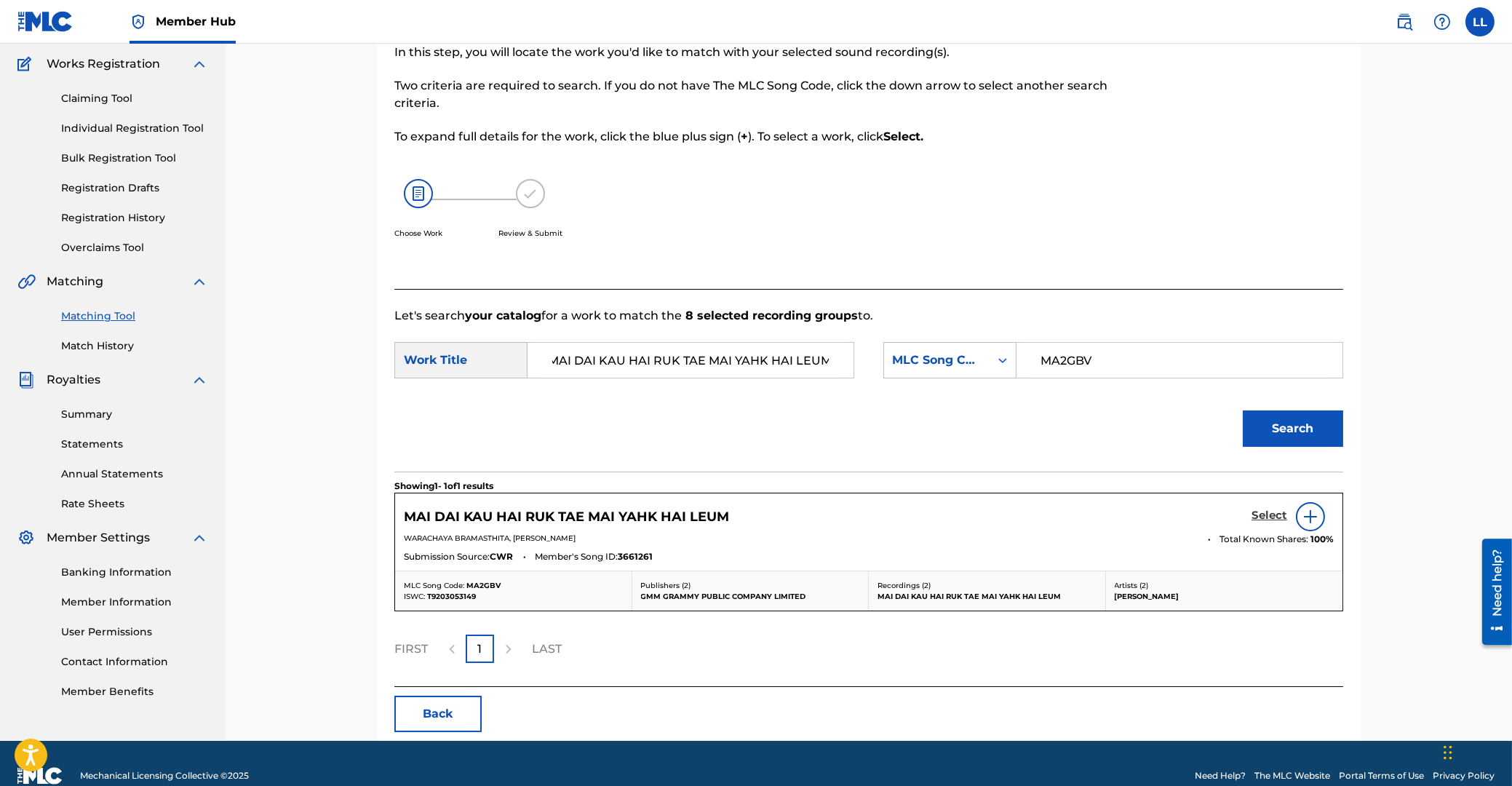
click at [1275, 511] on h5 "Select" at bounding box center [1269, 515] width 35 height 14
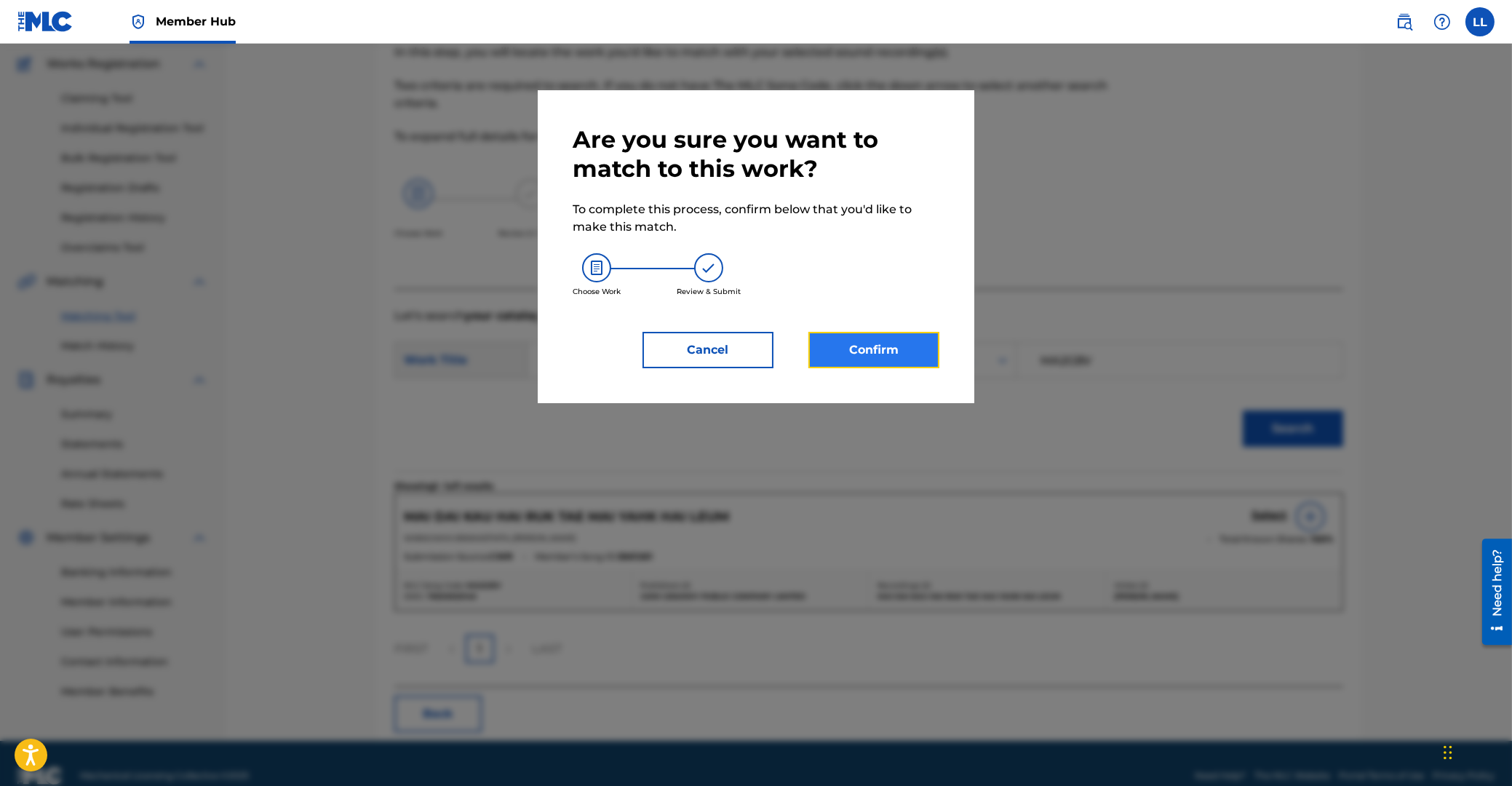
click at [906, 357] on button "Confirm" at bounding box center [874, 350] width 131 height 36
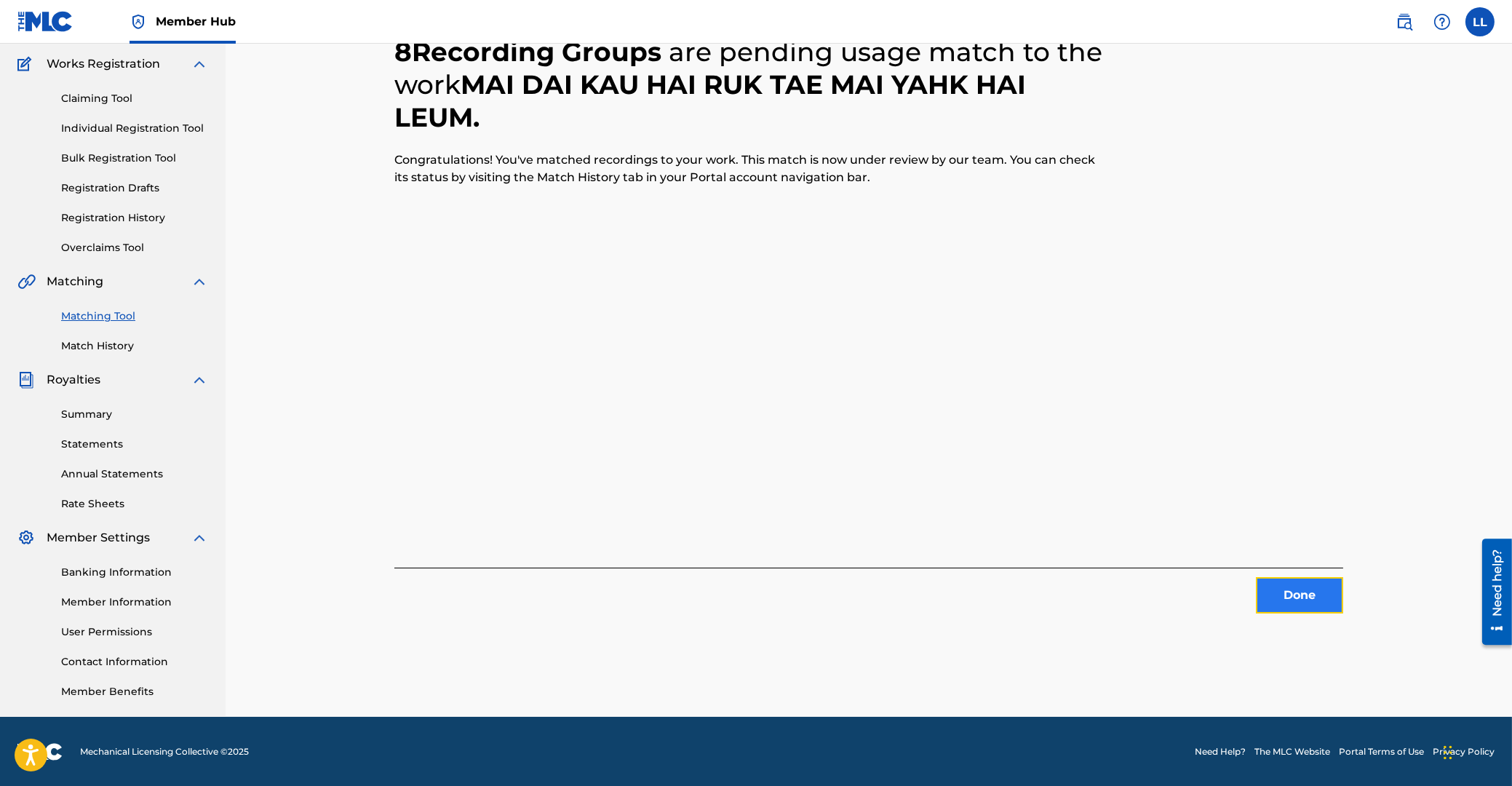
click at [1311, 597] on button "Done" at bounding box center [1300, 595] width 87 height 36
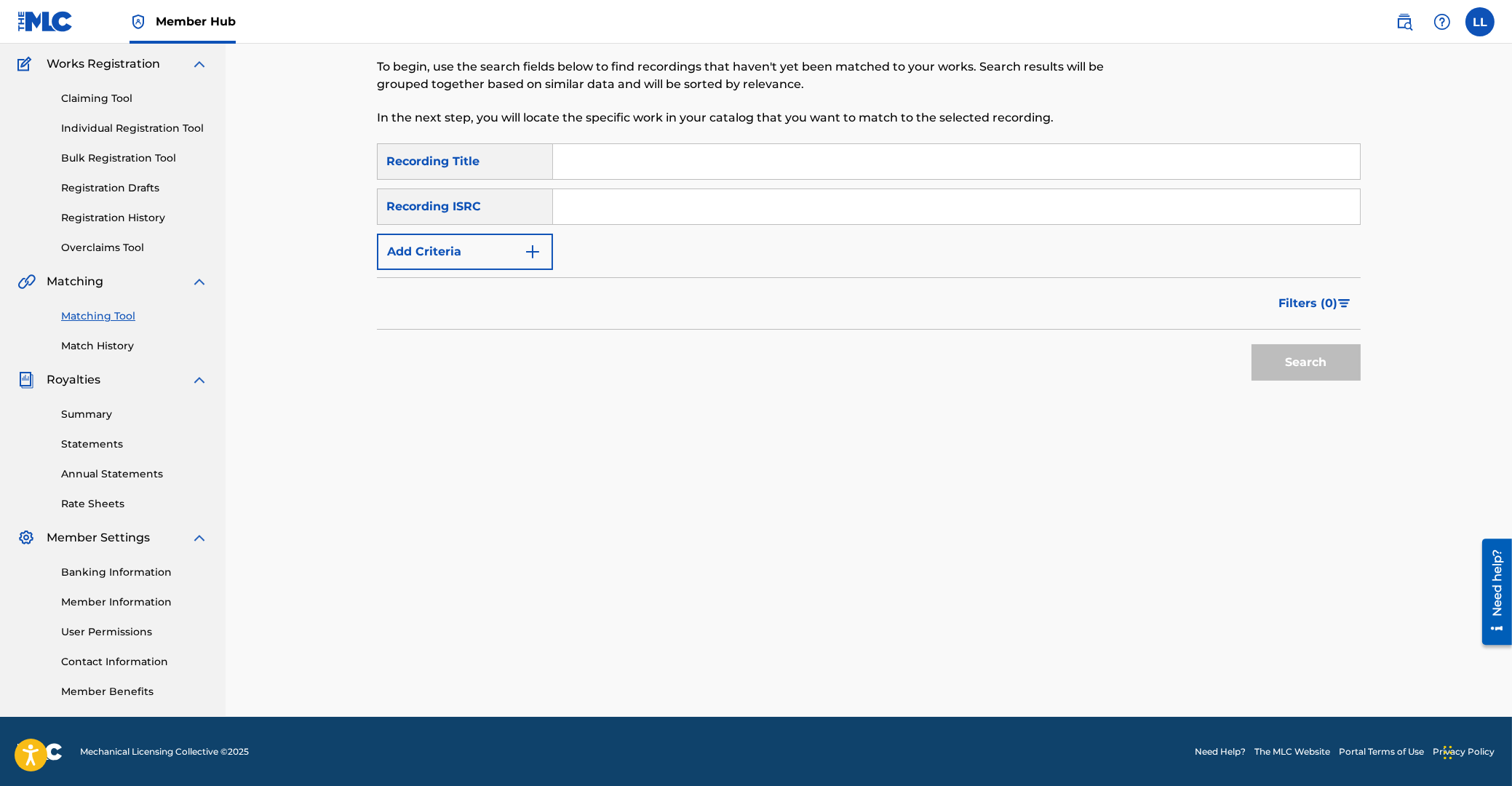
click at [693, 203] on input "Search Form" at bounding box center [956, 206] width 807 height 34
click at [1287, 354] on button "Search" at bounding box center [1306, 362] width 109 height 36
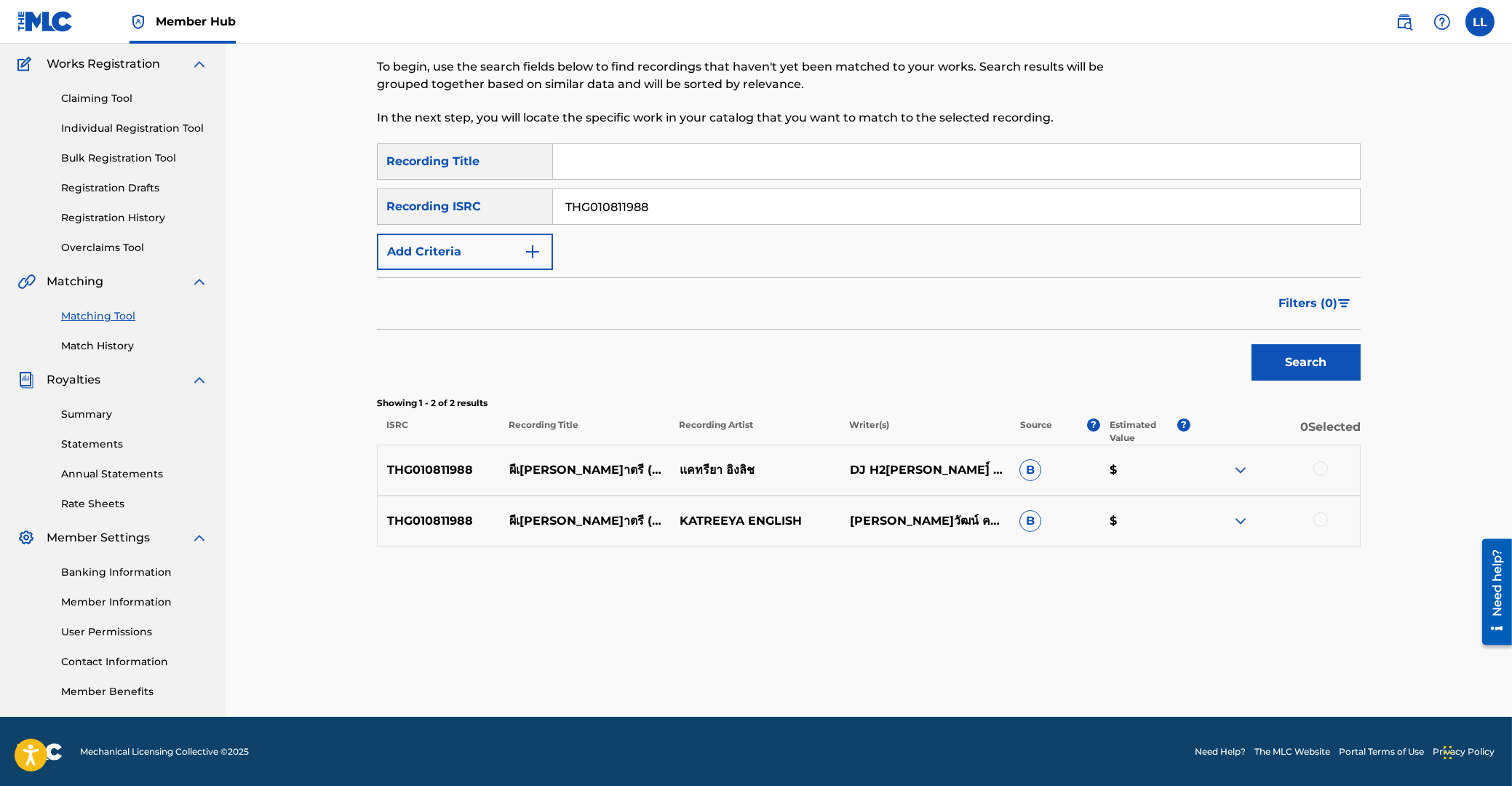
click
drag, startPoint x: 1323, startPoint y: 516, endPoint x: 1045, endPoint y: 542, distance: 279.2
drag, startPoint x: 674, startPoint y: 211, endPoint x: 445, endPoint y: 209, distance: 229.0
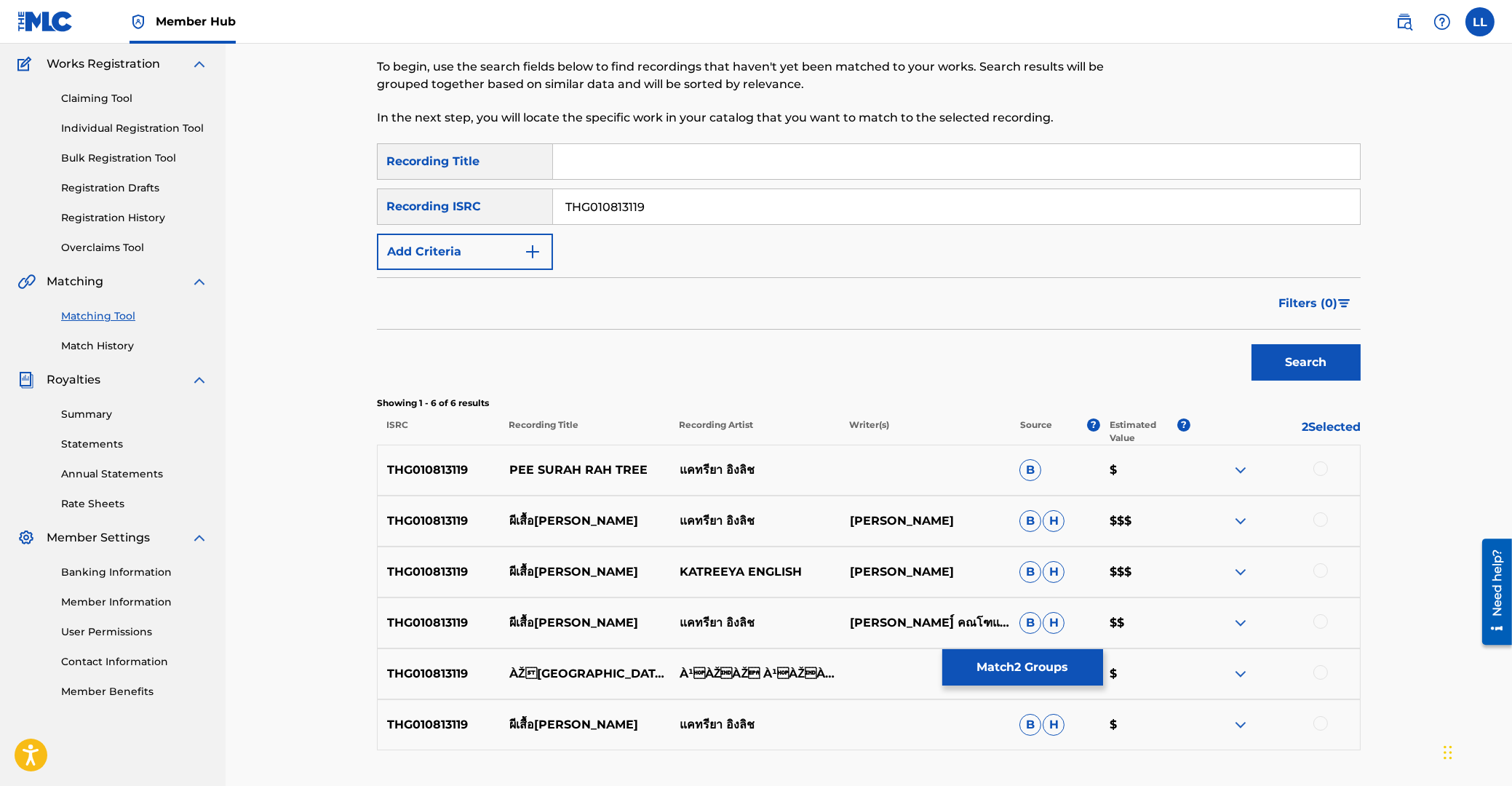
scroll to position [222, 0]
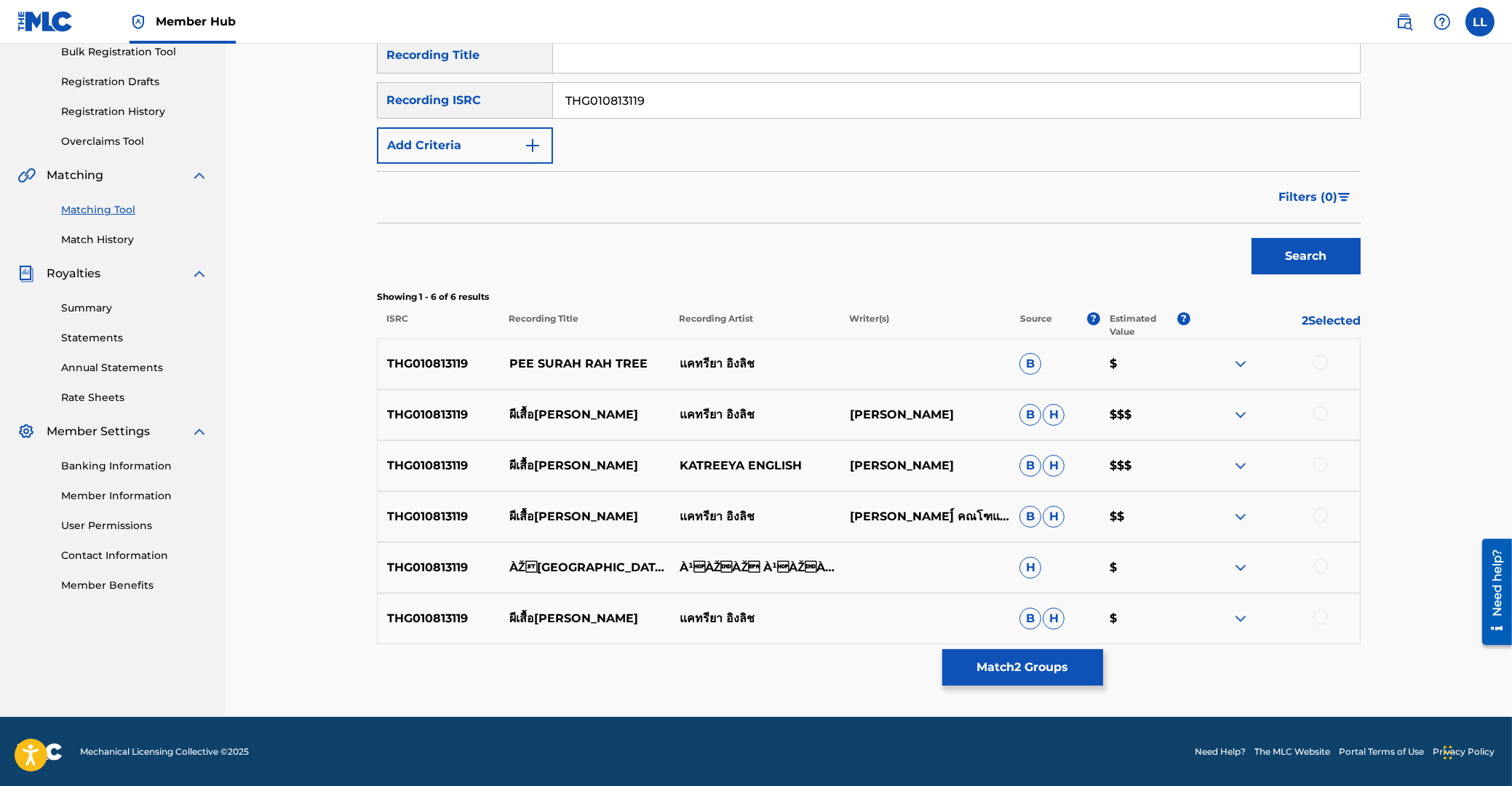
drag, startPoint x: 1325, startPoint y: 358, endPoint x: 1317, endPoint y: 406, distance: 48.7
drag, startPoint x: 613, startPoint y: 104, endPoint x: 510, endPoint y: 97, distance: 103.2
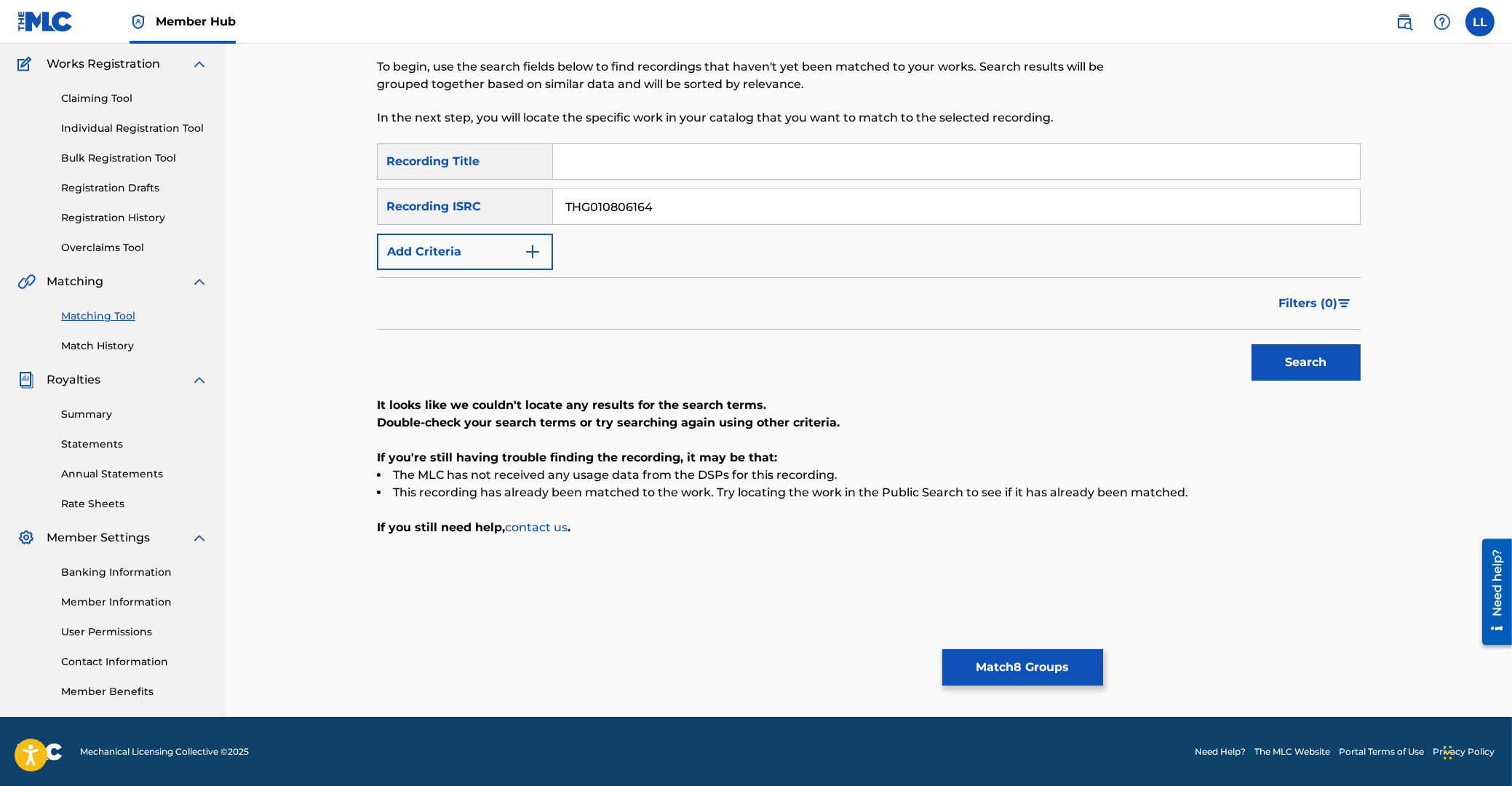
drag, startPoint x: 714, startPoint y: 201, endPoint x: 441, endPoint y: 207, distance: 273.1
type input "THG010733130"
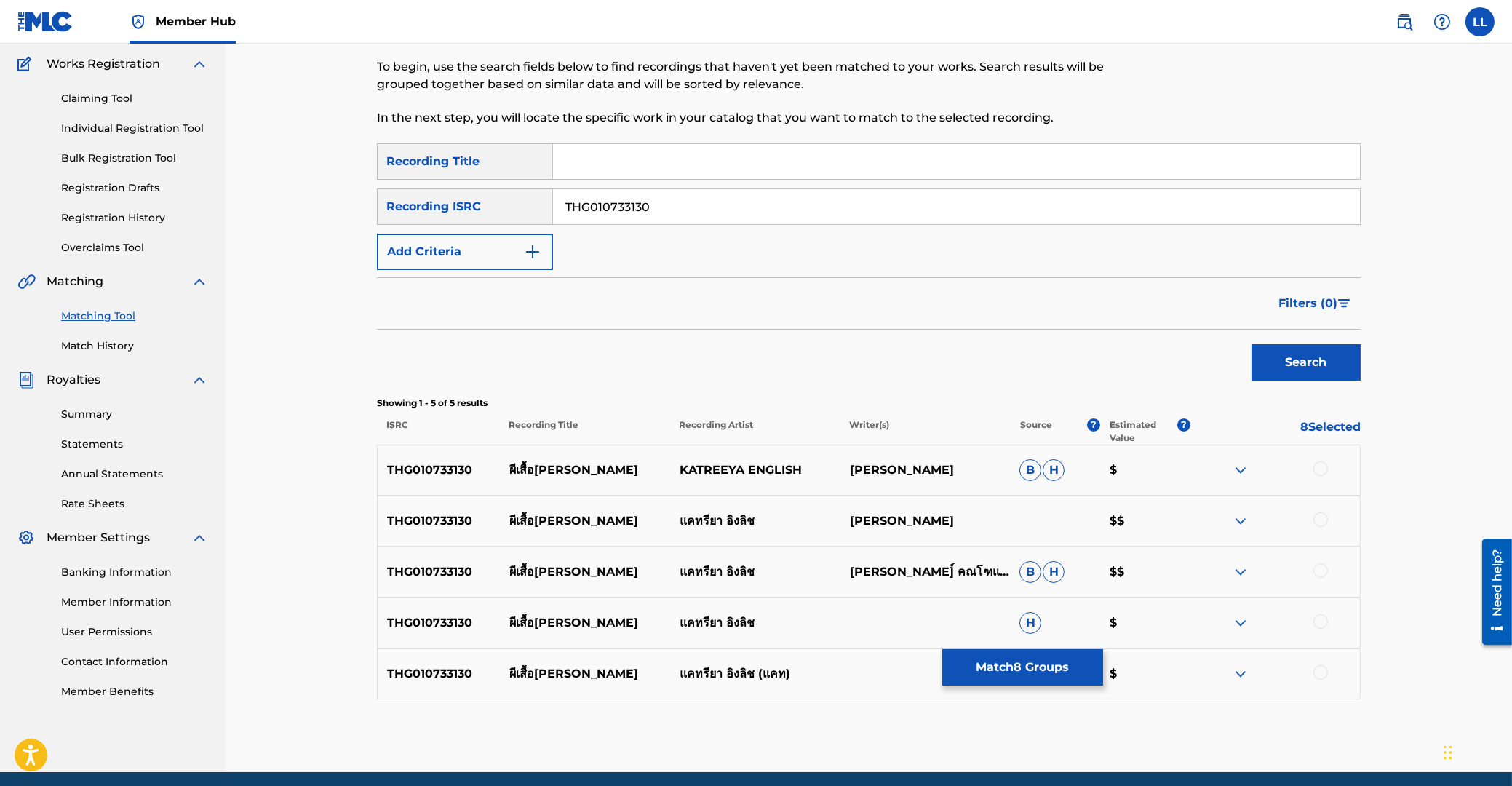
scroll to position [172, 0]
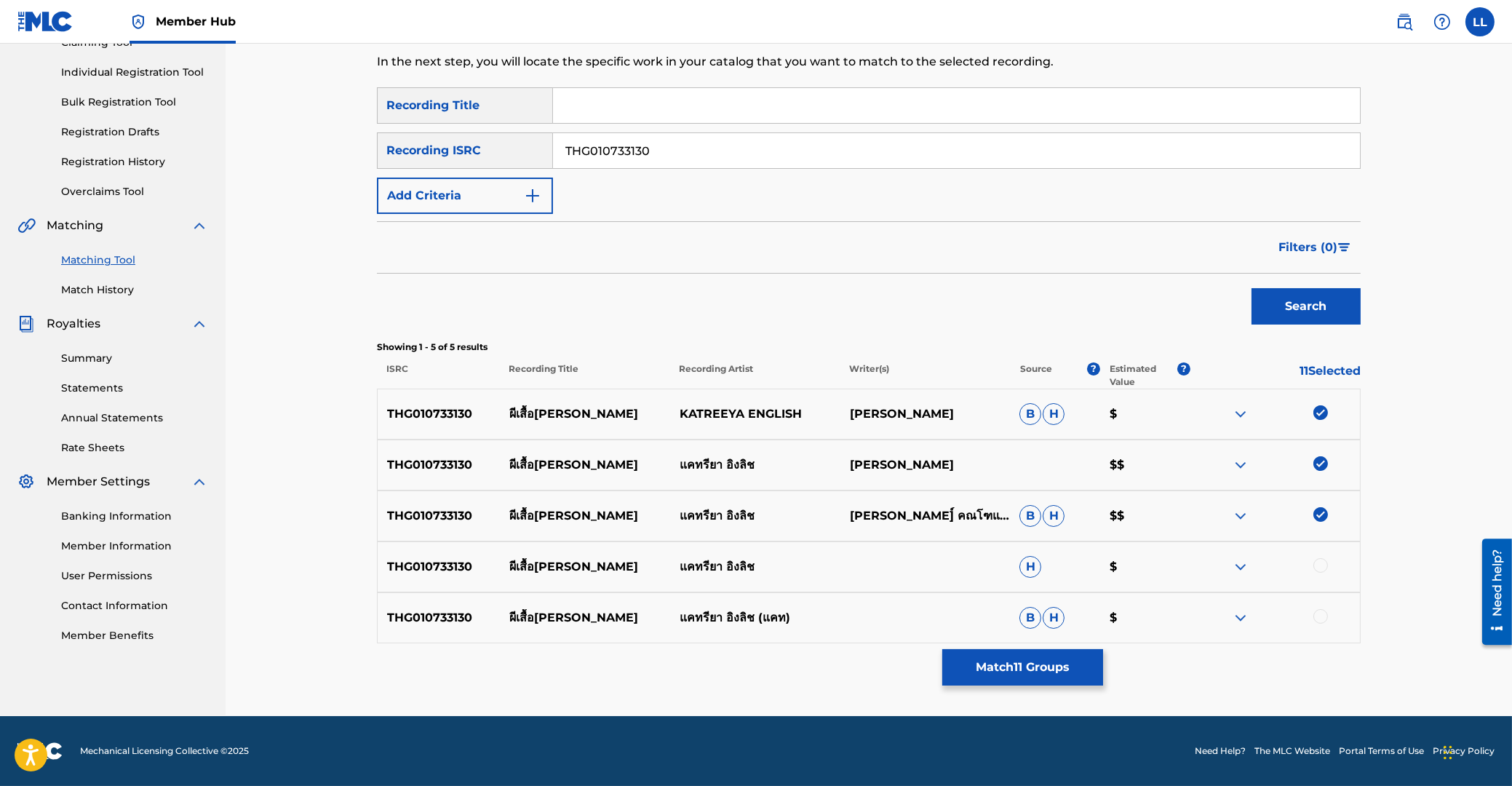
drag, startPoint x: 1320, startPoint y: 562, endPoint x: 1326, endPoint y: 602, distance: 40.4
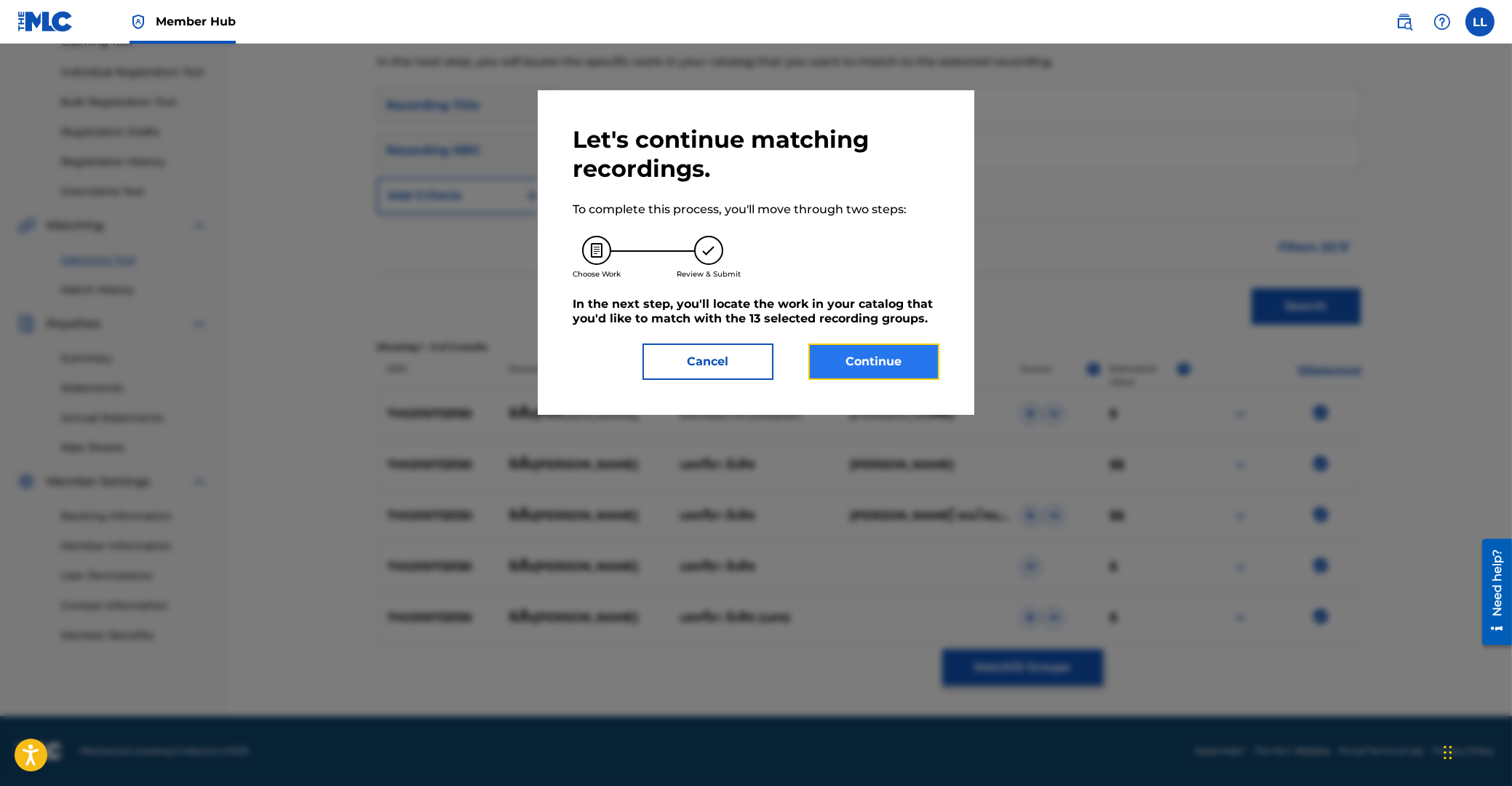
scroll to position [115, 0]
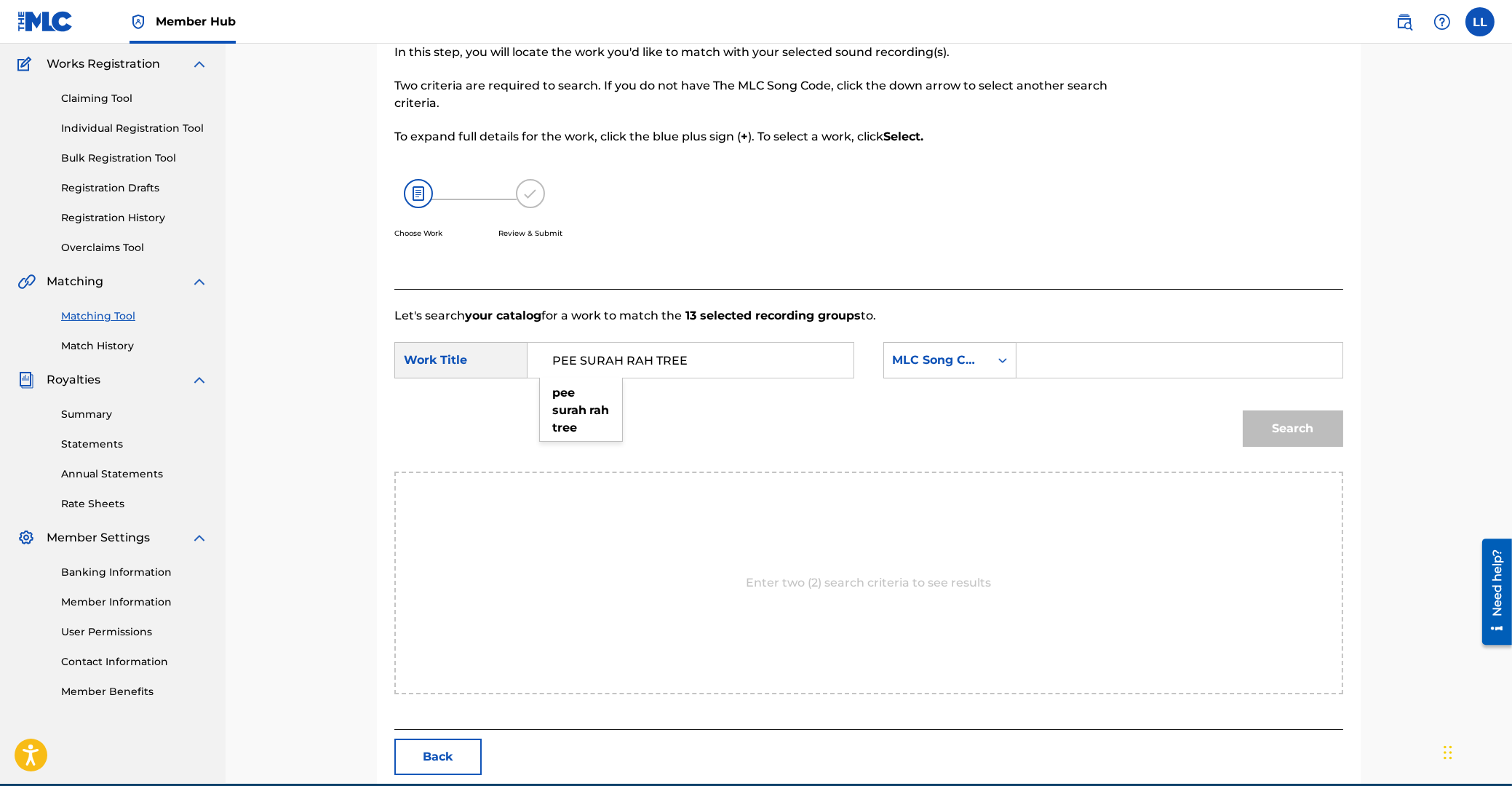
type input "PEE SURAH RAH TREE"
type input "PF76Z6"
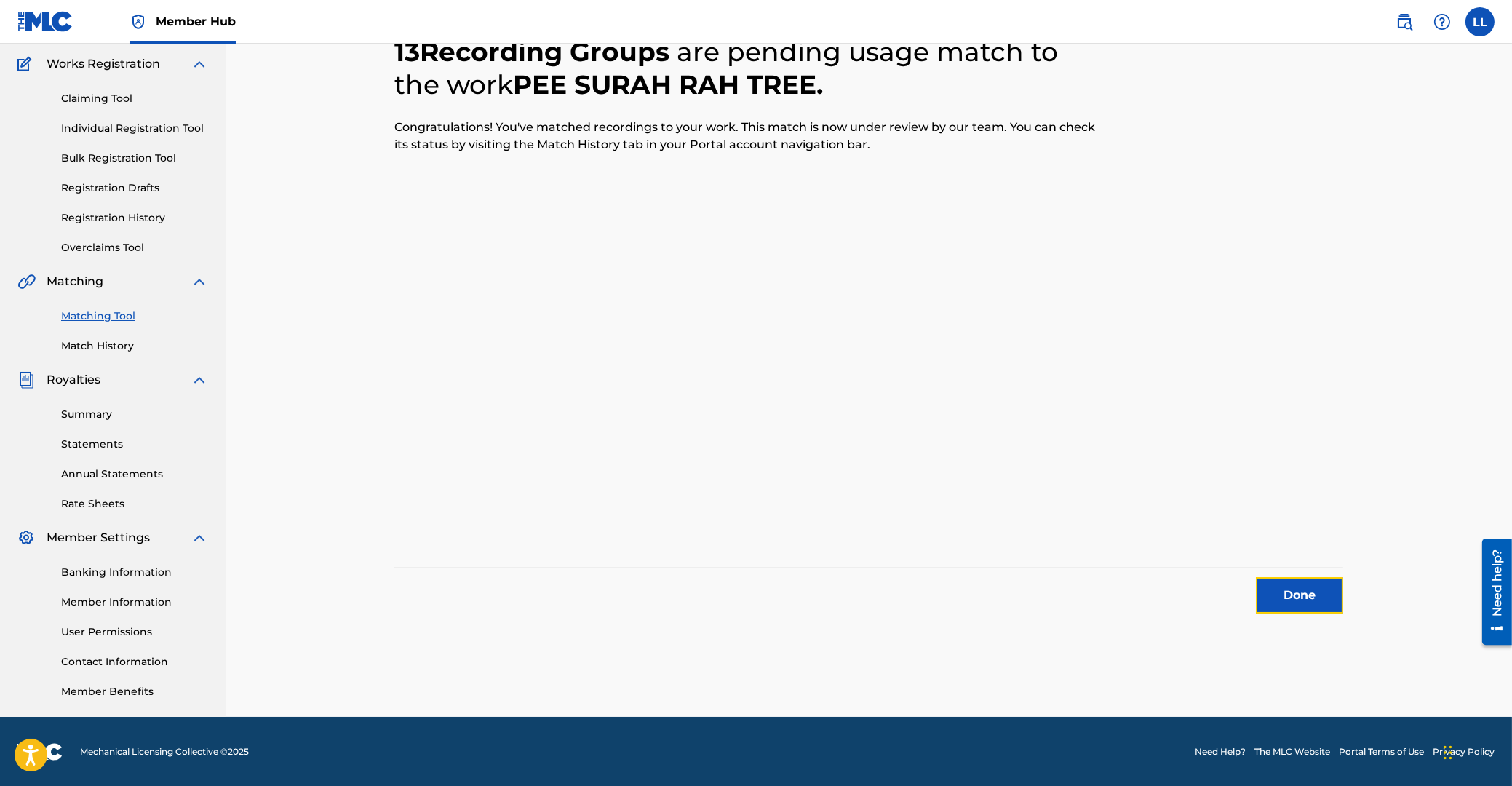
drag, startPoint x: 1318, startPoint y: 610, endPoint x: 29, endPoint y: 393, distance: 1307.1
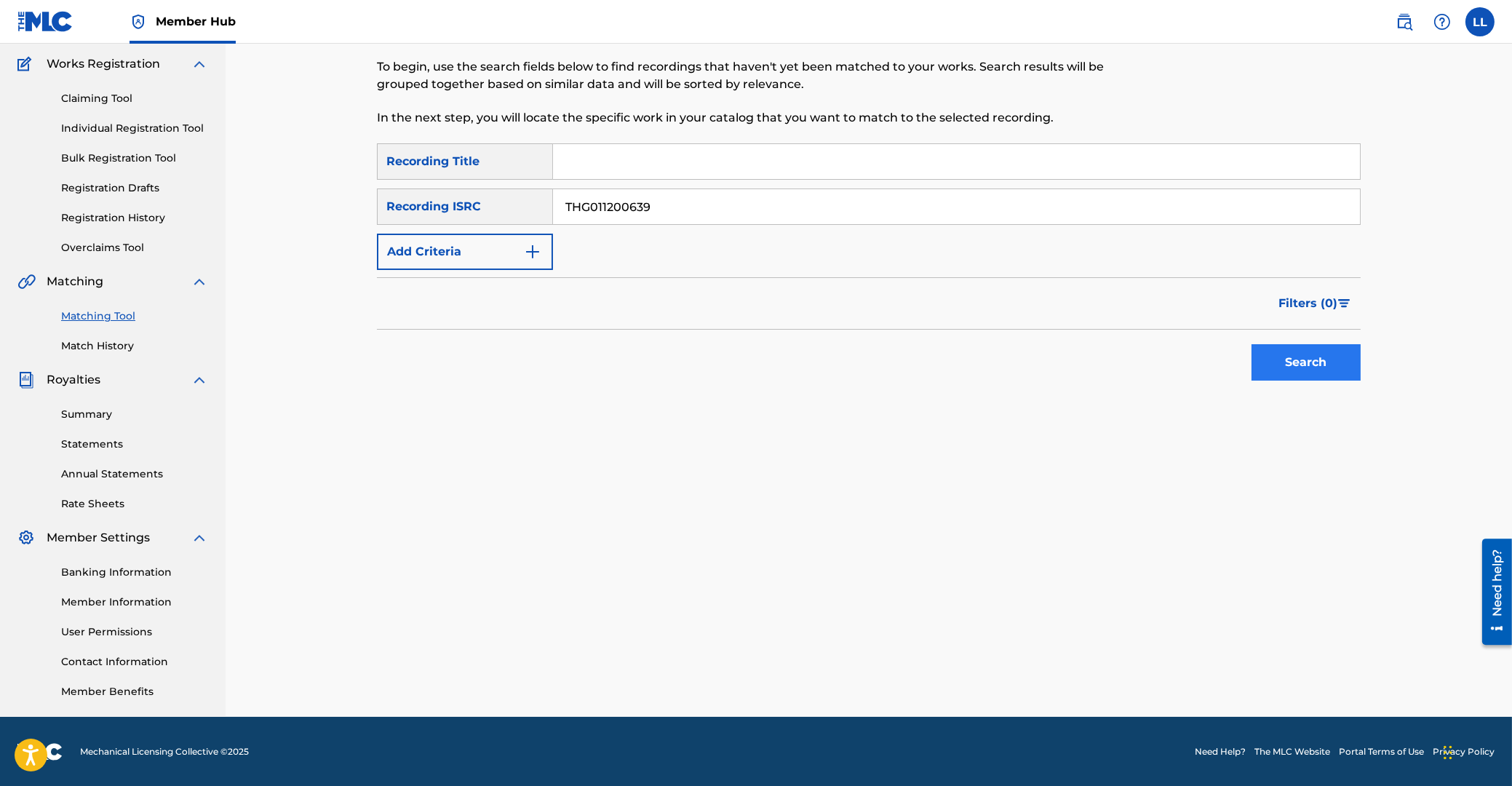
type input "THG011200639"
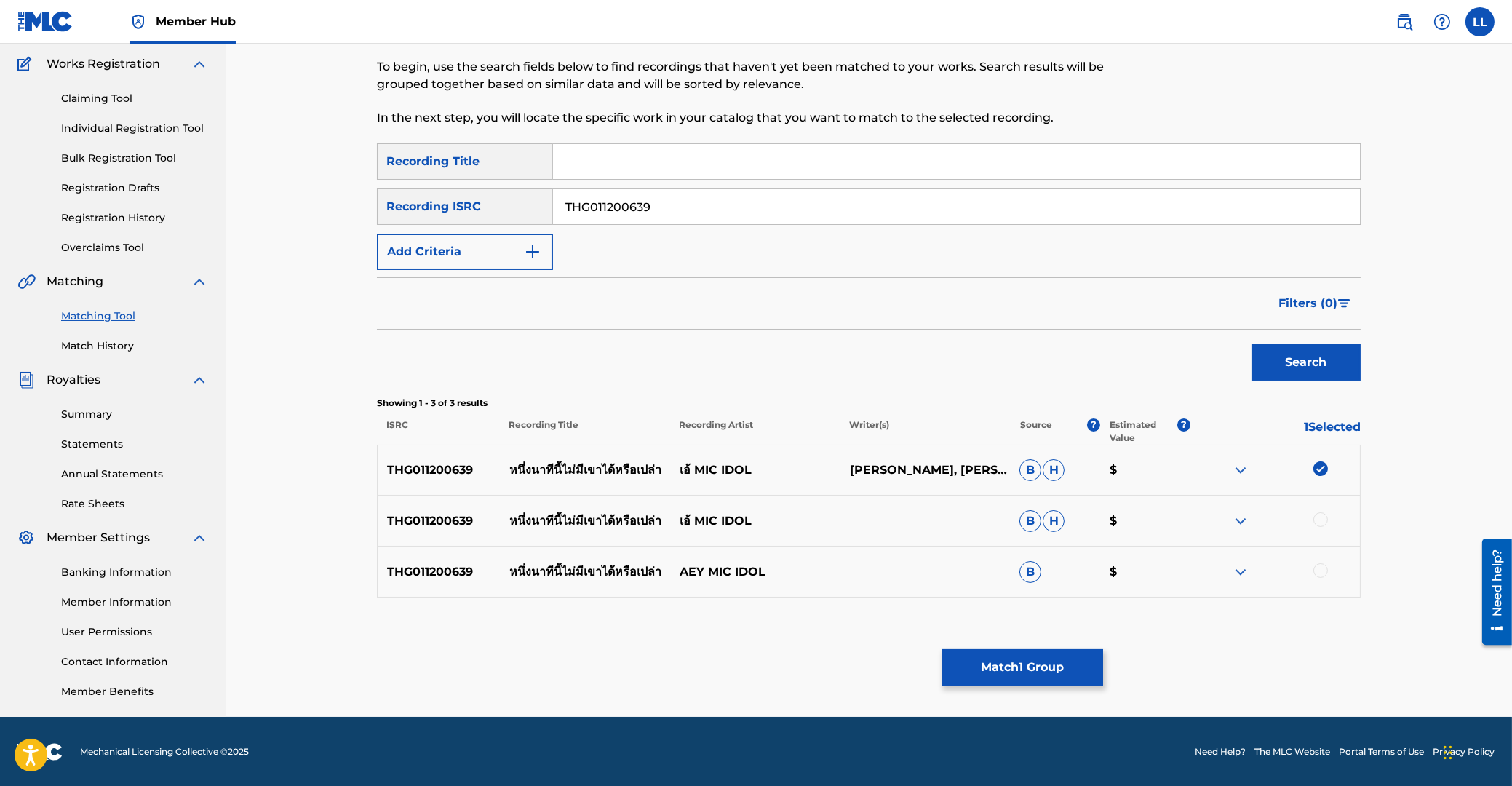
drag, startPoint x: 1316, startPoint y: 520, endPoint x: 1320, endPoint y: 530, distance: 10.8
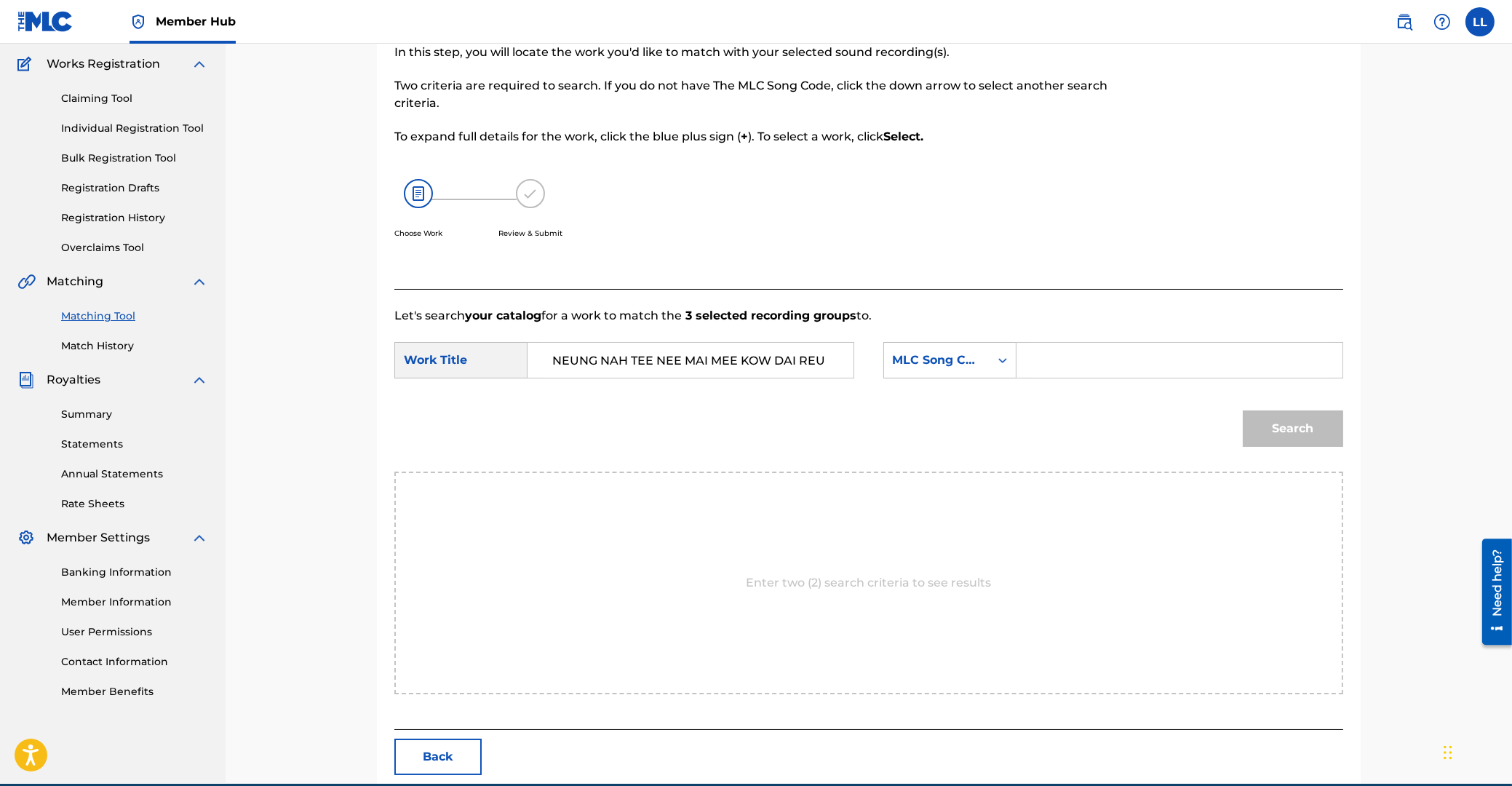
scroll to position [0, 36]
type input "NEUNG NAH TEE NEE MAI MEE KOW DAI REU PLOW"
type input "NC97AR"
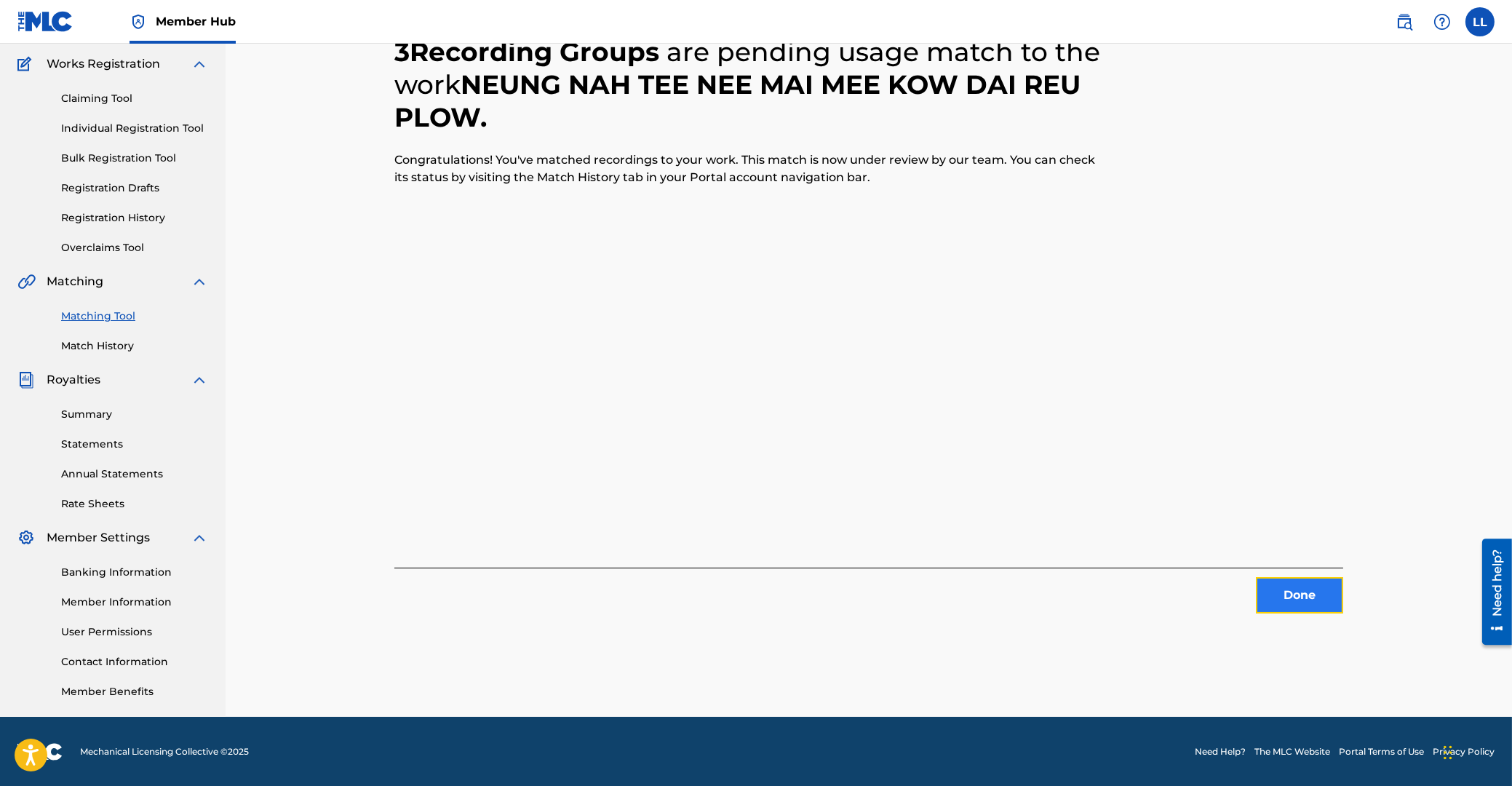
drag, startPoint x: 1297, startPoint y: 597, endPoint x: 1290, endPoint y: 594, distance: 7.6
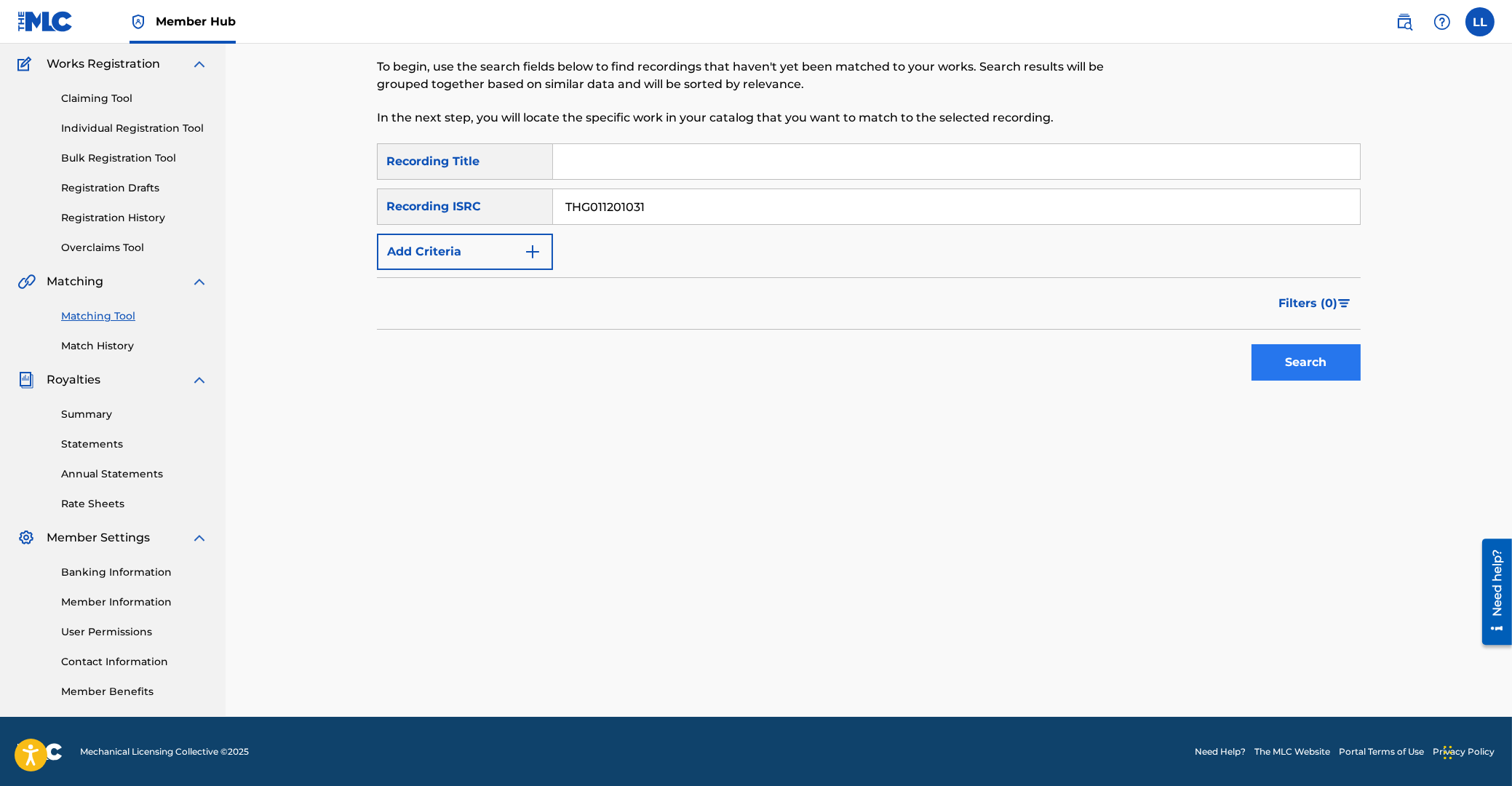
type input "THG011201031"
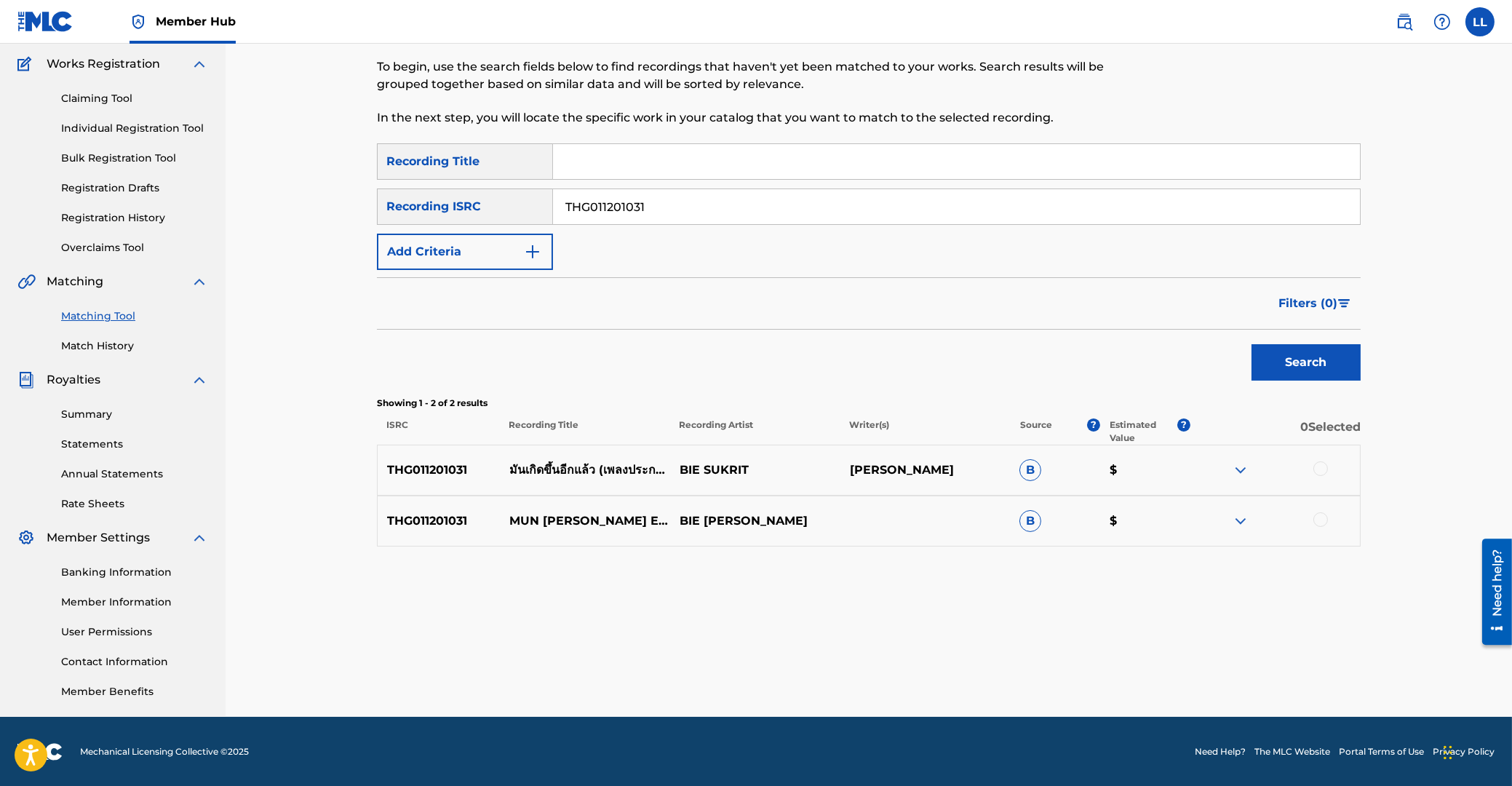
drag, startPoint x: 1319, startPoint y: 467, endPoint x: 1317, endPoint y: 488, distance: 21.1
drag, startPoint x: 1323, startPoint y: 517, endPoint x: 1286, endPoint y: 530, distance: 39.2
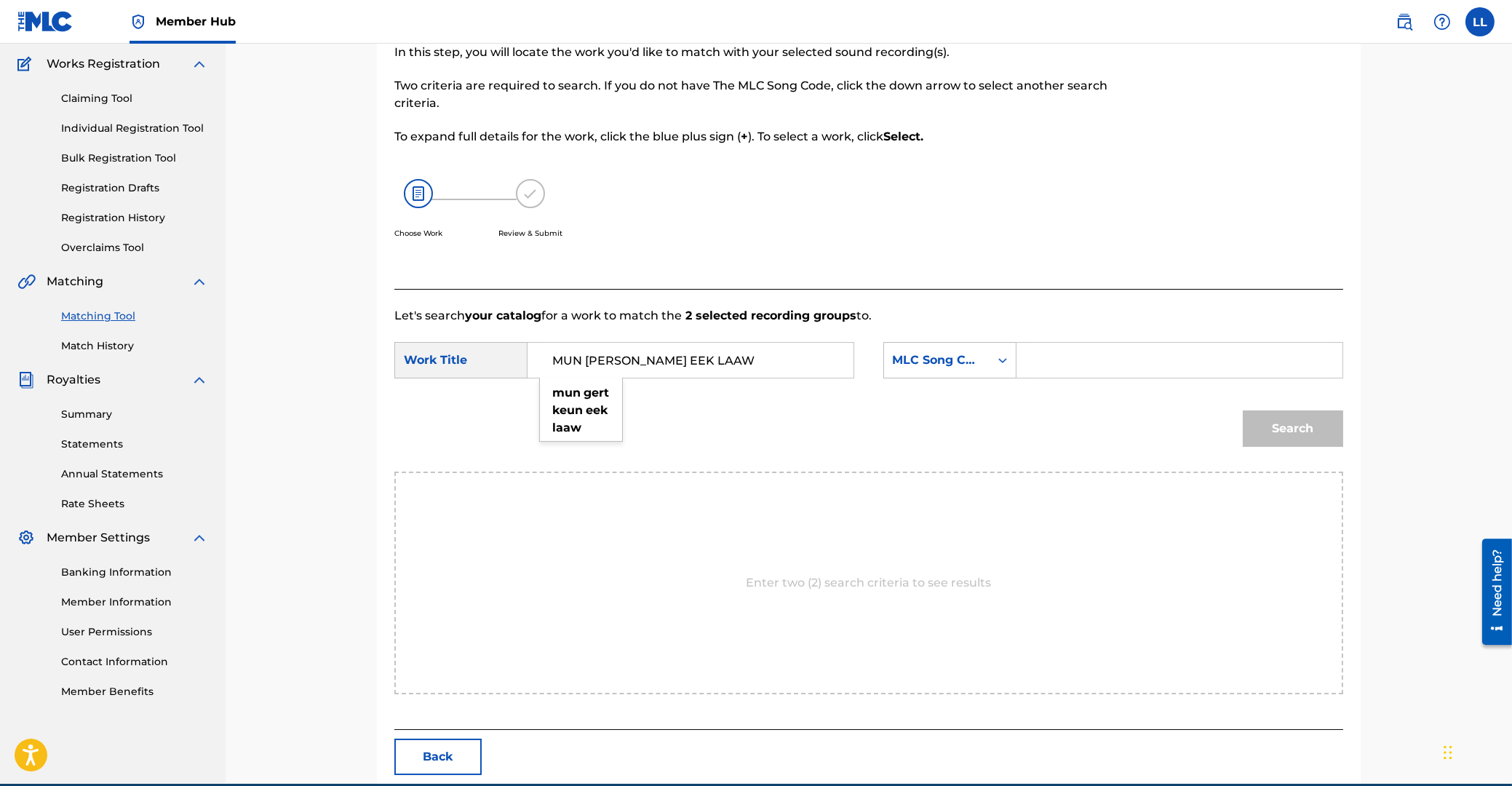
type input "MUN GERT KEUN EEK LAAW"
drag, startPoint x: 1123, startPoint y: 359, endPoint x: 1176, endPoint y: 388, distance: 60.4
type input "MA18ZI"
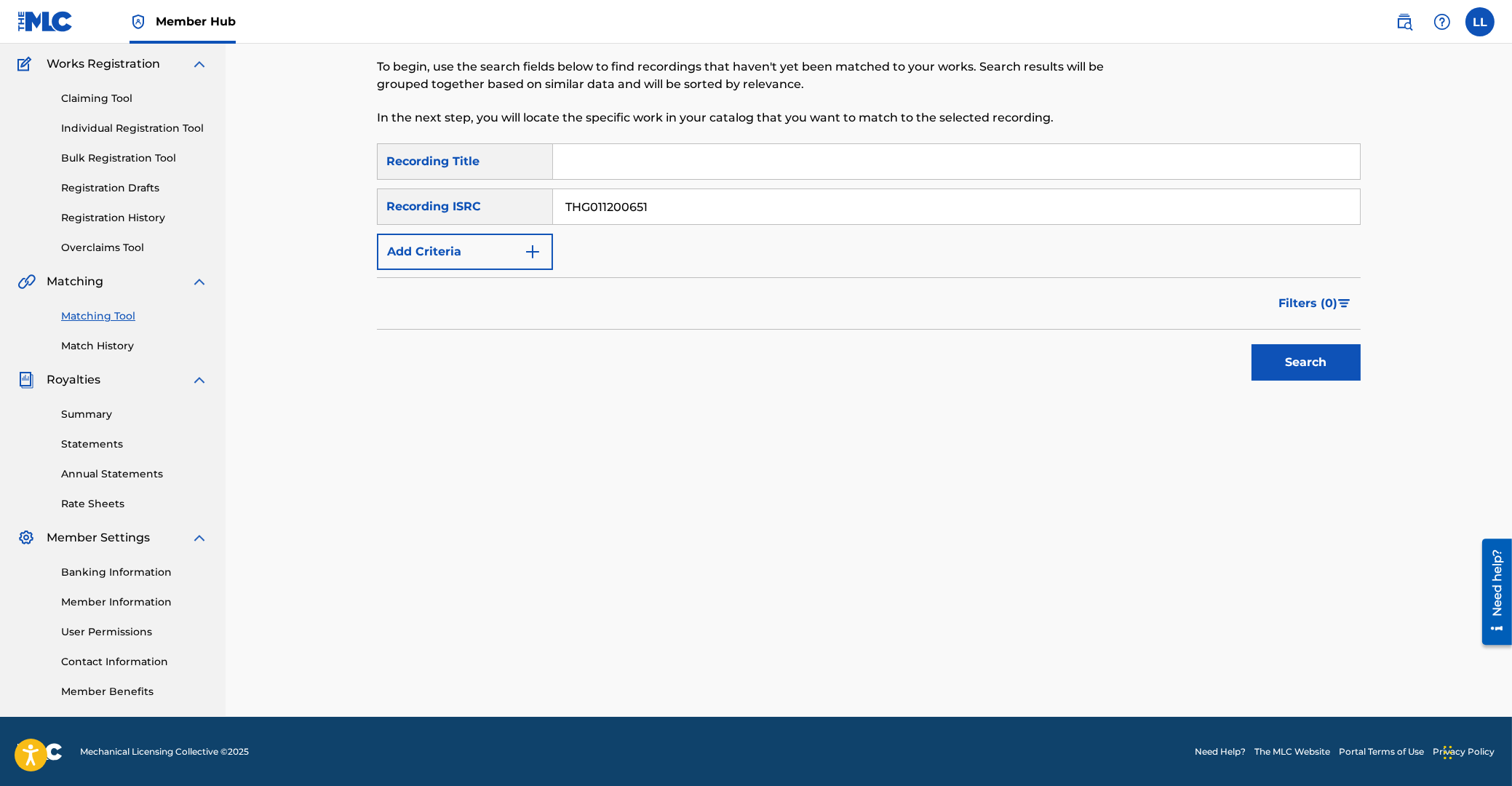
type input "THG011200651"
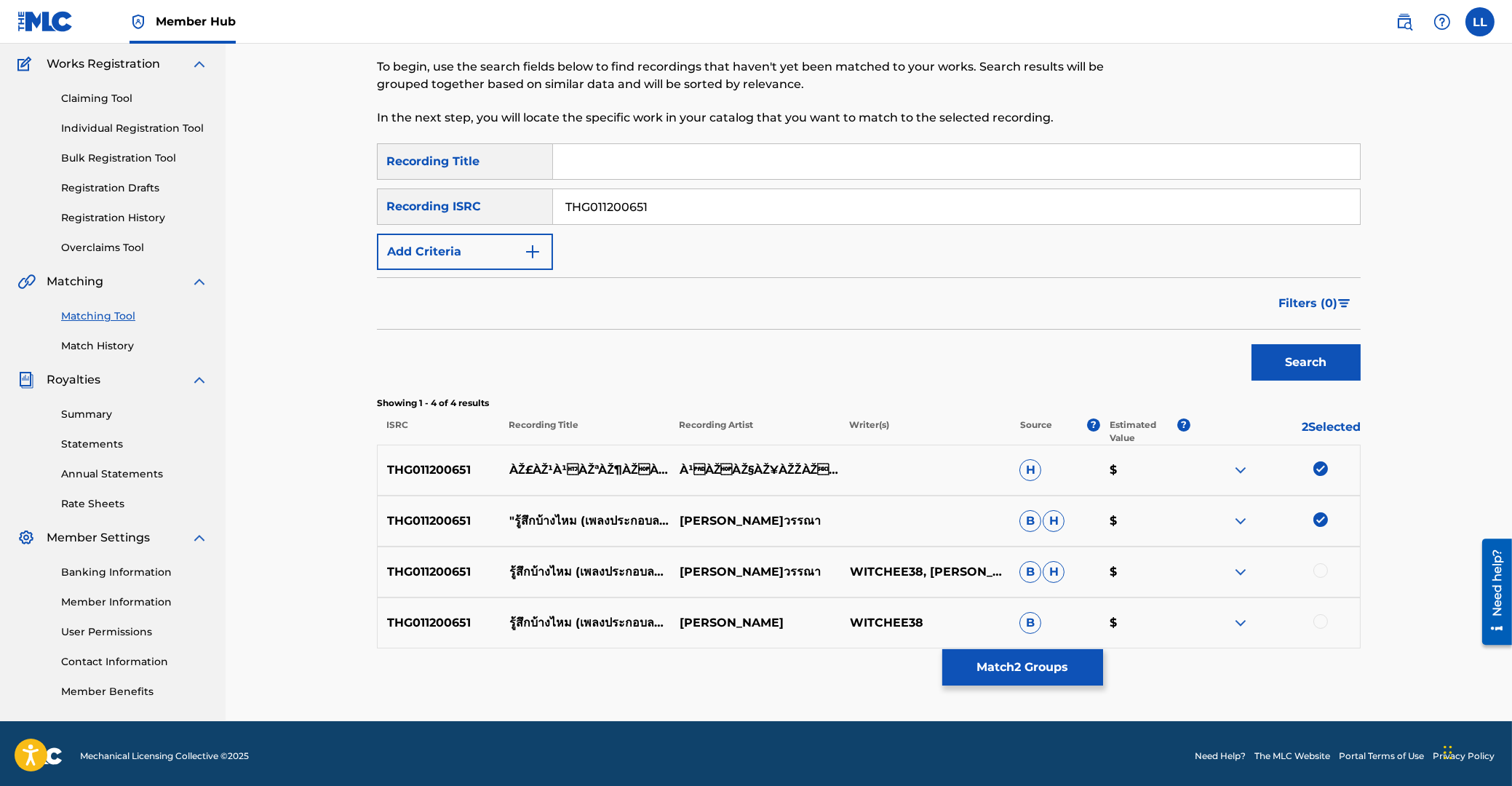
drag, startPoint x: 1320, startPoint y: 568, endPoint x: 1321, endPoint y: 588, distance: 20.0
drag, startPoint x: 1321, startPoint y: 619, endPoint x: 1282, endPoint y: 625, distance: 39.5
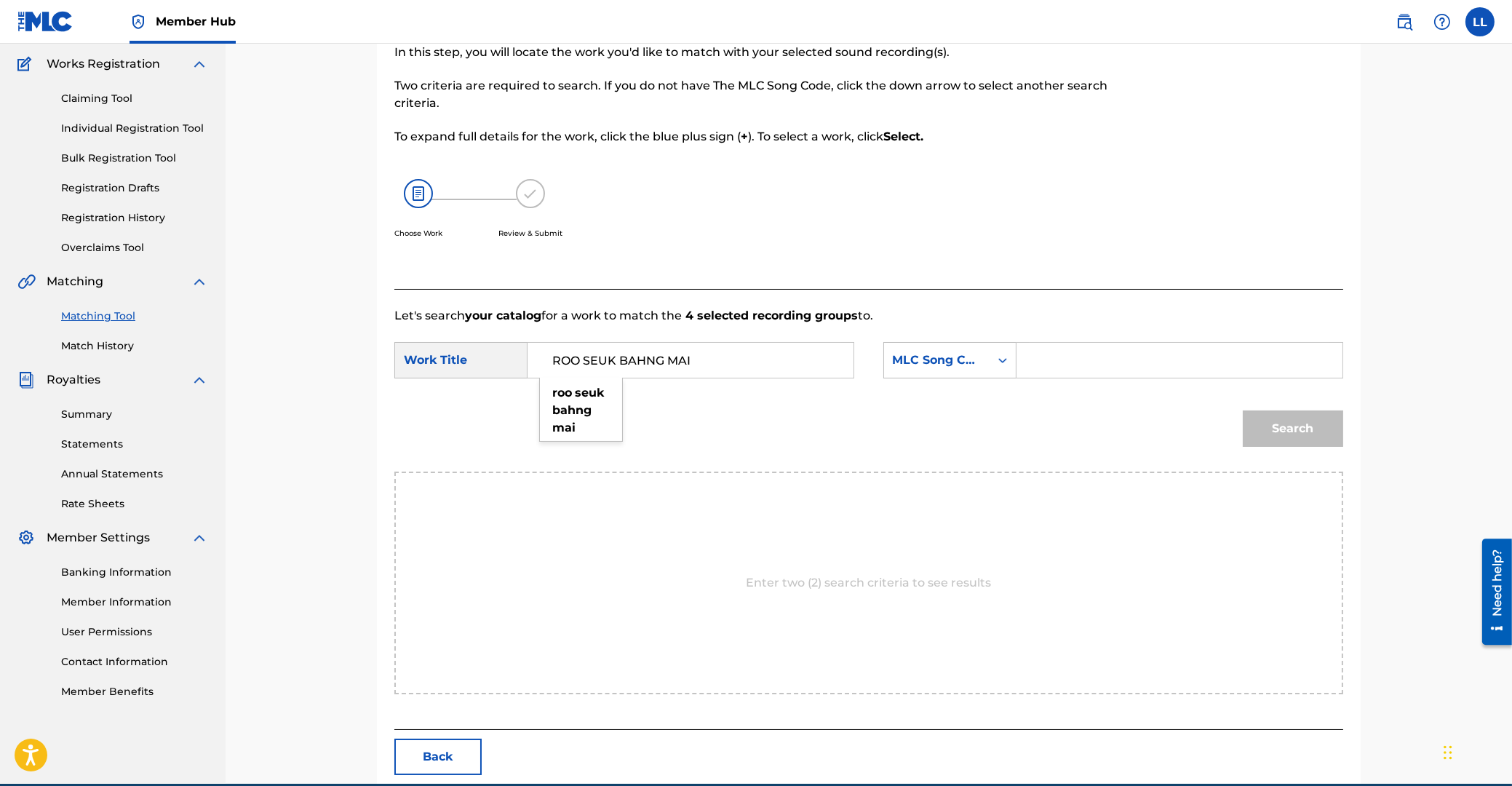
type input "ROO SEUK BAHNG MAI"
type input "RB4T0E"
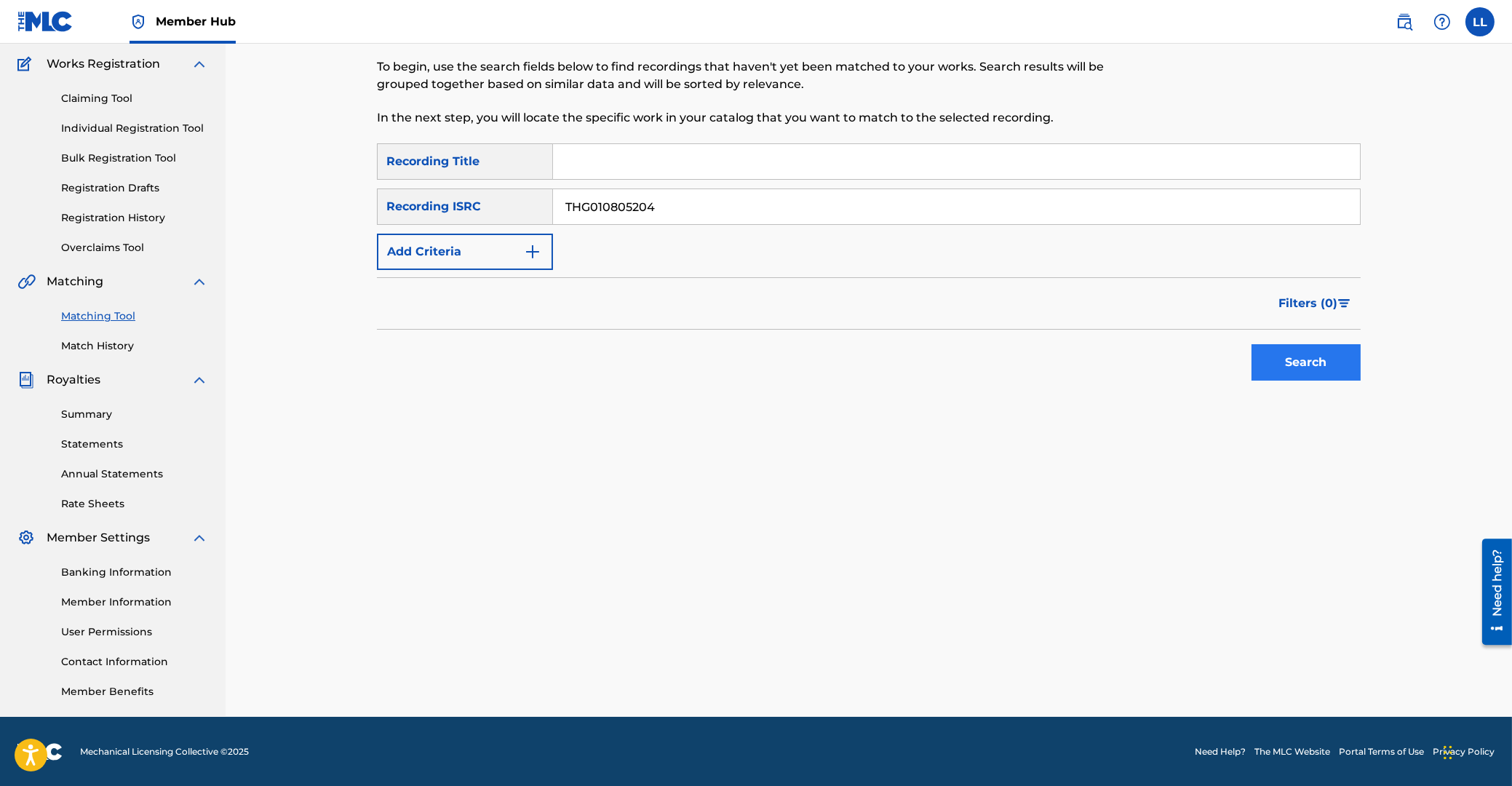
type input "THG010805204"
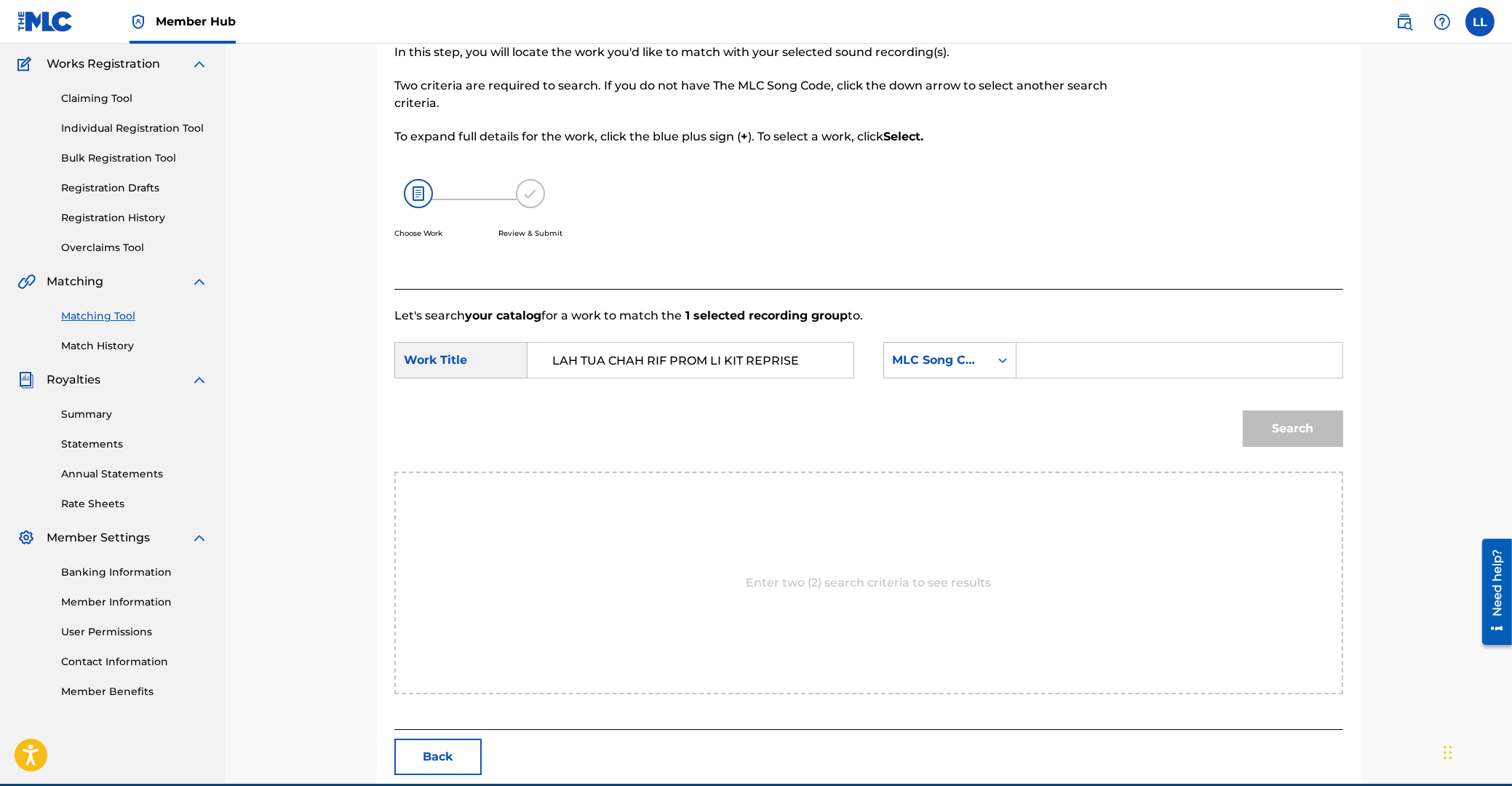
type input "LAH TUA CHAH RIF PROM LI KIT REPRISE"
type input "LB0X8B"
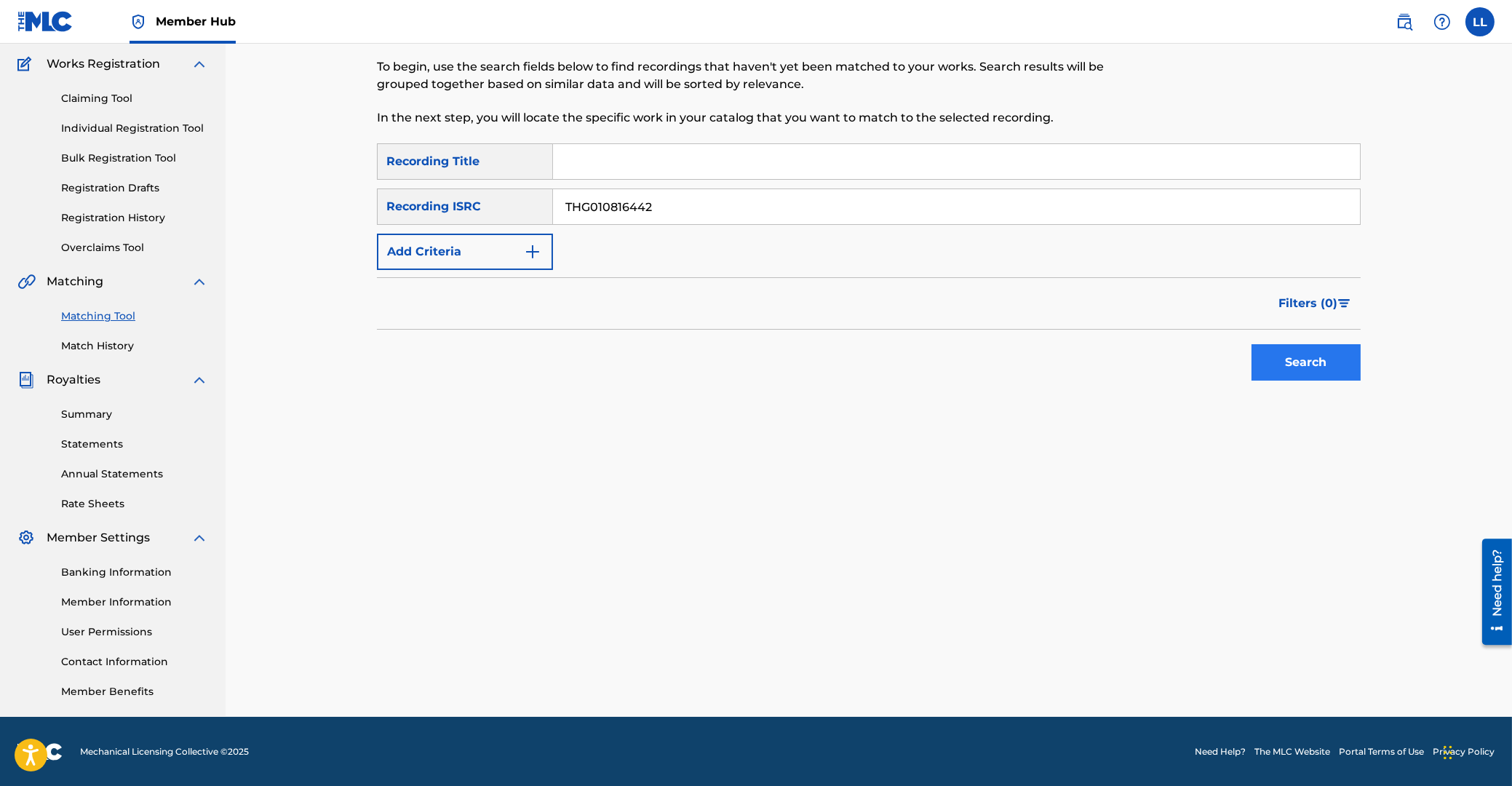
type input "THG010816442"
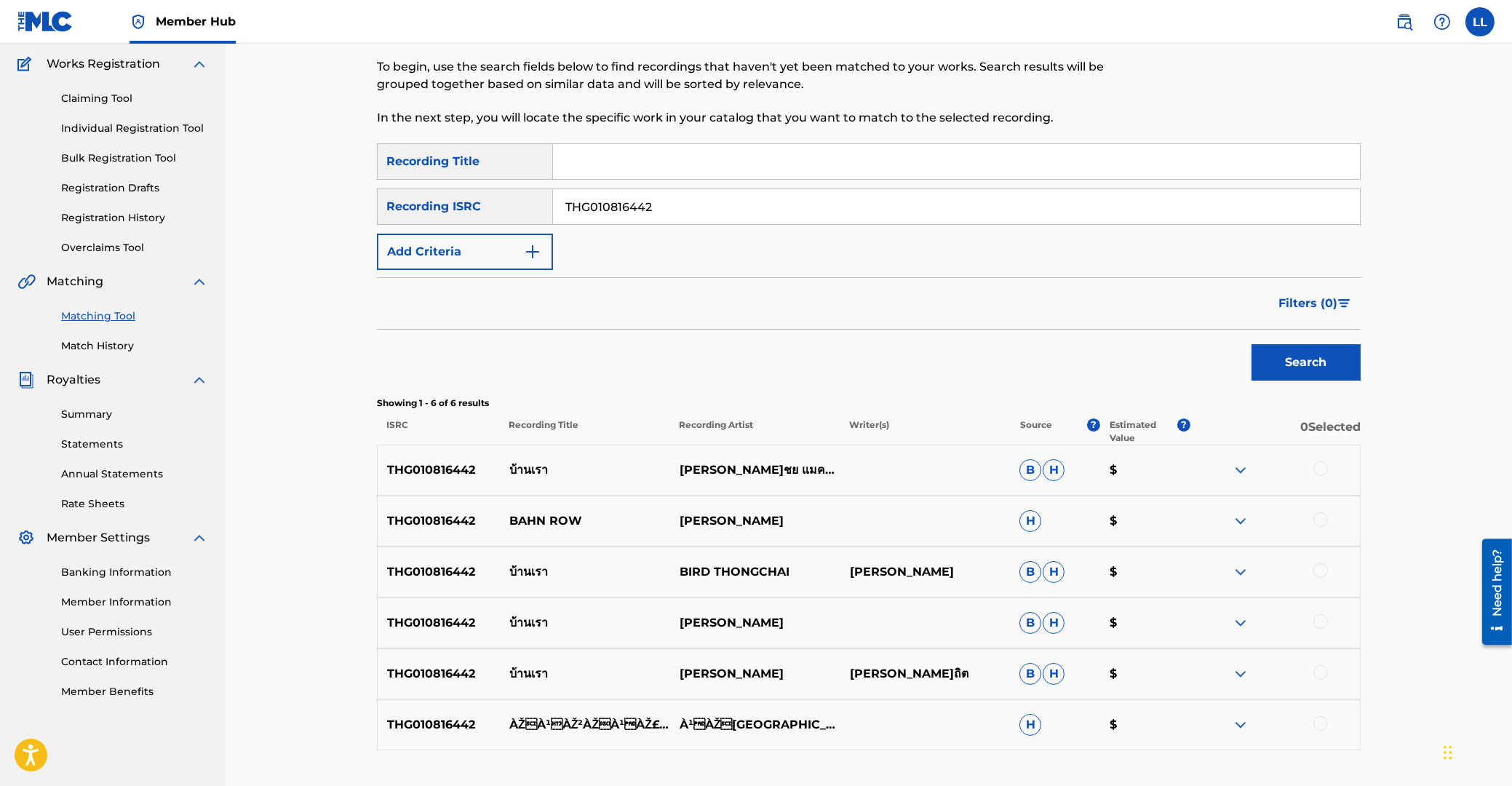
scroll to position [193, 0]
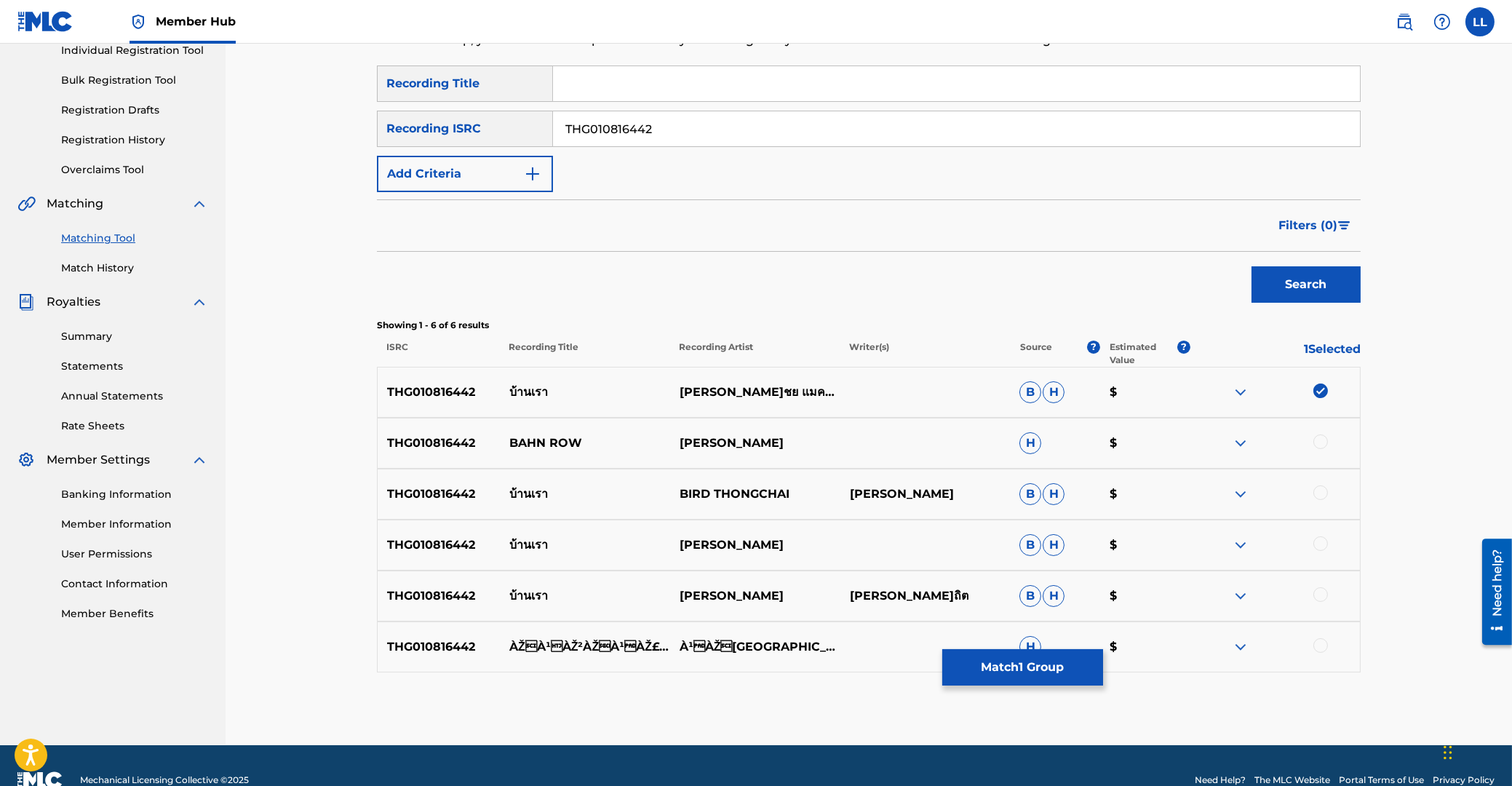
drag, startPoint x: 1323, startPoint y: 440, endPoint x: 1322, endPoint y: 453, distance: 13.0
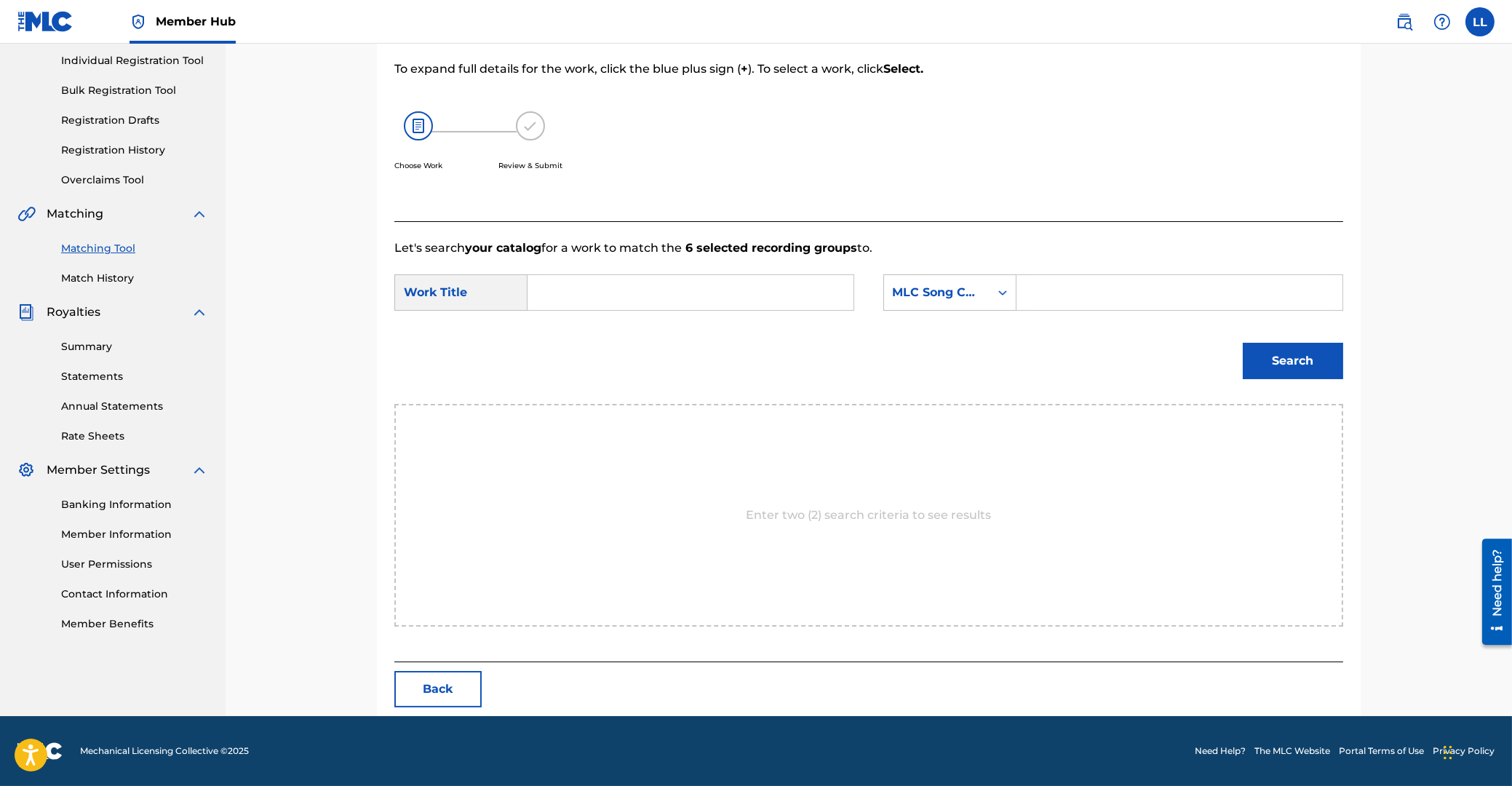
scroll to position [115, 0]
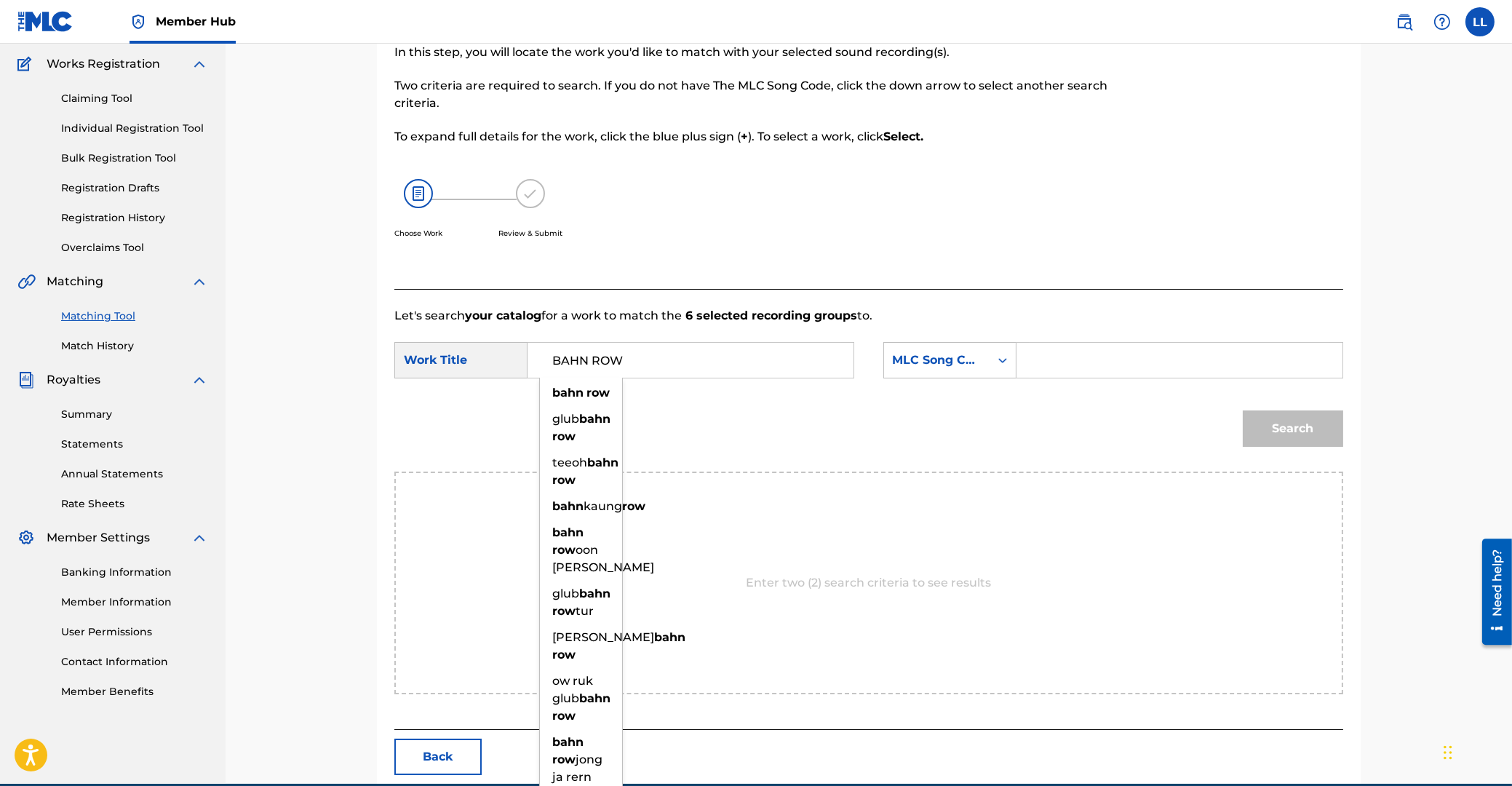
type input "BAHN ROW"
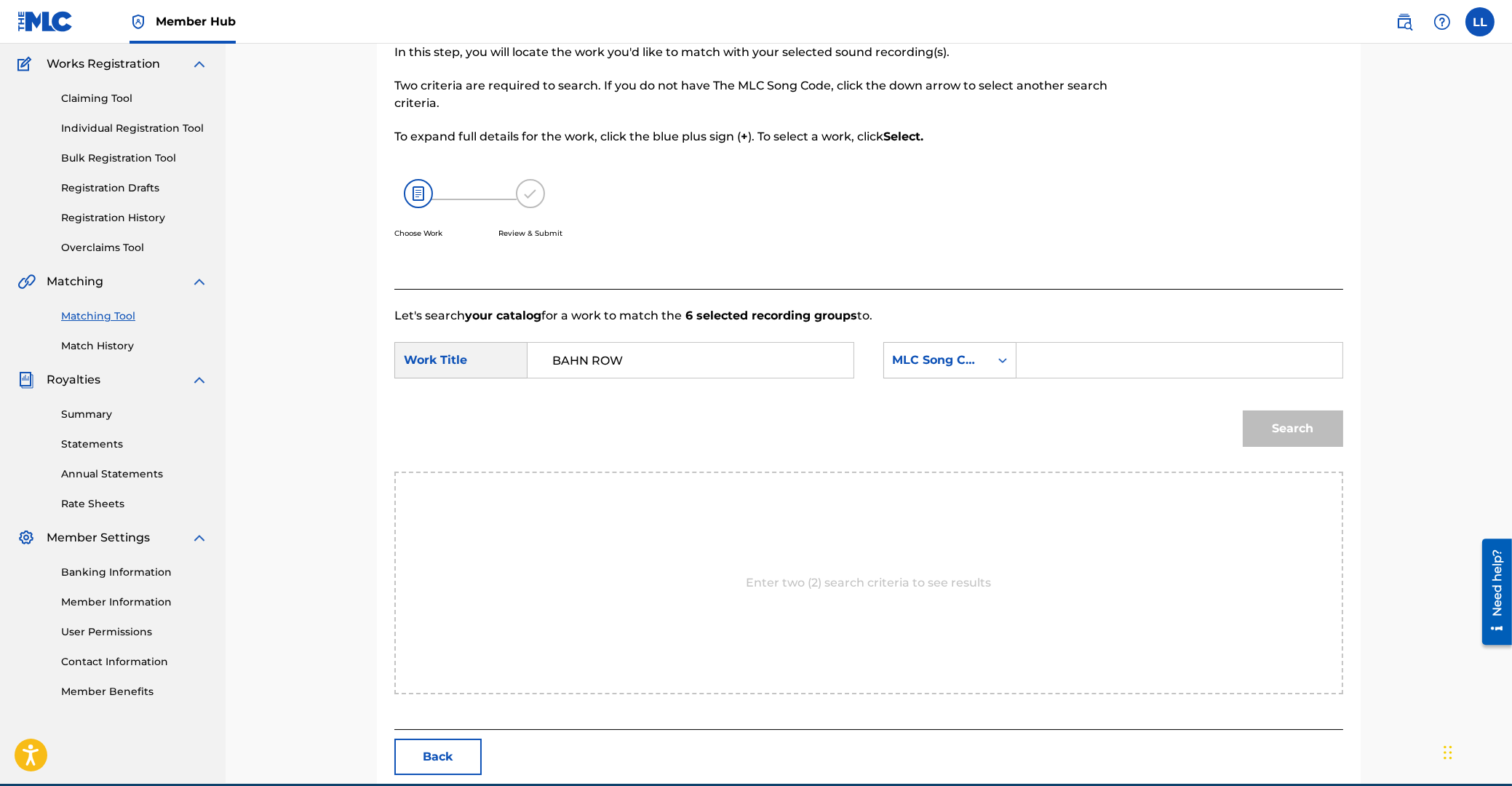
drag, startPoint x: 1095, startPoint y: 354, endPoint x: 1235, endPoint y: 391, distance: 144.8
type input "BB5448"
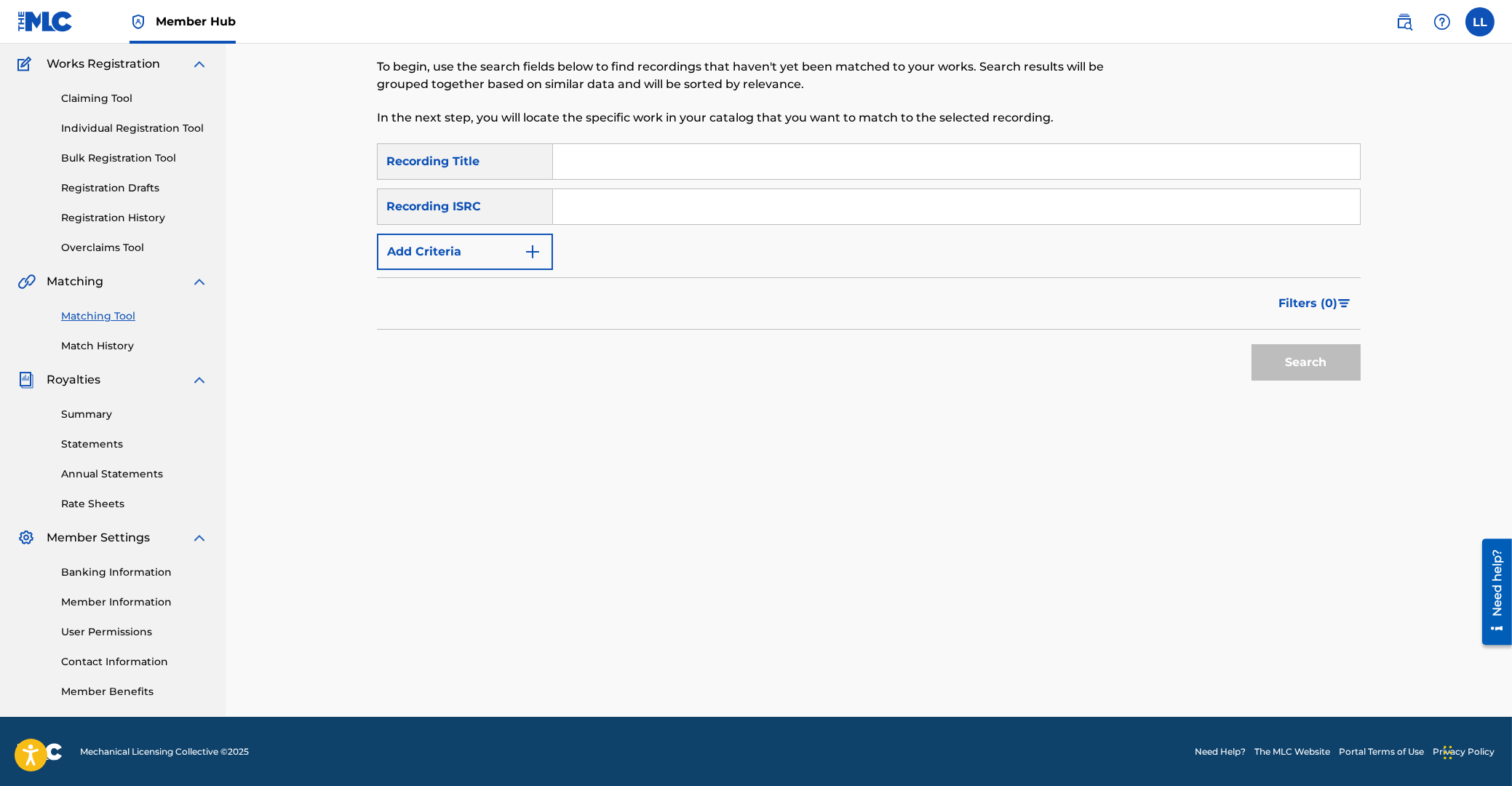
drag, startPoint x: 702, startPoint y: 210, endPoint x: 712, endPoint y: 215, distance: 11.2
type input "THG010814553"
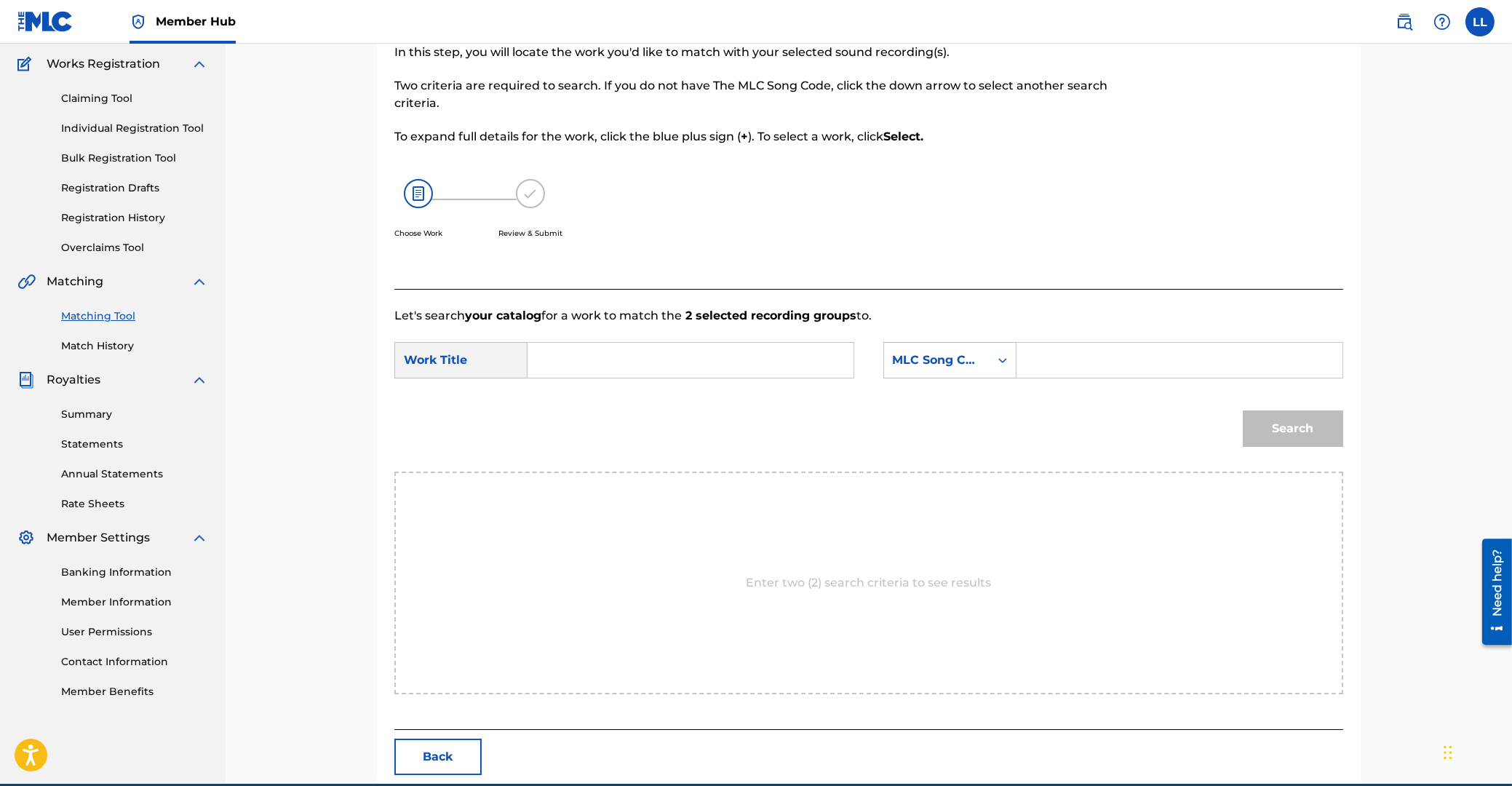
drag, startPoint x: 645, startPoint y: 354, endPoint x: 771, endPoint y: 403, distance: 135.2
type input "PRAW KRAI"
type input "PF7ZHU"
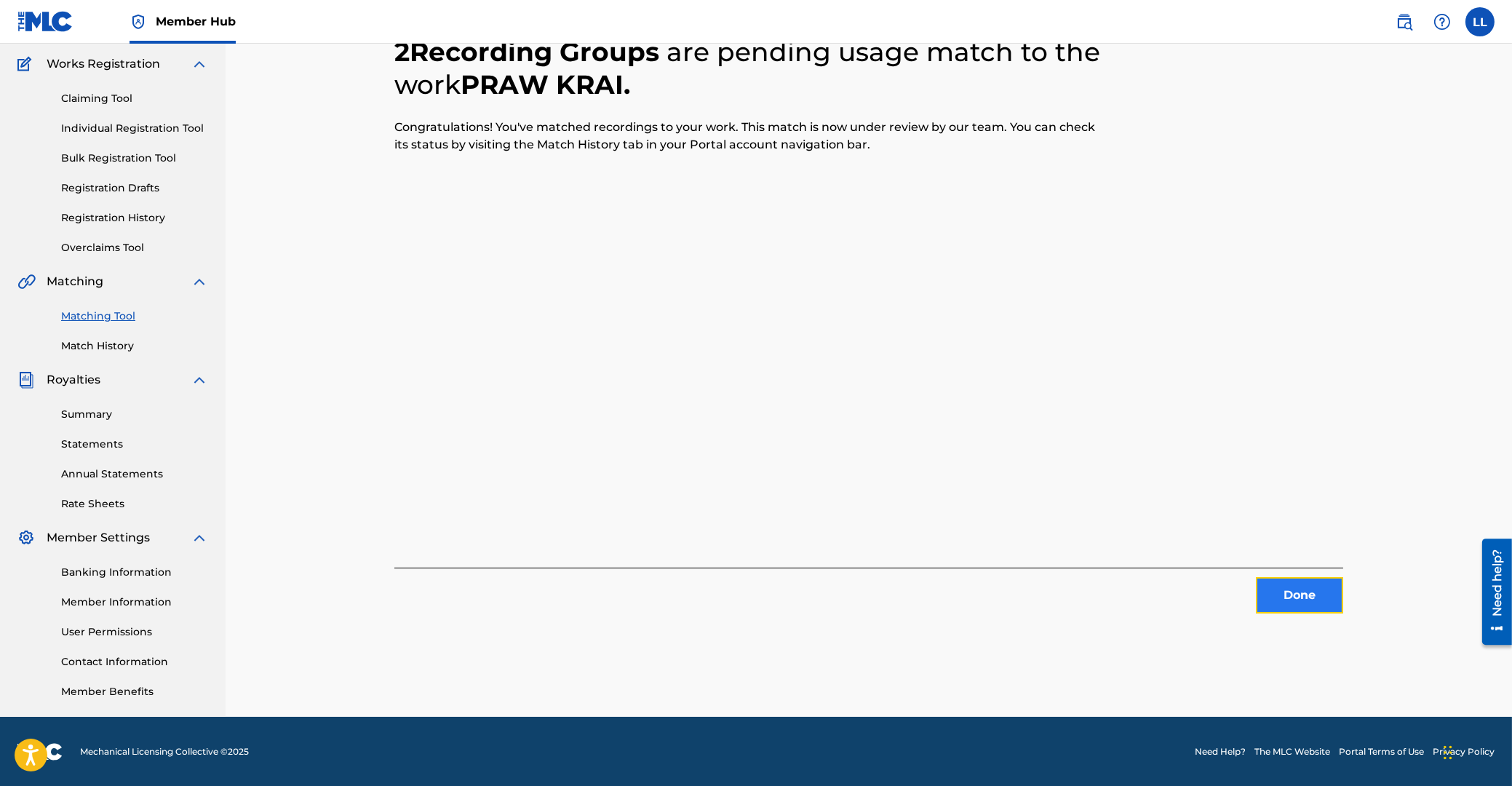
drag, startPoint x: 1295, startPoint y: 597, endPoint x: 288, endPoint y: 390, distance: 1028.1
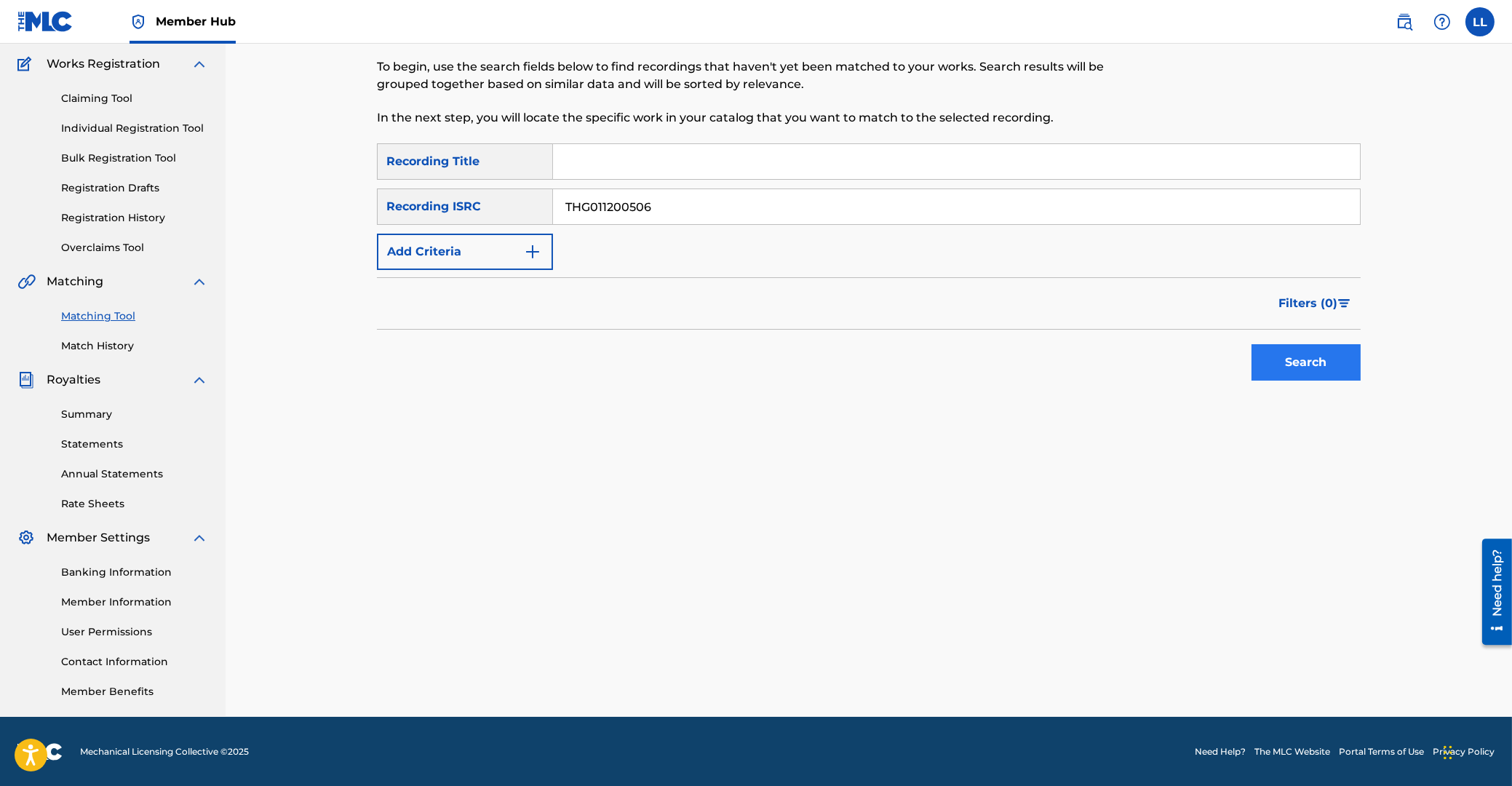
type input "THG011200506"
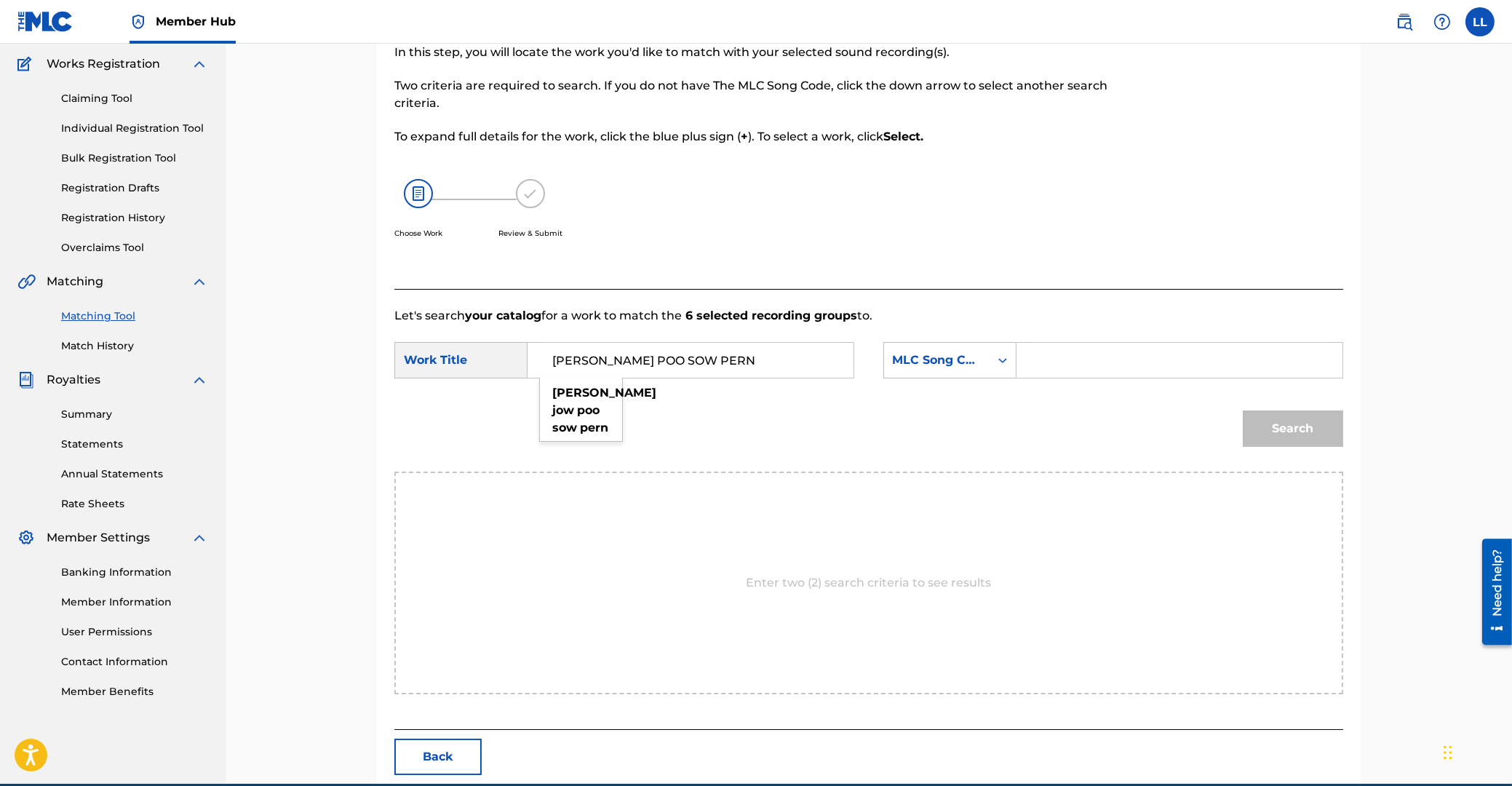
type input "HUANG JOW POO SOW PERN"
type input "HB5ZNE"
drag, startPoint x: 1281, startPoint y: 417, endPoint x: 1268, endPoint y: 424, distance: 14.8
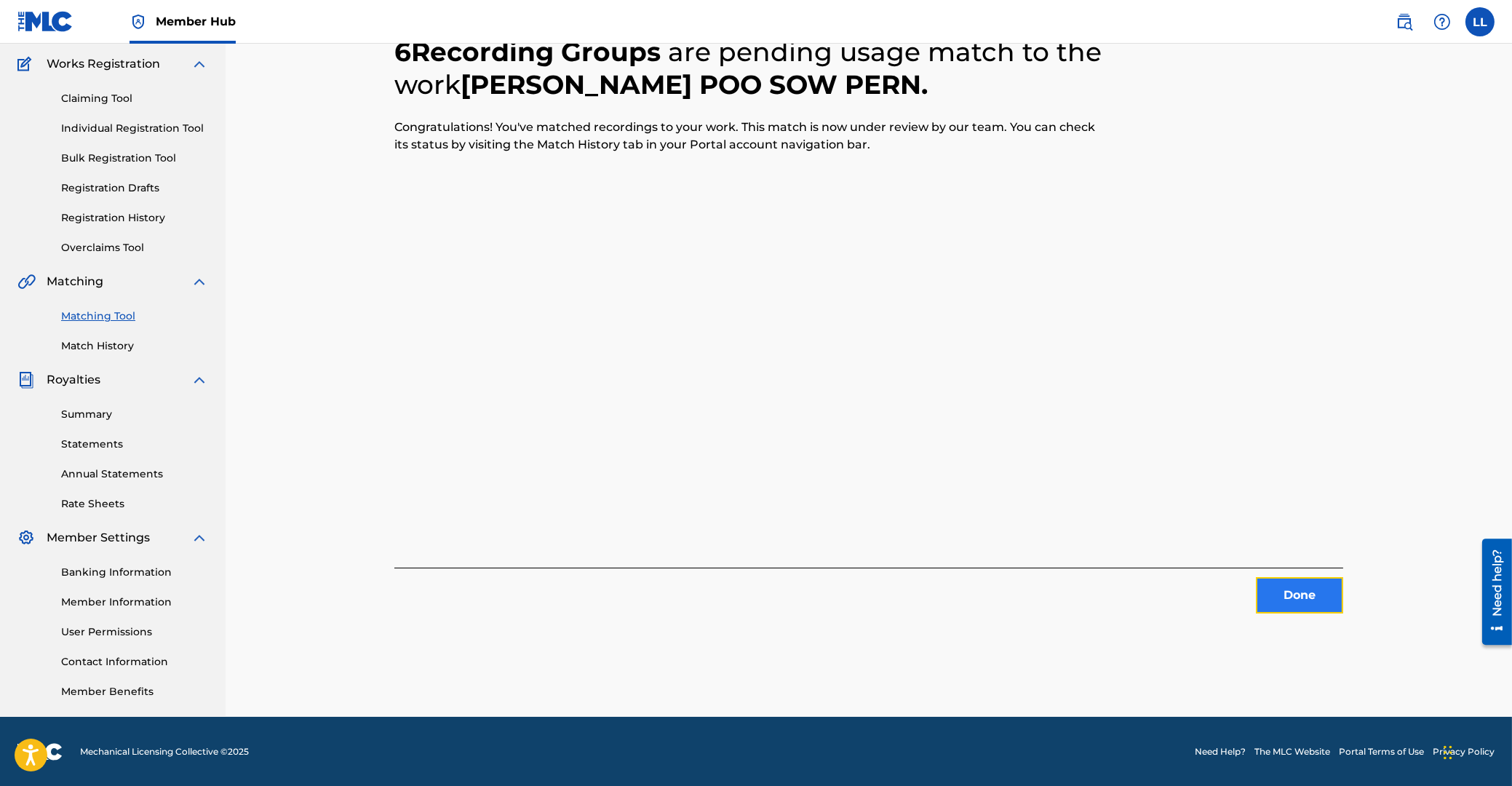
drag, startPoint x: 1290, startPoint y: 590, endPoint x: 1256, endPoint y: 585, distance: 34.4
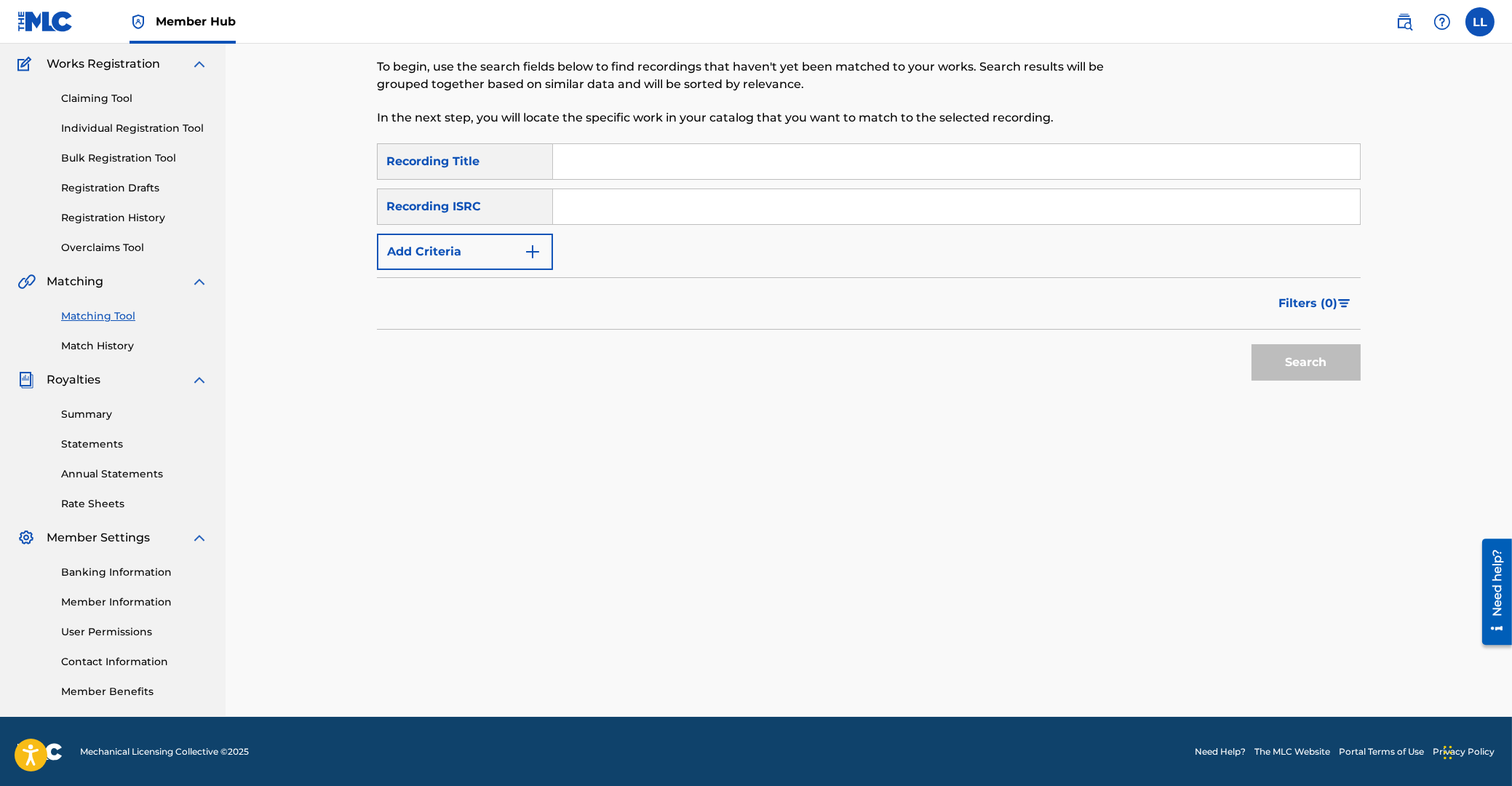
drag, startPoint x: 660, startPoint y: 211, endPoint x: 701, endPoint y: 219, distance: 41.8
type input "THG010730561"
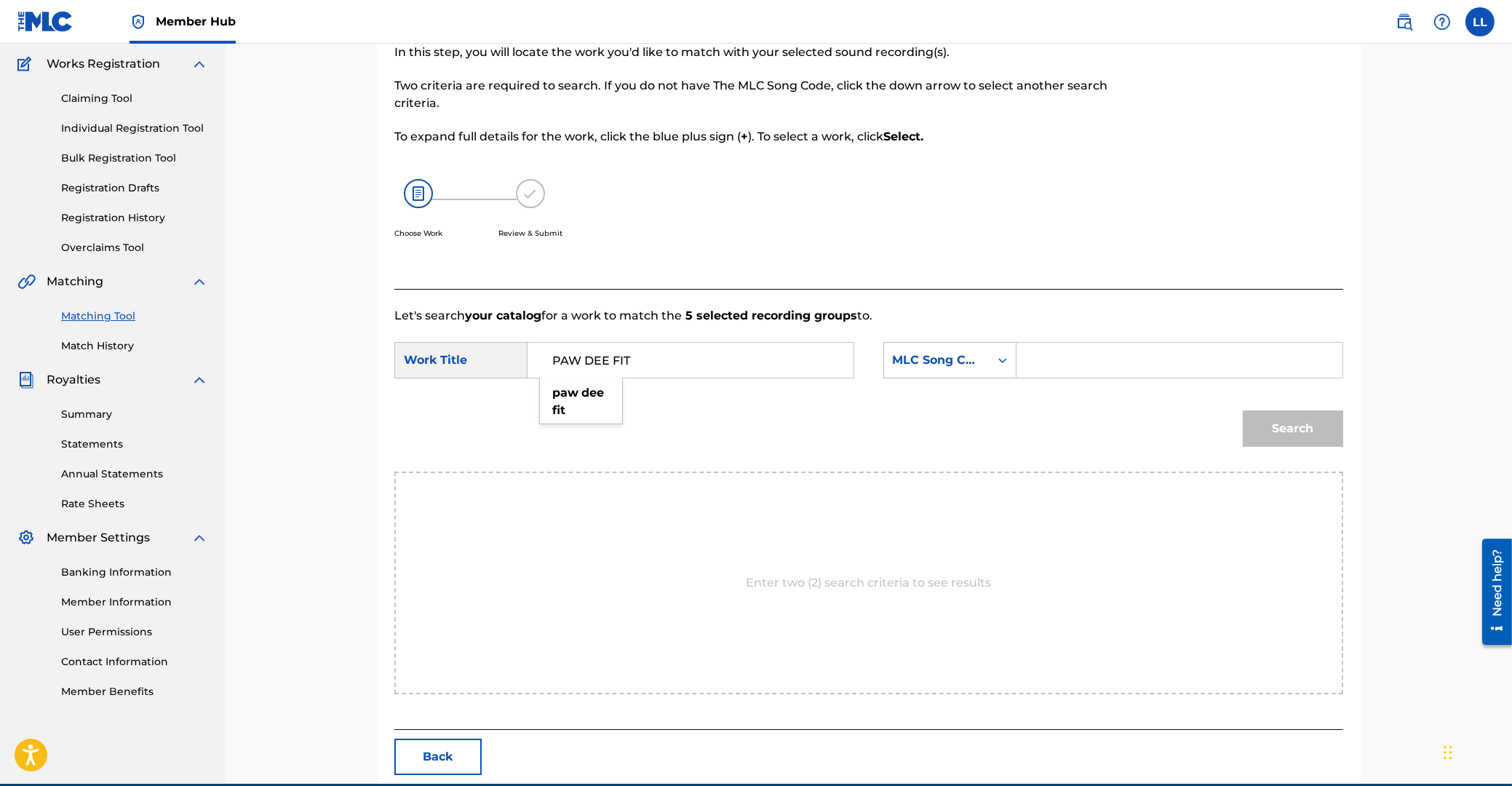
type input "PAW DEE FIT"
drag, startPoint x: 1077, startPoint y: 350, endPoint x: 1067, endPoint y: 350, distance: 10.0
type input "PF7ZGO"
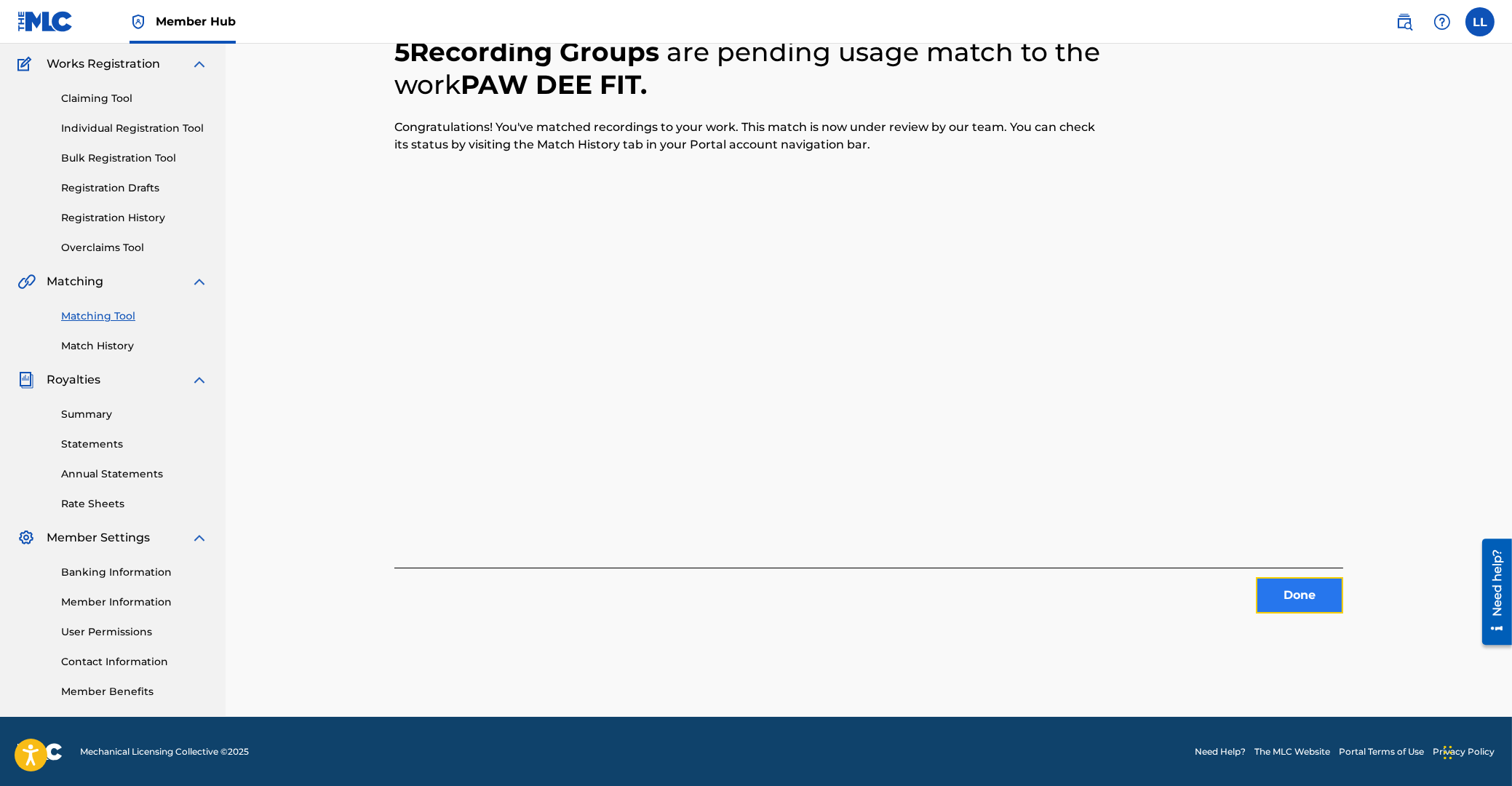
drag, startPoint x: 1302, startPoint y: 593, endPoint x: 1284, endPoint y: 593, distance: 18.0
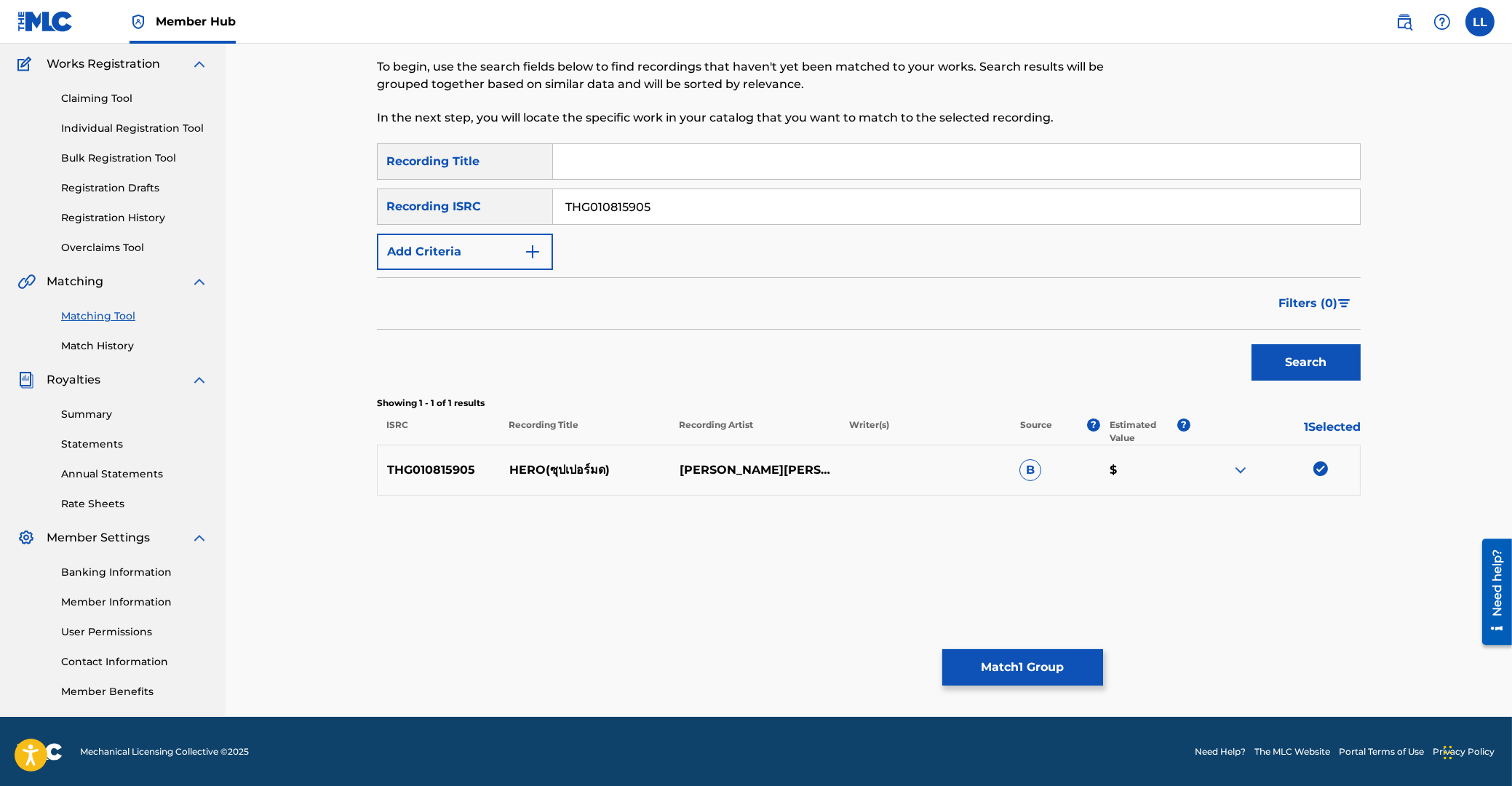
drag, startPoint x: 718, startPoint y: 201, endPoint x: 922, endPoint y: 280, distance: 218.8
type input "THG010816515"
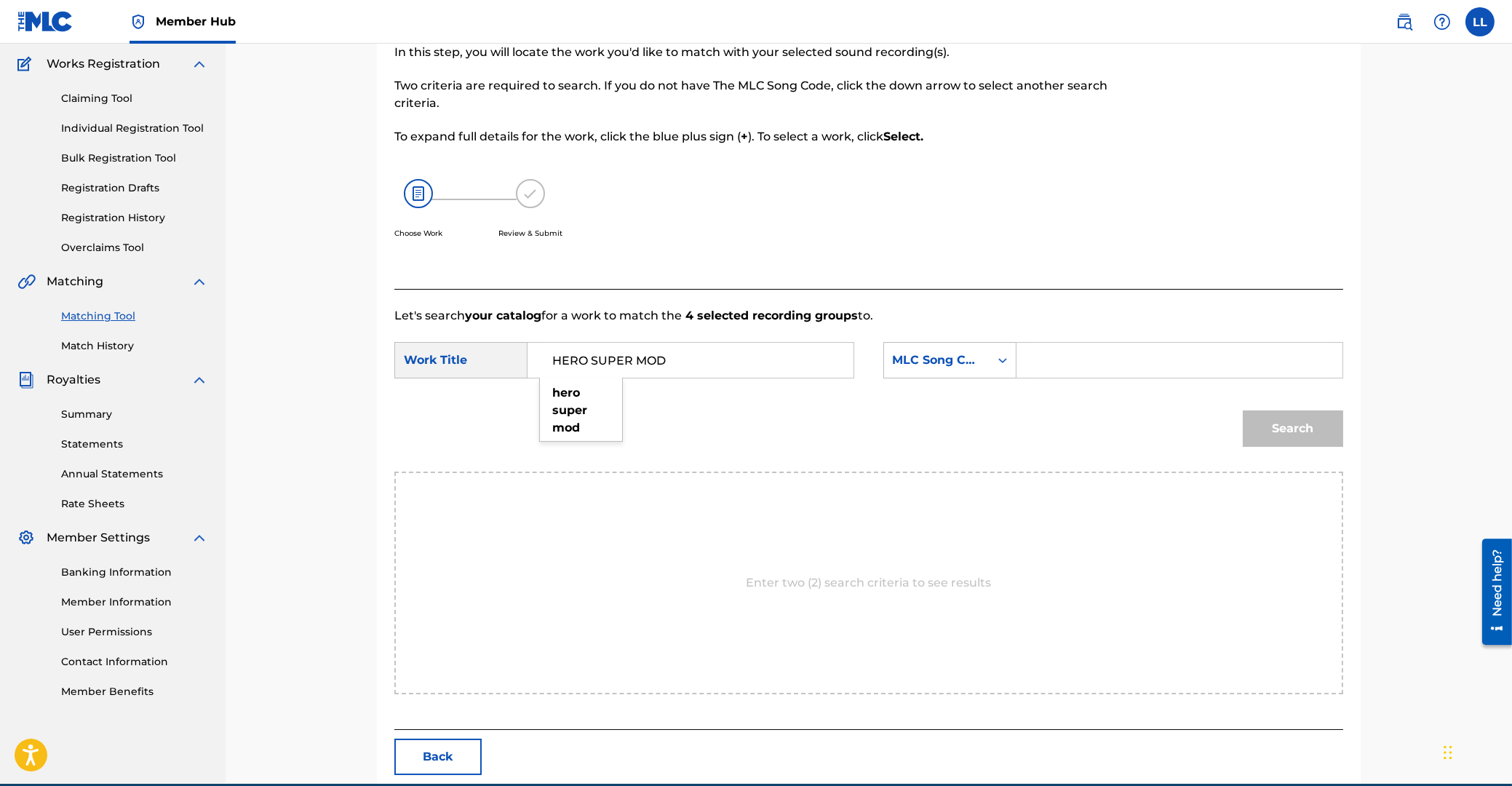
type input "HERO SUPER MOD"
drag, startPoint x: 1107, startPoint y: 357, endPoint x: 1165, endPoint y: 377, distance: 61.4
type input "HB56SD"
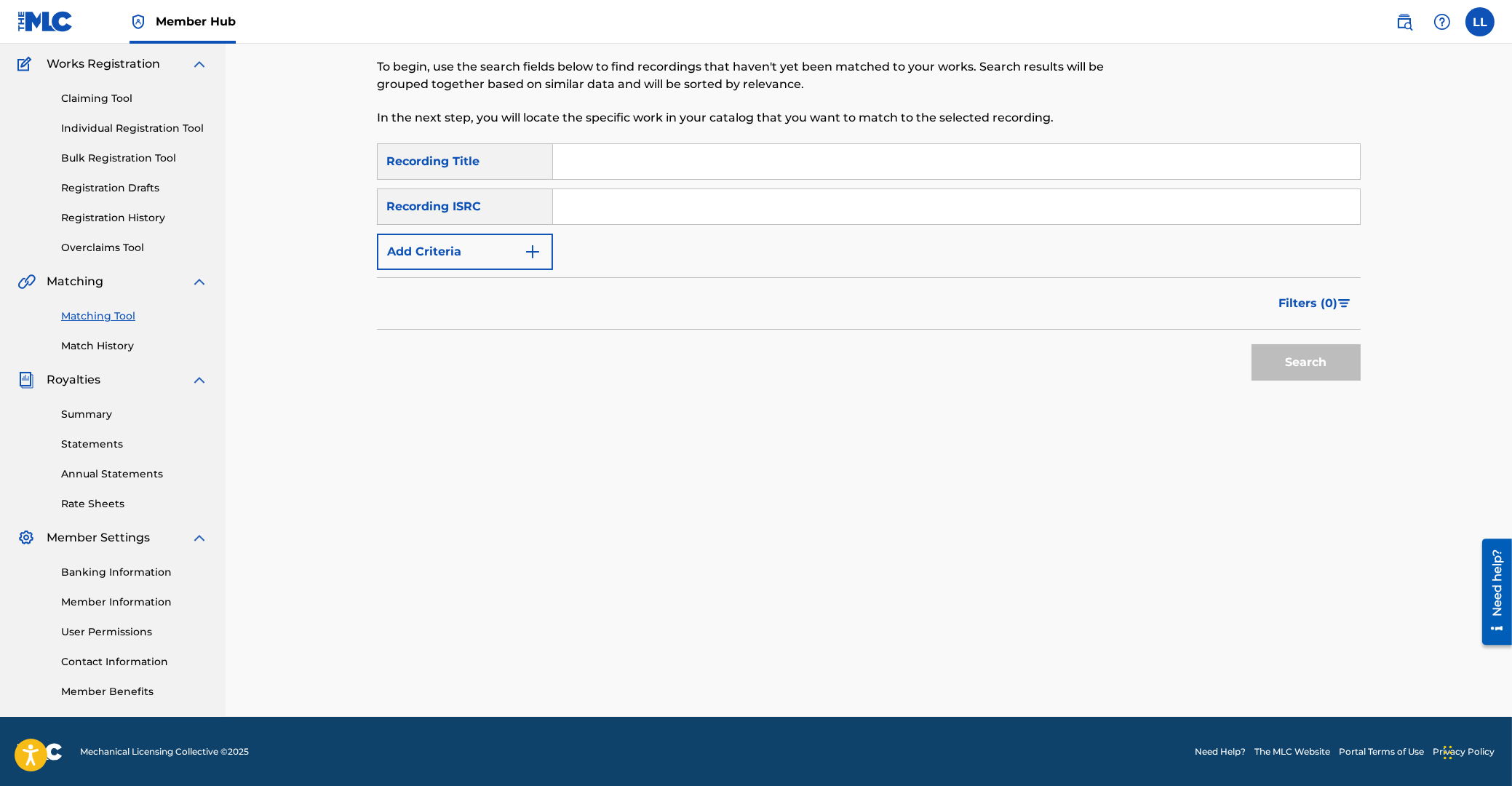
drag, startPoint x: 678, startPoint y: 206, endPoint x: 578, endPoint y: 202, distance: 100.1
type input "THG010816472"
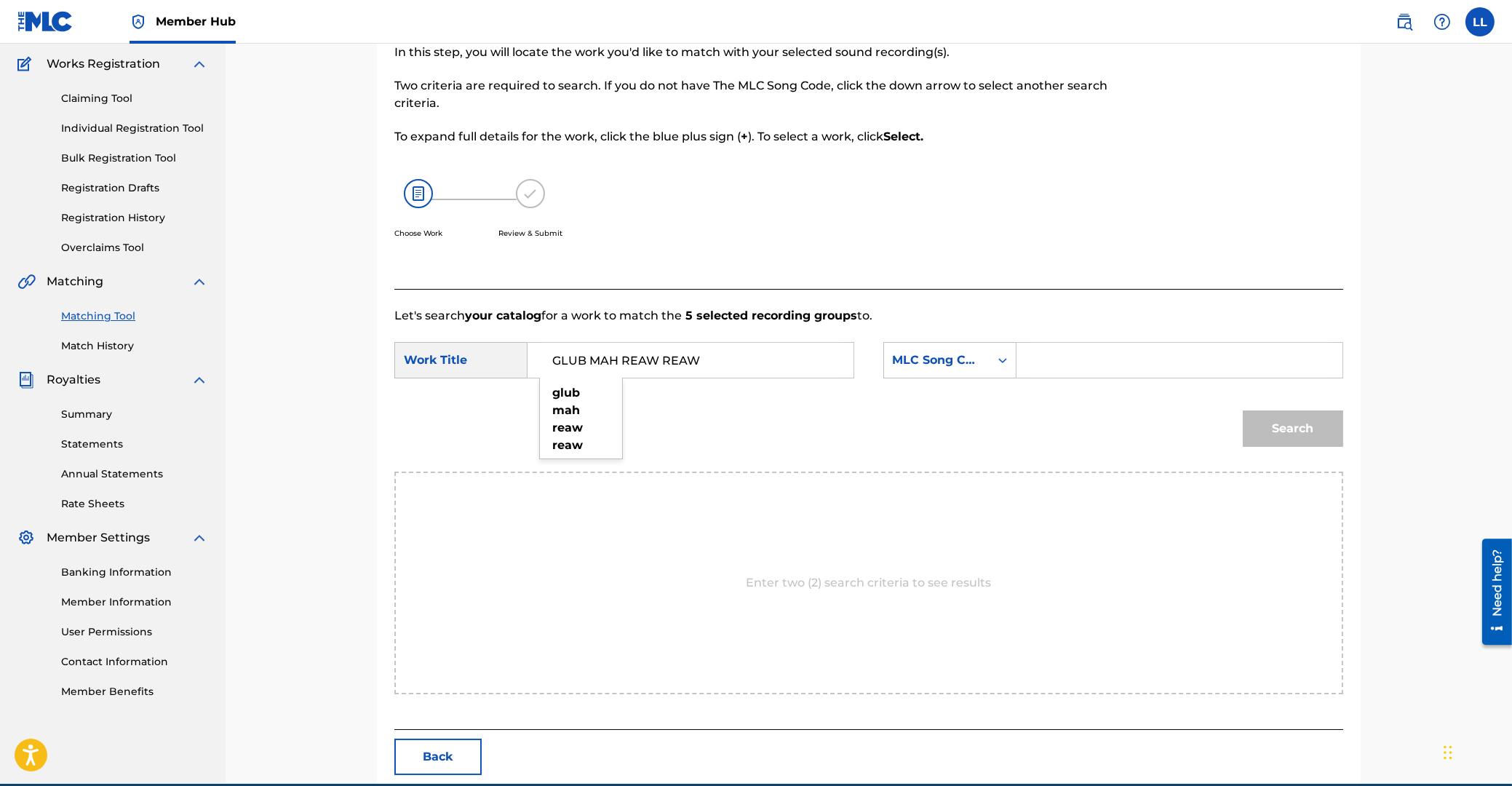
type input "GLUB MAH REAW REAW"
drag, startPoint x: 1071, startPoint y: 359, endPoint x: 1079, endPoint y: 361, distance: 8.2
type input "GA5IWD"
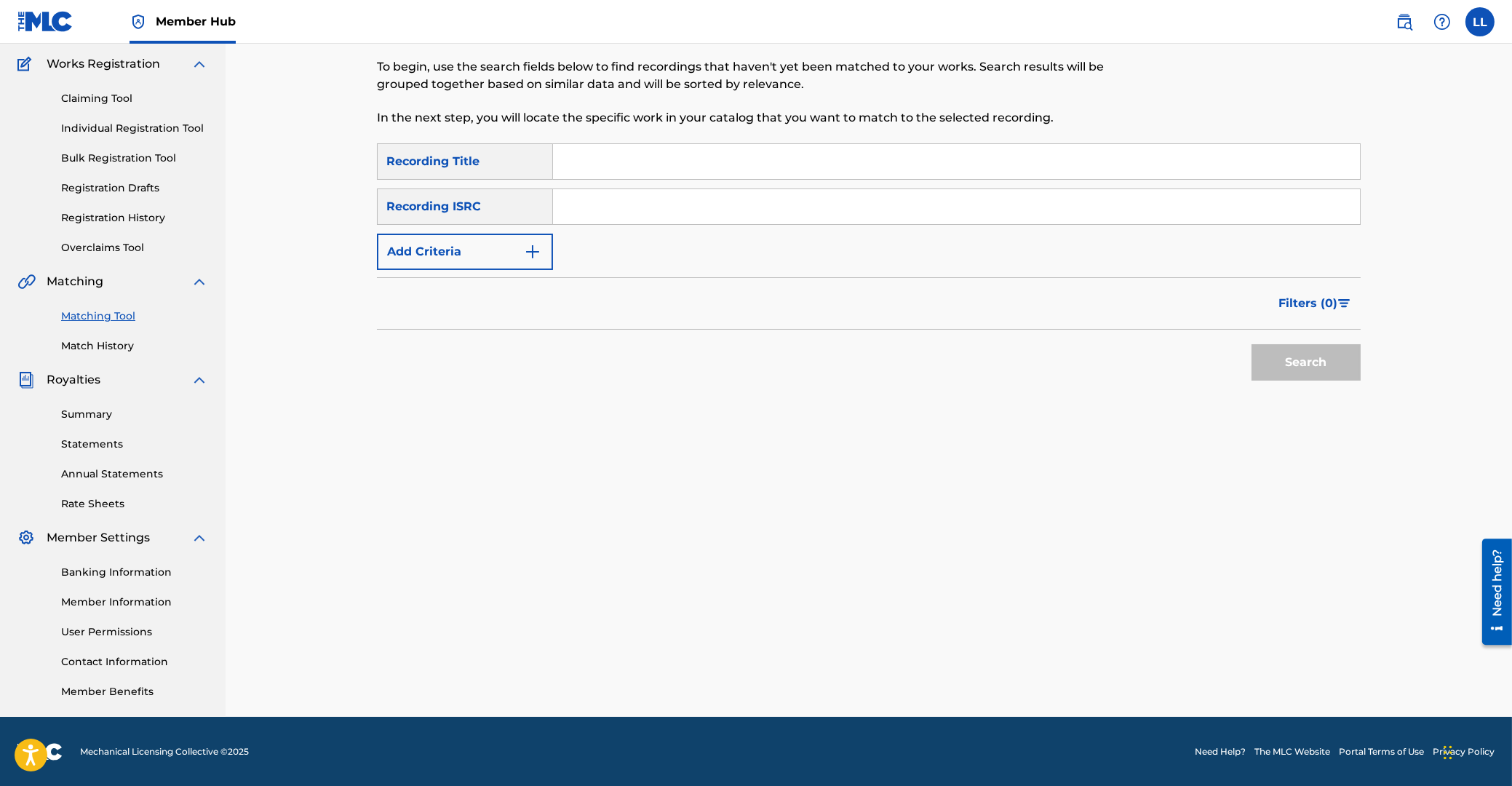
drag, startPoint x: 619, startPoint y: 195, endPoint x: 634, endPoint y: 214, distance: 24.2
type input "THG011200734"
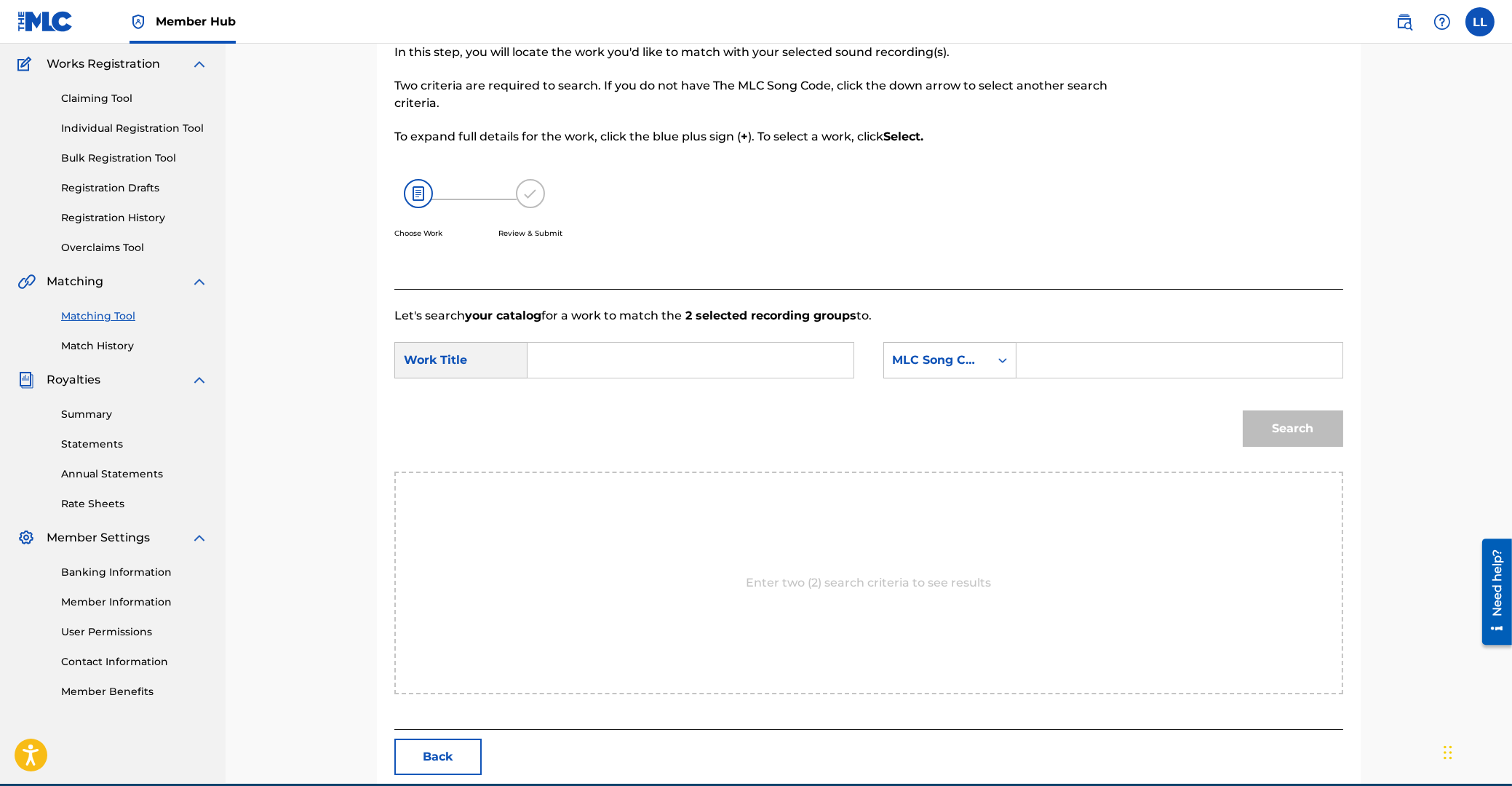
drag, startPoint x: 682, startPoint y: 349, endPoint x: 765, endPoint y: 365, distance: 84.5
type input "GLAI GWAH NEE GAW MAI MEE KRAI WAH"
type input "GA5IT5"
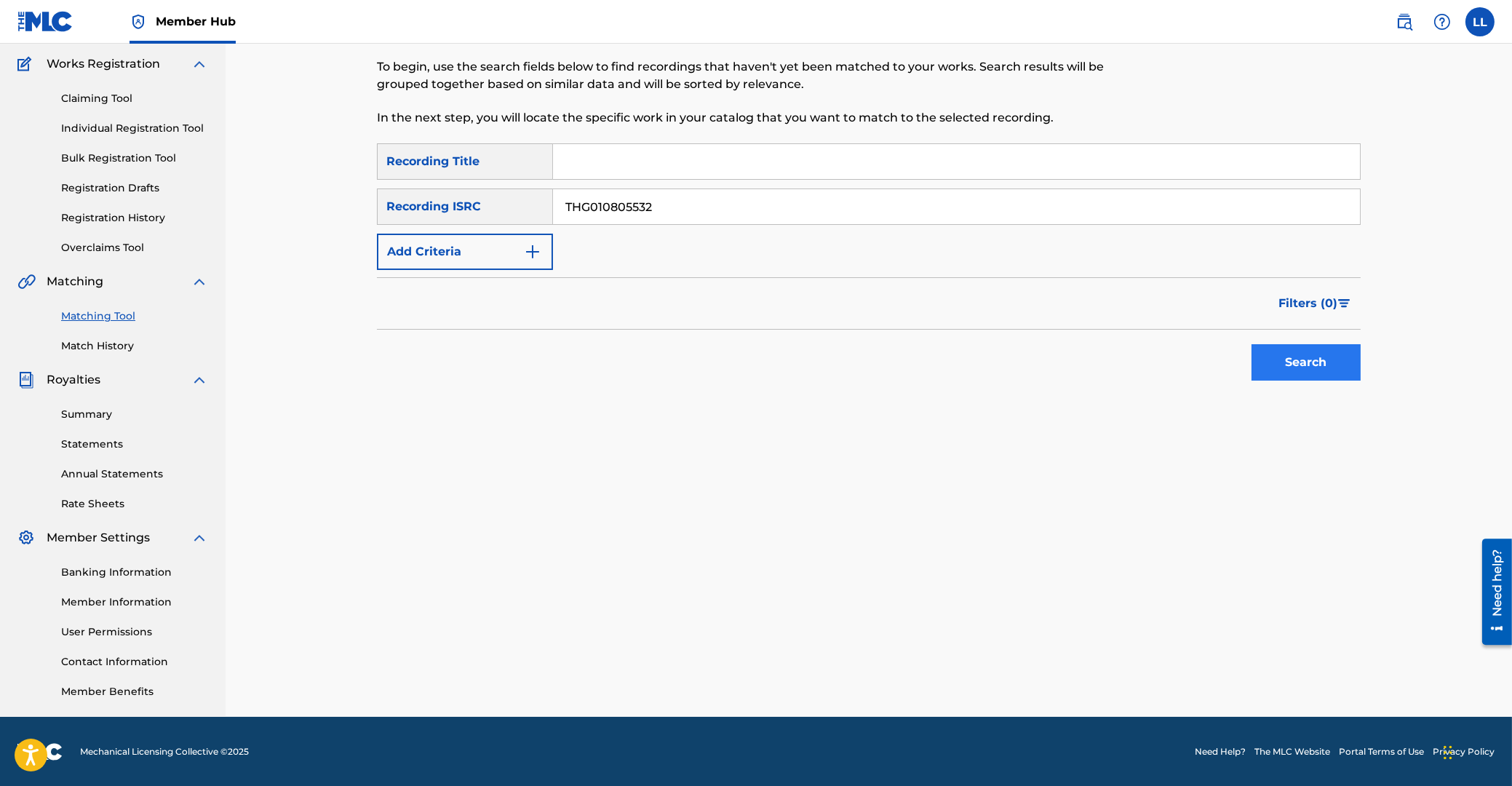
type input "THG010805532"
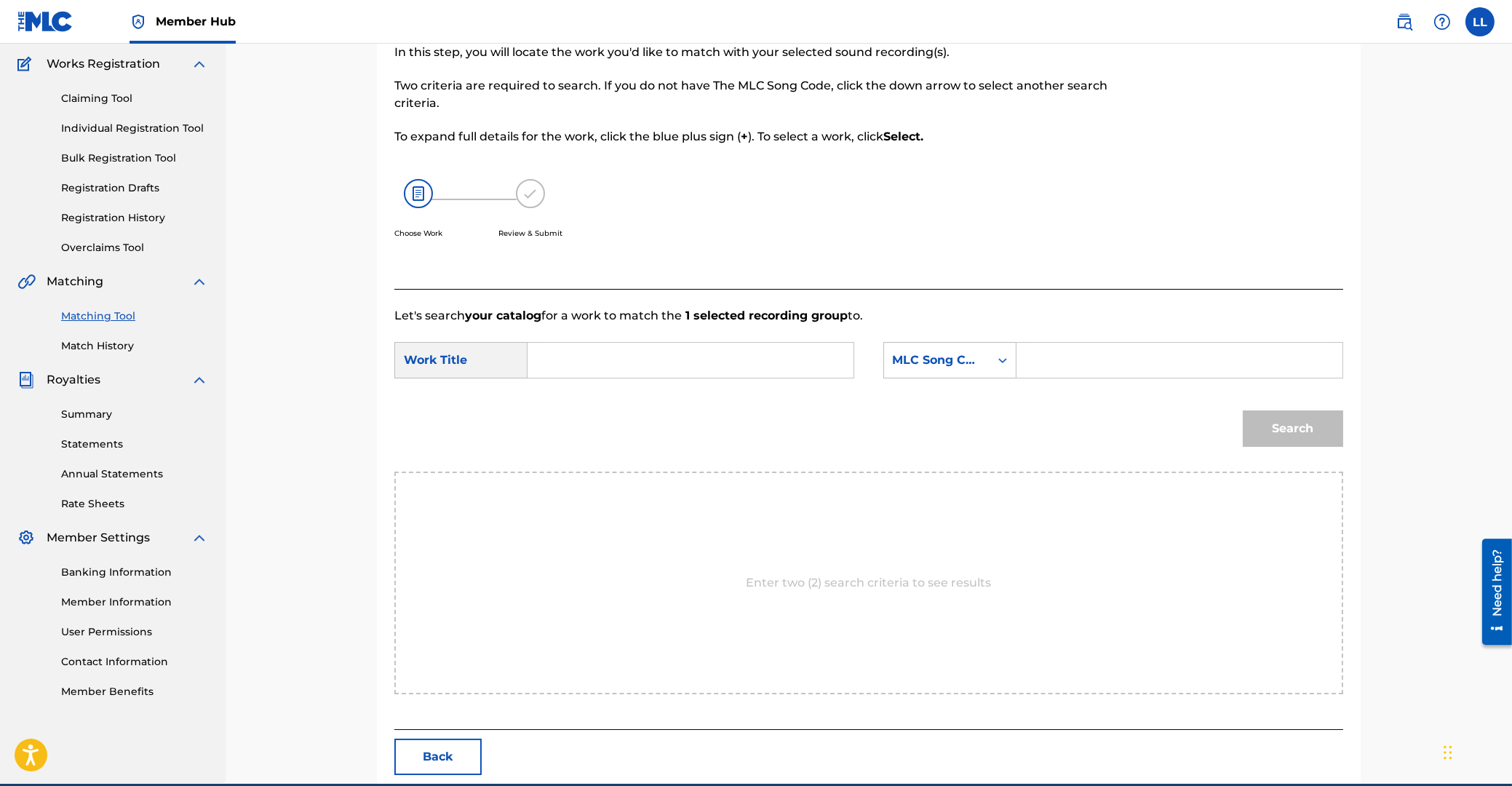
drag, startPoint x: 704, startPoint y: 366, endPoint x: 761, endPoint y: 368, distance: 57.0
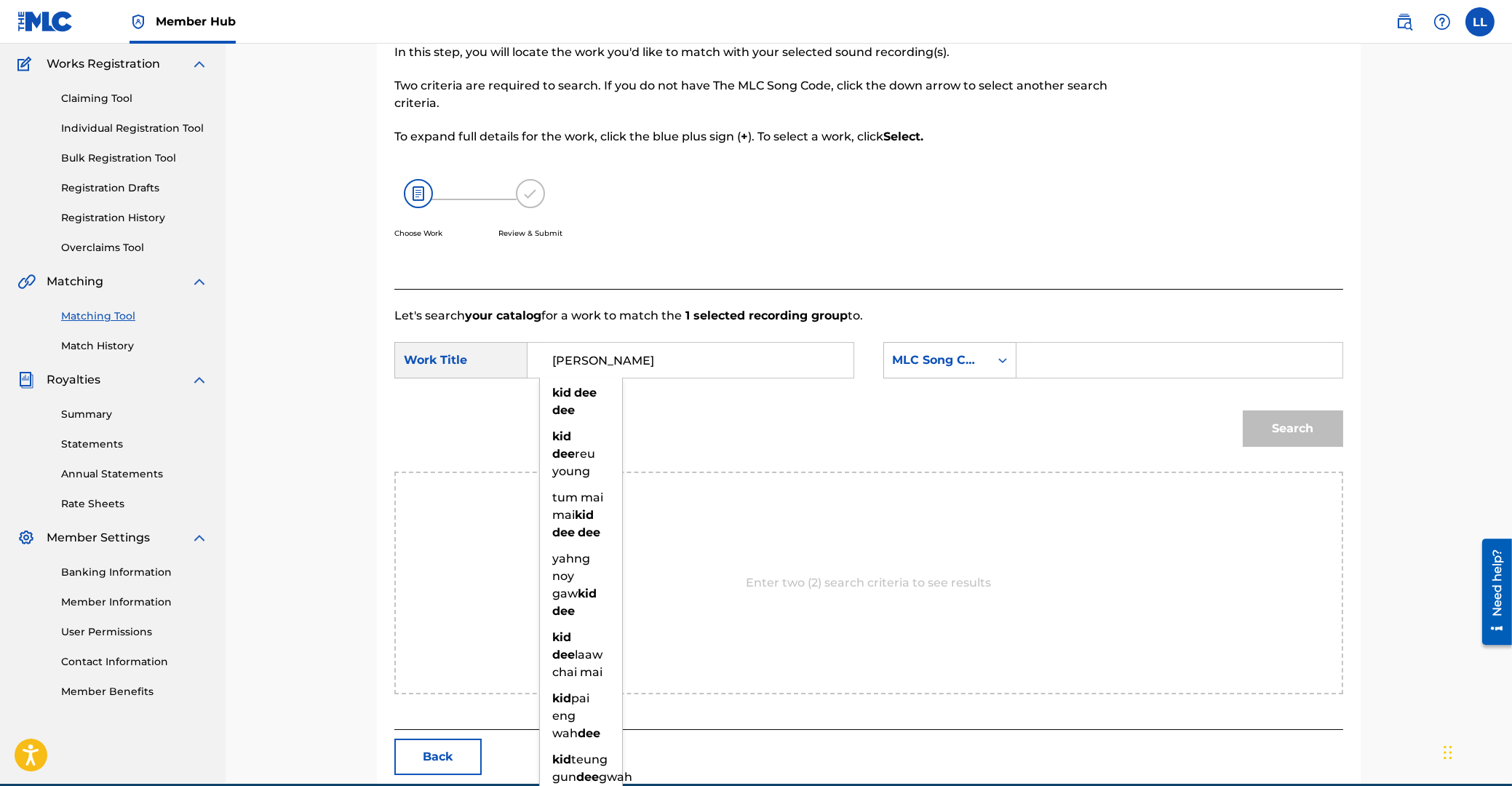
type input "KID DEE DEE"
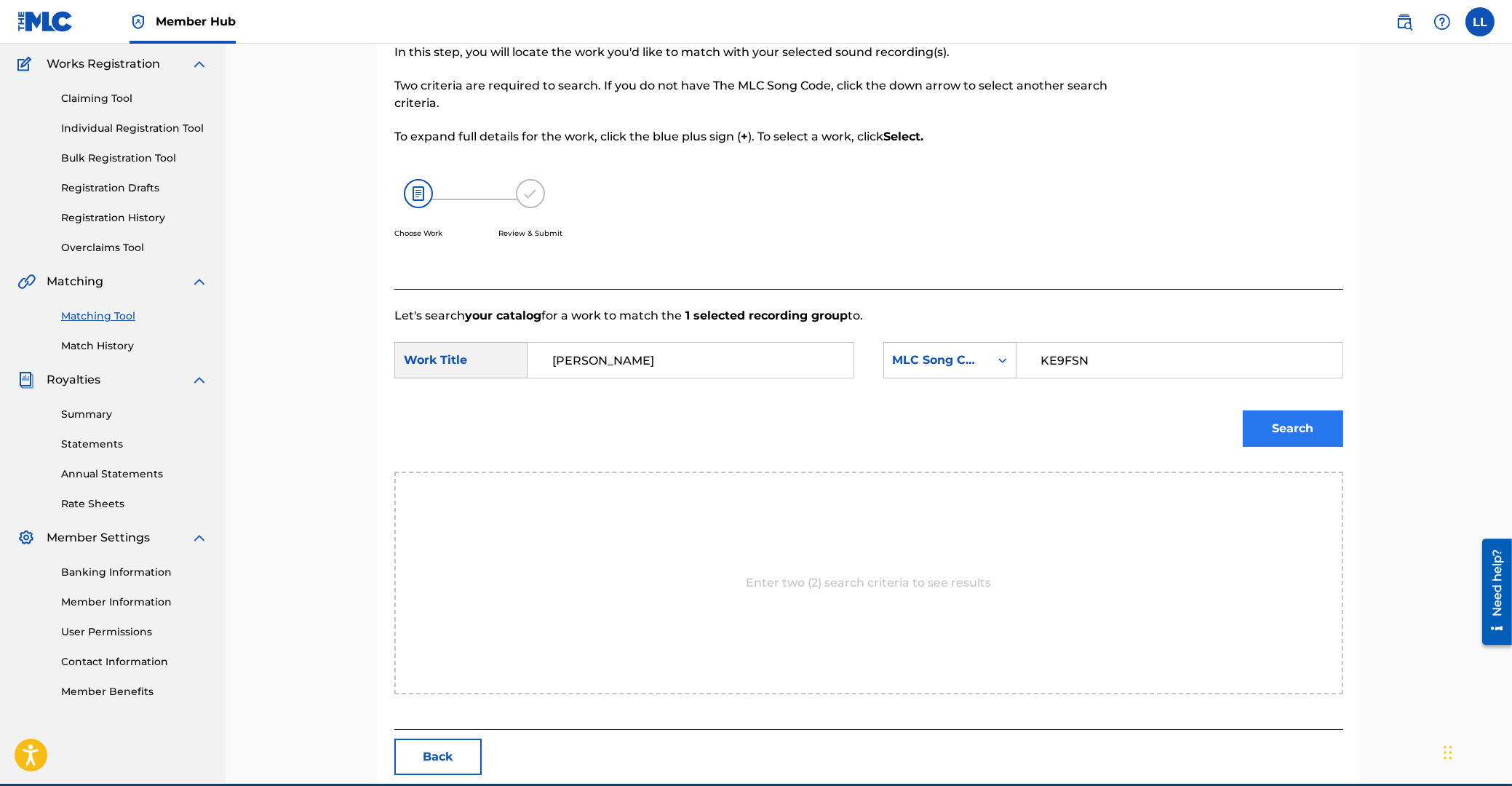
type input "KE9FSN"
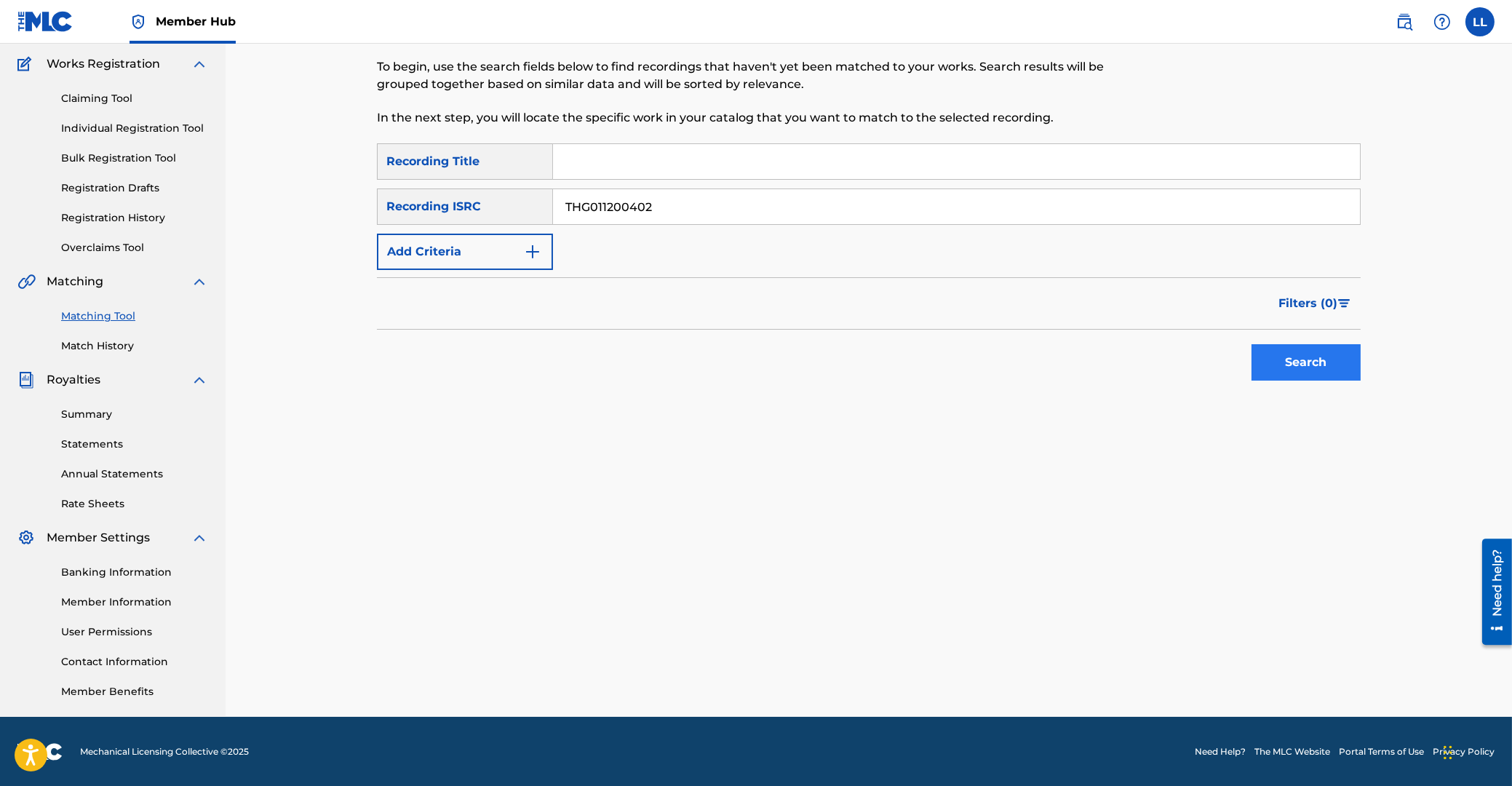
type input "THG011200402"
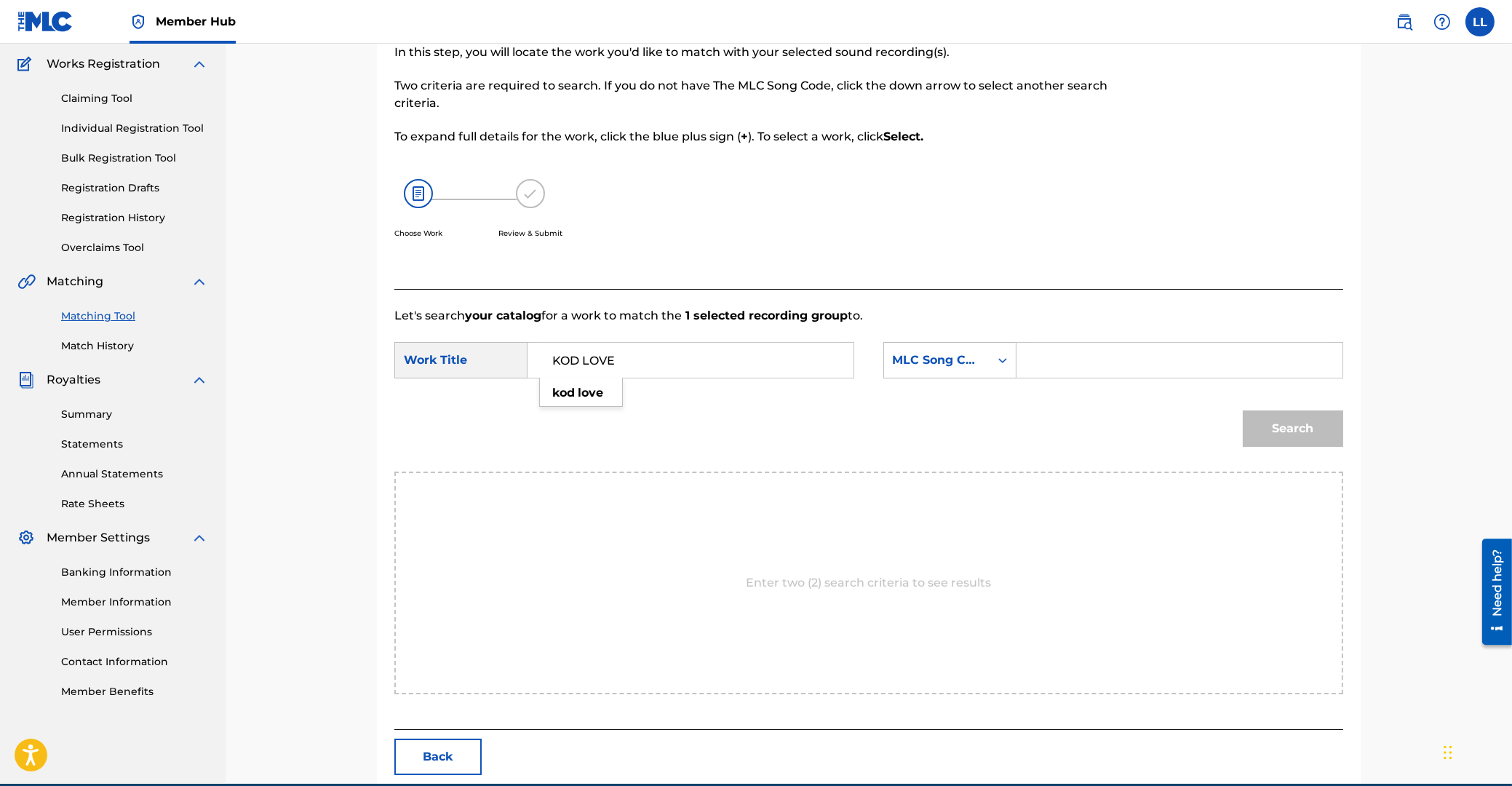
type input "KOD LOVE"
type input "KE80XN"
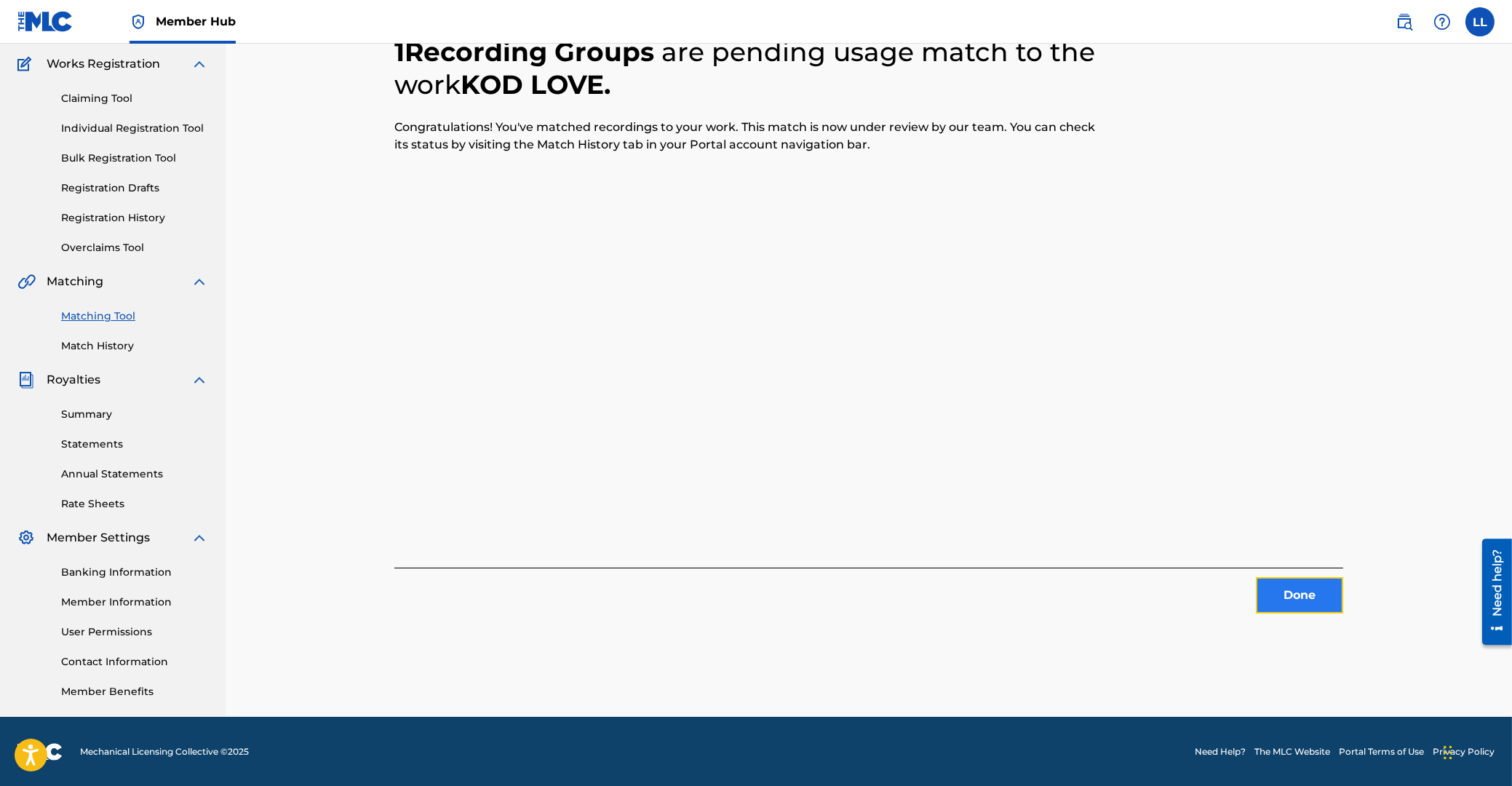
drag, startPoint x: 1309, startPoint y: 590, endPoint x: 1290, endPoint y: 592, distance: 19.1
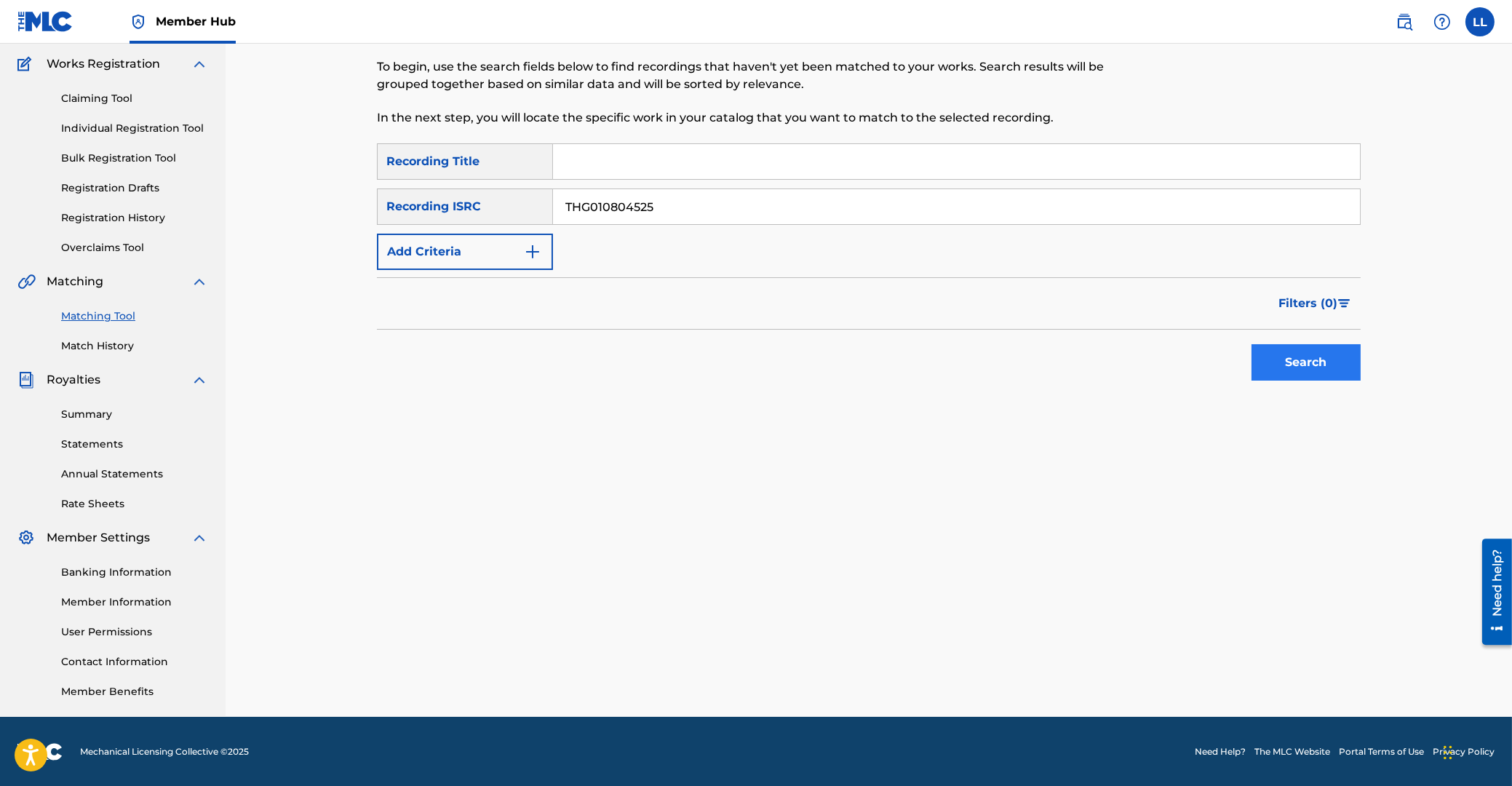
type input "THG010804525"
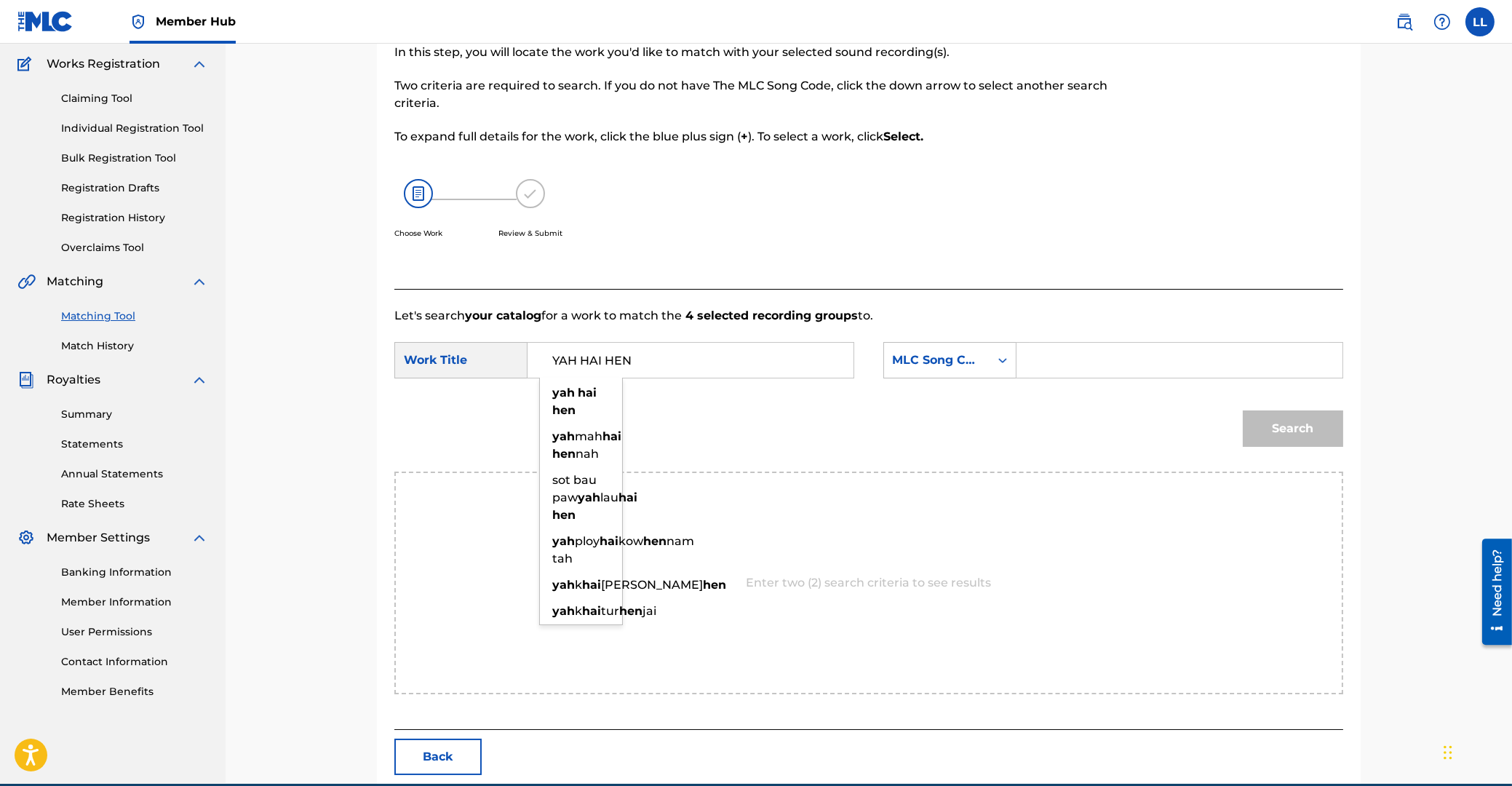
type input "YAH HAI HEN"
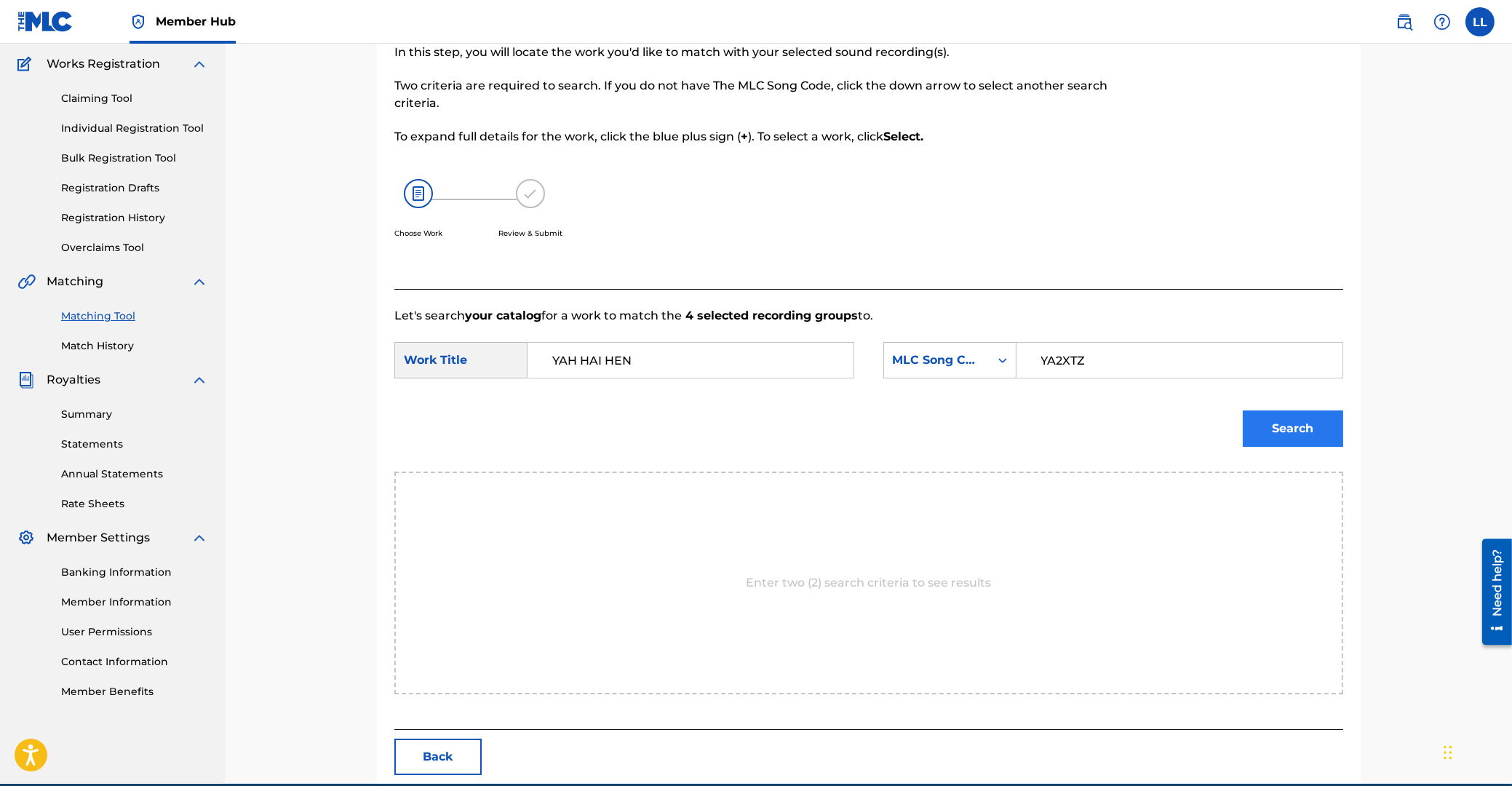
type input "YA2XTZ"
drag, startPoint x: 1266, startPoint y: 419, endPoint x: 1249, endPoint y: 431, distance: 20.8
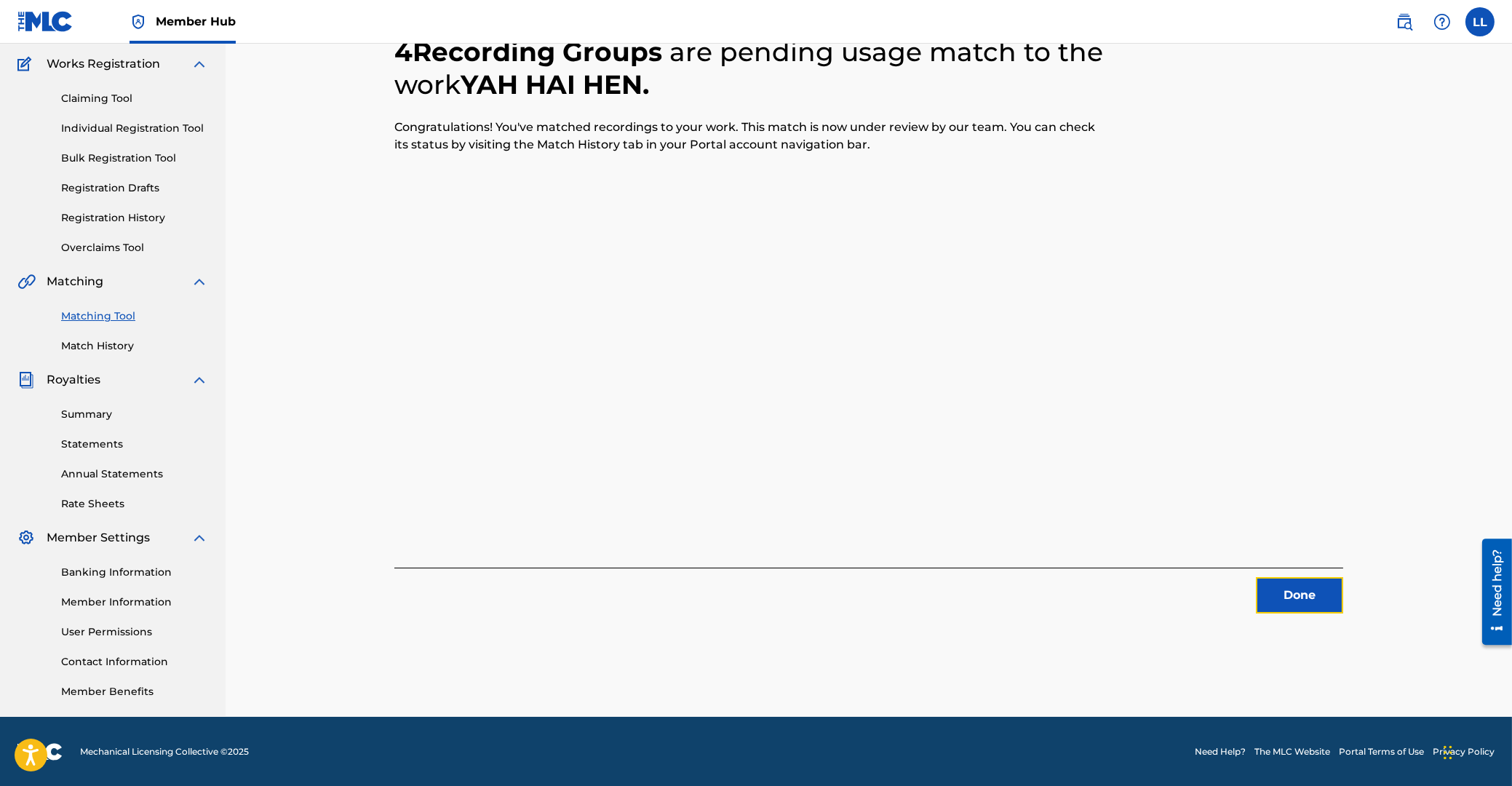
drag, startPoint x: 1303, startPoint y: 589, endPoint x: 207, endPoint y: 335, distance: 1125.0
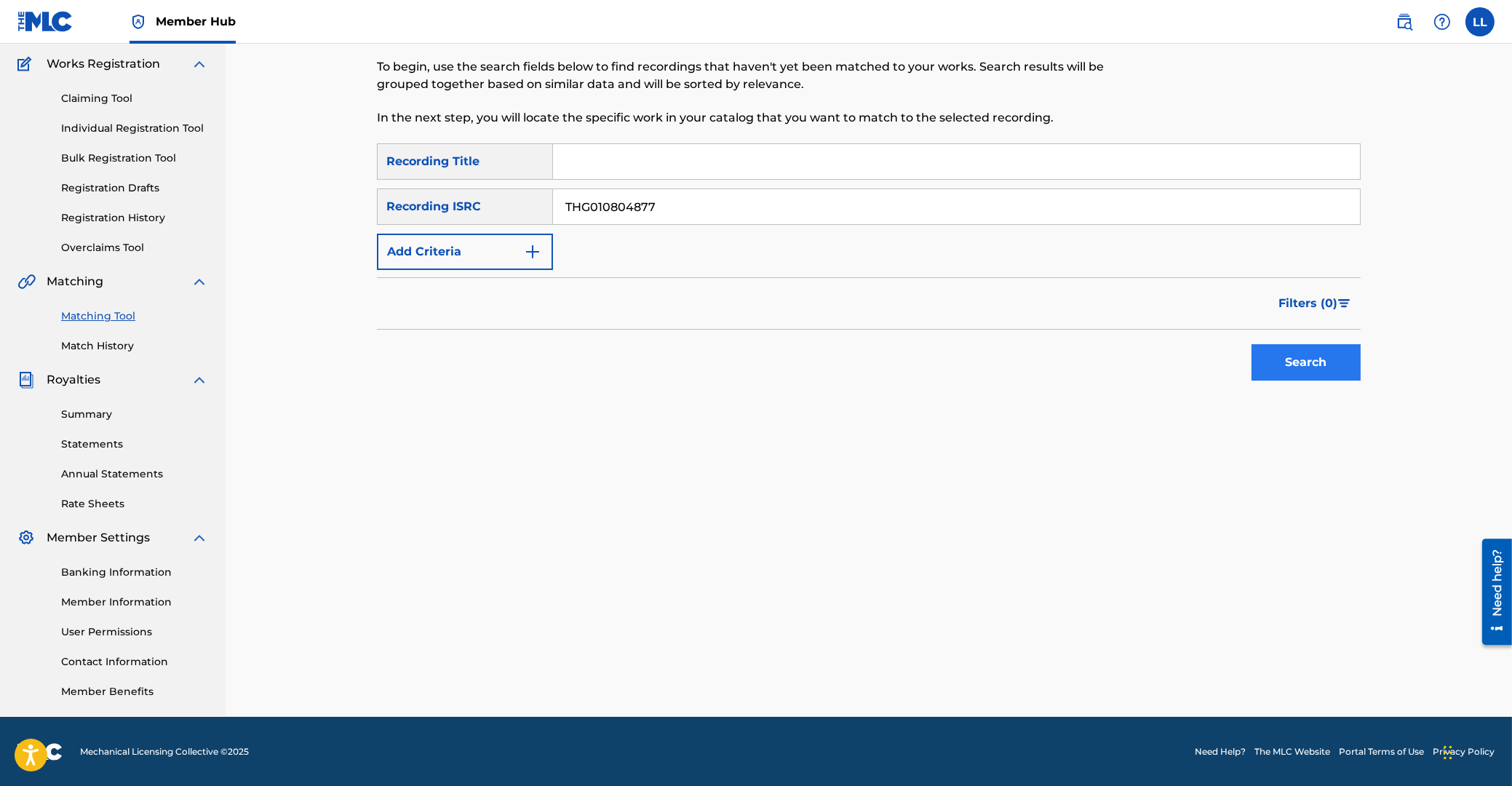
type input "THG010804877"
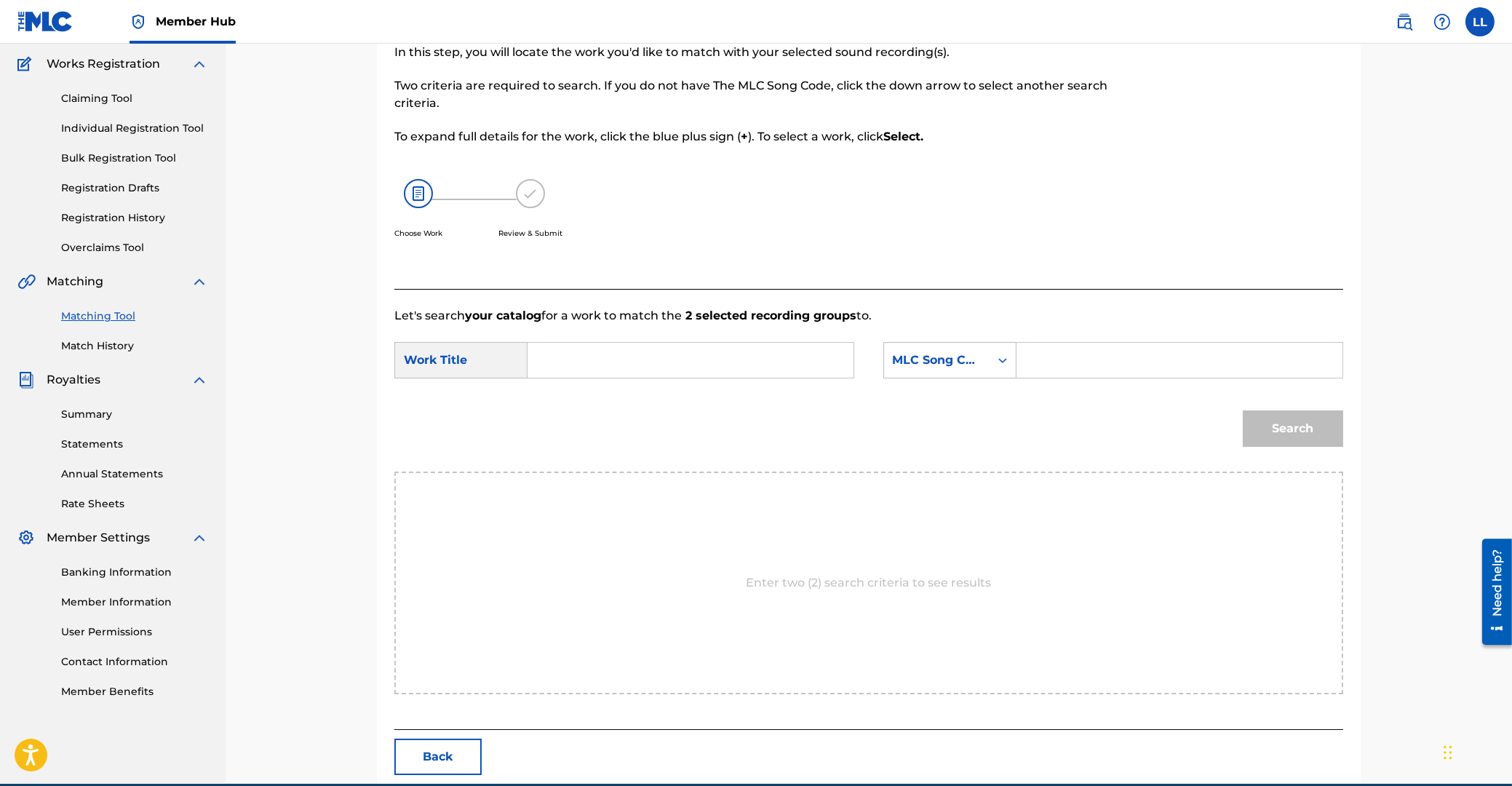
drag, startPoint x: 738, startPoint y: 369, endPoint x: 769, endPoint y: 364, distance: 31.4
type input "KAE KON FOW MAUNG"
type input "KE80X7"
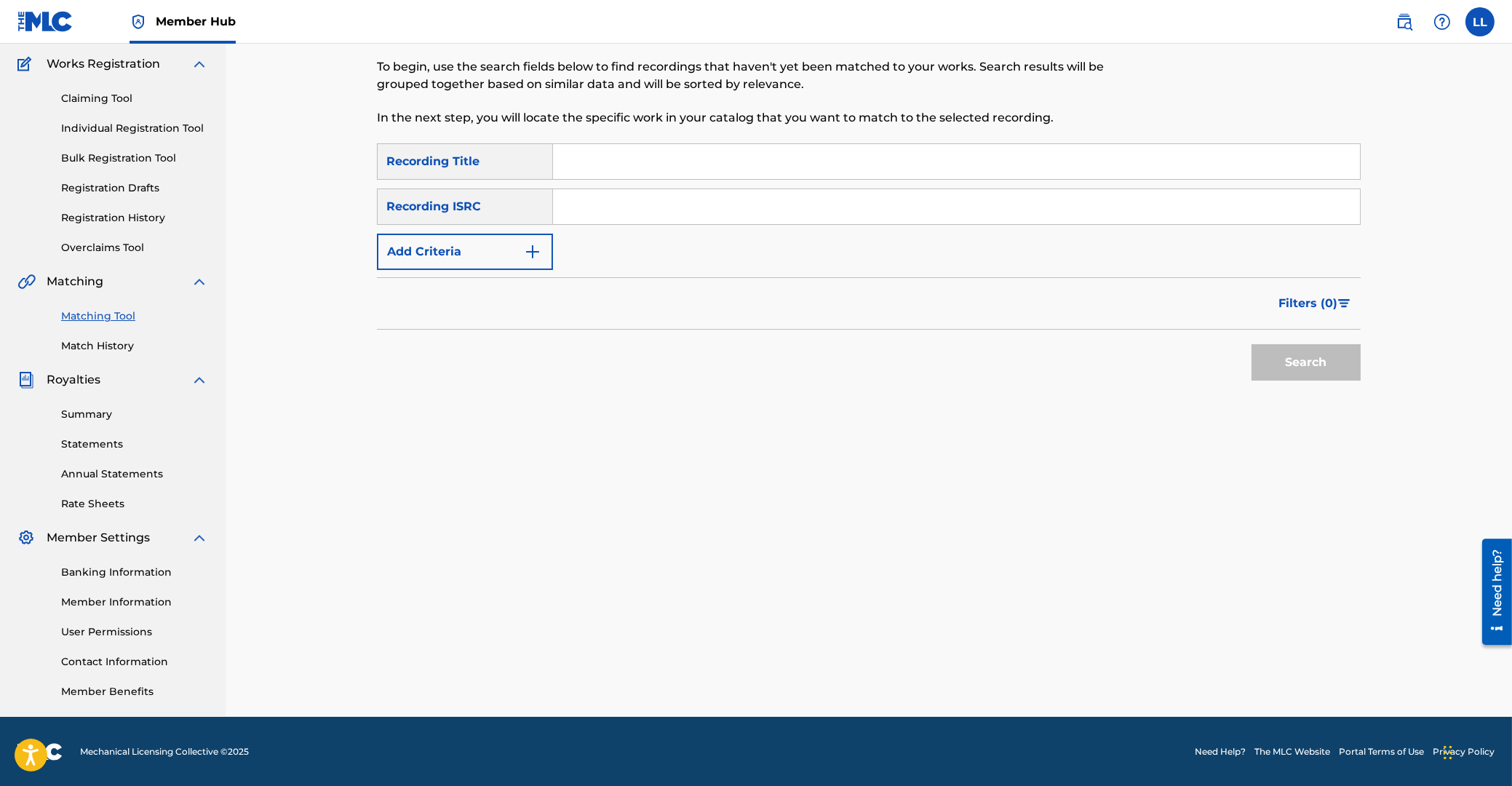
click at [593, 211] on input "Search Form" at bounding box center [956, 206] width 807 height 34
type input "KRA382405872"
drag, startPoint x: 1286, startPoint y: 356, endPoint x: 1256, endPoint y: 376, distance: 36.1
click at [1287, 356] on button "Search" at bounding box center [1306, 362] width 109 height 36
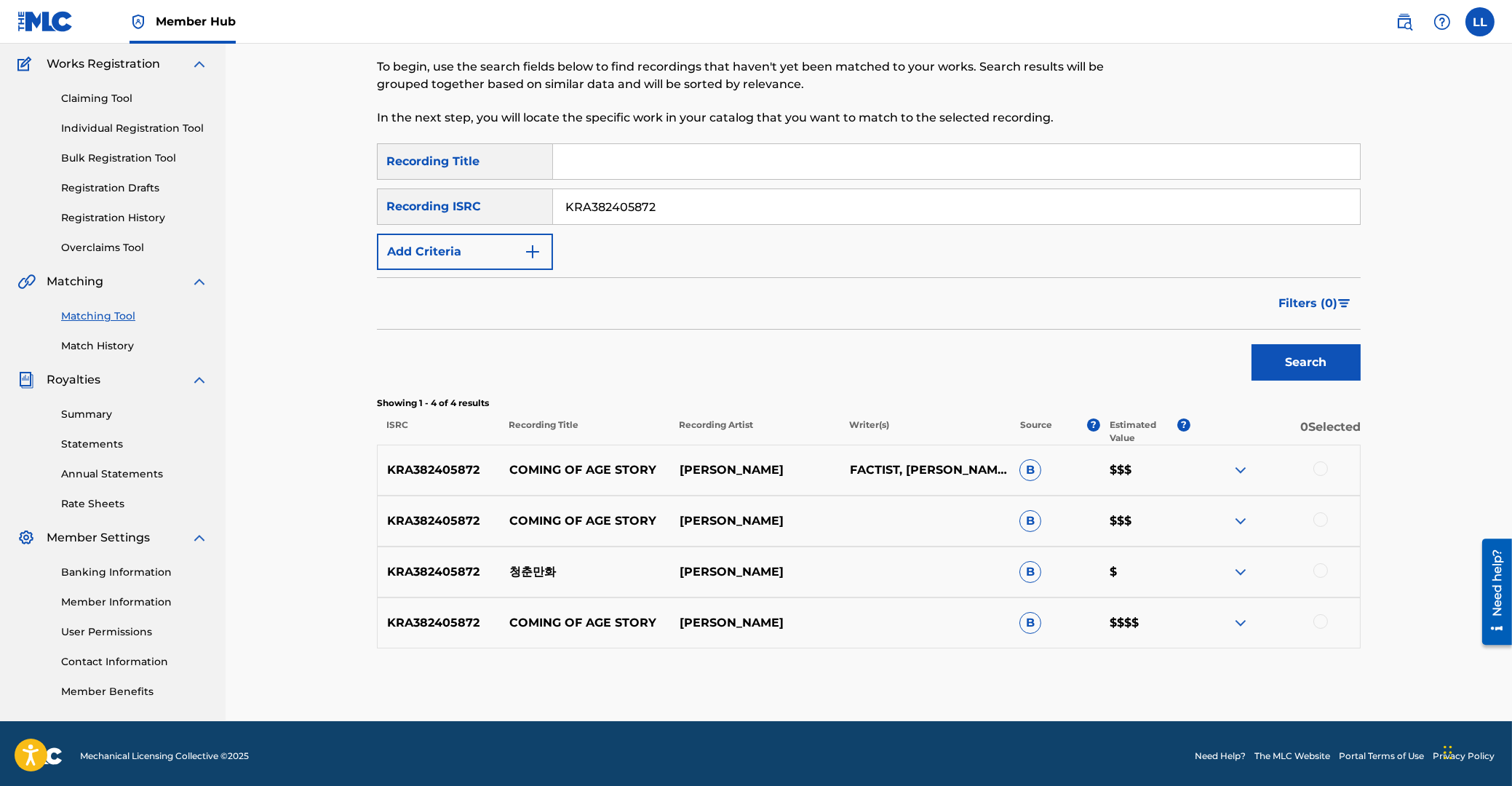
click at [1232, 467] on img at bounding box center [1240, 469] width 17 height 17
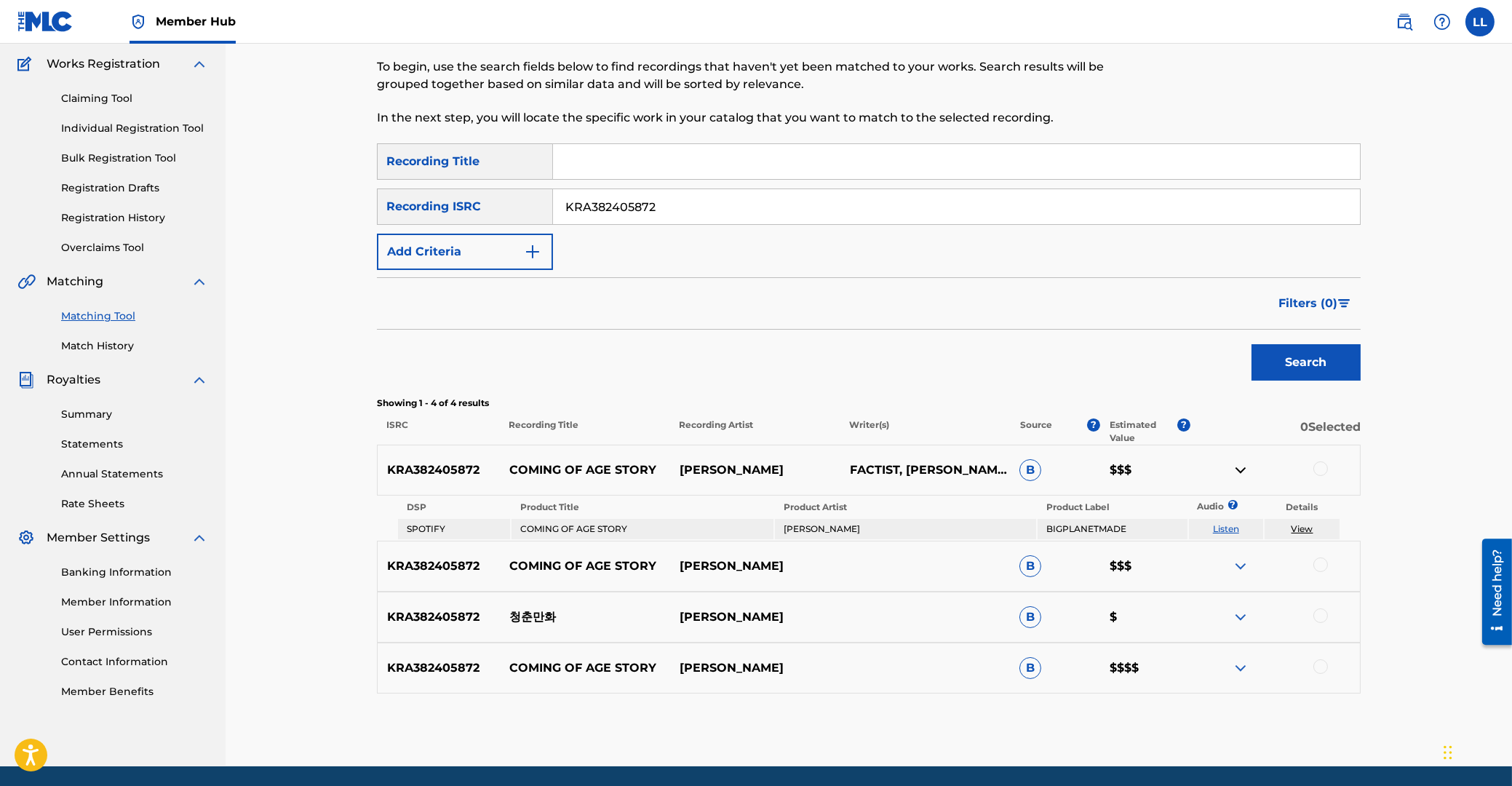
scroll to position [166, 0]
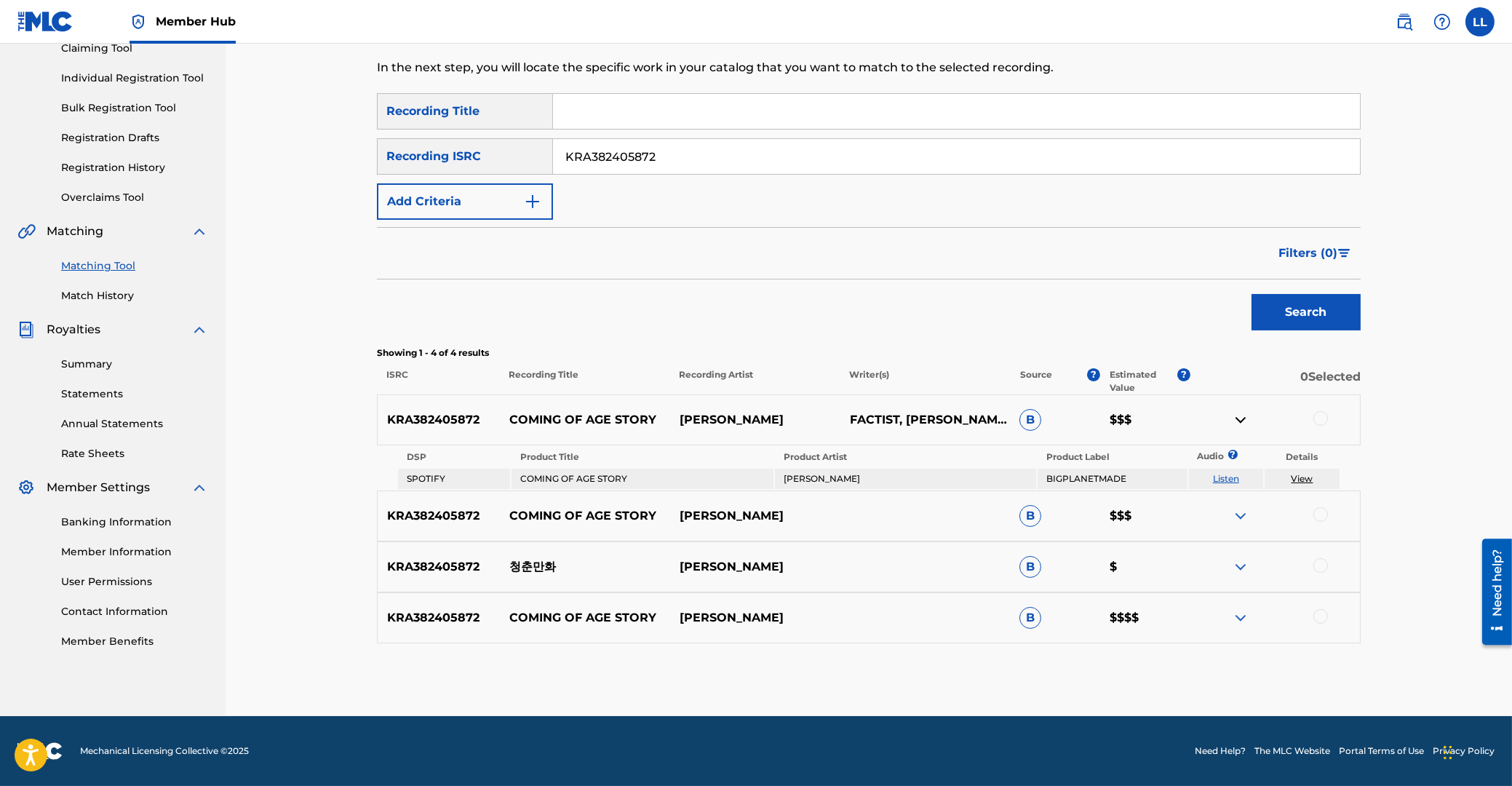
click at [1241, 516] on img at bounding box center [1240, 516] width 17 height 17
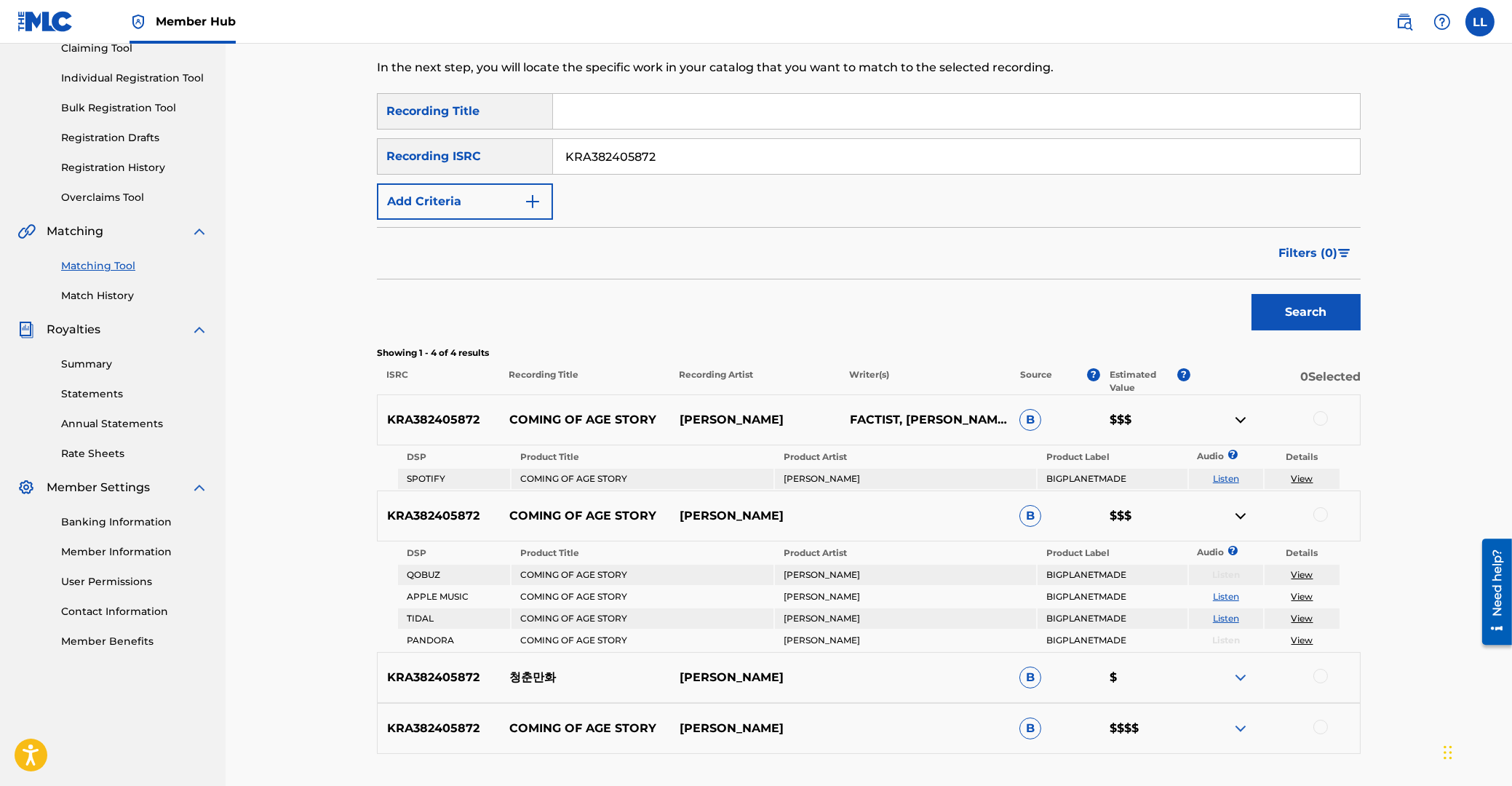
drag, startPoint x: 1243, startPoint y: 681, endPoint x: 1183, endPoint y: 642, distance: 71.6
click at [1243, 681] on img at bounding box center [1240, 677] width 17 height 17
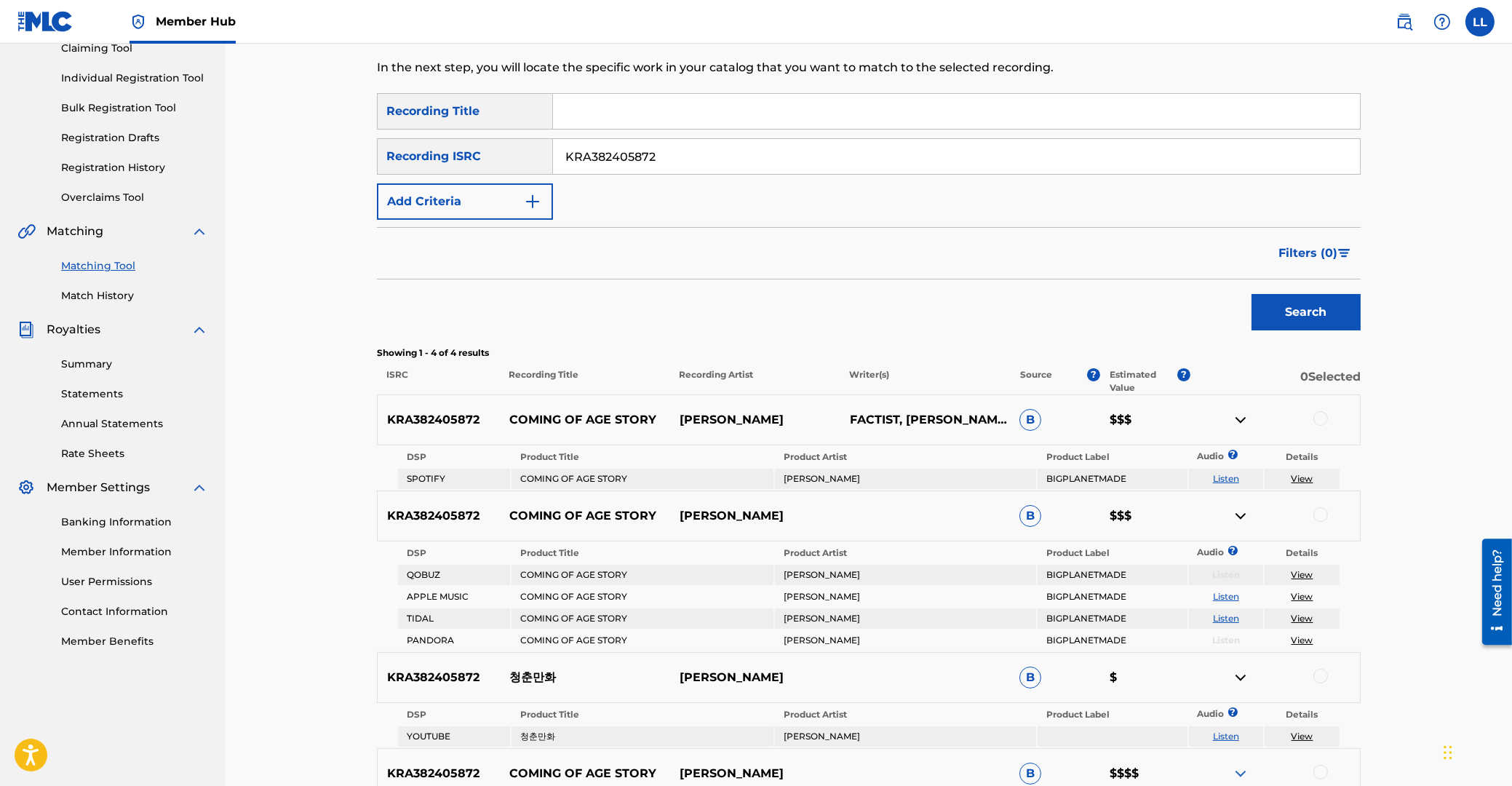
scroll to position [321, 0]
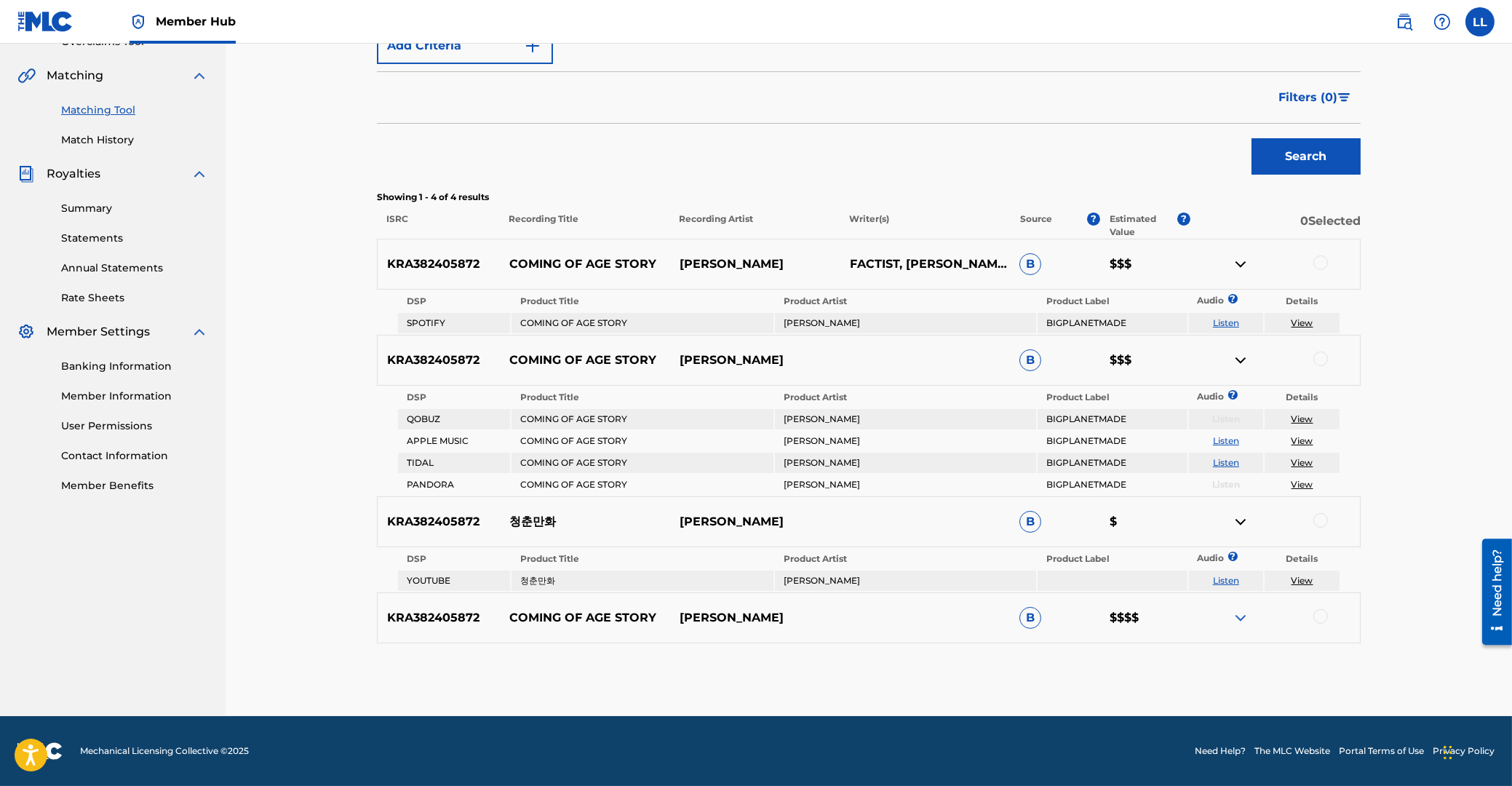
click at [1241, 615] on img at bounding box center [1240, 617] width 17 height 17
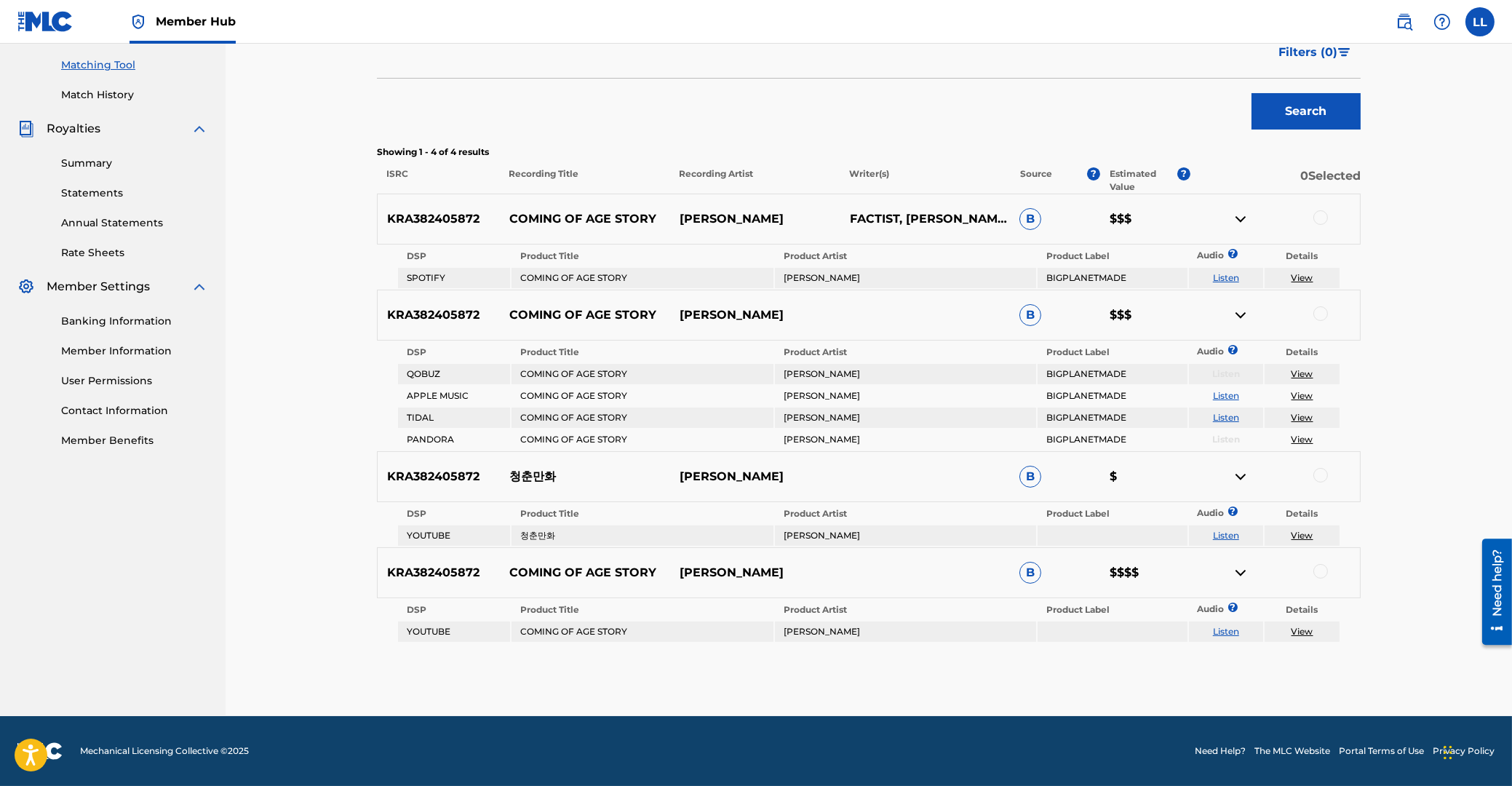
scroll to position [289, 0]
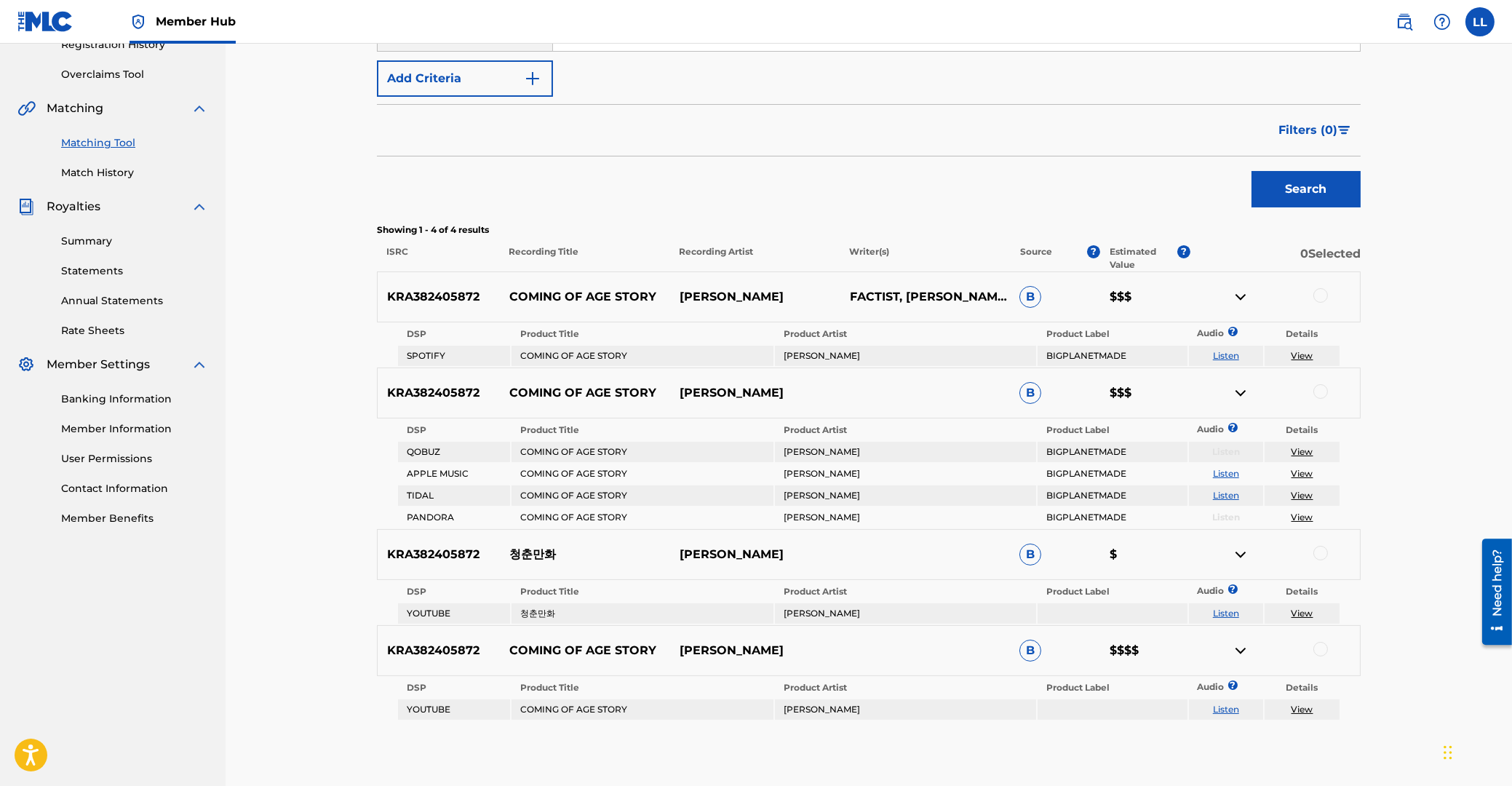
click at [1324, 296] on div at bounding box center [1321, 295] width 15 height 15
click at [1319, 391] on div at bounding box center [1321, 391] width 15 height 15
click at [1318, 549] on div at bounding box center [1321, 553] width 15 height 15
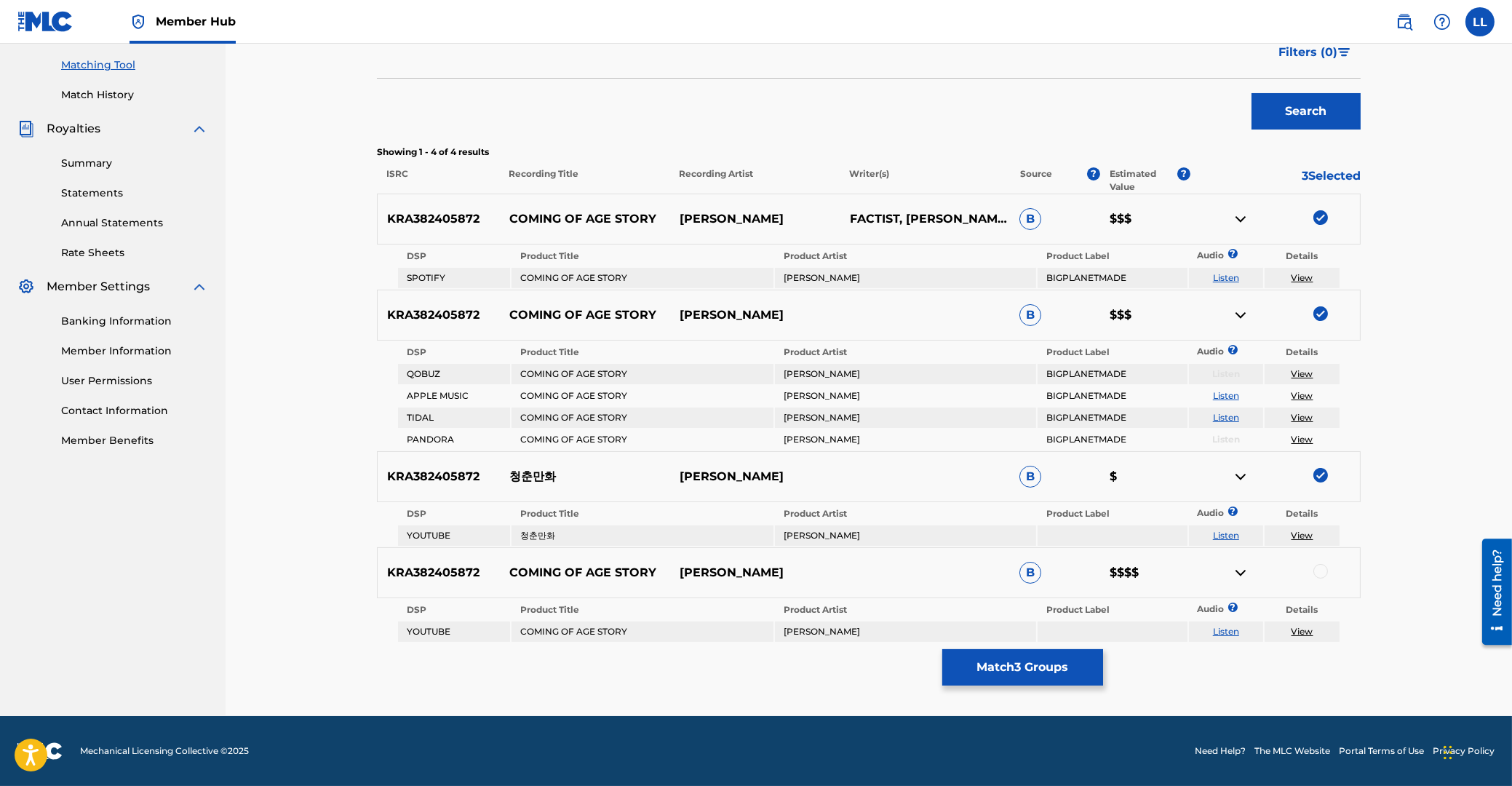
click at [1321, 574] on div at bounding box center [1321, 571] width 15 height 15
click at [1002, 667] on button "Match 4 Groups" at bounding box center [1022, 667] width 161 height 36
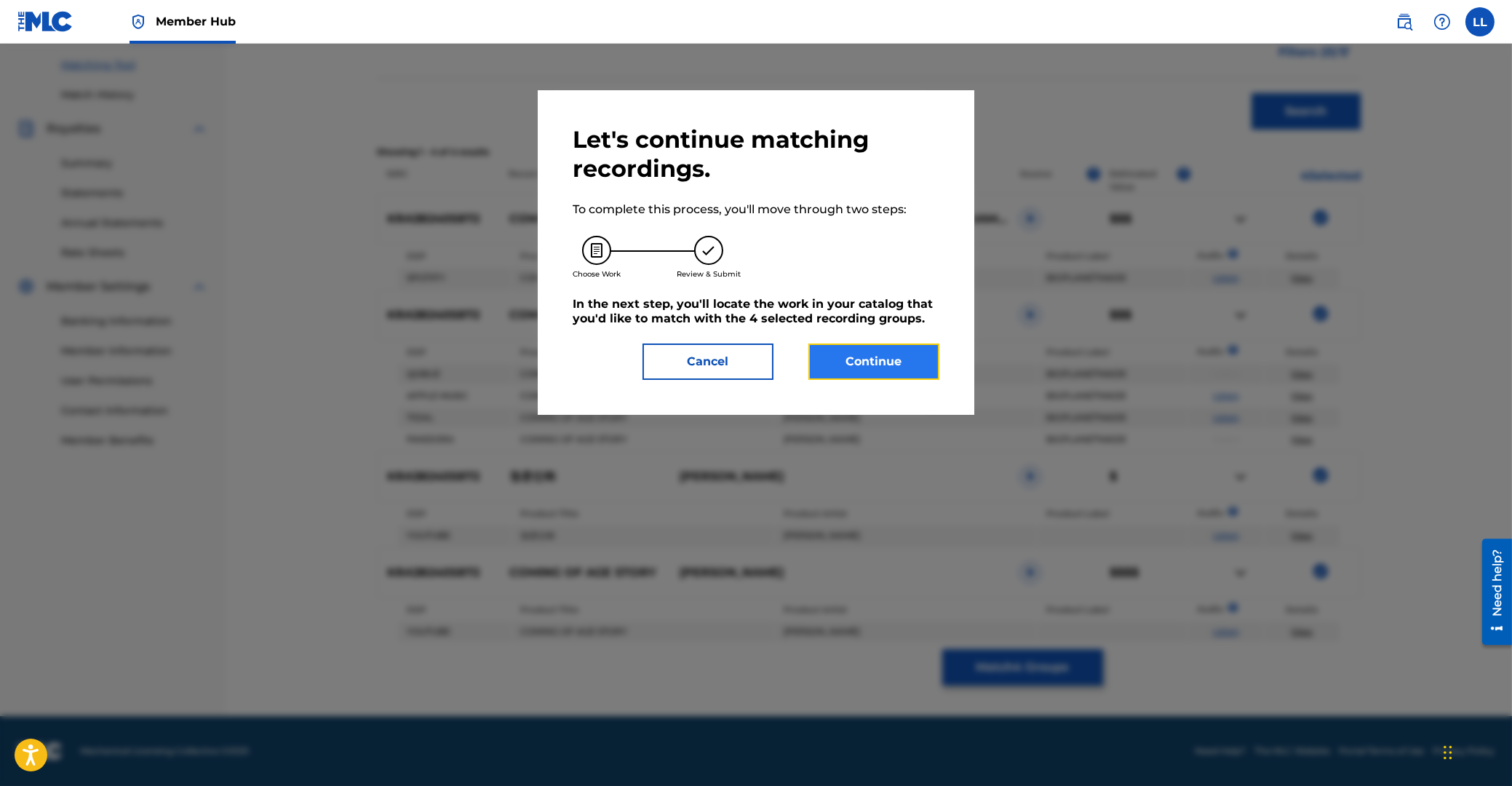
click at [879, 361] on button "Continue" at bounding box center [874, 361] width 131 height 36
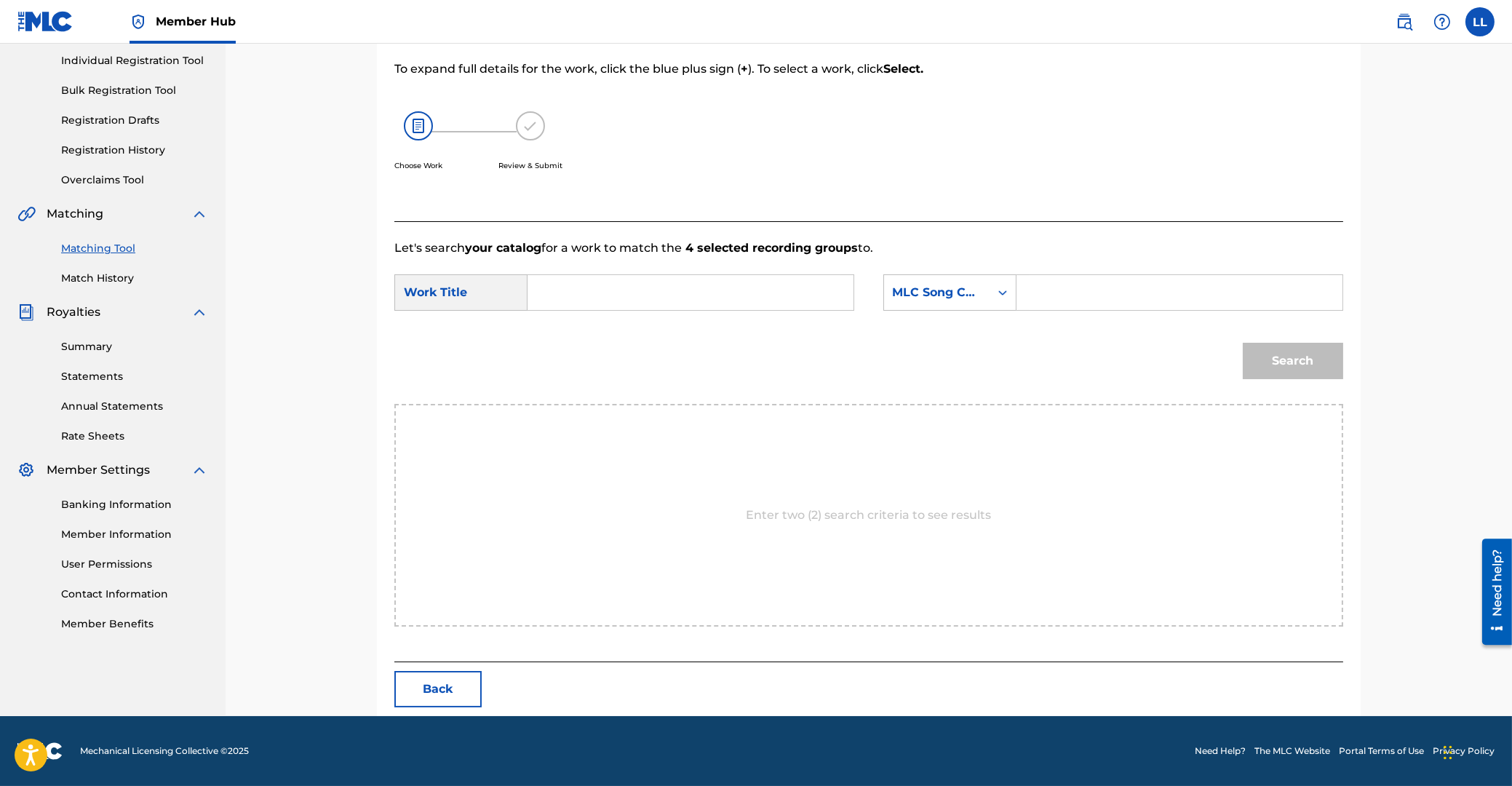
scroll to position [115, 0]
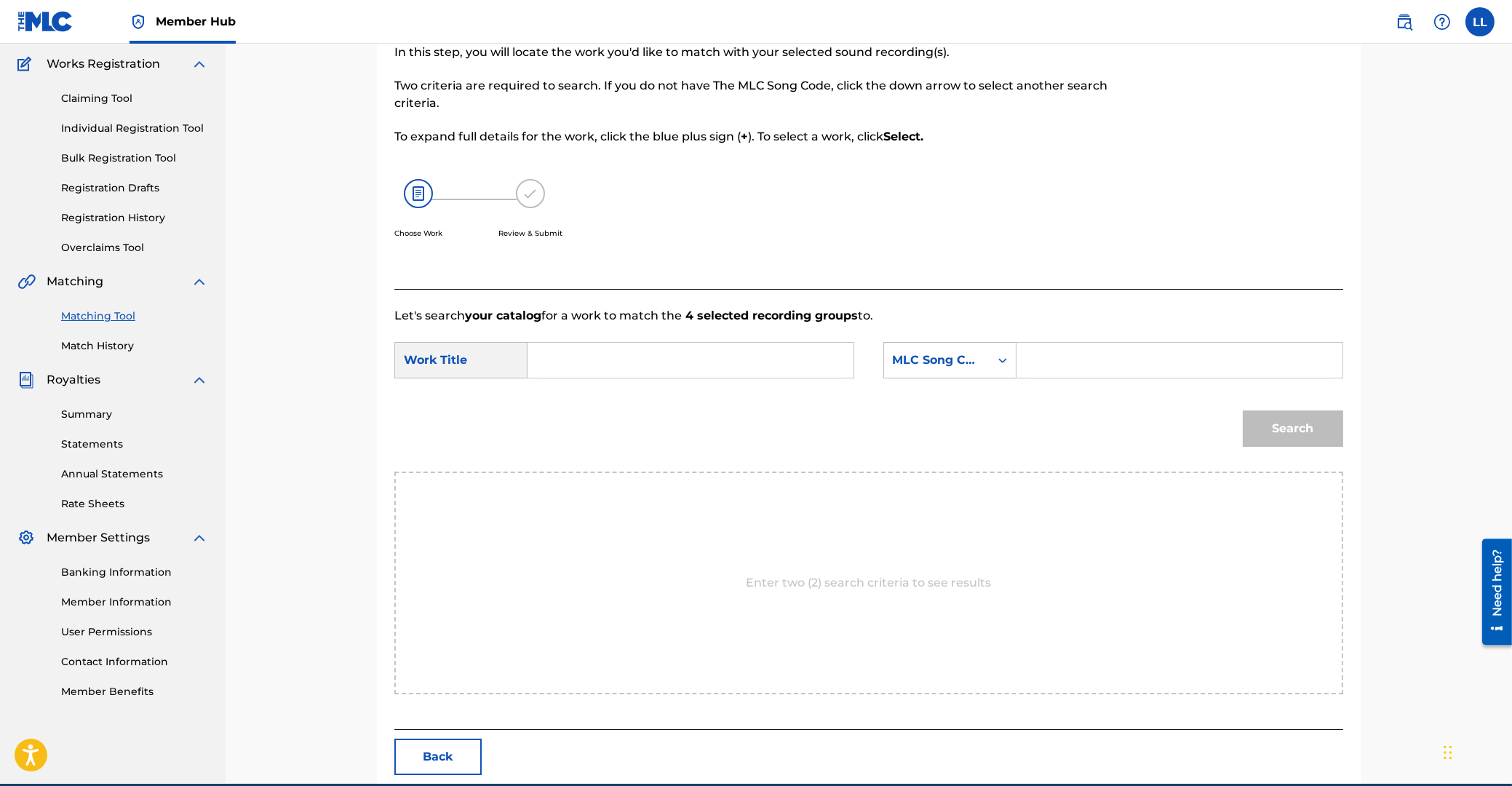
click at [602, 358] on input "Search Form" at bounding box center [691, 360] width 301 height 34
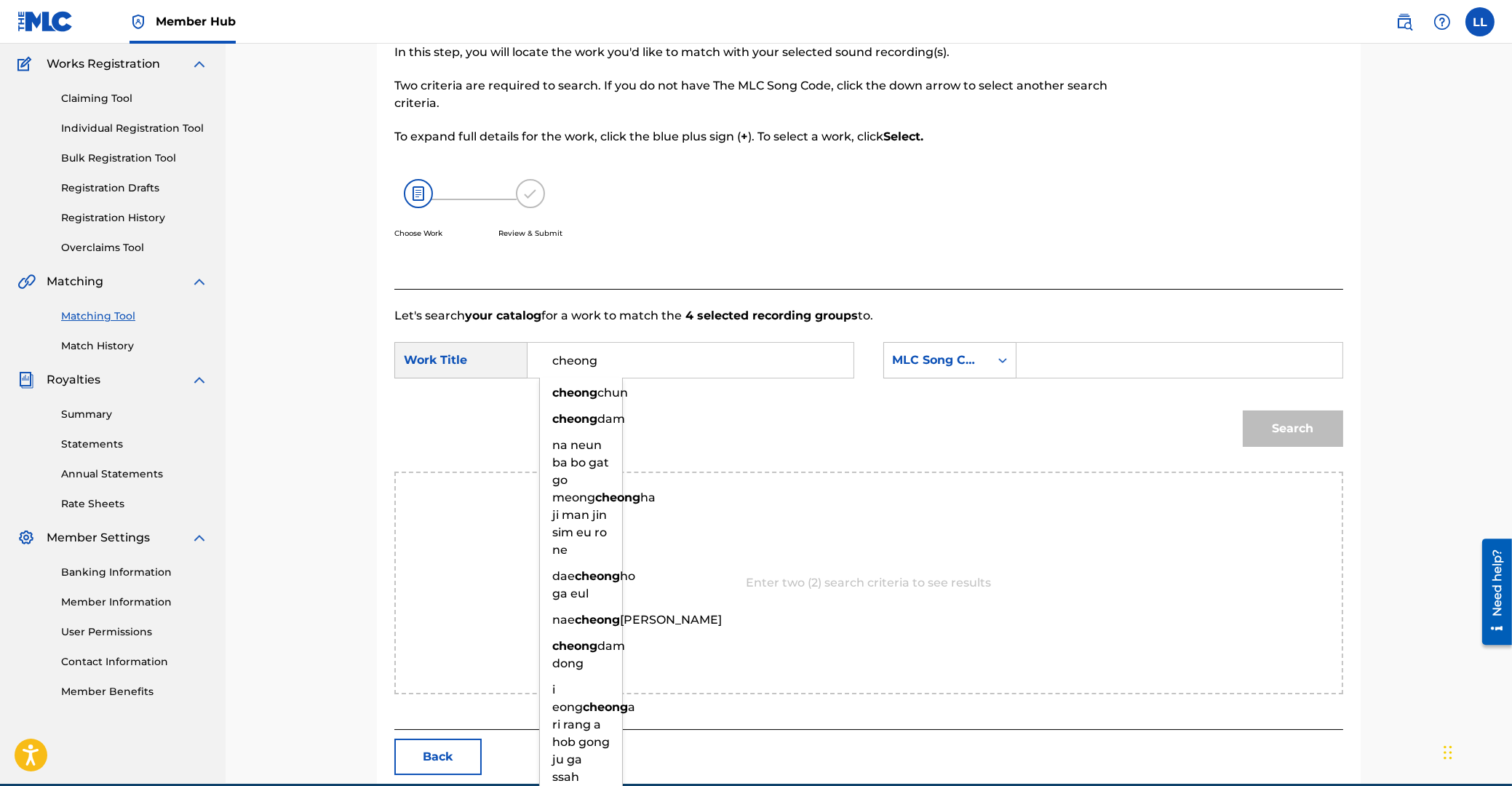
type input "cheong"
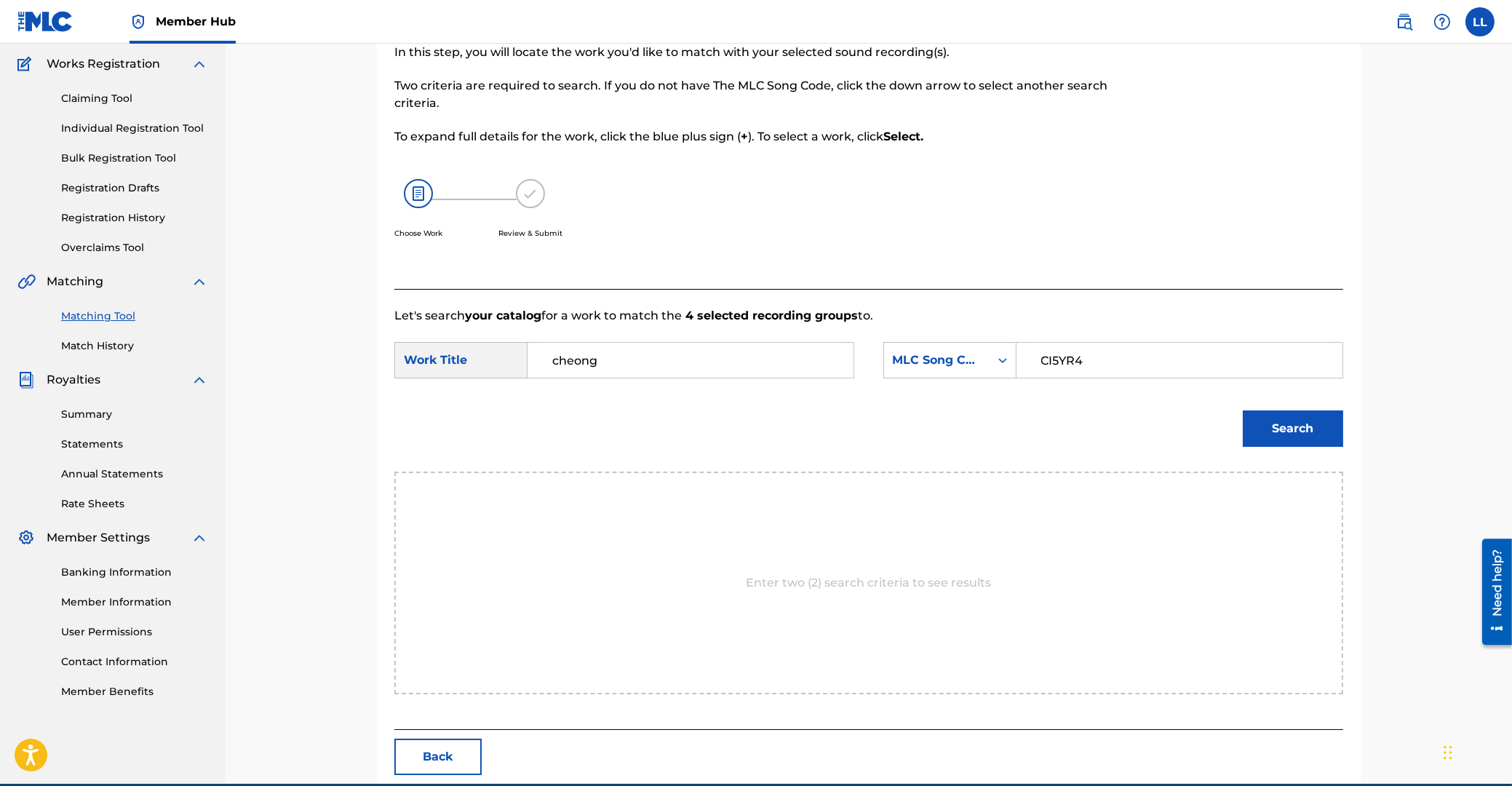
type input "CI5YR4"
click at [1242, 410] on button "Search" at bounding box center [1292, 428] width 101 height 36
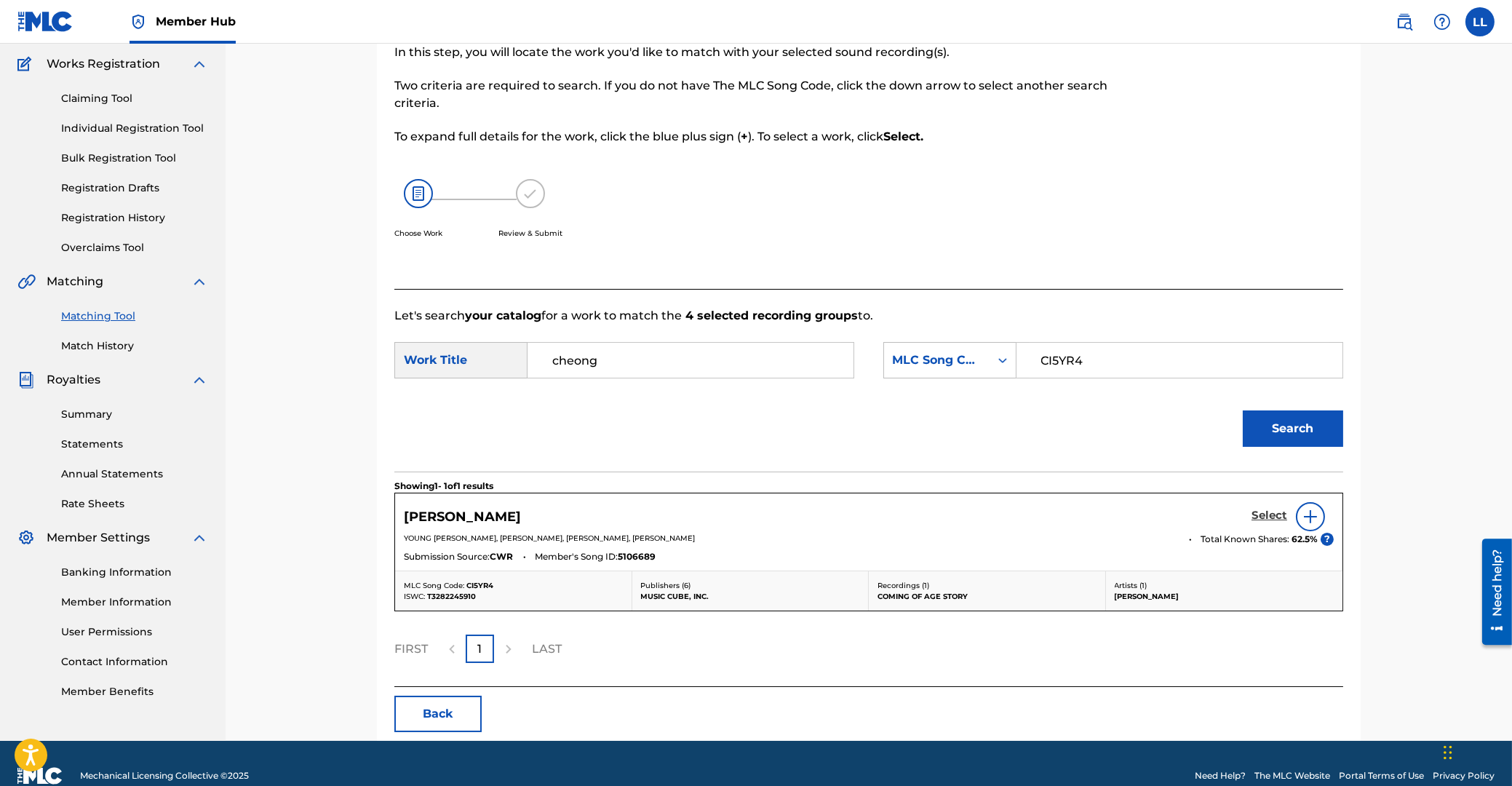
click at [1262, 513] on h5 "Select" at bounding box center [1269, 515] width 35 height 14
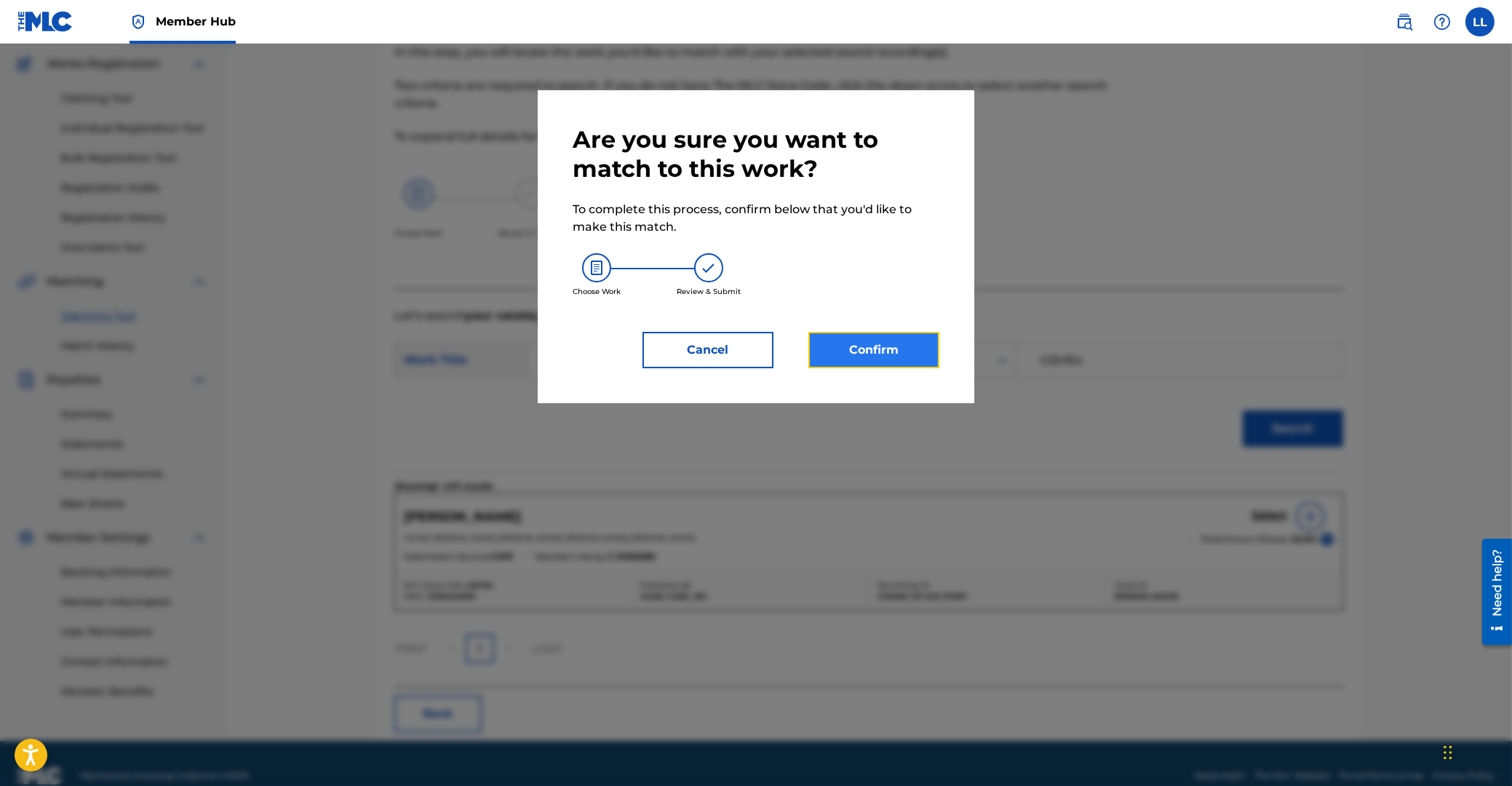
click at [880, 348] on button "Confirm" at bounding box center [874, 350] width 131 height 36
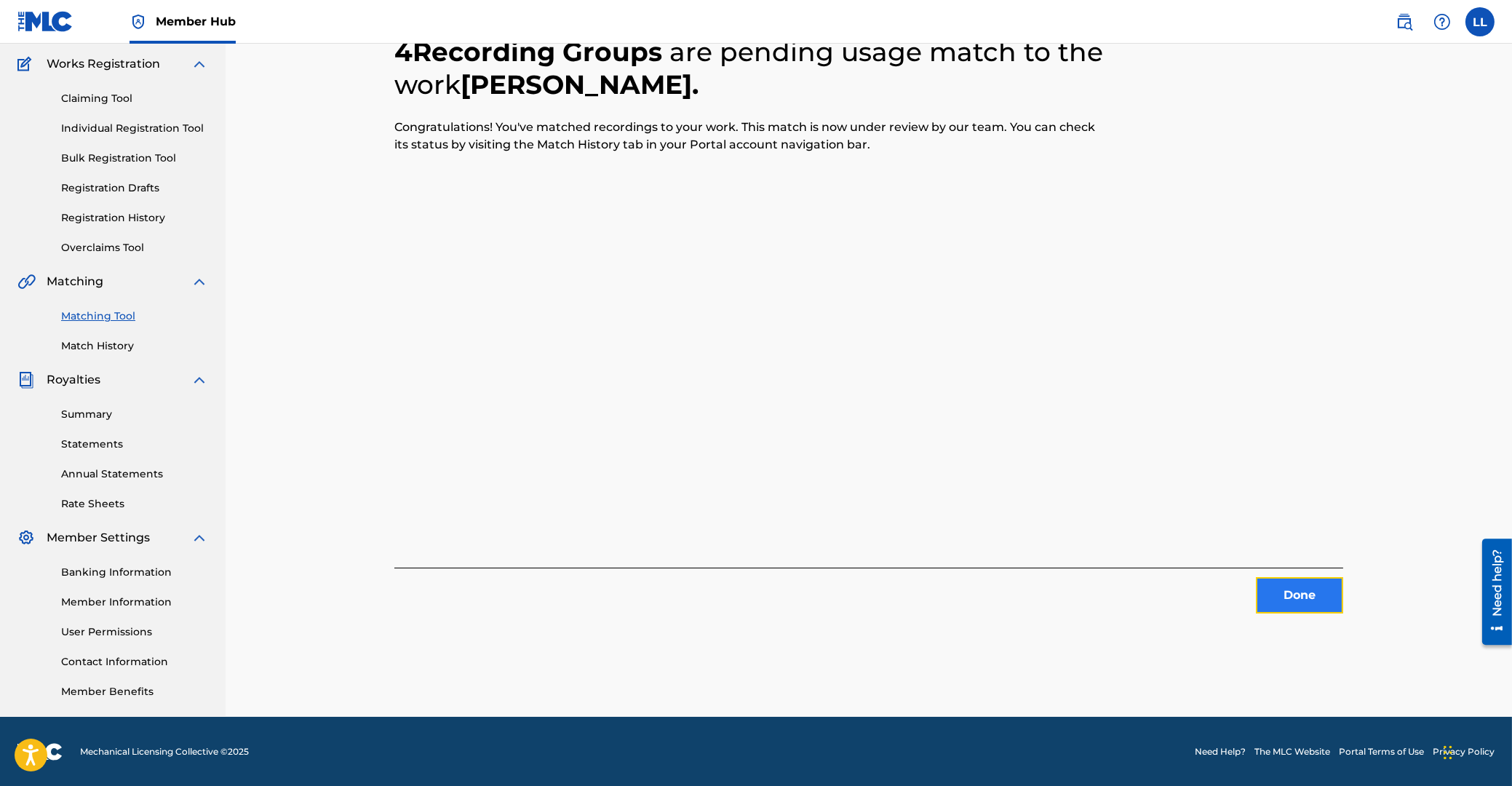
click at [1301, 607] on button "Done" at bounding box center [1300, 595] width 87 height 36
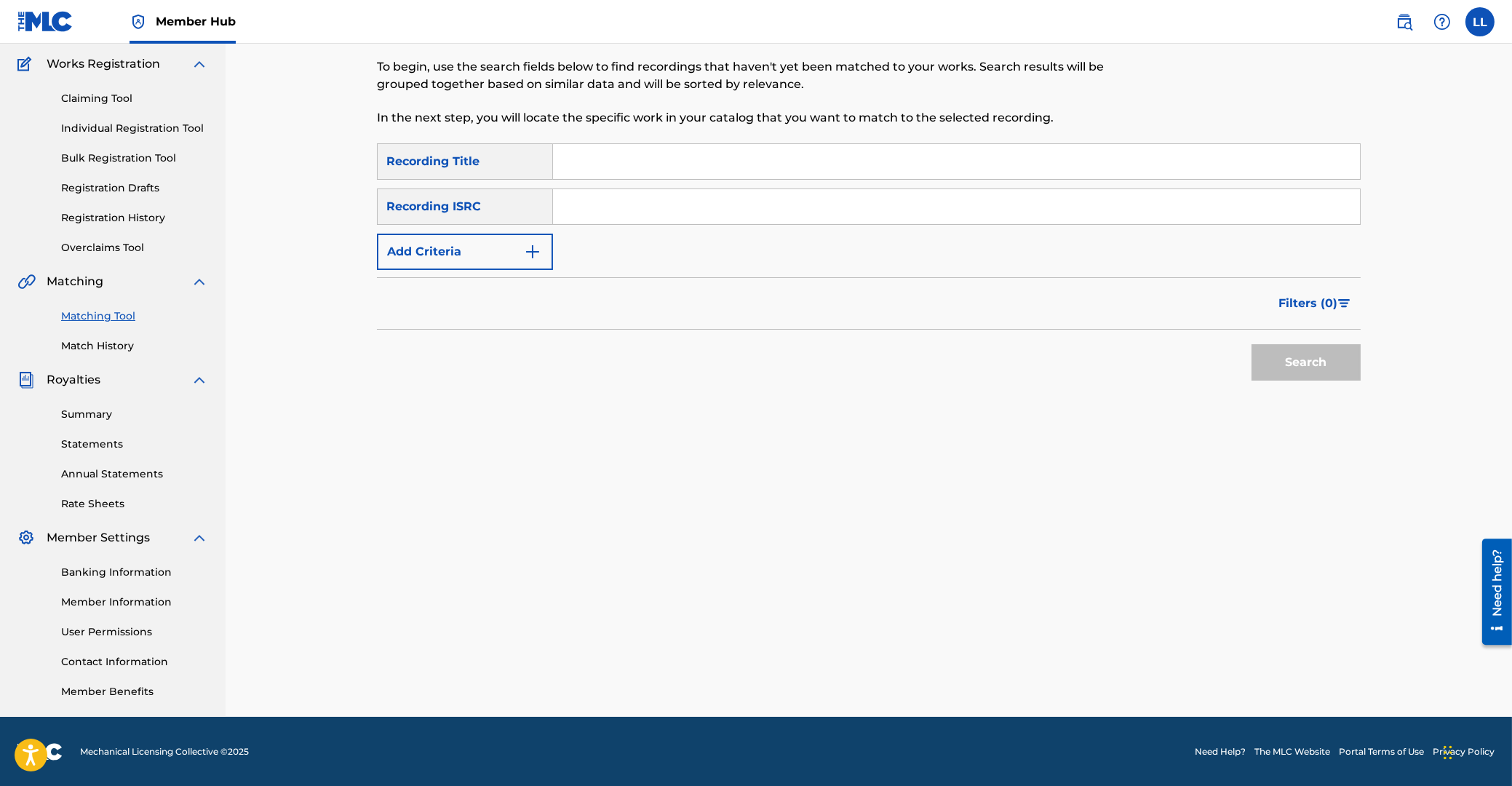
click at [651, 201] on input "Search Form" at bounding box center [956, 206] width 807 height 34
type input "USWB12501509"
click at [1301, 356] on button "Search" at bounding box center [1306, 362] width 109 height 36
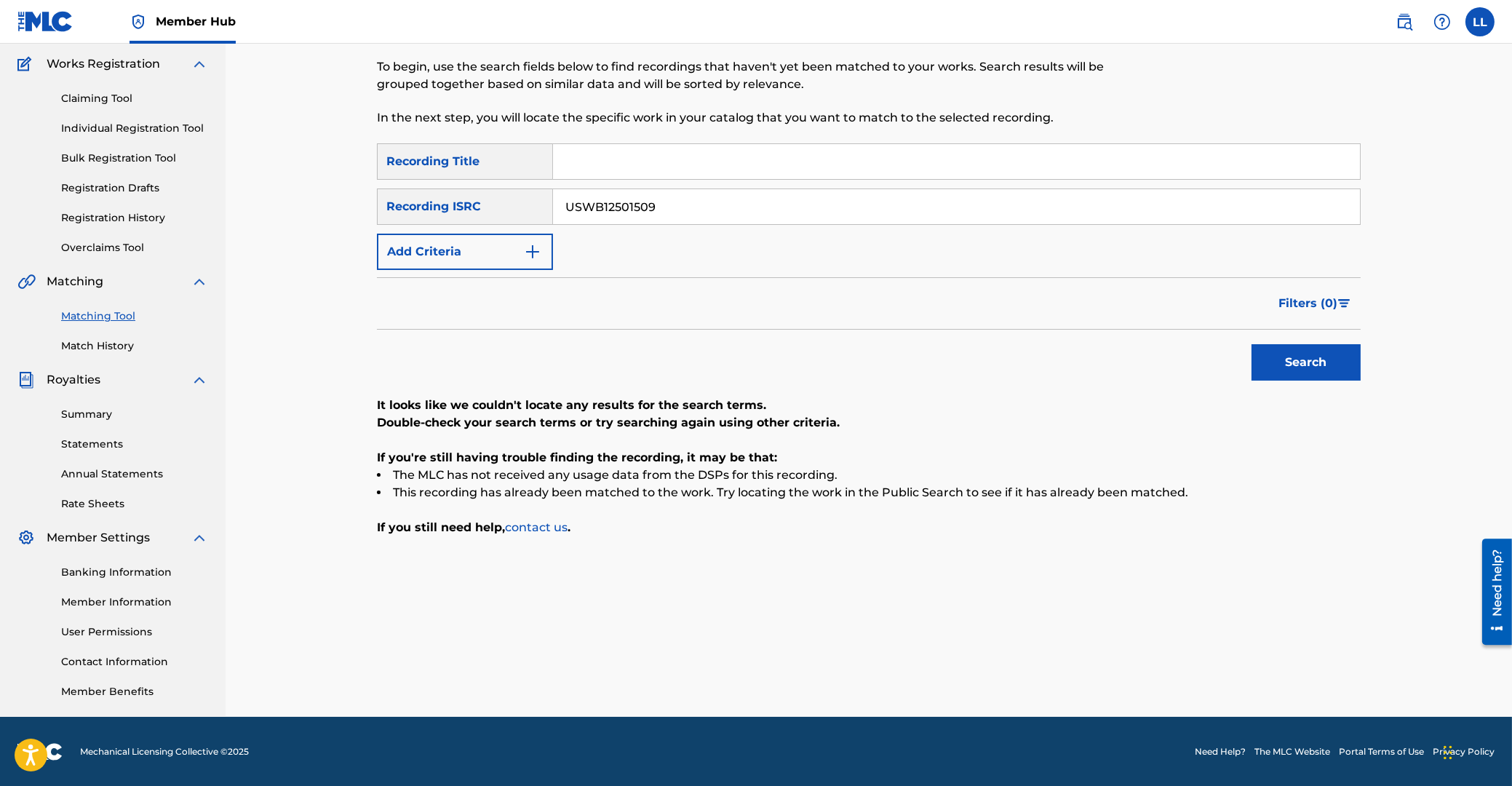
click at [321, 315] on div "Matching Tool The Matching Tool enables you to suggest matches between sound re…" at bounding box center [869, 322] width 1286 height 789
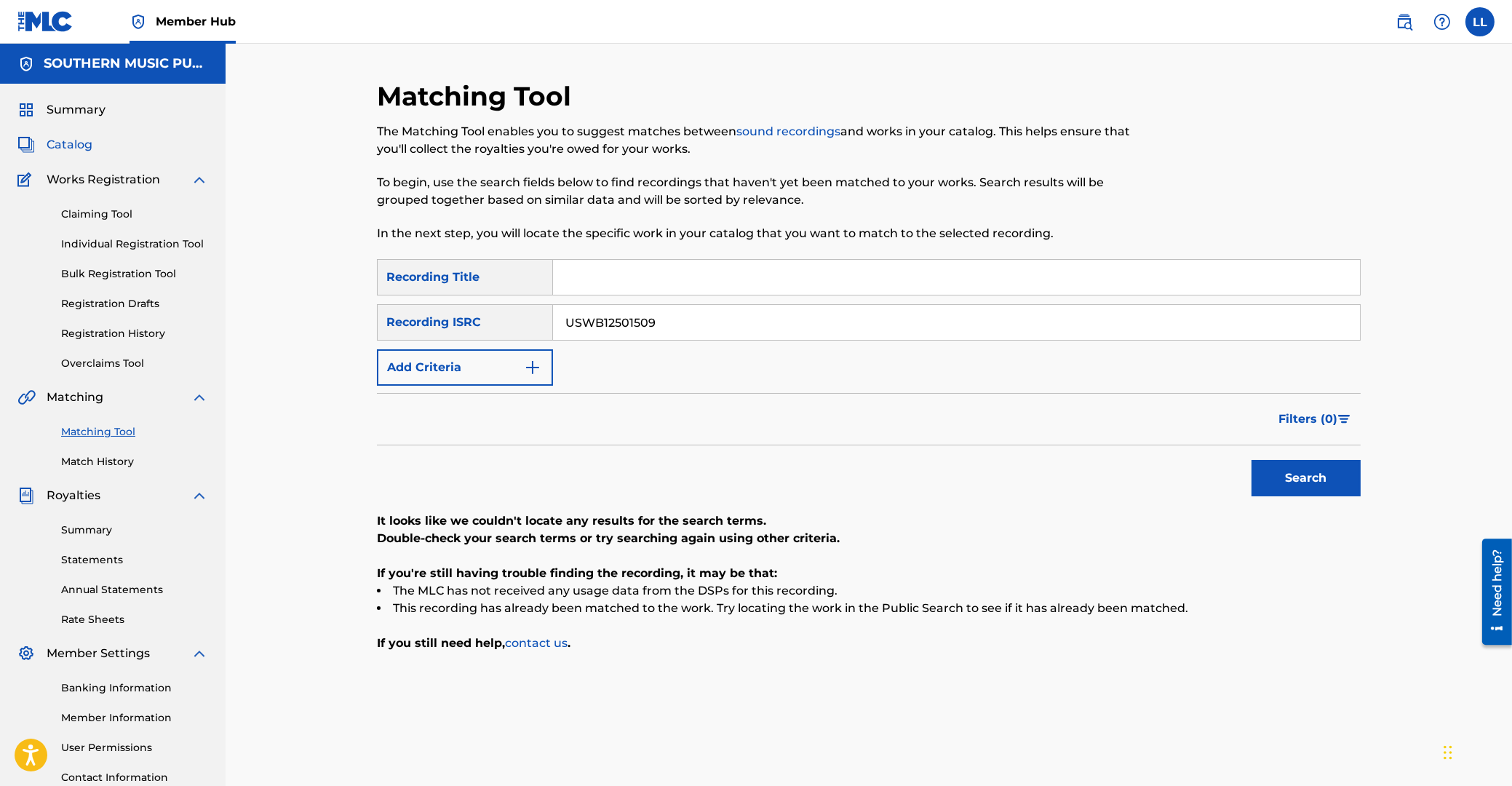
click at [77, 148] on span "Catalog" at bounding box center [69, 144] width 46 height 17
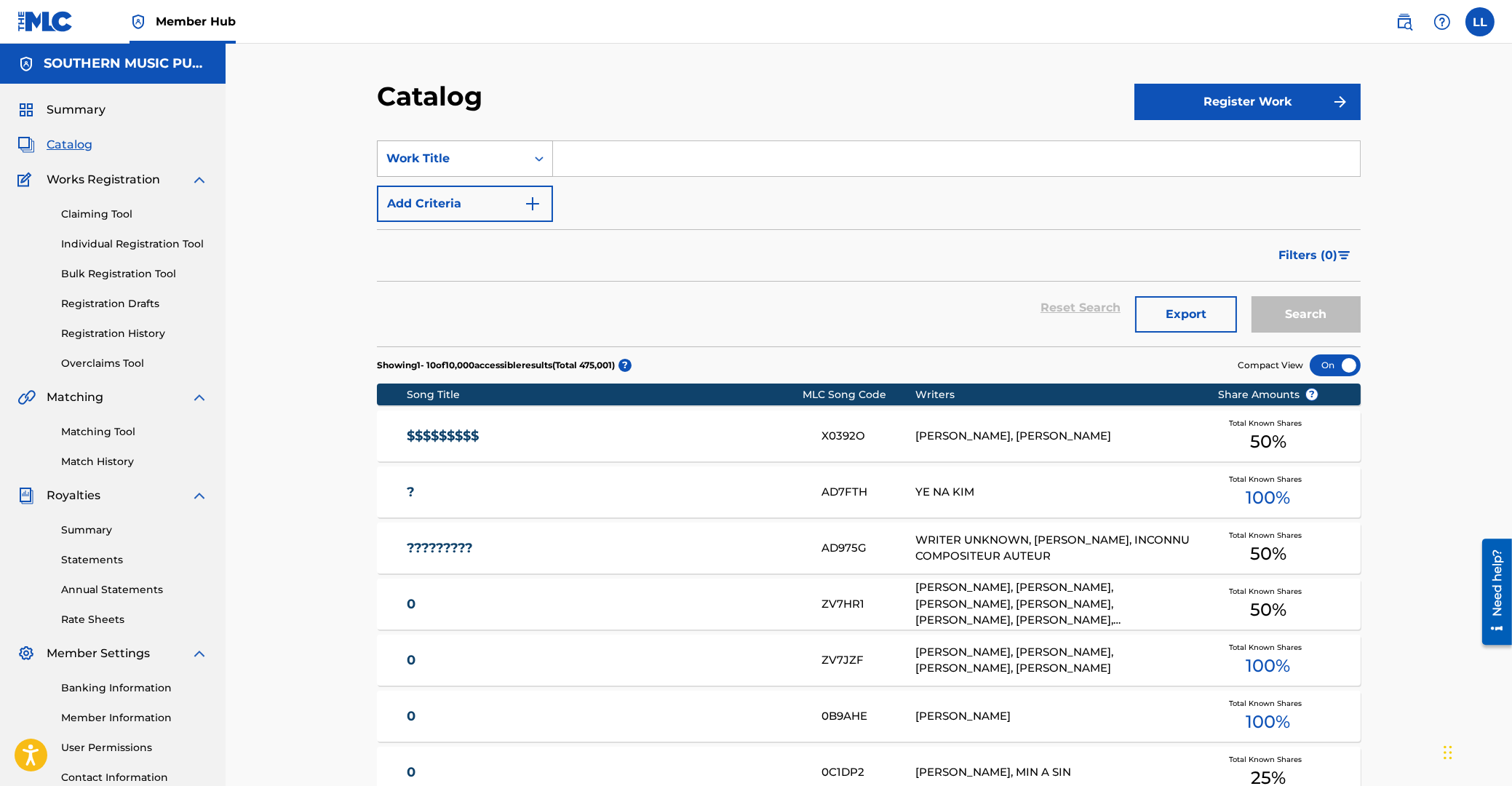
click at [544, 156] on icon "Search Form" at bounding box center [539, 159] width 15 height 15
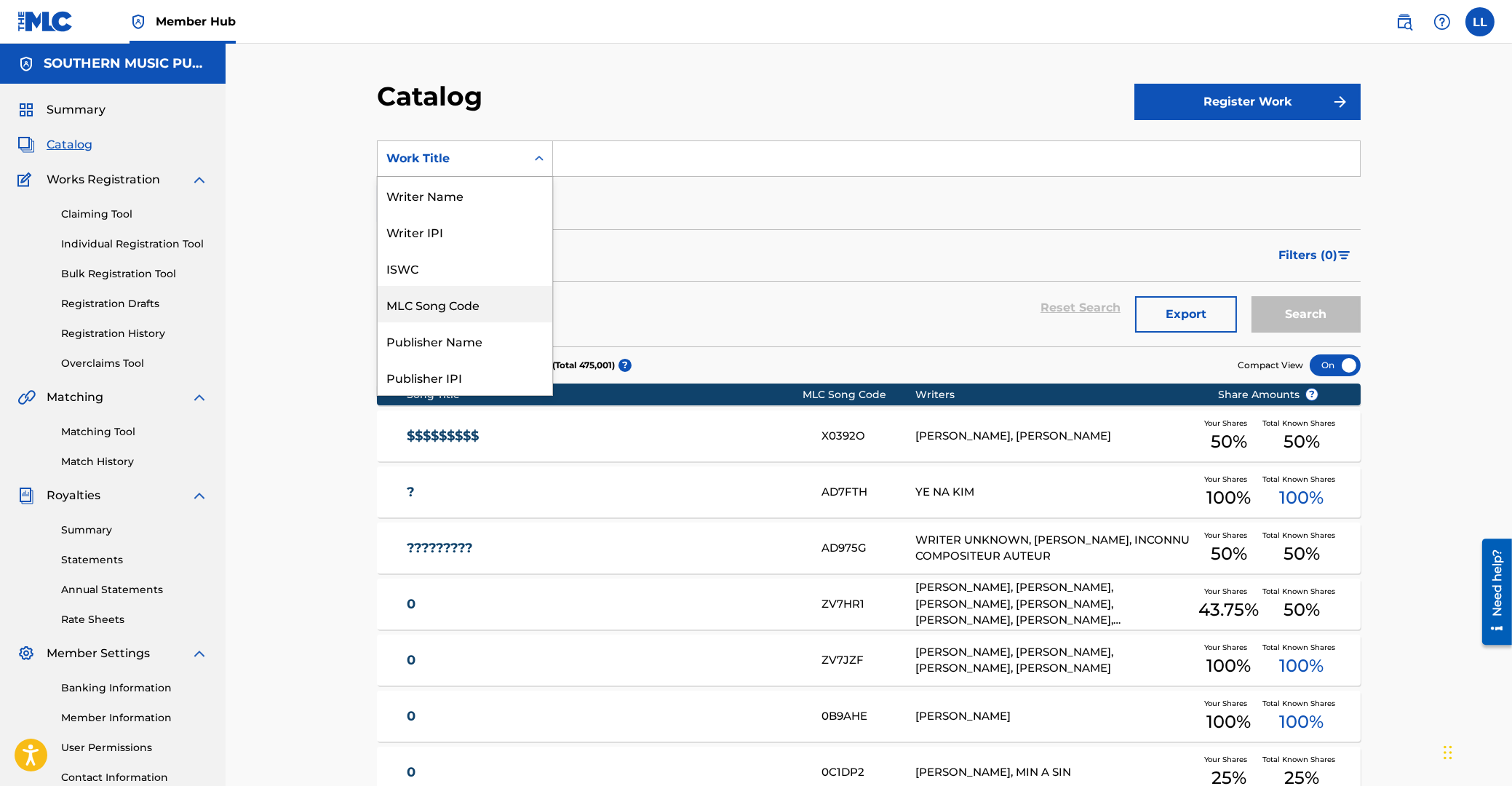
click at [462, 309] on div "MLC Song Code" at bounding box center [465, 304] width 174 height 36
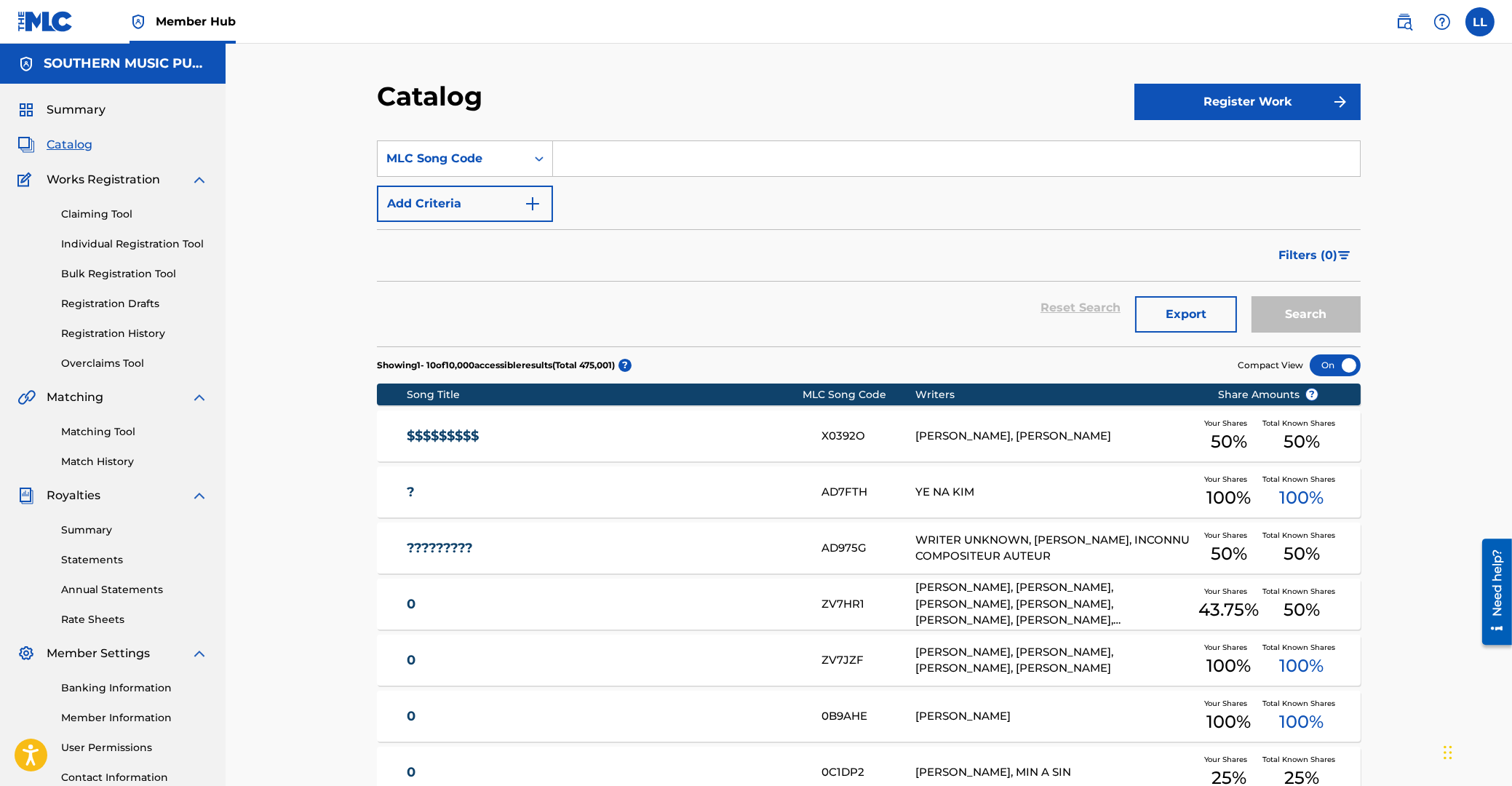
click at [632, 160] on input "Search Form" at bounding box center [956, 159] width 807 height 34
type input "CK5P1F"
click at [1252, 296] on button "Search" at bounding box center [1306, 314] width 109 height 36
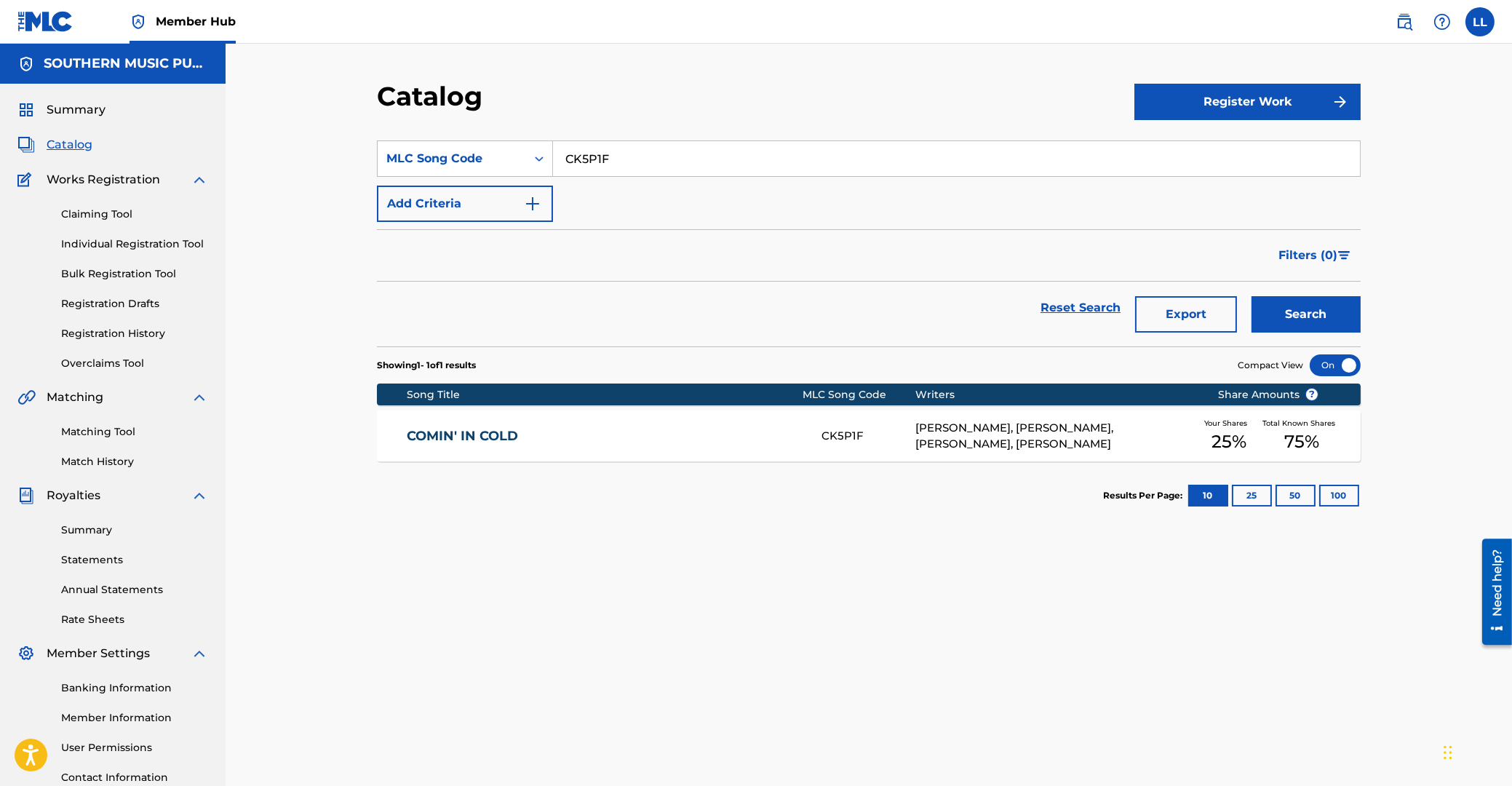
click at [502, 437] on link "COMIN' IN COLD" at bounding box center [604, 436] width 396 height 16
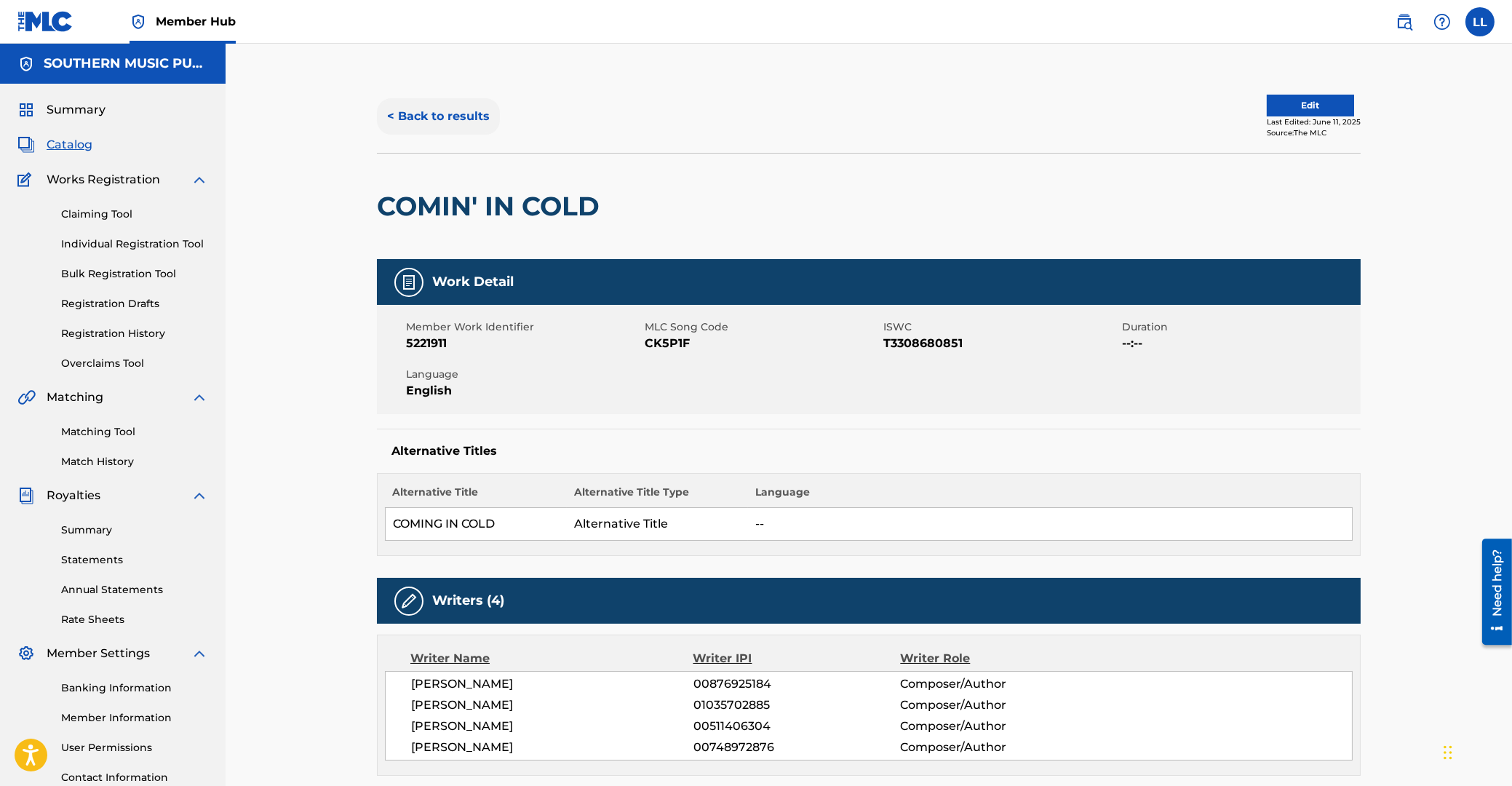
click at [422, 112] on button "< Back to results" at bounding box center [437, 116] width 123 height 36
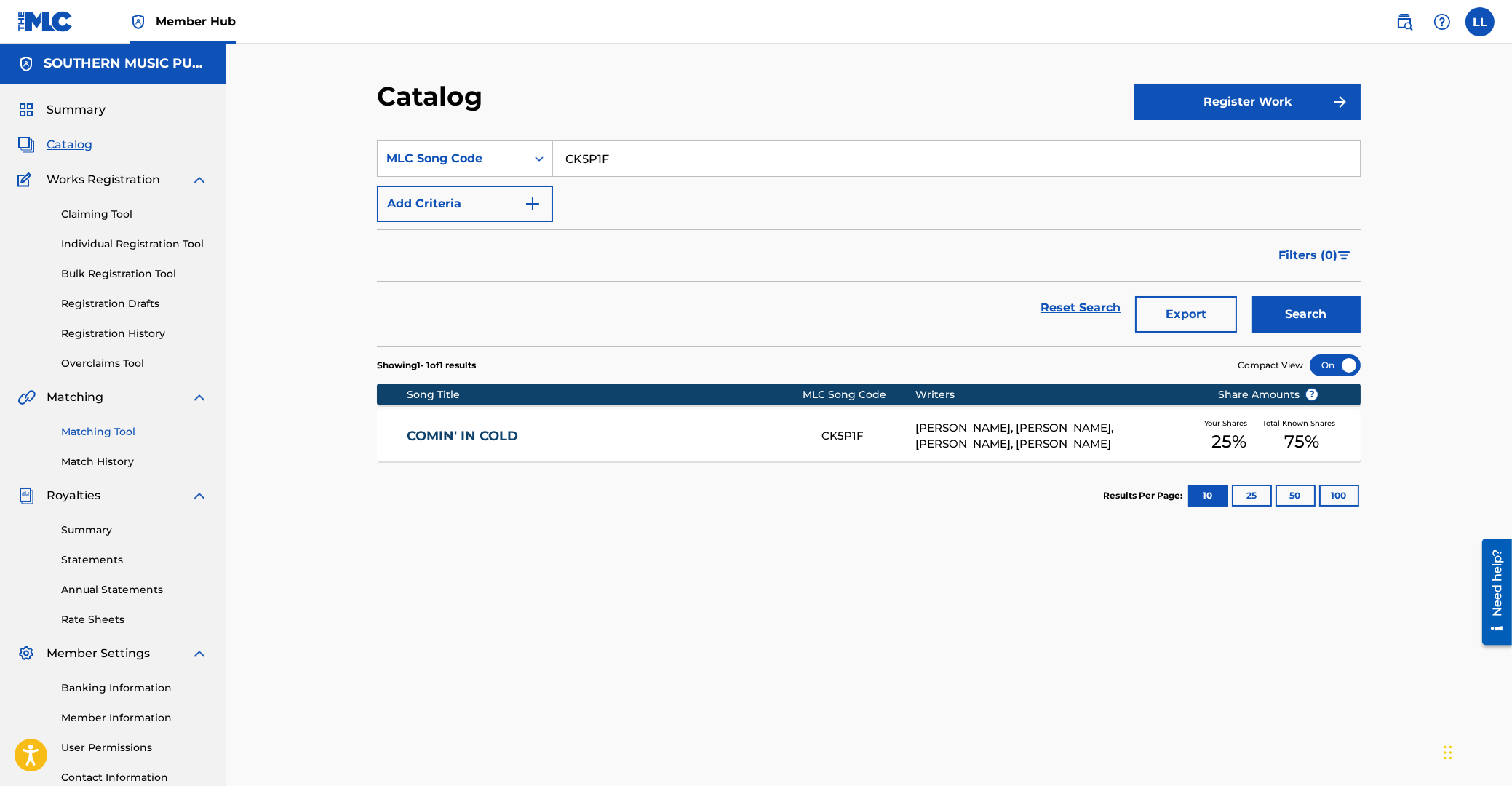
click at [105, 427] on link "Matching Tool" at bounding box center [134, 431] width 147 height 15
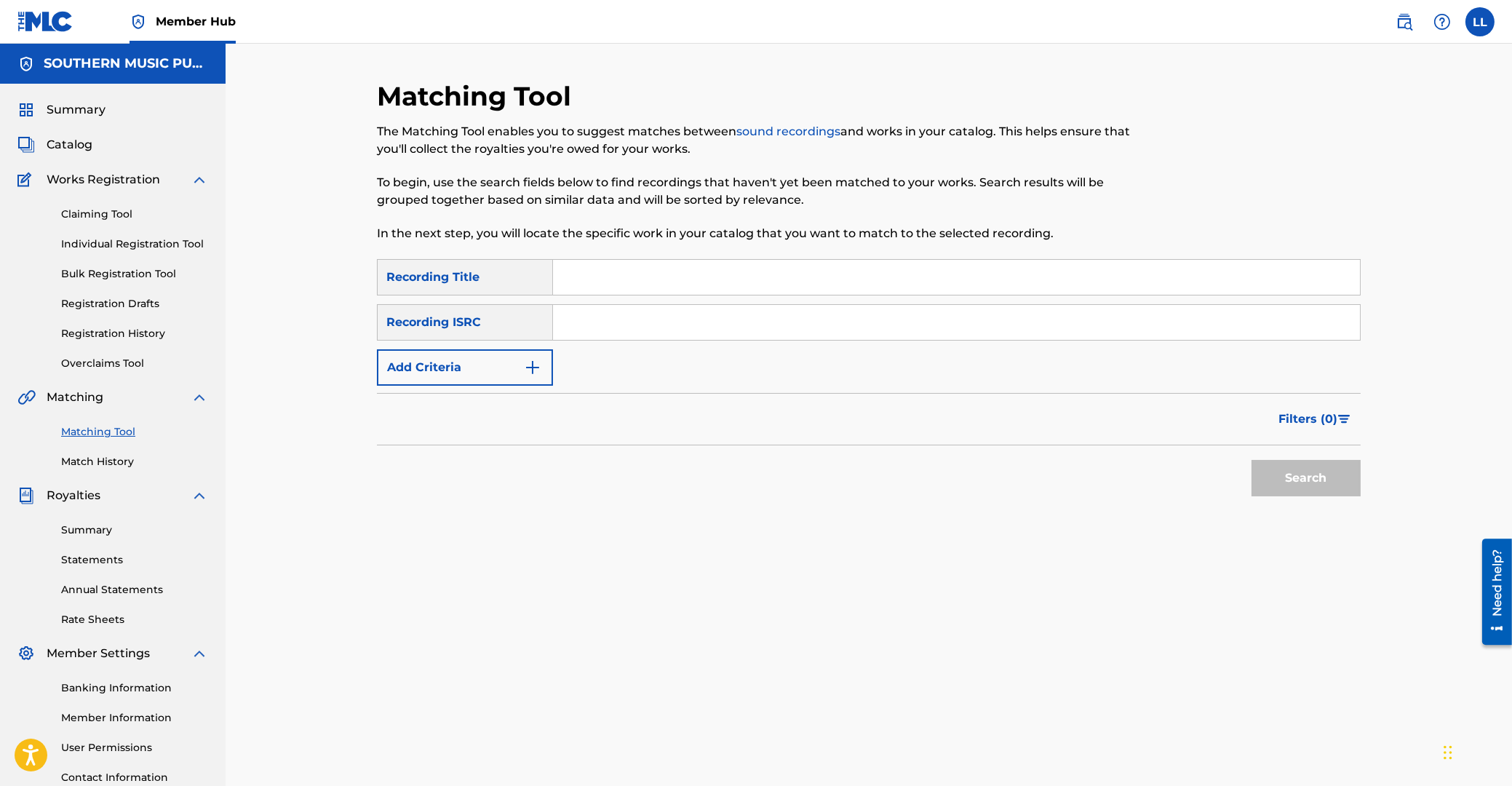
click at [662, 297] on div "SearchWithCriteria54a5e02c-a985-4f06-b714-d0683c49f9e4 Recording Title SearchWi…" at bounding box center [869, 322] width 984 height 127
click at [663, 319] on input "Search Form" at bounding box center [956, 322] width 807 height 34
type input "HKG482410862"
click at [1318, 489] on button "Search" at bounding box center [1306, 478] width 109 height 36
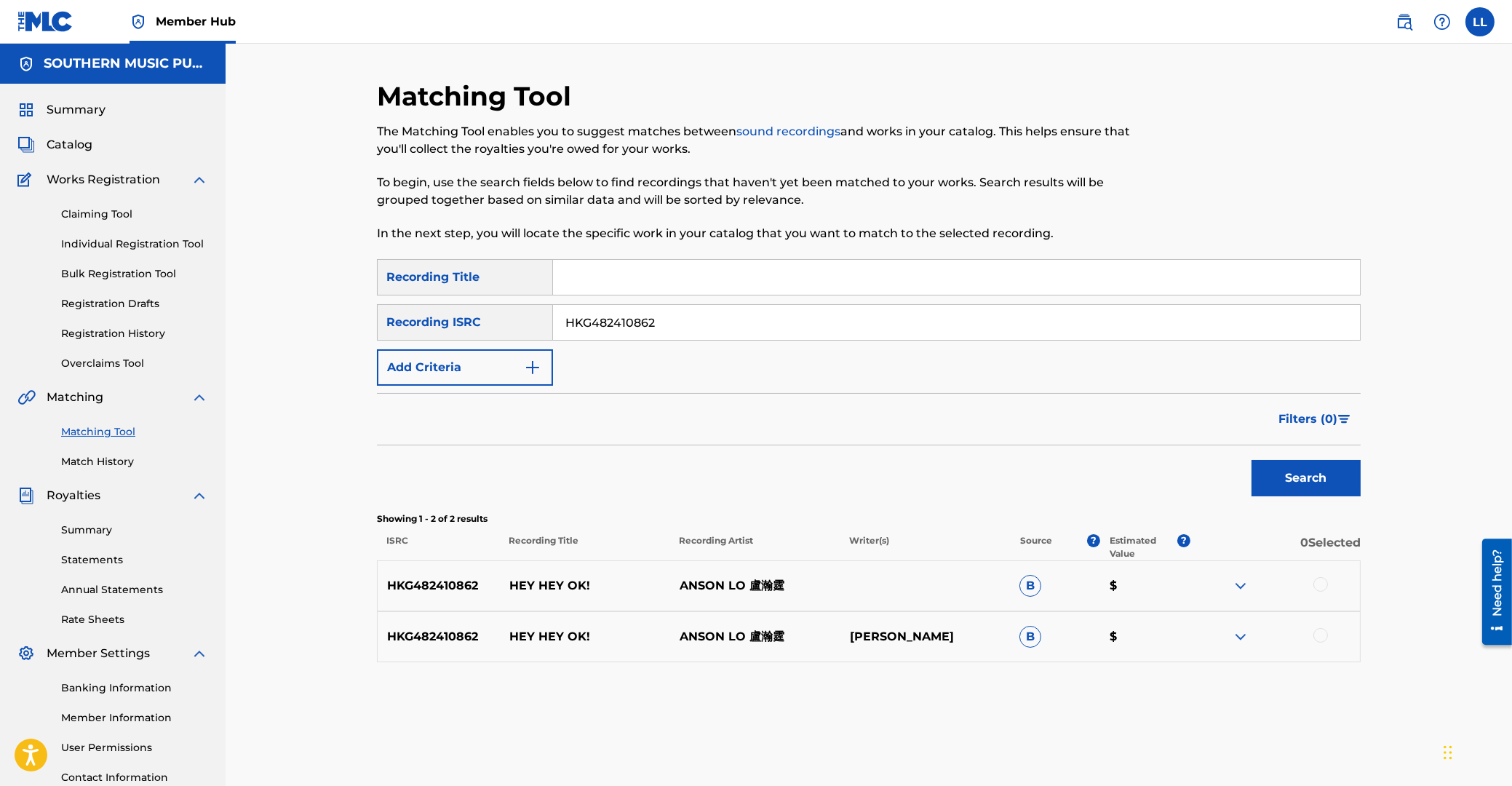
scroll to position [78, 0]
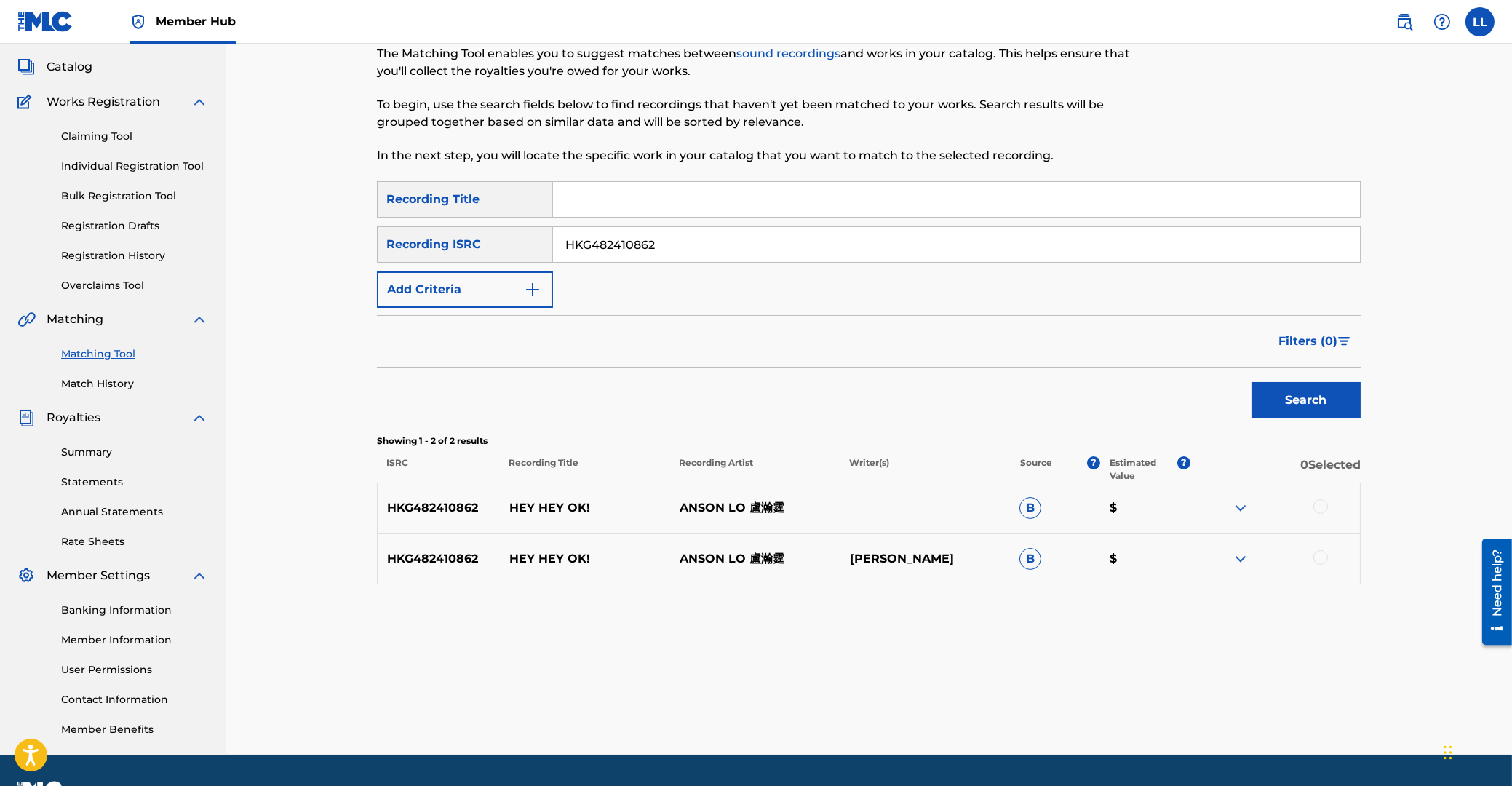
click at [1237, 504] on img at bounding box center [1240, 507] width 17 height 17
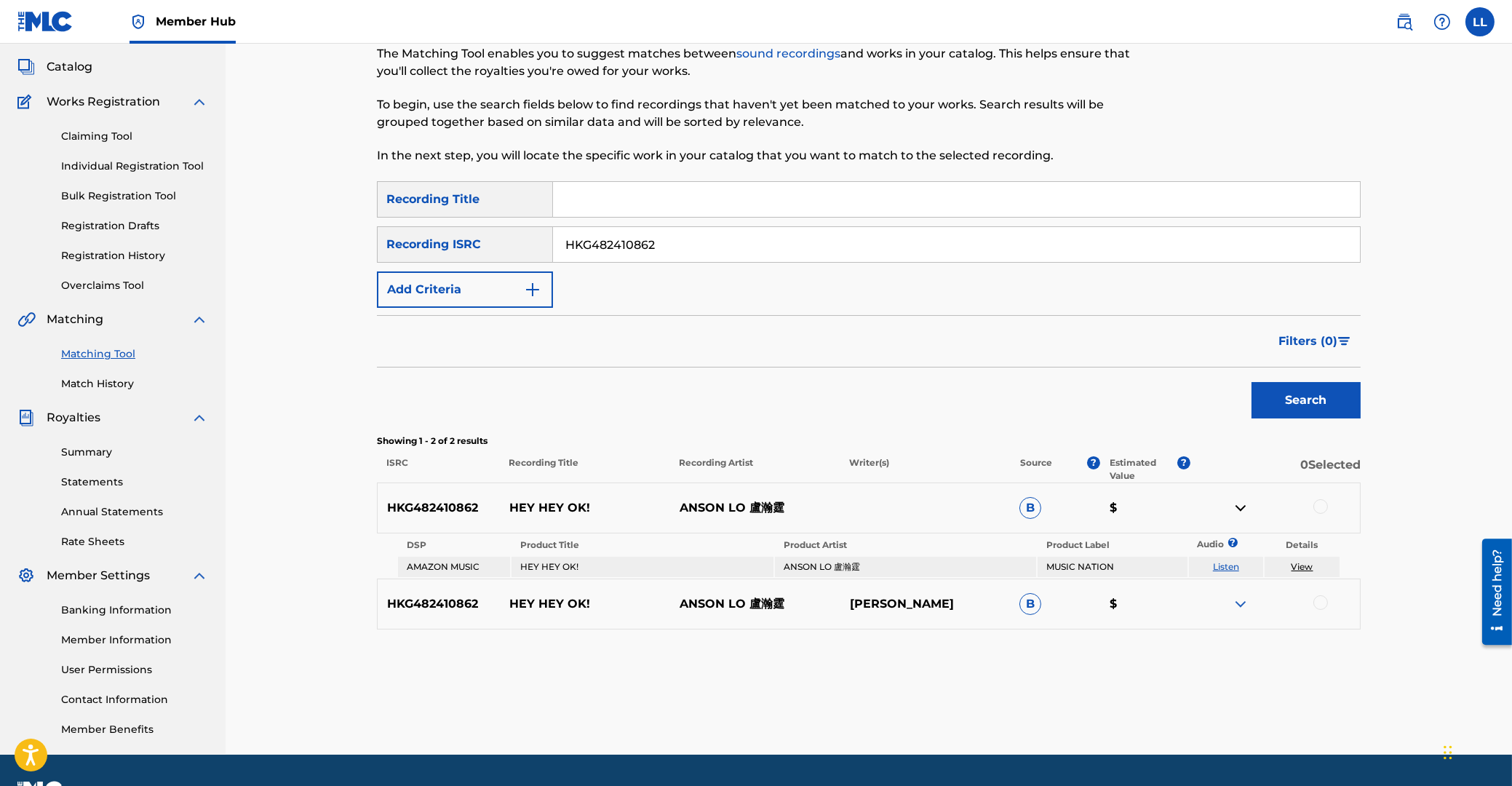
click at [1237, 601] on img at bounding box center [1240, 604] width 17 height 17
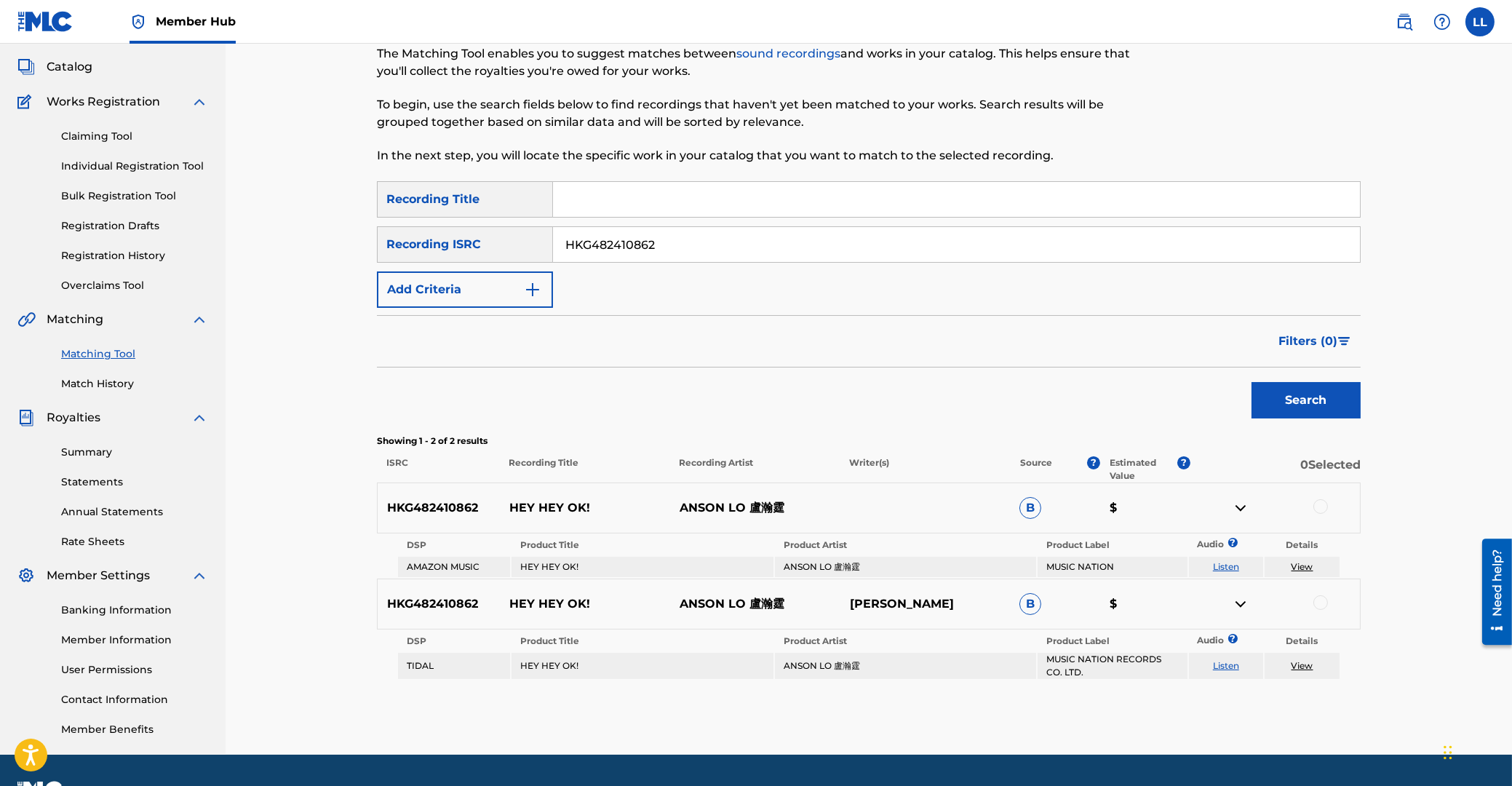
click at [1319, 506] on div at bounding box center [1321, 506] width 15 height 15
click at [1319, 604] on div at bounding box center [1321, 603] width 15 height 15
click at [1021, 668] on button "Match 2 Groups" at bounding box center [1022, 667] width 161 height 36
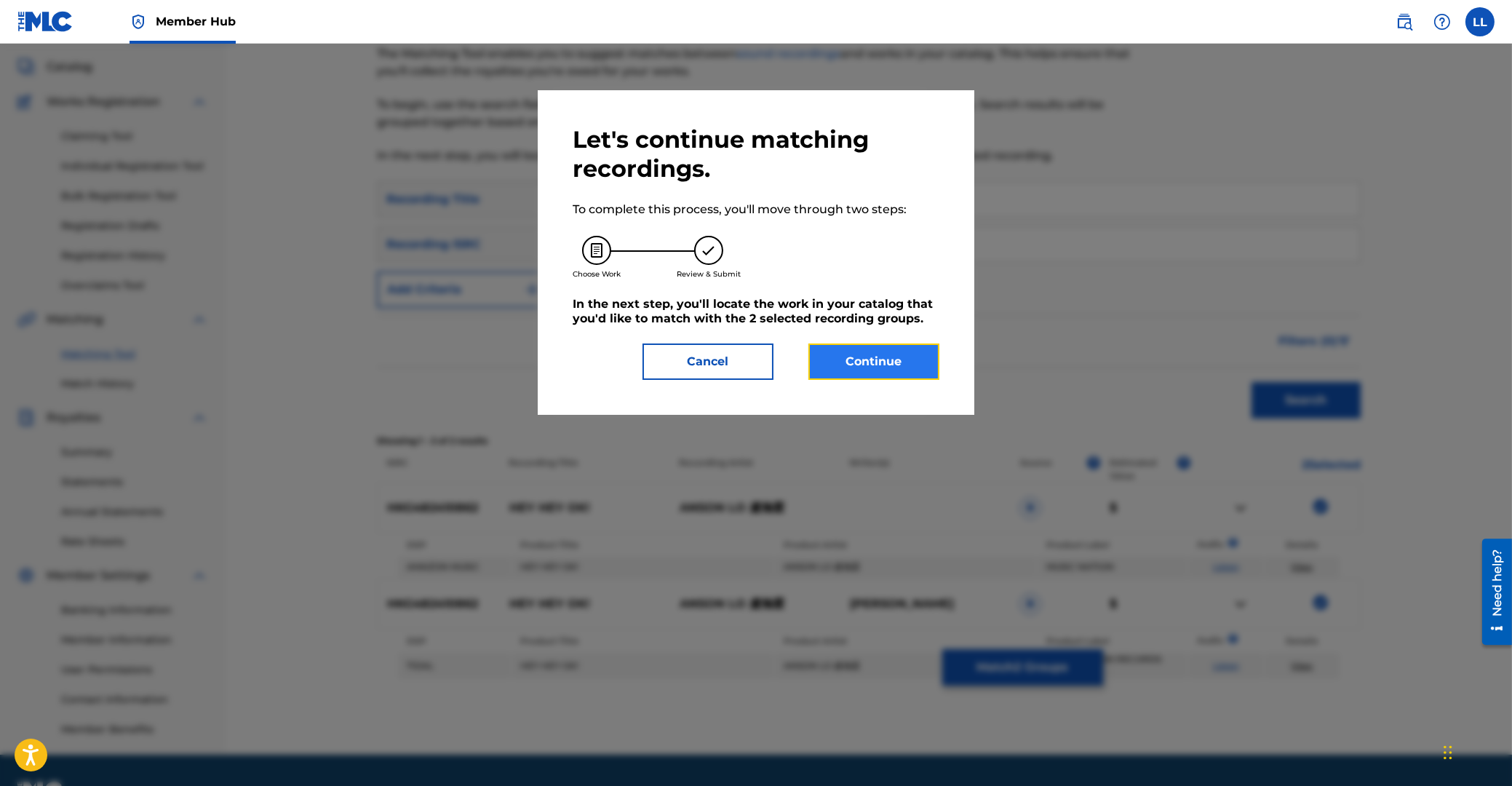
click at [857, 355] on button "Continue" at bounding box center [874, 361] width 131 height 36
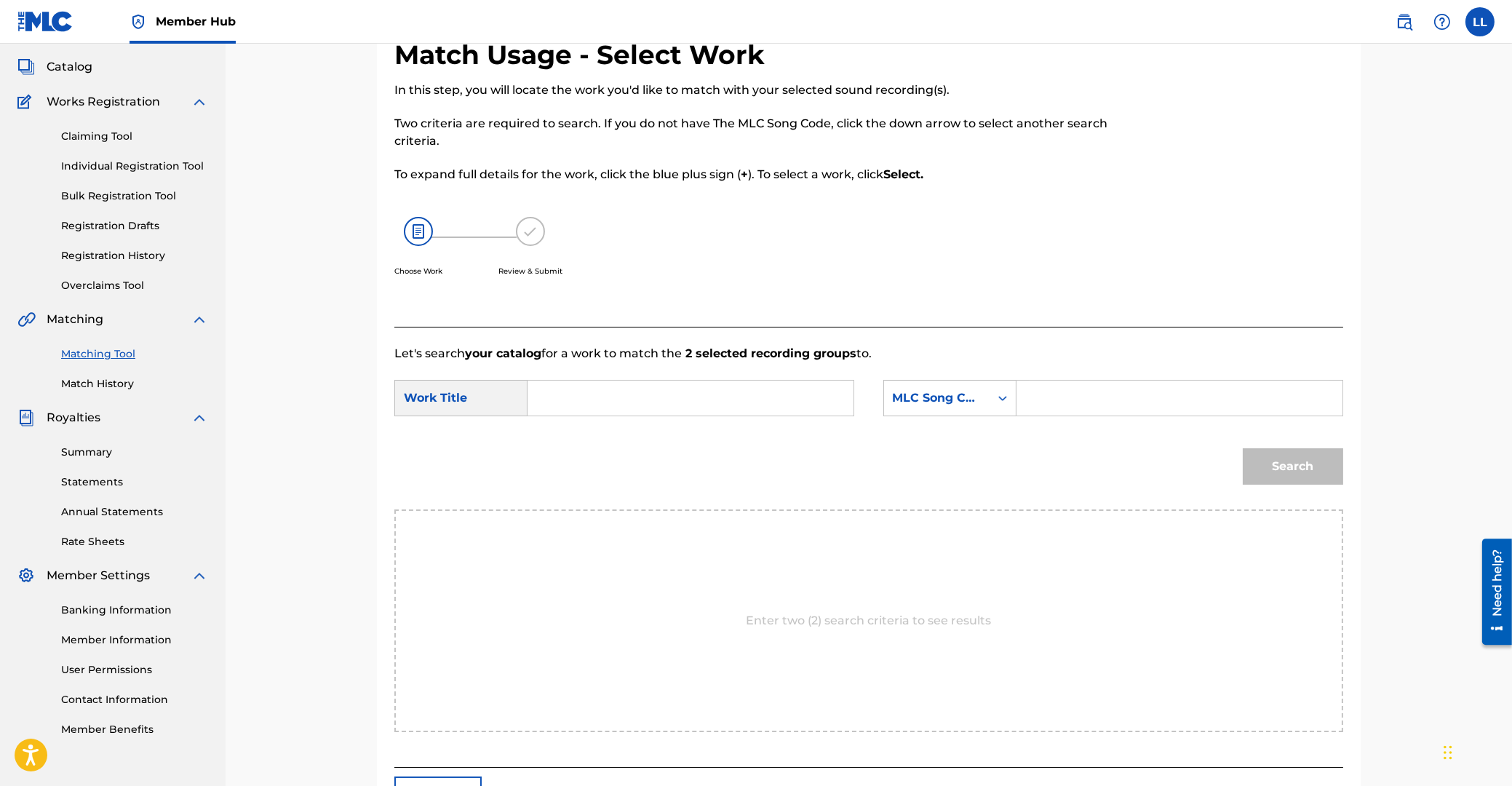
click at [678, 398] on input "Search Form" at bounding box center [691, 398] width 301 height 34
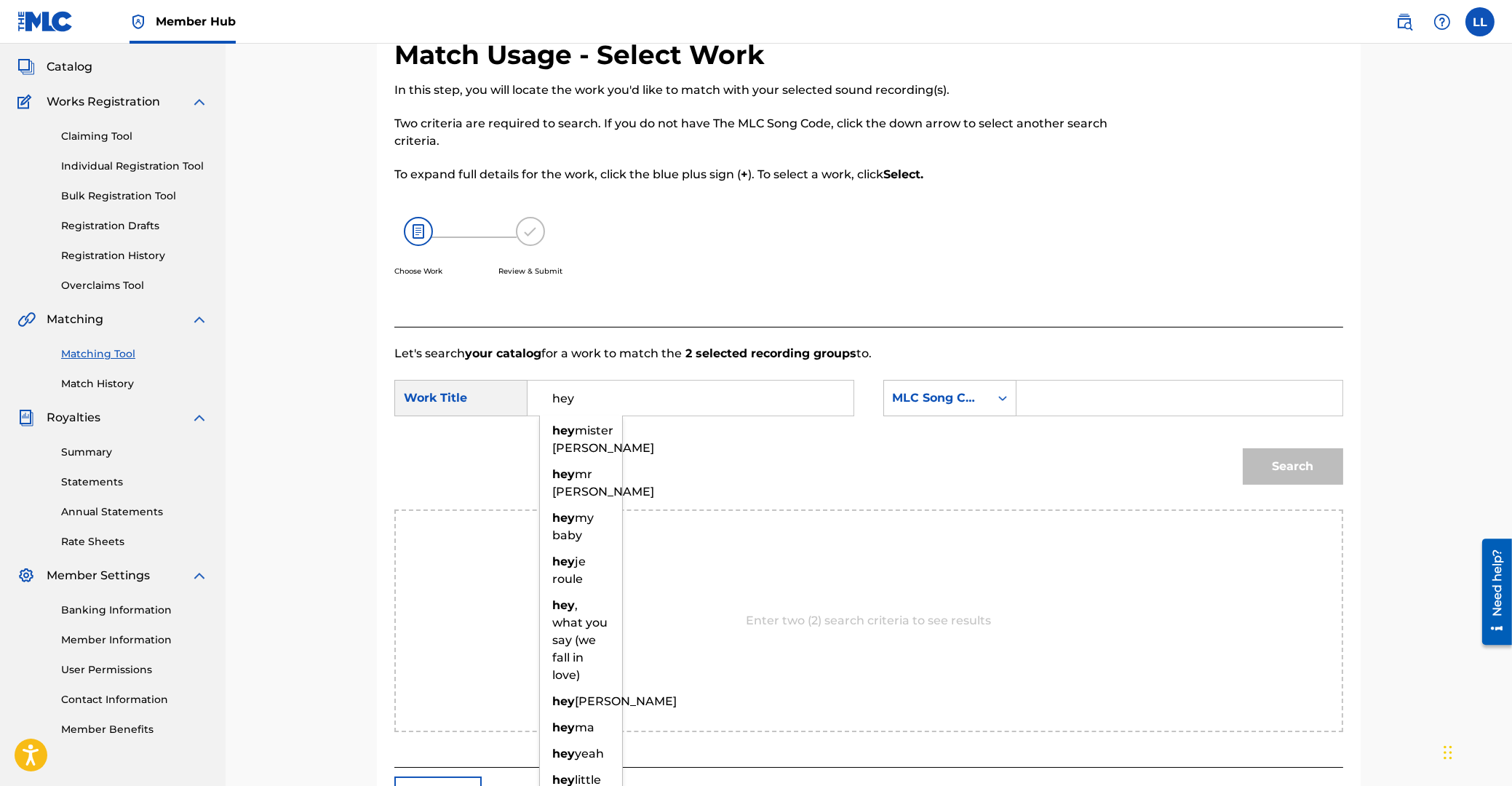
type input "hey"
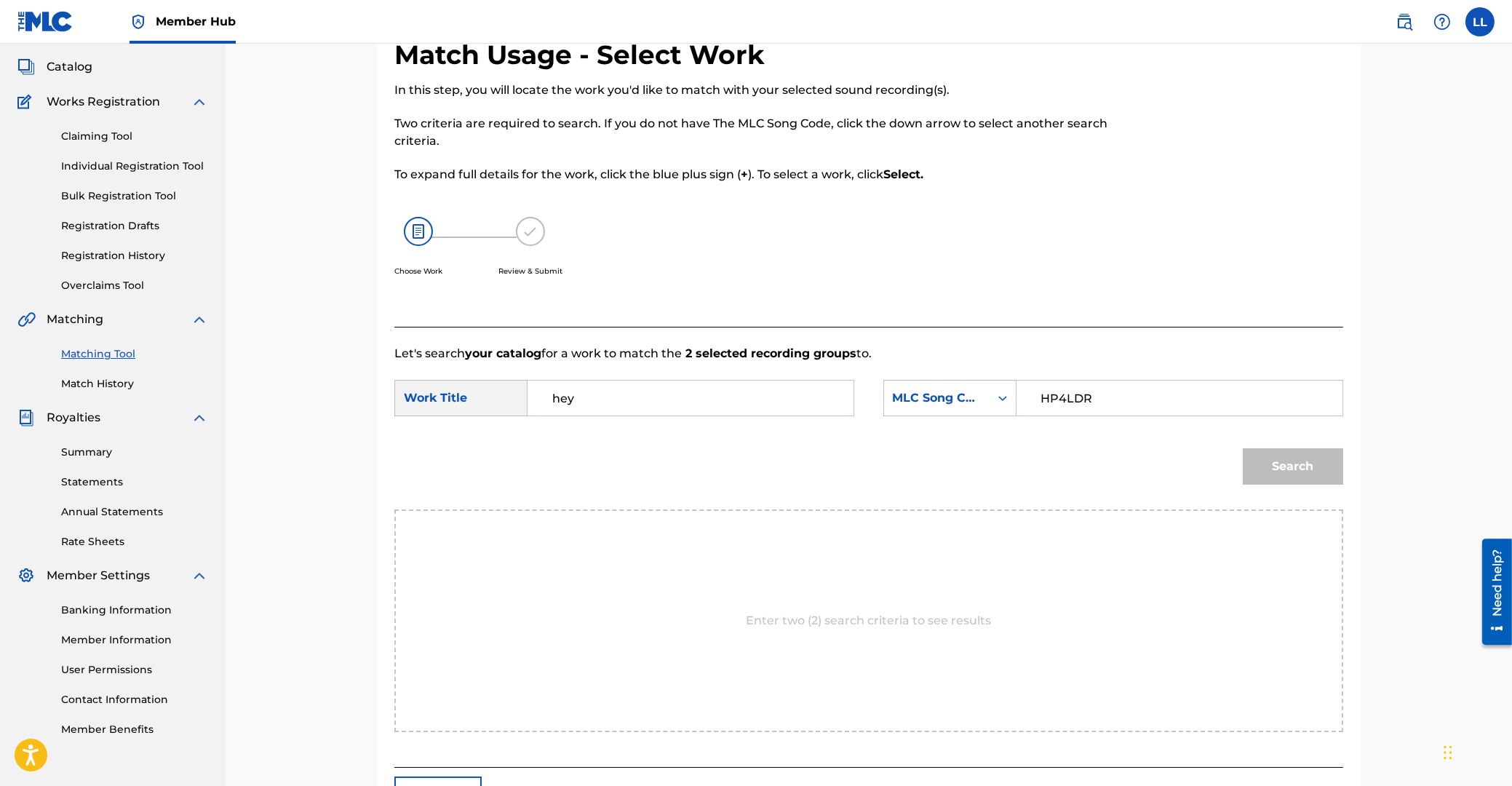
type input "HP4LDR"
click at [1242, 448] on button "Search" at bounding box center [1292, 467] width 101 height 36
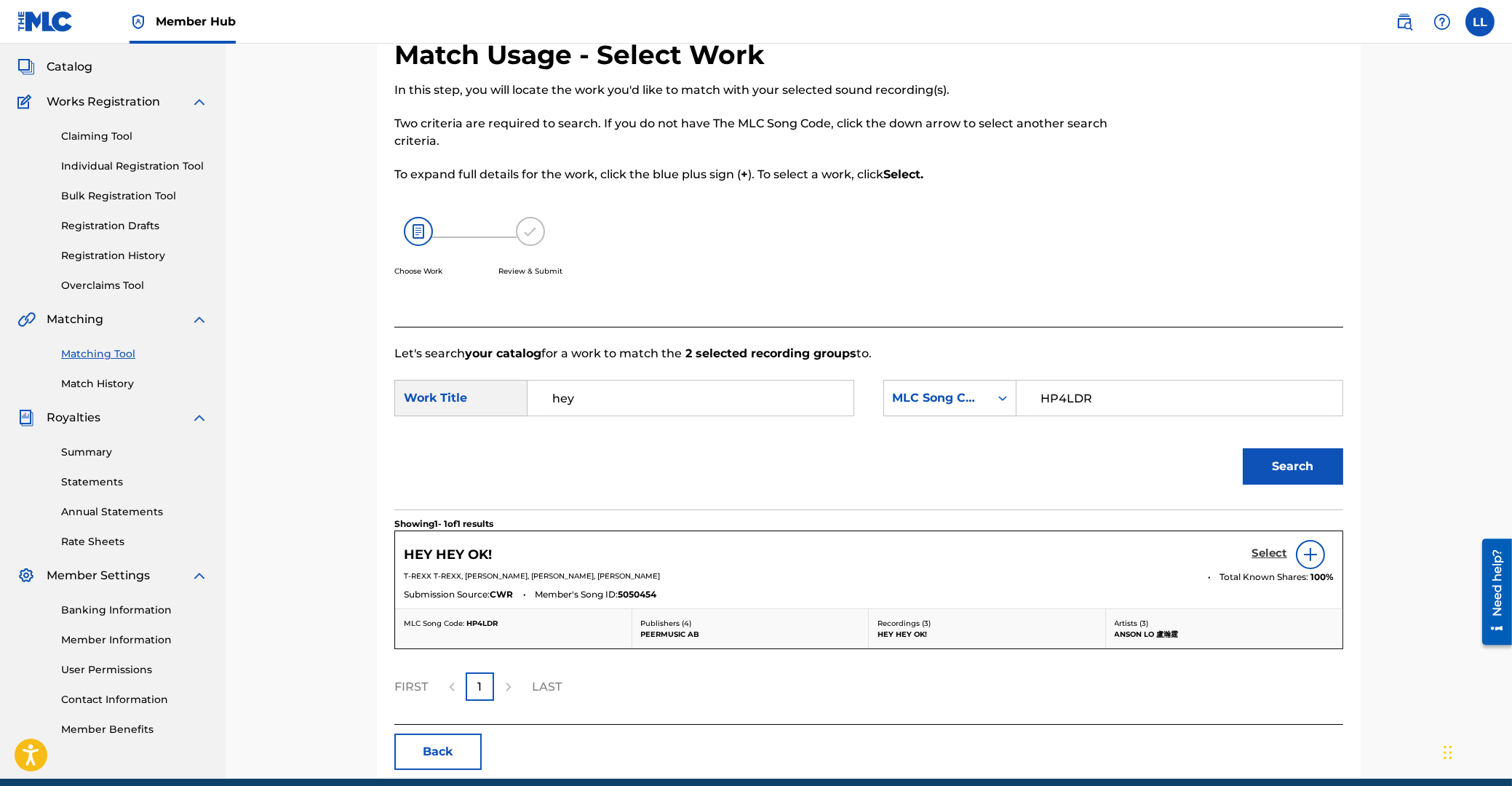
click at [1268, 555] on h5 "Select" at bounding box center [1269, 553] width 35 height 14
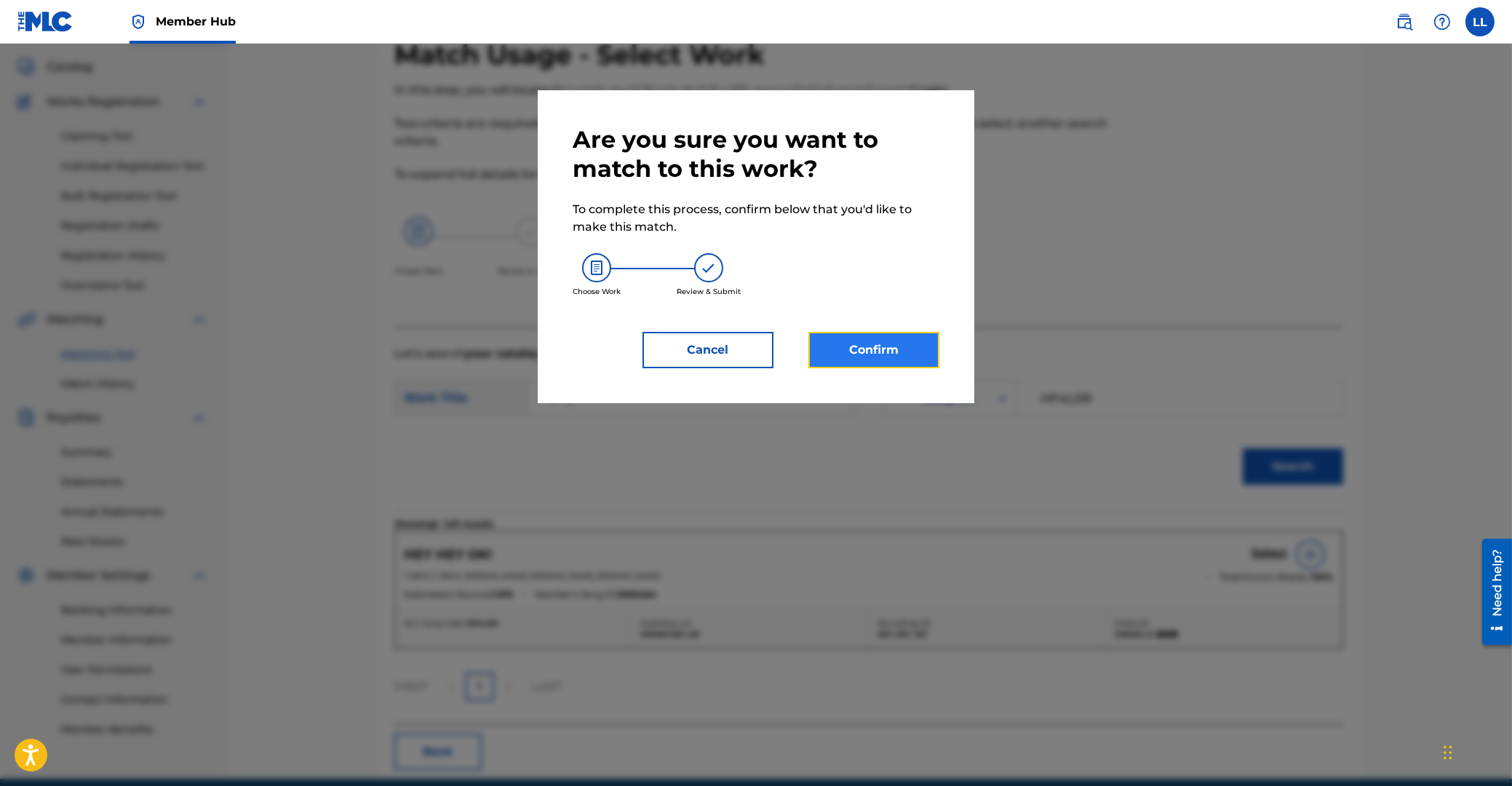
click at [878, 344] on button "Confirm" at bounding box center [874, 350] width 131 height 36
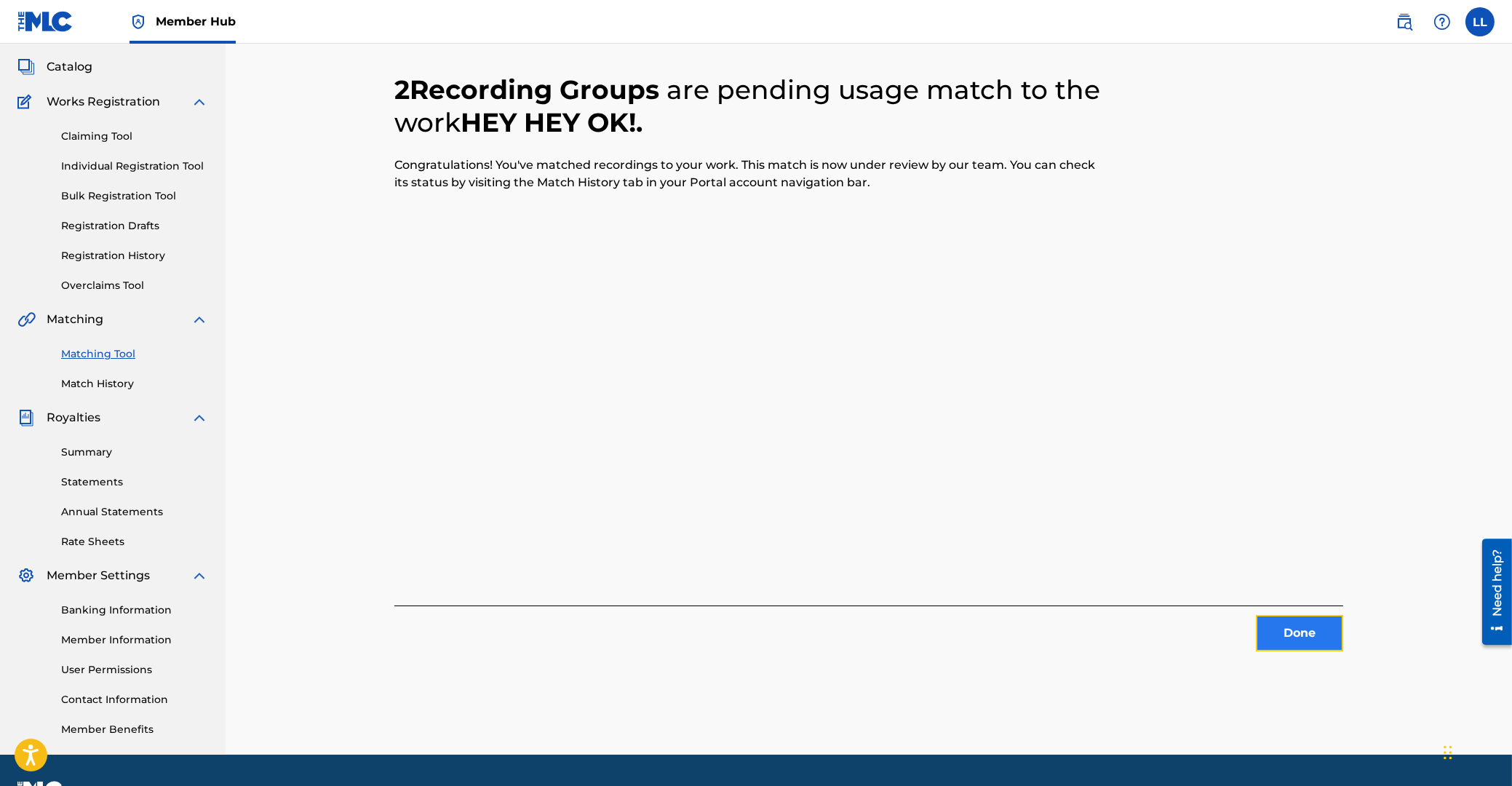
click at [1300, 634] on button "Done" at bounding box center [1300, 633] width 87 height 36
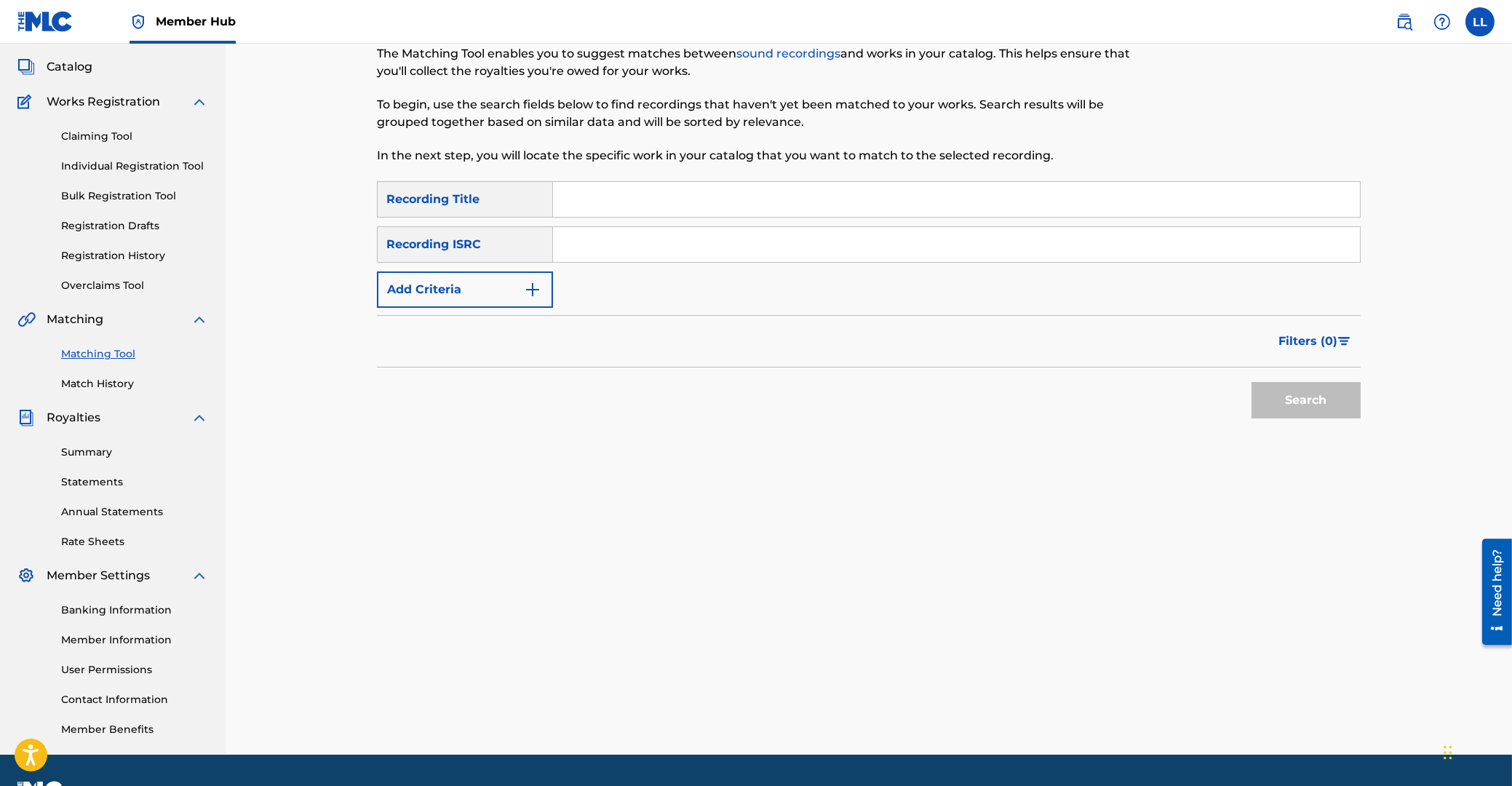
click at [630, 242] on input "Search Form" at bounding box center [956, 244] width 807 height 34
type input "USA371037790"
click at [1290, 398] on button "Search" at bounding box center [1306, 400] width 109 height 36
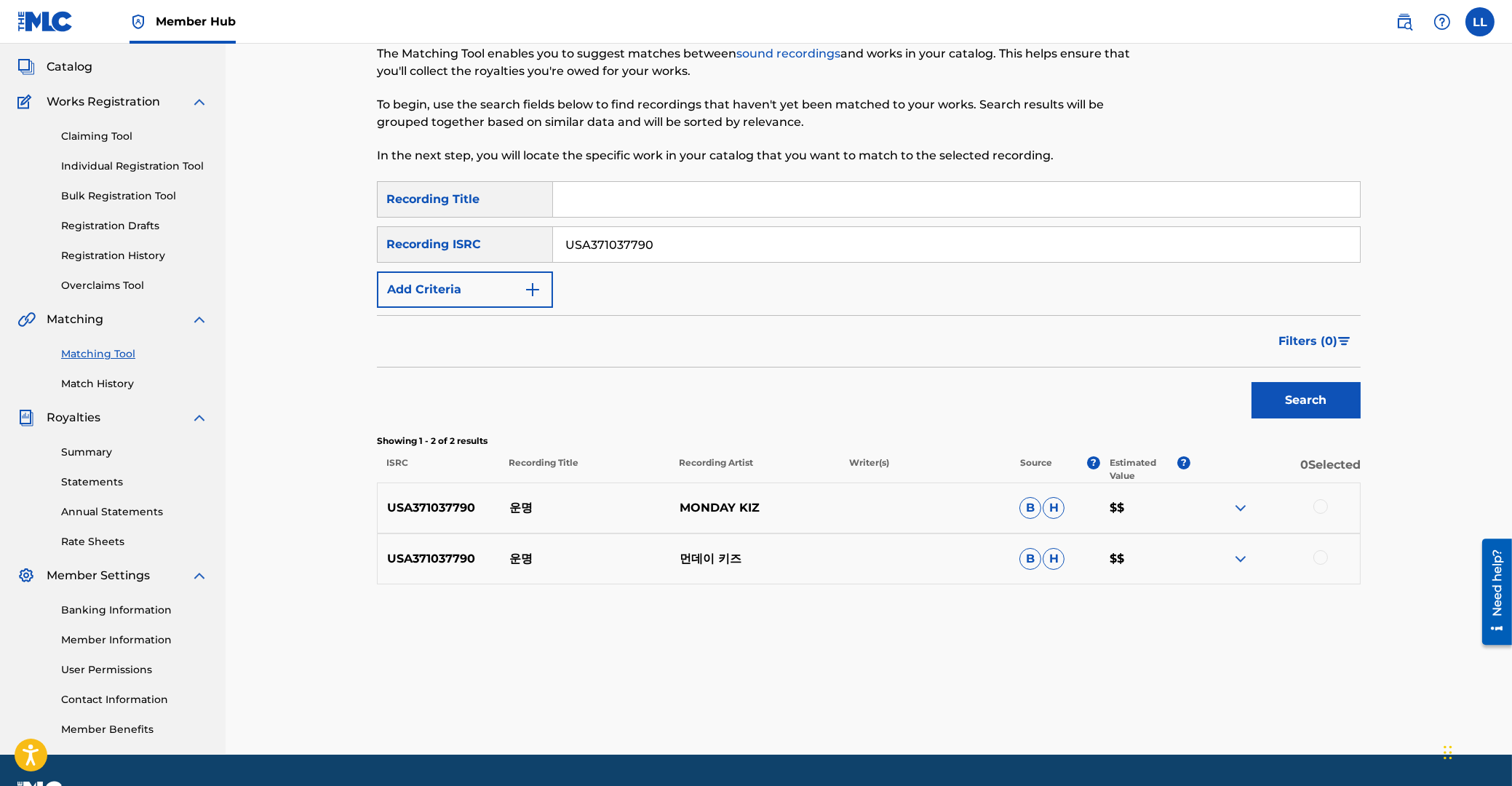
click at [1243, 509] on img at bounding box center [1240, 507] width 17 height 17
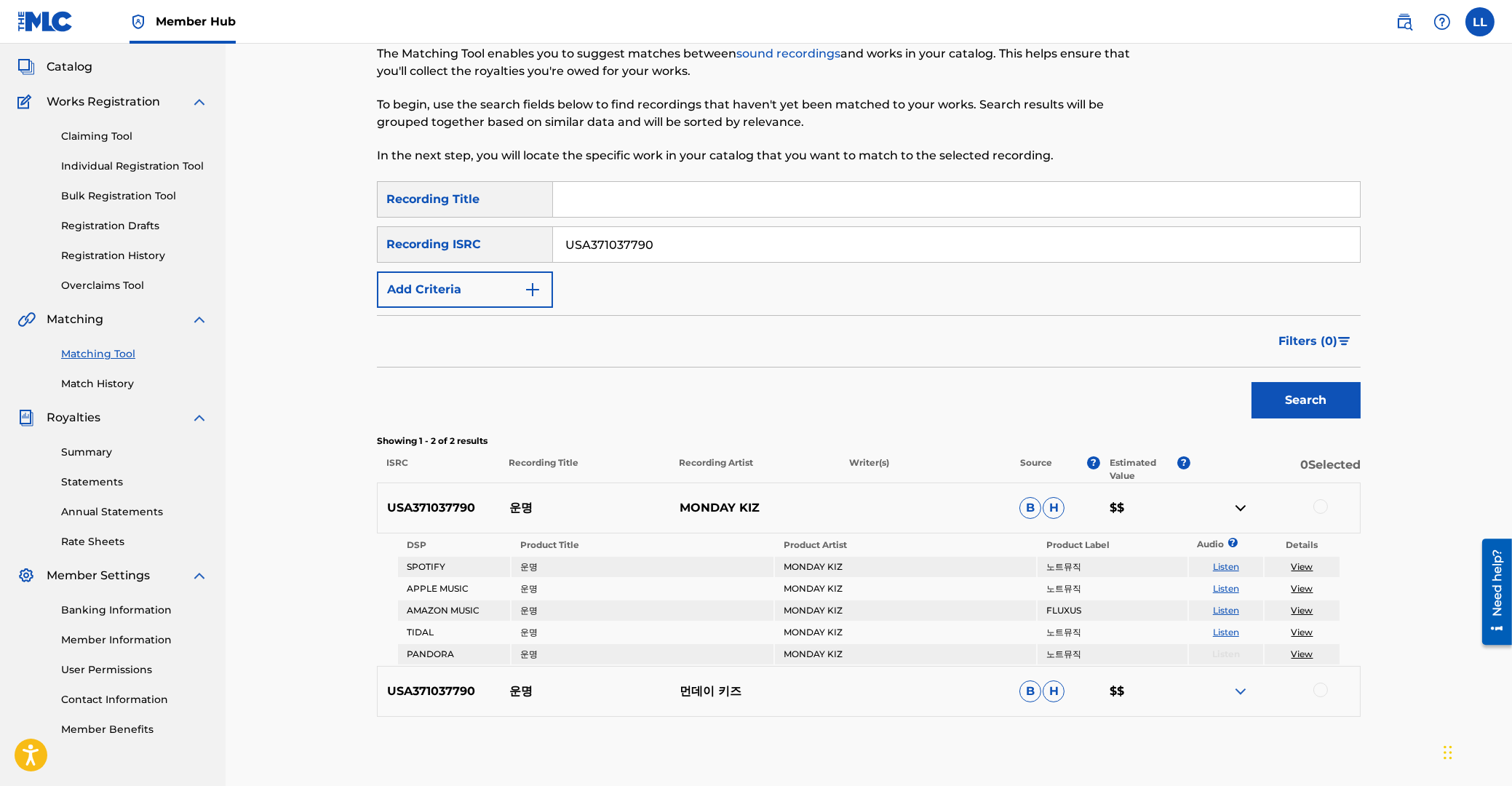
scroll to position [152, 0]
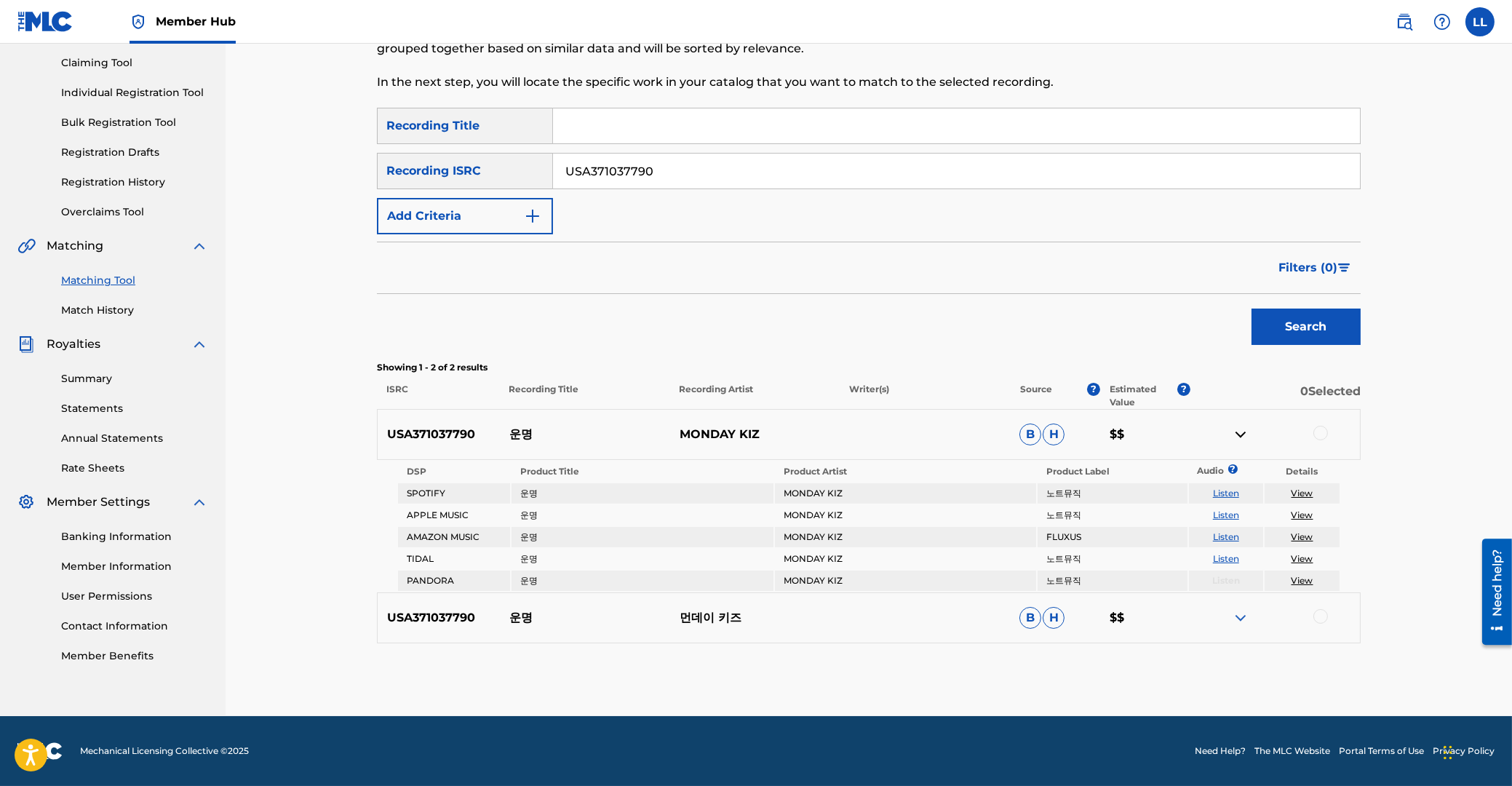
click at [1244, 619] on img at bounding box center [1240, 617] width 17 height 17
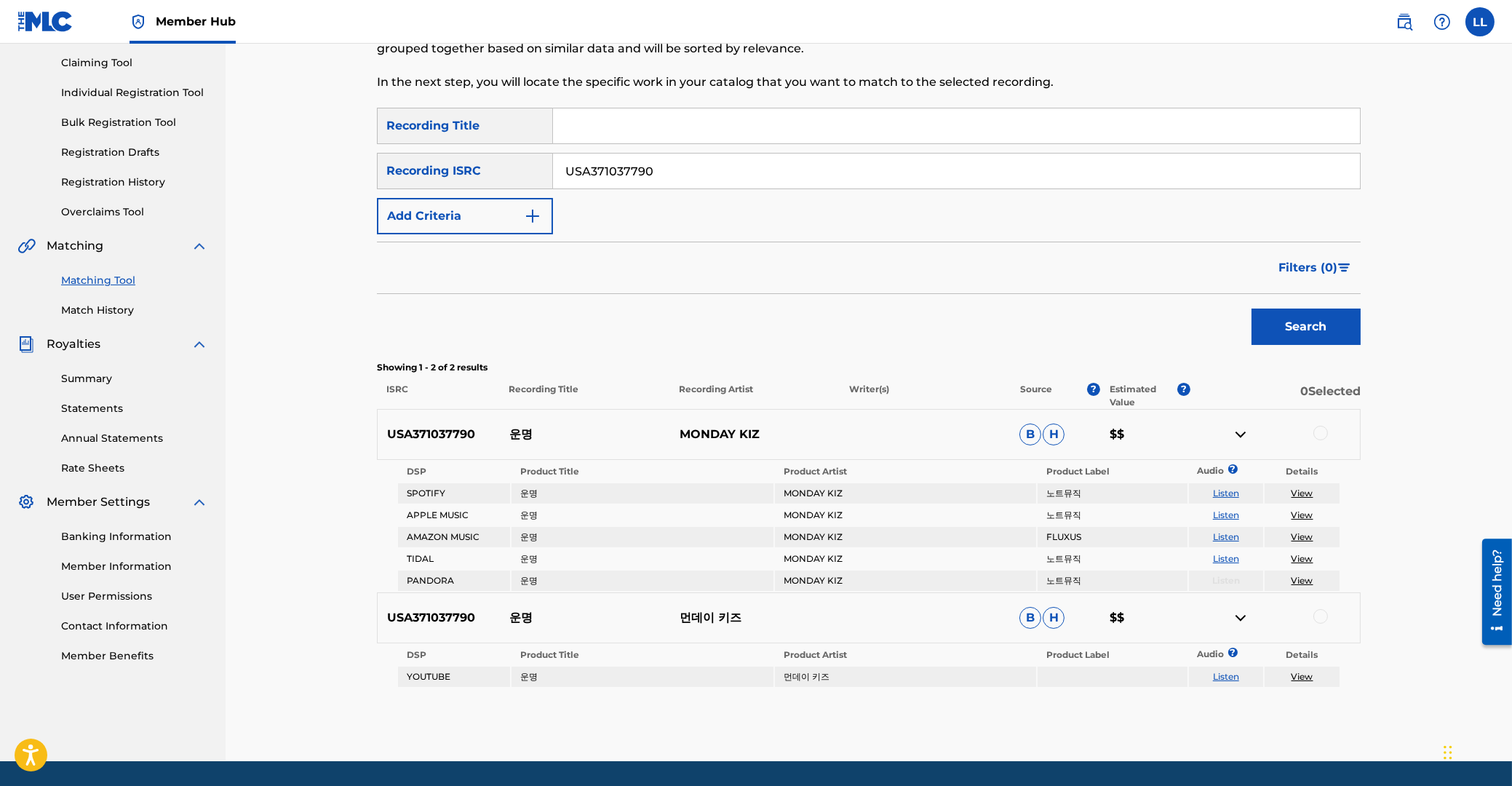
scroll to position [196, 0]
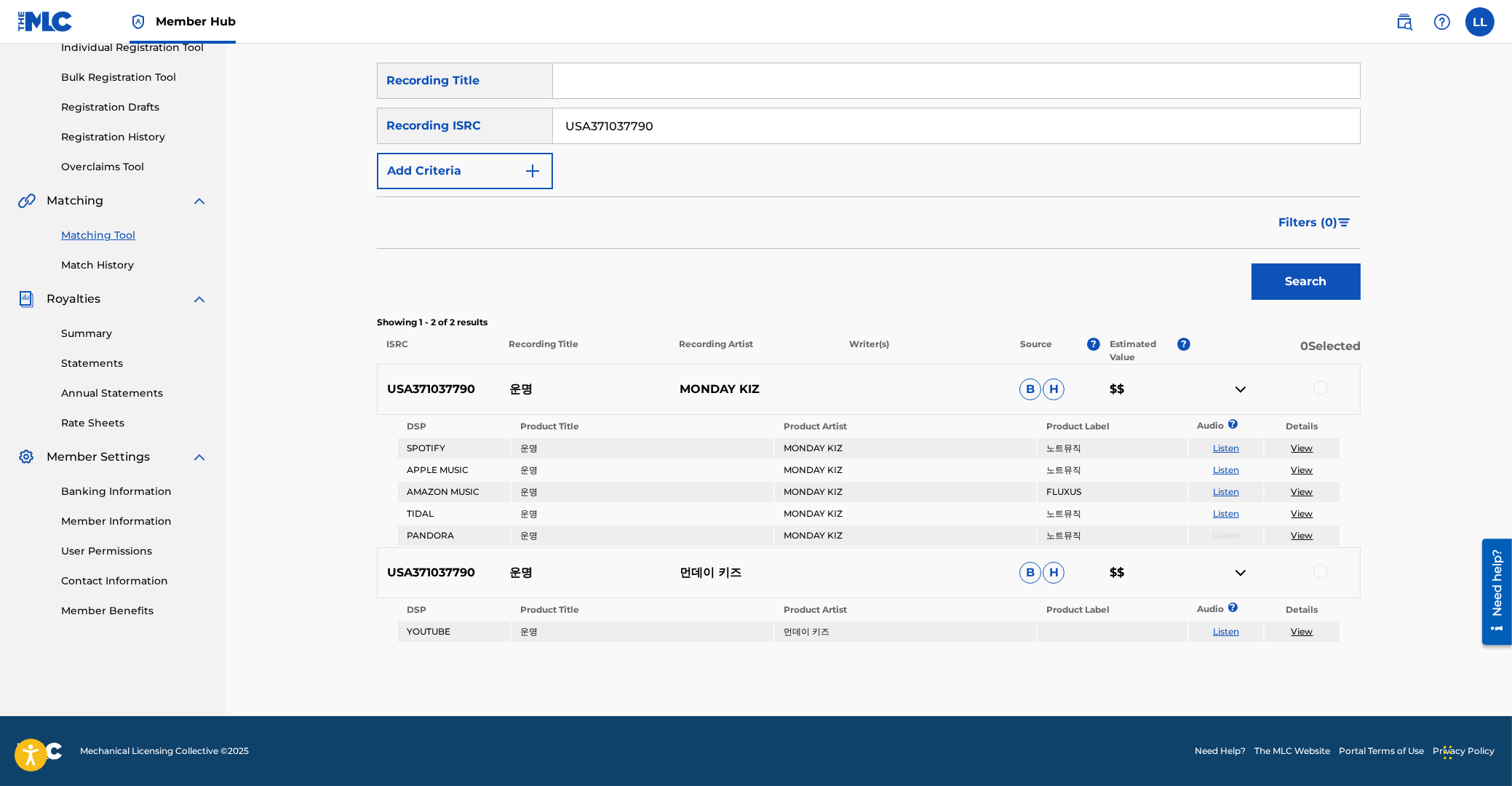
click at [1323, 388] on div at bounding box center [1321, 388] width 15 height 15
click at [1319, 572] on div at bounding box center [1321, 571] width 15 height 15
click at [1040, 671] on button "Match 2 Groups" at bounding box center [1022, 667] width 161 height 36
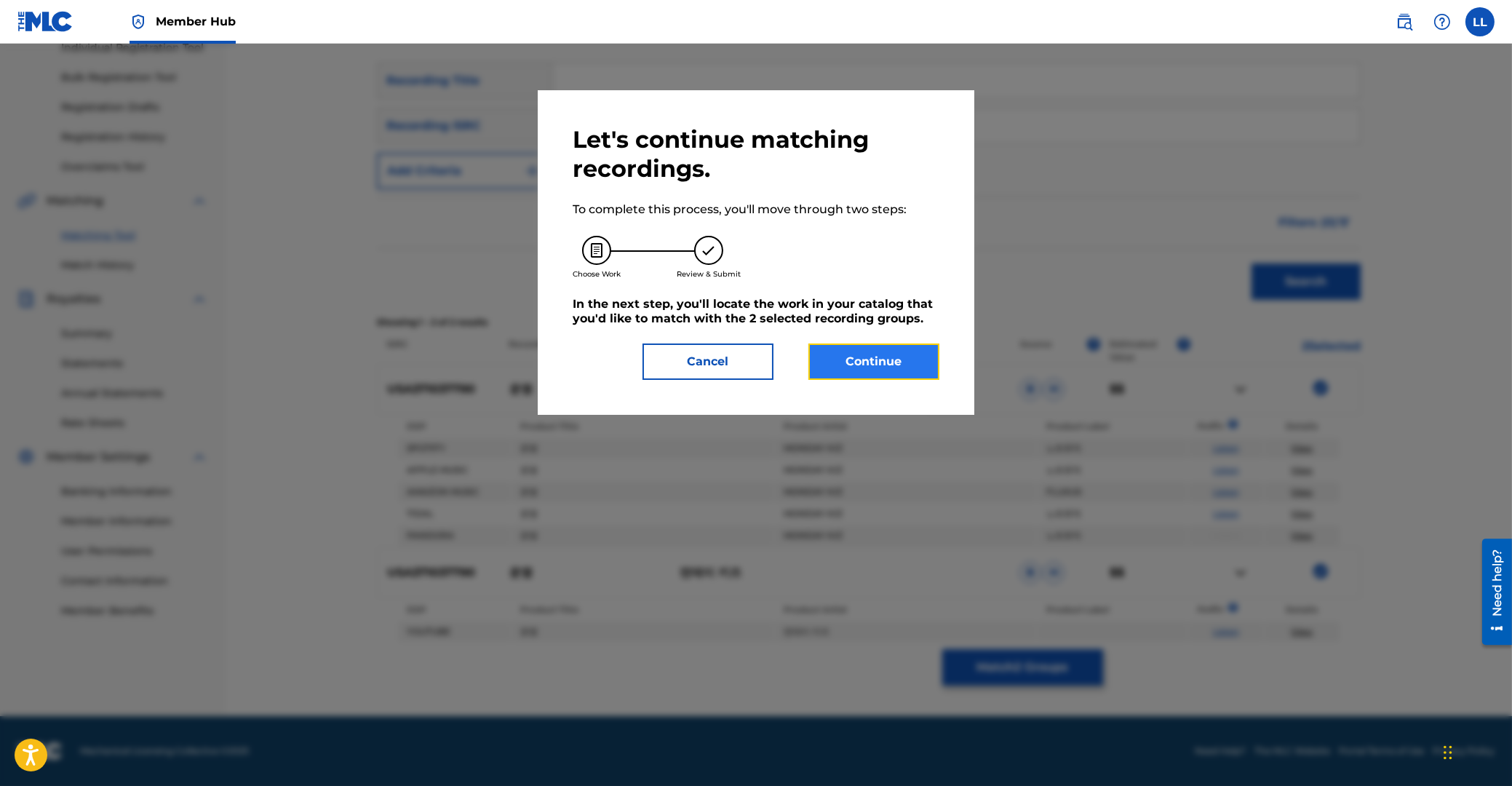
click at [893, 366] on button "Continue" at bounding box center [874, 361] width 131 height 36
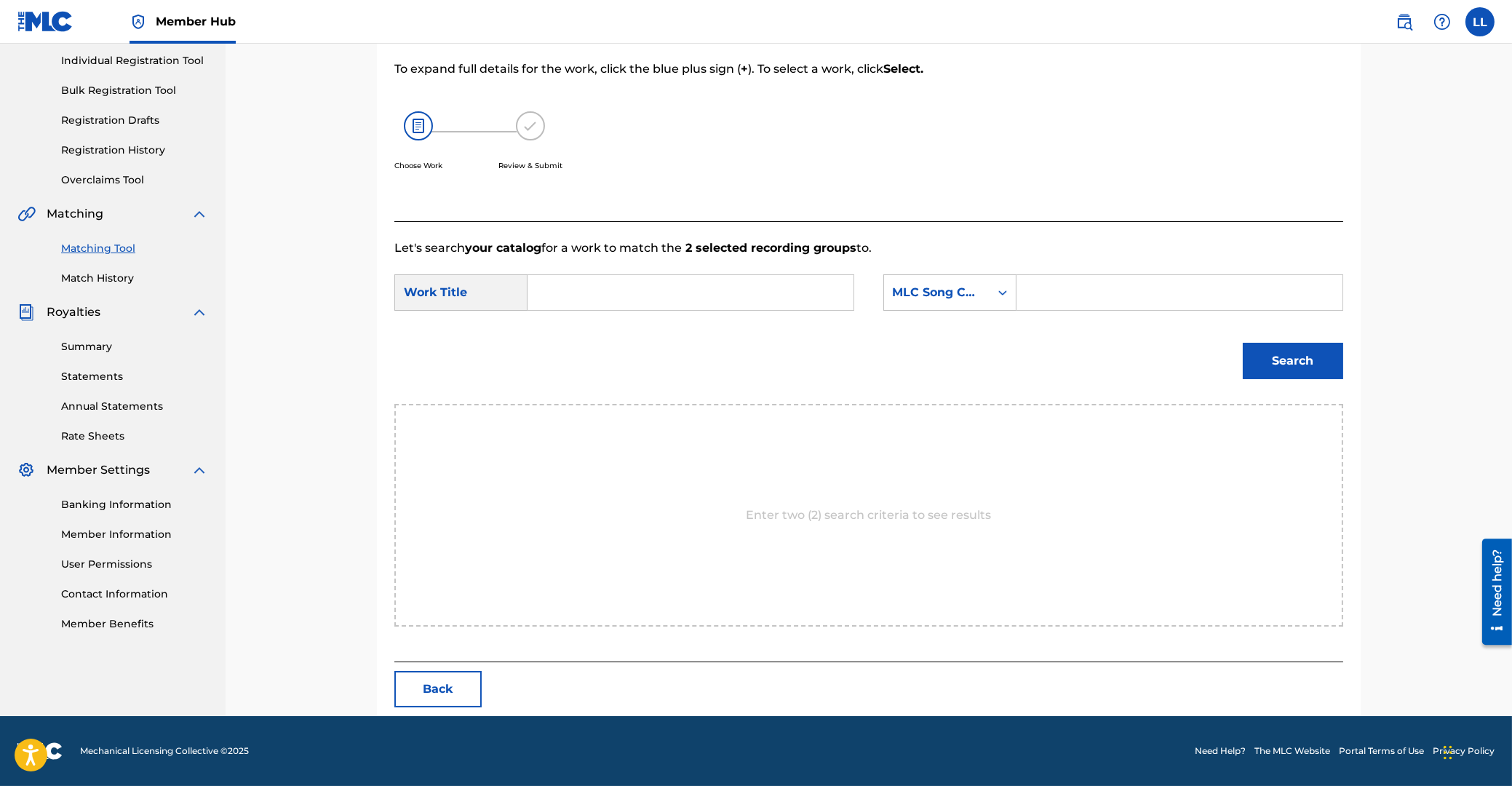
scroll to position [115, 0]
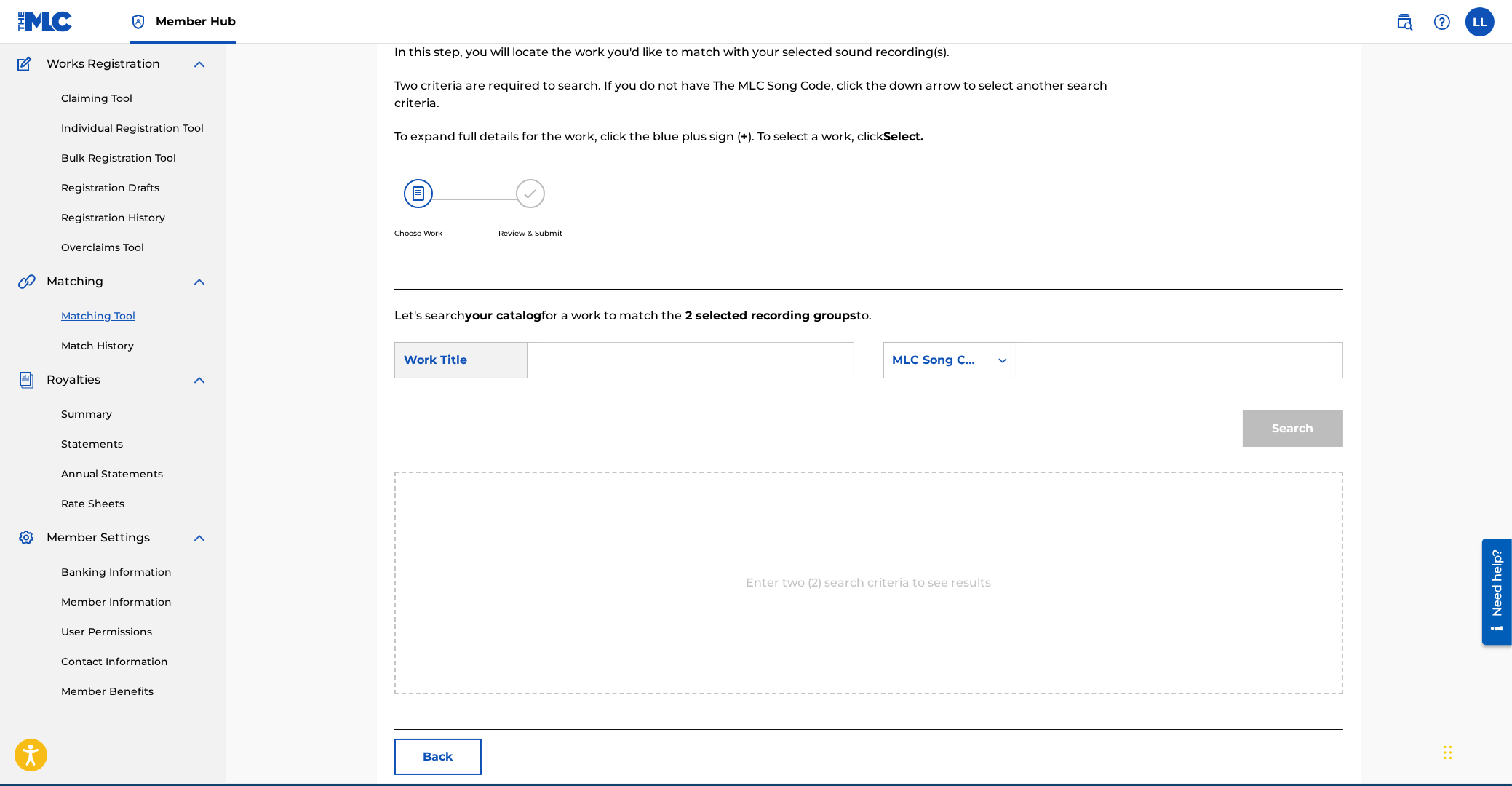
click at [739, 363] on input "Search Form" at bounding box center [691, 360] width 301 height 34
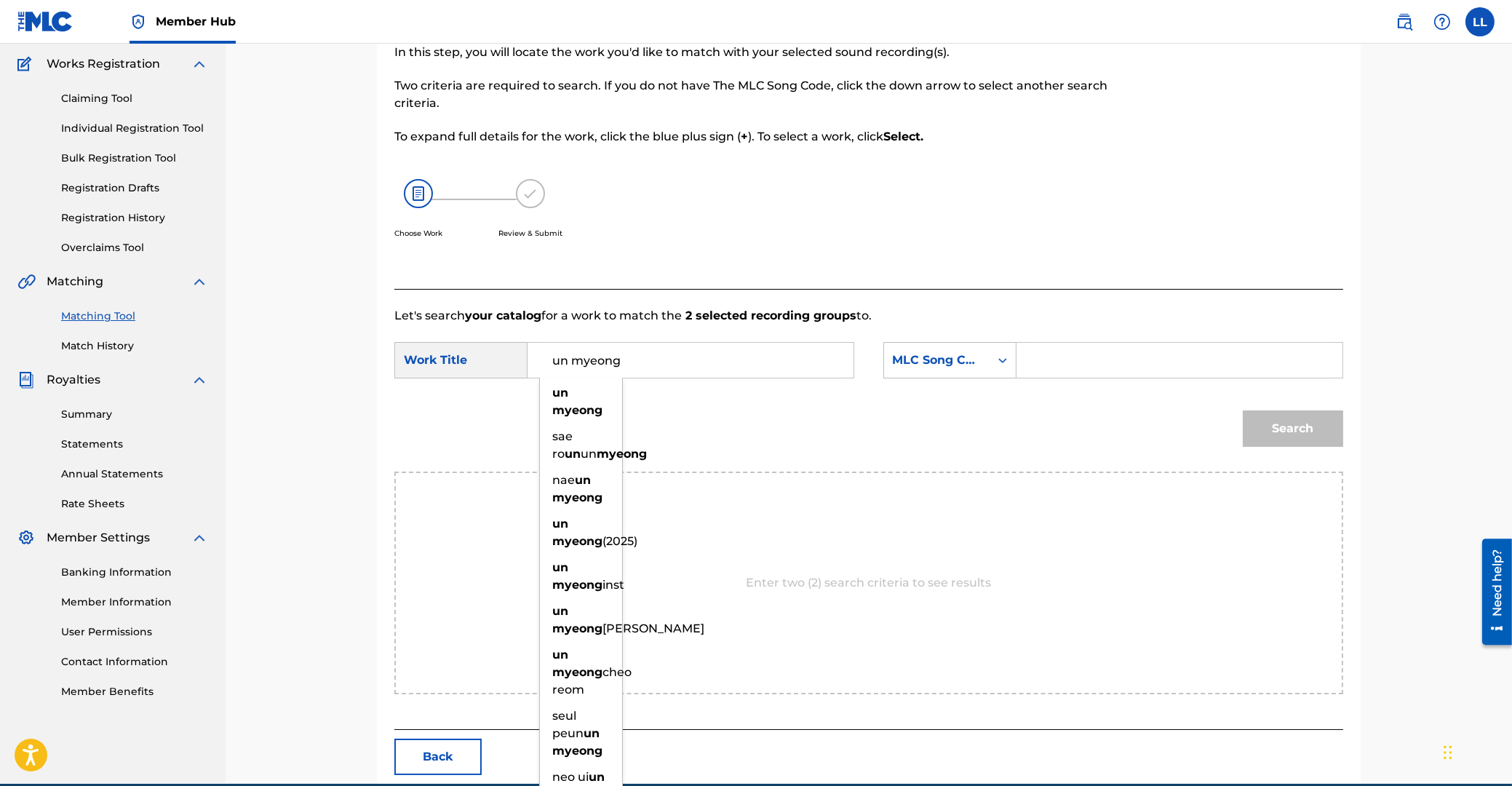
type input "un myeong"
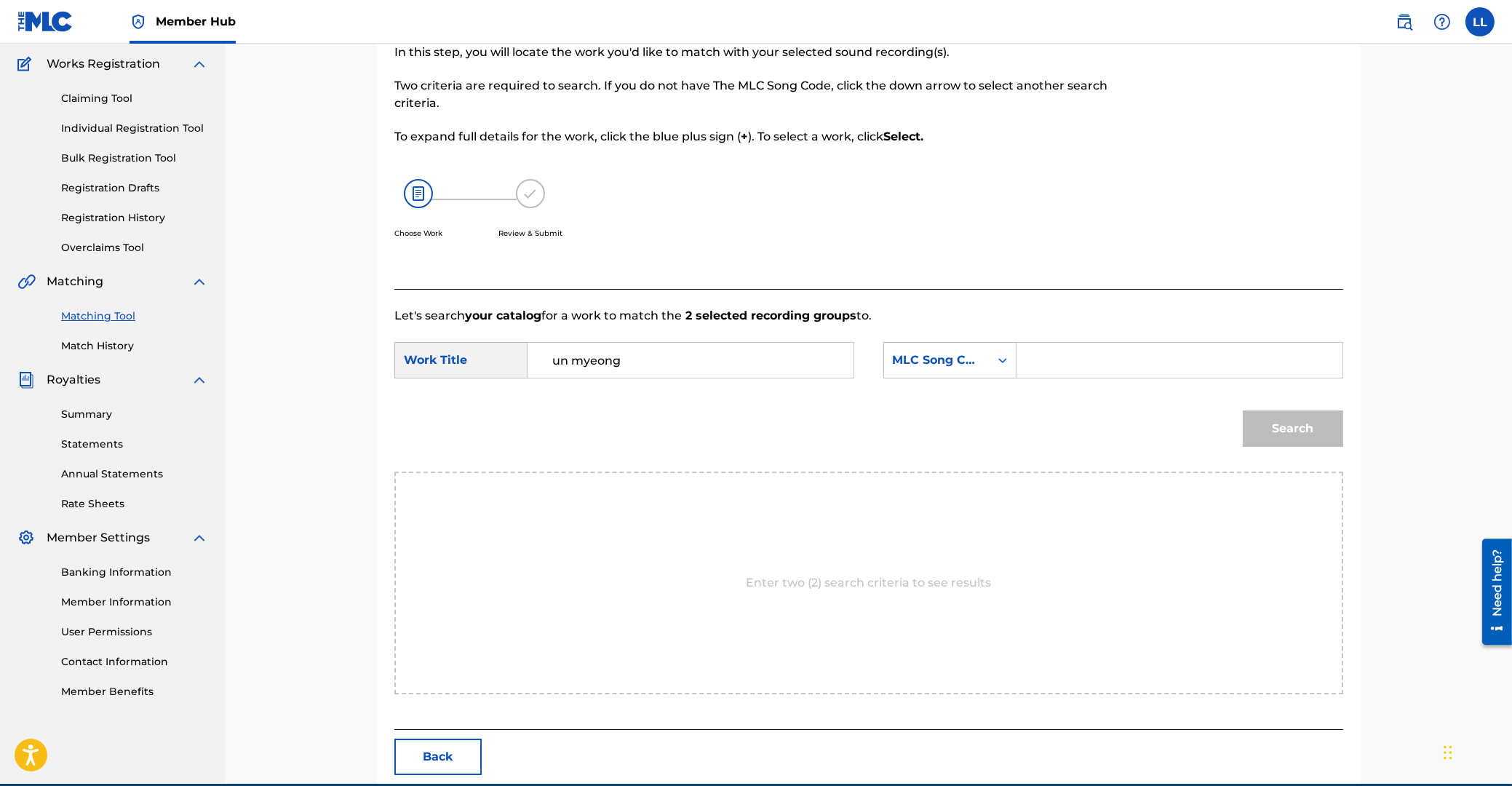
click at [1154, 358] on input "Search Form" at bounding box center [1180, 360] width 301 height 34
type input "U08514"
click at [1282, 434] on button "Search" at bounding box center [1292, 428] width 101 height 36
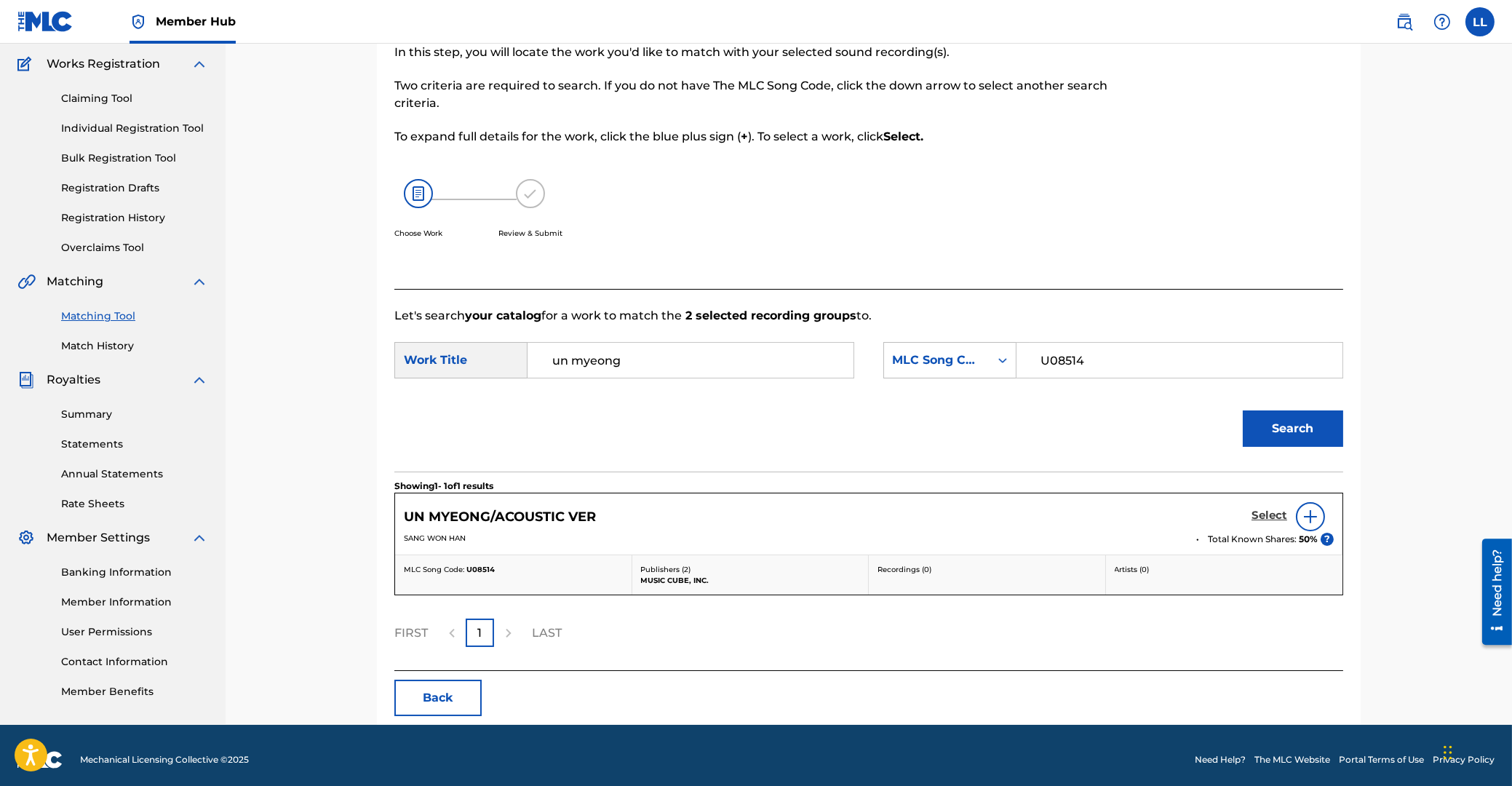
click at [1266, 515] on h5 "Select" at bounding box center [1269, 515] width 35 height 14
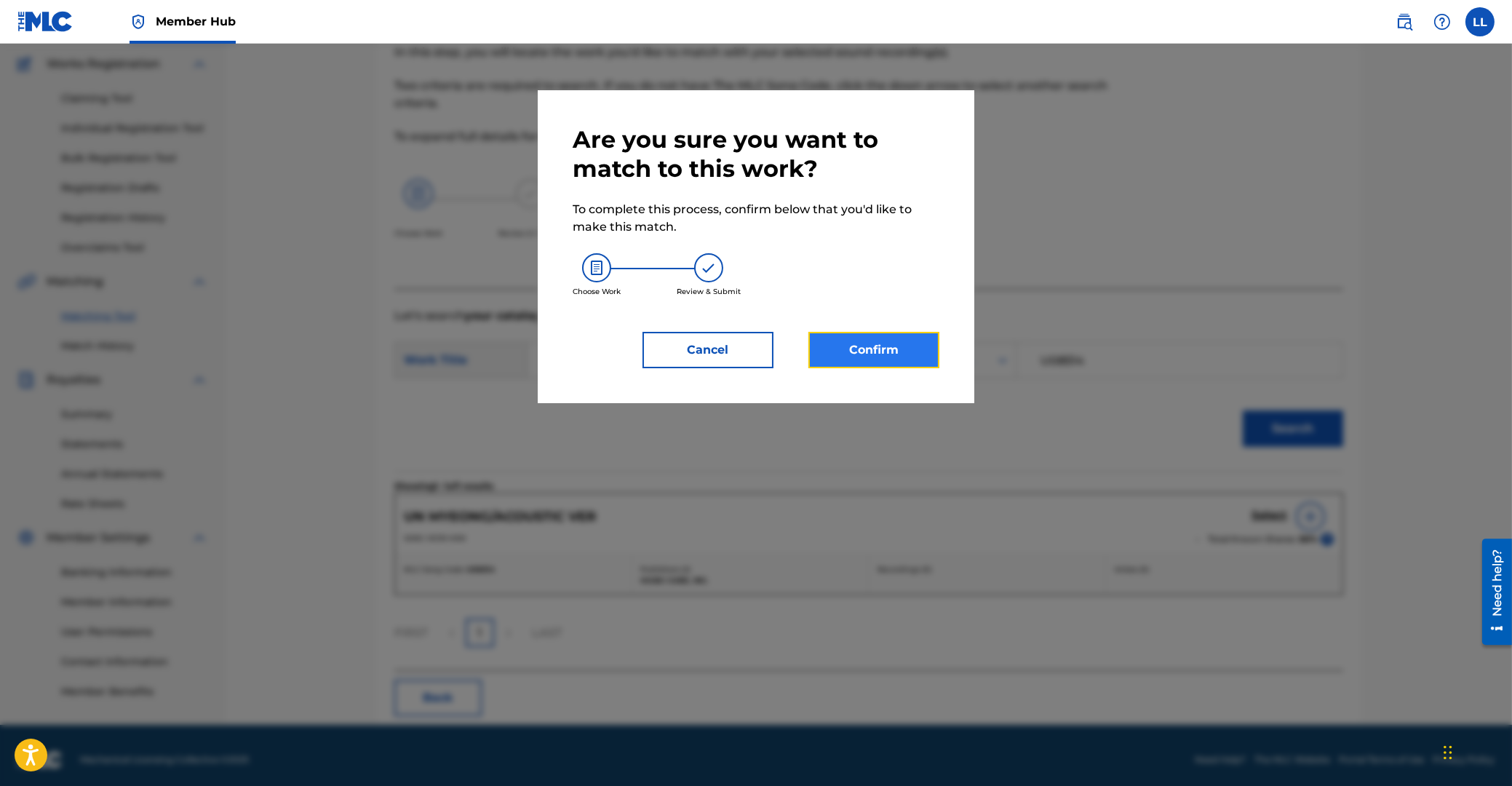
click at [871, 335] on button "Confirm" at bounding box center [874, 350] width 131 height 36
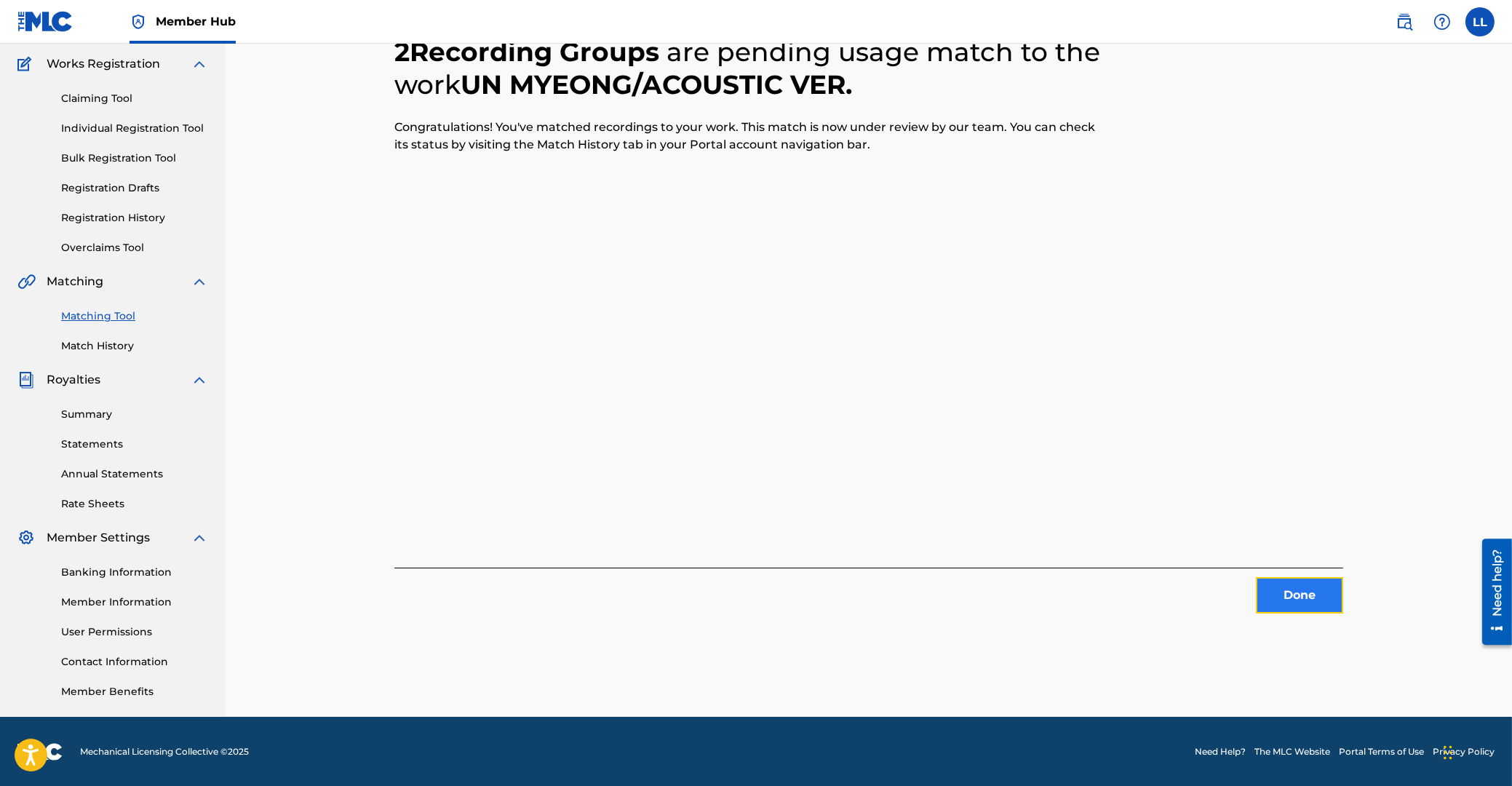
click at [1298, 592] on button "Done" at bounding box center [1300, 595] width 87 height 36
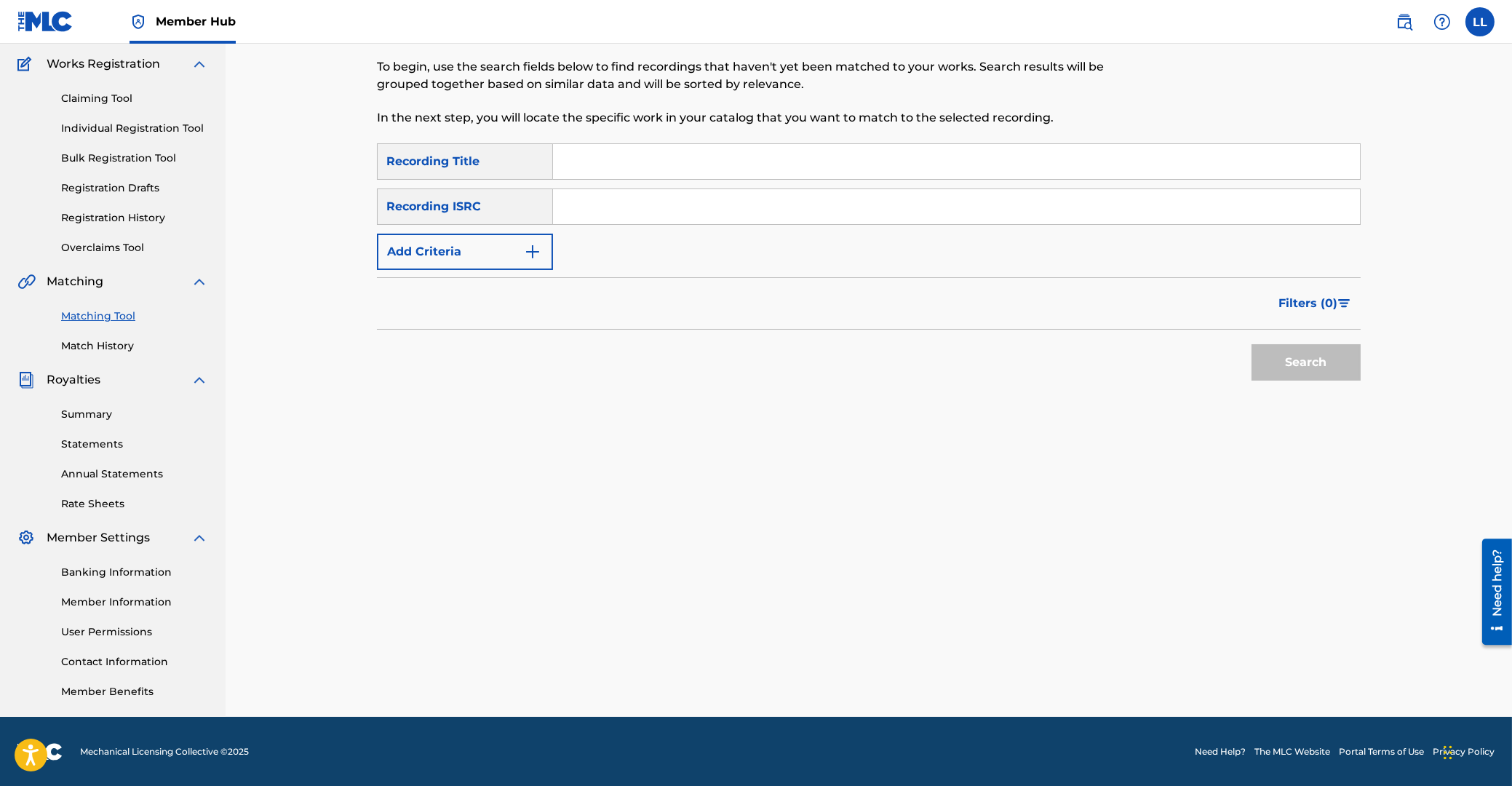
click at [650, 200] on input "Search Form" at bounding box center [956, 206] width 807 height 34
type input "QMFMF2447055"
click at [1282, 363] on button "Search" at bounding box center [1306, 362] width 109 height 36
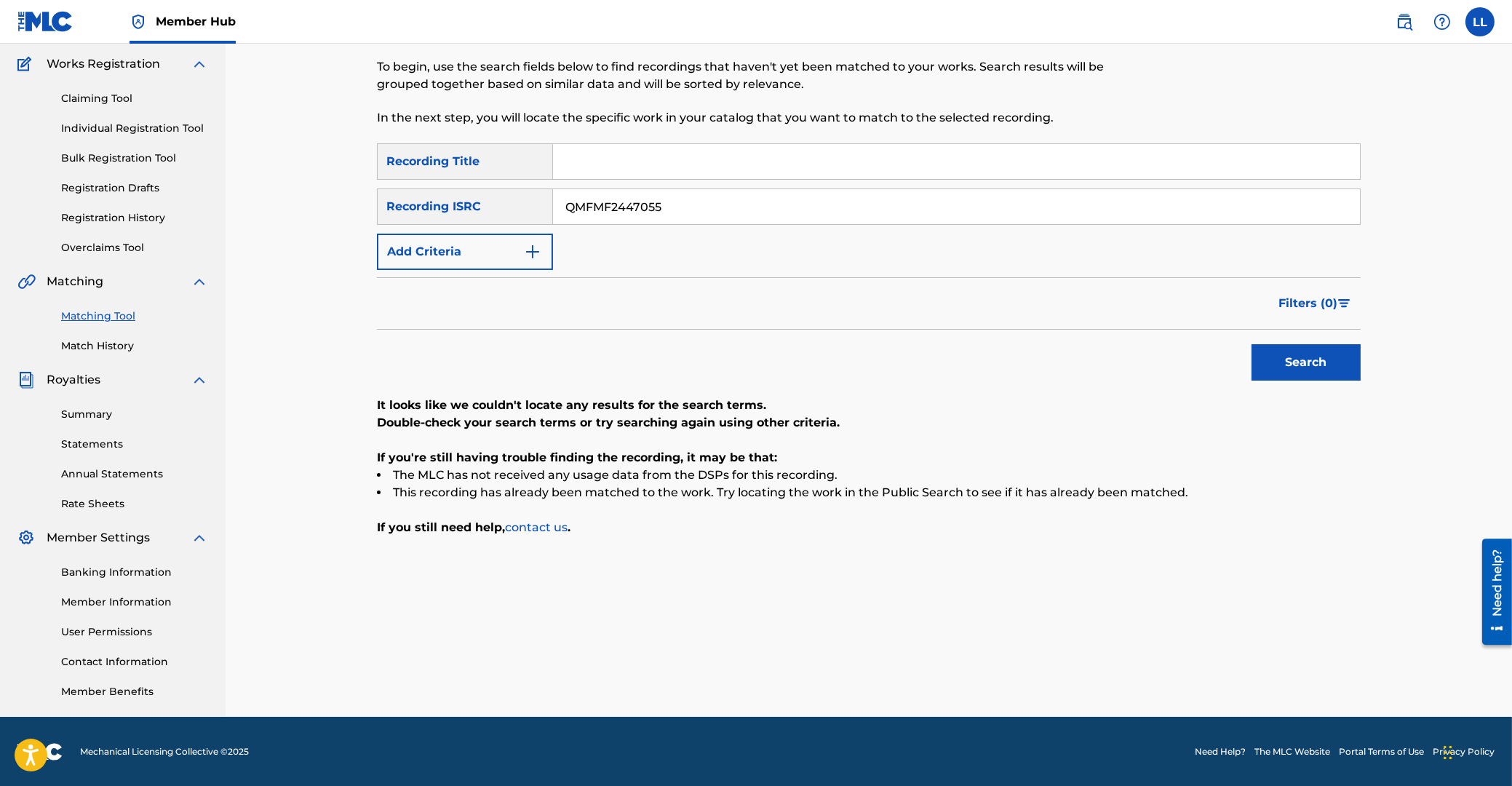
drag, startPoint x: 702, startPoint y: 206, endPoint x: 492, endPoint y: 201, distance: 210.1
click at [553, 201] on input "QMFMF2447055" at bounding box center [956, 206] width 807 height 34
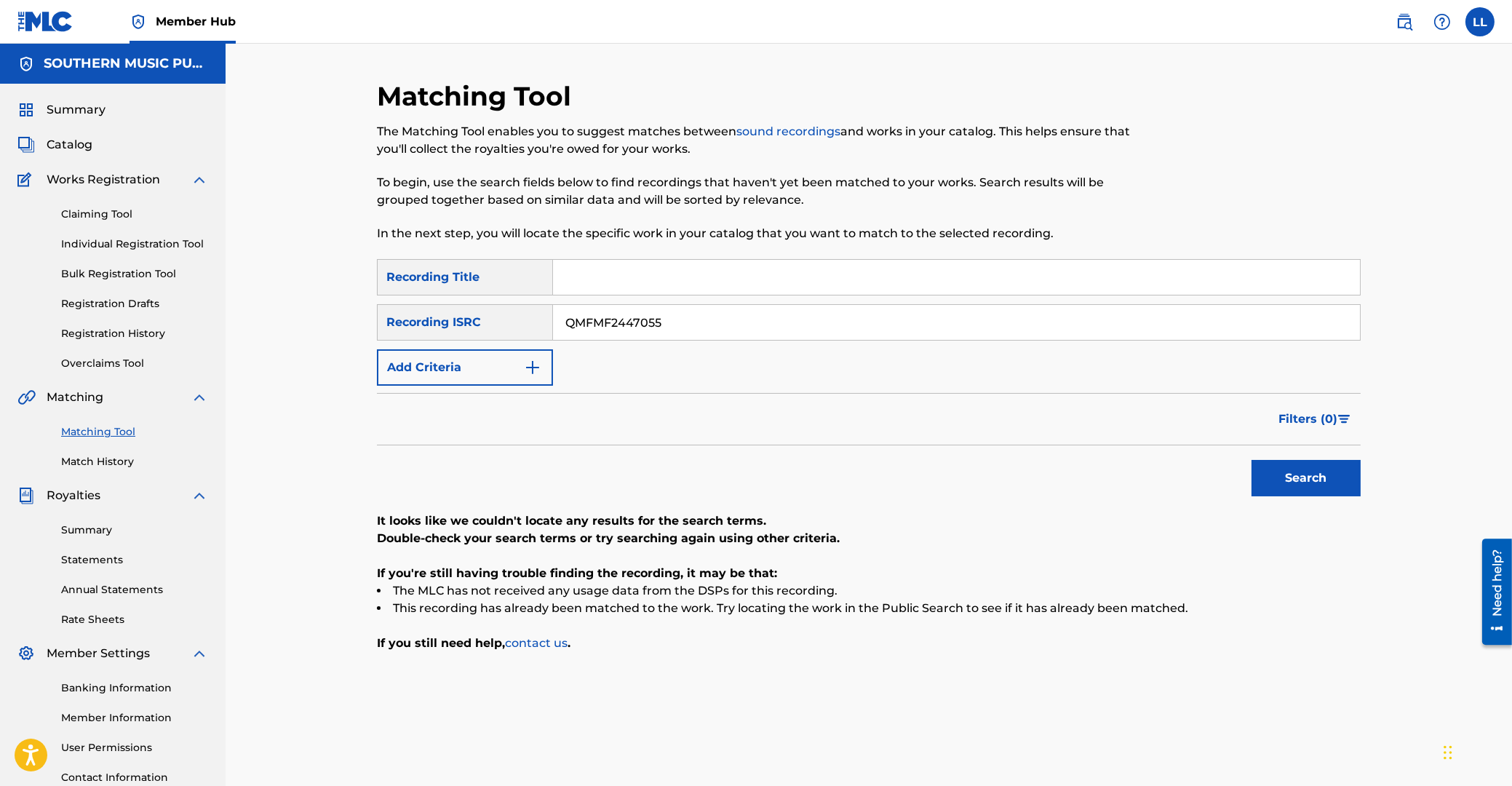
drag, startPoint x: 572, startPoint y: 329, endPoint x: 347, endPoint y: 336, distance: 225.1
click at [553, 336] on input "QMFMF2447055" at bounding box center [956, 322] width 807 height 34
click at [625, 286] on input "Search Form" at bounding box center [956, 277] width 807 height 34
click at [1252, 460] on button "Search" at bounding box center [1306, 478] width 109 height 36
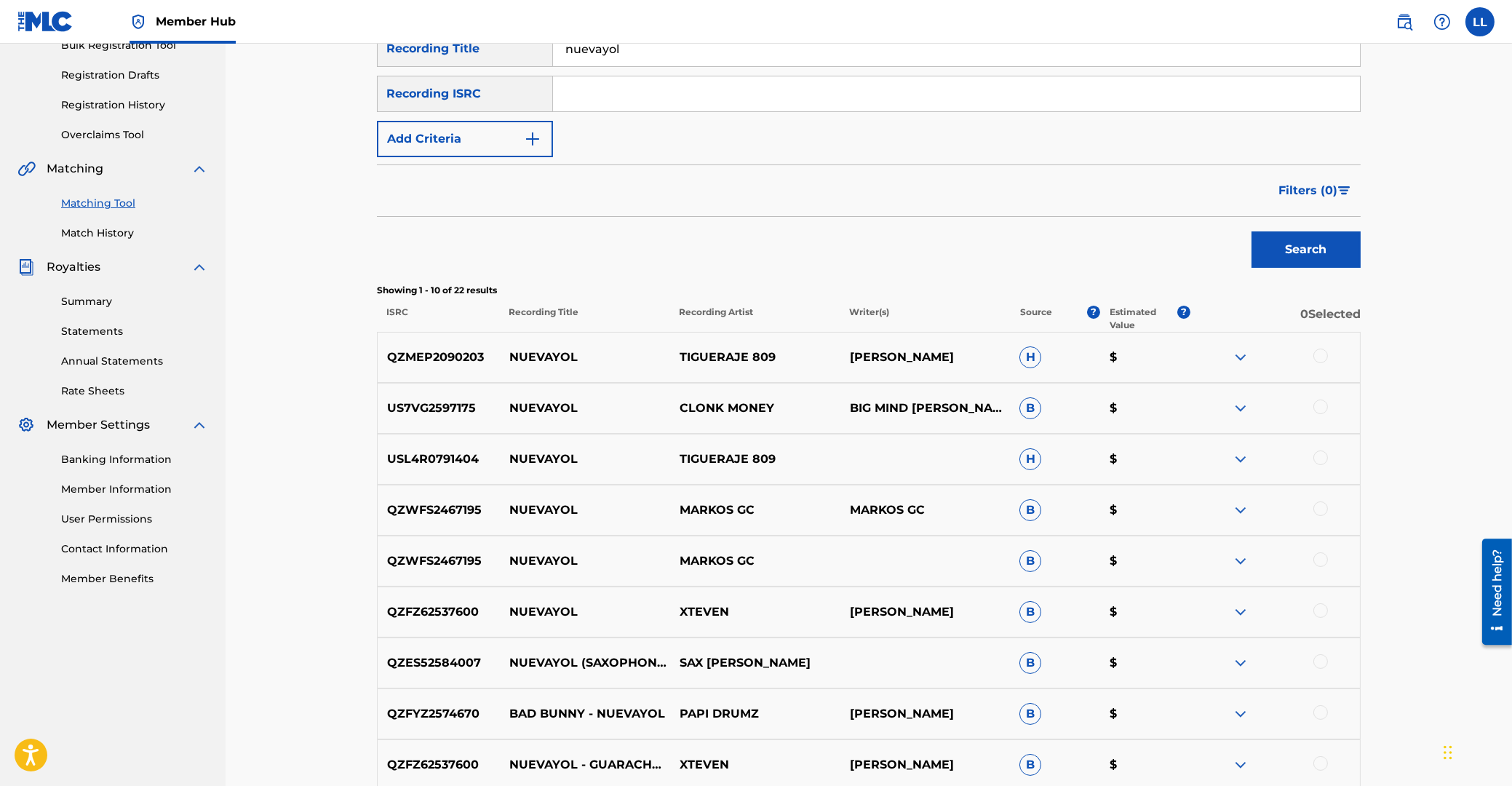
scroll to position [385, 0]
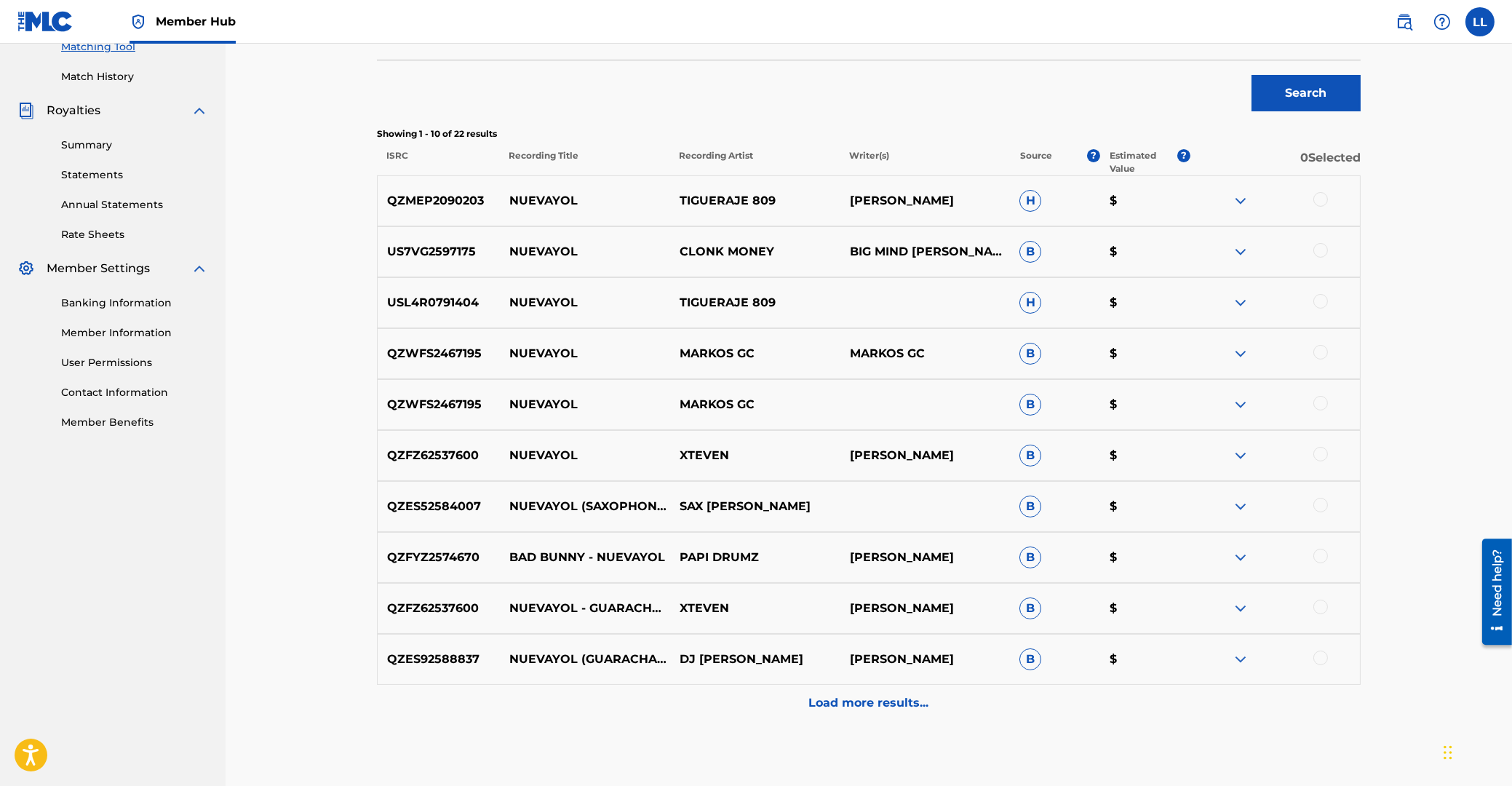
click at [446, 201] on p "QZMEP2090203" at bounding box center [438, 201] width 123 height 17
copy p "QZMEP2090203"
click at [280, 536] on div "Matching Tool The Matching Tool enables you to suggest matches between sound re…" at bounding box center [869, 226] width 1286 height 1135
click at [433, 201] on p "QZMEP2090203" at bounding box center [438, 201] width 123 height 17
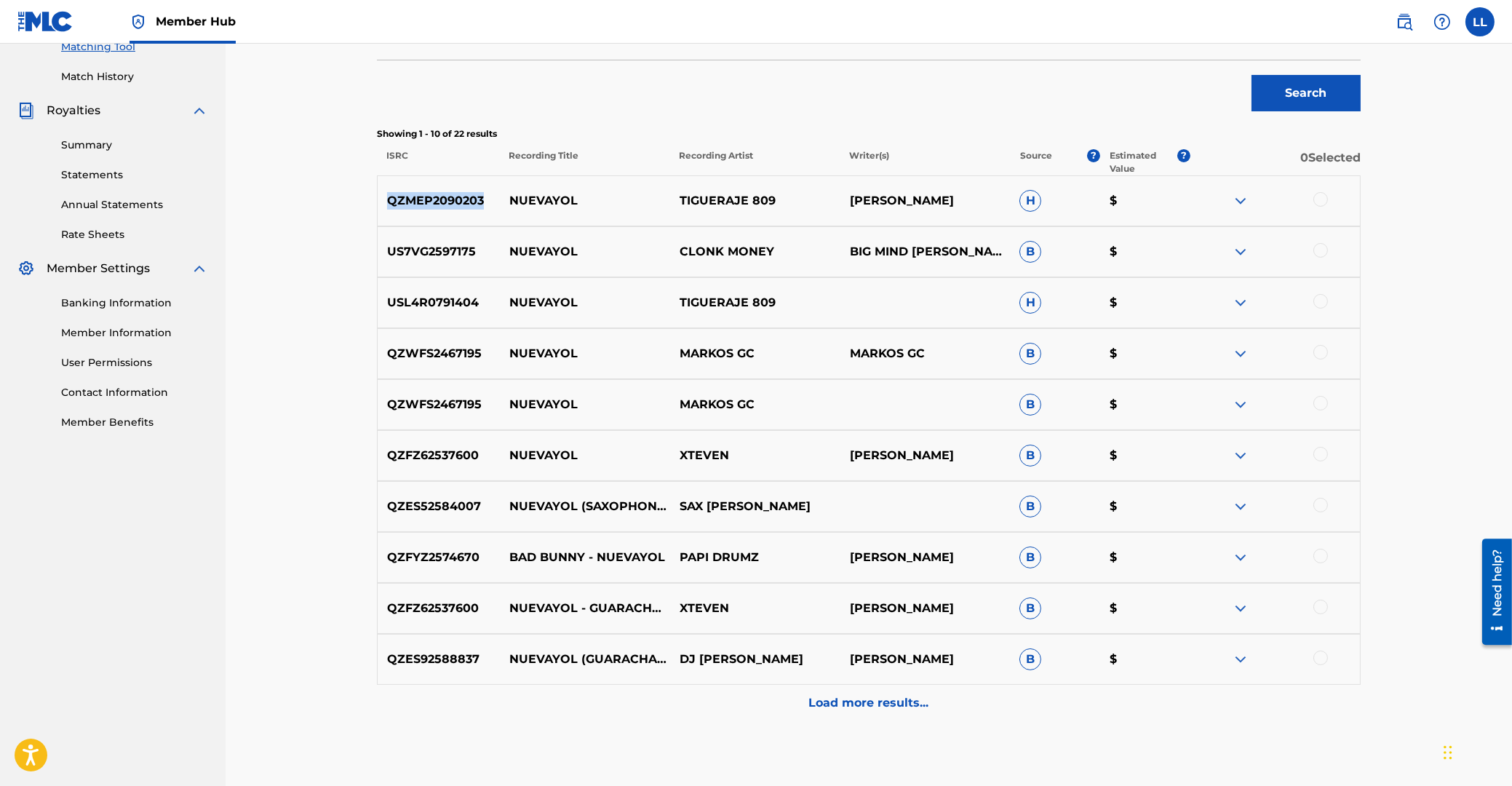
click at [433, 201] on p "QZMEP2090203" at bounding box center [438, 201] width 123 height 17
copy p "QZMEP2090203"
click at [439, 252] on p "US7VG2597175" at bounding box center [438, 251] width 123 height 17
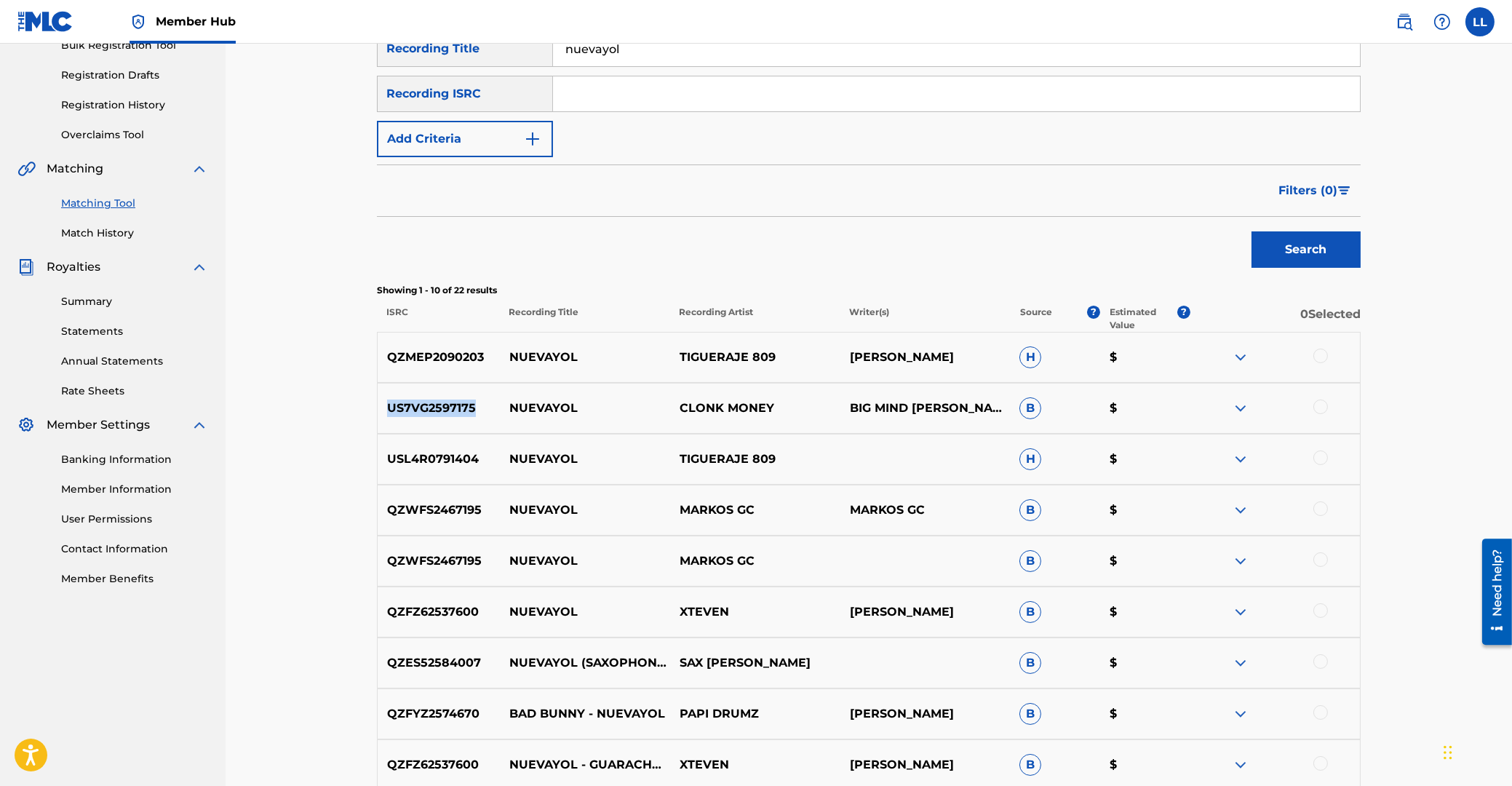
scroll to position [307, 0]
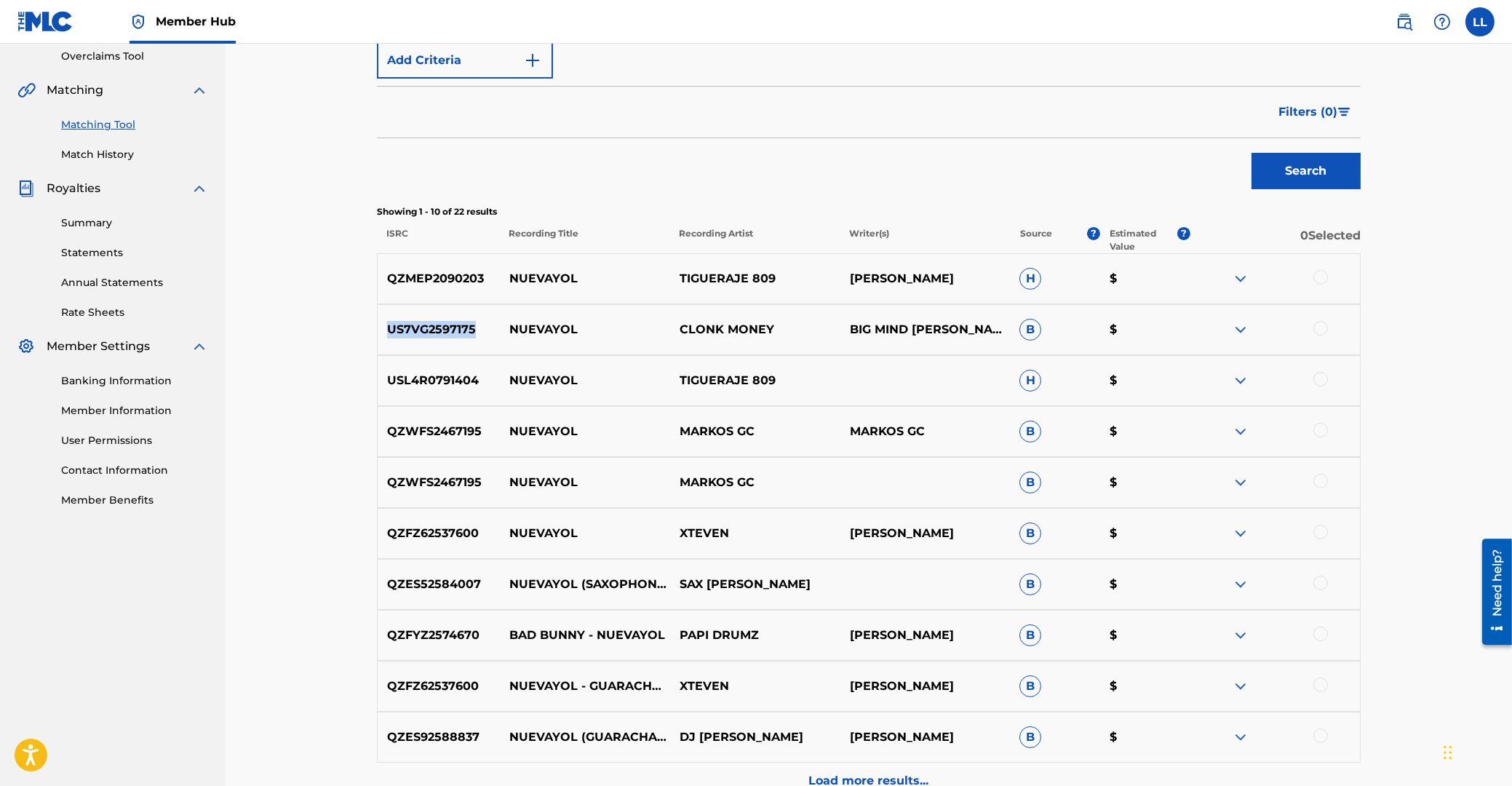
copy p "US7VG2597175"
click at [424, 281] on p "QZMEP2090203" at bounding box center [438, 278] width 123 height 17
copy p "QZMEP2090203"
click at [439, 332] on p "US7VG2597175" at bounding box center [438, 329] width 123 height 17
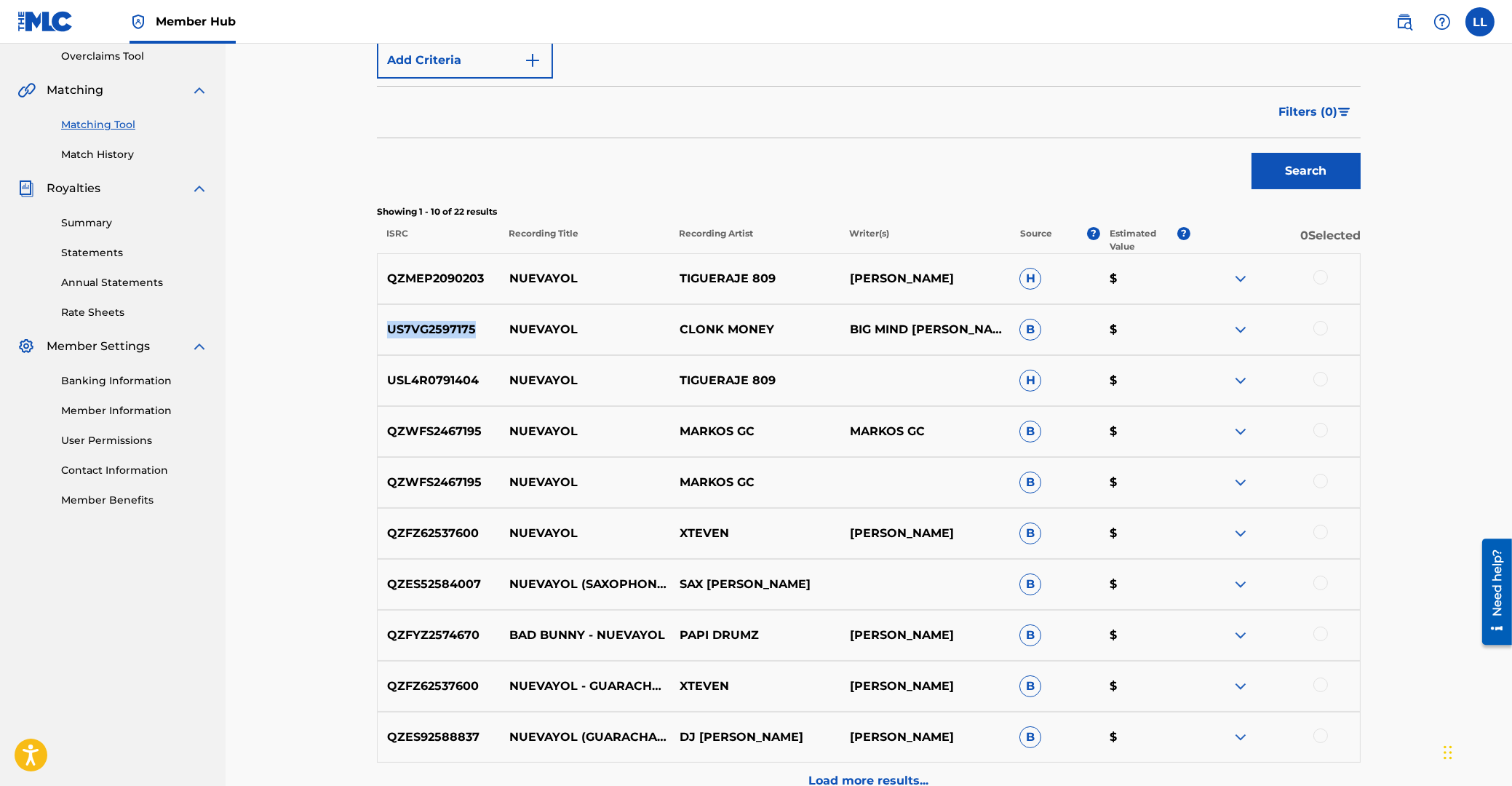
click at [439, 332] on p "US7VG2597175" at bounding box center [438, 329] width 123 height 17
copy p "US7VG2597175"
click at [431, 431] on p "QZWFS2467195" at bounding box center [438, 431] width 123 height 17
copy p "QZWFS2467195"
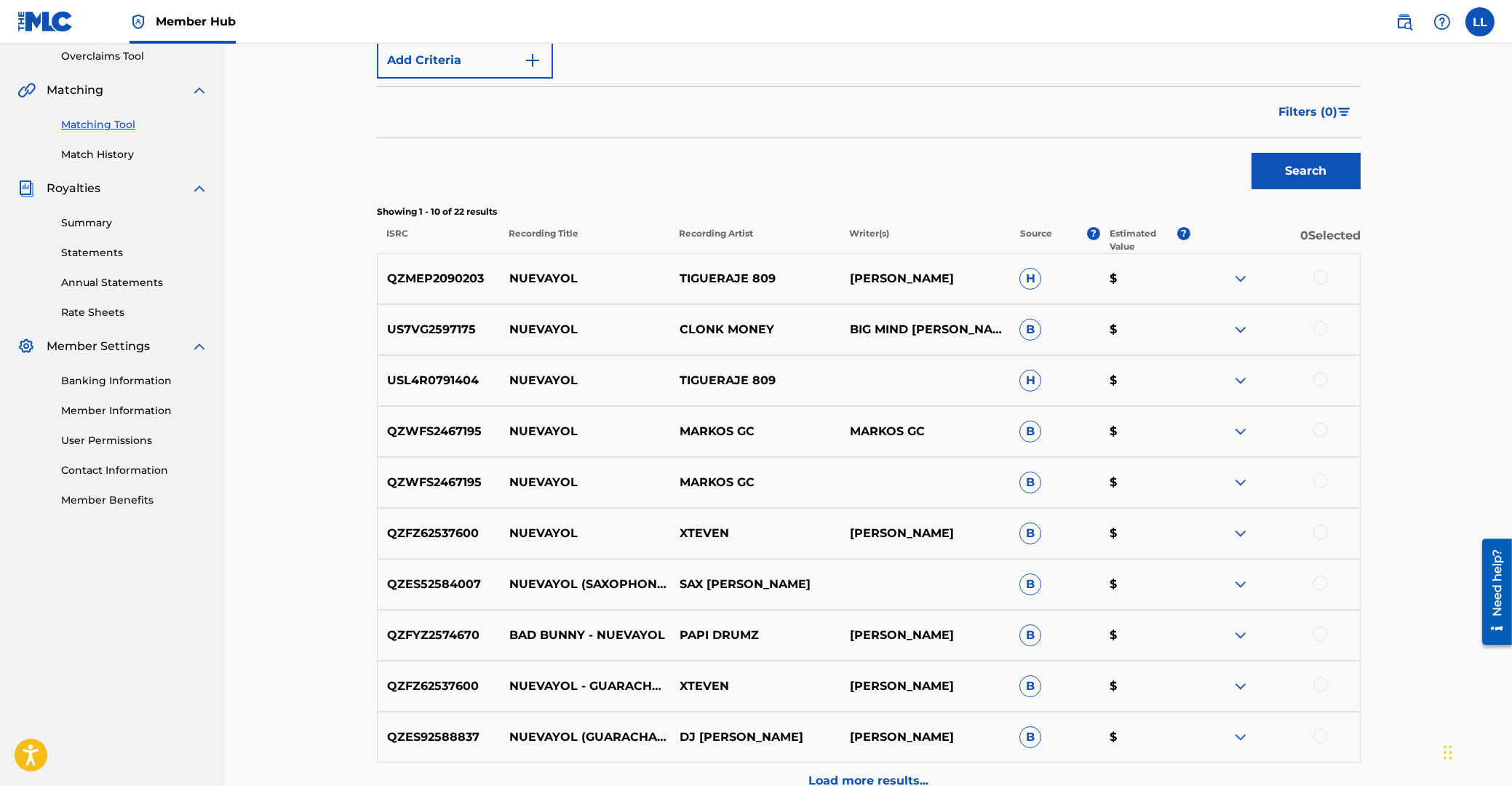
click at [443, 634] on p "QZFYZ2574670" at bounding box center [438, 634] width 123 height 17
copy p "QZFYZ2574670"
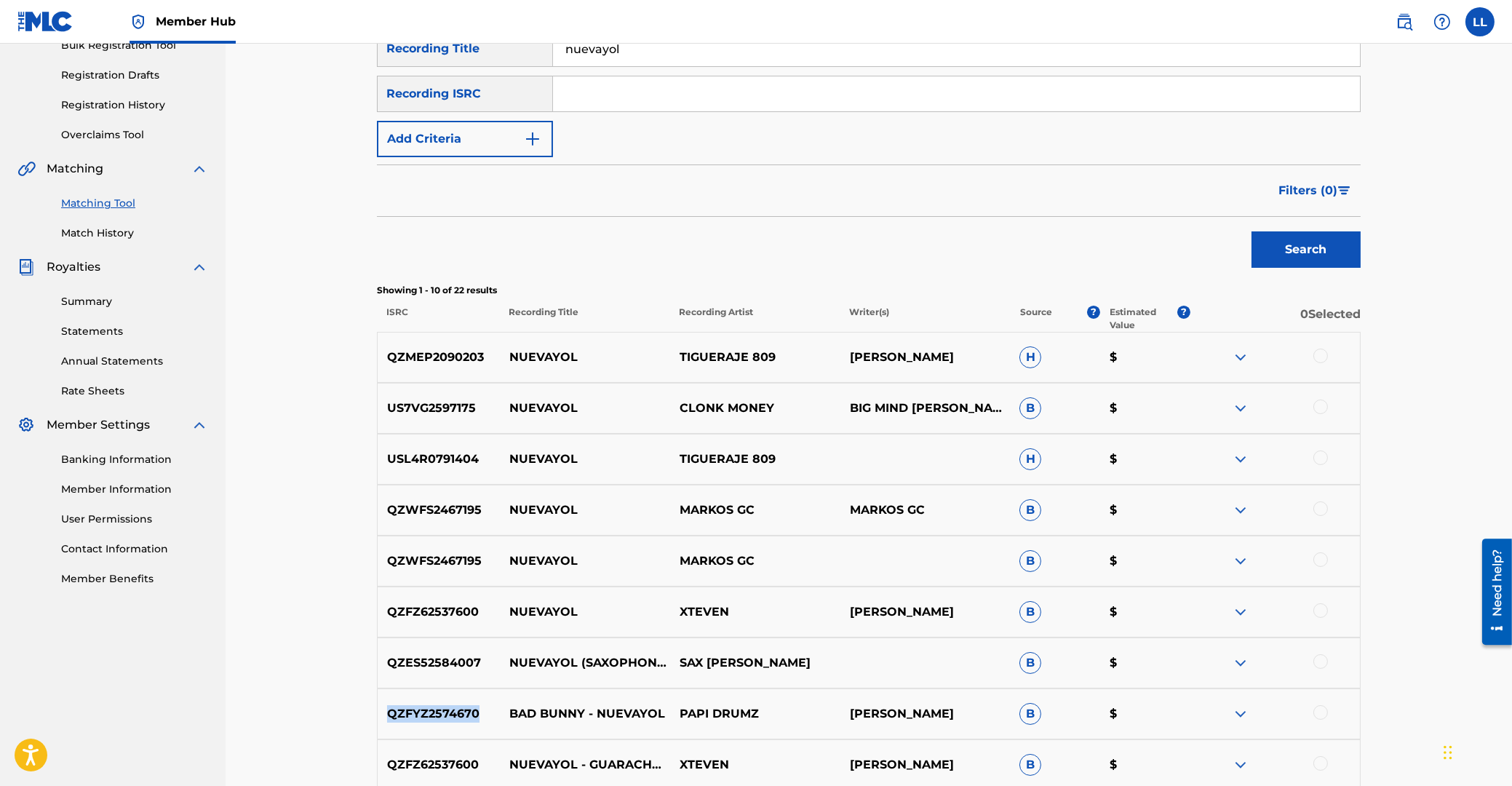
scroll to position [385, 0]
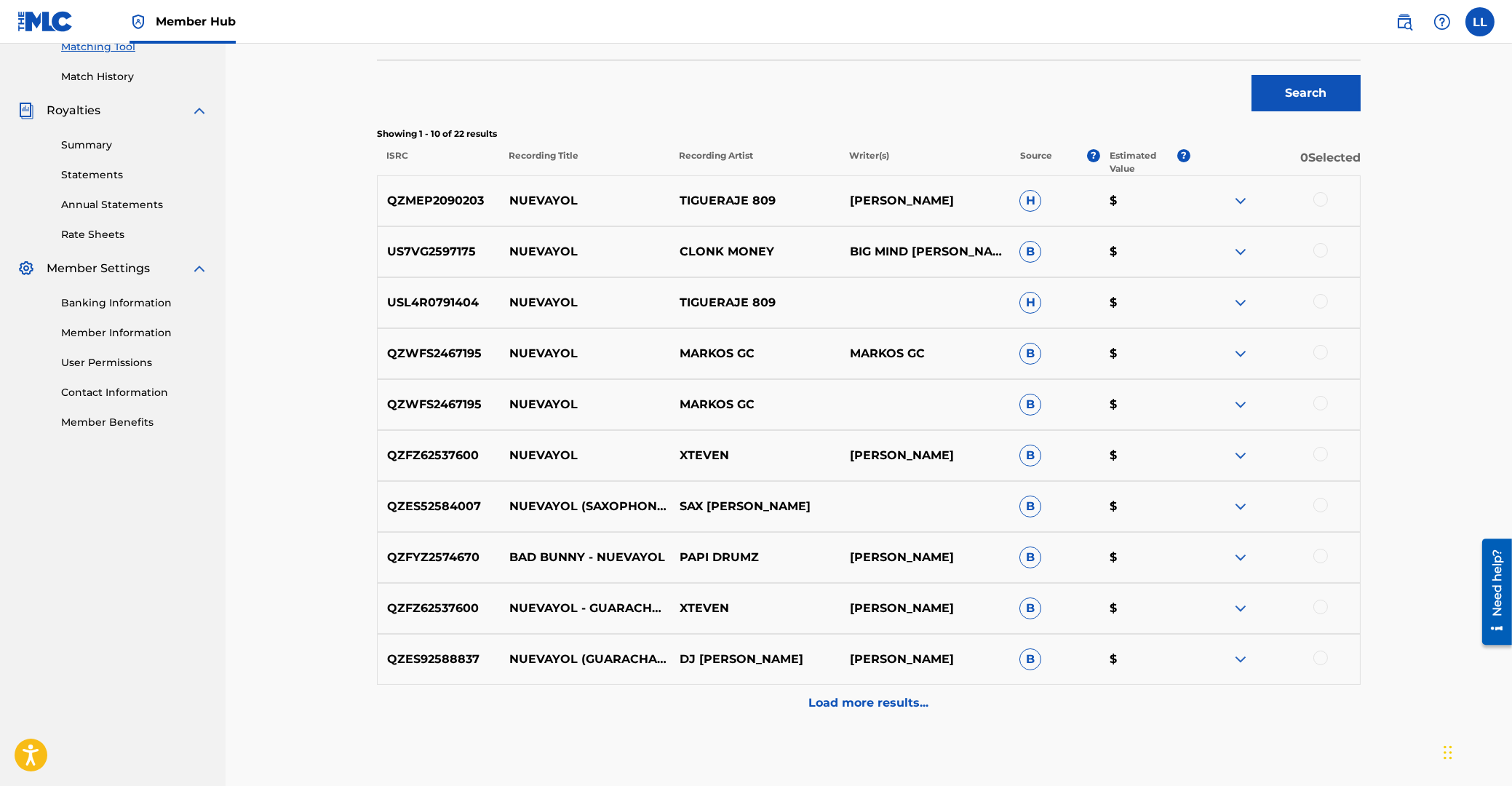
click at [445, 611] on p "QZFZ62537600" at bounding box center [438, 608] width 123 height 17
copy p "QZFZ62537600"
click at [444, 660] on p "QZES92588837" at bounding box center [438, 659] width 123 height 17
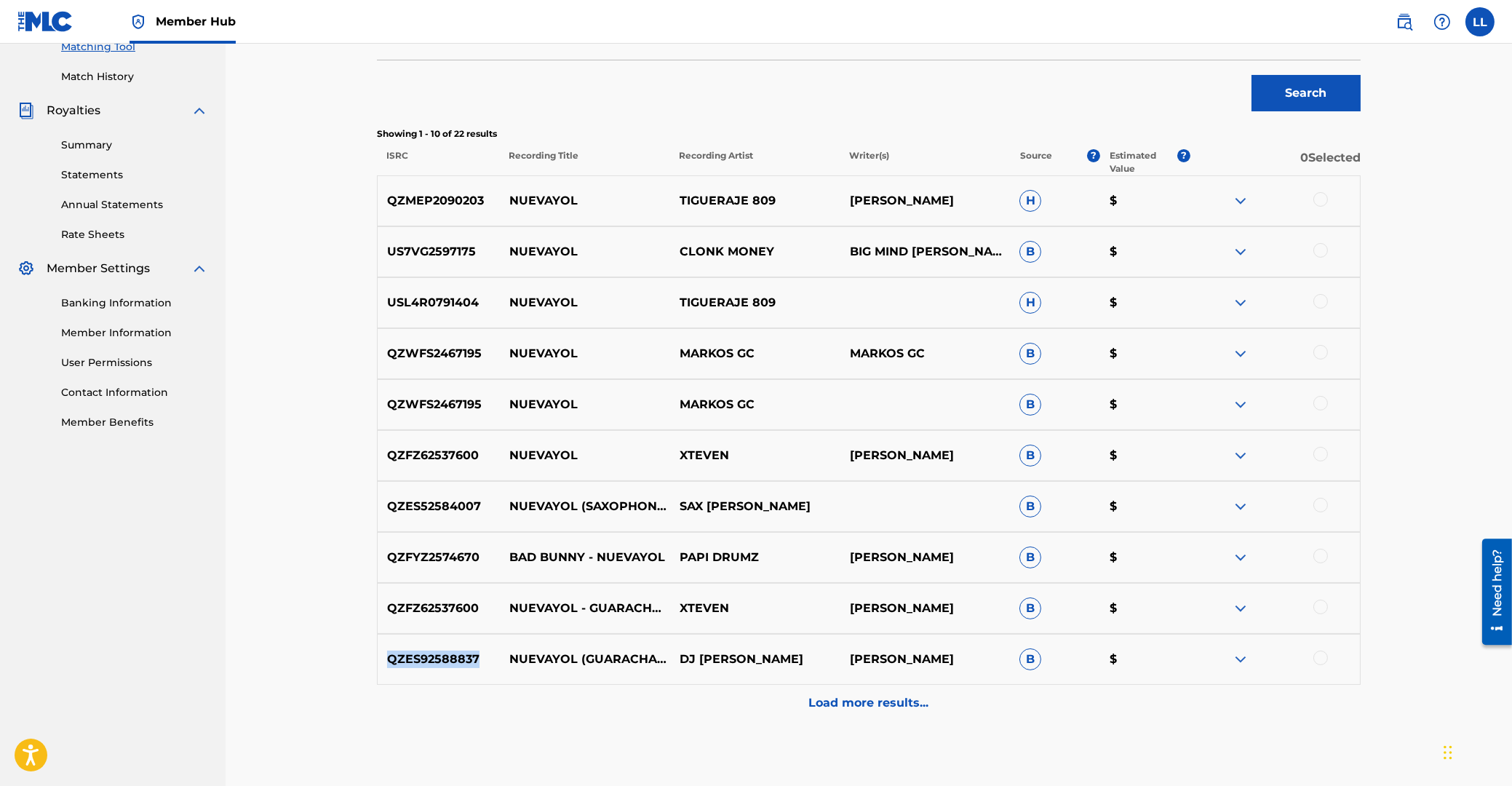
copy p "QZES92588837"
drag, startPoint x: 511, startPoint y: 601, endPoint x: 731, endPoint y: 617, distance: 220.6
click at [731, 617] on div "QZFZ62537600 NUEVAYOL - GUARACHA VERSION XTEVEN STEVEN CAICEDO B $" at bounding box center [869, 608] width 984 height 51
copy div "NUEVAYOL - GUARACHA VERSION XTEVEN"
click at [453, 605] on p "QZFZ62537600" at bounding box center [438, 608] width 123 height 17
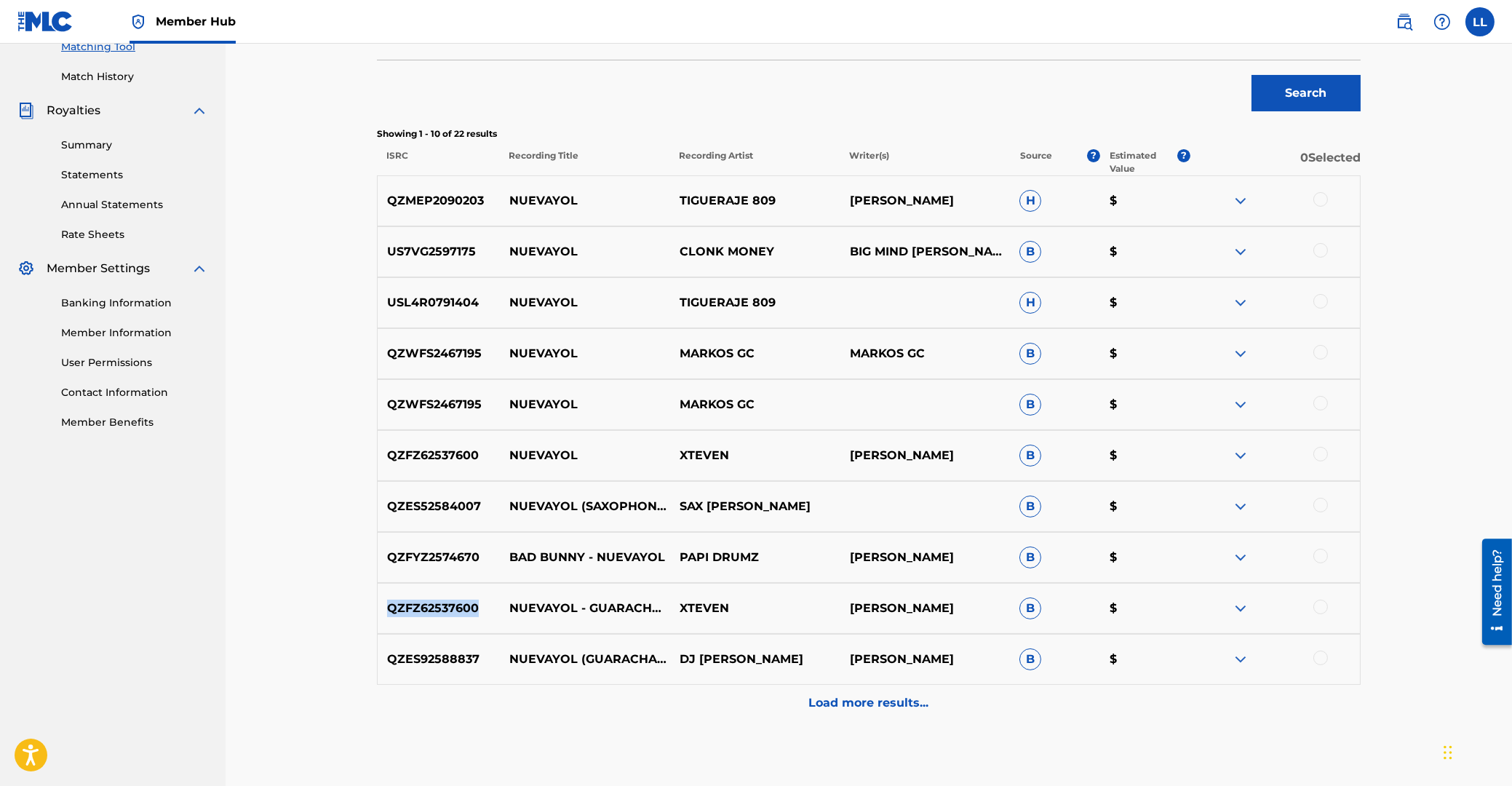
click at [453, 605] on p "QZFZ62537600" at bounding box center [438, 608] width 123 height 17
click at [423, 655] on p "QZES92588837" at bounding box center [438, 659] width 123 height 17
drag, startPoint x: 511, startPoint y: 648, endPoint x: 764, endPoint y: 666, distance: 253.6
click at [764, 666] on div "QZES92588837 NUEVAYOL (GUARACHA REMIX) DJ RODERICK EVERAL RODERICK EVERAL RODER…" at bounding box center [869, 659] width 984 height 51
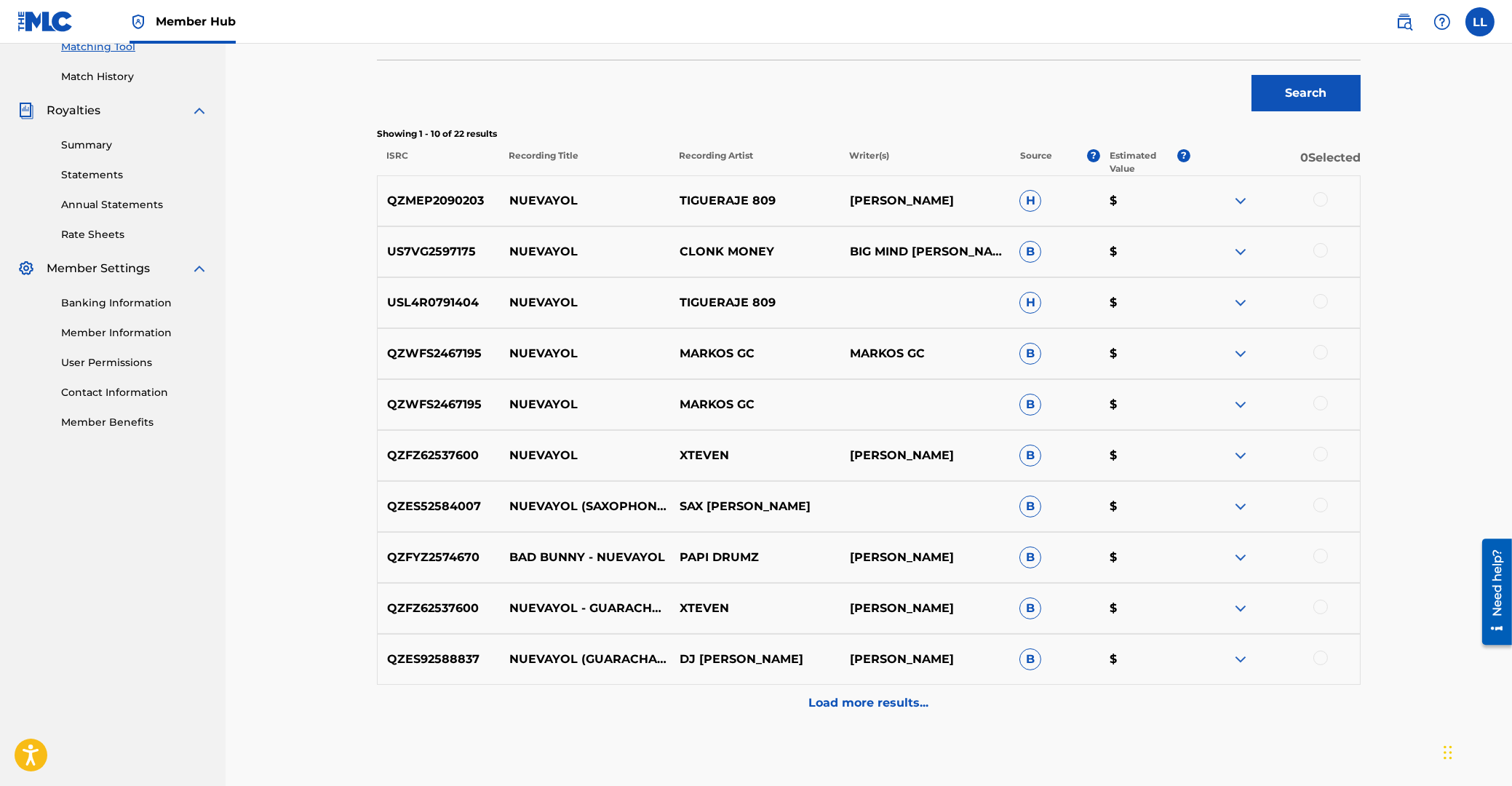
click at [441, 656] on p "QZES92588837" at bounding box center [438, 659] width 123 height 17
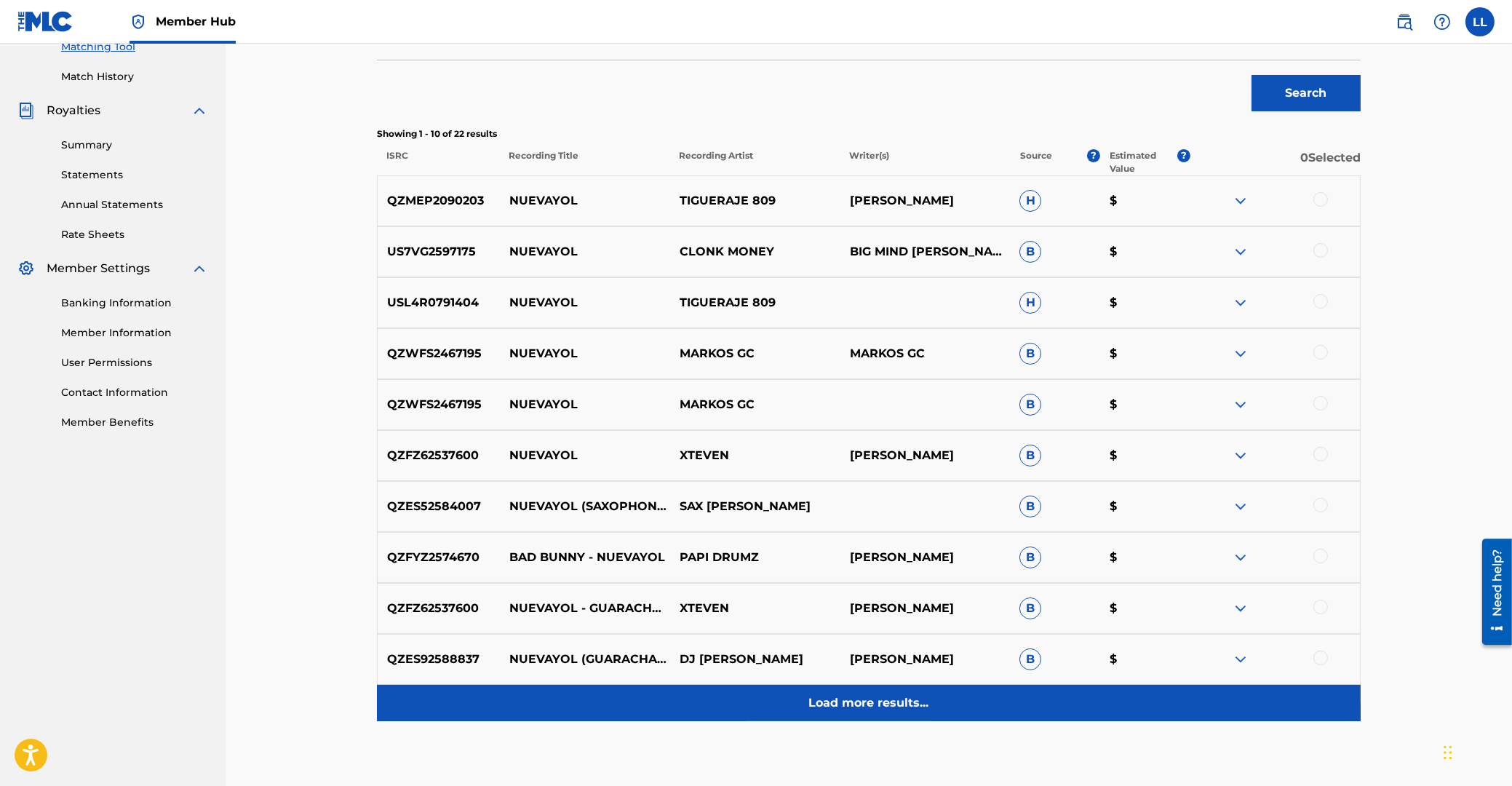
click at [883, 712] on div "Load more results..." at bounding box center [869, 702] width 984 height 36
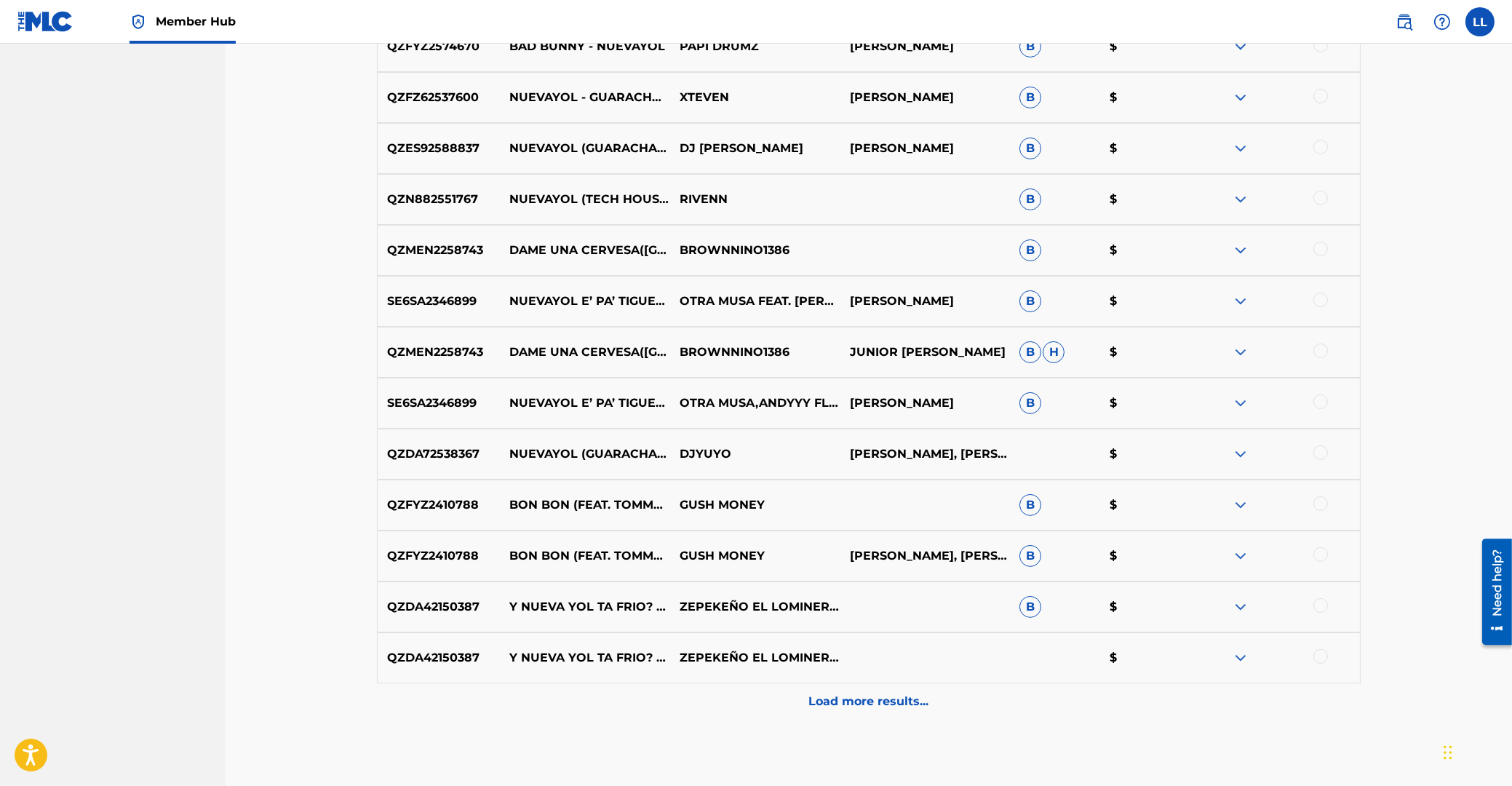
scroll to position [818, 0]
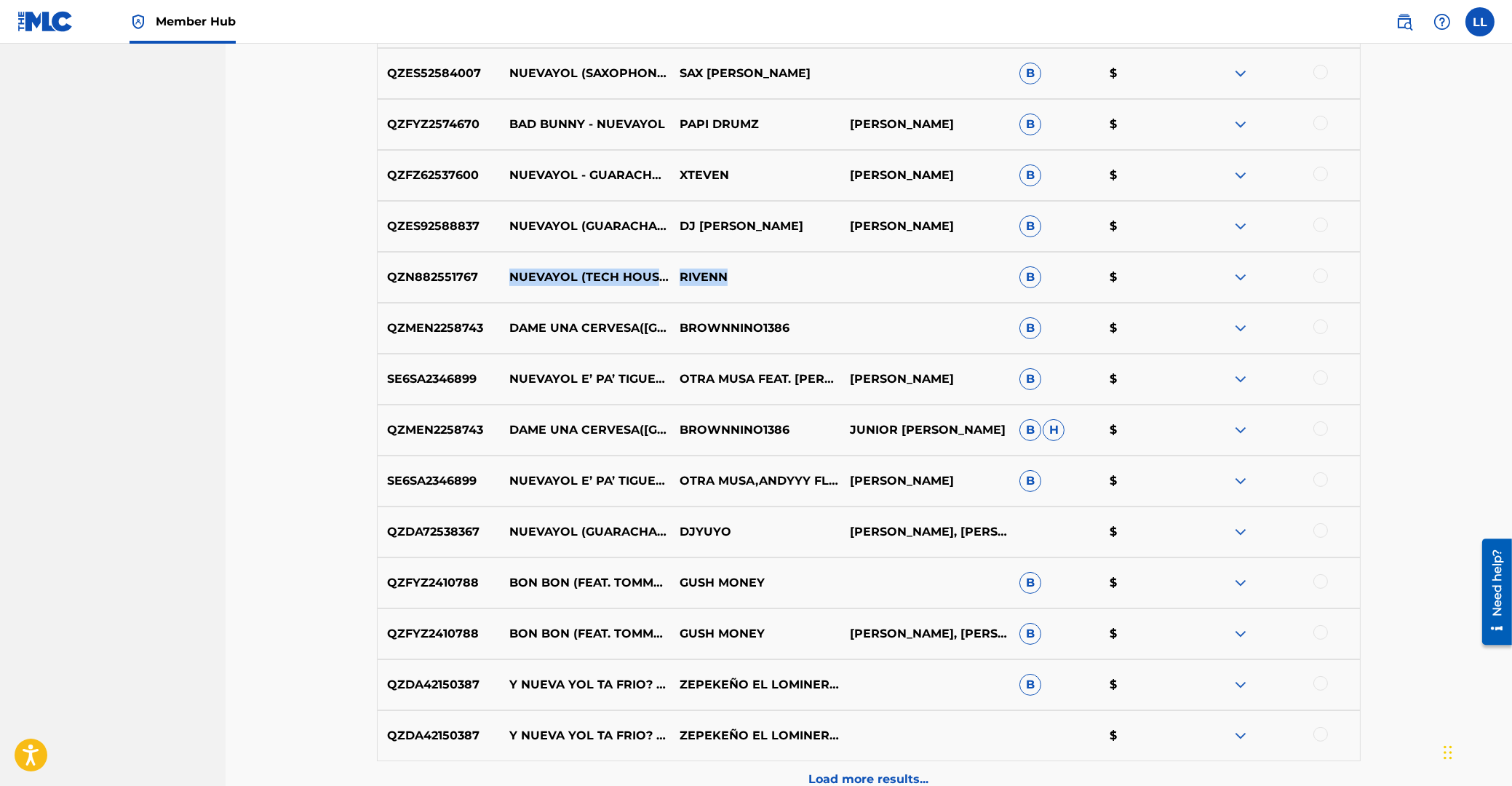
drag, startPoint x: 509, startPoint y: 277, endPoint x: 725, endPoint y: 277, distance: 216.0
click at [725, 277] on div "QZN882551767 NUEVAYOL (TECH HOUSE) RIVENN B $" at bounding box center [869, 277] width 984 height 51
click at [454, 273] on p "QZN882551767" at bounding box center [438, 277] width 123 height 17
click at [448, 328] on p "QZMEN2258743" at bounding box center [438, 328] width 123 height 17
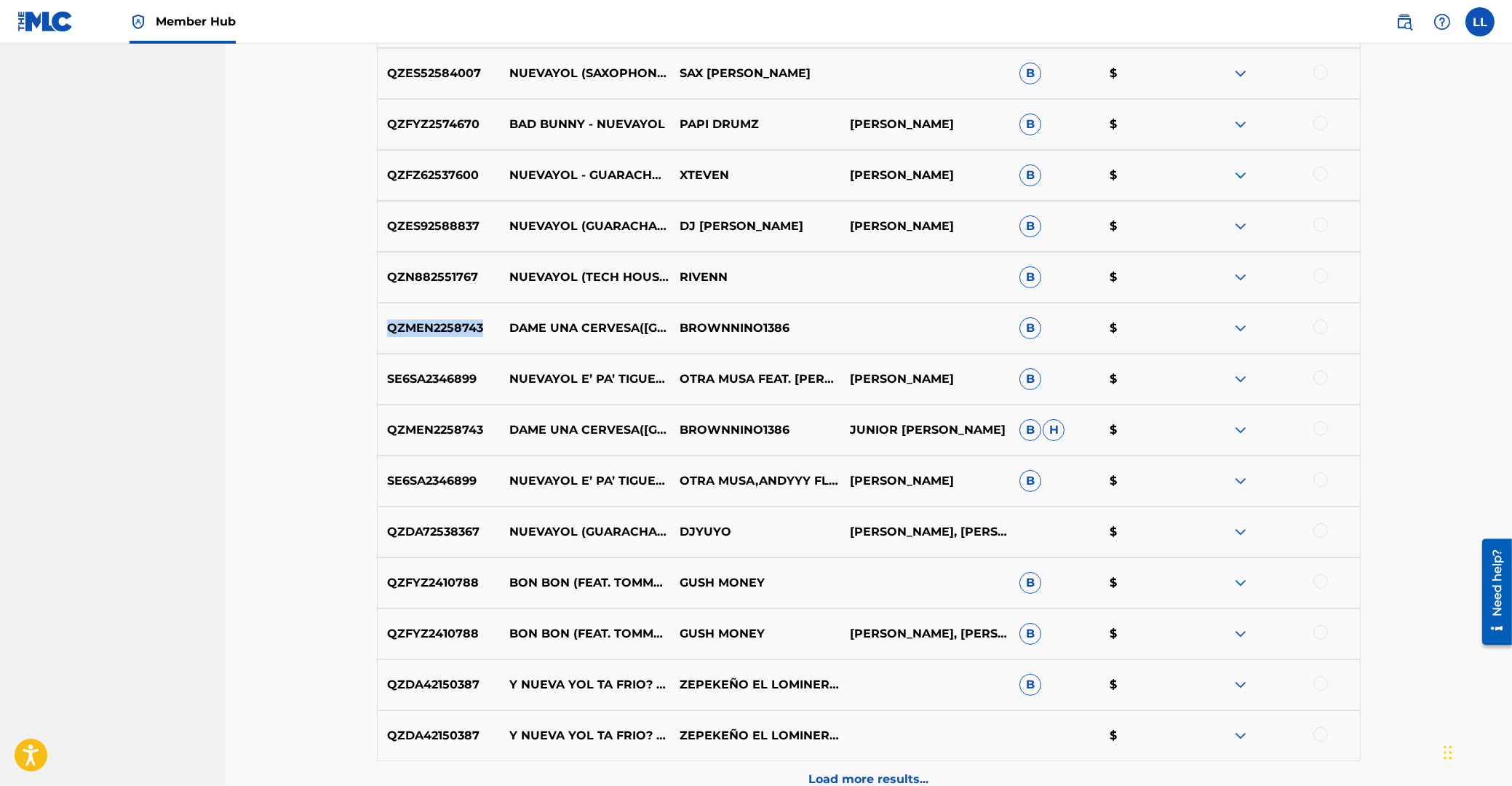
click at [448, 328] on p "QZMEN2258743" at bounding box center [438, 328] width 123 height 17
drag, startPoint x: 510, startPoint y: 320, endPoint x: 788, endPoint y: 344, distance: 279.0
click at [788, 344] on div "QZMEN2258743 DAME UNA CERVESA(NUEVAYOL) BROWNNINO1386 B $" at bounding box center [869, 329] width 984 height 51
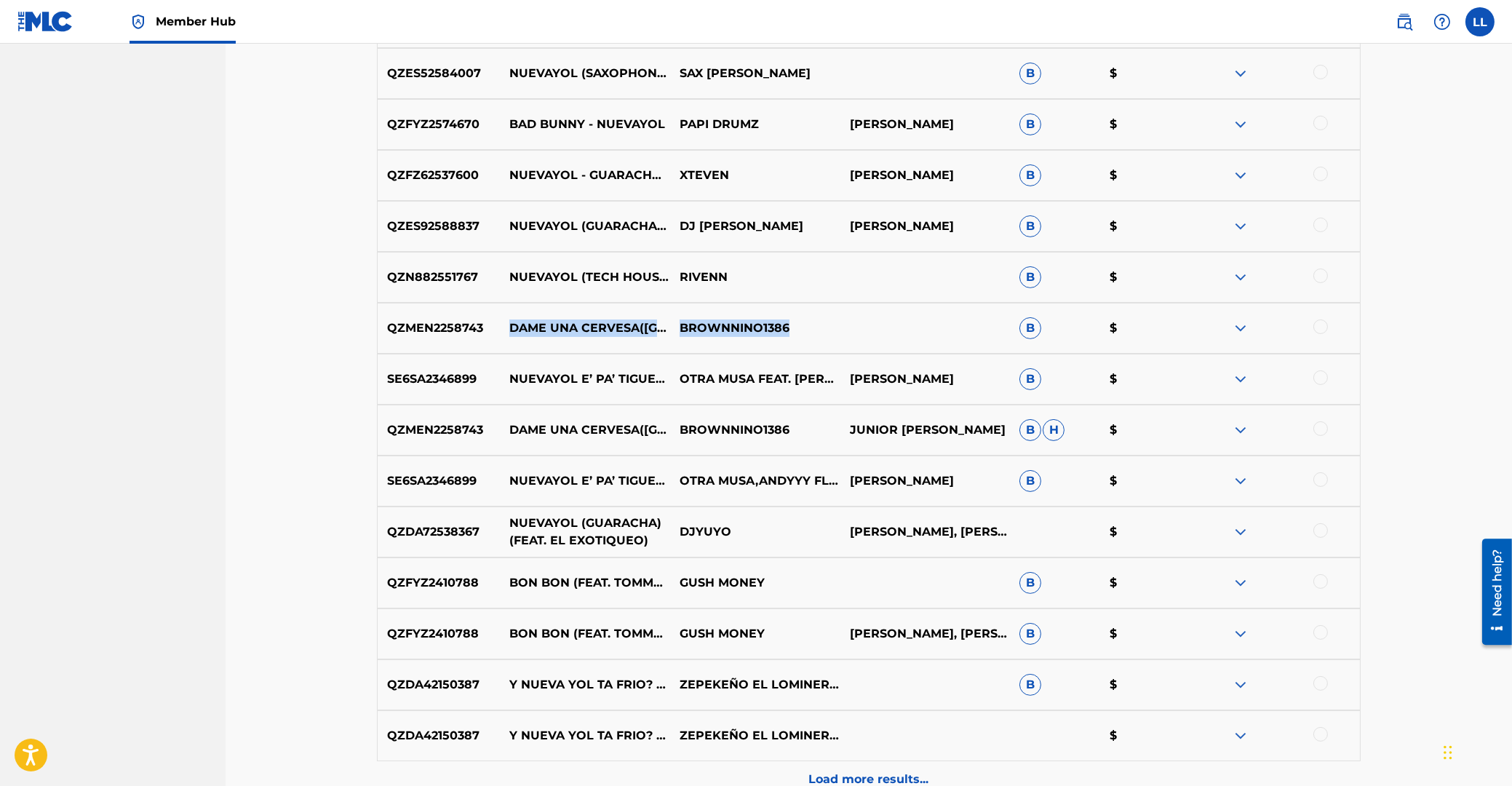
scroll to position [896, 0]
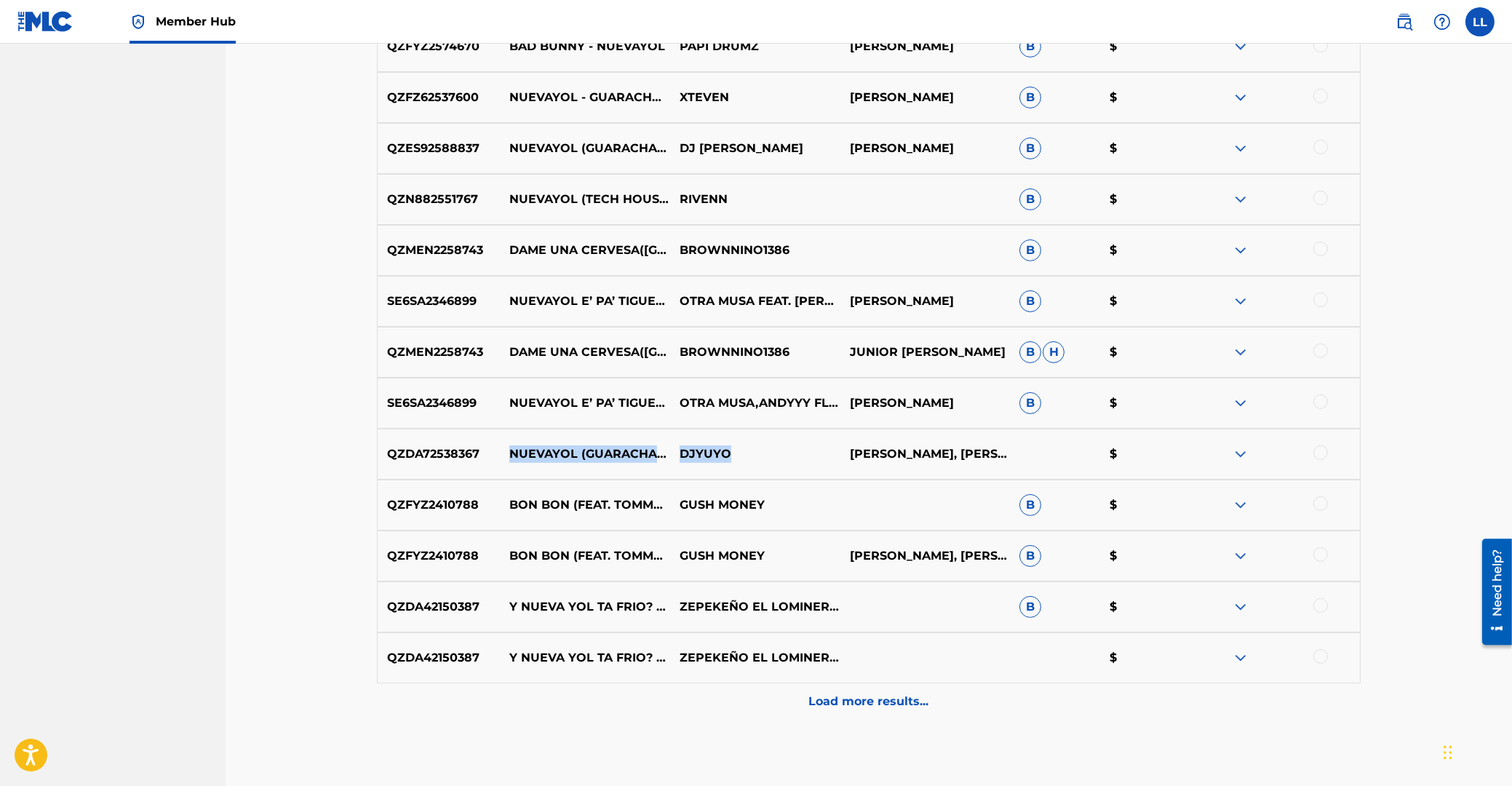
drag, startPoint x: 511, startPoint y: 440, endPoint x: 729, endPoint y: 469, distance: 219.9
click at [729, 469] on div "QZDA72538367 NUEVAYOL (GUARACHA) (FEAT. EL EXOTIQUEO) DJYUYO LUIS MAURY CHARRIS…" at bounding box center [869, 454] width 984 height 51
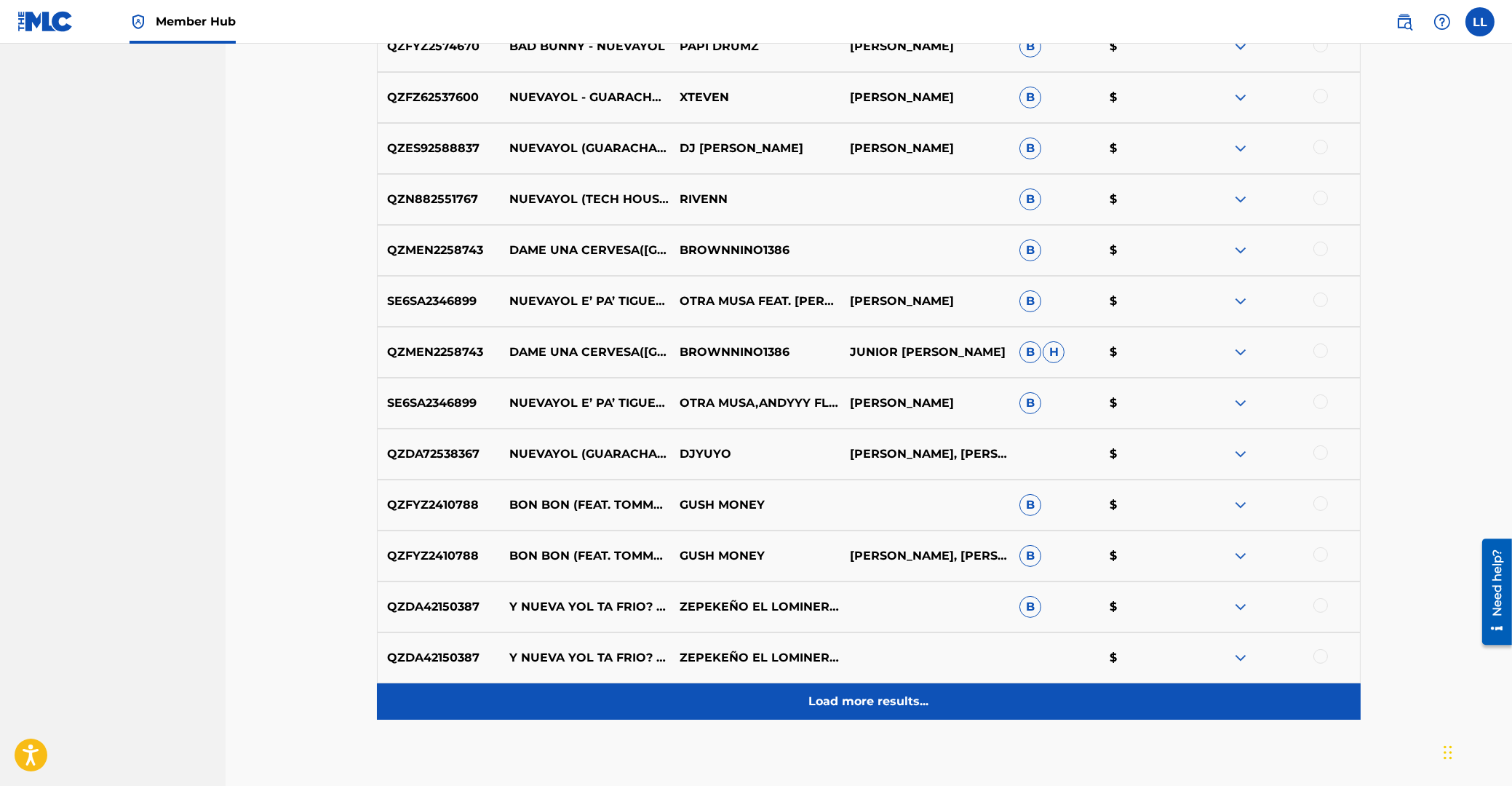
click at [843, 699] on p "Load more results..." at bounding box center [869, 701] width 120 height 17
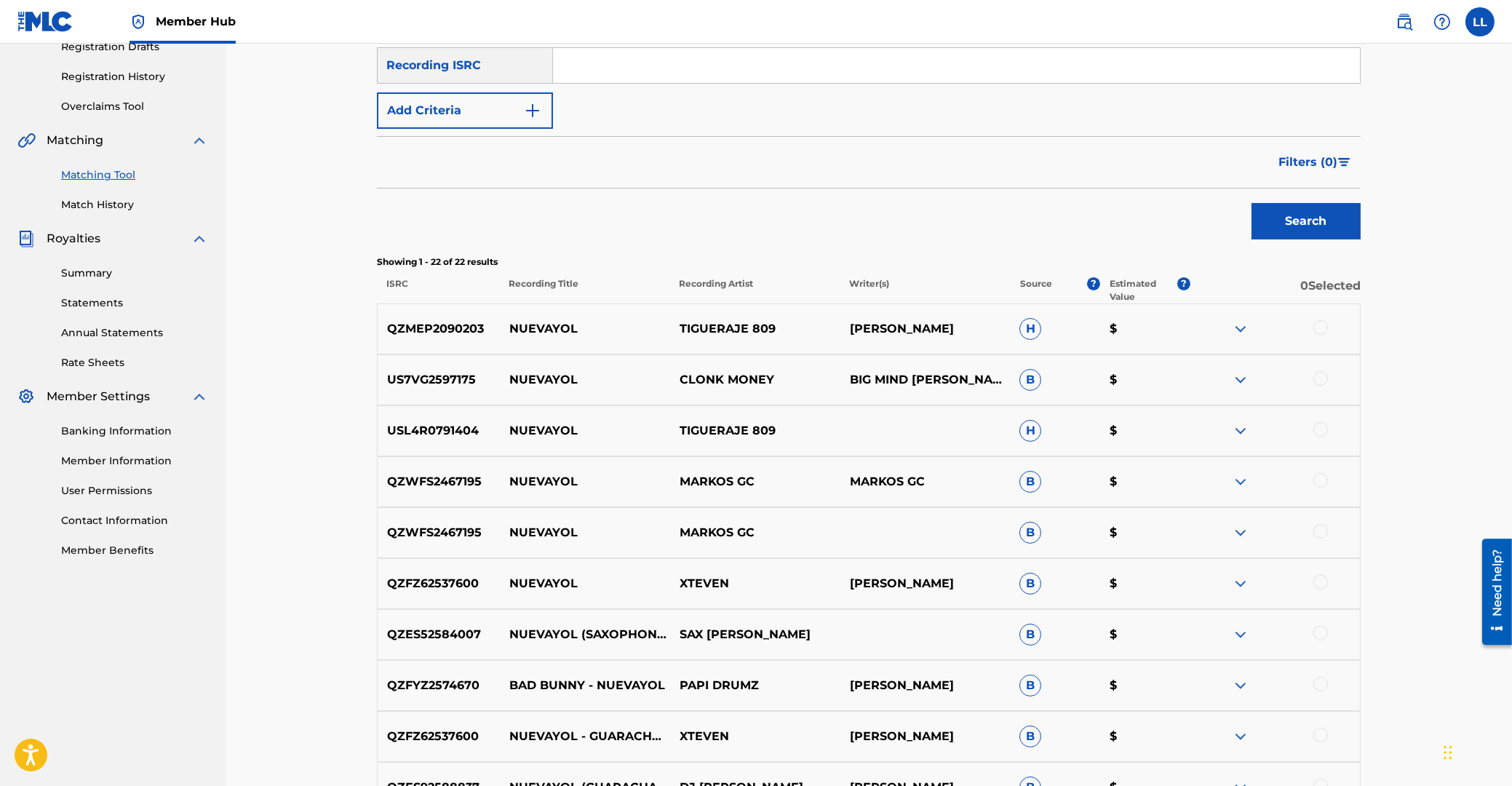
scroll to position [0, 0]
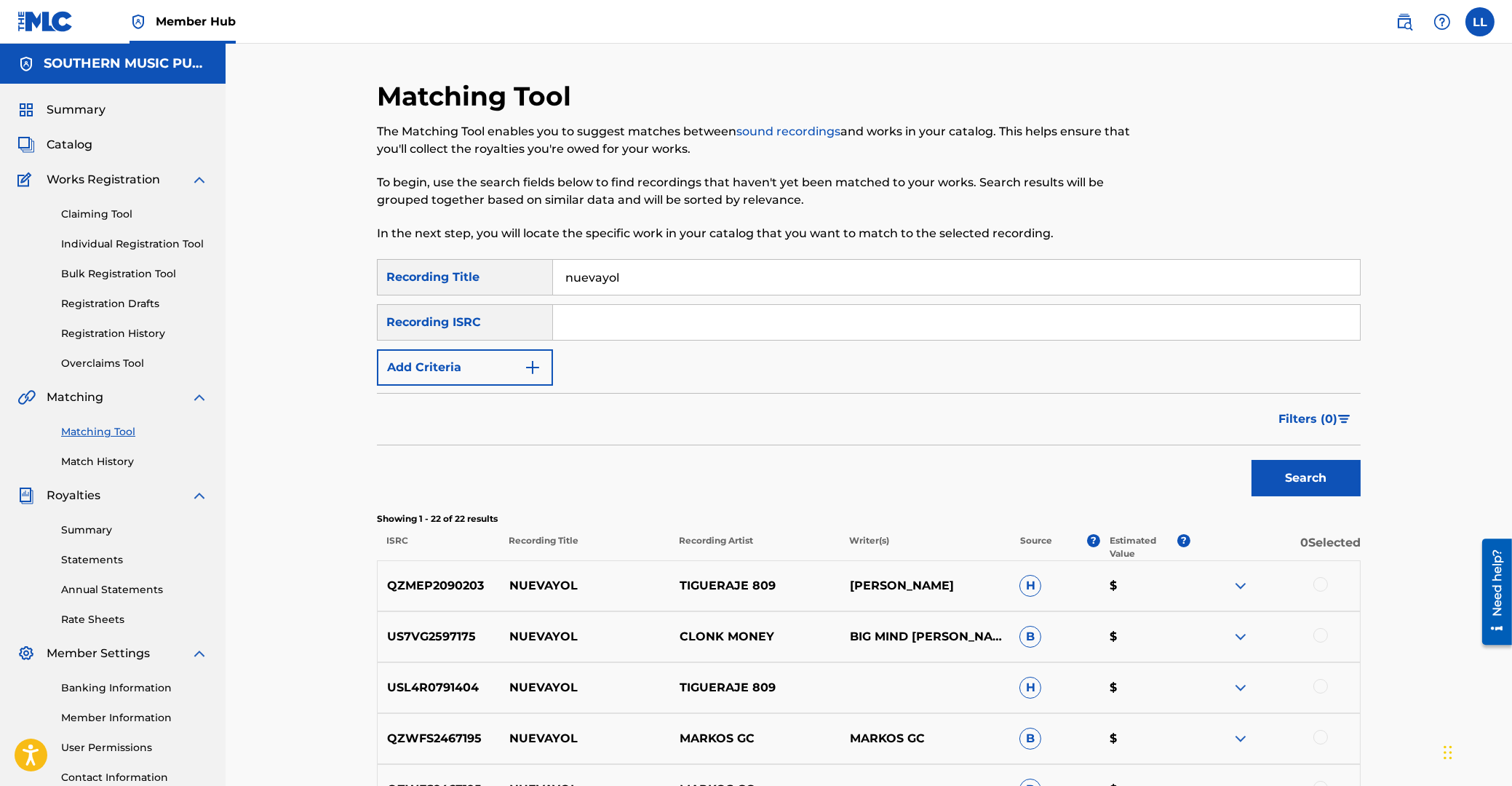
drag, startPoint x: 649, startPoint y: 280, endPoint x: 391, endPoint y: 281, distance: 258.0
click at [553, 280] on input "nuevayol" at bounding box center [956, 277] width 807 height 34
click at [598, 321] on input "Search Form" at bounding box center [956, 322] width 807 height 34
click at [1252, 460] on button "Search" at bounding box center [1306, 478] width 109 height 36
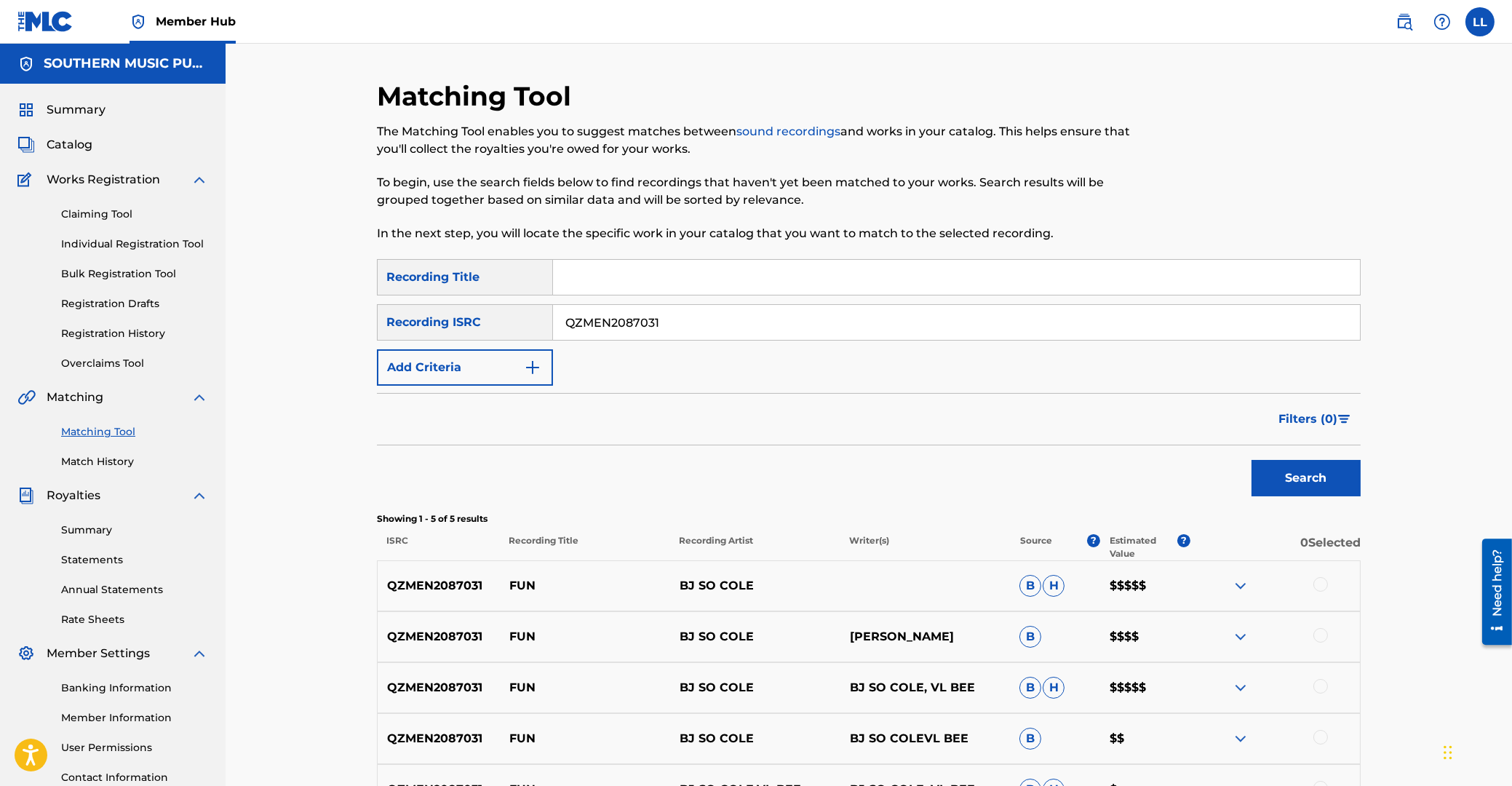
scroll to position [156, 0]
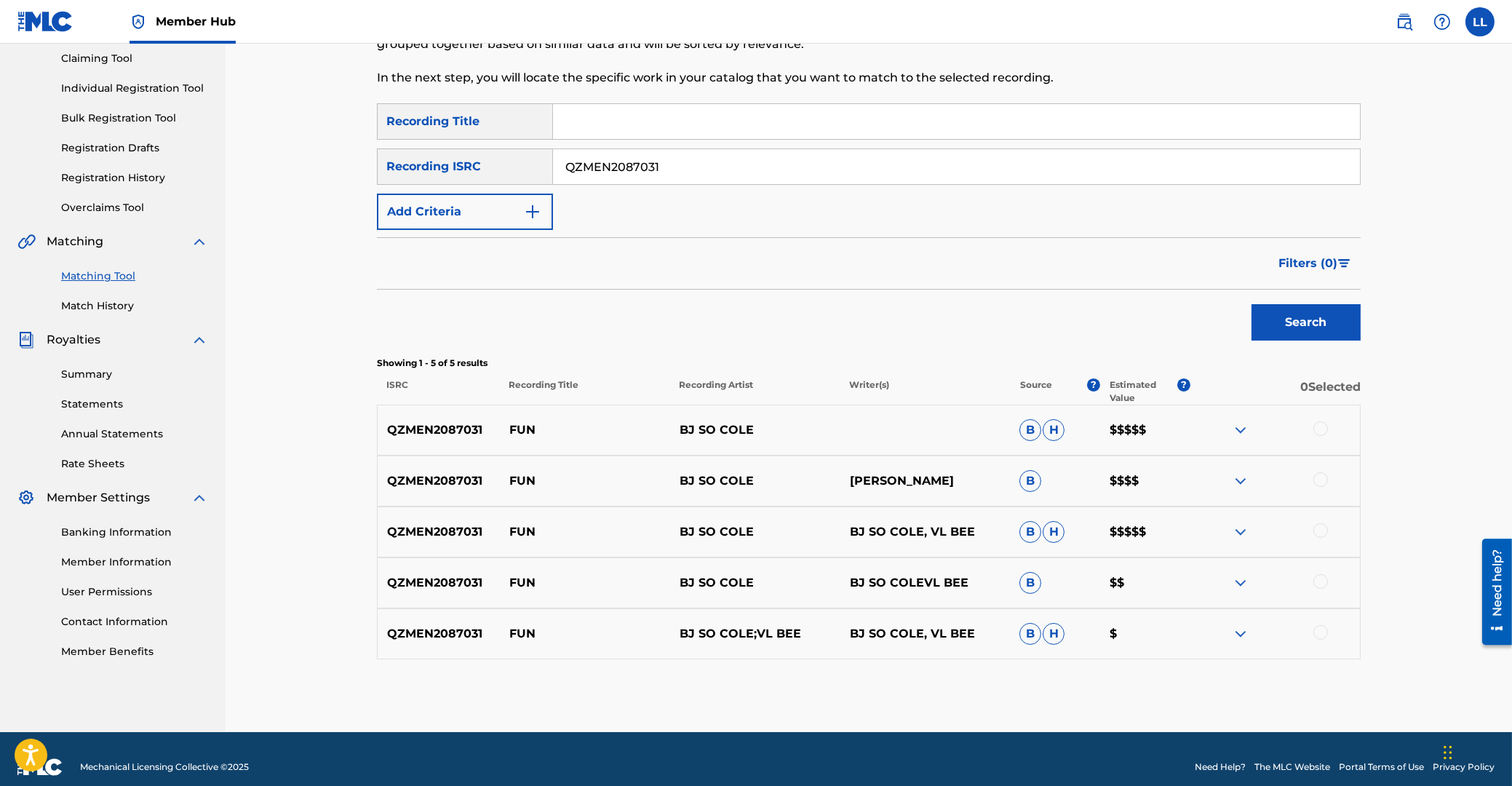
drag, startPoint x: 688, startPoint y: 167, endPoint x: 417, endPoint y: 167, distance: 271.0
click at [553, 167] on input "QZMEN2087031" at bounding box center [956, 166] width 807 height 34
click at [1298, 321] on button "Search" at bounding box center [1306, 322] width 109 height 36
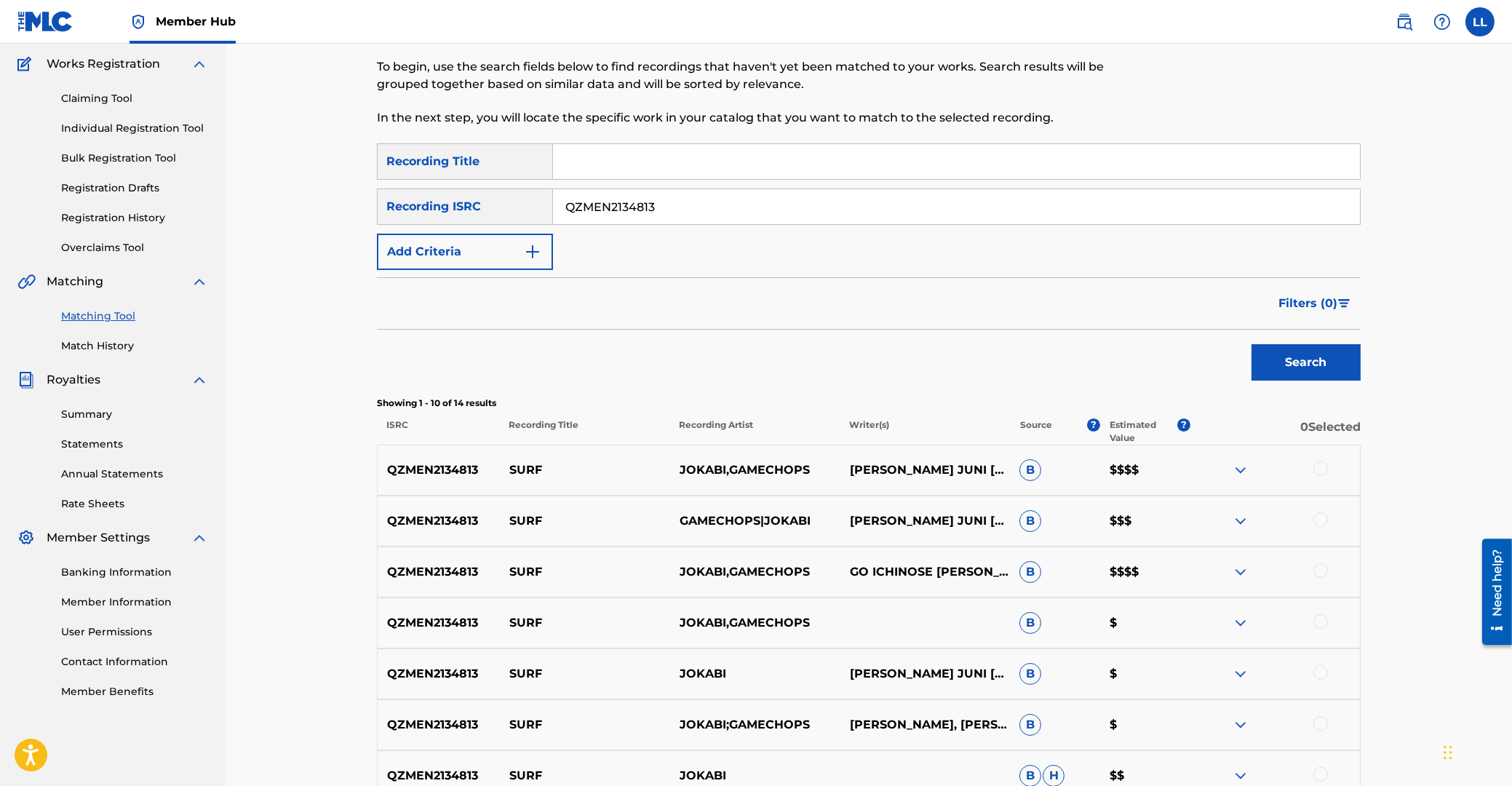
scroll to position [193, 0]
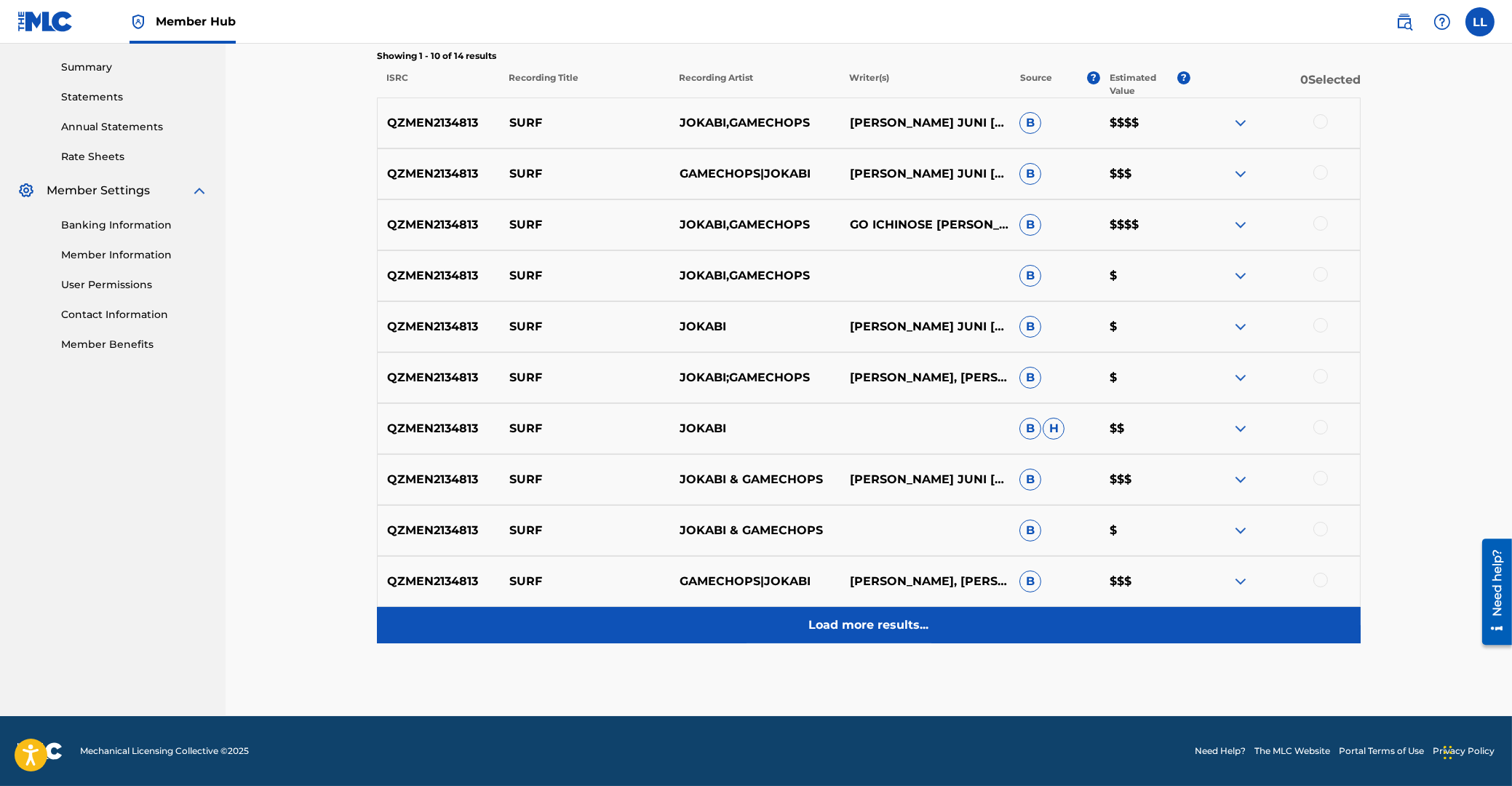
click at [822, 631] on p "Load more results..." at bounding box center [869, 624] width 120 height 17
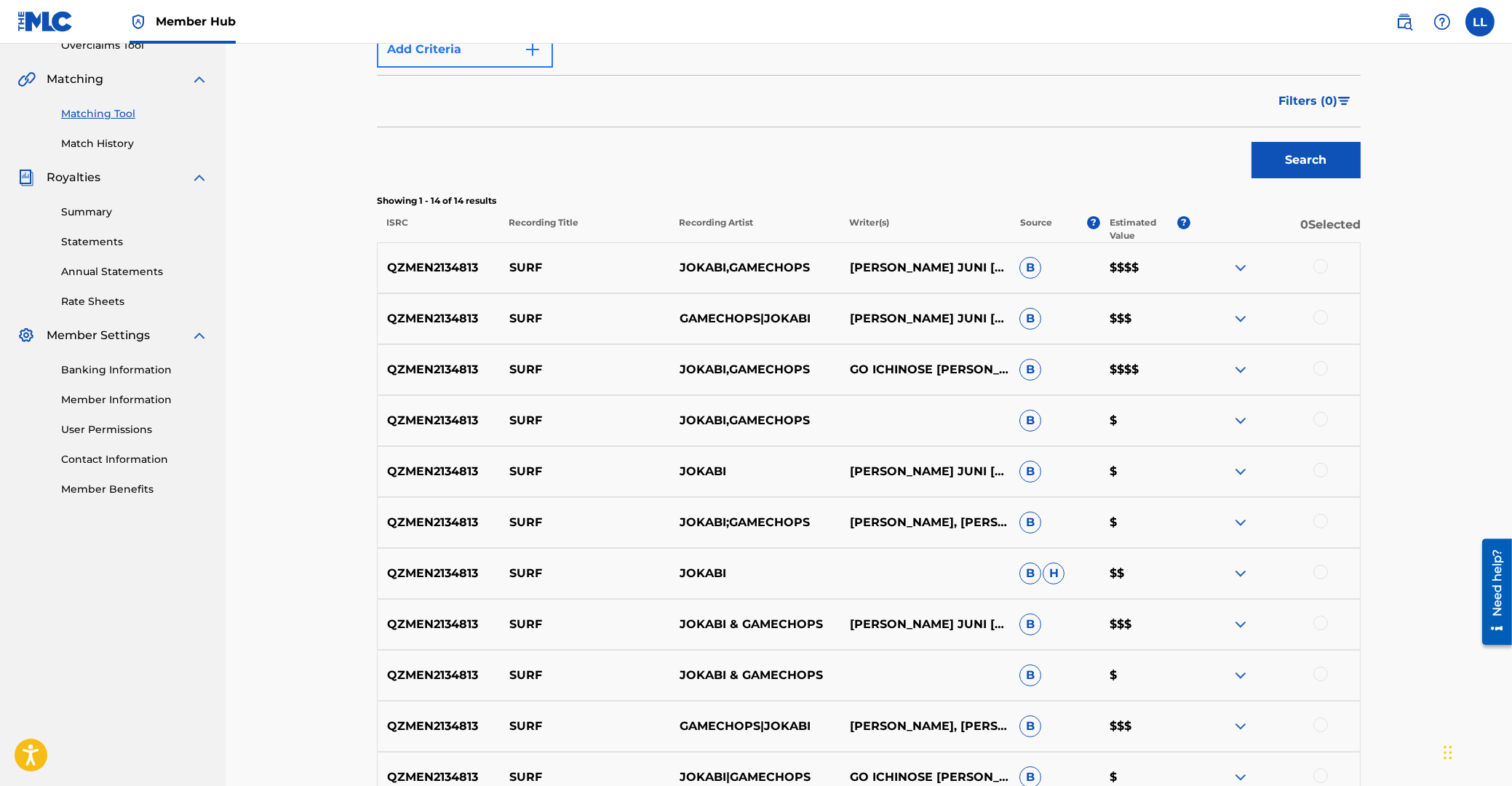
scroll to position [5, 0]
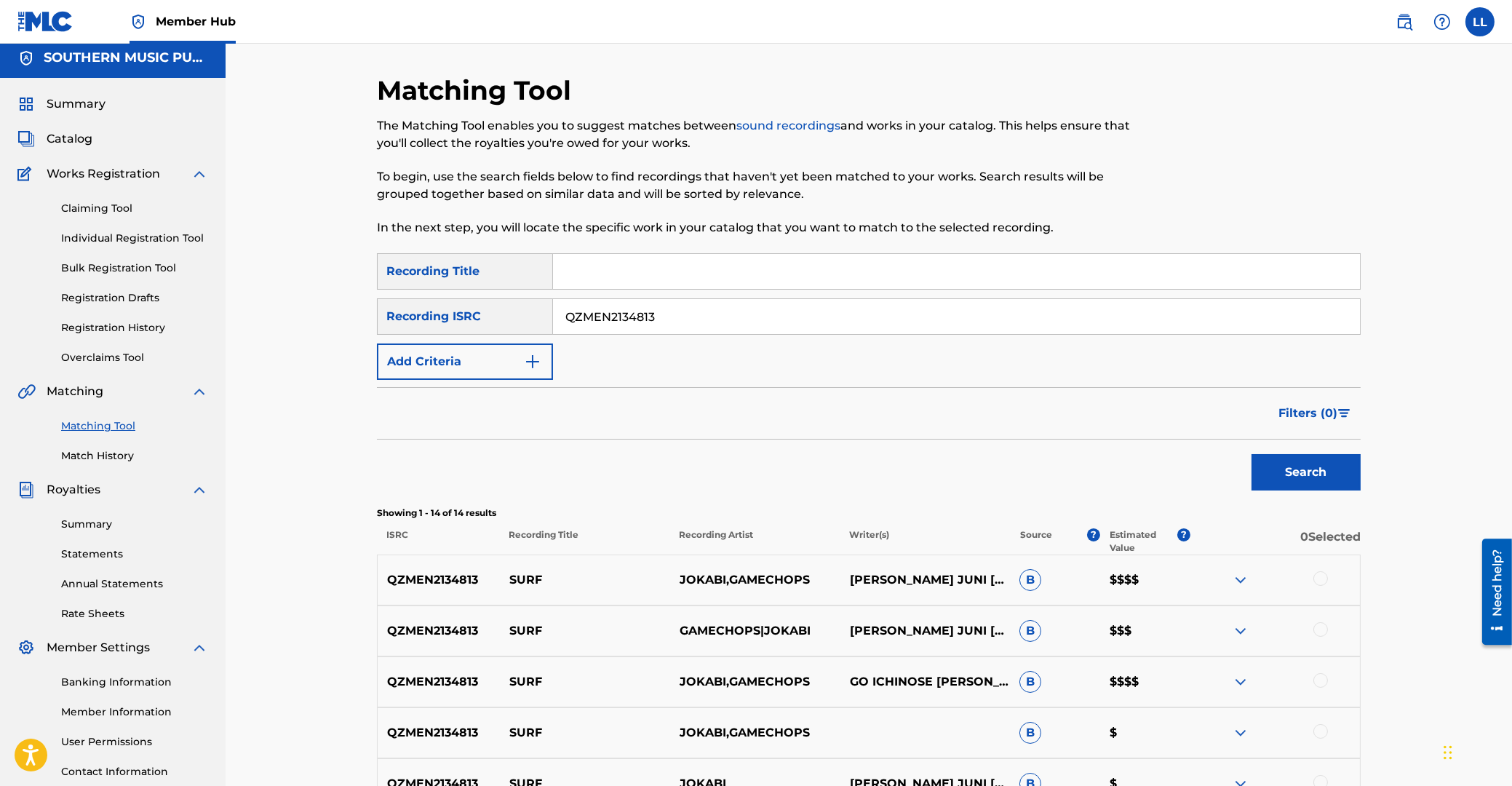
drag, startPoint x: 669, startPoint y: 310, endPoint x: 870, endPoint y: 361, distance: 207.4
click at [553, 305] on input "QZMEN2134813" at bounding box center [956, 317] width 807 height 34
click at [1283, 461] on button "Search" at bounding box center [1306, 472] width 109 height 36
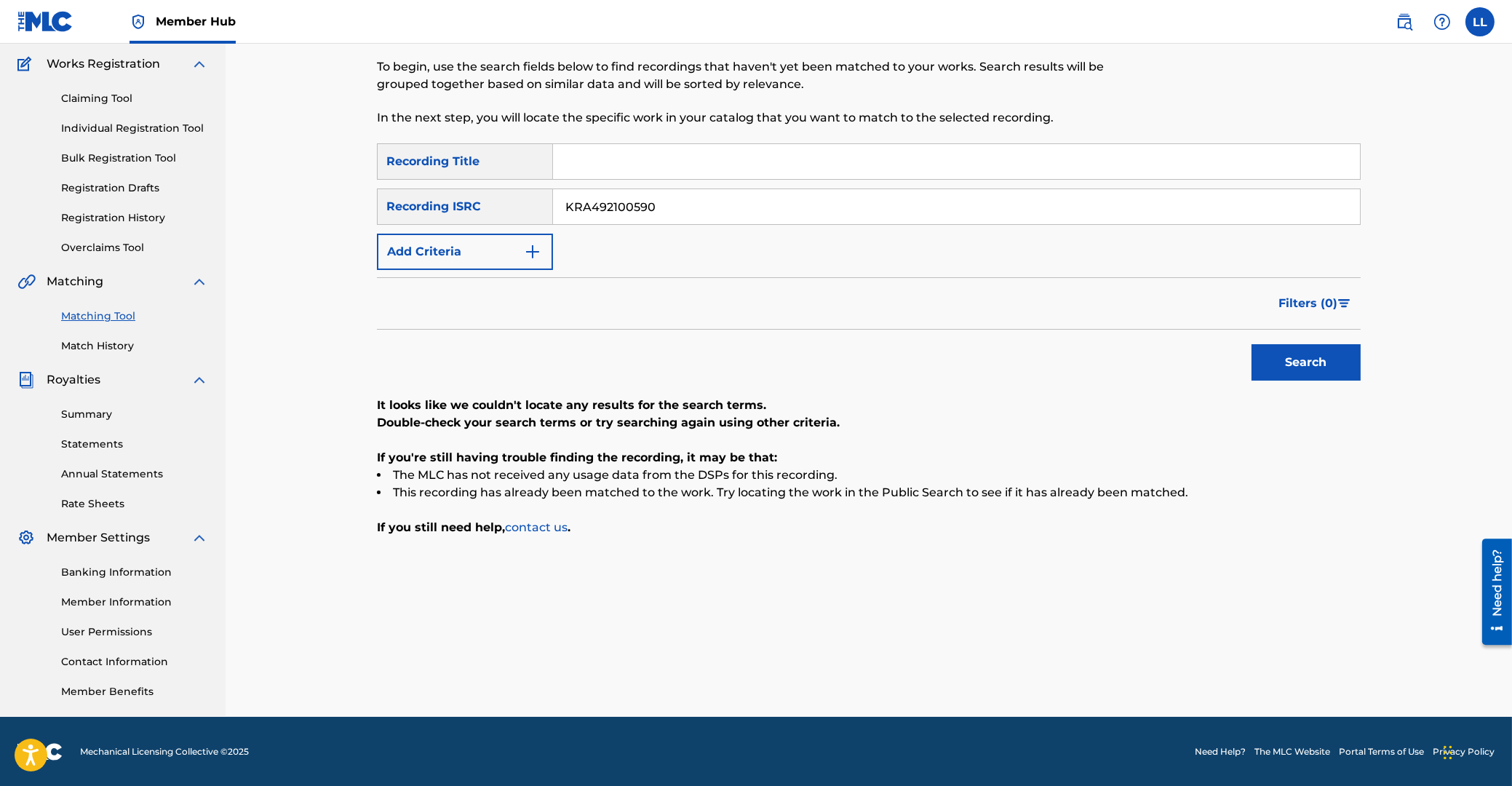
scroll to position [0, 0]
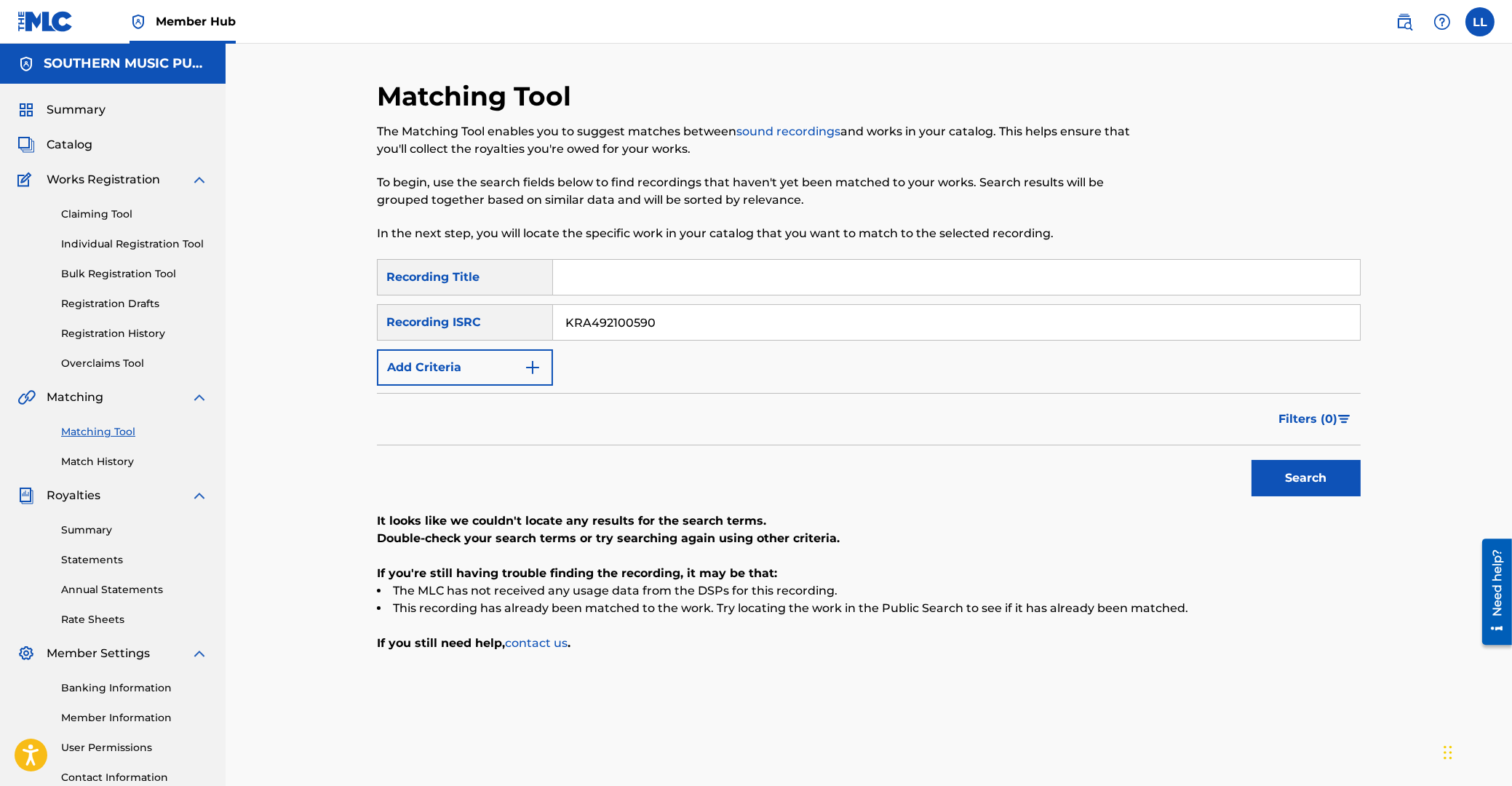
click at [78, 142] on span "Catalog" at bounding box center [69, 144] width 46 height 17
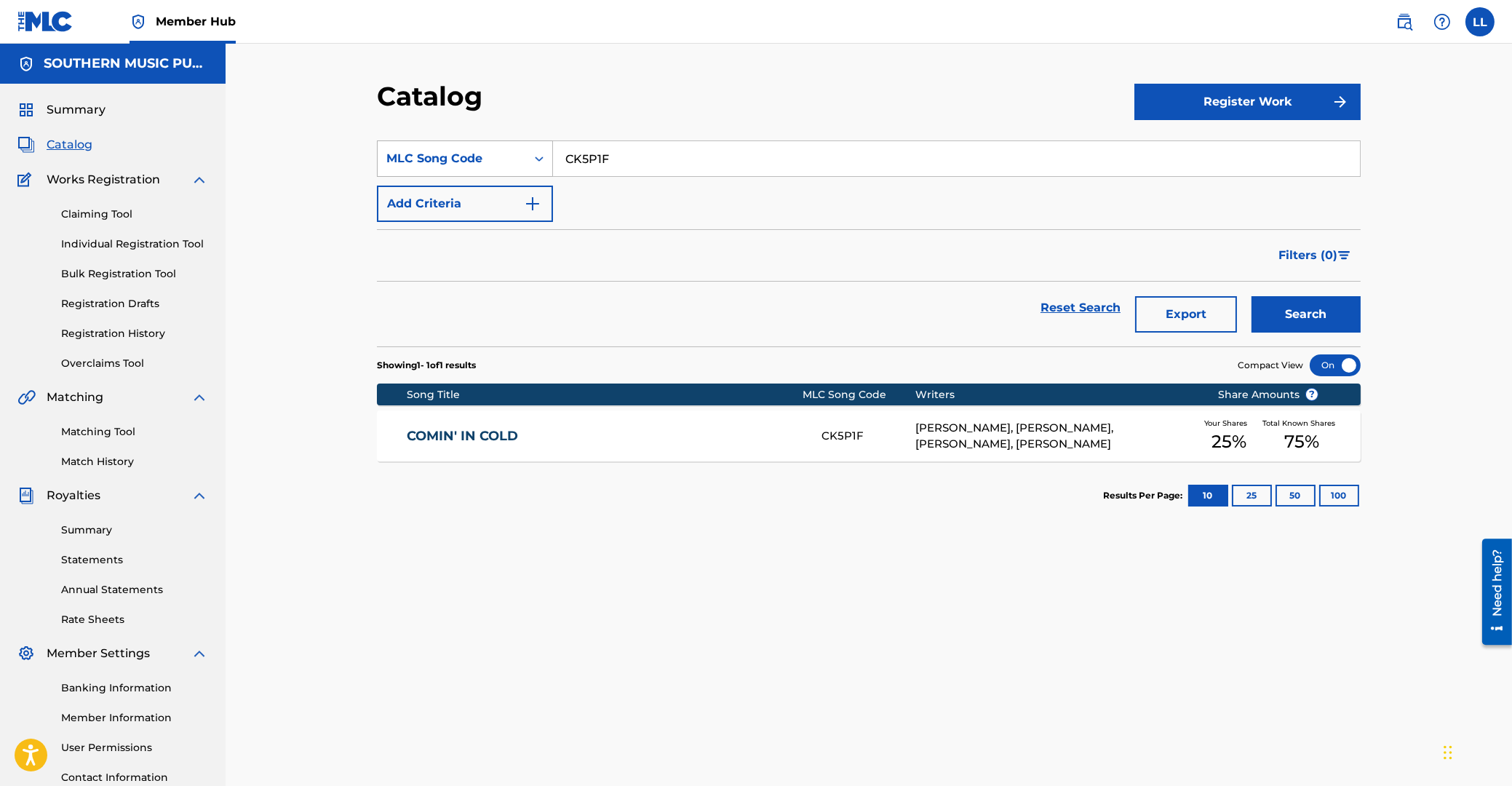
drag, startPoint x: 651, startPoint y: 160, endPoint x: 412, endPoint y: 145, distance: 239.5
click at [553, 152] on input "CK5P1F" at bounding box center [956, 159] width 807 height 34
click at [1252, 296] on button "Search" at bounding box center [1306, 314] width 109 height 36
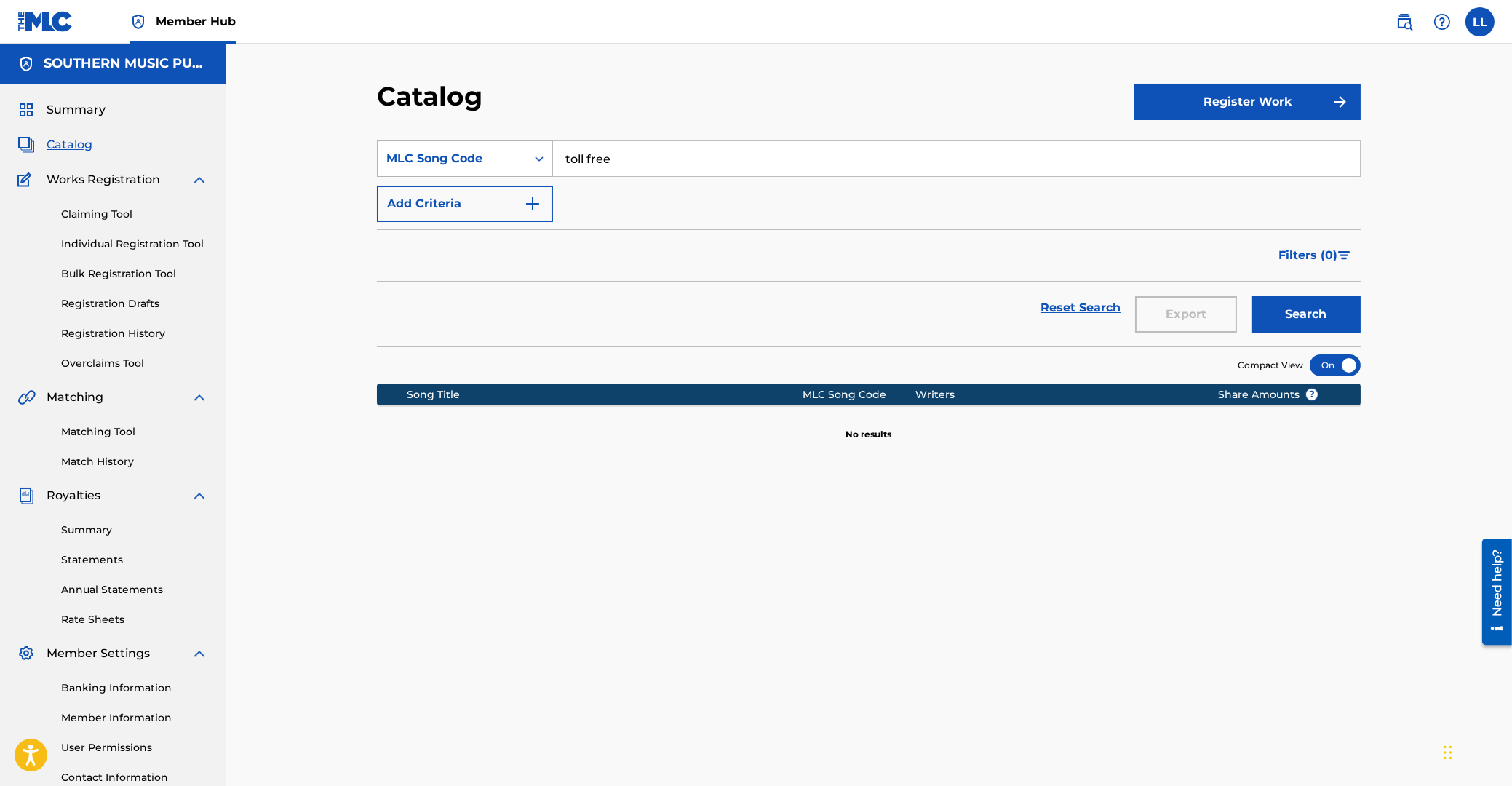
click at [537, 160] on icon "Search Form" at bounding box center [539, 159] width 9 height 5
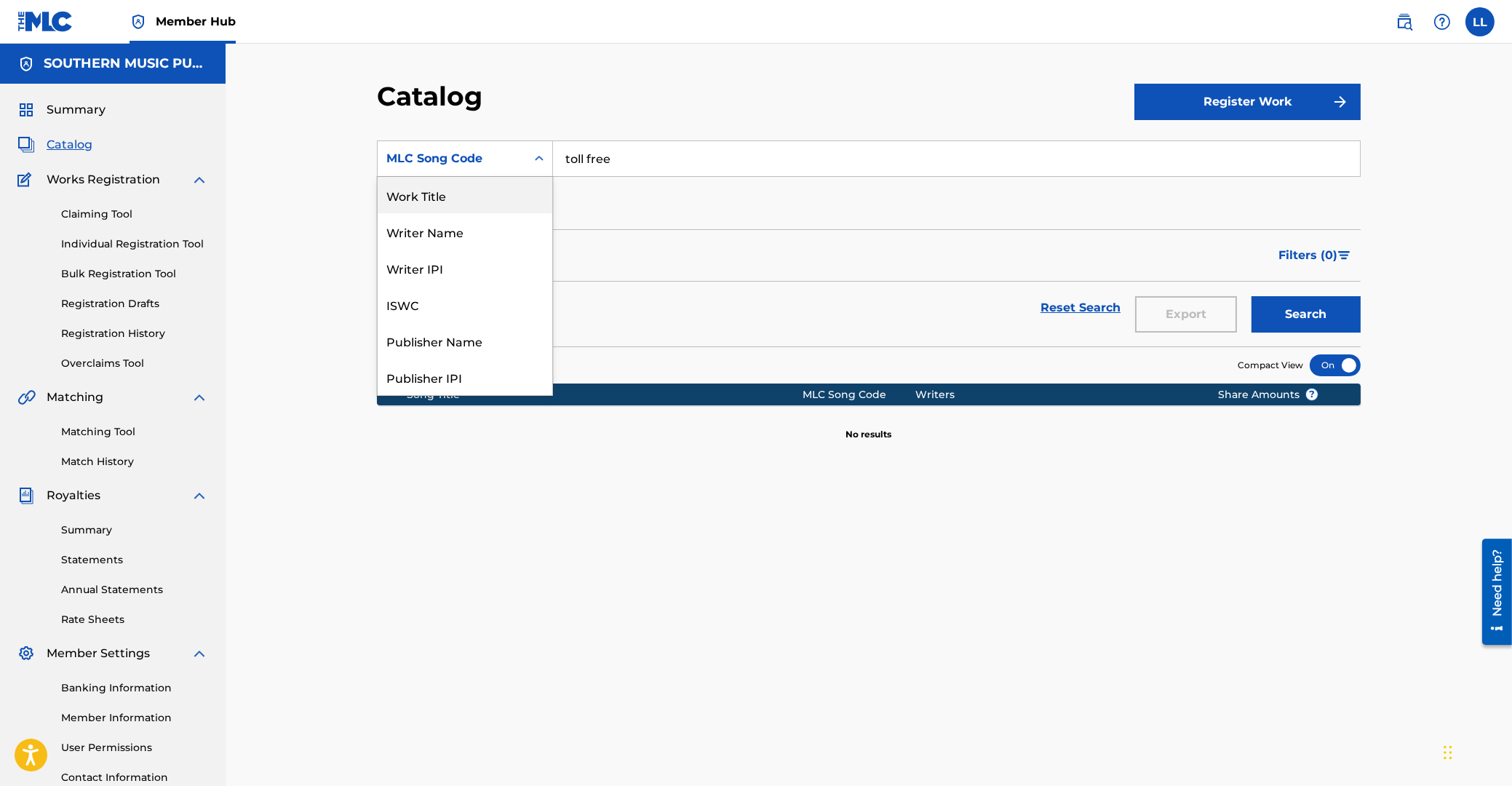
click at [476, 203] on div "Work Title" at bounding box center [465, 195] width 174 height 36
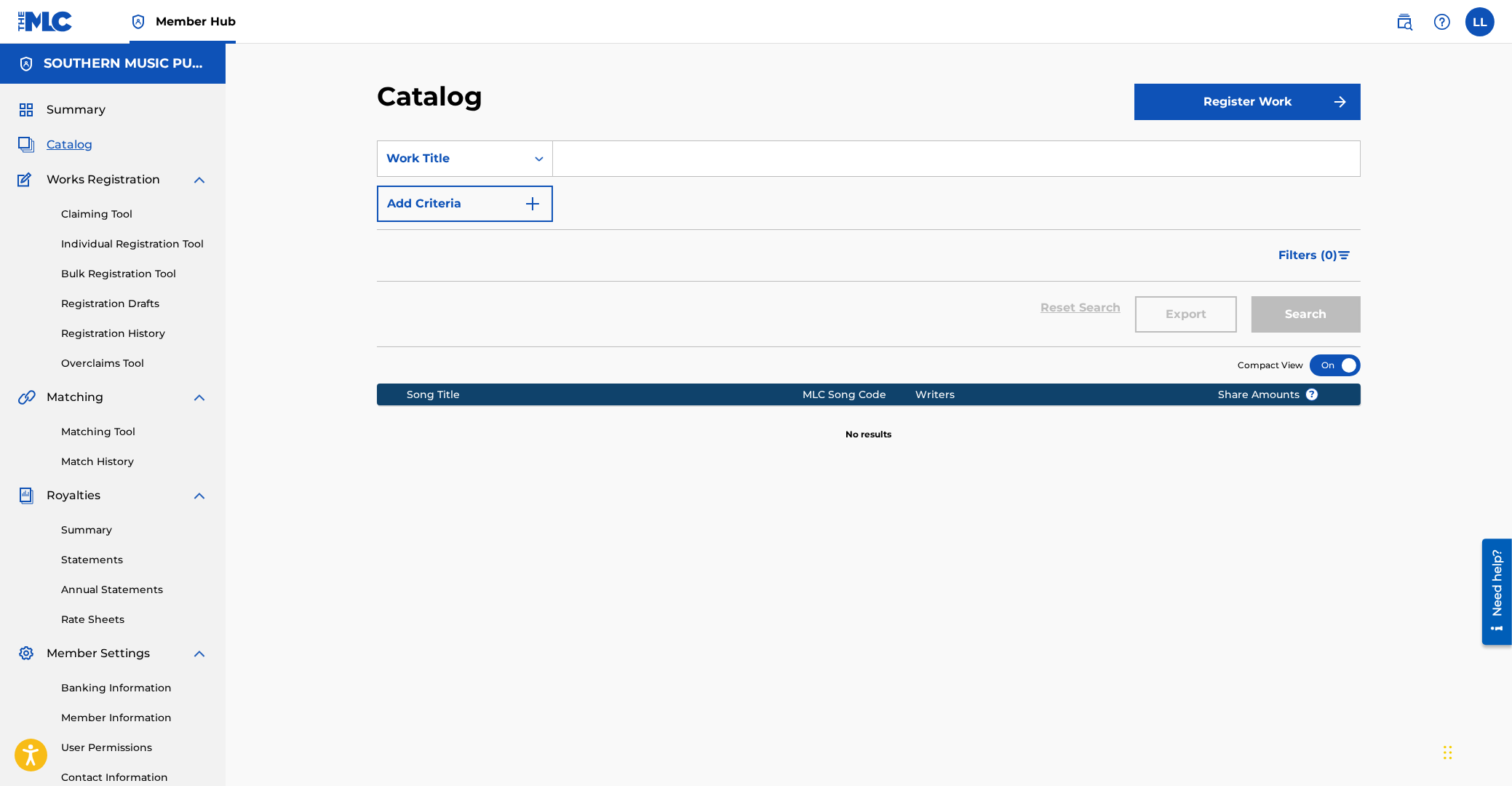
click at [638, 165] on input "Search Form" at bounding box center [956, 159] width 807 height 34
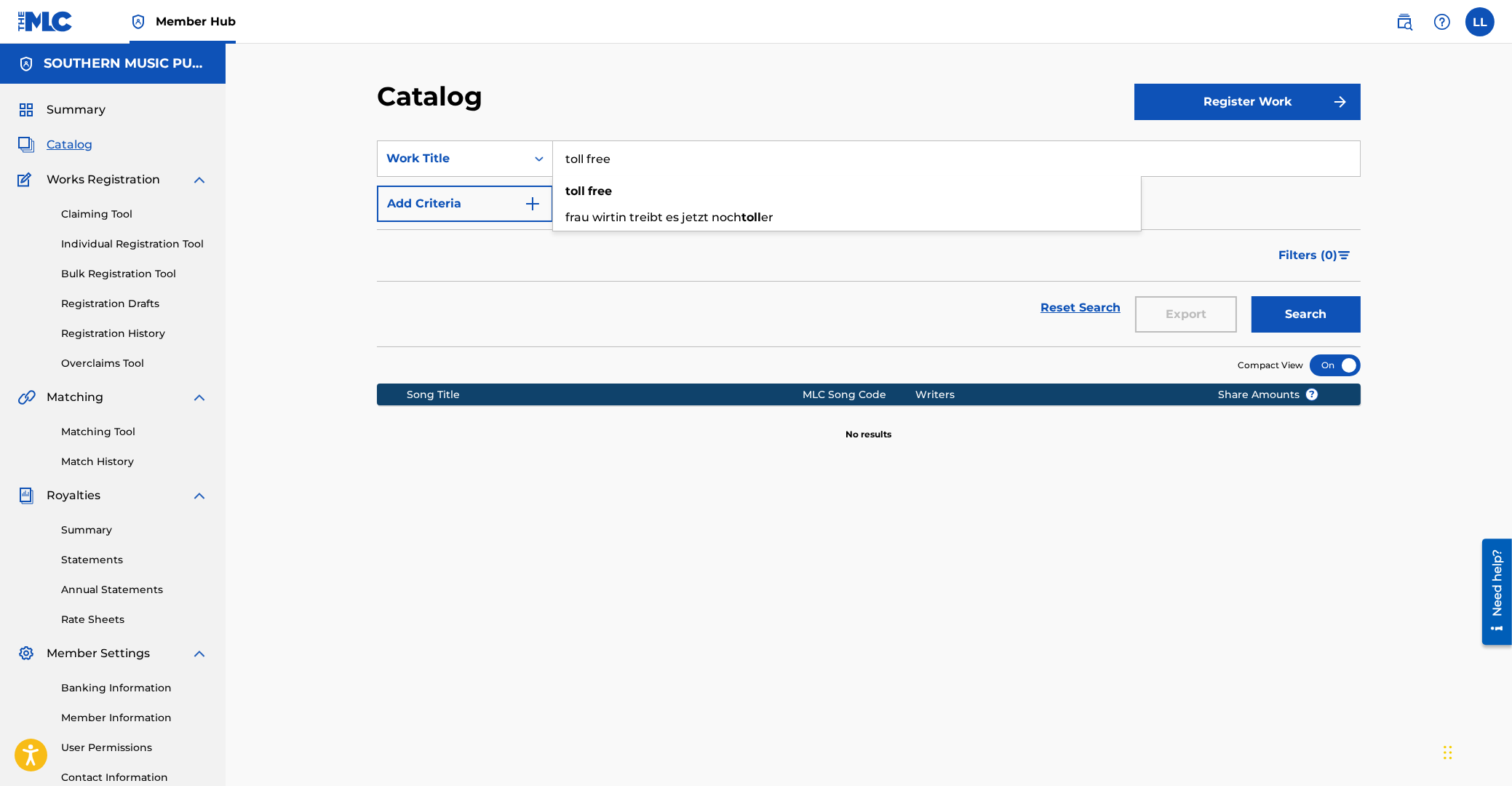
click at [1252, 296] on button "Search" at bounding box center [1306, 314] width 109 height 36
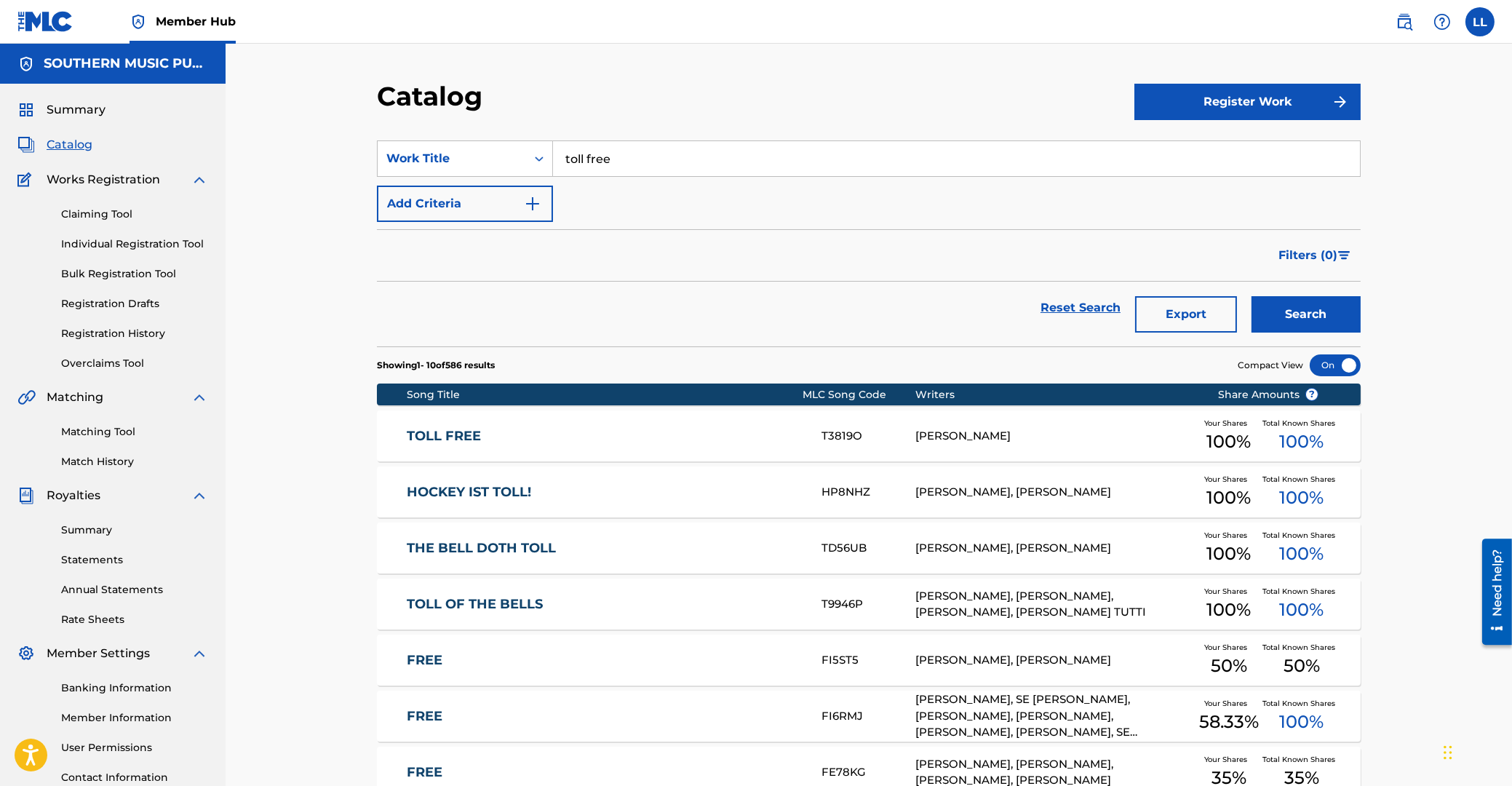
click at [461, 441] on link "TOLL FREE" at bounding box center [604, 436] width 396 height 16
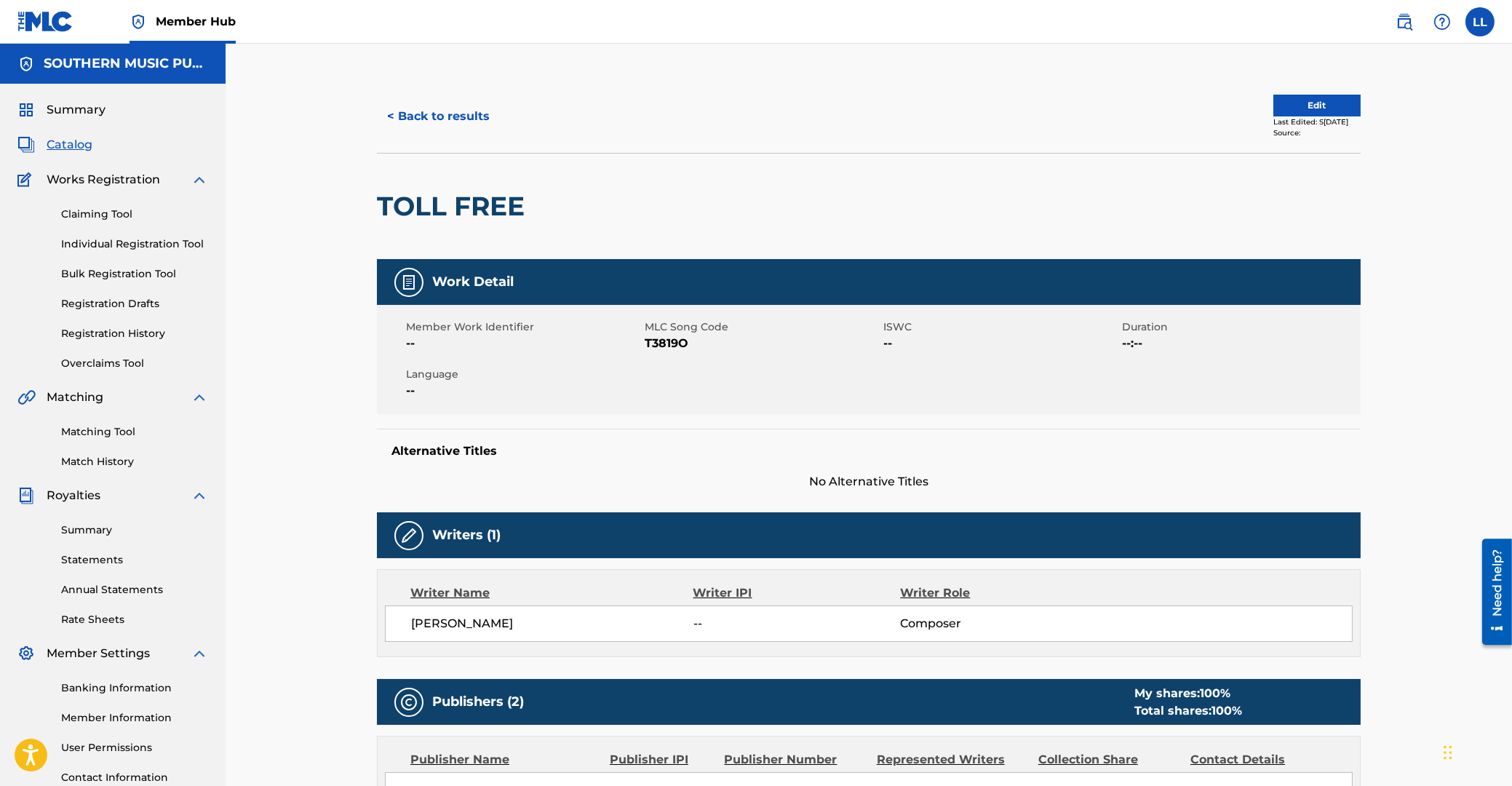
click at [674, 343] on span "T3819O" at bounding box center [761, 343] width 235 height 17
click at [464, 113] on button "< Back to results" at bounding box center [437, 116] width 123 height 36
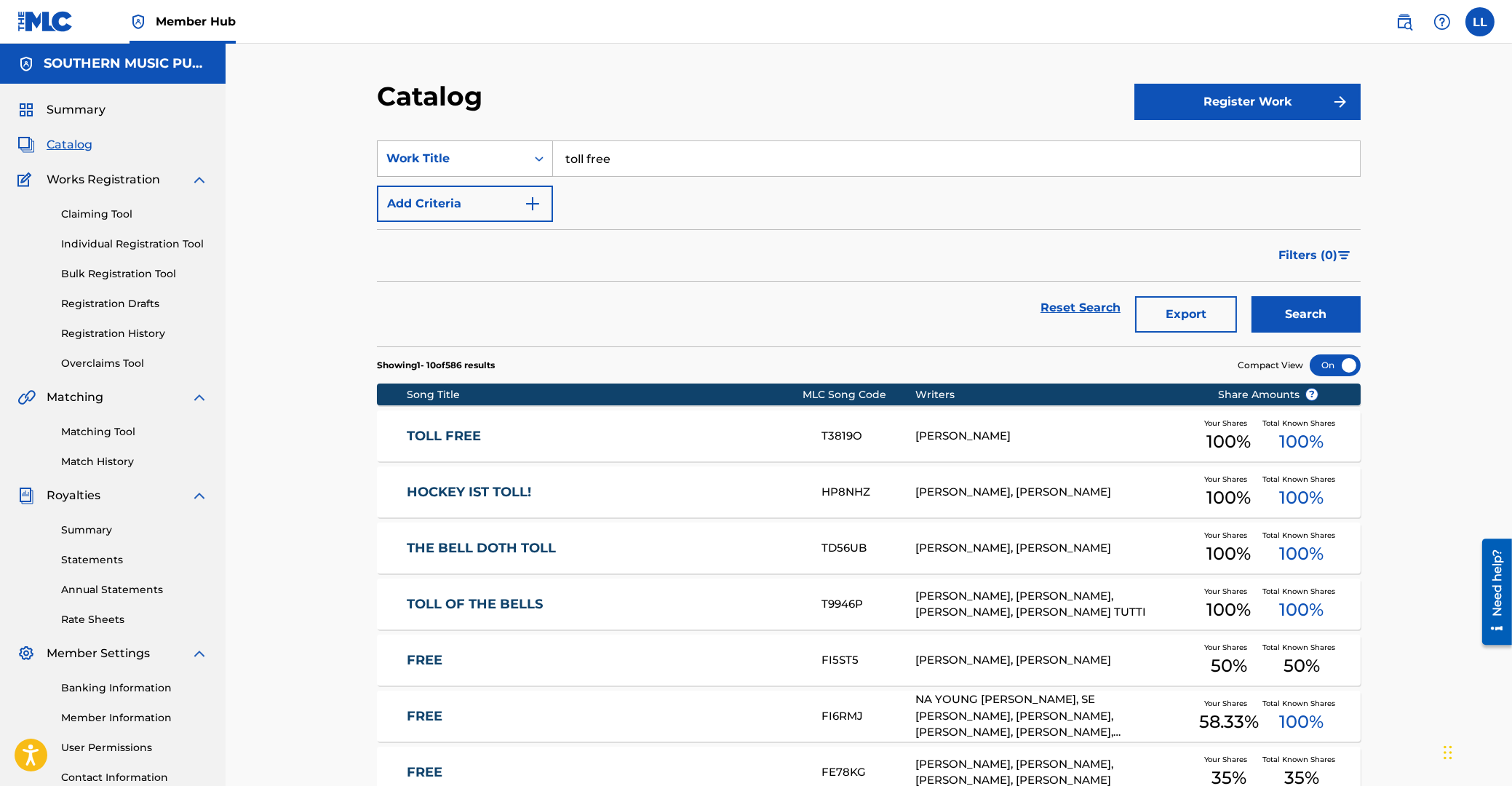
drag, startPoint x: 659, startPoint y: 142, endPoint x: 490, endPoint y: 152, distance: 169.3
click at [553, 152] on input "toll free" at bounding box center [956, 159] width 807 height 34
click at [1309, 327] on button "Search" at bounding box center [1306, 314] width 109 height 36
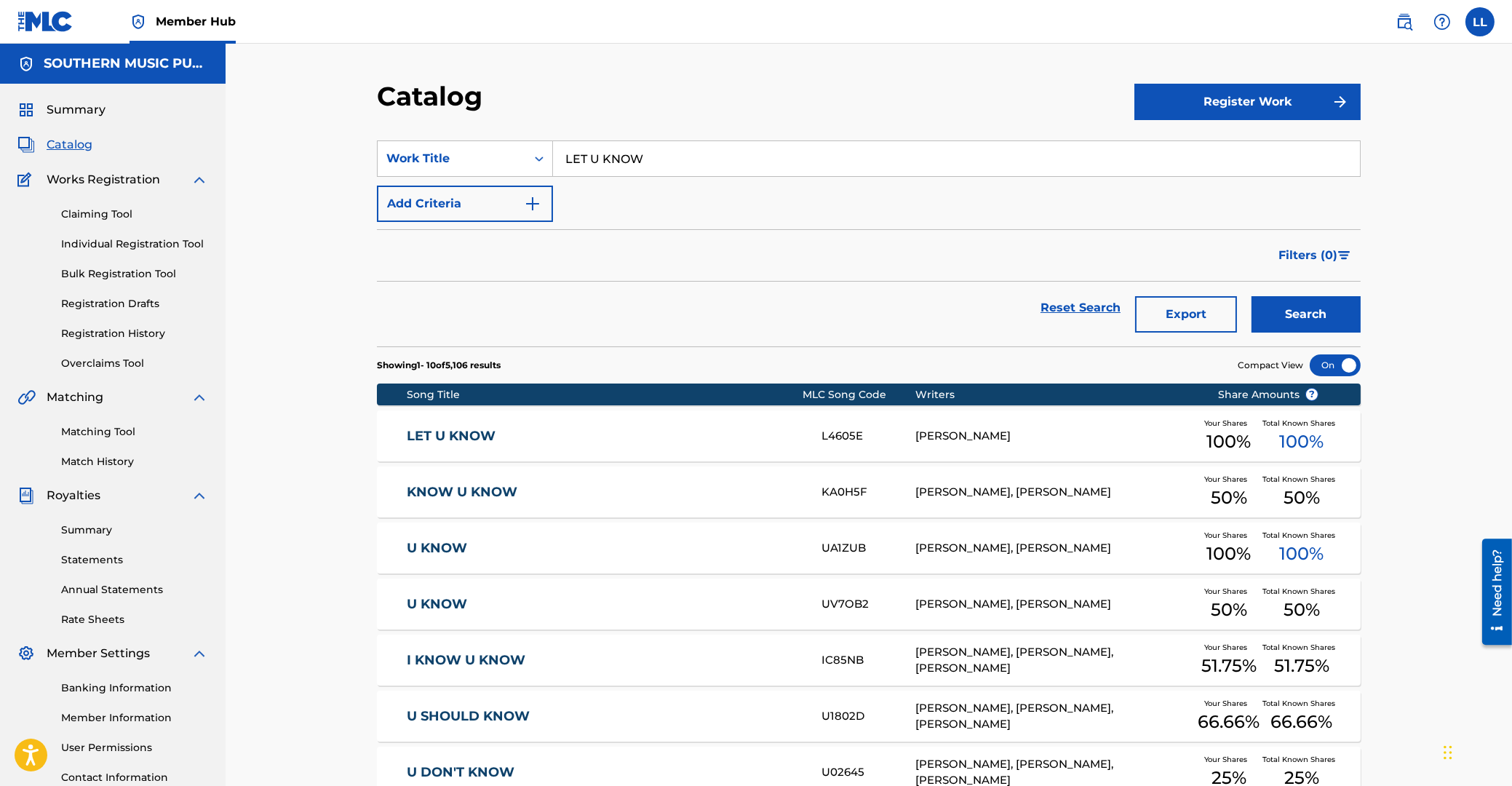
drag, startPoint x: 444, startPoint y: 441, endPoint x: 446, endPoint y: 433, distance: 8.2
click at [444, 440] on link "LET U KNOW" at bounding box center [604, 436] width 396 height 16
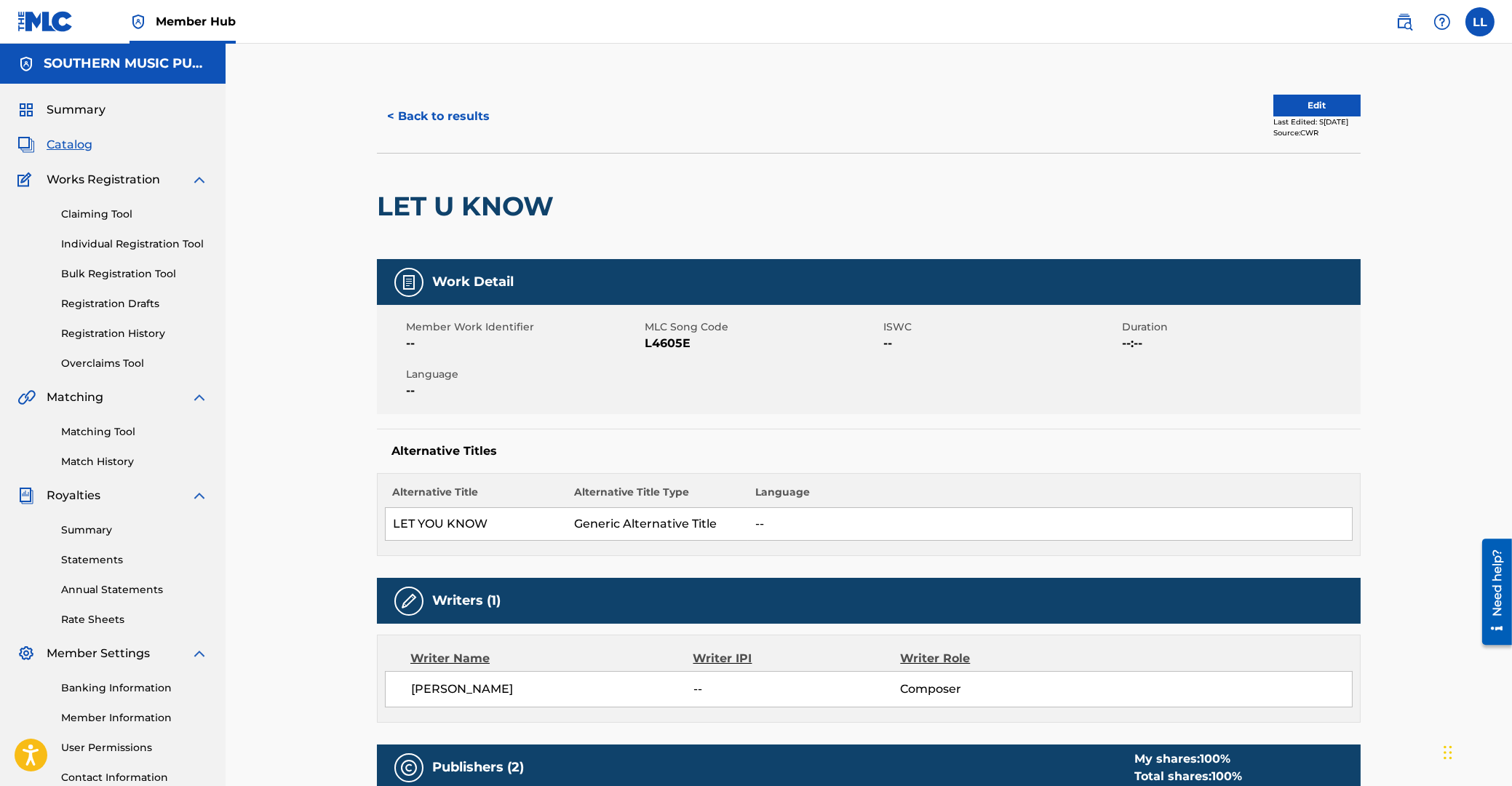
click at [673, 347] on span "L4605E" at bounding box center [761, 343] width 235 height 17
click at [446, 105] on button "< Back to results" at bounding box center [437, 116] width 123 height 36
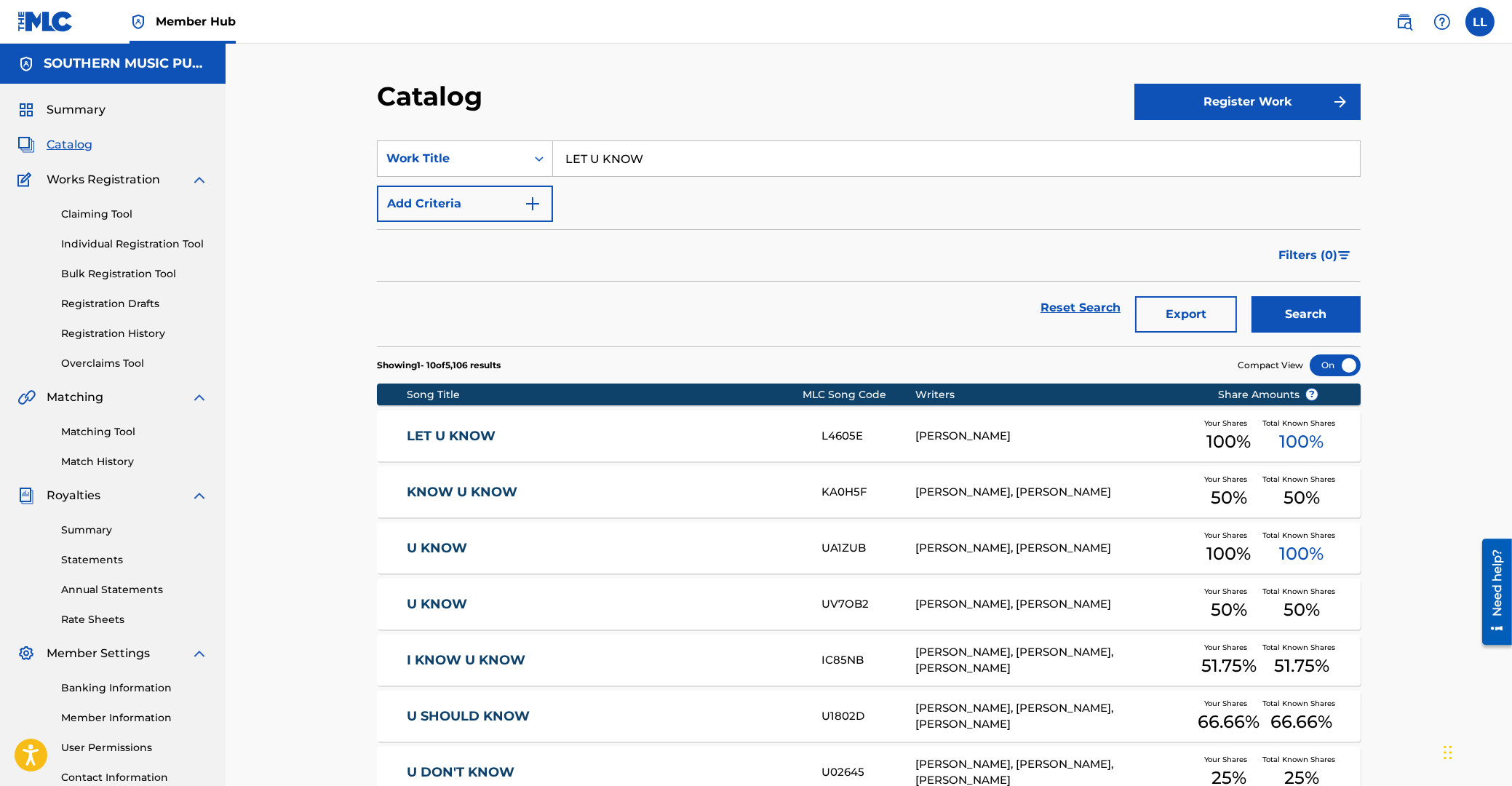
drag, startPoint x: 661, startPoint y: 156, endPoint x: 448, endPoint y: 148, distance: 213.2
click at [553, 148] on input "LET U KNOW" at bounding box center [956, 159] width 807 height 34
click at [1311, 316] on button "Search" at bounding box center [1306, 314] width 109 height 36
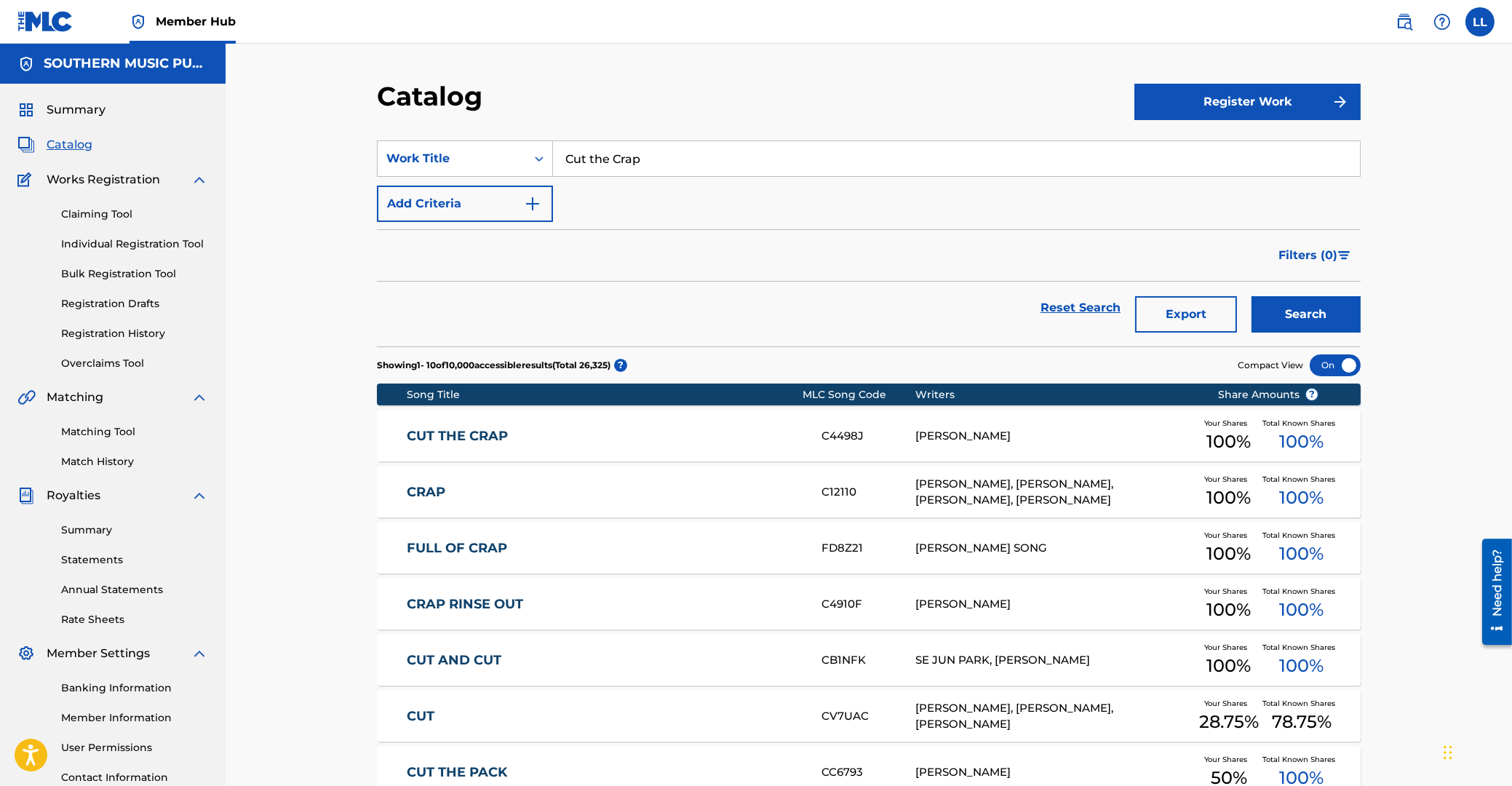
click at [483, 436] on link "CUT THE CRAP" at bounding box center [604, 436] width 396 height 16
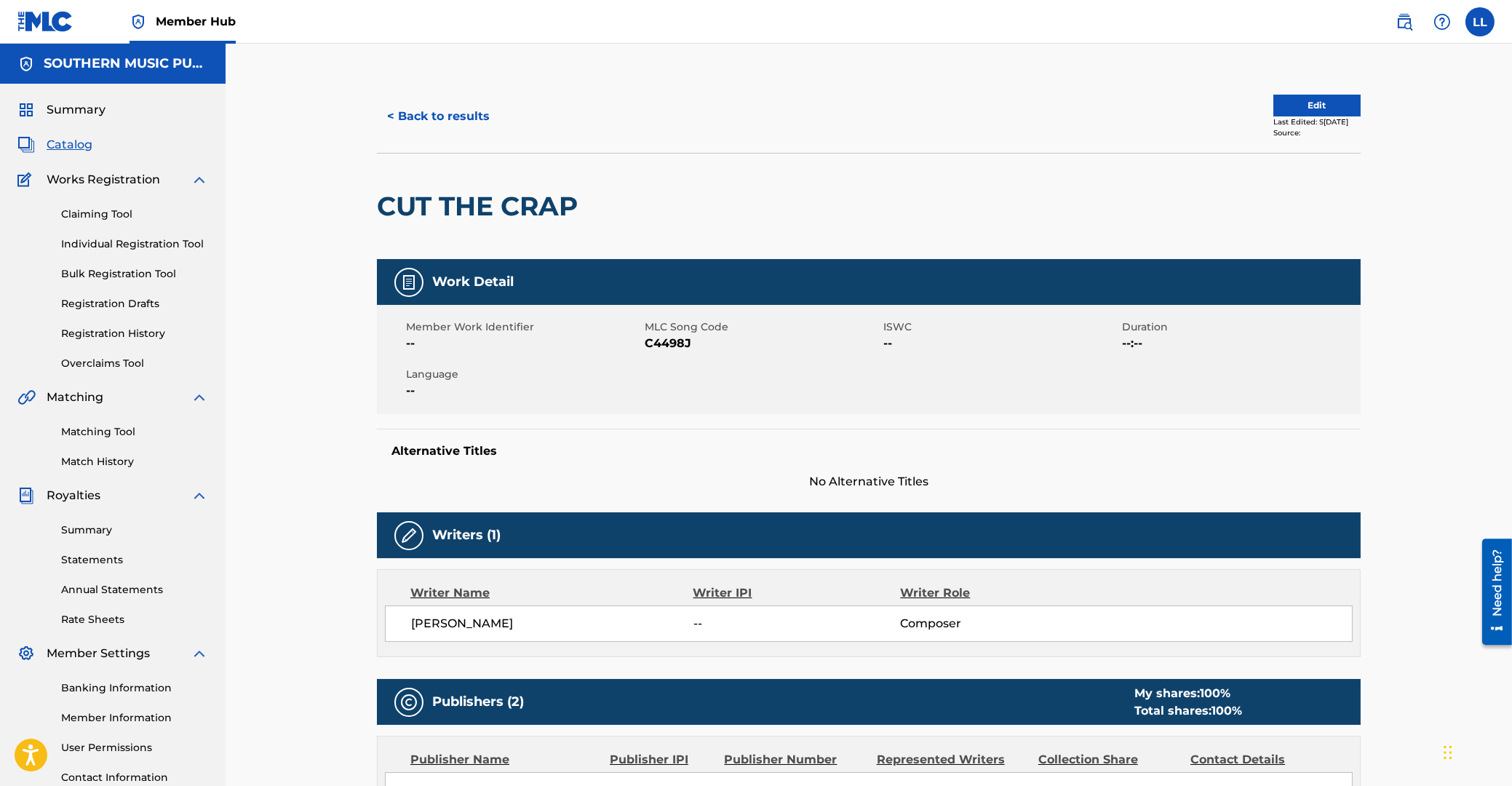
click at [667, 349] on span "C4498J" at bounding box center [761, 343] width 235 height 17
click at [436, 118] on button "< Back to results" at bounding box center [437, 116] width 123 height 36
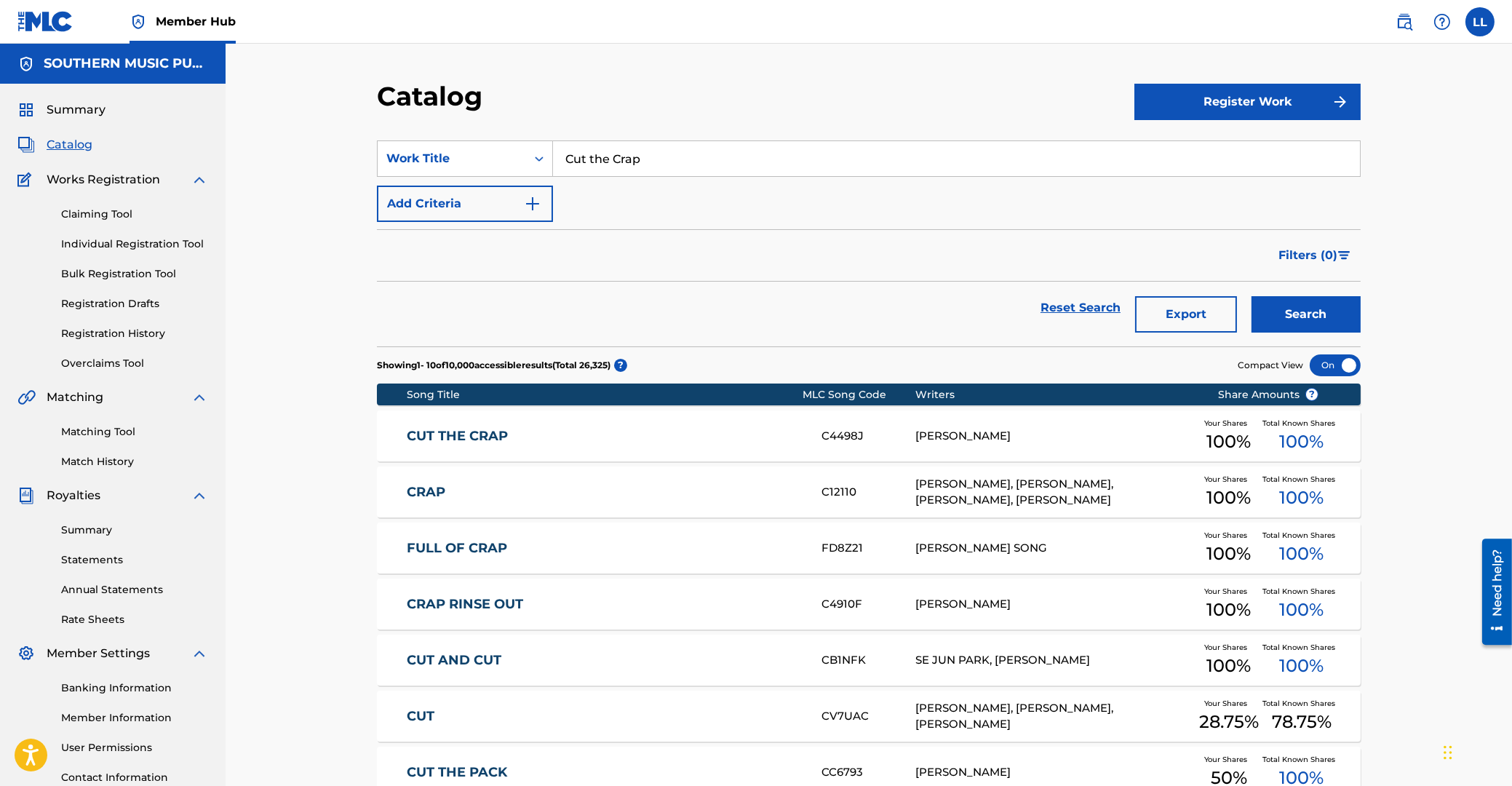
drag, startPoint x: 671, startPoint y: 160, endPoint x: 591, endPoint y: 149, distance: 80.8
click at [553, 156] on input "Cut the Crap" at bounding box center [956, 159] width 807 height 34
click at [1315, 307] on button "Search" at bounding box center [1306, 314] width 109 height 36
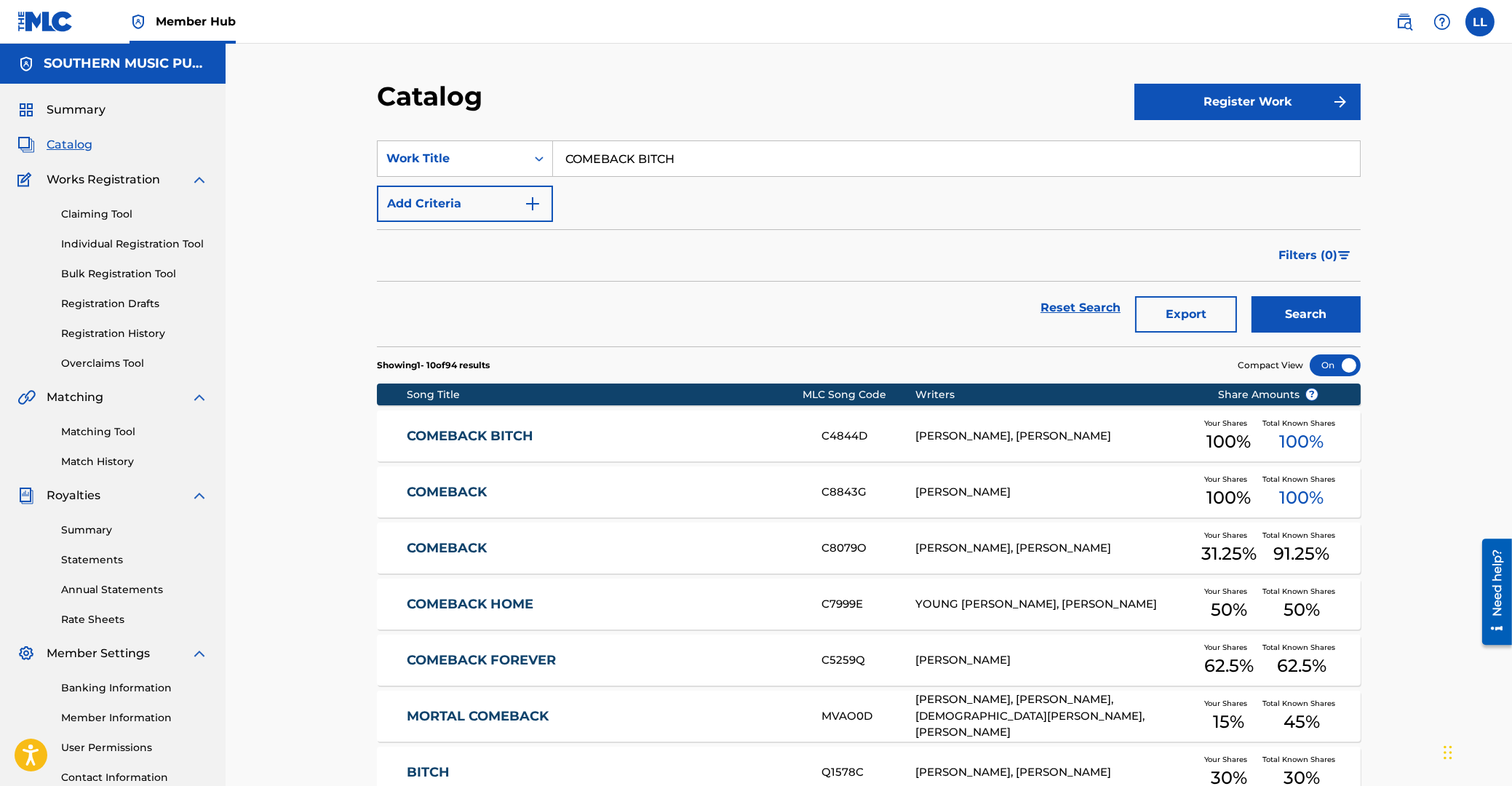
click at [474, 437] on link "COMEBACK BITCH" at bounding box center [604, 436] width 396 height 16
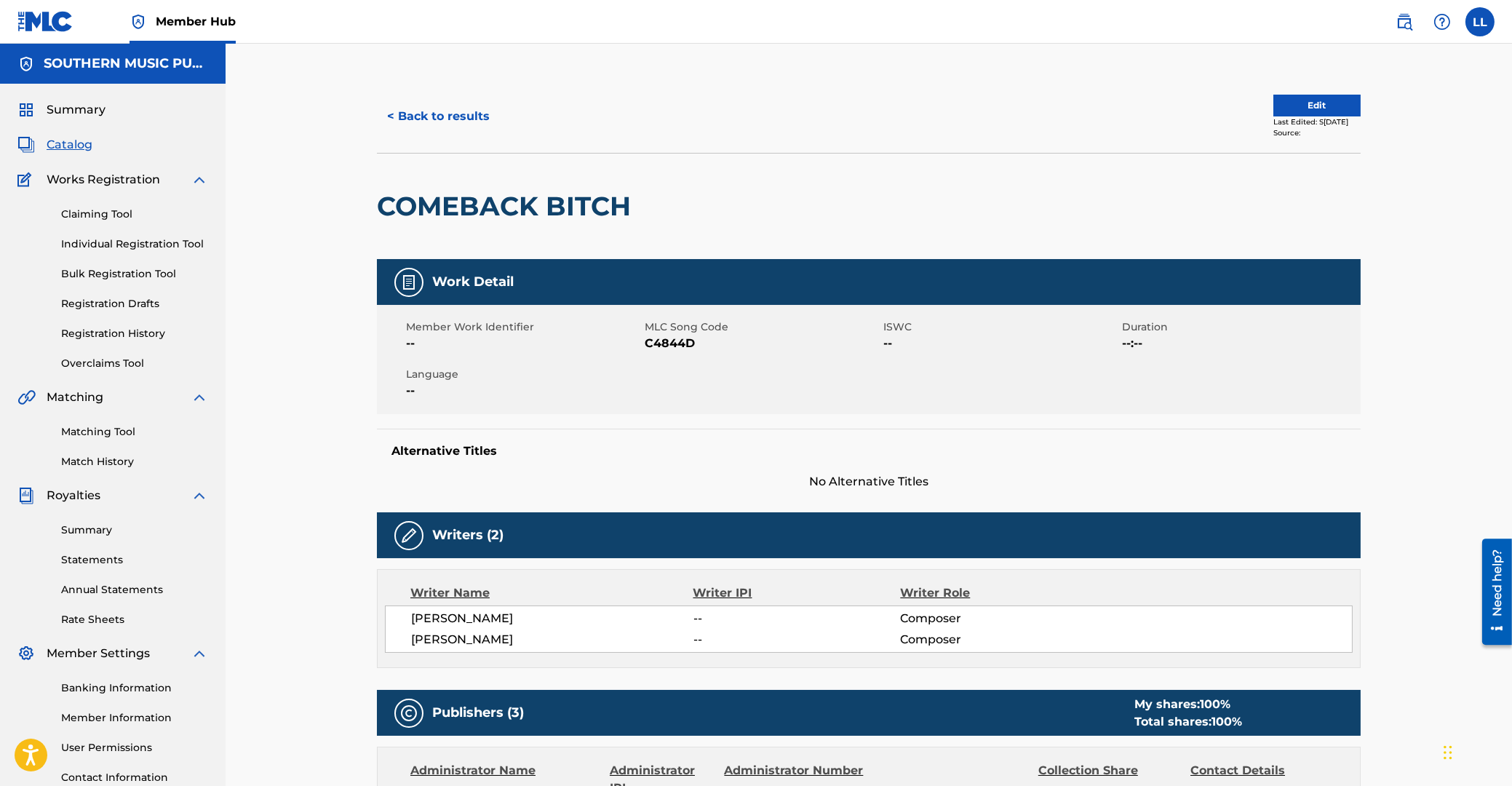
click at [677, 347] on span "C4844D" at bounding box center [761, 343] width 235 height 17
click at [442, 123] on button "< Back to results" at bounding box center [437, 116] width 123 height 36
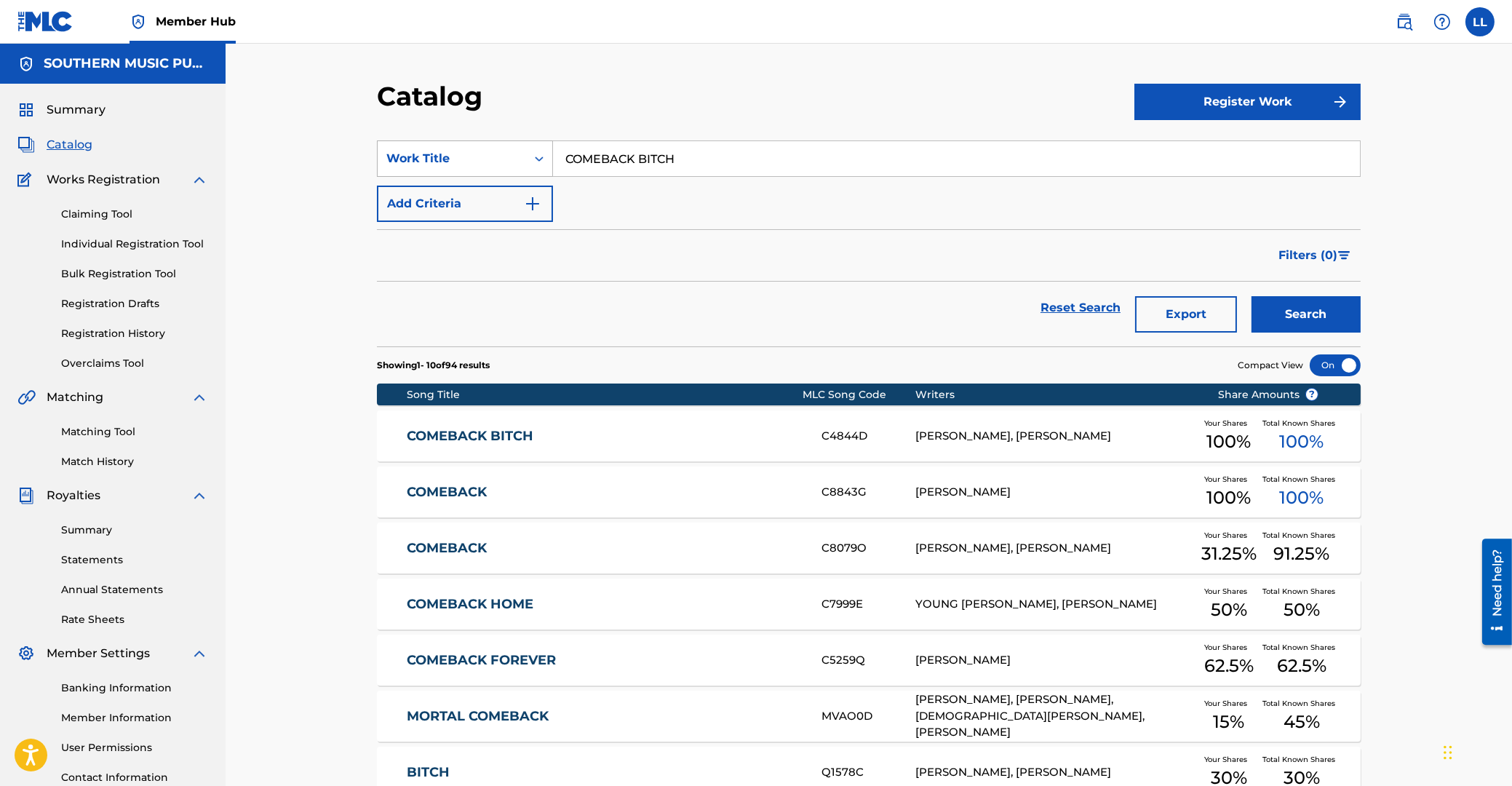
drag, startPoint x: 746, startPoint y: 160, endPoint x: 466, endPoint y: 152, distance: 280.1
click at [553, 157] on input "COMEBACK BITCH" at bounding box center [956, 159] width 807 height 34
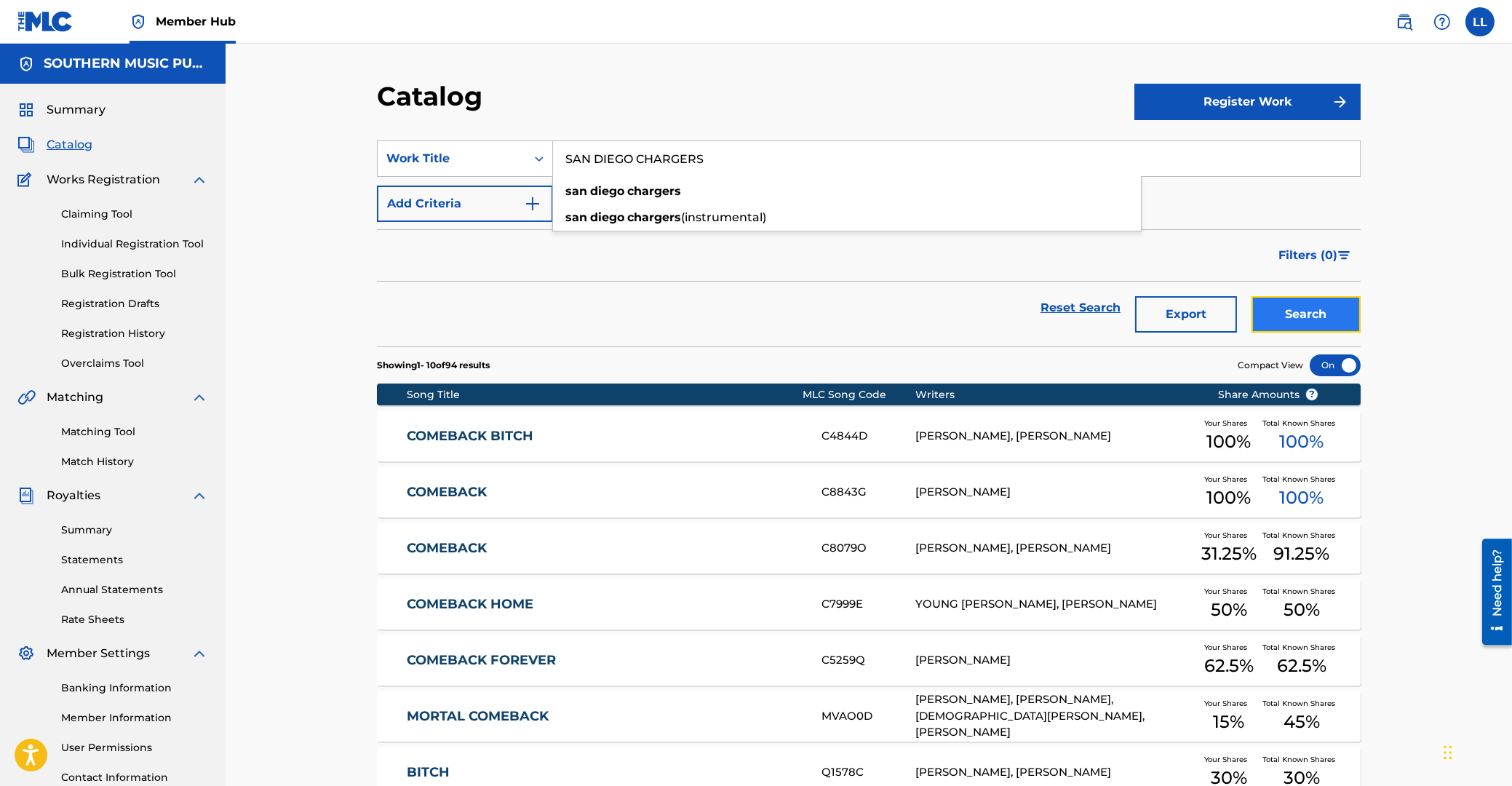
click at [1329, 311] on button "Search" at bounding box center [1306, 314] width 109 height 36
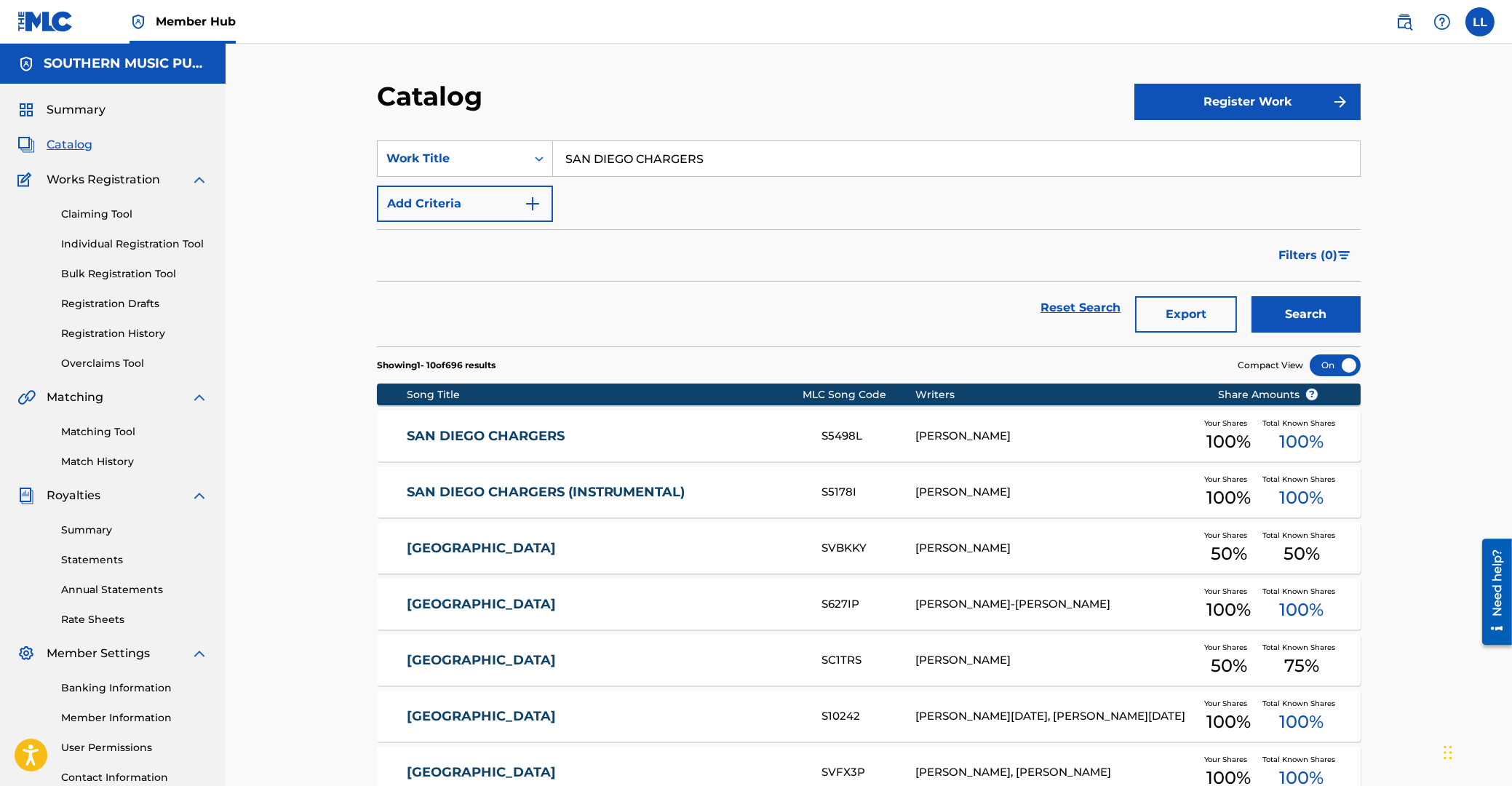
click at [490, 434] on link "SAN DIEGO CHARGERS" at bounding box center [604, 436] width 396 height 16
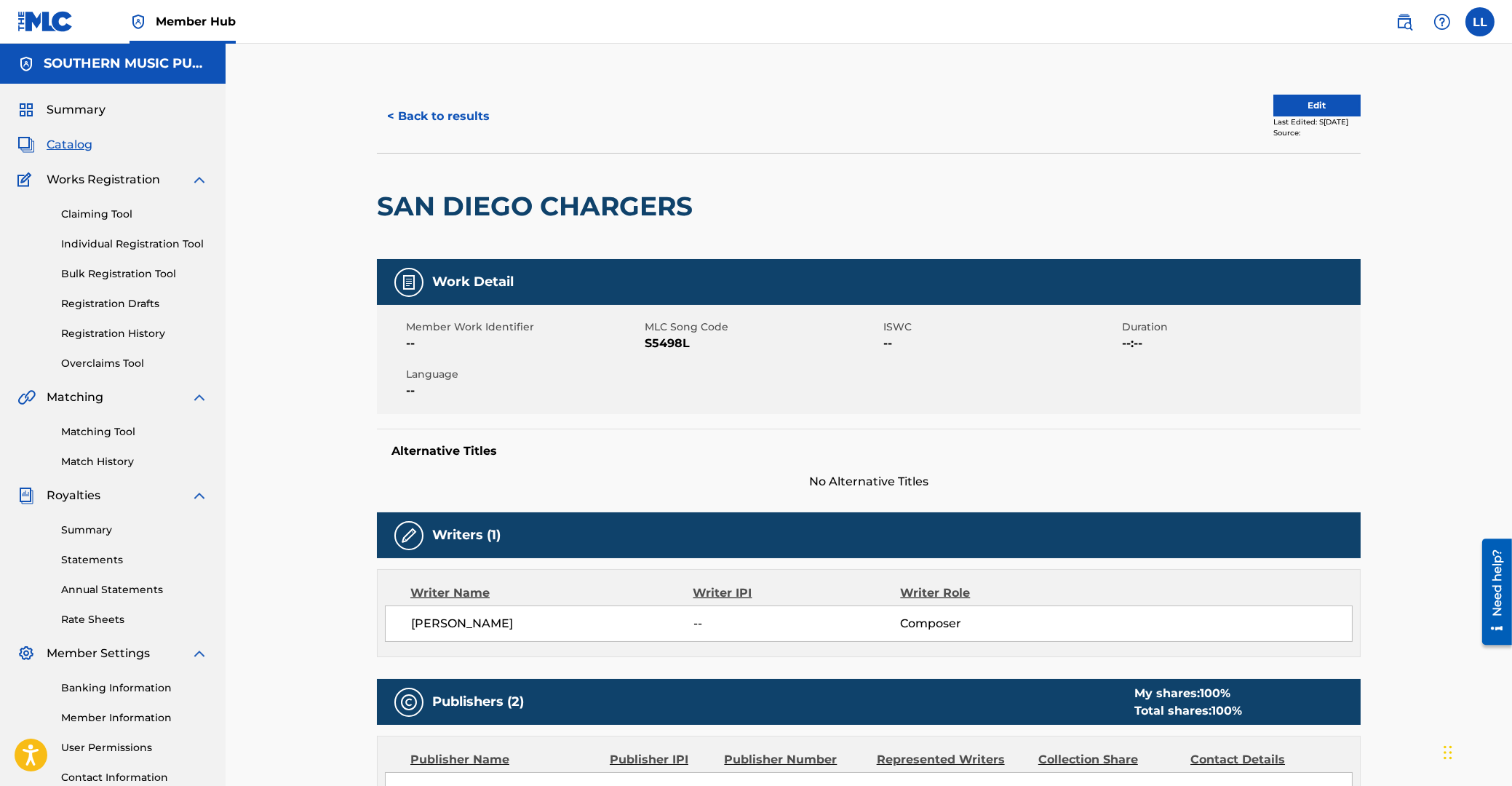
click at [664, 339] on span "S5498L" at bounding box center [761, 343] width 235 height 17
click at [446, 123] on button "< Back to results" at bounding box center [437, 116] width 123 height 36
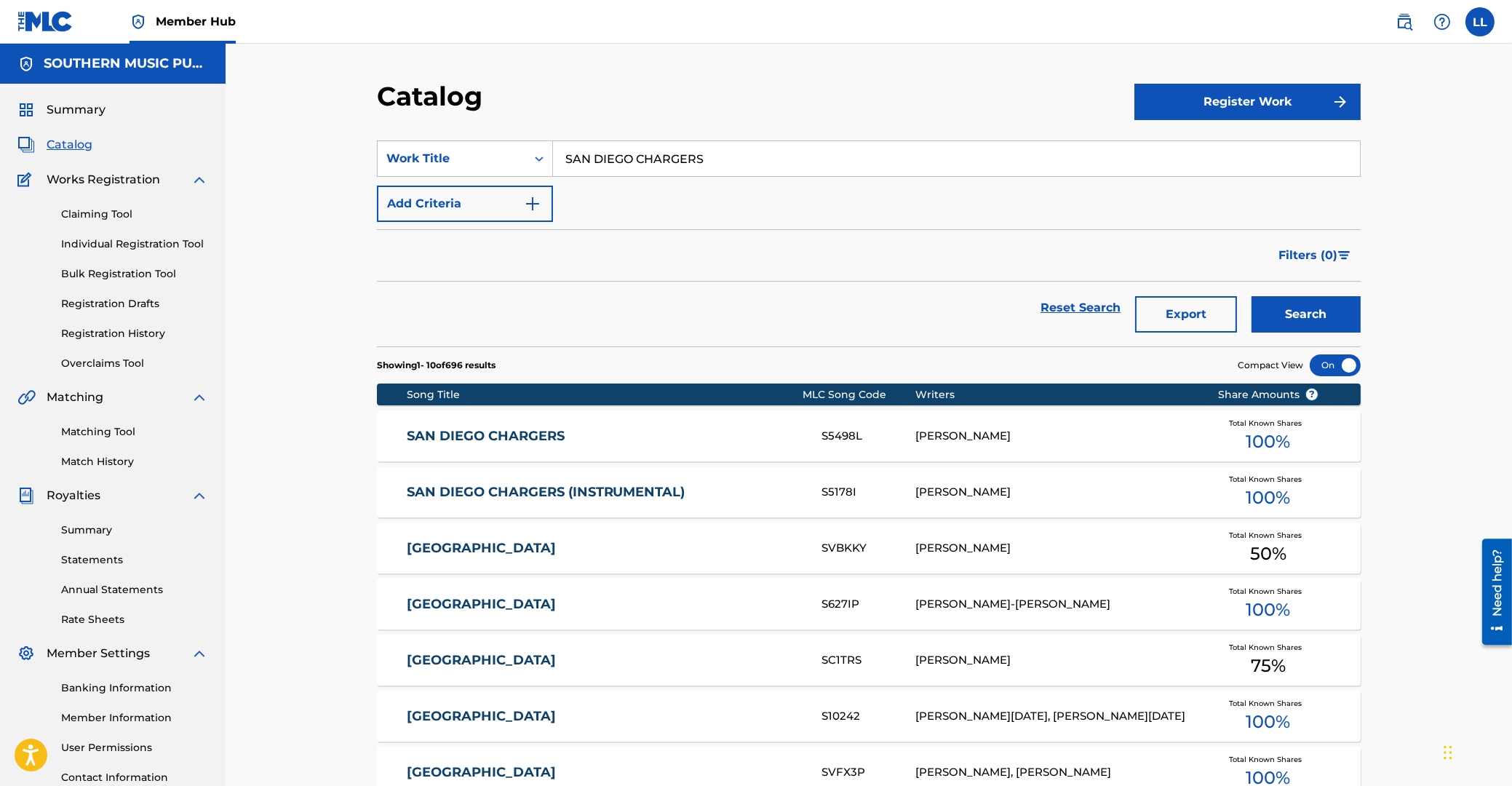
drag, startPoint x: 776, startPoint y: 160, endPoint x: 350, endPoint y: 160, distance: 426.0
click at [553, 160] on input "SAN DIEGO CHARGERS" at bounding box center [956, 159] width 807 height 34
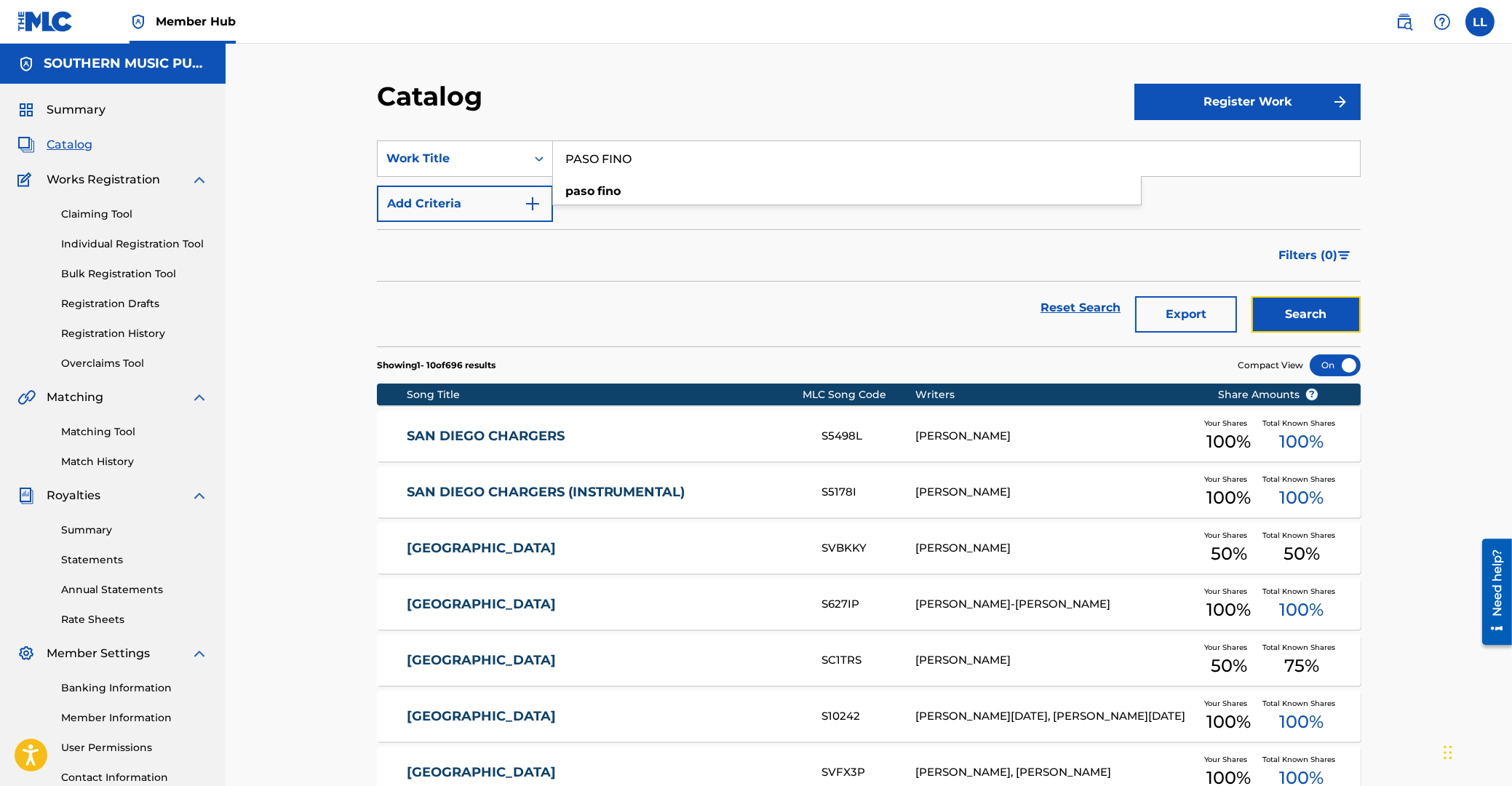
drag, startPoint x: 1320, startPoint y: 314, endPoint x: 1125, endPoint y: 320, distance: 195.1
click at [1315, 316] on button "Search" at bounding box center [1306, 314] width 109 height 36
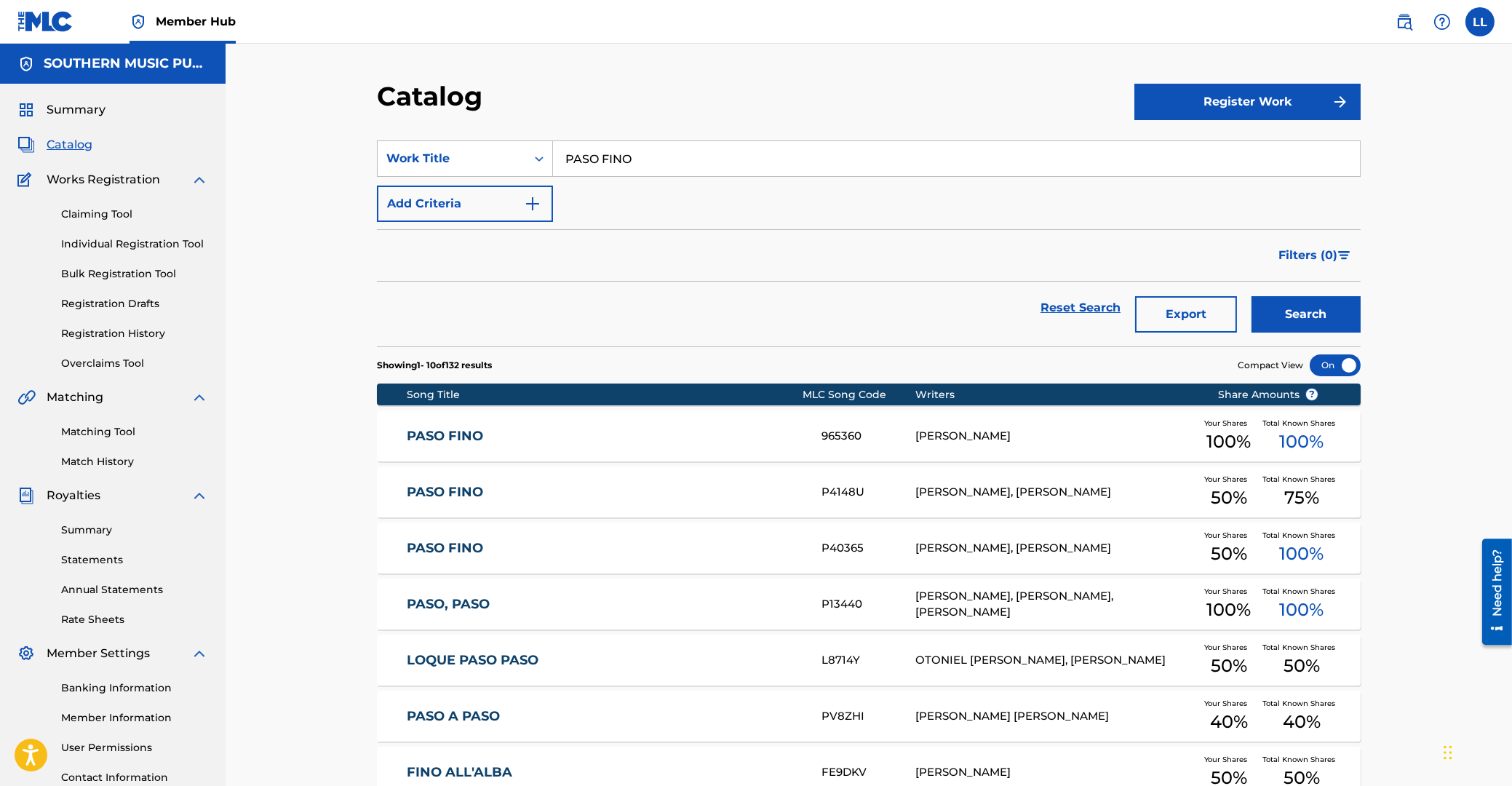
click at [446, 496] on link "PASO FINO" at bounding box center [604, 492] width 396 height 16
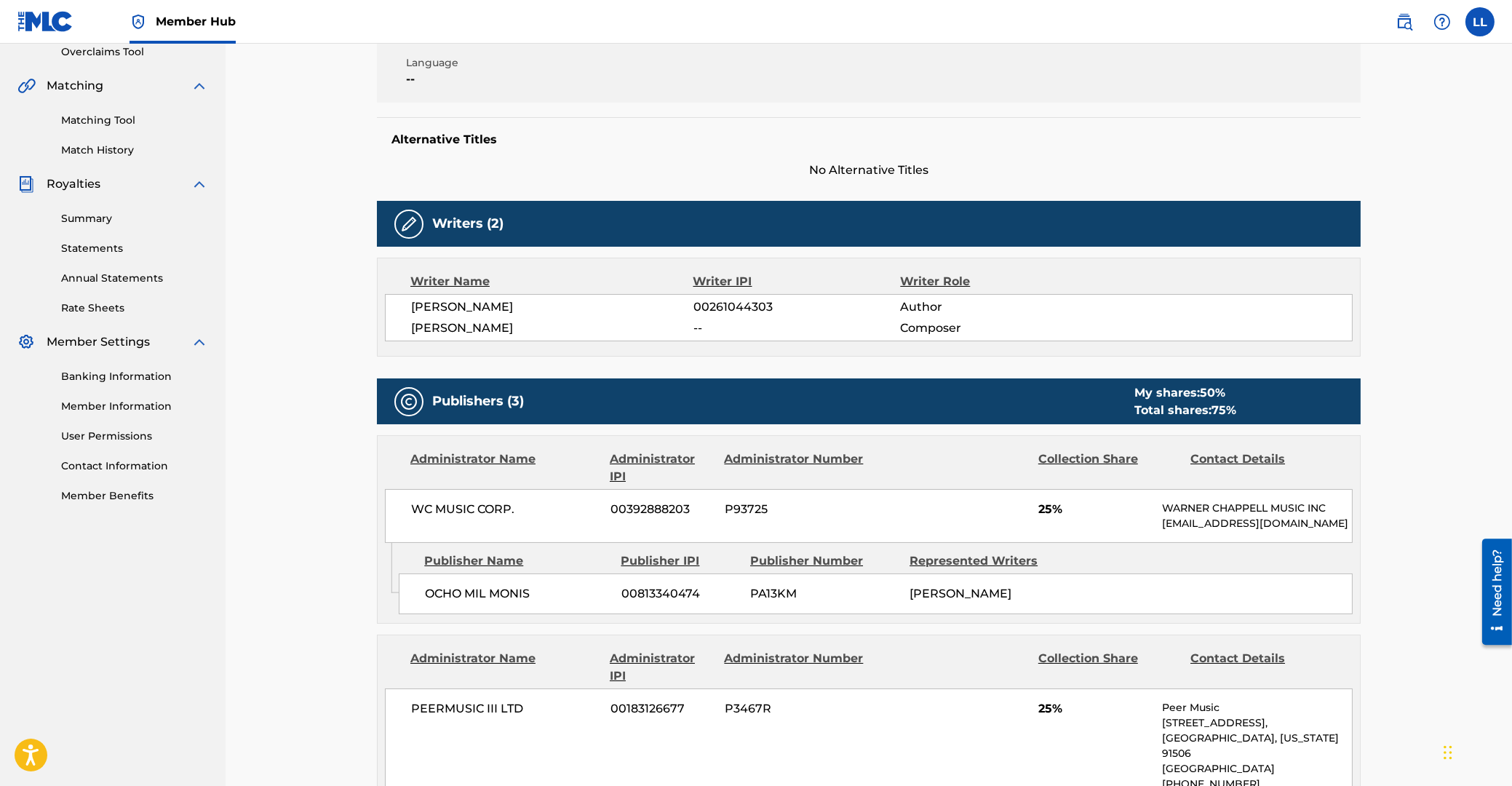
scroll to position [78, 0]
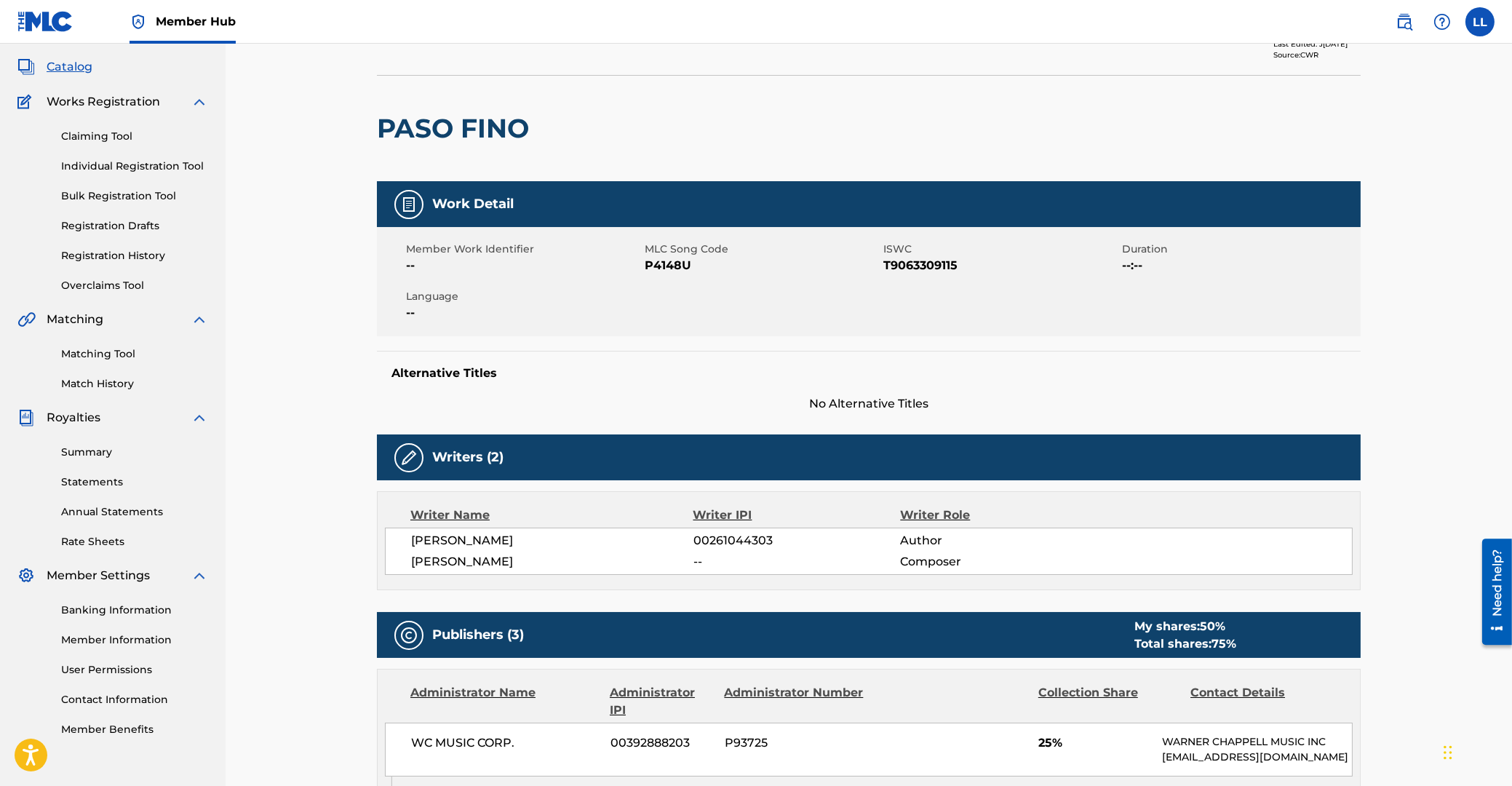
click at [672, 264] on span "P4148U" at bounding box center [761, 265] width 235 height 17
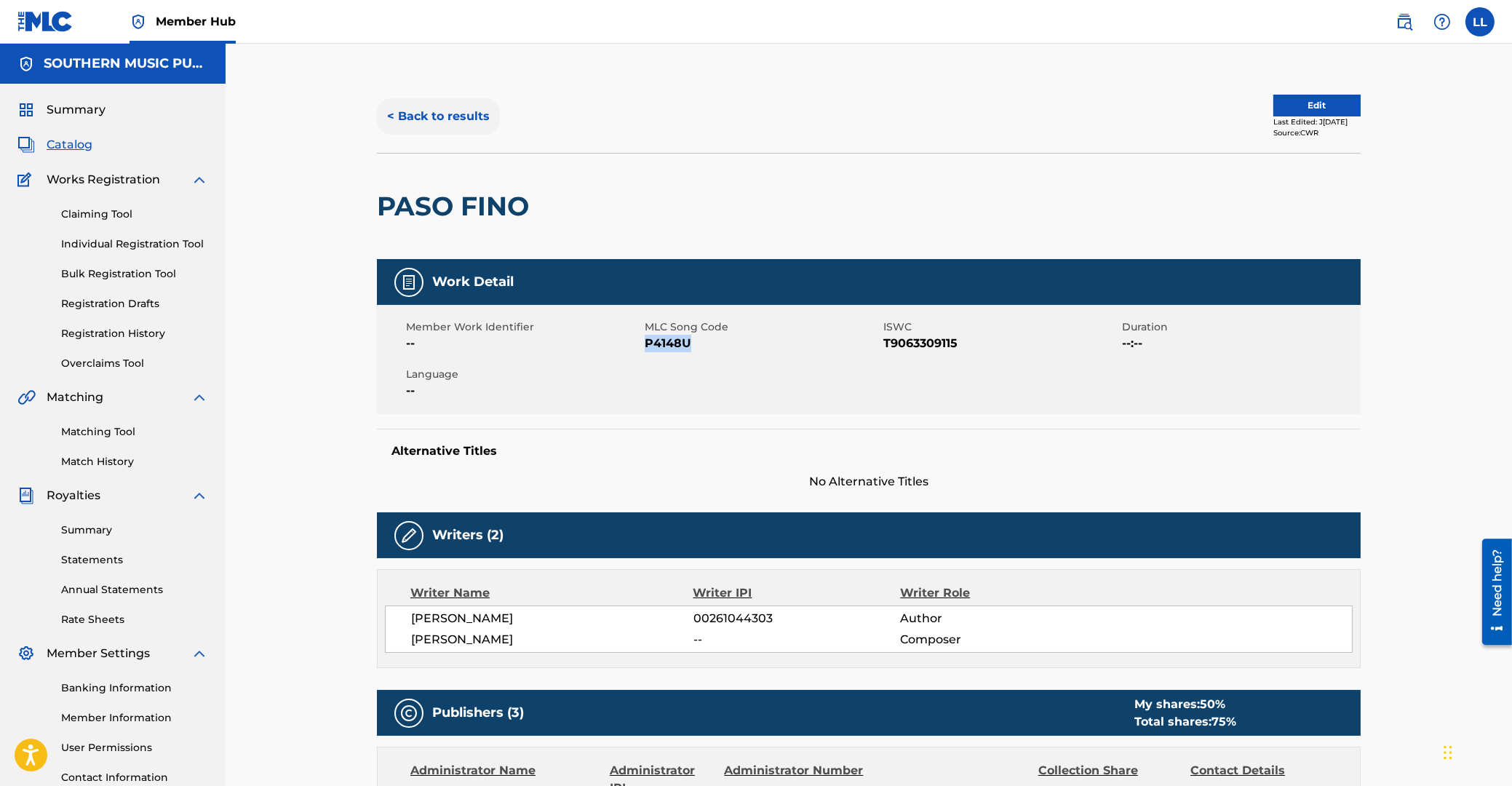
click at [457, 108] on button "< Back to results" at bounding box center [437, 116] width 123 height 36
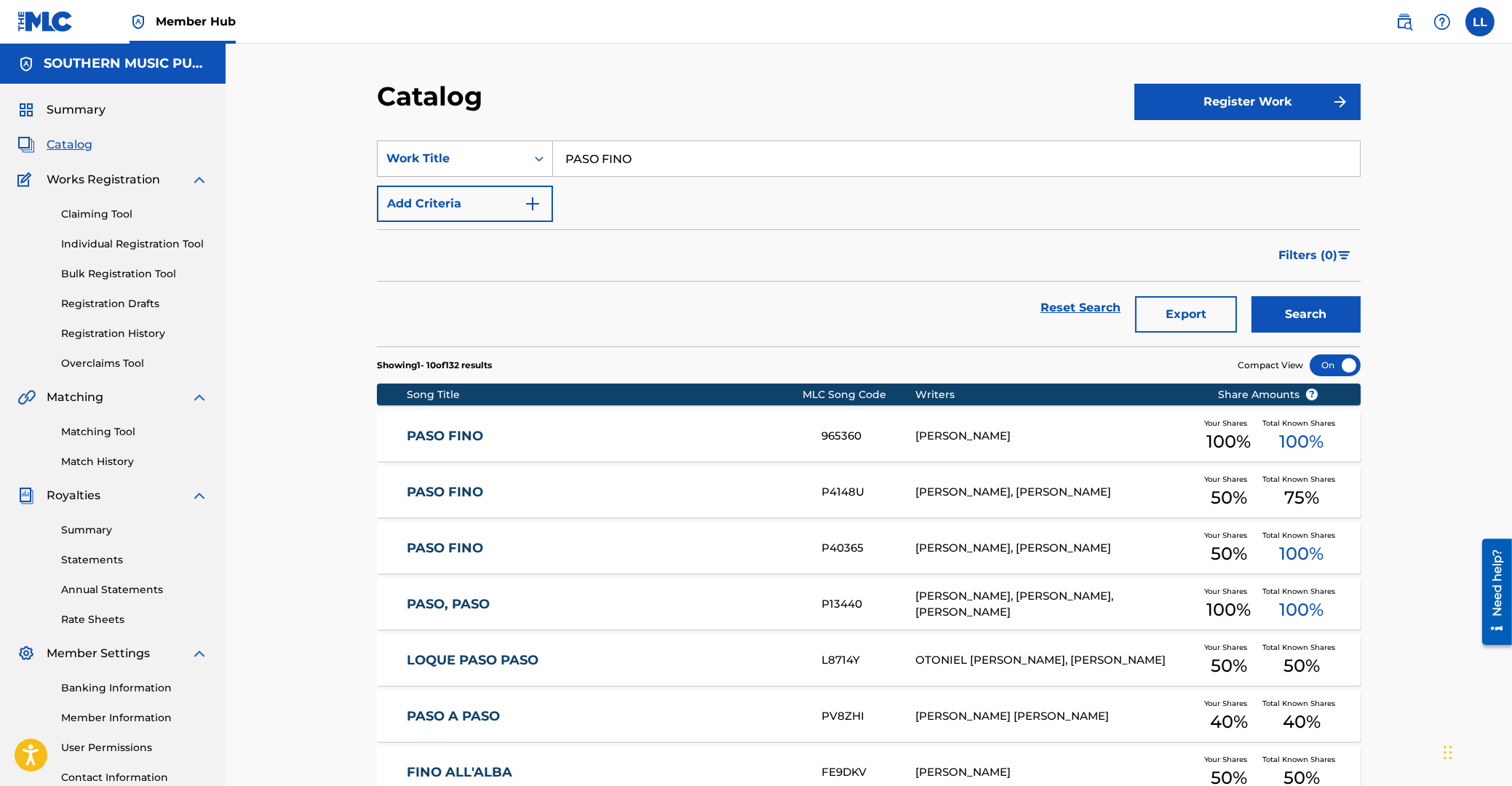
drag, startPoint x: 656, startPoint y: 162, endPoint x: 476, endPoint y: 156, distance: 180.1
click at [553, 158] on input "PASO FINO" at bounding box center [956, 159] width 807 height 34
click at [1252, 296] on button "Search" at bounding box center [1306, 314] width 109 height 36
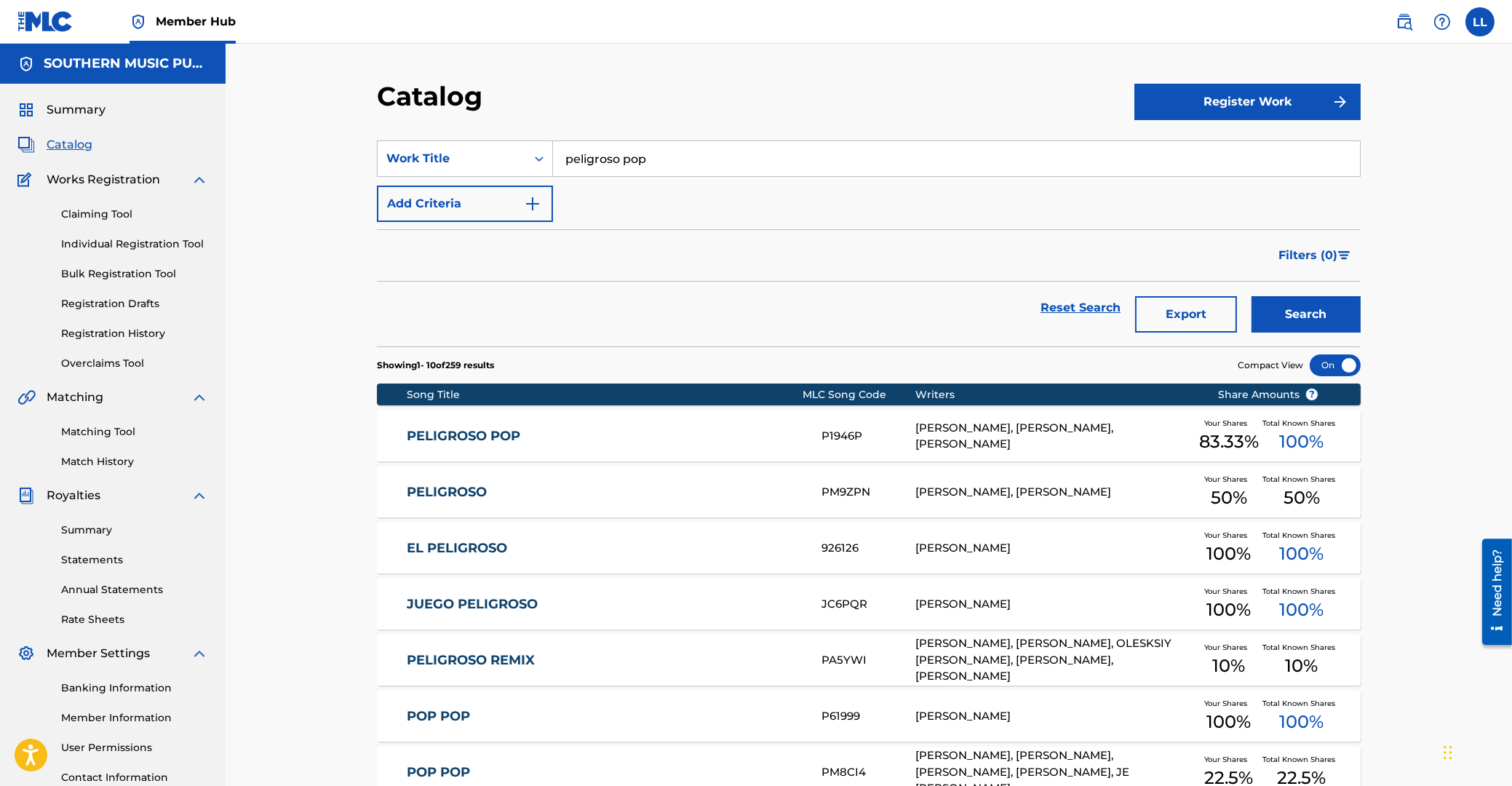
click at [453, 432] on link "PELIGROSO POP" at bounding box center [604, 436] width 396 height 16
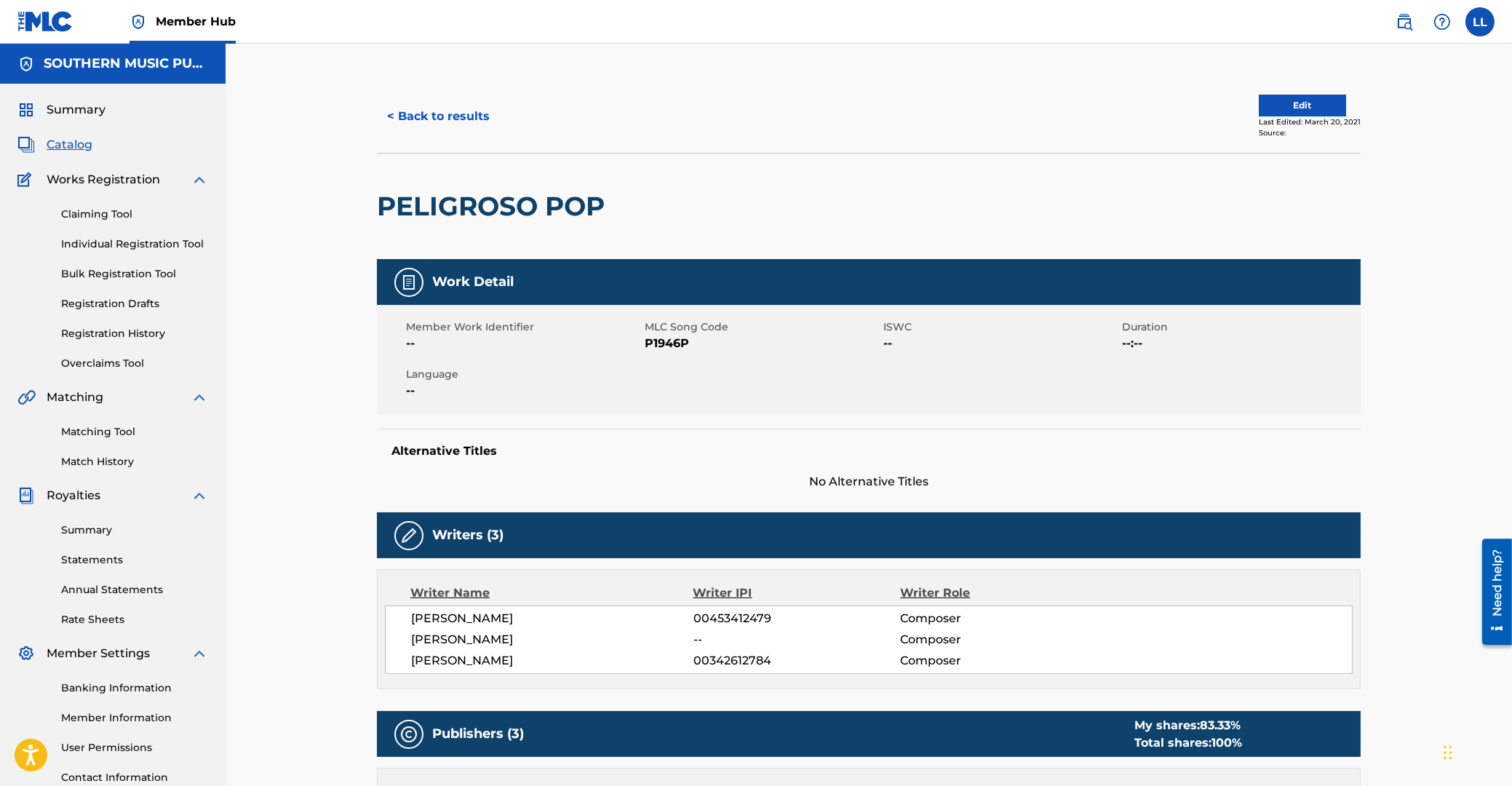
click at [674, 347] on span "P1946P" at bounding box center [761, 343] width 235 height 17
click at [445, 112] on button "< Back to results" at bounding box center [437, 116] width 123 height 36
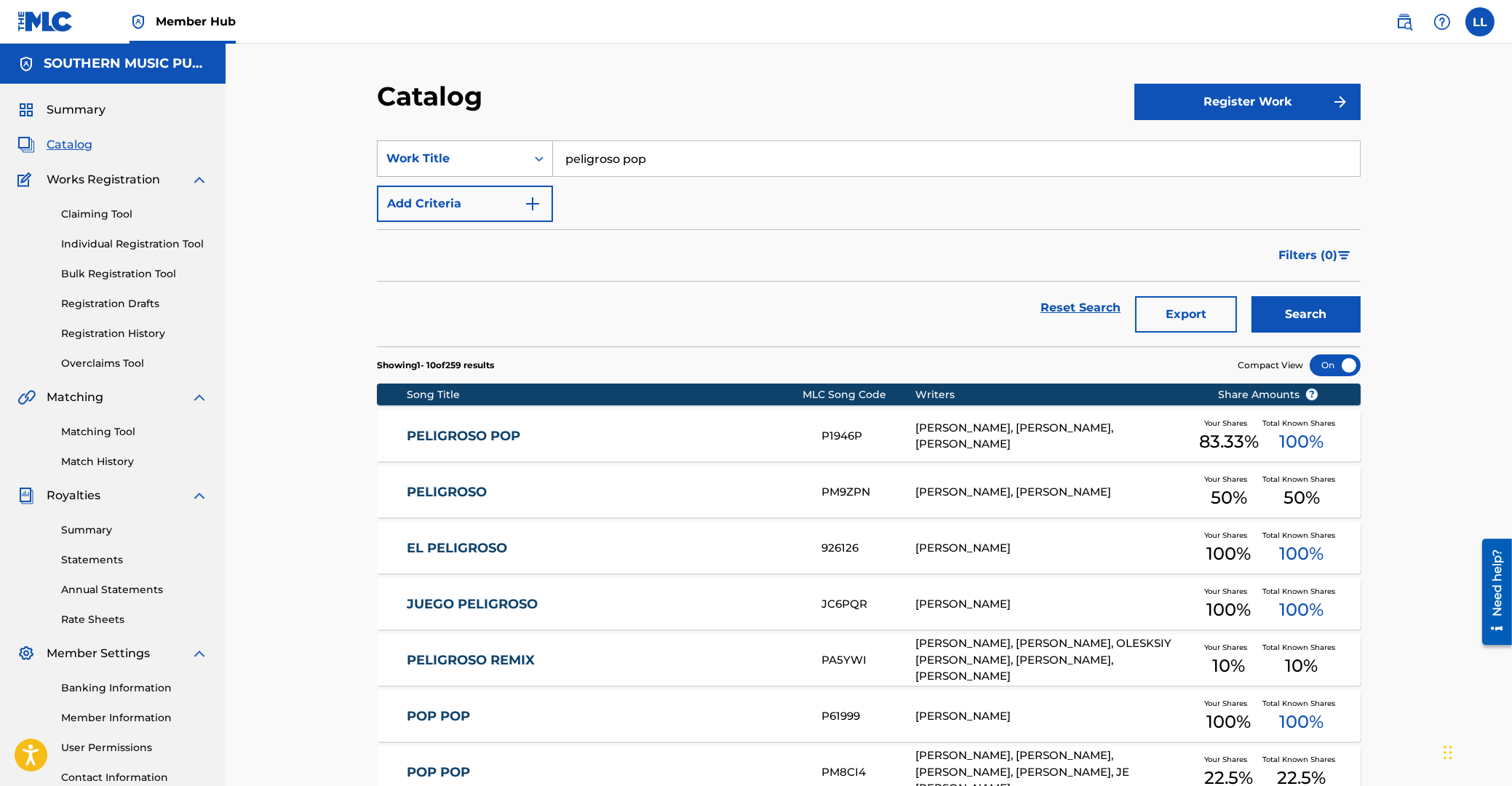
drag, startPoint x: 642, startPoint y: 164, endPoint x: 446, endPoint y: 162, distance: 196.0
click at [553, 160] on input "peligroso pop" at bounding box center [956, 159] width 807 height 34
click at [1252, 296] on button "Search" at bounding box center [1306, 314] width 109 height 36
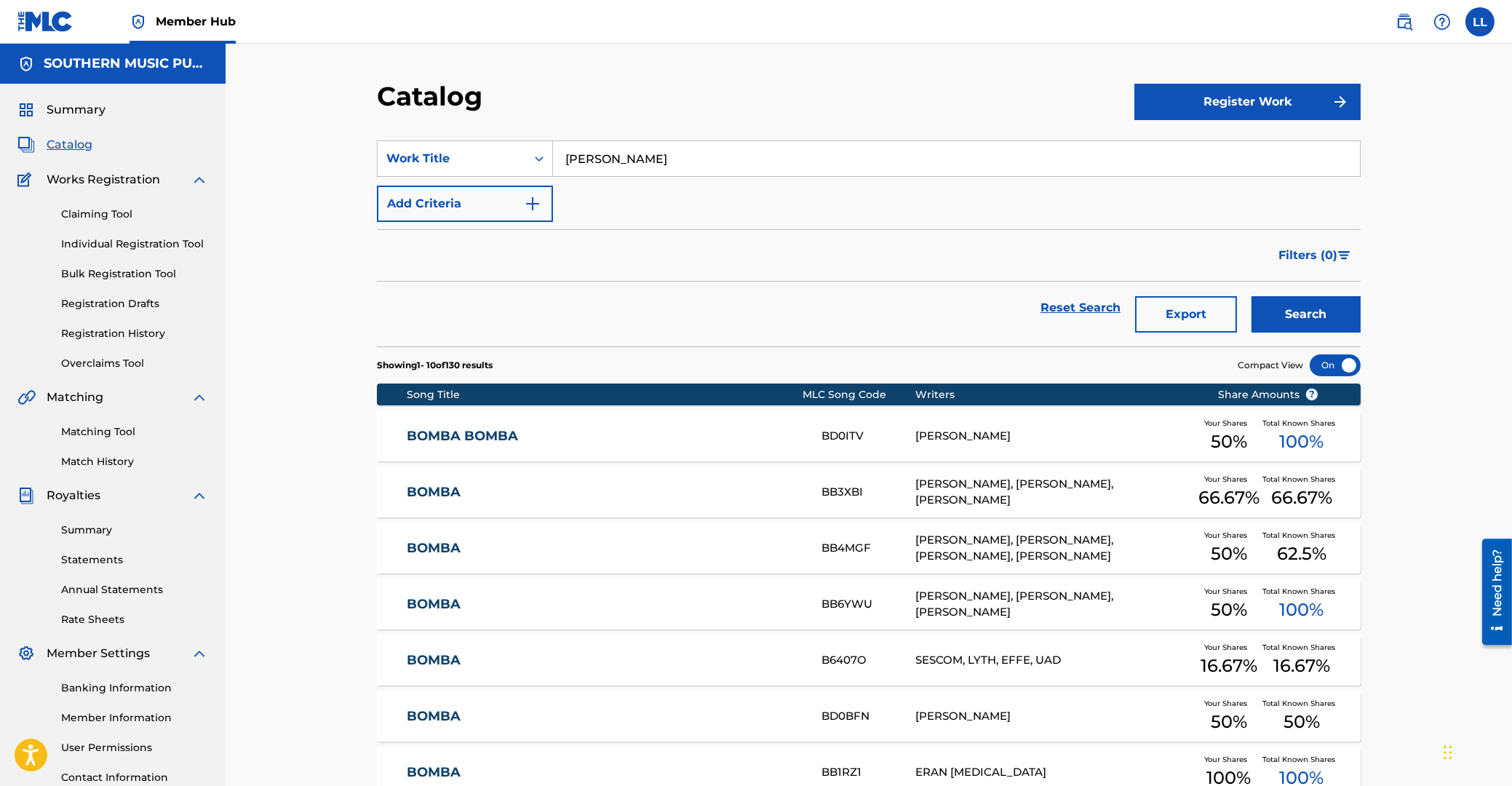
click at [585, 161] on input "nino bomba" at bounding box center [956, 159] width 807 height 34
click at [576, 160] on input "nio bomba" at bounding box center [956, 159] width 807 height 34
click at [1252, 296] on button "Search" at bounding box center [1306, 314] width 109 height 36
drag, startPoint x: 678, startPoint y: 162, endPoint x: 329, endPoint y: 162, distance: 349.0
click at [553, 162] on input "nino bomba" at bounding box center [956, 159] width 807 height 34
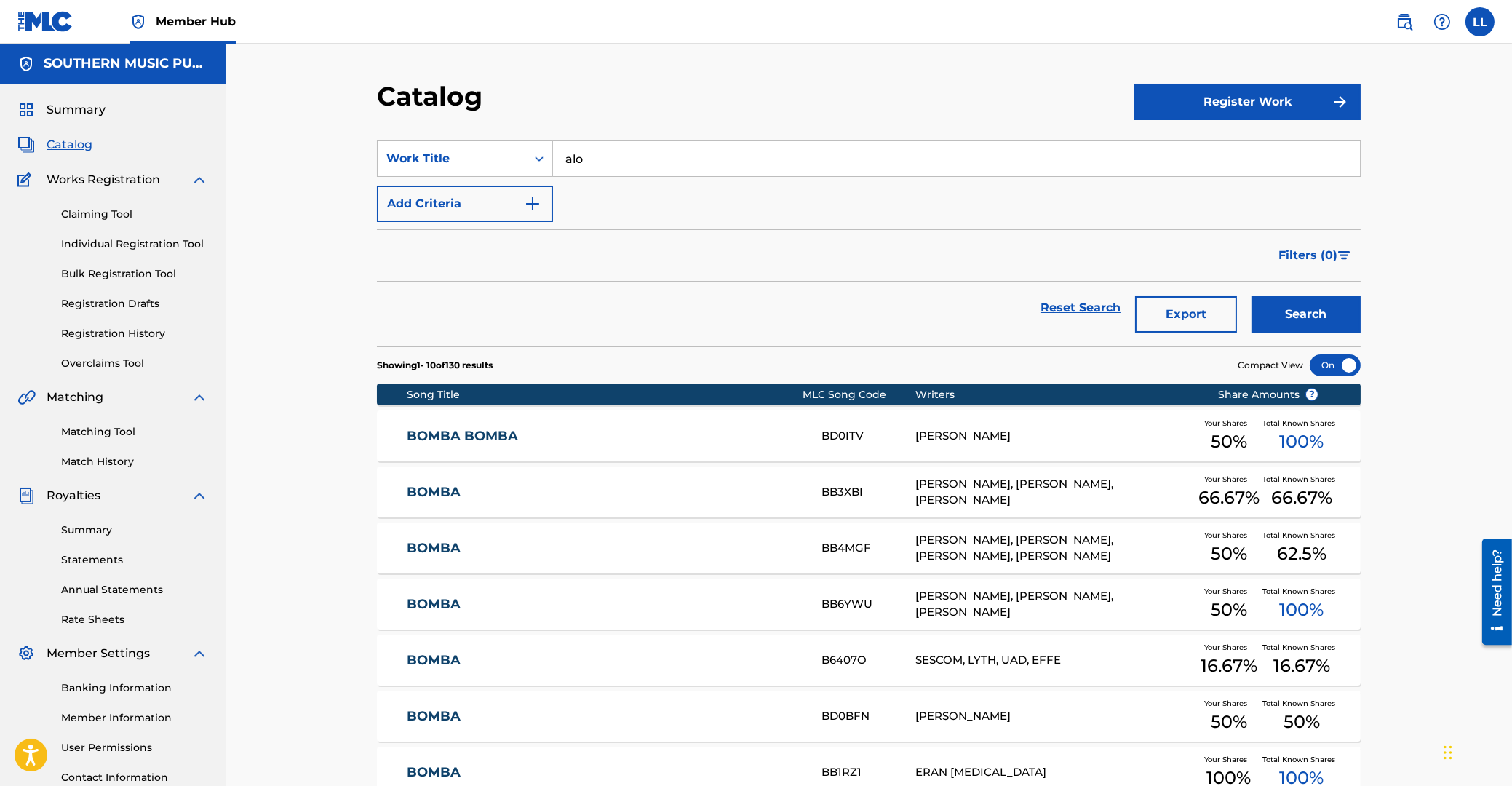
click at [1252, 296] on button "Search" at bounding box center [1306, 314] width 109 height 36
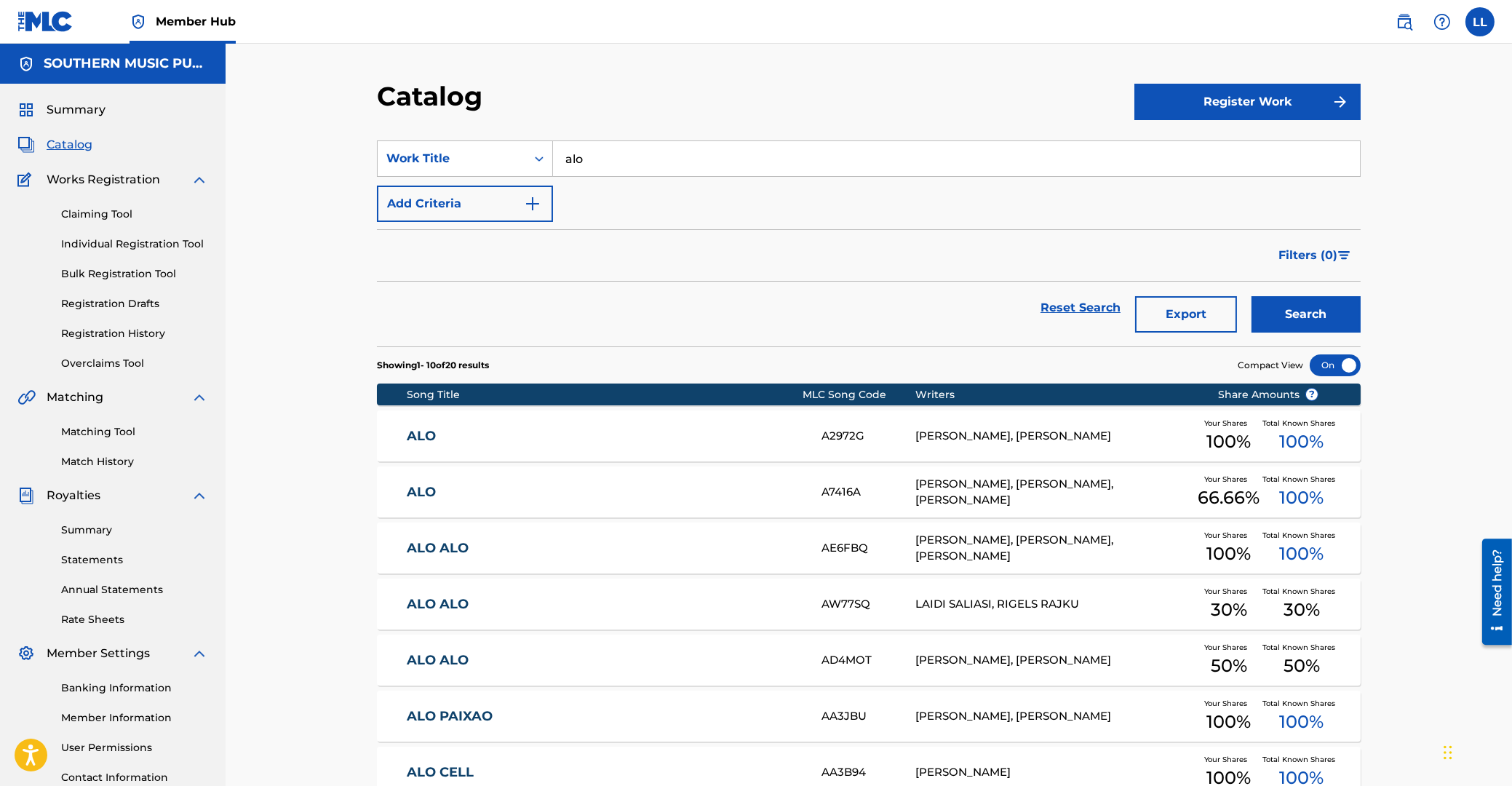
click at [262, 476] on div "Catalog Register Work SearchWithCriteriad1706f2f-a7d2-41b6-a72c-4c3a802e1850 Wo…" at bounding box center [869, 542] width 1286 height 997
click at [427, 433] on link "ALO" at bounding box center [604, 436] width 396 height 16
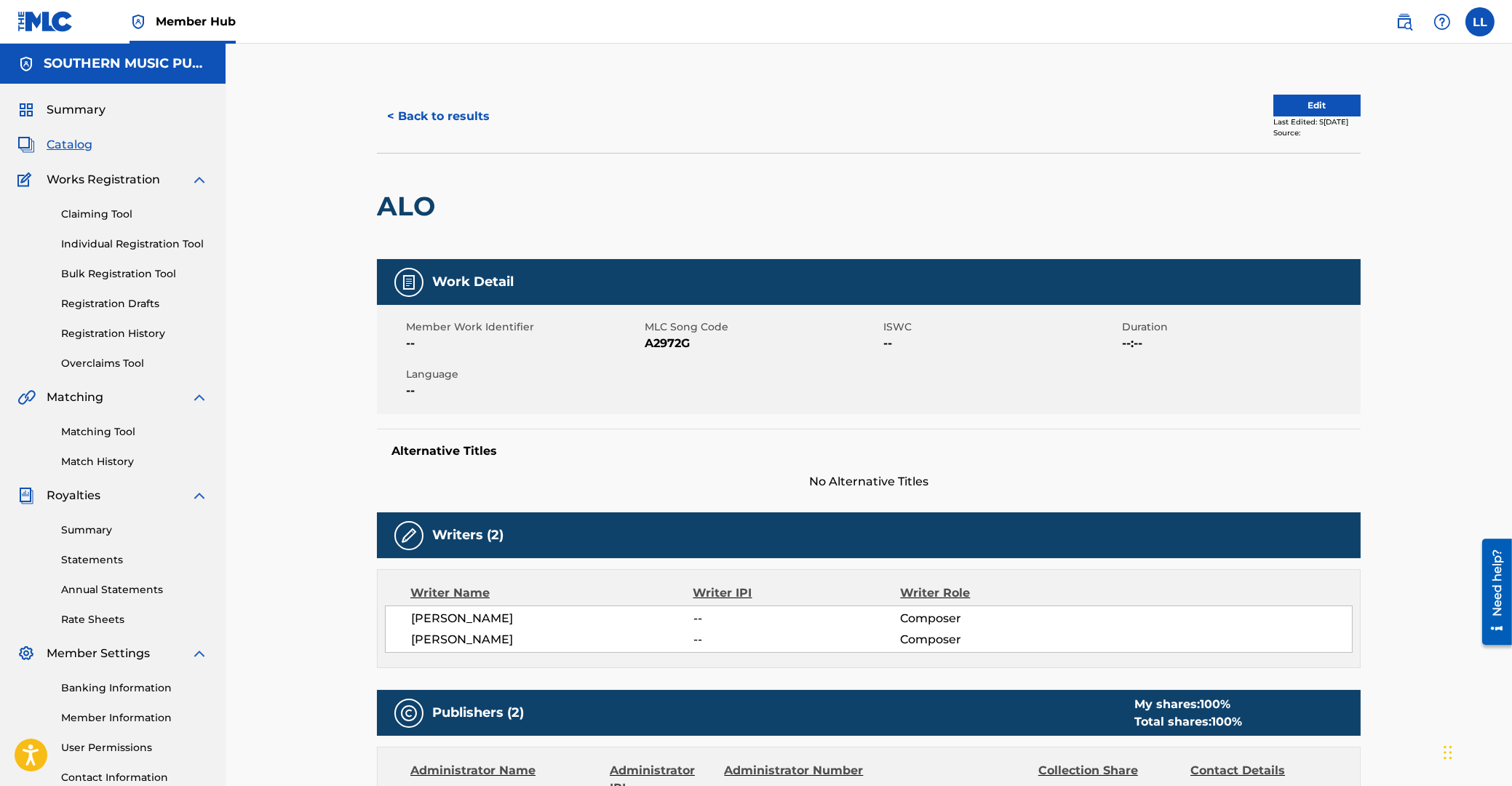
click at [663, 341] on span "A2972G" at bounding box center [761, 343] width 235 height 17
click at [446, 113] on button "< Back to results" at bounding box center [437, 116] width 123 height 36
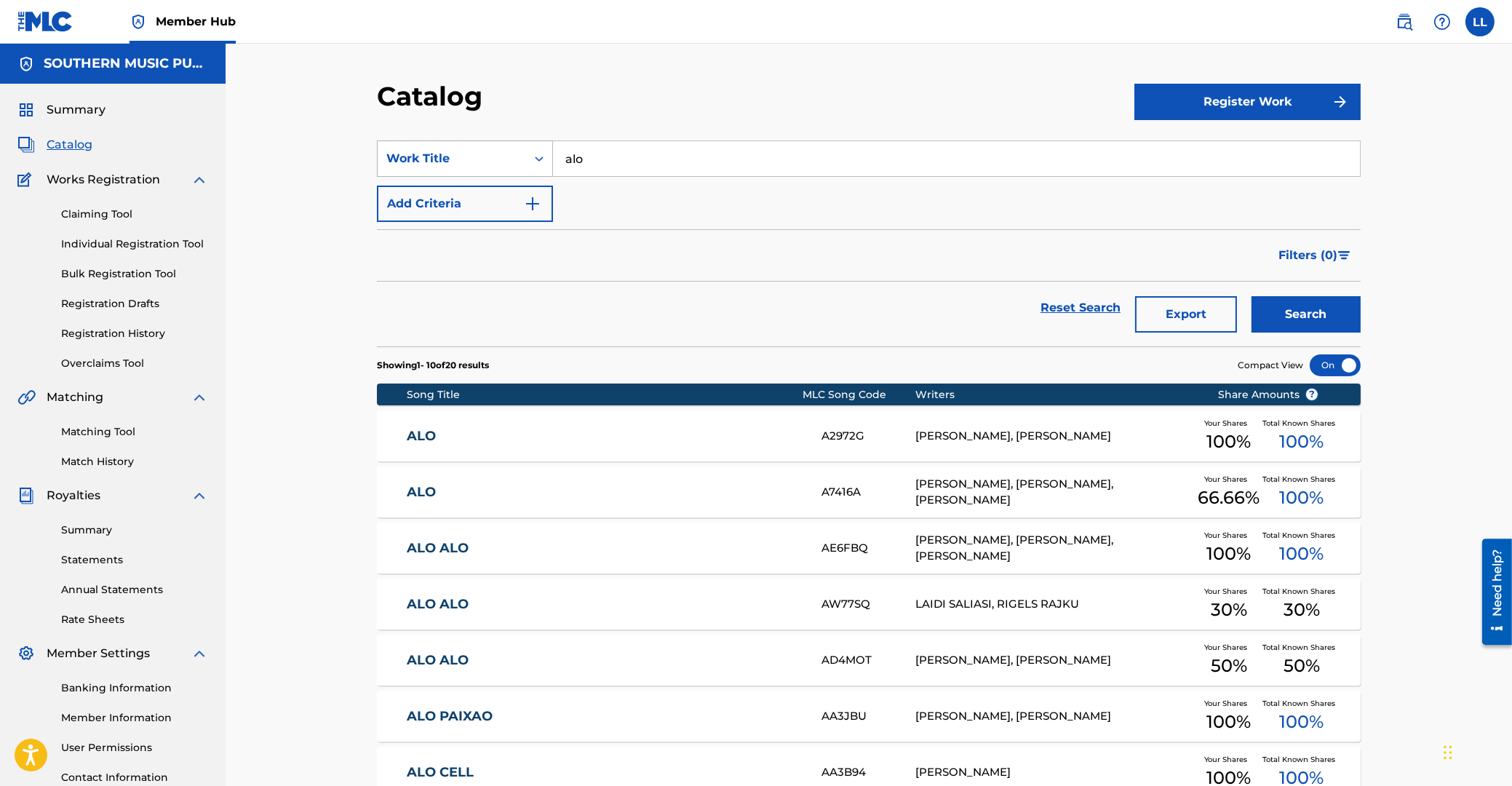
drag, startPoint x: 620, startPoint y: 153, endPoint x: 496, endPoint y: 148, distance: 124.1
click at [553, 148] on input "alo" at bounding box center [956, 159] width 807 height 34
click at [1252, 296] on button "Search" at bounding box center [1306, 314] width 109 height 36
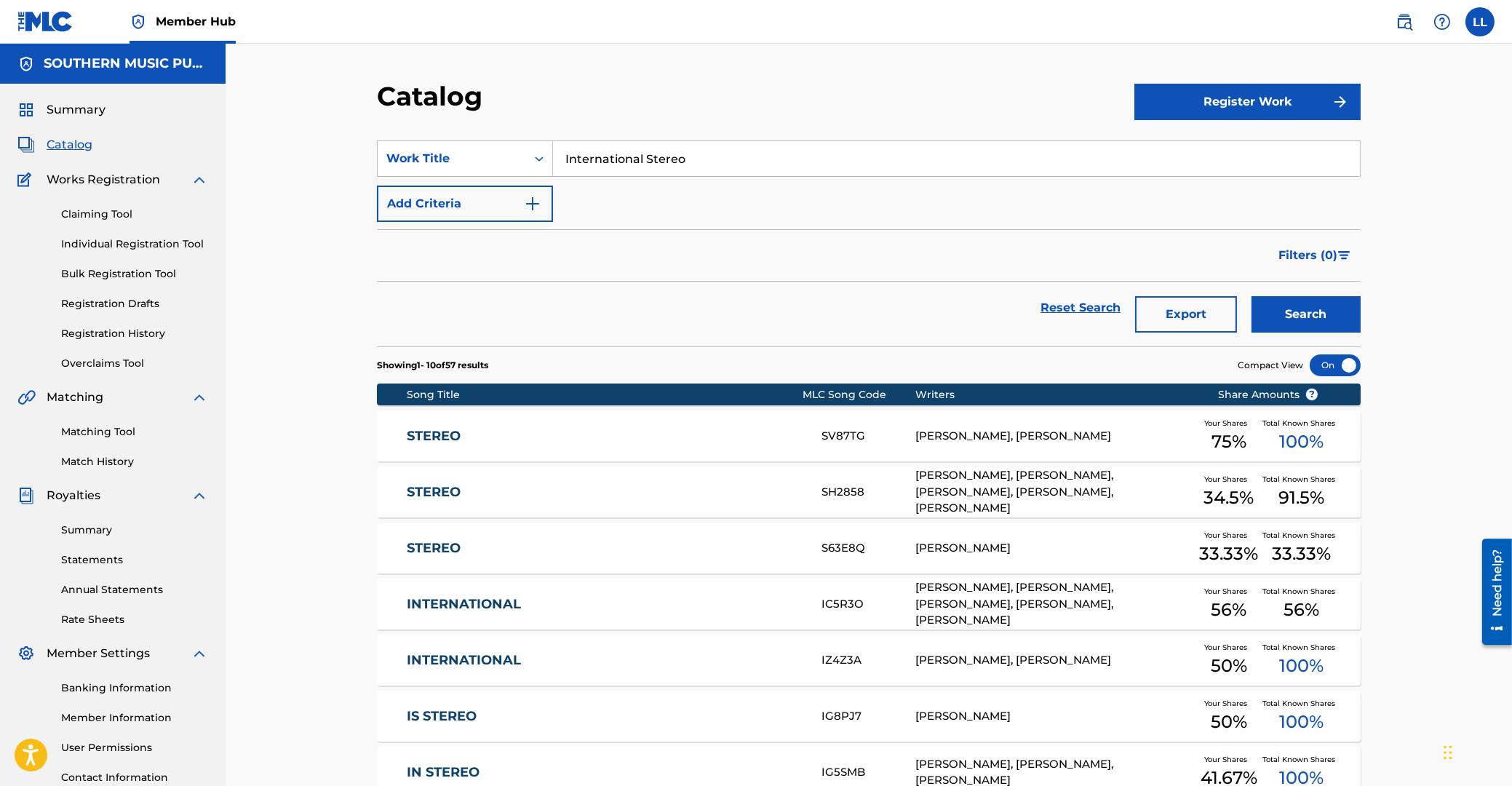
drag, startPoint x: 725, startPoint y: 149, endPoint x: 388, endPoint y: 144, distance: 337.0
click at [553, 144] on input "International Stereo" at bounding box center [956, 159] width 807 height 34
click at [1296, 316] on button "Search" at bounding box center [1306, 314] width 109 height 36
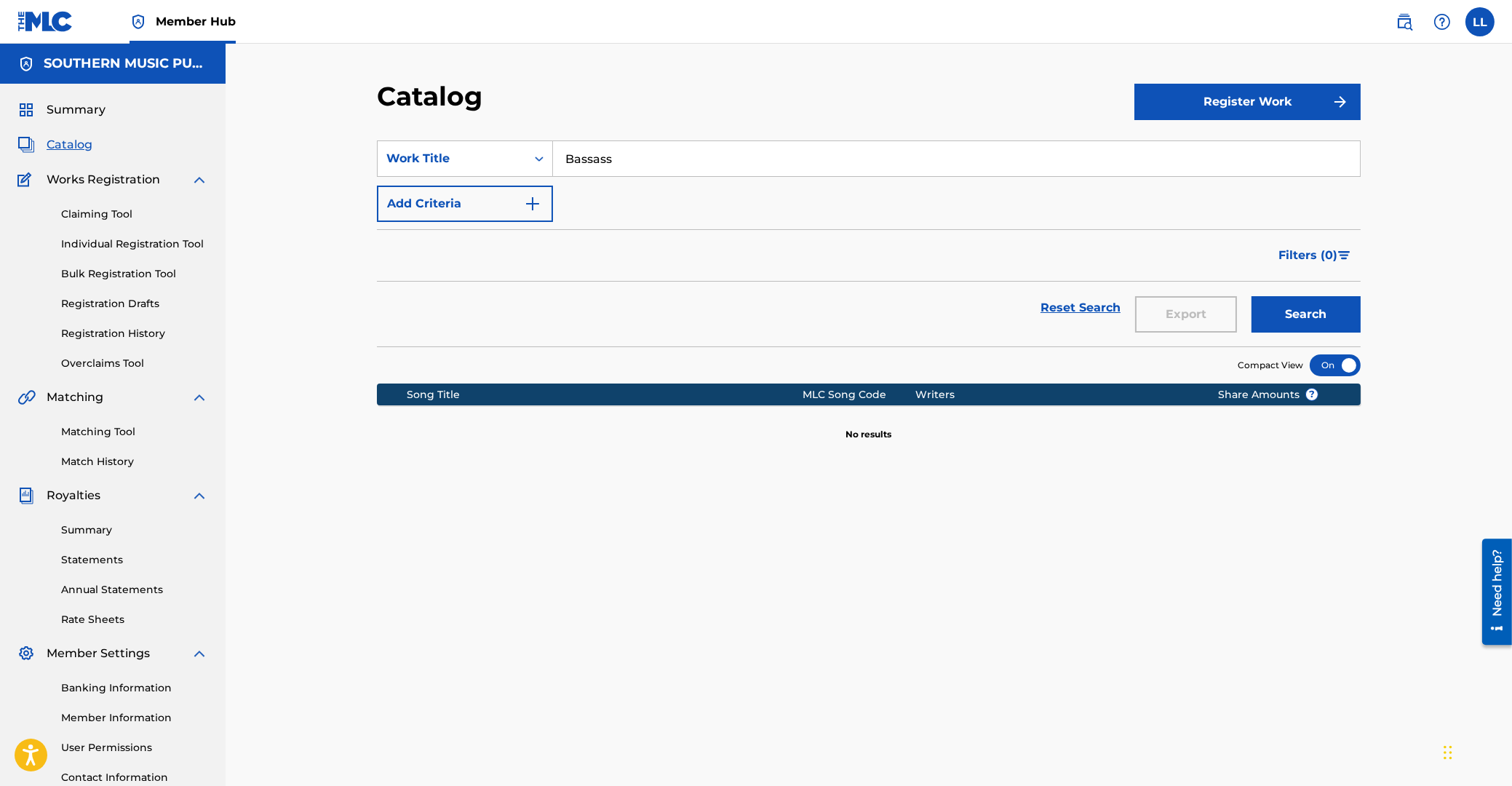
drag, startPoint x: 644, startPoint y: 157, endPoint x: 475, endPoint y: 157, distance: 169.0
click at [553, 157] on input "Bassass" at bounding box center [956, 159] width 807 height 34
click at [618, 221] on strong "juro" at bounding box center [606, 217] width 24 height 14
click at [1325, 319] on button "Search" at bounding box center [1306, 314] width 109 height 36
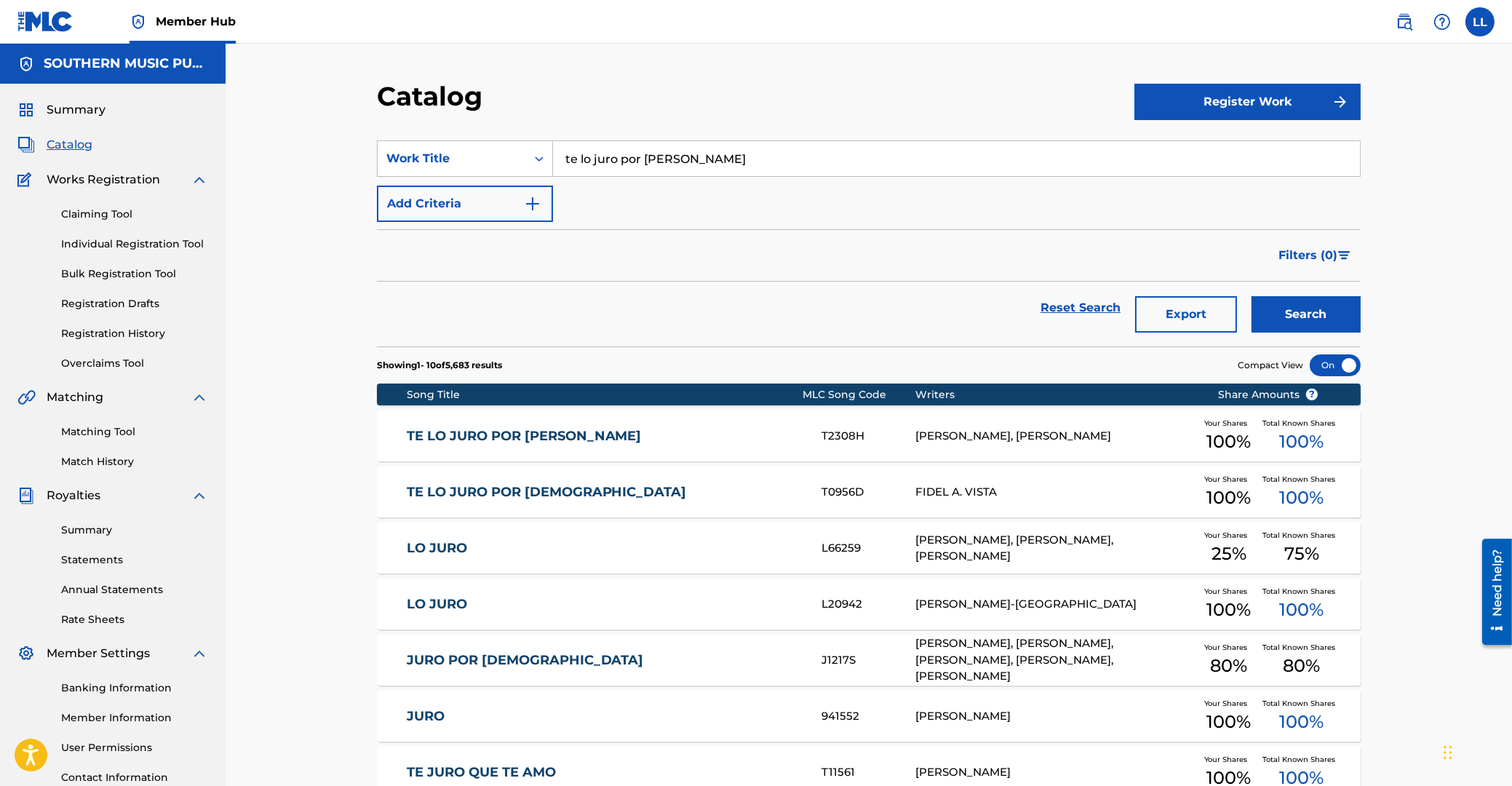
click at [490, 438] on link "TE LO JURO POR [PERSON_NAME]" at bounding box center [604, 436] width 396 height 16
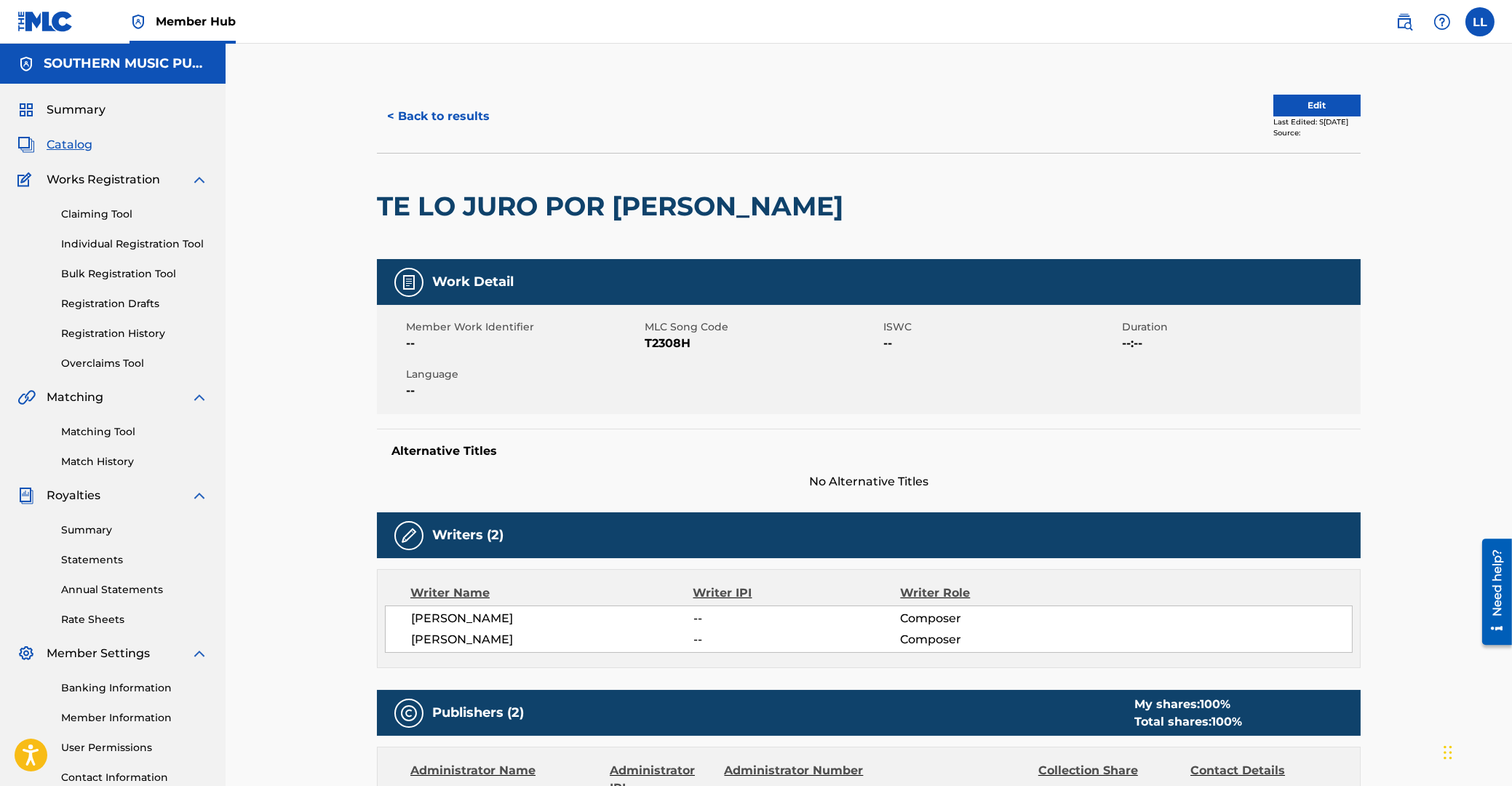
click at [673, 340] on span "T2308H" at bounding box center [761, 343] width 235 height 17
click at [466, 120] on button "< Back to results" at bounding box center [437, 116] width 123 height 36
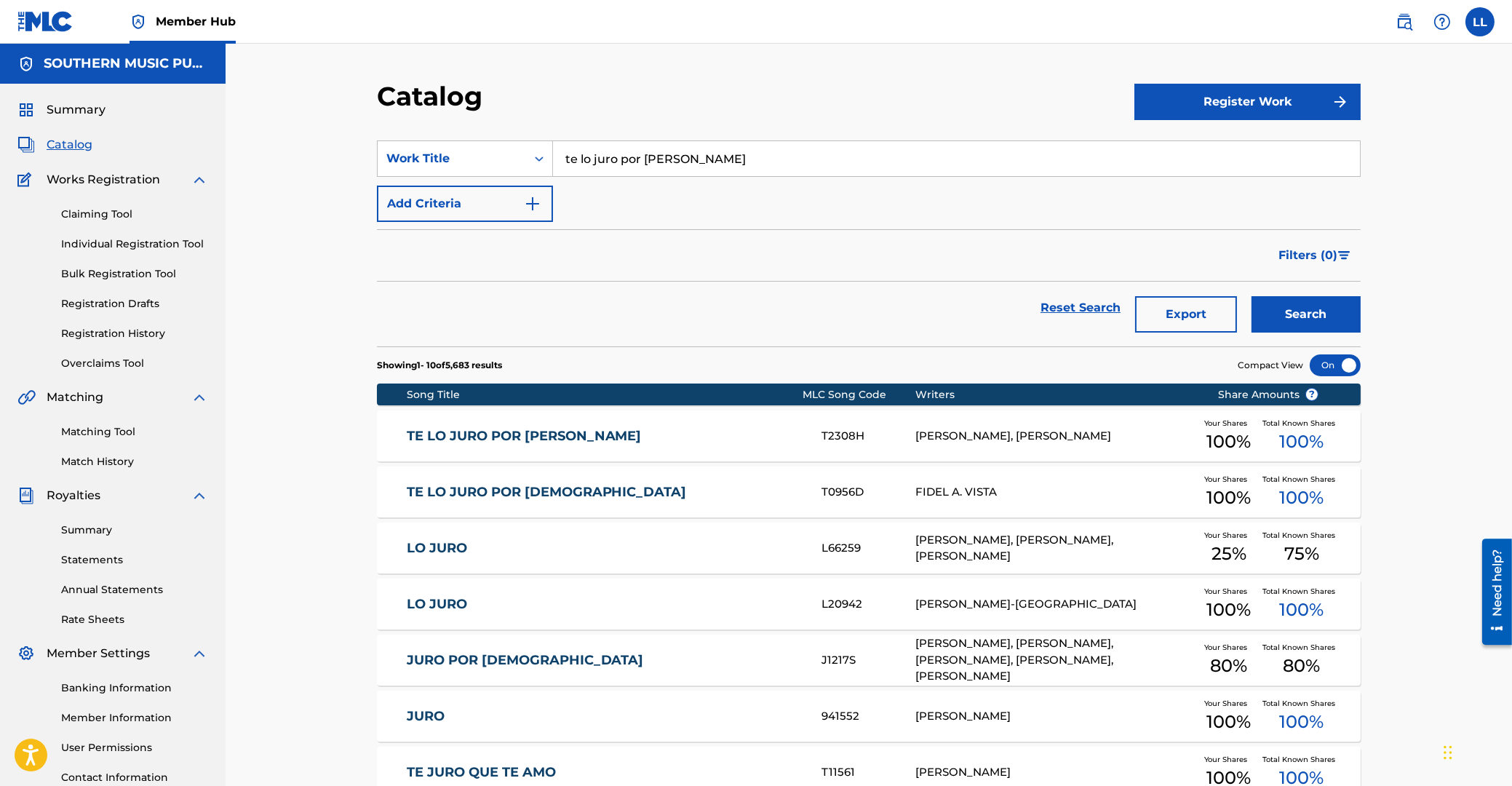
drag, startPoint x: 740, startPoint y: 154, endPoint x: 423, endPoint y: 152, distance: 317.0
click at [553, 152] on input "te lo juro por madonna" at bounding box center [956, 159] width 807 height 34
click at [1304, 310] on button "Search" at bounding box center [1306, 314] width 109 height 36
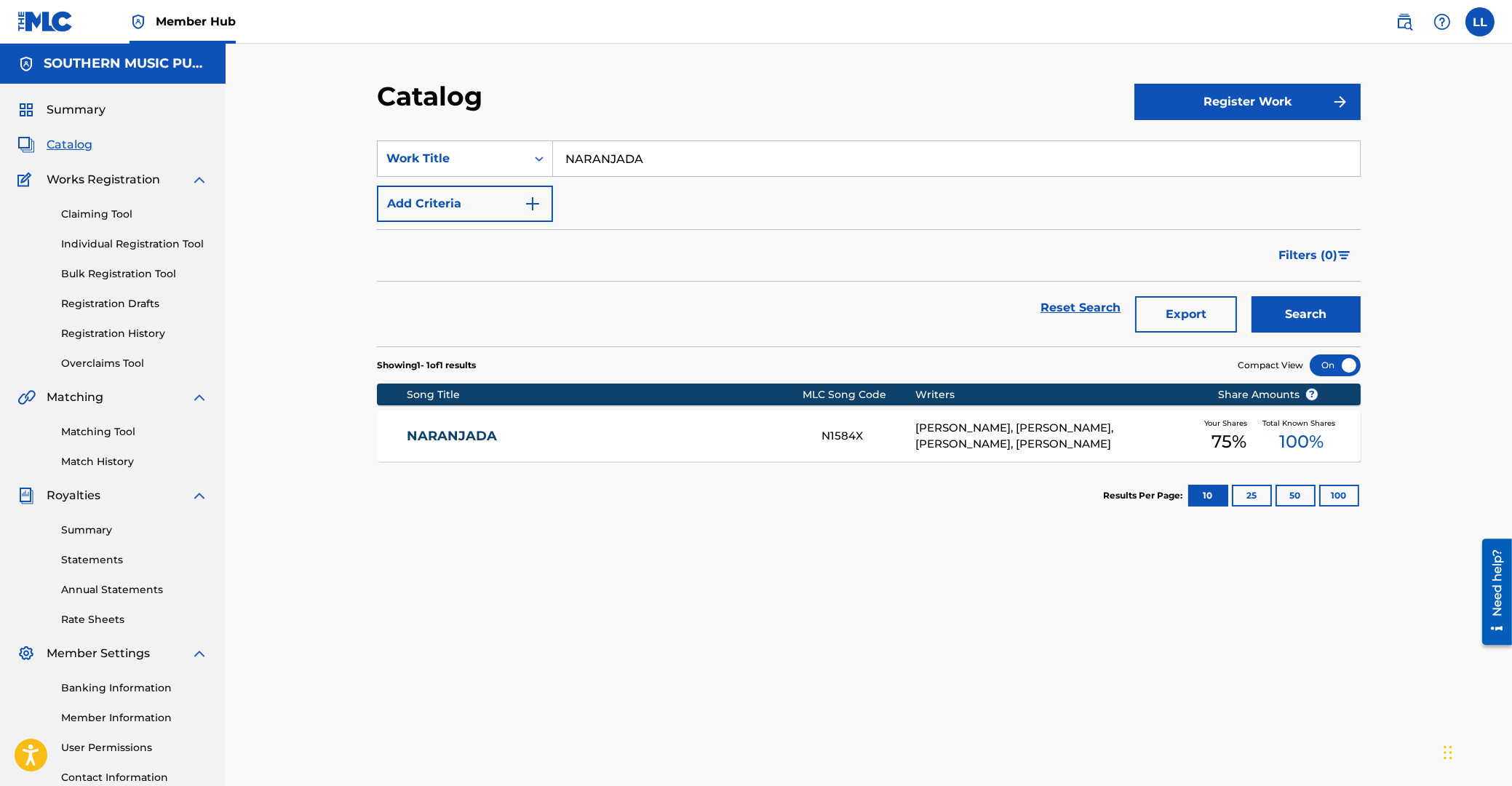
click at [434, 440] on link "NARANJADA" at bounding box center [604, 436] width 396 height 16
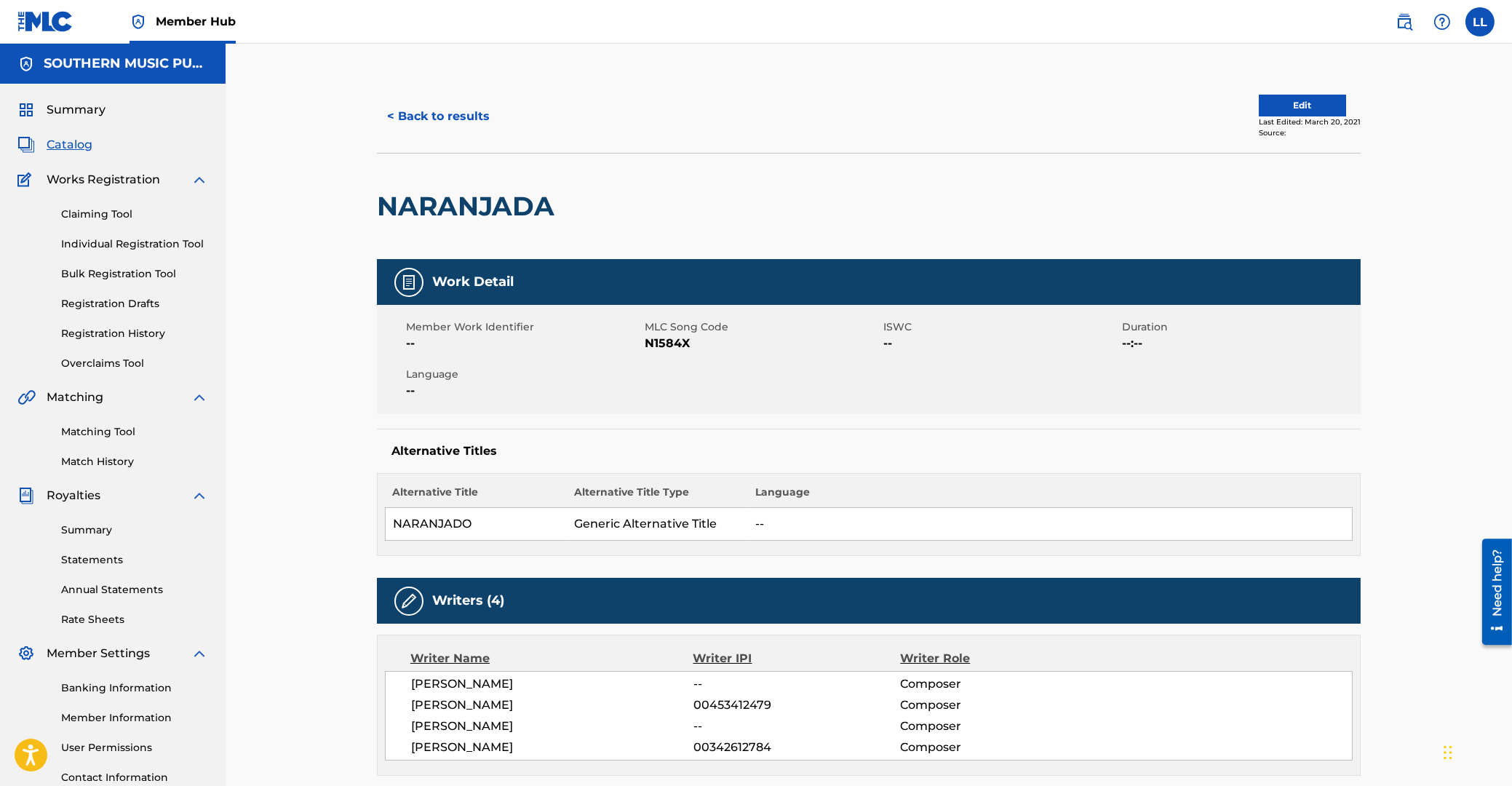
click at [659, 346] on span "N1584X" at bounding box center [761, 343] width 235 height 17
click at [465, 117] on button "< Back to results" at bounding box center [437, 116] width 123 height 36
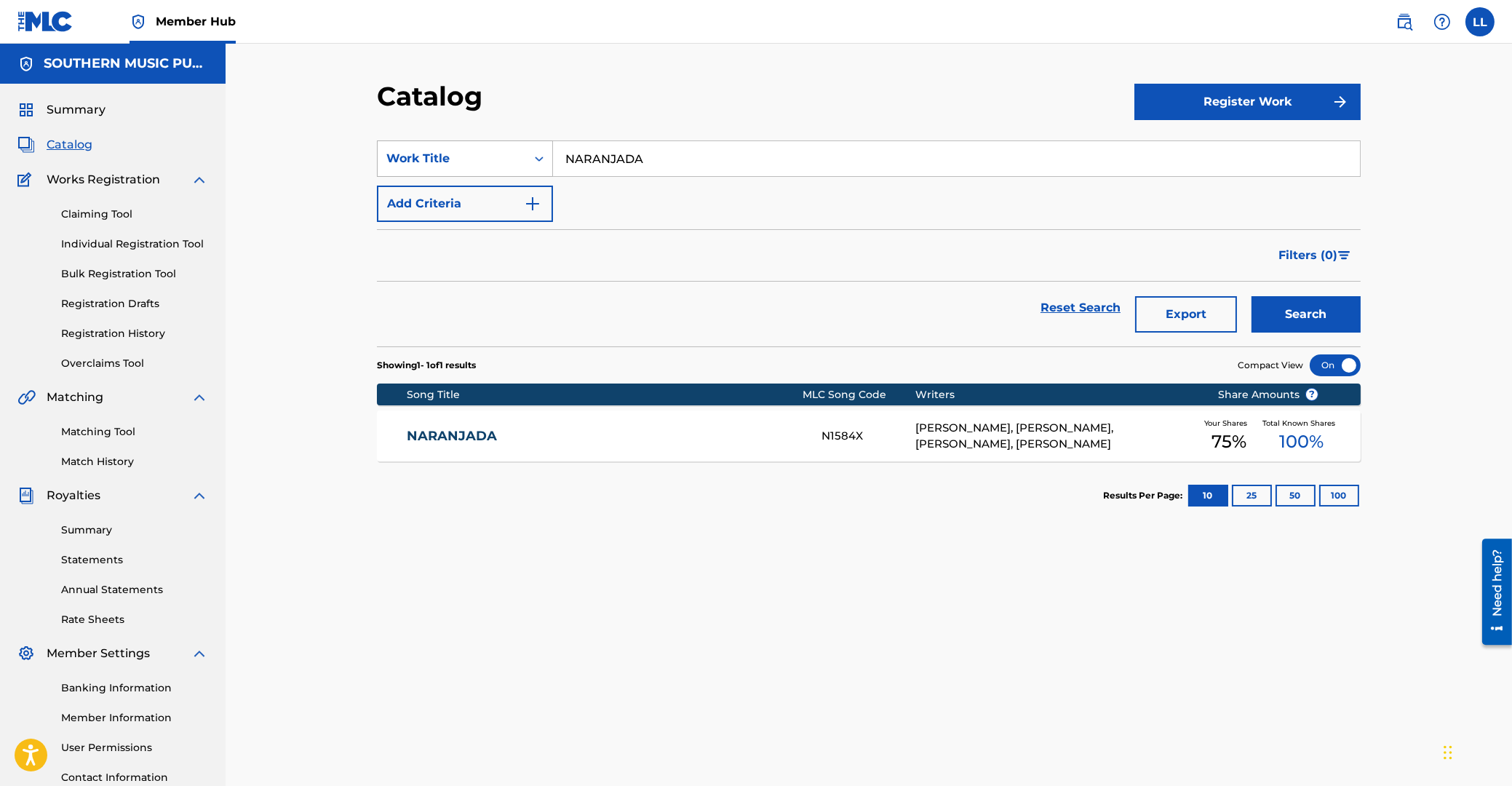
drag, startPoint x: 670, startPoint y: 166, endPoint x: 495, endPoint y: 153, distance: 175.5
click at [553, 153] on input "NARANJADA" at bounding box center [956, 159] width 807 height 34
click at [1252, 296] on button "Search" at bounding box center [1306, 314] width 109 height 36
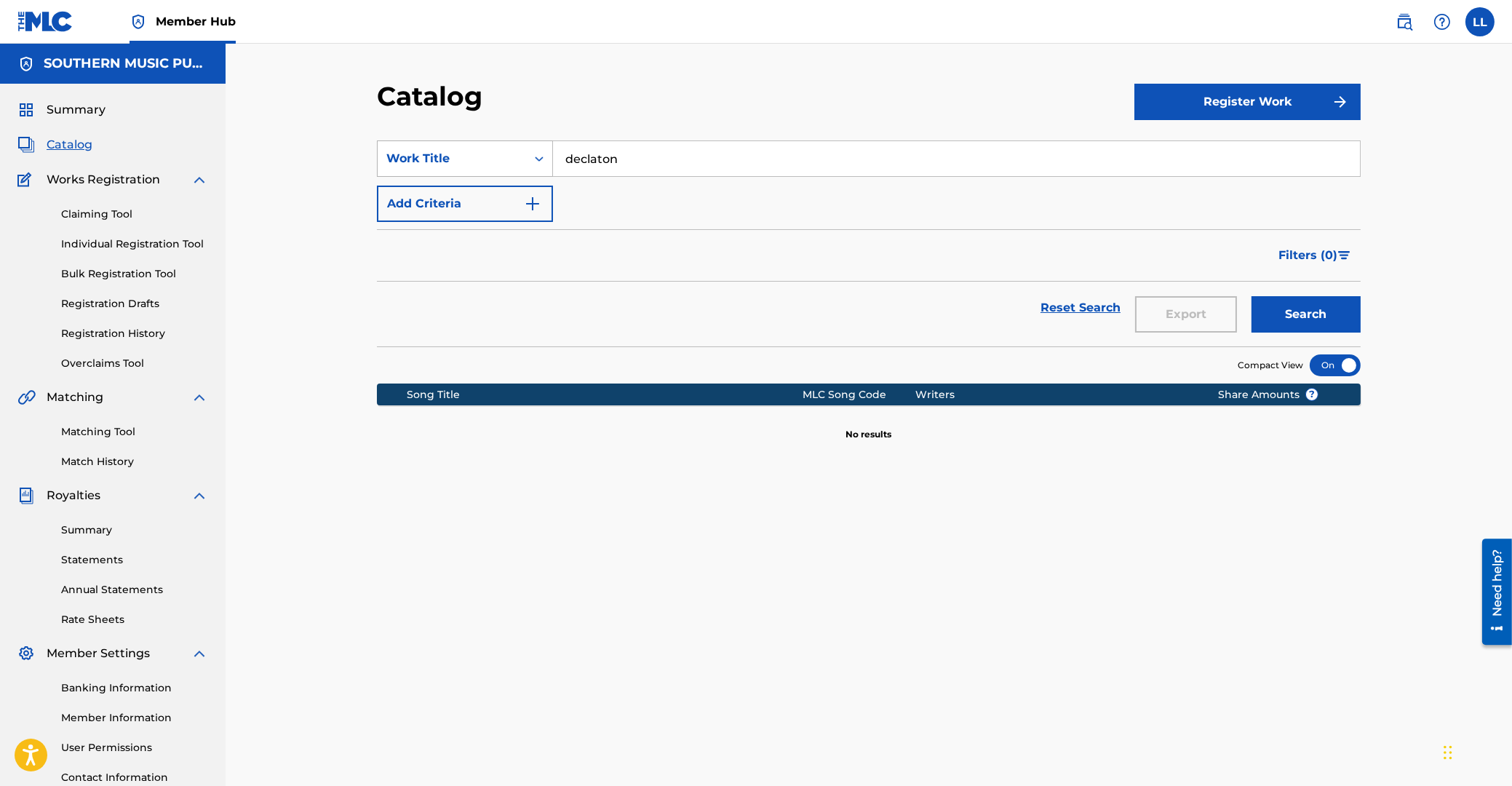
click at [500, 157] on div "Work Title" at bounding box center [452, 158] width 131 height 17
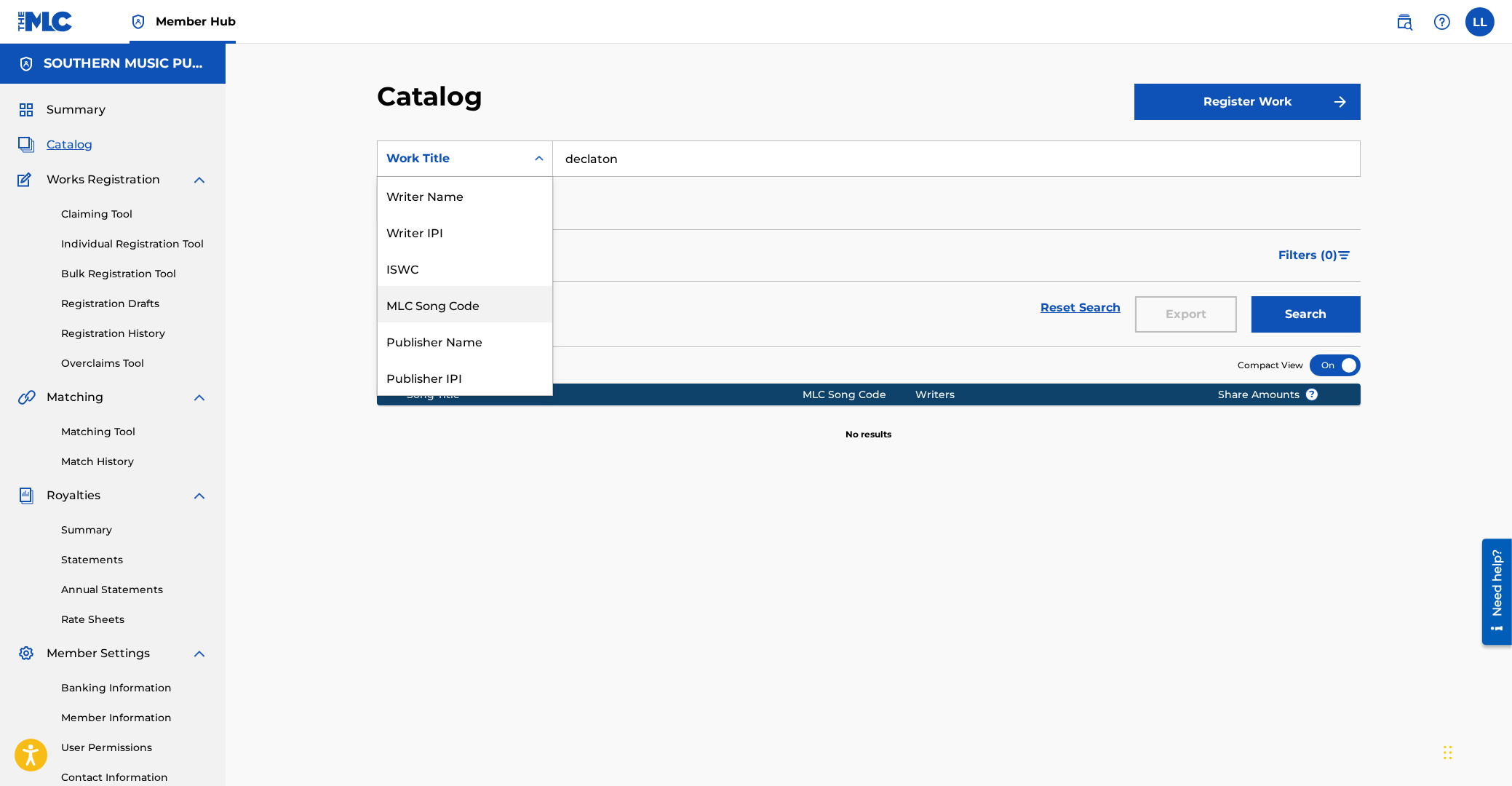
click at [437, 301] on div "MLC Song Code" at bounding box center [465, 304] width 174 height 36
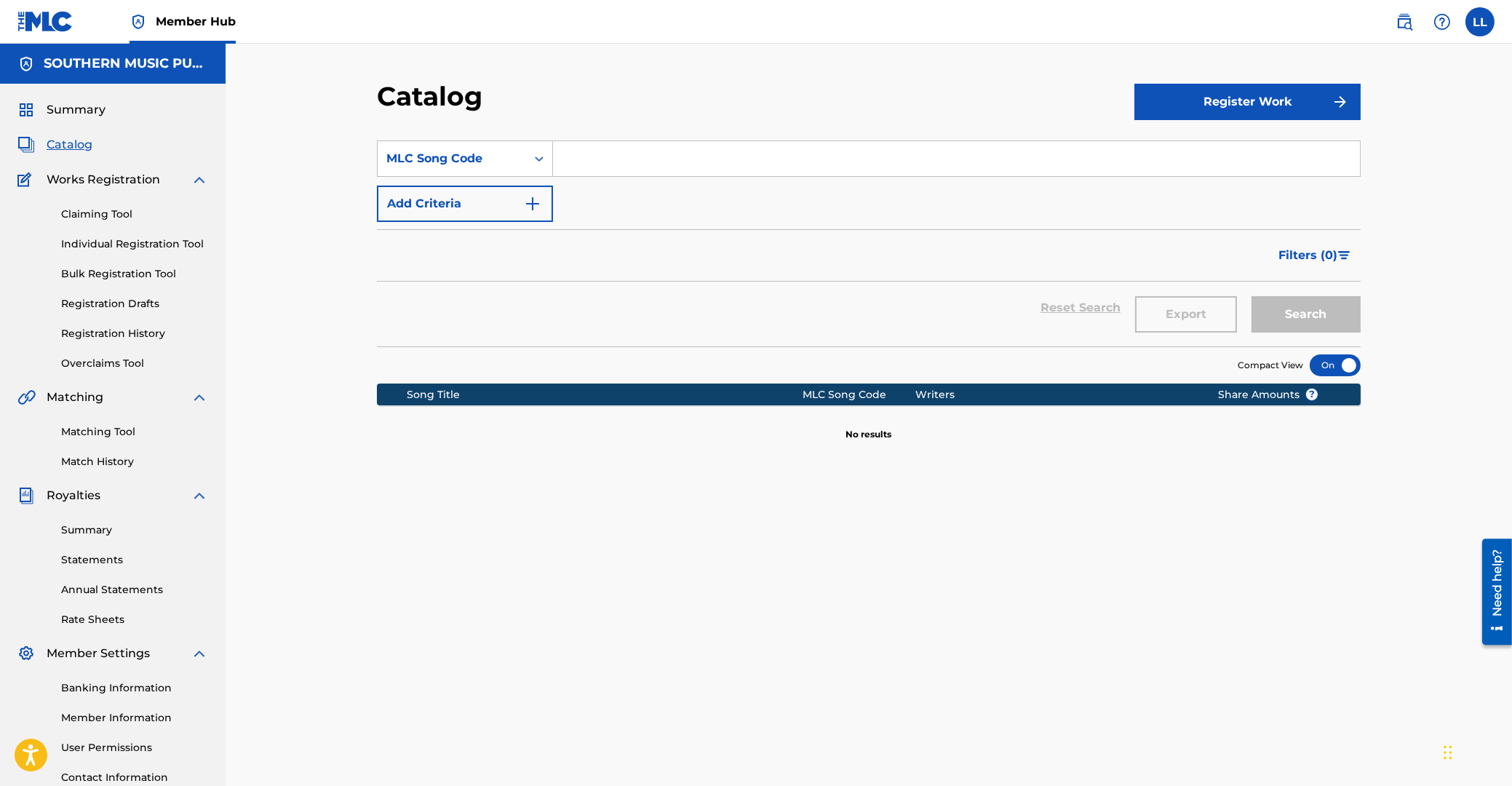
click at [655, 161] on input "Search Form" at bounding box center [956, 159] width 807 height 34
click at [1252, 296] on button "Search" at bounding box center [1306, 314] width 109 height 36
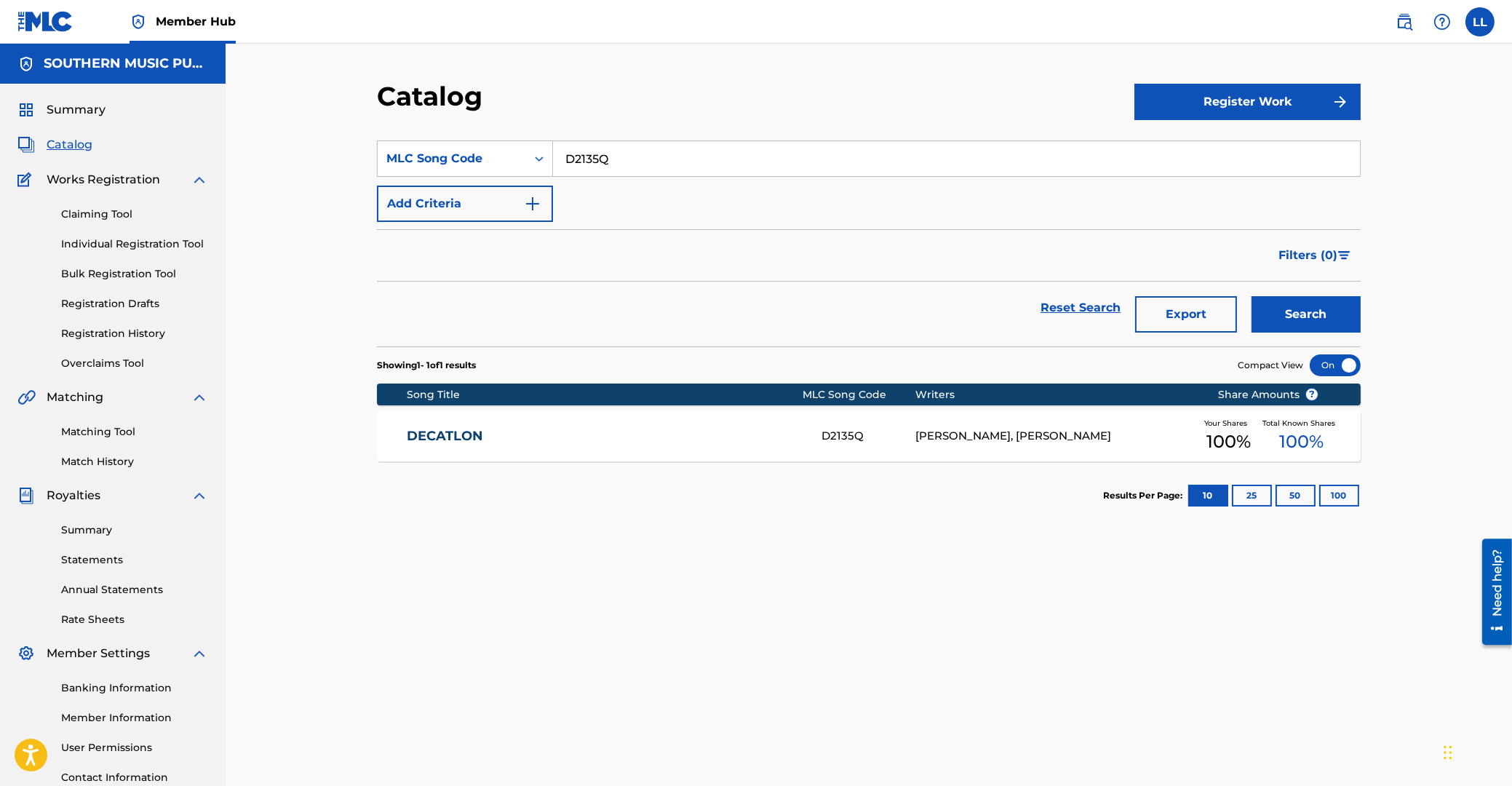
click at [424, 438] on link "DECATLON" at bounding box center [604, 436] width 396 height 16
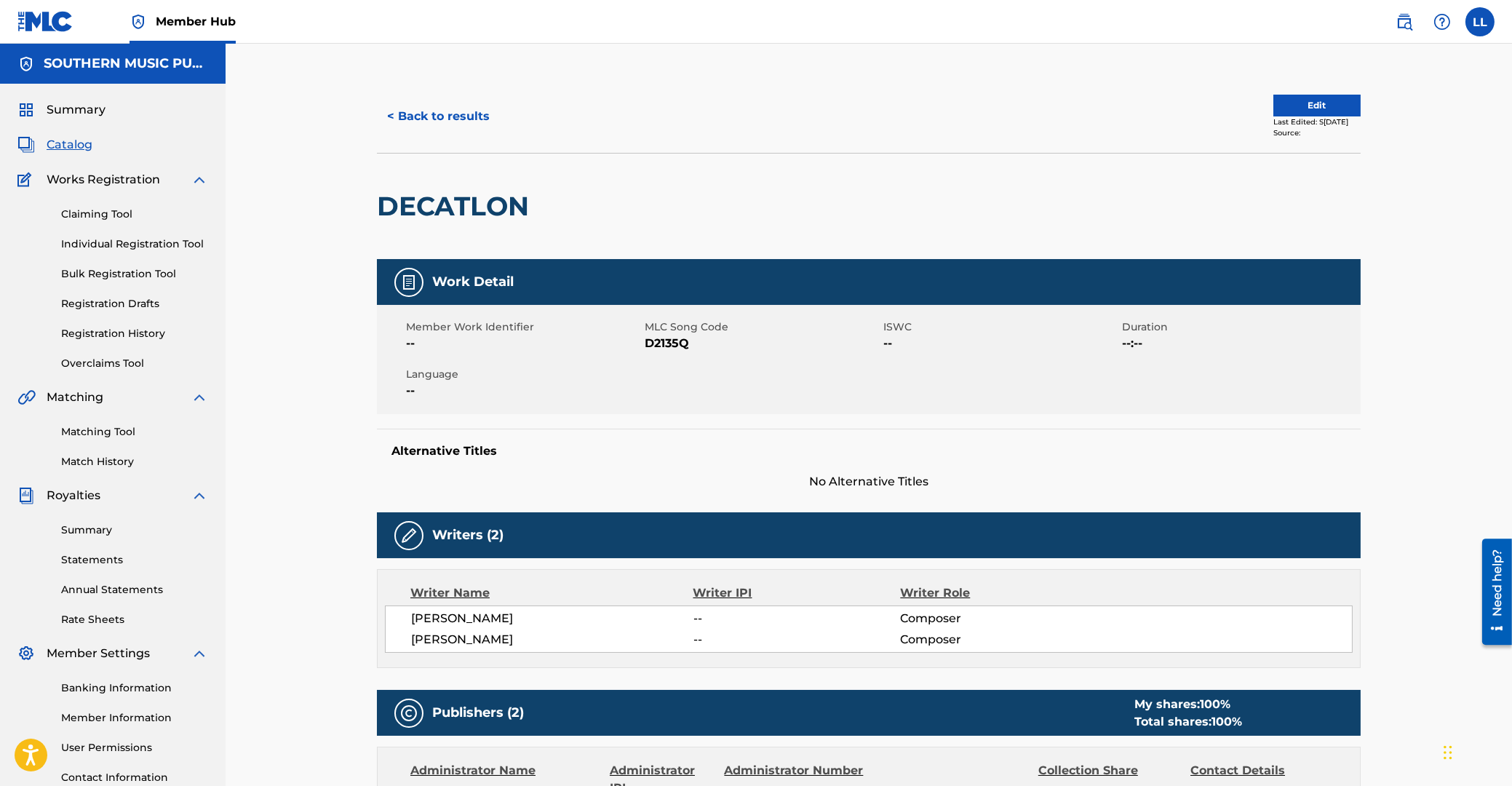
click at [668, 339] on span "D2135Q" at bounding box center [761, 343] width 235 height 17
click at [449, 113] on button "< Back to results" at bounding box center [437, 116] width 123 height 36
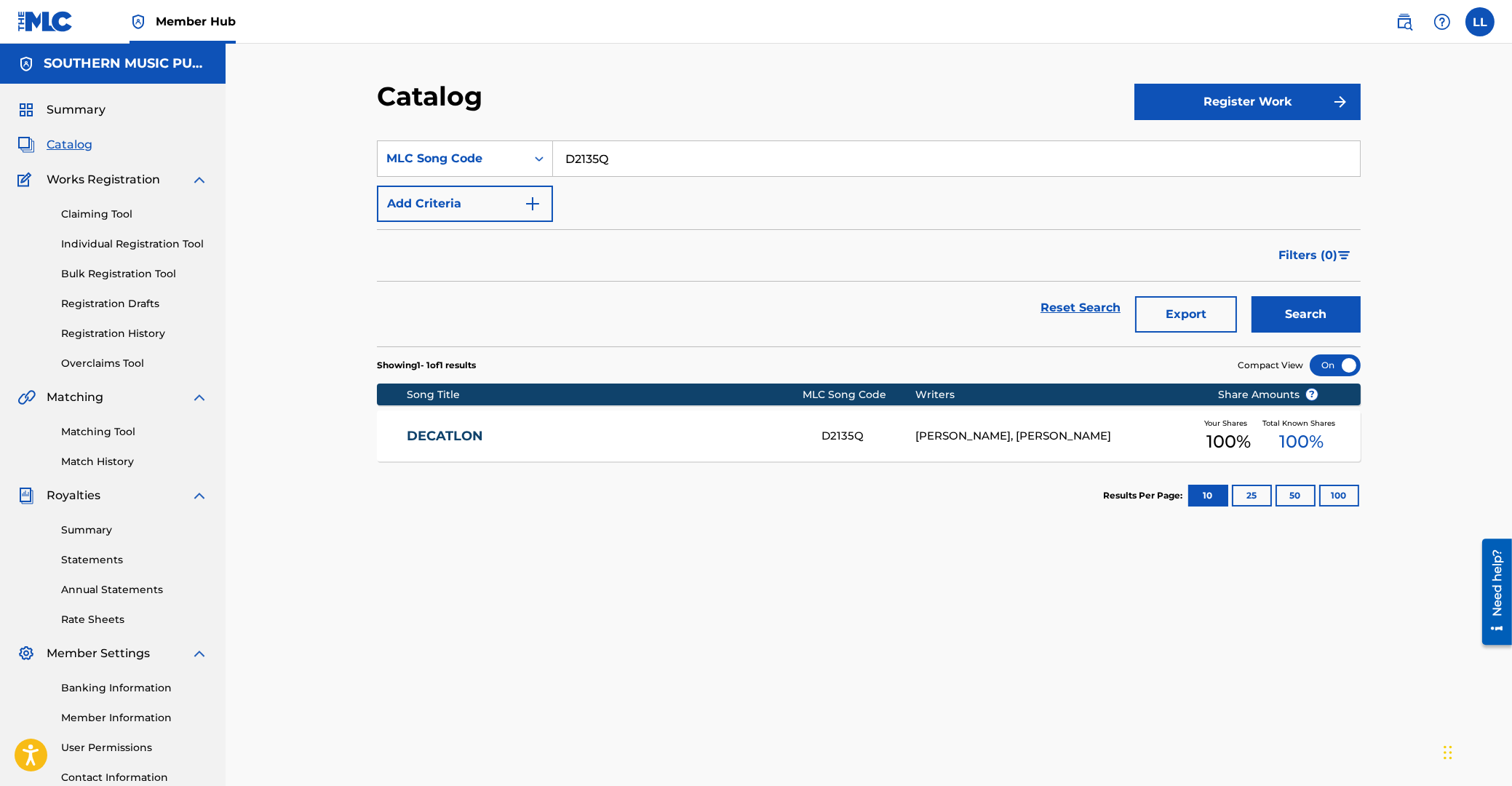
drag, startPoint x: 649, startPoint y: 149, endPoint x: 493, endPoint y: 147, distance: 156.0
click at [553, 147] on input "D2135Q" at bounding box center [956, 159] width 807 height 34
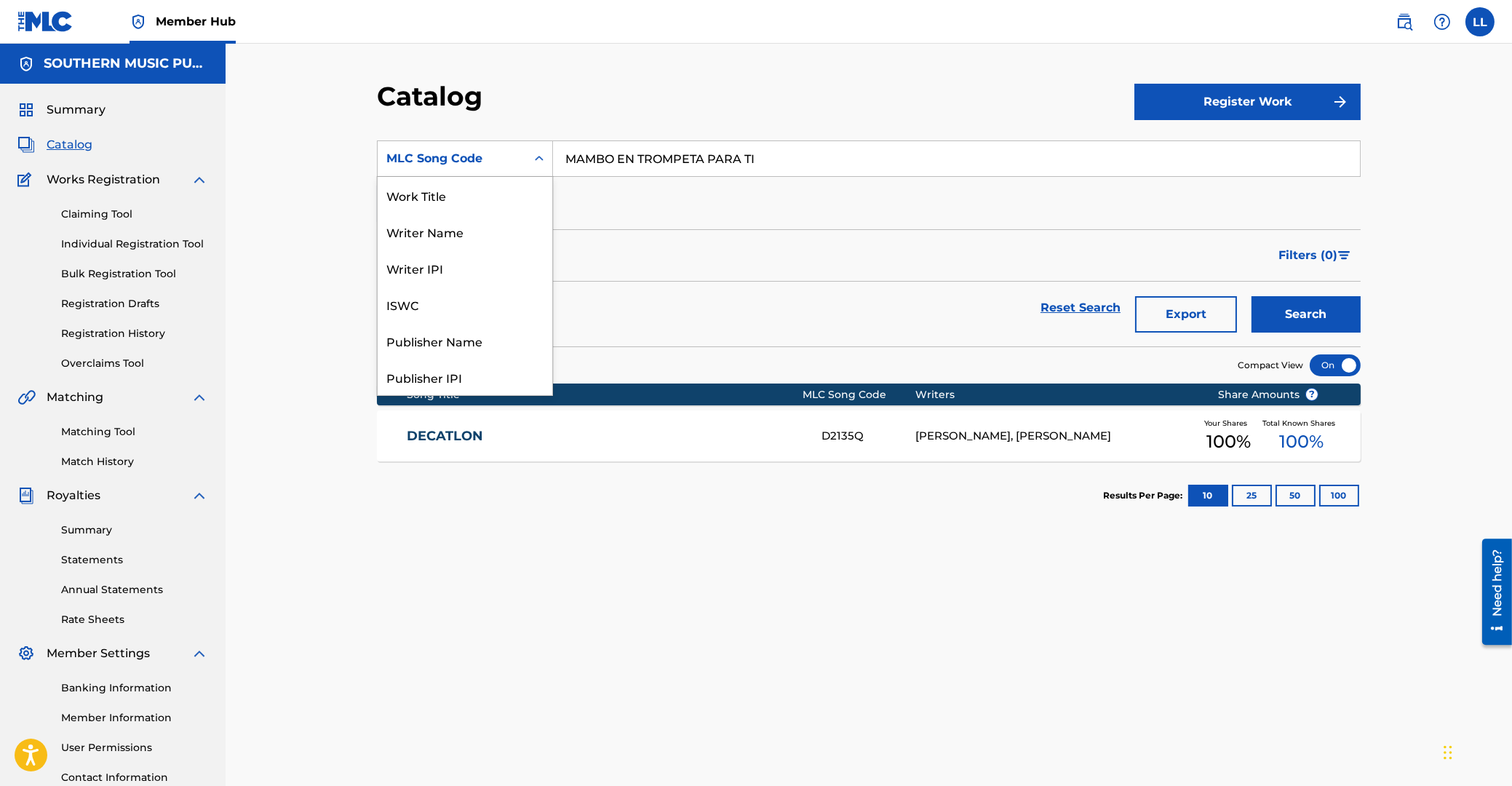
click at [541, 159] on icon "Search Form" at bounding box center [539, 159] width 9 height 5
click at [452, 200] on div "Work Title" at bounding box center [465, 195] width 174 height 36
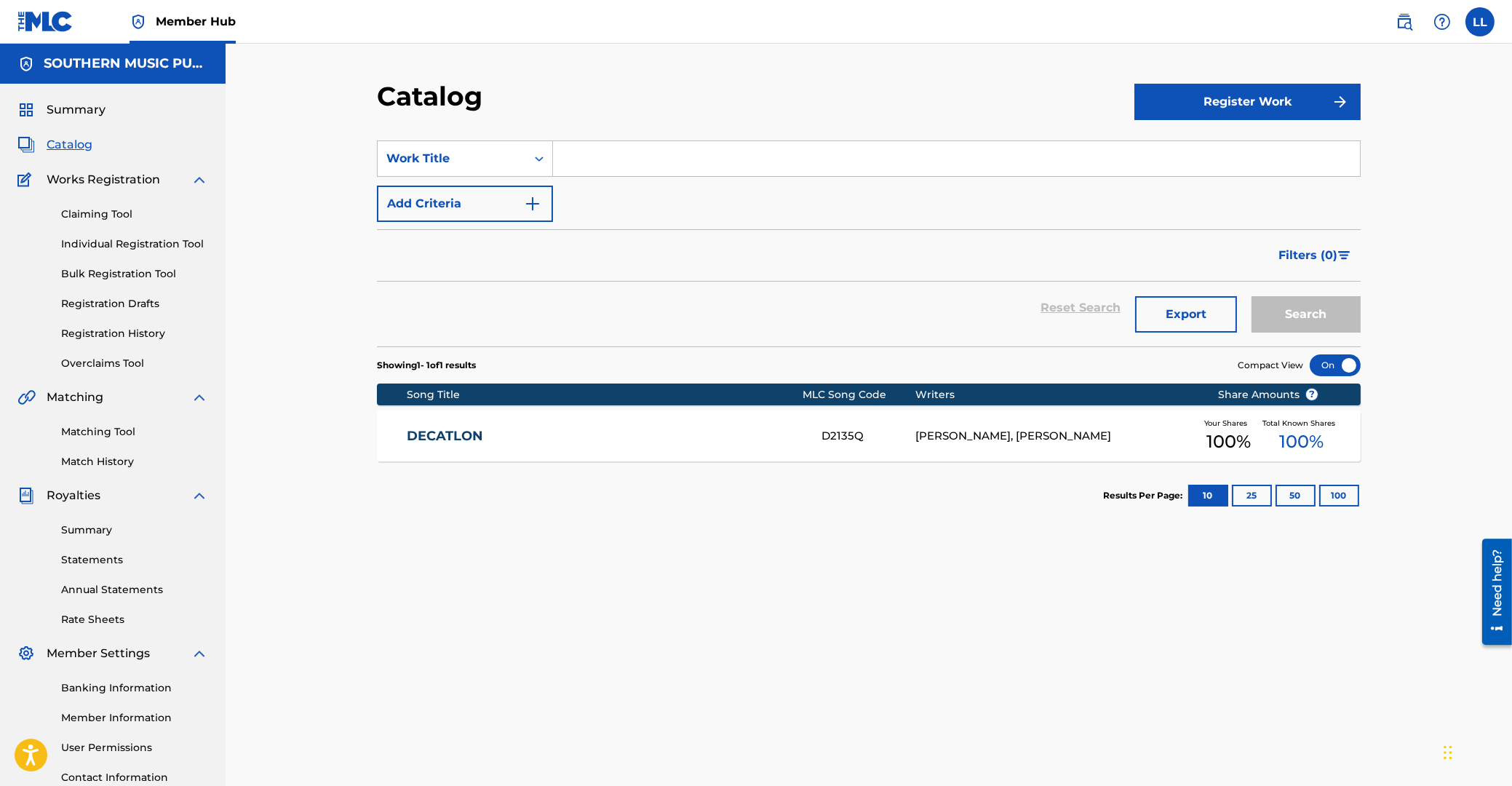
click at [765, 162] on input "Search Form" at bounding box center [956, 159] width 807 height 34
click at [1329, 319] on button "Search" at bounding box center [1306, 314] width 109 height 36
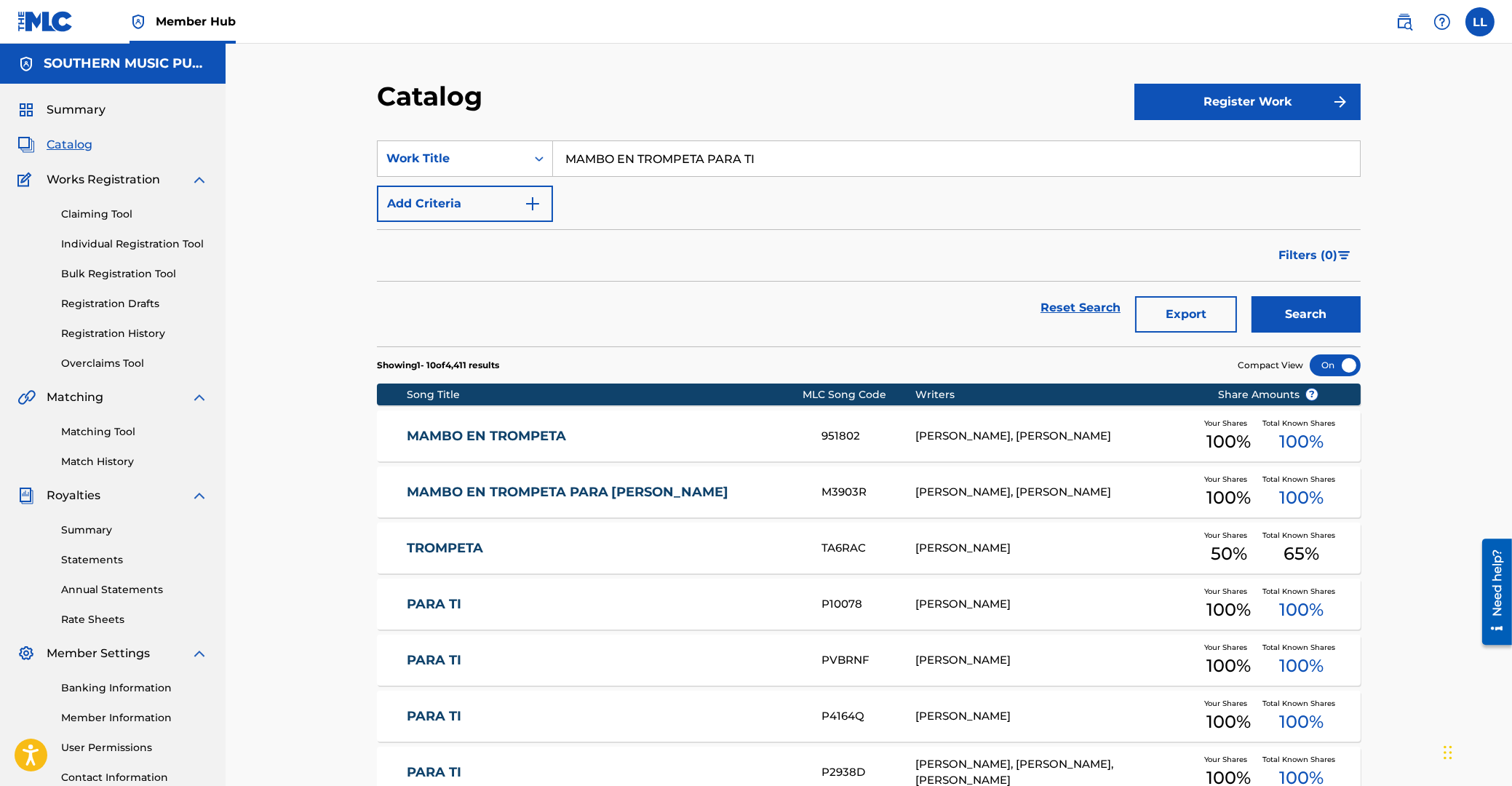
click at [496, 494] on link "MAMBO EN TROMPETA PARA [PERSON_NAME]" at bounding box center [604, 492] width 396 height 16
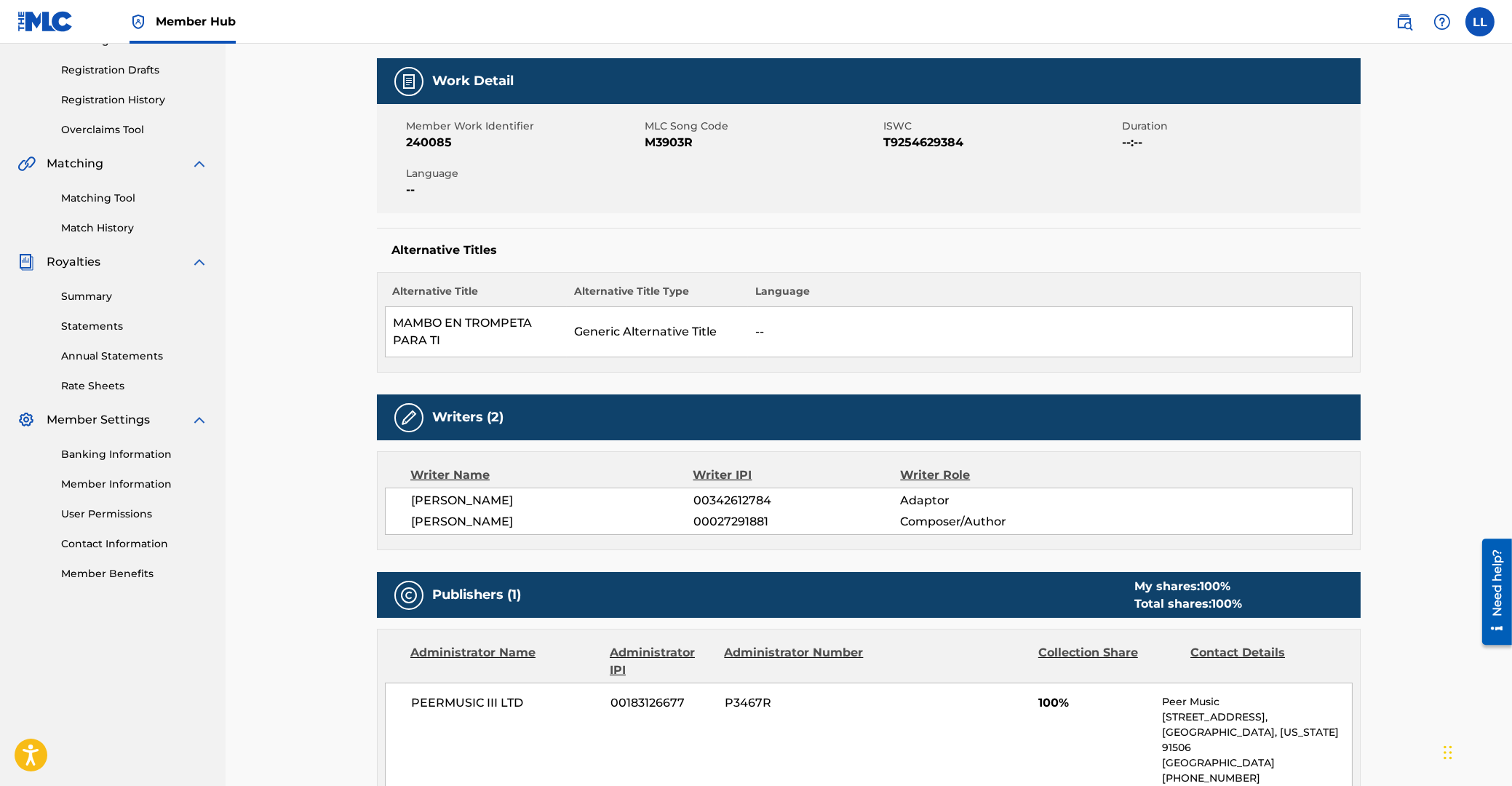
scroll to position [78, 0]
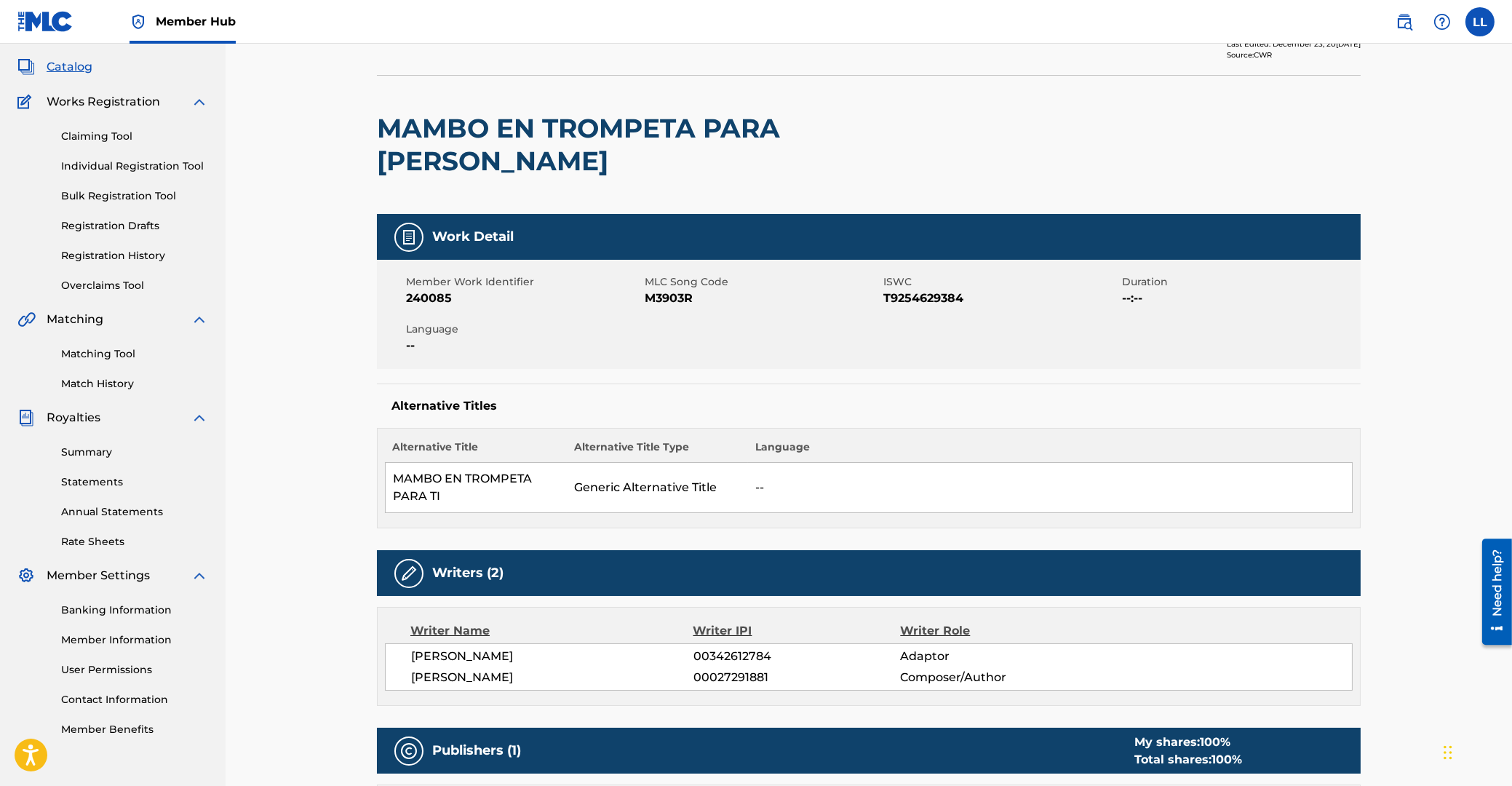
click at [667, 290] on span "M3903R" at bounding box center [761, 298] width 235 height 17
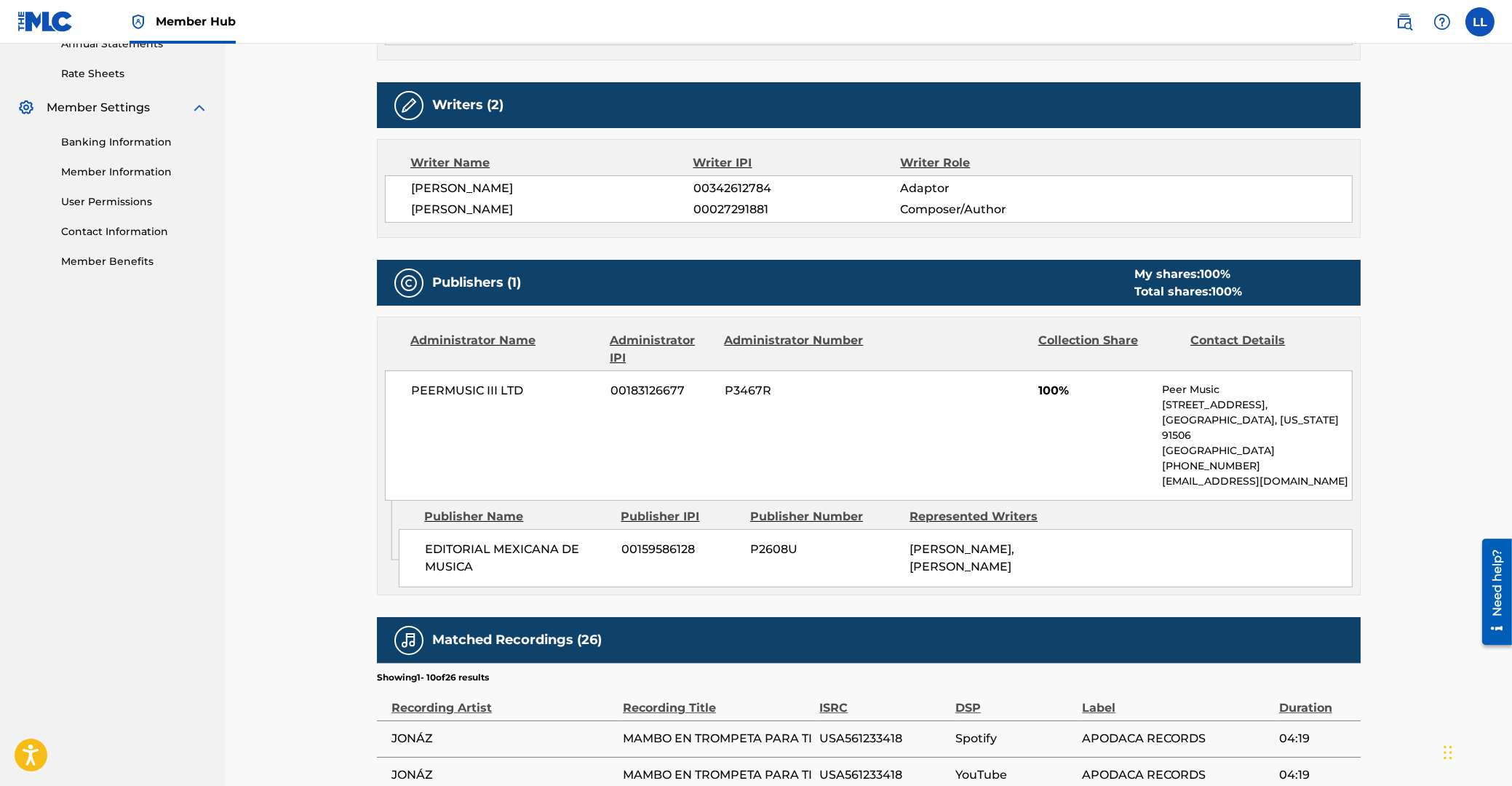
scroll to position [702, 0]
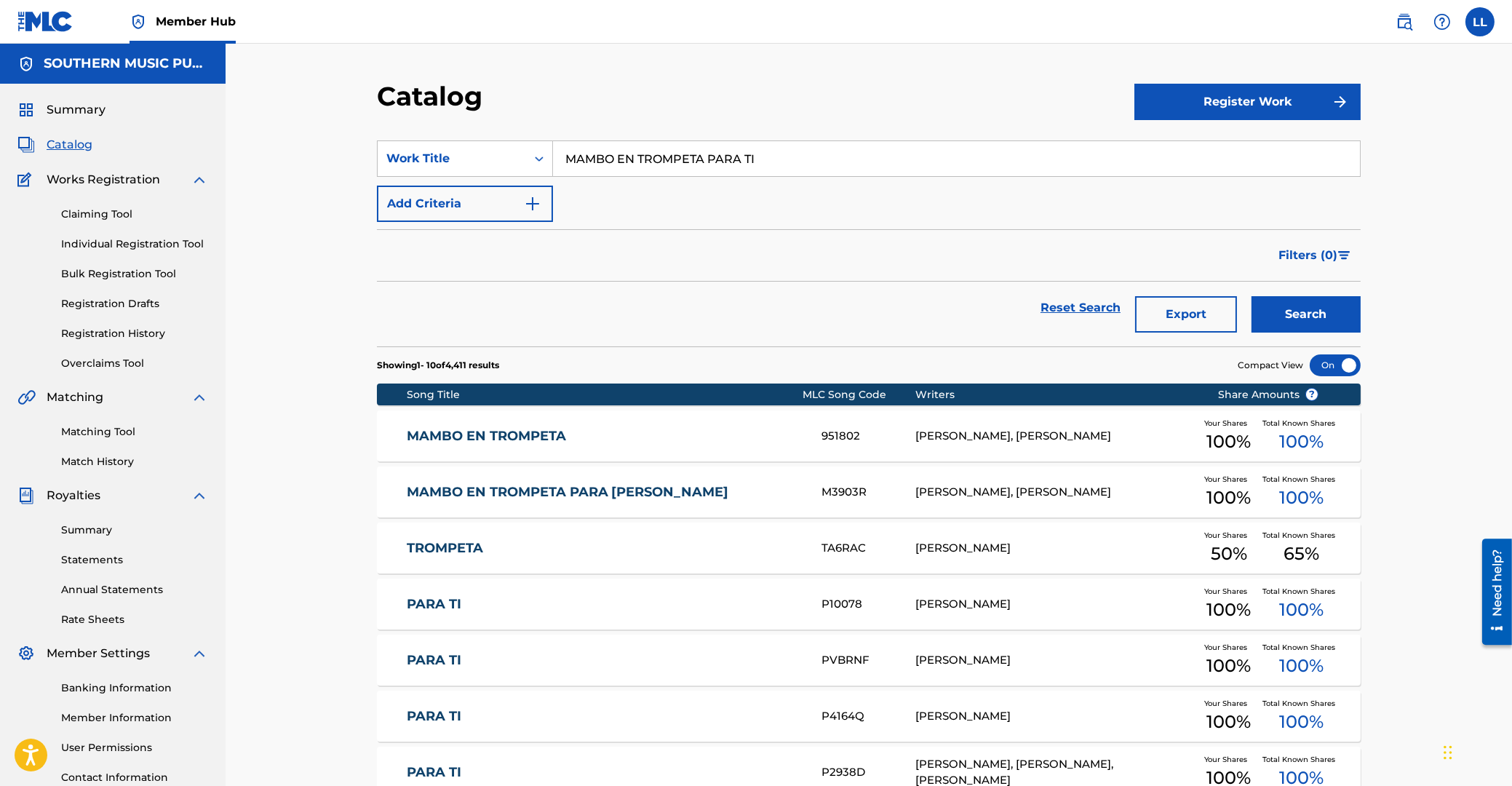
click at [553, 492] on link "MAMBO EN TROMPETA PARA [PERSON_NAME]" at bounding box center [604, 492] width 396 height 16
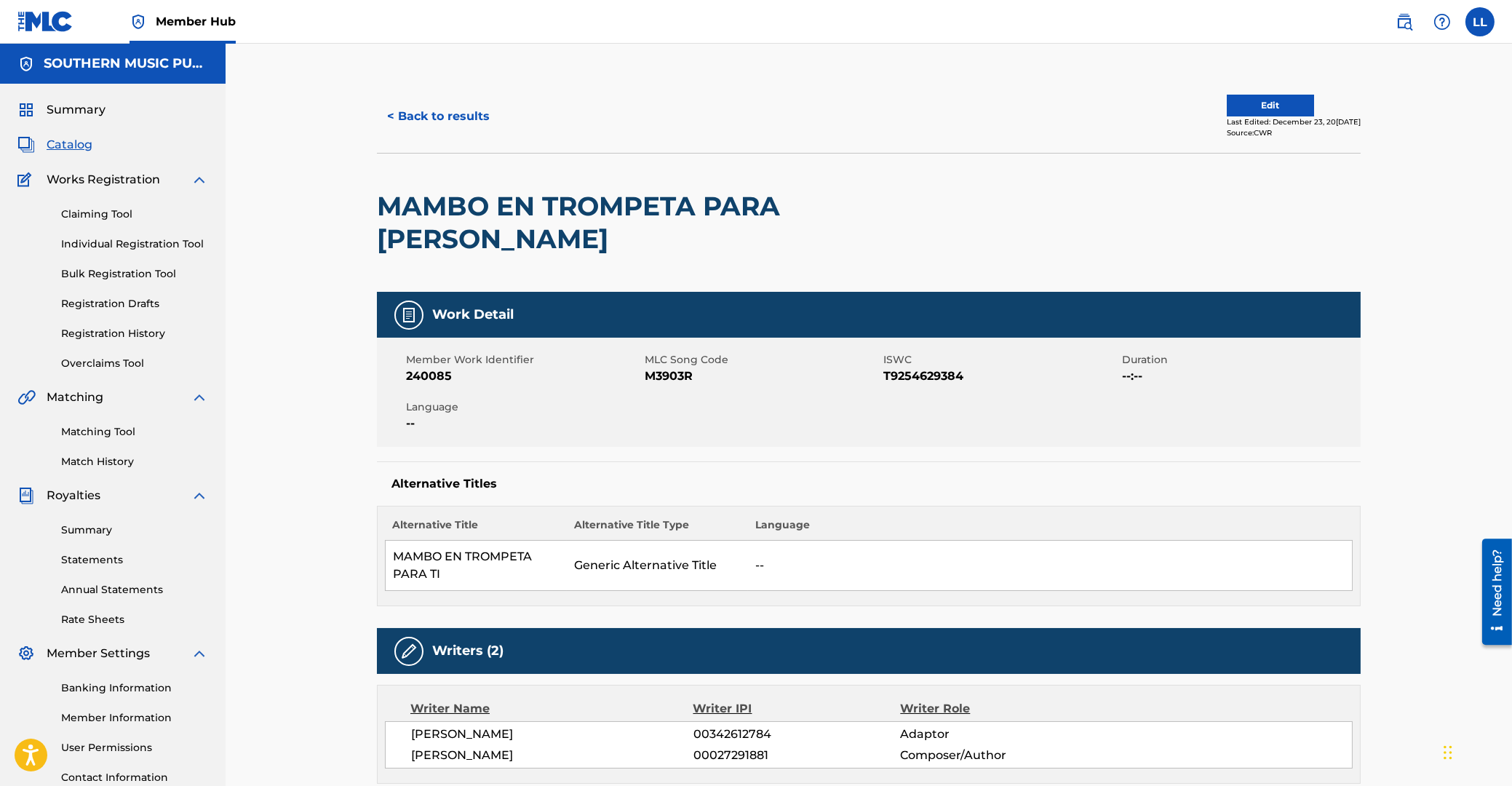
click at [677, 368] on span "M3903R" at bounding box center [761, 376] width 235 height 17
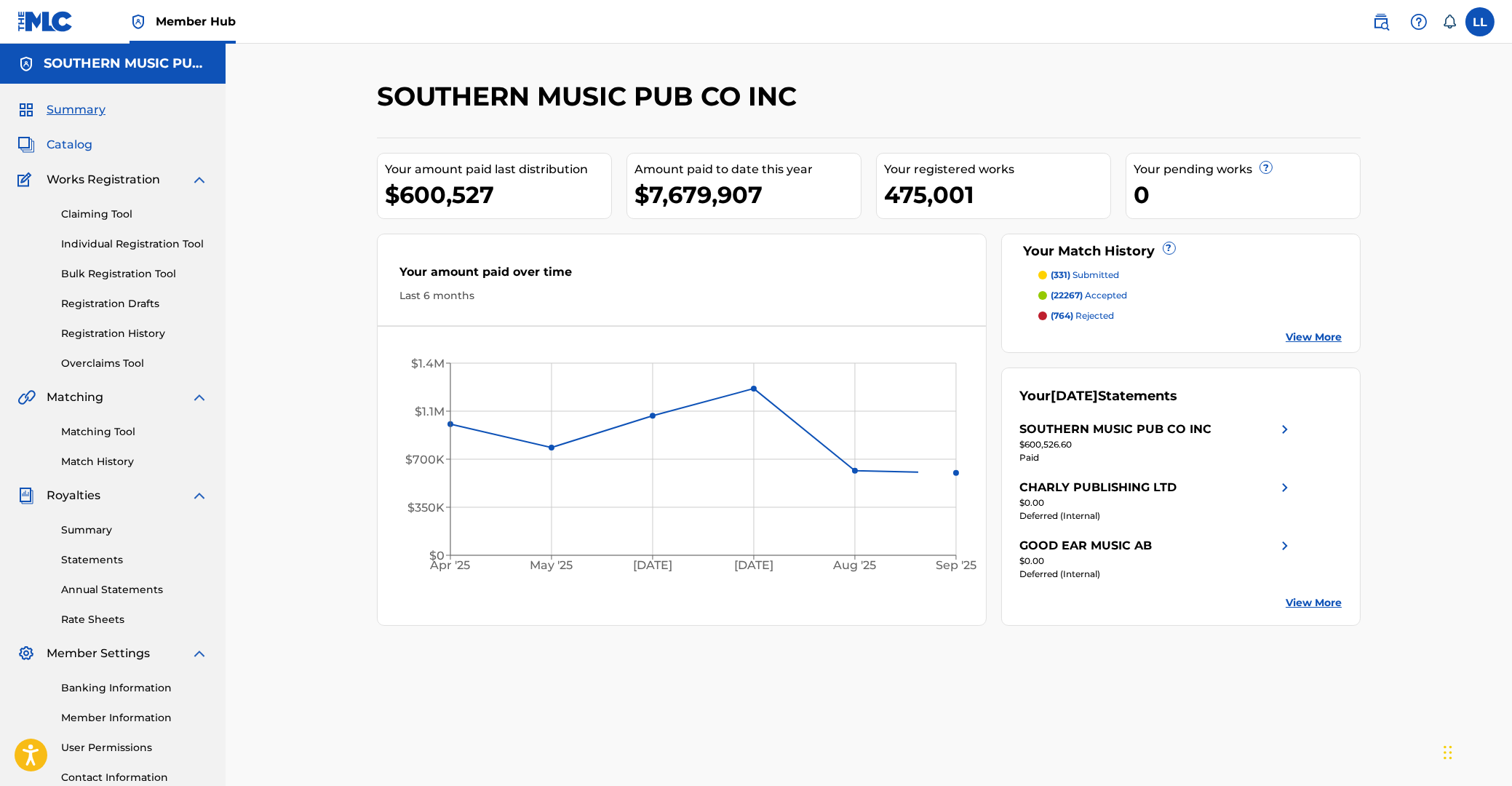
click at [74, 148] on span "Catalog" at bounding box center [69, 144] width 46 height 17
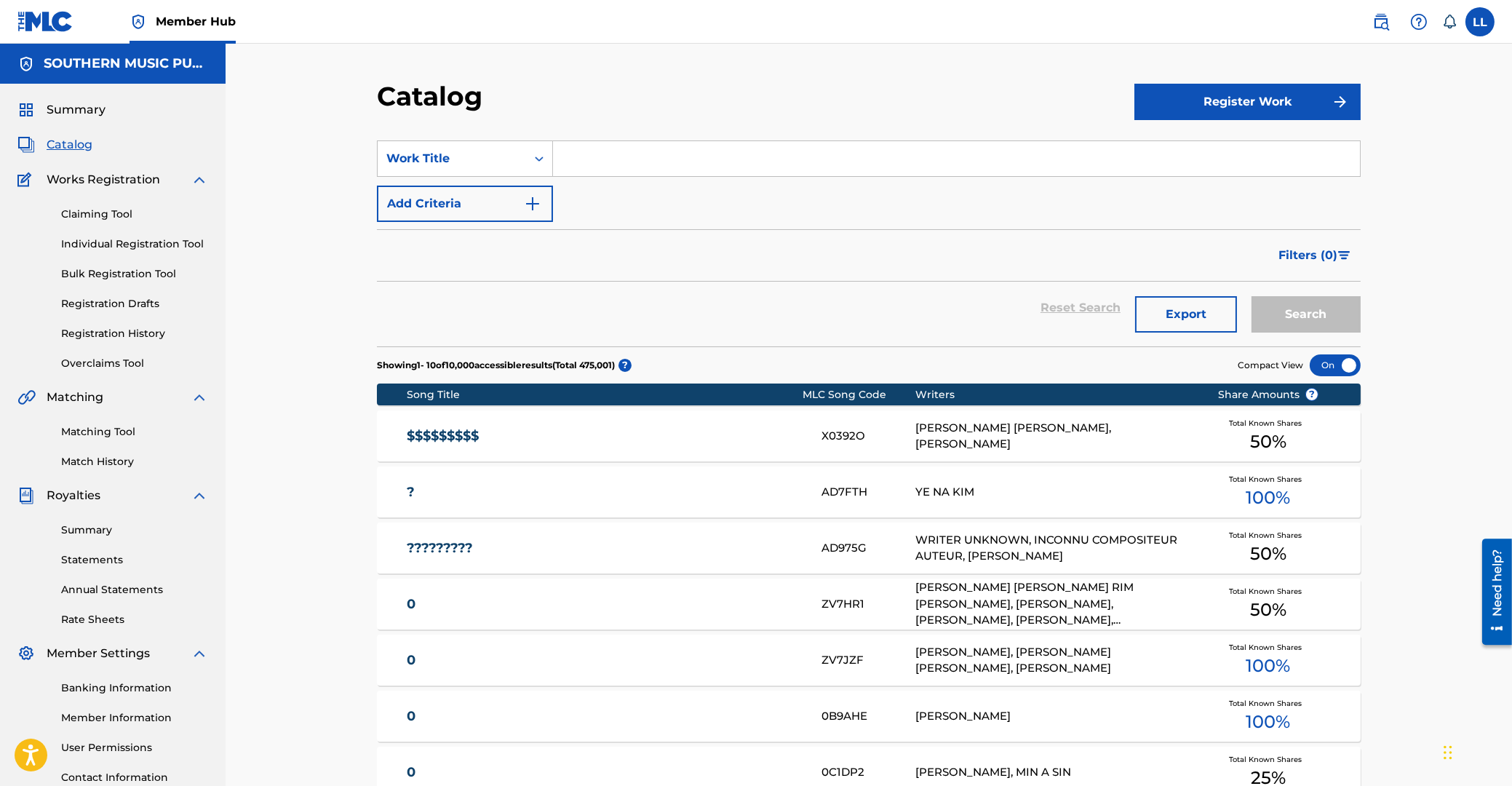
drag, startPoint x: 629, startPoint y: 164, endPoint x: 642, endPoint y: 174, distance: 16.4
click at [630, 163] on input "Search Form" at bounding box center [956, 159] width 807 height 34
paste input "HET SOOT WI SAI"
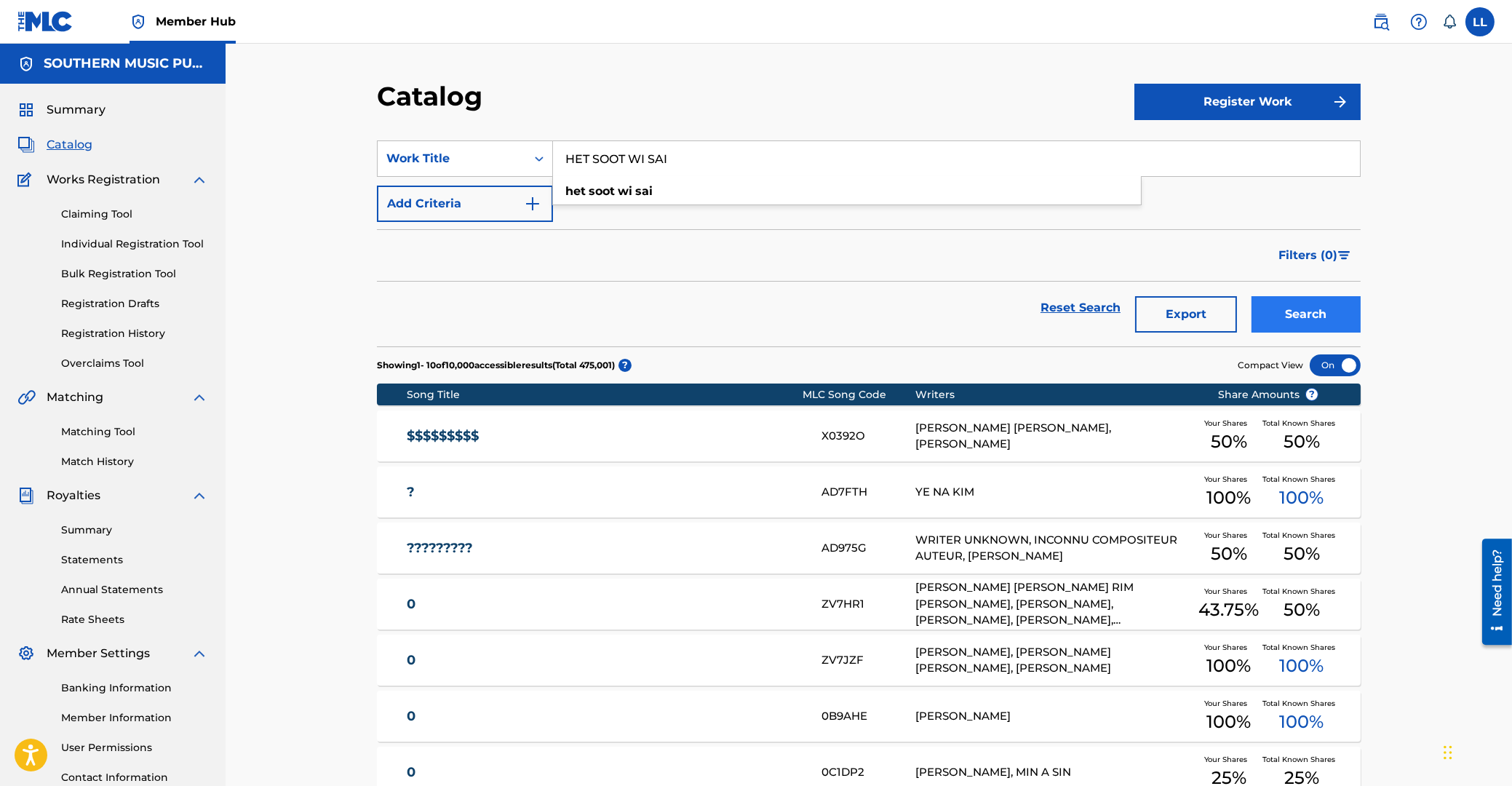
type input "HET SOOT WI SAI"
click at [1272, 300] on button "Search" at bounding box center [1306, 314] width 109 height 36
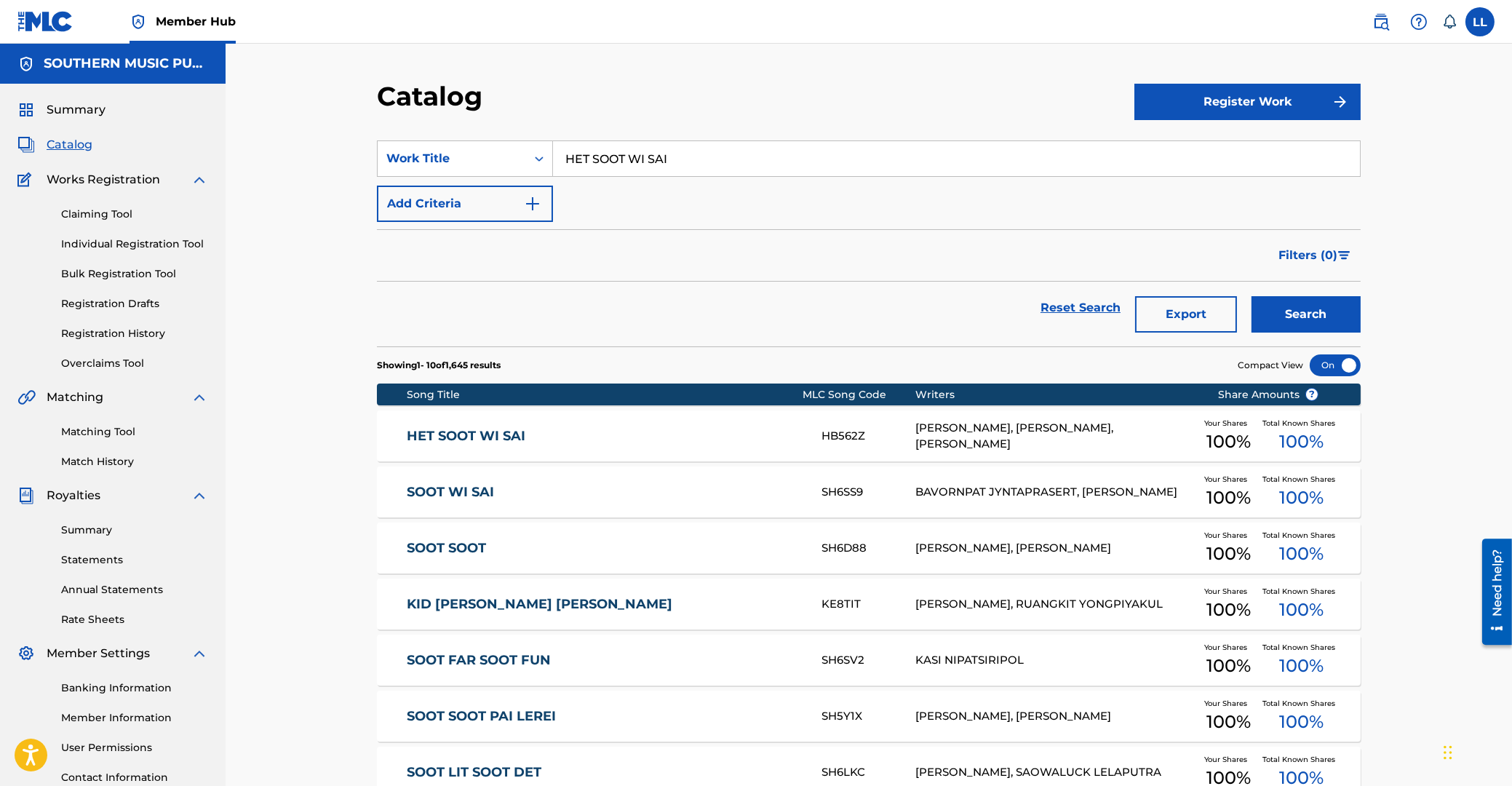
click at [475, 437] on link "HET SOOT WI SAI" at bounding box center [604, 436] width 396 height 16
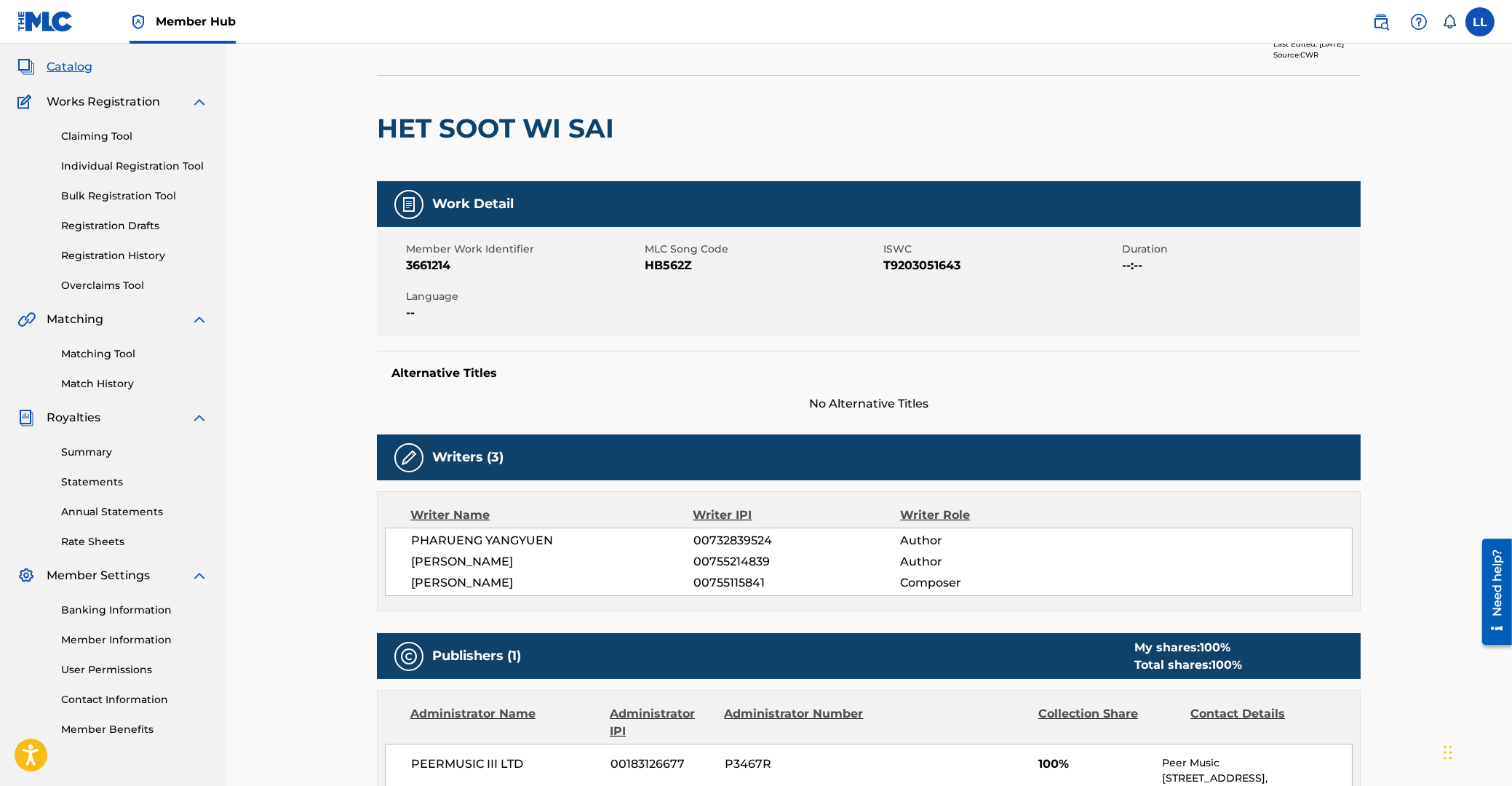
scroll to position [156, 0]
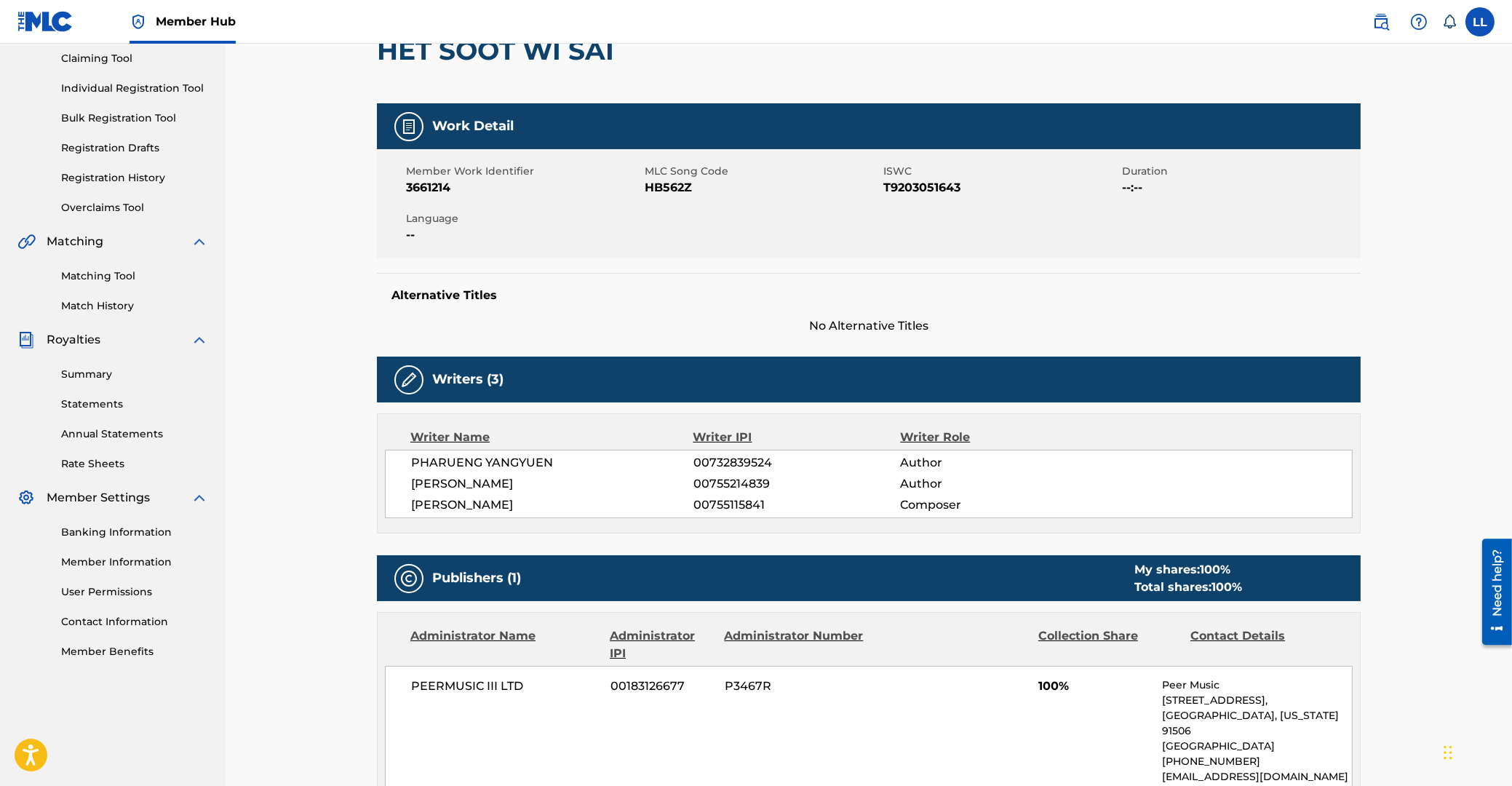
click at [663, 189] on span "HB562Z" at bounding box center [761, 187] width 235 height 17
copy span "HB562Z"
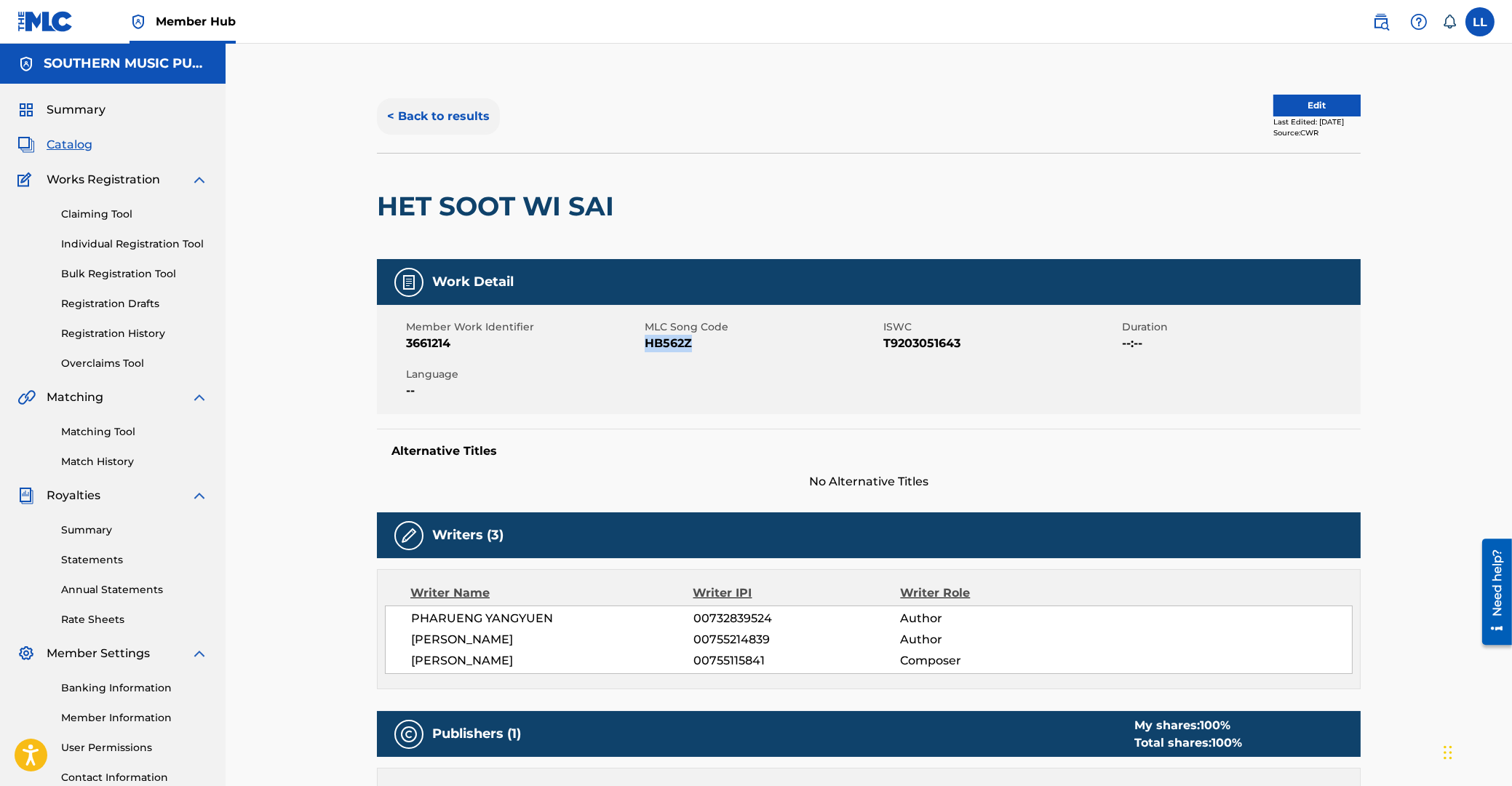
click at [420, 118] on button "< Back to results" at bounding box center [437, 116] width 123 height 36
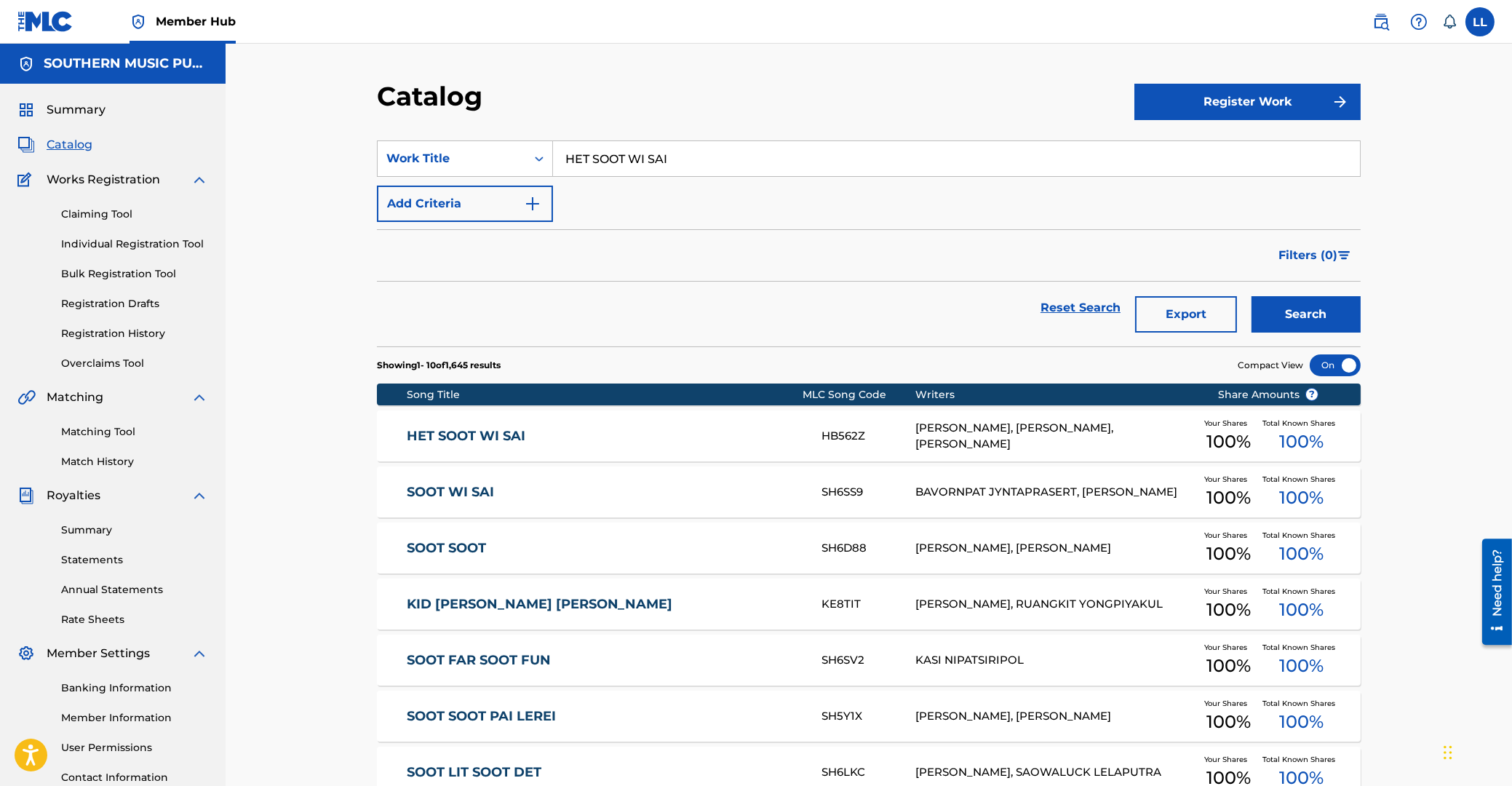
drag, startPoint x: 696, startPoint y: 162, endPoint x: 446, endPoint y: 160, distance: 250.0
click at [553, 160] on input "HET SOOT WI SAI" at bounding box center [956, 159] width 807 height 34
type input "cheong chun man hwa"
click at [1252, 296] on button "Search" at bounding box center [1306, 314] width 109 height 36
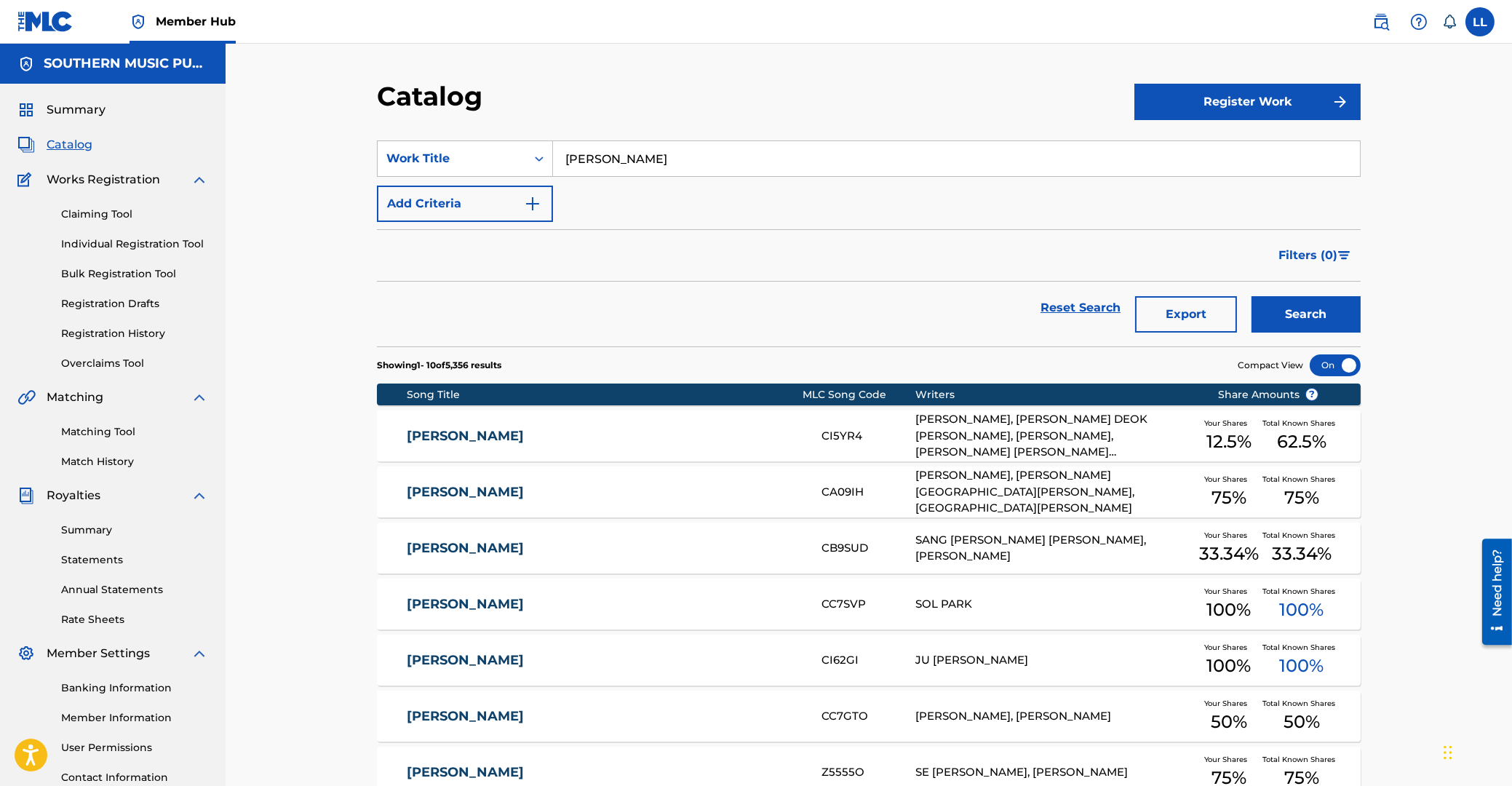
click at [525, 437] on link "[PERSON_NAME]" at bounding box center [604, 436] width 396 height 16
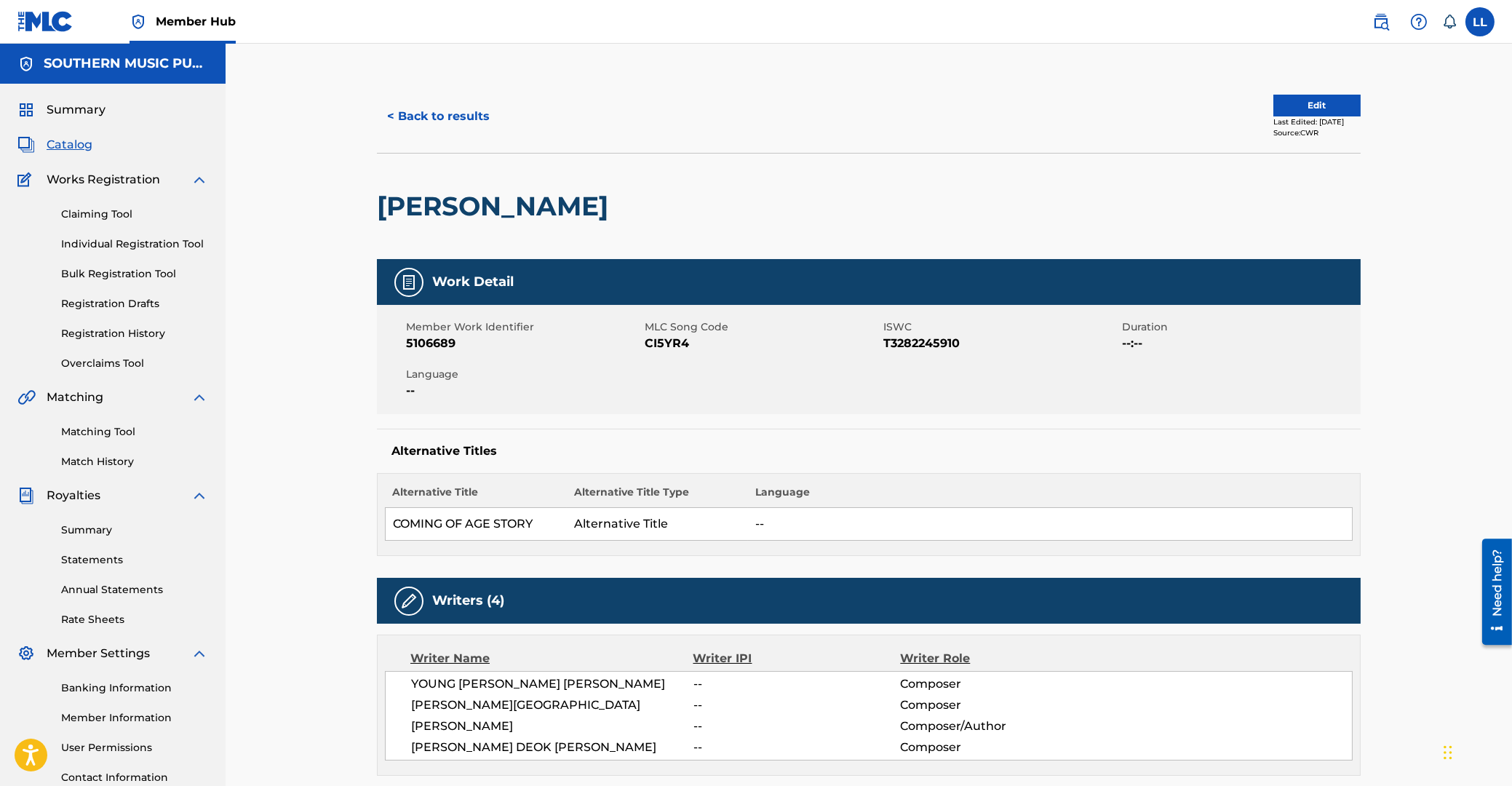
click at [673, 342] on span "CI5YR4" at bounding box center [761, 343] width 235 height 17
copy span "CI5YR4"
click at [112, 433] on link "Matching Tool" at bounding box center [134, 431] width 147 height 15
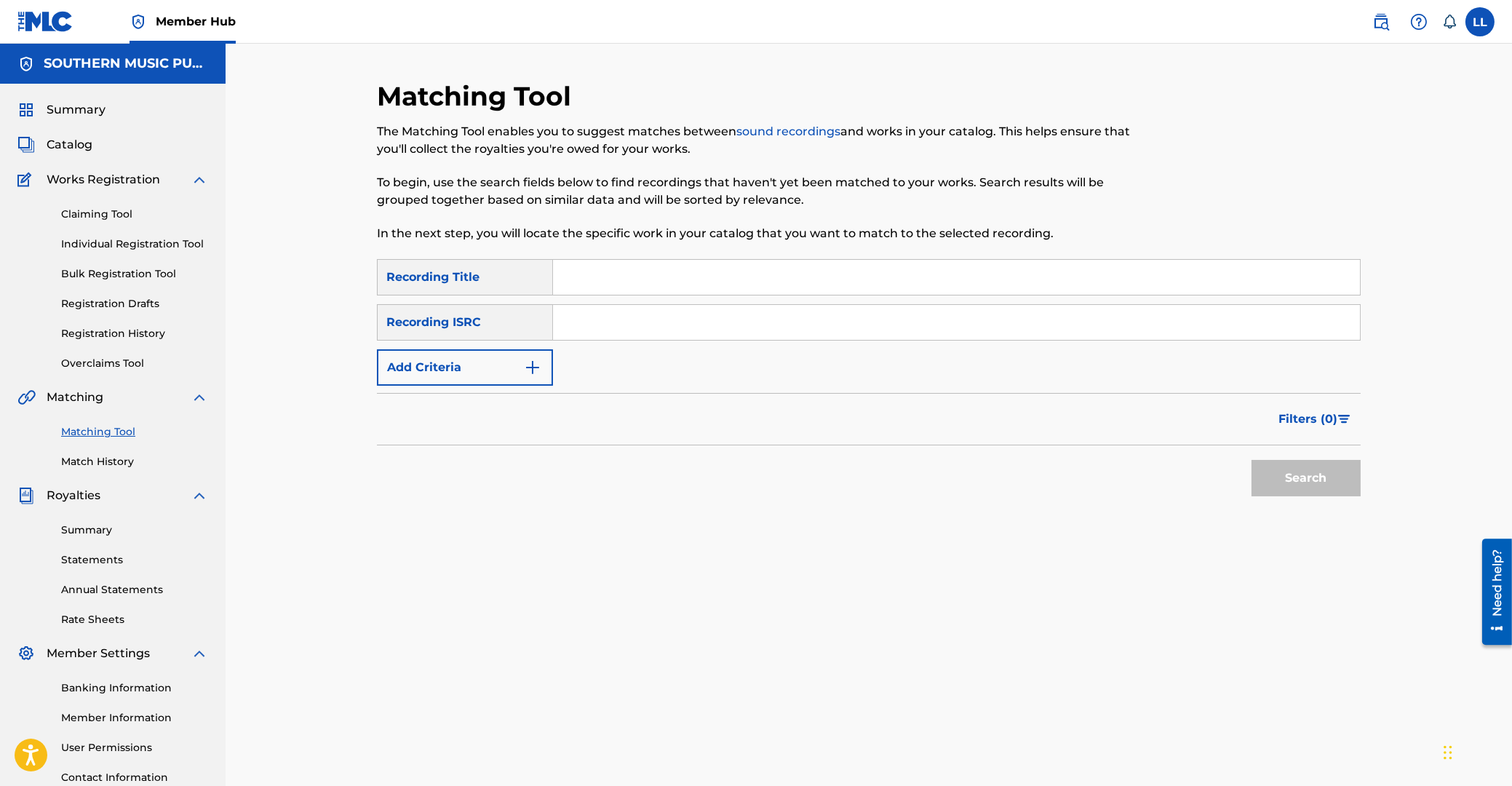
click at [600, 329] on input "Search Form" at bounding box center [956, 322] width 807 height 34
paste input "QZFYZ2574670"
type input "QZFYZ2574670"
click at [1312, 486] on button "Search" at bounding box center [1306, 478] width 109 height 36
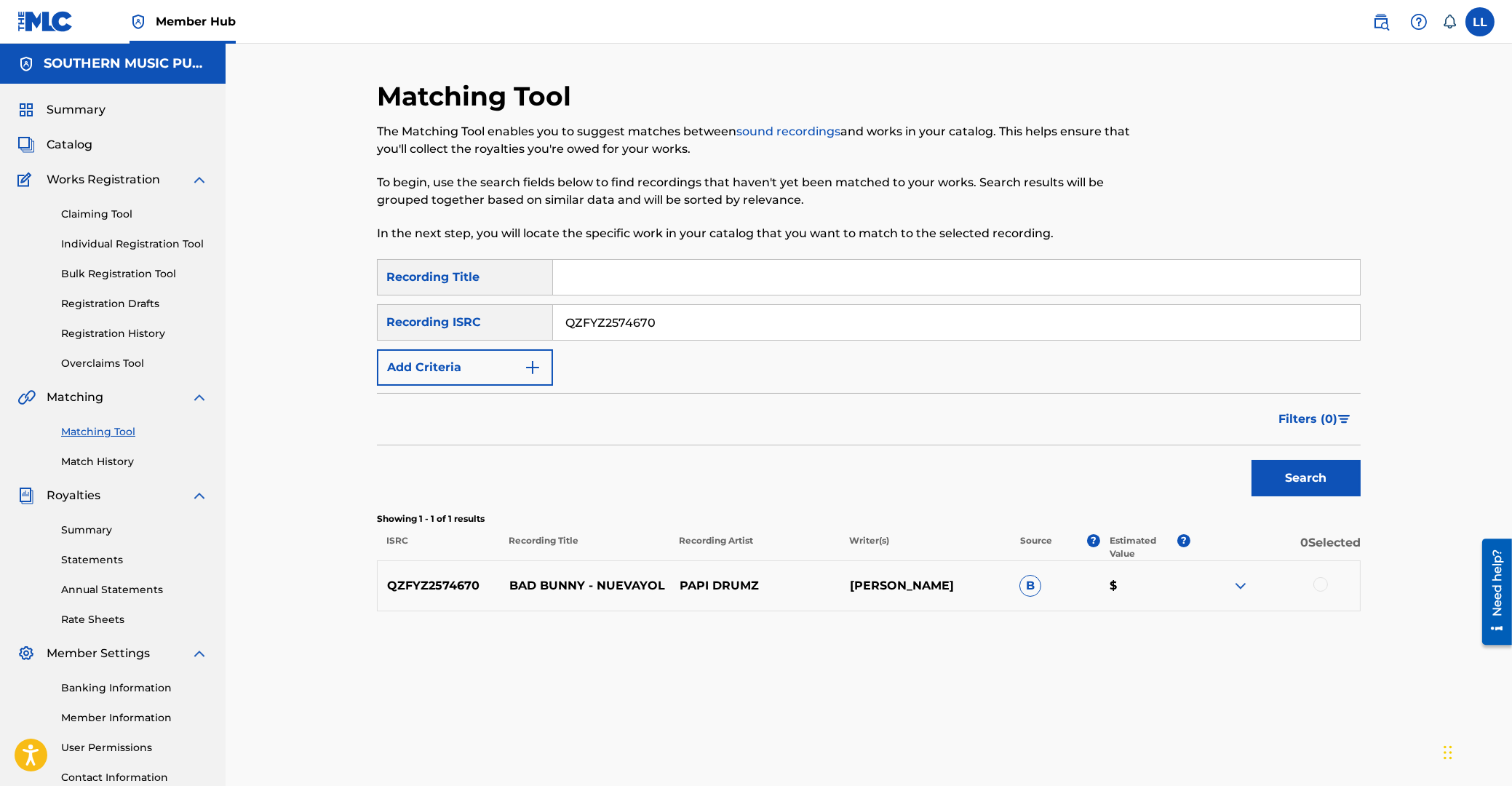
click at [1243, 582] on img at bounding box center [1240, 585] width 17 height 17
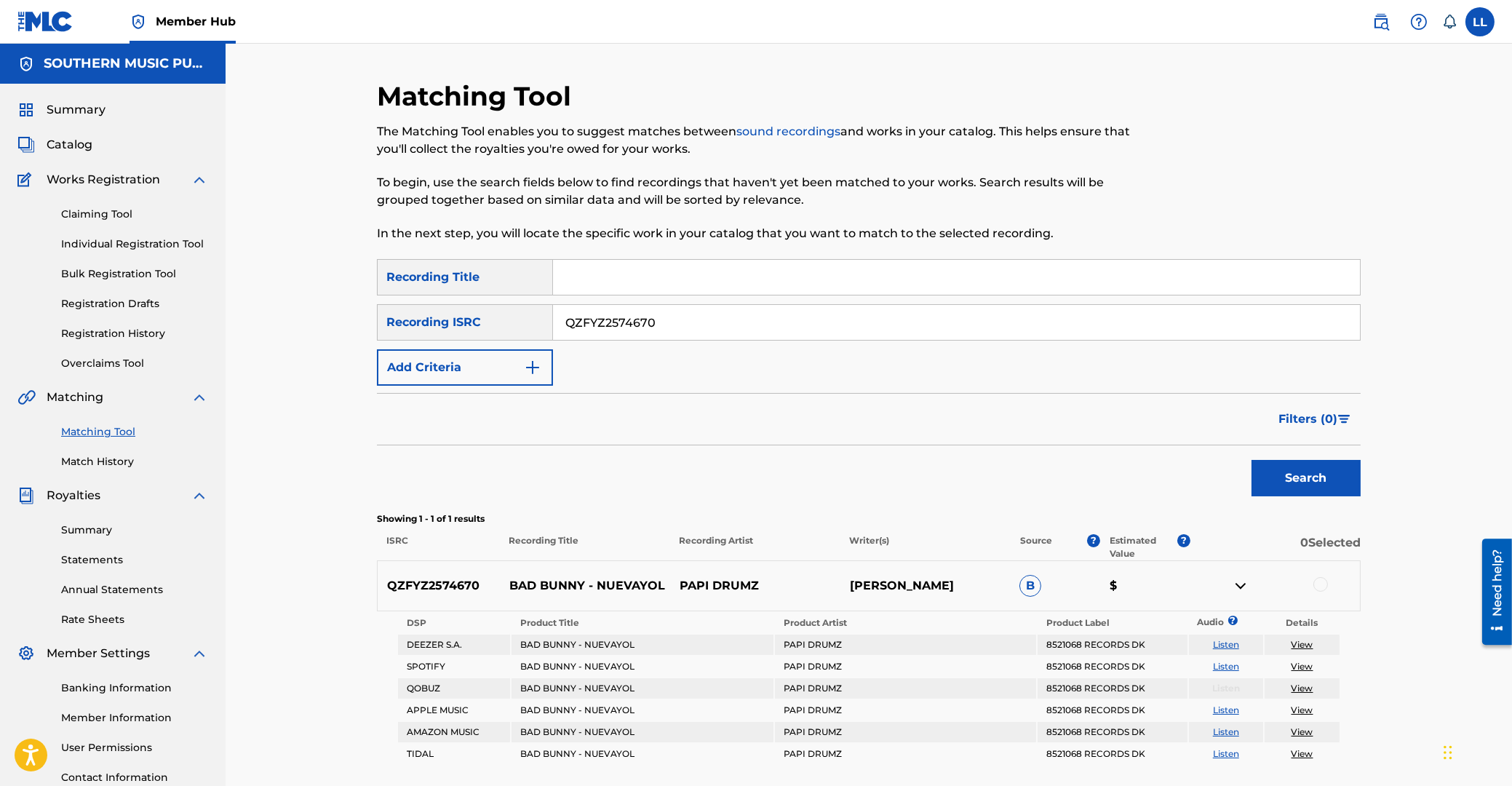
scroll to position [123, 0]
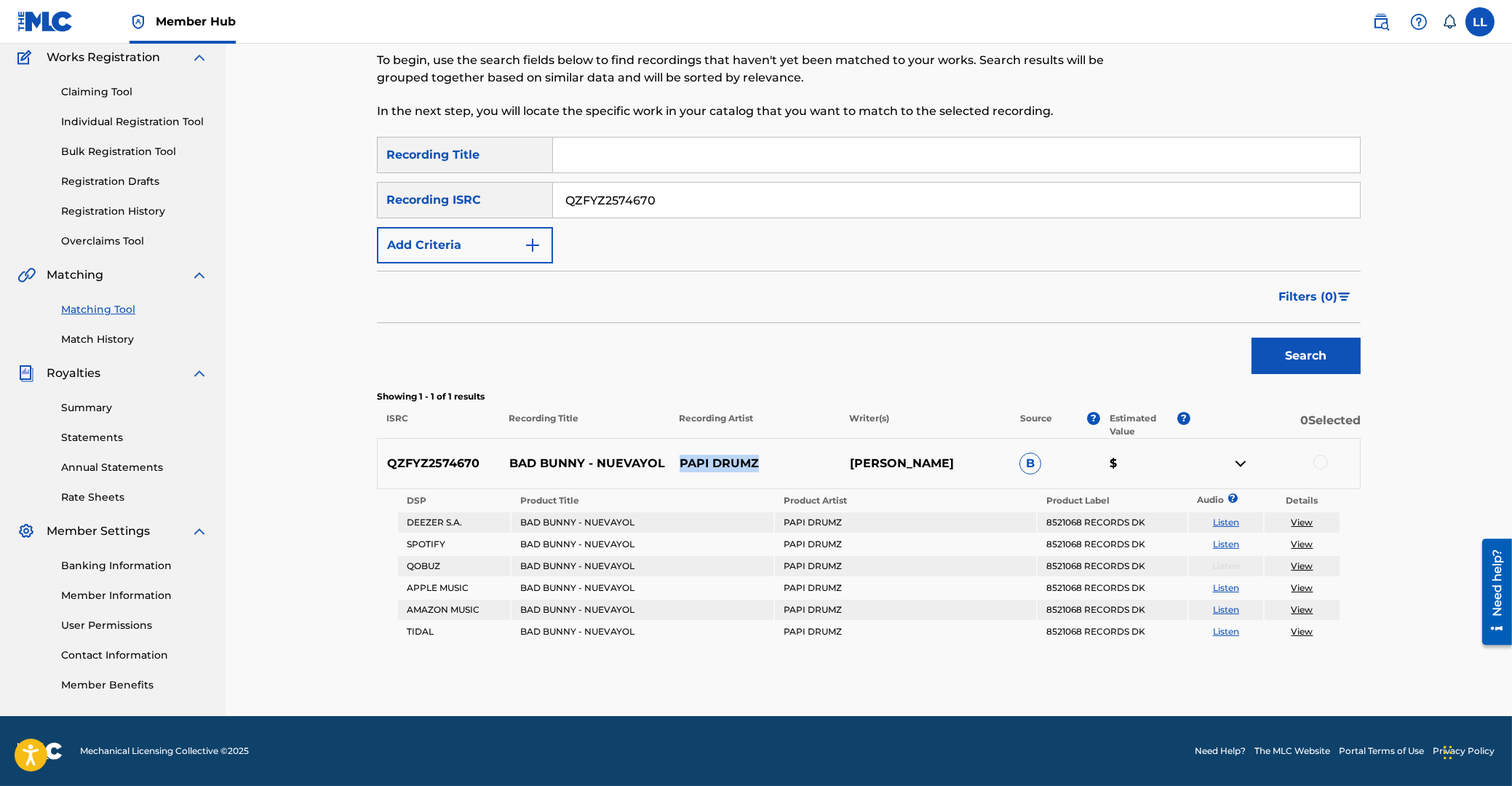
drag, startPoint x: 682, startPoint y: 462, endPoint x: 758, endPoint y: 462, distance: 76.0
click at [758, 462] on p "PAPI DRUMZ" at bounding box center [755, 463] width 171 height 17
copy p "PAPI DRUMZ"
click at [1324, 460] on div at bounding box center [1321, 462] width 15 height 15
click at [997, 664] on button "Match 1 Group" at bounding box center [1022, 667] width 161 height 36
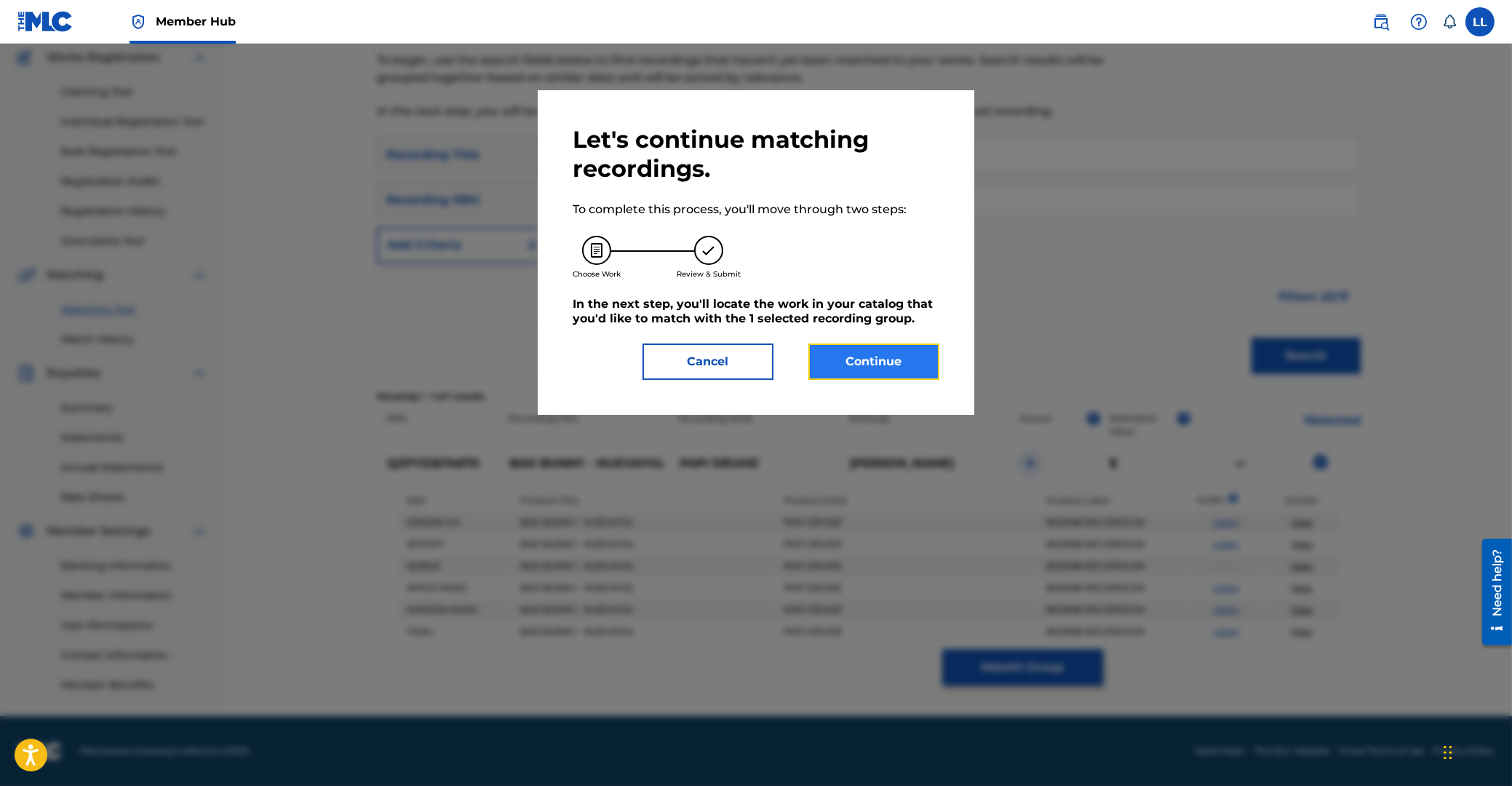
click at [859, 357] on button "Continue" at bounding box center [874, 361] width 131 height 36
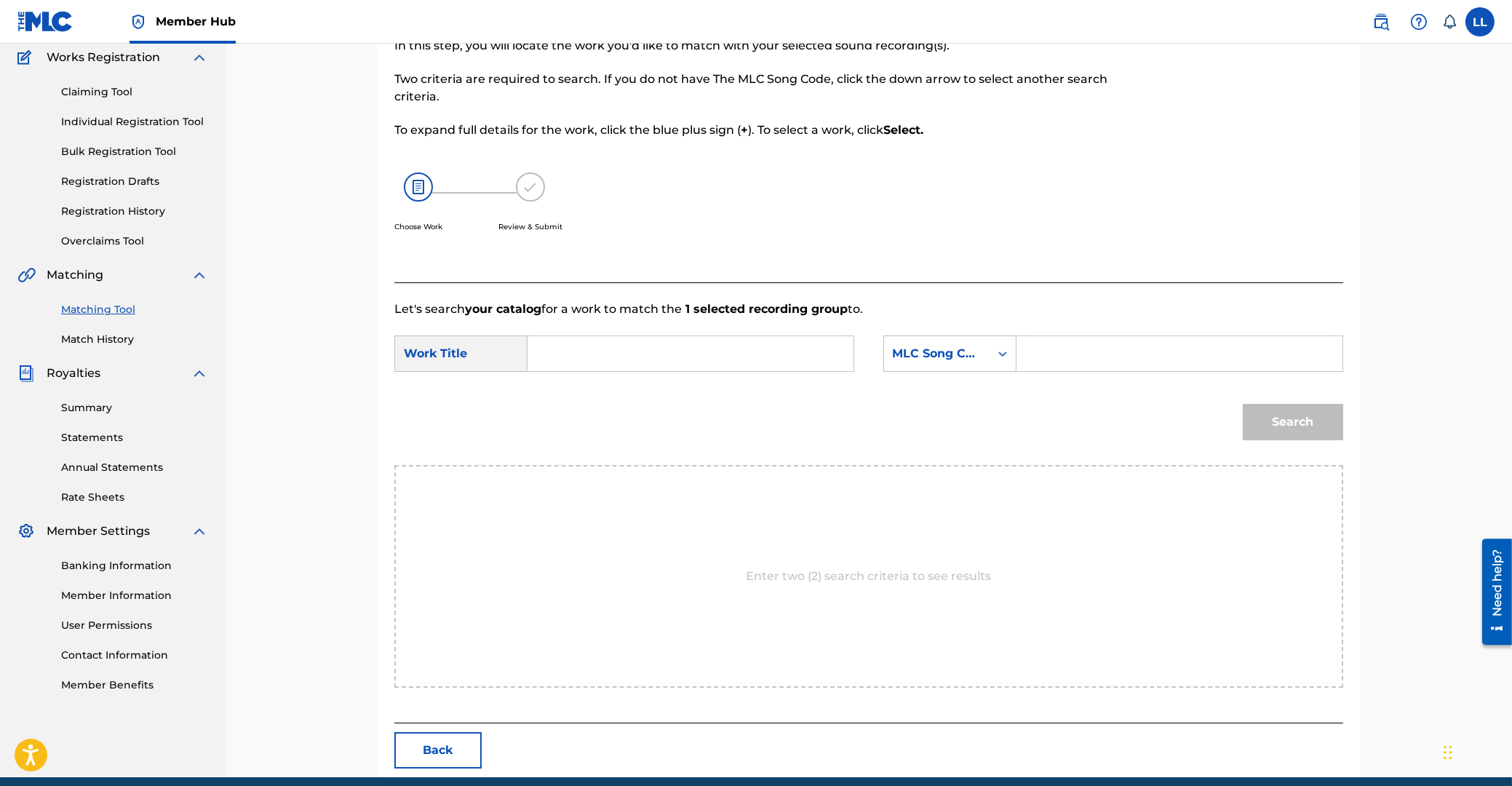
scroll to position [115, 0]
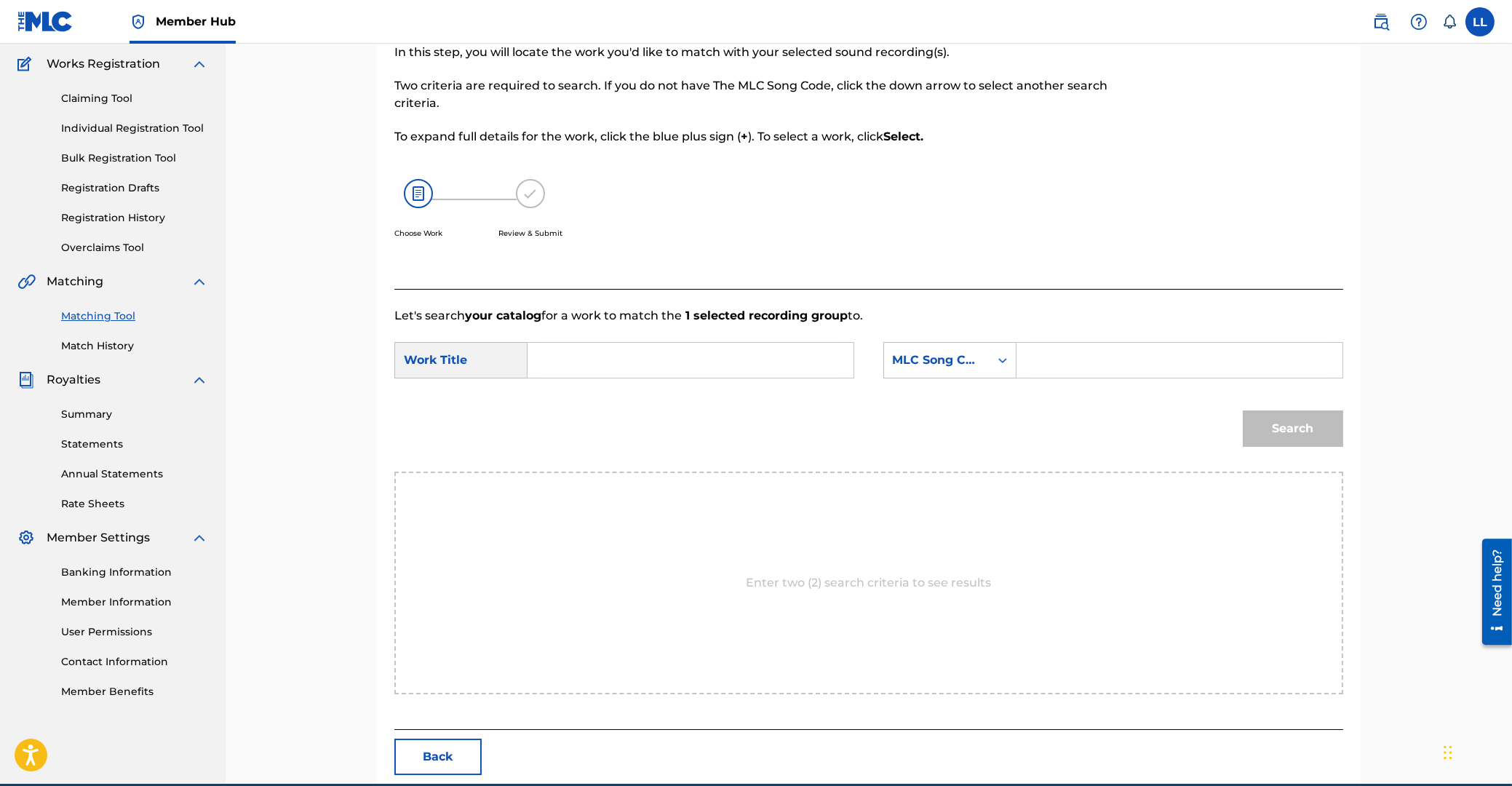
click at [584, 368] on input "Search Form" at bounding box center [691, 360] width 301 height 34
type input "nuevayol"
paste input "DQ4KC6"
type input "DQ4KC6"
click at [1242, 410] on button "Search" at bounding box center [1292, 428] width 101 height 36
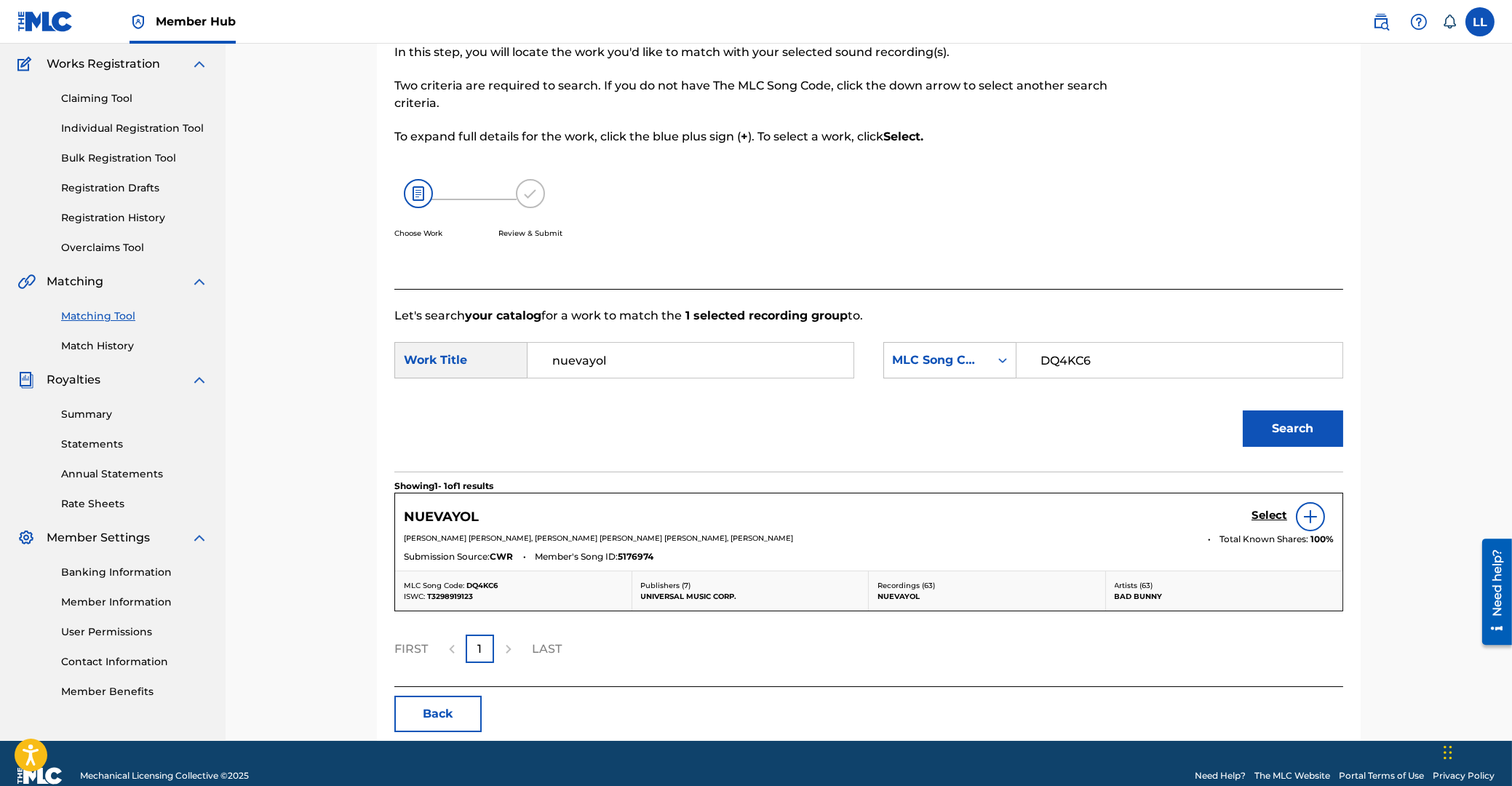
click at [1316, 514] on img at bounding box center [1310, 516] width 17 height 17
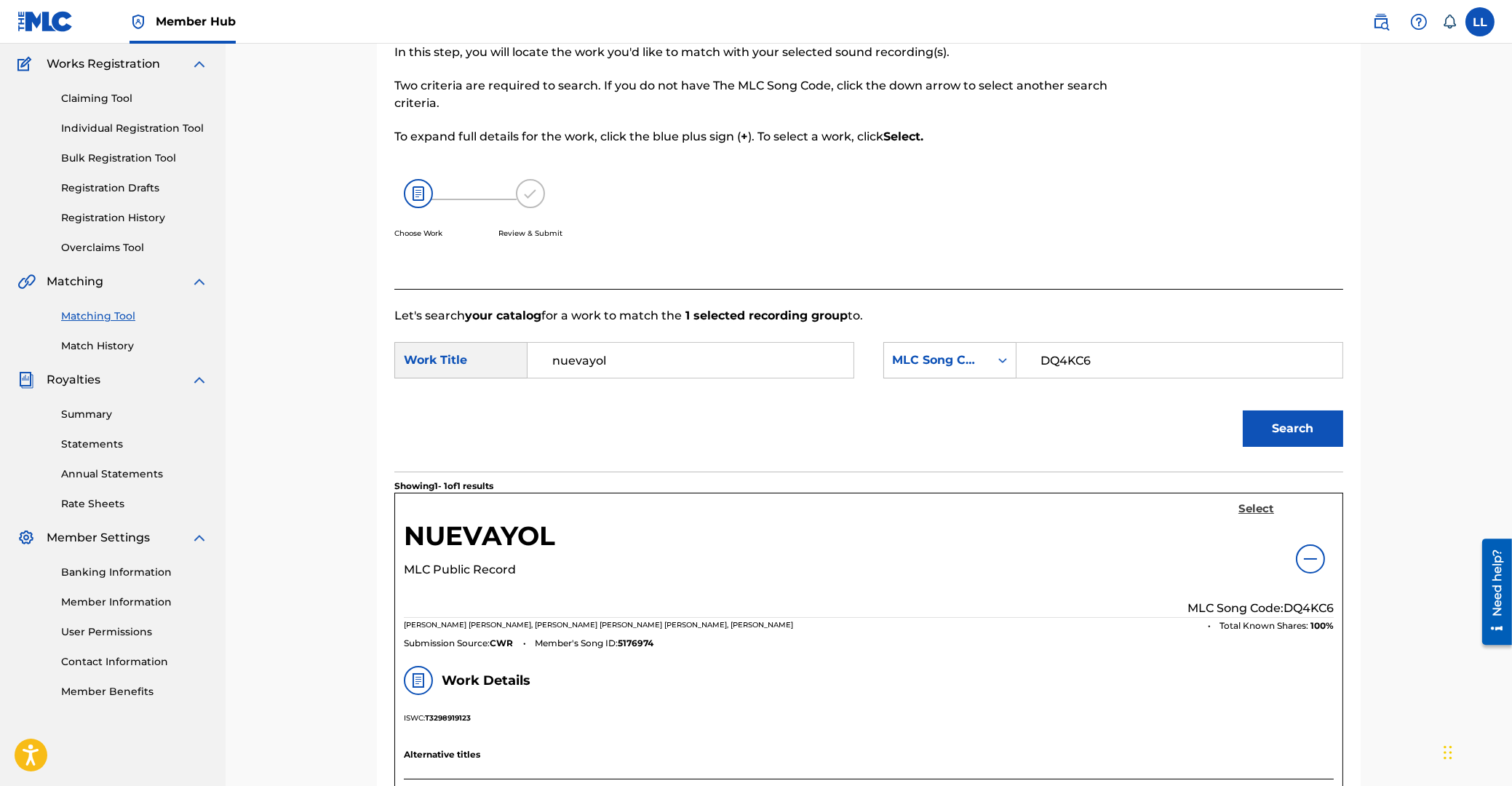
click at [1255, 508] on h5 "Select" at bounding box center [1256, 508] width 35 height 14
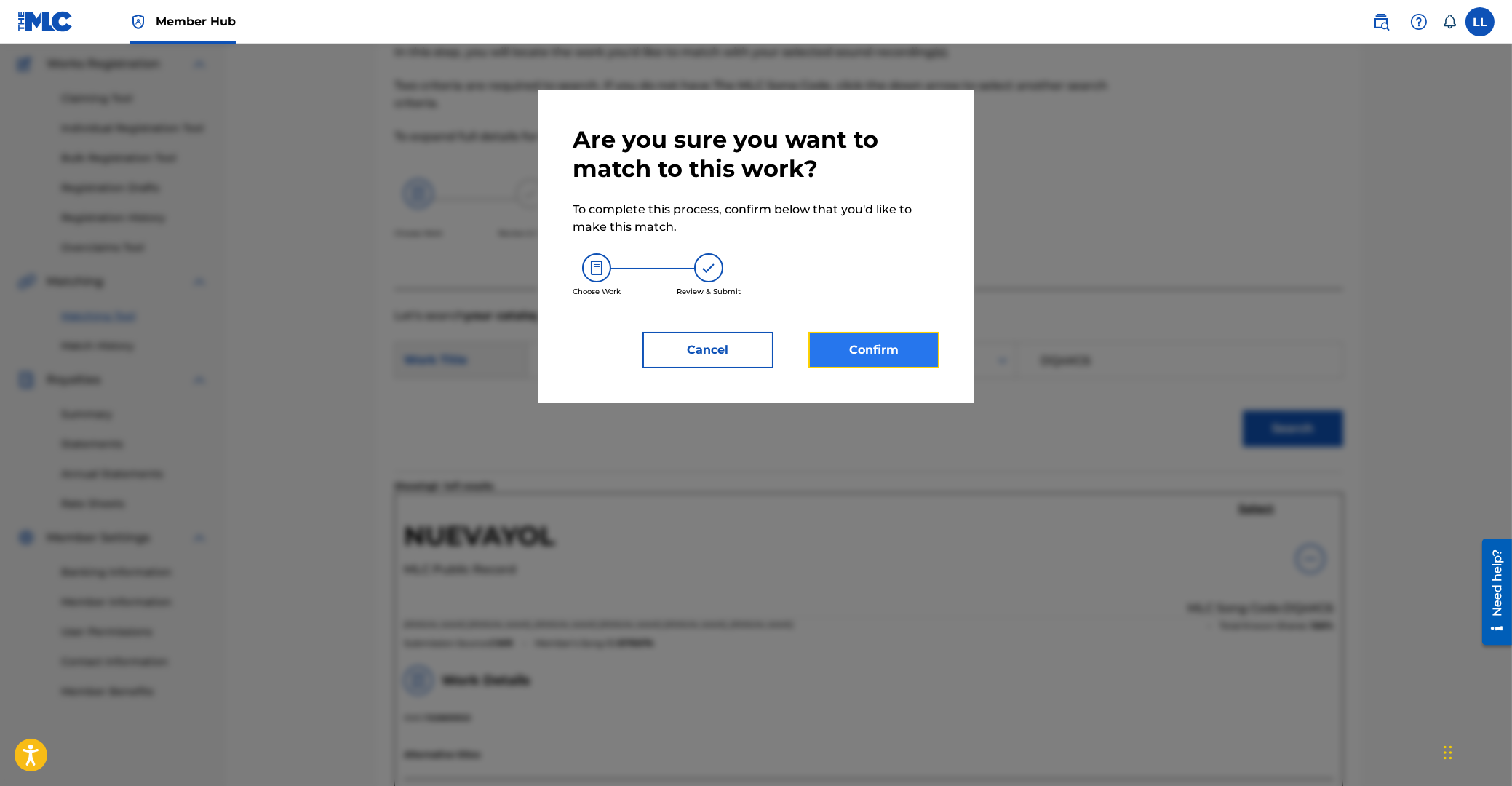
click at [879, 343] on button "Confirm" at bounding box center [874, 350] width 131 height 36
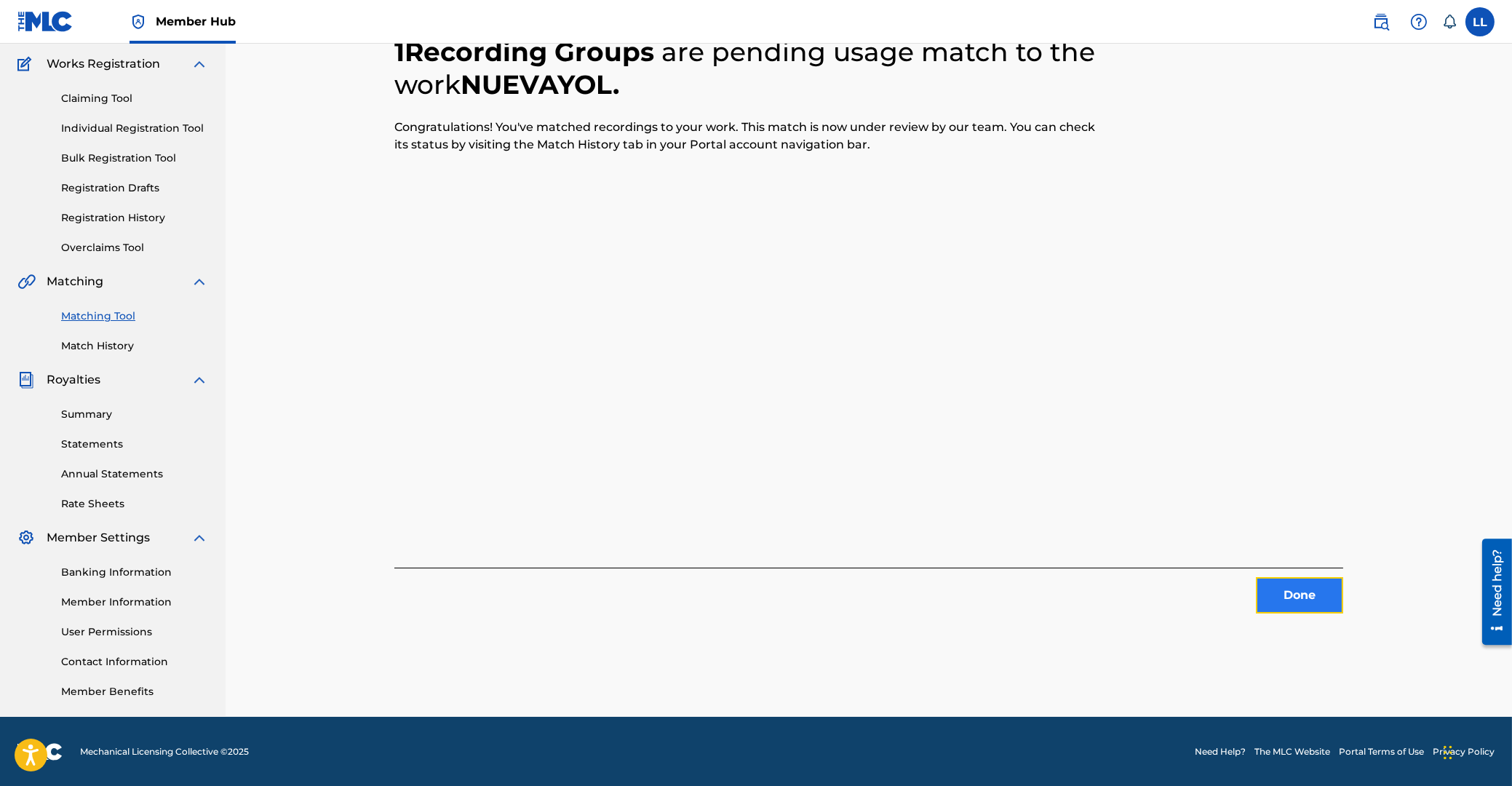
click at [1303, 578] on button "Done" at bounding box center [1300, 595] width 87 height 36
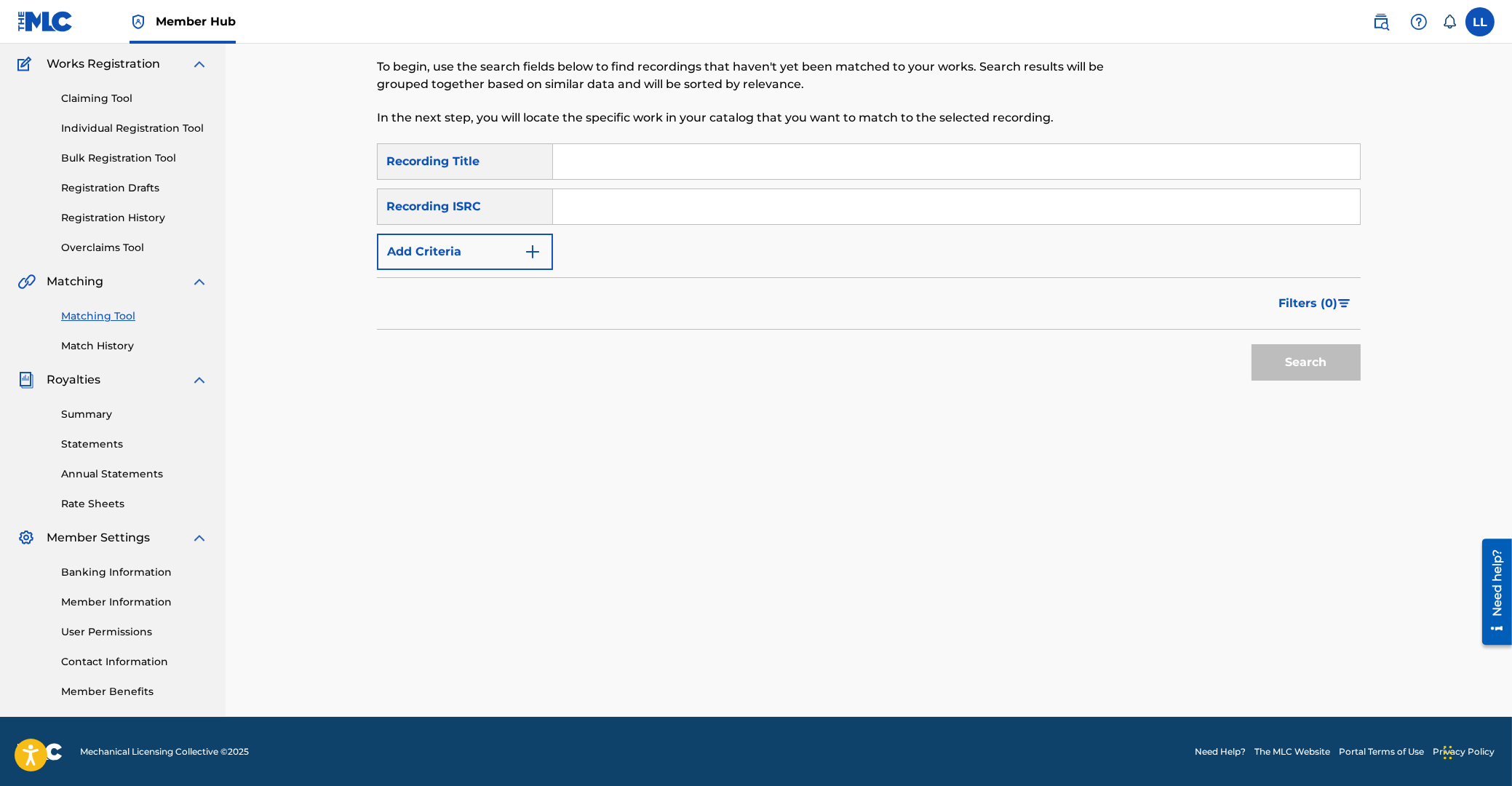
click at [591, 211] on input "Search Form" at bounding box center [956, 206] width 807 height 34
paste input "QZFZ62537600"
type input "QZFZ62537600"
click at [1268, 359] on button "Search" at bounding box center [1306, 362] width 109 height 36
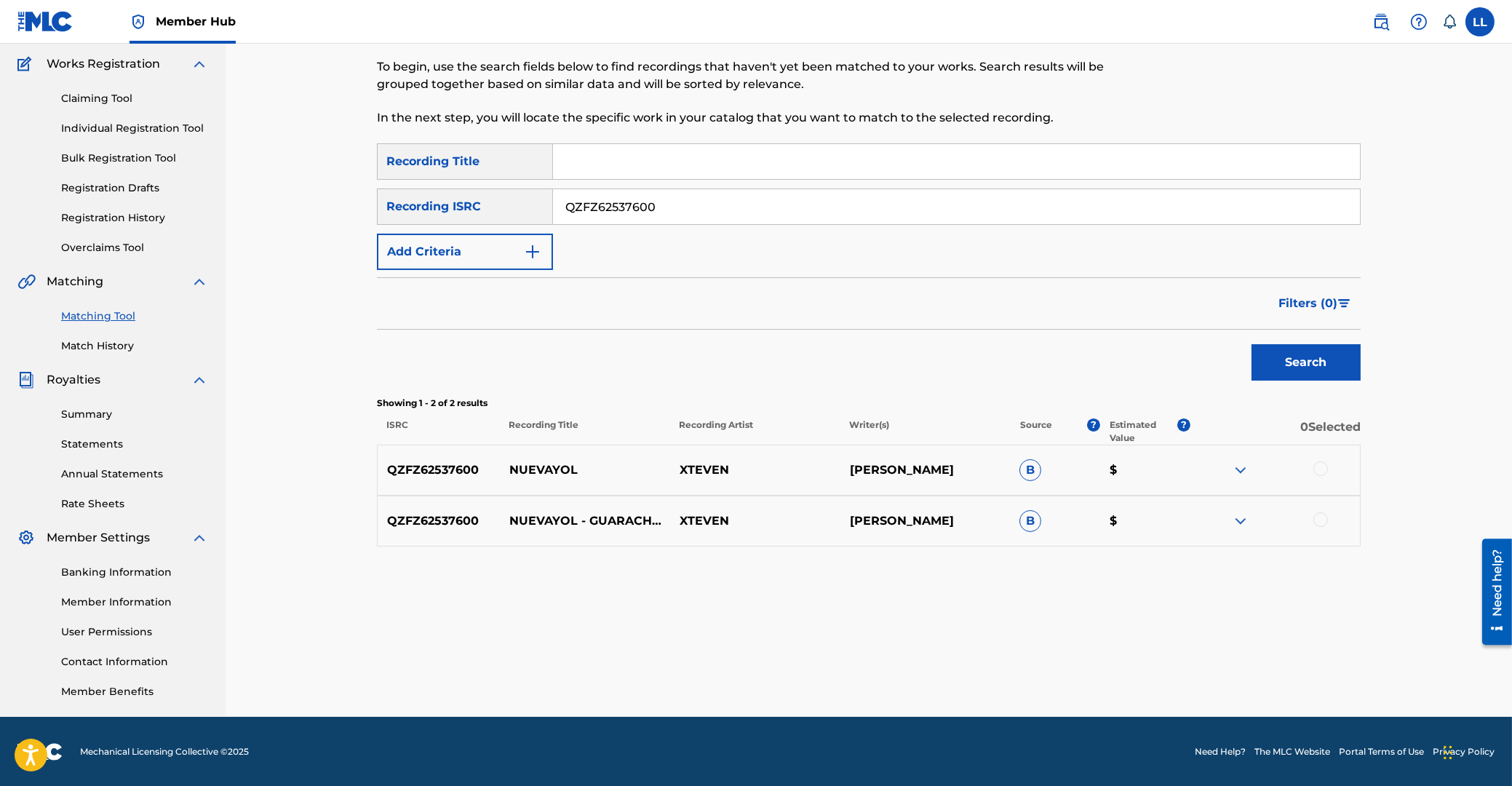
click at [1235, 468] on img at bounding box center [1240, 469] width 17 height 17
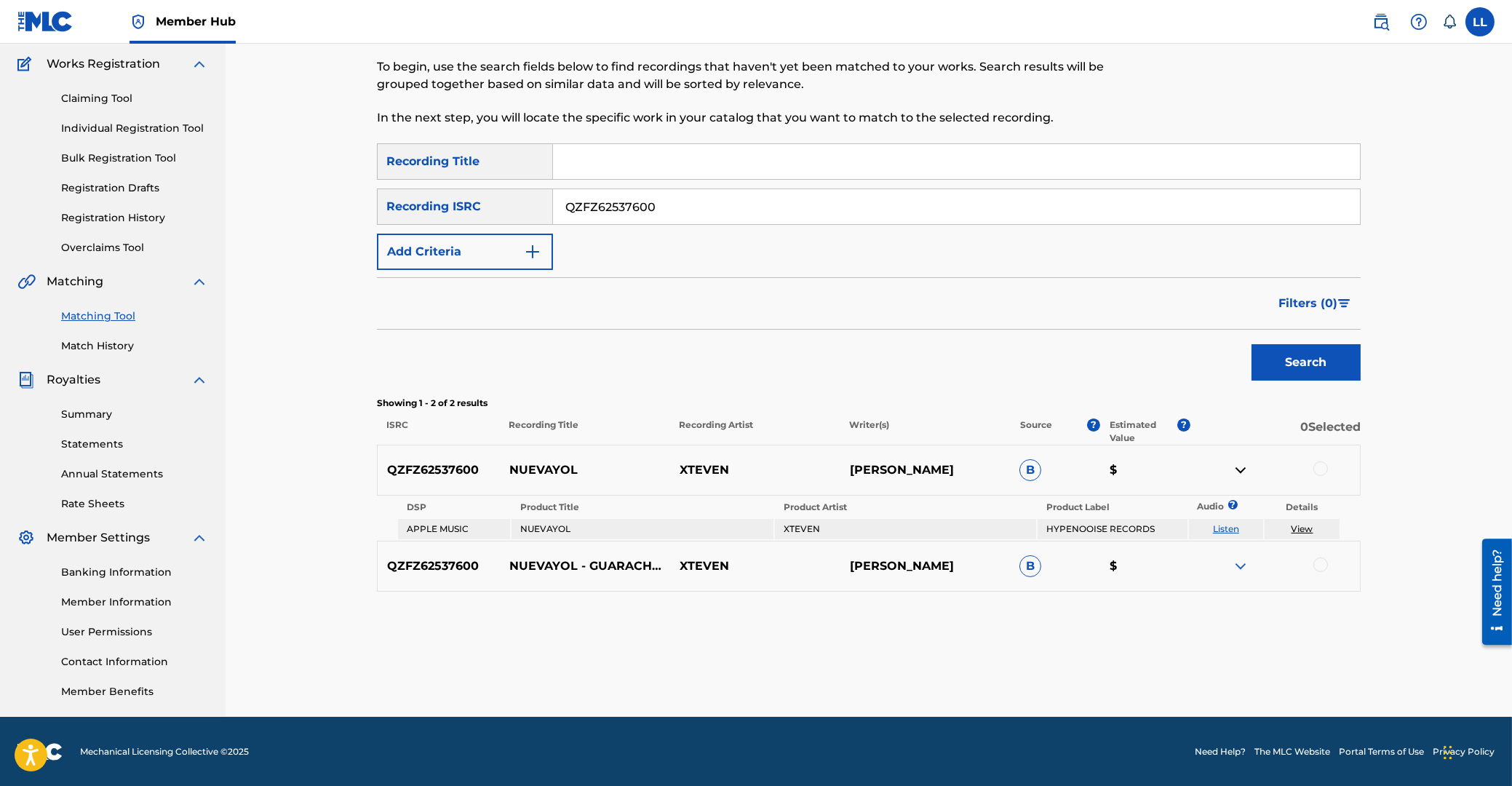
click at [1240, 566] on img at bounding box center [1240, 565] width 17 height 17
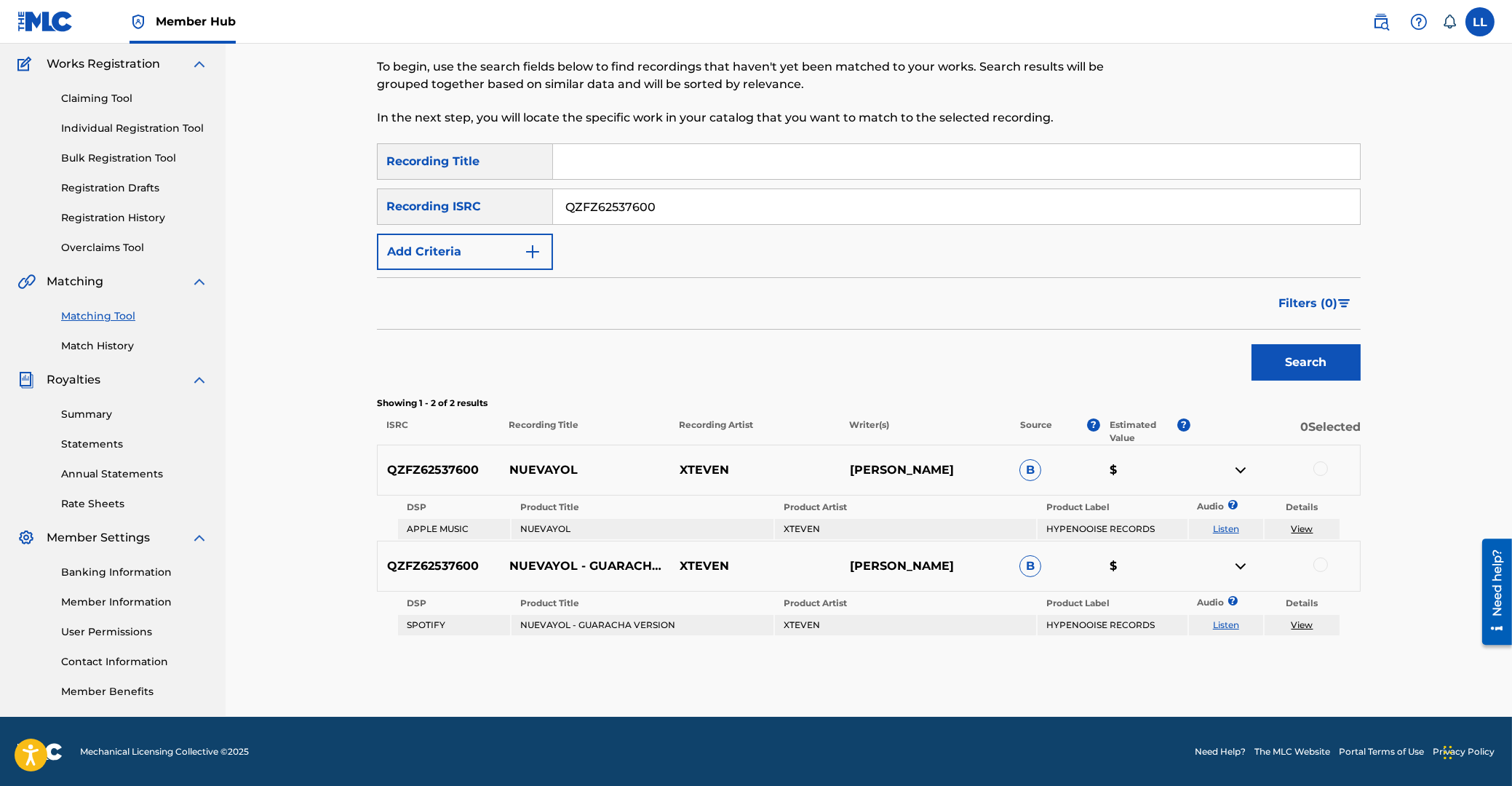
click at [1323, 468] on div at bounding box center [1321, 468] width 15 height 15
click at [1320, 567] on div at bounding box center [1321, 565] width 15 height 15
click at [1052, 670] on button "Match 2 Groups" at bounding box center [1022, 667] width 161 height 36
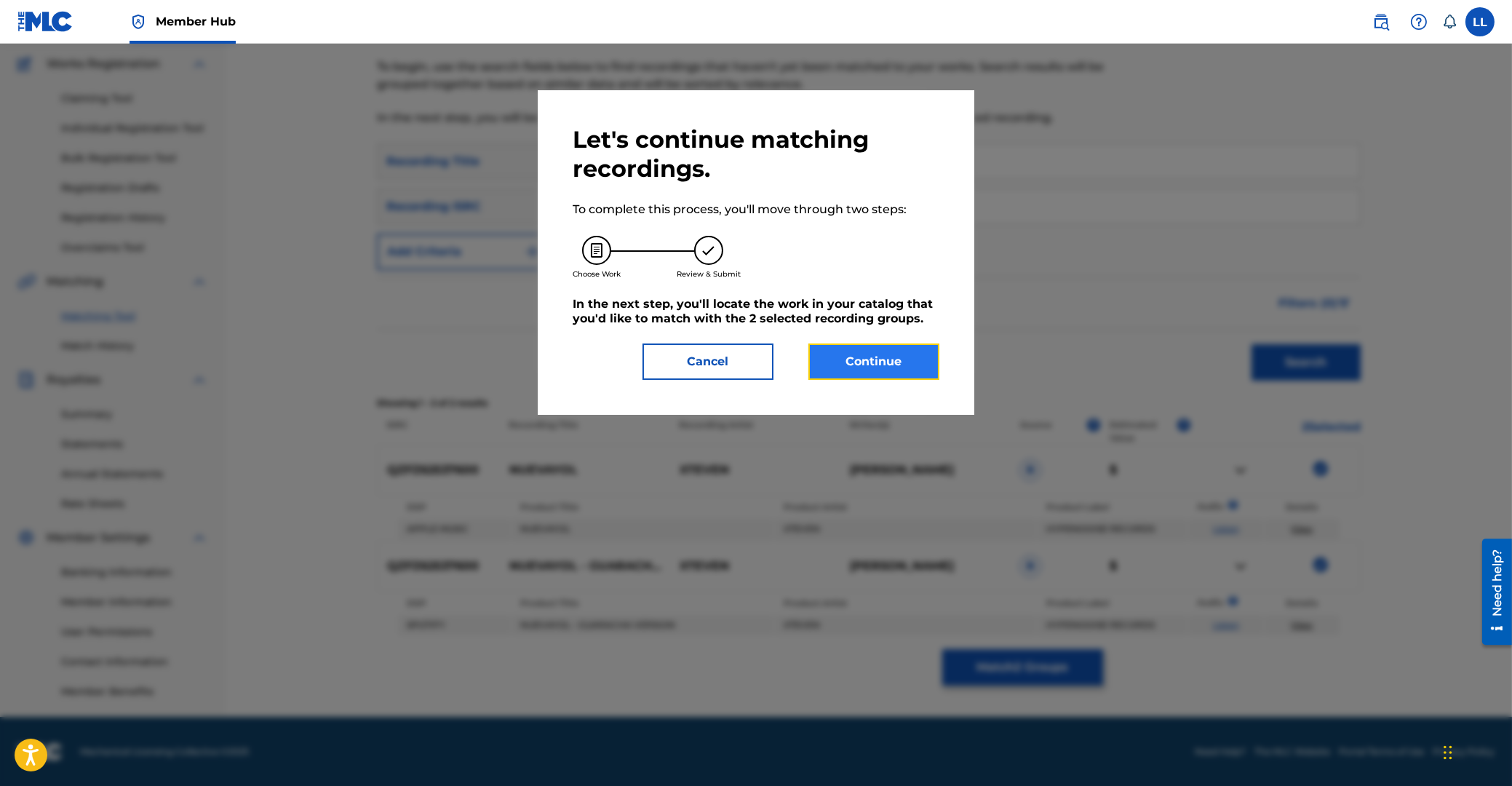
click at [879, 359] on button "Continue" at bounding box center [874, 361] width 131 height 36
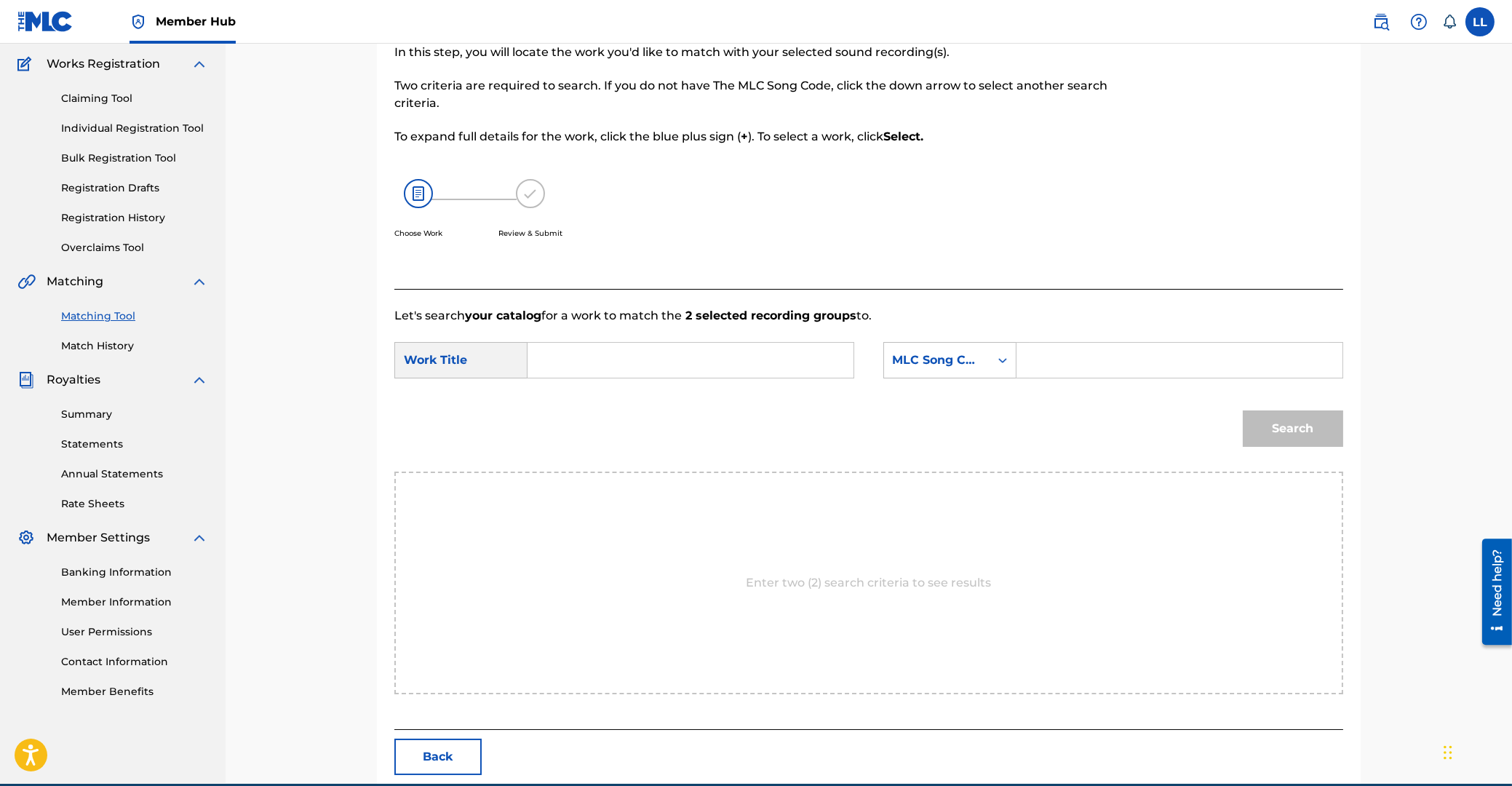
click at [724, 368] on input "Search Form" at bounding box center [691, 360] width 301 height 34
type input "nuevayol"
paste input "DQ4KC6"
type input "DQ4KC6"
click at [1242, 410] on button "Search" at bounding box center [1292, 428] width 101 height 36
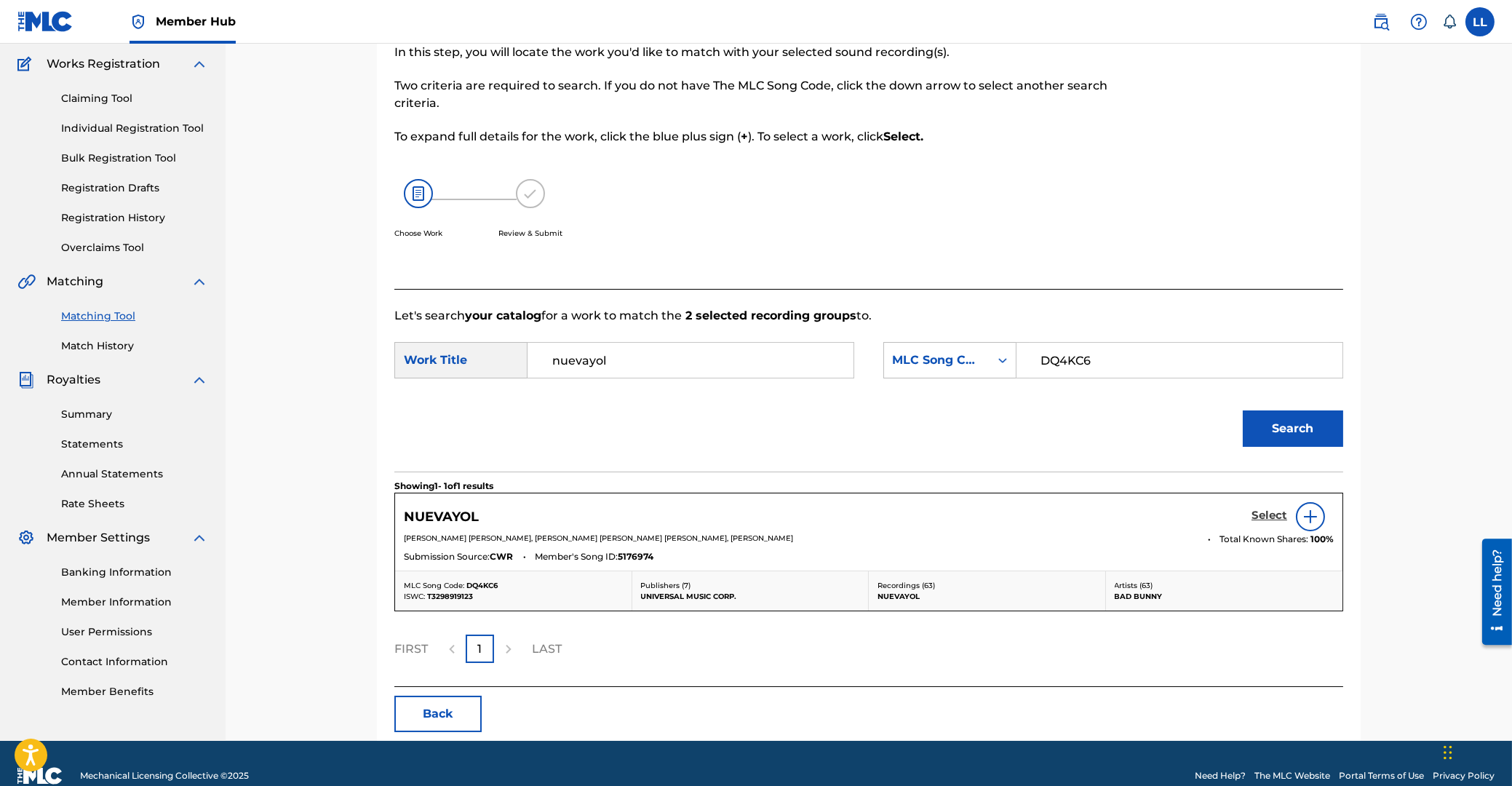
click at [1266, 516] on h5 "Select" at bounding box center [1269, 515] width 35 height 14
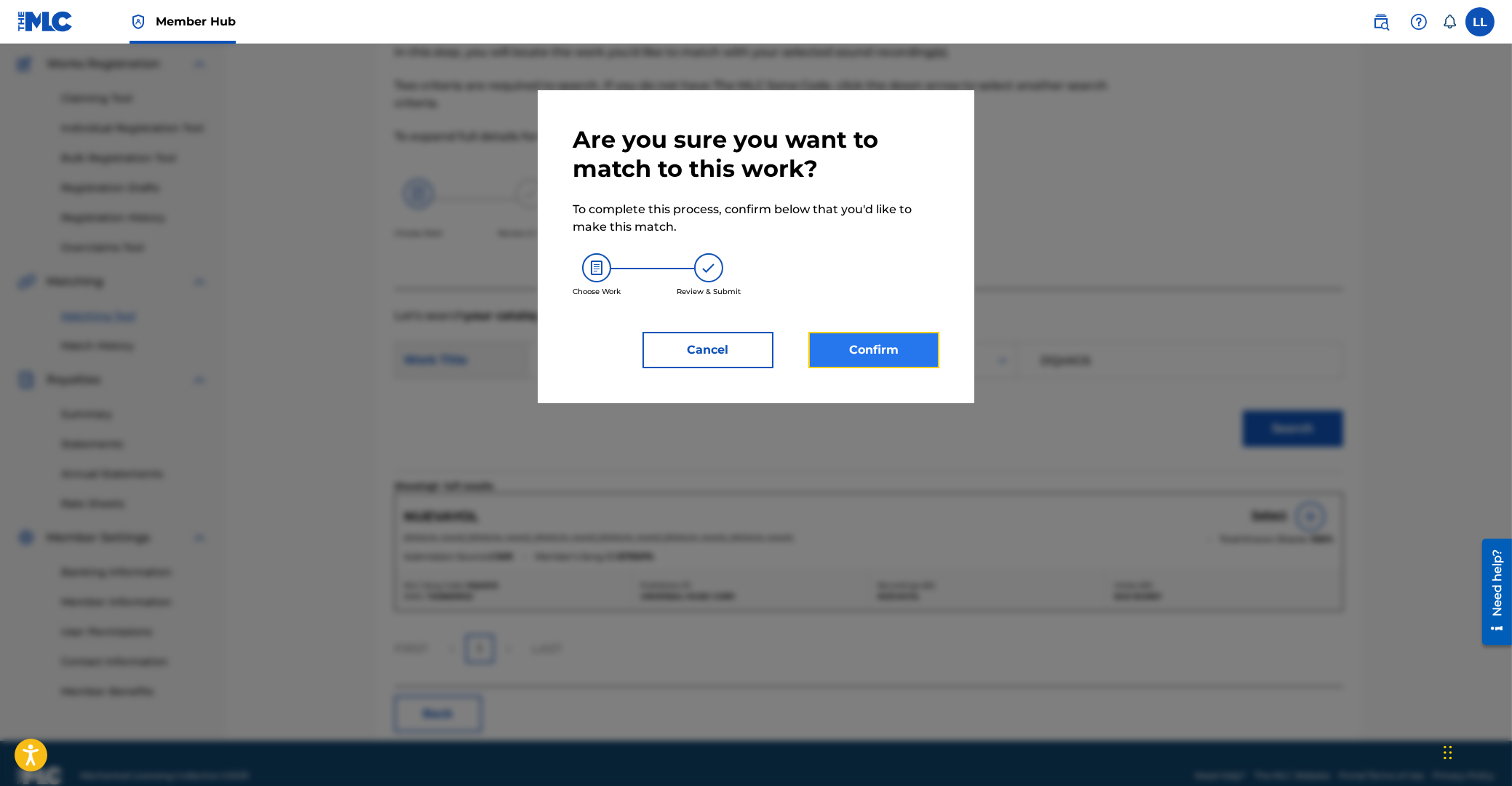
click at [875, 348] on button "Confirm" at bounding box center [874, 350] width 131 height 36
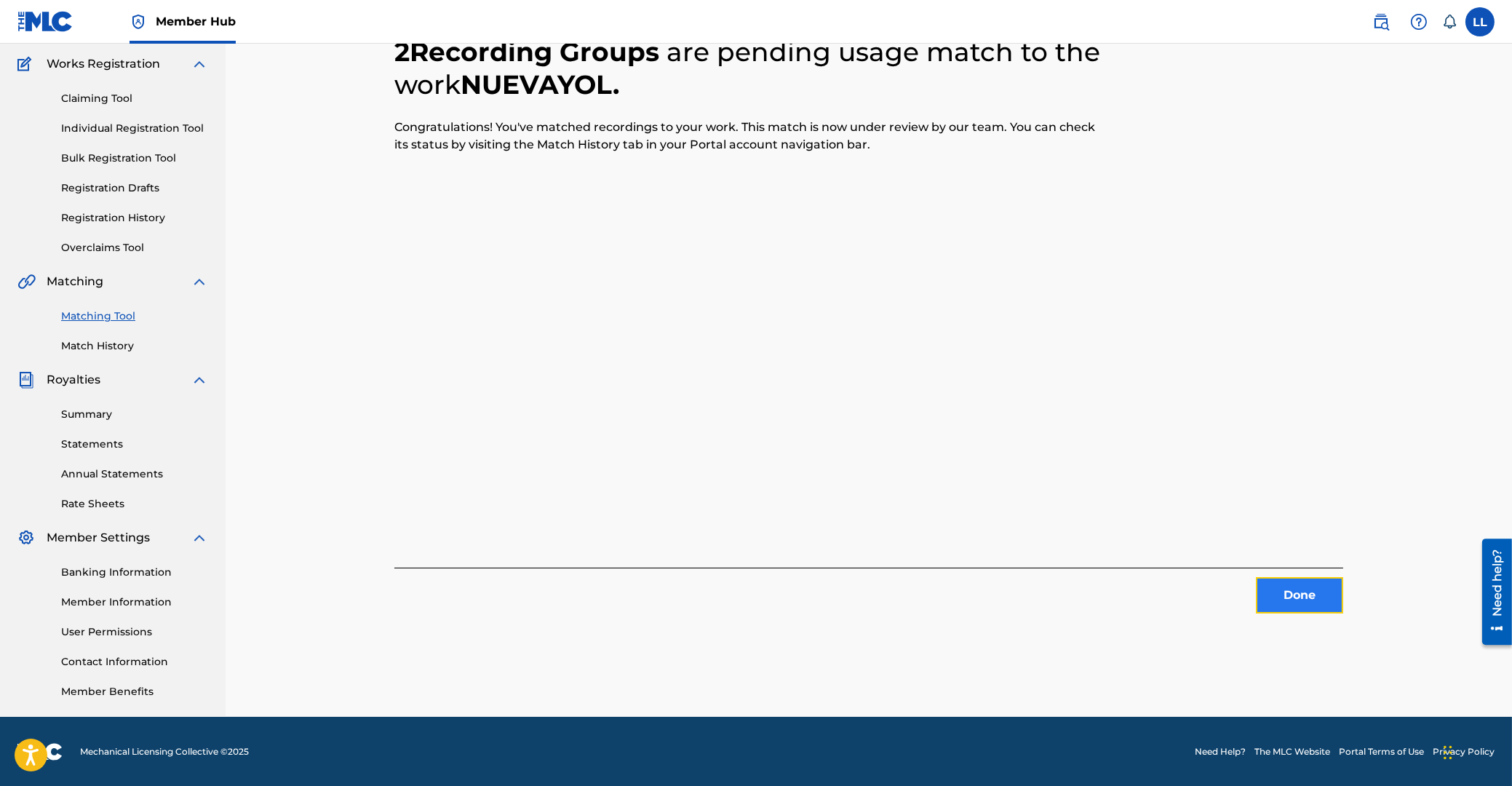
click at [1286, 608] on button "Done" at bounding box center [1300, 595] width 87 height 36
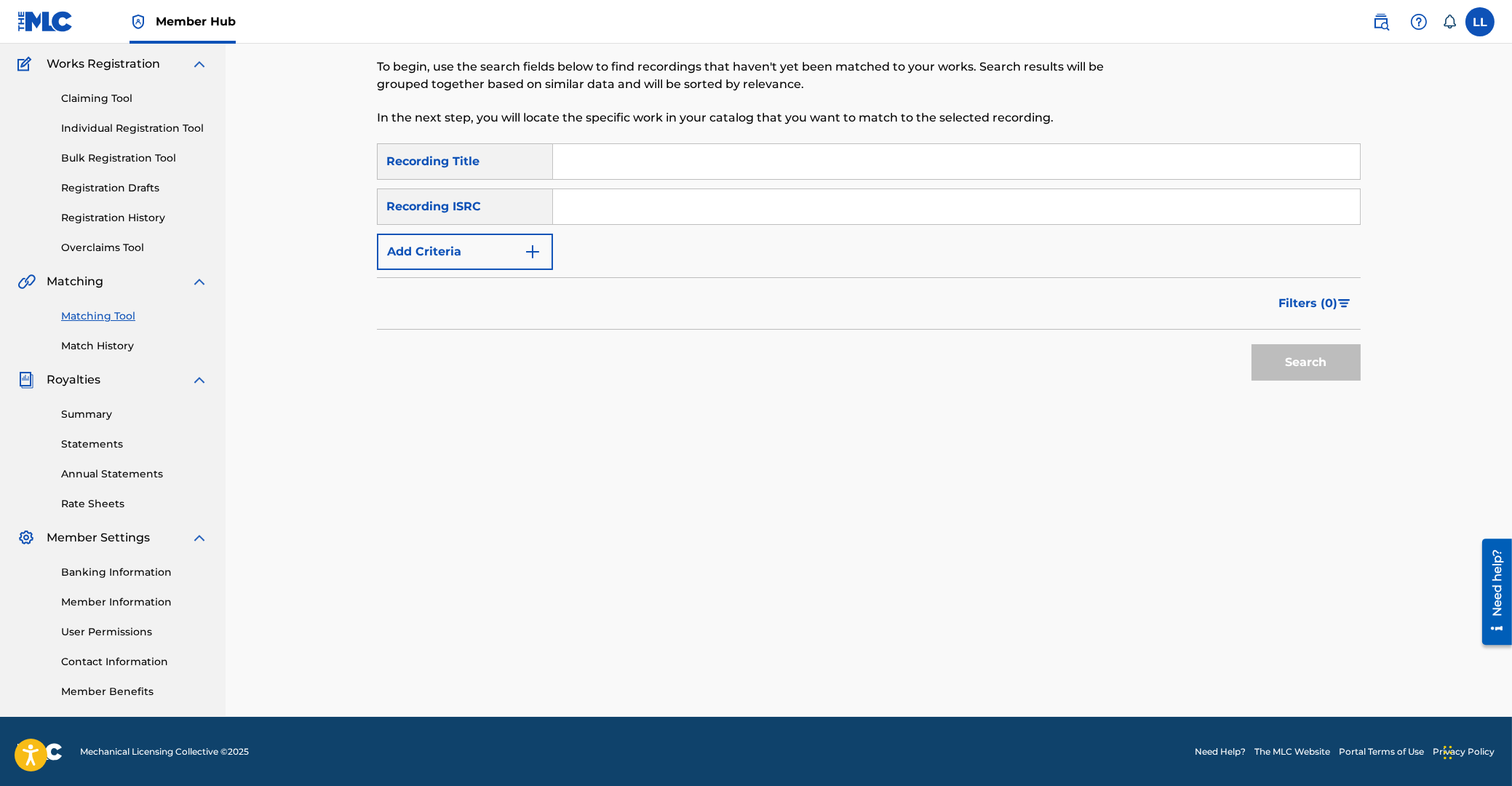
click at [598, 211] on input "Search Form" at bounding box center [956, 206] width 807 height 34
paste input "QZES92588837"
type input "QZES92588837"
drag, startPoint x: 1286, startPoint y: 368, endPoint x: 1292, endPoint y: 374, distance: 8.5
click at [1288, 368] on button "Search" at bounding box center [1306, 362] width 109 height 36
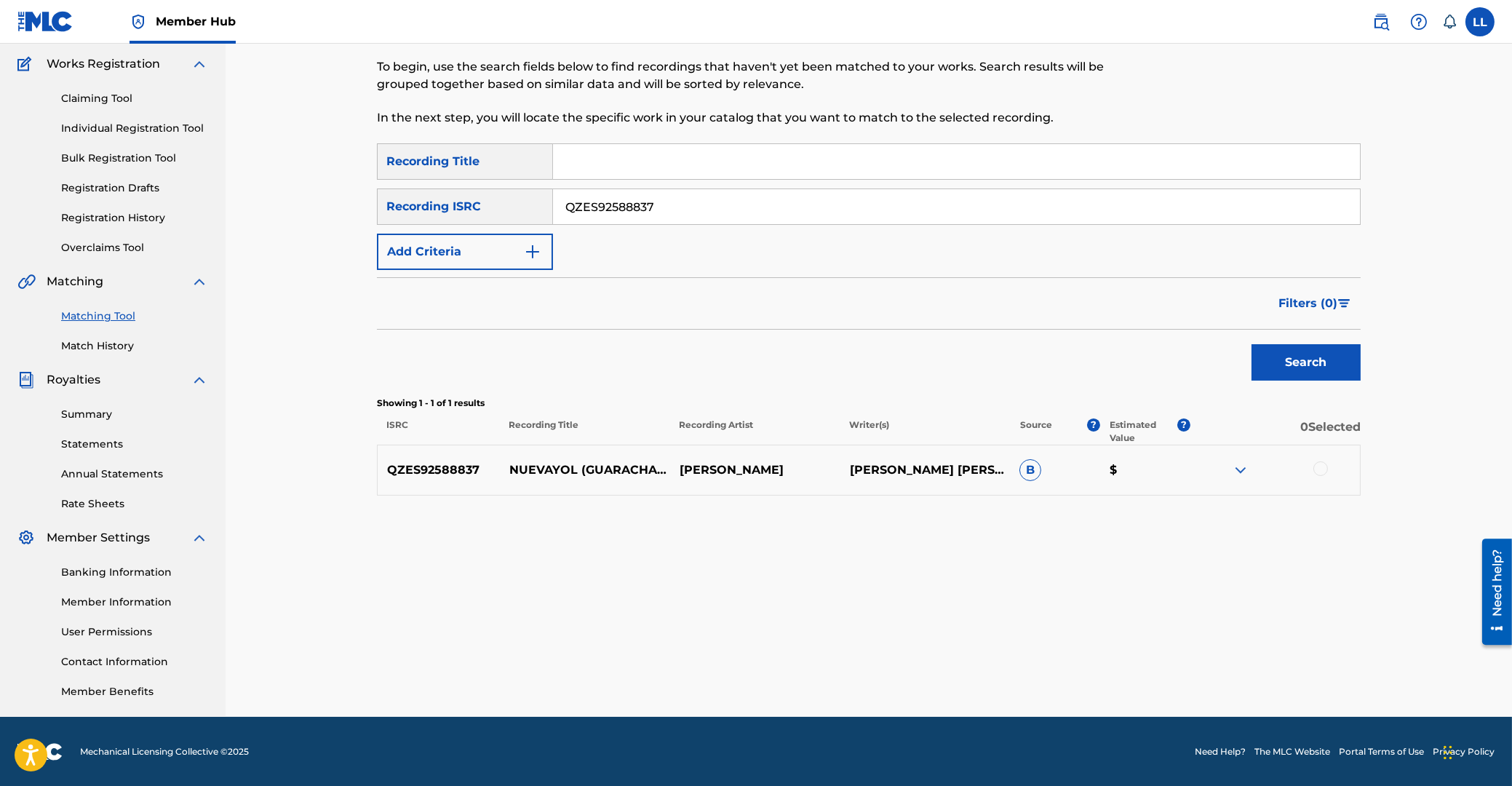
click at [1241, 472] on img at bounding box center [1240, 469] width 17 height 17
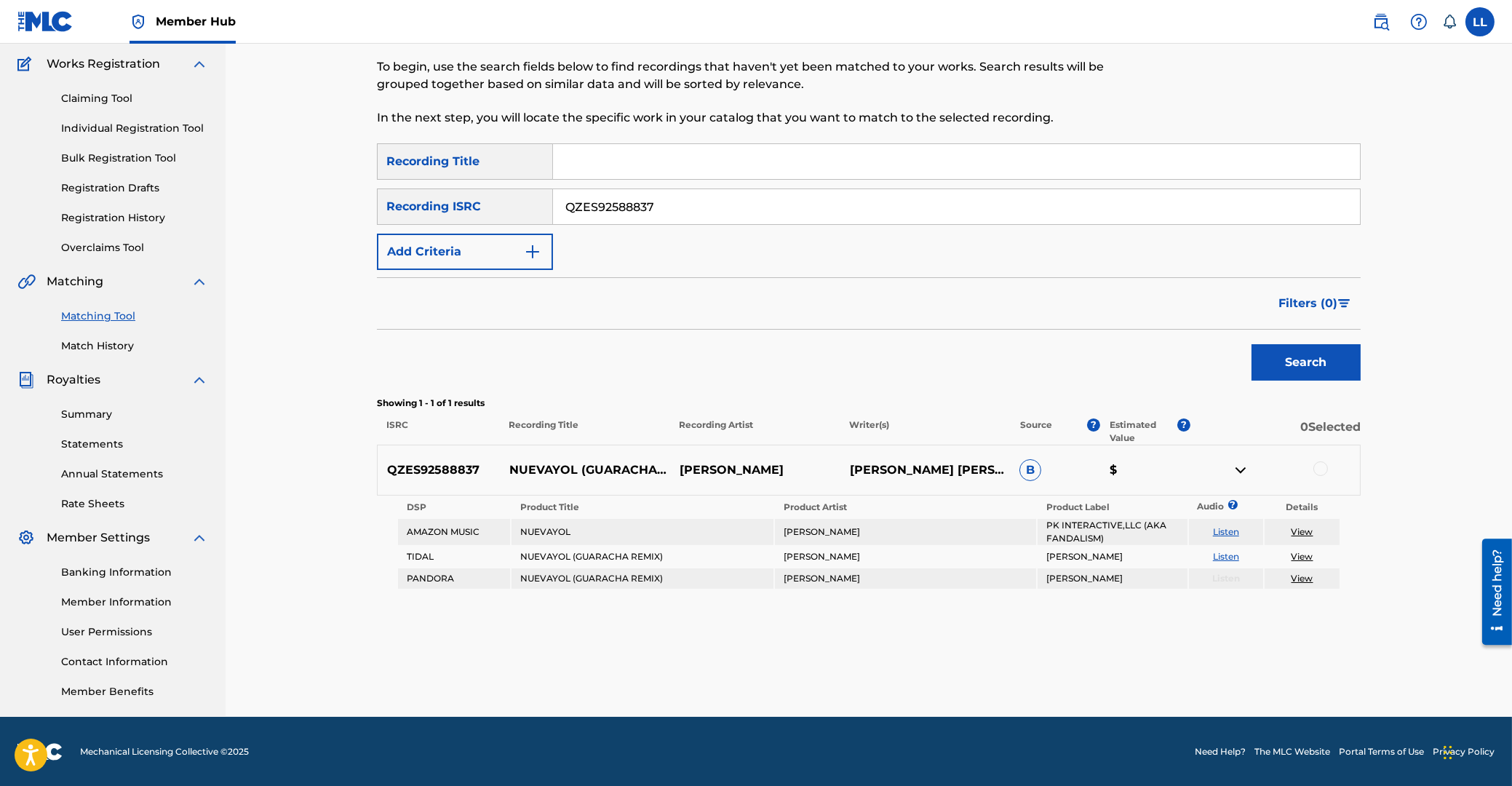
click at [1321, 466] on div at bounding box center [1321, 468] width 15 height 15
click at [1029, 675] on button "Match 1 Group" at bounding box center [1022, 667] width 161 height 36
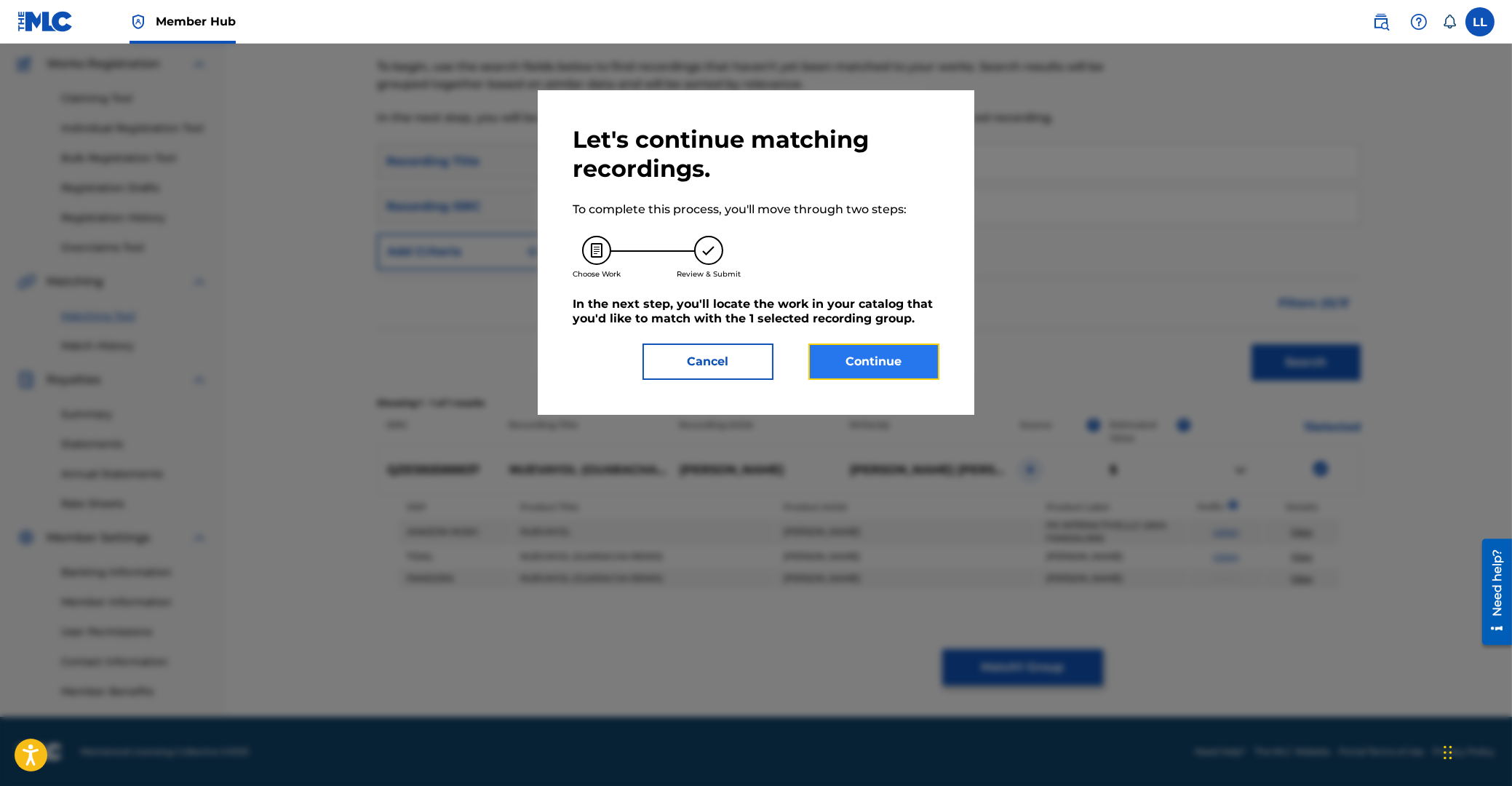
click at [900, 366] on button "Continue" at bounding box center [874, 361] width 131 height 36
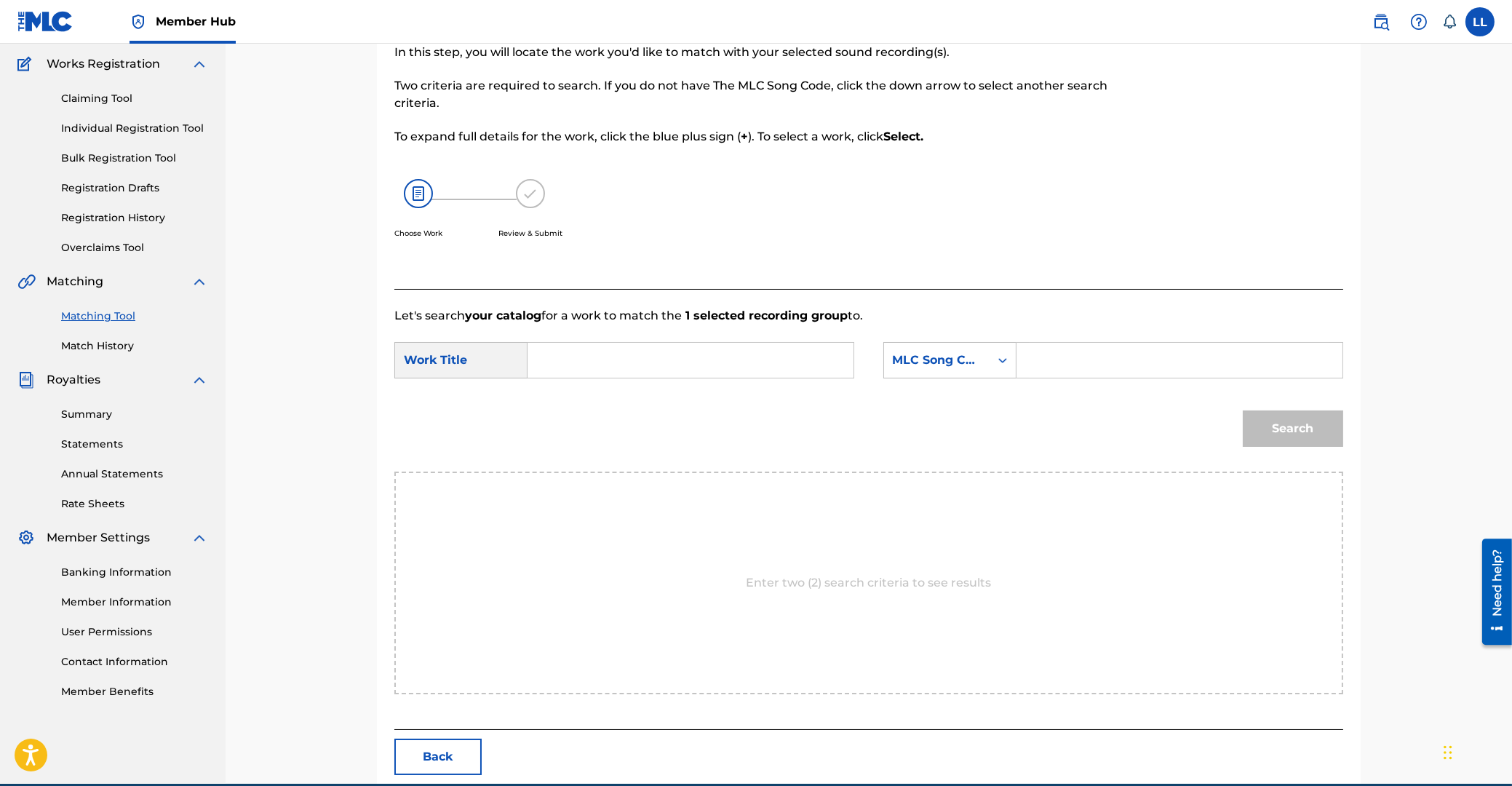
click at [690, 364] on input "Search Form" at bounding box center [691, 360] width 301 height 34
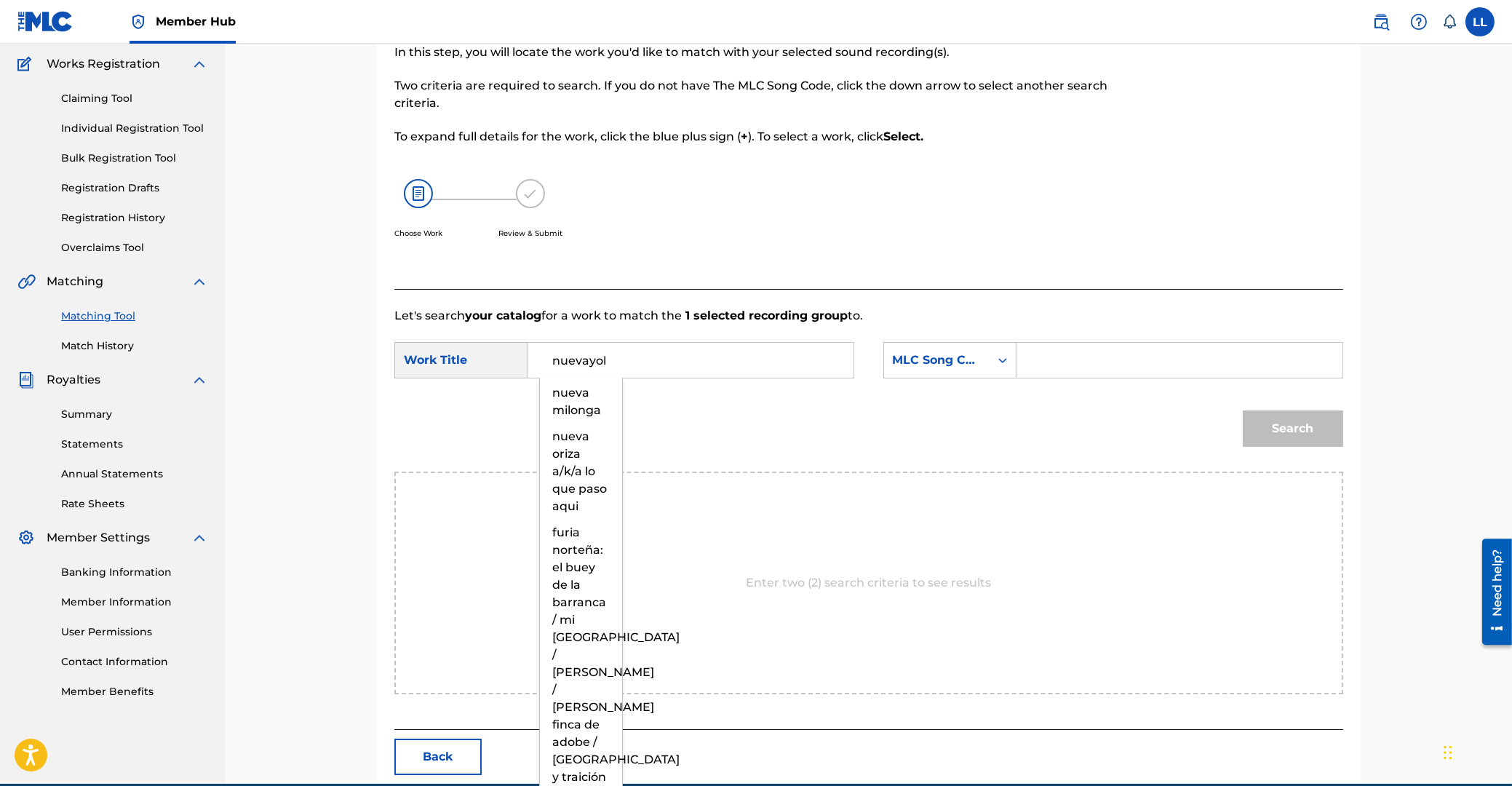
type input "nuevayol"
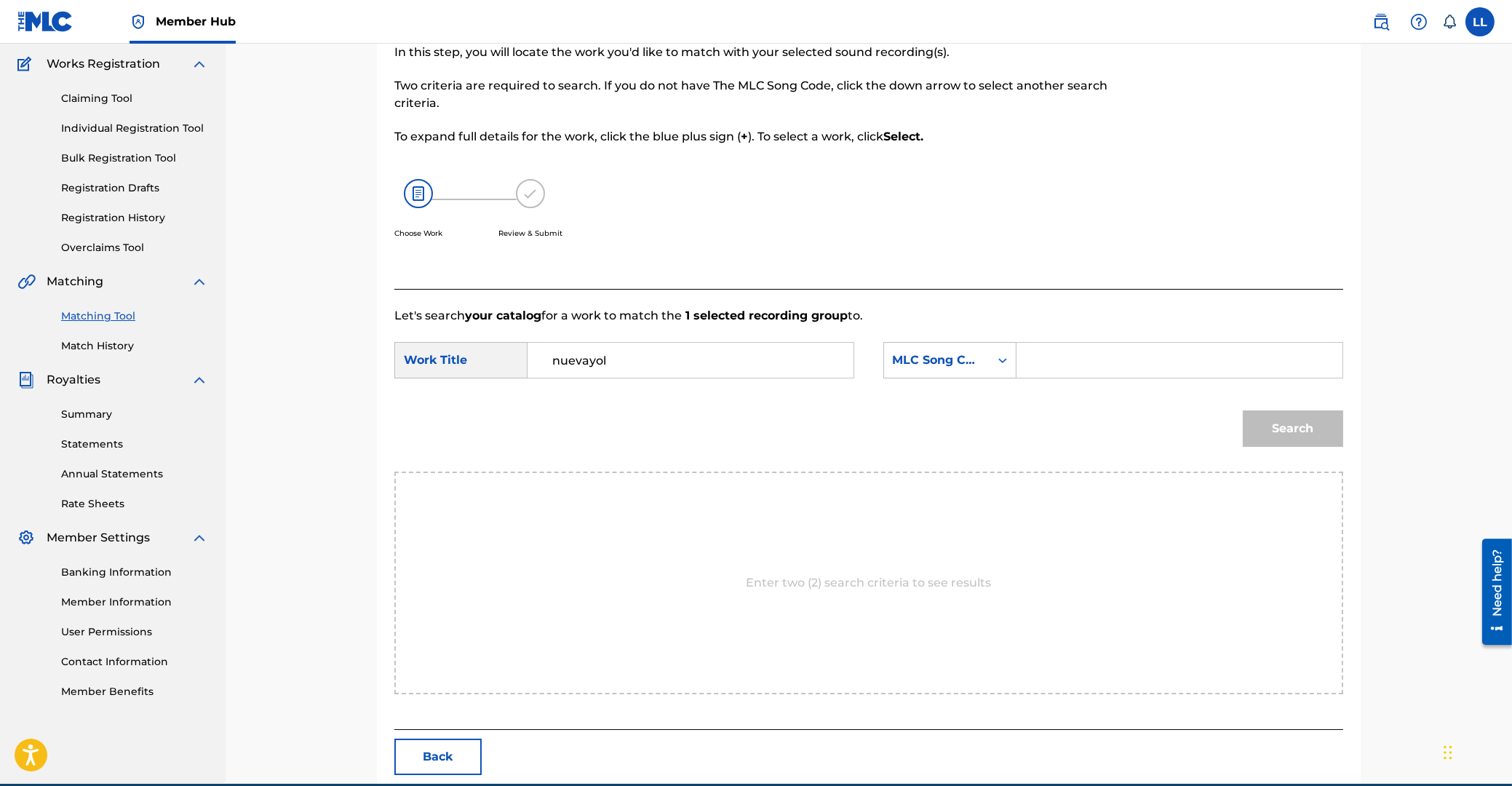
paste input "DQ4KC6"
type input "DQ4KC6"
click at [1242, 410] on button "Search" at bounding box center [1292, 428] width 101 height 36
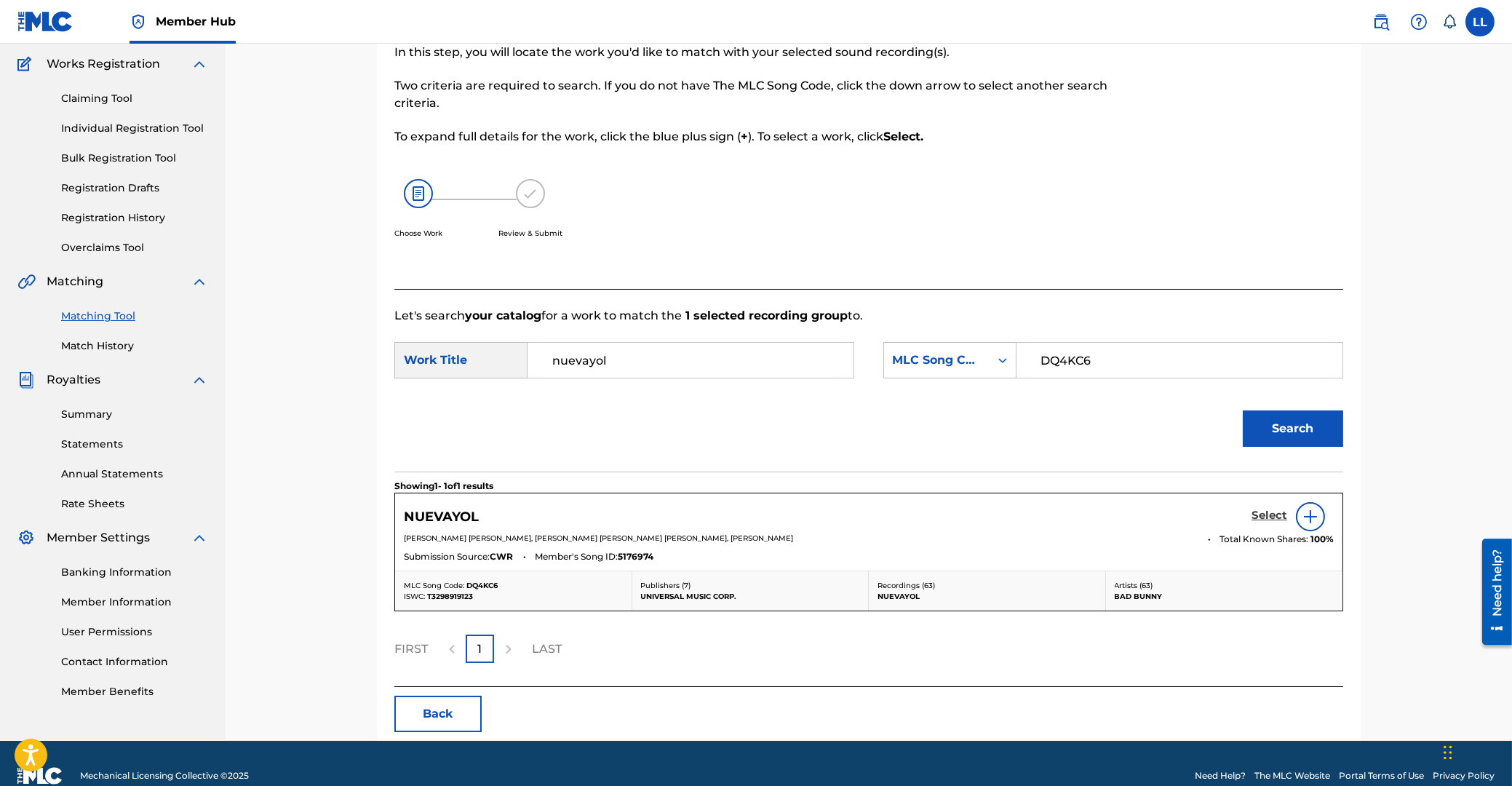
click at [1265, 514] on h5 "Select" at bounding box center [1269, 515] width 35 height 14
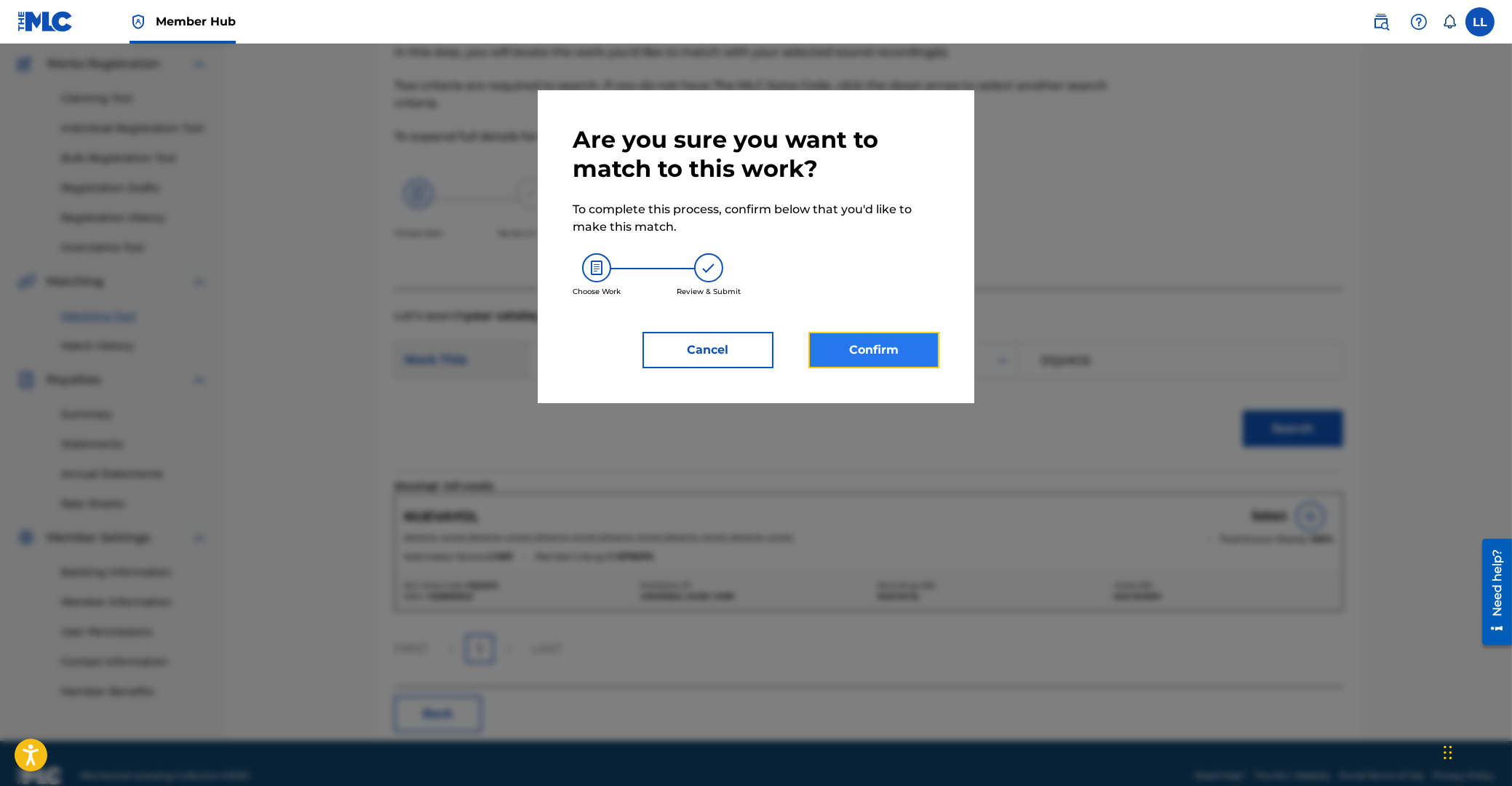
click at [869, 354] on button "Confirm" at bounding box center [874, 350] width 131 height 36
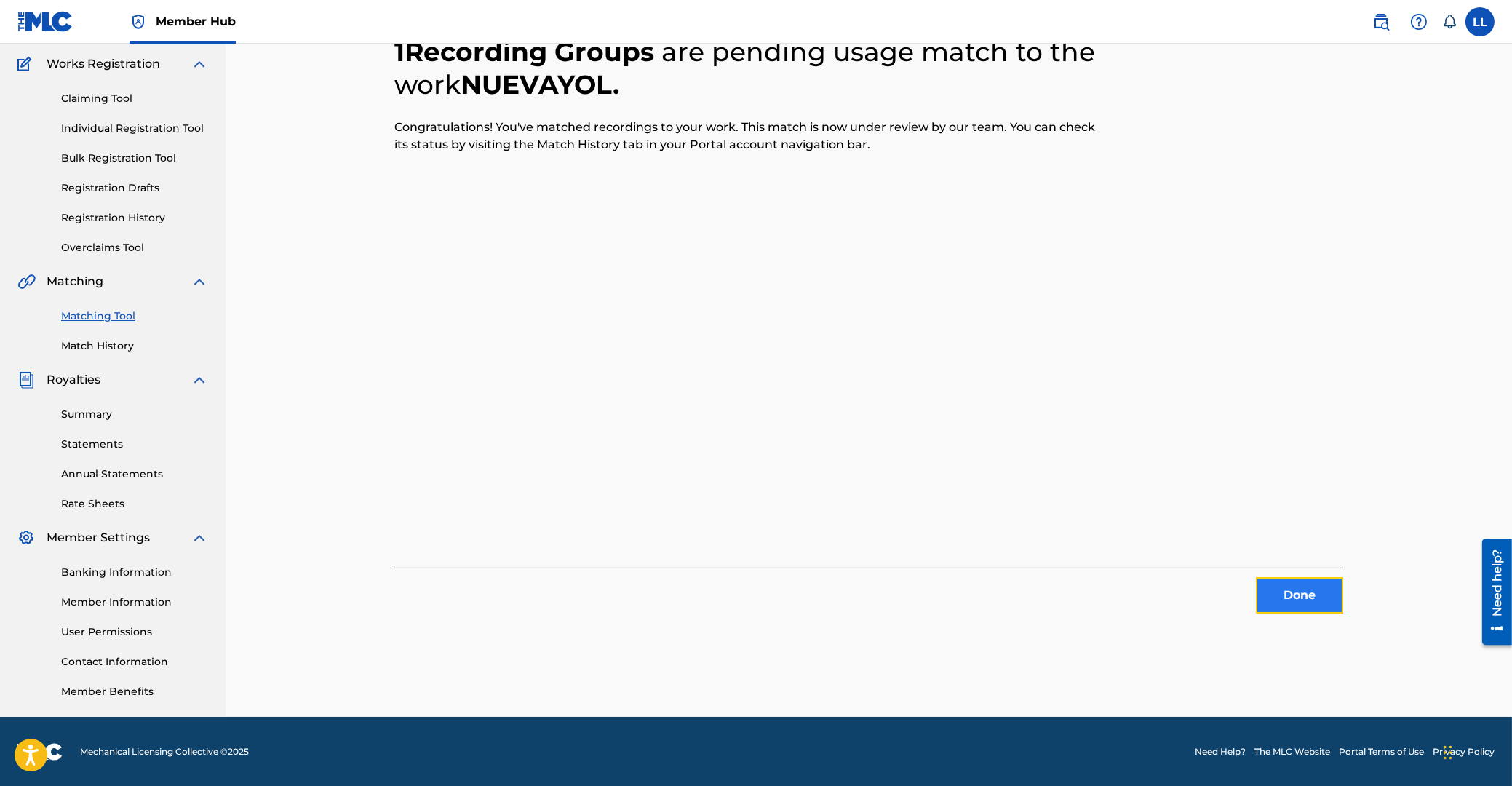
click at [1311, 596] on button "Done" at bounding box center [1300, 595] width 87 height 36
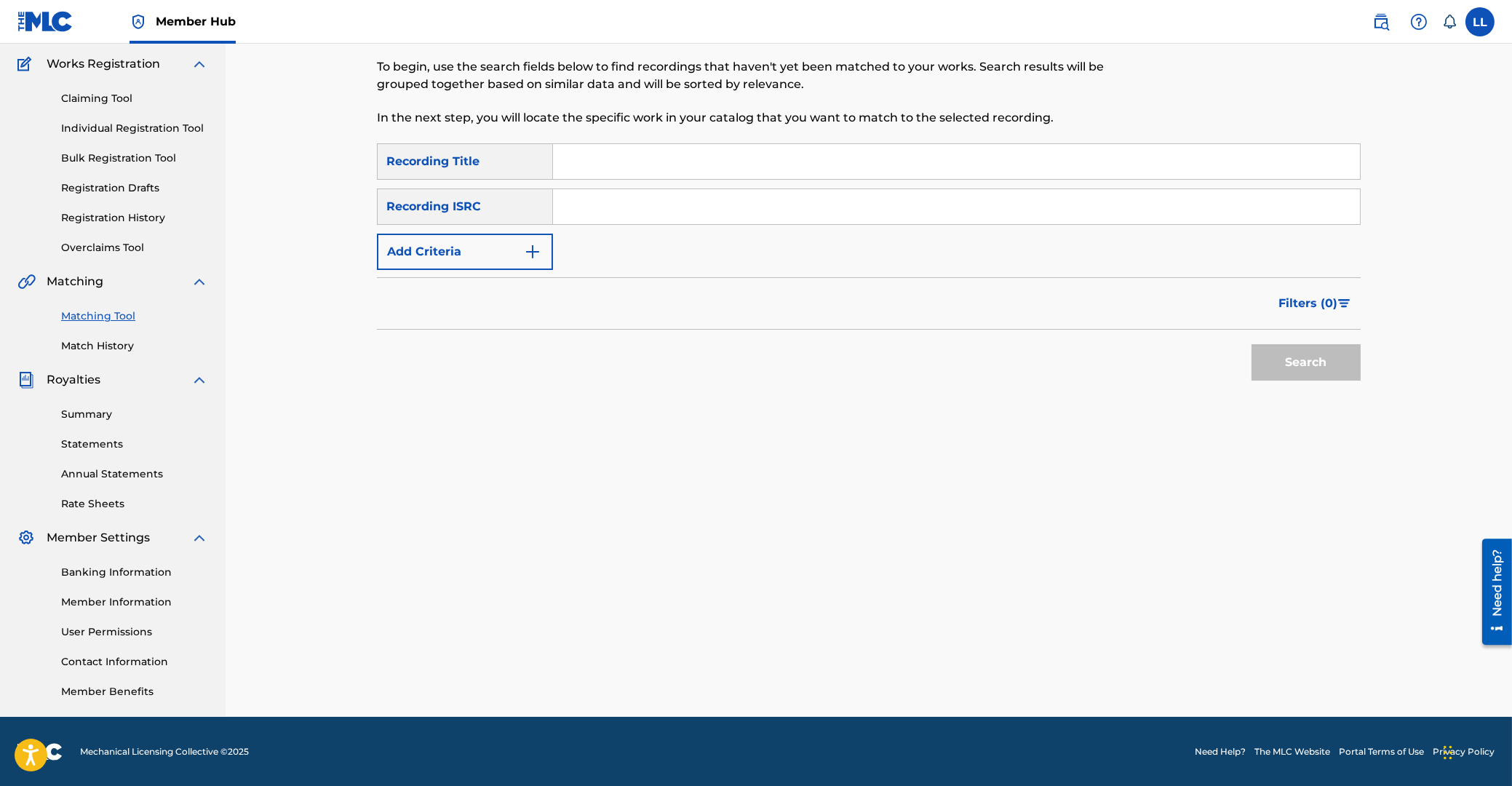
click at [635, 207] on input "Search Form" at bounding box center [956, 206] width 807 height 34
paste input "QZN882551767"
type input "QZN882551767"
click at [1310, 353] on button "Search" at bounding box center [1306, 362] width 109 height 36
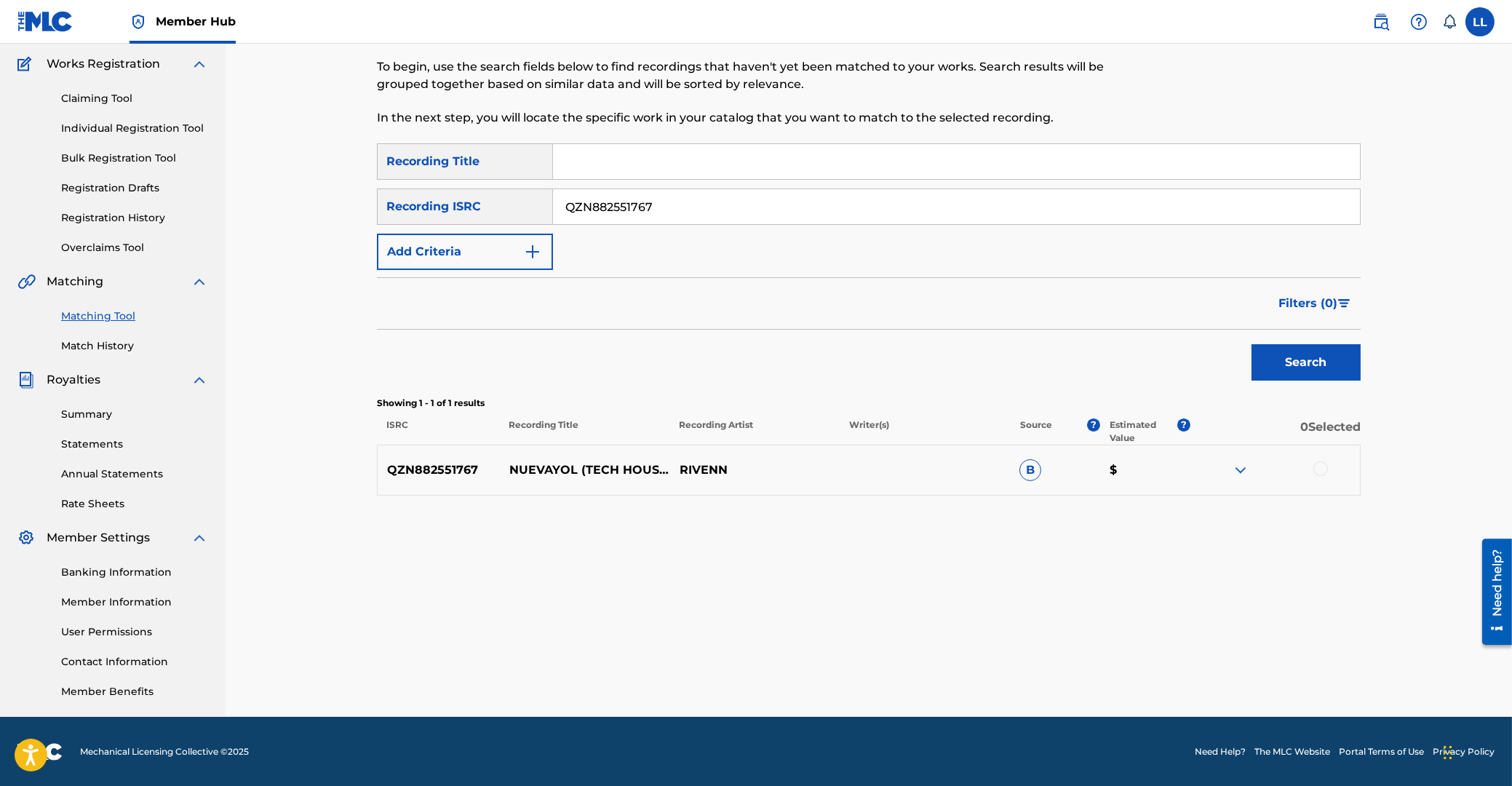
click at [1244, 471] on img at bounding box center [1240, 469] width 17 height 17
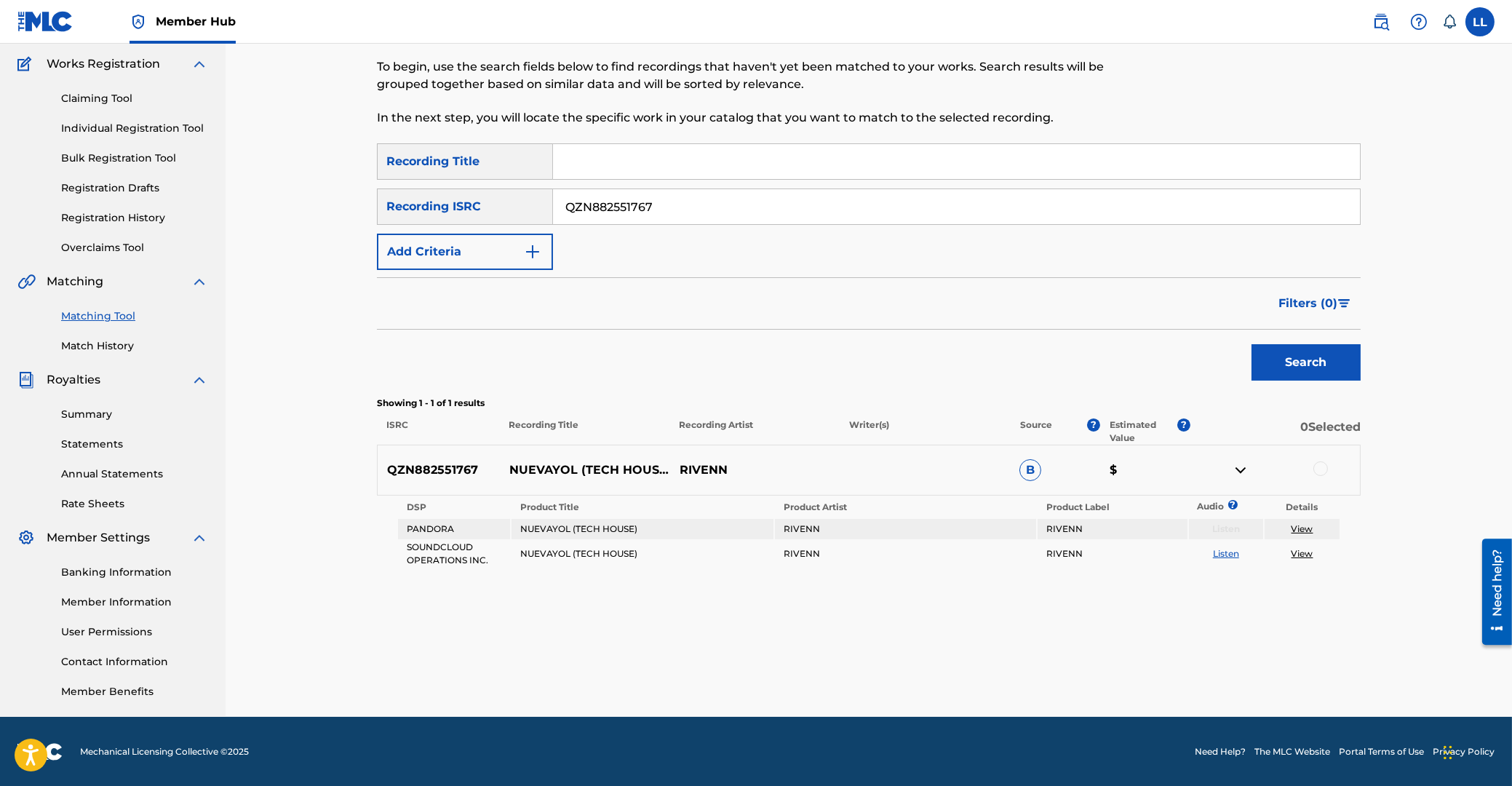
click at [1321, 468] on div at bounding box center [1321, 468] width 15 height 15
click at [987, 672] on button "Match 1 Group" at bounding box center [1022, 667] width 161 height 36
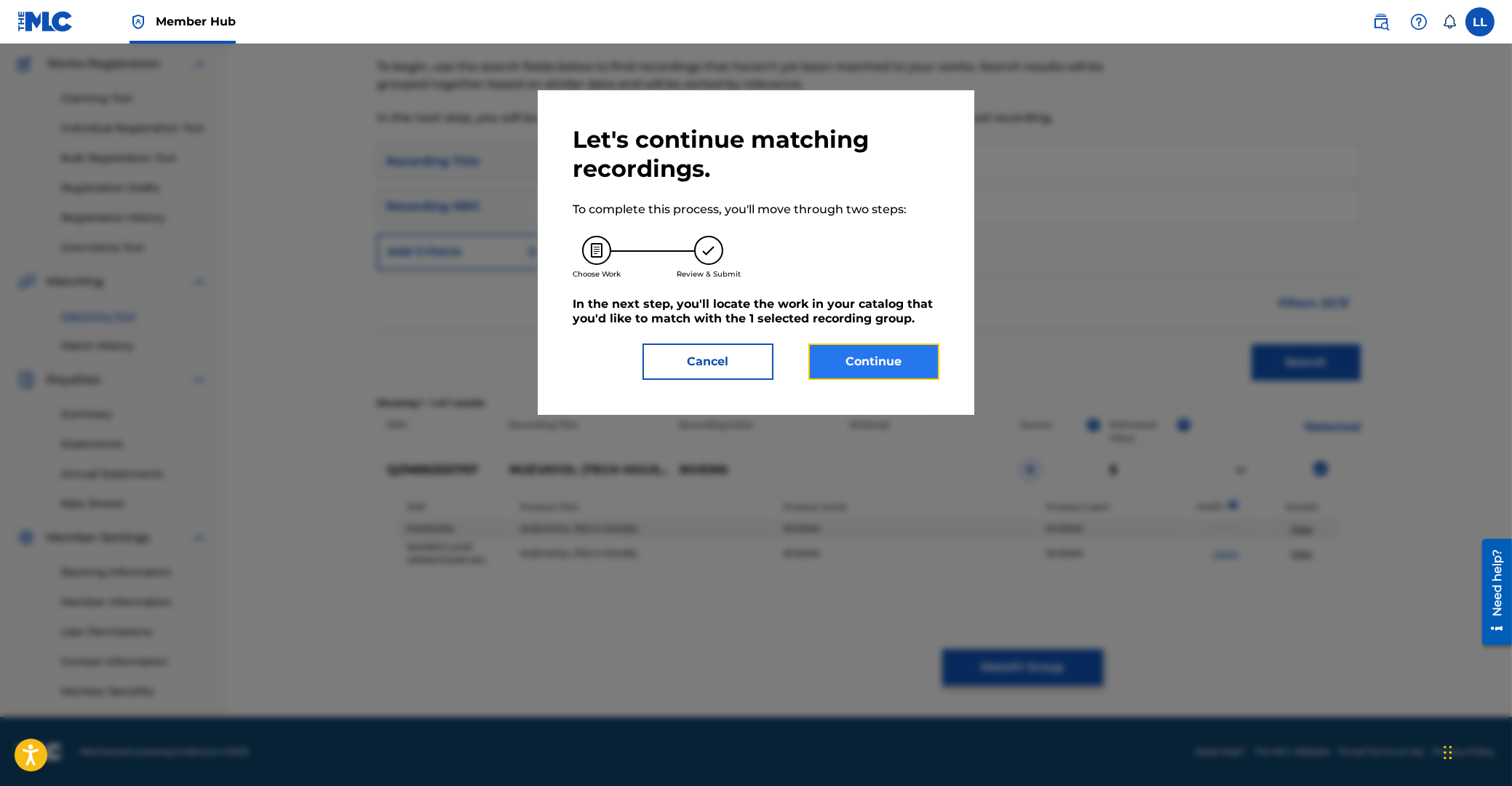
click at [864, 360] on button "Continue" at bounding box center [874, 361] width 131 height 36
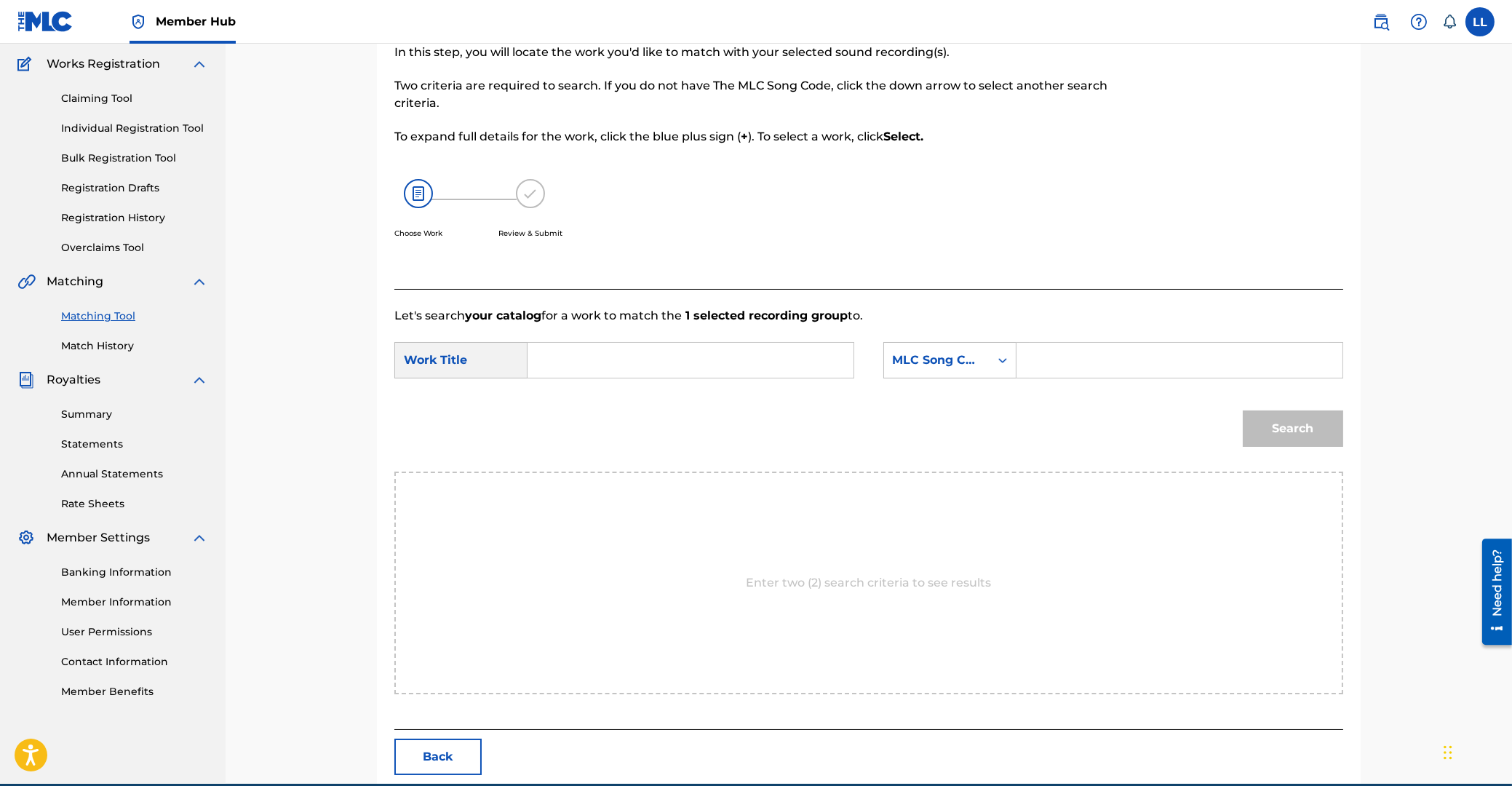
click at [677, 373] on input "Search Form" at bounding box center [691, 360] width 301 height 34
type input "nuevayol"
paste input "DQ4KC6"
type input "DQ4KC6"
click at [1265, 431] on button "Search" at bounding box center [1292, 428] width 101 height 36
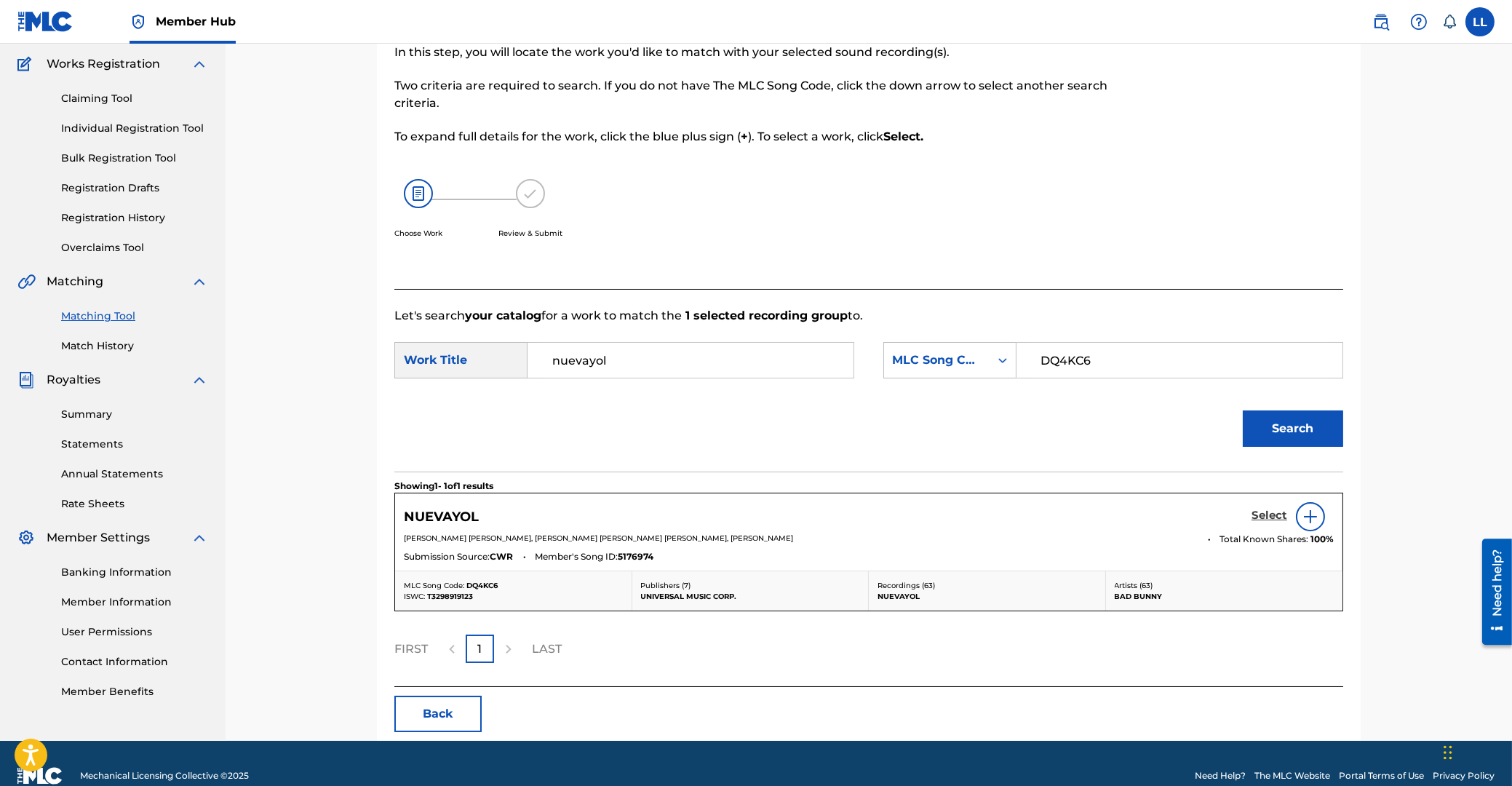
click at [1260, 516] on h5 "Select" at bounding box center [1269, 515] width 35 height 14
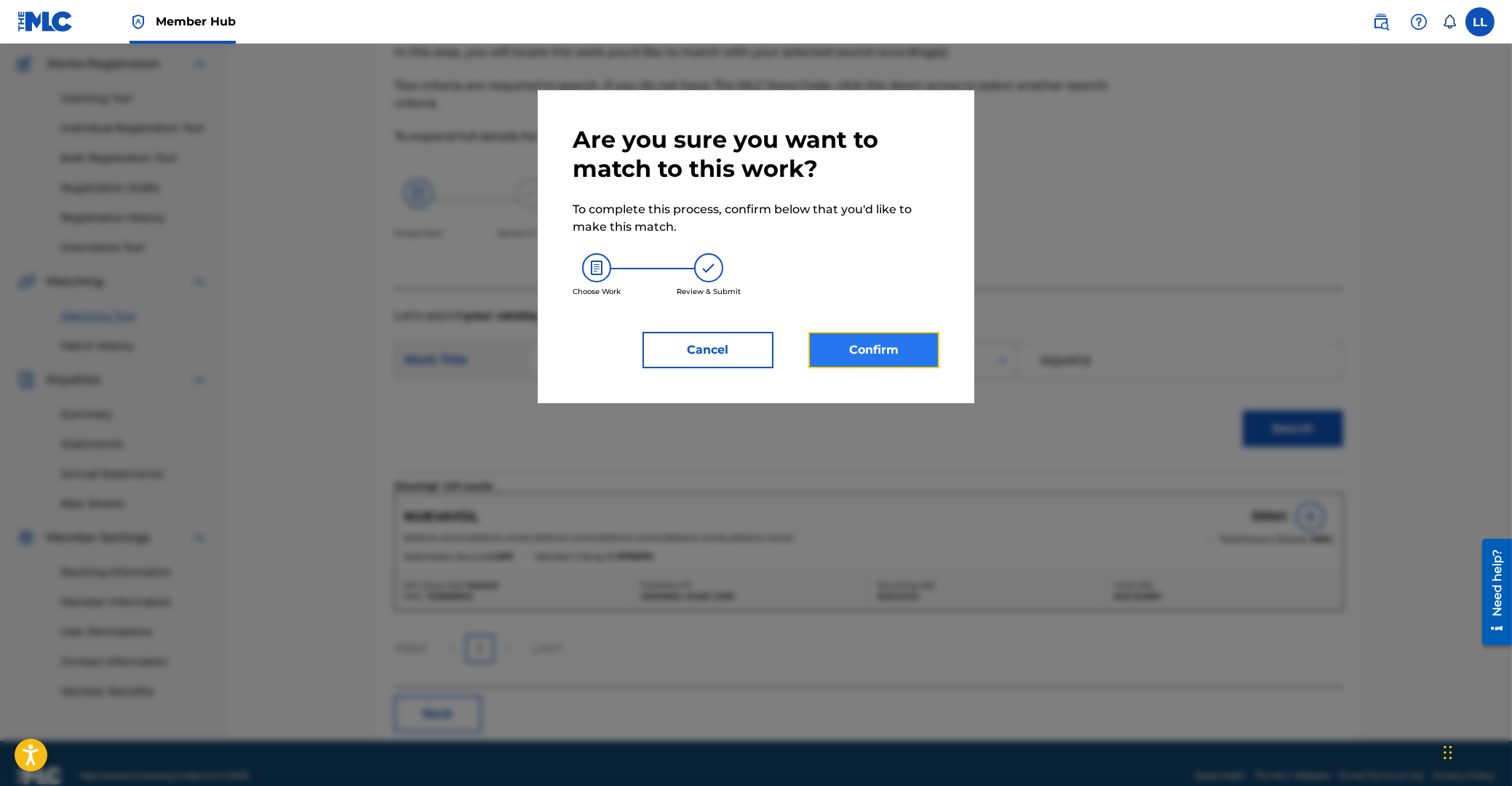
click at [887, 355] on button "Confirm" at bounding box center [874, 350] width 131 height 36
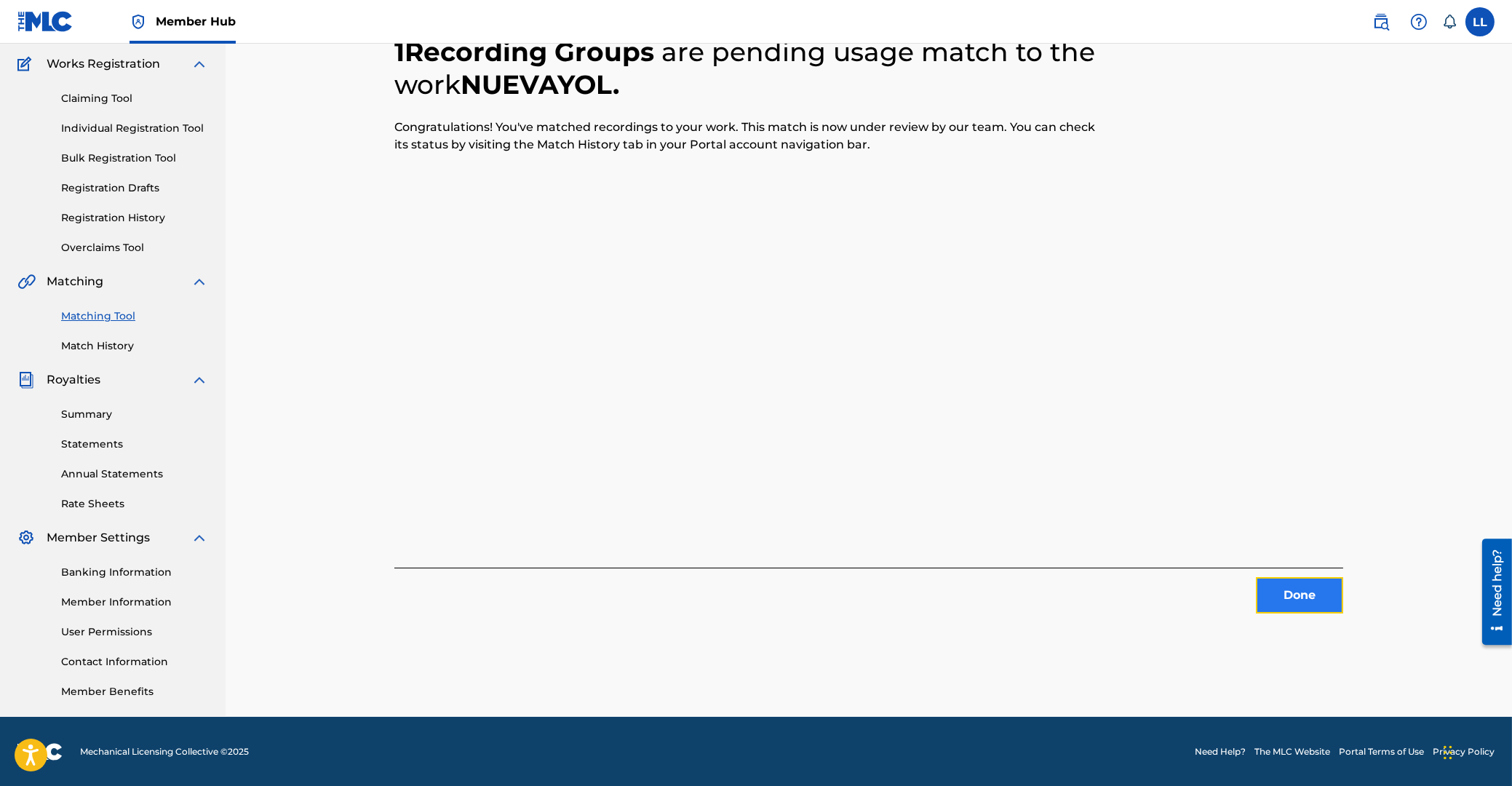
click at [1301, 600] on button "Done" at bounding box center [1300, 595] width 87 height 36
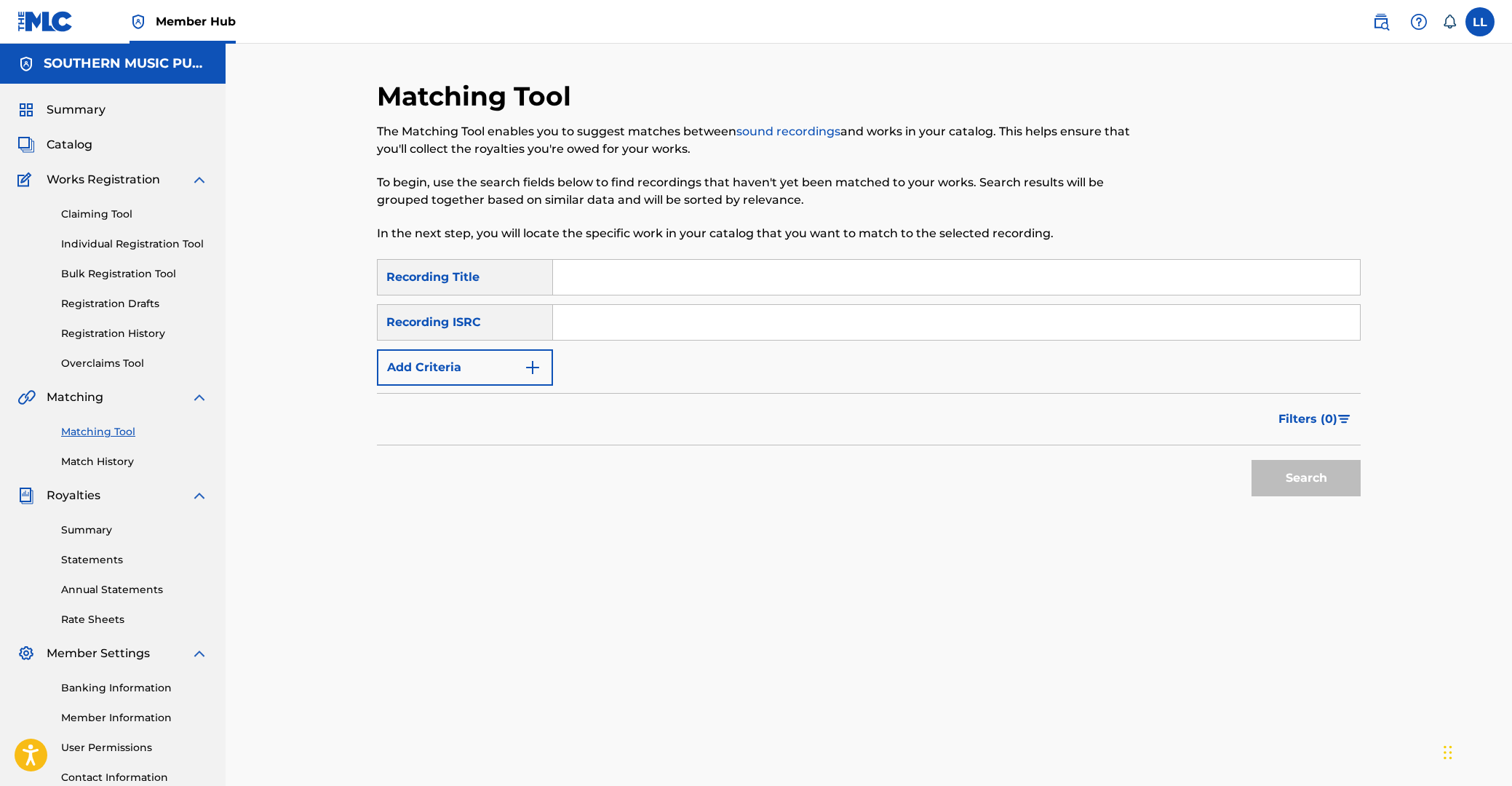
click at [641, 305] on input "Search Form" at bounding box center [956, 322] width 807 height 34
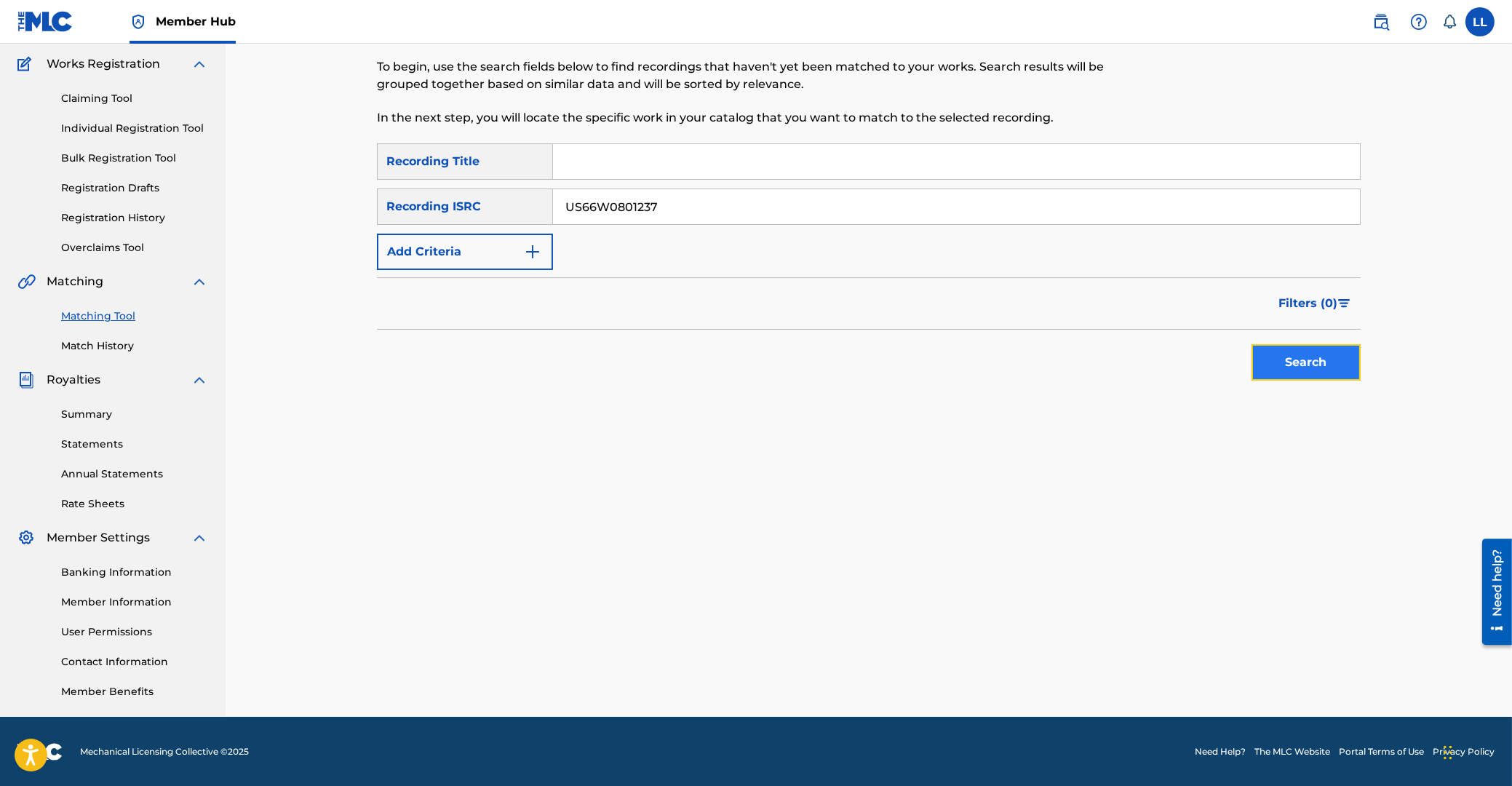
click at [1307, 354] on button "Search" at bounding box center [1306, 362] width 109 height 36
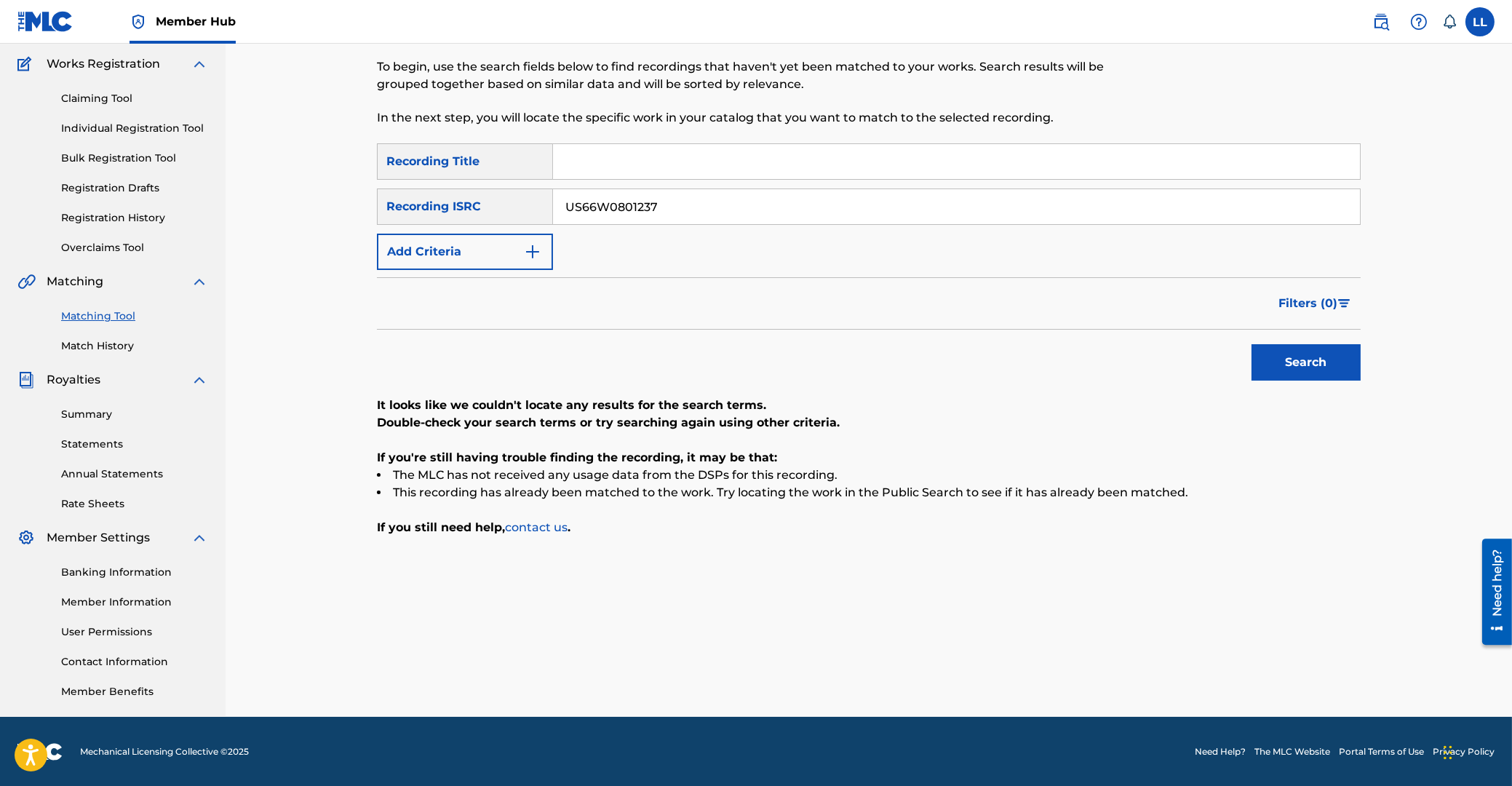
drag, startPoint x: 801, startPoint y: 217, endPoint x: 403, endPoint y: 195, distance: 398.6
click at [553, 195] on input "US66W0801237" at bounding box center [956, 206] width 807 height 34
paste input "8"
click at [1314, 364] on button "Search" at bounding box center [1306, 362] width 109 height 36
drag, startPoint x: 729, startPoint y: 196, endPoint x: 556, endPoint y: 196, distance: 173.0
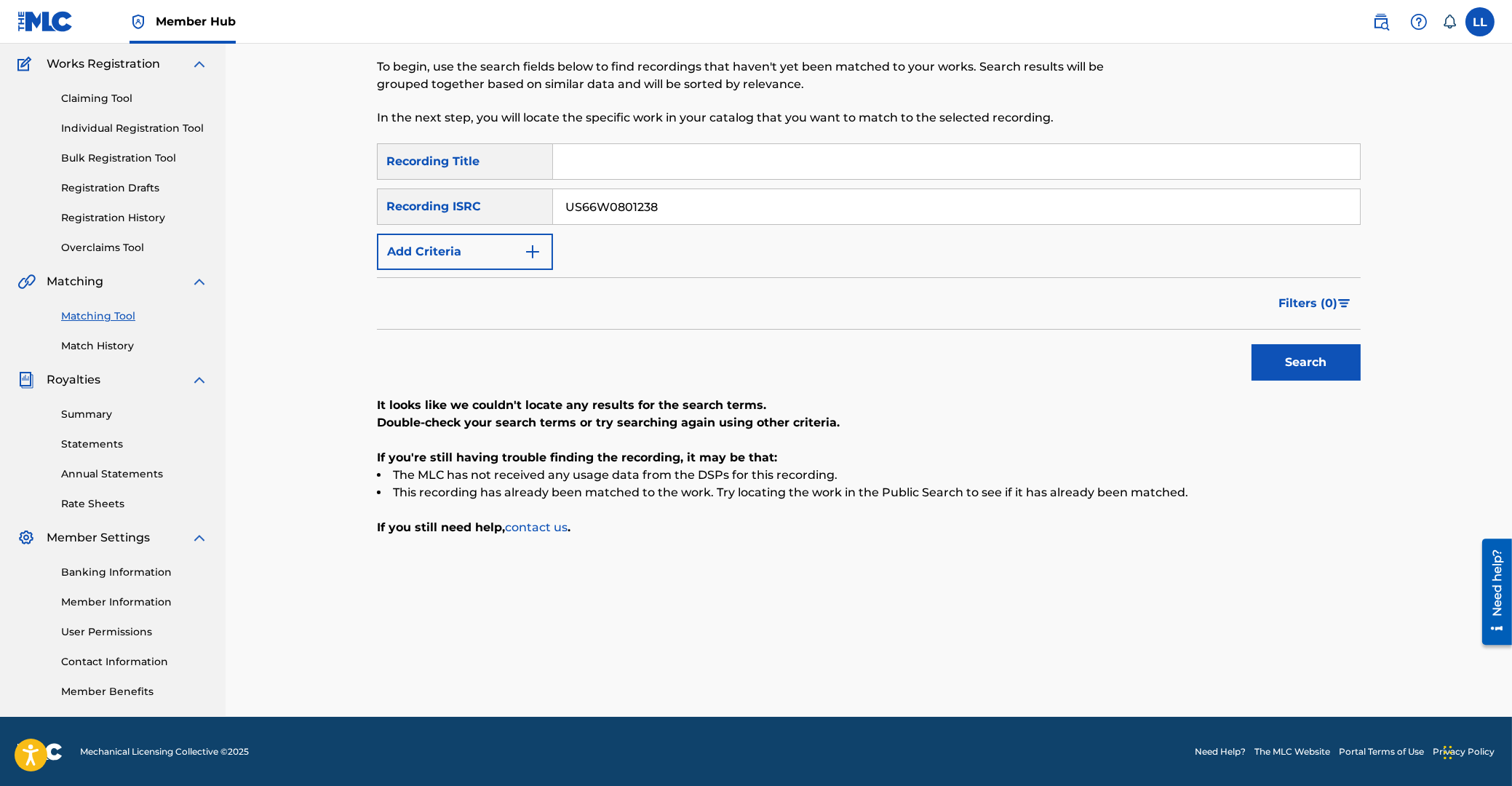
click at [553, 196] on input "US66W0801238" at bounding box center [956, 206] width 807 height 34
paste input "41"
type input "US66W0801241"
click at [1315, 362] on button "Search" at bounding box center [1306, 362] width 109 height 36
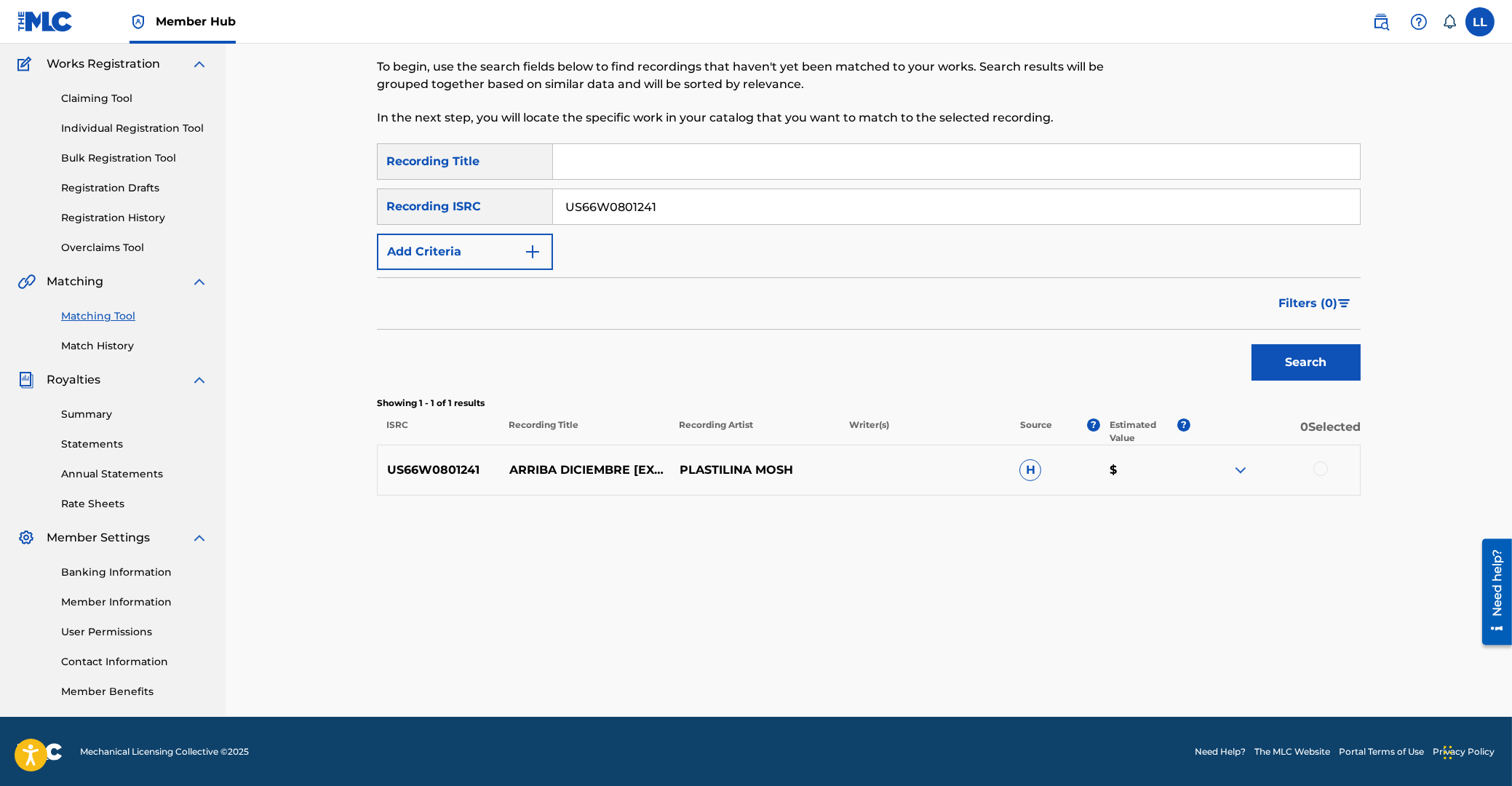
click at [1245, 468] on img at bounding box center [1240, 469] width 17 height 17
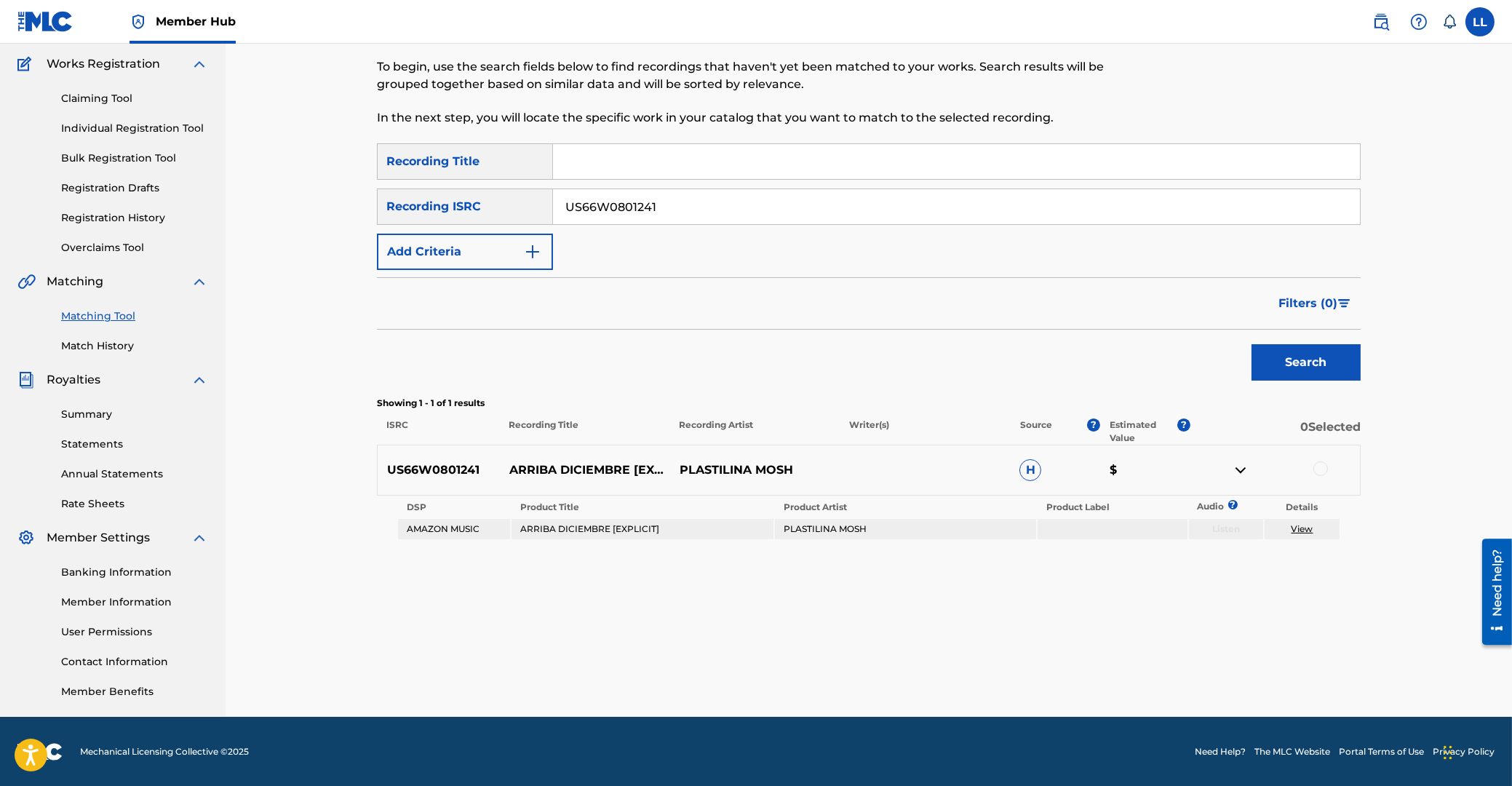
click at [1320, 462] on div at bounding box center [1321, 468] width 15 height 15
click at [1038, 671] on button "Match 1 Group" at bounding box center [1022, 667] width 161 height 36
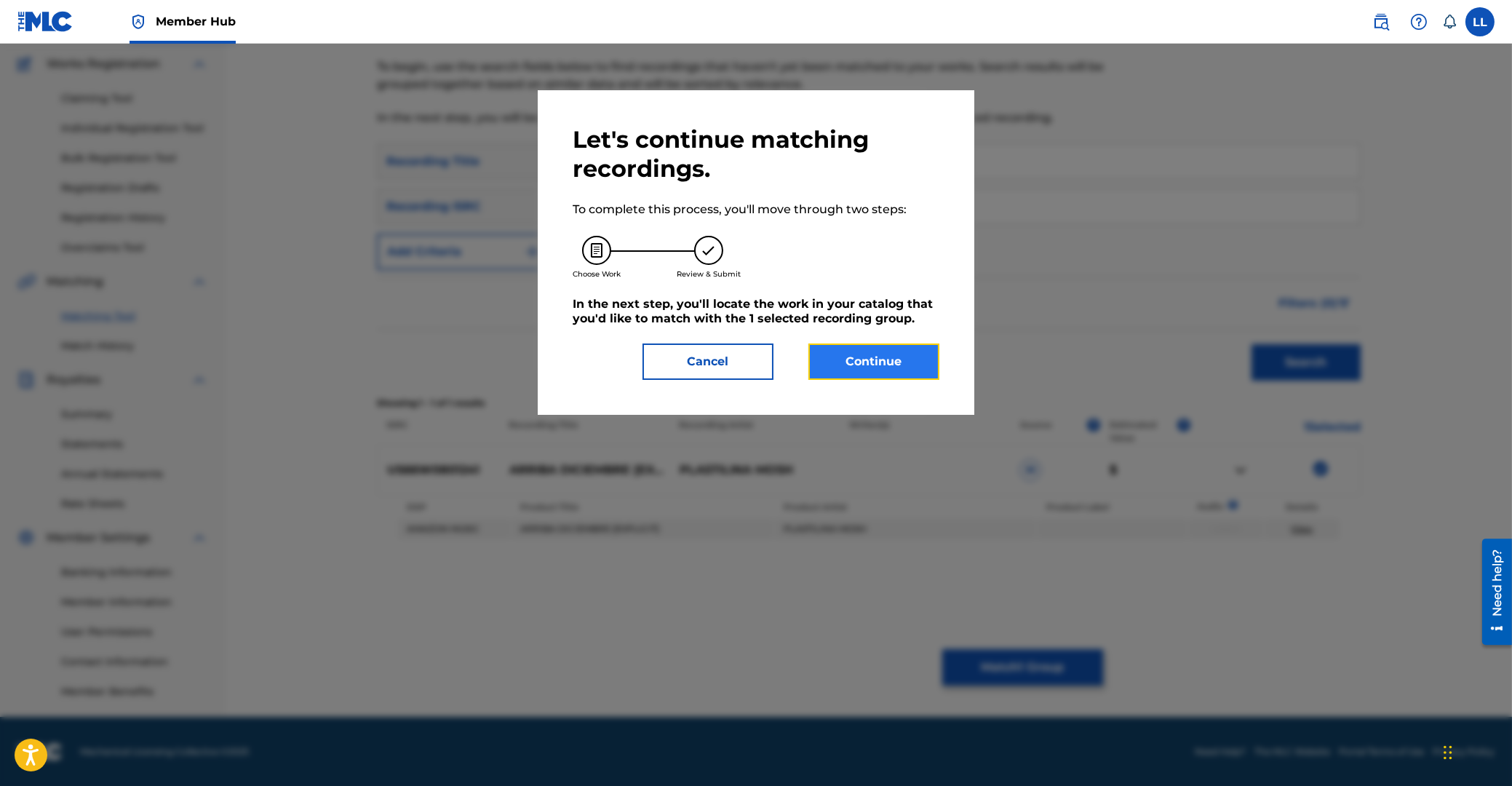
click at [897, 360] on button "Continue" at bounding box center [874, 361] width 131 height 36
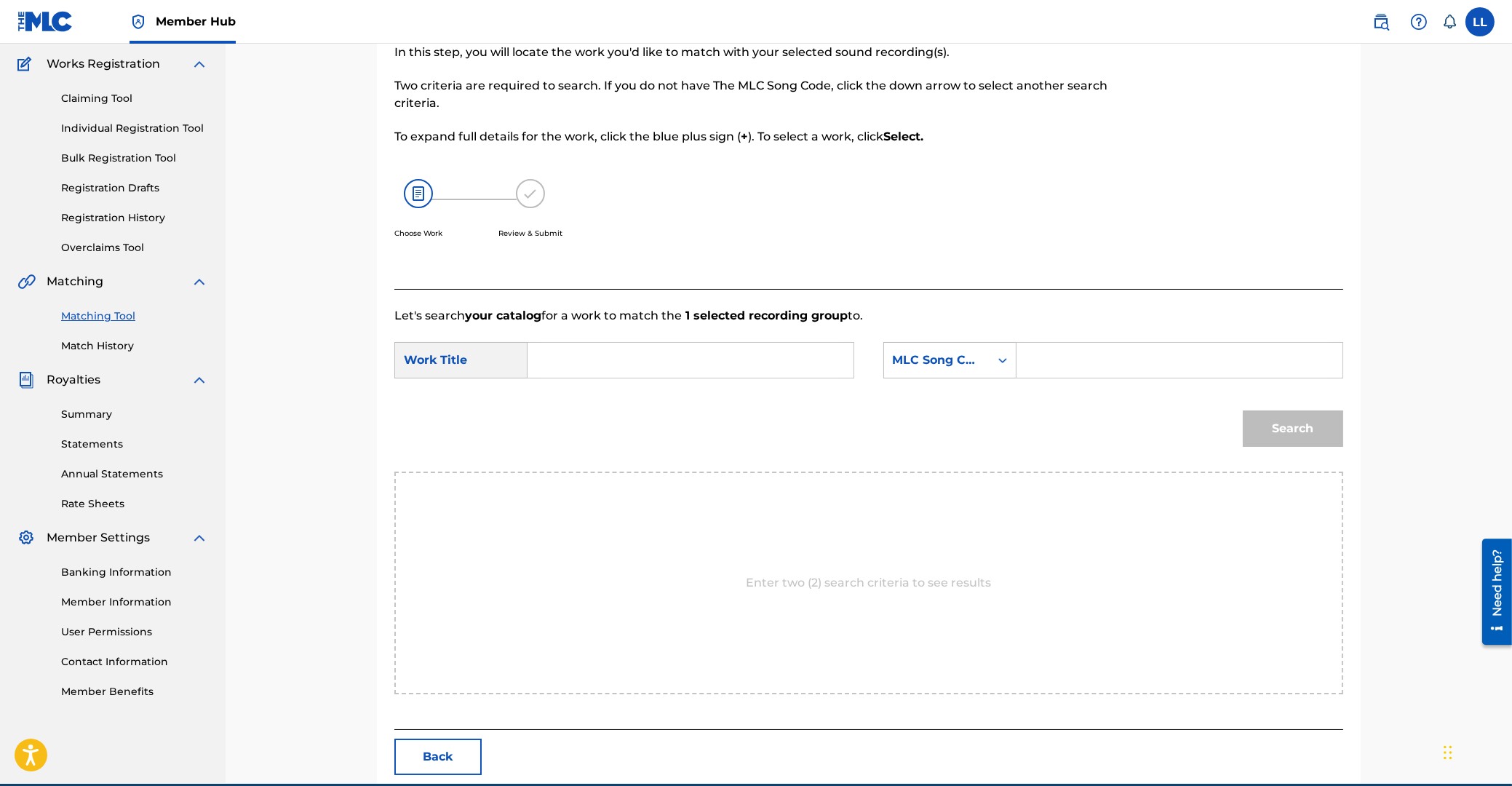
click at [746, 361] on input "Search Form" at bounding box center [691, 360] width 301 height 34
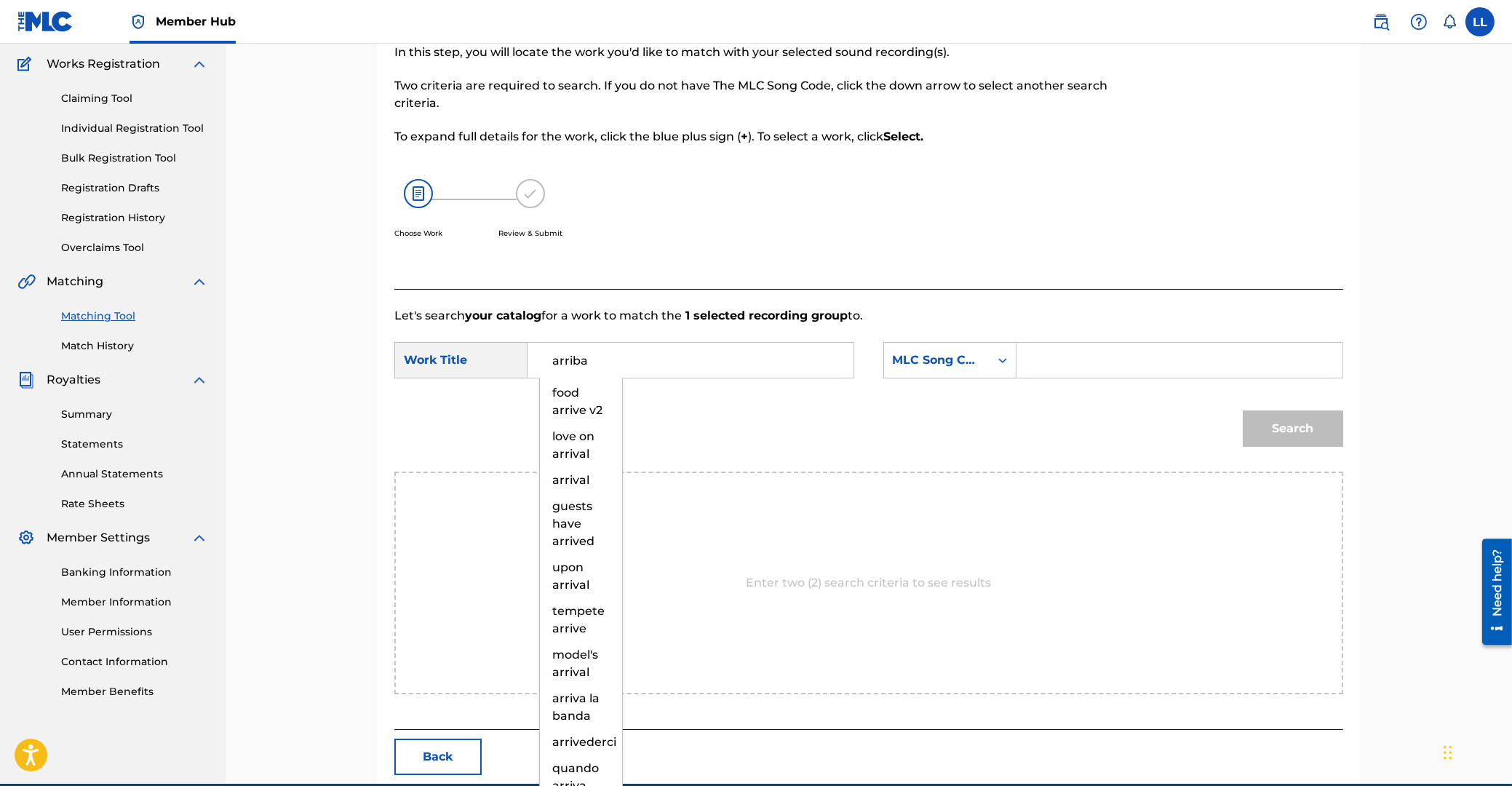
type input "arriba"
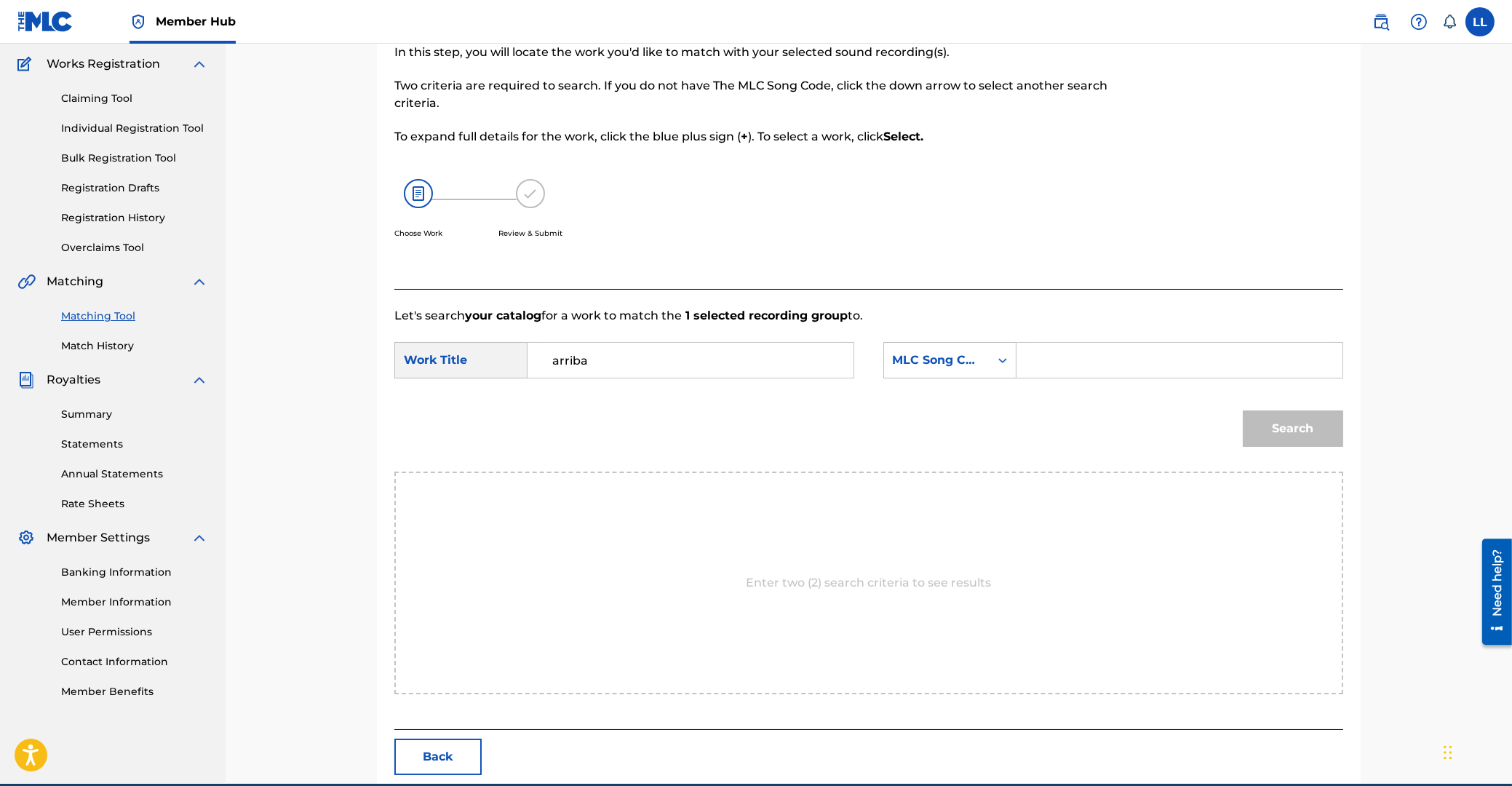
paste input "A45387"
type input "A45387"
click at [1242, 410] on button "Search" at bounding box center [1292, 428] width 101 height 36
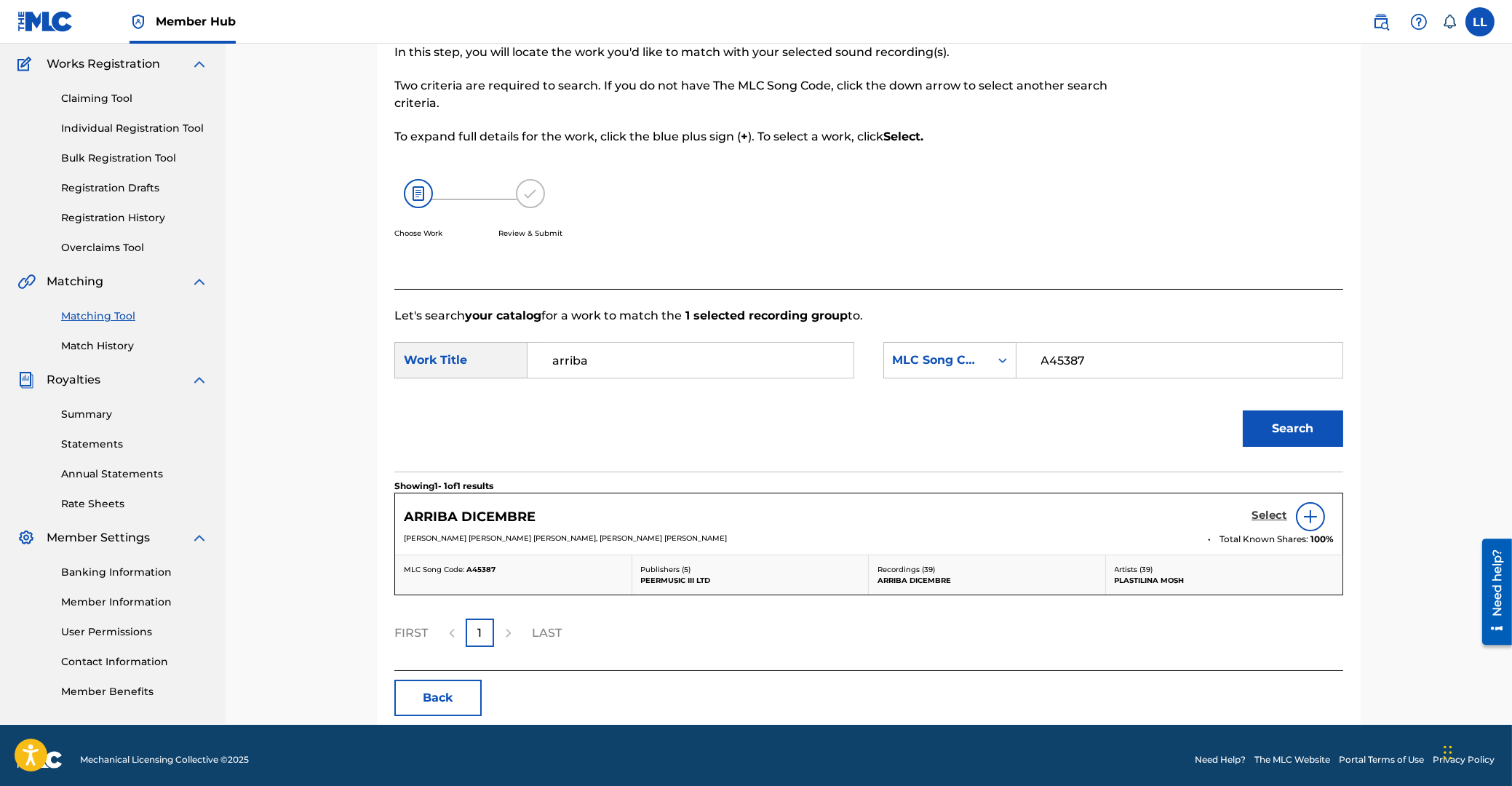
click at [1273, 514] on h5 "Select" at bounding box center [1269, 515] width 35 height 14
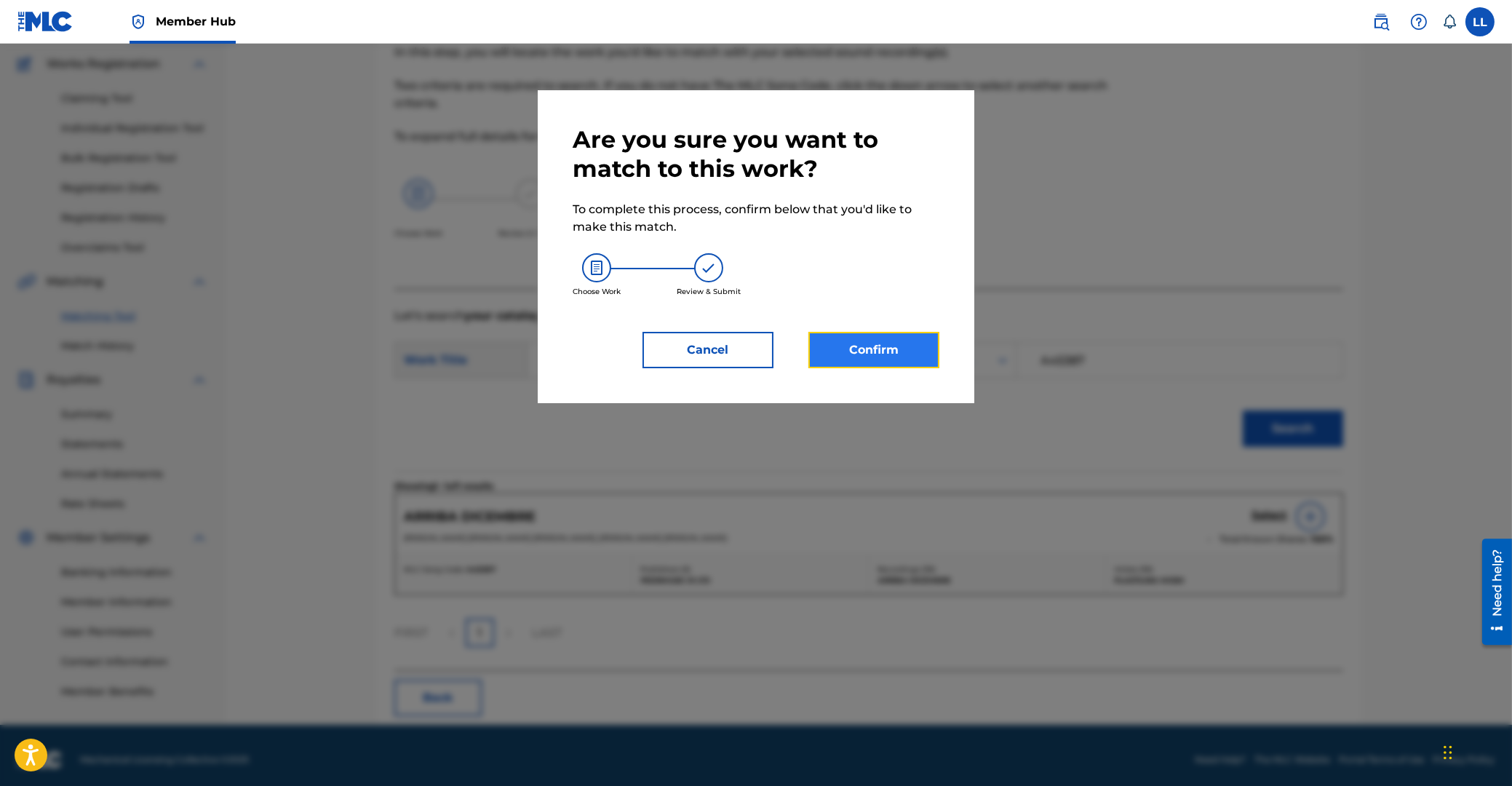
click at [861, 350] on button "Confirm" at bounding box center [874, 350] width 131 height 36
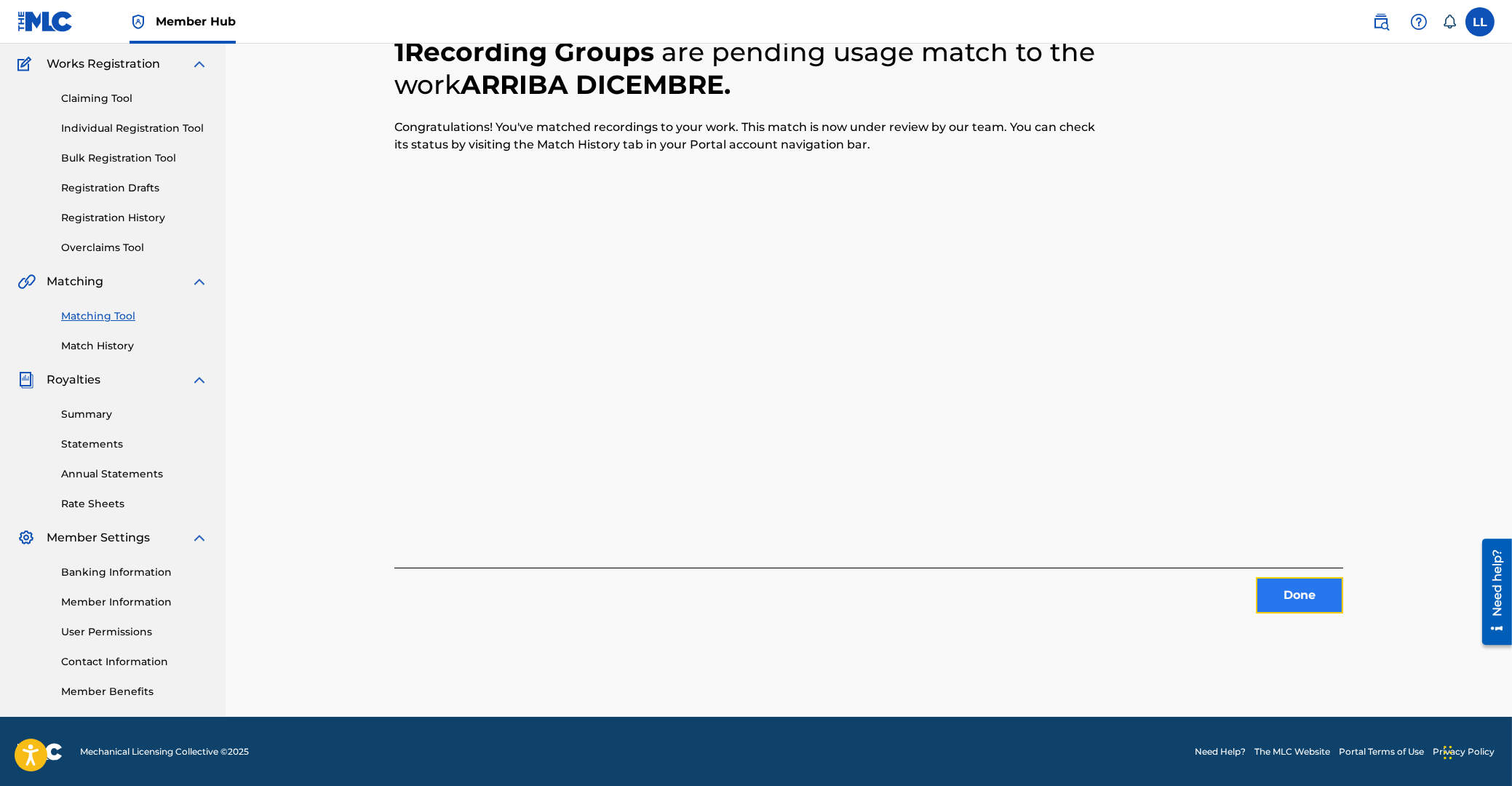
click at [1290, 593] on button "Done" at bounding box center [1300, 595] width 87 height 36
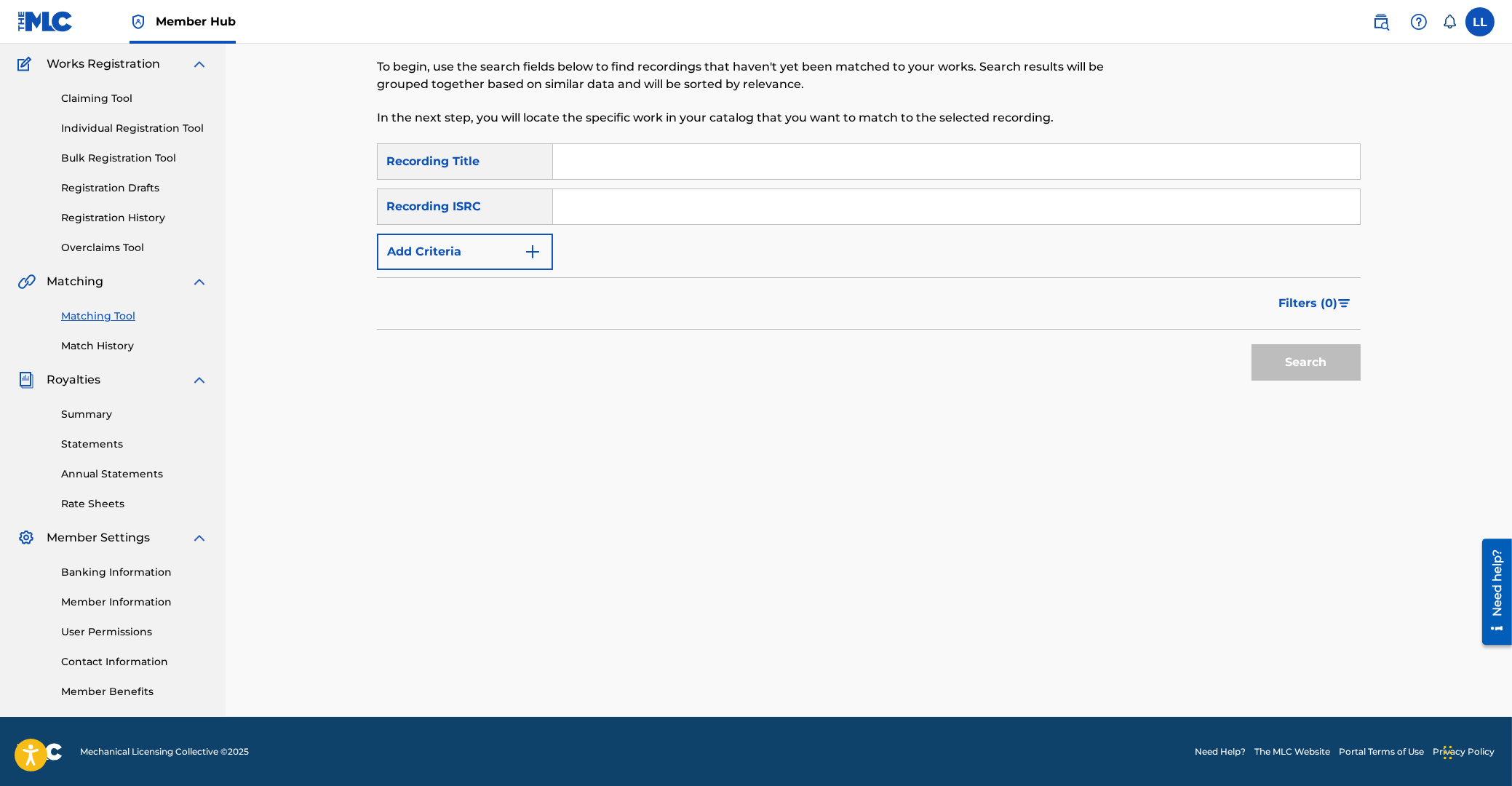
click at [673, 211] on input "Search Form" at bounding box center [956, 206] width 807 height 34
paste input "US66W0801242"
type input "US66W0801242"
click at [1293, 354] on button "Search" at bounding box center [1306, 362] width 109 height 36
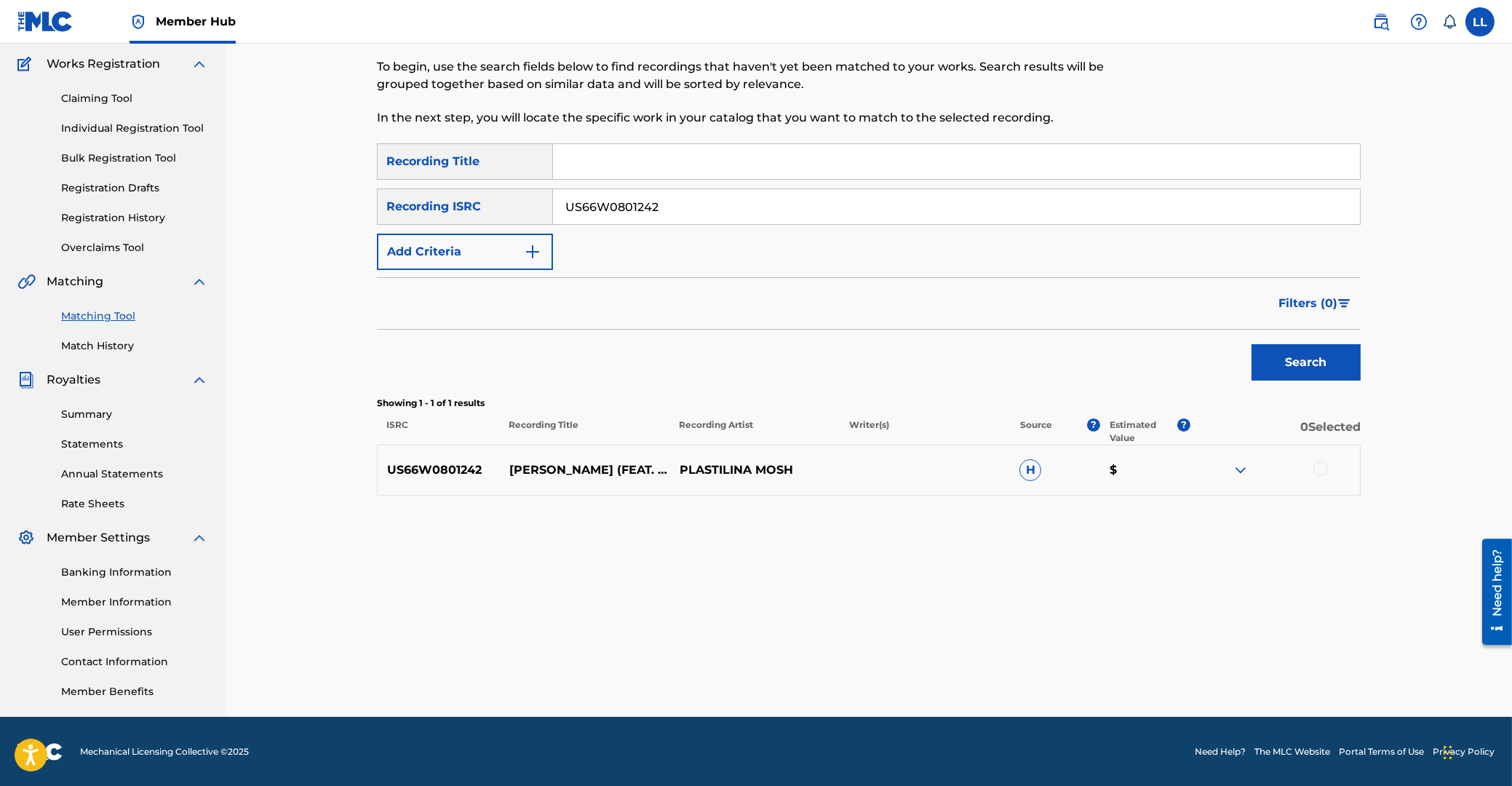
click at [1239, 468] on img at bounding box center [1240, 469] width 17 height 17
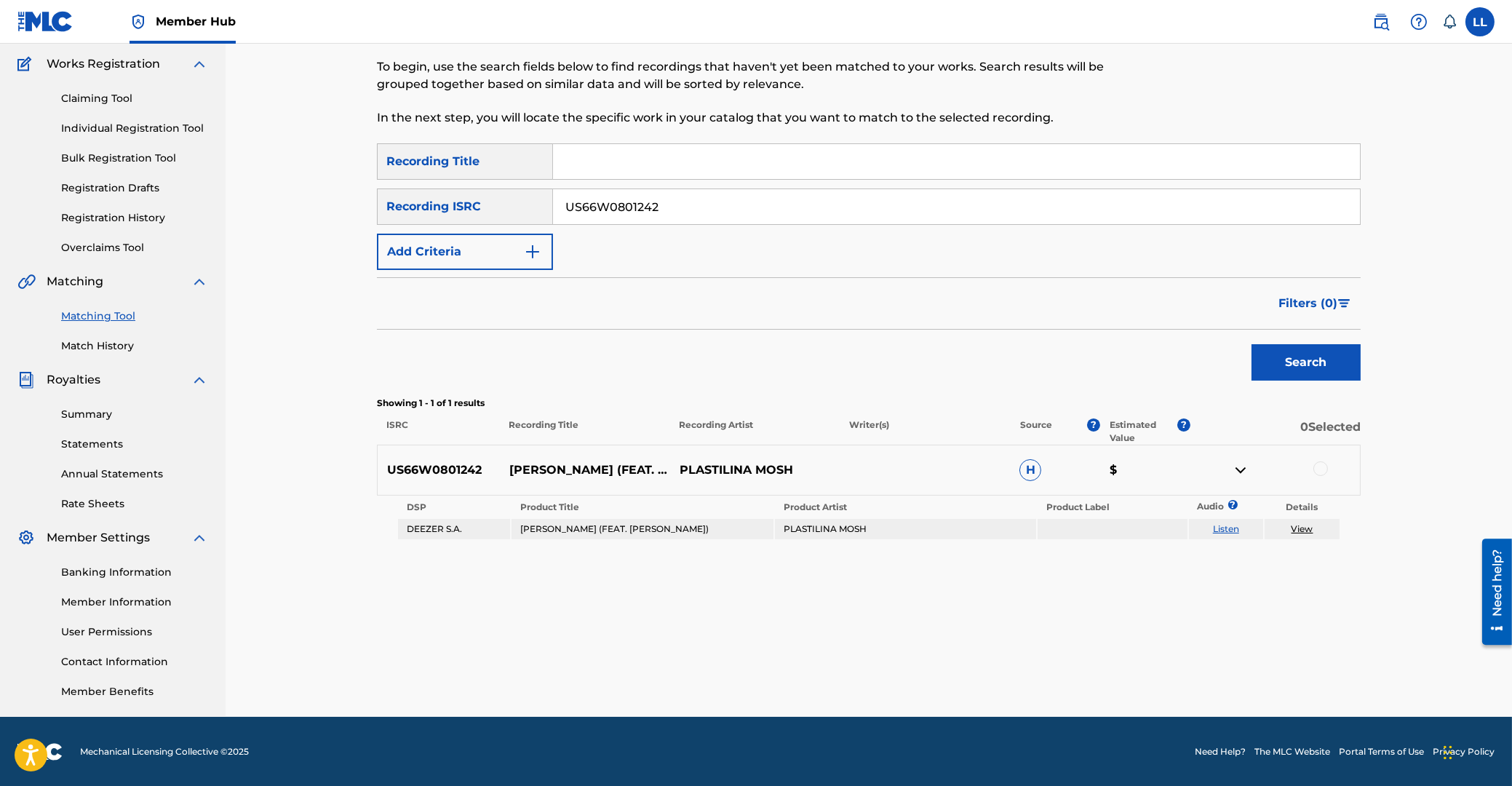
click at [1320, 468] on div at bounding box center [1321, 468] width 15 height 15
click at [1049, 666] on button "Match 1 Group" at bounding box center [1022, 667] width 161 height 36
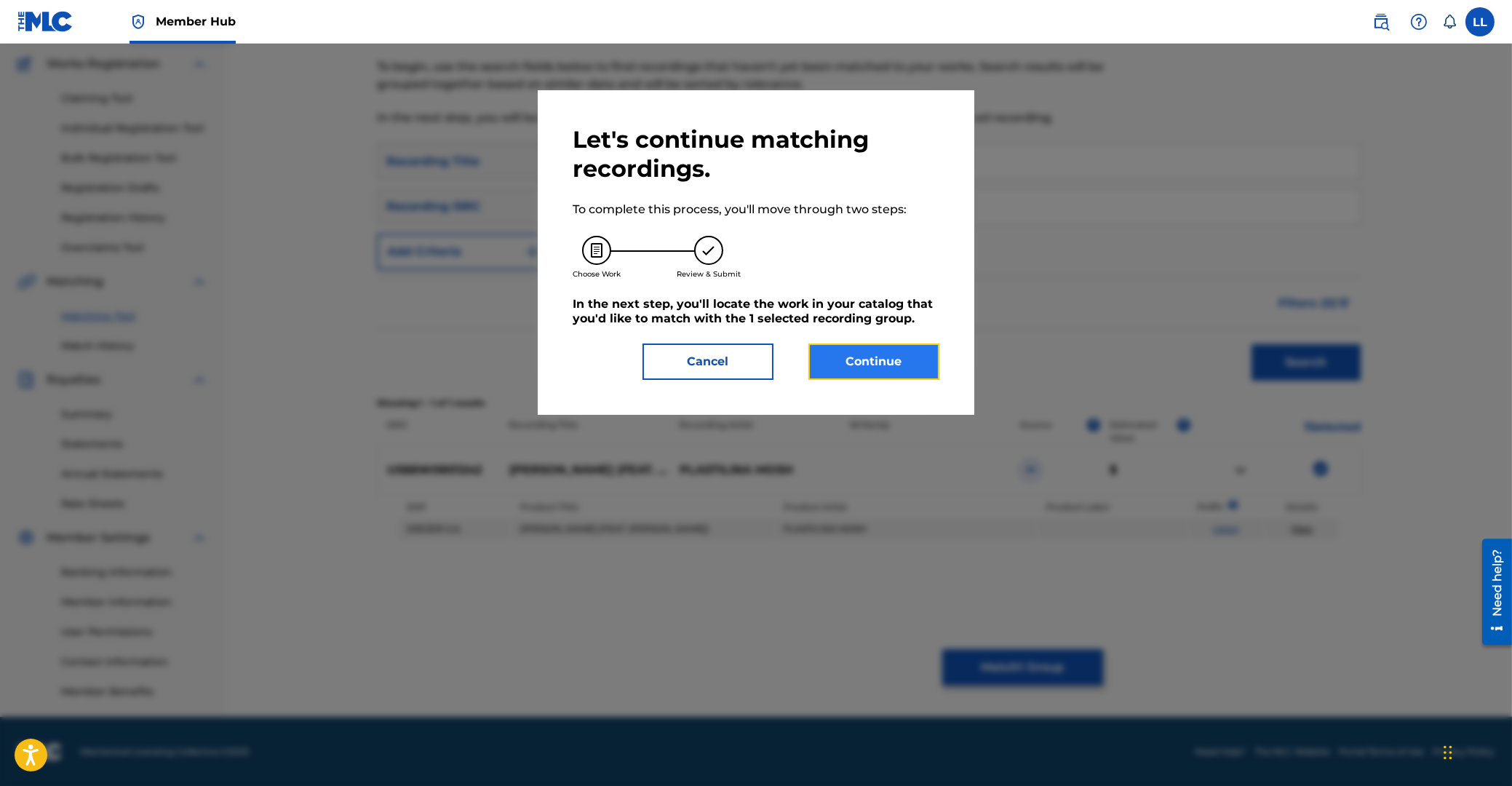
click at [869, 354] on button "Continue" at bounding box center [874, 361] width 131 height 36
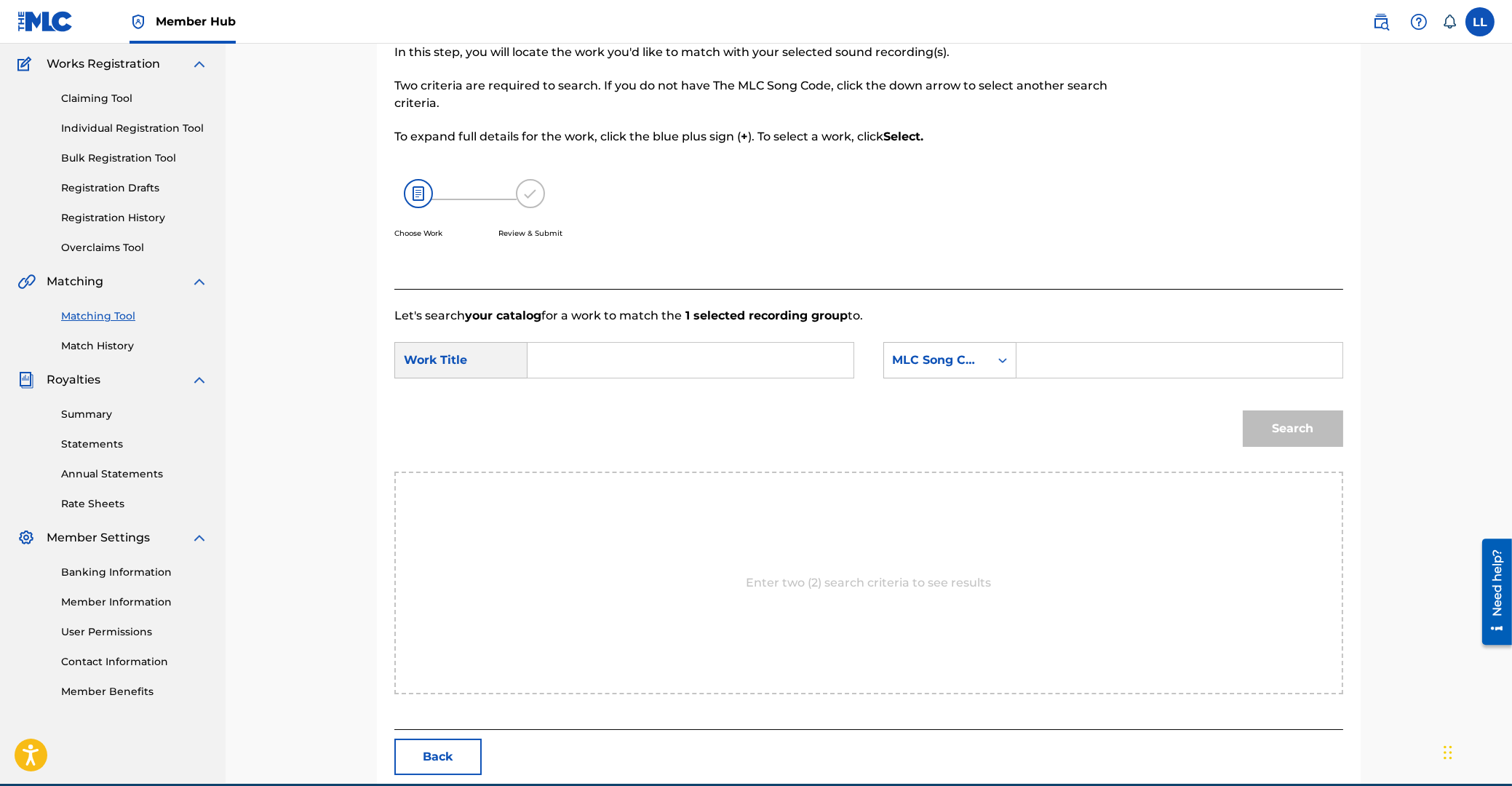
click at [698, 365] on input "Search Form" at bounding box center [691, 360] width 301 height 34
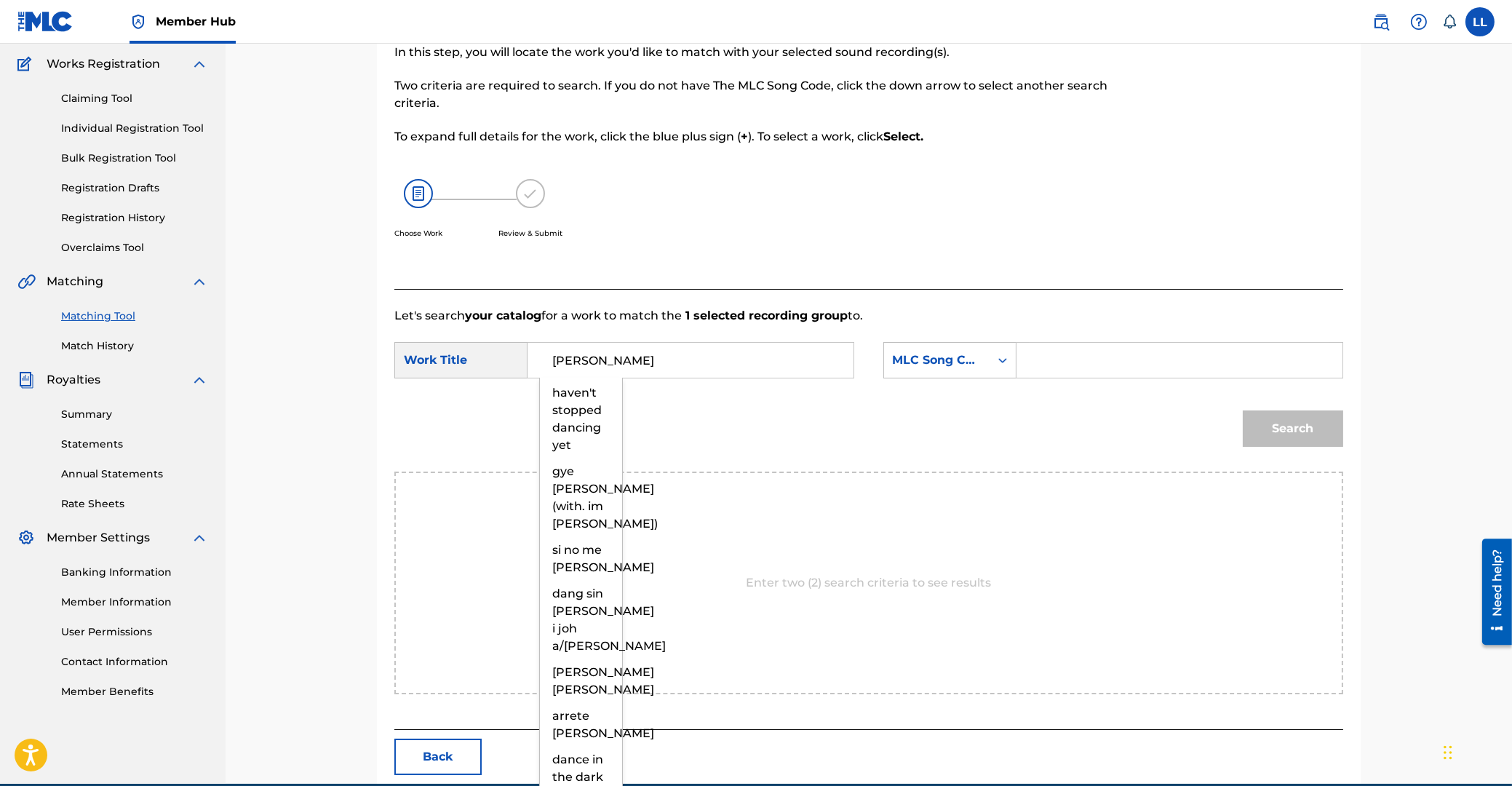
type input "[PERSON_NAME]"
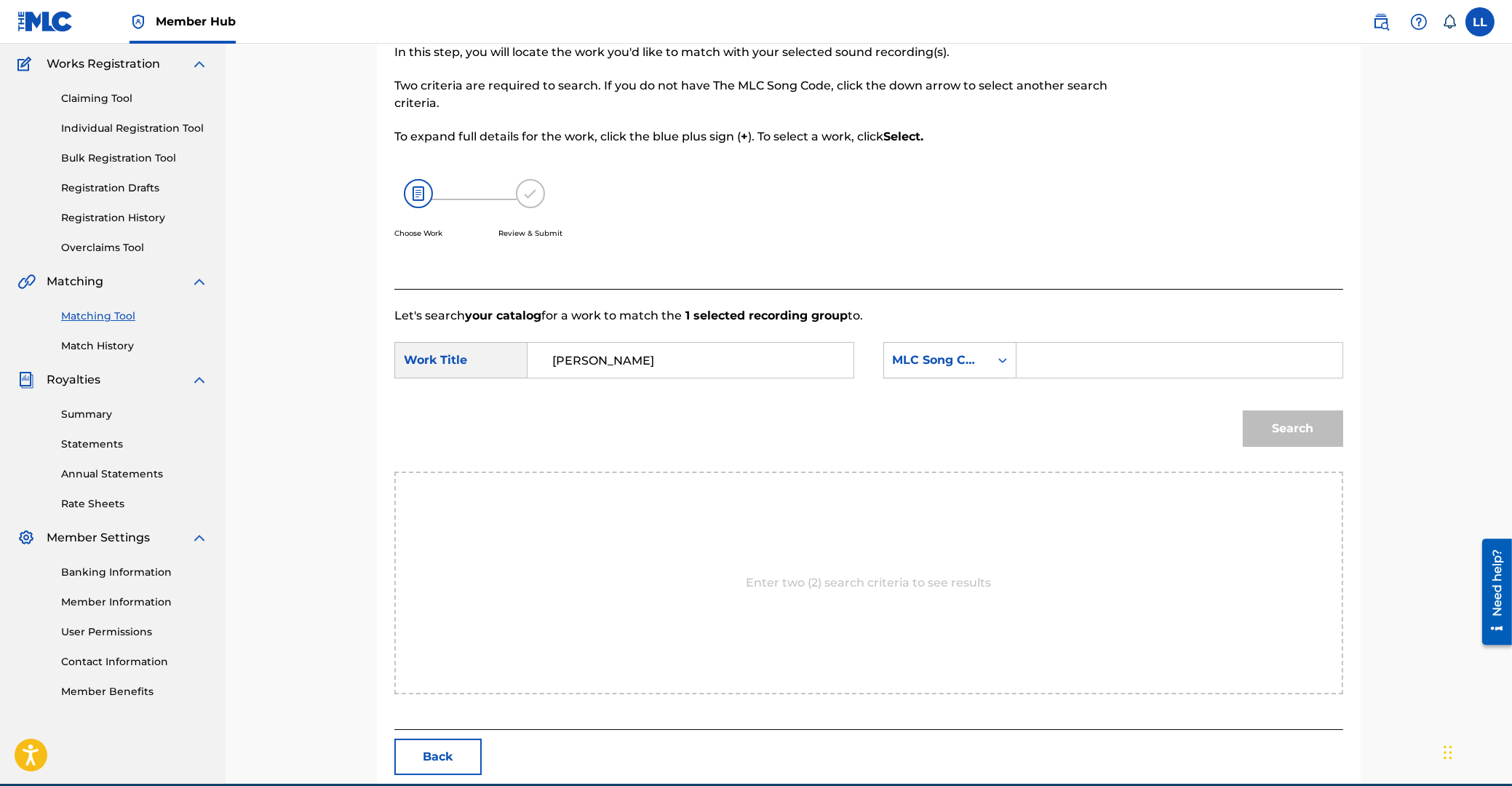
paste input "D4322Y"
type input "D4322Y"
click at [1242, 410] on button "Search" at bounding box center [1292, 428] width 101 height 36
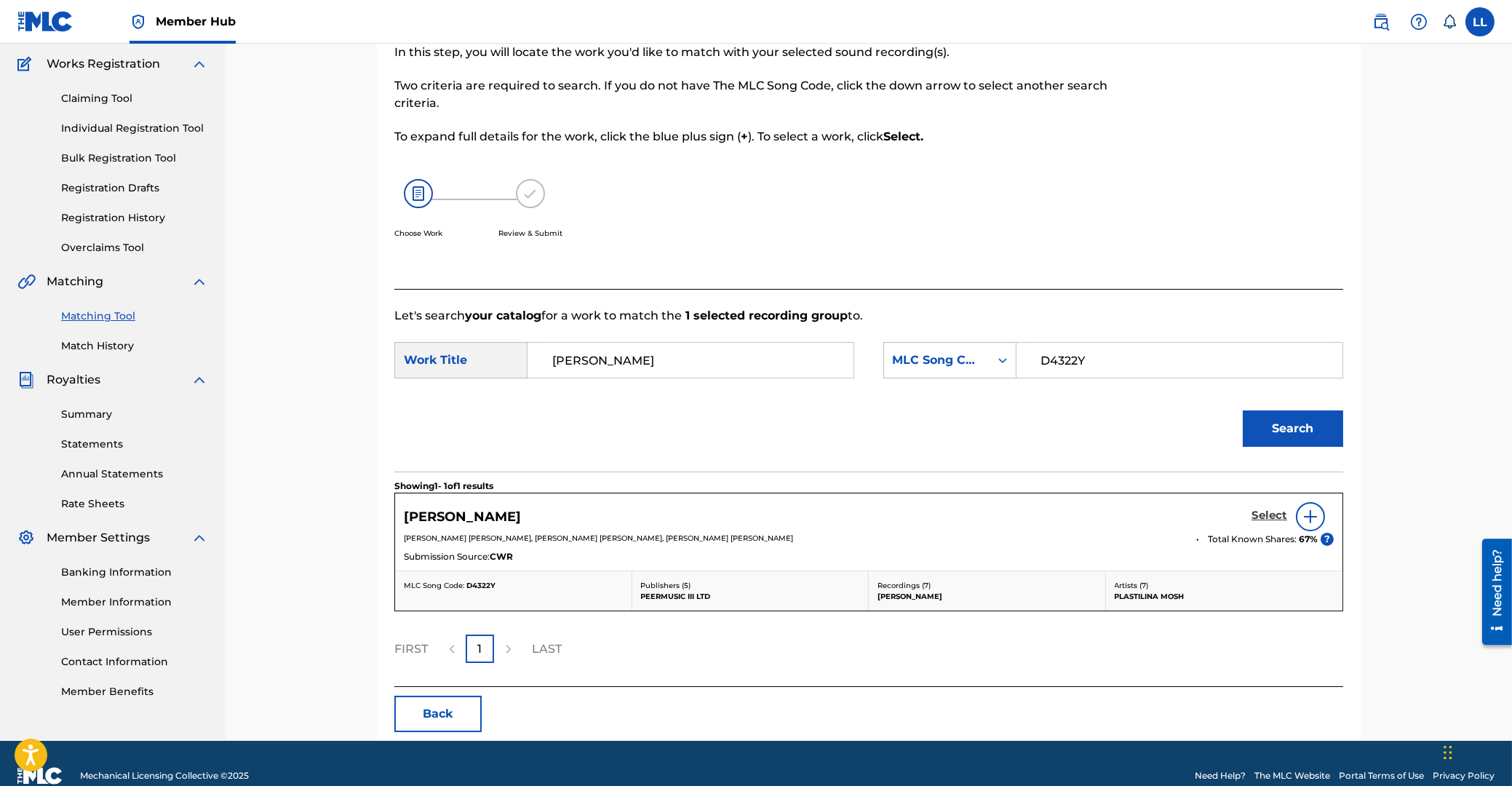
click at [1258, 512] on h5 "Select" at bounding box center [1269, 515] width 35 height 14
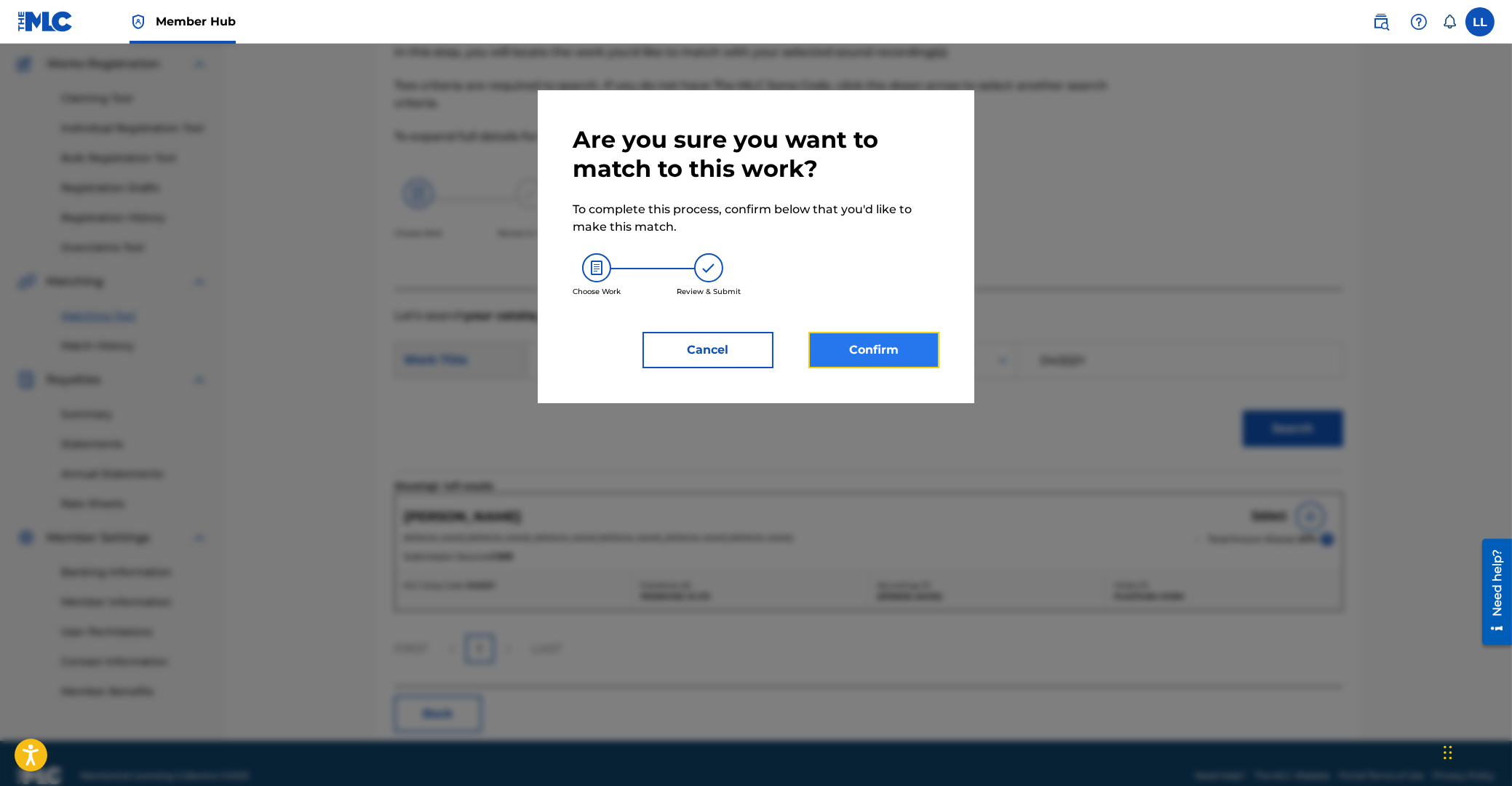
click at [886, 343] on button "Confirm" at bounding box center [874, 350] width 131 height 36
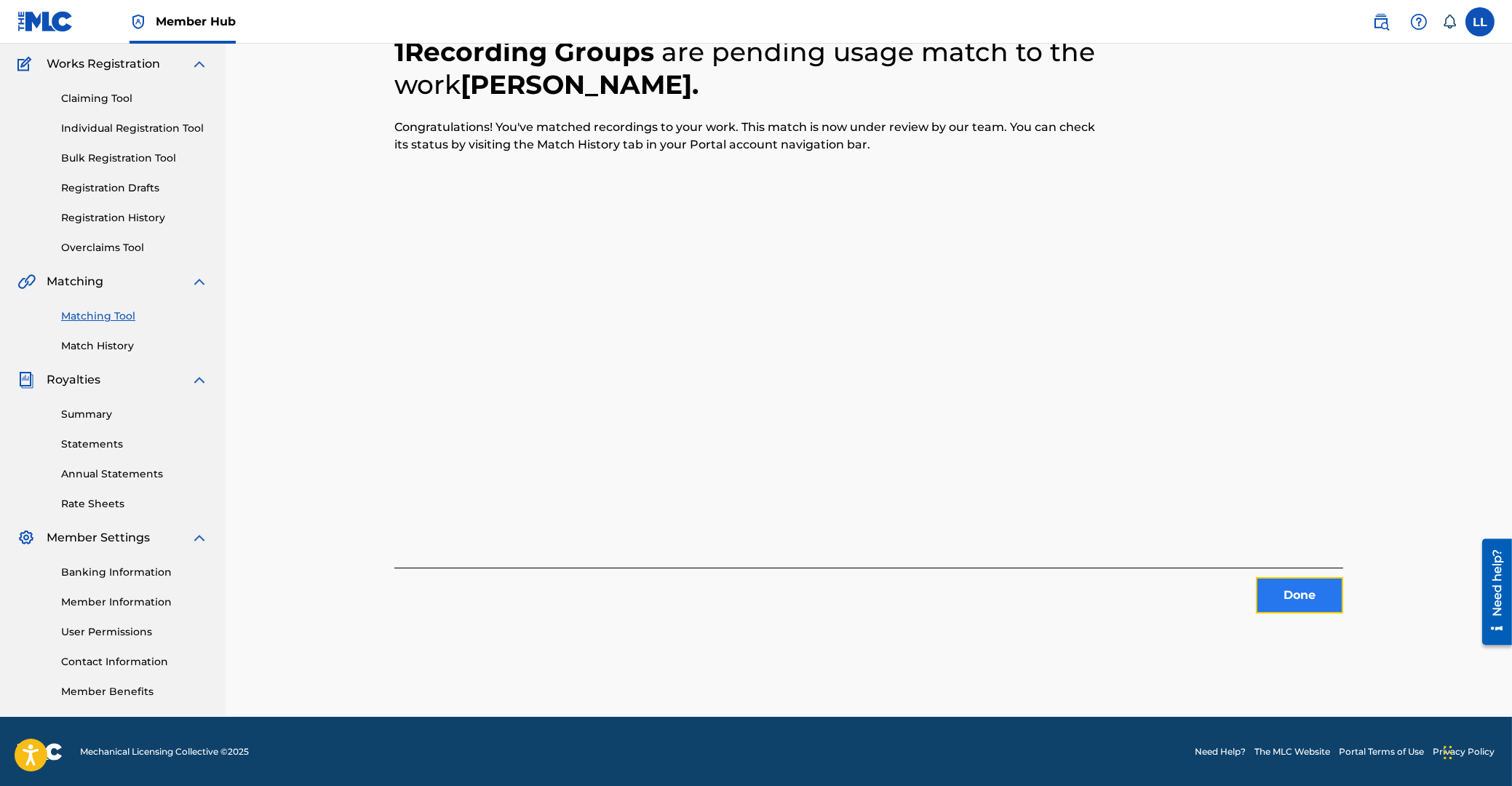
click at [1326, 602] on button "Done" at bounding box center [1300, 595] width 87 height 36
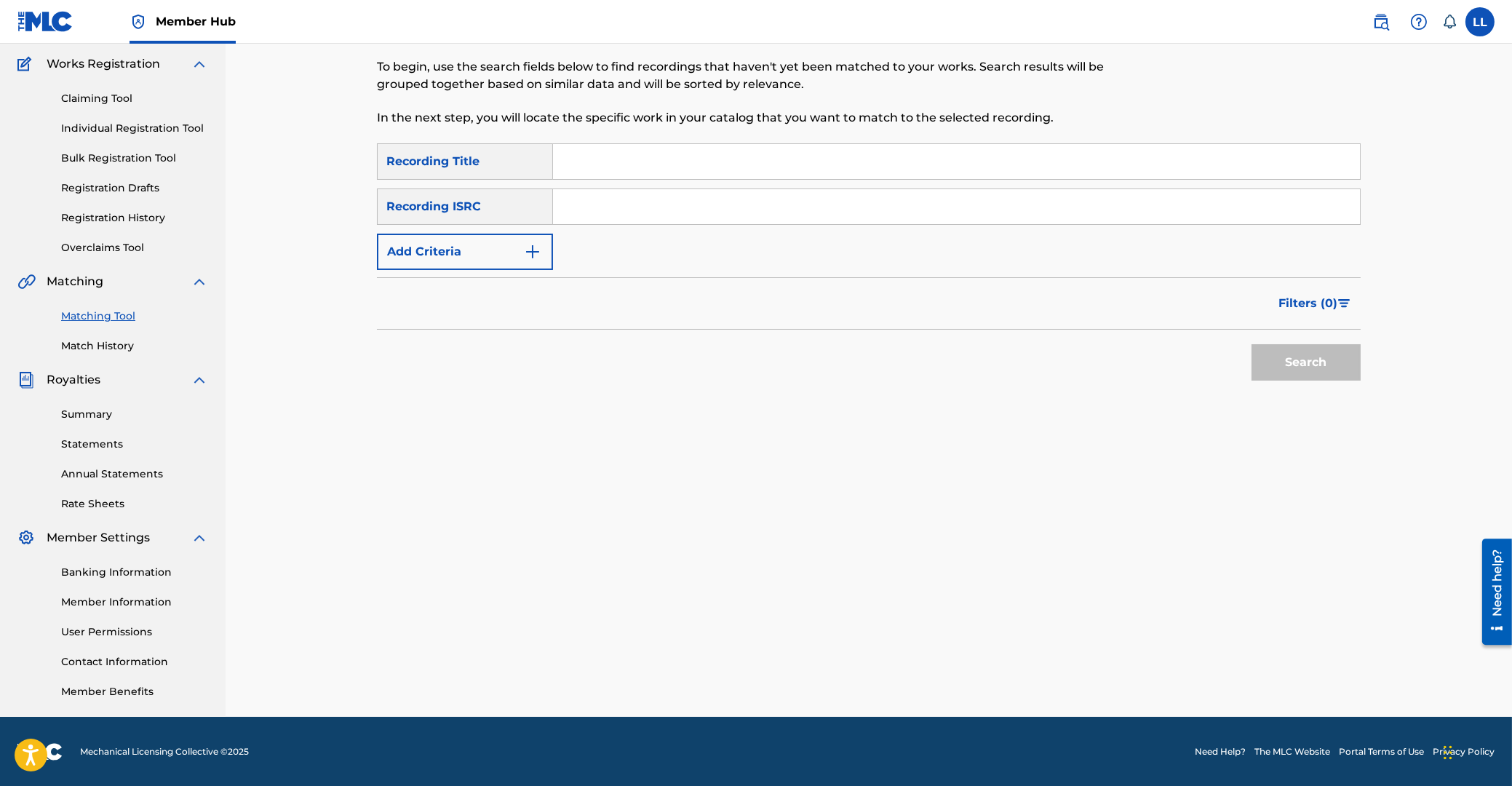
drag, startPoint x: 689, startPoint y: 198, endPoint x: 680, endPoint y: 211, distance: 15.8
click at [689, 200] on input "Search Form" at bounding box center [956, 206] width 807 height 34
paste input "US66W0801243"
click at [1287, 365] on button "Search" at bounding box center [1306, 362] width 109 height 36
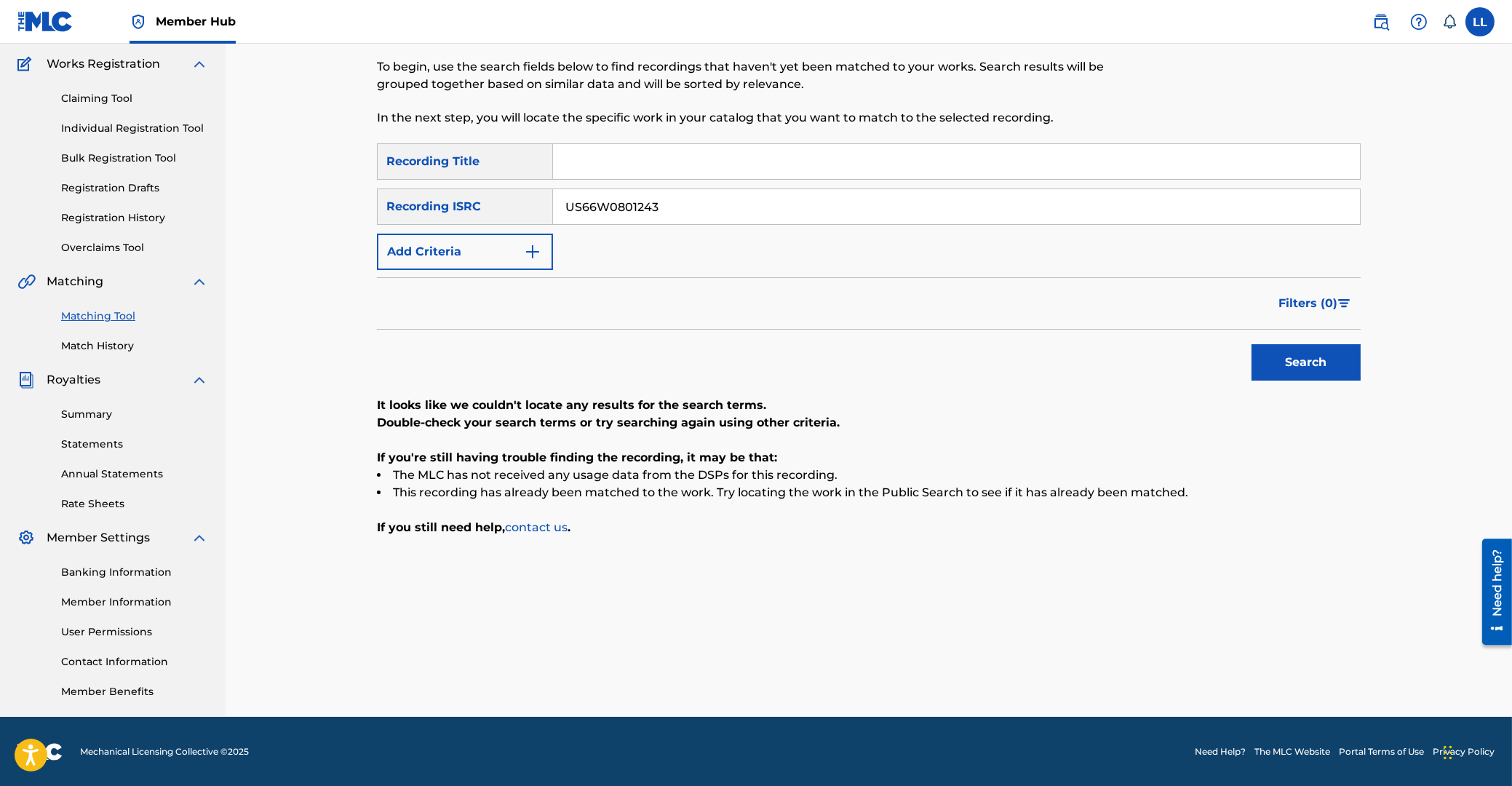
drag, startPoint x: 718, startPoint y: 201, endPoint x: 432, endPoint y: 190, distance: 286.2
click at [553, 190] on input "US66W0801243" at bounding box center [956, 206] width 807 height 34
paste input "7"
type input "US66W0801247"
click at [1310, 364] on button "Search" at bounding box center [1306, 362] width 109 height 36
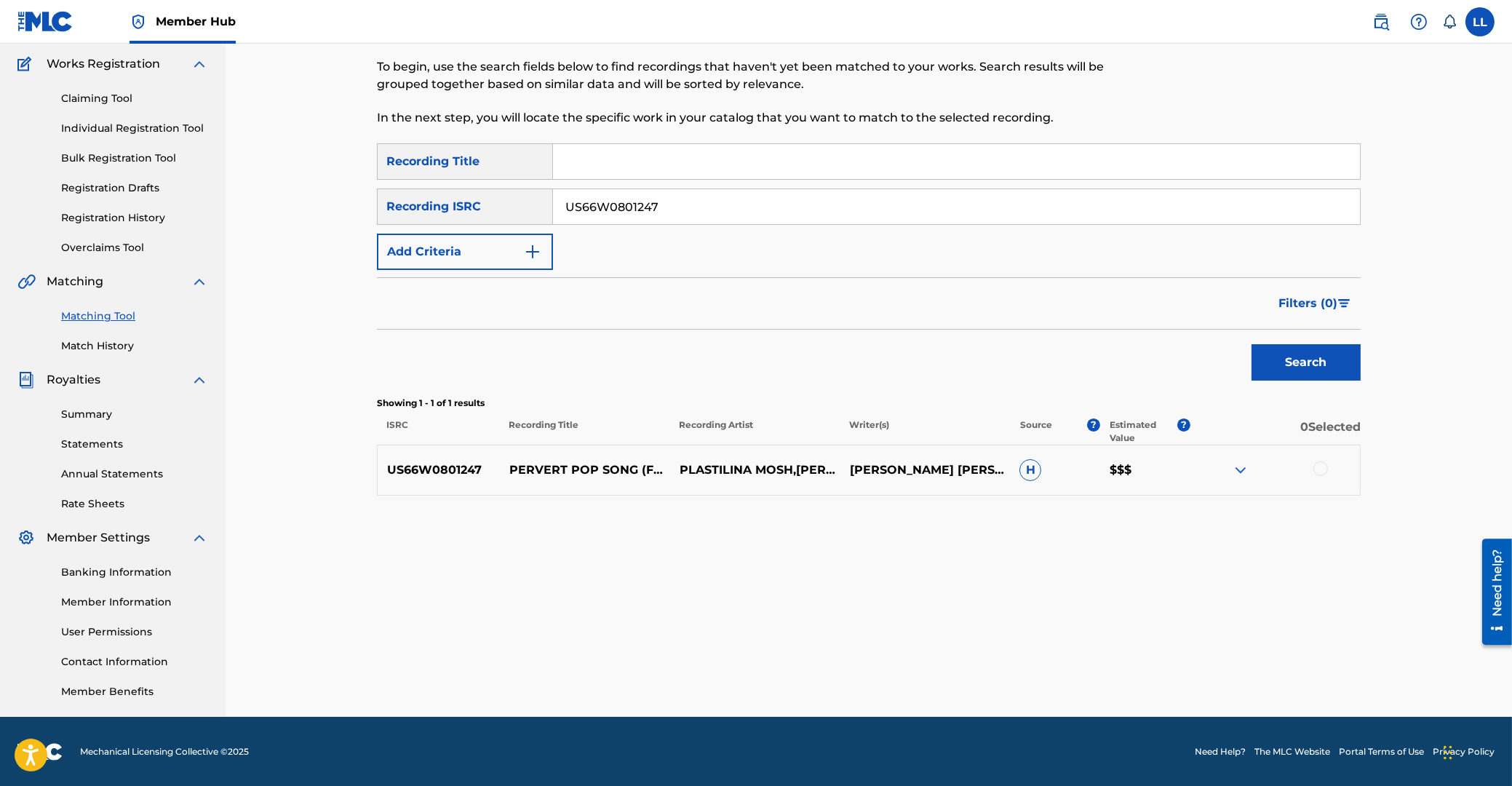
click at [1243, 472] on img at bounding box center [1240, 469] width 17 height 17
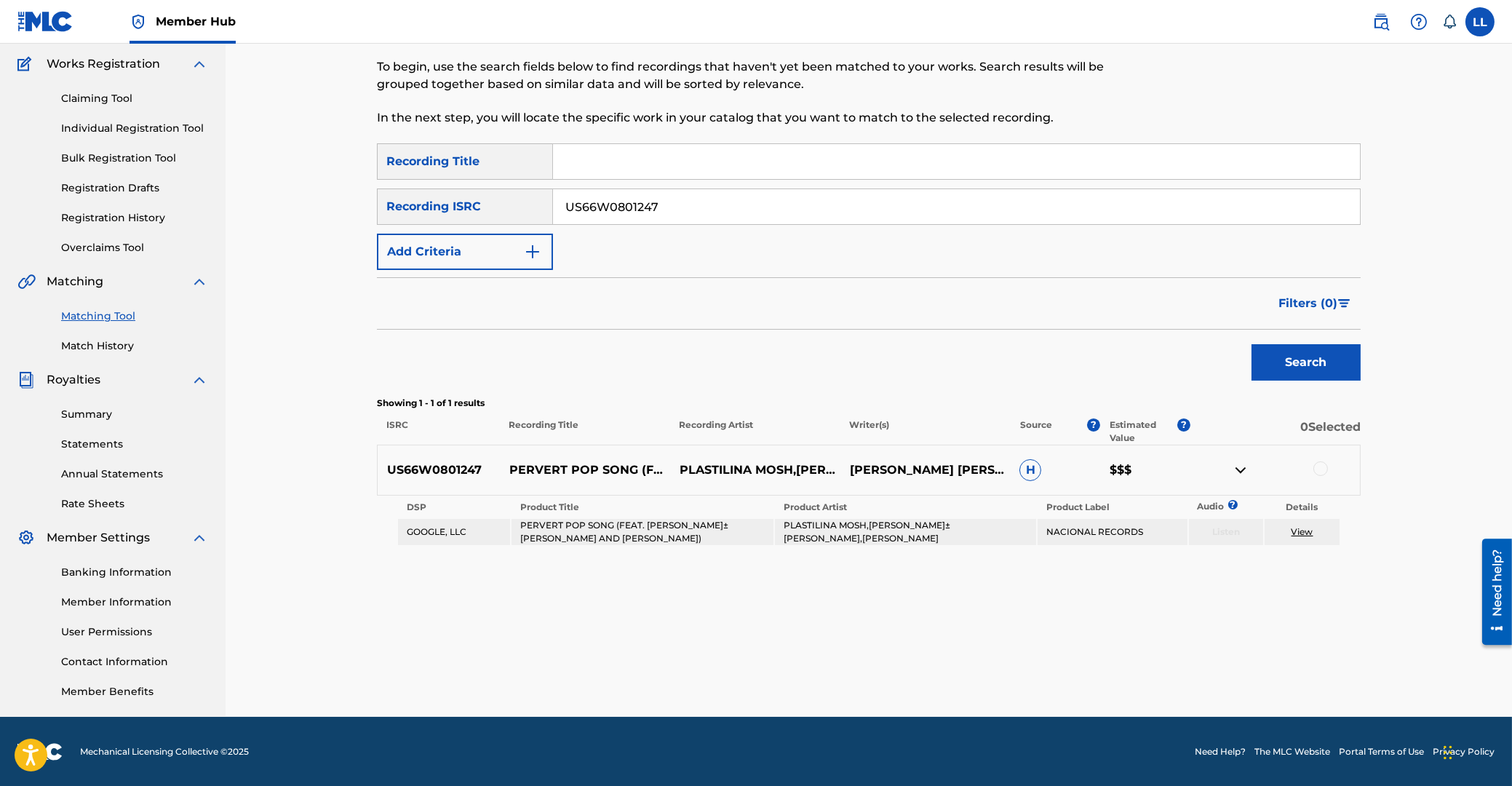
click at [1316, 467] on div at bounding box center [1321, 468] width 15 height 15
click at [1075, 664] on button "Match 1 Group" at bounding box center [1022, 667] width 161 height 36
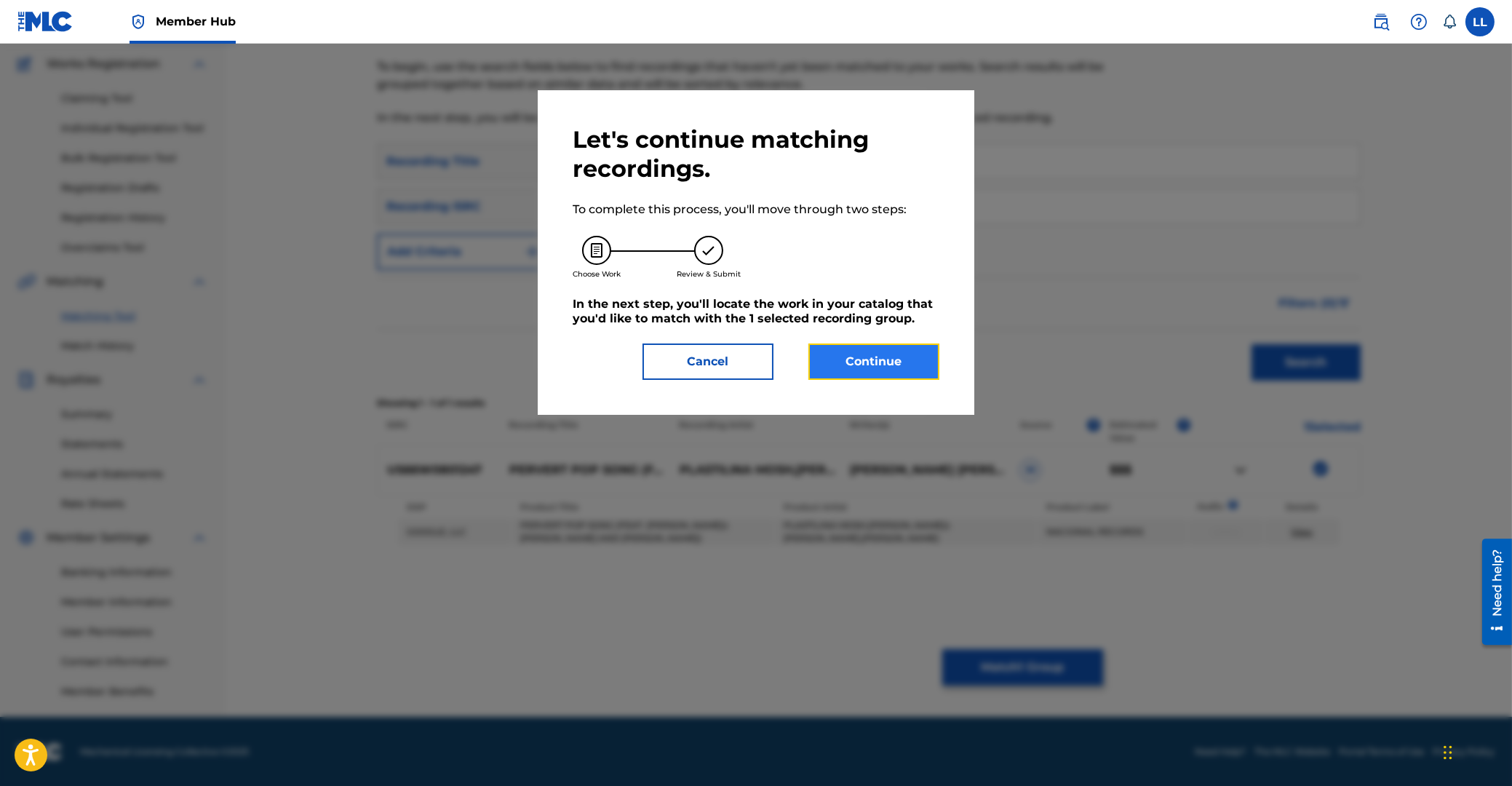
click at [869, 366] on button "Continue" at bounding box center [874, 361] width 131 height 36
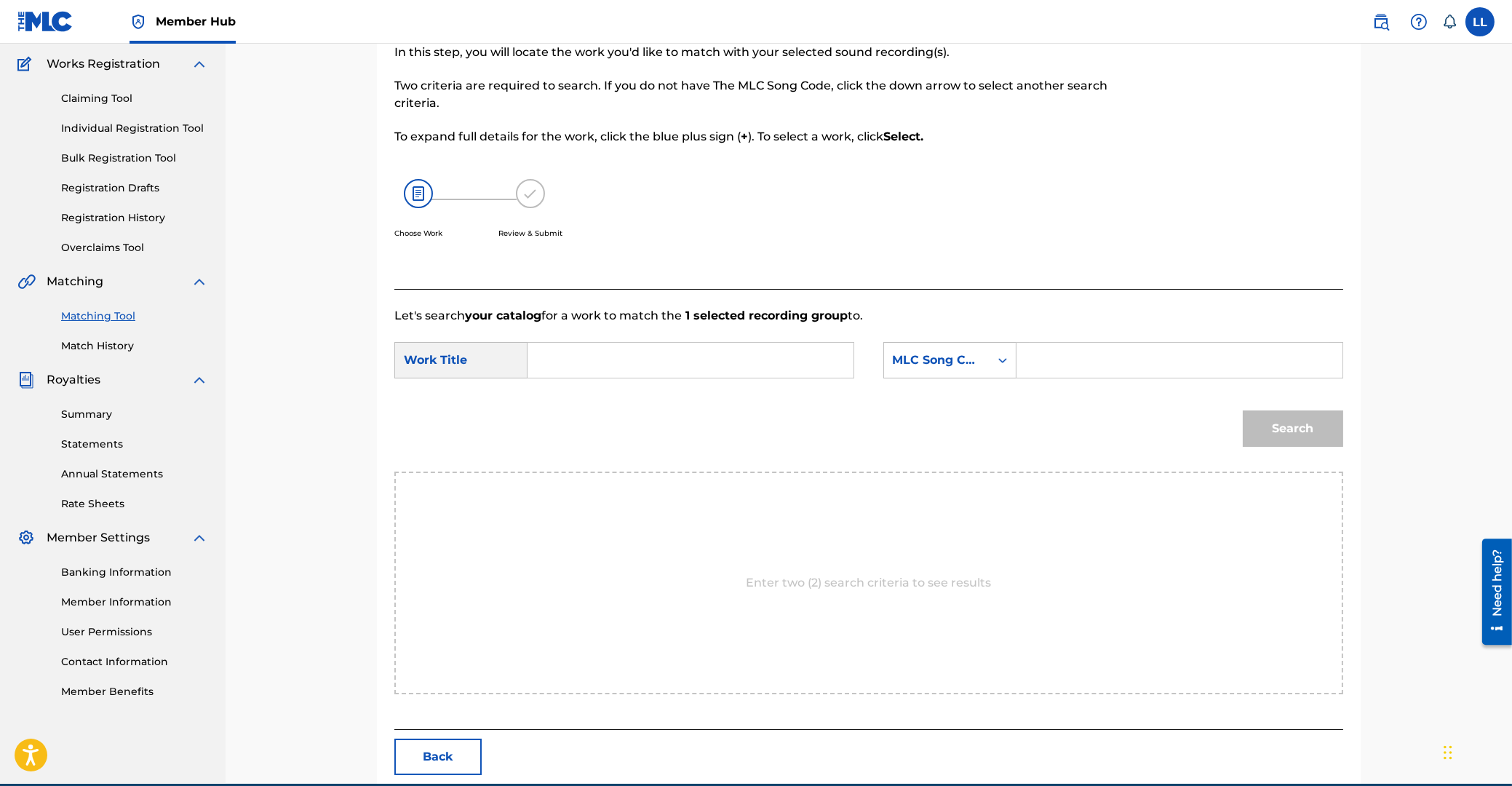
click at [654, 356] on input "Search Form" at bounding box center [691, 360] width 301 height 34
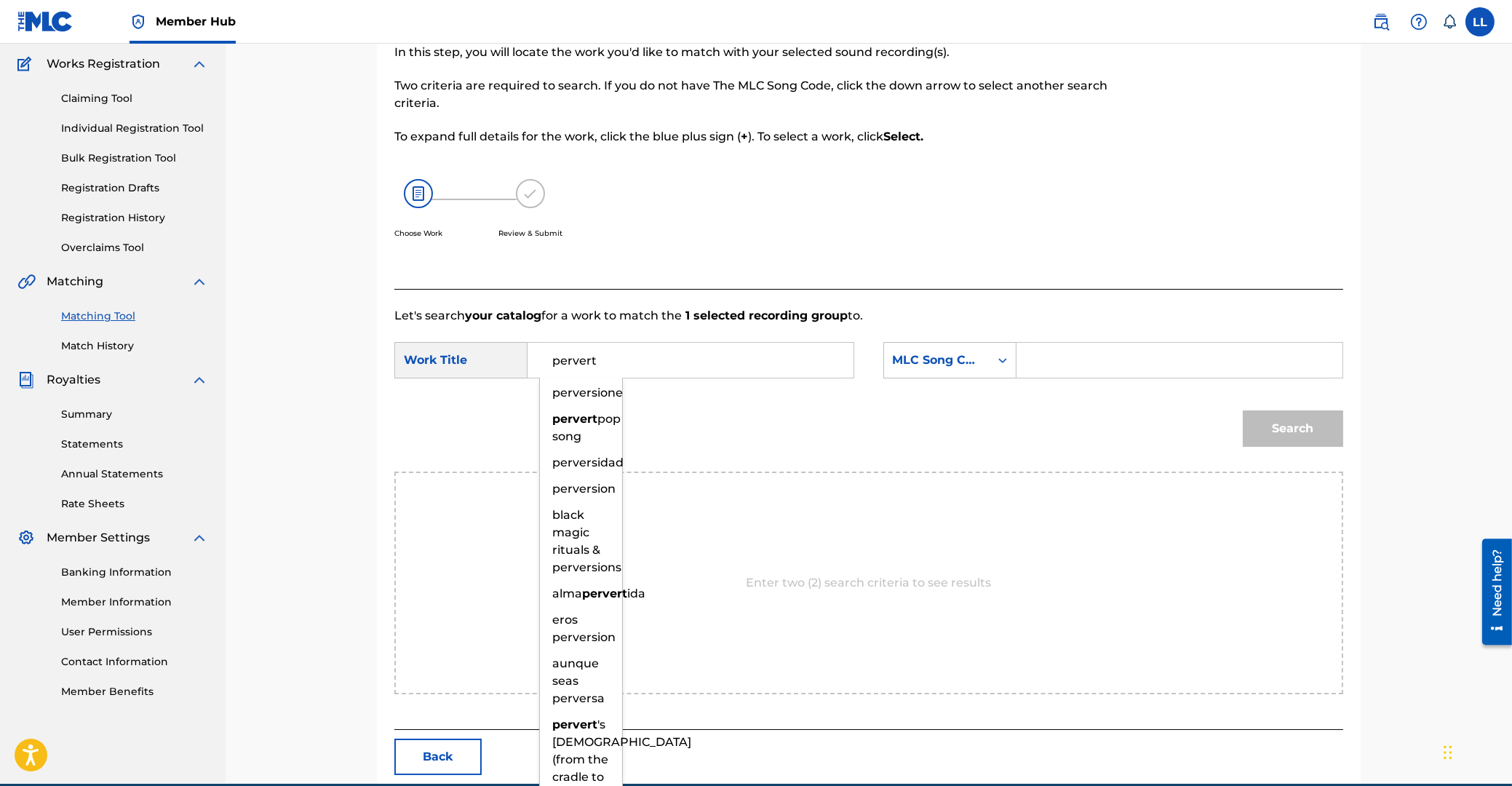
type input "pervert"
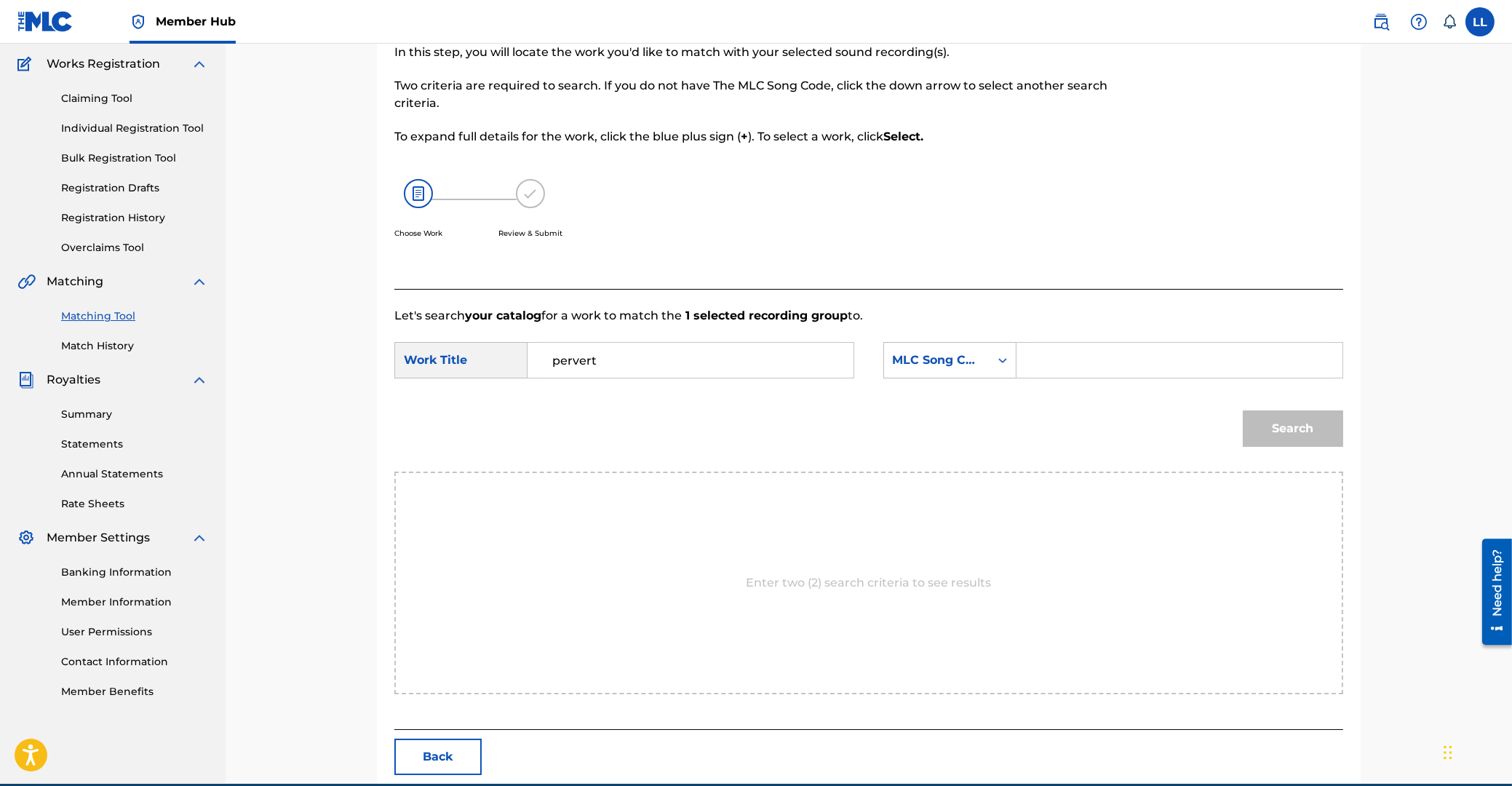
paste input "P43011"
type input "P43011"
click at [1242, 410] on button "Search" at bounding box center [1292, 428] width 101 height 36
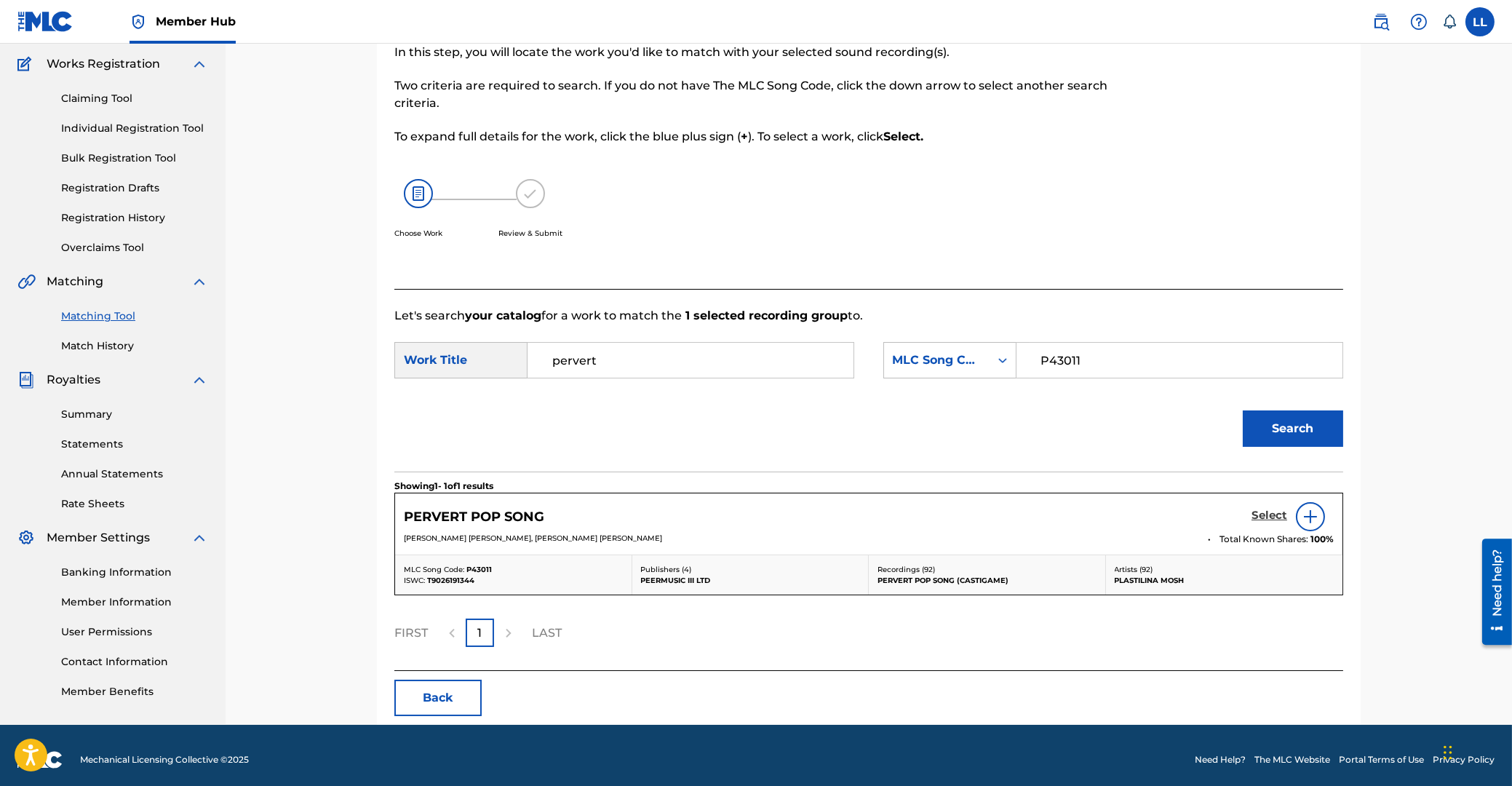
click at [1261, 512] on h5 "Select" at bounding box center [1269, 515] width 35 height 14
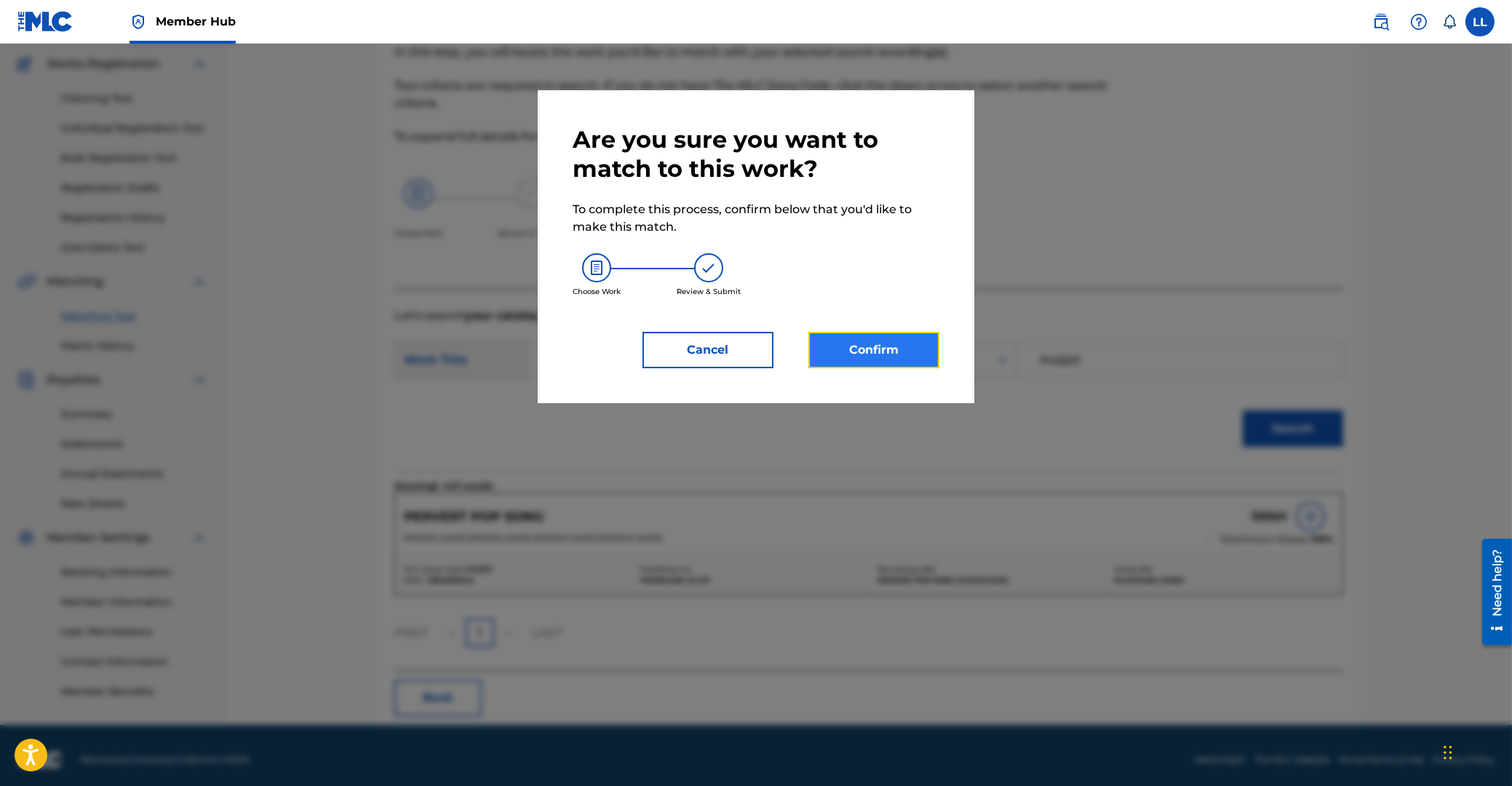
click at [837, 347] on button "Confirm" at bounding box center [874, 350] width 131 height 36
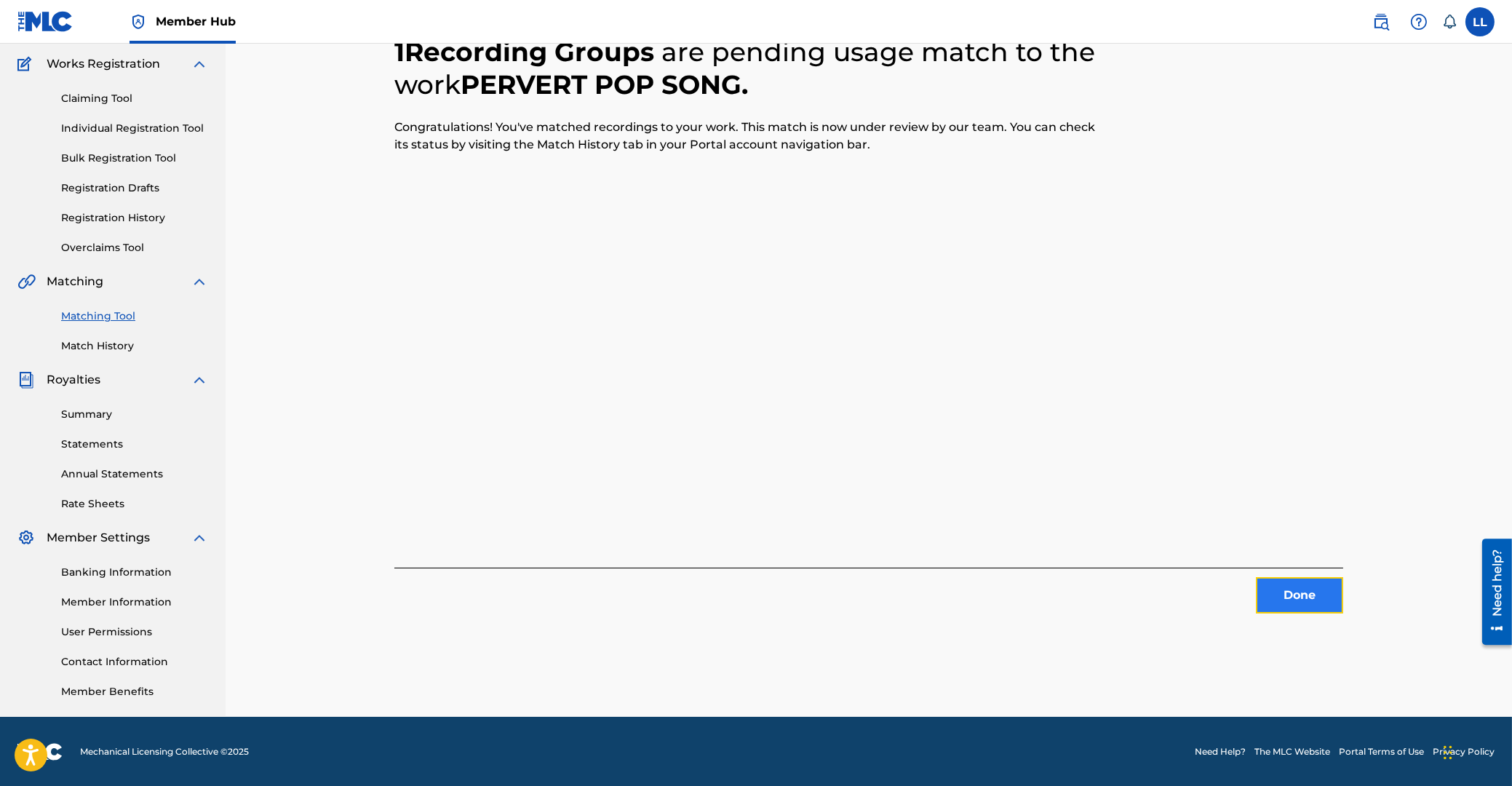
click at [1311, 594] on button "Done" at bounding box center [1300, 595] width 87 height 36
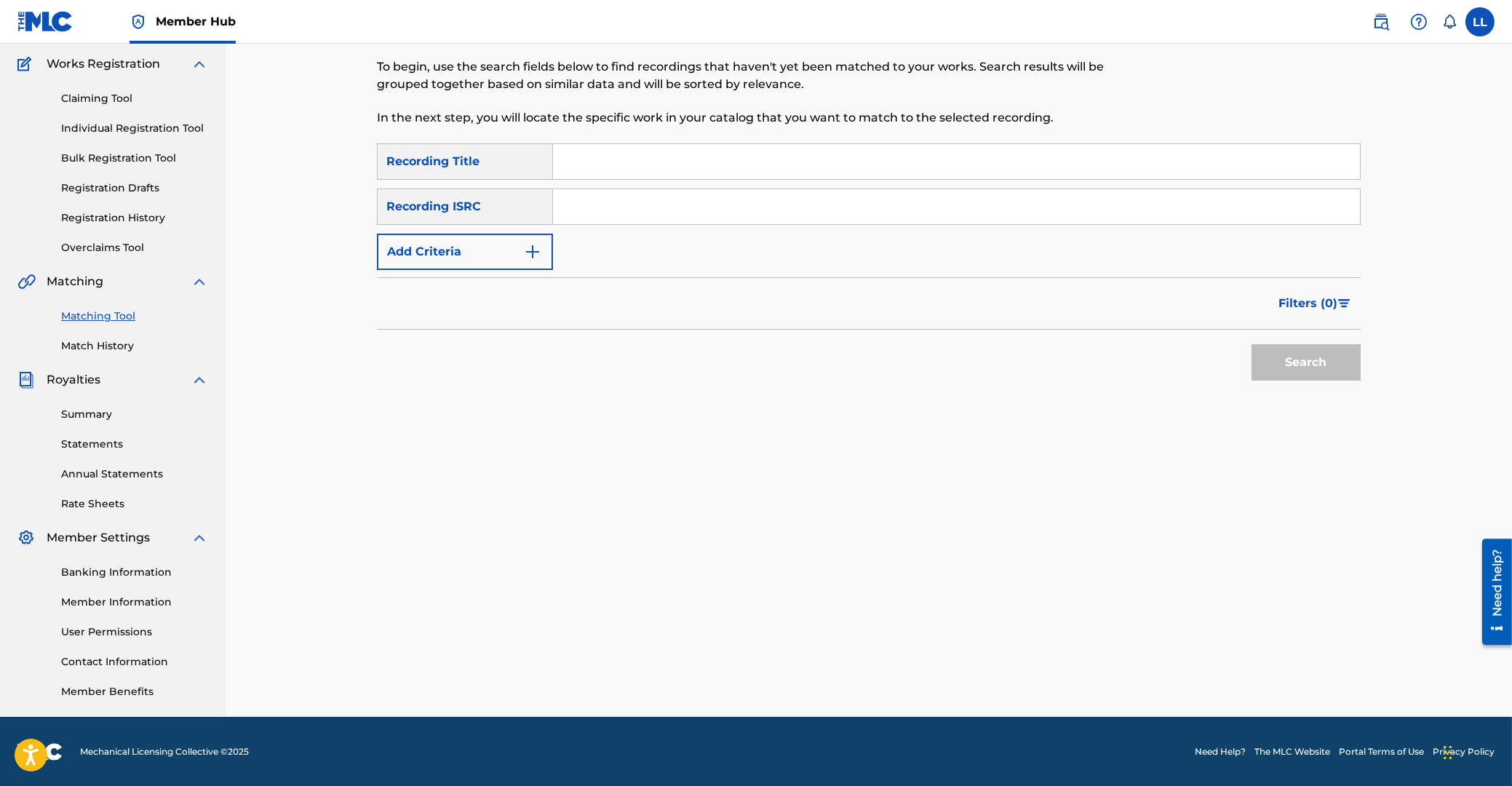
drag, startPoint x: 611, startPoint y: 215, endPoint x: 702, endPoint y: 197, distance: 92.8
click at [612, 215] on input "Search Form" at bounding box center [956, 206] width 807 height 34
paste input "US66W0801236"
click at [1327, 364] on button "Search" at bounding box center [1306, 362] width 109 height 36
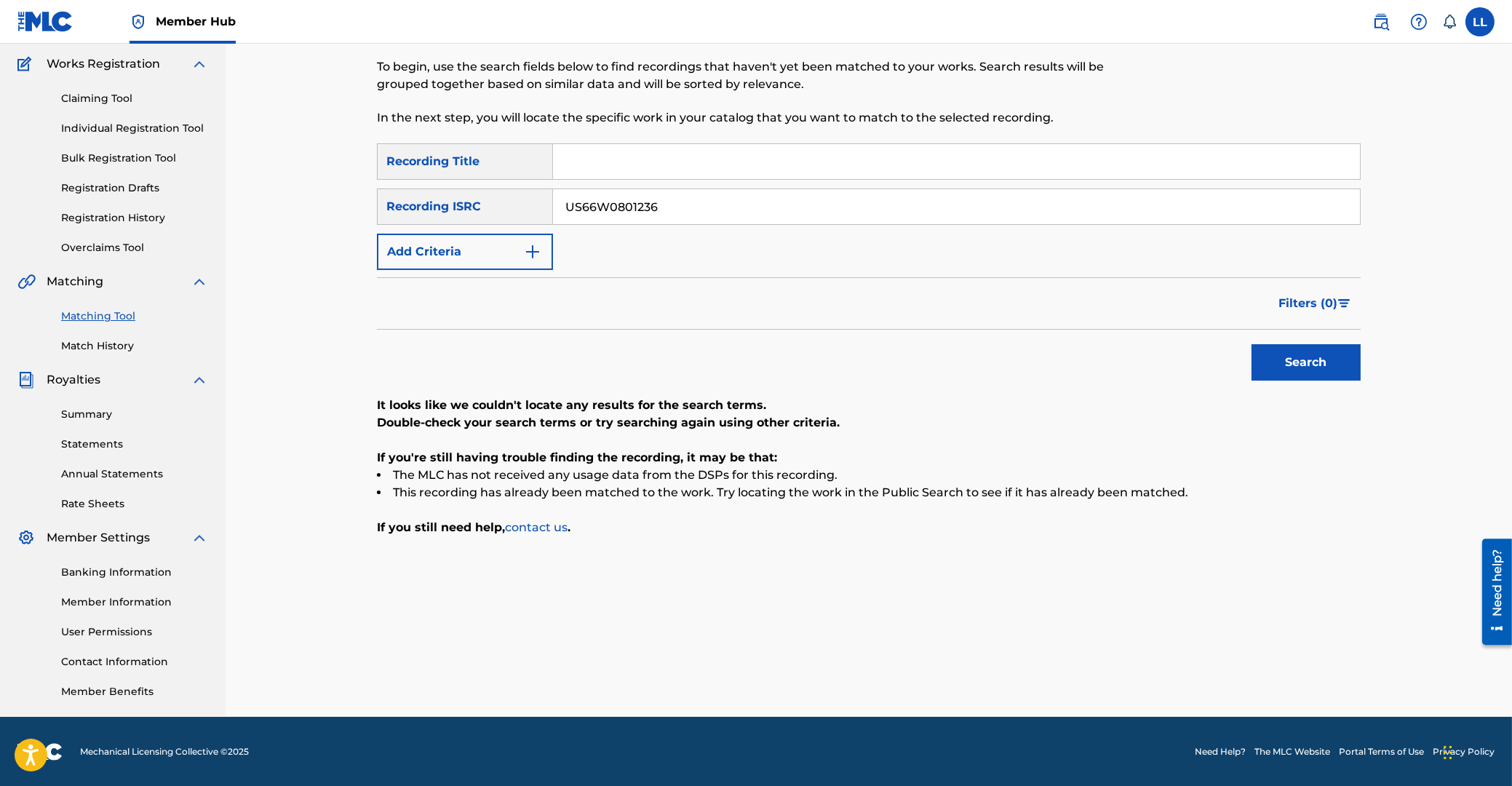
drag, startPoint x: 720, startPoint y: 200, endPoint x: 558, endPoint y: 221, distance: 163.4
click at [553, 196] on input "US66W0801236" at bounding box center [956, 206] width 807 height 34
paste input "9"
click at [1286, 357] on button "Search" at bounding box center [1306, 362] width 109 height 36
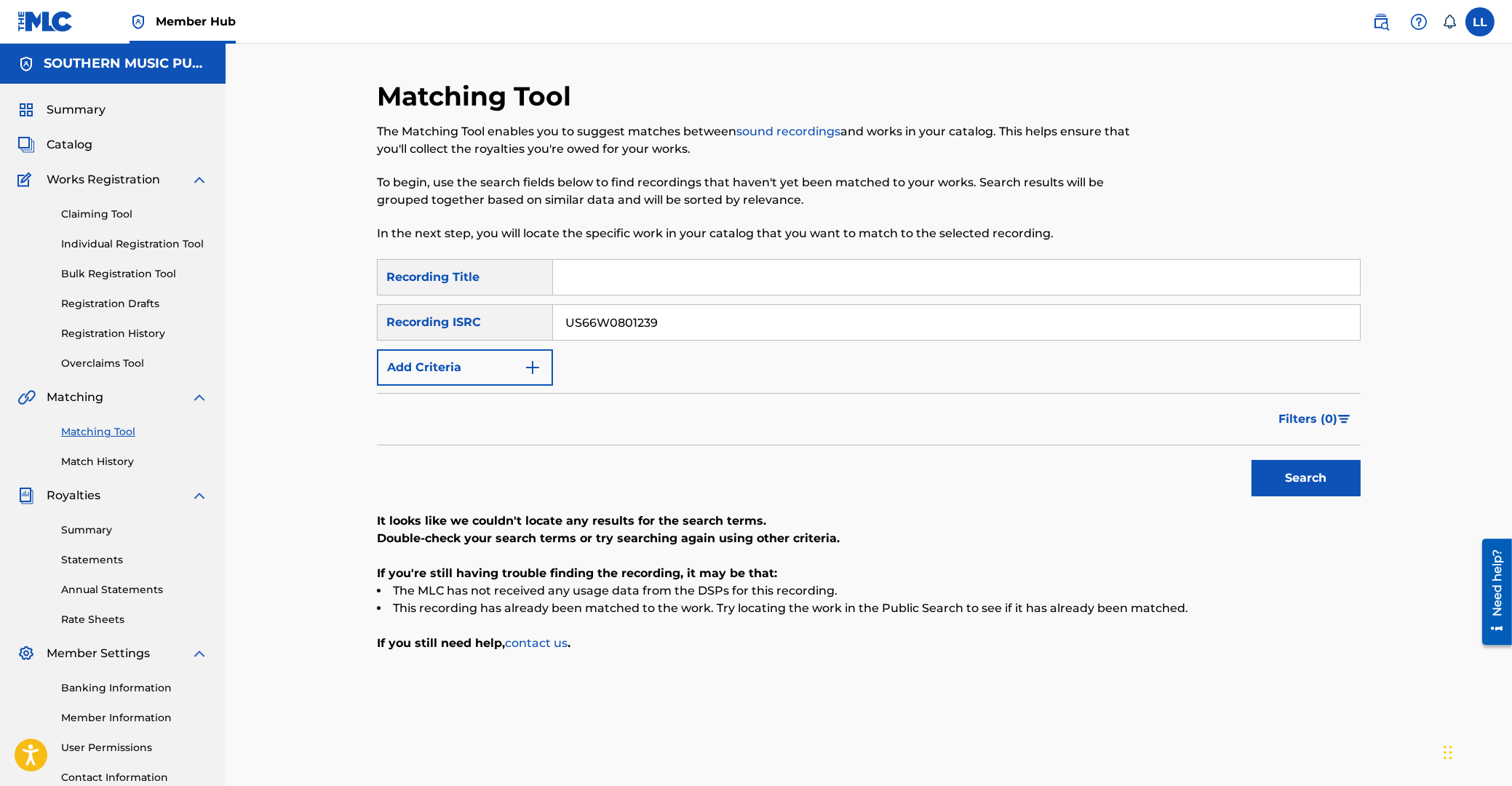
drag, startPoint x: 633, startPoint y: 318, endPoint x: 445, endPoint y: 315, distance: 188.0
click at [553, 315] on input "US66W0801239" at bounding box center [956, 322] width 807 height 34
paste input "40"
click at [1322, 483] on button "Search" at bounding box center [1306, 478] width 109 height 36
click at [259, 134] on div "Matching Tool The Matching Tool enables you to suggest matches between sound re…" at bounding box center [869, 437] width 1286 height 789
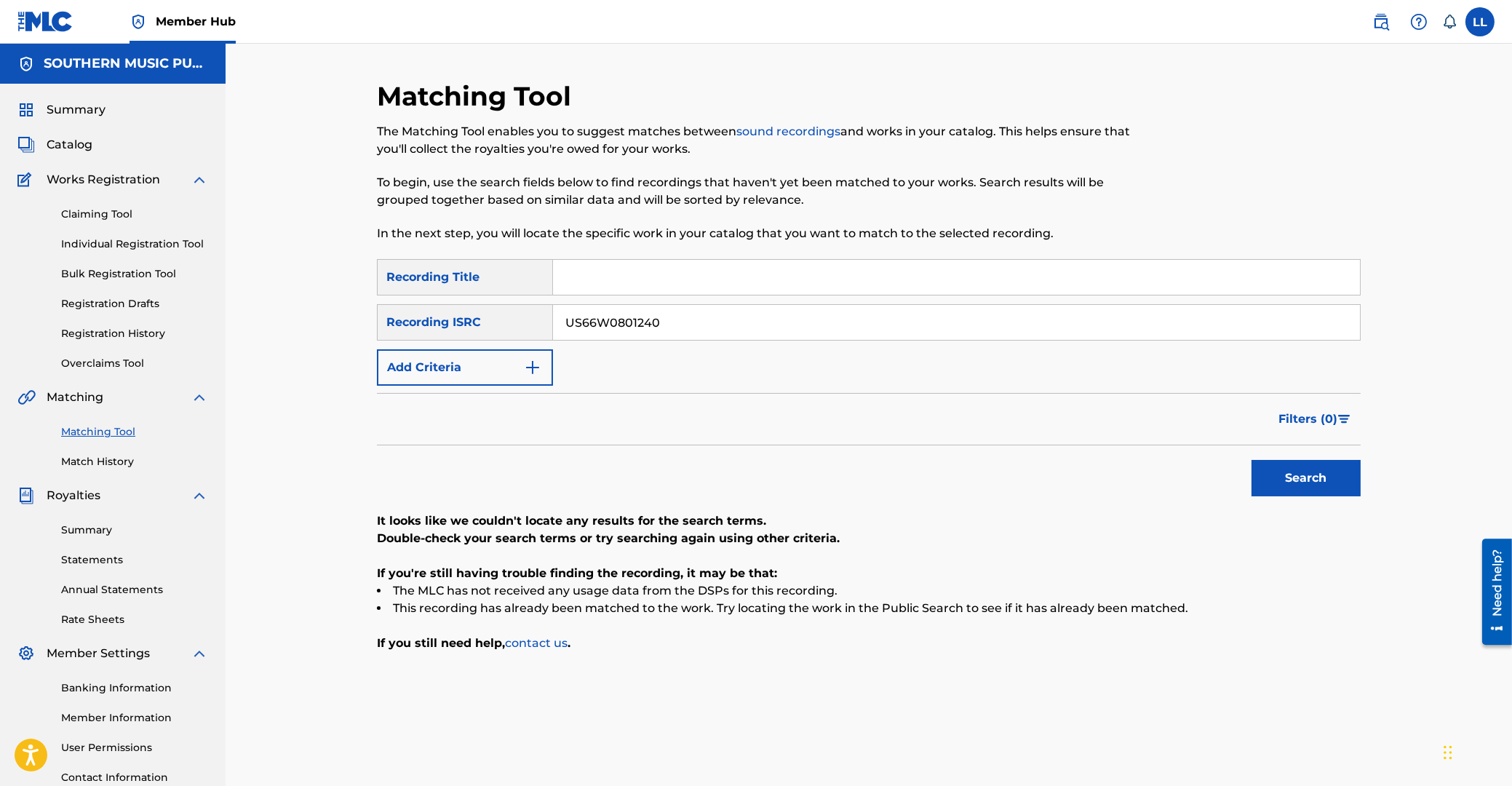
drag, startPoint x: 703, startPoint y: 318, endPoint x: 448, endPoint y: 321, distance: 255.0
click at [553, 321] on input "US66W0801240" at bounding box center [956, 322] width 807 height 34
paste input "4"
click at [1309, 481] on button "Search" at bounding box center [1306, 478] width 109 height 36
drag, startPoint x: 692, startPoint y: 320, endPoint x: 423, endPoint y: 310, distance: 269.2
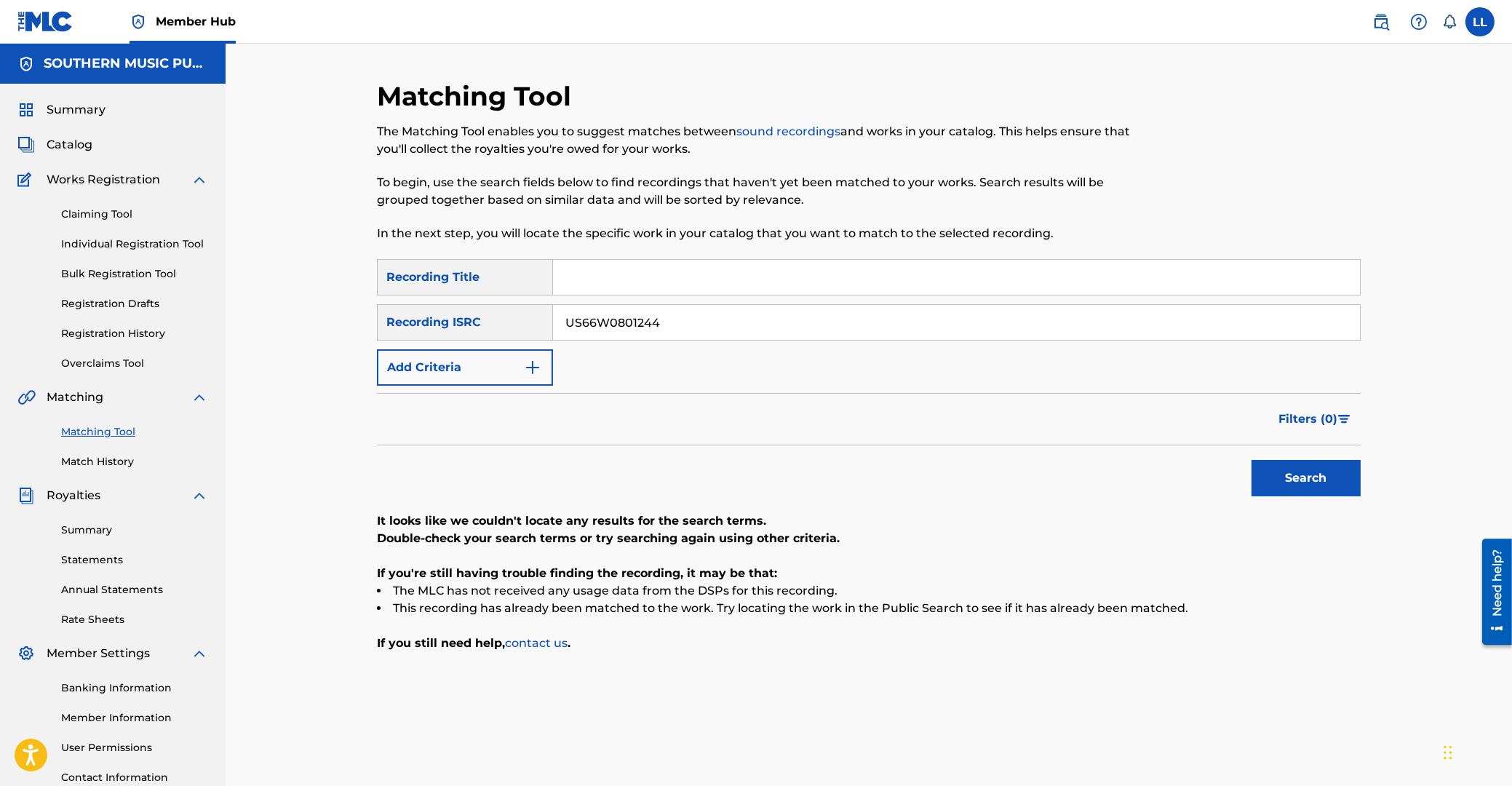
click at [553, 319] on input "US66W0801244" at bounding box center [956, 322] width 807 height 34
paste input "5"
type input "US66W0801245"
click at [1300, 483] on button "Search" at bounding box center [1306, 478] width 109 height 36
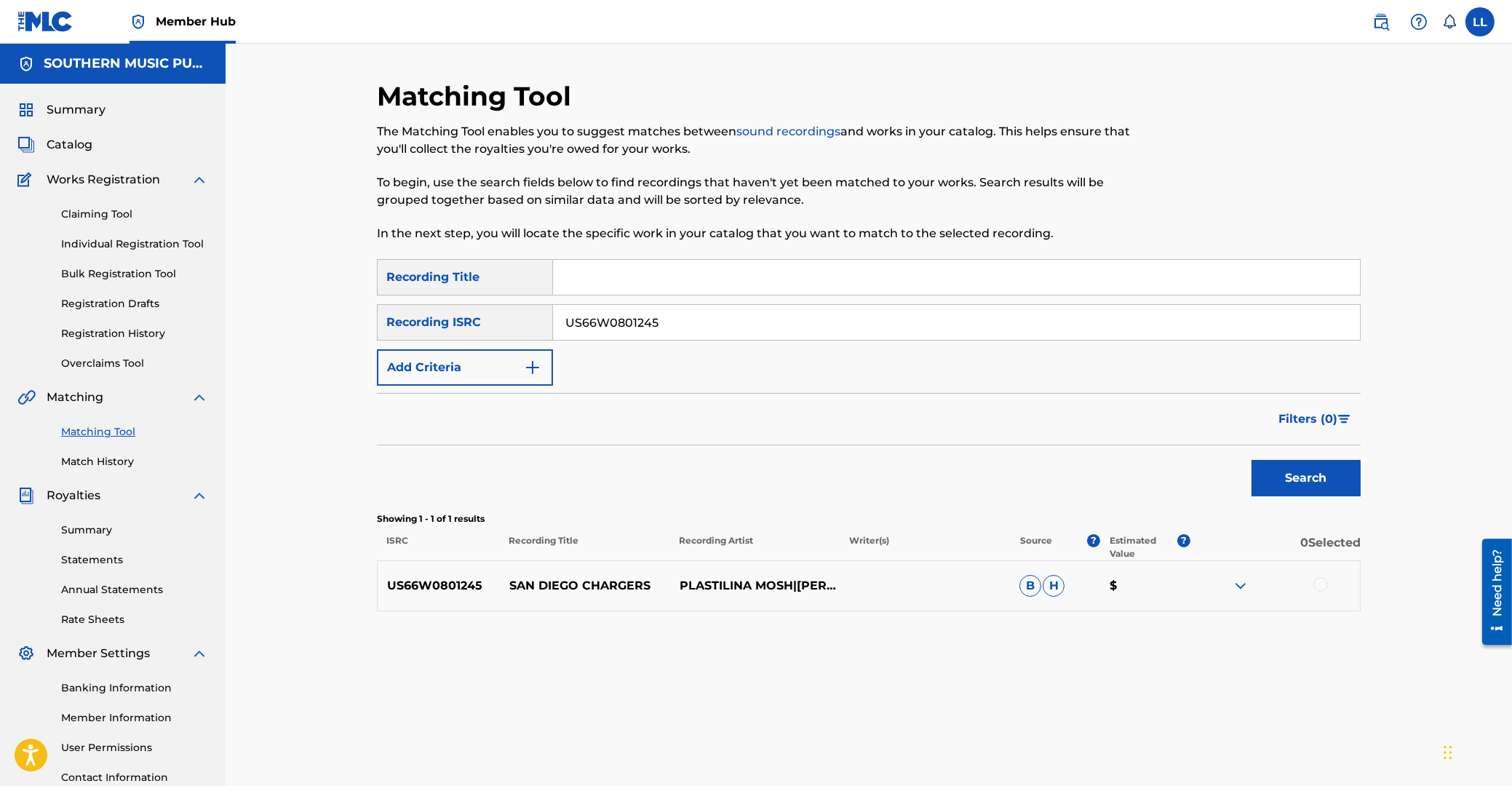
click at [1235, 585] on img at bounding box center [1240, 585] width 17 height 17
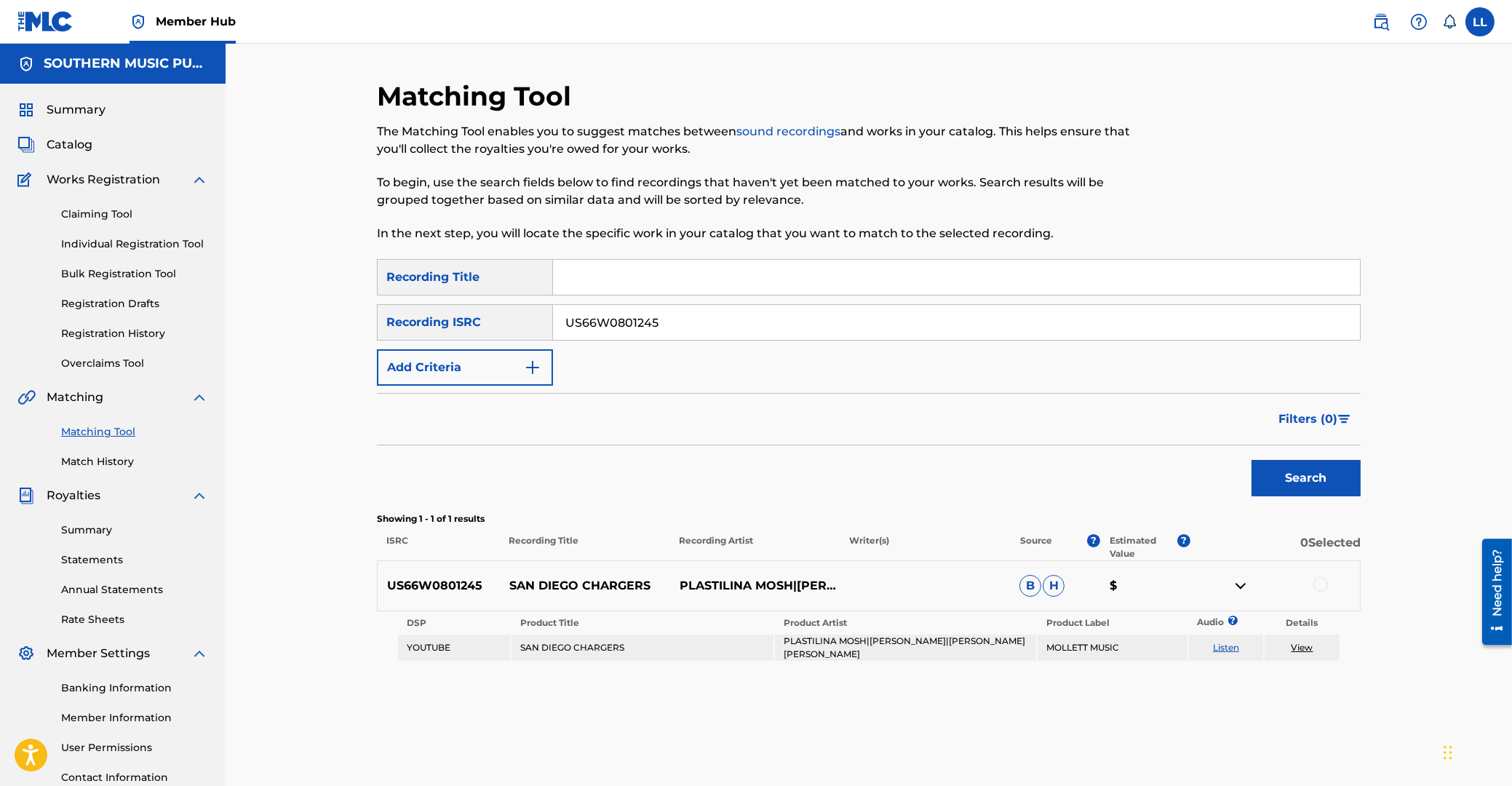
scroll to position [115, 0]
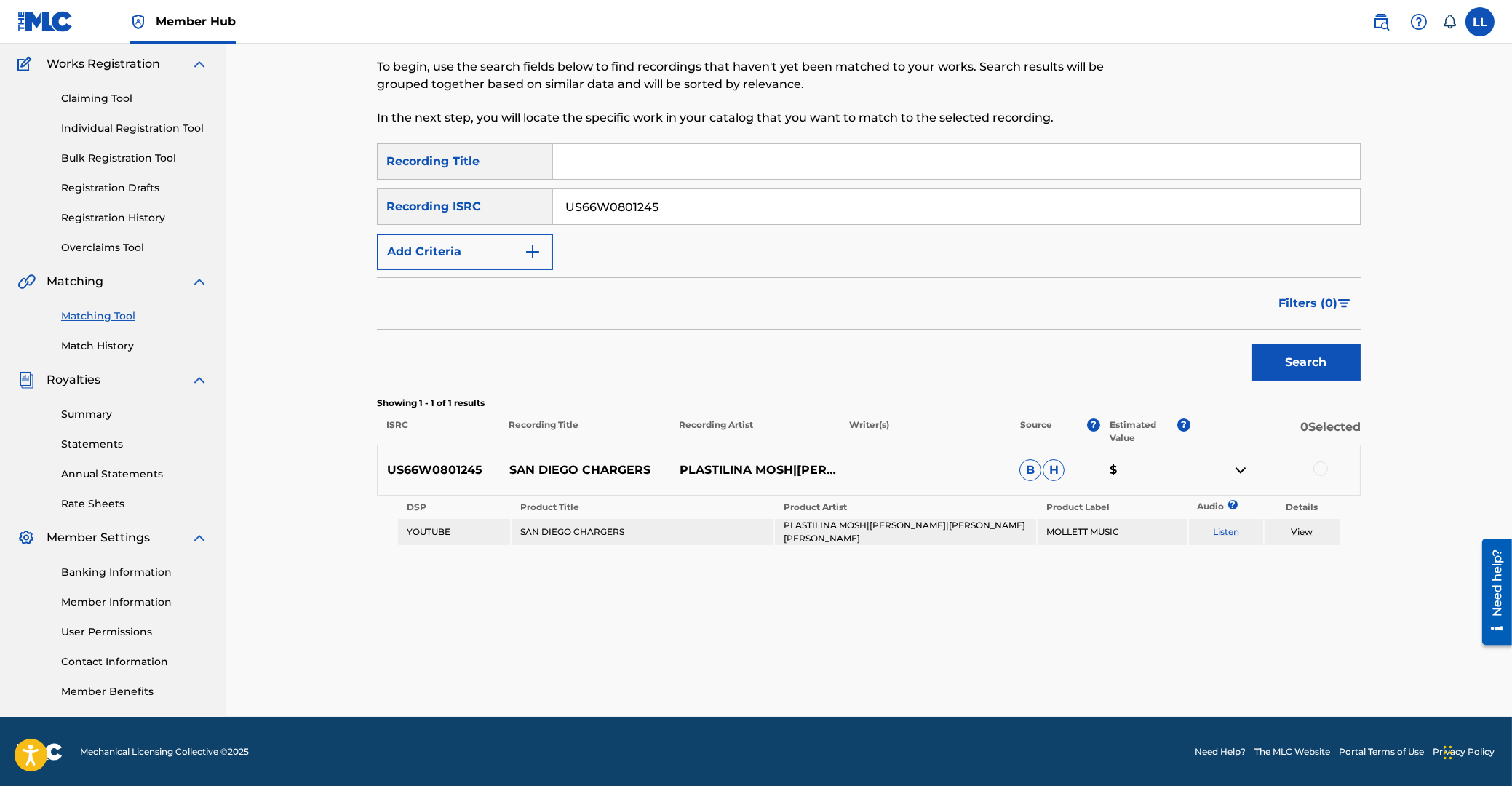
click at [1319, 467] on div at bounding box center [1321, 468] width 15 height 15
click at [1040, 661] on button "Match 1 Group" at bounding box center [1022, 667] width 161 height 36
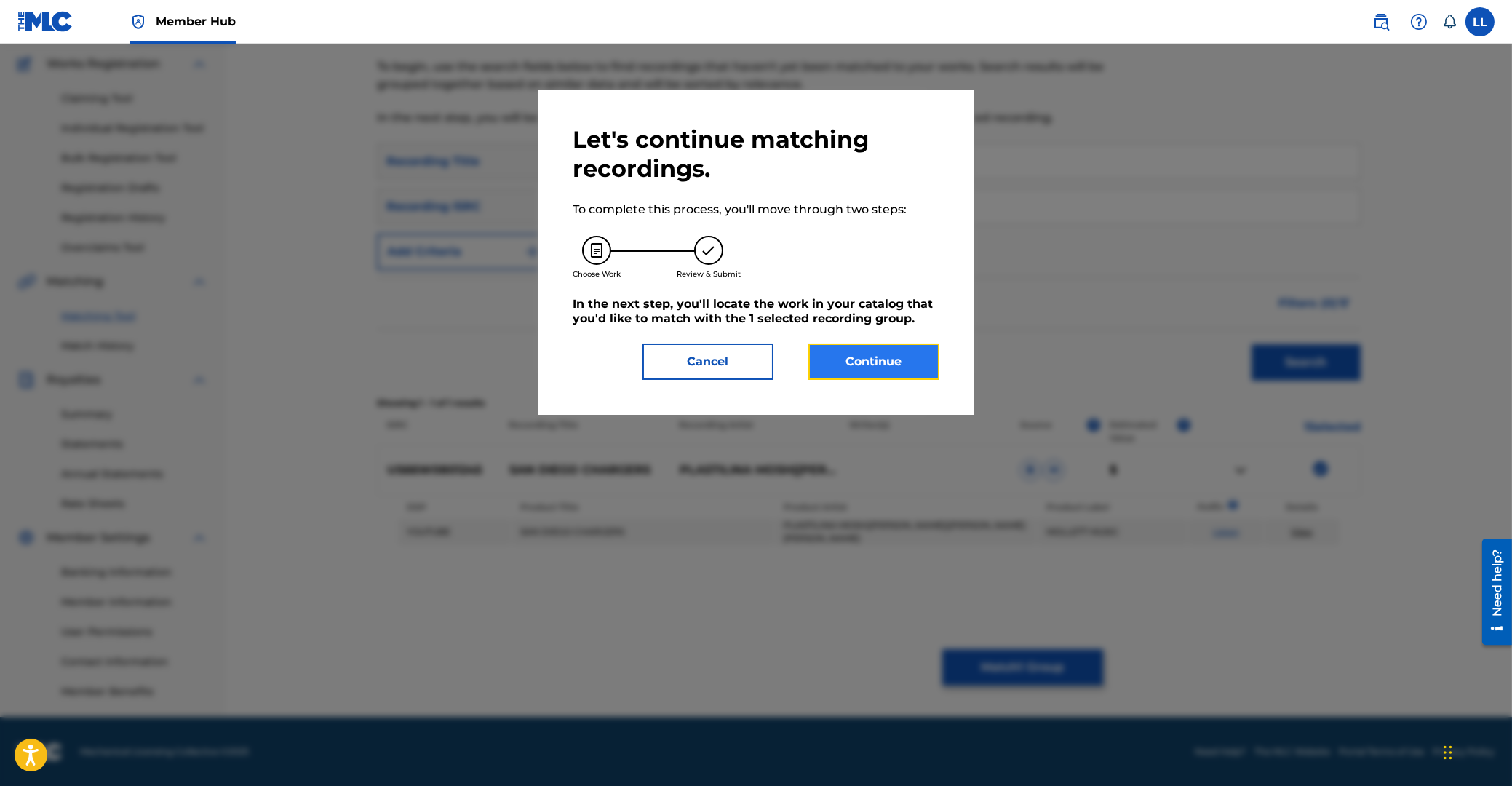
click at [867, 350] on button "Continue" at bounding box center [874, 361] width 131 height 36
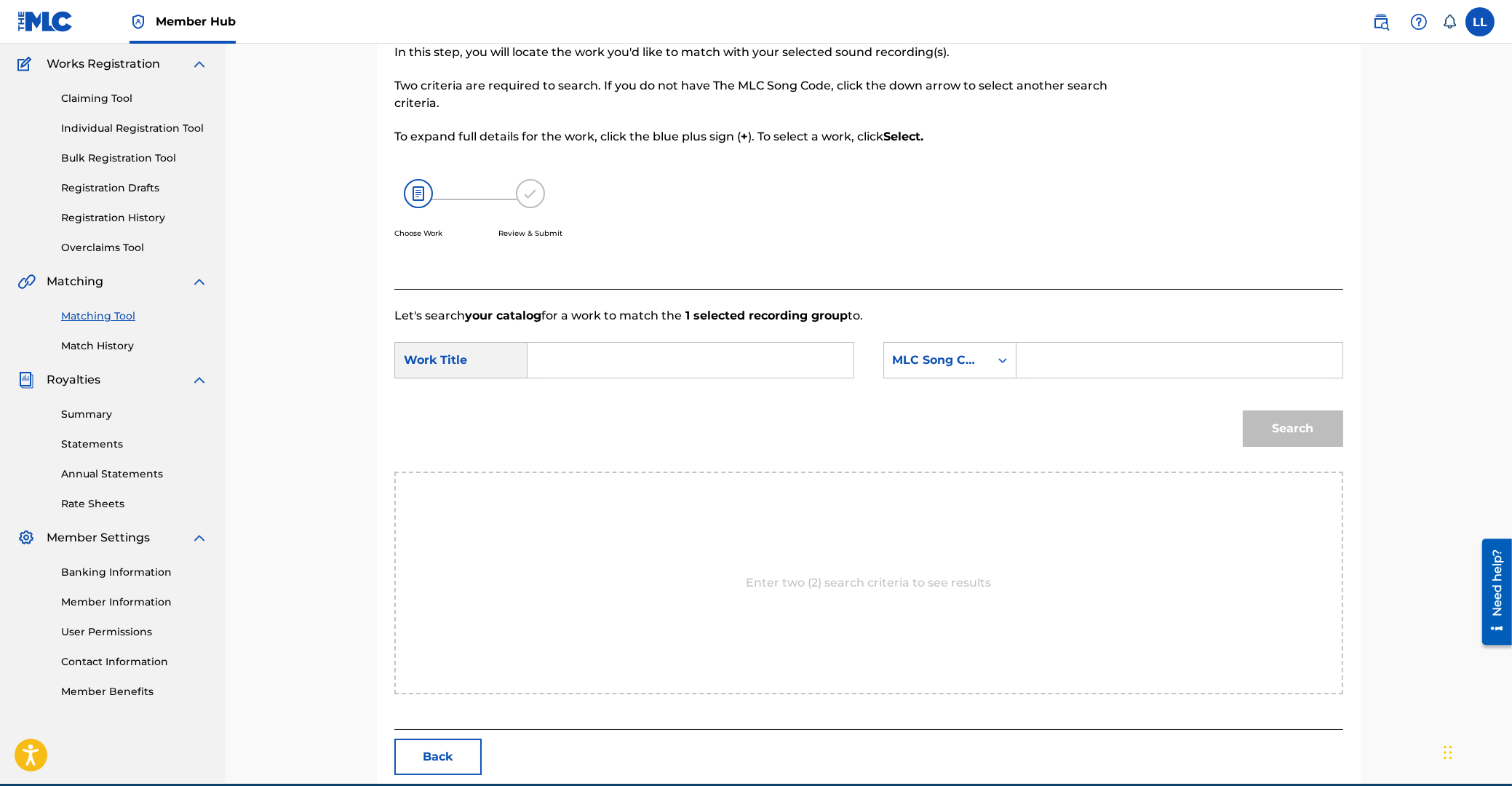
click at [684, 363] on input "Search Form" at bounding box center [691, 360] width 301 height 34
type input "san"
paste input "S5498L"
type input "S5498L"
click at [1242, 410] on button "Search" at bounding box center [1292, 428] width 101 height 36
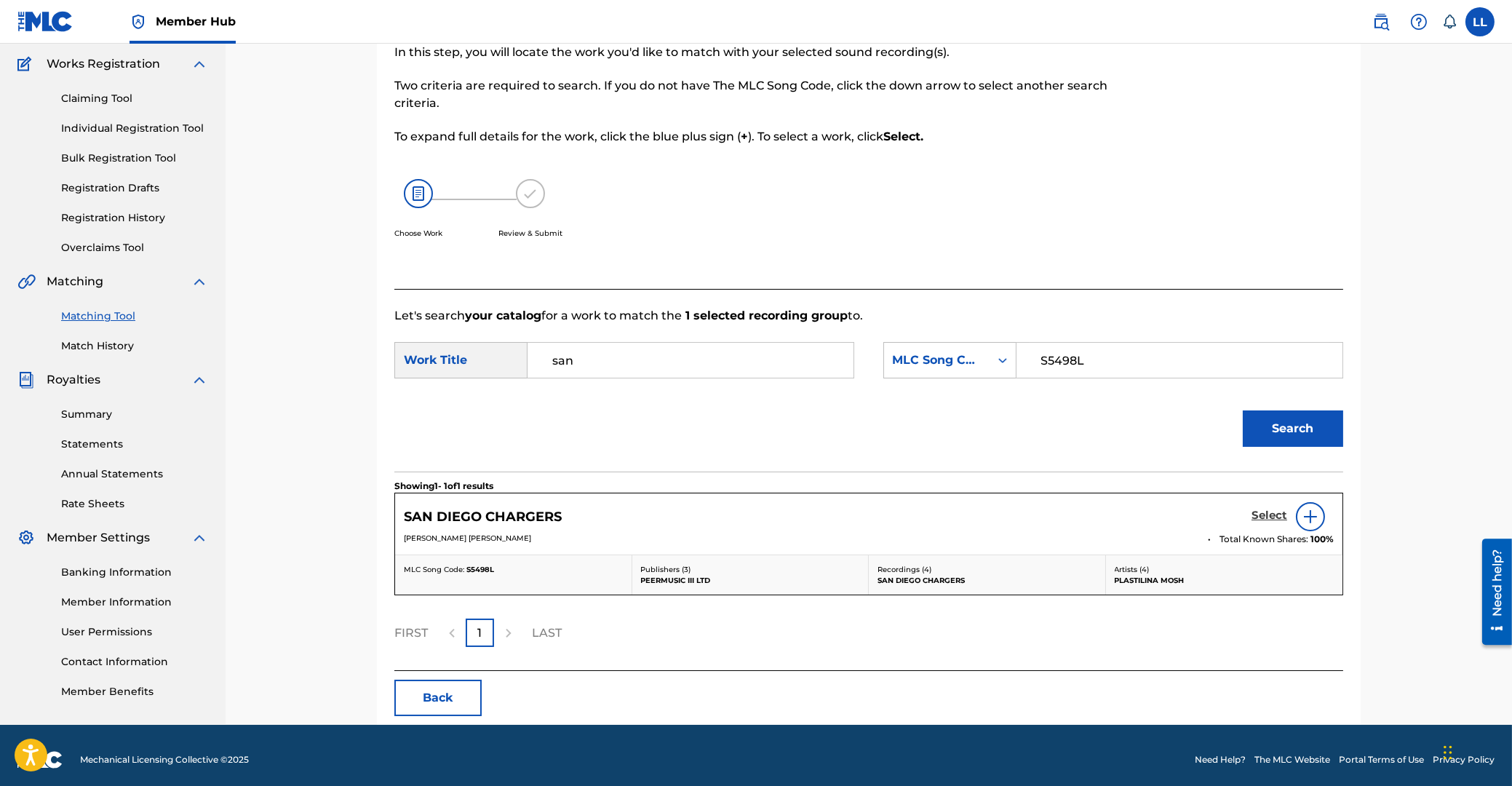
click at [1268, 508] on h5 "Select" at bounding box center [1269, 515] width 35 height 14
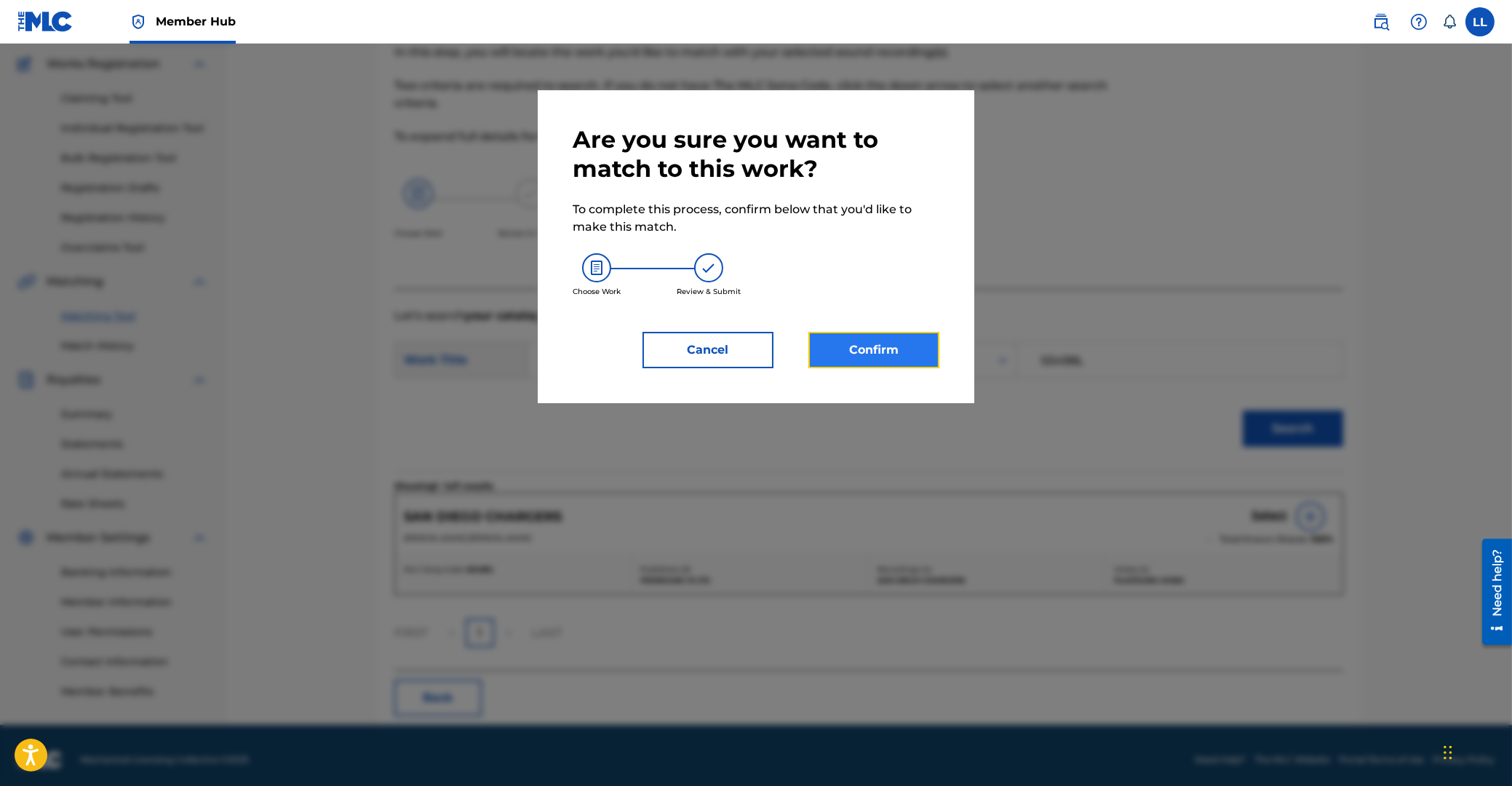
click at [898, 349] on button "Confirm" at bounding box center [874, 350] width 131 height 36
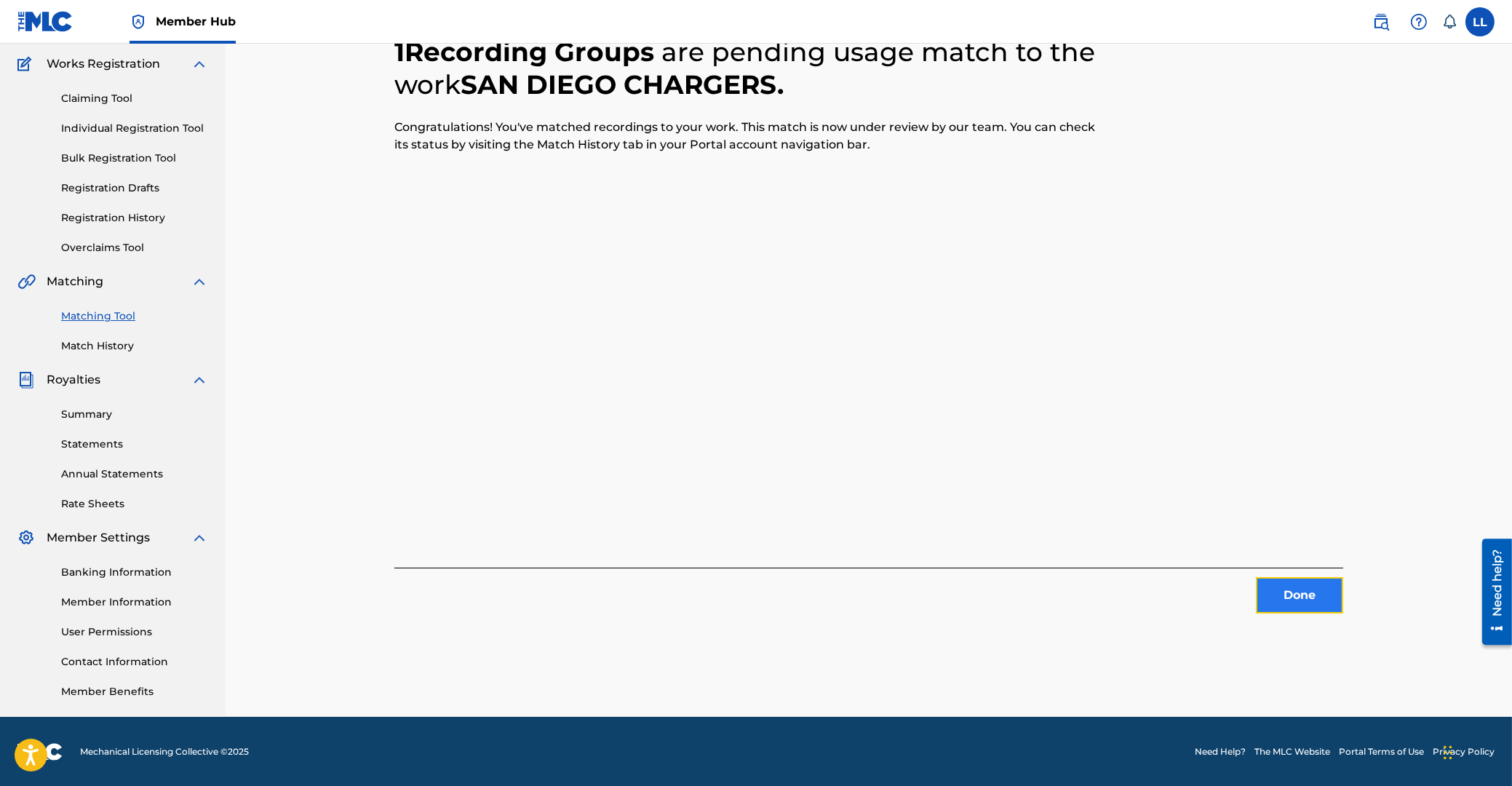
click at [1293, 587] on button "Done" at bounding box center [1300, 595] width 87 height 36
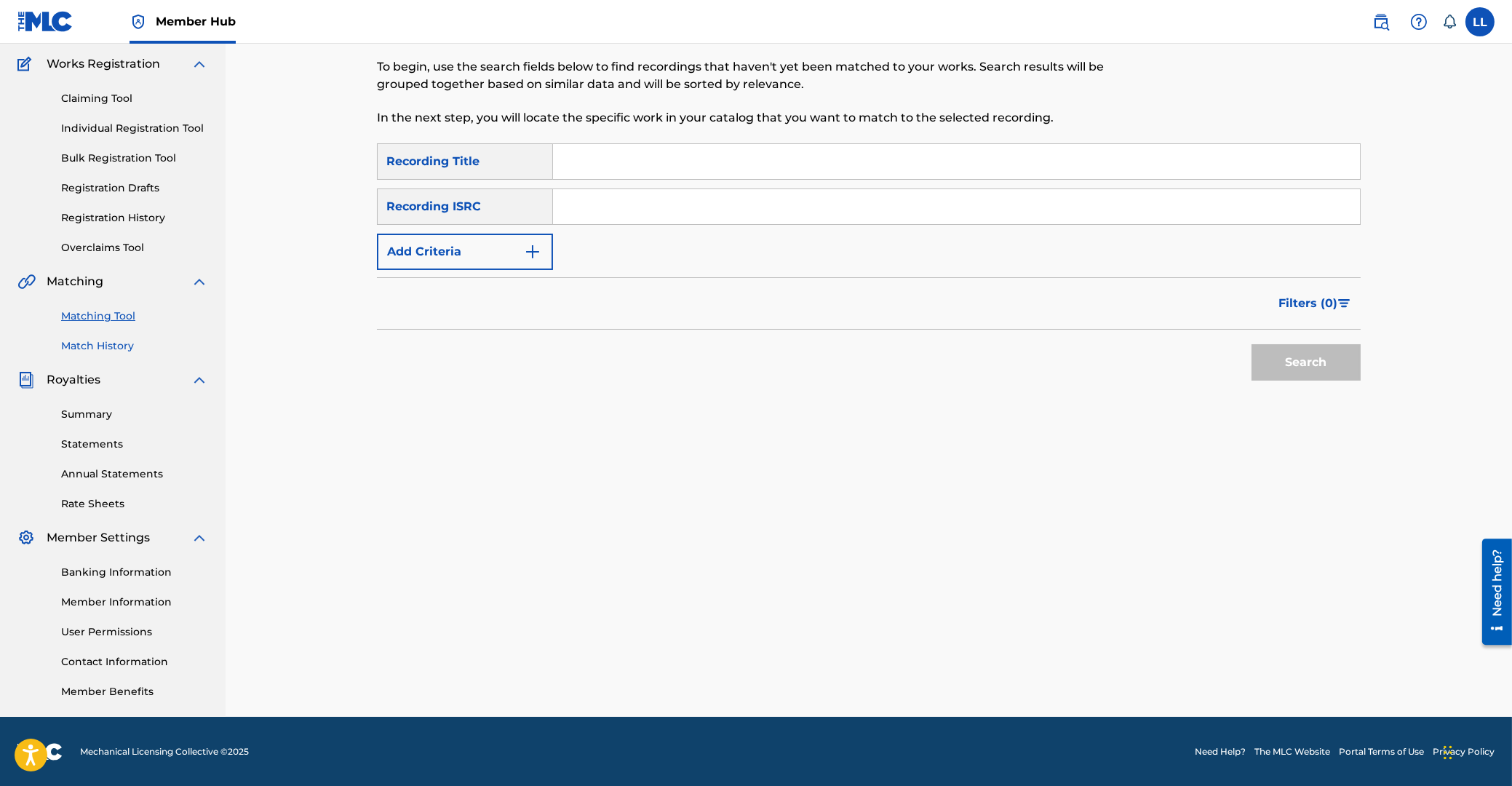
click at [117, 347] on link "Match History" at bounding box center [134, 346] width 147 height 15
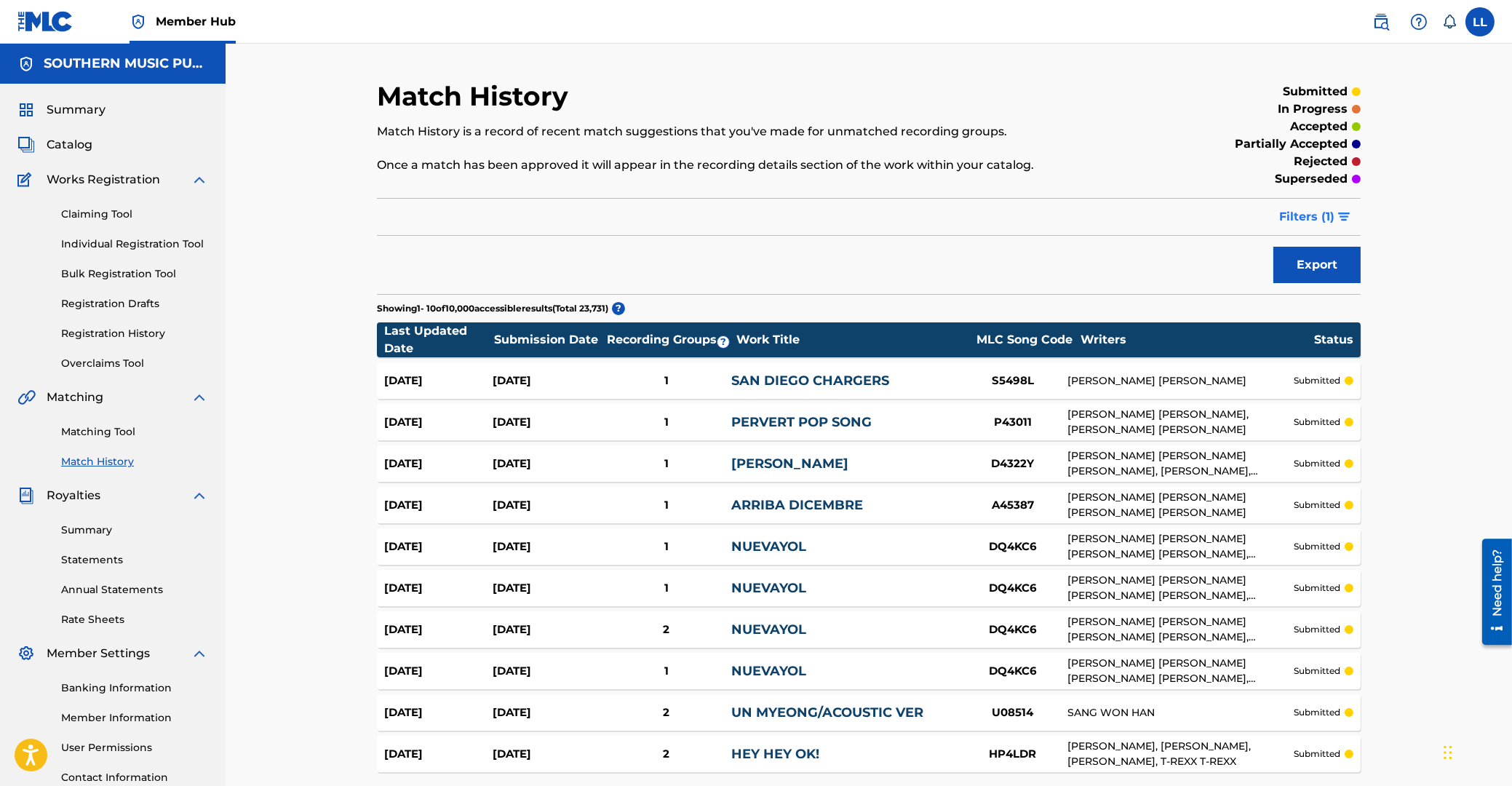
click at [1310, 213] on span "Filters ( 1 )" at bounding box center [1306, 216] width 55 height 17
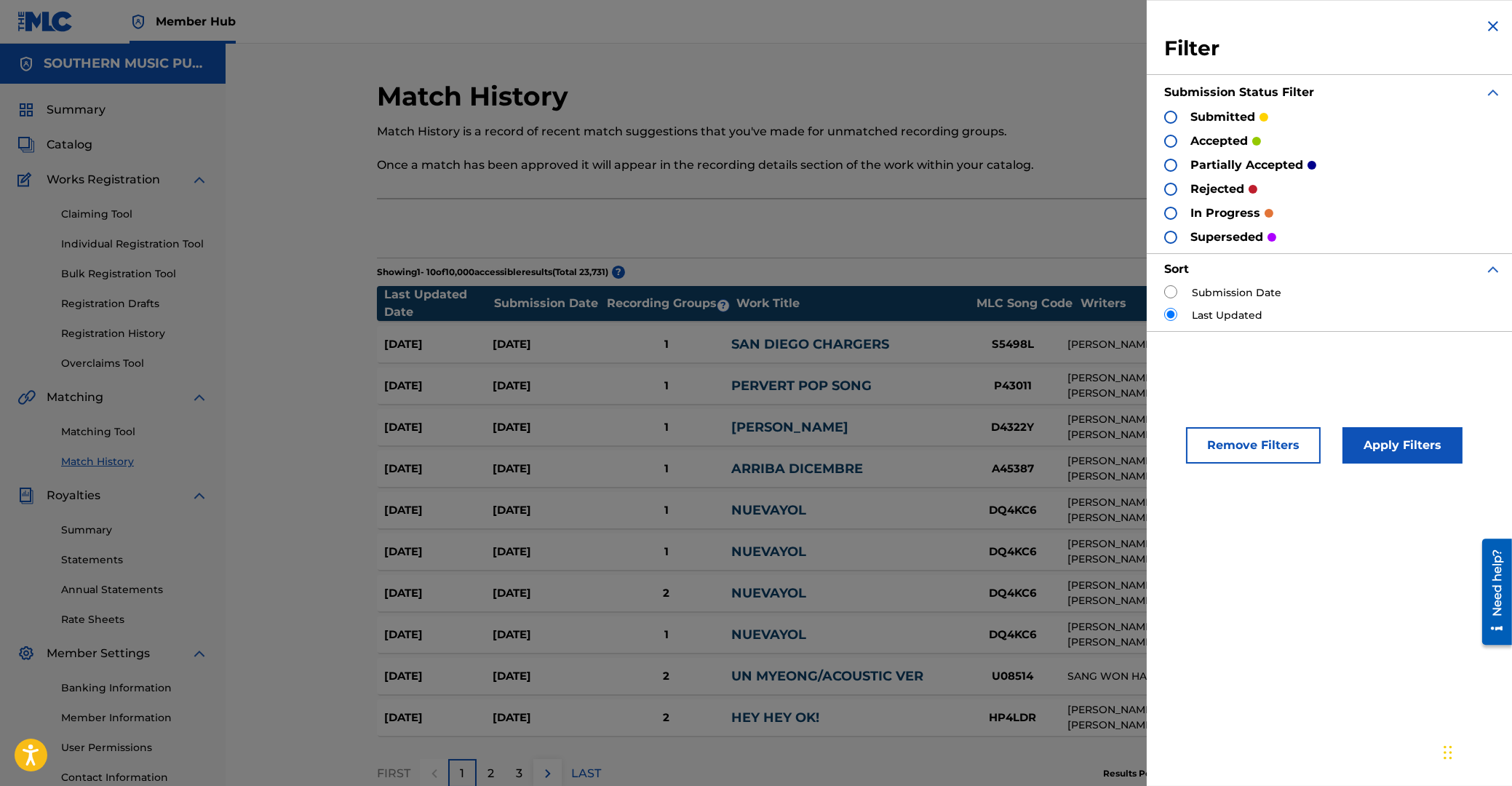
click at [1169, 292] on input "radio" at bounding box center [1171, 291] width 13 height 13
radio input "true"
click at [1396, 447] on button "Apply Filters" at bounding box center [1402, 446] width 120 height 36
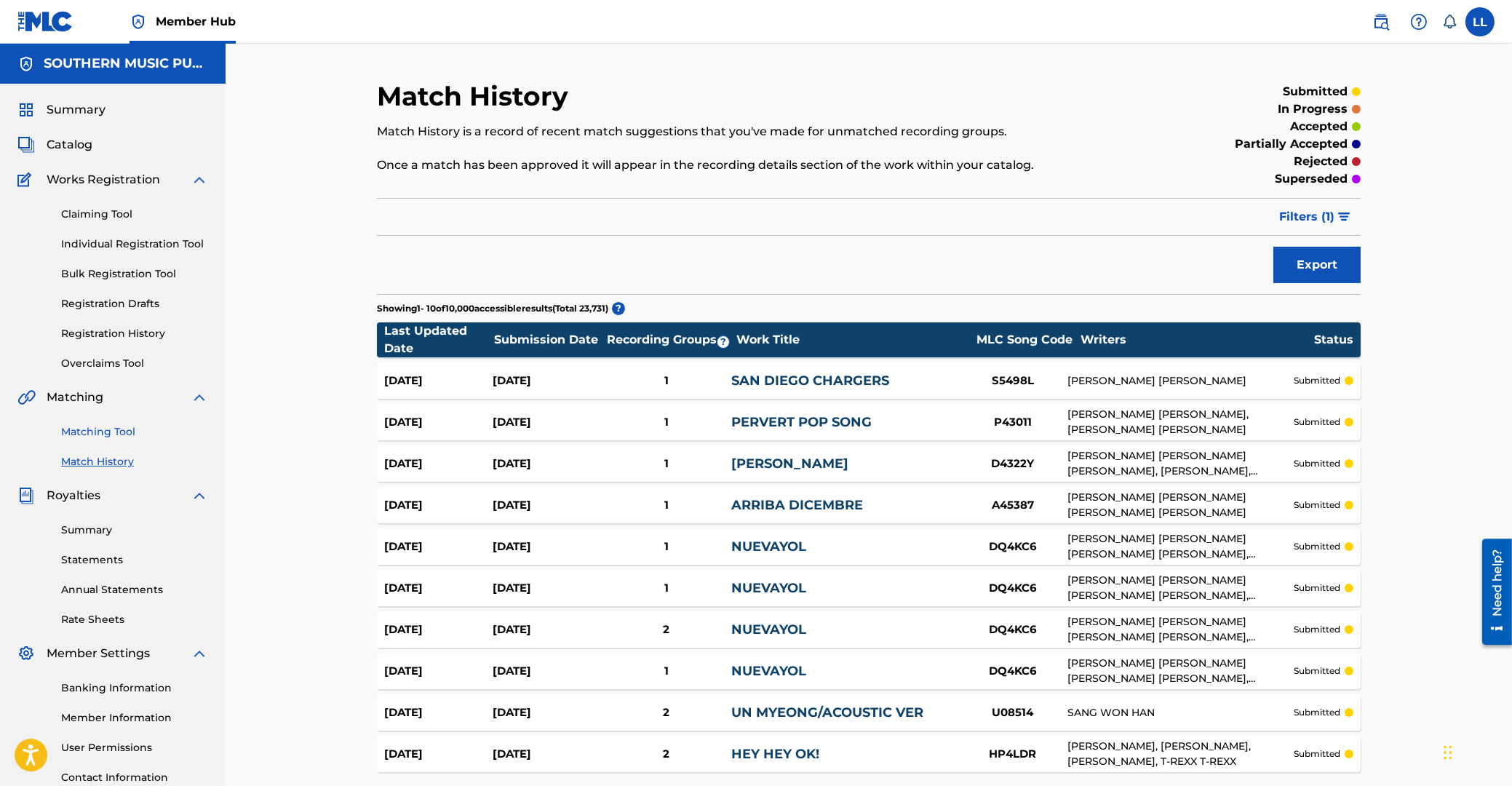
click at [112, 435] on link "Matching Tool" at bounding box center [134, 431] width 147 height 15
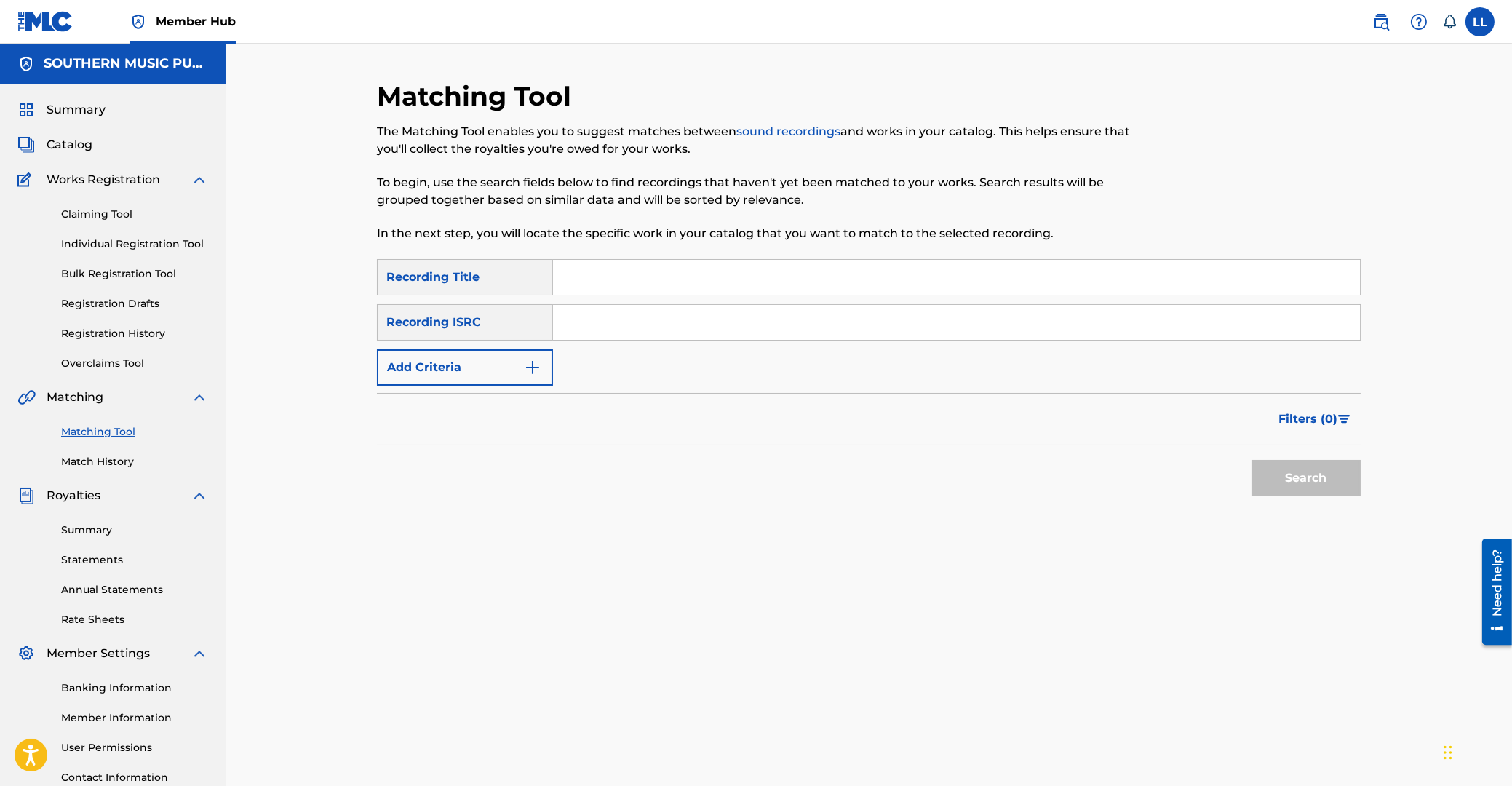
click at [643, 311] on input "Search Form" at bounding box center [956, 322] width 807 height 34
paste input "US66W0801246"
type input "US66W0801246"
click at [1332, 487] on button "Search" at bounding box center [1306, 478] width 109 height 36
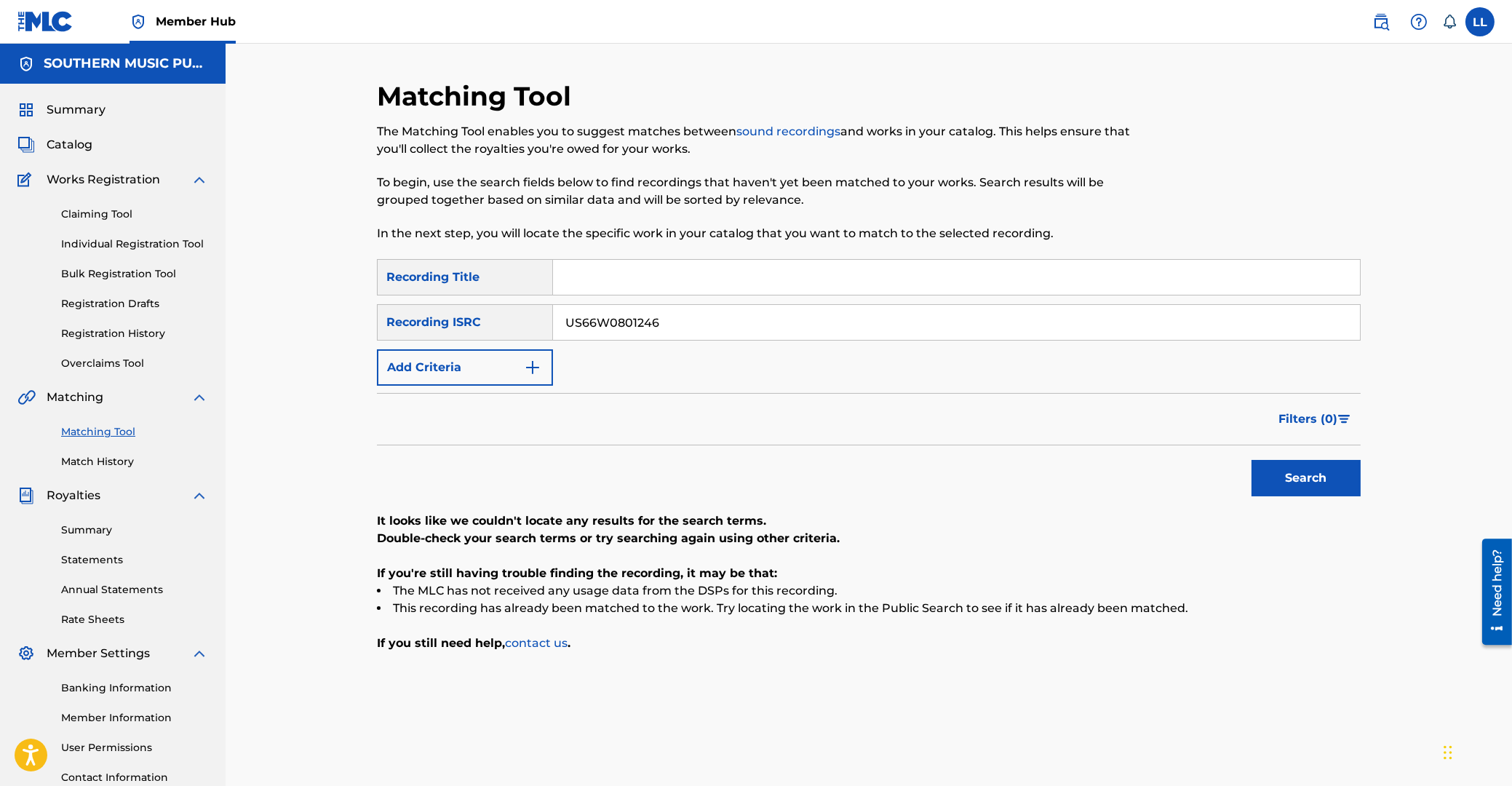
drag, startPoint x: 680, startPoint y: 325, endPoint x: 314, endPoint y: 314, distance: 366.2
click at [553, 322] on input "US66W0801246" at bounding box center [956, 322] width 807 height 34
drag, startPoint x: 611, startPoint y: 323, endPoint x: 797, endPoint y: 415, distance: 207.5
click at [614, 328] on input "Search Form" at bounding box center [956, 322] width 807 height 34
paste input "MXF060500215"
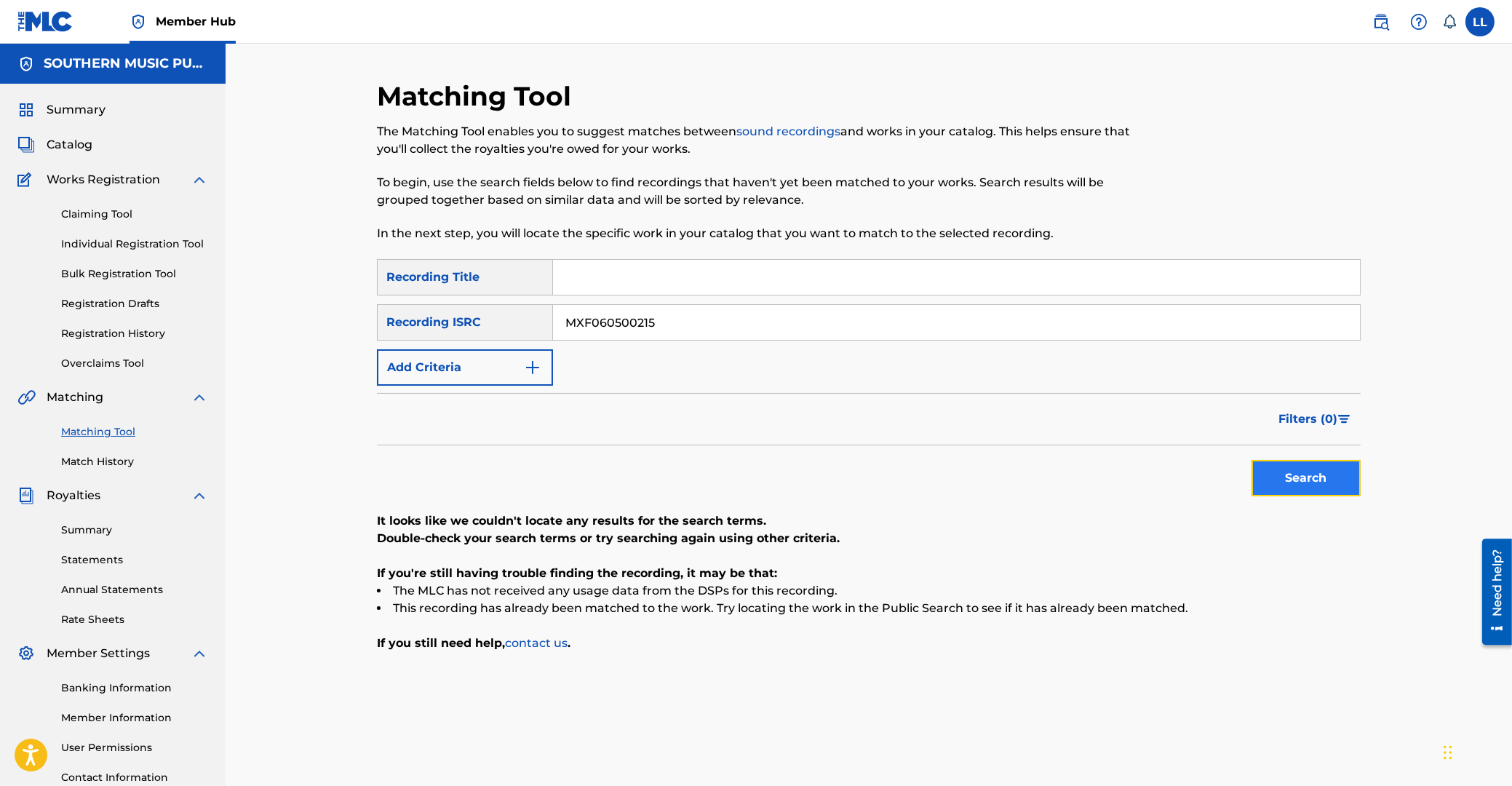
click at [1329, 490] on button "Search" at bounding box center [1306, 478] width 109 height 36
drag, startPoint x: 621, startPoint y: 321, endPoint x: 329, endPoint y: 319, distance: 292.0
click at [553, 319] on input "MXF060500215" at bounding box center [956, 322] width 807 height 34
paste input "9800684"
click at [1290, 461] on div "Search" at bounding box center [1302, 475] width 116 height 58
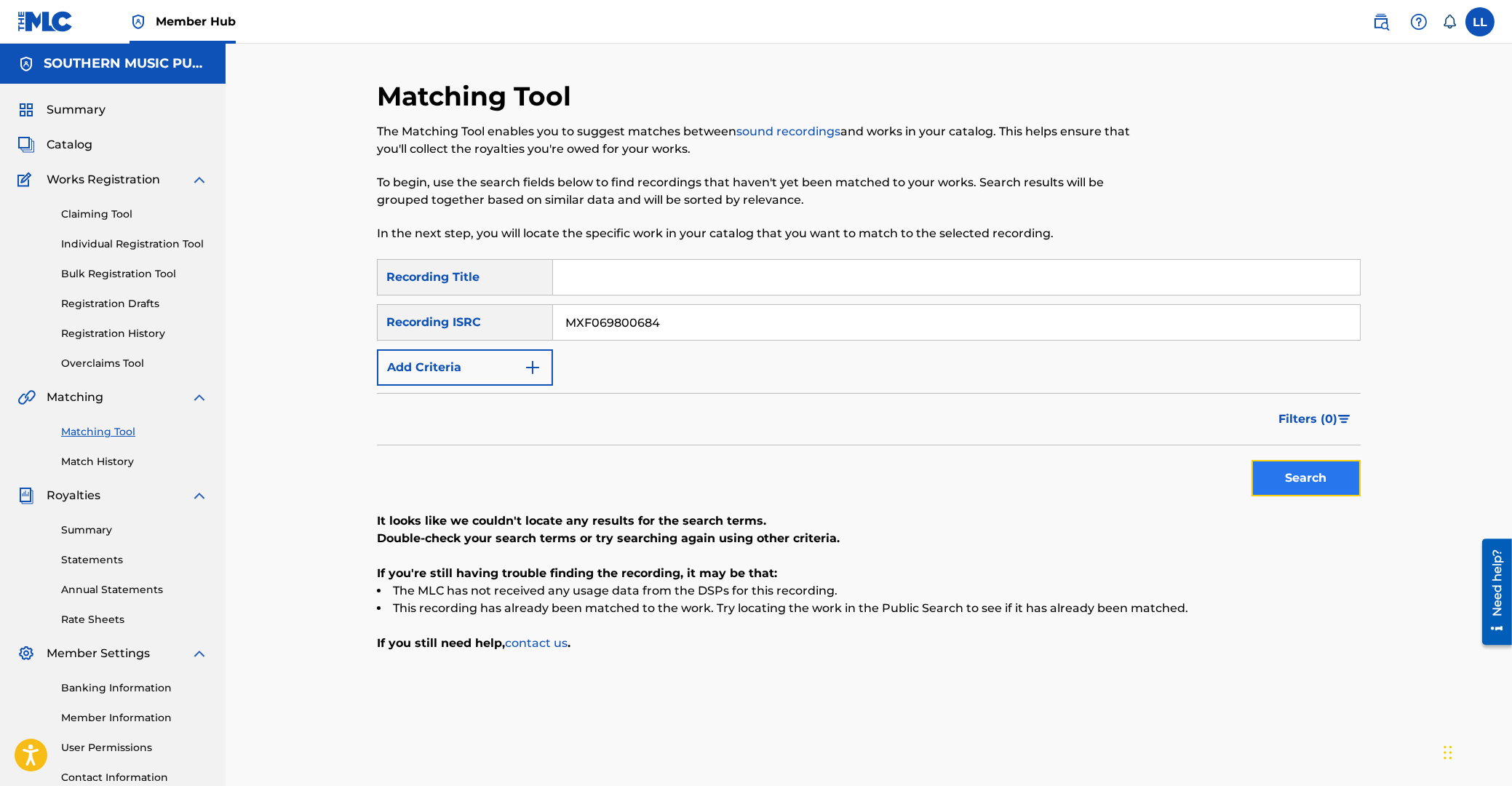
click at [1292, 467] on button "Search" at bounding box center [1306, 478] width 109 height 36
drag, startPoint x: 443, startPoint y: 314, endPoint x: 447, endPoint y: 325, distance: 11.7
click at [553, 314] on input "MXF069800684" at bounding box center [956, 322] width 807 height 34
paste input "0000041"
click at [1303, 469] on button "Search" at bounding box center [1306, 478] width 109 height 36
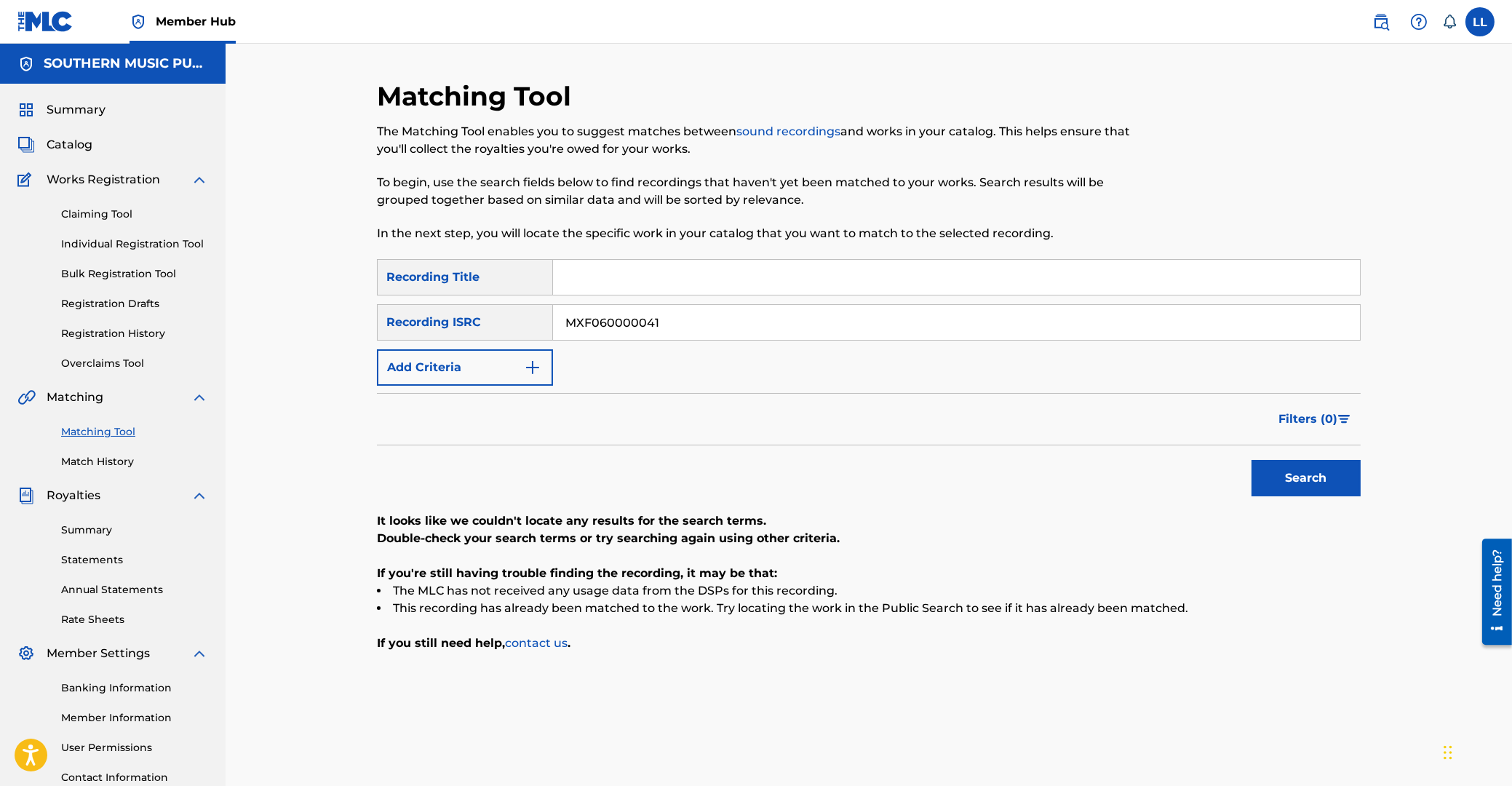
drag, startPoint x: 714, startPoint y: 316, endPoint x: 593, endPoint y: 342, distance: 123.8
click at [553, 308] on input "MXF060000041" at bounding box center [956, 322] width 807 height 34
paste input "300696"
type input "MXF060300696"
click at [1330, 481] on button "Search" at bounding box center [1306, 478] width 109 height 36
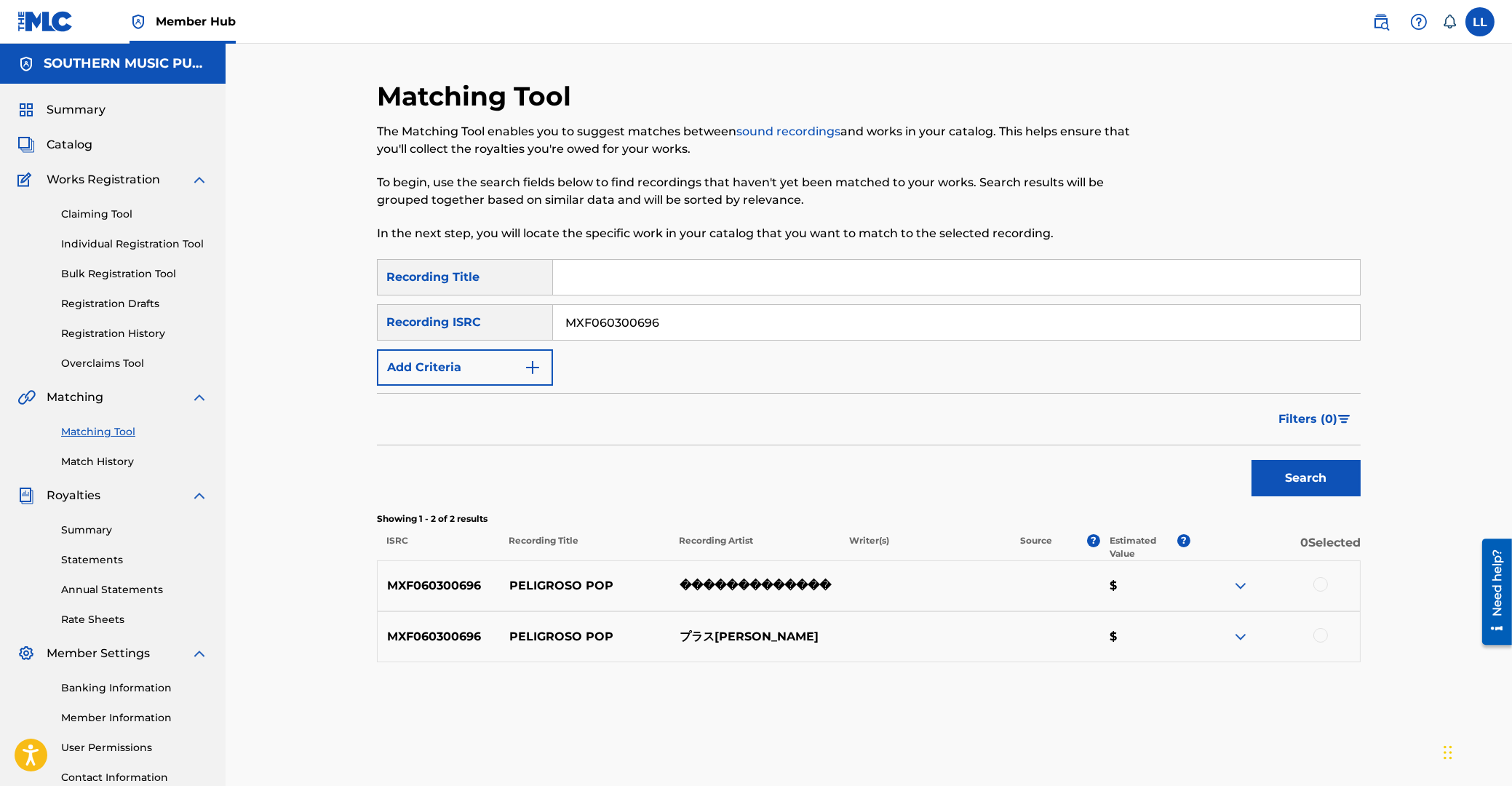
click at [1317, 585] on div at bounding box center [1321, 585] width 15 height 15
click at [1321, 634] on div at bounding box center [1321, 635] width 15 height 15
click at [1035, 666] on button "Match 2 Groups" at bounding box center [1022, 667] width 161 height 36
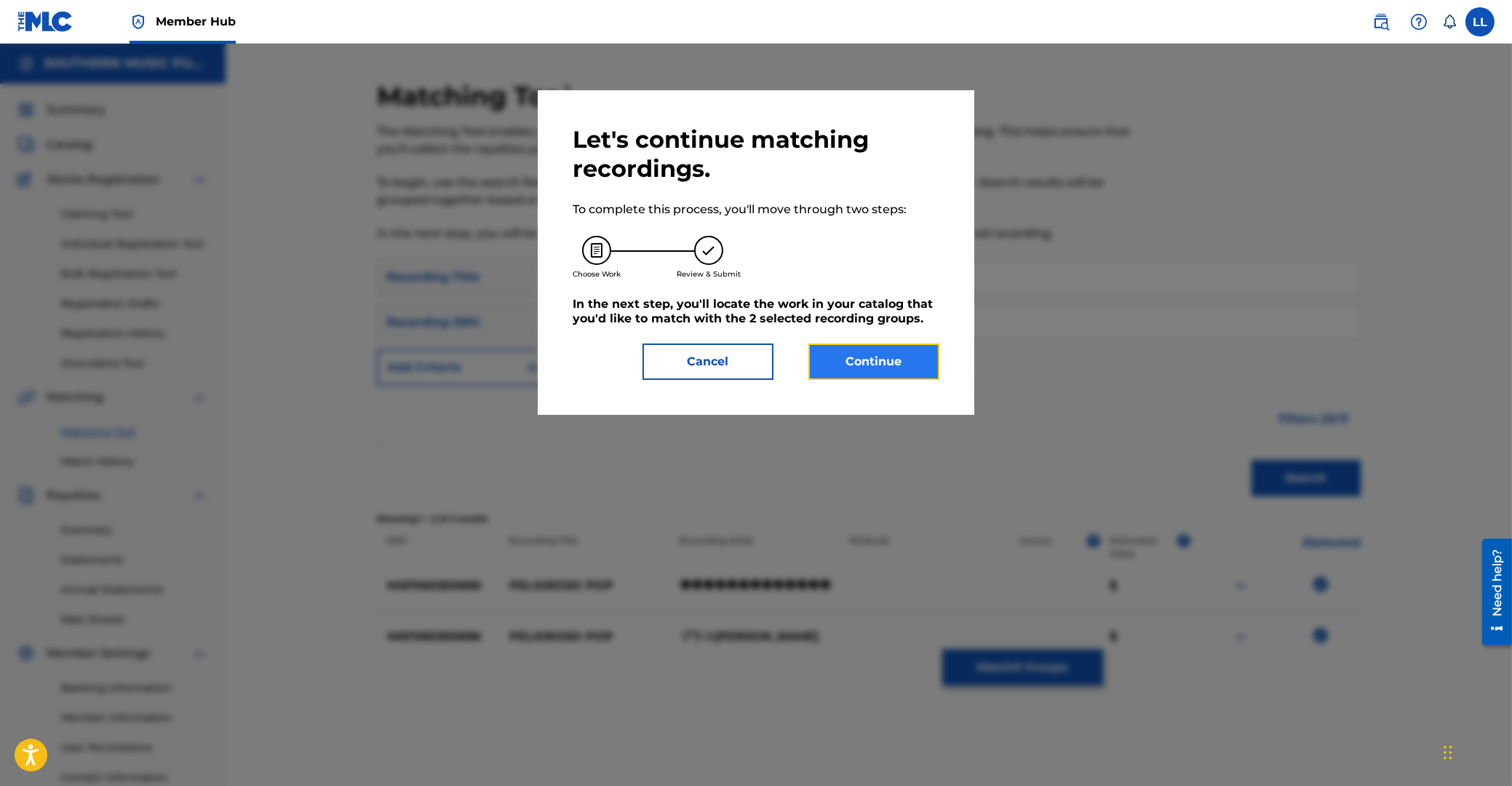
click at [861, 358] on button "Continue" at bounding box center [874, 361] width 131 height 36
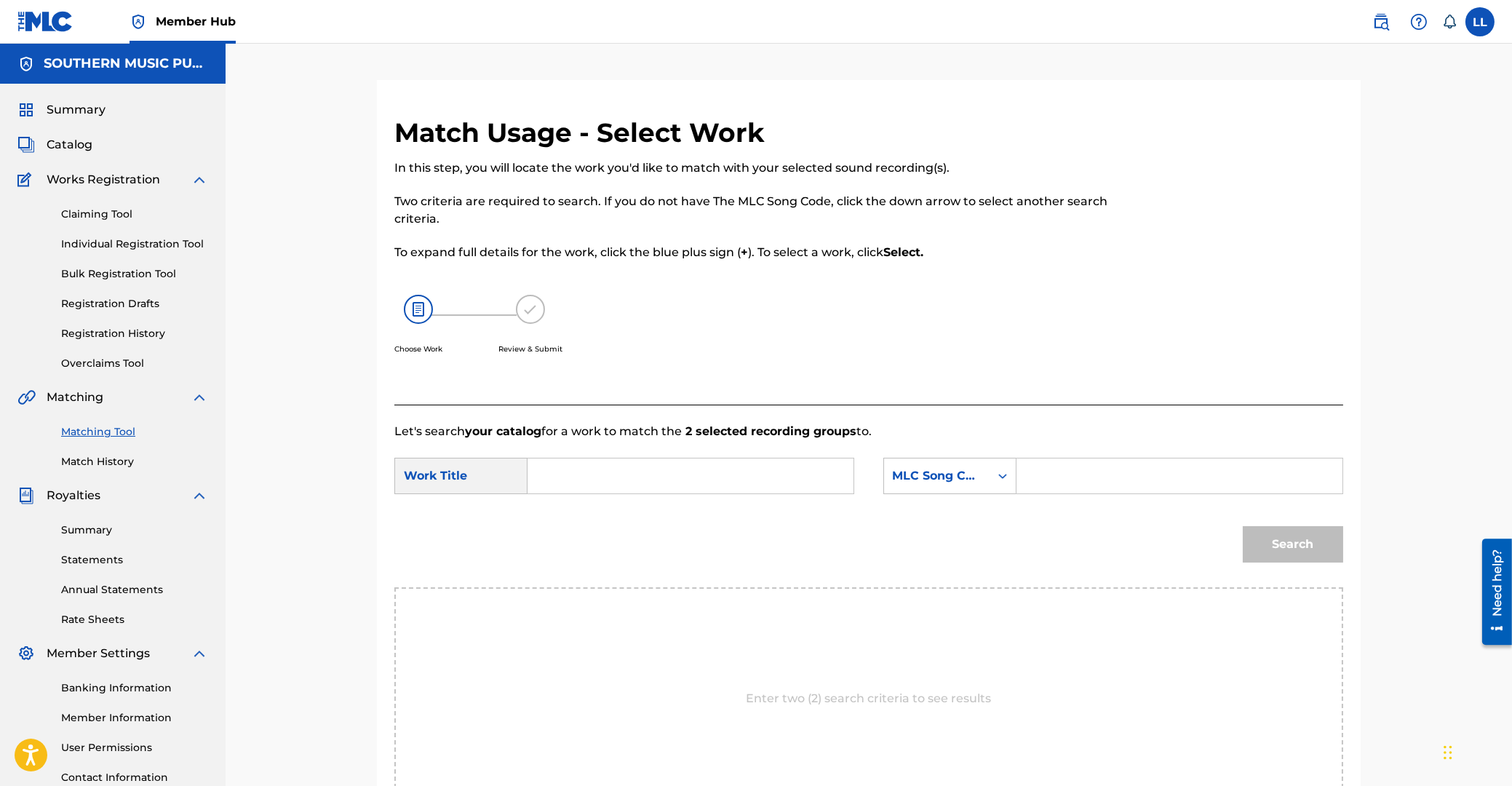
click at [580, 490] on input "Search Form" at bounding box center [691, 476] width 301 height 34
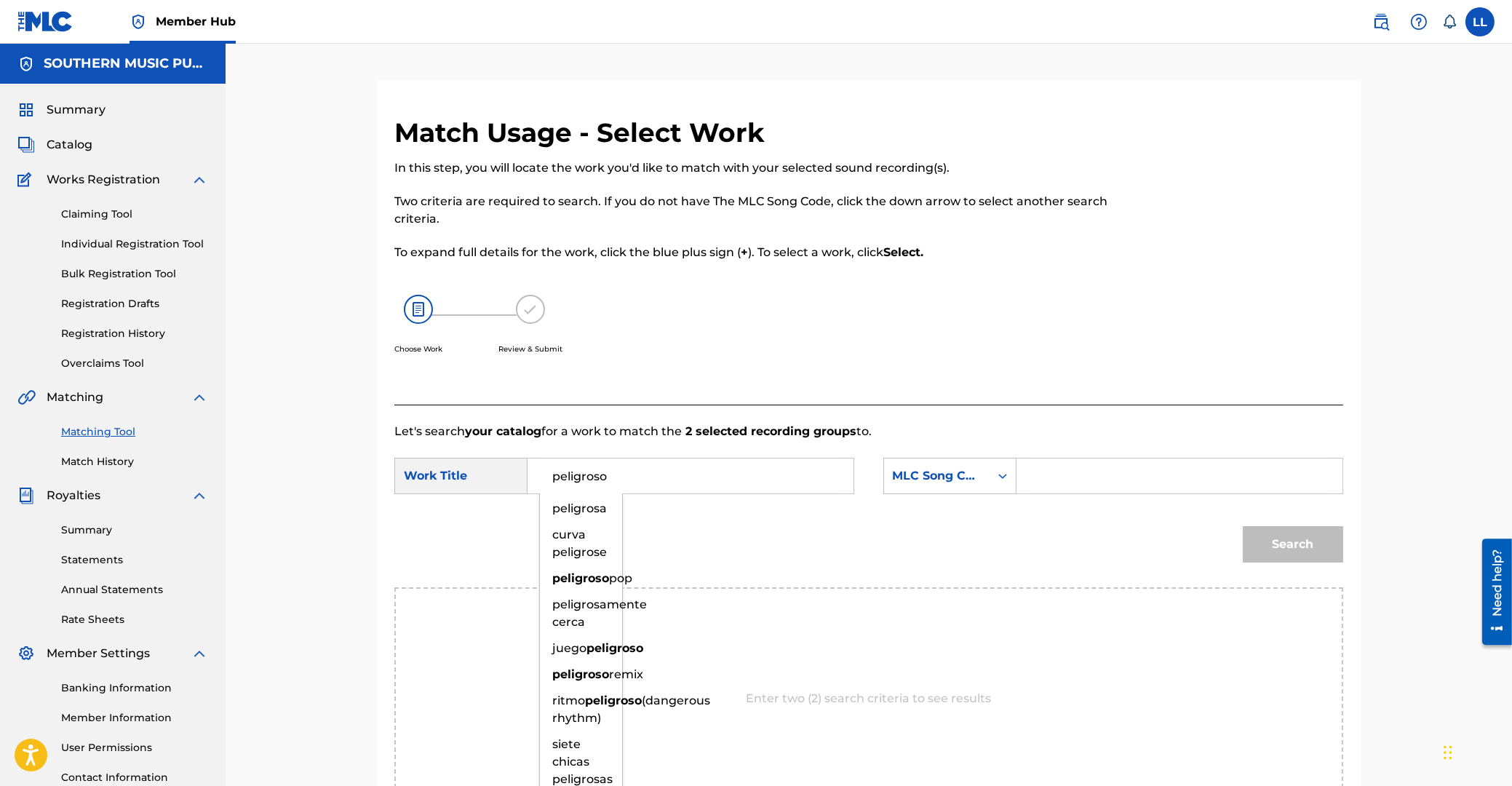
type input "peligroso"
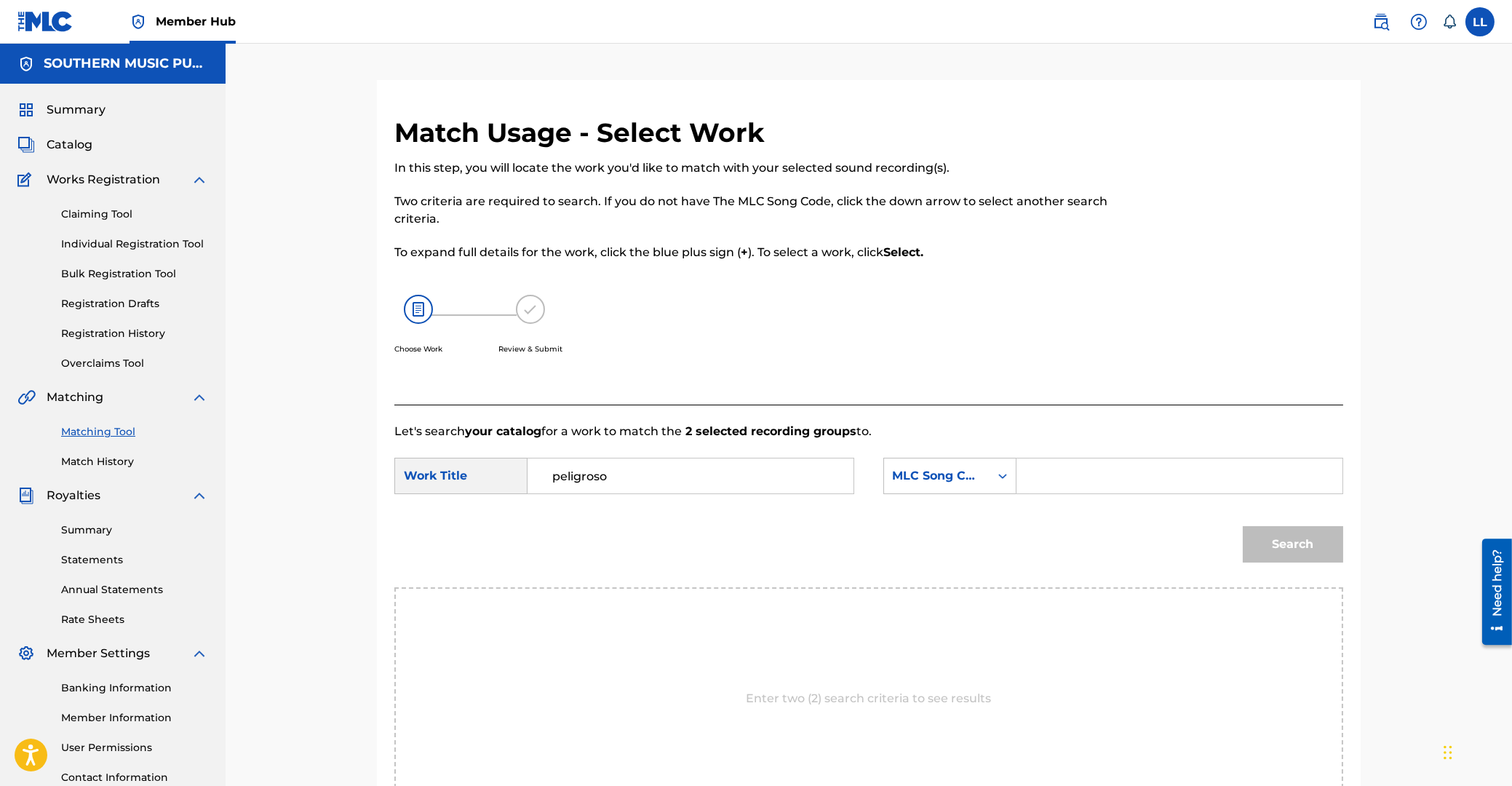
paste input "P1946P"
type input "P1946P"
click at [1242, 526] on button "Search" at bounding box center [1292, 545] width 101 height 36
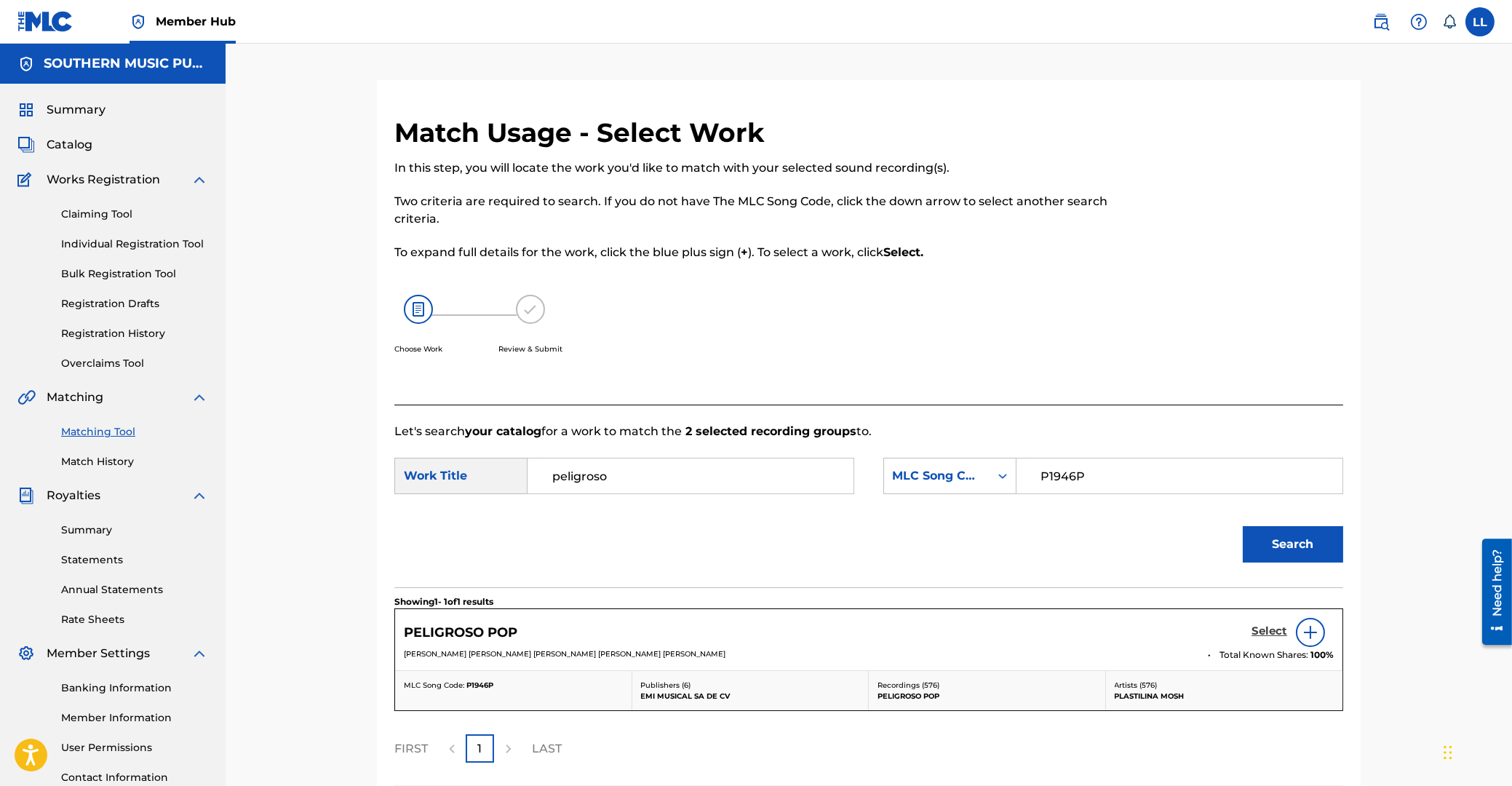
click at [1276, 633] on h5 "Select" at bounding box center [1269, 631] width 35 height 14
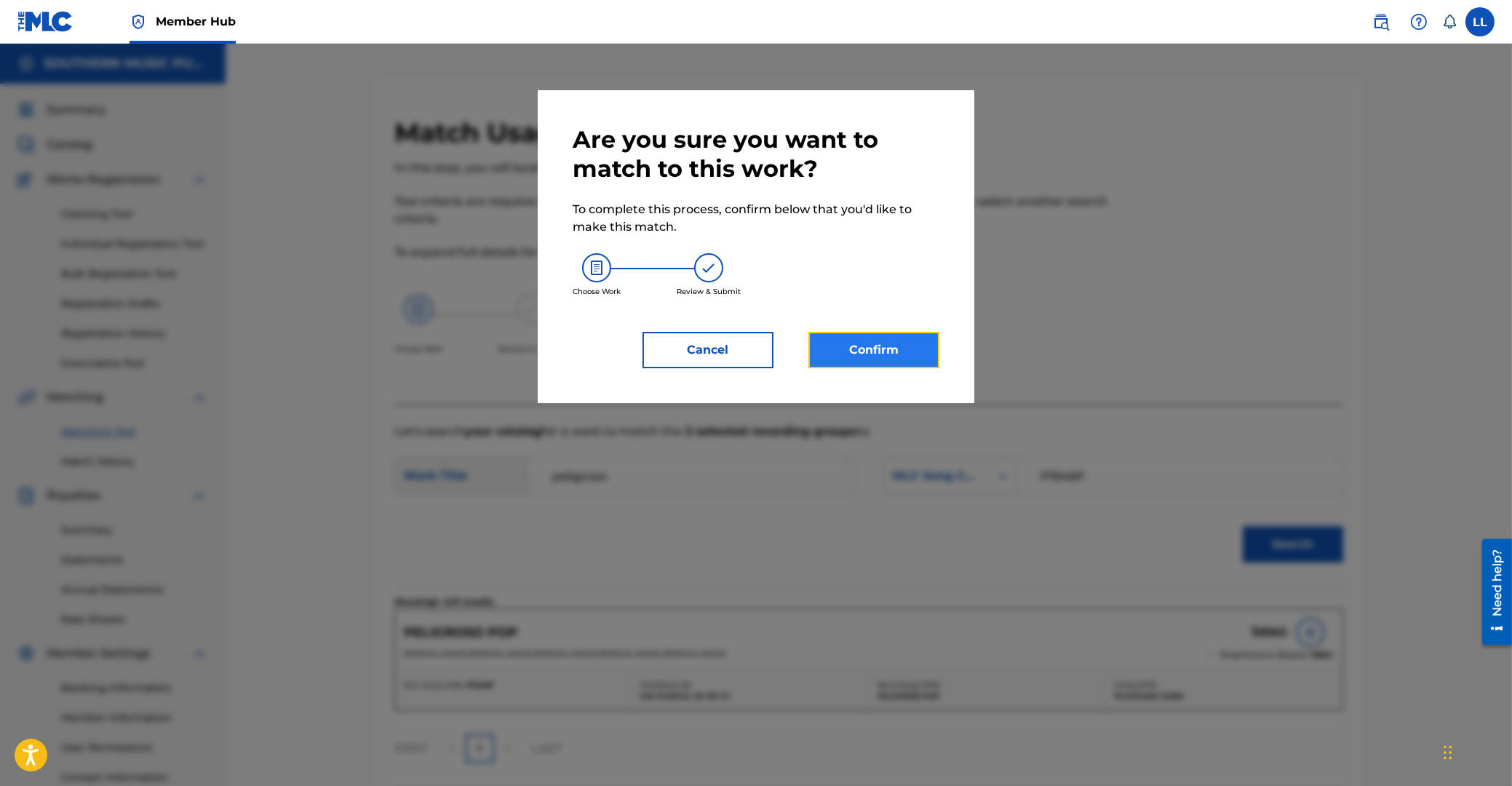
click at [908, 356] on button "Confirm" at bounding box center [874, 350] width 131 height 36
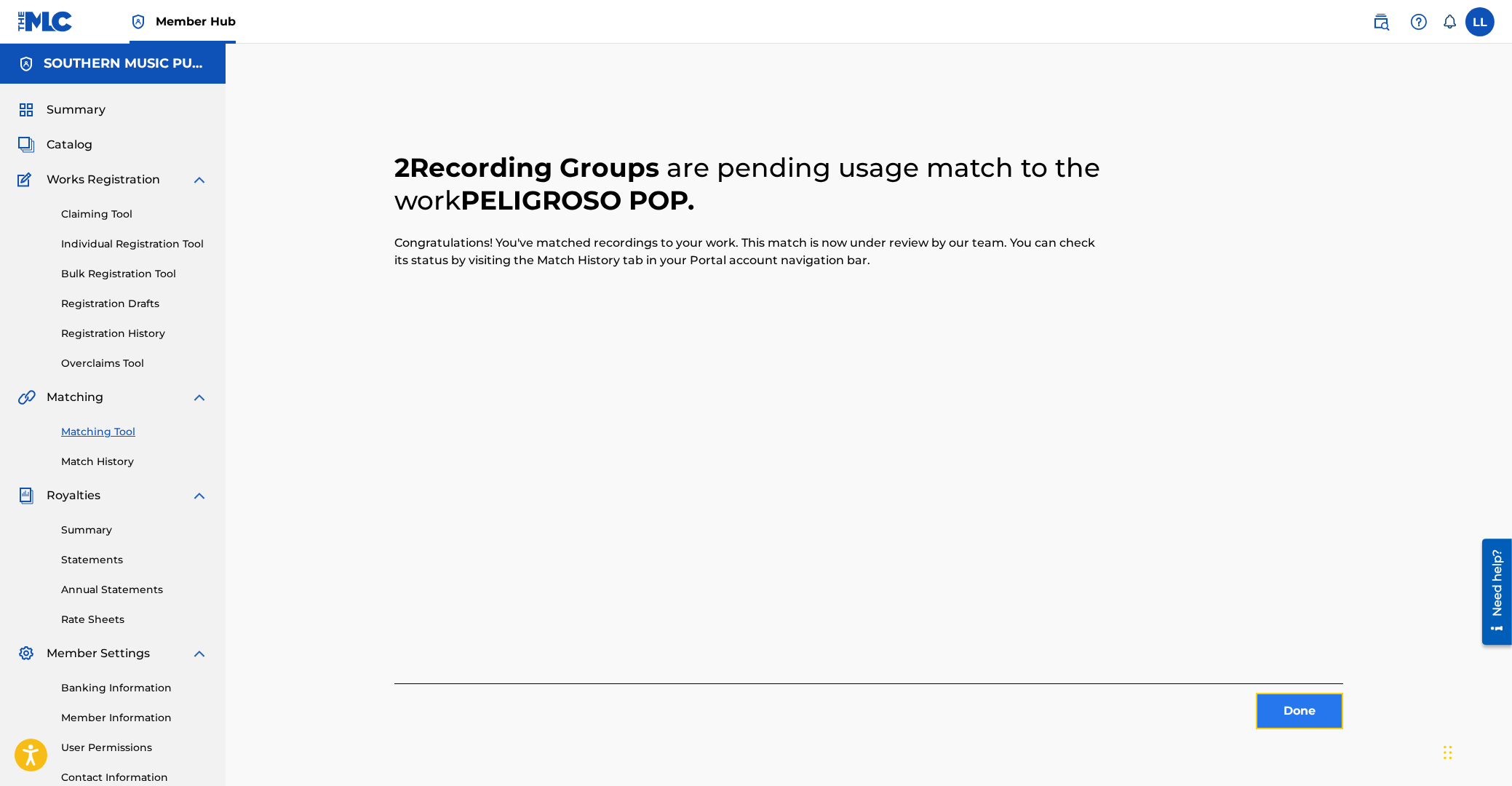
click at [1320, 705] on button "Done" at bounding box center [1300, 711] width 87 height 36
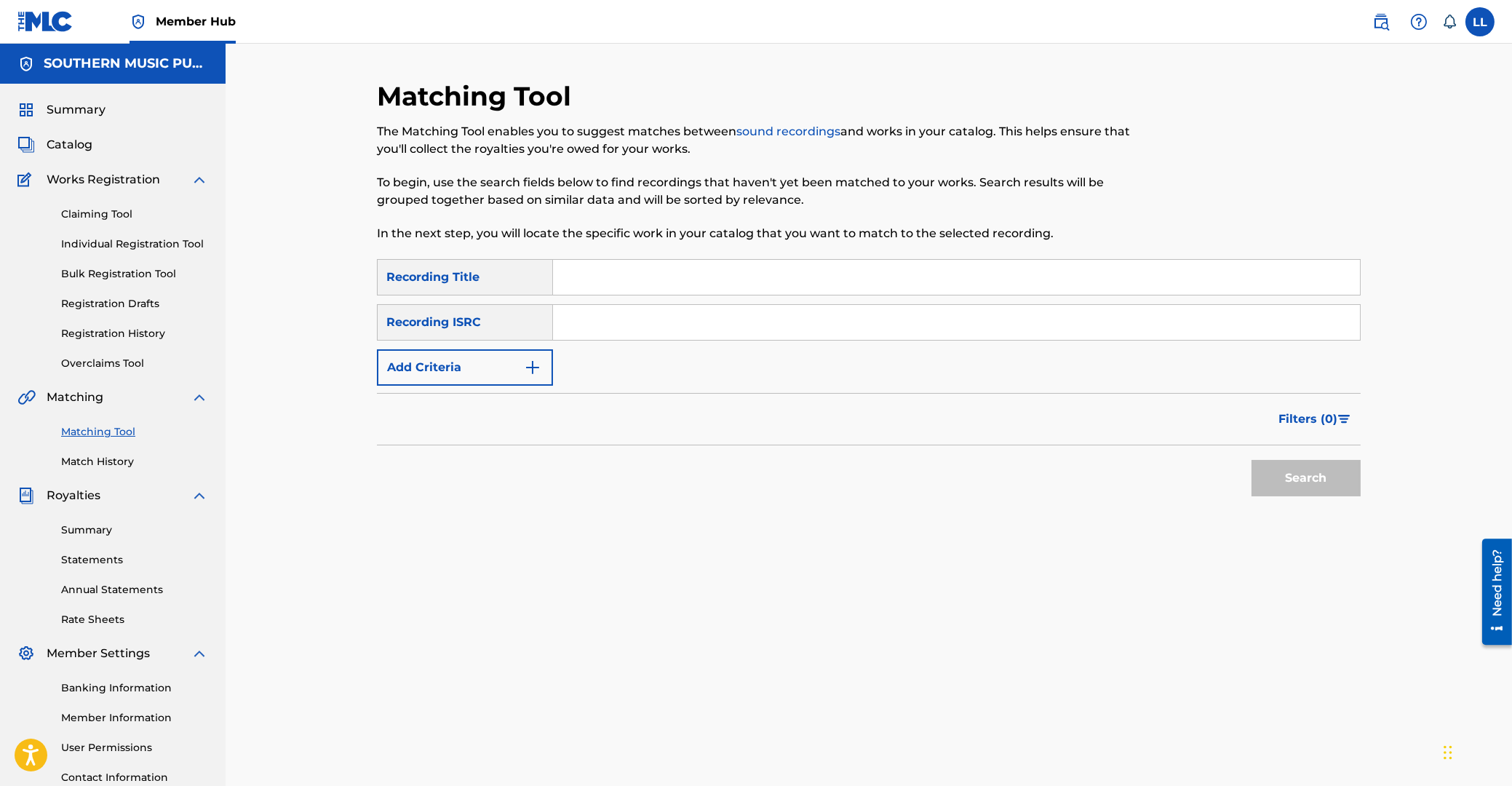
drag, startPoint x: 796, startPoint y: 311, endPoint x: 800, endPoint y: 336, distance: 25.3
click at [796, 319] on input "Search Form" at bounding box center [956, 322] width 807 height 34
paste input "MXF069700465"
click at [1303, 485] on button "Search" at bounding box center [1306, 478] width 109 height 36
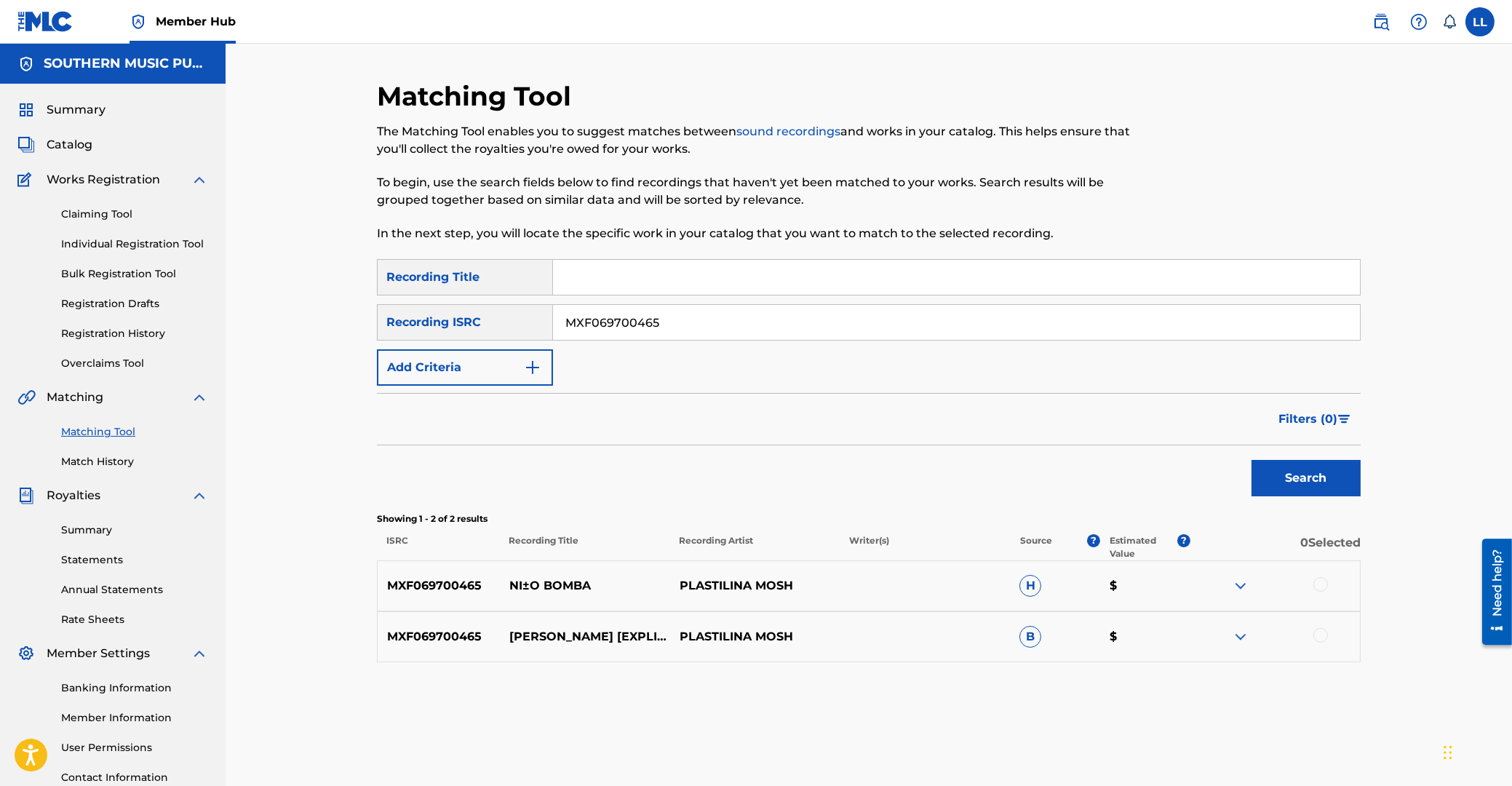
click at [1235, 589] on img at bounding box center [1240, 585] width 17 height 17
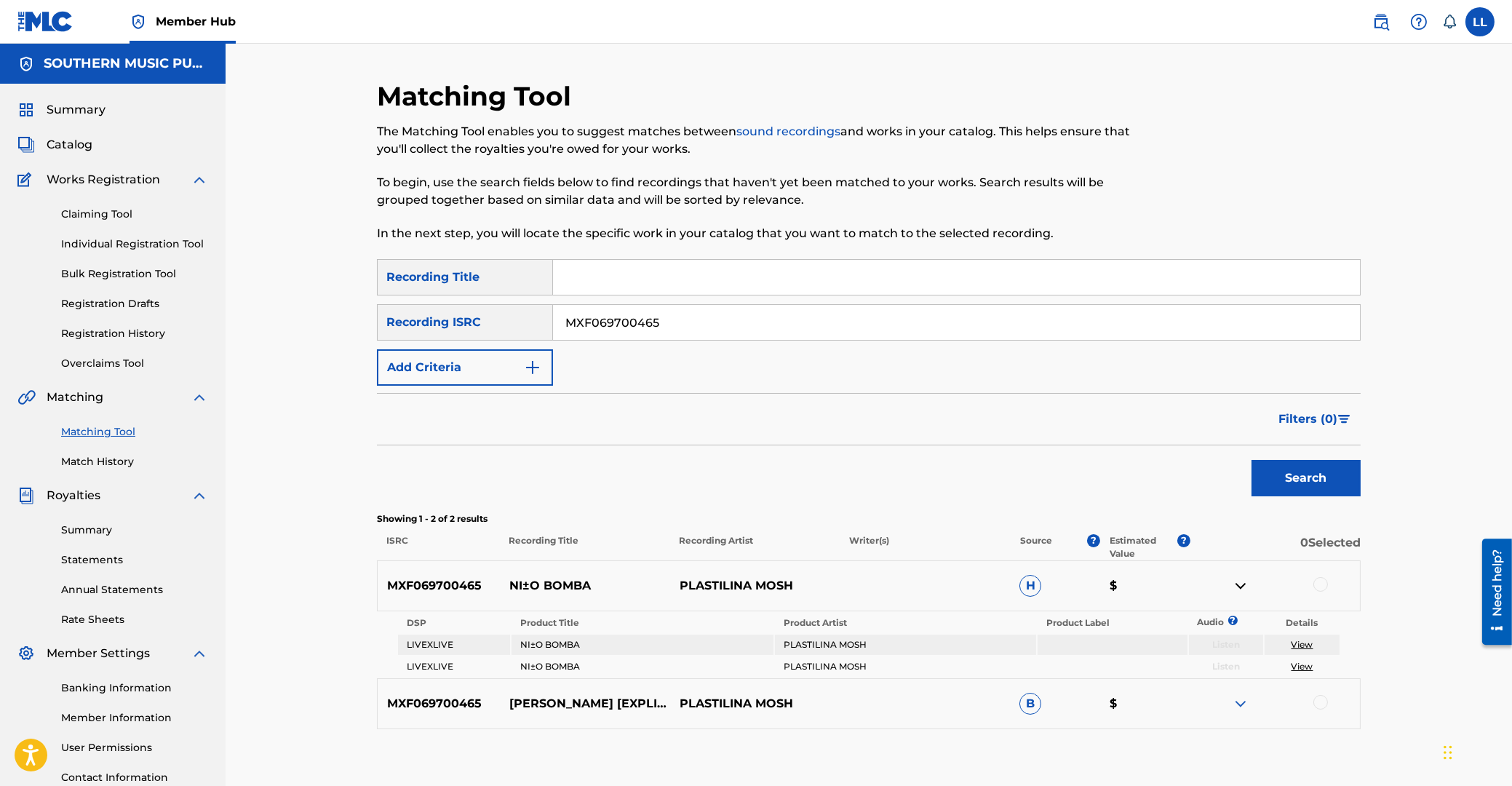
scroll to position [115, 0]
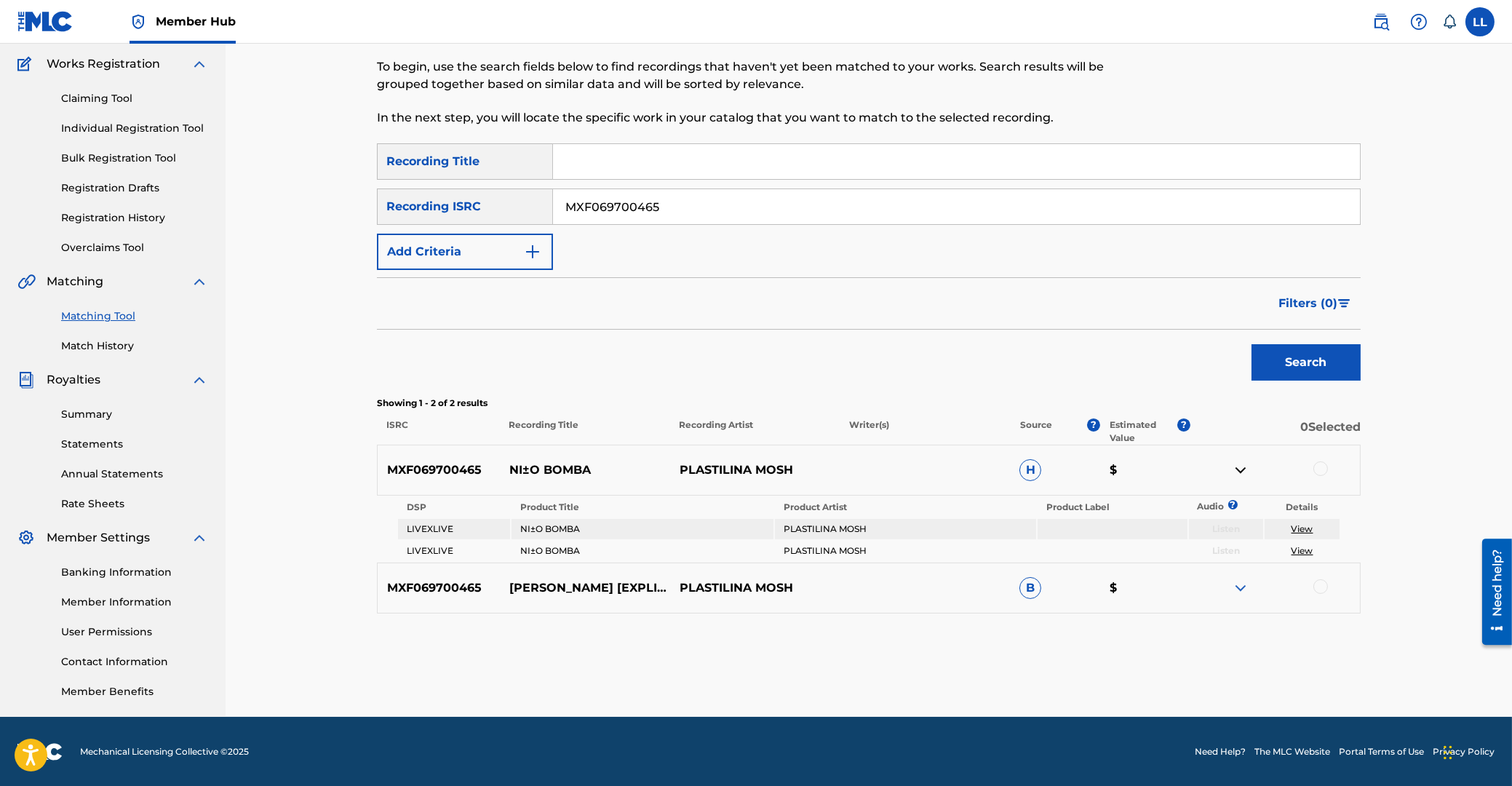
click at [1245, 583] on img at bounding box center [1240, 587] width 17 height 17
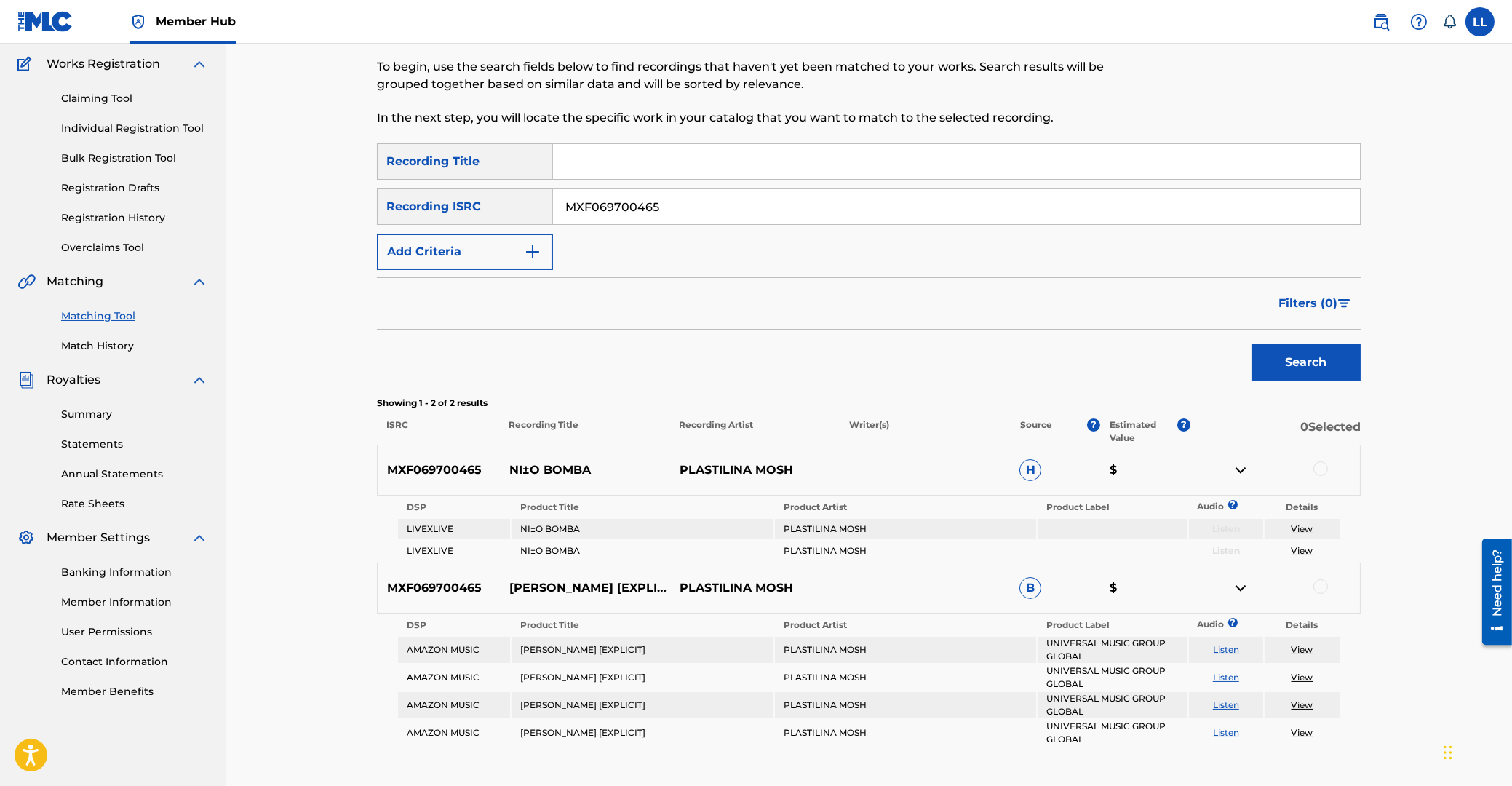
scroll to position [220, 0]
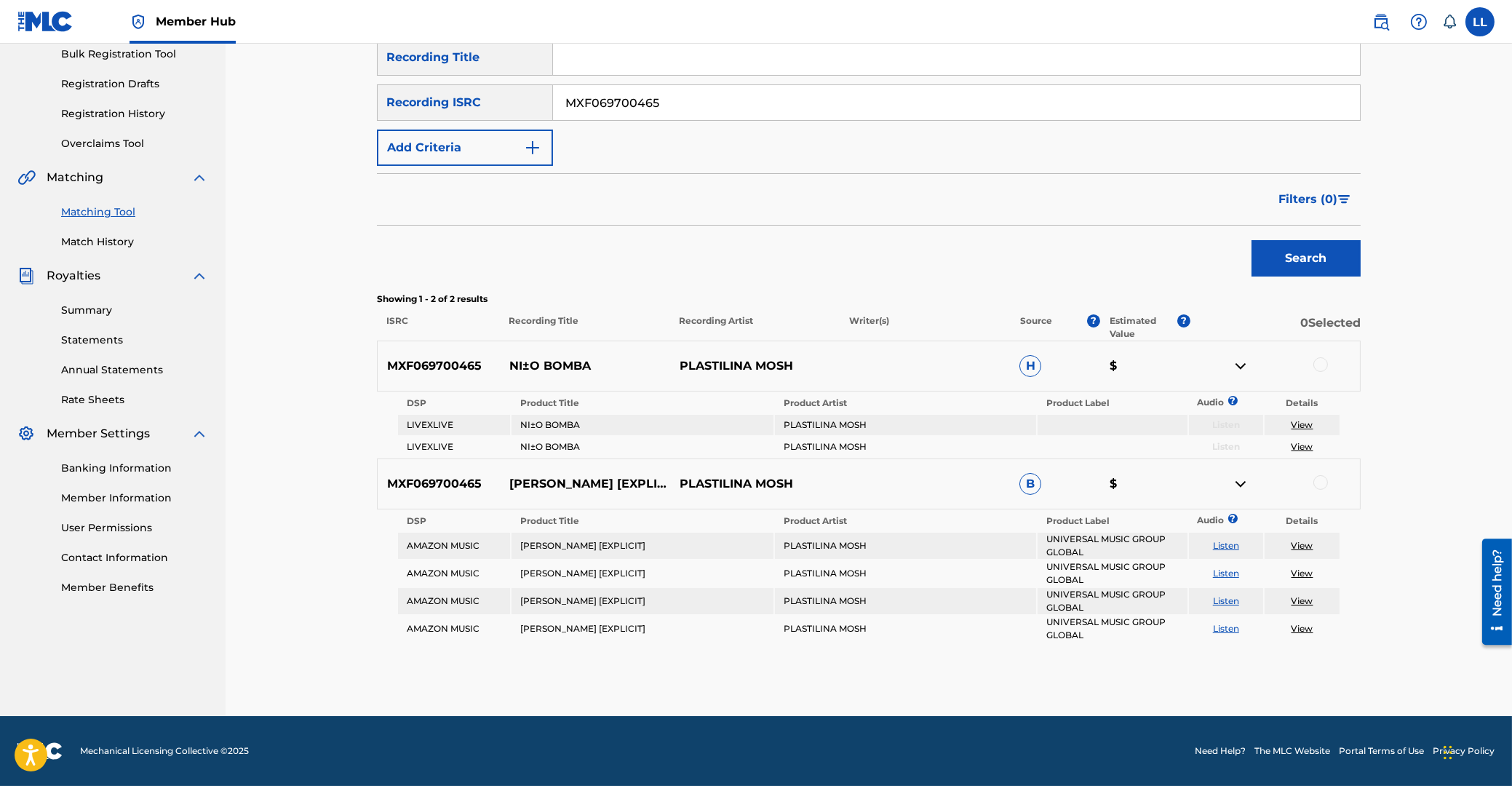
drag, startPoint x: 695, startPoint y: 104, endPoint x: 444, endPoint y: 84, distance: 251.8
click at [553, 85] on input "MXF069700465" at bounding box center [956, 103] width 807 height 34
paste input "0300634"
click at [1316, 258] on button "Search" at bounding box center [1306, 259] width 109 height 36
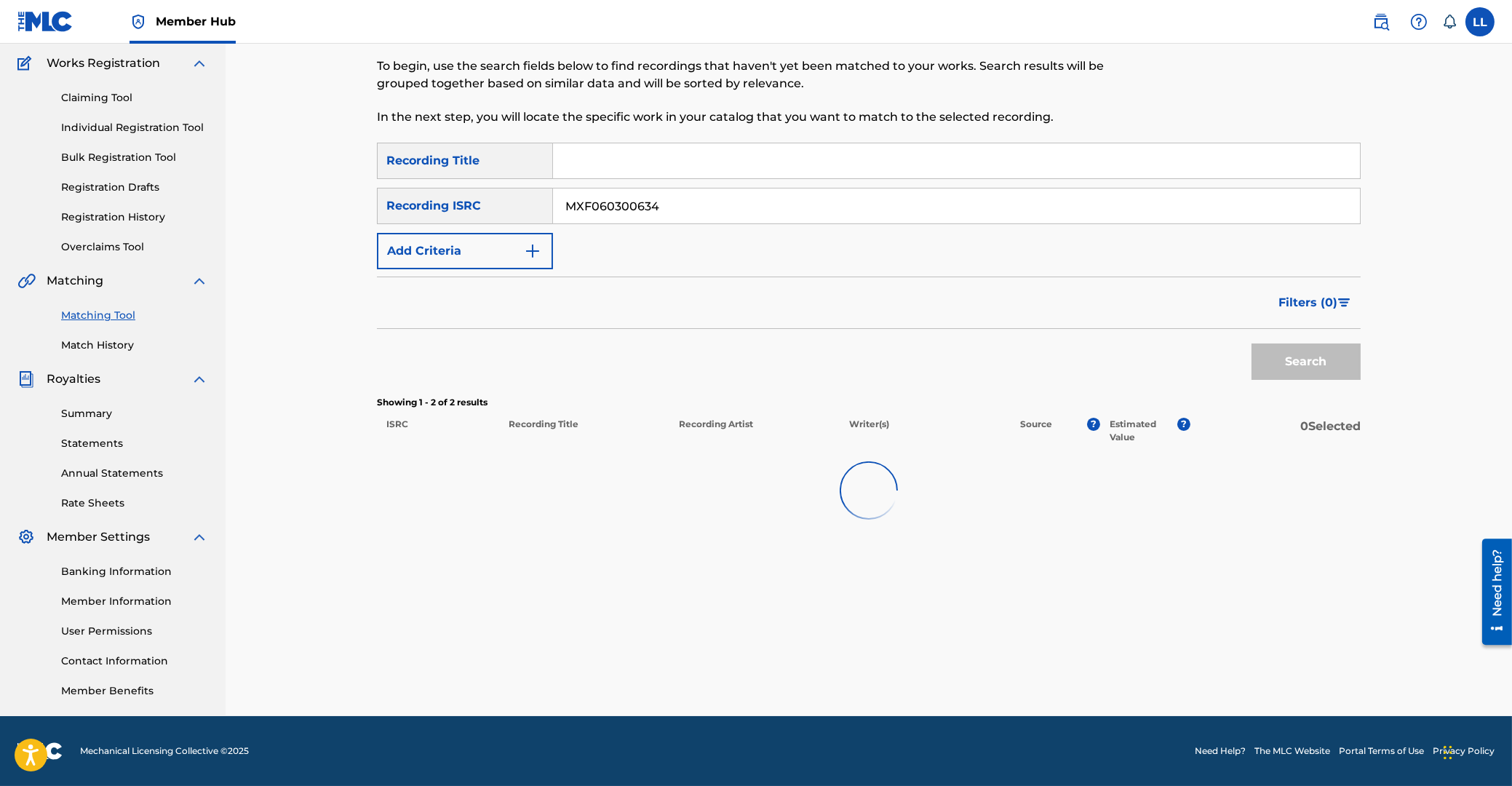
scroll to position [115, 0]
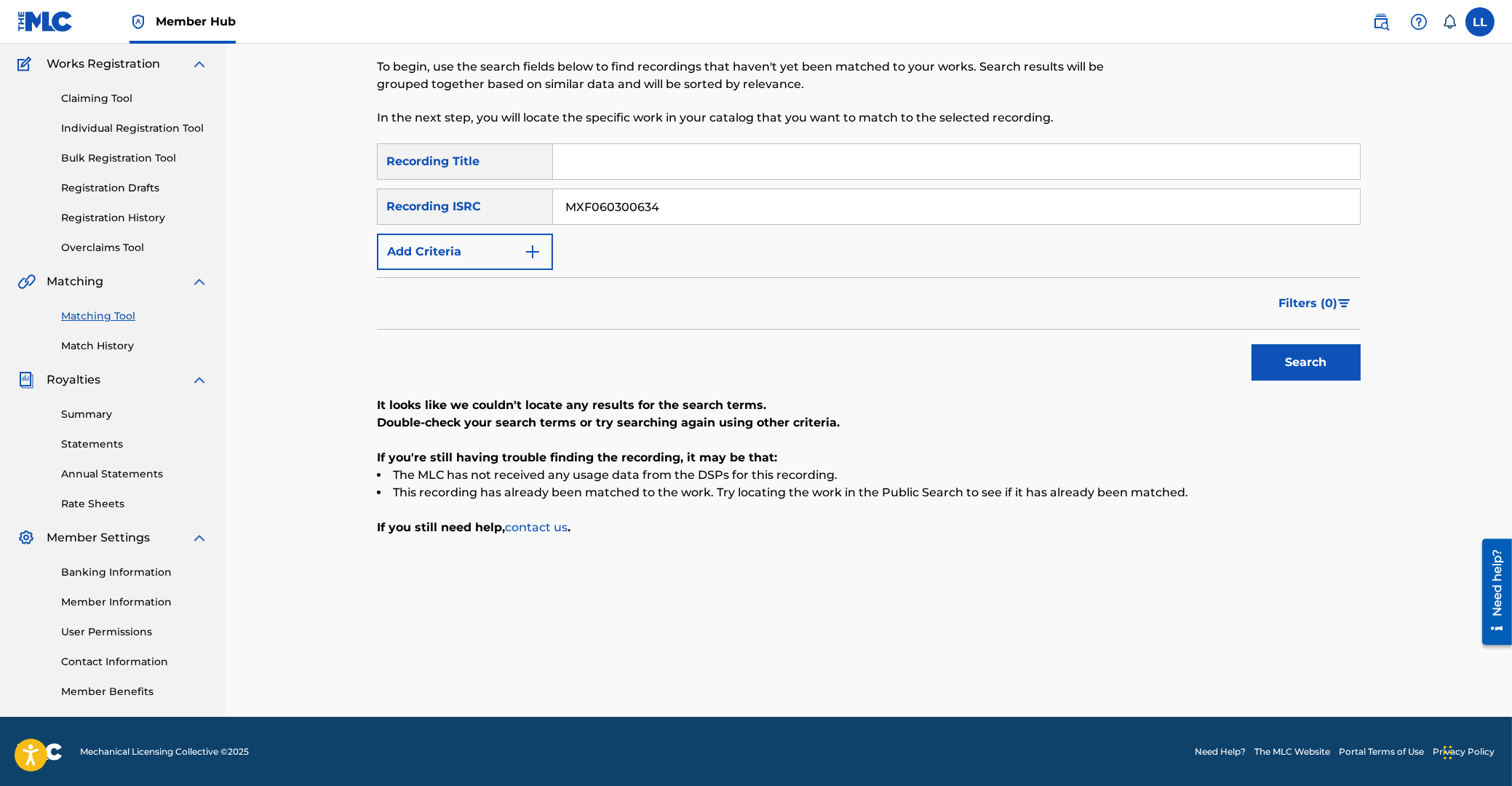
drag, startPoint x: 701, startPoint y: 208, endPoint x: 455, endPoint y: 202, distance: 246.1
click at [553, 189] on input "MXF060300634" at bounding box center [956, 206] width 807 height 34
paste input "986010"
click at [1309, 361] on button "Search" at bounding box center [1306, 362] width 109 height 36
drag, startPoint x: 729, startPoint y: 202, endPoint x: 409, endPoint y: 192, distance: 320.2
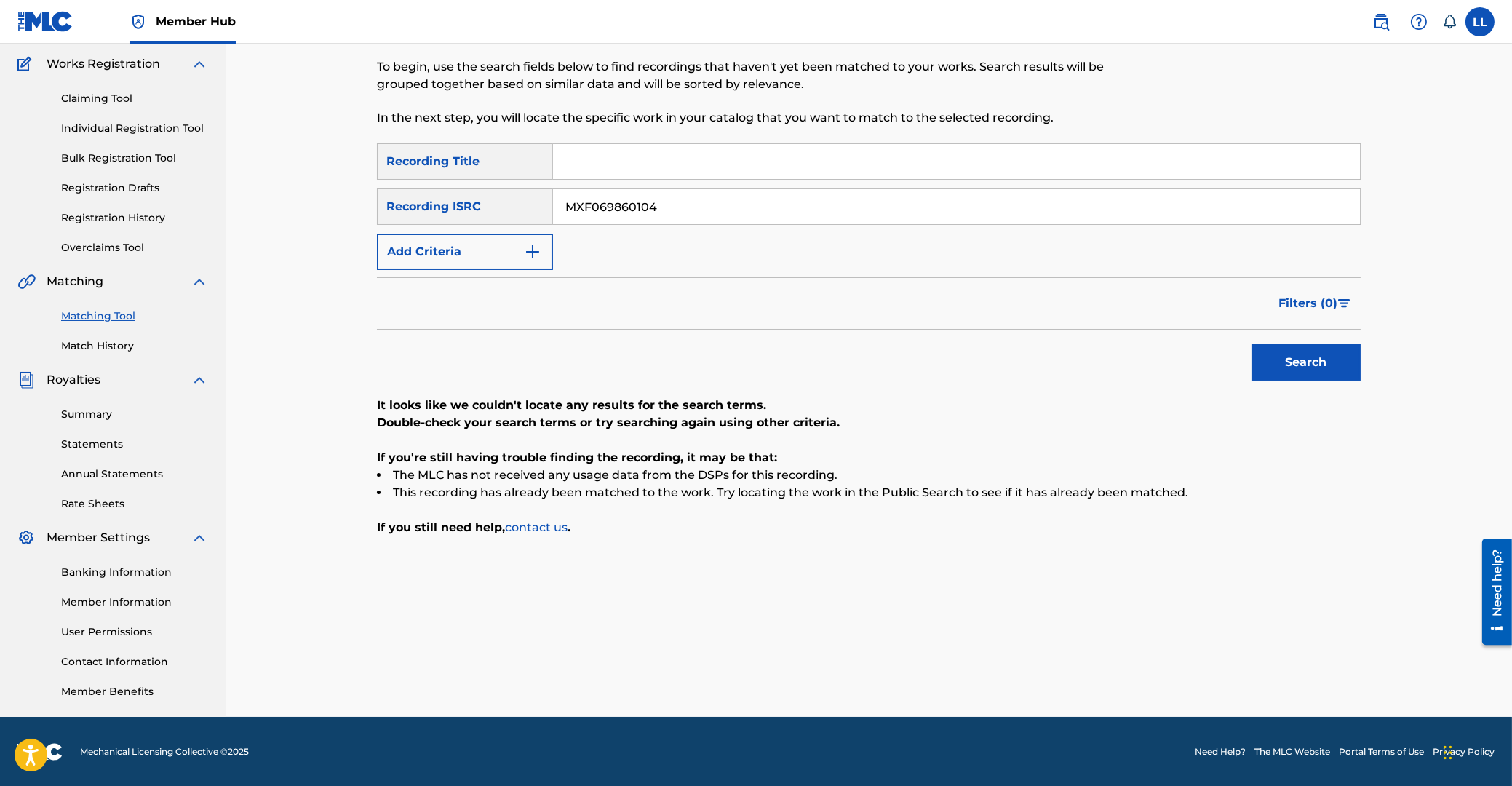
click at [553, 189] on input "MXF069860104" at bounding box center [956, 206] width 807 height 34
paste input "0300707"
click at [1330, 378] on button "Search" at bounding box center [1306, 362] width 109 height 36
drag, startPoint x: 541, startPoint y: 204, endPoint x: 1184, endPoint y: 332, distance: 655.6
click at [553, 198] on input "MXF060300707" at bounding box center [956, 206] width 807 height 34
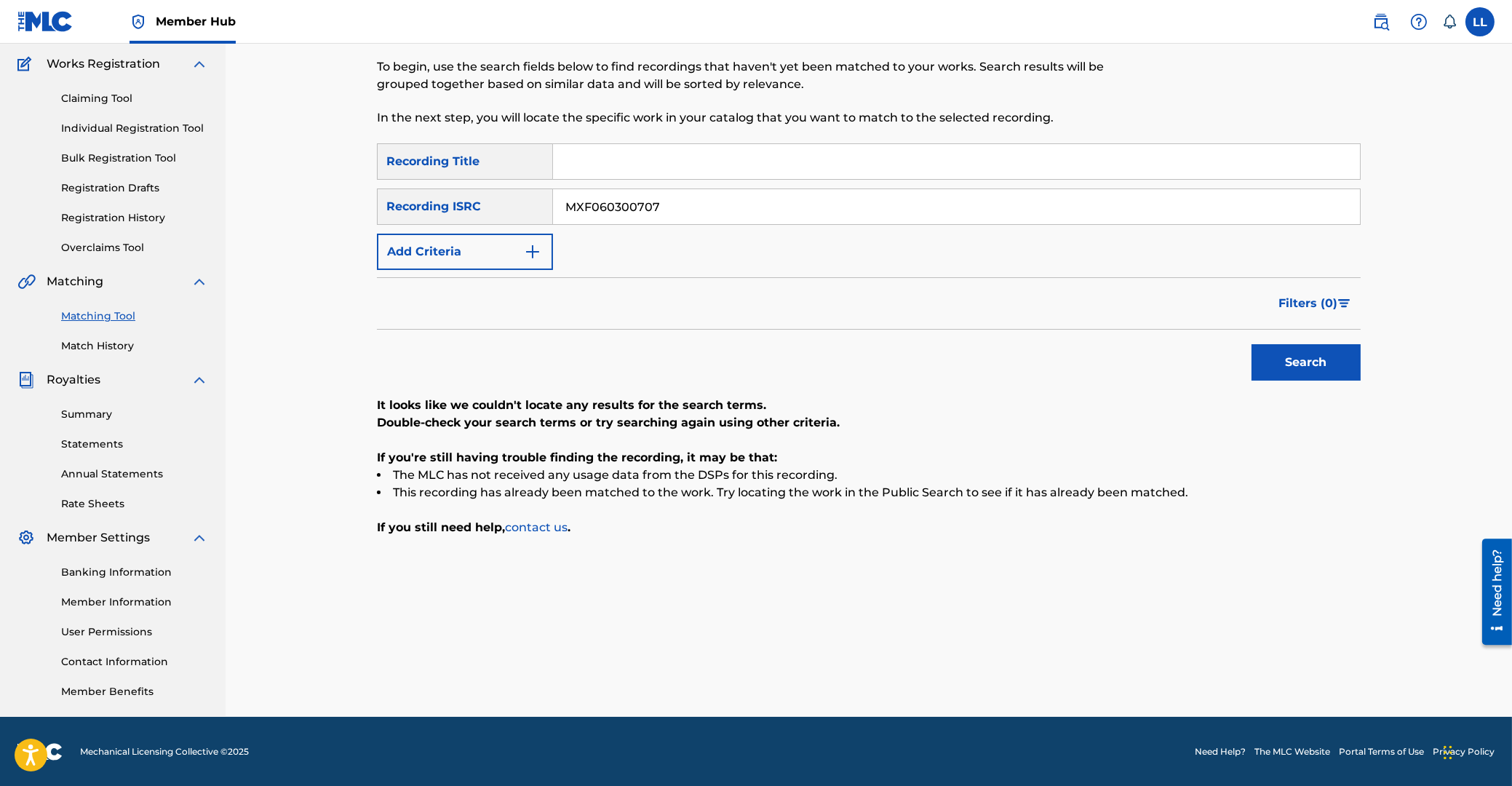
paste input "500216"
click at [1283, 362] on button "Search" at bounding box center [1306, 362] width 109 height 36
drag, startPoint x: 680, startPoint y: 207, endPoint x: 270, endPoint y: 233, distance: 410.8
click at [553, 224] on input "MXF060500216" at bounding box center [956, 206] width 807 height 34
paste input "300635"
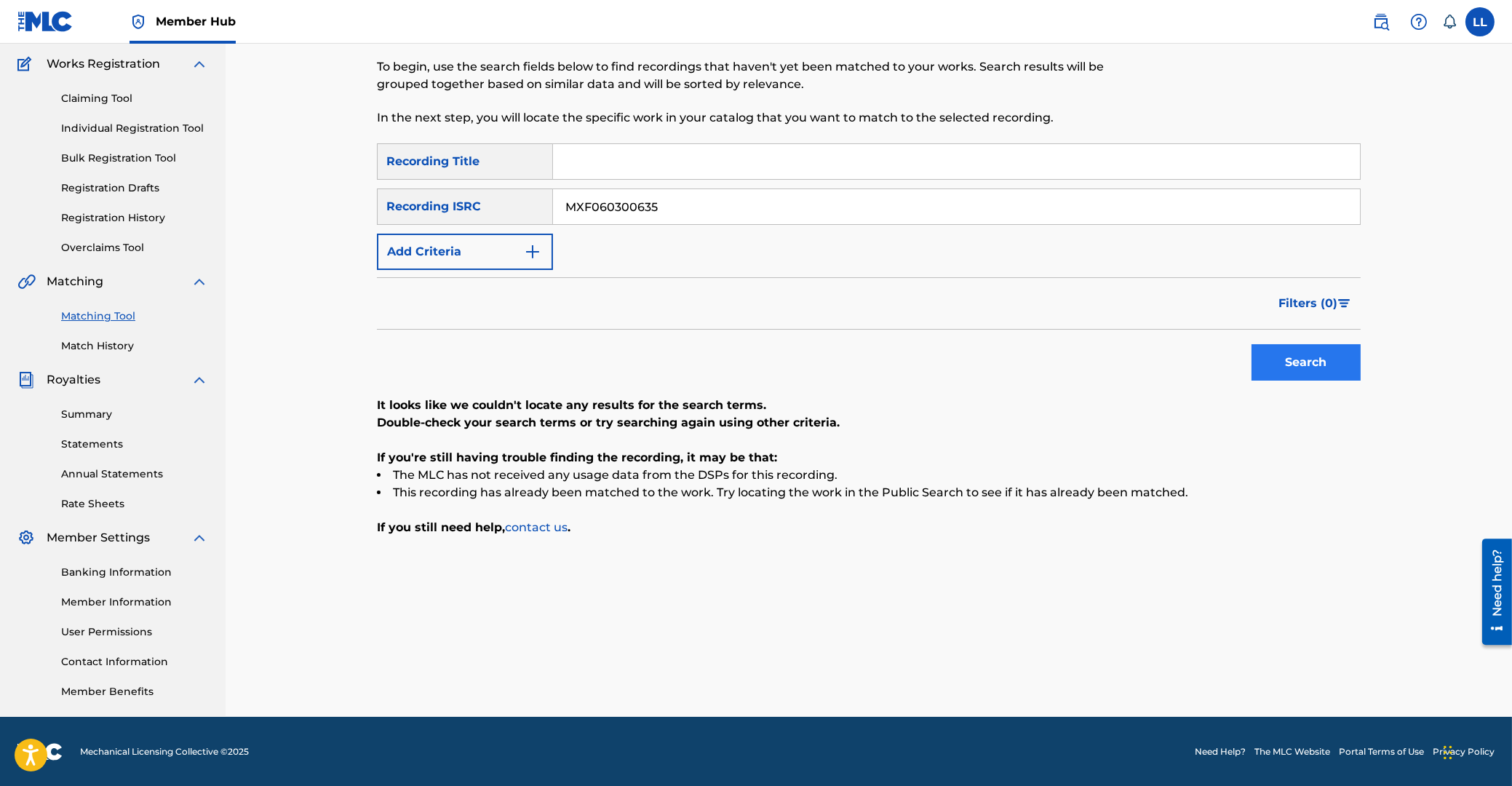
type input "MXF060300635"
click at [1280, 357] on button "Search" at bounding box center [1306, 362] width 109 height 36
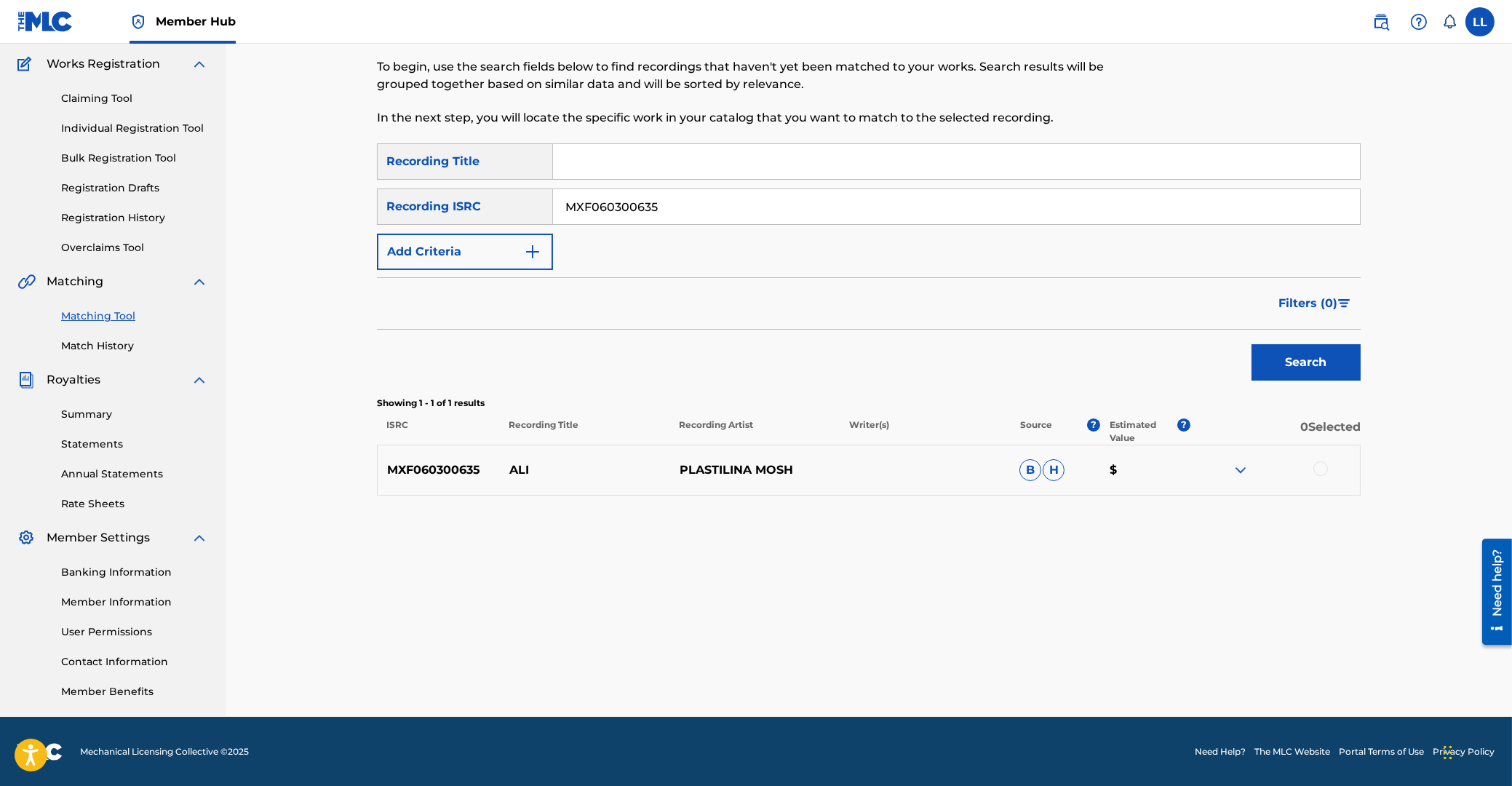
click at [1242, 468] on img at bounding box center [1240, 469] width 17 height 17
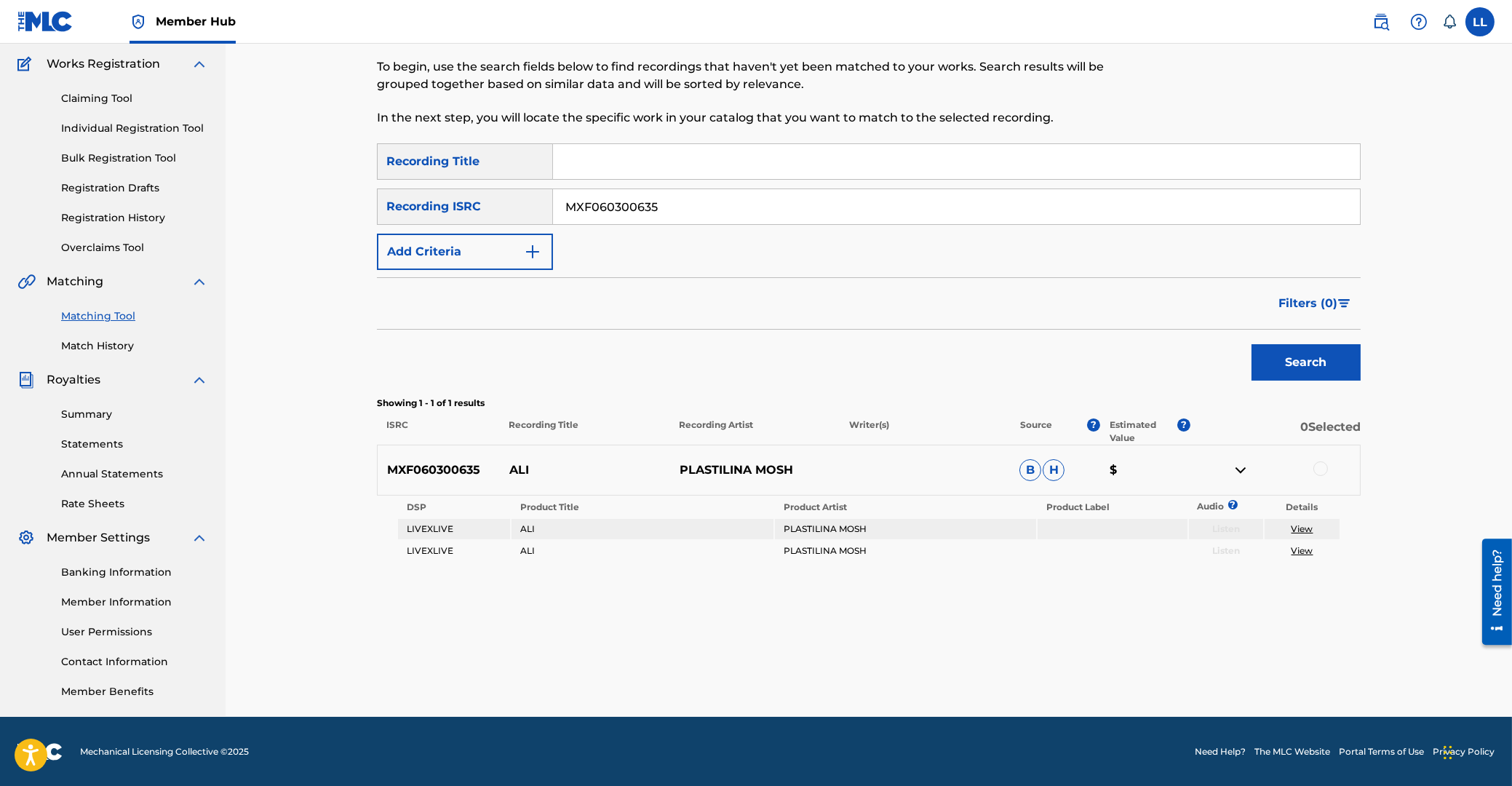
scroll to position [0, 0]
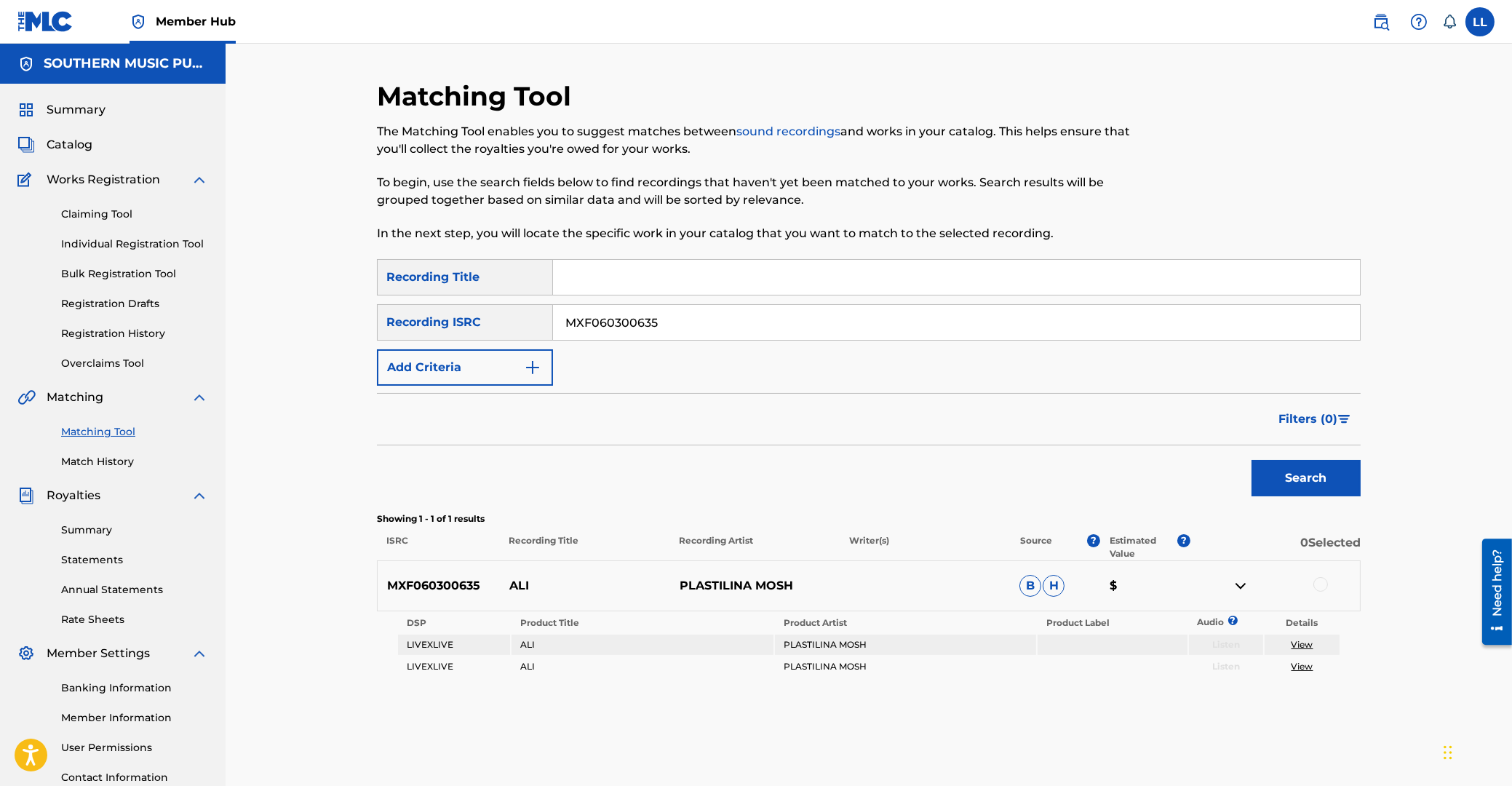
click at [1320, 585] on div at bounding box center [1321, 585] width 15 height 15
click at [1023, 667] on button "Match 1 Group" at bounding box center [1022, 667] width 161 height 36
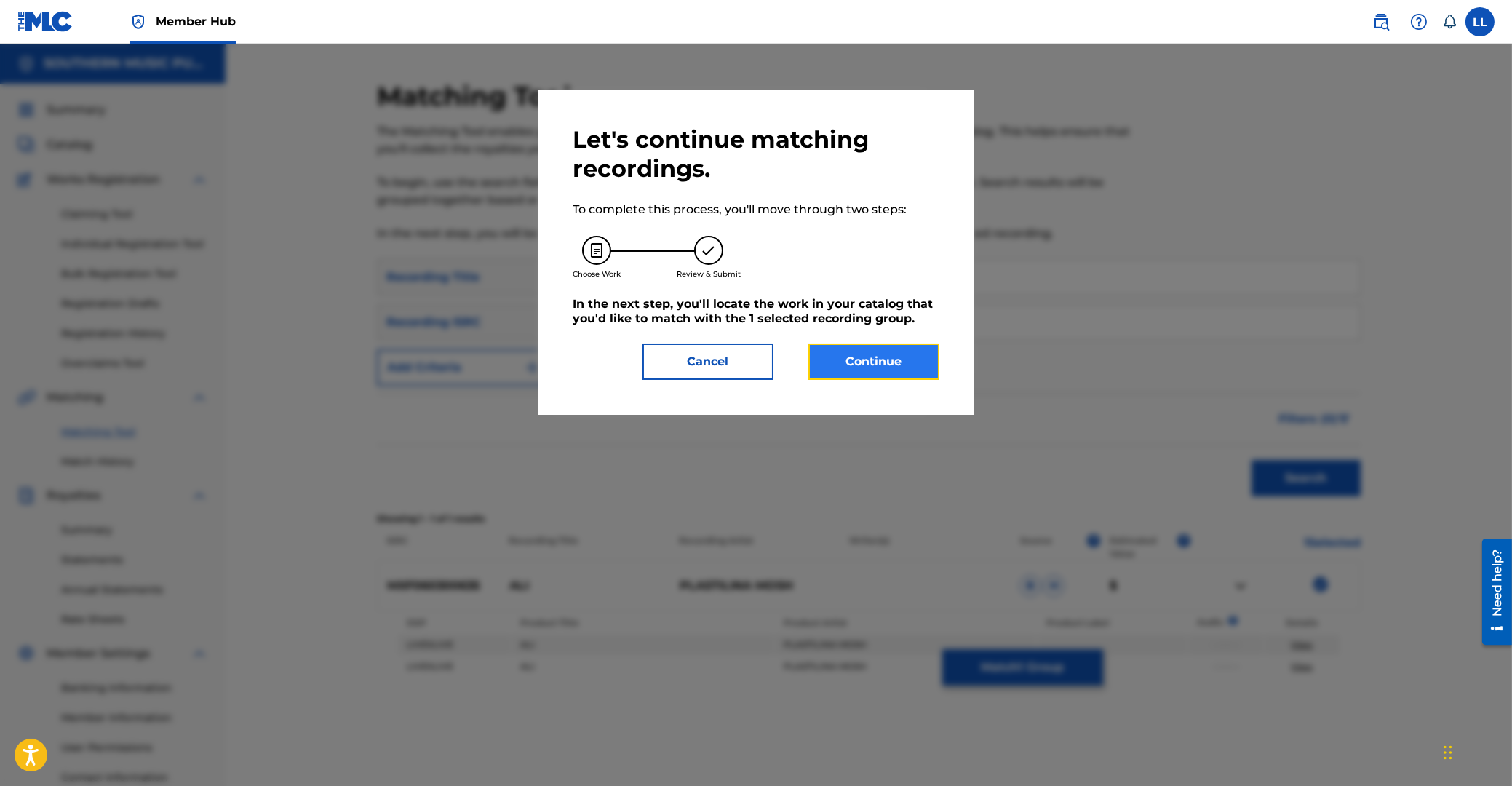
click at [873, 358] on button "Continue" at bounding box center [874, 361] width 131 height 36
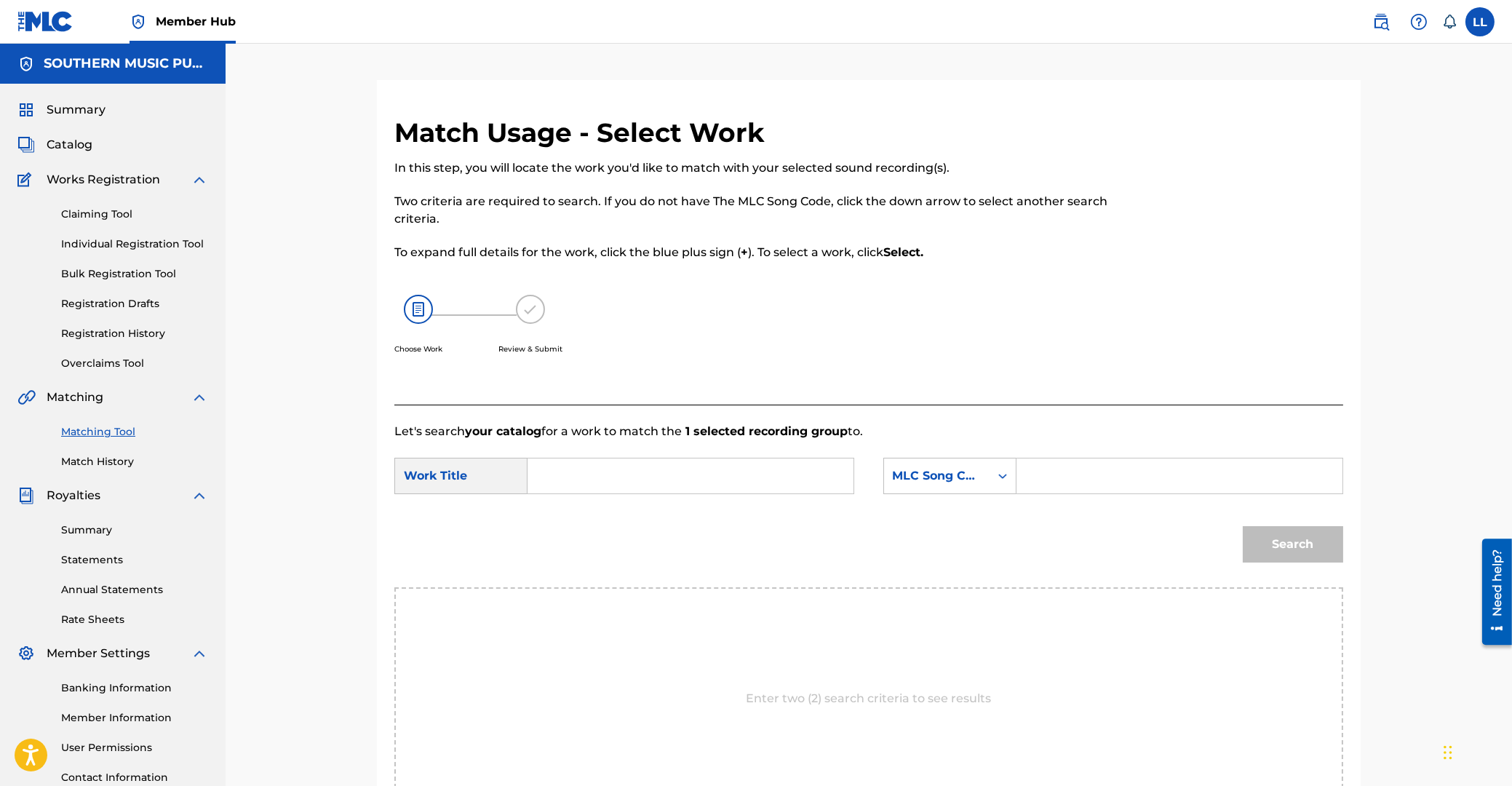
click at [568, 473] on input "Search Form" at bounding box center [691, 476] width 301 height 34
type input "alo"
paste input "A2972G"
type input "A2972G"
click at [1242, 526] on button "Search" at bounding box center [1292, 545] width 101 height 36
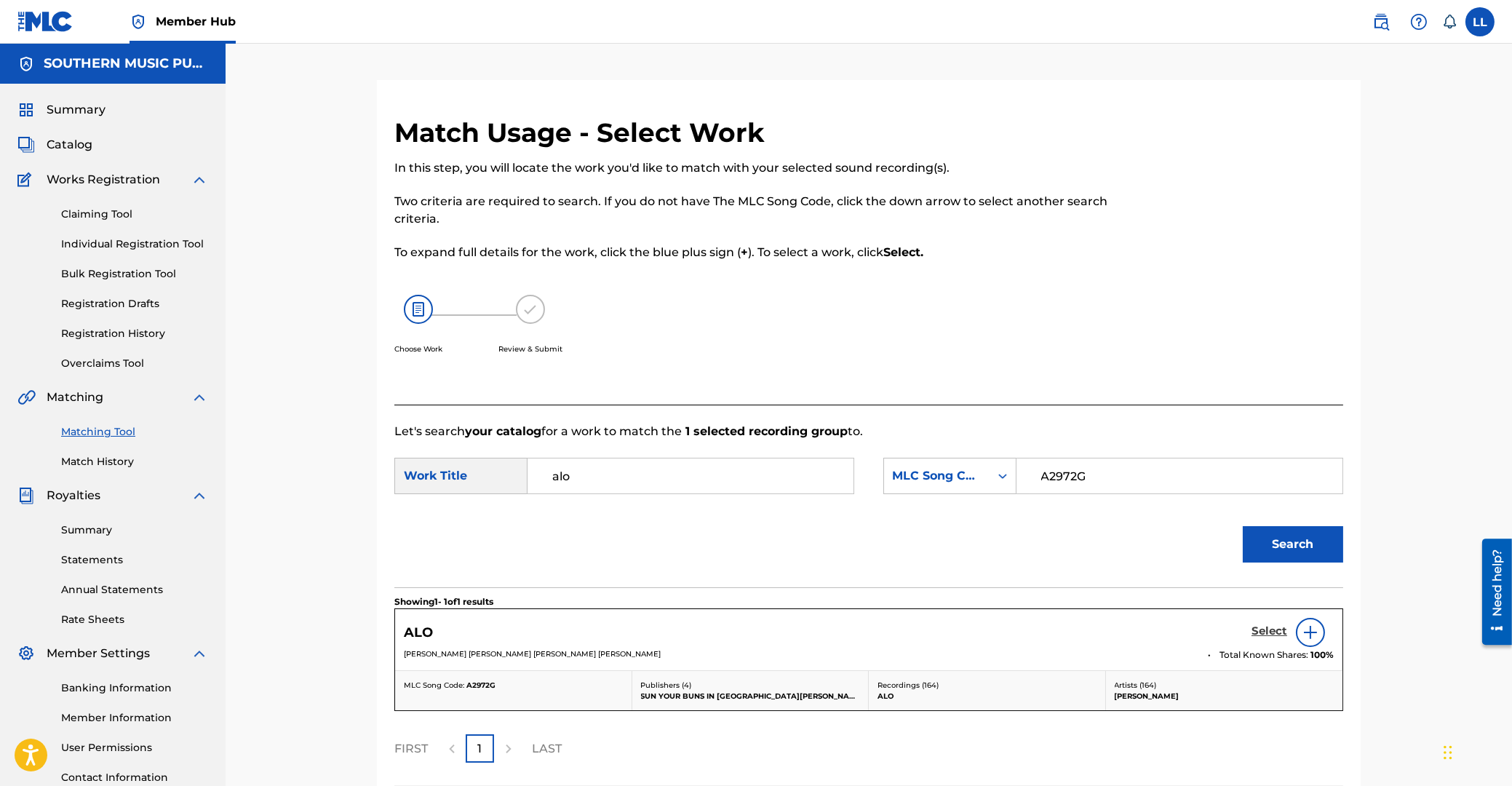
click at [1268, 636] on h5 "Select" at bounding box center [1269, 631] width 35 height 14
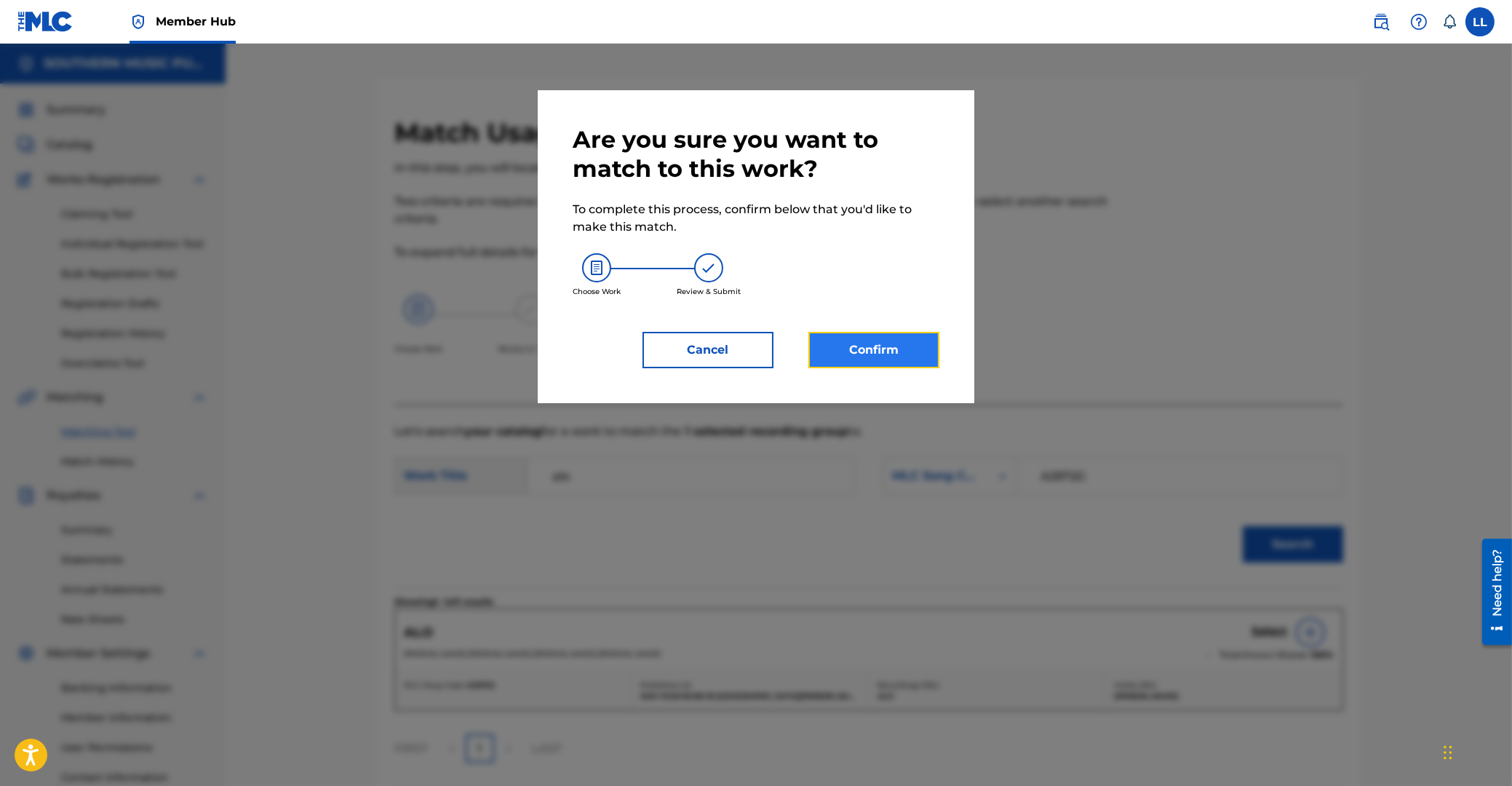
click at [891, 352] on button "Confirm" at bounding box center [874, 350] width 131 height 36
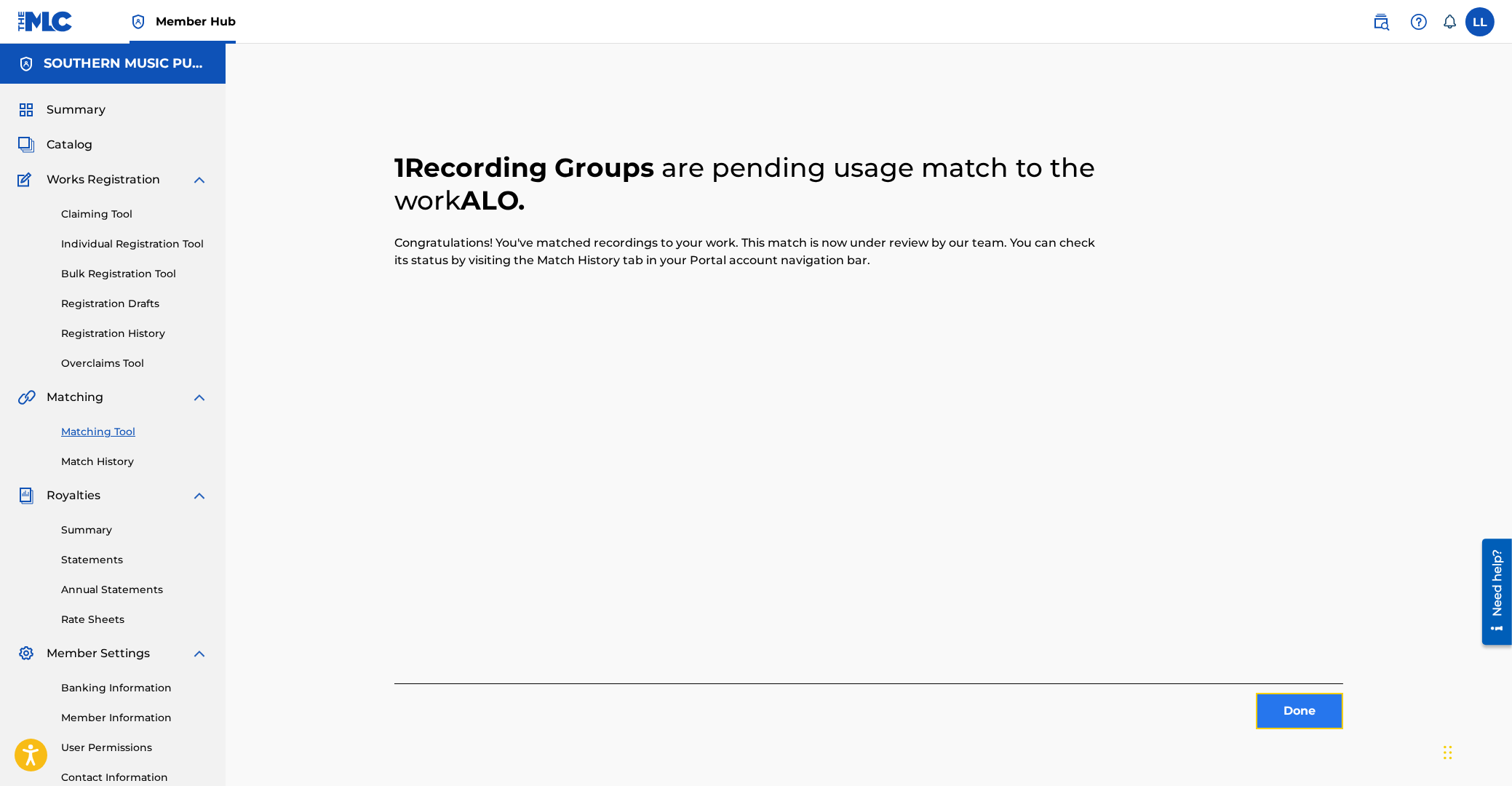
click at [1308, 712] on button "Done" at bounding box center [1300, 711] width 87 height 36
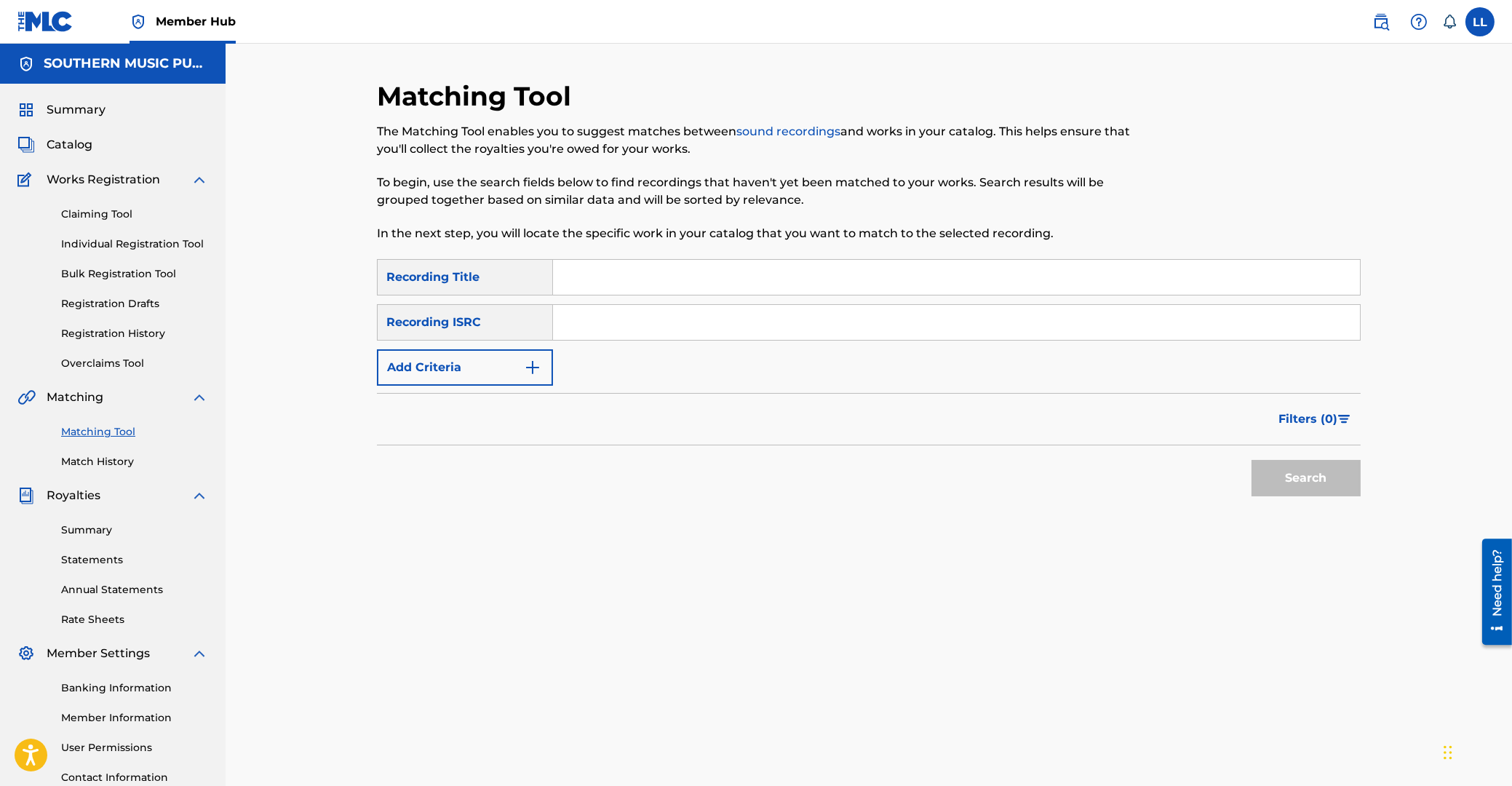
drag, startPoint x: 648, startPoint y: 319, endPoint x: 648, endPoint y: 328, distance: 9.0
click at [648, 321] on input "Search Form" at bounding box center [956, 322] width 807 height 34
paste input "MXF060000034"
click at [1305, 486] on button "Search" at bounding box center [1306, 478] width 109 height 36
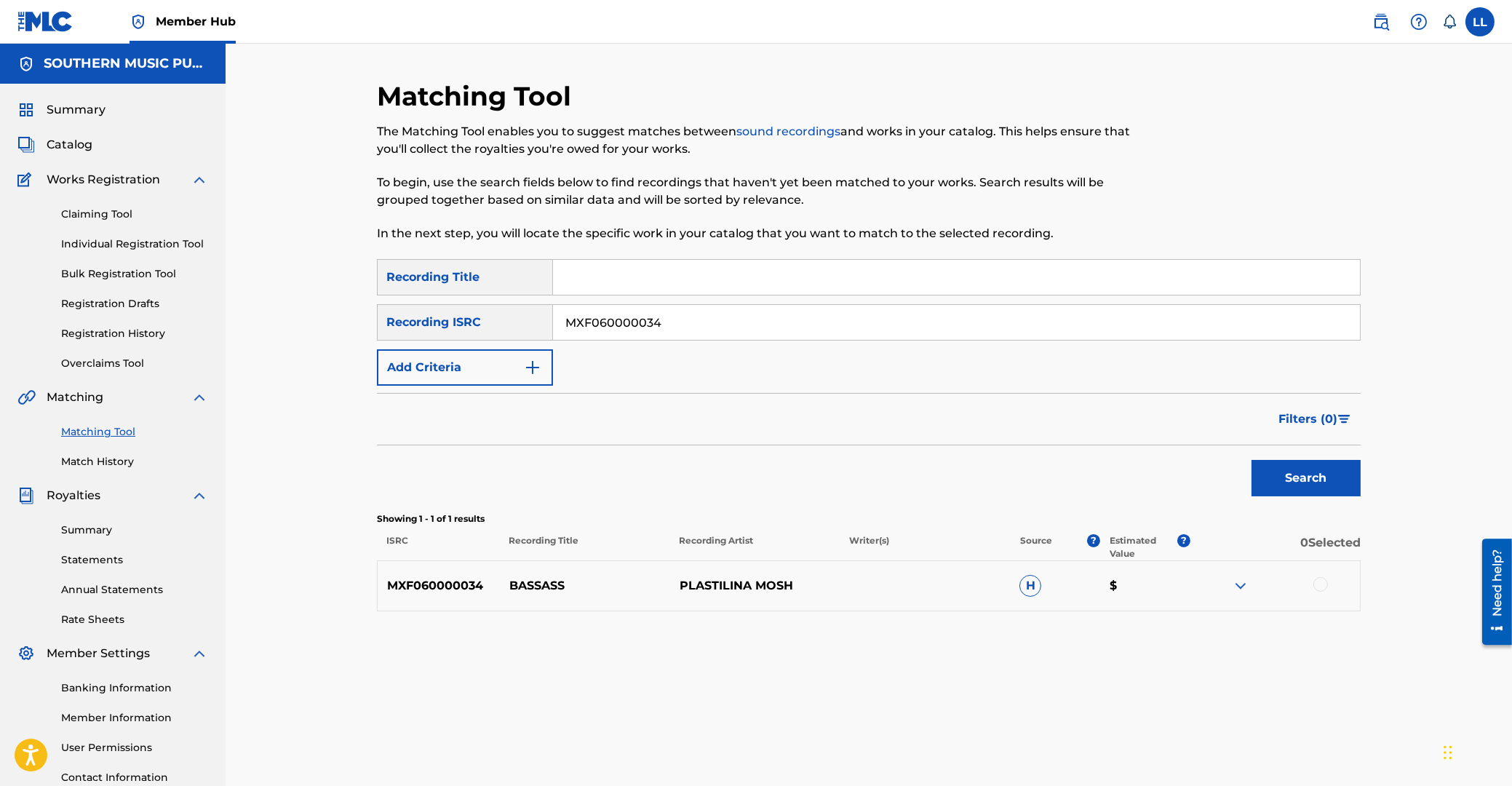
click at [1240, 585] on img at bounding box center [1240, 585] width 17 height 17
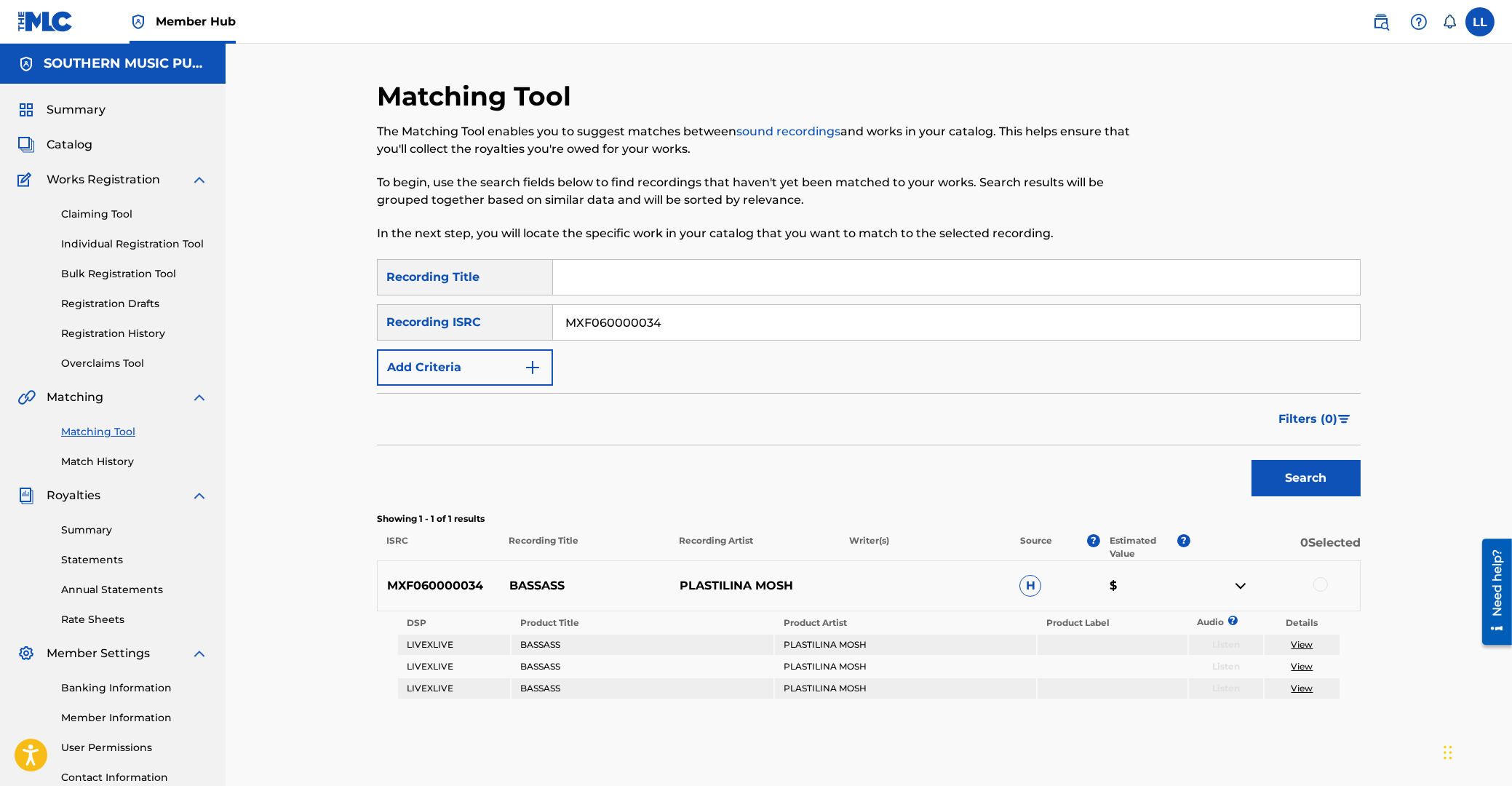
scroll to position [115, 0]
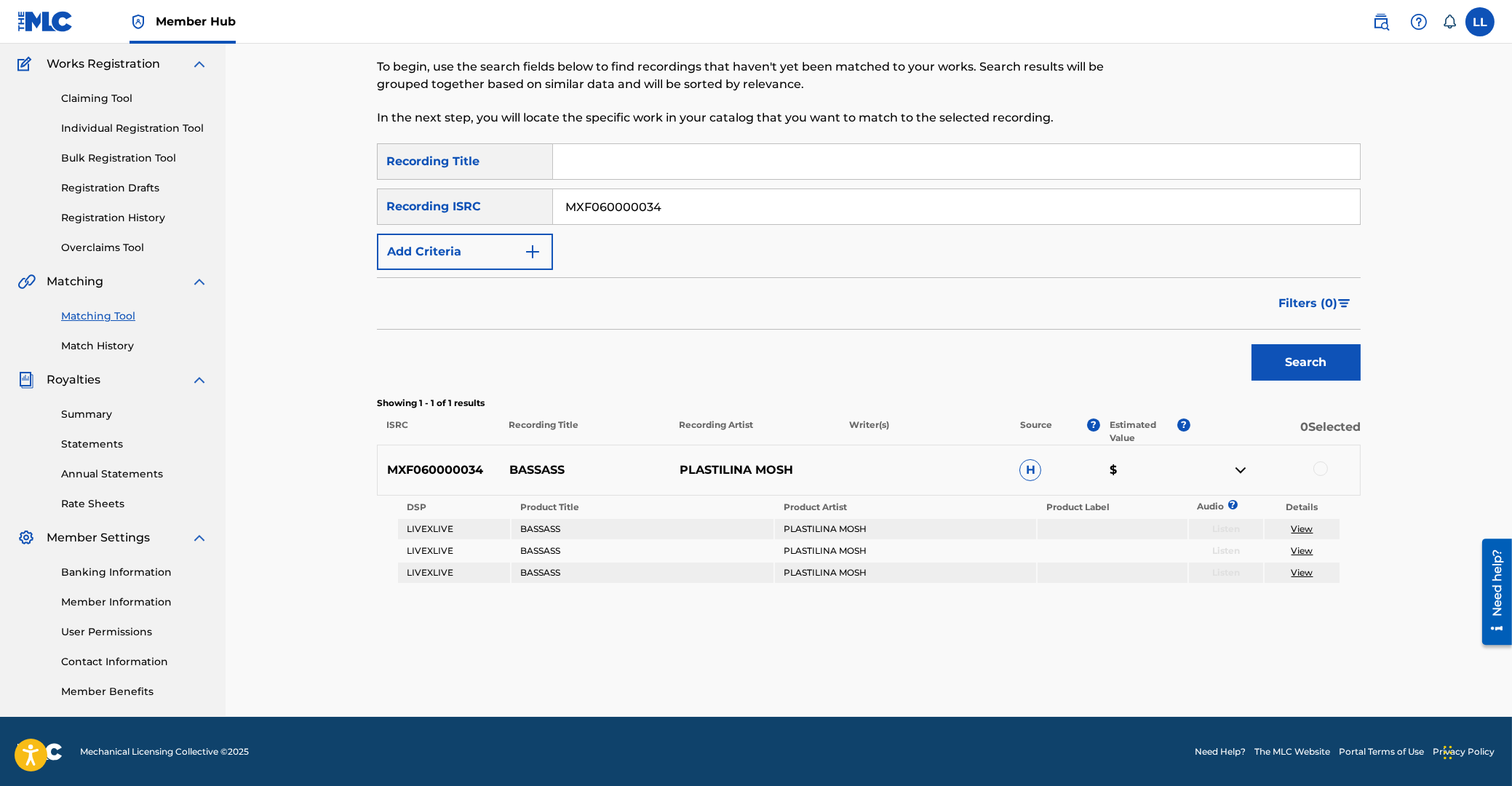
click at [1318, 468] on div at bounding box center [1321, 468] width 15 height 15
drag, startPoint x: 689, startPoint y: 203, endPoint x: 406, endPoint y: 215, distance: 283.3
click at [553, 215] on input "MXF060000034" at bounding box center [956, 206] width 807 height 34
paste input "400915"
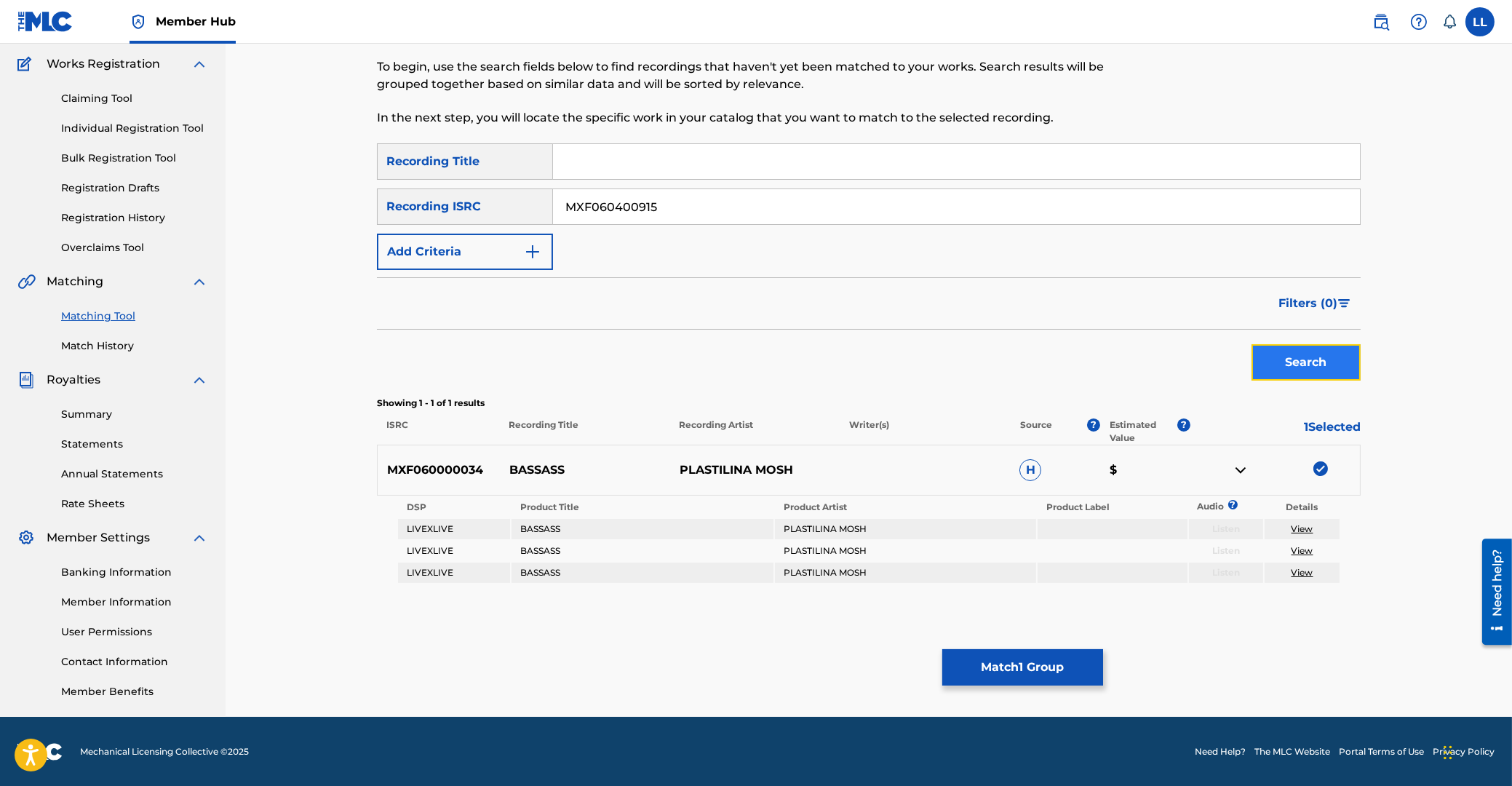
click at [1313, 371] on button "Search" at bounding box center [1306, 362] width 109 height 36
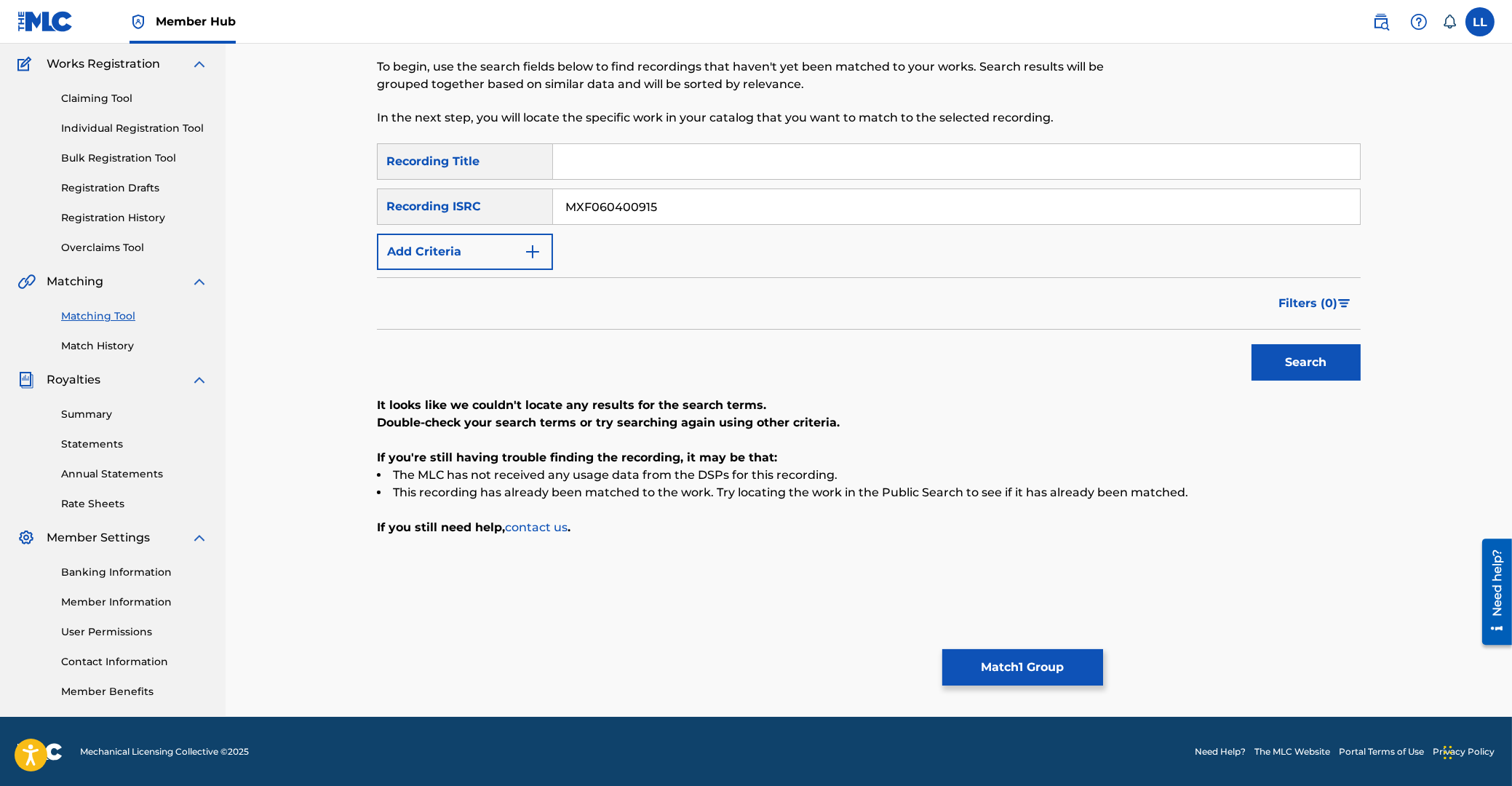
drag, startPoint x: 678, startPoint y: 200, endPoint x: 768, endPoint y: 269, distance: 113.4
click at [553, 196] on input "MXF060400915" at bounding box center [956, 206] width 807 height 34
paste input "9800687"
click at [1255, 366] on button "Search" at bounding box center [1306, 362] width 109 height 36
drag, startPoint x: 615, startPoint y: 211, endPoint x: 599, endPoint y: 215, distance: 16.5
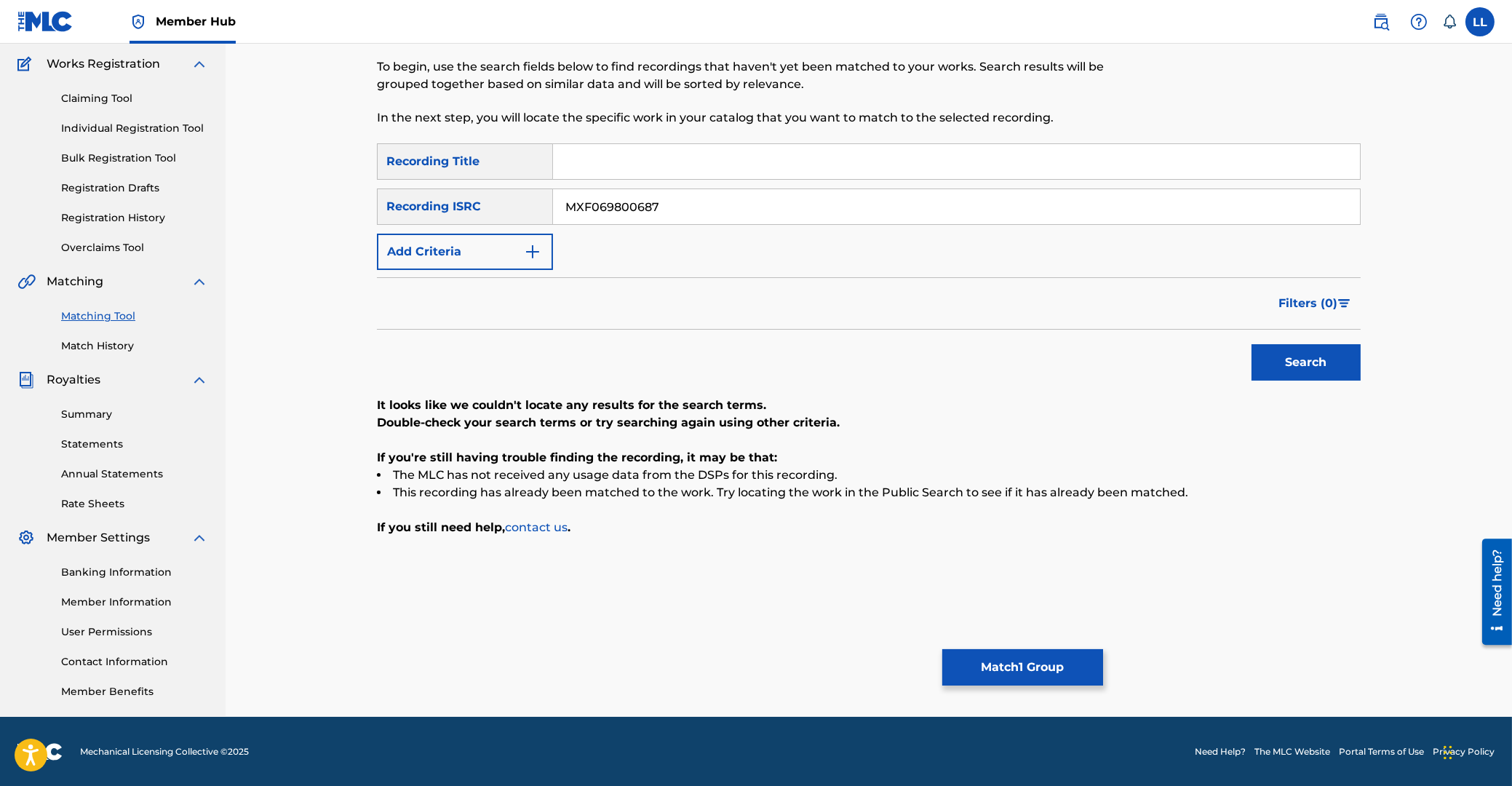
click at [553, 213] on input "MXF069800687" at bounding box center [956, 206] width 807 height 34
paste input "0300703"
type input "MXF060300703"
click at [1342, 366] on button "Search" at bounding box center [1306, 362] width 109 height 36
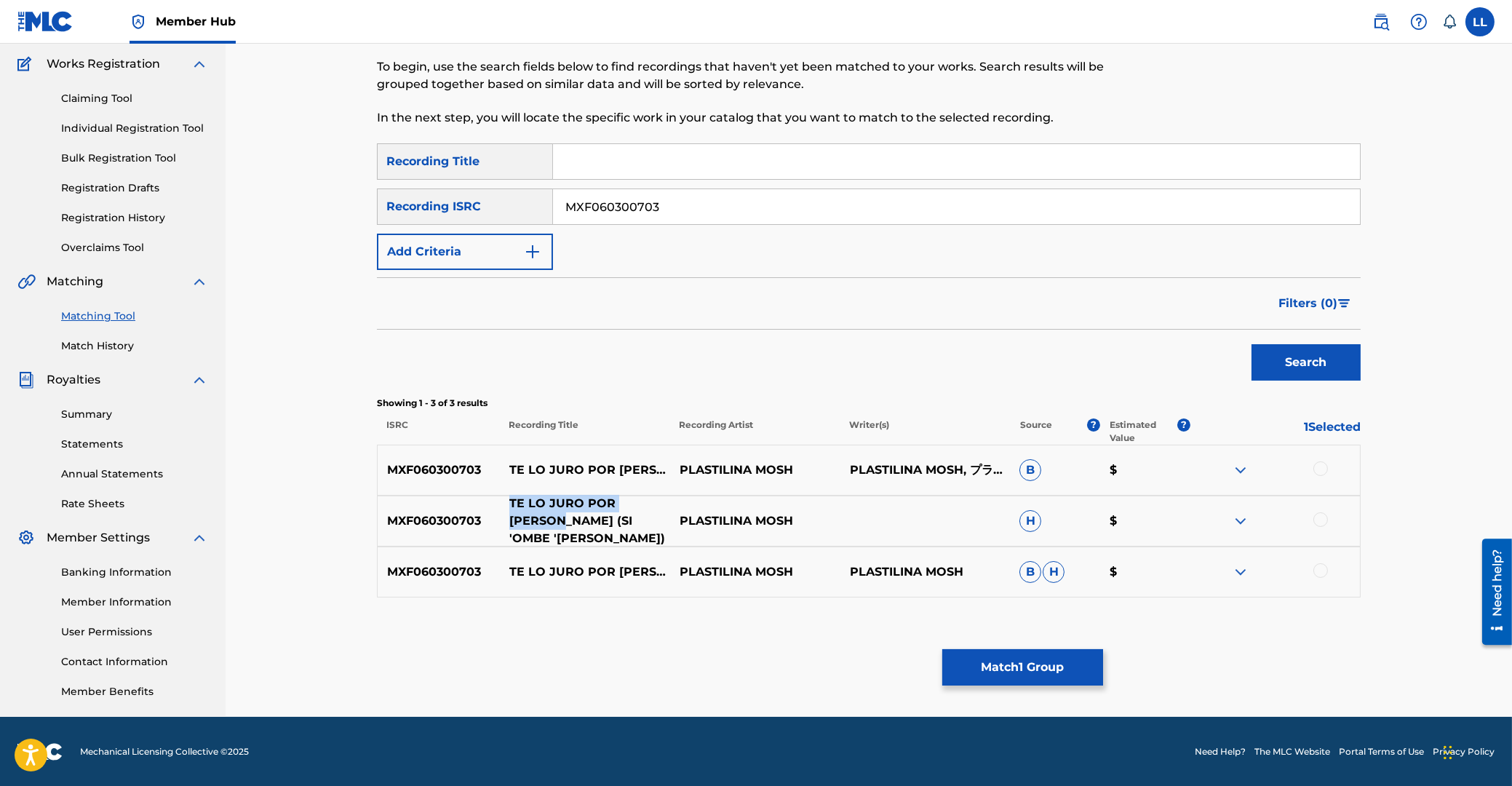
drag, startPoint x: 510, startPoint y: 505, endPoint x: 573, endPoint y: 519, distance: 64.5
click at [573, 519] on p "TE LO JURO POR [PERSON_NAME] (SI 'OMBE '[PERSON_NAME])" at bounding box center [585, 521] width 171 height 53
copy p "TE LO JURO POR [PERSON_NAME]"
click at [1318, 471] on div at bounding box center [1321, 468] width 15 height 15
click at [1323, 518] on div at bounding box center [1321, 519] width 15 height 15
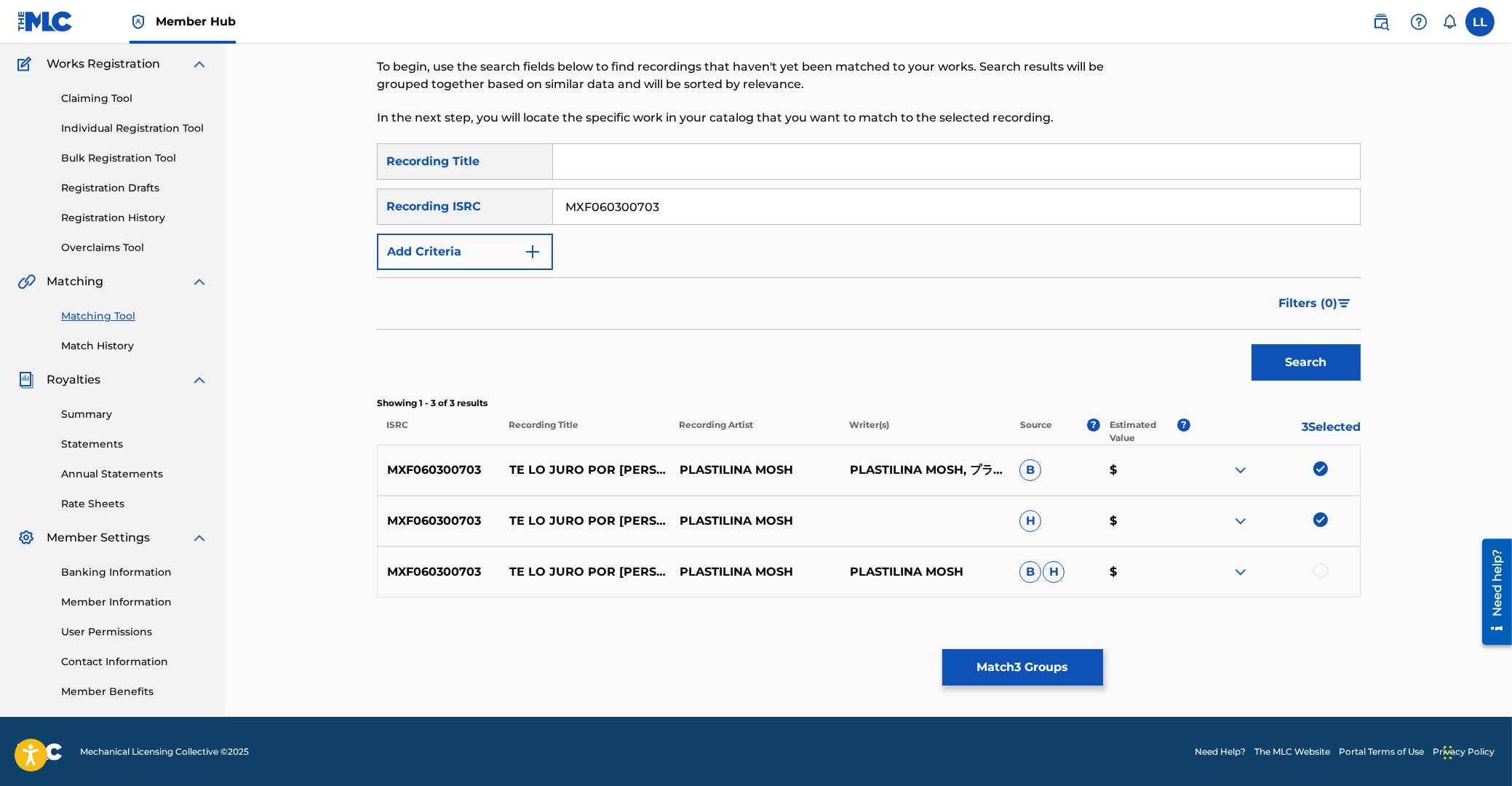
click at [1321, 571] on div at bounding box center [1321, 571] width 15 height 15
click at [1026, 670] on button "Match 4 Groups" at bounding box center [1022, 667] width 161 height 36
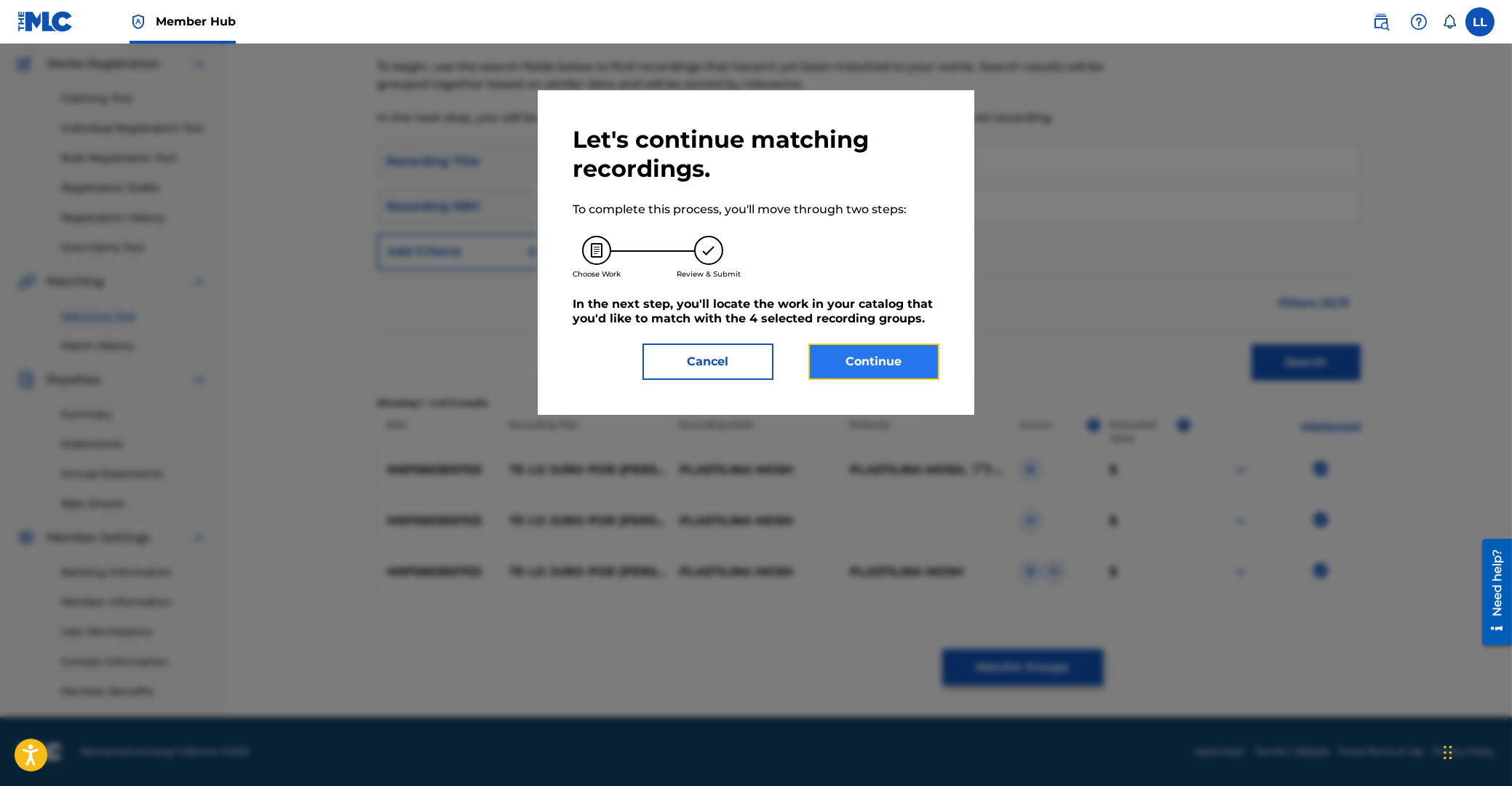
click at [889, 364] on button "Continue" at bounding box center [874, 361] width 131 height 36
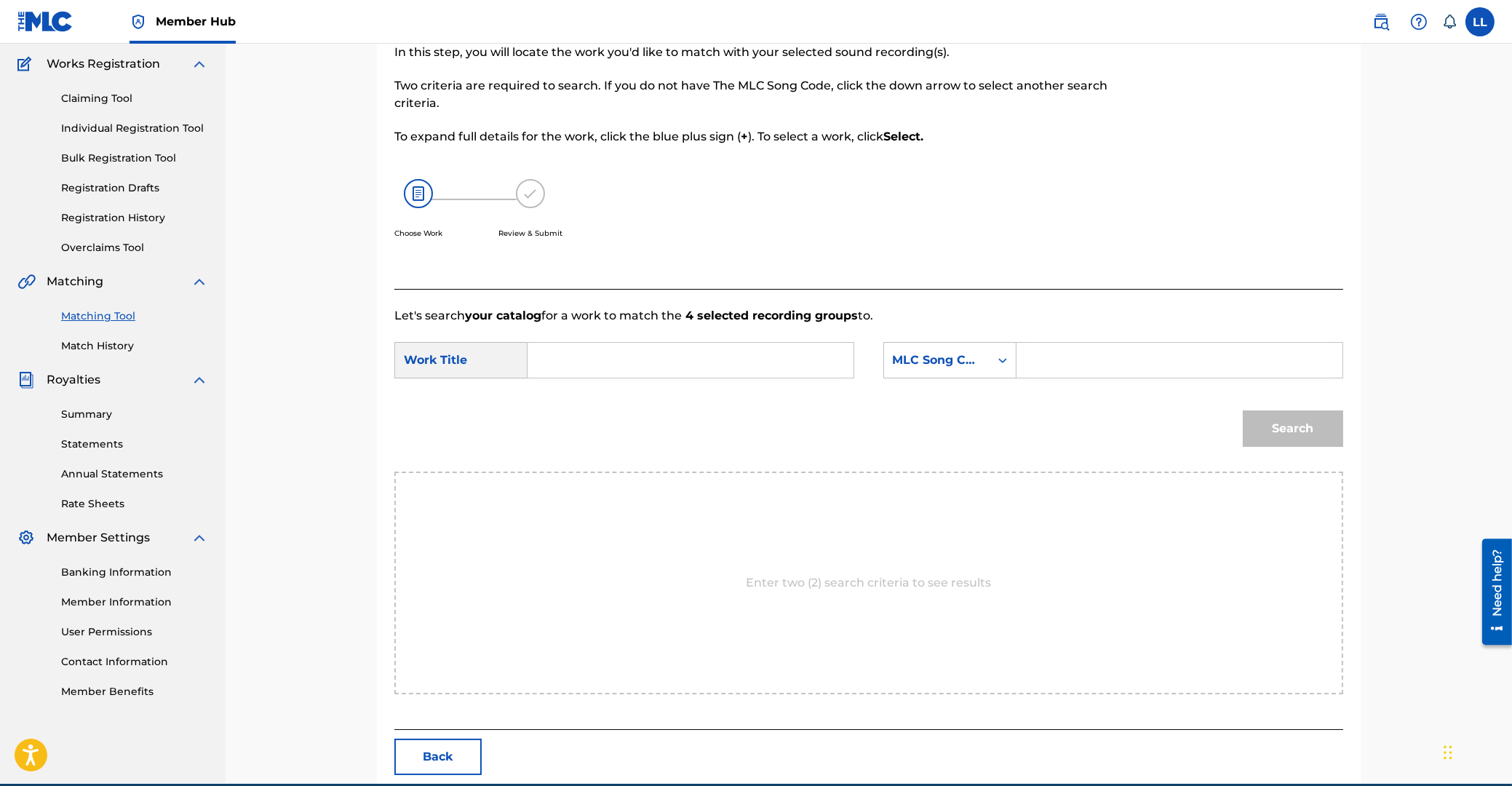
click at [753, 361] on input "Search Form" at bounding box center [691, 360] width 301 height 34
type input "te"
paste input "T2308H"
type input "T2308H"
click at [1242, 410] on button "Search" at bounding box center [1292, 428] width 101 height 36
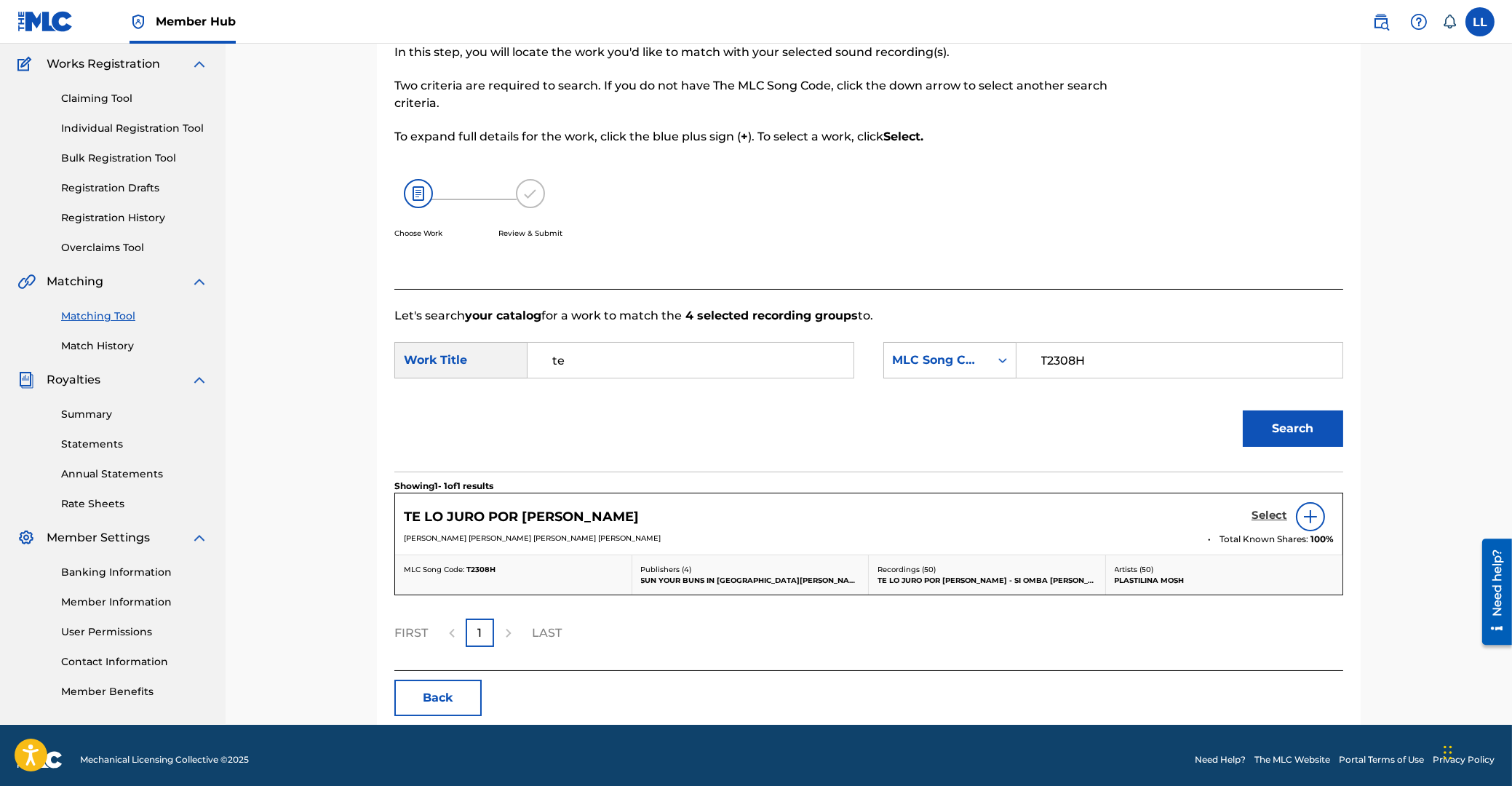
click at [1262, 517] on h5 "Select" at bounding box center [1269, 515] width 35 height 14
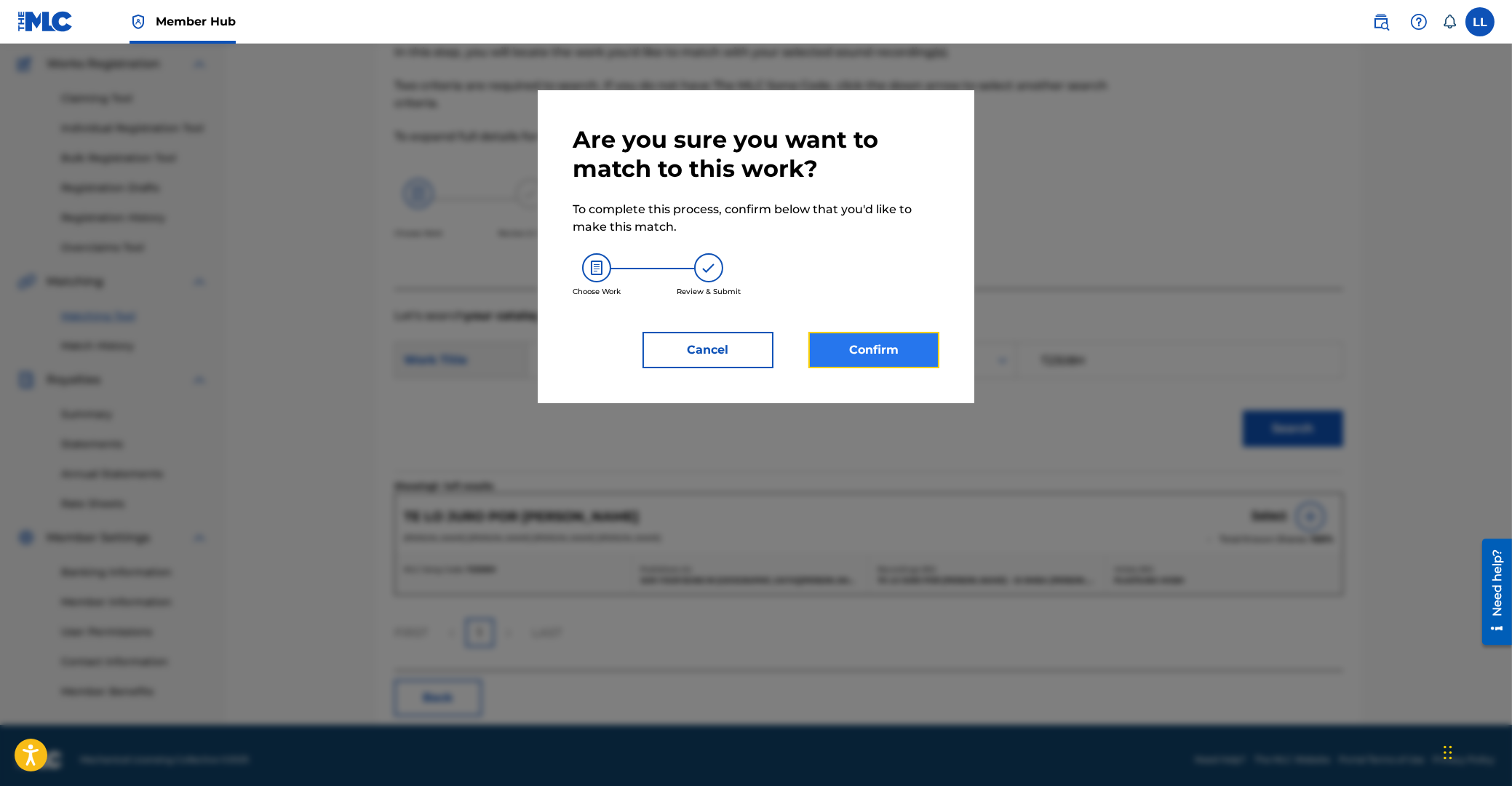
click at [886, 352] on button "Confirm" at bounding box center [874, 350] width 131 height 36
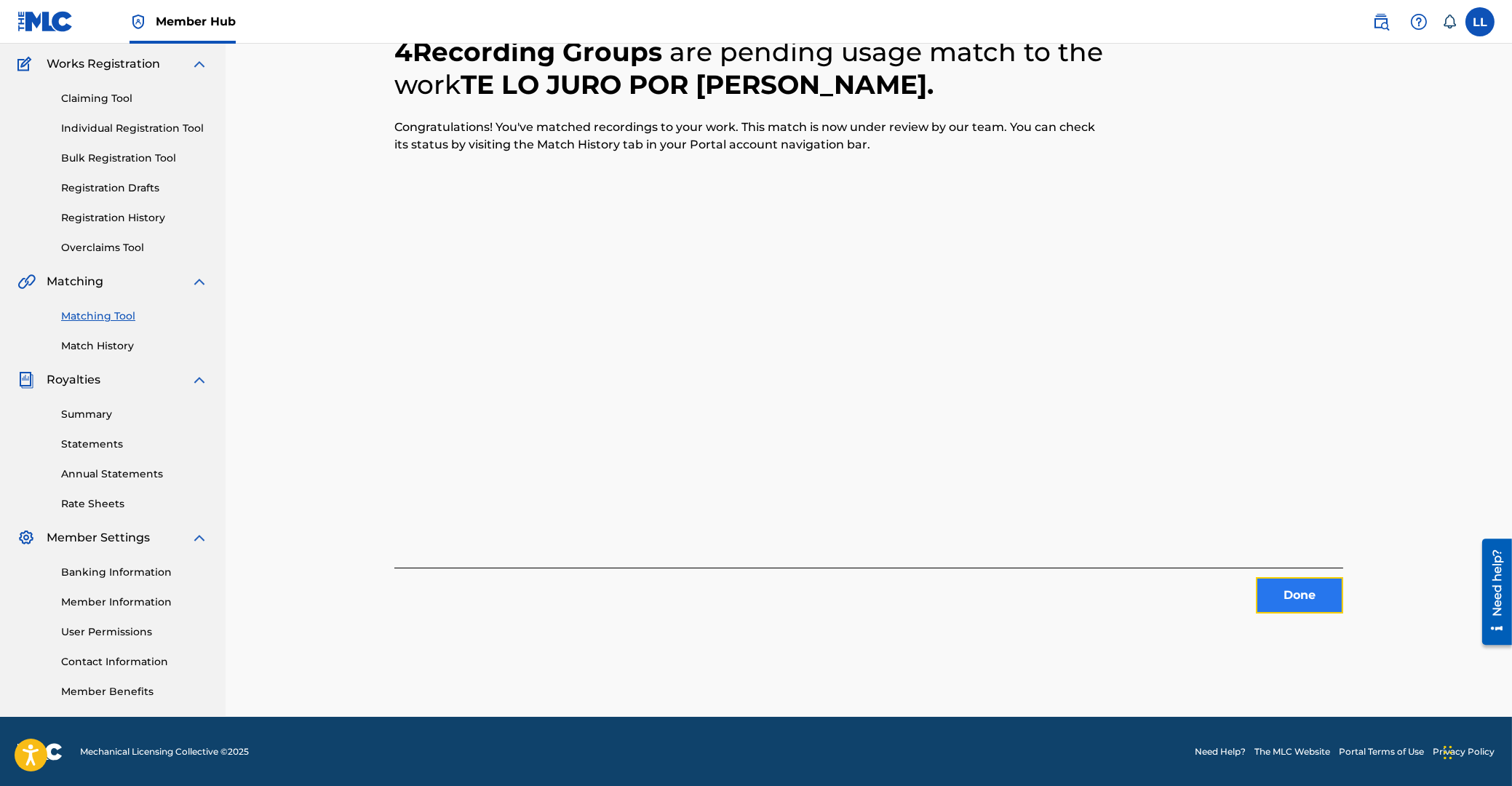
click at [1301, 590] on button "Done" at bounding box center [1300, 595] width 87 height 36
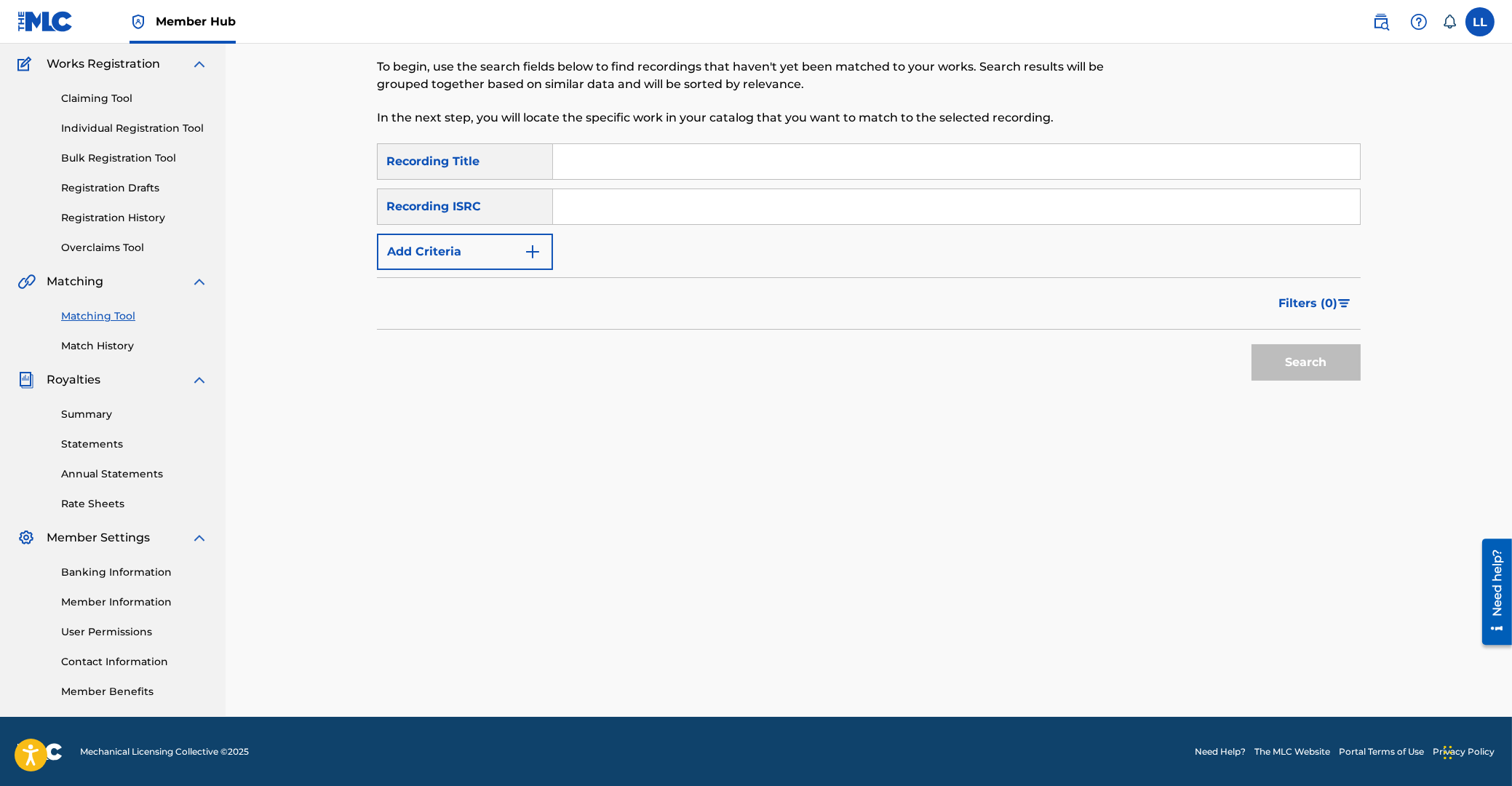
click at [680, 215] on input "Search Form" at bounding box center [956, 206] width 807 height 34
paste input "MXF060500217"
drag, startPoint x: 1281, startPoint y: 355, endPoint x: 1188, endPoint y: 369, distance: 94.0
click at [1282, 356] on button "Search" at bounding box center [1306, 362] width 109 height 36
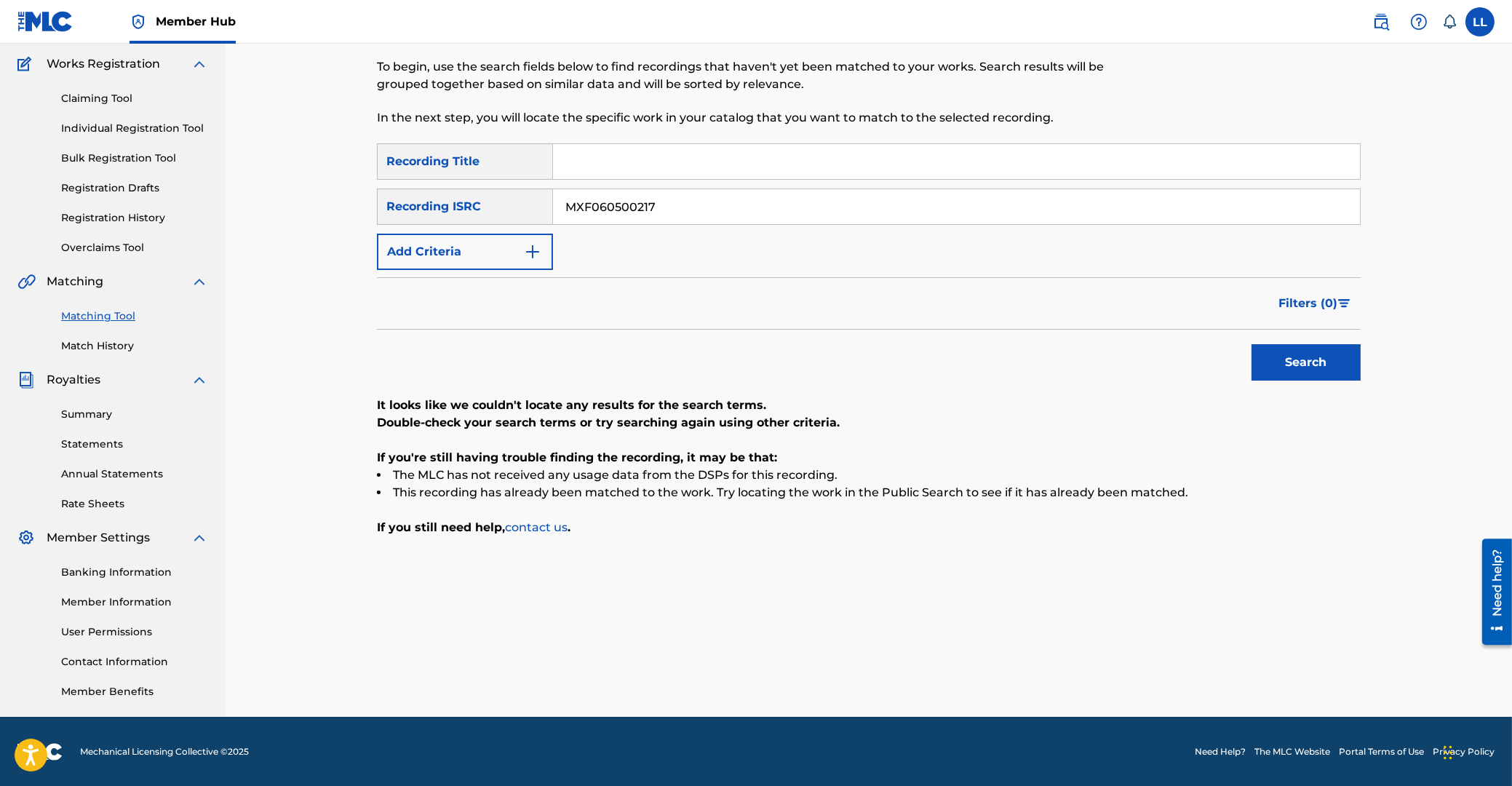
drag, startPoint x: 717, startPoint y: 211, endPoint x: 556, endPoint y: 222, distance: 161.4
click at [553, 208] on input "MXF060500217" at bounding box center [956, 206] width 807 height 34
paste input "600015"
click at [1326, 371] on button "Search" at bounding box center [1306, 362] width 109 height 36
drag, startPoint x: 309, startPoint y: 195, endPoint x: 288, endPoint y: 192, distance: 21.2
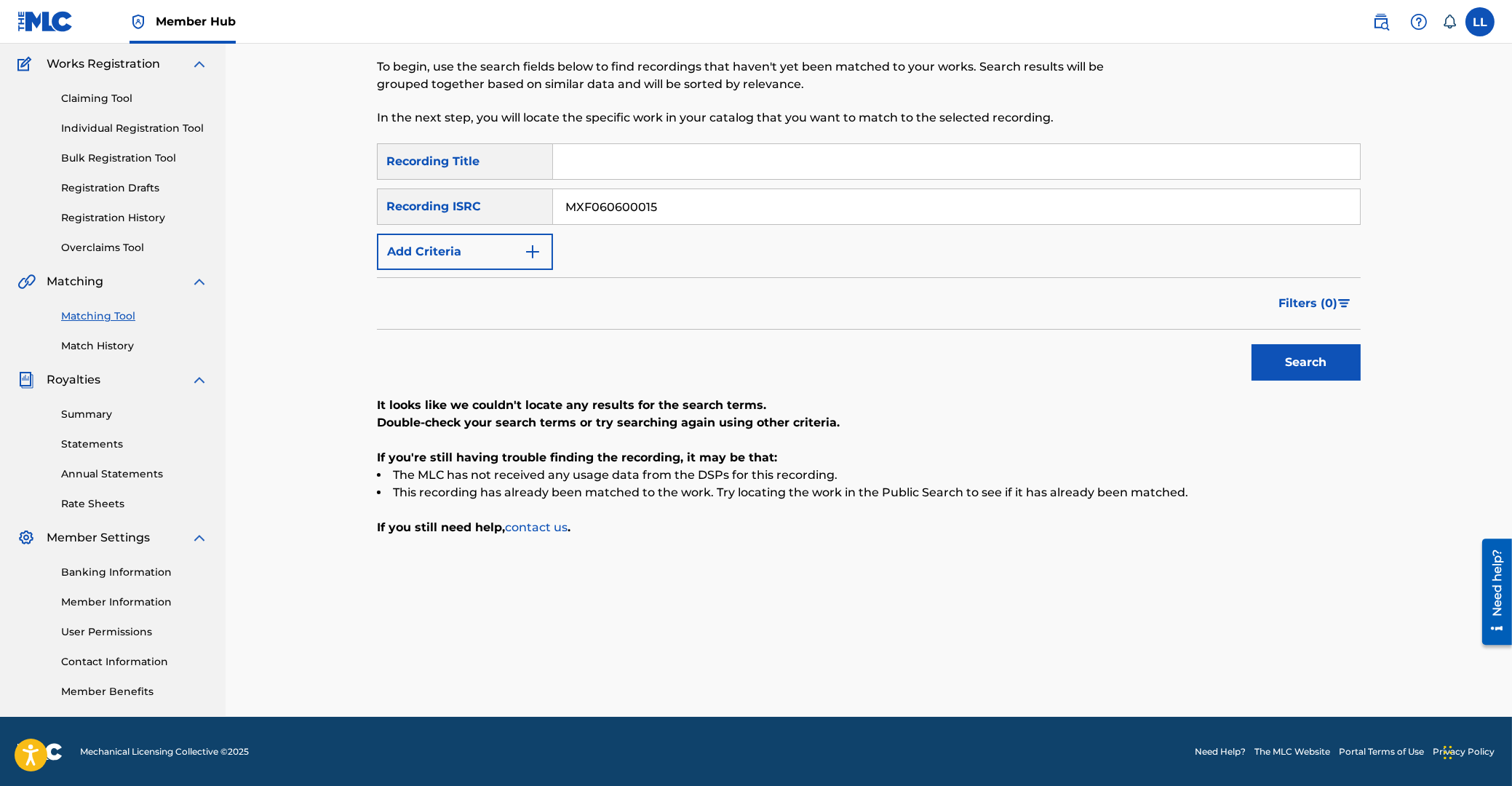
click at [553, 192] on input "MXF060600015" at bounding box center [956, 206] width 807 height 34
paste input "6"
click at [1327, 358] on button "Search" at bounding box center [1306, 362] width 109 height 36
drag, startPoint x: 721, startPoint y: 200, endPoint x: 659, endPoint y: 244, distance: 76.0
click at [553, 190] on input "MXF060600016" at bounding box center [956, 206] width 807 height 34
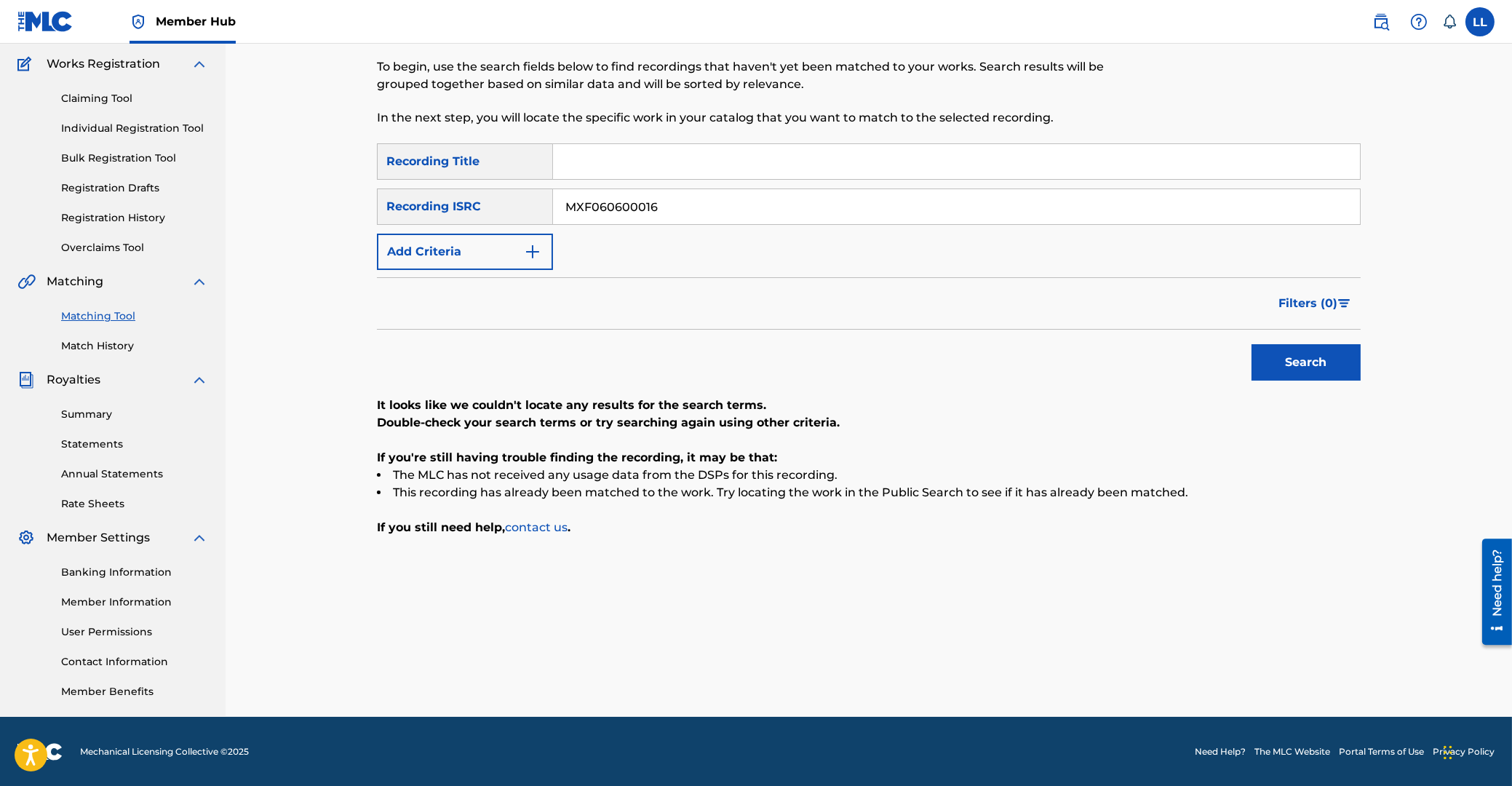
paste input "9700489"
click at [1310, 360] on button "Search" at bounding box center [1306, 362] width 109 height 36
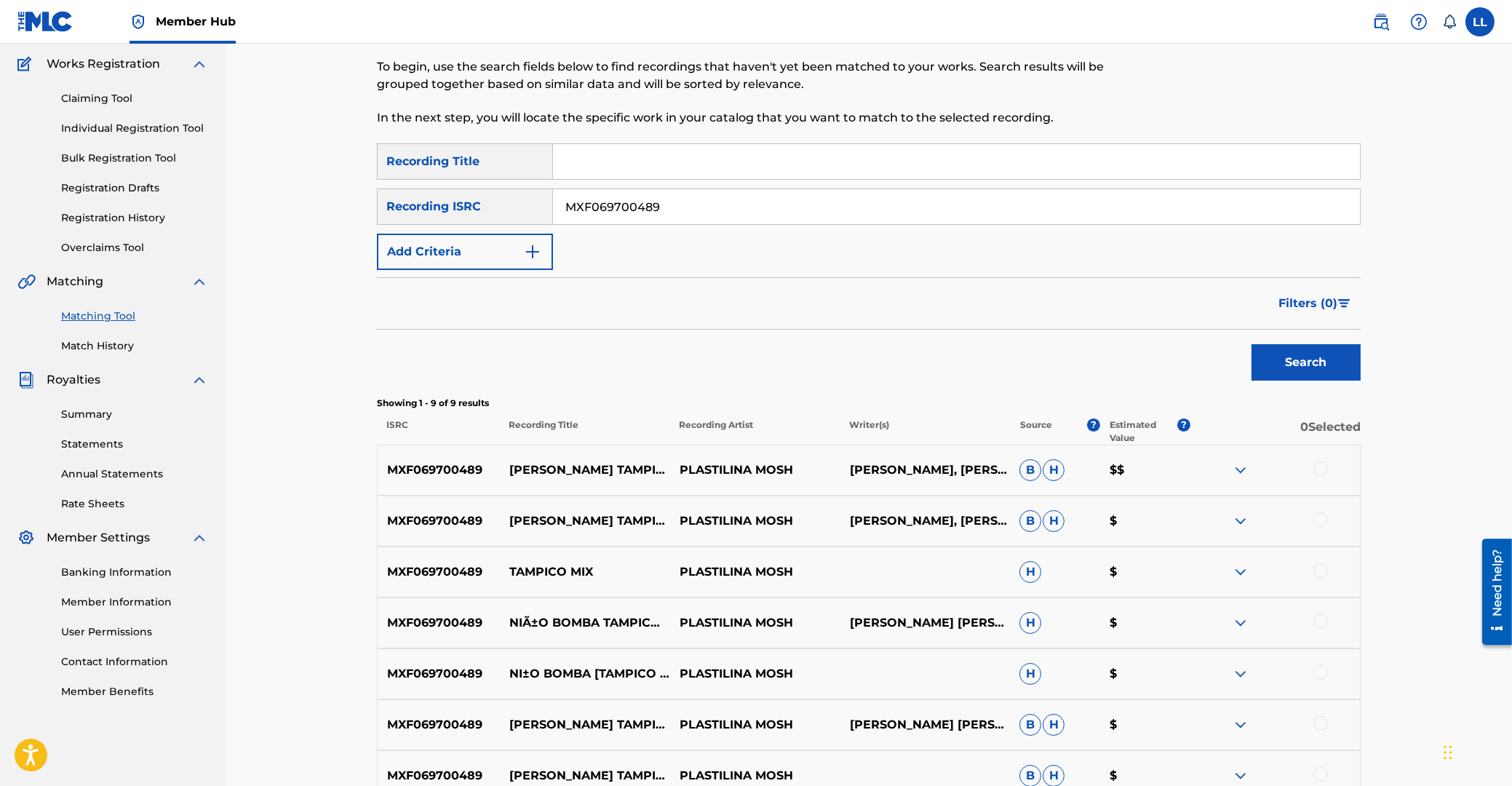
scroll to position [0, 0]
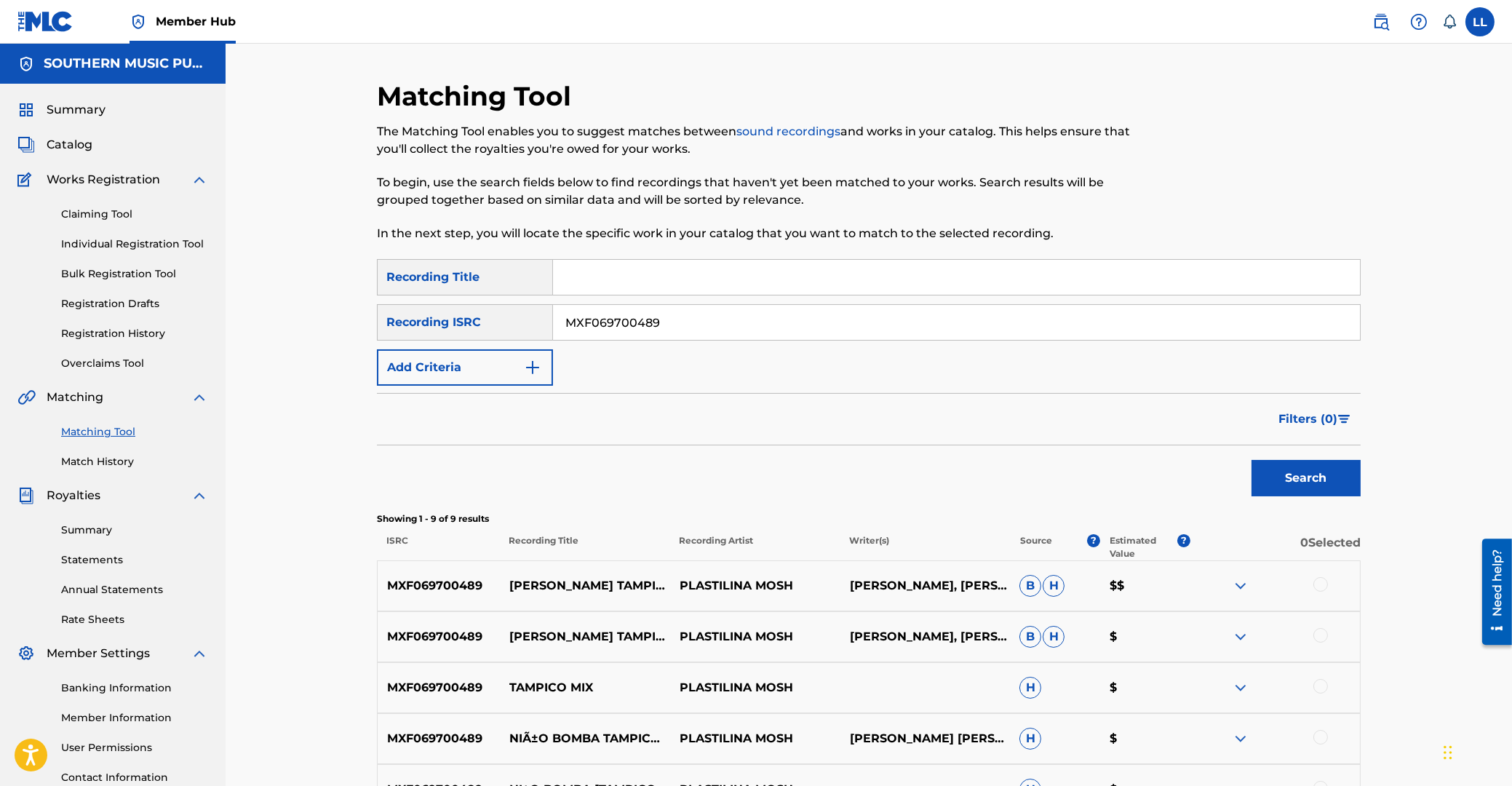
drag, startPoint x: 691, startPoint y: 314, endPoint x: 486, endPoint y: 322, distance: 205.2
click at [553, 322] on input "MXF069700489" at bounding box center [956, 322] width 807 height 34
paste input "0600017"
click at [1344, 473] on button "Search" at bounding box center [1306, 478] width 109 height 36
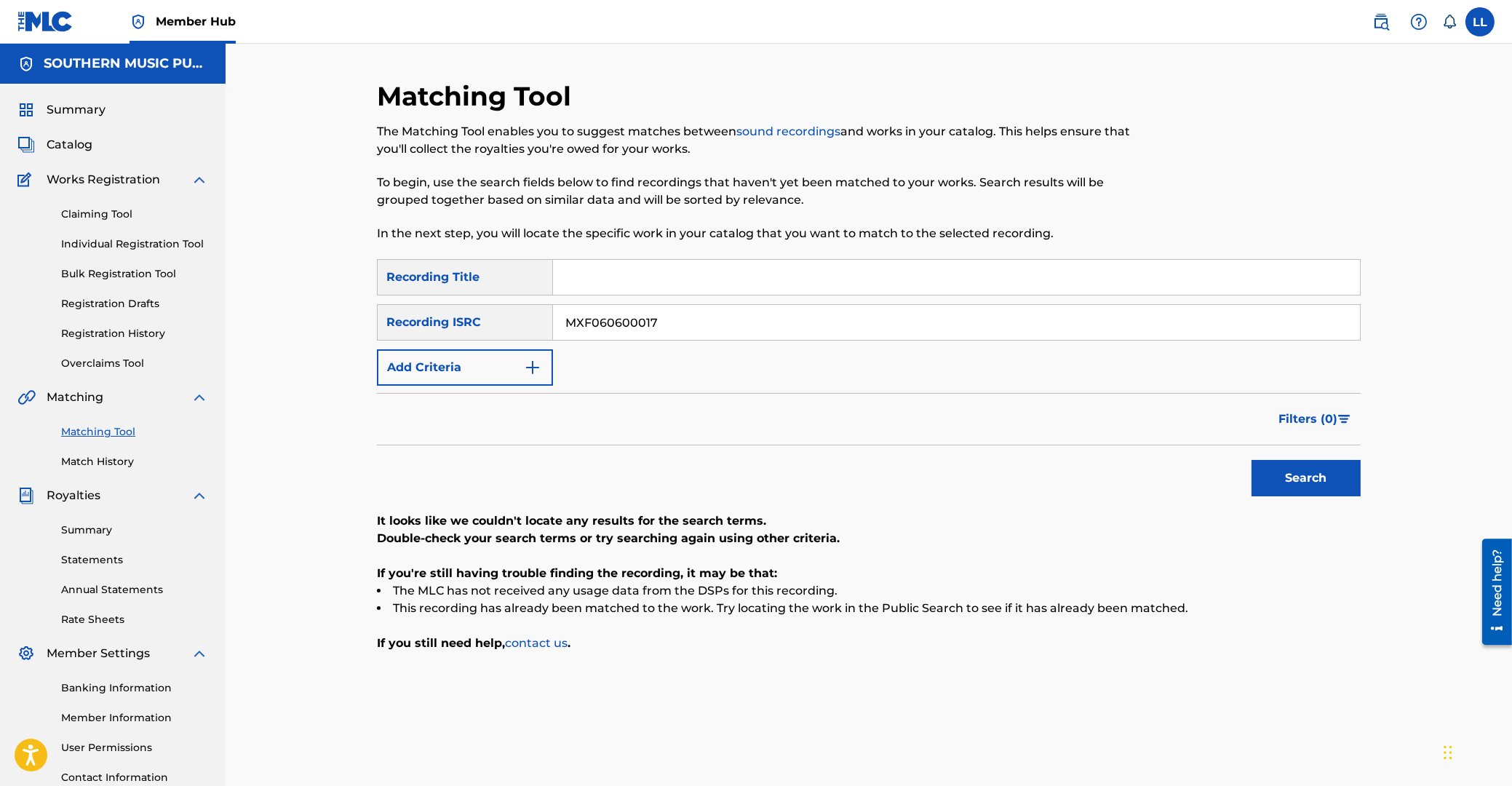
scroll to position [115, 0]
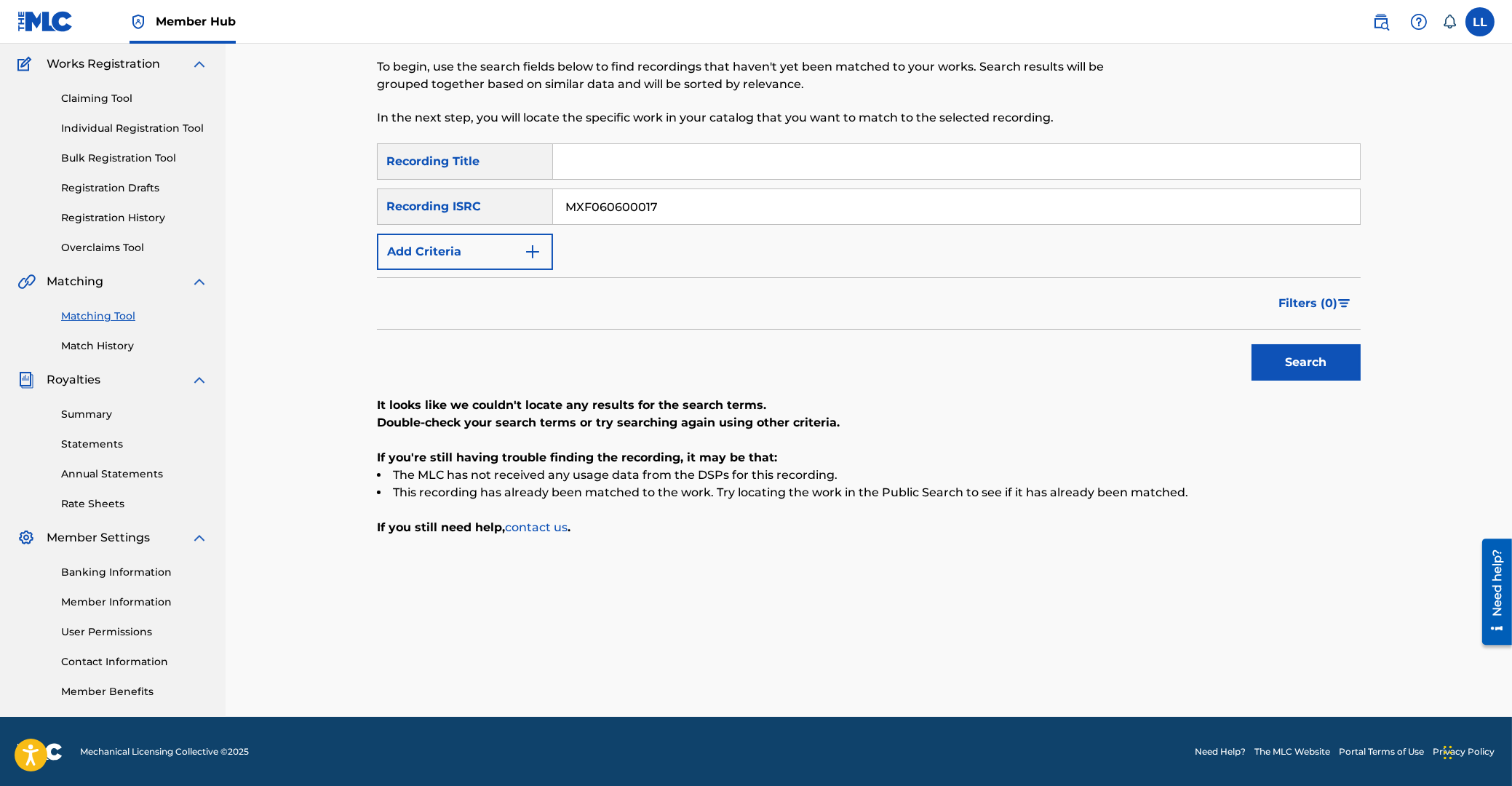
drag, startPoint x: 766, startPoint y: 200, endPoint x: 464, endPoint y: 192, distance: 302.1
click at [553, 189] on input "MXF060600017" at bounding box center [956, 206] width 807 height 34
paste input "8"
click at [1316, 367] on button "Search" at bounding box center [1306, 362] width 109 height 36
drag, startPoint x: 505, startPoint y: 207, endPoint x: 457, endPoint y: 208, distance: 48.0
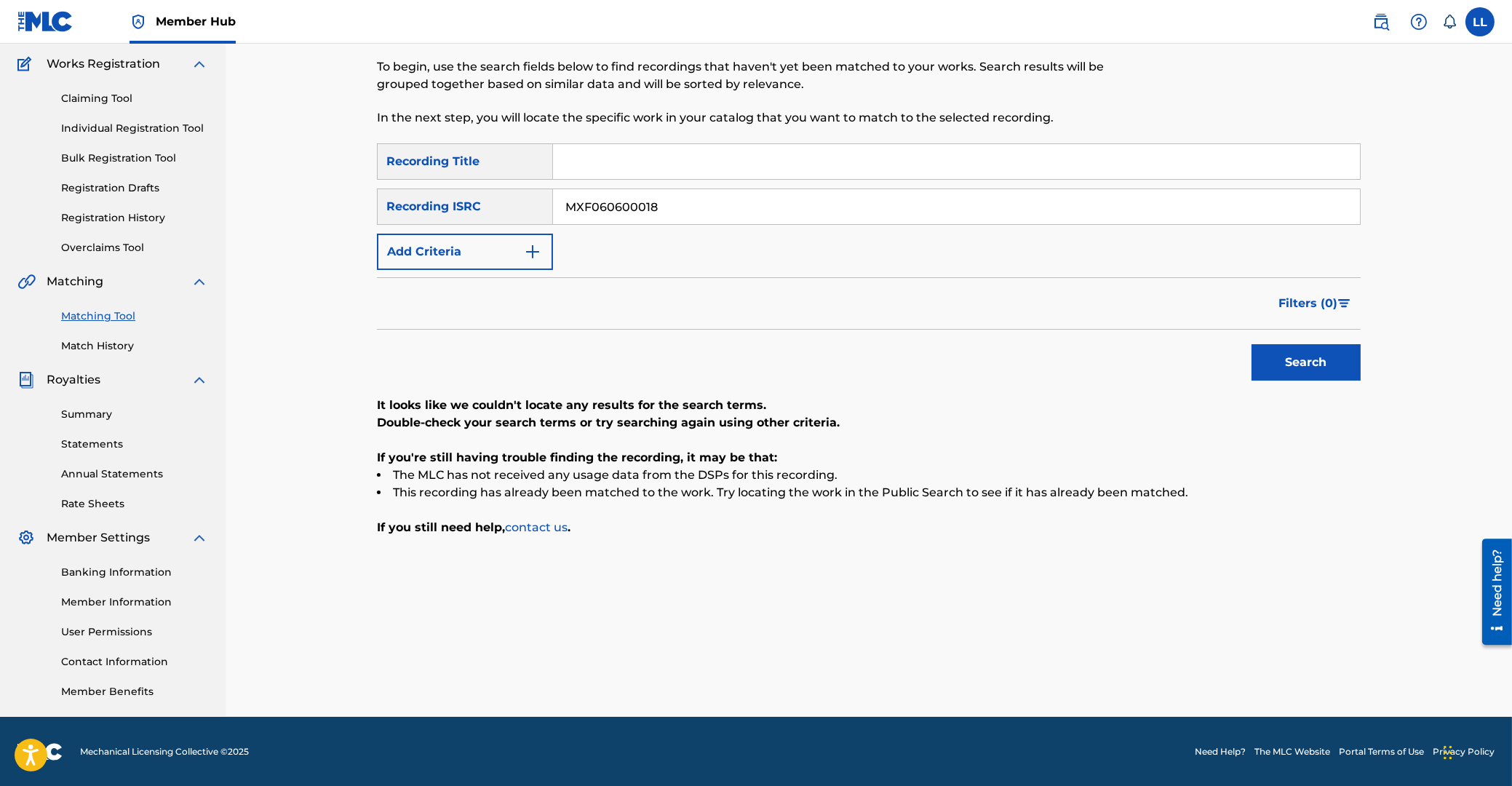
click at [553, 213] on input "MXF060600018" at bounding box center [956, 206] width 807 height 34
paste input "9"
click at [1295, 365] on button "Search" at bounding box center [1306, 362] width 109 height 36
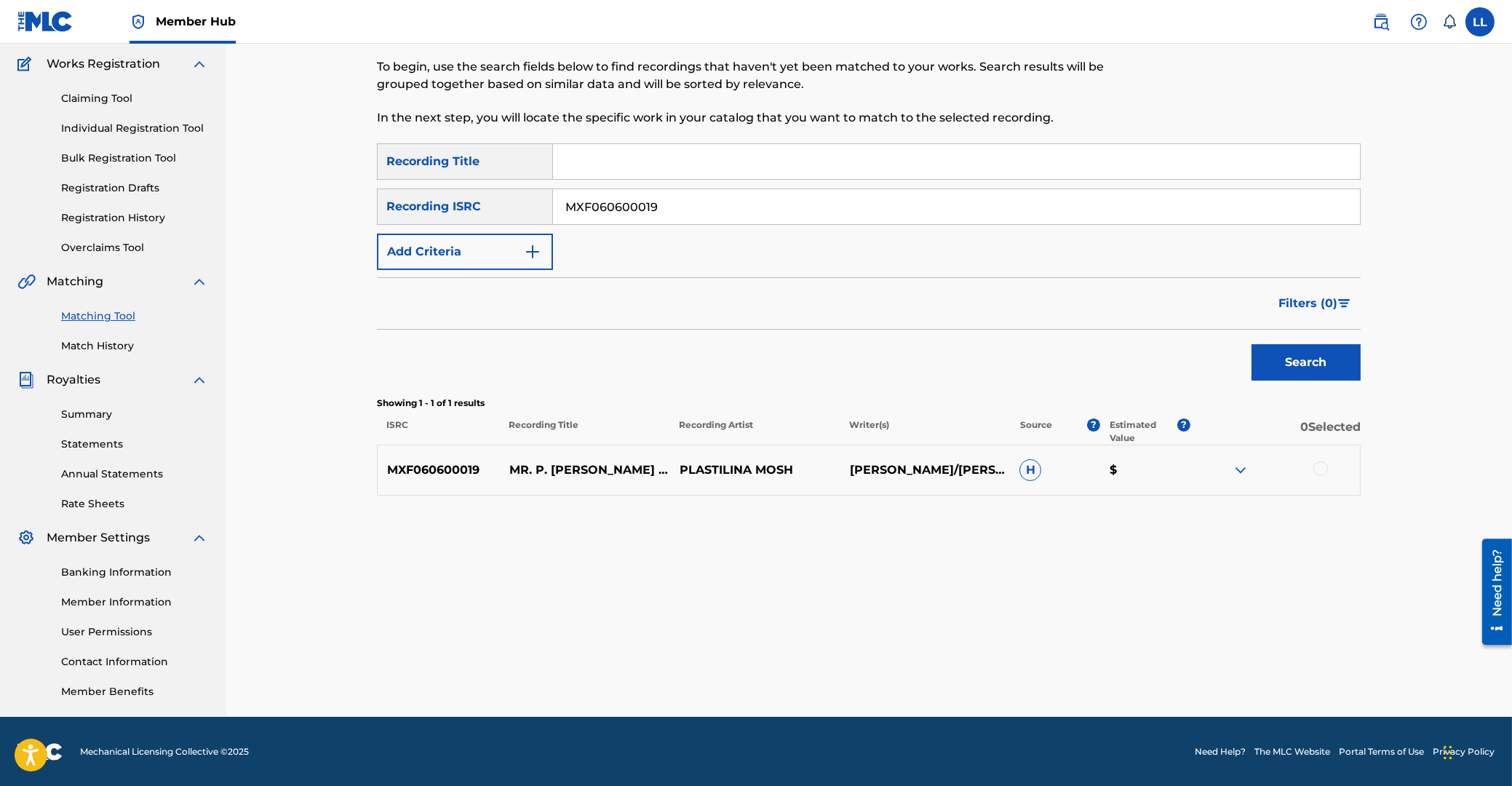
click at [1233, 468] on img at bounding box center [1240, 469] width 17 height 17
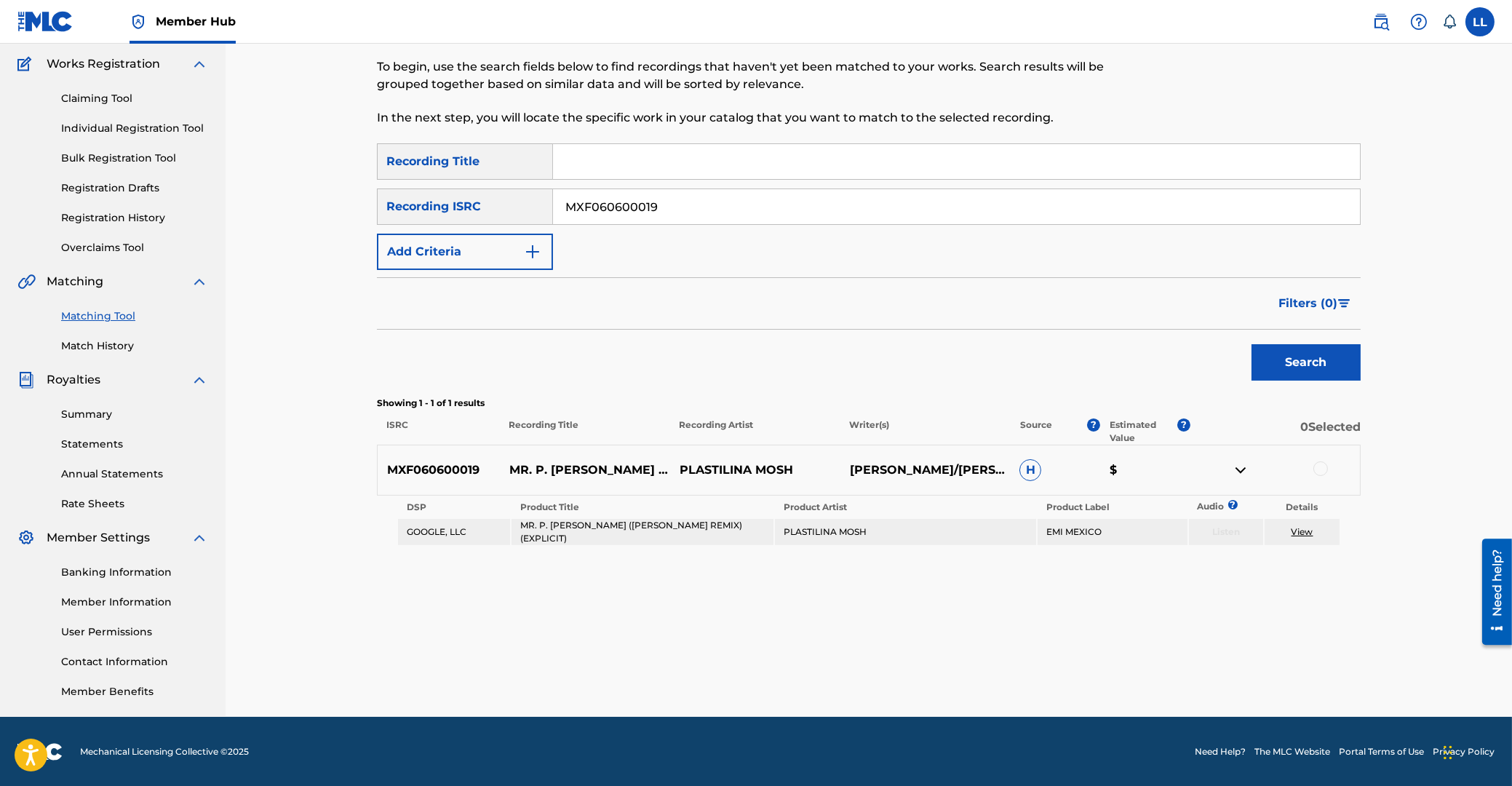
drag, startPoint x: 747, startPoint y: 207, endPoint x: 376, endPoint y: 283, distance: 378.7
click at [553, 202] on input "MXF060600019" at bounding box center [956, 206] width 807 height 34
paste input "20"
click at [1293, 358] on button "Search" at bounding box center [1306, 362] width 109 height 36
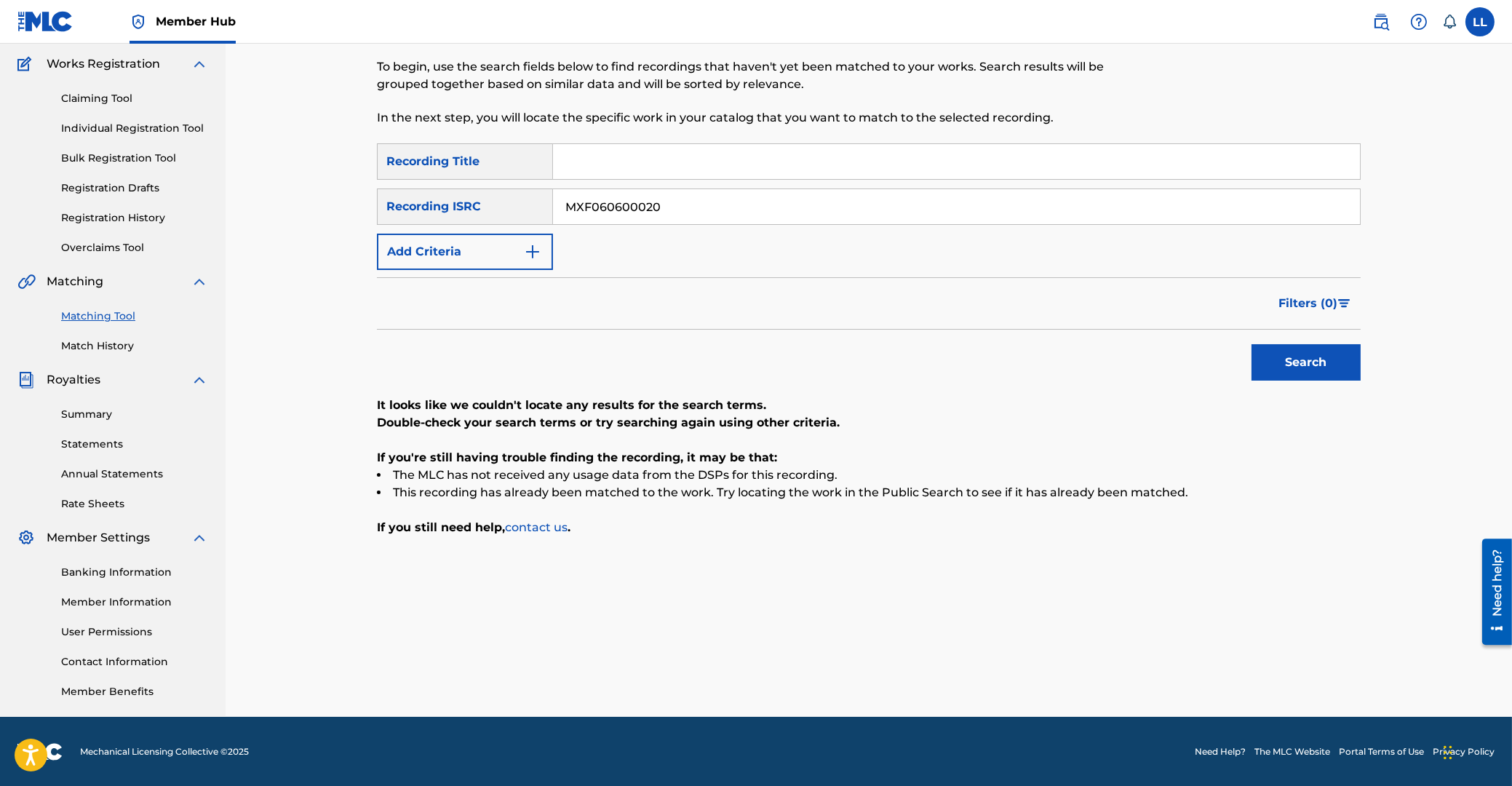
drag, startPoint x: 541, startPoint y: 201, endPoint x: 386, endPoint y: 200, distance: 155.0
click at [553, 197] on input "MXF060600020" at bounding box center [956, 206] width 807 height 34
paste input "1"
click at [1293, 350] on button "Search" at bounding box center [1306, 362] width 109 height 36
drag, startPoint x: 753, startPoint y: 203, endPoint x: 438, endPoint y: 207, distance: 315.0
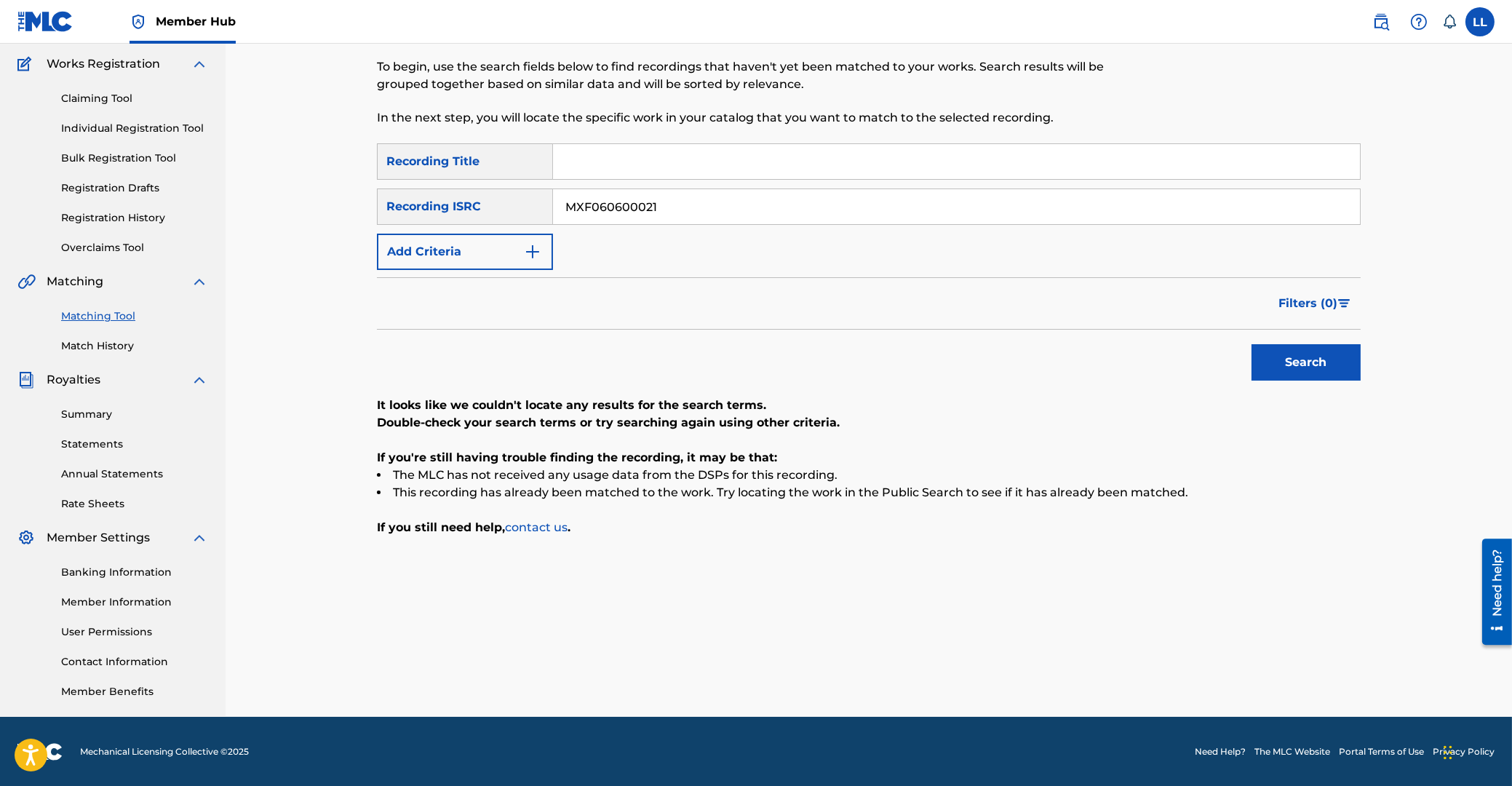
click at [553, 203] on input "MXF060600021" at bounding box center [956, 206] width 807 height 34
paste input "2"
click at [1339, 364] on button "Search" at bounding box center [1306, 362] width 109 height 36
drag, startPoint x: 677, startPoint y: 193, endPoint x: 388, endPoint y: 207, distance: 289.3
click at [553, 189] on input "MXF060600022" at bounding box center [956, 206] width 807 height 34
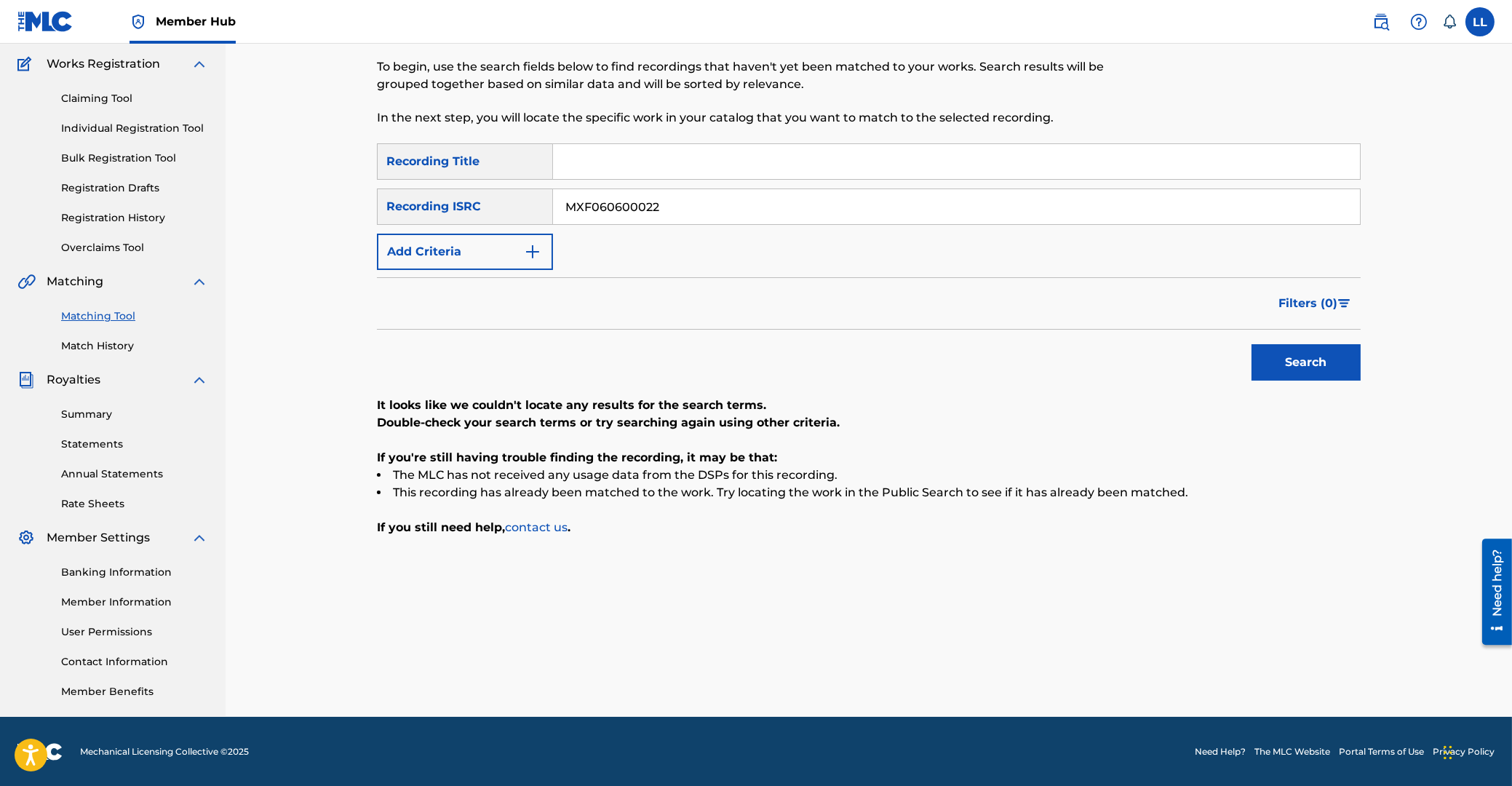
paste input "3"
click at [1298, 374] on button "Search" at bounding box center [1306, 362] width 109 height 36
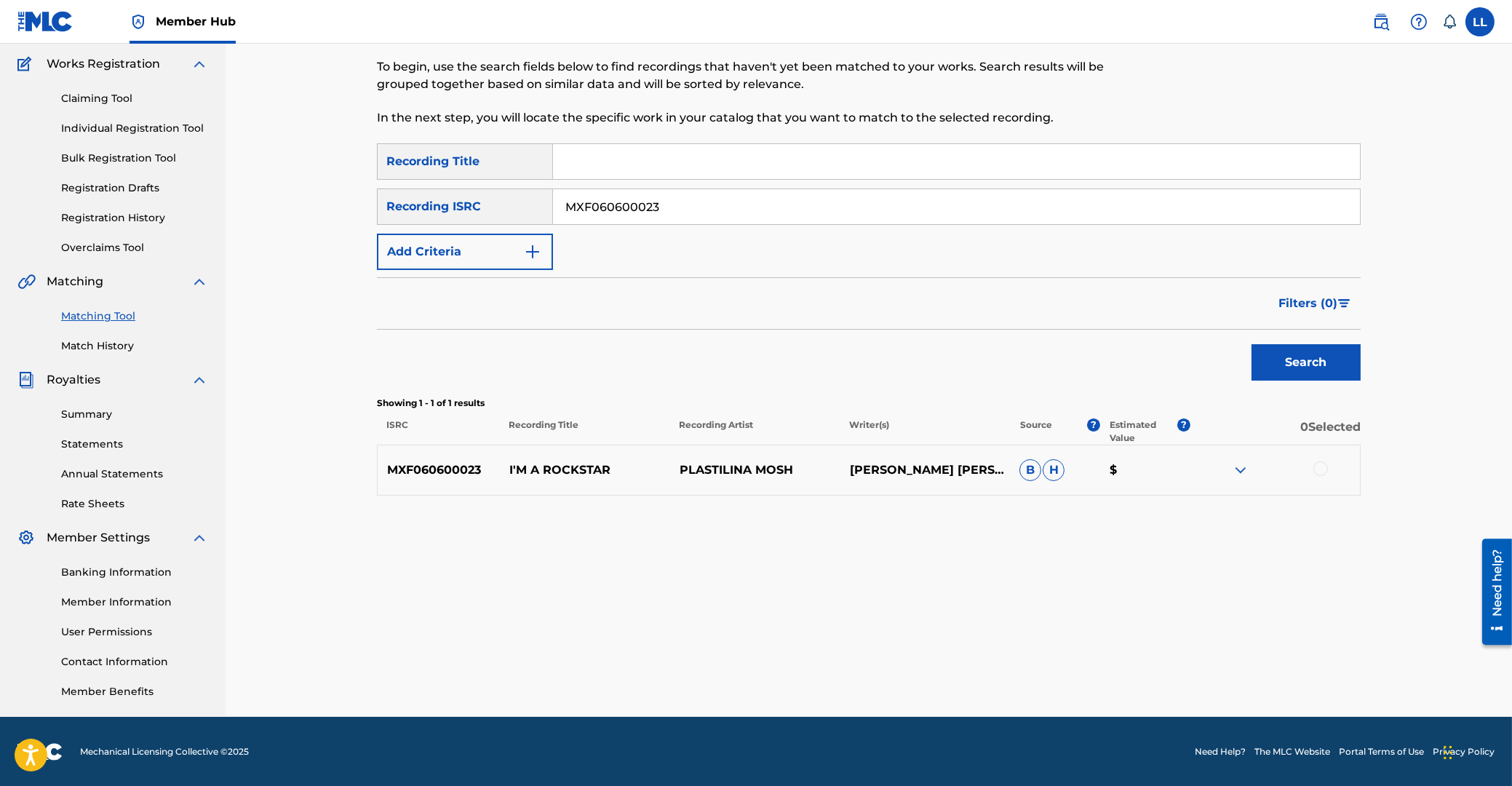
click at [1242, 467] on img at bounding box center [1240, 469] width 17 height 17
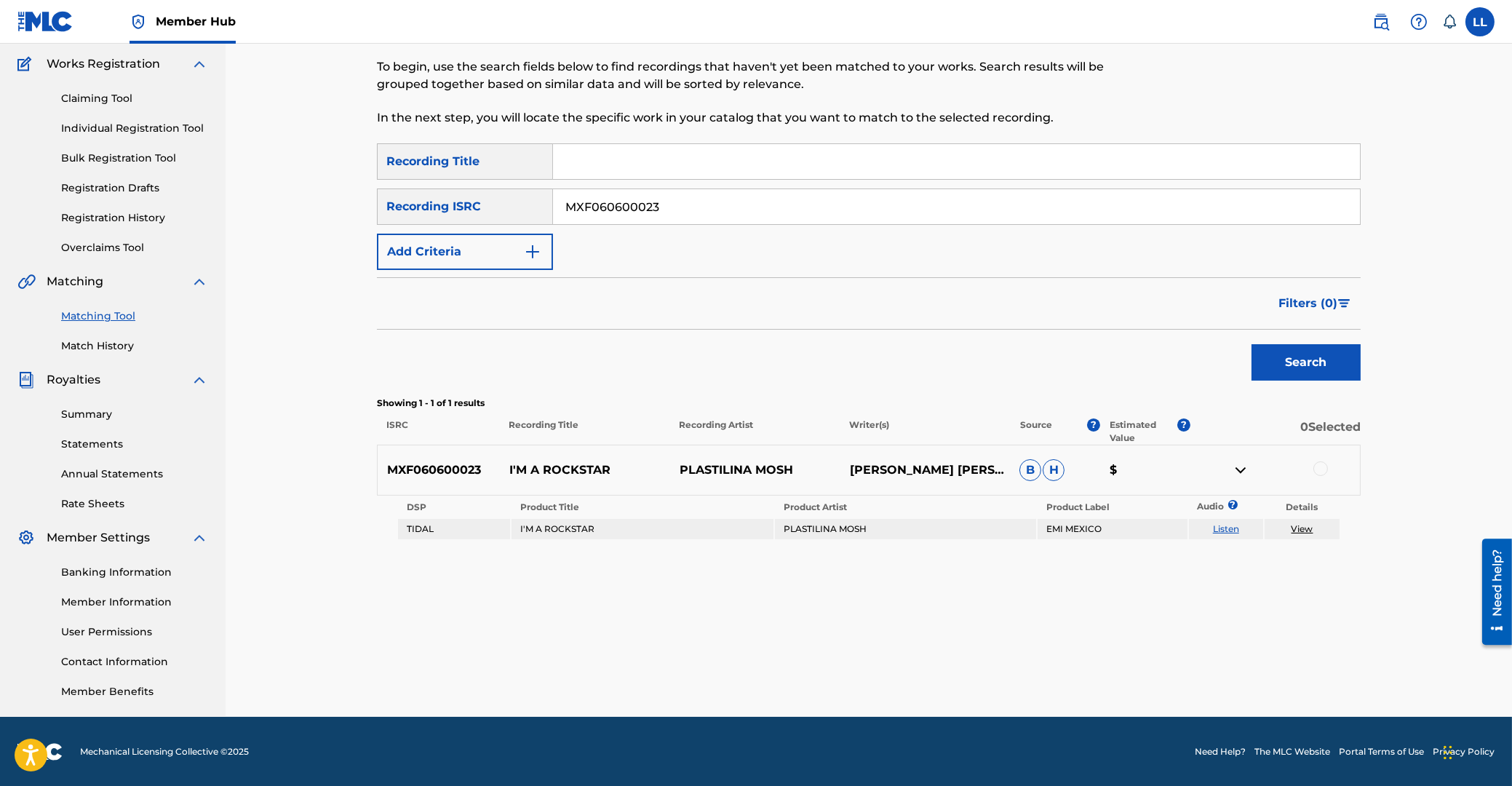
drag, startPoint x: 622, startPoint y: 203, endPoint x: 344, endPoint y: 197, distance: 278.1
click at [553, 197] on input "MXF060600023" at bounding box center [956, 206] width 807 height 34
paste input "4"
click at [1322, 366] on button "Search" at bounding box center [1306, 362] width 109 height 36
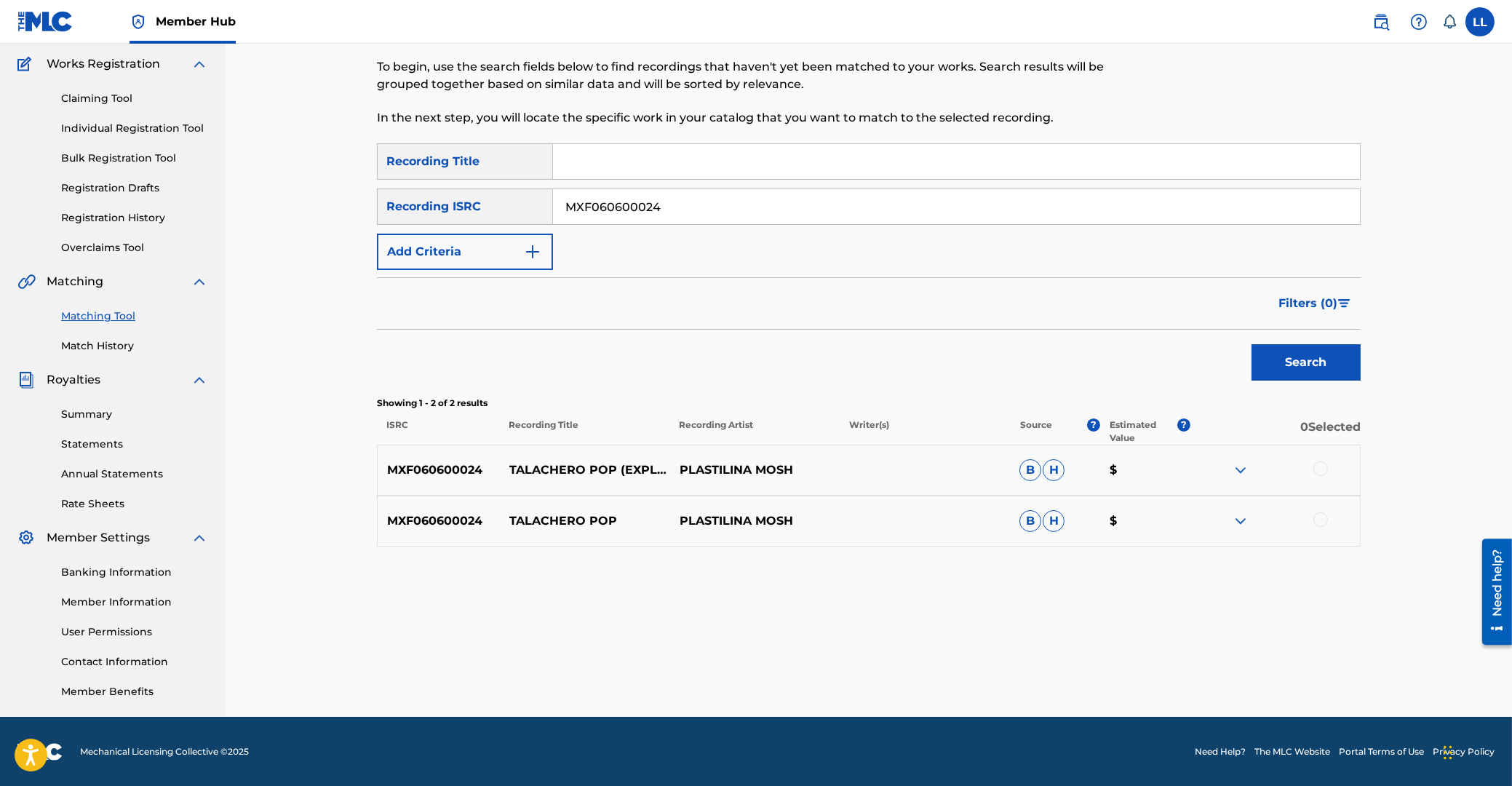
click at [1239, 466] on img at bounding box center [1240, 469] width 17 height 17
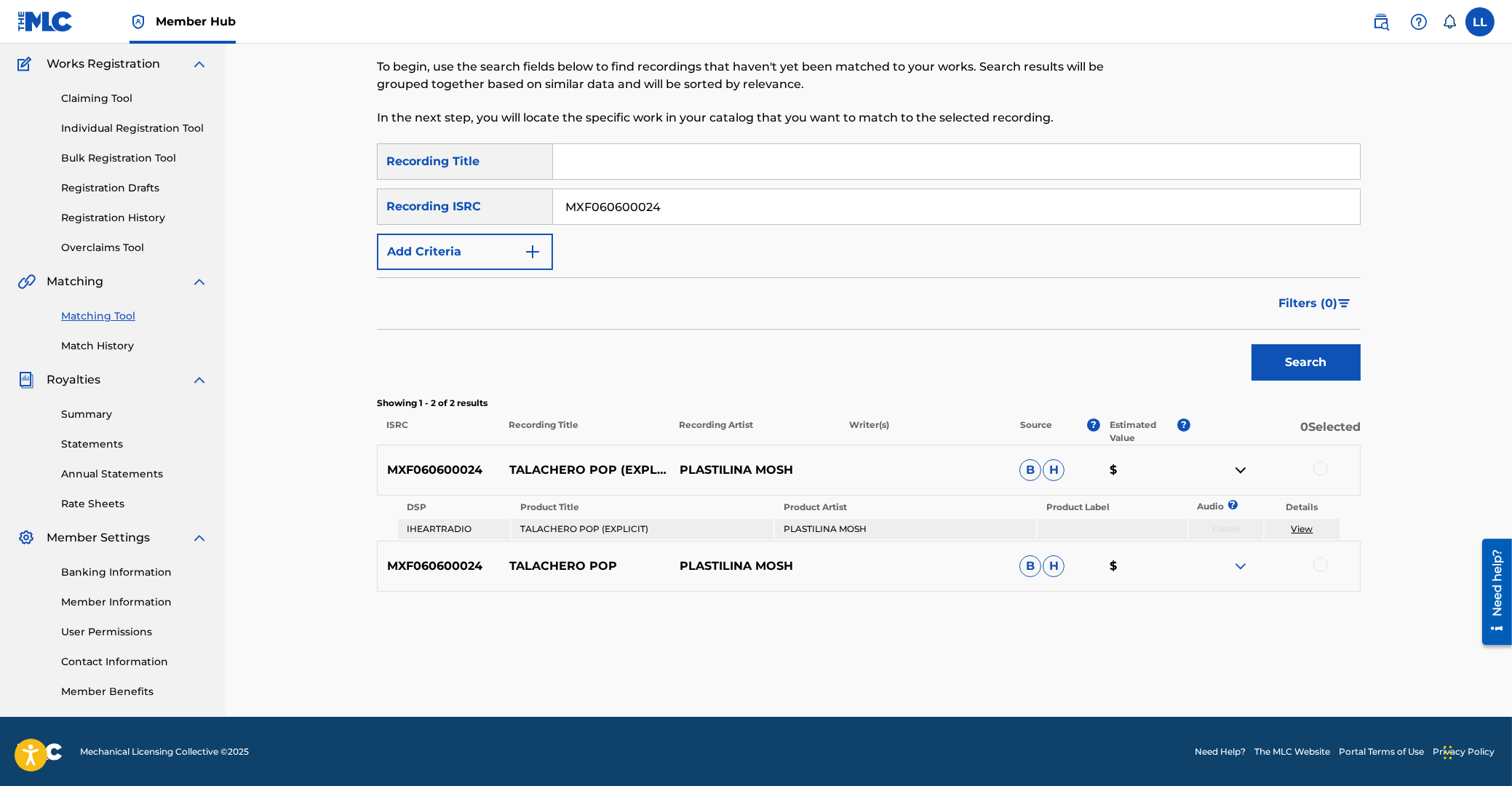
click at [1245, 567] on img at bounding box center [1240, 565] width 17 height 17
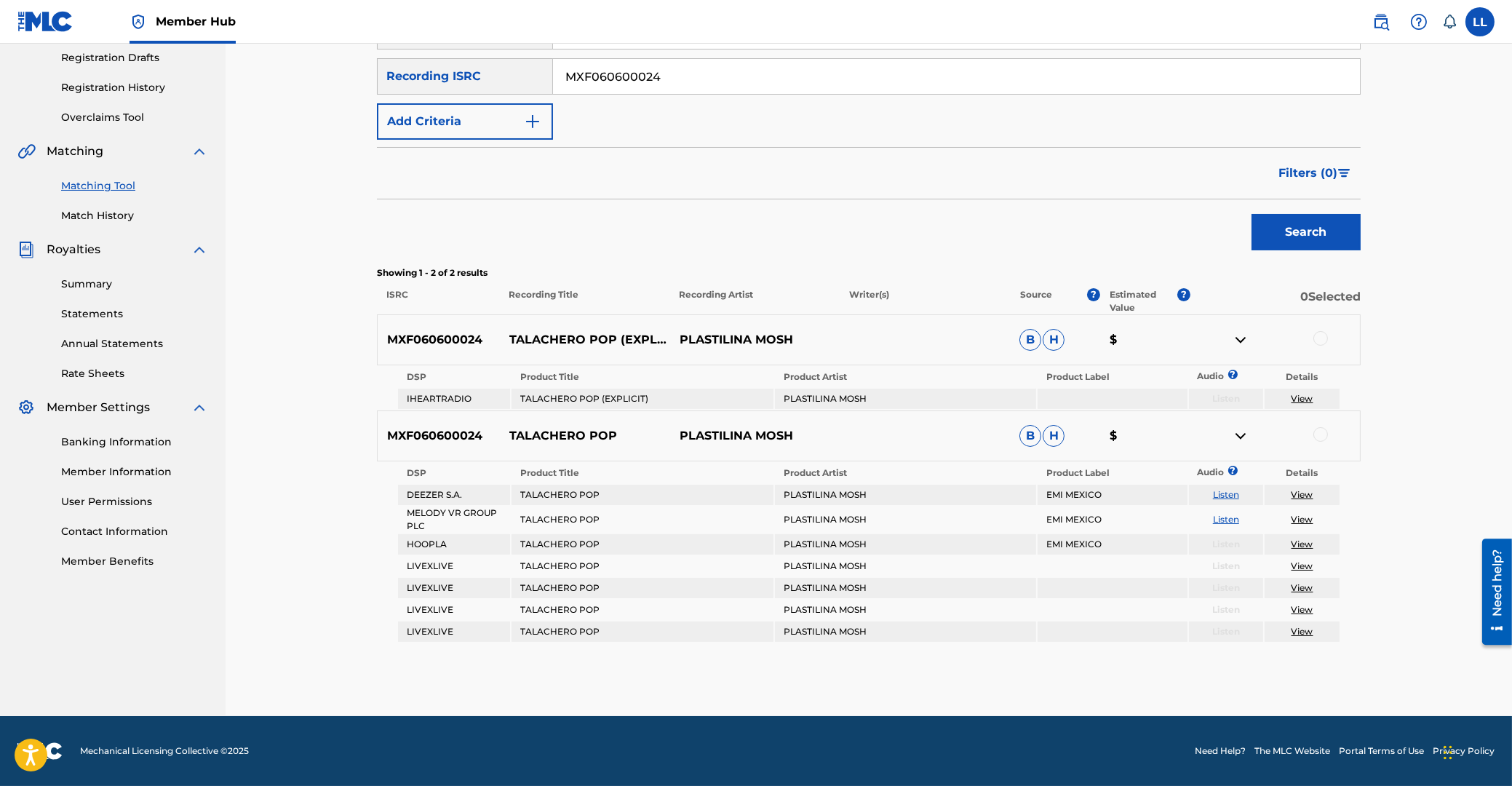
scroll to position [12, 0]
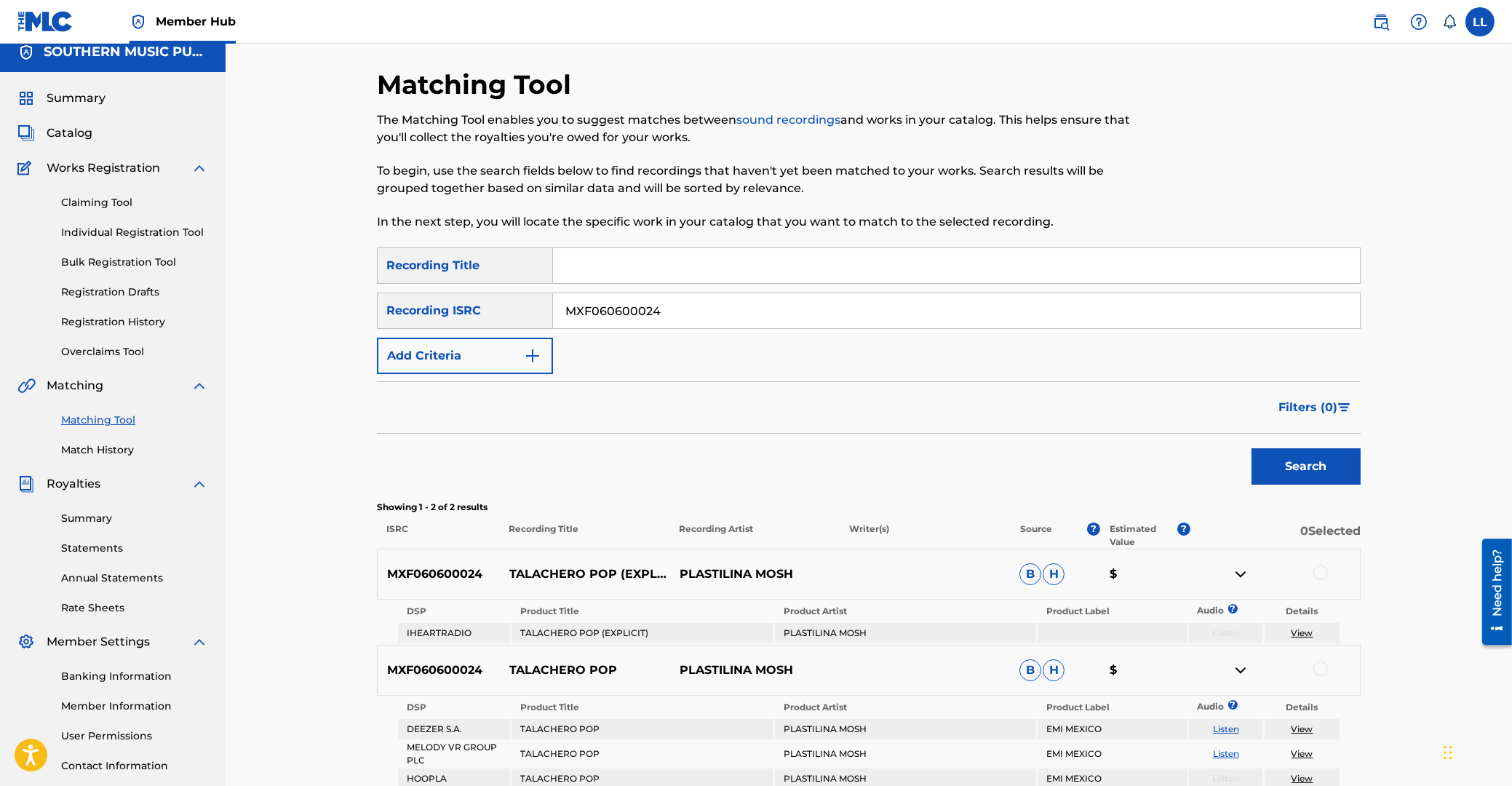
drag, startPoint x: 695, startPoint y: 308, endPoint x: 342, endPoint y: 302, distance: 353.1
click at [553, 302] on input "MXF060600024" at bounding box center [956, 310] width 807 height 34
paste input "5"
click at [1286, 460] on button "Search" at bounding box center [1306, 467] width 109 height 36
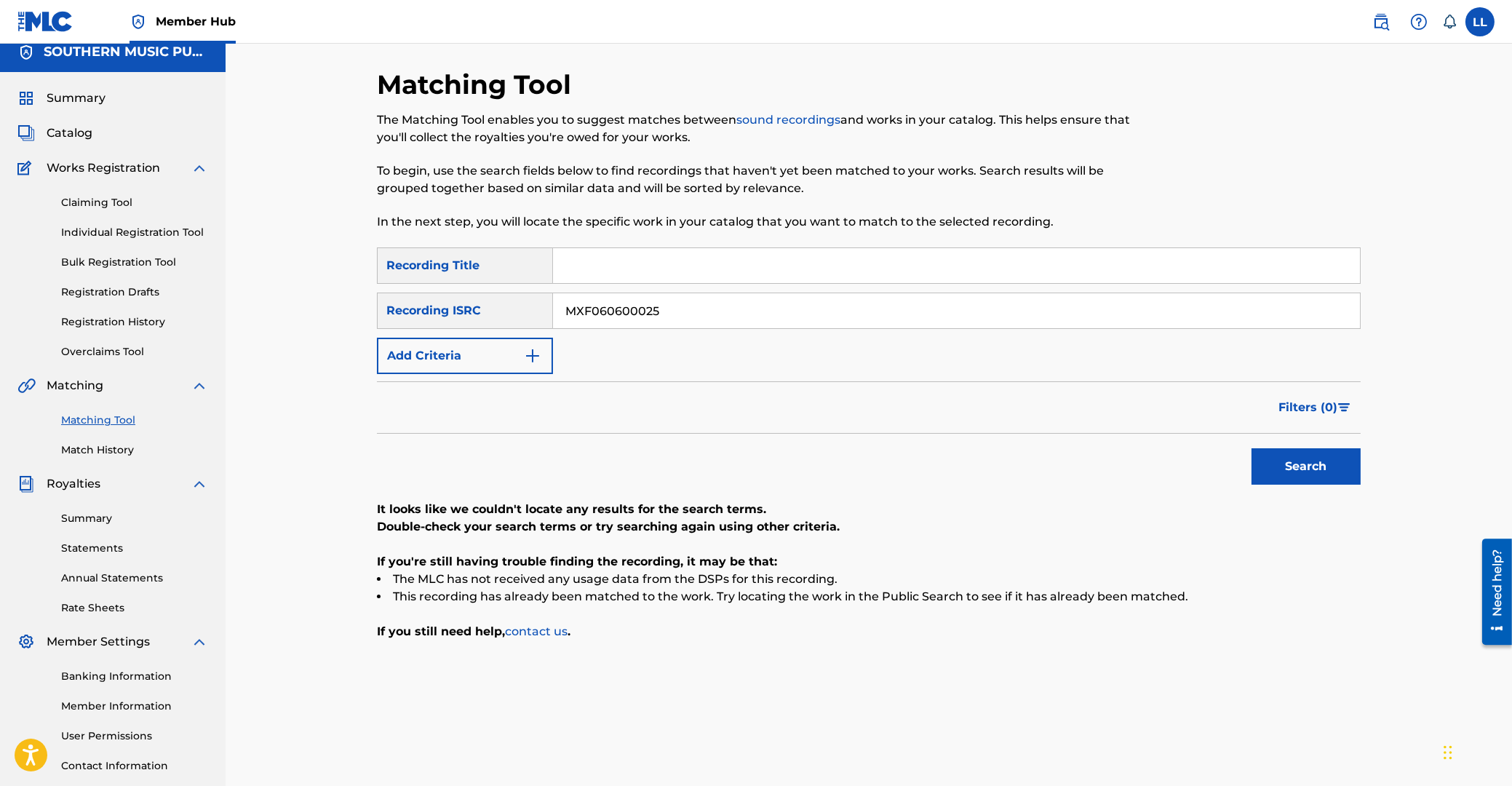
drag, startPoint x: 600, startPoint y: 318, endPoint x: 480, endPoint y: 318, distance: 120.0
click at [553, 318] on input "MXF060600025" at bounding box center [956, 310] width 807 height 34
paste input "6"
click at [1273, 449] on button "Search" at bounding box center [1306, 467] width 109 height 36
drag, startPoint x: 566, startPoint y: 307, endPoint x: 398, endPoint y: 300, distance: 168.1
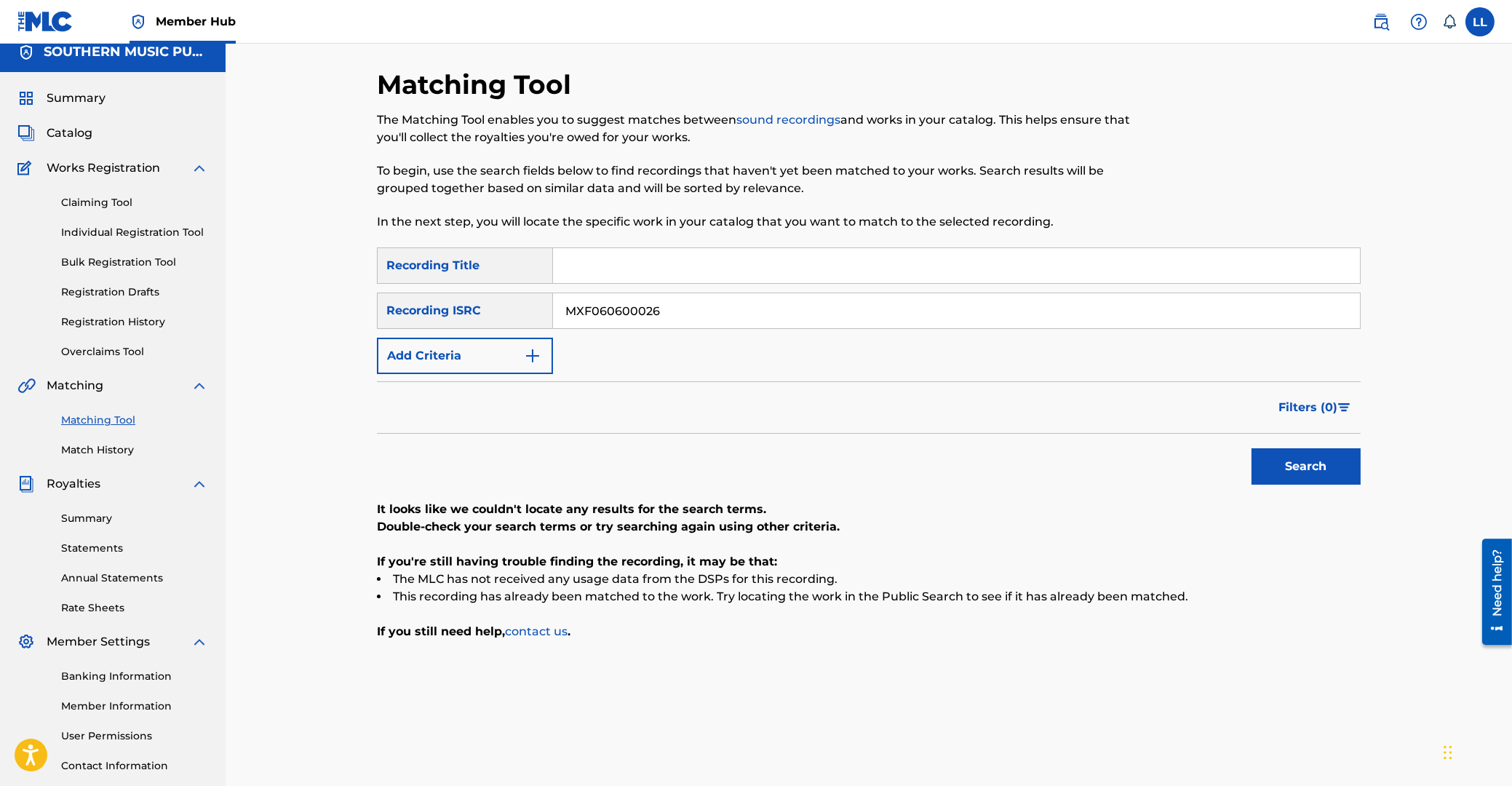
click at [553, 300] on input "MXF060600026" at bounding box center [956, 310] width 807 height 34
paste input "7"
click at [1311, 468] on button "Search" at bounding box center [1306, 467] width 109 height 36
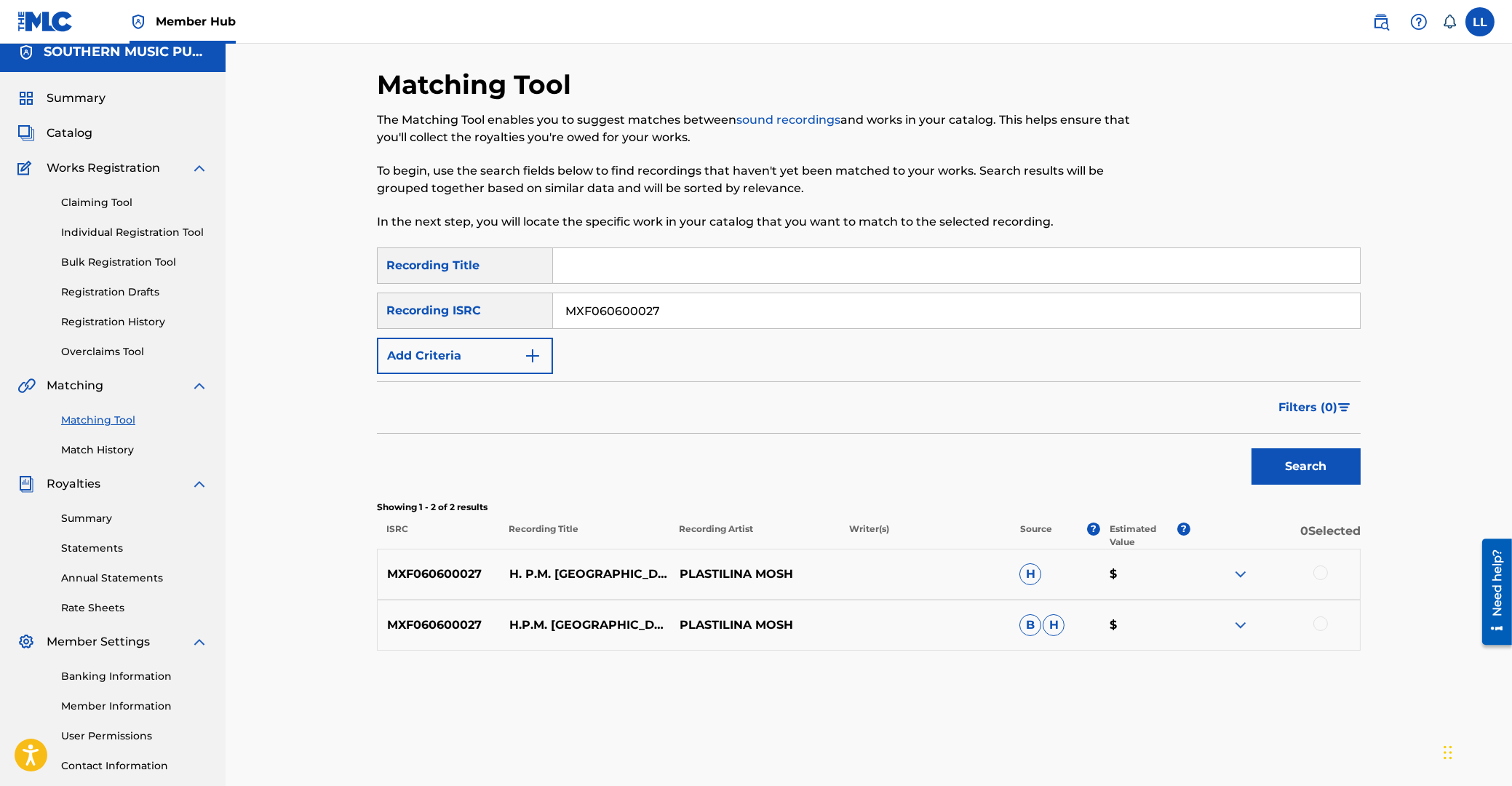
drag, startPoint x: 693, startPoint y: 315, endPoint x: 457, endPoint y: 299, distance: 236.5
click at [553, 299] on input "MXF060600027" at bounding box center [956, 310] width 807 height 34
paste input "300695"
click at [1321, 461] on button "Search" at bounding box center [1306, 467] width 109 height 36
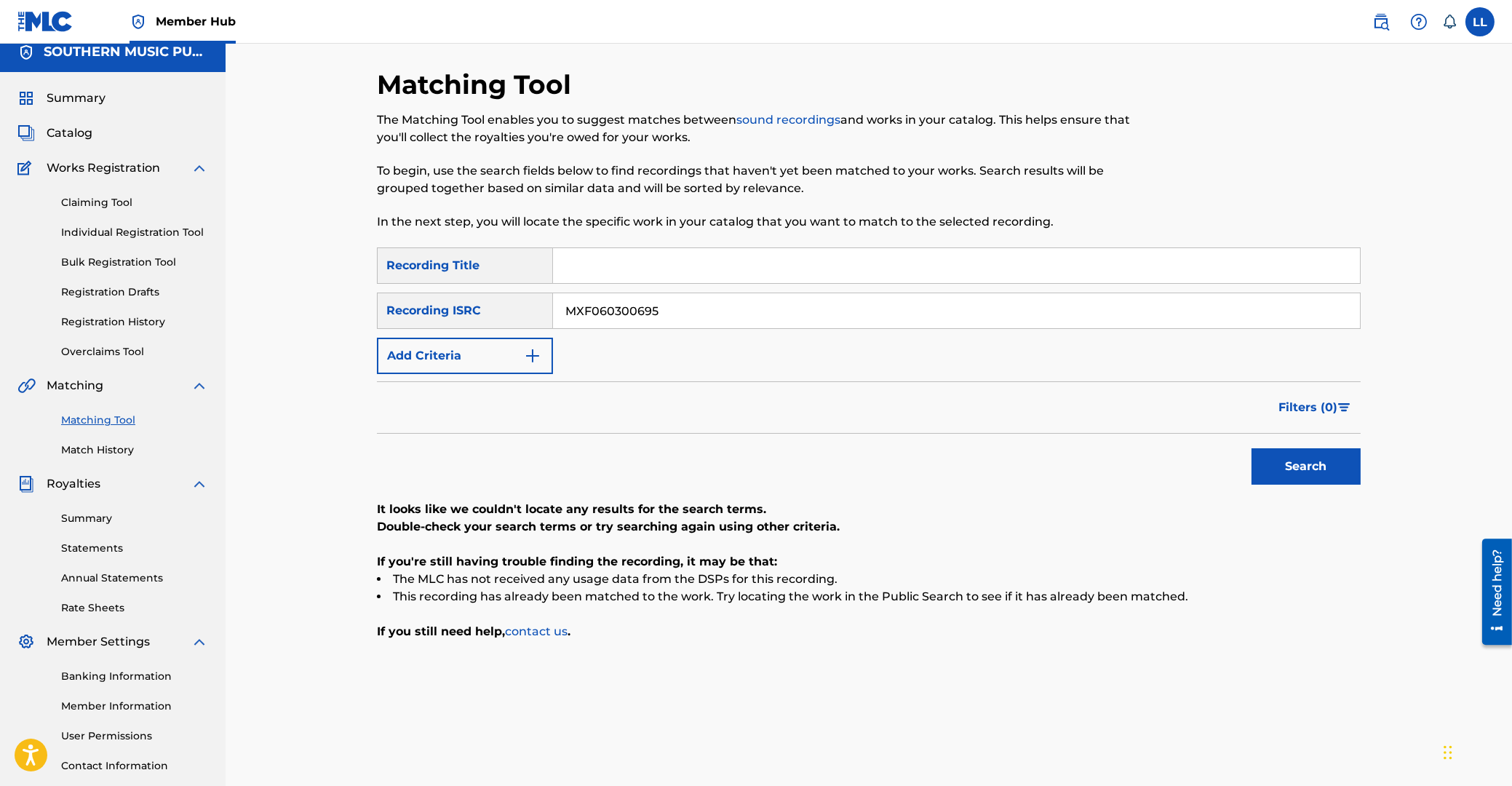
drag, startPoint x: 718, startPoint y: 304, endPoint x: 391, endPoint y: 302, distance: 327.0
click at [553, 302] on input "MXF060300695" at bounding box center [956, 310] width 807 height 34
paste input "6"
click at [1291, 459] on button "Search" at bounding box center [1306, 467] width 109 height 36
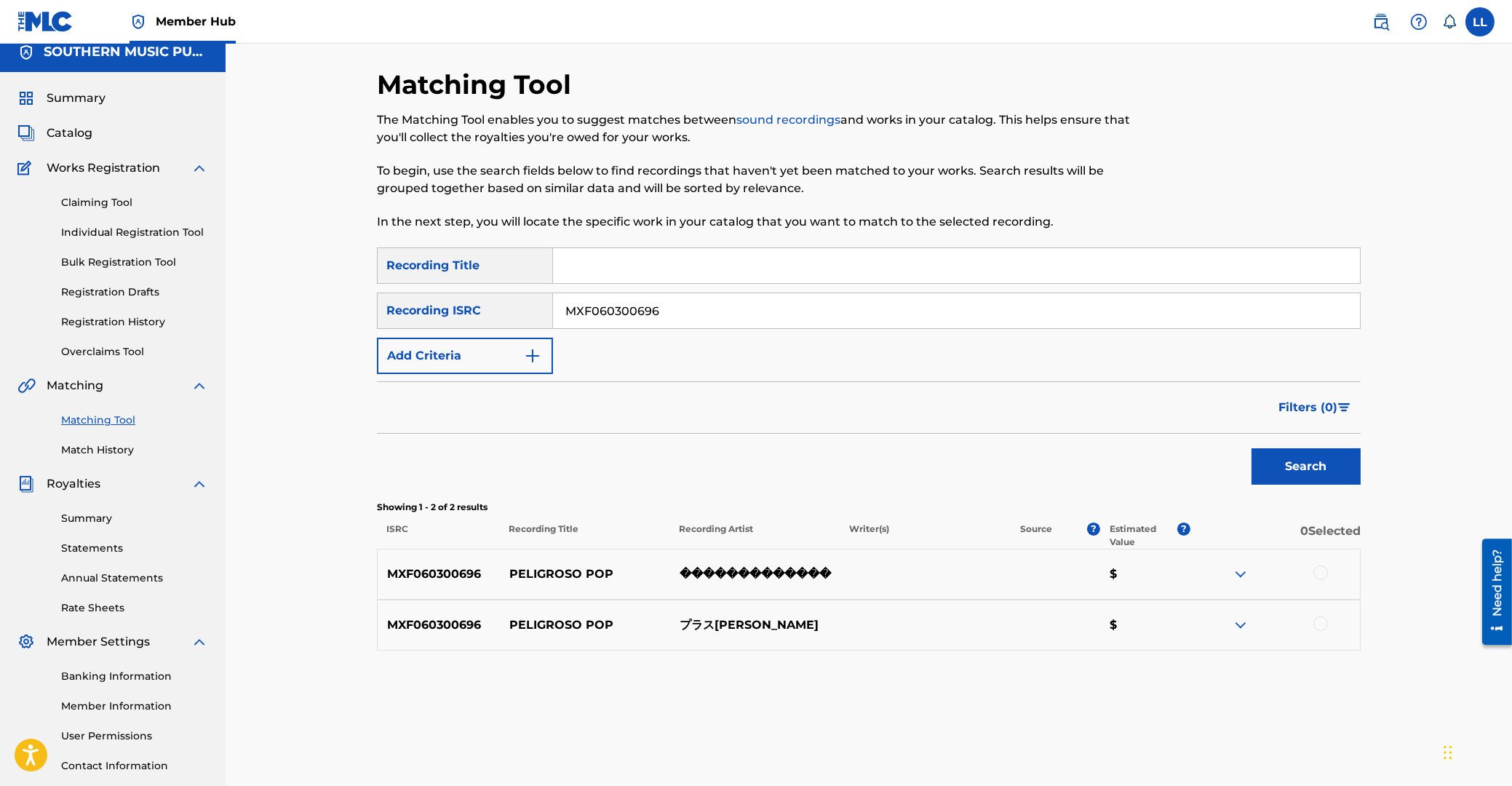
drag, startPoint x: 612, startPoint y: 306, endPoint x: 476, endPoint y: 305, distance: 136.0
click at [553, 304] on input "MXF060300696" at bounding box center [956, 310] width 807 height 34
paste input "33484"
type input "MXF060333484"
click at [1308, 465] on button "Search" at bounding box center [1306, 467] width 109 height 36
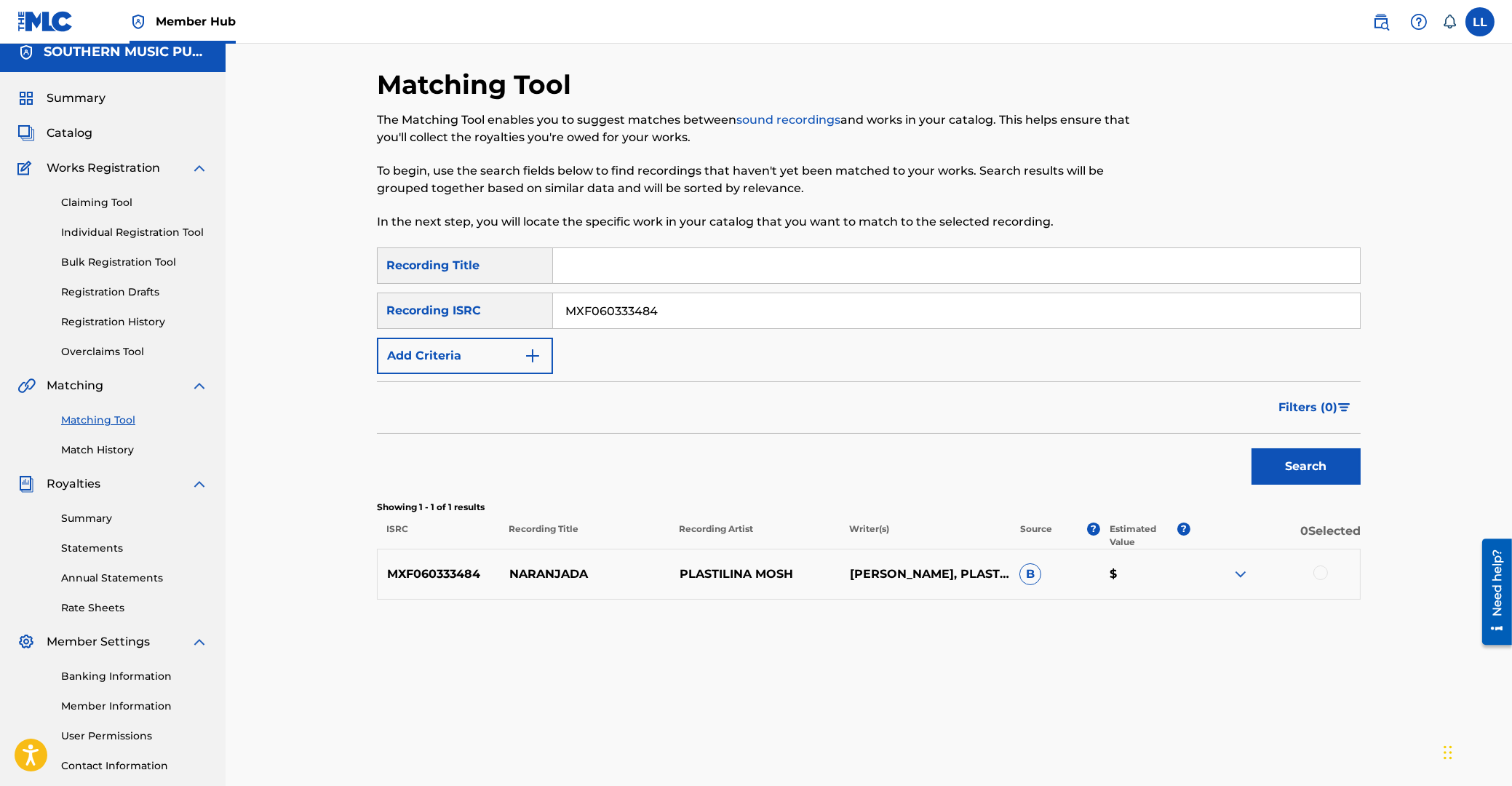
click at [1244, 573] on img at bounding box center [1240, 574] width 17 height 17
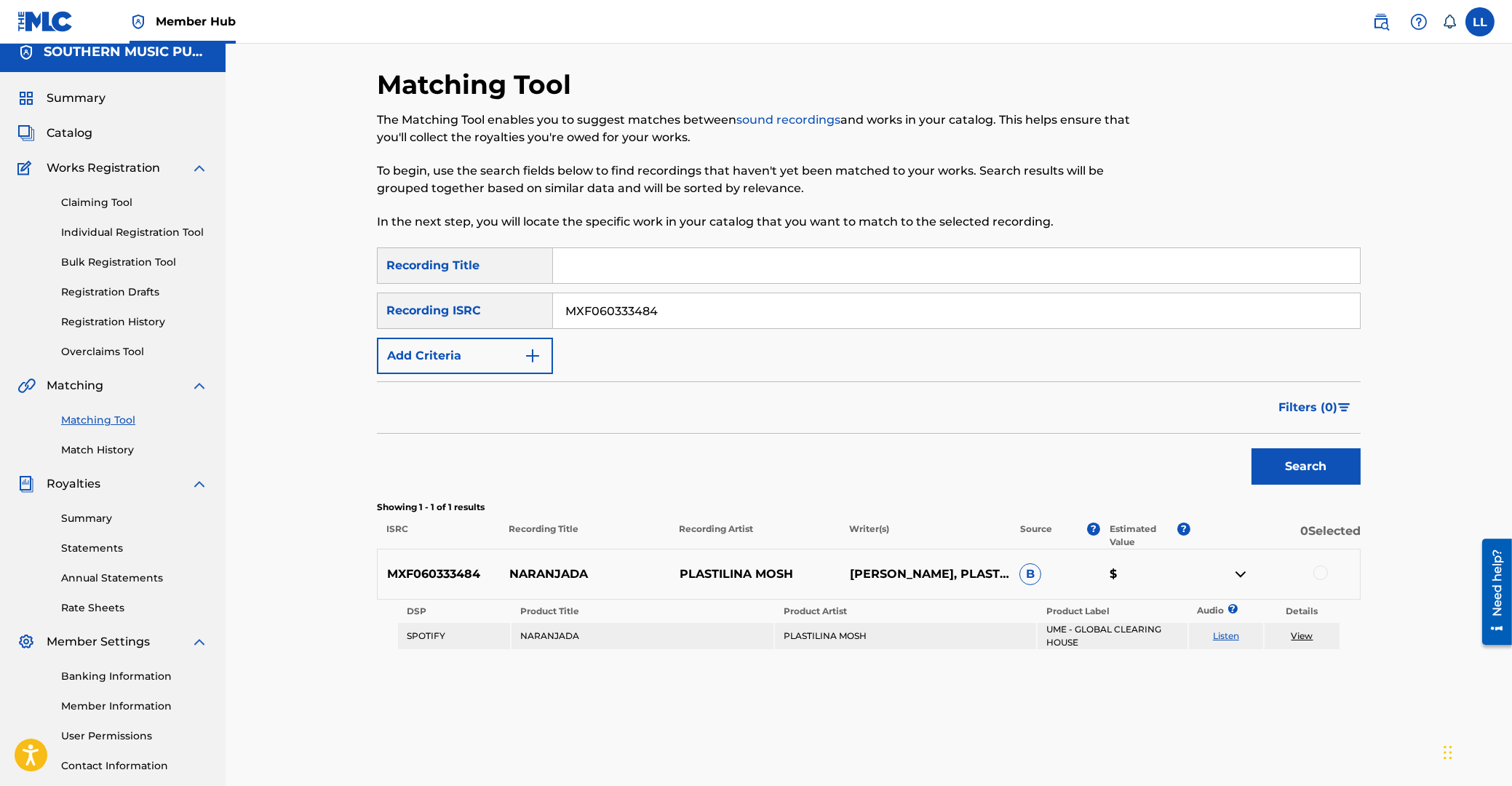
click at [1321, 572] on div at bounding box center [1321, 573] width 15 height 15
click at [1008, 663] on button "Match 1 Group" at bounding box center [1022, 667] width 161 height 36
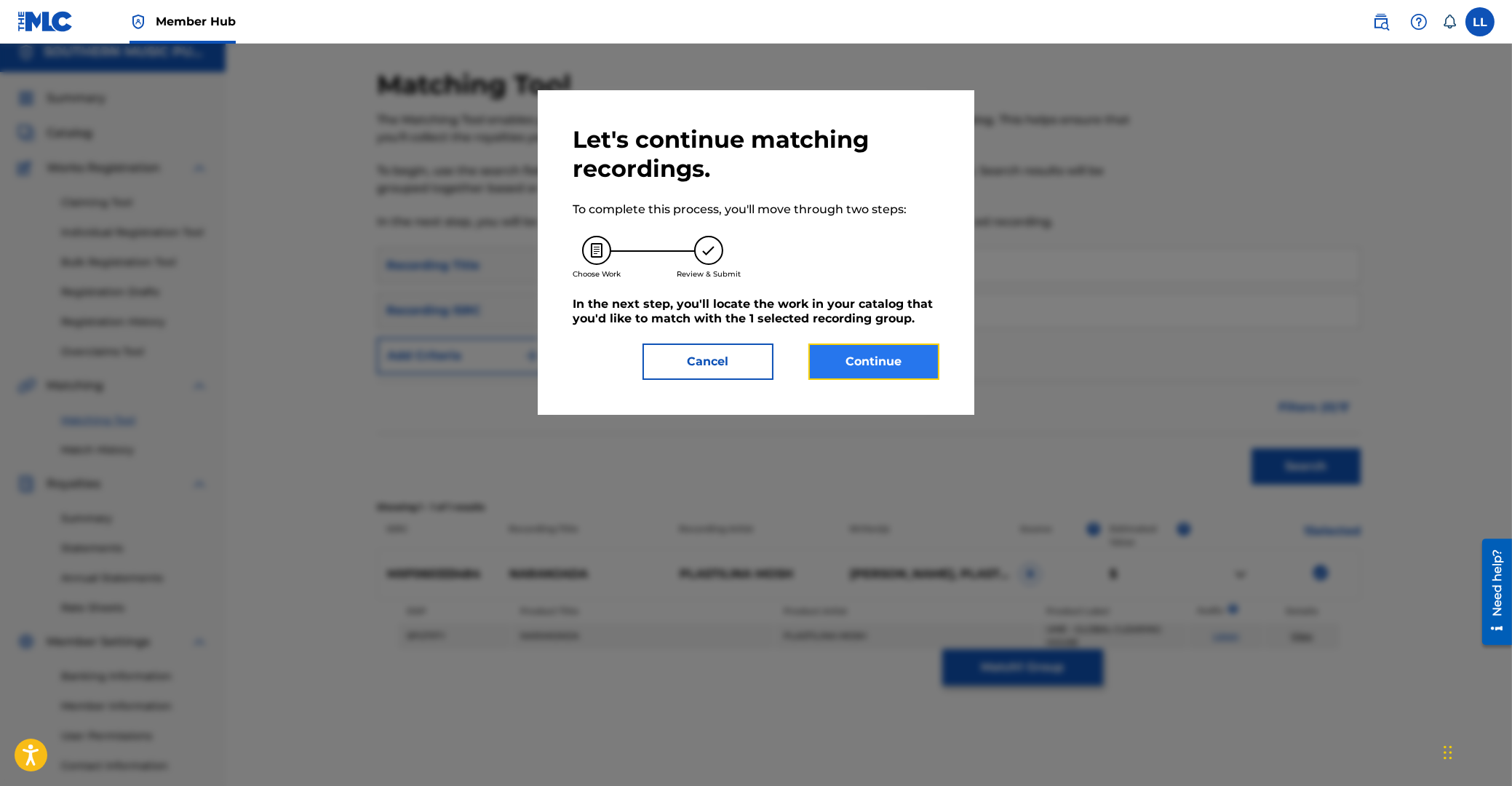
click at [873, 366] on button "Continue" at bounding box center [874, 361] width 131 height 36
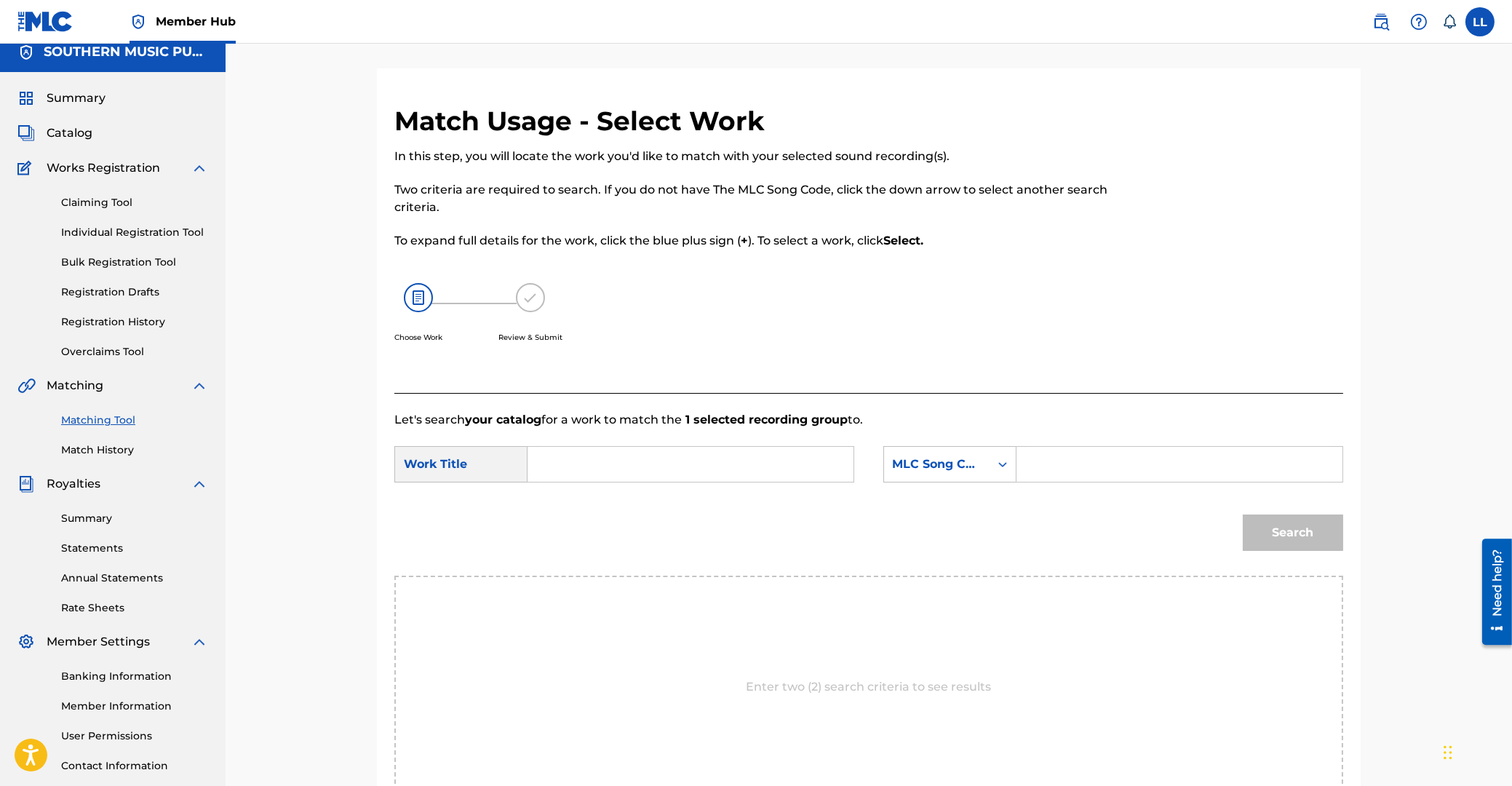
click at [671, 475] on input "Search Form" at bounding box center [691, 464] width 301 height 34
click at [624, 475] on input "naran" at bounding box center [691, 464] width 301 height 34
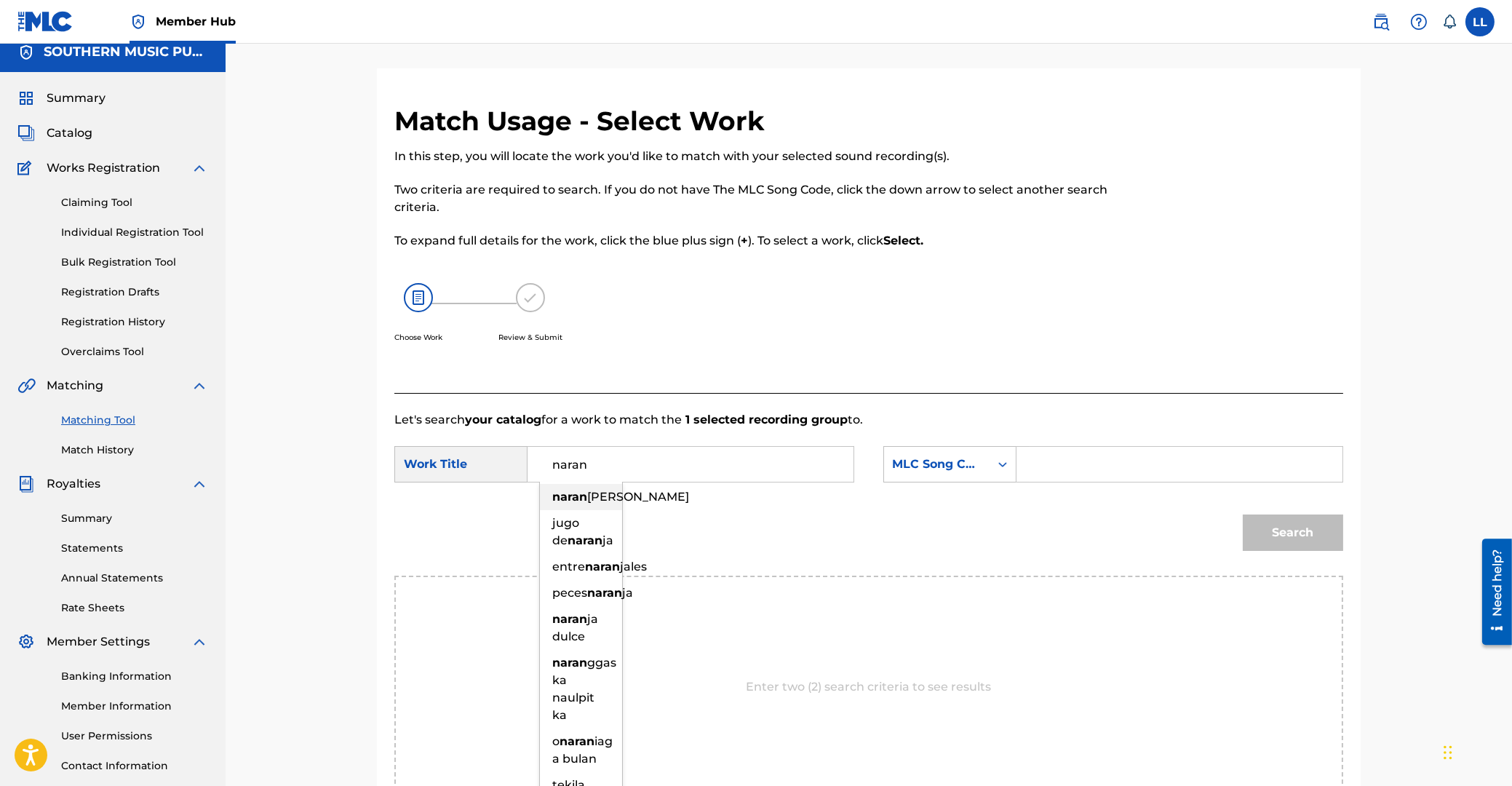
click at [588, 497] on span "[PERSON_NAME]" at bounding box center [638, 496] width 102 height 14
type input "naranjada"
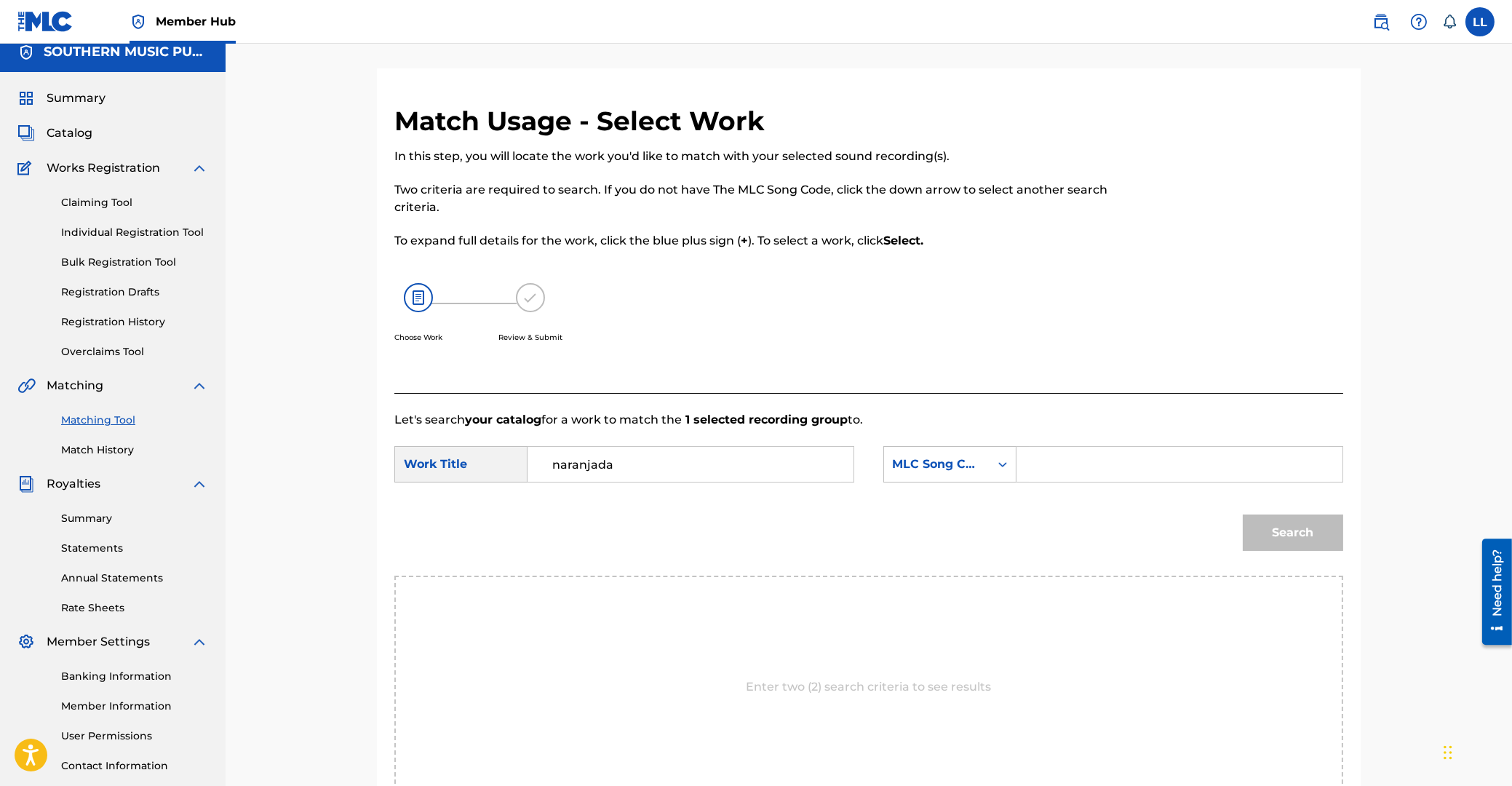
click at [1070, 468] on input "Search Form" at bounding box center [1180, 464] width 301 height 34
paste input "N1584X"
type input "N1584X"
click at [1316, 536] on button "Search" at bounding box center [1292, 533] width 101 height 36
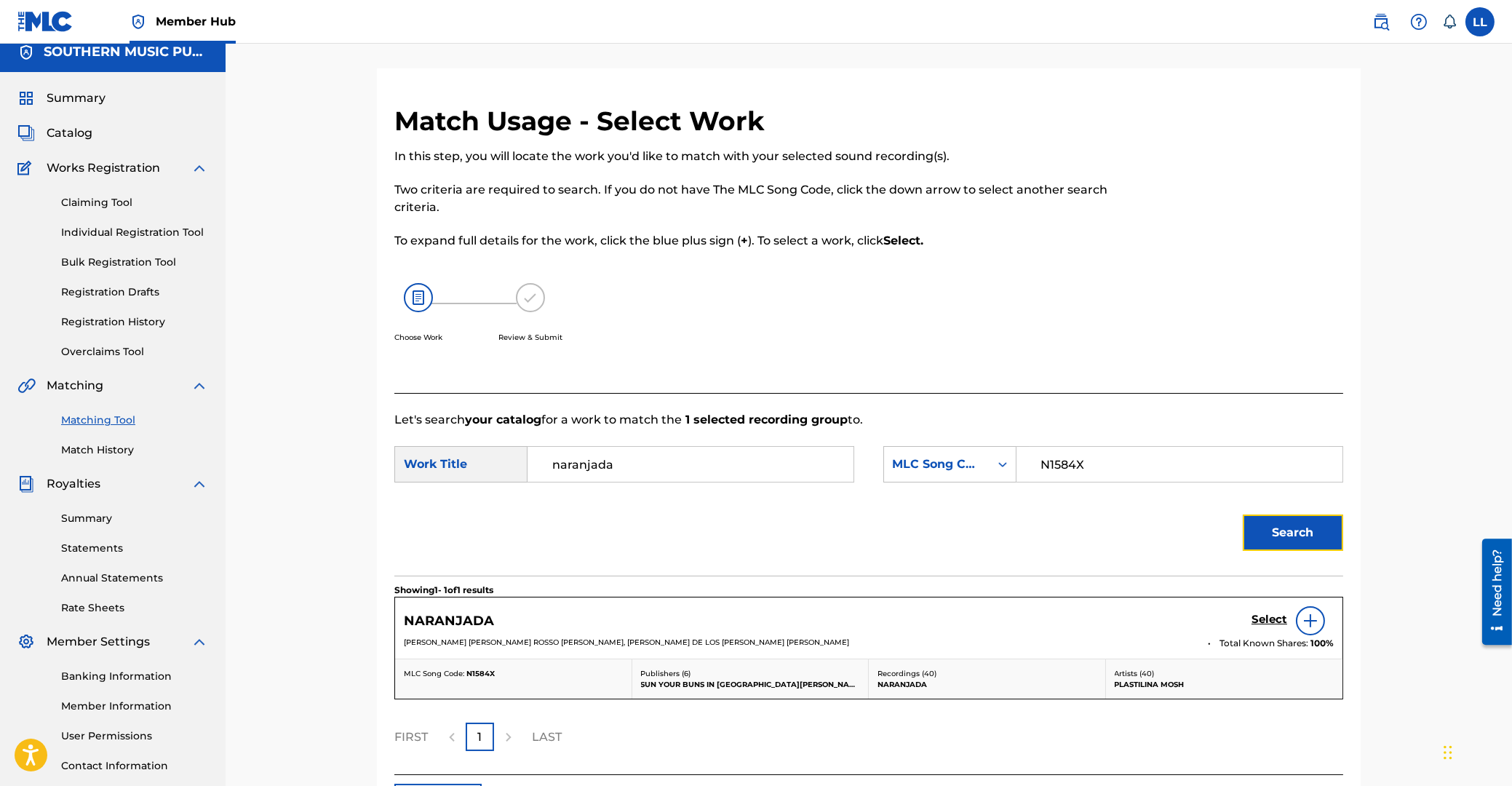
scroll to position [90, 0]
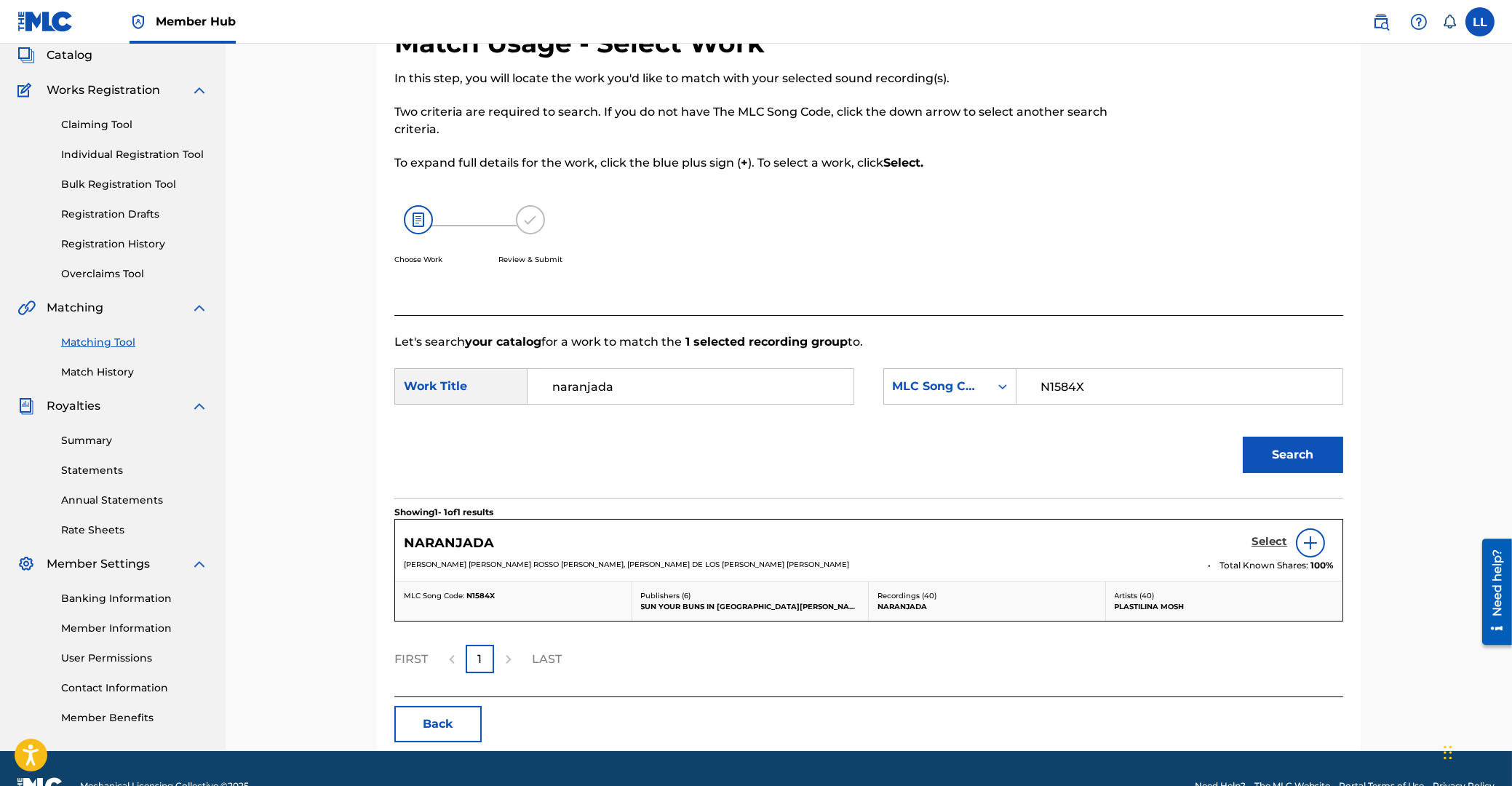
click at [1271, 537] on h5 "Select" at bounding box center [1269, 541] width 35 height 14
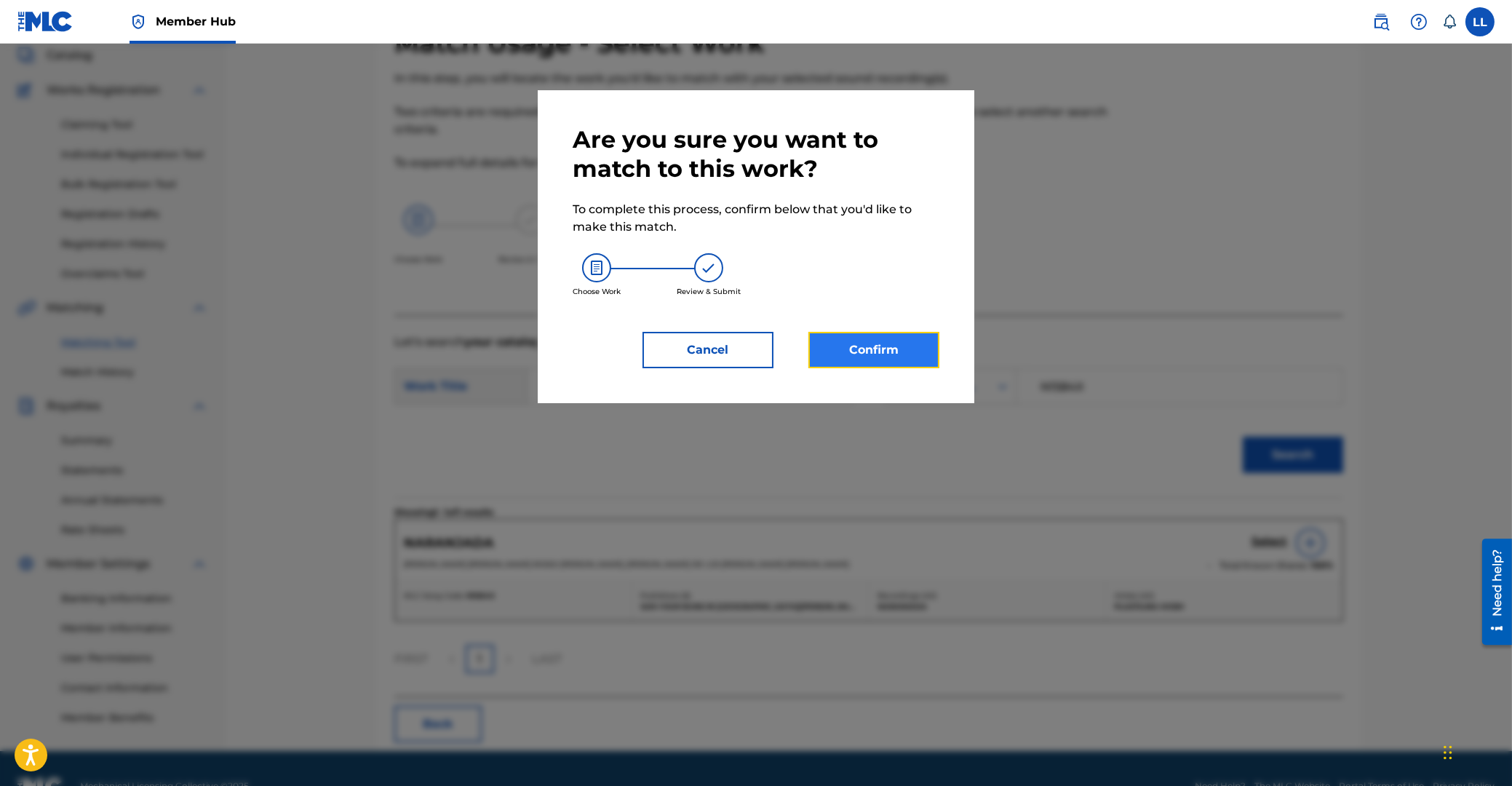
click at [890, 355] on button "Confirm" at bounding box center [874, 350] width 131 height 36
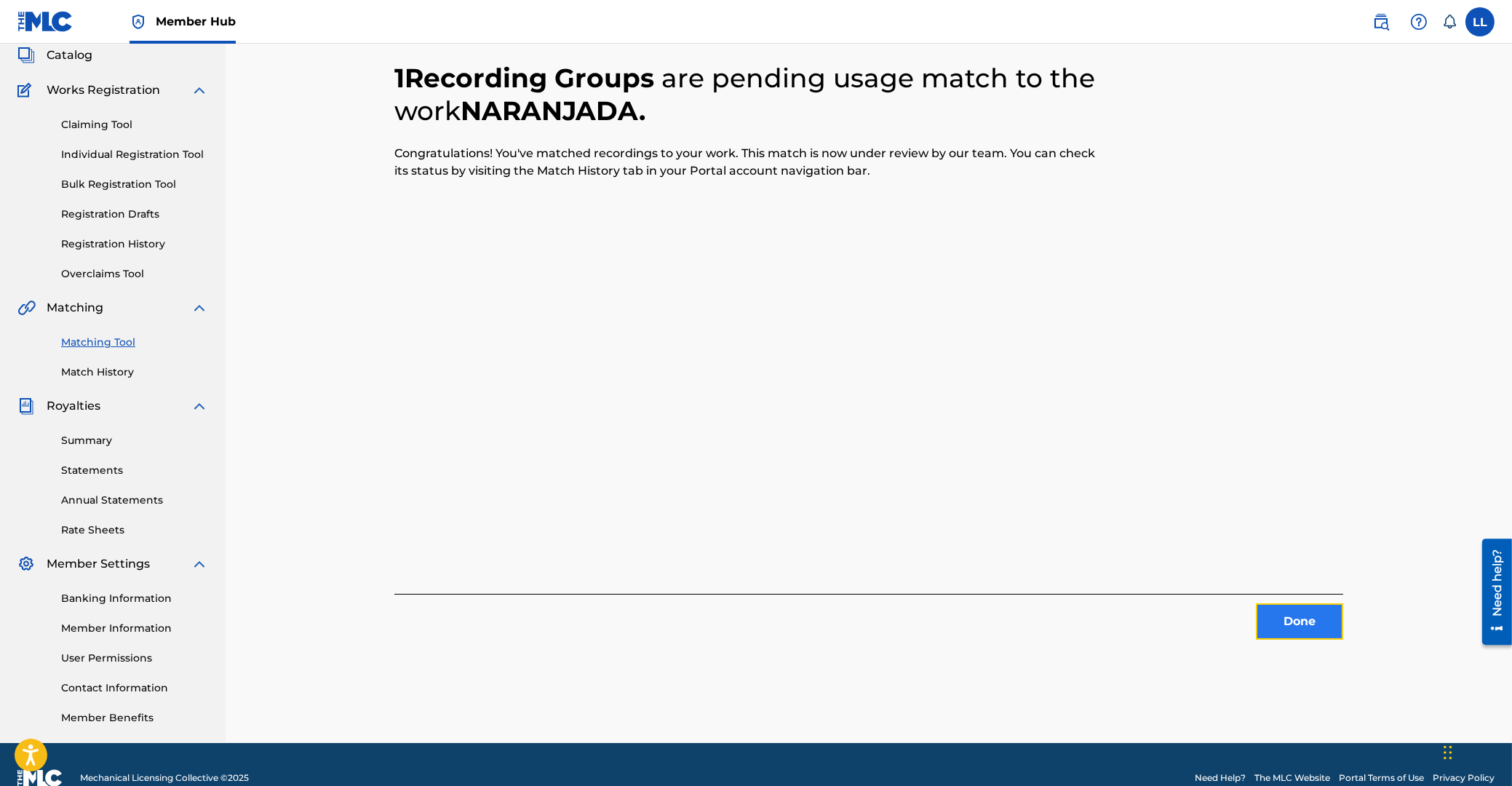
click at [1294, 618] on button "Done" at bounding box center [1300, 622] width 87 height 36
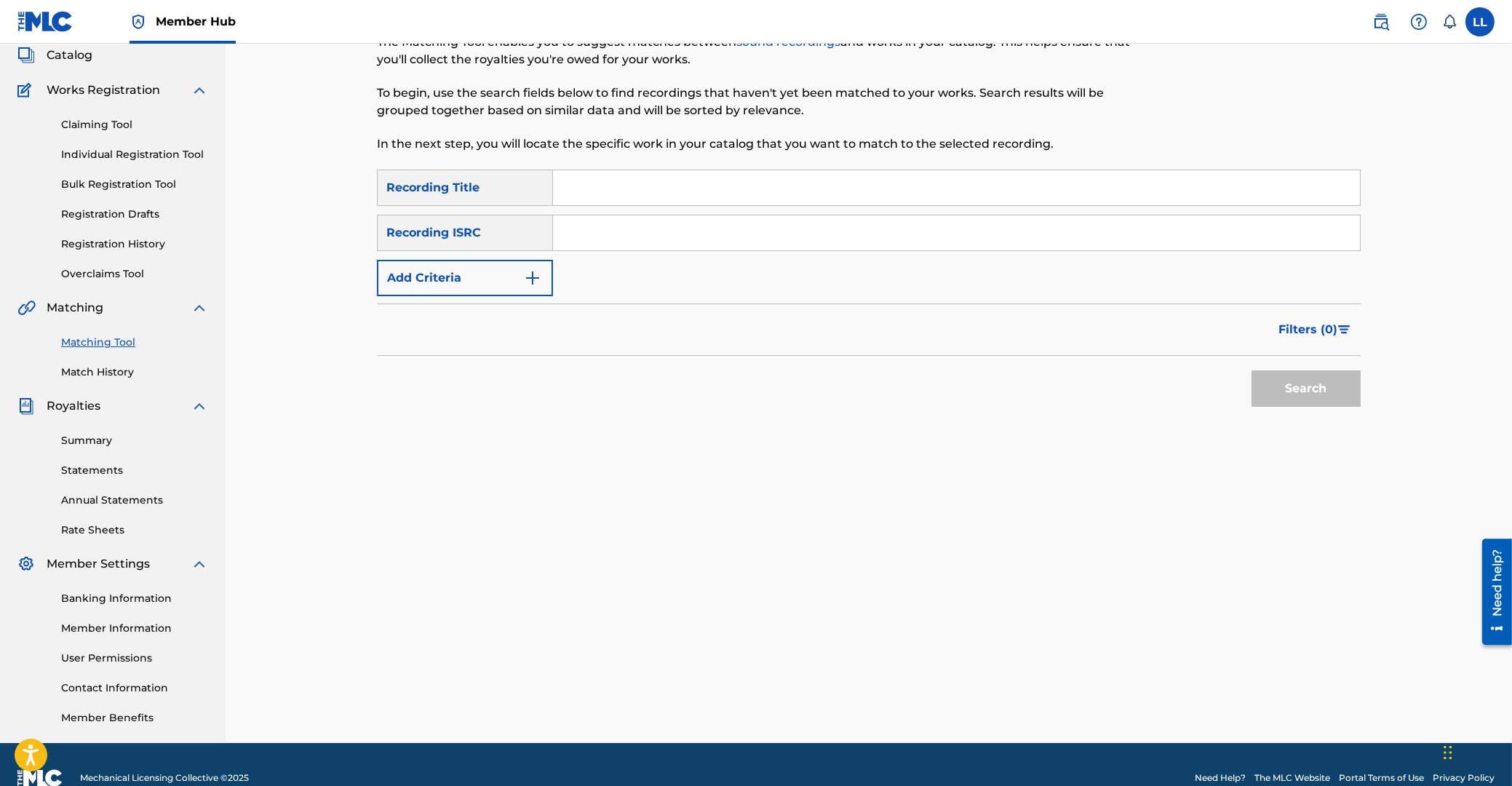
drag, startPoint x: 744, startPoint y: 231, endPoint x: 758, endPoint y: 252, distance: 25.2
click at [744, 231] on input "Search Form" at bounding box center [956, 232] width 807 height 34
paste input "MXF060300709"
type input "MXF060300709"
click at [1317, 383] on button "Search" at bounding box center [1306, 388] width 109 height 36
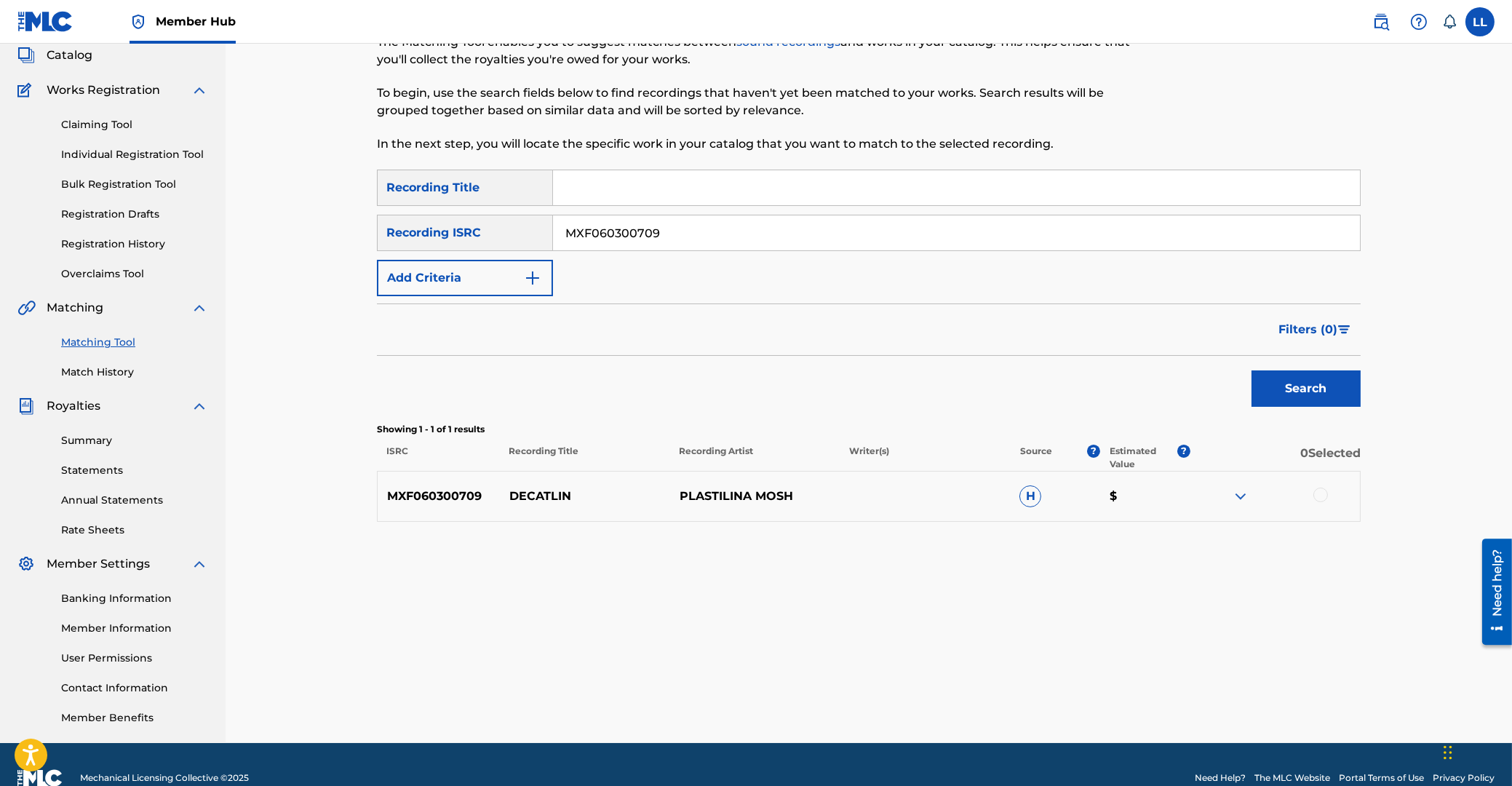
click at [1245, 495] on img at bounding box center [1240, 496] width 17 height 17
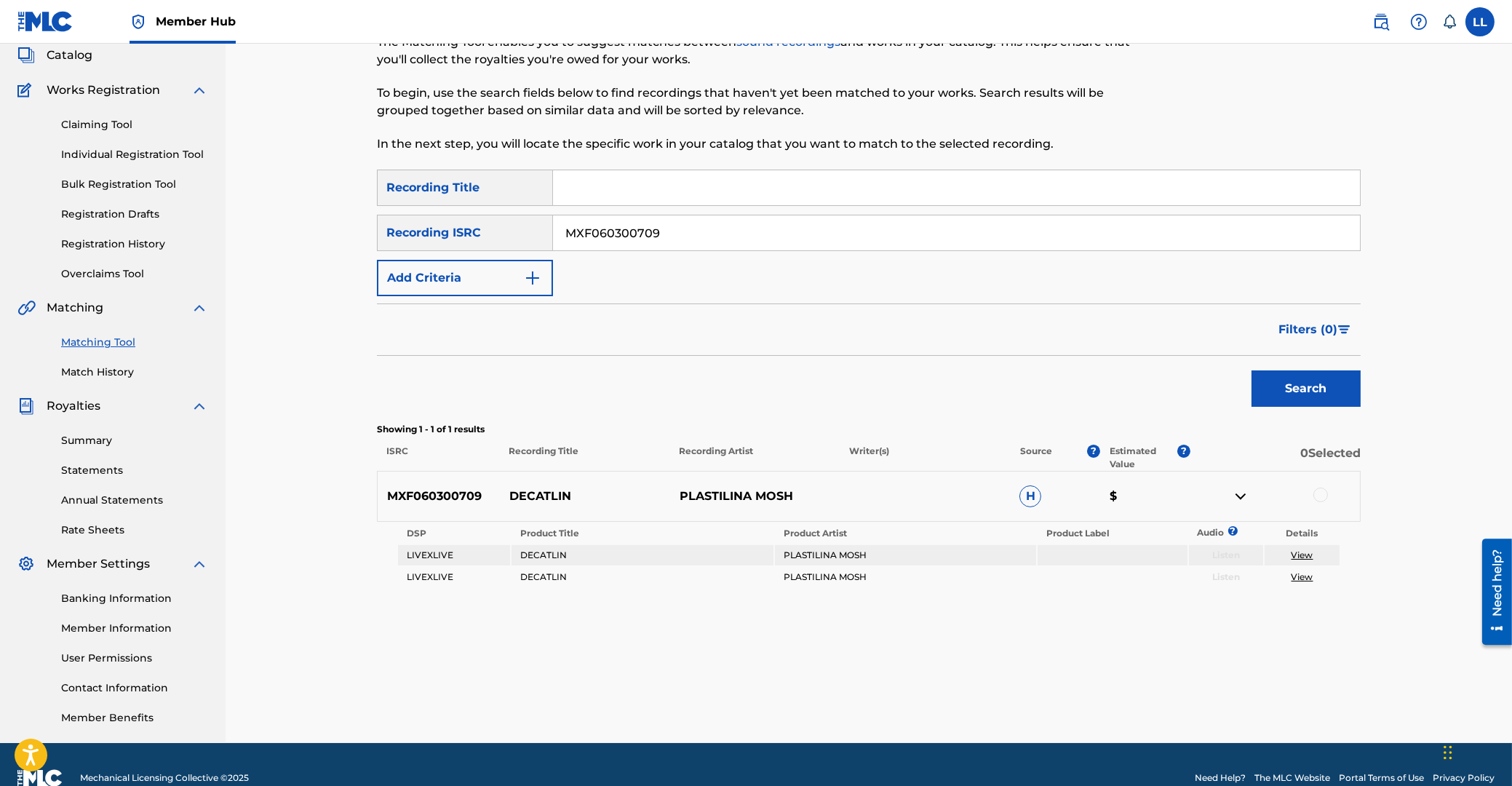
click at [1321, 490] on div at bounding box center [1321, 495] width 15 height 15
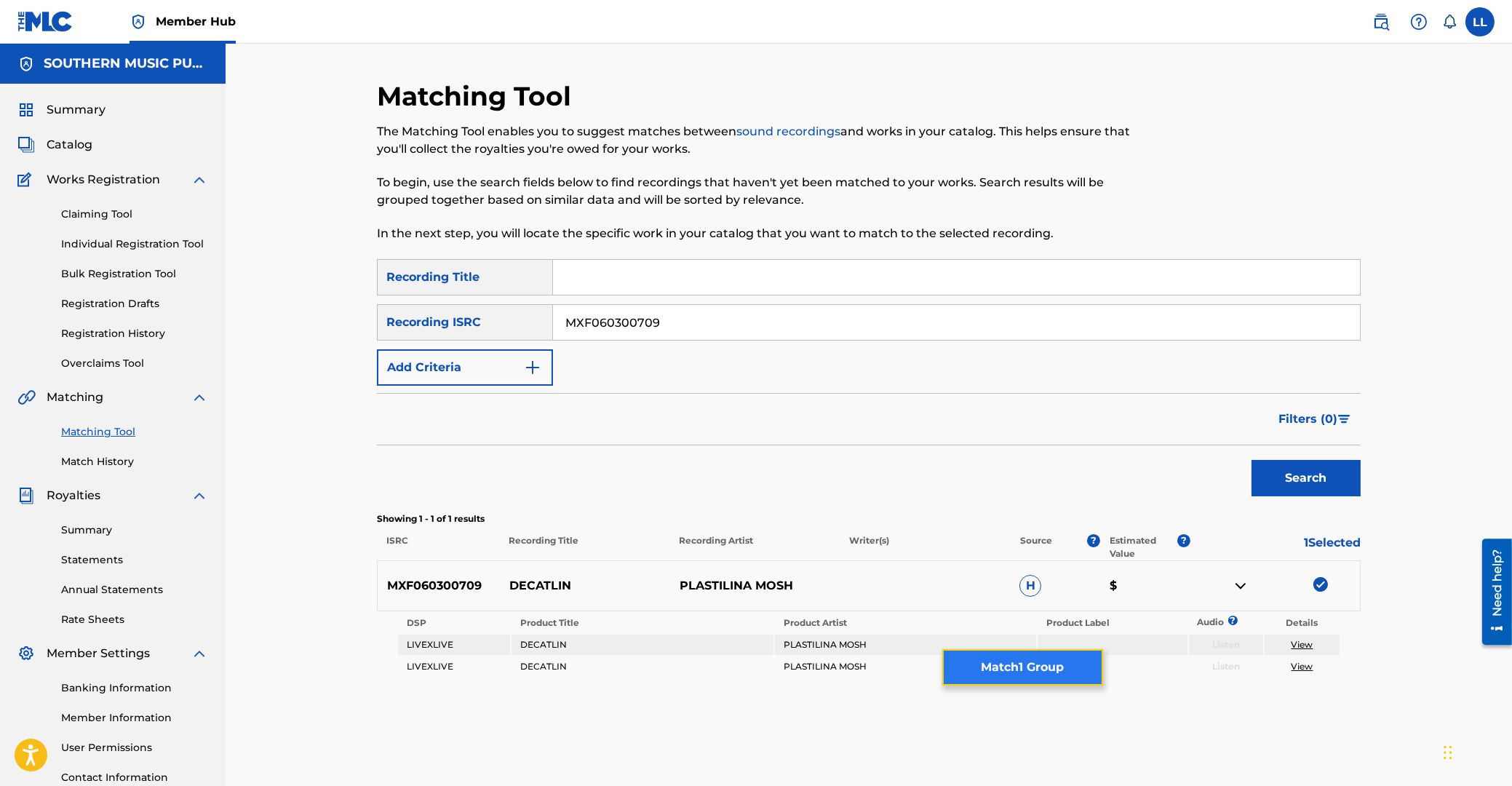
click at [1031, 670] on button "Match 1 Group" at bounding box center [1022, 667] width 161 height 36
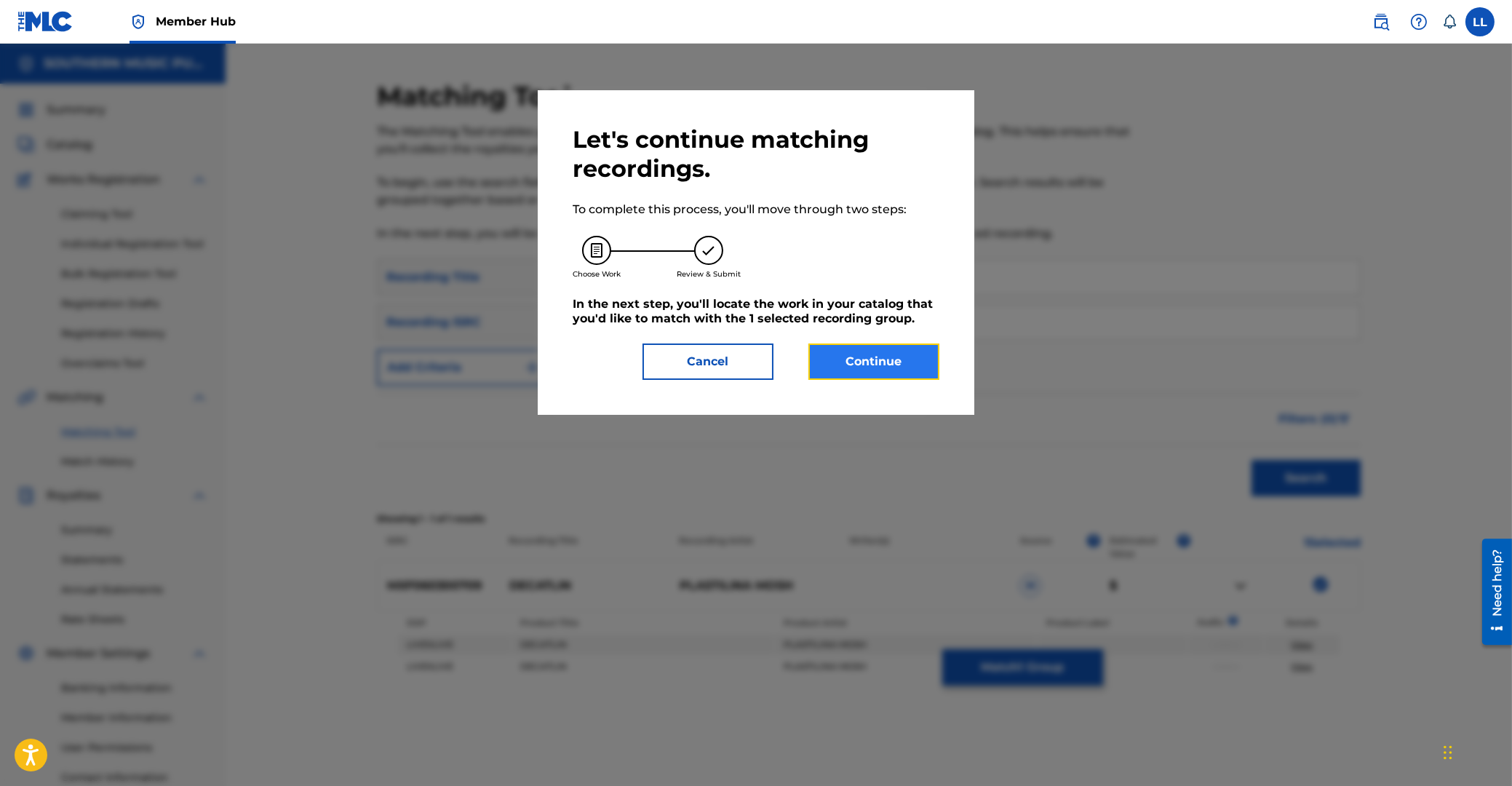
click at [893, 354] on button "Continue" at bounding box center [874, 361] width 131 height 36
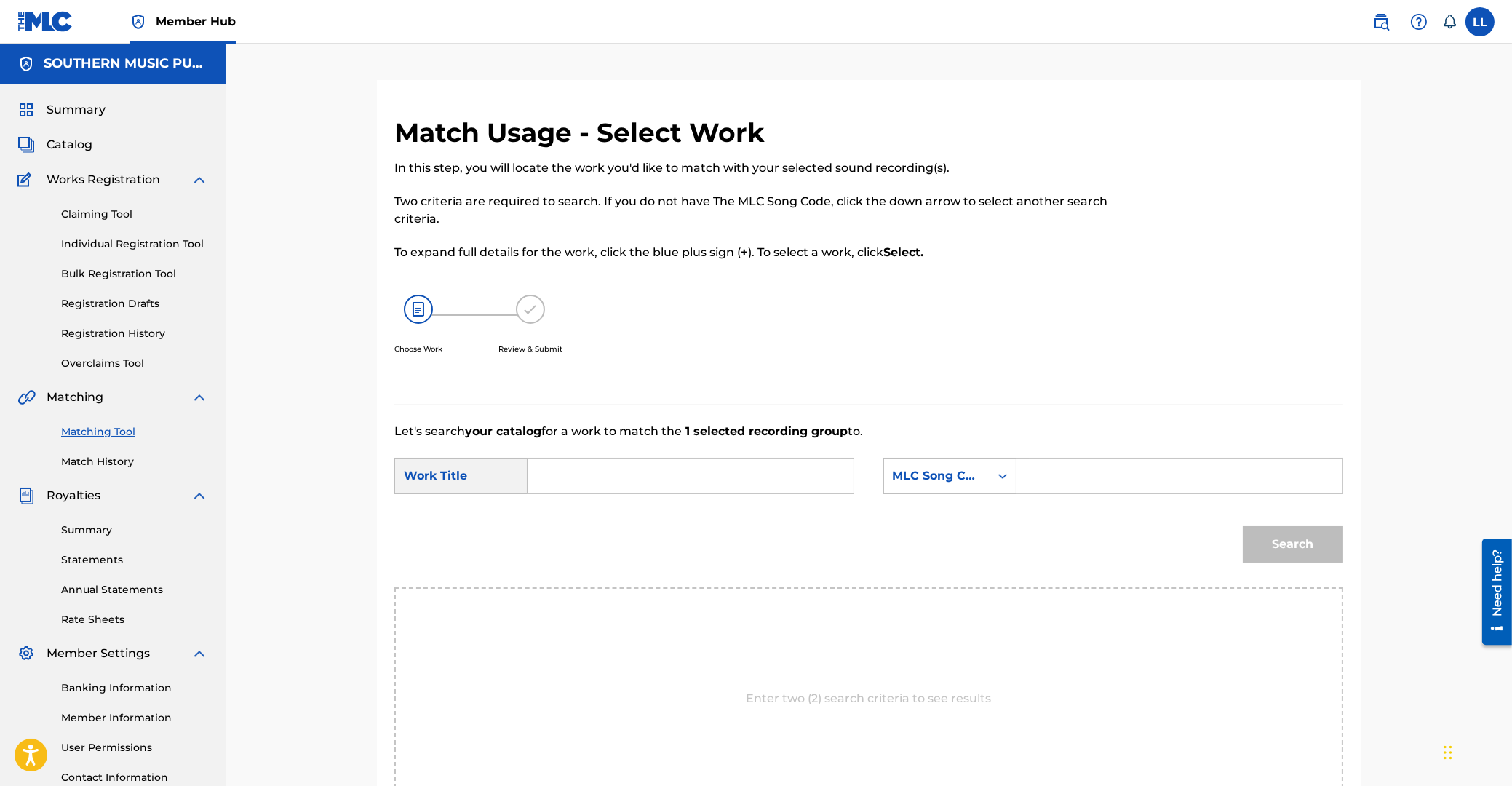
click at [655, 480] on input "Search Form" at bounding box center [691, 476] width 301 height 34
type input "decatlon"
paste input "D2135Q"
type input "D2135Q"
click at [1242, 526] on button "Search" at bounding box center [1292, 545] width 101 height 36
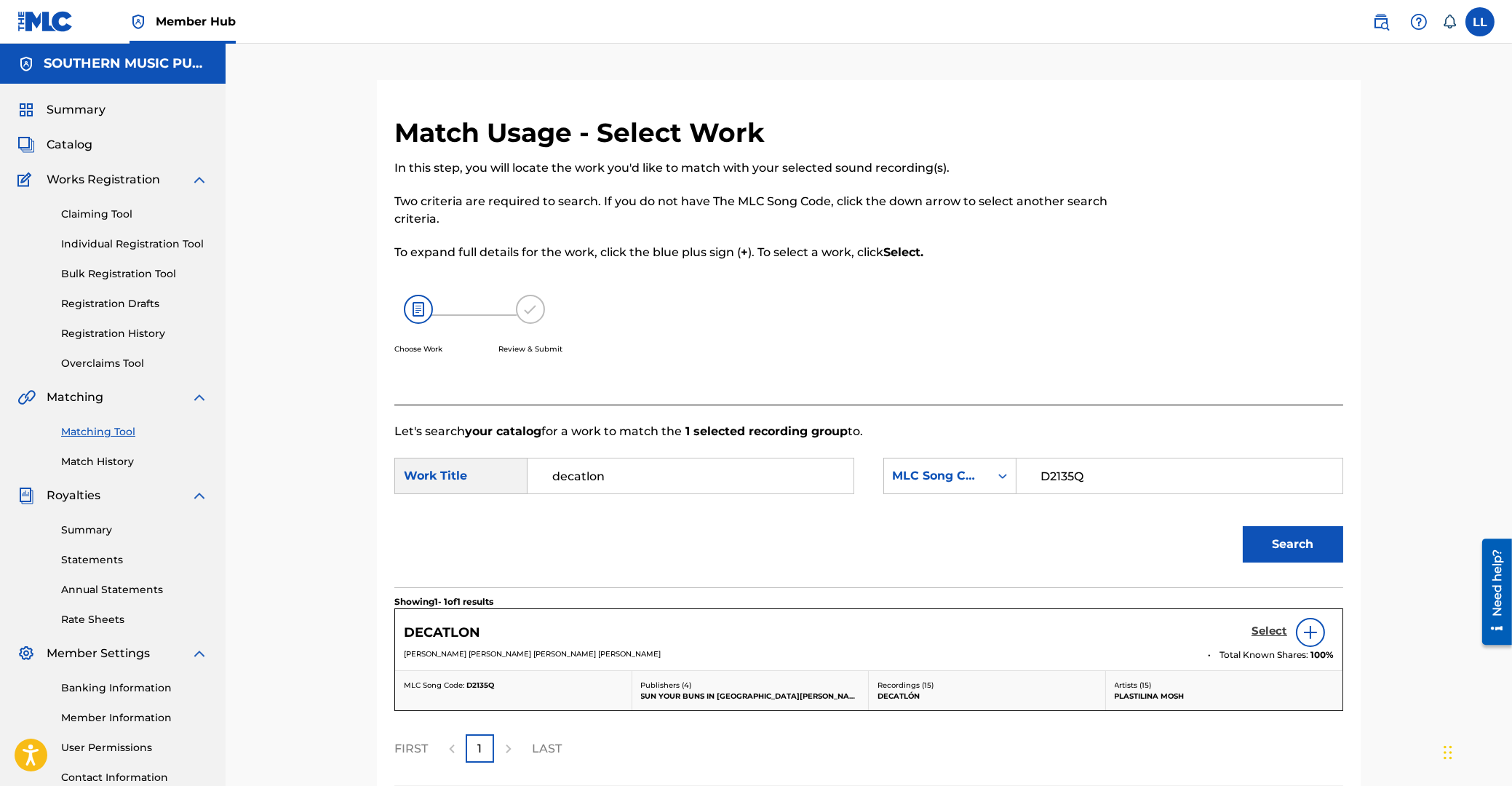
click at [1263, 634] on h5 "Select" at bounding box center [1269, 631] width 35 height 14
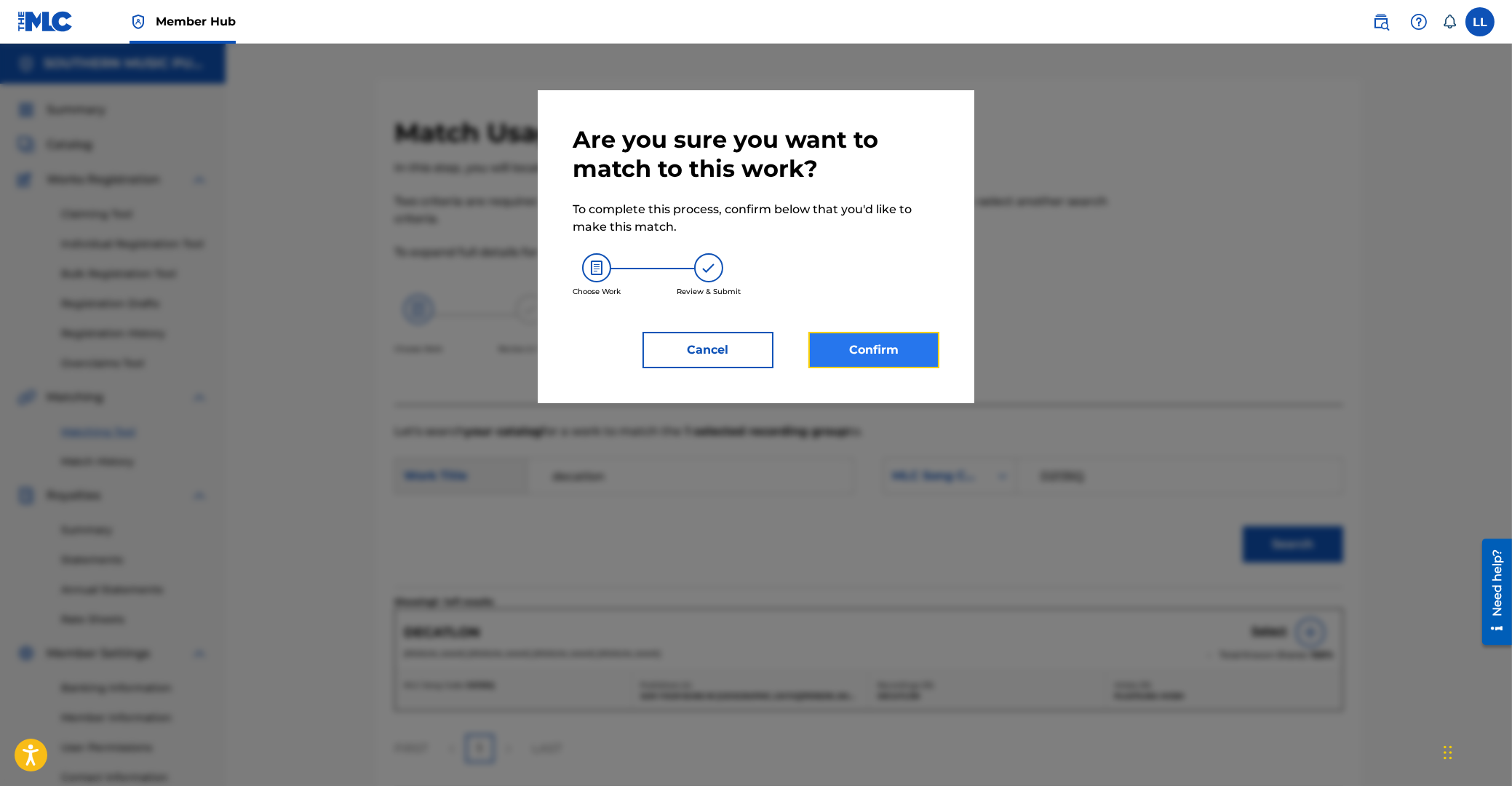
click at [875, 343] on button "Confirm" at bounding box center [874, 350] width 131 height 36
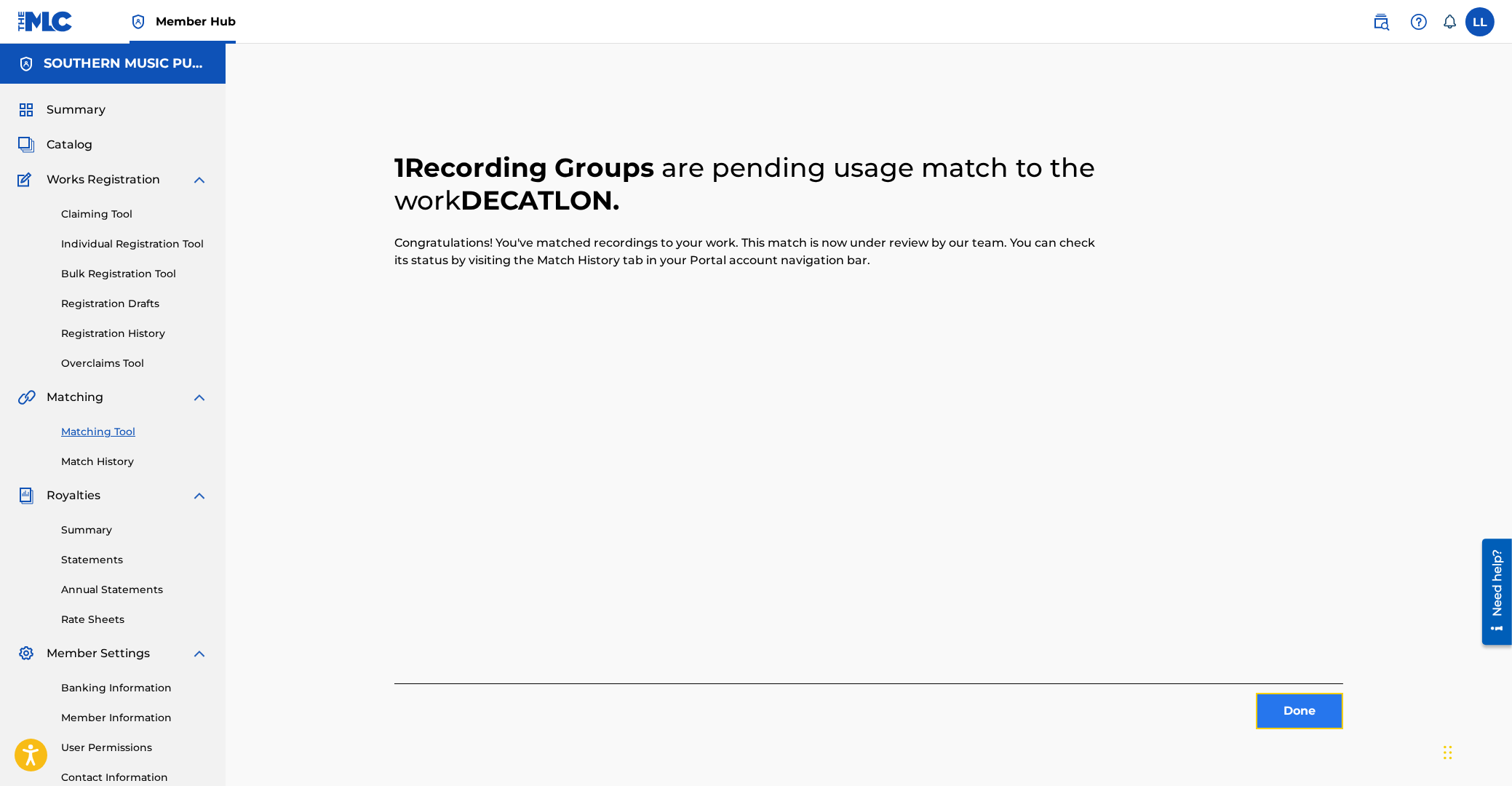
click at [1297, 716] on button "Done" at bounding box center [1300, 711] width 87 height 36
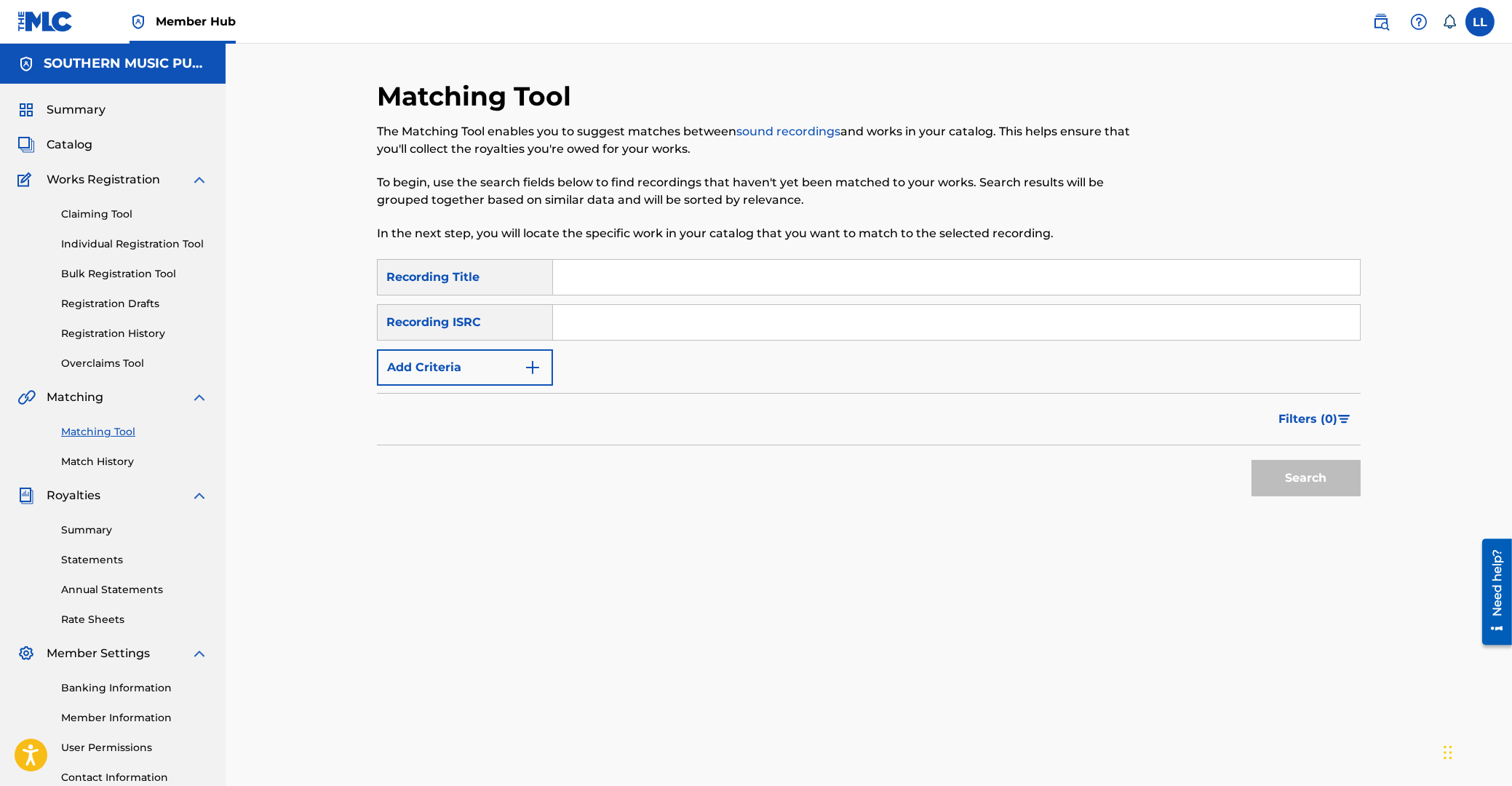
click at [628, 319] on input "Search Form" at bounding box center [956, 322] width 807 height 34
paste input "MXF060300697"
click at [1297, 486] on button "Search" at bounding box center [1306, 478] width 109 height 36
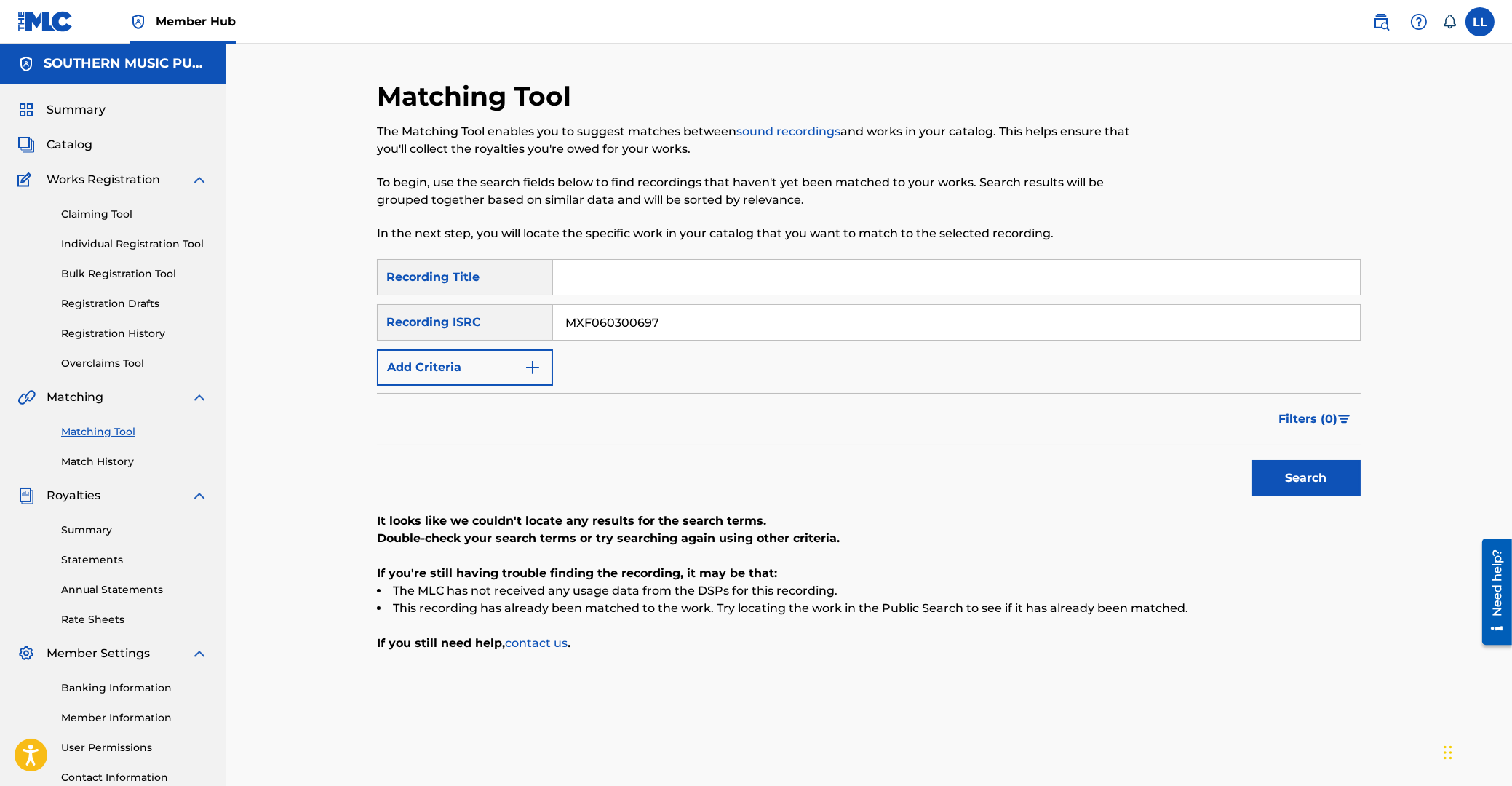
drag, startPoint x: 799, startPoint y: 326, endPoint x: 407, endPoint y: 335, distance: 392.1
click at [553, 335] on input "MXF060300697" at bounding box center [956, 322] width 807 height 34
paste input "8"
click at [1302, 487] on button "Search" at bounding box center [1306, 478] width 109 height 36
drag, startPoint x: 729, startPoint y: 323, endPoint x: 502, endPoint y: 332, distance: 227.2
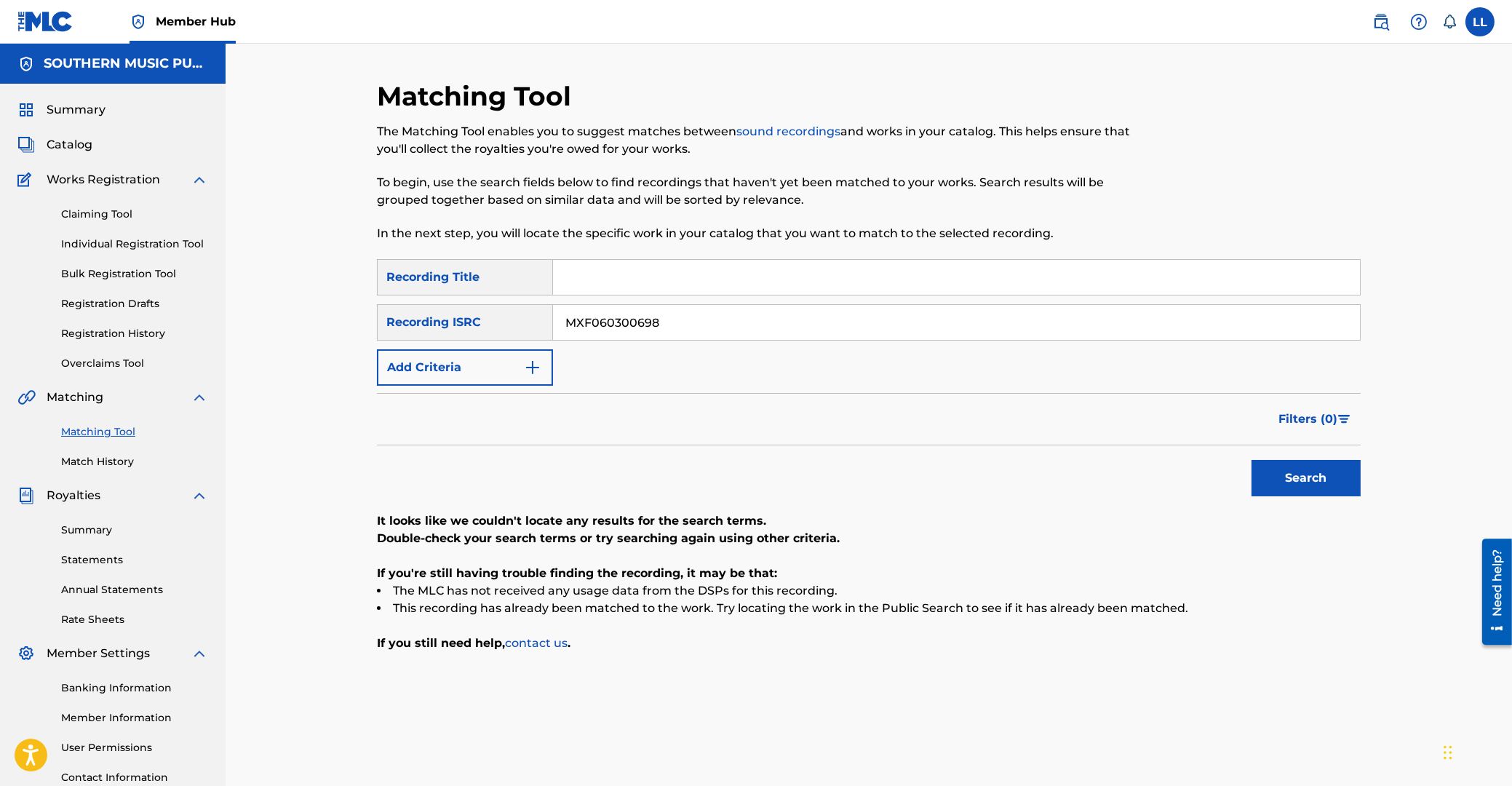
click at [553, 332] on input "MXF060300698" at bounding box center [956, 322] width 807 height 34
paste input "9"
click at [1301, 477] on button "Search" at bounding box center [1306, 478] width 109 height 36
drag, startPoint x: 496, startPoint y: 332, endPoint x: 255, endPoint y: 341, distance: 241.2
click at [553, 332] on input "MXF060300699" at bounding box center [956, 322] width 807 height 34
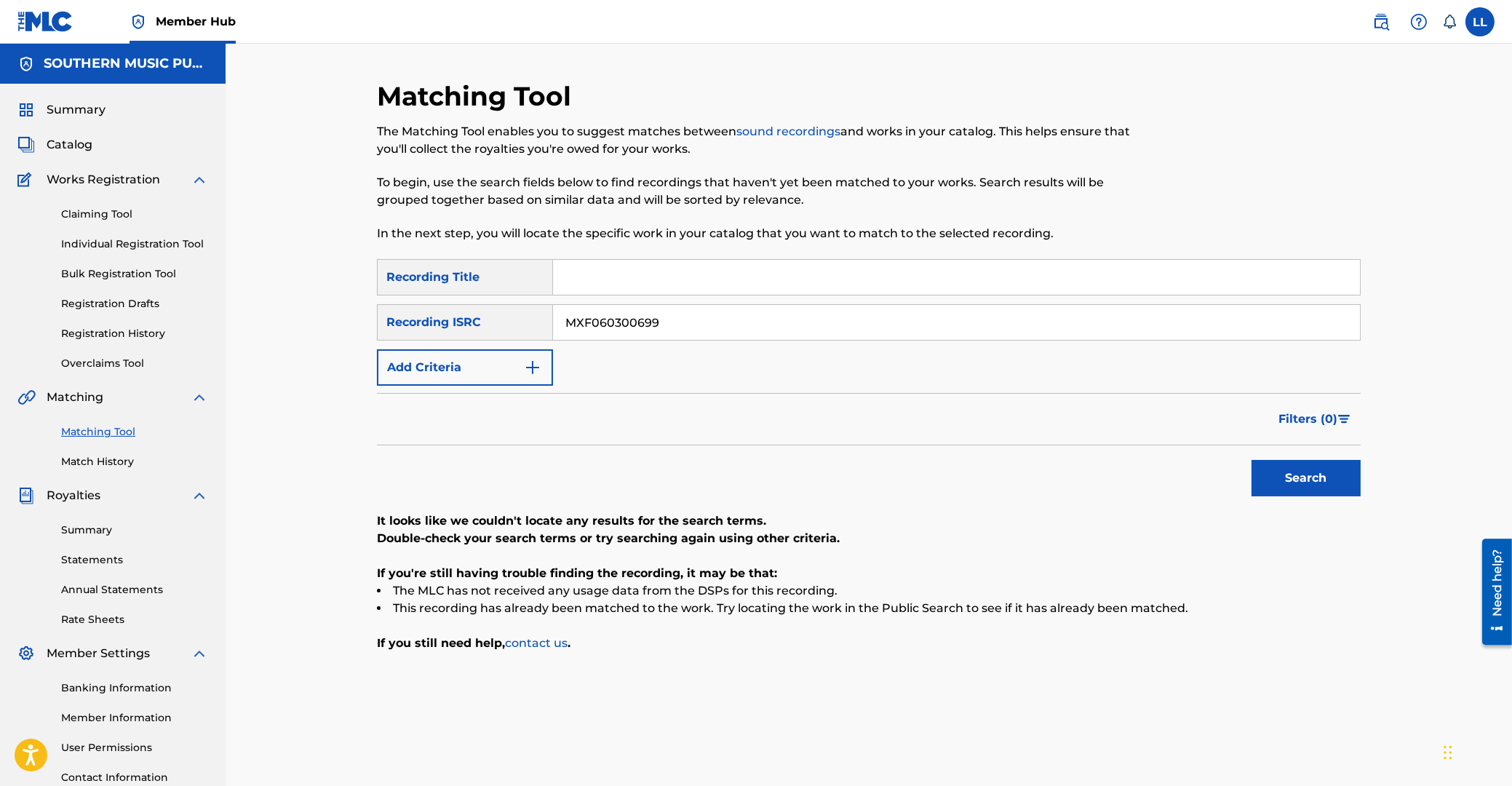
paste input "700"
click at [1381, 488] on div "Matching Tool The Matching Tool enables you to suggest matches between sound re…" at bounding box center [869, 437] width 1286 height 789
click at [1313, 474] on button "Search" at bounding box center [1306, 478] width 109 height 36
drag, startPoint x: 696, startPoint y: 327, endPoint x: 355, endPoint y: 329, distance: 341.0
click at [553, 319] on input "MXF060300700" at bounding box center [956, 322] width 807 height 34
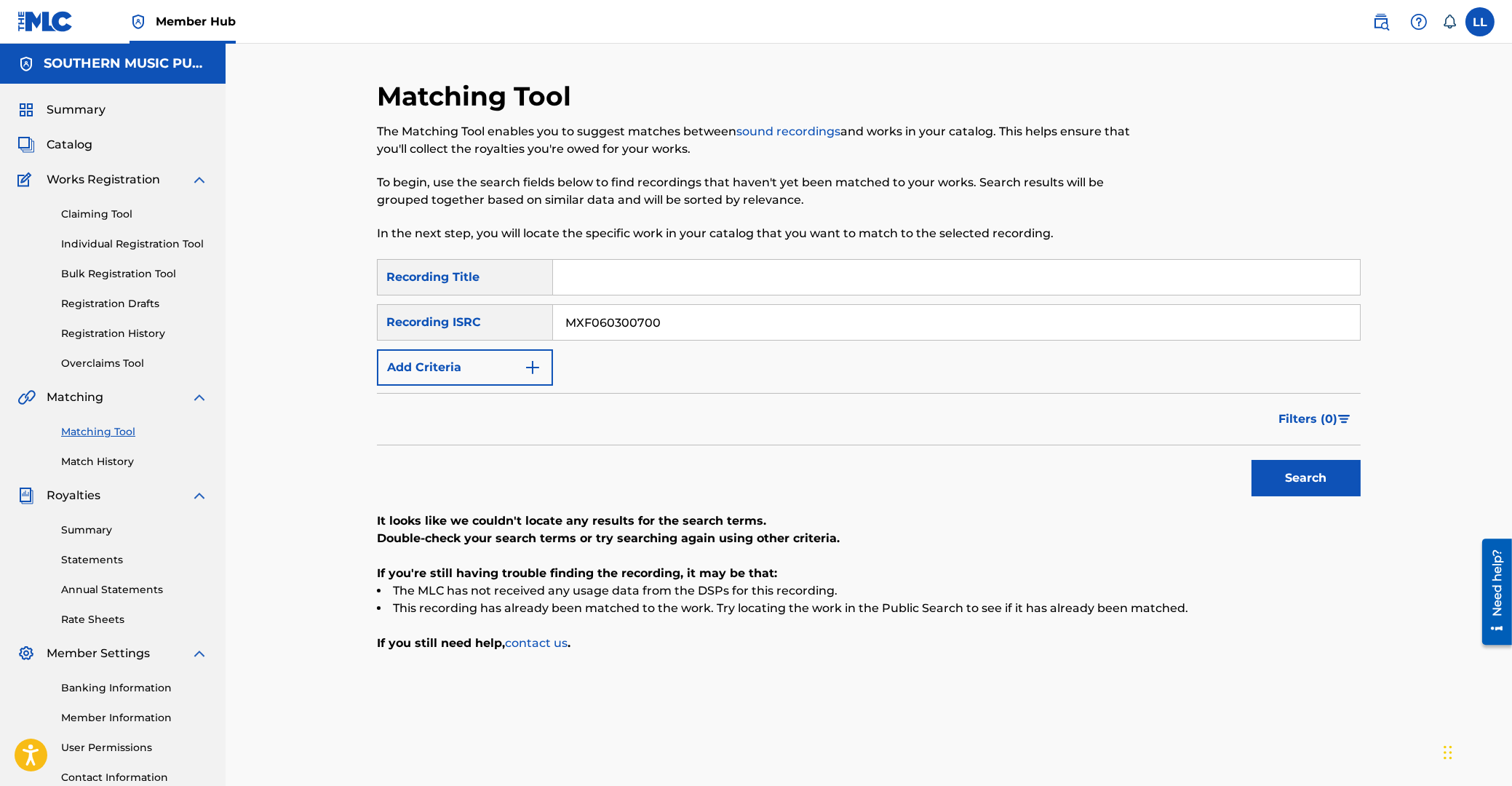
paste input "1"
click at [1317, 475] on button "Search" at bounding box center [1306, 478] width 109 height 36
drag, startPoint x: 682, startPoint y: 332, endPoint x: 442, endPoint y: 325, distance: 240.1
click at [553, 325] on input "MXF060300701" at bounding box center [956, 322] width 807 height 34
paste input "2"
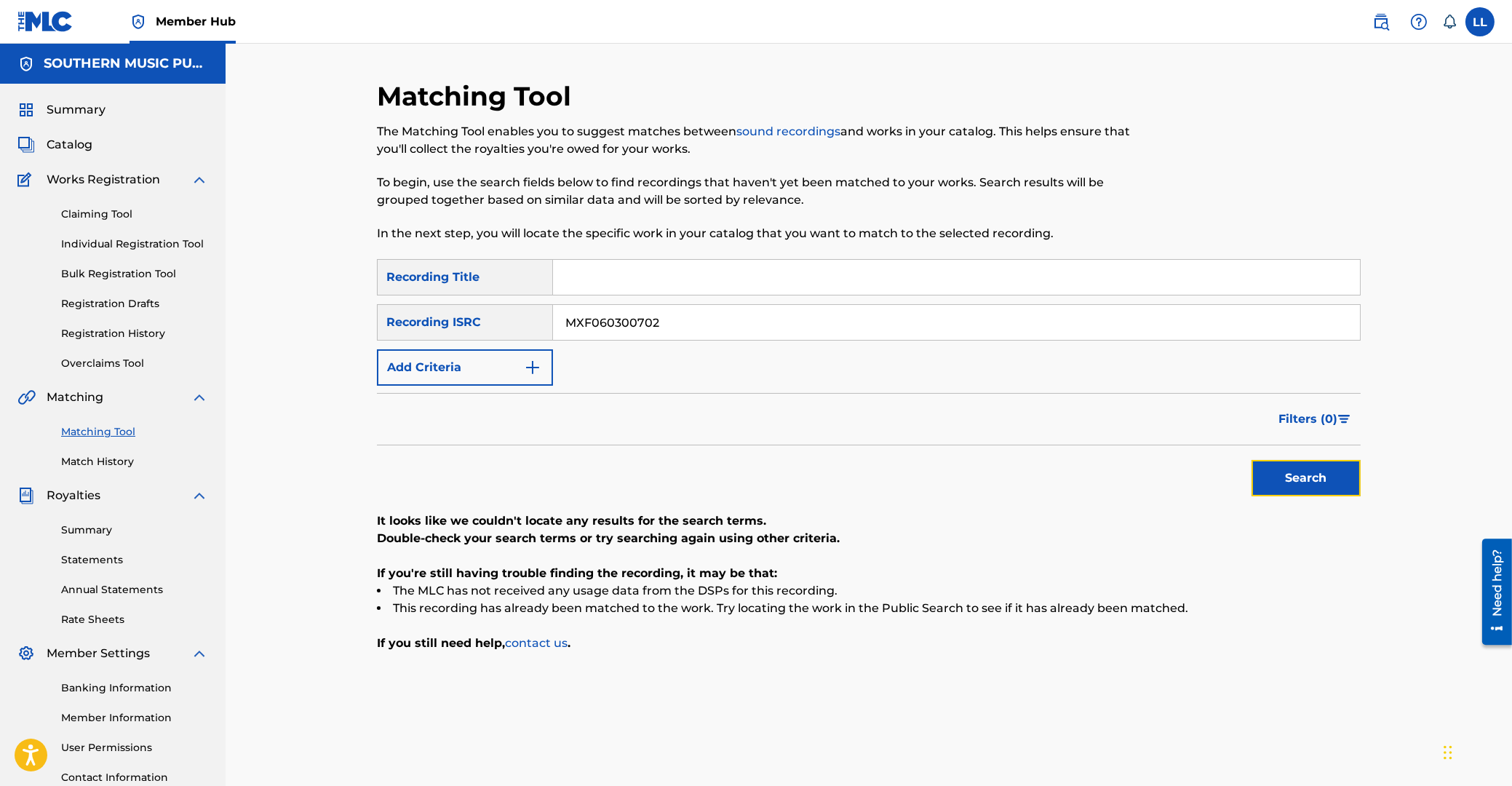
drag, startPoint x: 1337, startPoint y: 476, endPoint x: 1251, endPoint y: 481, distance: 86.1
click at [1333, 479] on button "Search" at bounding box center [1306, 478] width 109 height 36
drag, startPoint x: 702, startPoint y: 329, endPoint x: 461, endPoint y: 319, distance: 241.2
click at [553, 321] on input "MXF060300702" at bounding box center [956, 322] width 807 height 34
paste input "635"
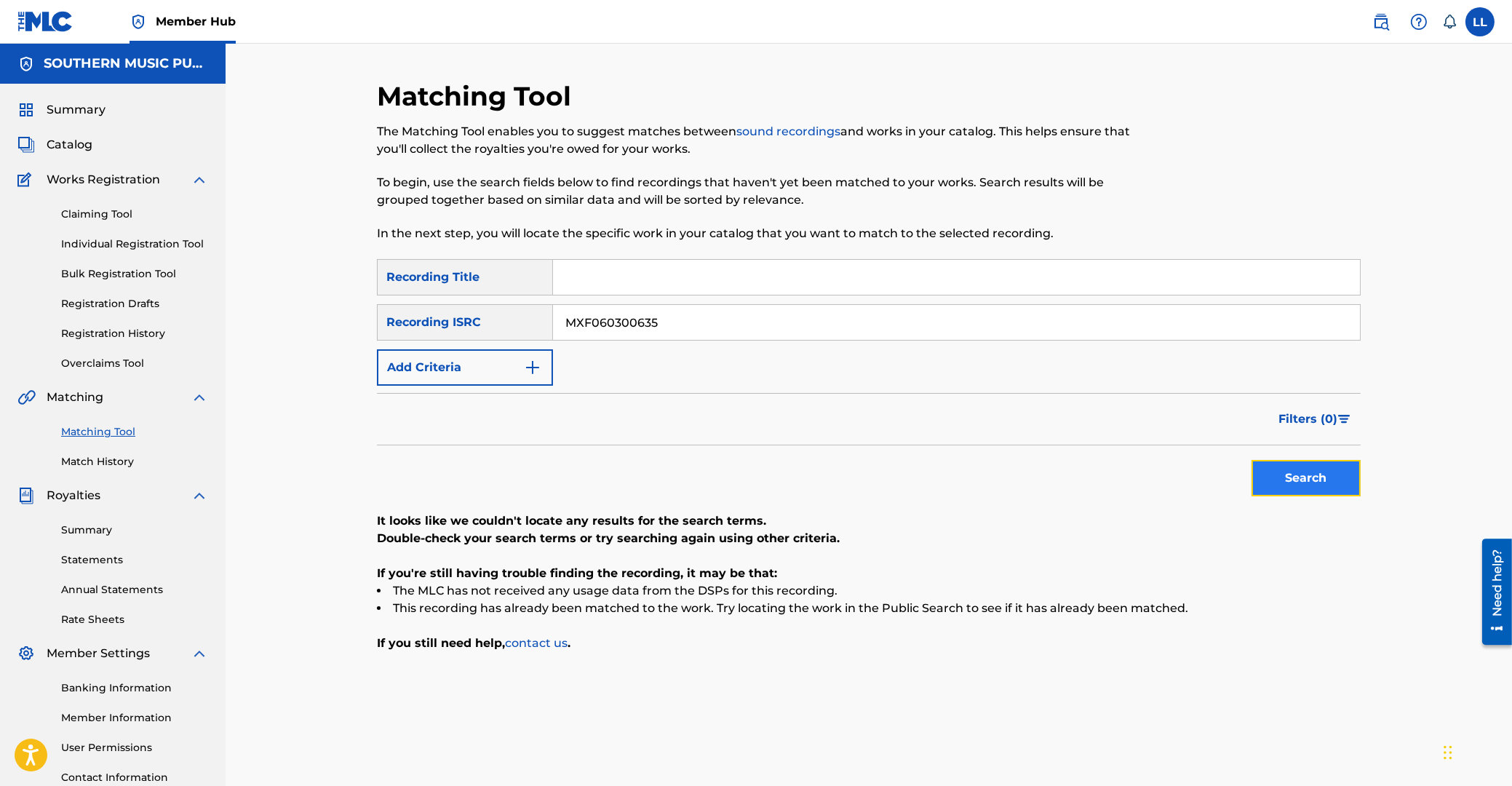
click at [1317, 486] on button "Search" at bounding box center [1306, 478] width 109 height 36
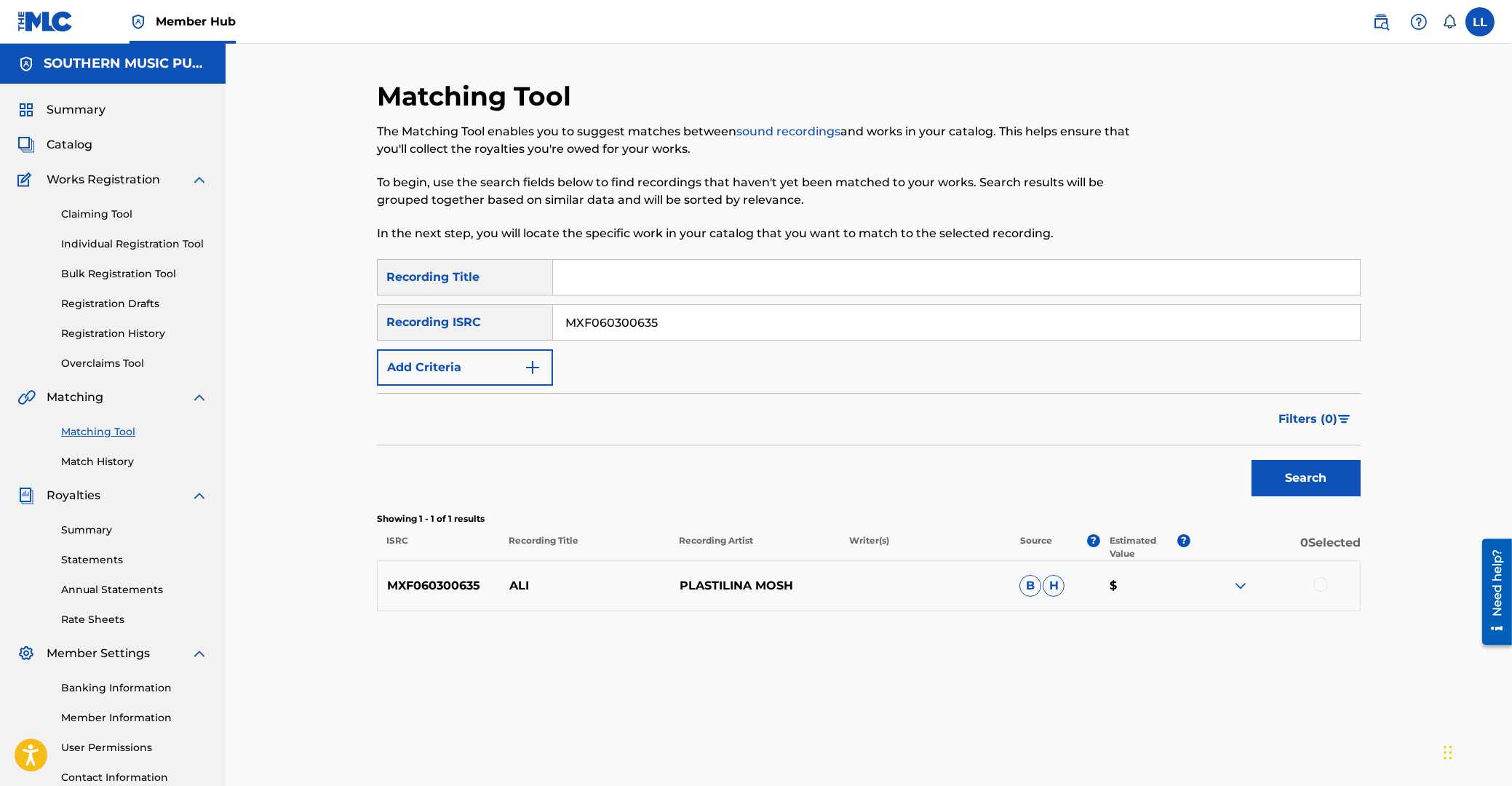
click at [1233, 585] on img at bounding box center [1240, 585] width 17 height 17
click at [553, 315] on input "MXF060300635" at bounding box center [956, 322] width 807 height 34
paste input "704"
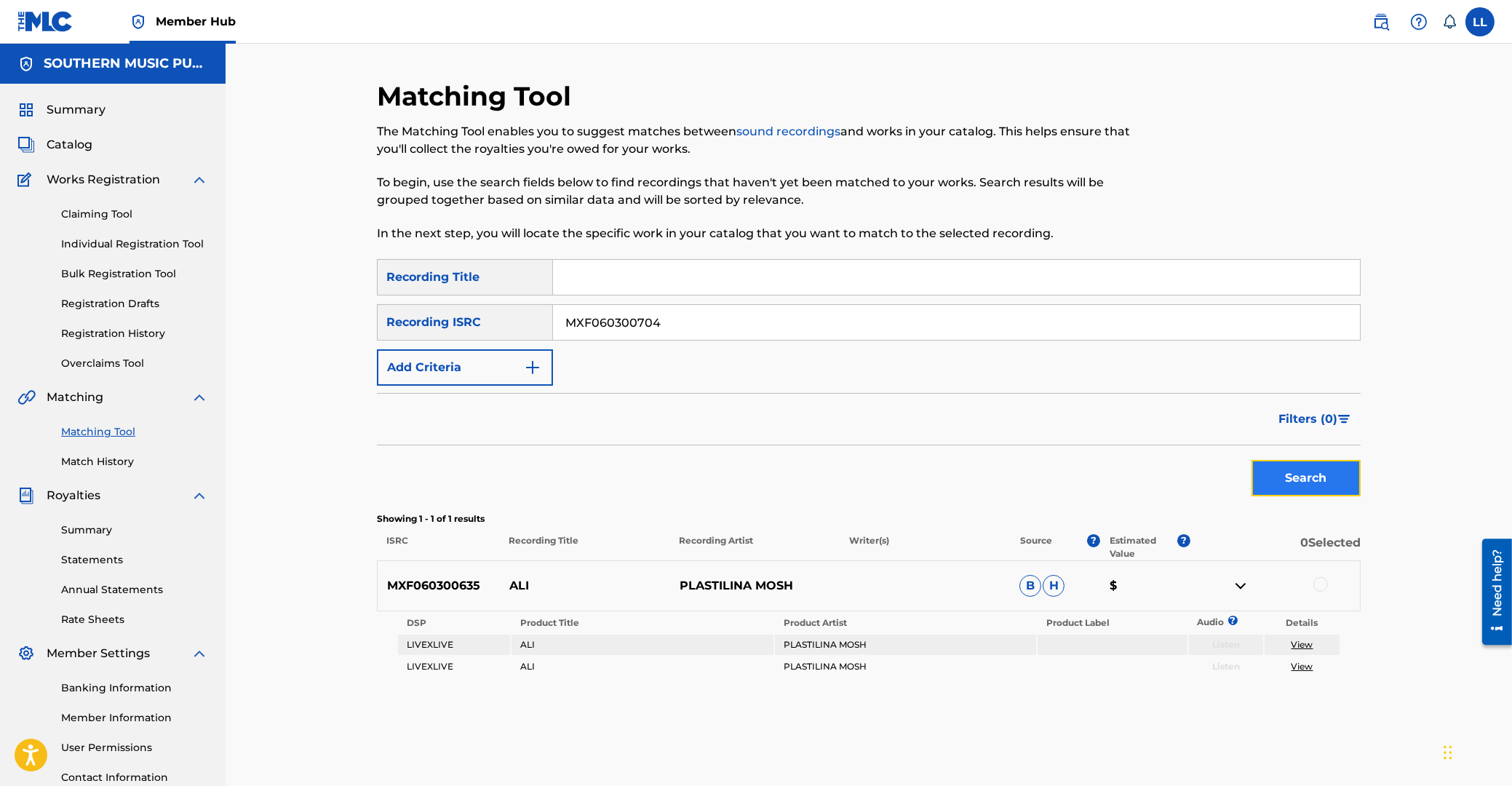
click at [1301, 478] on button "Search" at bounding box center [1306, 478] width 109 height 36
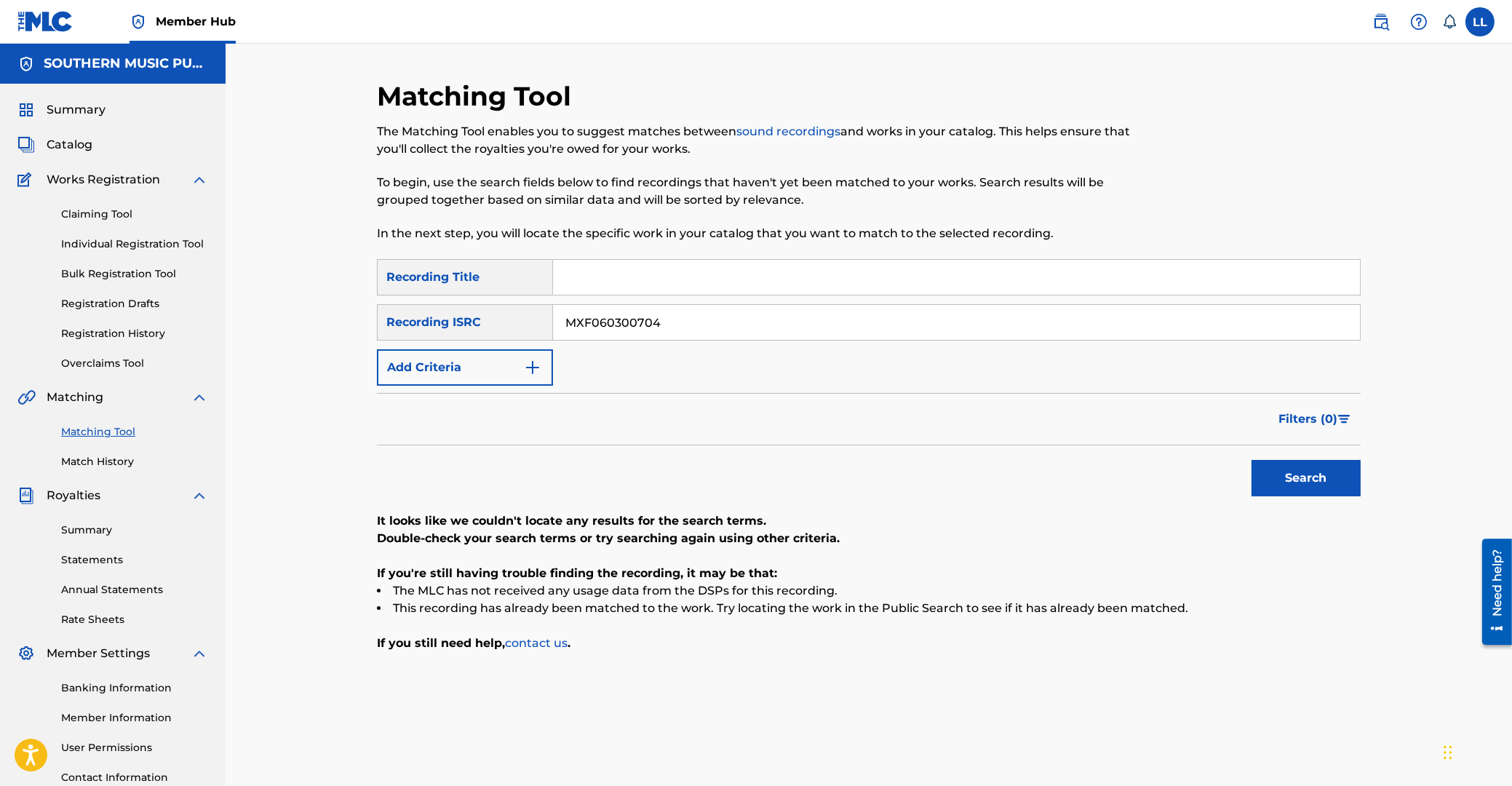
drag, startPoint x: 507, startPoint y: 318, endPoint x: 417, endPoint y: 316, distance: 90.0
click at [553, 316] on input "MXF060300704" at bounding box center [956, 322] width 807 height 34
paste input "5"
click at [1335, 483] on button "Search" at bounding box center [1306, 478] width 109 height 36
drag, startPoint x: 744, startPoint y: 329, endPoint x: 332, endPoint y: 300, distance: 413.0
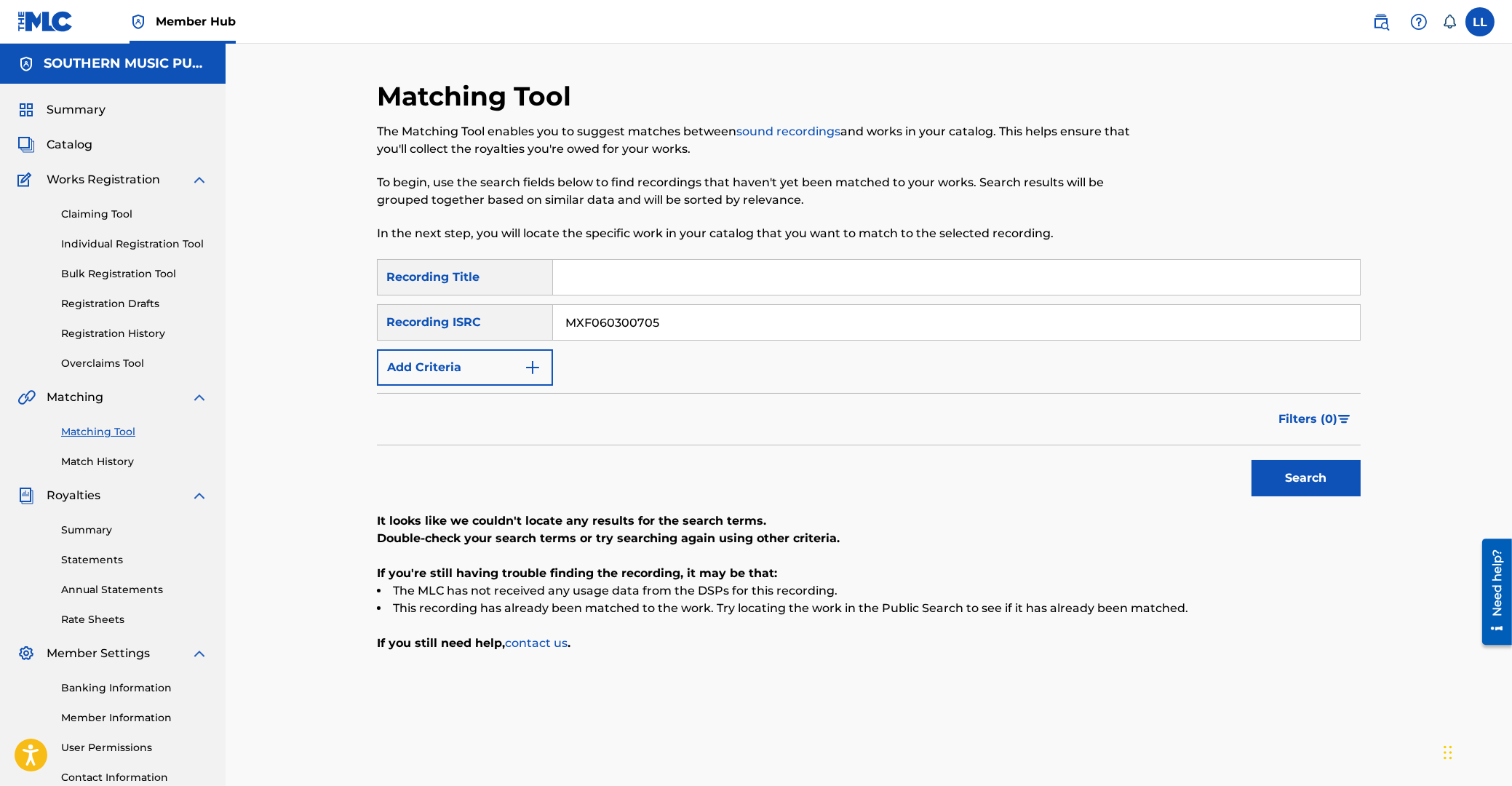
click at [553, 305] on input "MXF060300705" at bounding box center [956, 322] width 807 height 34
paste input "6"
click at [1301, 476] on button "Search" at bounding box center [1306, 478] width 109 height 36
drag, startPoint x: 698, startPoint y: 329, endPoint x: 600, endPoint y: 366, distance: 104.8
click at [553, 328] on input "MXF060300706" at bounding box center [956, 322] width 807 height 34
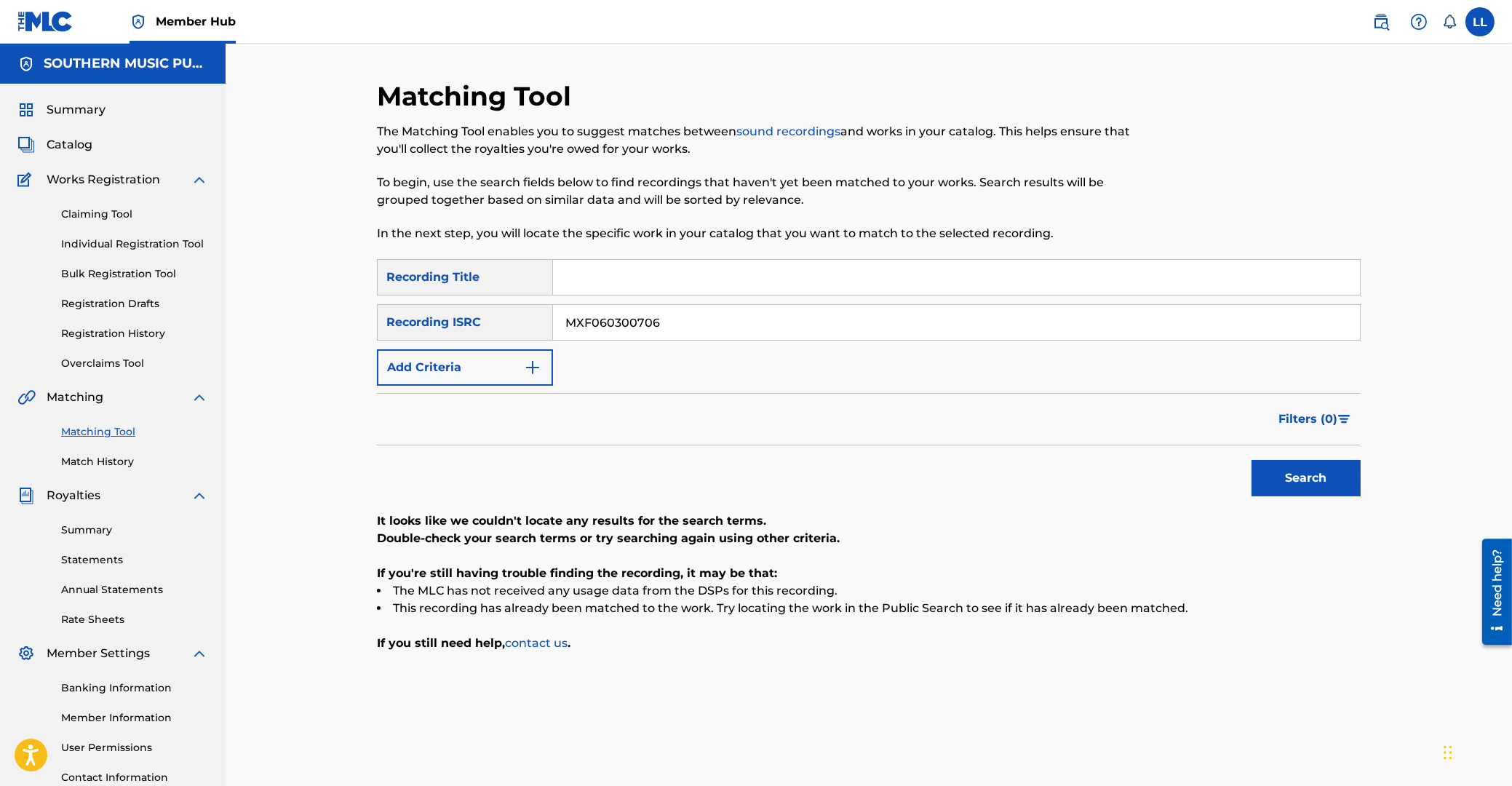
paste input "7"
click at [1293, 480] on button "Search" at bounding box center [1306, 478] width 109 height 36
drag, startPoint x: 742, startPoint y: 325, endPoint x: 406, endPoint y: 318, distance: 336.1
click at [553, 318] on input "MXF060300707" at bounding box center [956, 322] width 807 height 34
paste input "8"
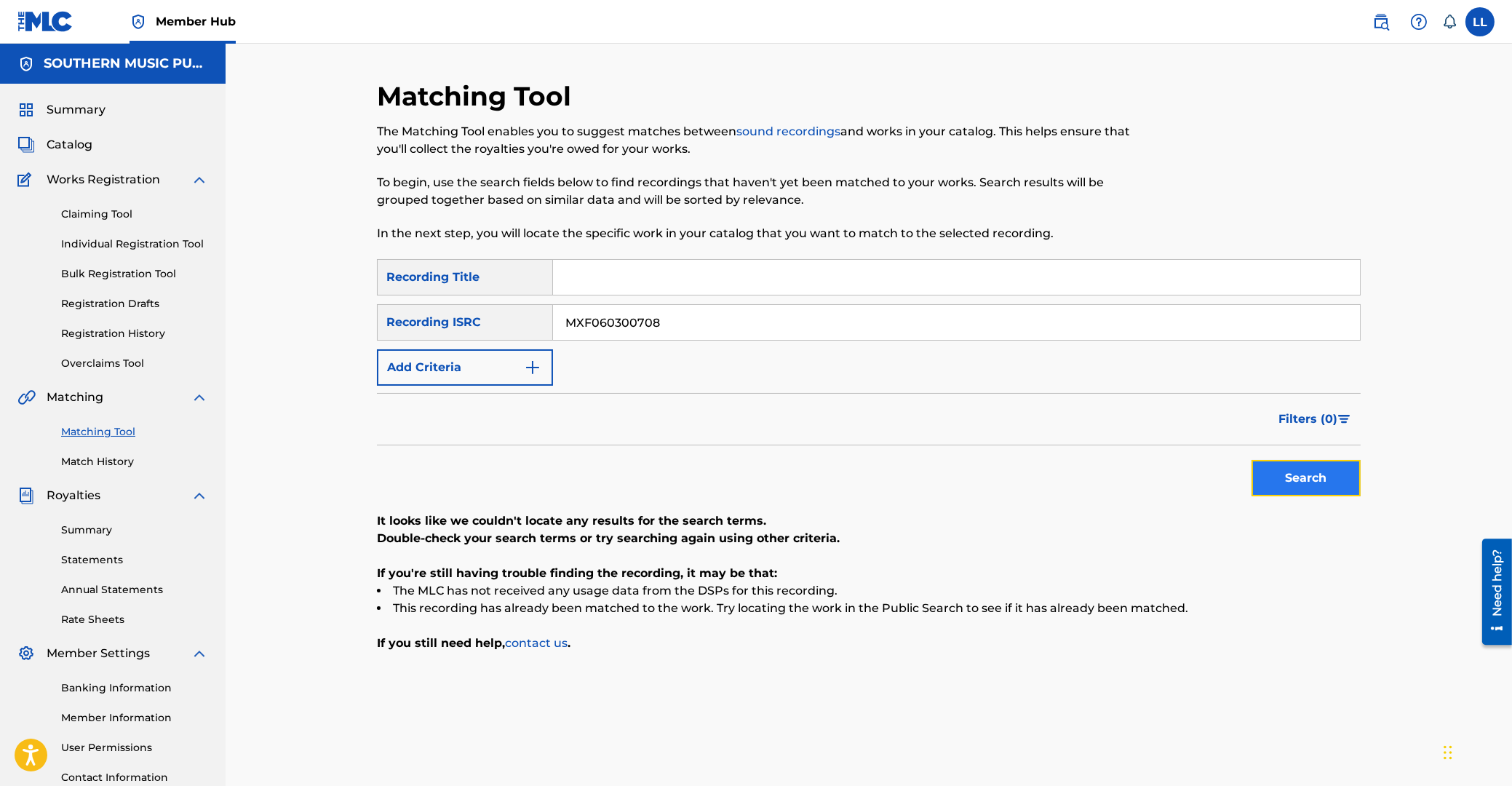
click at [1282, 479] on button "Search" at bounding box center [1306, 478] width 109 height 36
drag, startPoint x: 681, startPoint y: 321, endPoint x: 283, endPoint y: 277, distance: 400.4
click at [553, 319] on input "MXF060300708" at bounding box center [956, 322] width 807 height 34
paste input "USA561233416"
click at [1303, 479] on button "Search" at bounding box center [1306, 478] width 109 height 36
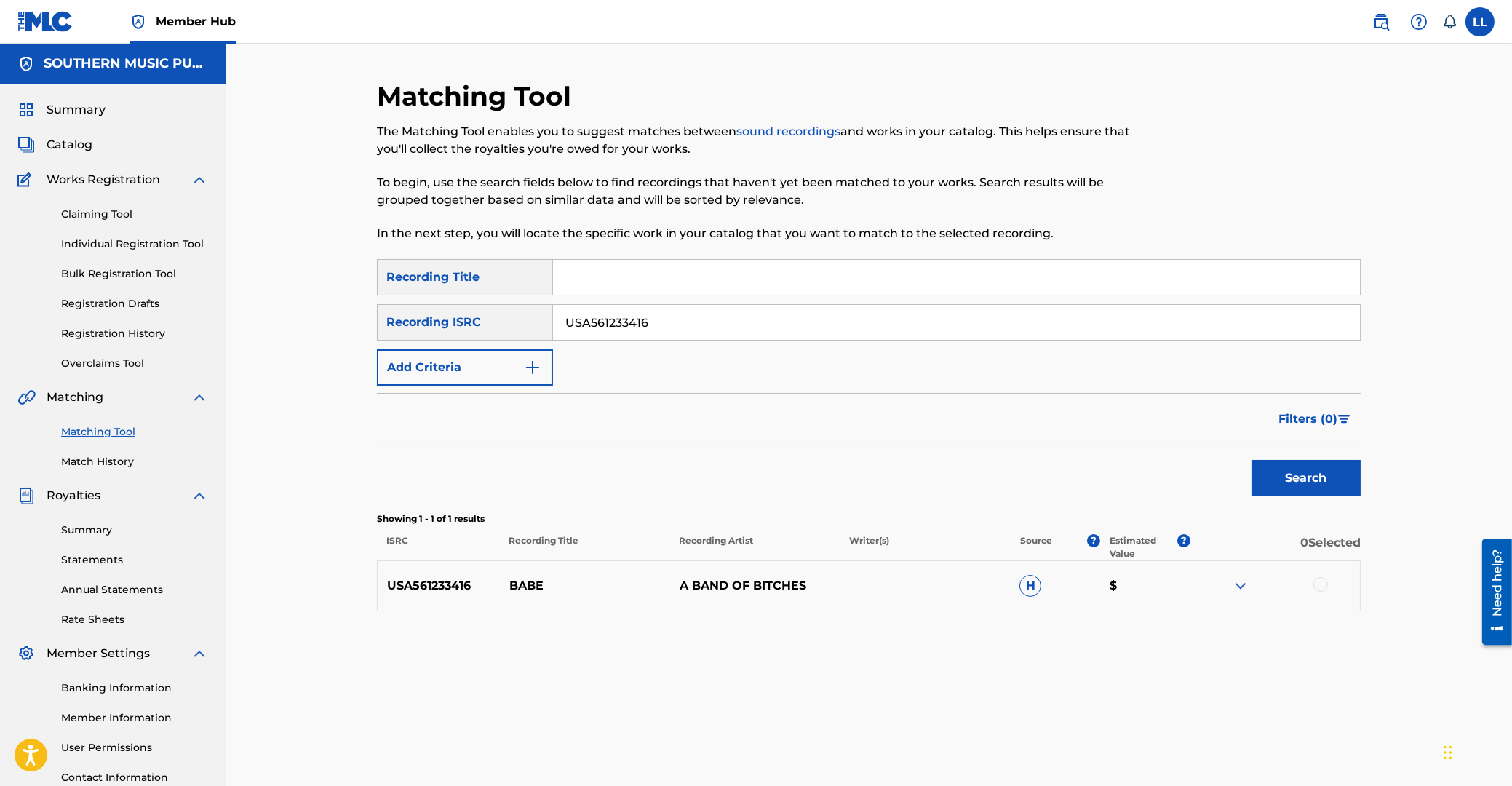
drag, startPoint x: 666, startPoint y: 323, endPoint x: 398, endPoint y: 285, distance: 270.7
click at [553, 318] on input "USA561233416" at bounding box center [956, 322] width 807 height 34
paste input "3"
click at [1296, 472] on button "Search" at bounding box center [1306, 478] width 109 height 36
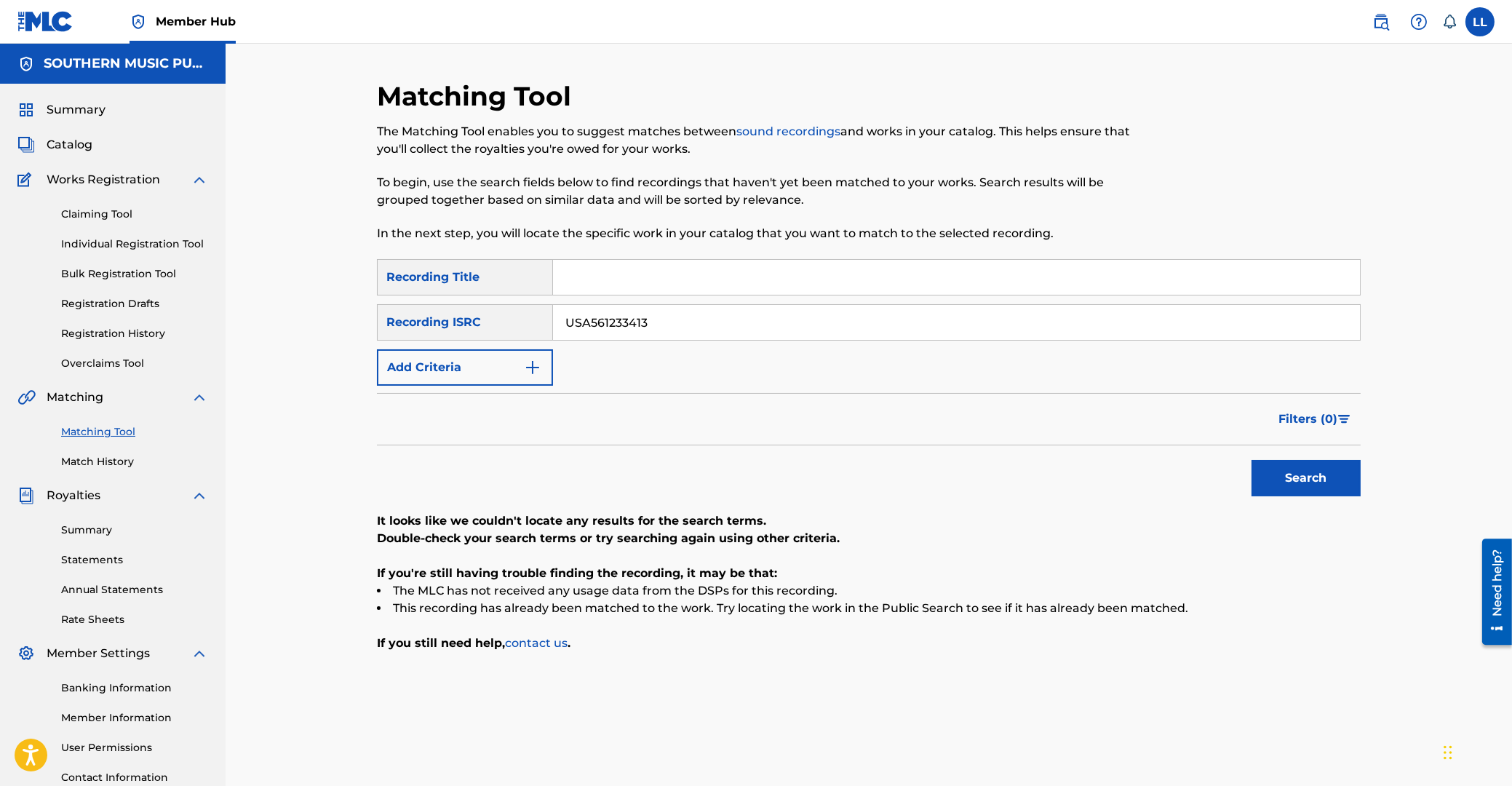
drag, startPoint x: 455, startPoint y: 329, endPoint x: 424, endPoint y: 329, distance: 31.0
click at [553, 329] on input "USA561233413" at bounding box center [956, 322] width 807 height 34
paste input "4"
click at [1309, 483] on button "Search" at bounding box center [1306, 478] width 109 height 36
drag, startPoint x: 674, startPoint y: 315, endPoint x: 499, endPoint y: 309, distance: 175.1
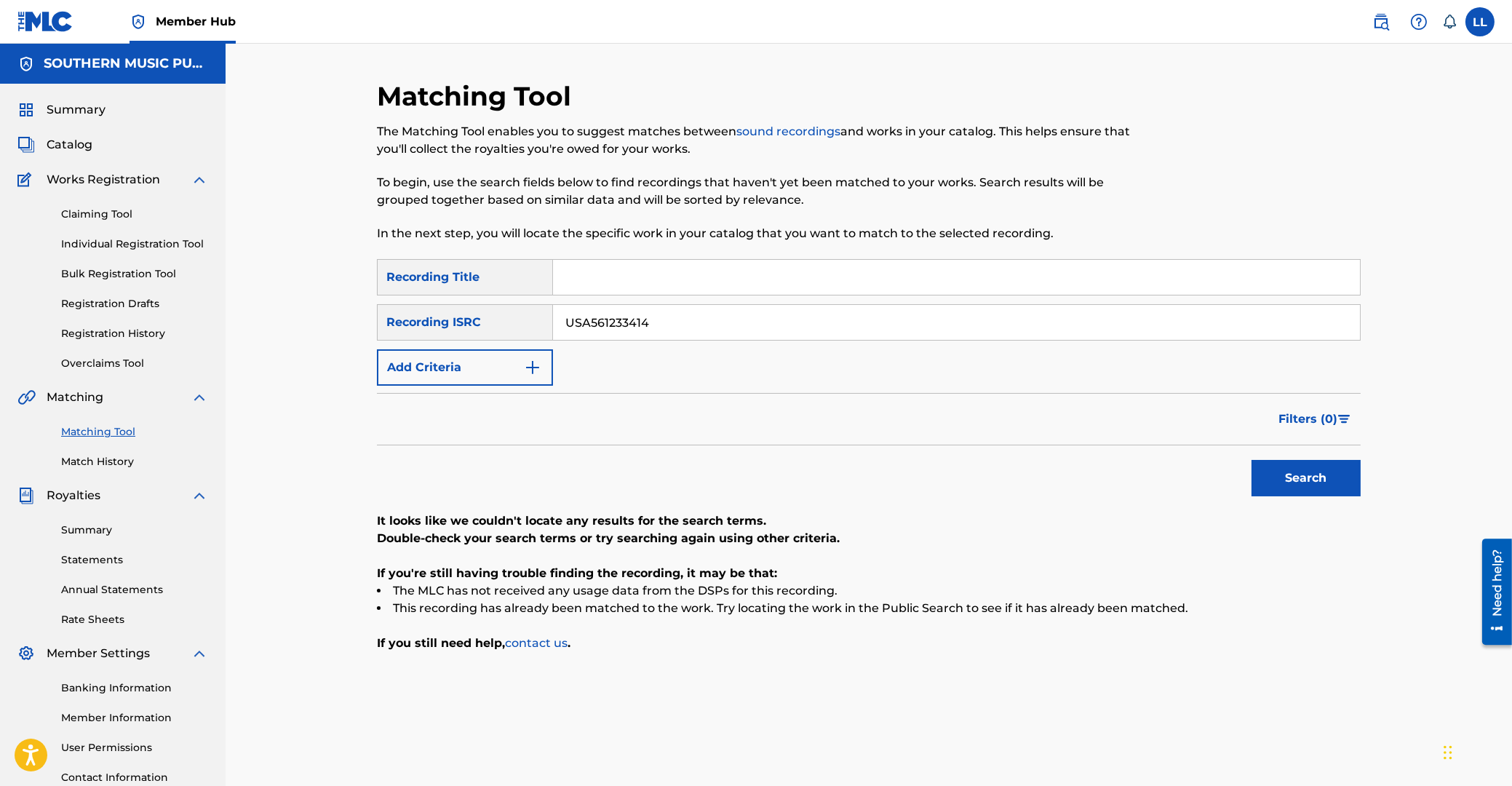
click at [553, 309] on input "USA561233414" at bounding box center [956, 322] width 807 height 34
paste input "5"
click at [1286, 467] on button "Search" at bounding box center [1306, 478] width 109 height 36
drag, startPoint x: 715, startPoint y: 328, endPoint x: 453, endPoint y: 322, distance: 262.1
click at [553, 322] on input "USA561233415" at bounding box center [956, 322] width 807 height 34
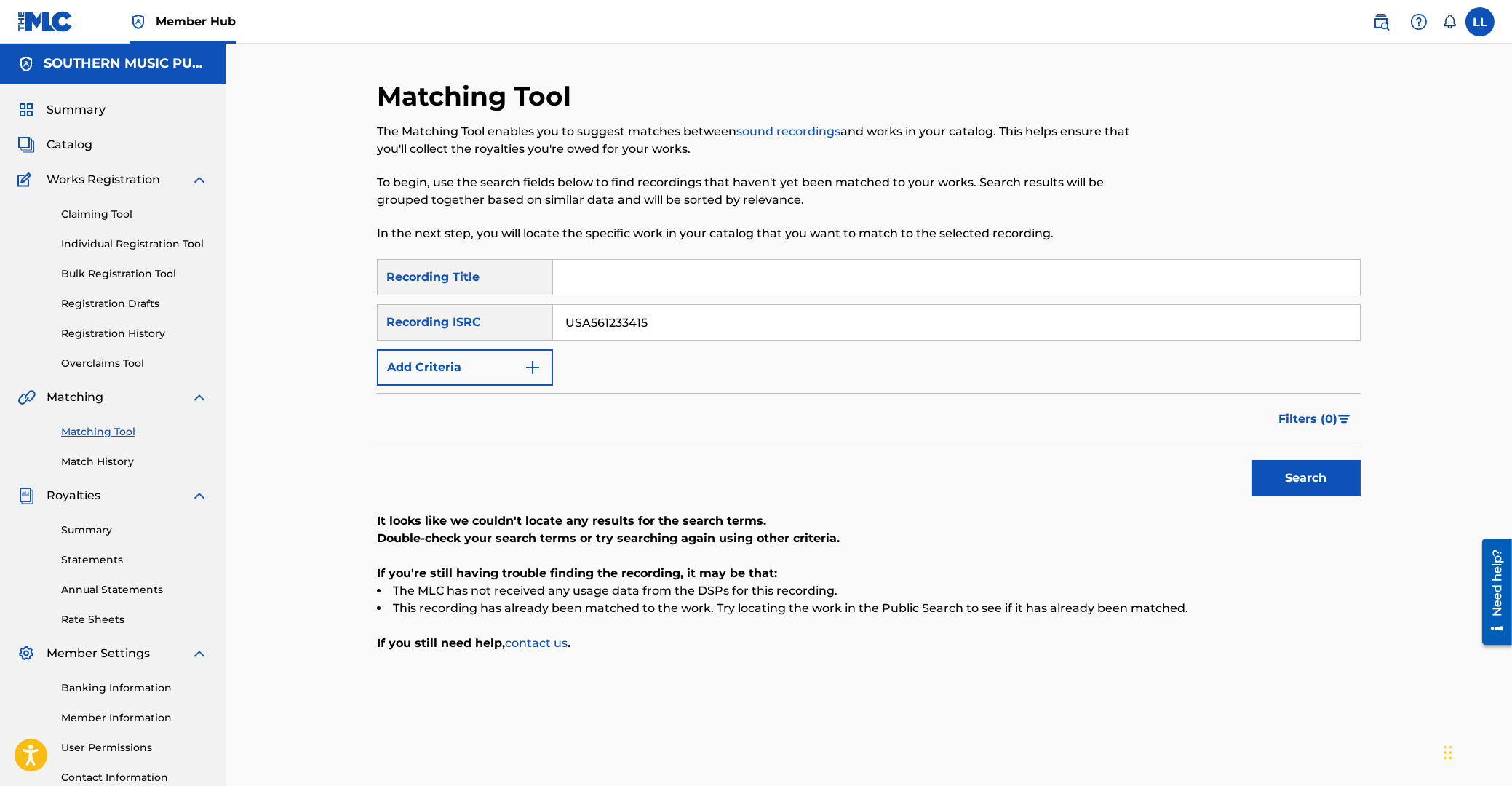
paste input "6"
click at [1317, 476] on button "Search" at bounding box center [1306, 478] width 109 height 36
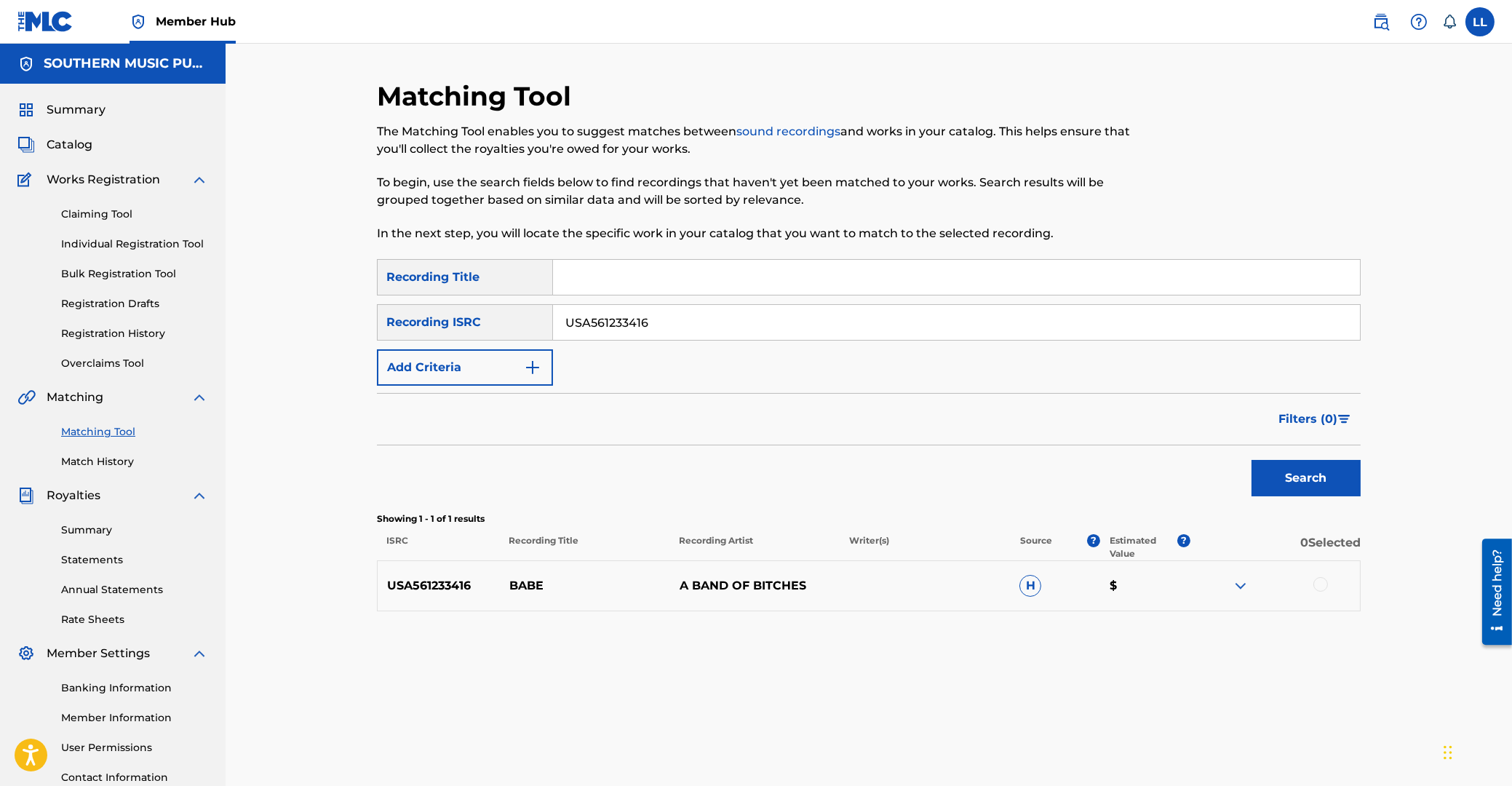
drag, startPoint x: 760, startPoint y: 321, endPoint x: 564, endPoint y: 332, distance: 196.3
click at [553, 329] on input "USA561233416" at bounding box center [956, 322] width 807 height 34
paste input "7"
click at [1321, 480] on button "Search" at bounding box center [1306, 478] width 109 height 36
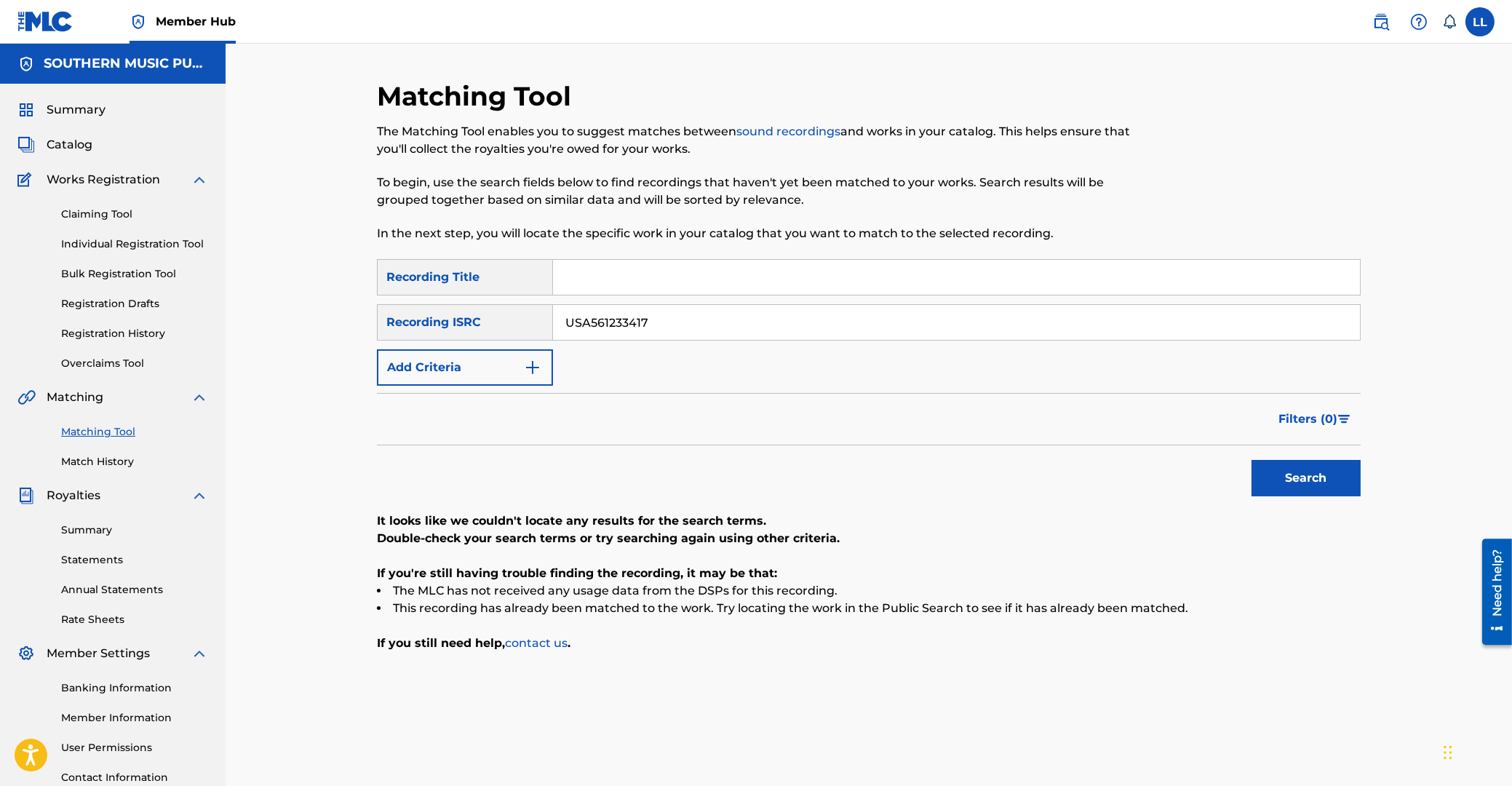
drag, startPoint x: 694, startPoint y: 316, endPoint x: 512, endPoint y: 313, distance: 182.0
click at [553, 312] on input "USA561233417" at bounding box center [956, 322] width 807 height 34
paste input "8"
type input "USA561233418"
click at [1318, 475] on button "Search" at bounding box center [1306, 478] width 109 height 36
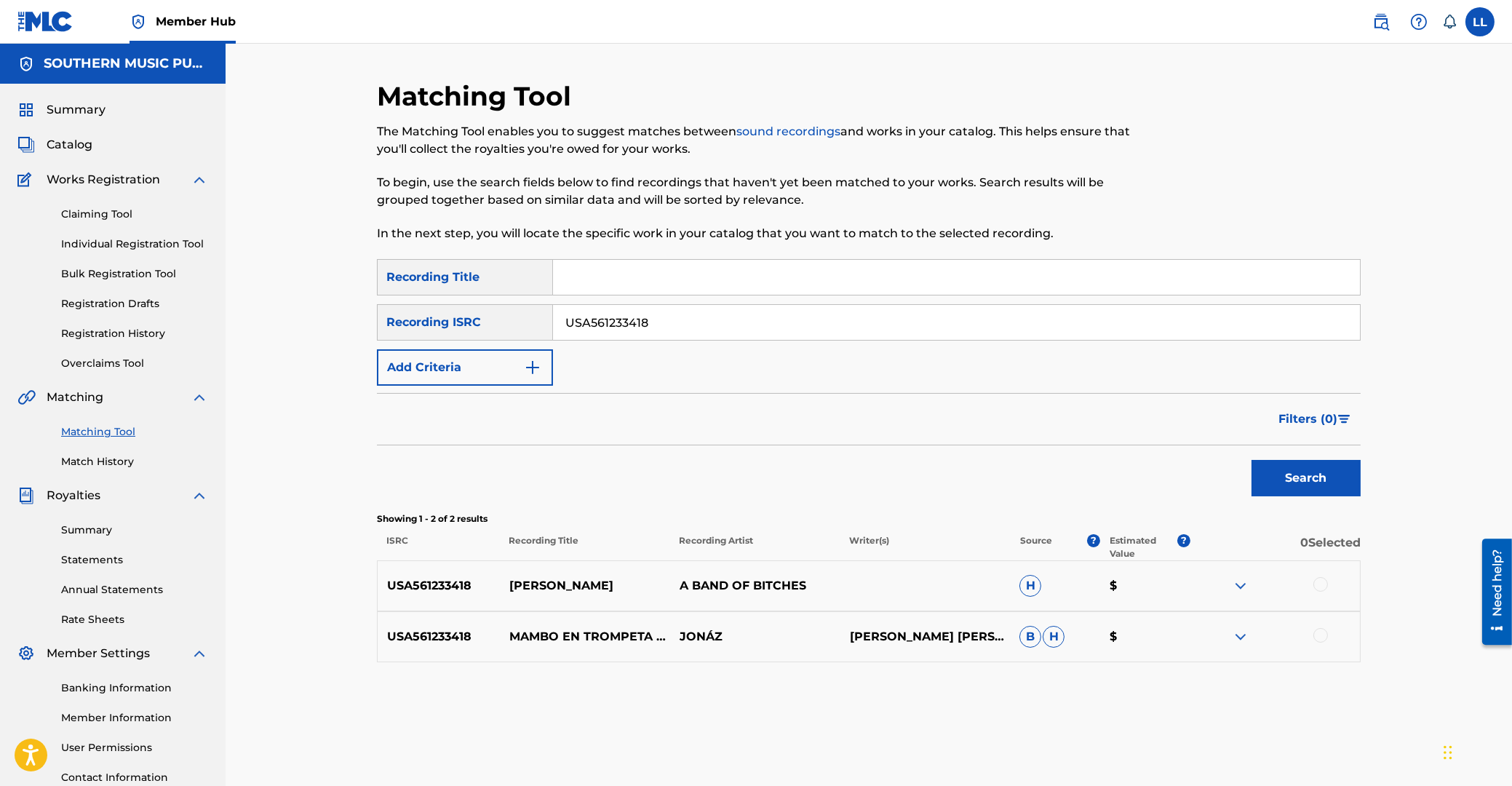
click at [1234, 583] on img at bounding box center [1240, 585] width 17 height 17
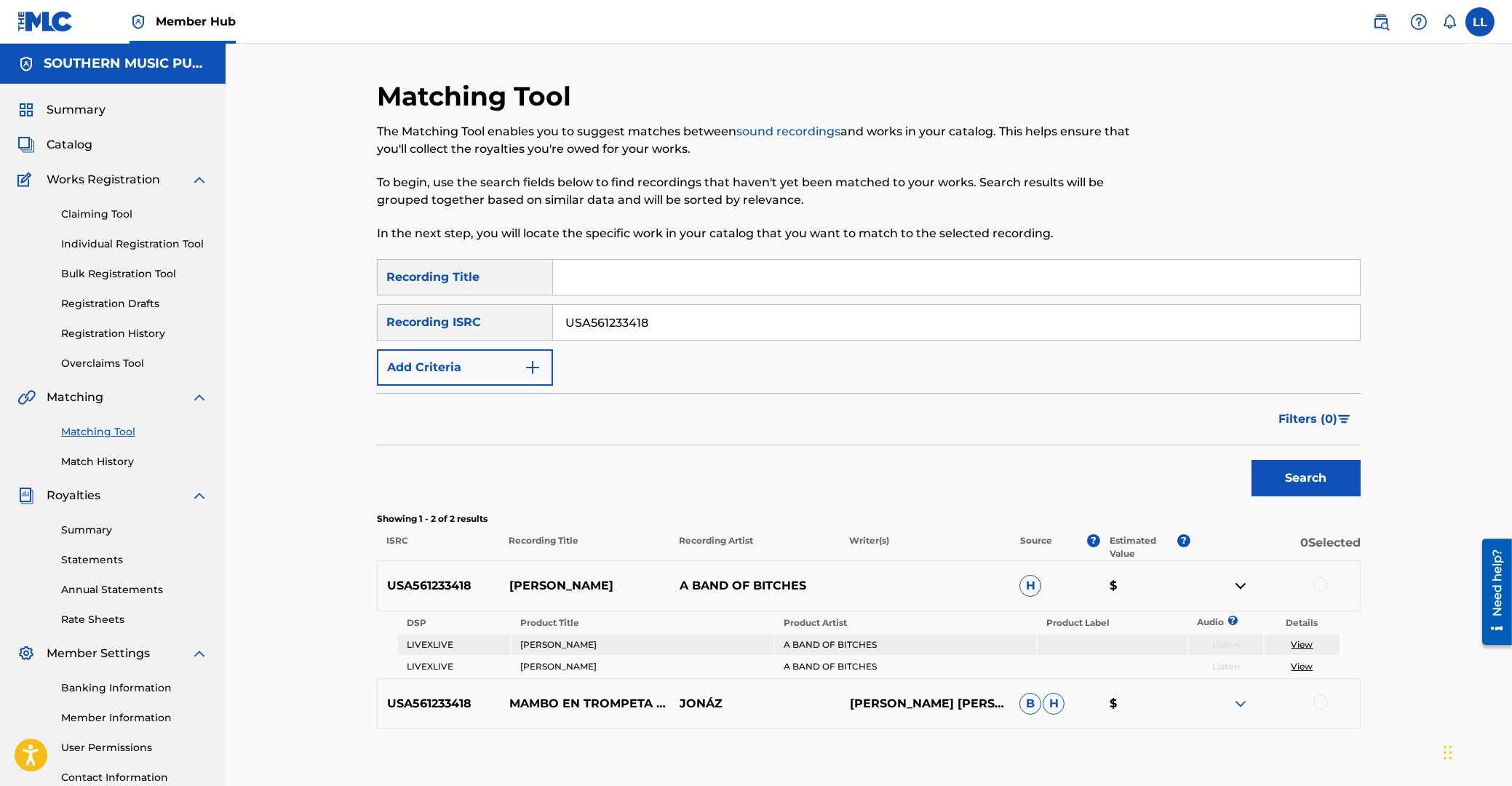
scroll to position [115, 0]
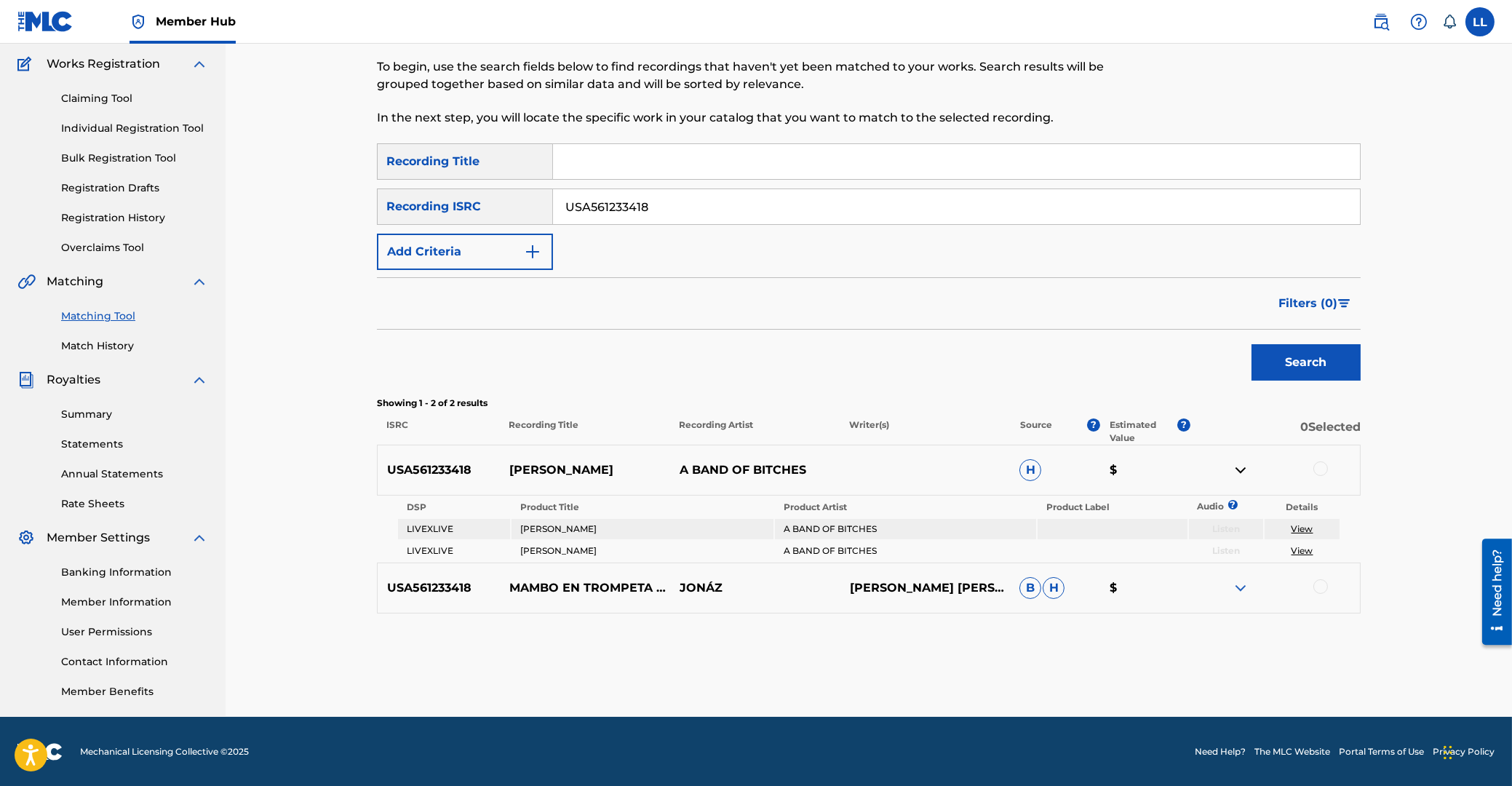
click at [1246, 582] on img at bounding box center [1240, 587] width 17 height 17
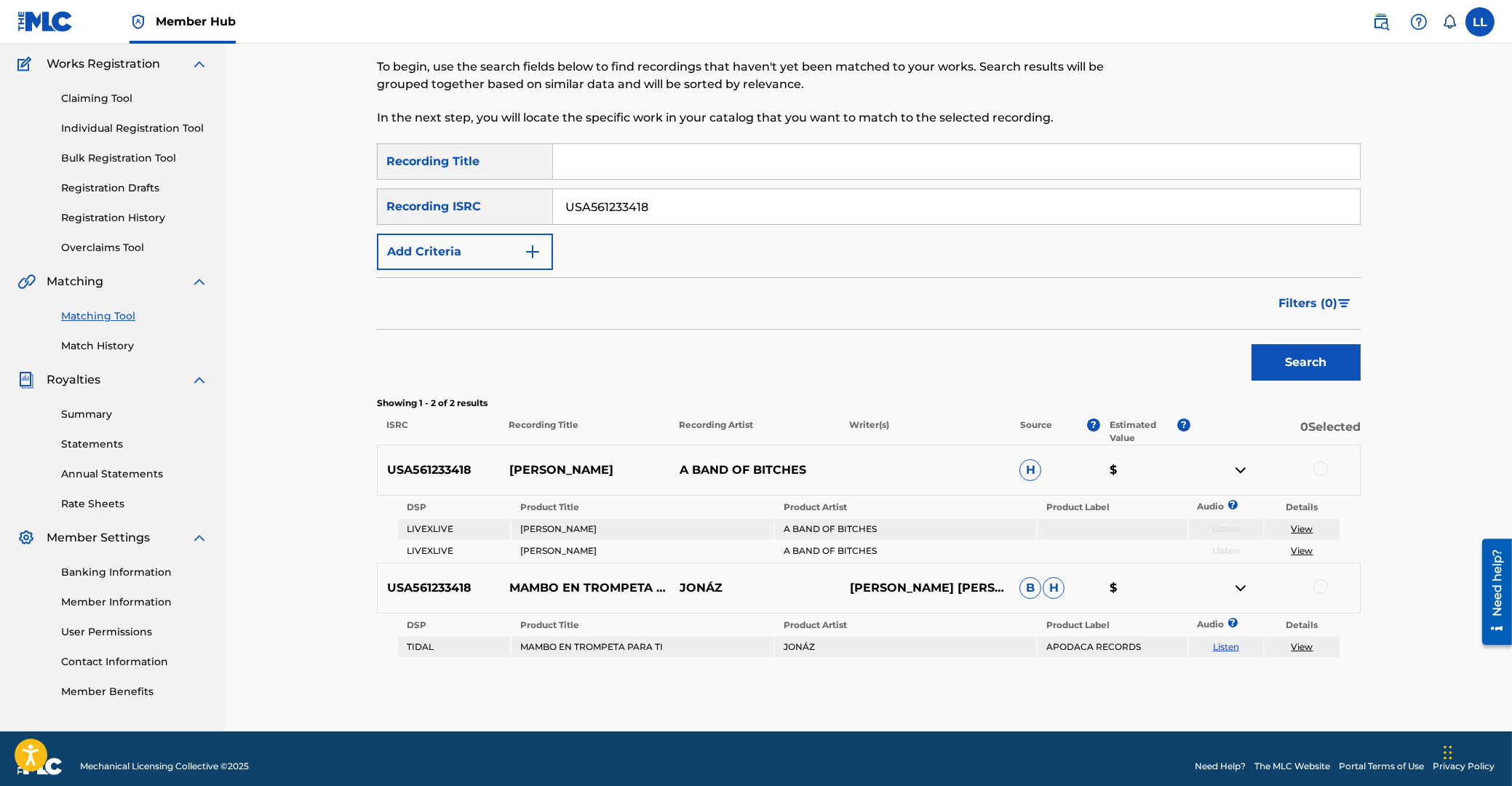
click at [1323, 583] on div at bounding box center [1321, 586] width 15 height 15
click at [1033, 673] on button "Match 1 Group" at bounding box center [1022, 667] width 161 height 36
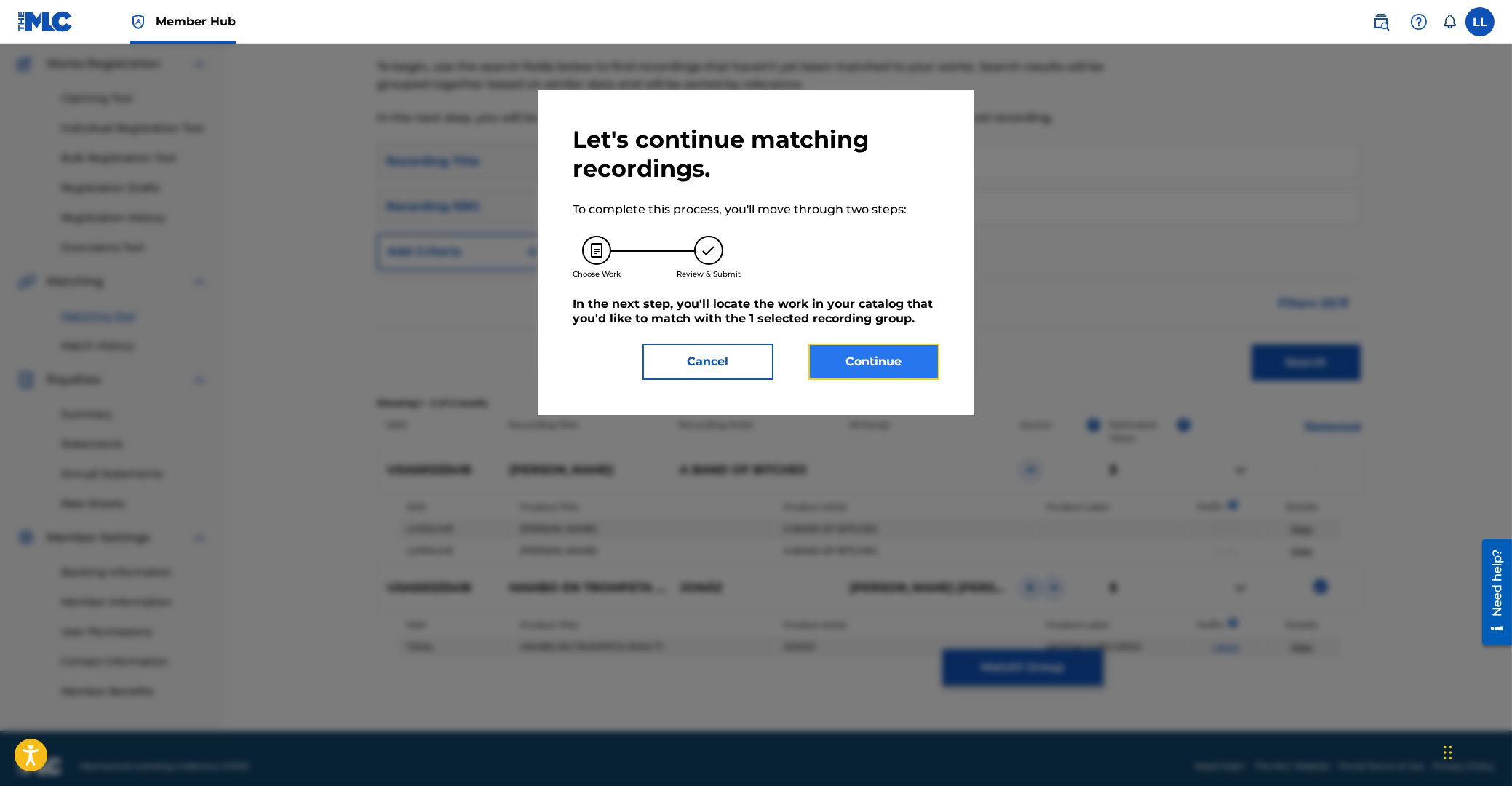
click at [882, 362] on button "Continue" at bounding box center [874, 361] width 131 height 36
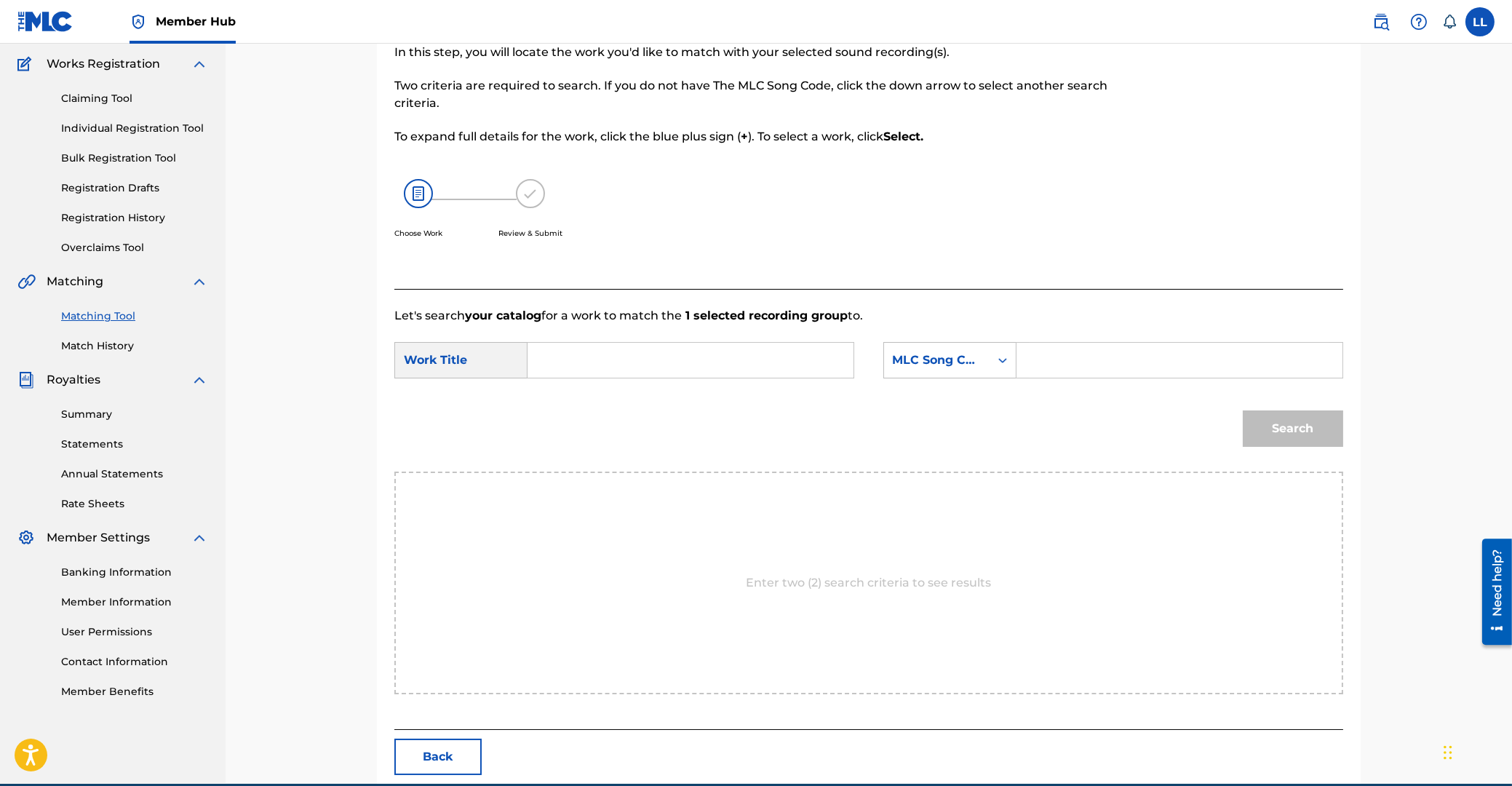
click at [711, 368] on input "Search Form" at bounding box center [691, 360] width 301 height 34
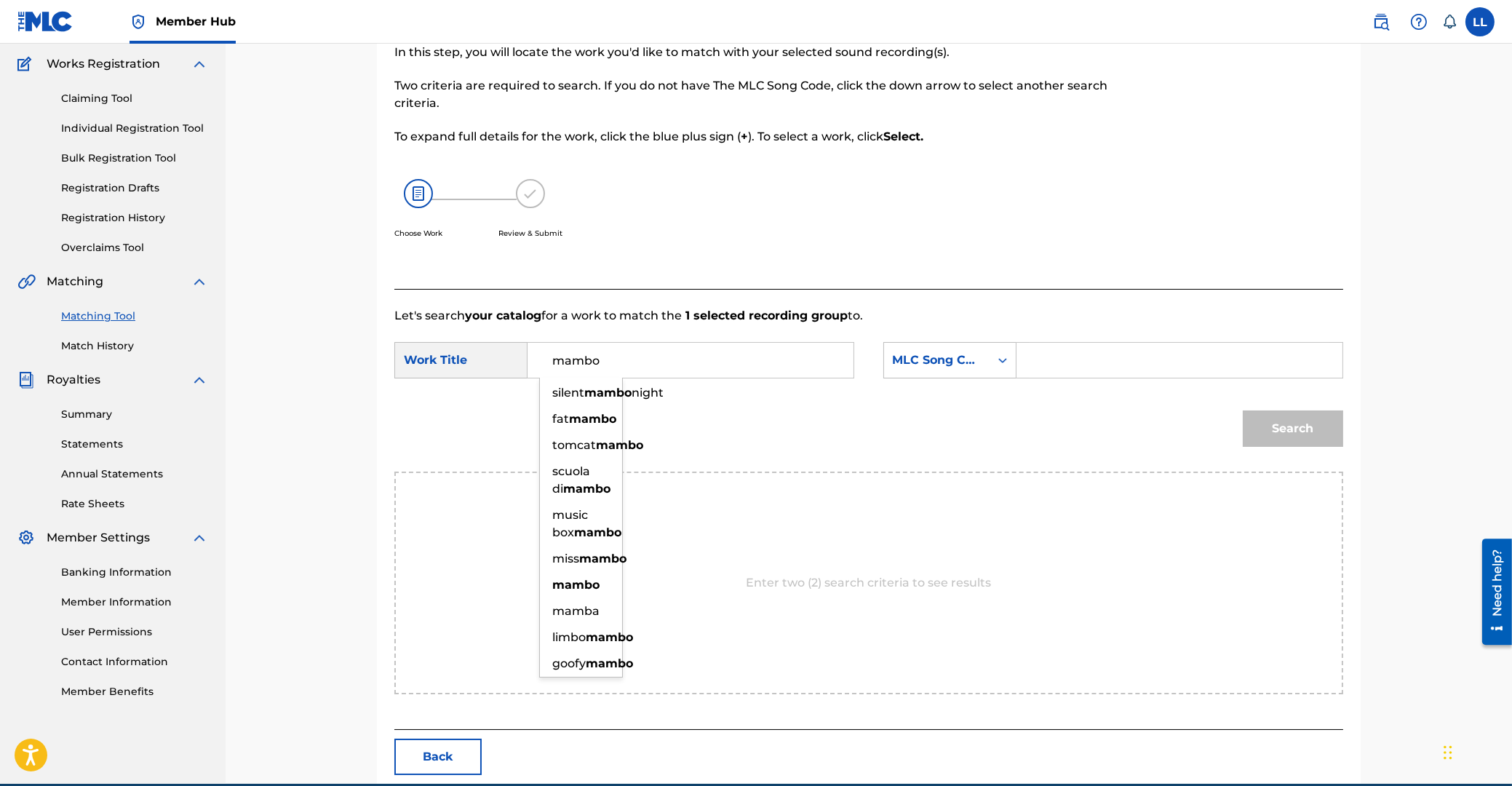
type input "mambo"
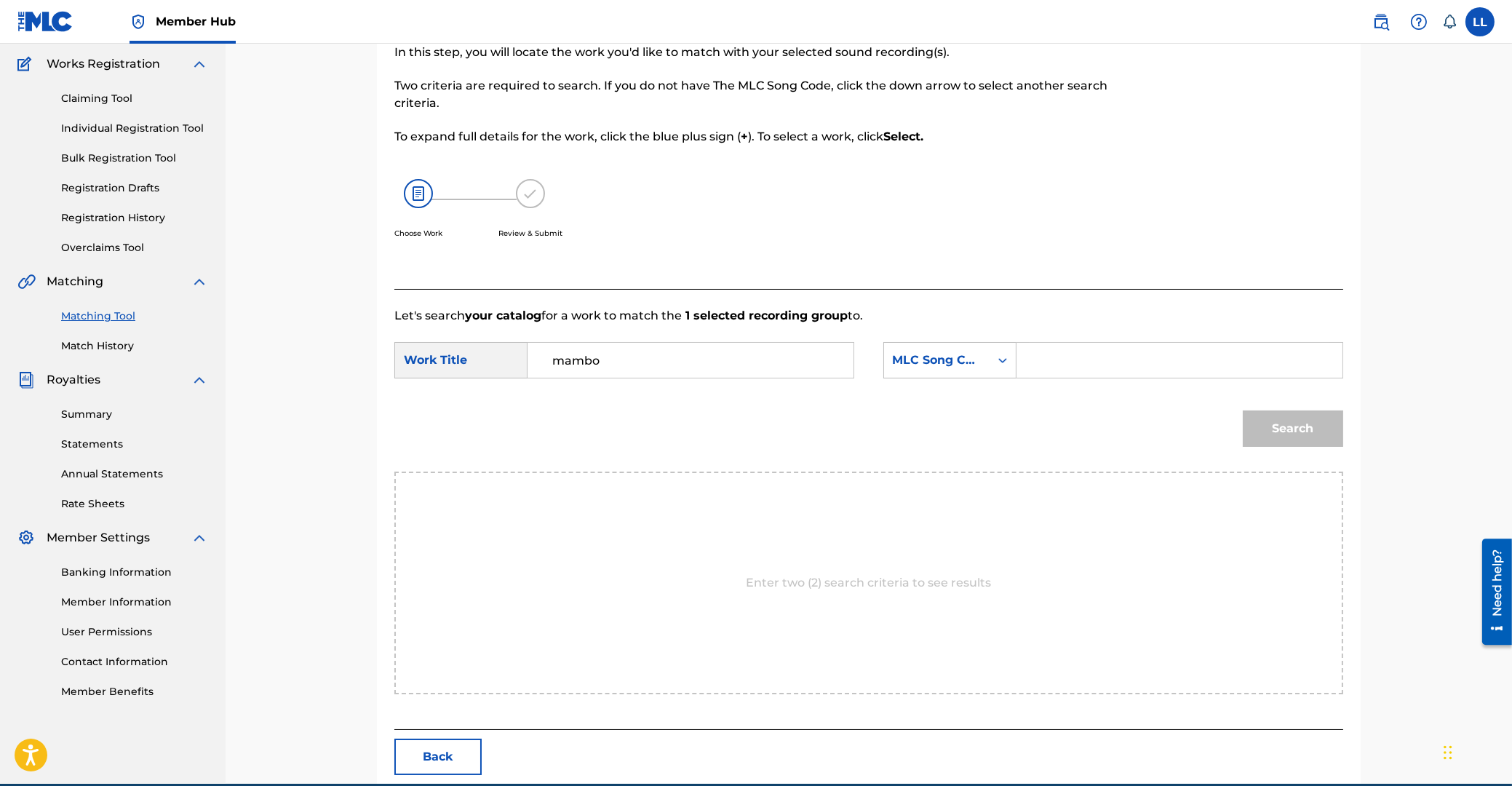
paste input "M3903R"
type input "M3903R"
click at [1242, 410] on button "Search" at bounding box center [1292, 428] width 101 height 36
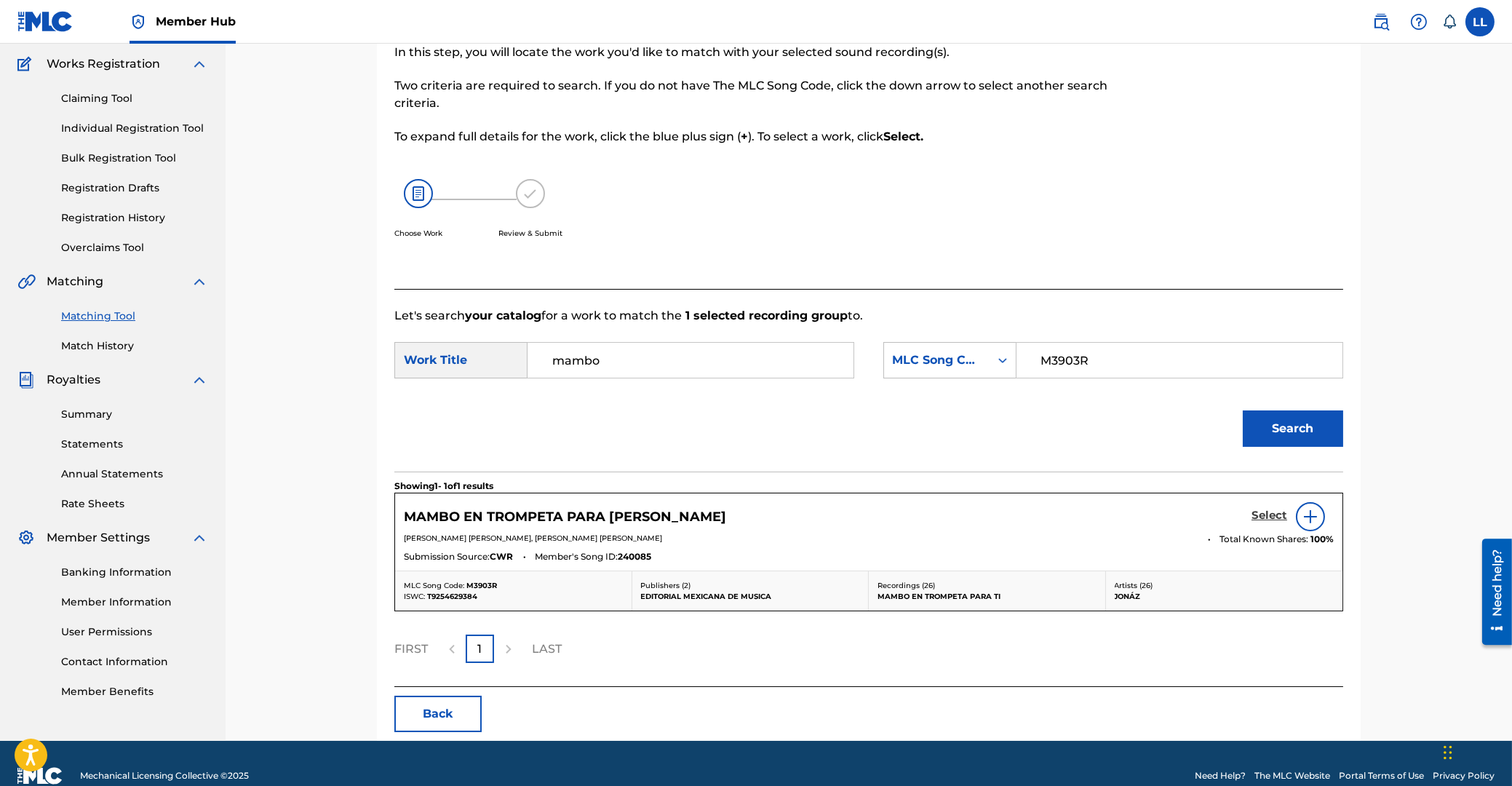
click at [1258, 516] on h5 "Select" at bounding box center [1269, 515] width 35 height 14
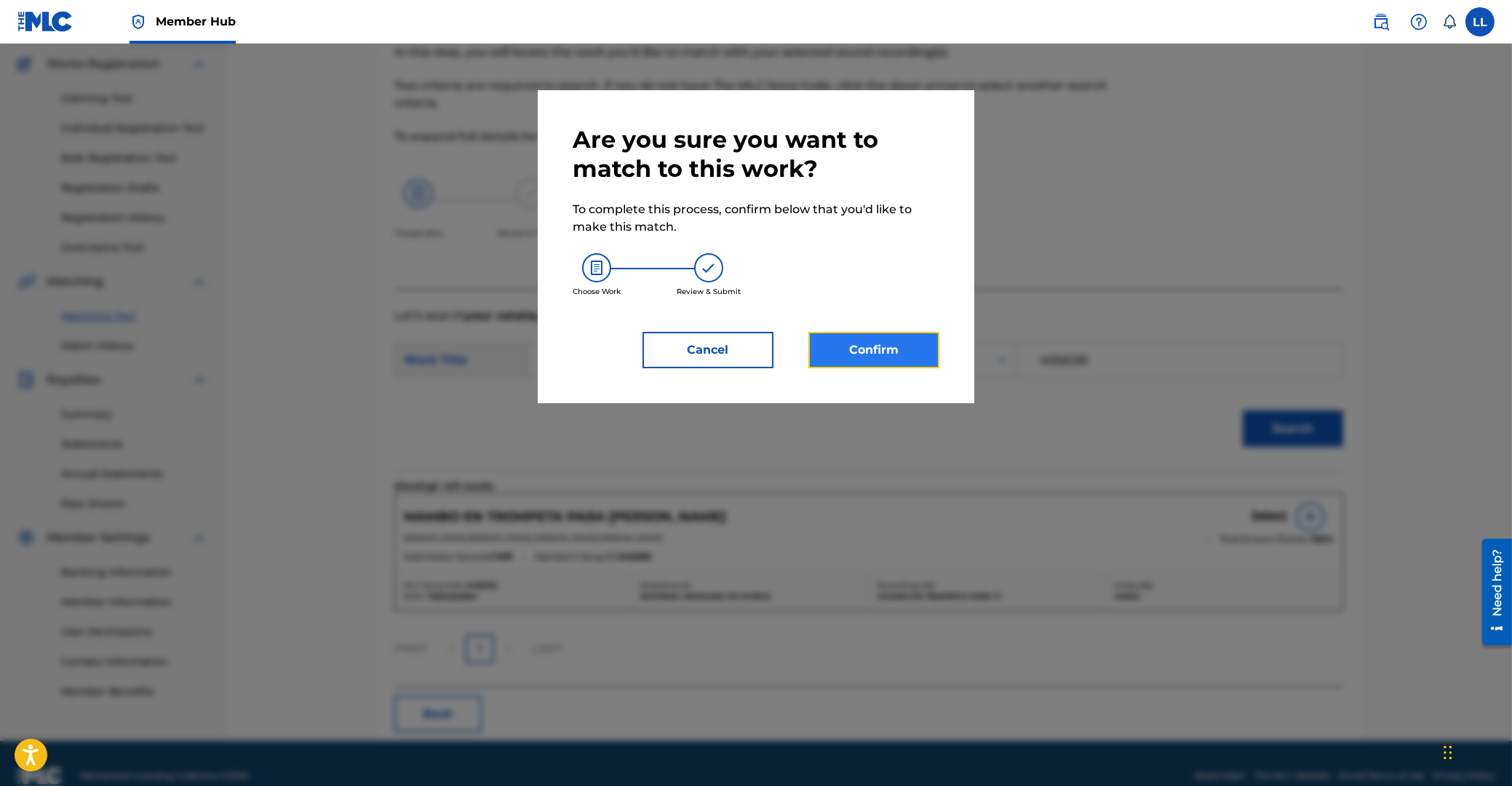
click at [842, 360] on button "Confirm" at bounding box center [874, 350] width 131 height 36
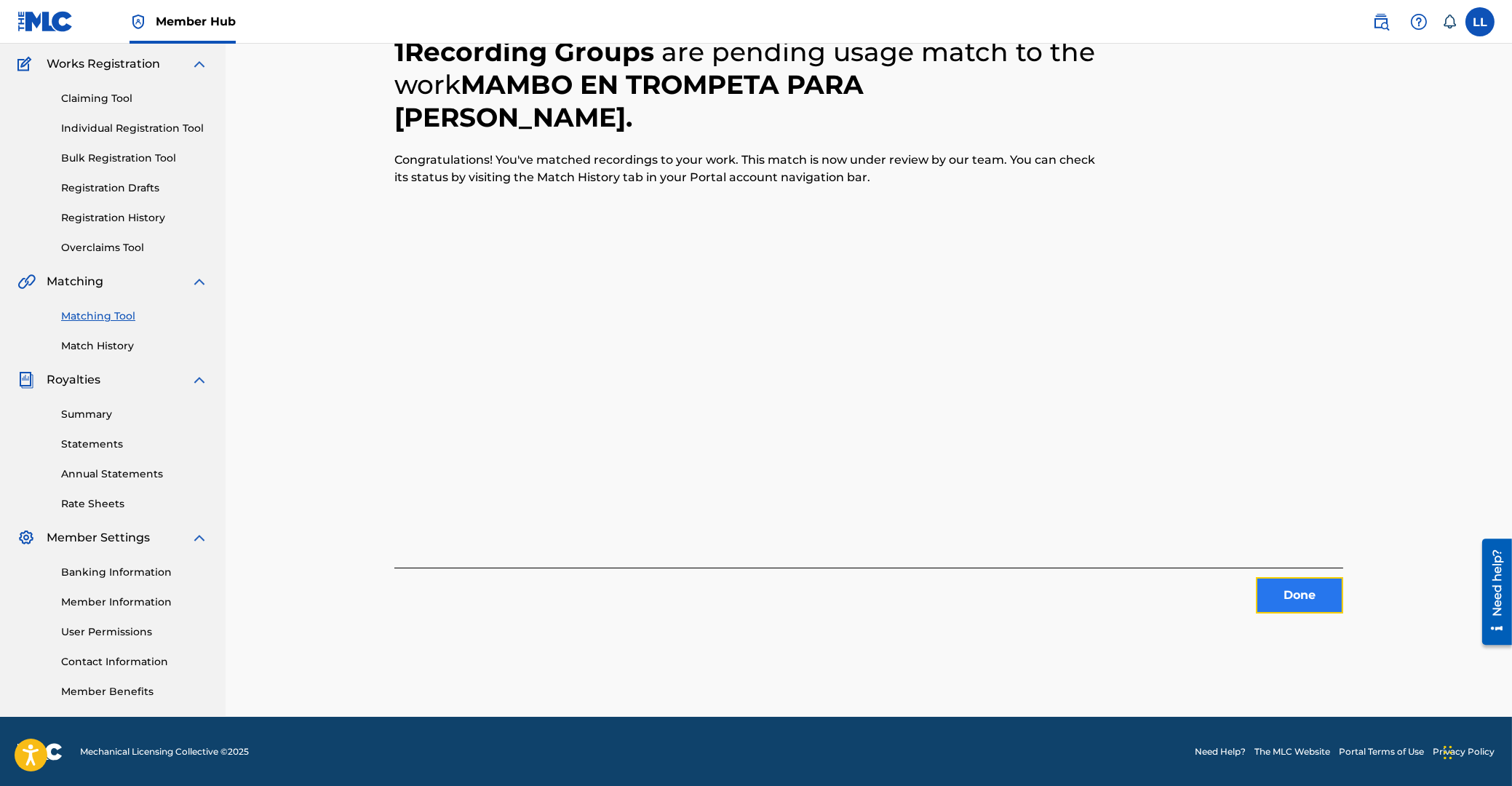
click at [1279, 600] on button "Done" at bounding box center [1300, 595] width 87 height 36
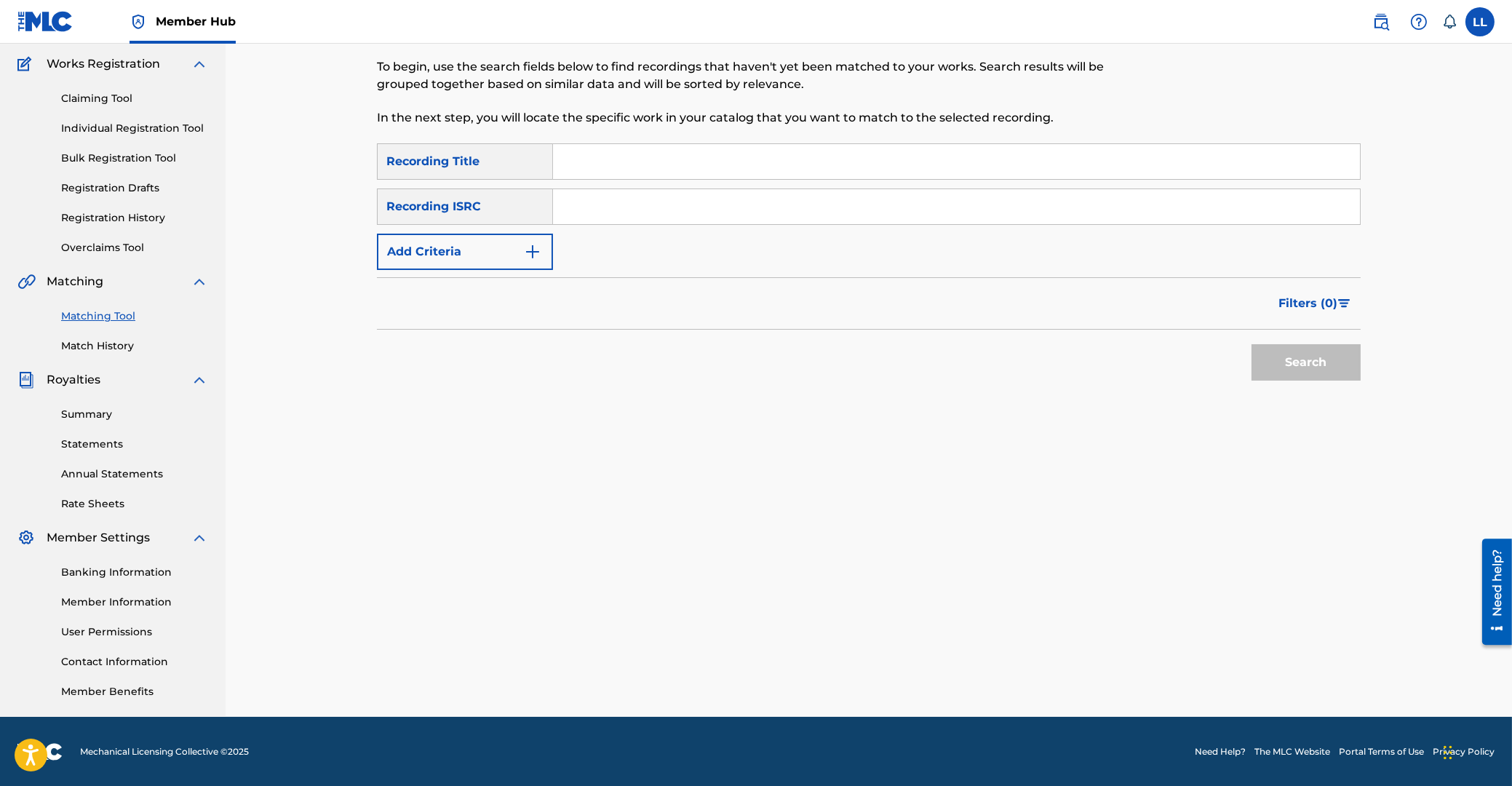
drag, startPoint x: 622, startPoint y: 196, endPoint x: 633, endPoint y: 204, distance: 13.6
click at [622, 197] on input "Search Form" at bounding box center [956, 206] width 807 height 34
paste input "USA561233419"
click at [1265, 364] on button "Search" at bounding box center [1306, 362] width 109 height 36
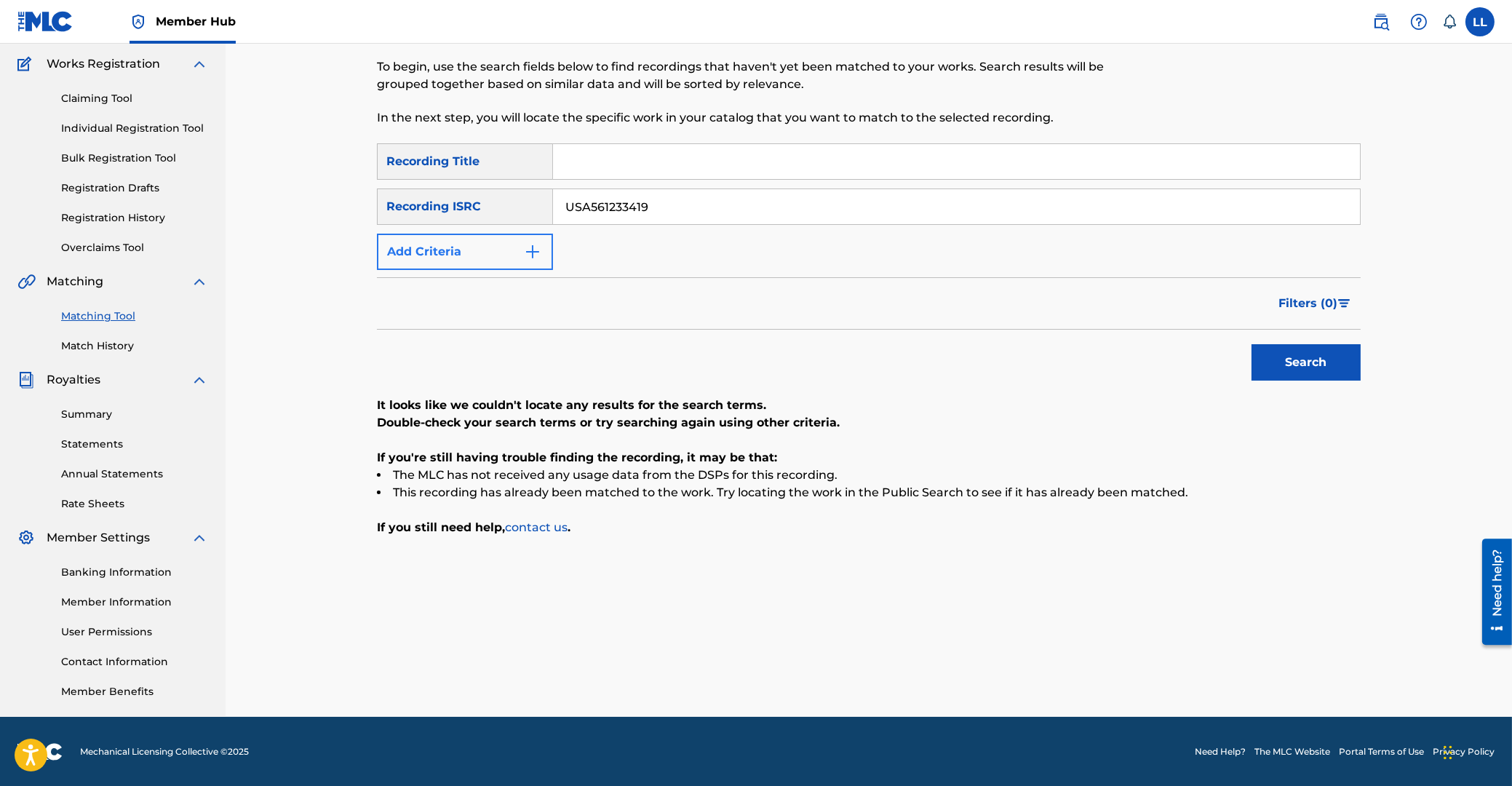
drag, startPoint x: 673, startPoint y: 214, endPoint x: 402, endPoint y: 259, distance: 274.7
click at [553, 211] on input "USA561233419" at bounding box center [956, 206] width 807 height 34
paste input "20"
click at [1305, 361] on button "Search" at bounding box center [1306, 362] width 109 height 36
drag, startPoint x: 732, startPoint y: 206, endPoint x: 928, endPoint y: 302, distance: 218.2
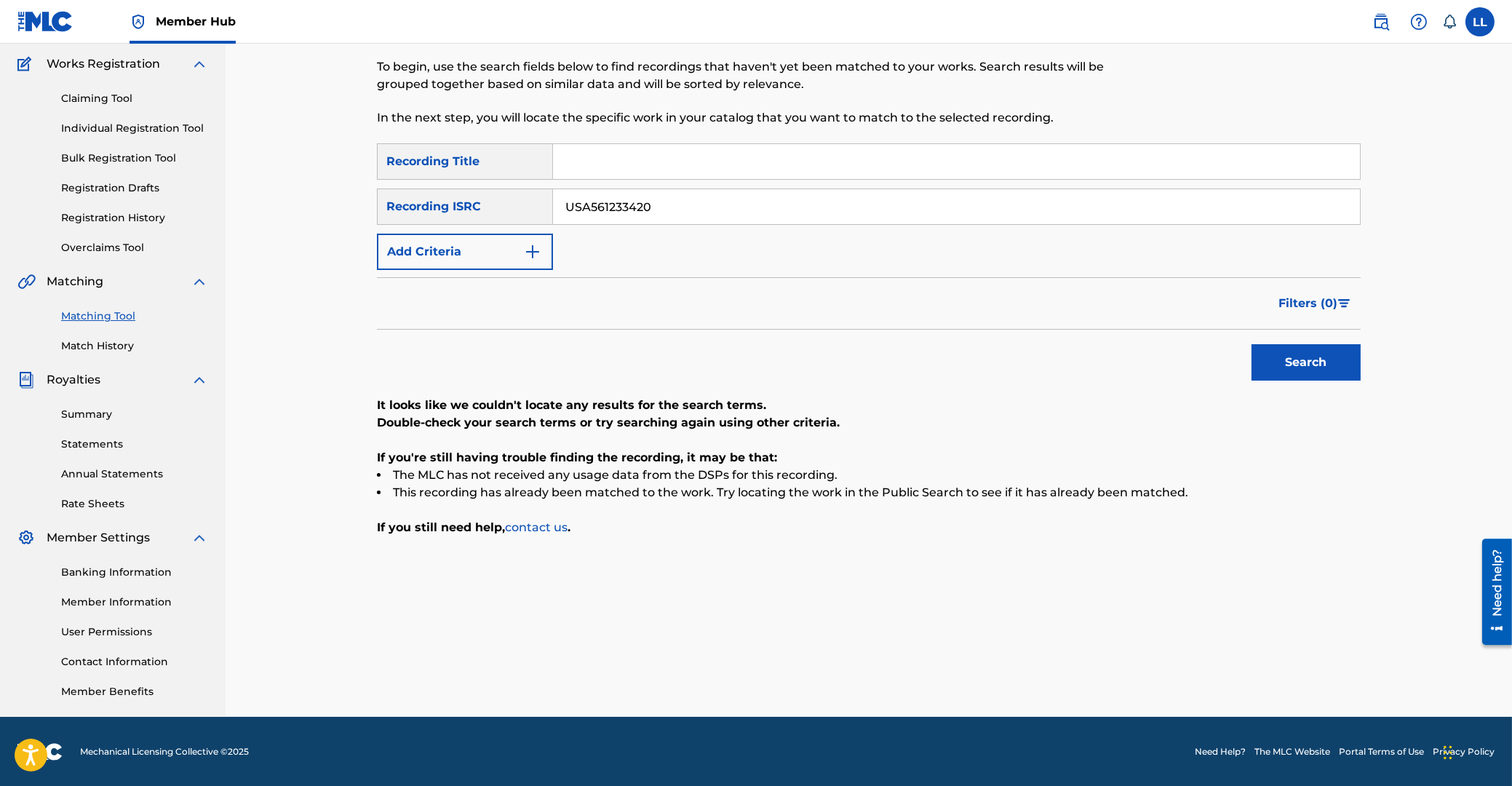
click at [553, 202] on input "USA561233420" at bounding box center [956, 206] width 807 height 34
paste input "1"
click at [1284, 353] on button "Search" at bounding box center [1306, 362] width 109 height 36
drag, startPoint x: 384, startPoint y: 193, endPoint x: 398, endPoint y: 229, distance: 38.6
click at [553, 192] on input "USA561233421" at bounding box center [956, 206] width 807 height 34
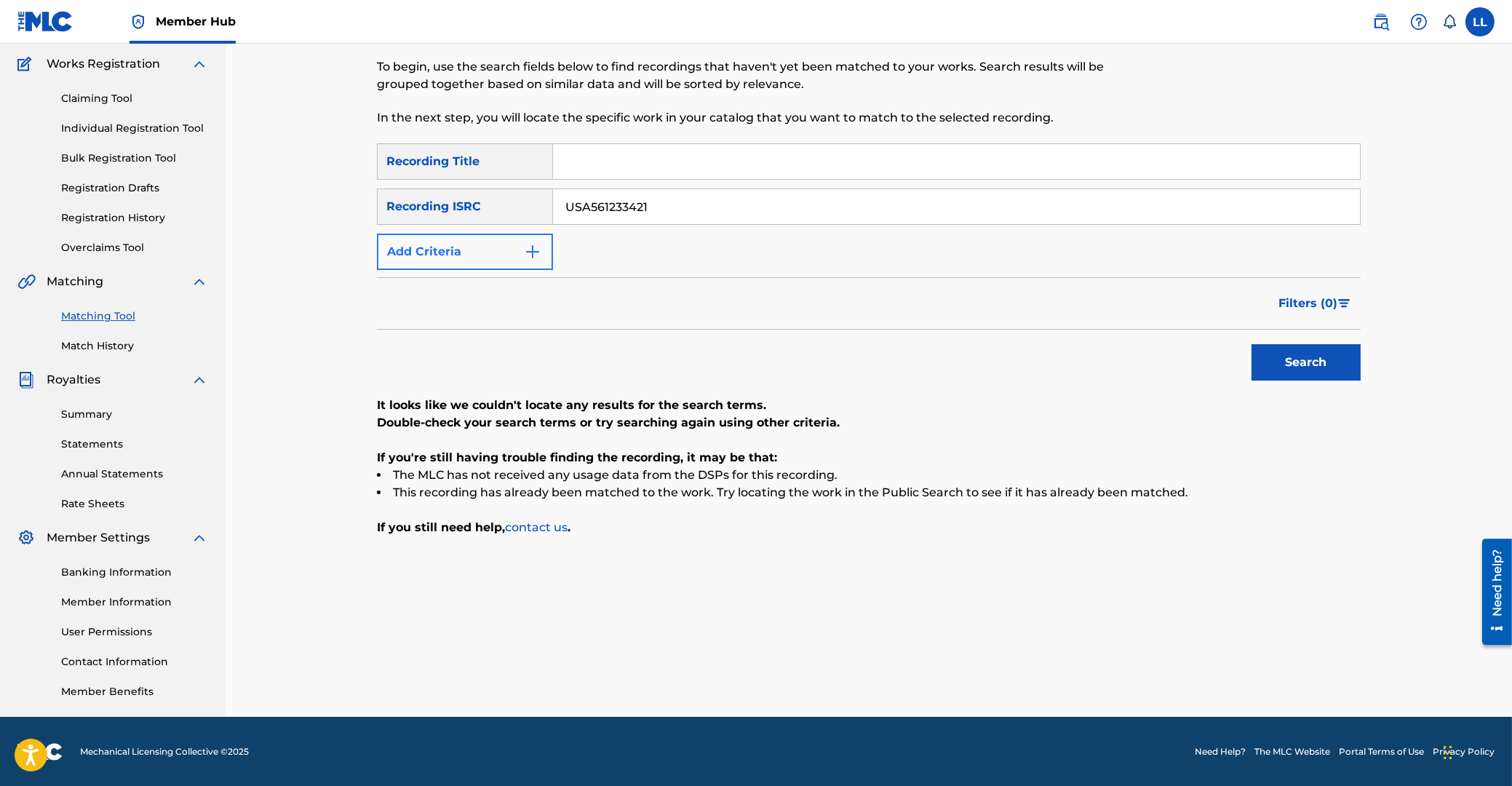
paste input "2"
drag, startPoint x: 1330, startPoint y: 352, endPoint x: 1321, endPoint y: 354, distance: 9.2
click at [1330, 350] on button "Search" at bounding box center [1306, 362] width 109 height 36
drag, startPoint x: 676, startPoint y: 197, endPoint x: 347, endPoint y: 180, distance: 329.4
click at [553, 189] on input "USA561233422" at bounding box center [956, 206] width 807 height 34
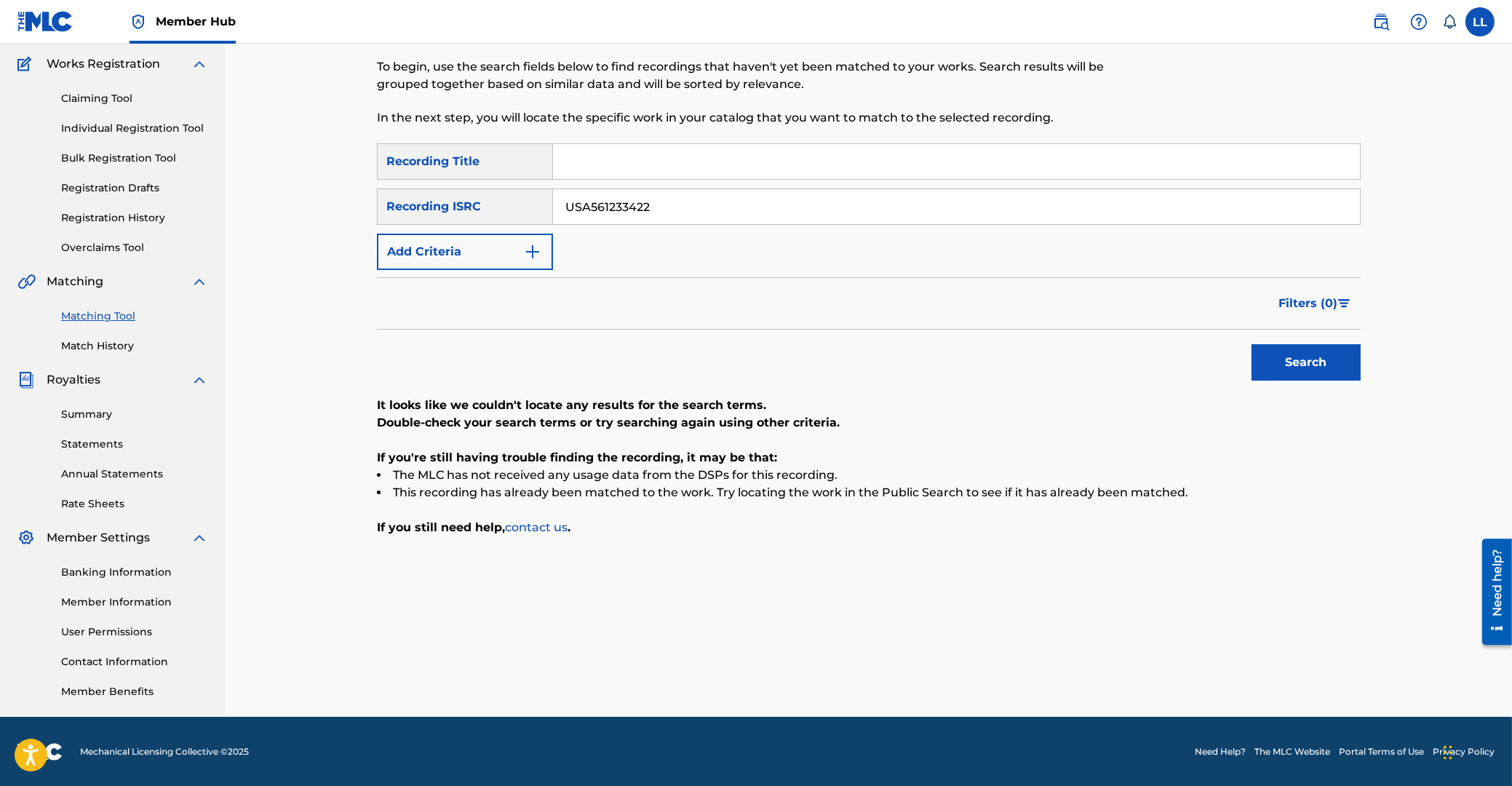
paste input "3"
type input "USA561233423"
click at [1319, 368] on button "Search" at bounding box center [1306, 362] width 109 height 36
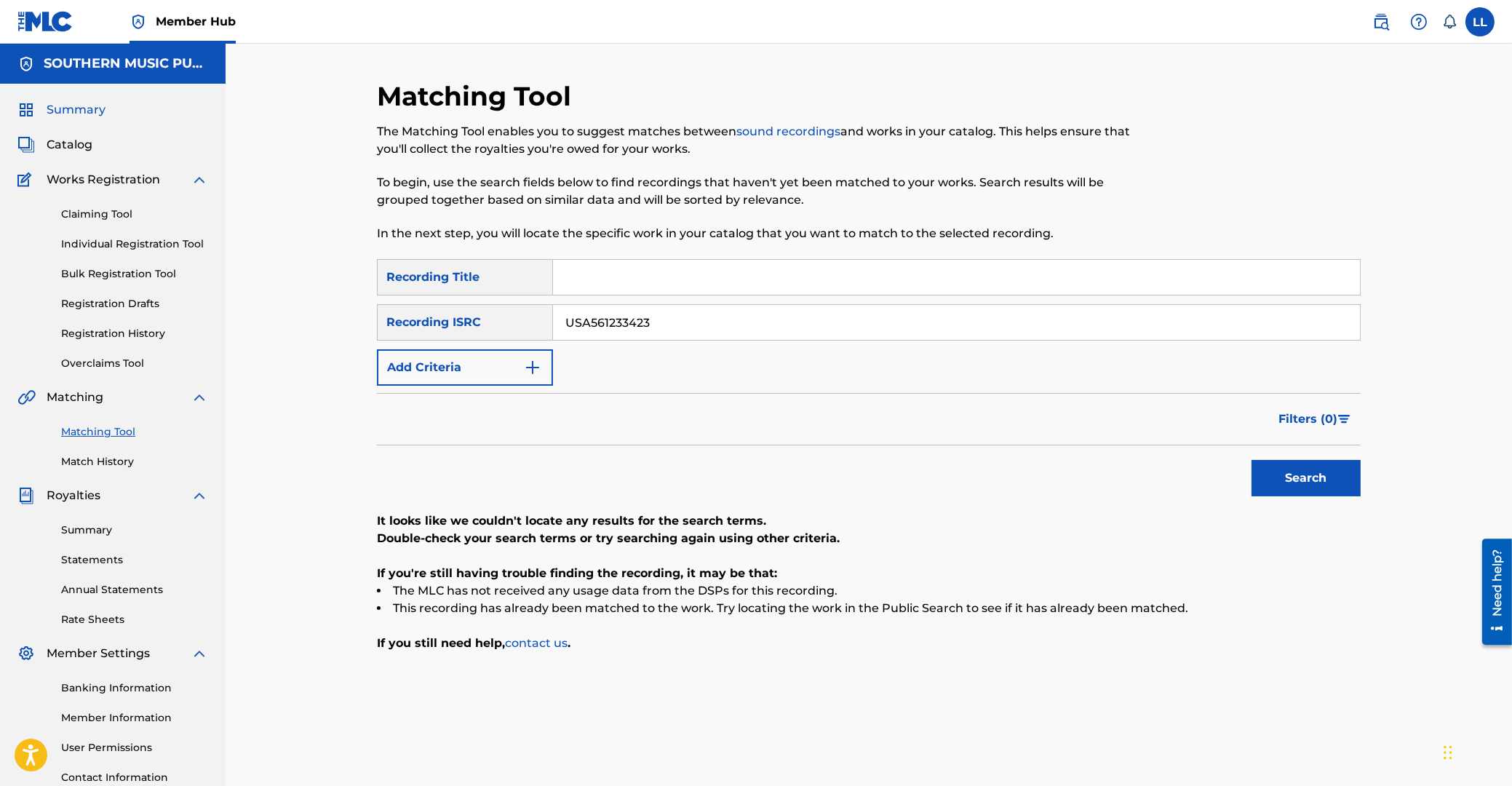
click at [67, 106] on span "Summary" at bounding box center [75, 109] width 59 height 17
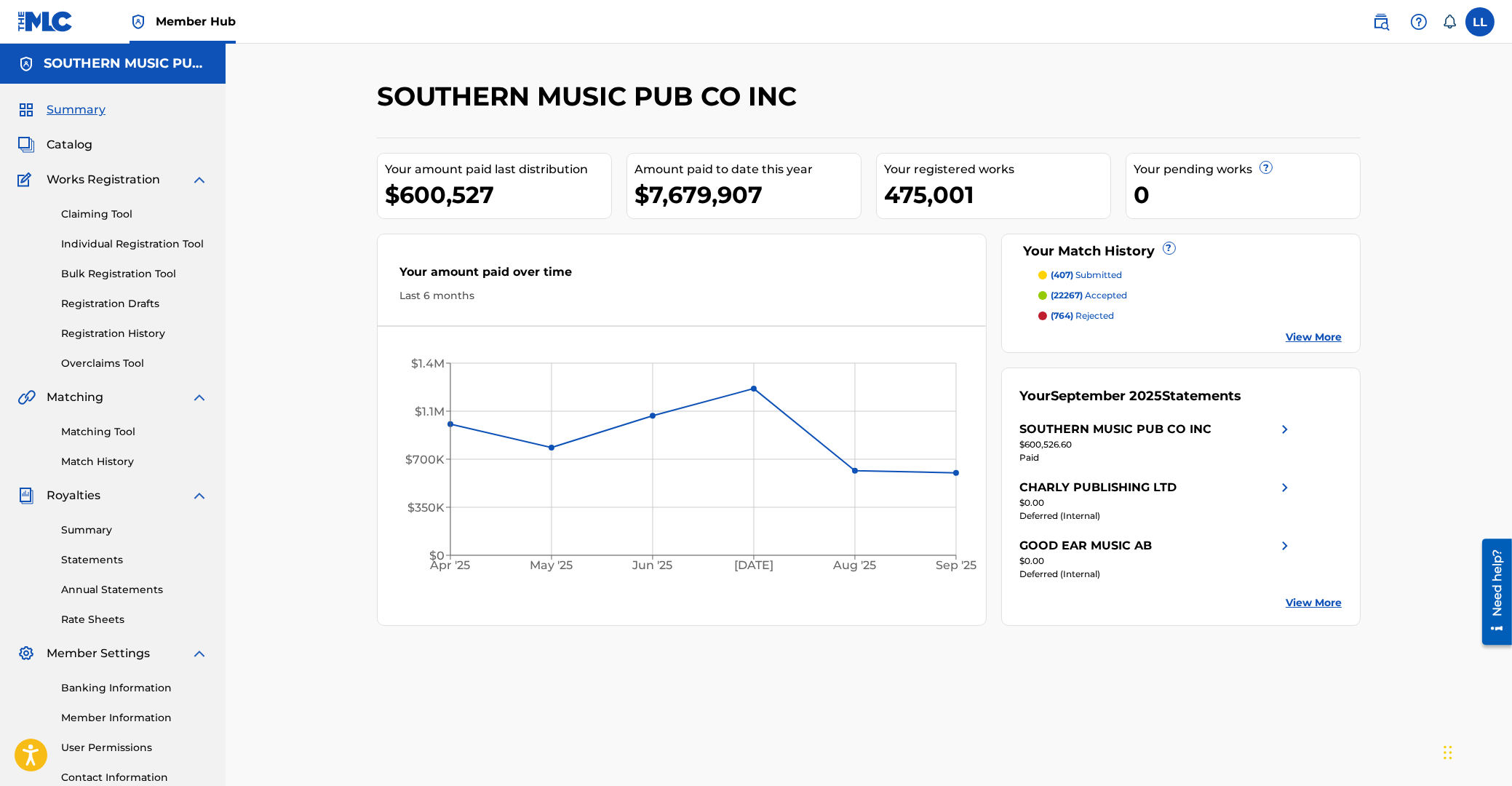
click at [296, 478] on div "SOUTHERN MUSIC PUB CO INC Your amount paid last distribution $600,527 Amount pa…" at bounding box center [869, 437] width 1286 height 789
